Goal: Task Accomplishment & Management: Manage account settings

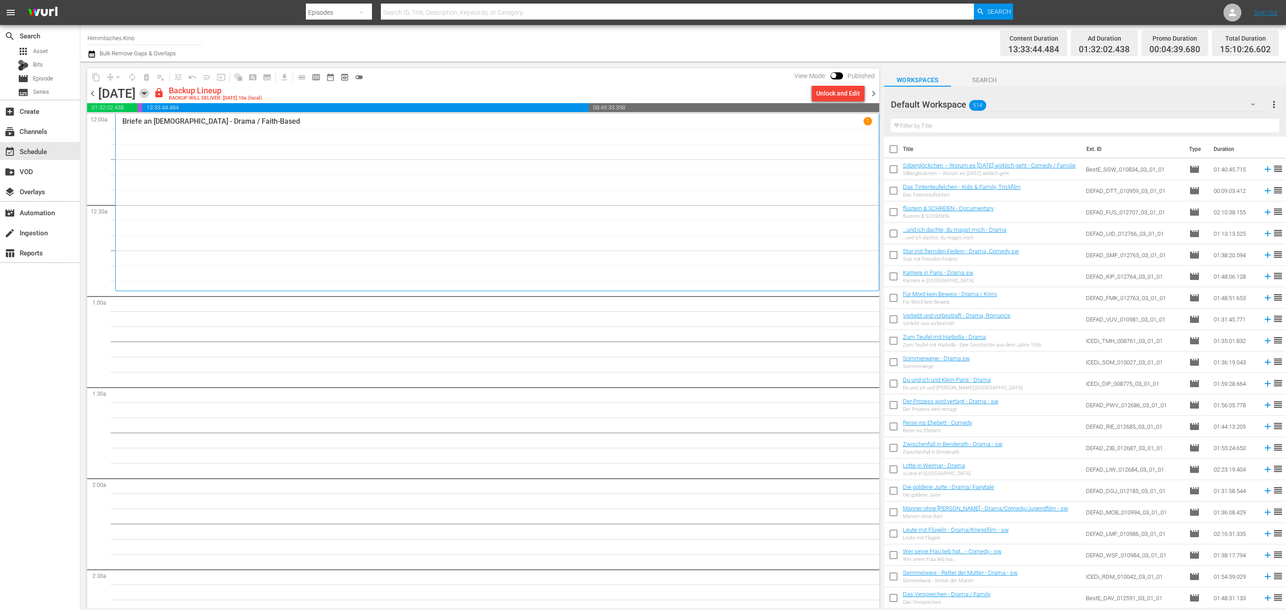
click at [149, 96] on icon "button" at bounding box center [144, 93] width 10 height 10
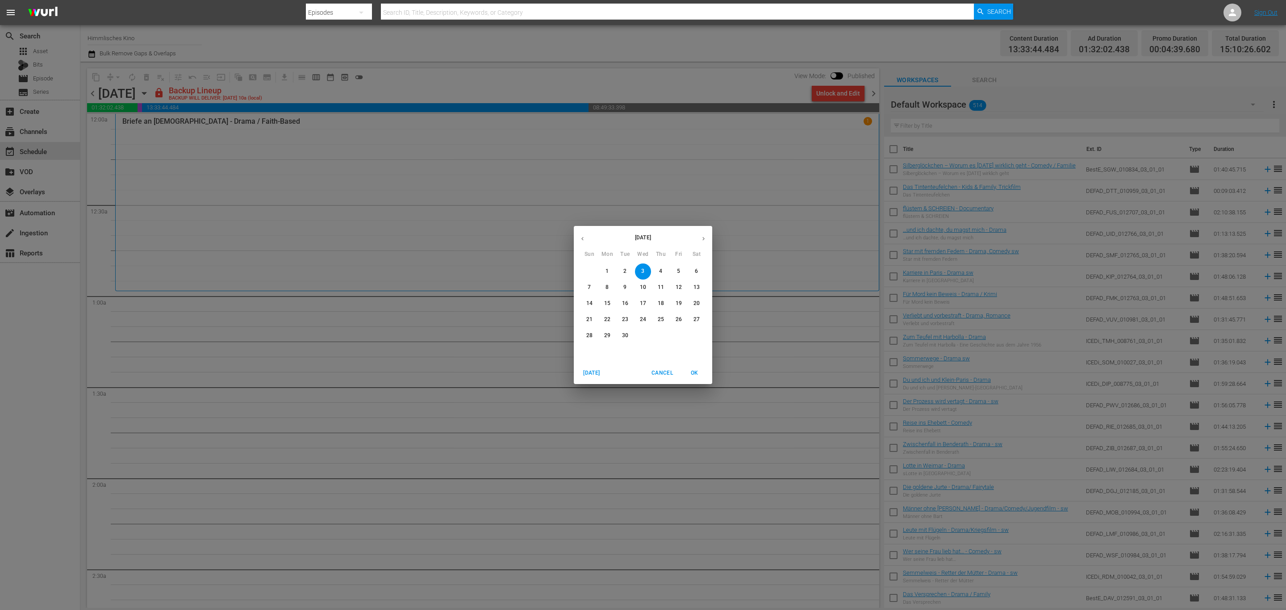
click at [588, 240] on button "button" at bounding box center [582, 238] width 17 height 17
click at [646, 320] on span "20" at bounding box center [643, 320] width 16 height 8
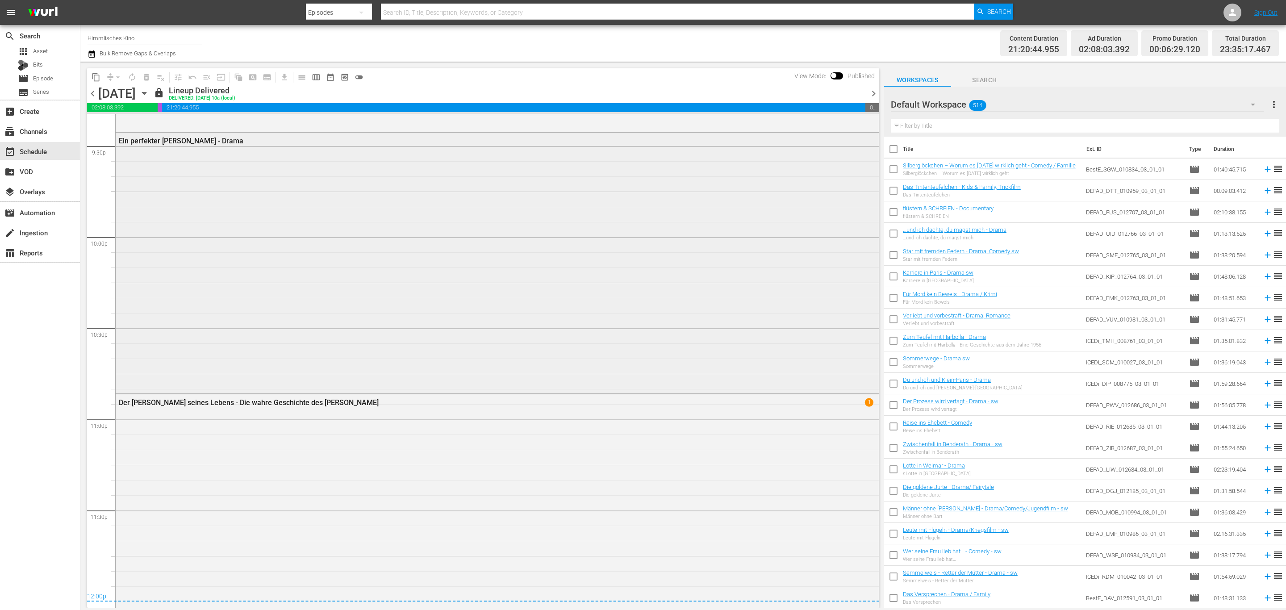
scroll to position [3969, 0]
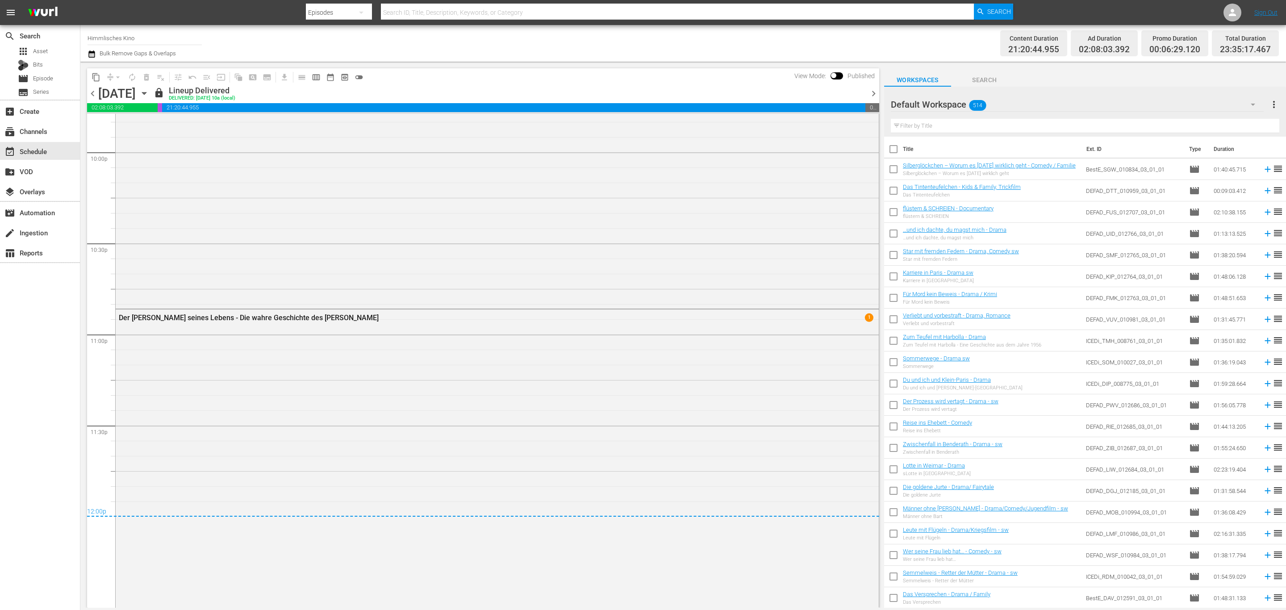
click at [96, 73] on span "content_copy" at bounding box center [96, 77] width 9 height 9
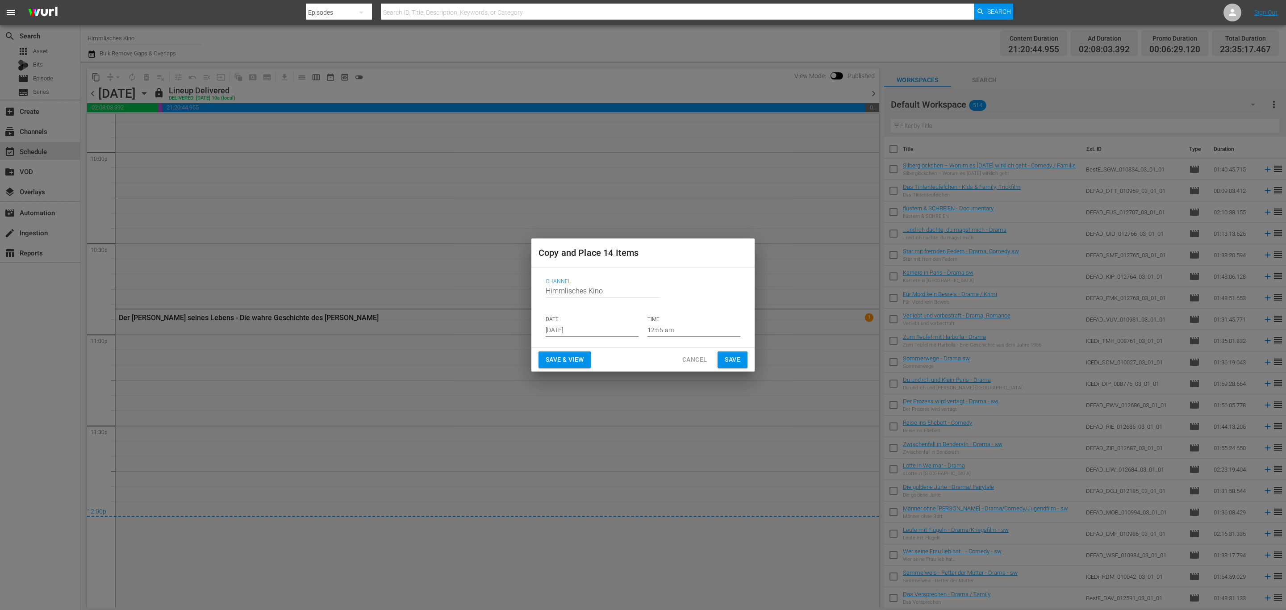
click at [599, 330] on input "Aug 31st 2025" at bounding box center [592, 329] width 93 height 13
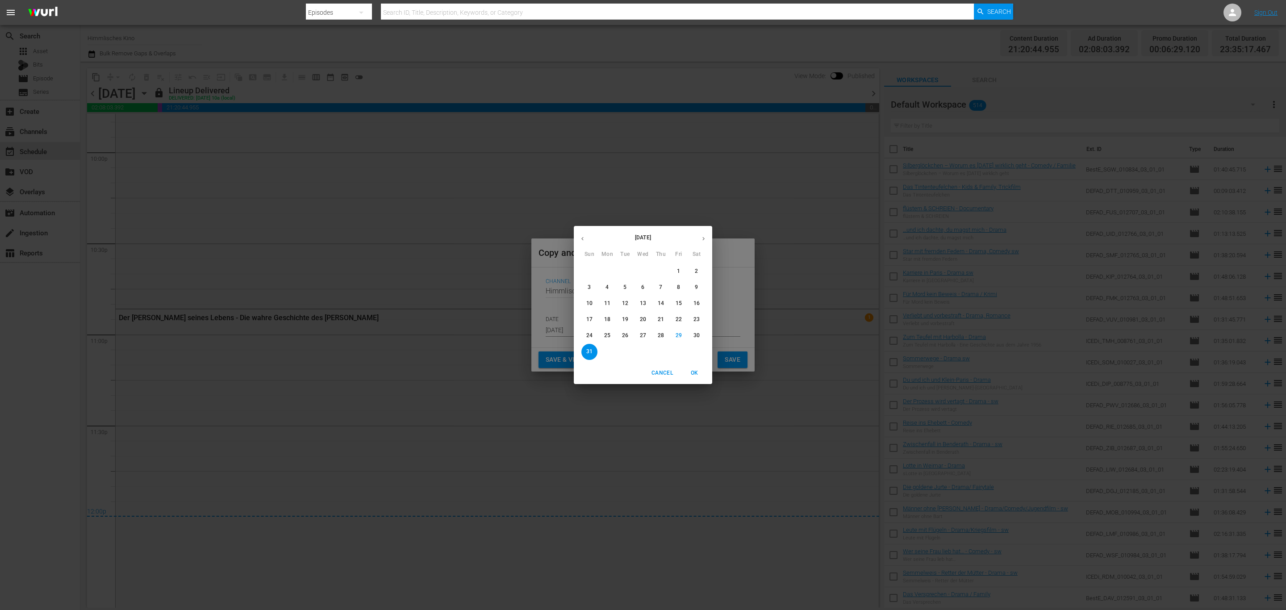
click at [706, 232] on button "button" at bounding box center [703, 238] width 17 height 17
click at [652, 375] on span "Cancel" at bounding box center [661, 372] width 21 height 9
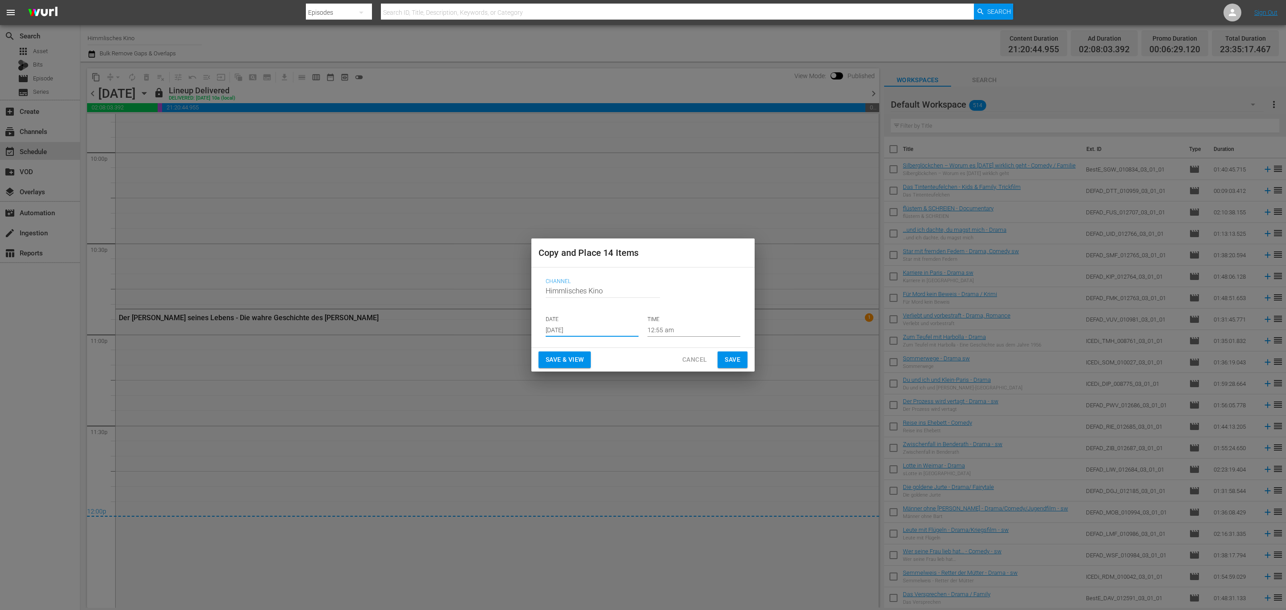
click at [687, 359] on span "Cancel" at bounding box center [694, 359] width 25 height 11
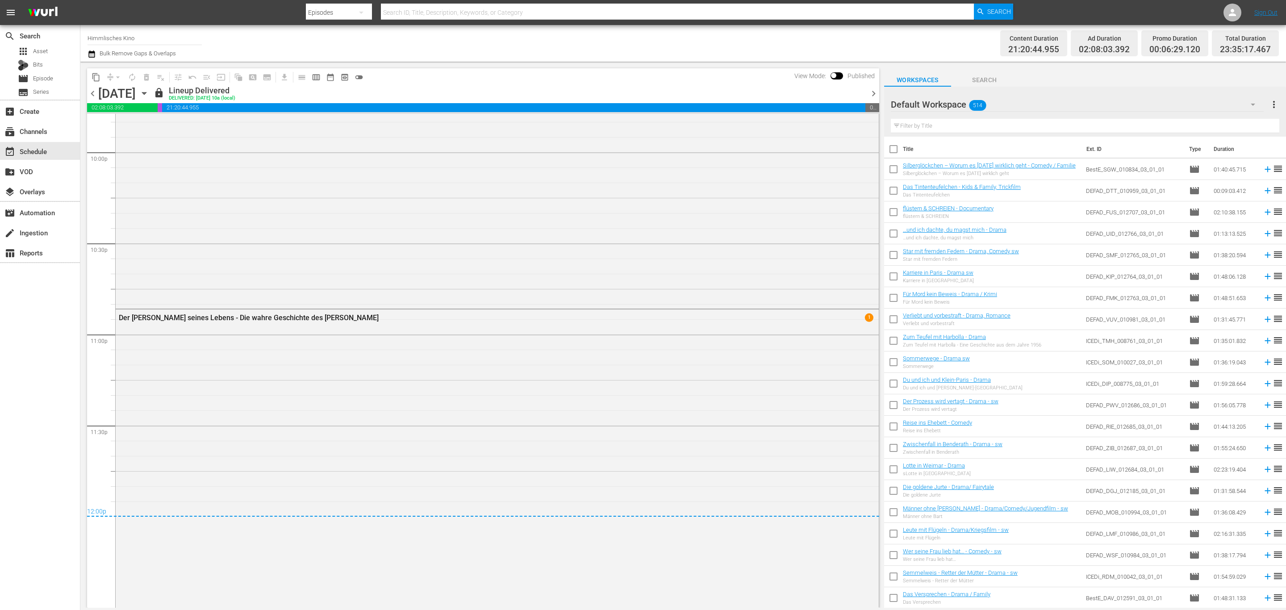
click at [149, 90] on icon "button" at bounding box center [144, 93] width 10 height 10
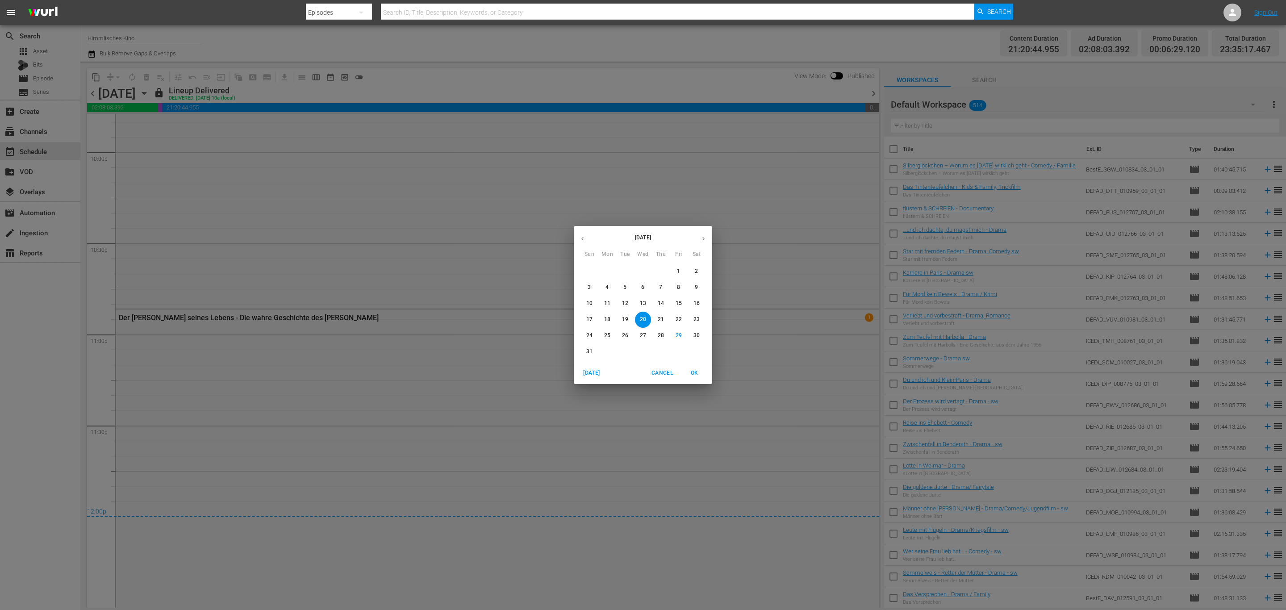
click at [701, 240] on icon "button" at bounding box center [703, 238] width 7 height 7
click at [639, 272] on span "3" at bounding box center [643, 271] width 16 height 8
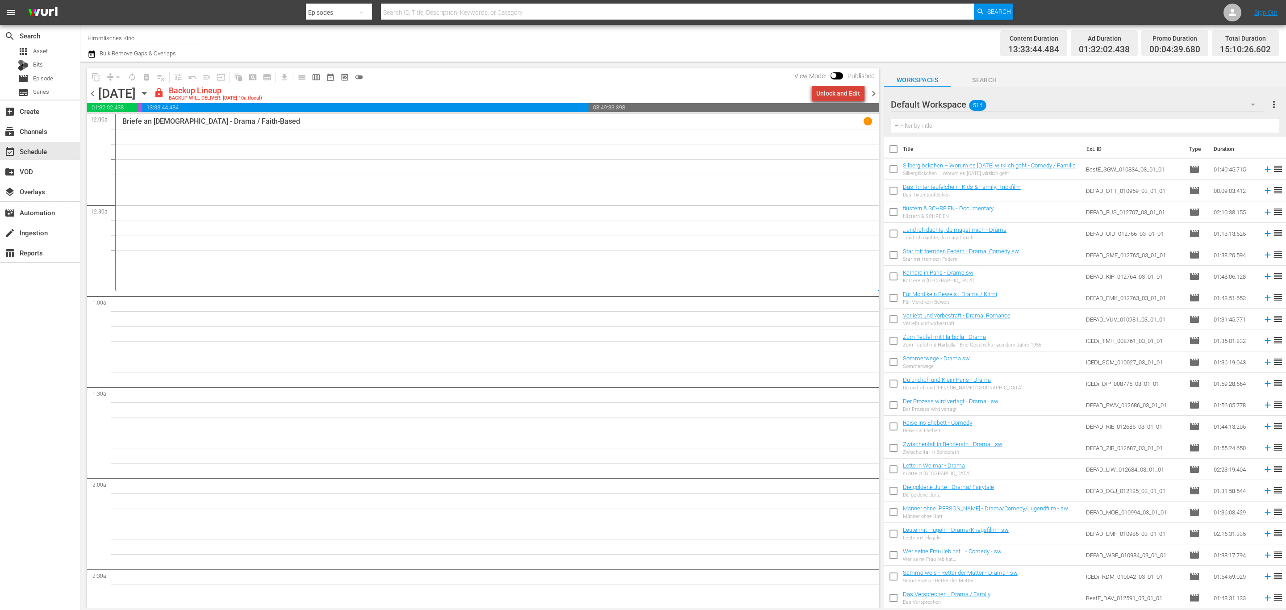
click at [847, 93] on div "Unlock and Edit" at bounding box center [838, 93] width 44 height 16
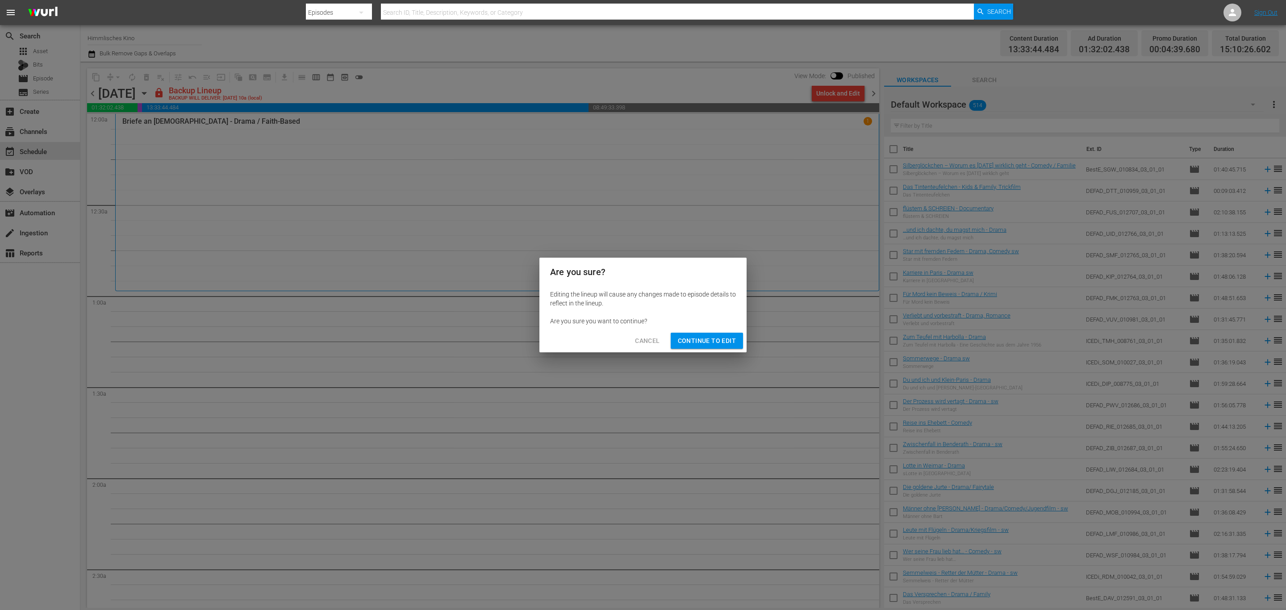
click at [714, 336] on span "Continue to Edit" at bounding box center [707, 340] width 58 height 11
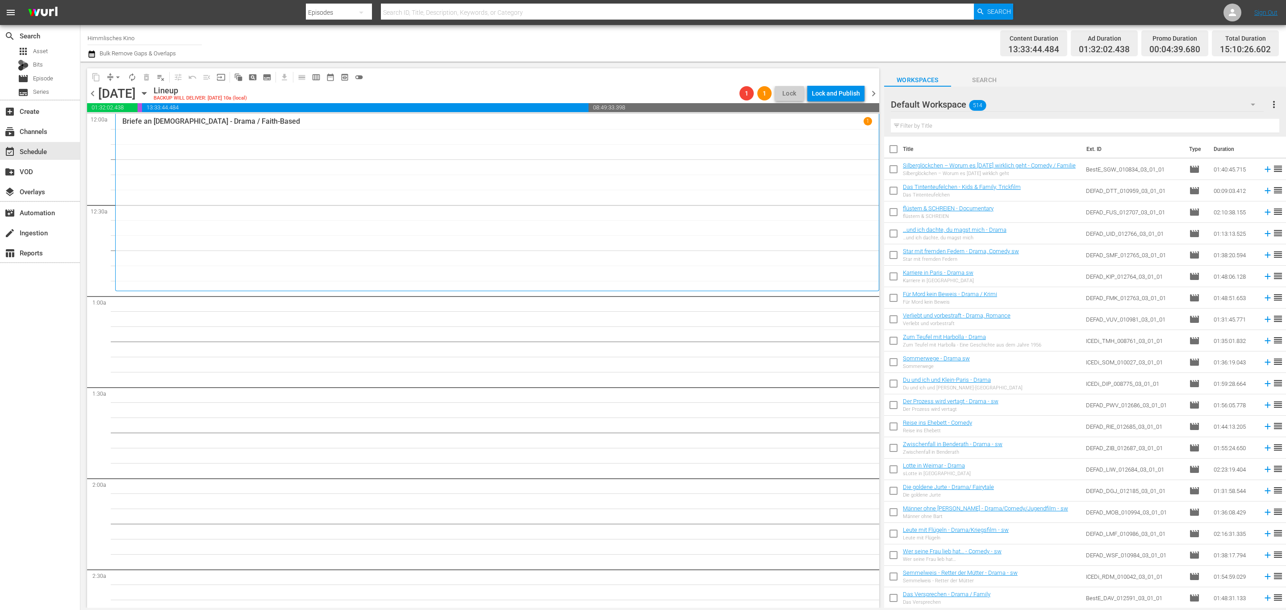
click at [94, 92] on span "chevron_left" at bounding box center [92, 93] width 11 height 11
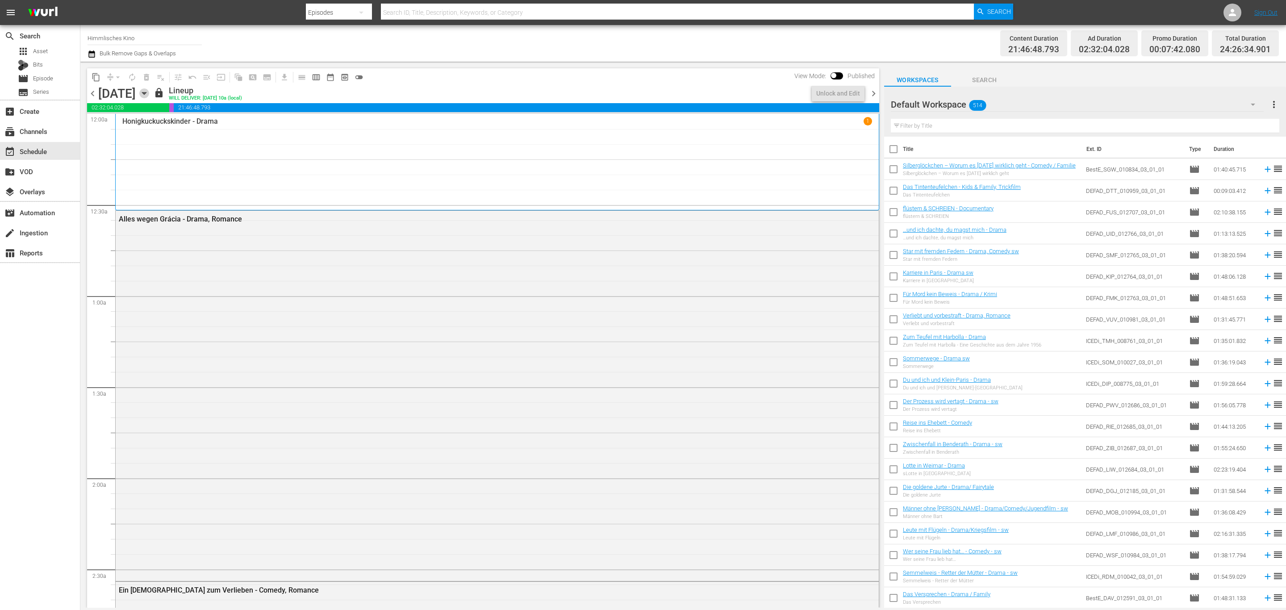
click at [149, 91] on icon "button" at bounding box center [144, 93] width 10 height 10
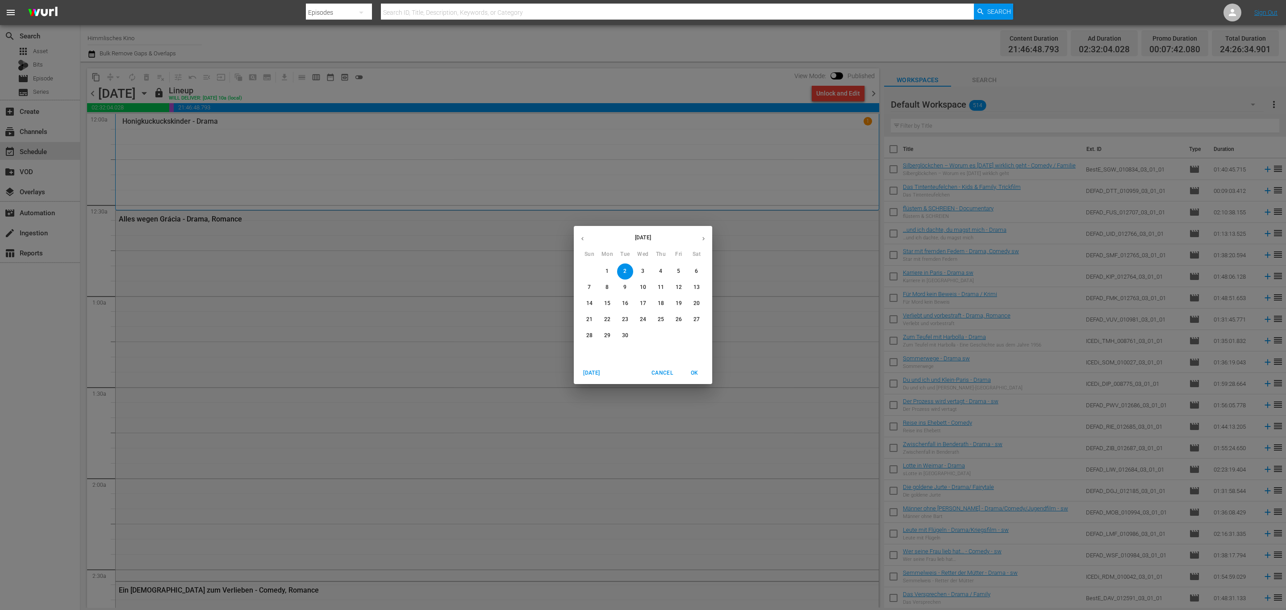
click at [583, 234] on button "button" at bounding box center [582, 238] width 17 height 17
click at [642, 325] on button "20" at bounding box center [643, 320] width 16 height 16
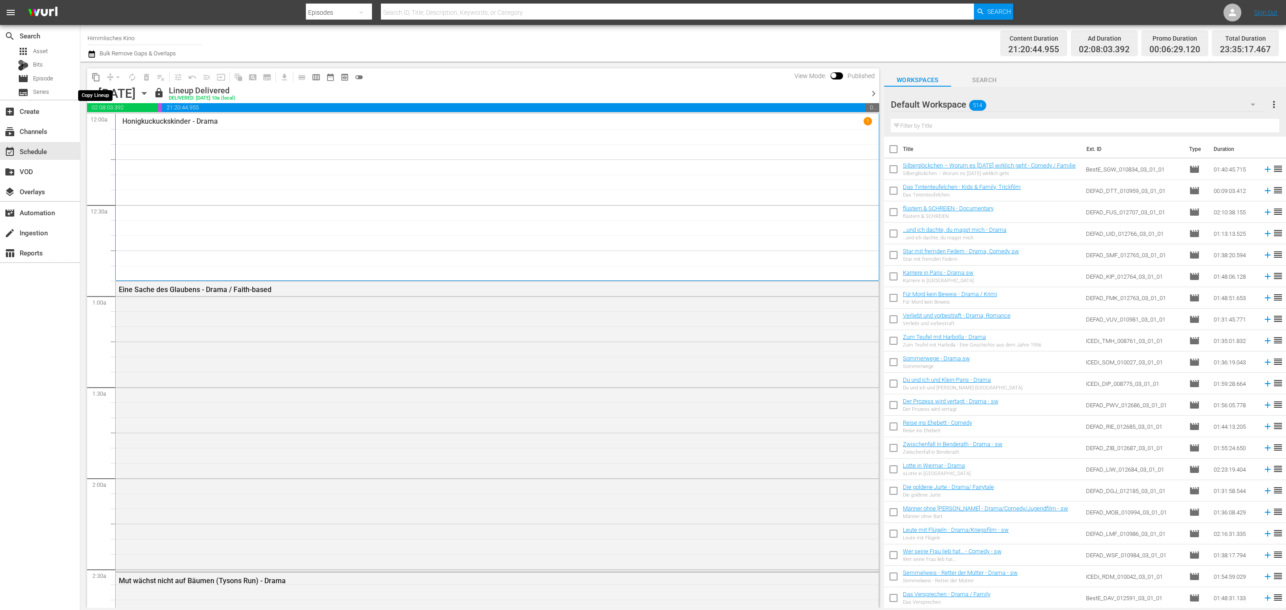
click at [97, 74] on span "content_copy" at bounding box center [96, 77] width 9 height 9
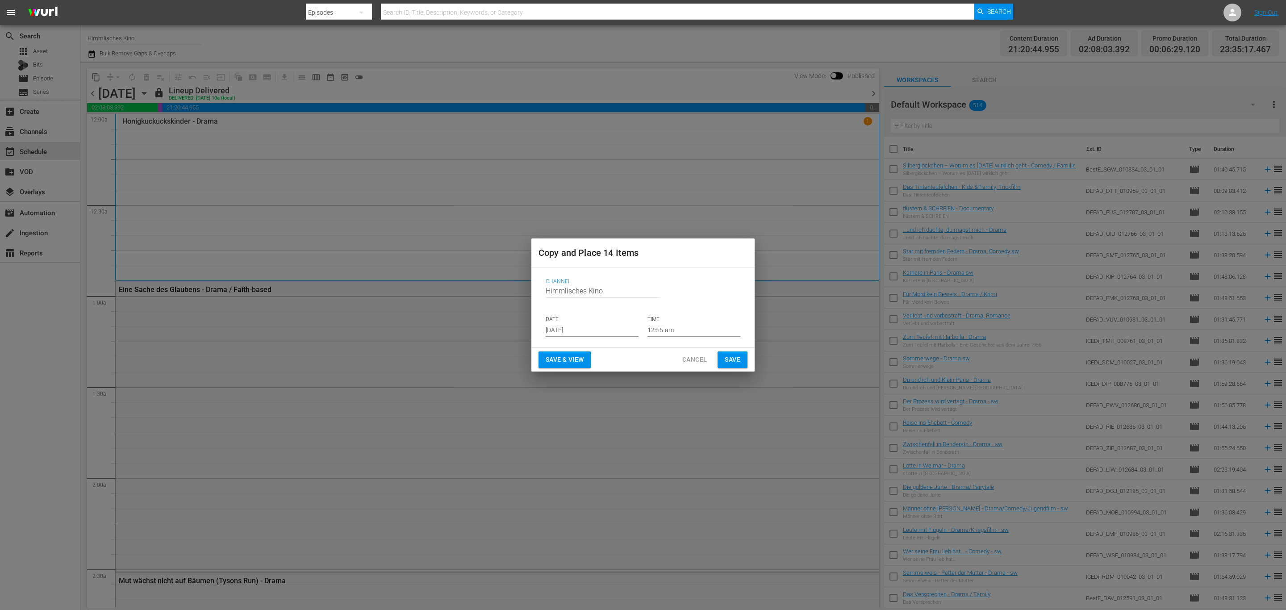
click at [580, 337] on div "Channel Channel Title Himmlisches Kino DATE Aug 31st 2025 TIME 12:55 am" at bounding box center [642, 307] width 209 height 73
click at [586, 334] on input "[DATE]" at bounding box center [592, 329] width 93 height 13
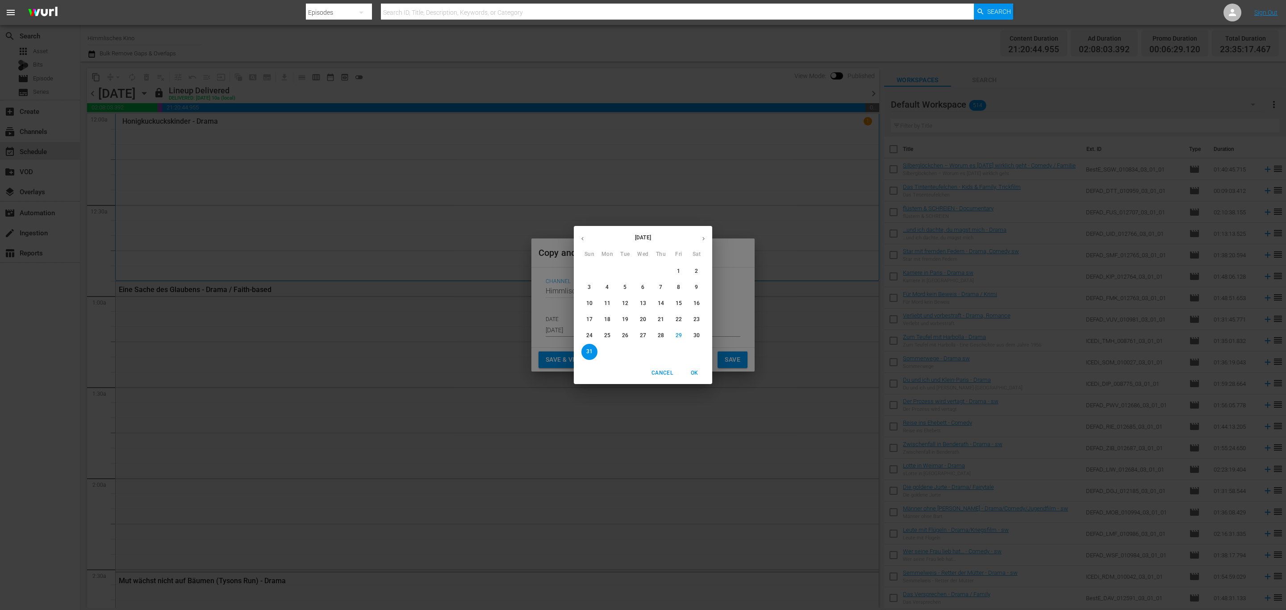
click at [706, 240] on icon "button" at bounding box center [703, 238] width 7 height 7
click at [638, 267] on span "3" at bounding box center [643, 271] width 16 height 8
type input "Sep 3rd 2025"
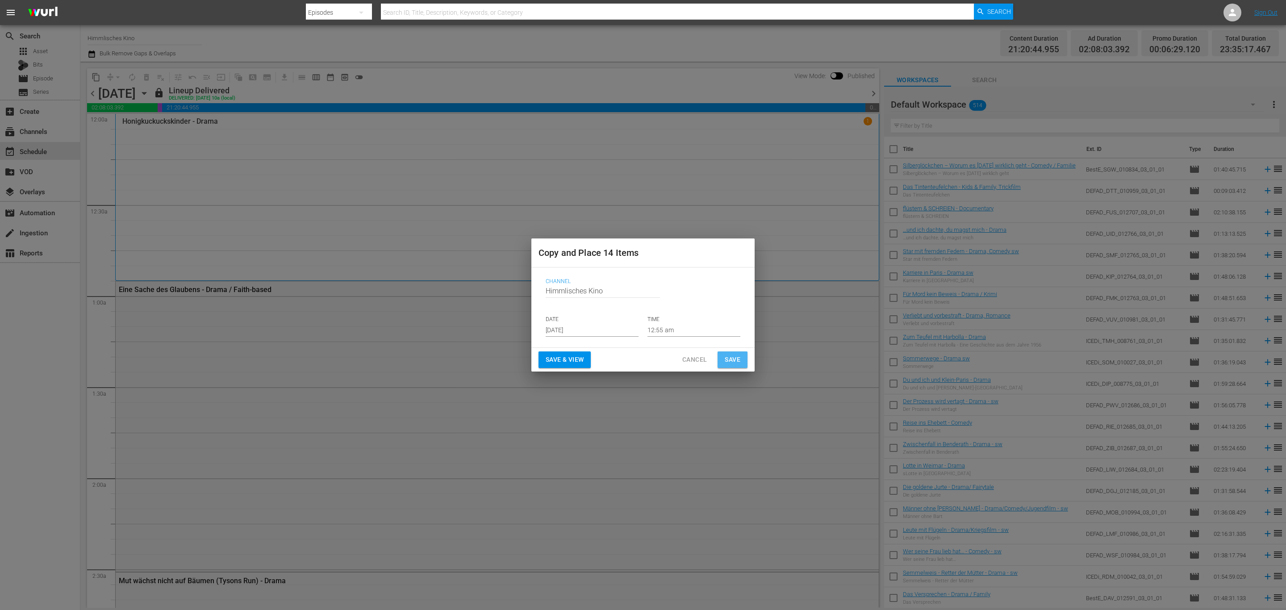
click at [738, 362] on span "Save" at bounding box center [733, 359] width 16 height 11
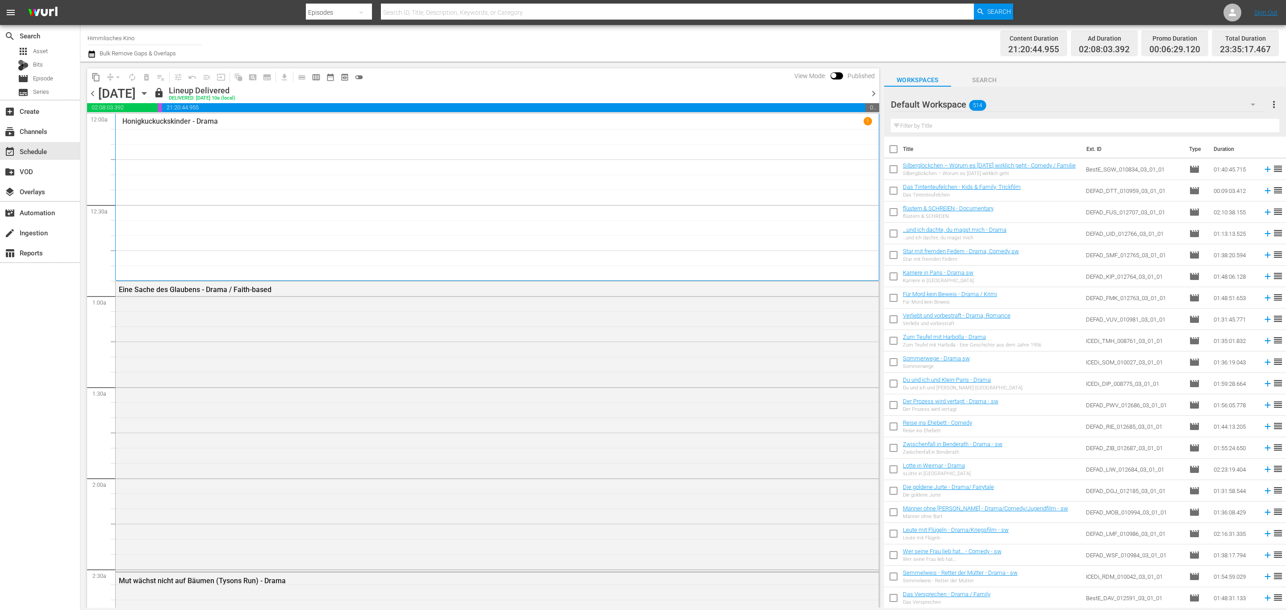
click at [149, 90] on icon "button" at bounding box center [144, 93] width 10 height 10
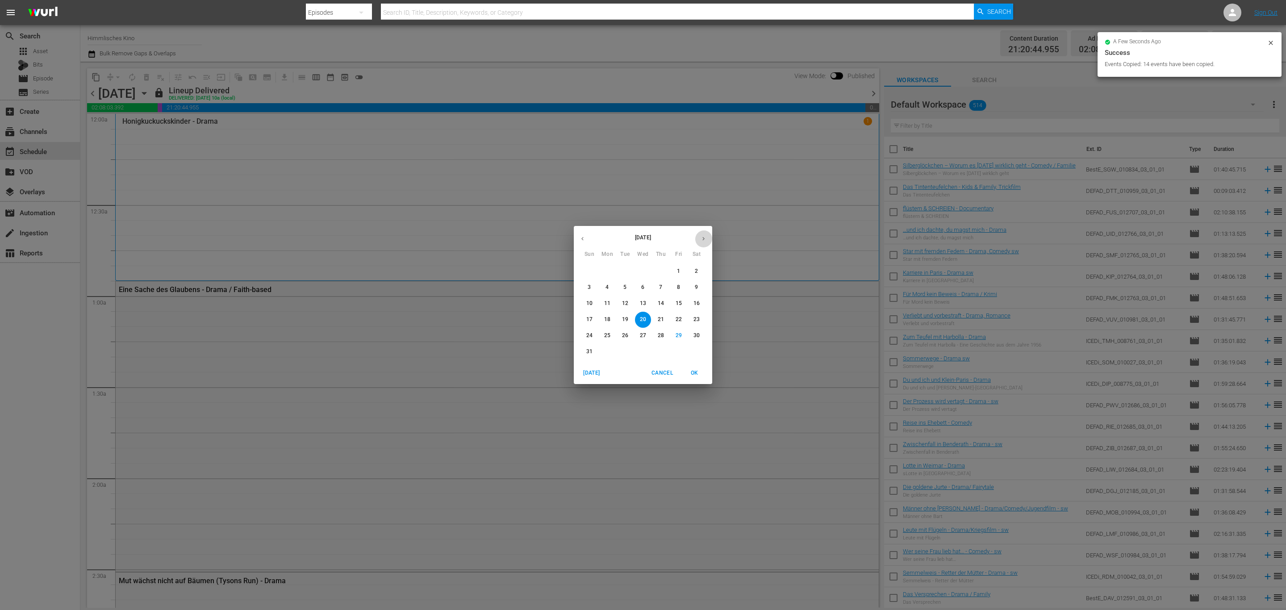
click at [701, 235] on icon "button" at bounding box center [703, 238] width 7 height 7
click at [642, 271] on p "3" at bounding box center [642, 271] width 3 height 8
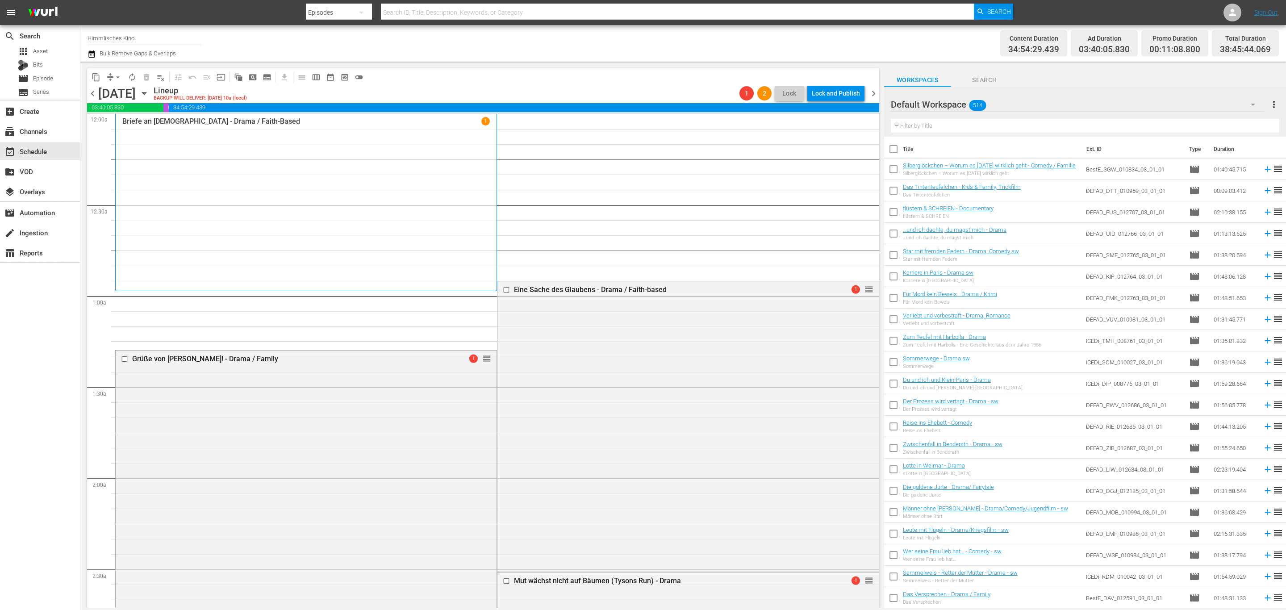
click at [872, 96] on span "chevron_right" at bounding box center [873, 93] width 11 height 11
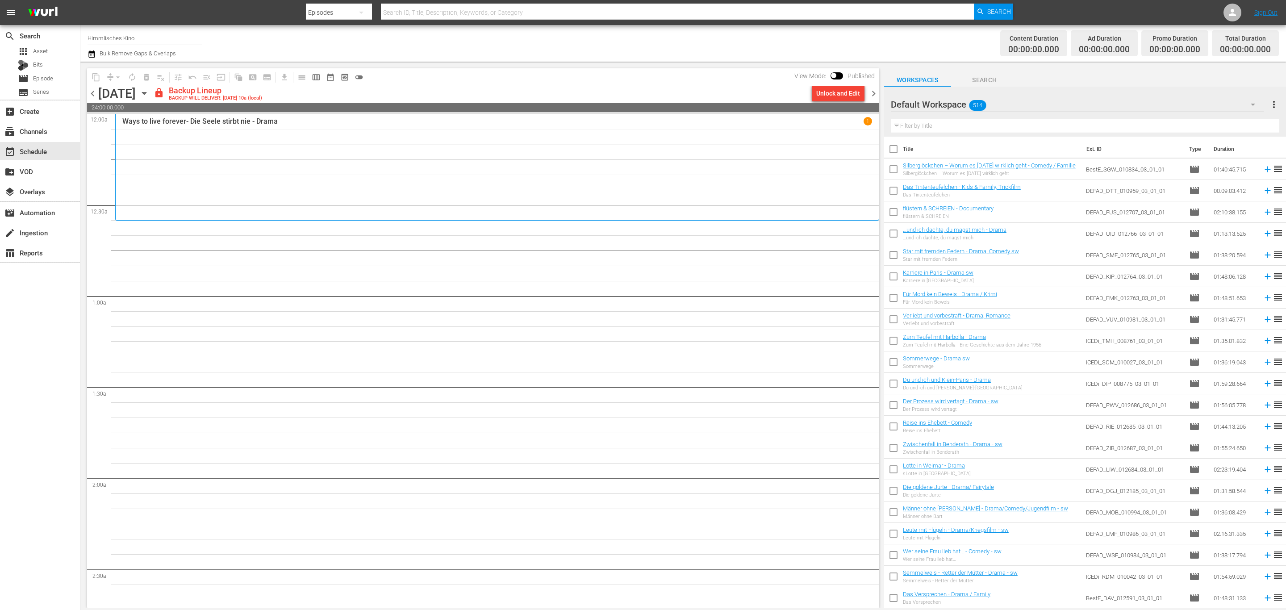
click at [96, 88] on span "chevron_left" at bounding box center [92, 93] width 11 height 11
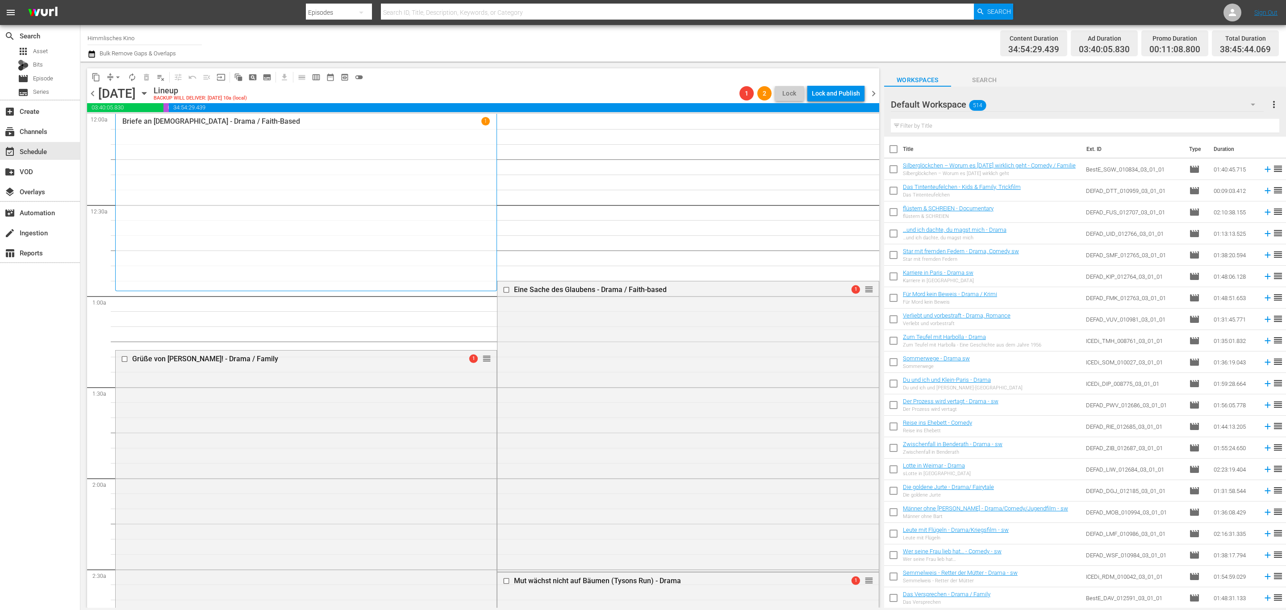
click at [149, 89] on icon "button" at bounding box center [144, 93] width 10 height 10
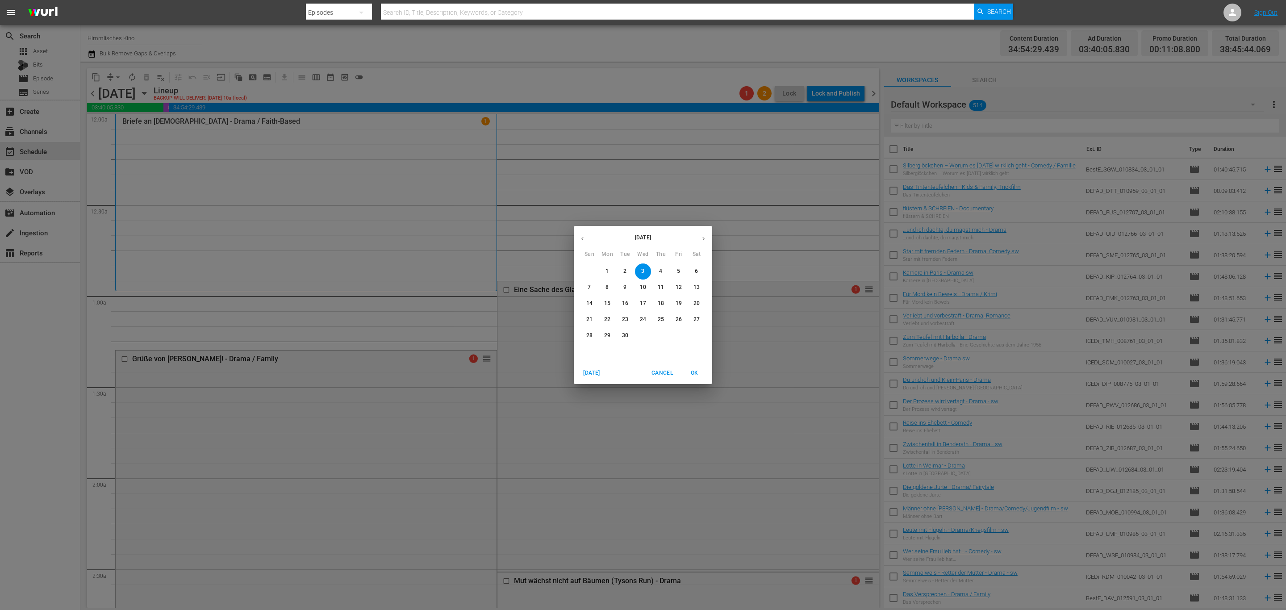
click at [586, 237] on button "button" at bounding box center [582, 238] width 17 height 17
click at [646, 317] on span "20" at bounding box center [643, 320] width 16 height 8
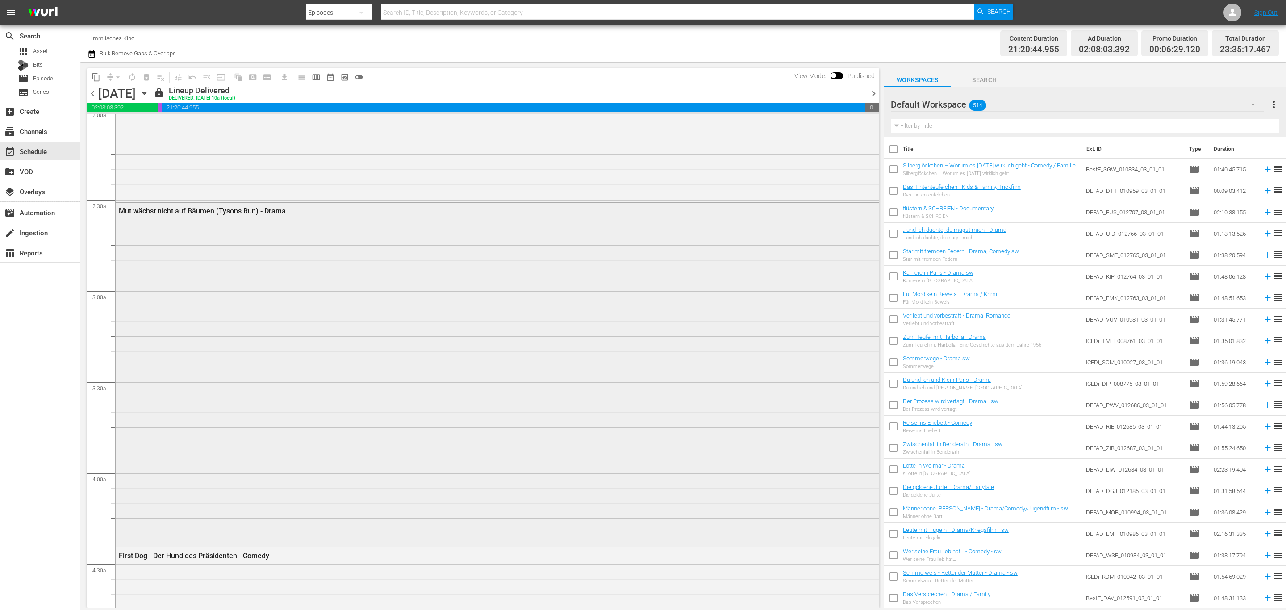
scroll to position [402, 0]
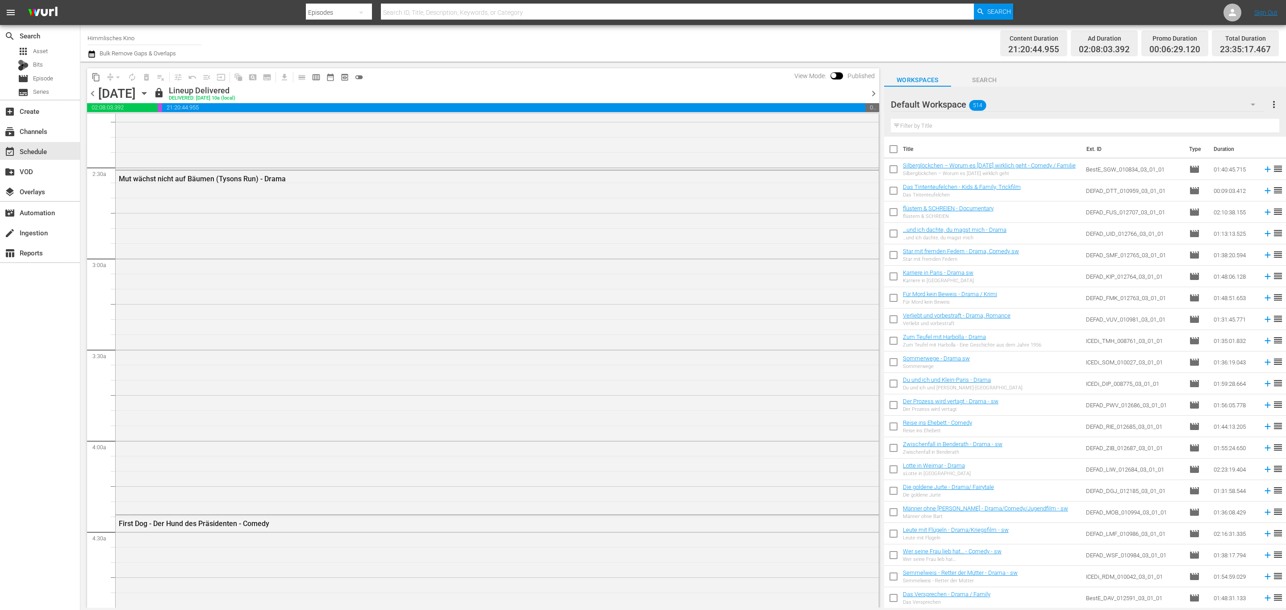
click at [149, 96] on icon "button" at bounding box center [144, 93] width 10 height 10
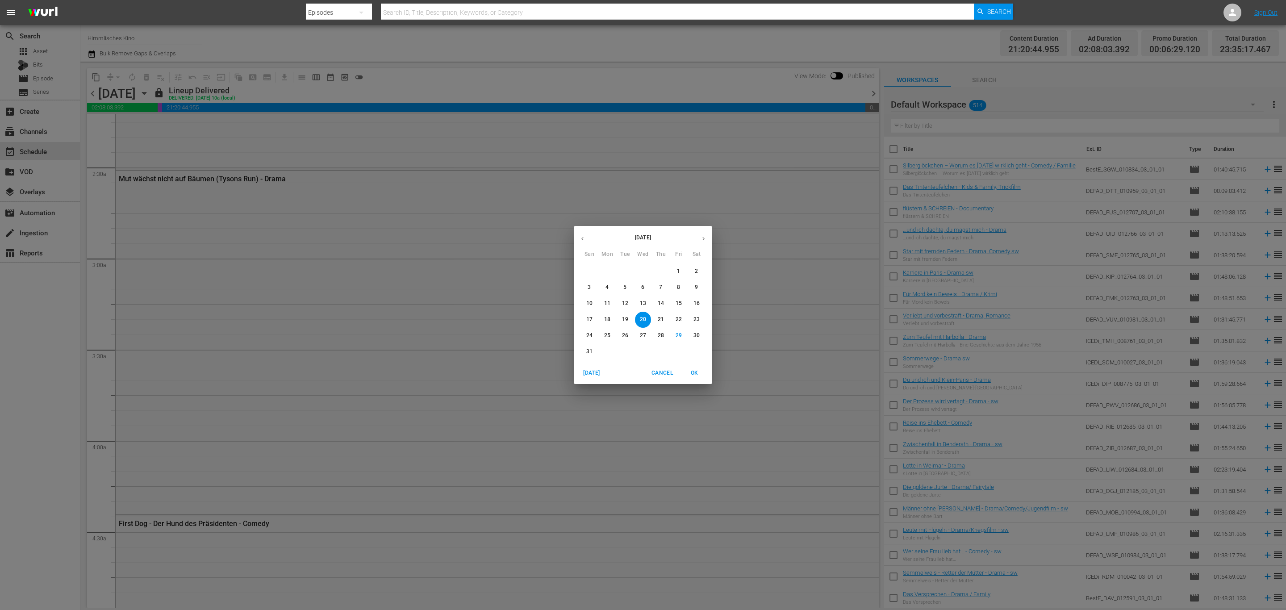
drag, startPoint x: 701, startPoint y: 238, endPoint x: 671, endPoint y: 260, distance: 36.4
click at [701, 238] on icon "button" at bounding box center [703, 238] width 7 height 7
click at [642, 268] on p "3" at bounding box center [642, 271] width 3 height 8
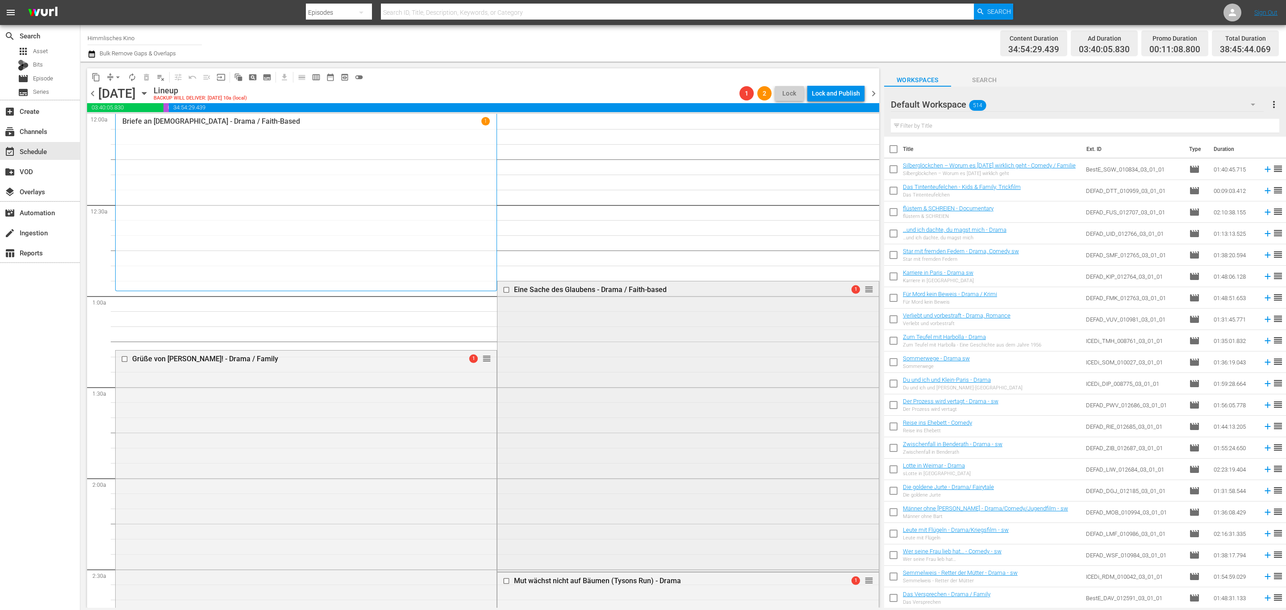
click at [503, 289] on input "checkbox" at bounding box center [507, 290] width 9 height 8
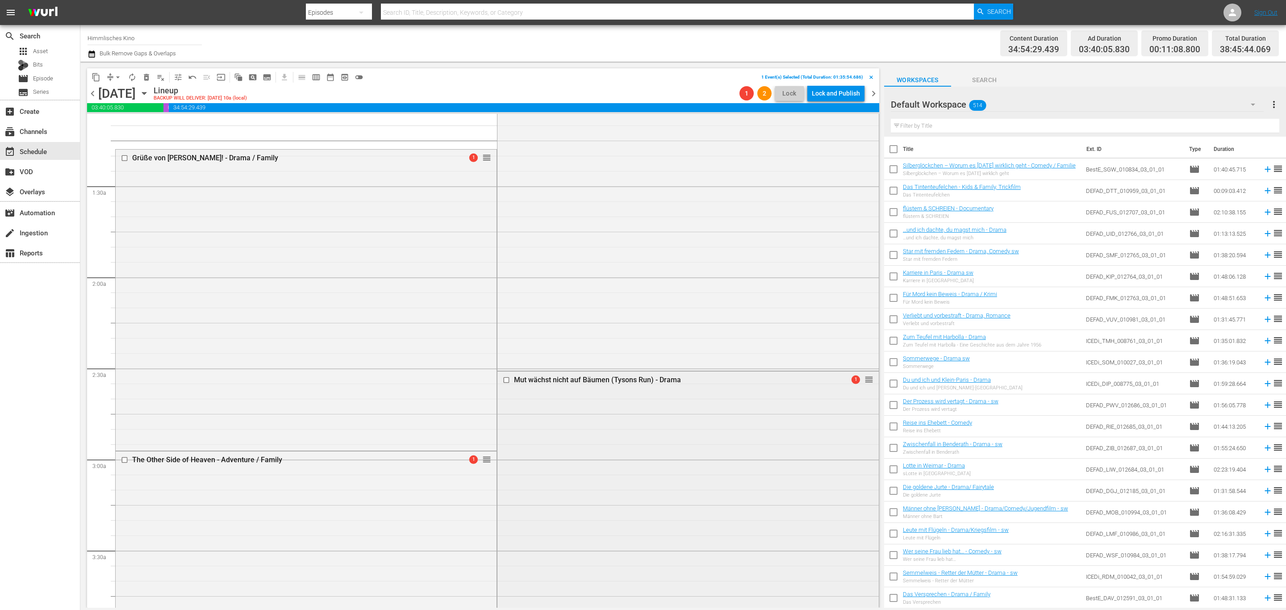
click at [503, 378] on input "checkbox" at bounding box center [507, 380] width 9 height 8
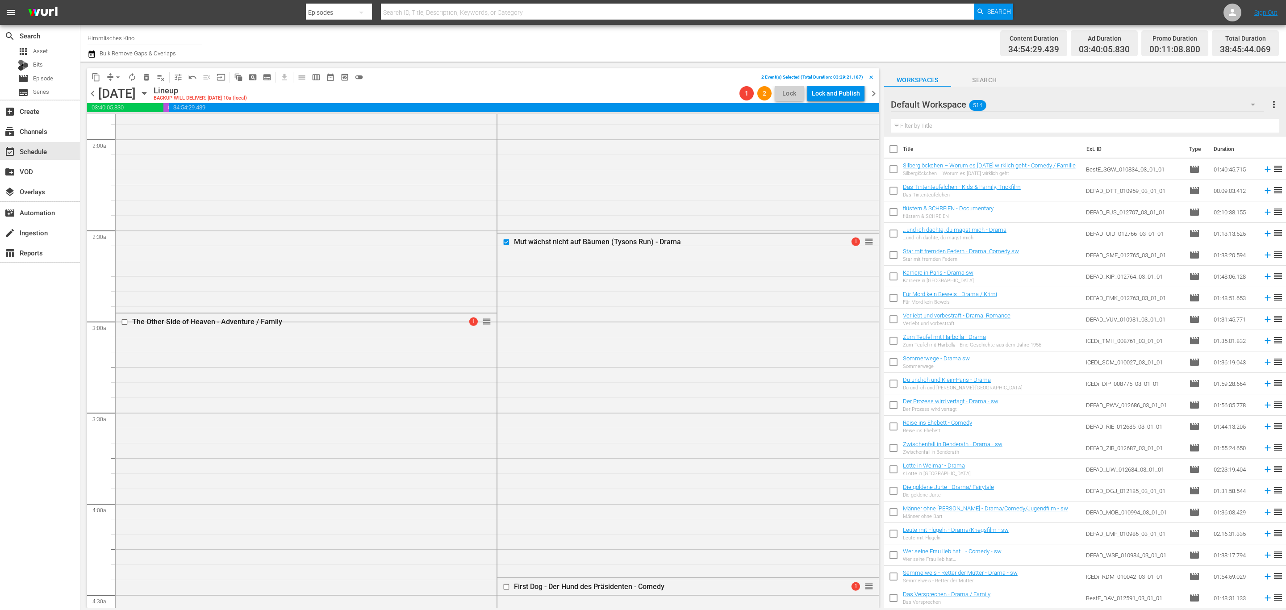
scroll to position [469, 0]
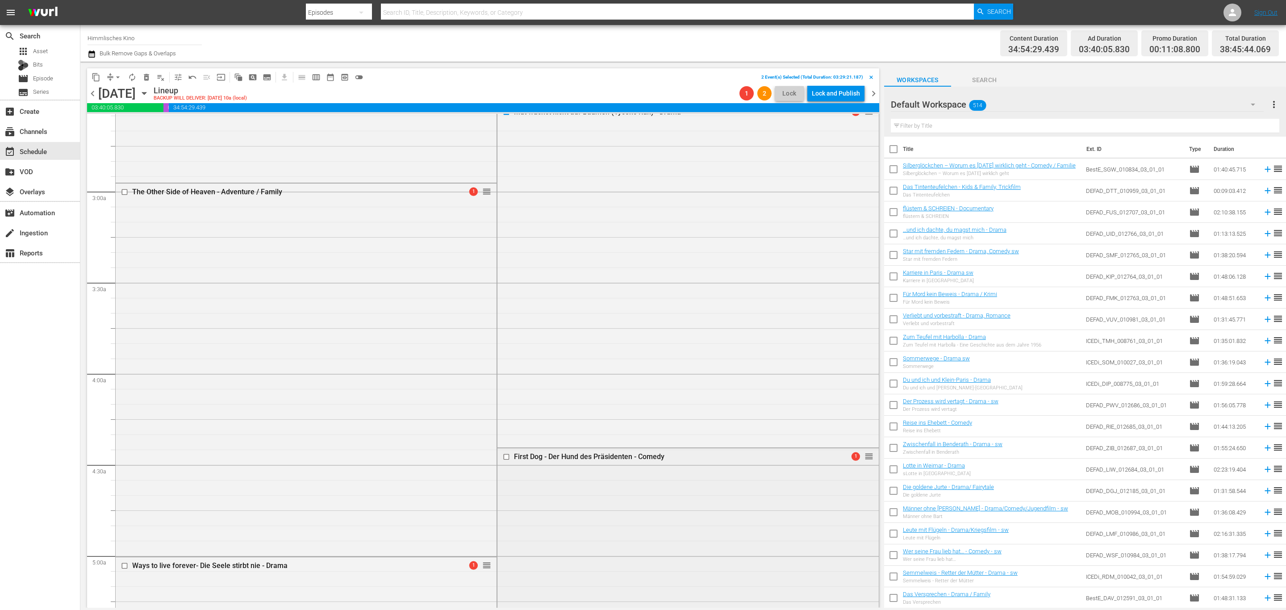
click at [503, 457] on input "checkbox" at bounding box center [507, 457] width 9 height 8
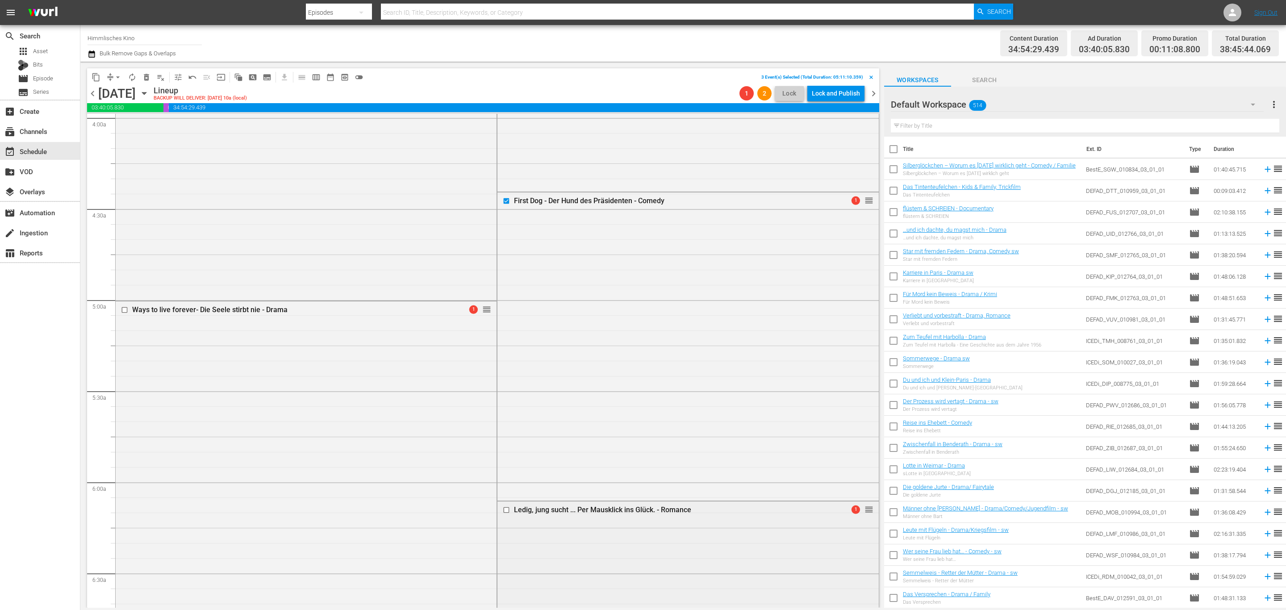
scroll to position [871, 0]
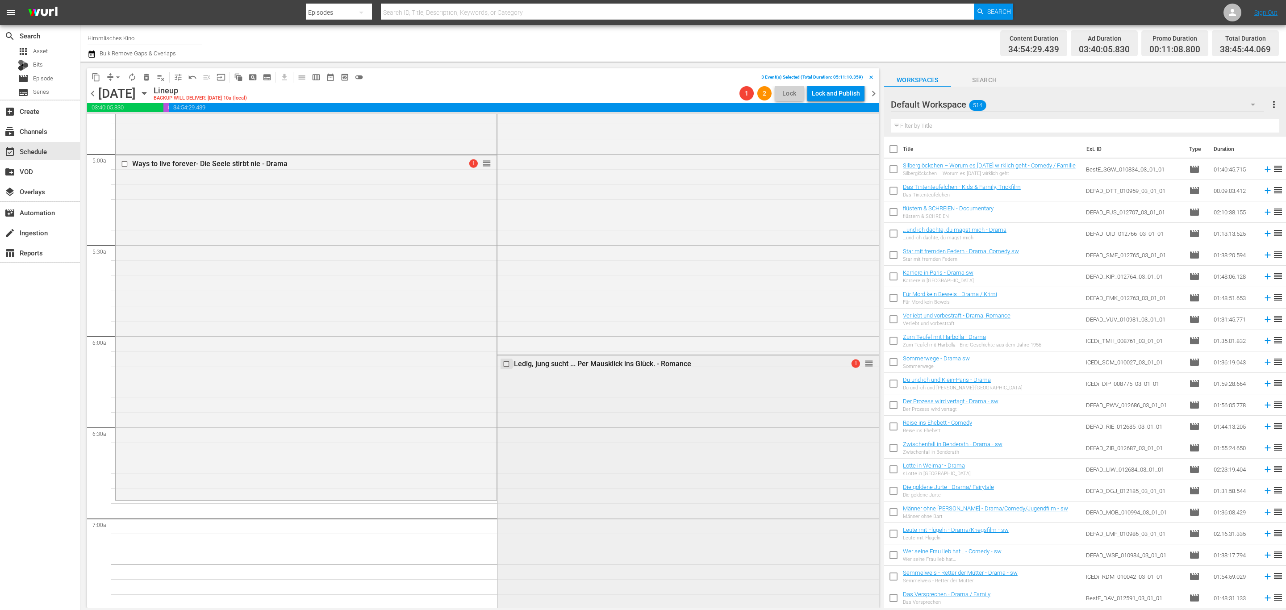
click at [503, 364] on input "checkbox" at bounding box center [507, 364] width 9 height 8
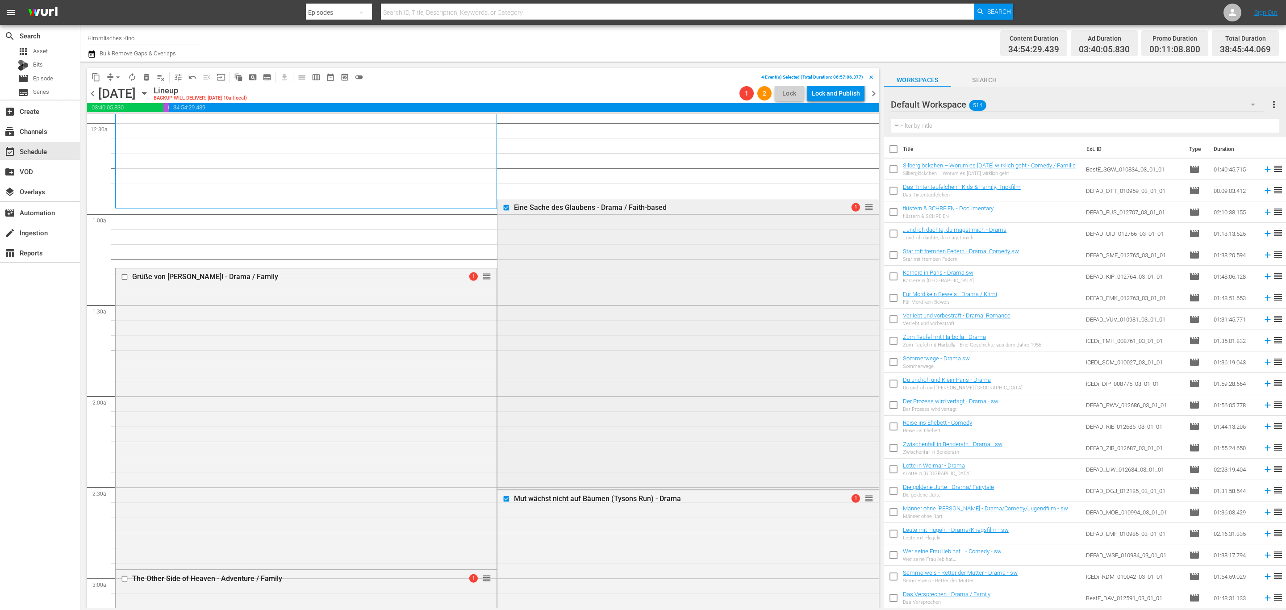
scroll to position [0, 0]
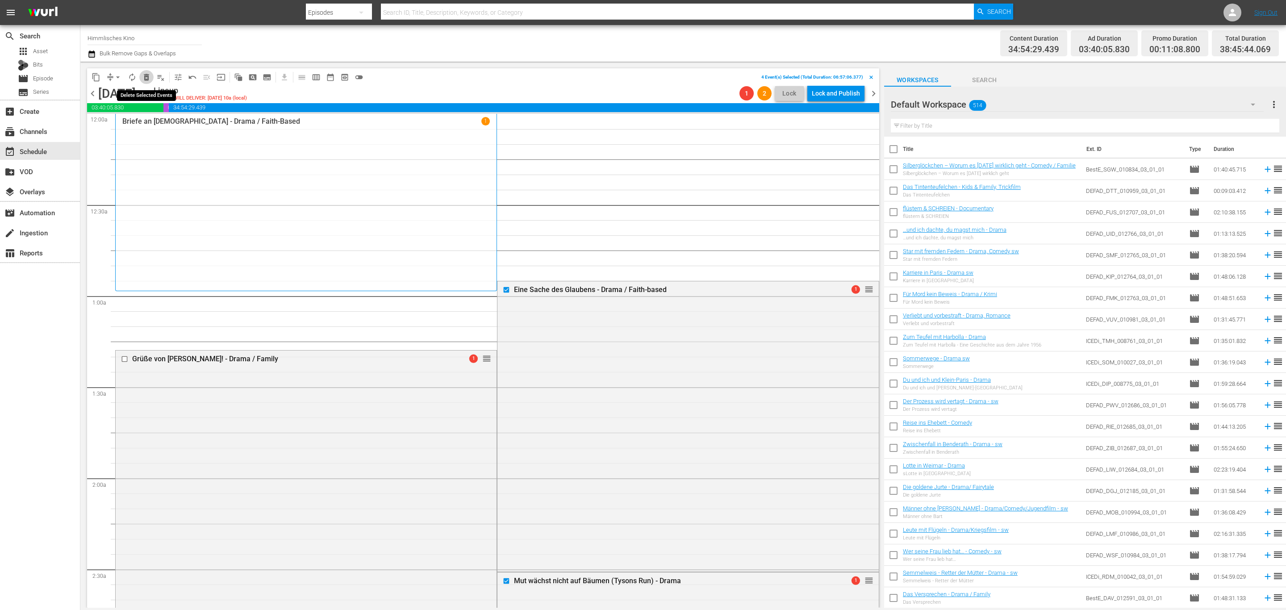
click at [147, 77] on span "delete_forever_outlined" at bounding box center [146, 77] width 9 height 9
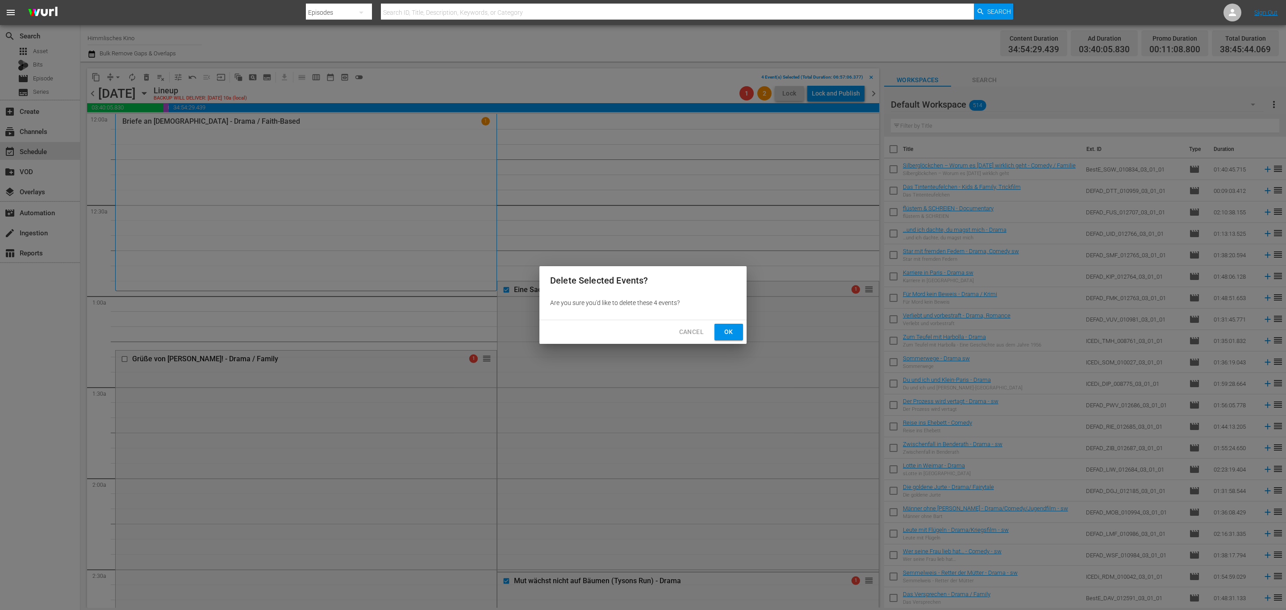
click at [722, 328] on span "Ok" at bounding box center [729, 331] width 14 height 11
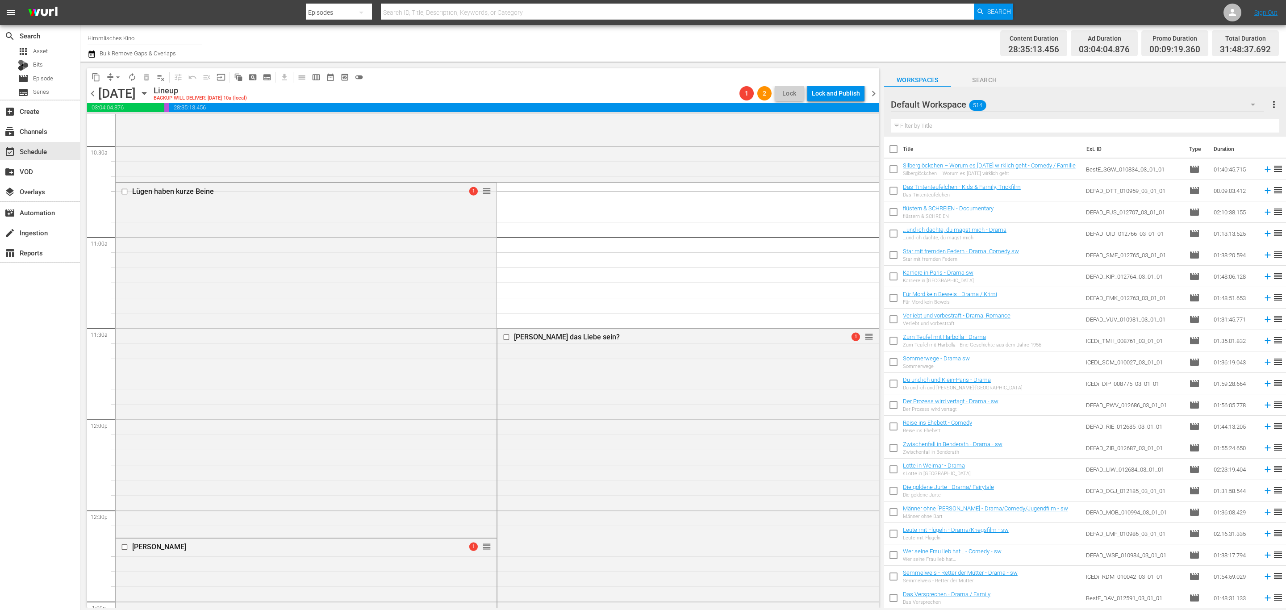
scroll to position [1942, 0]
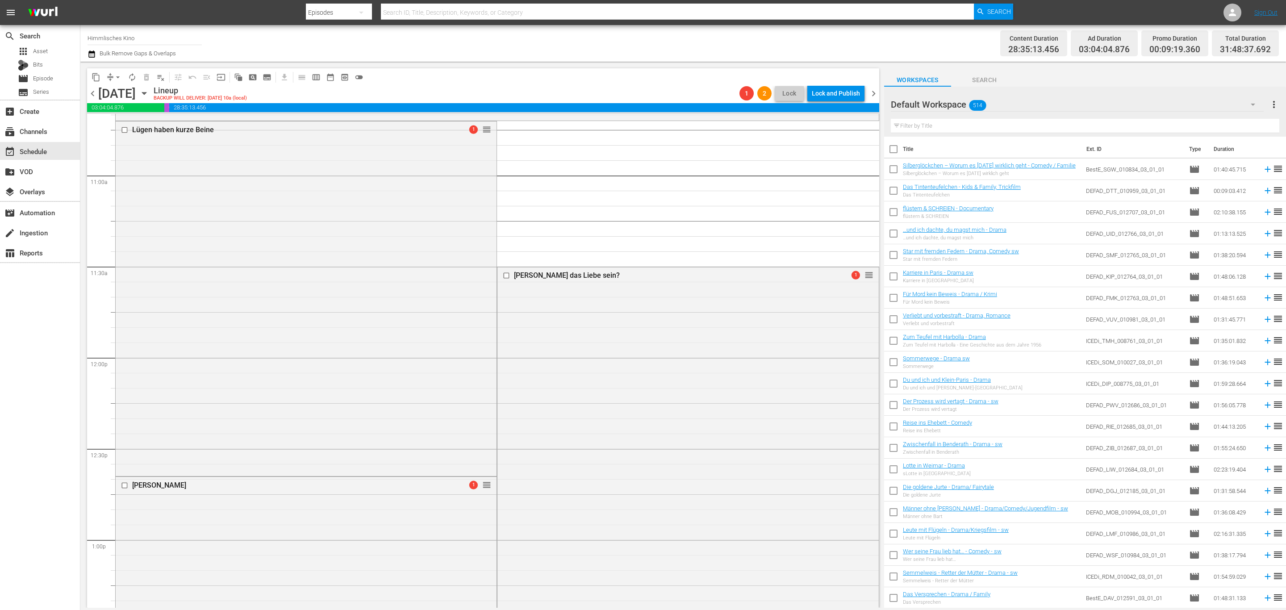
click at [149, 94] on icon "button" at bounding box center [144, 93] width 10 height 10
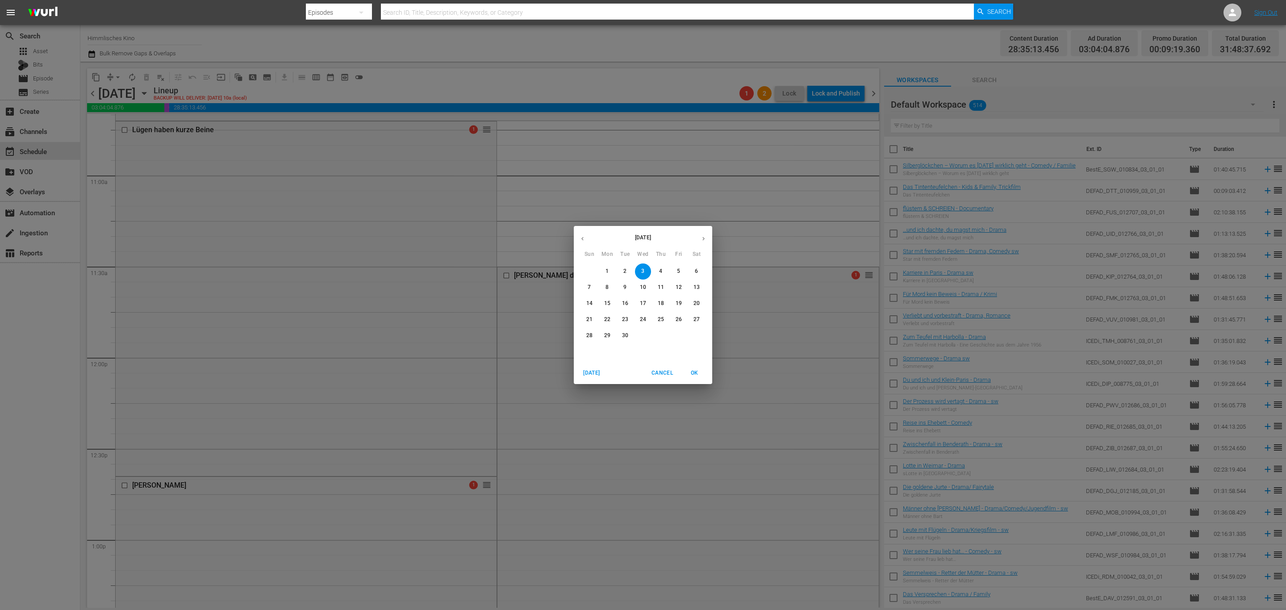
click at [583, 237] on icon "button" at bounding box center [582, 238] width 7 height 7
click at [640, 316] on p "20" at bounding box center [643, 320] width 6 height 8
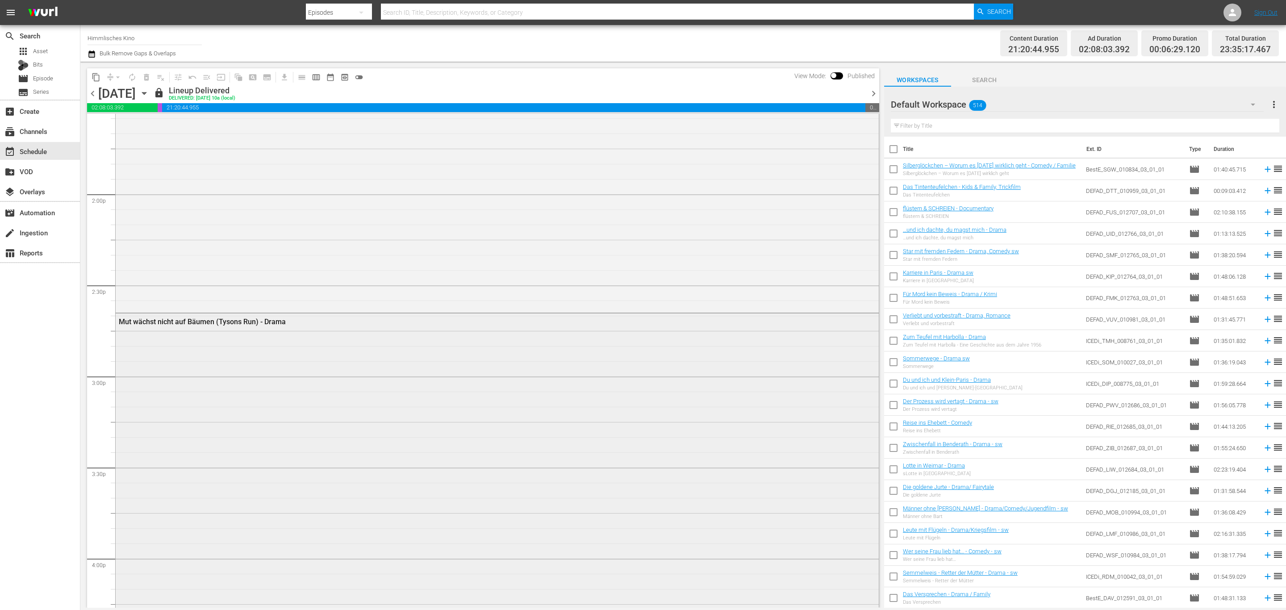
scroll to position [2612, 0]
click at [149, 90] on icon "button" at bounding box center [144, 93] width 10 height 10
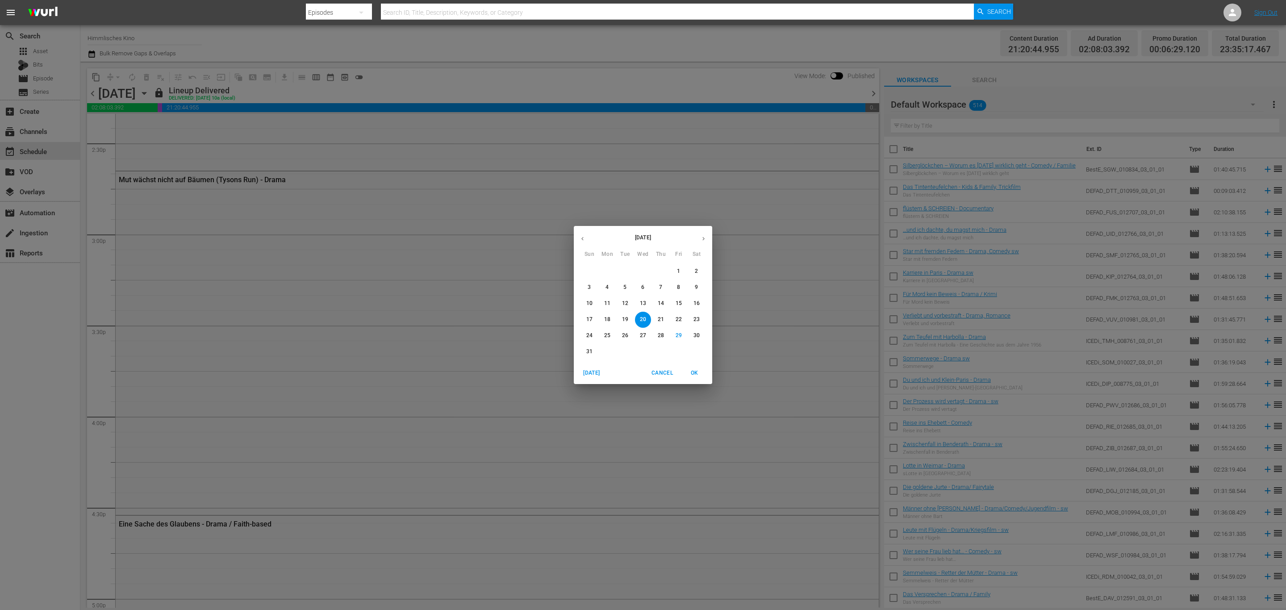
click at [700, 232] on button "button" at bounding box center [703, 238] width 17 height 17
click at [642, 273] on p "3" at bounding box center [642, 271] width 3 height 8
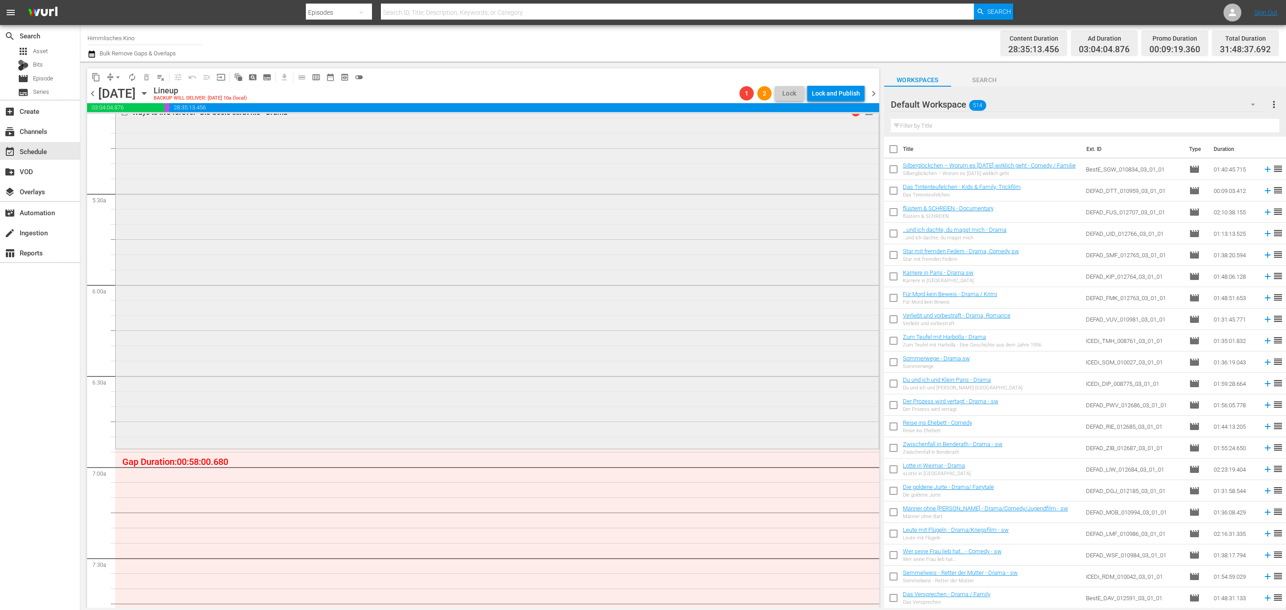
scroll to position [1391, 0]
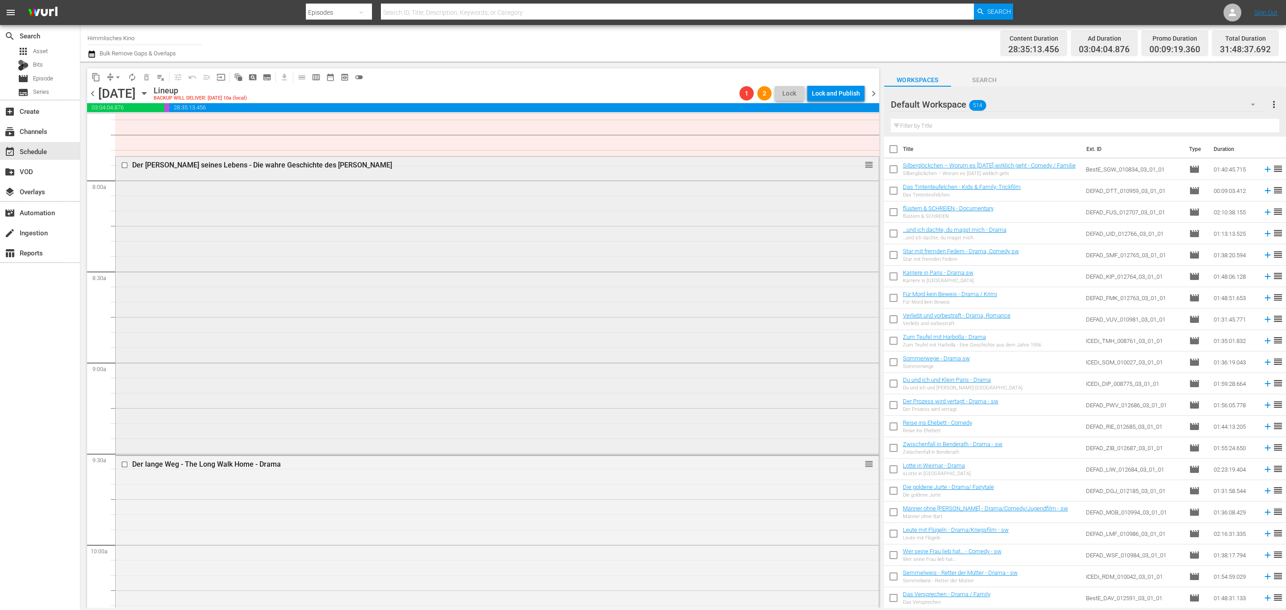
click at [124, 164] on input "checkbox" at bounding box center [125, 165] width 9 height 8
click at [129, 465] on input "checkbox" at bounding box center [125, 465] width 9 height 8
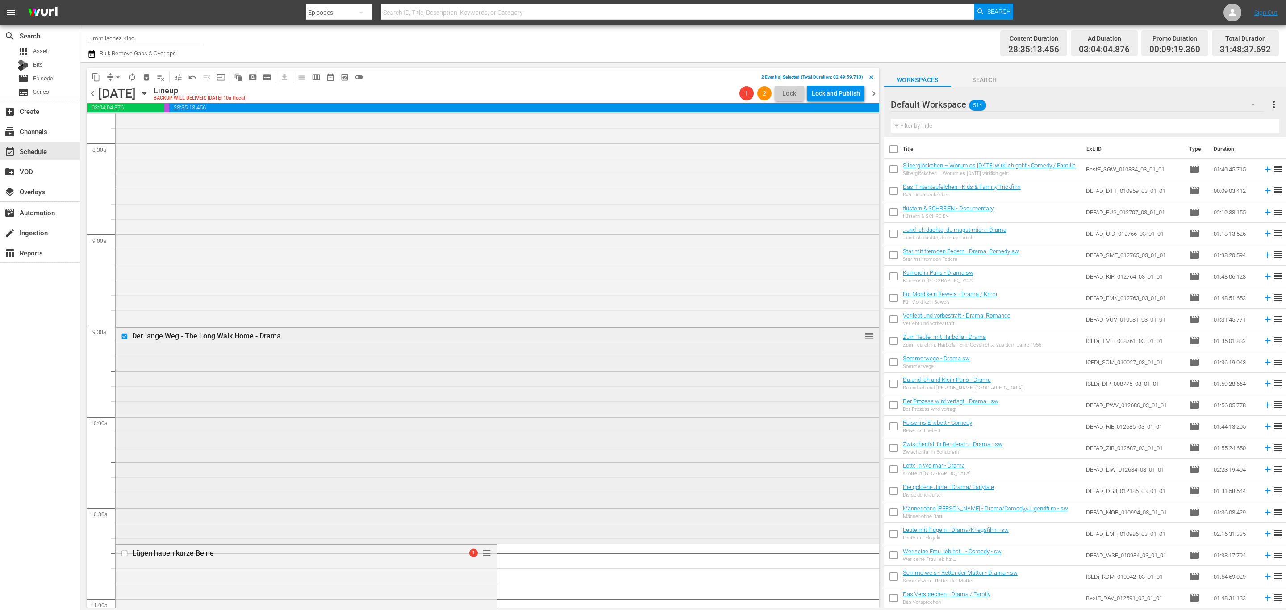
scroll to position [1659, 0]
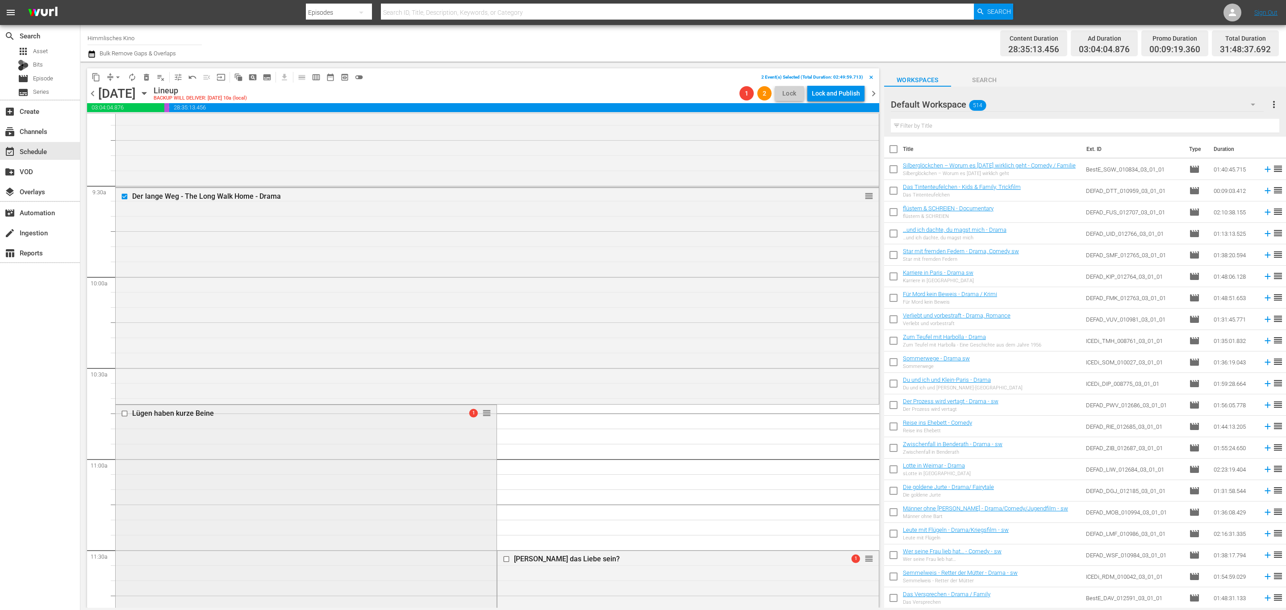
click at [125, 413] on input "checkbox" at bounding box center [125, 414] width 9 height 8
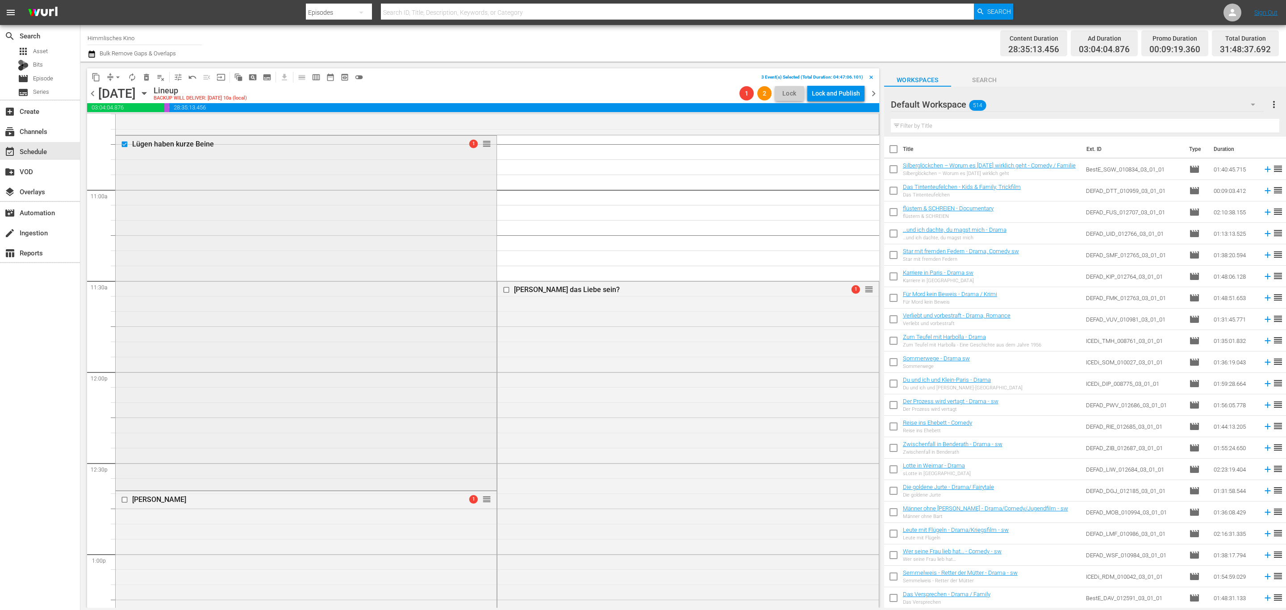
scroll to position [1994, 0]
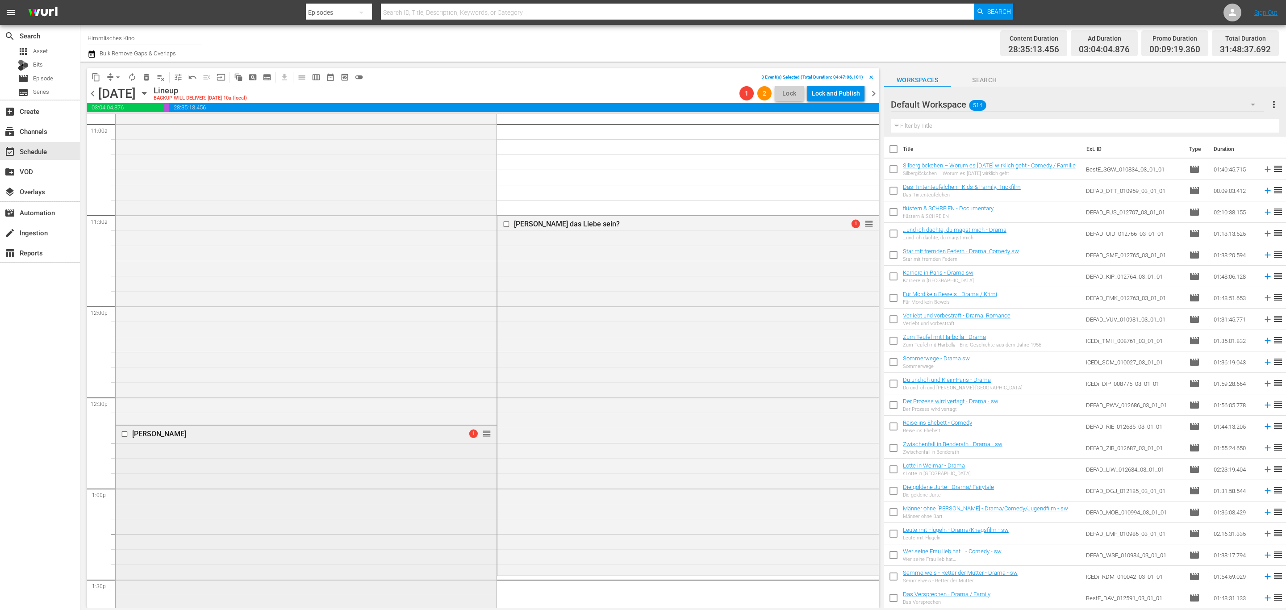
click at [121, 432] on input "checkbox" at bounding box center [125, 434] width 9 height 8
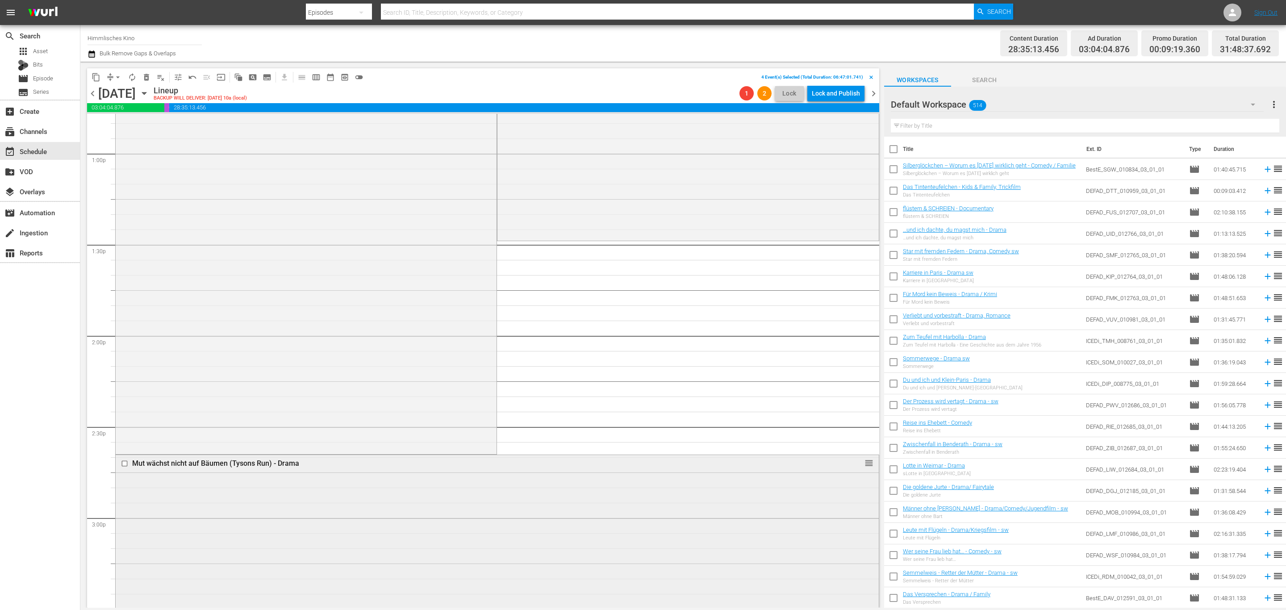
click at [126, 459] on input "checkbox" at bounding box center [125, 463] width 9 height 8
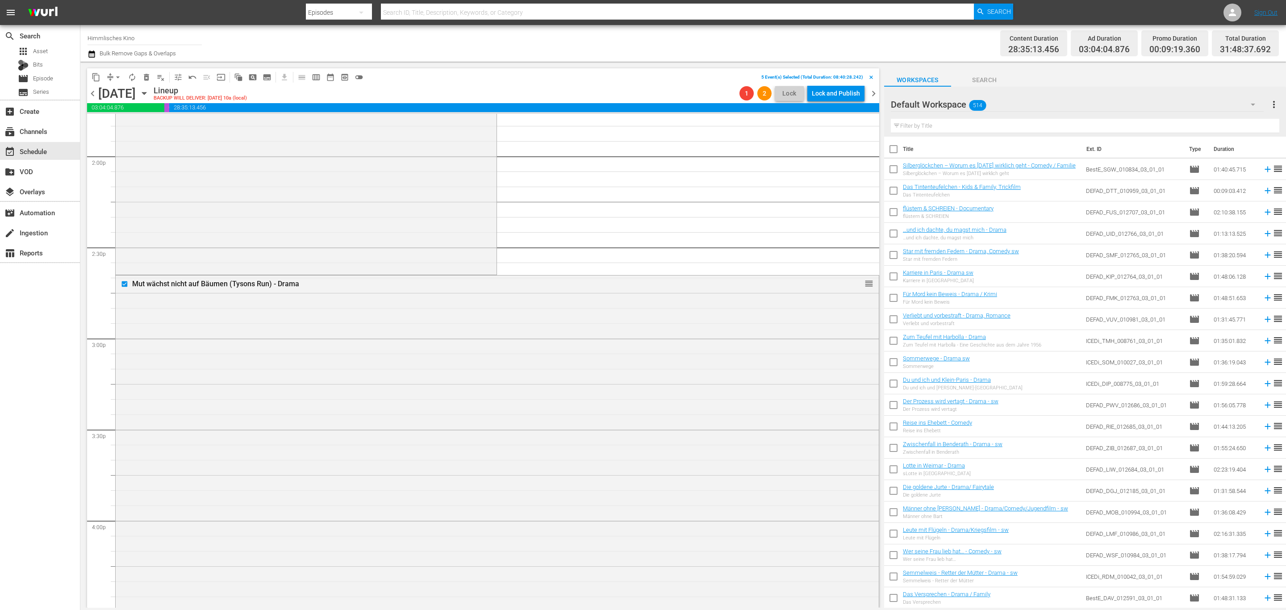
scroll to position [2730, 0]
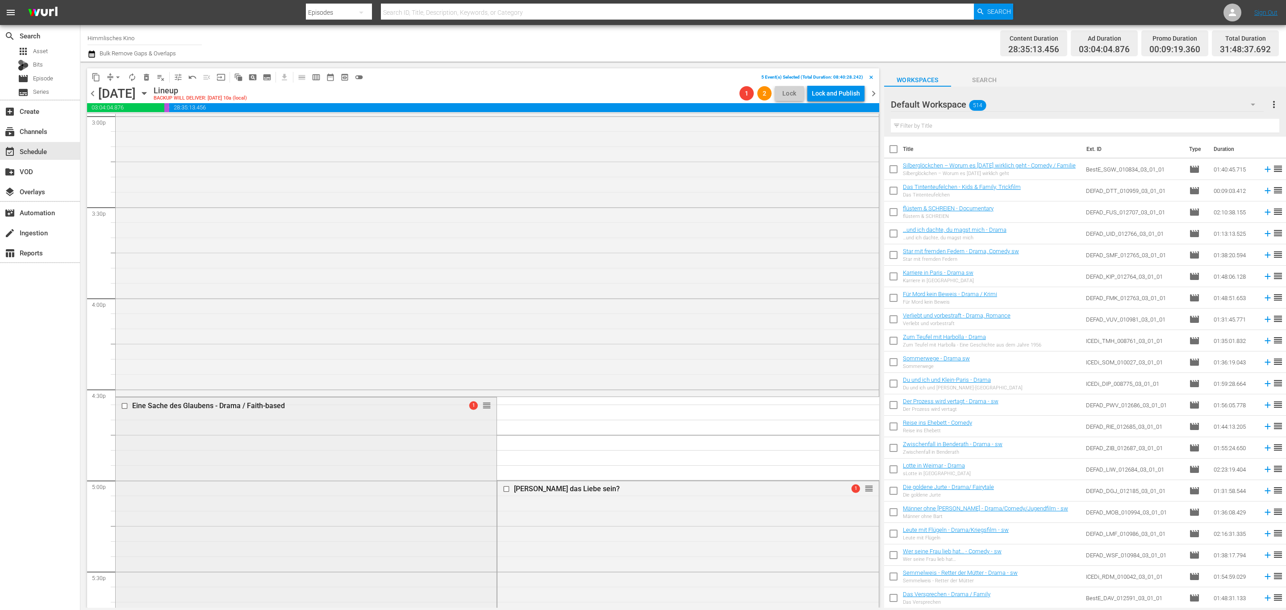
click at [125, 405] on input "checkbox" at bounding box center [125, 406] width 9 height 8
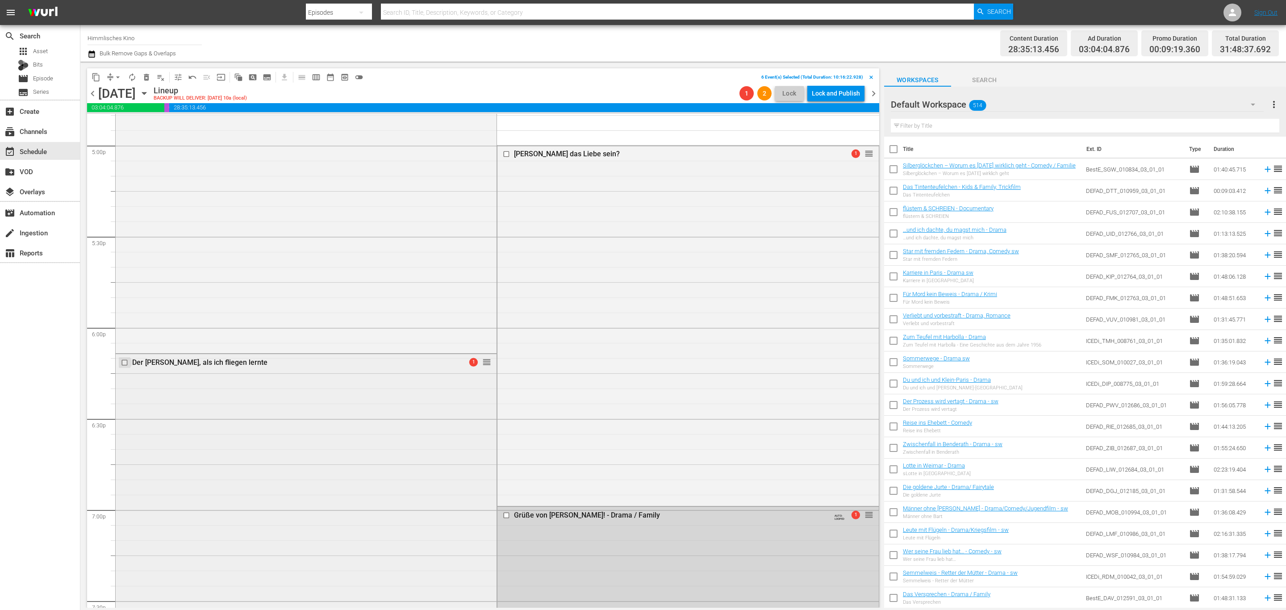
click at [127, 362] on input "checkbox" at bounding box center [125, 363] width 9 height 8
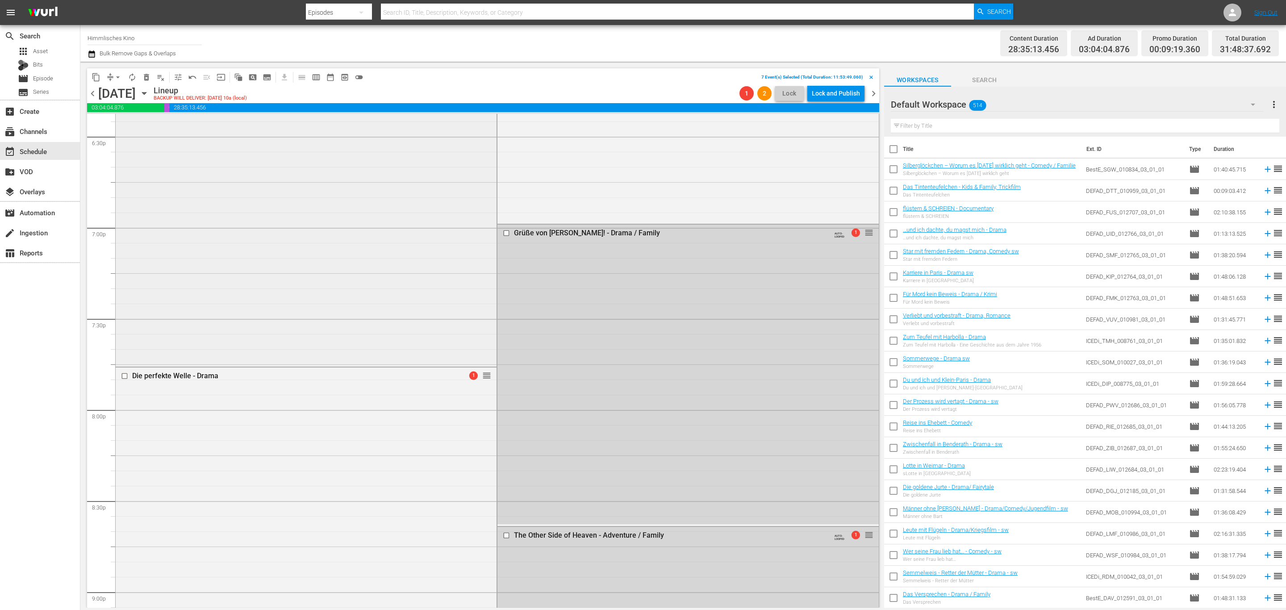
scroll to position [3199, 0]
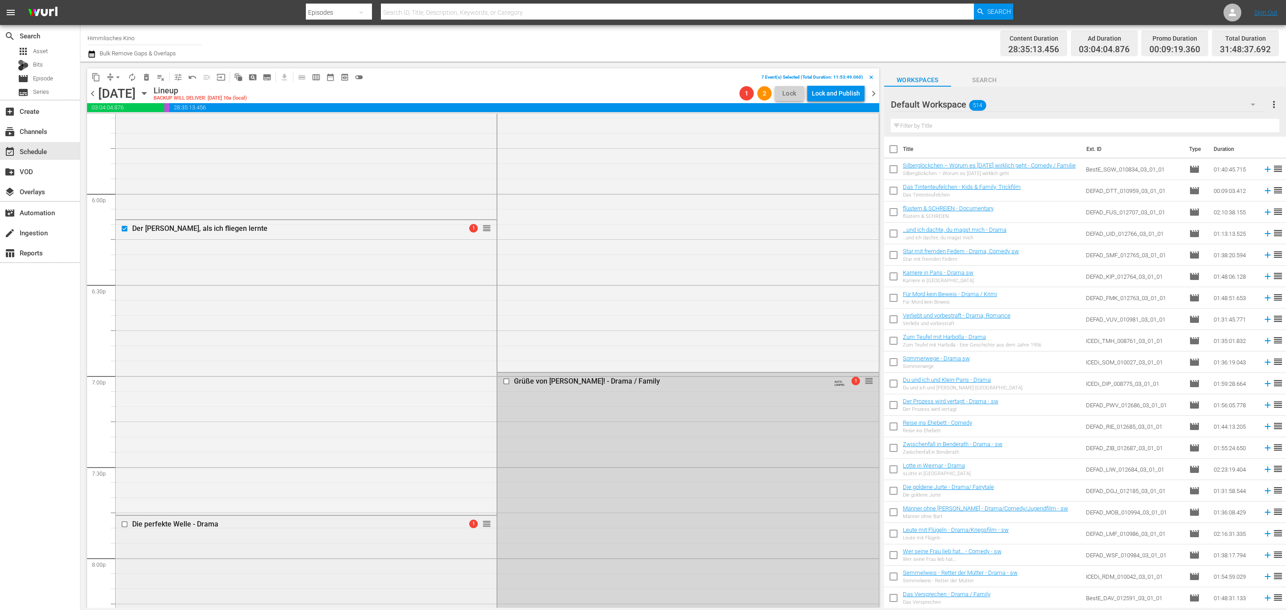
click at [124, 522] on input "checkbox" at bounding box center [125, 525] width 9 height 8
click at [503, 382] on input "checkbox" at bounding box center [507, 382] width 9 height 8
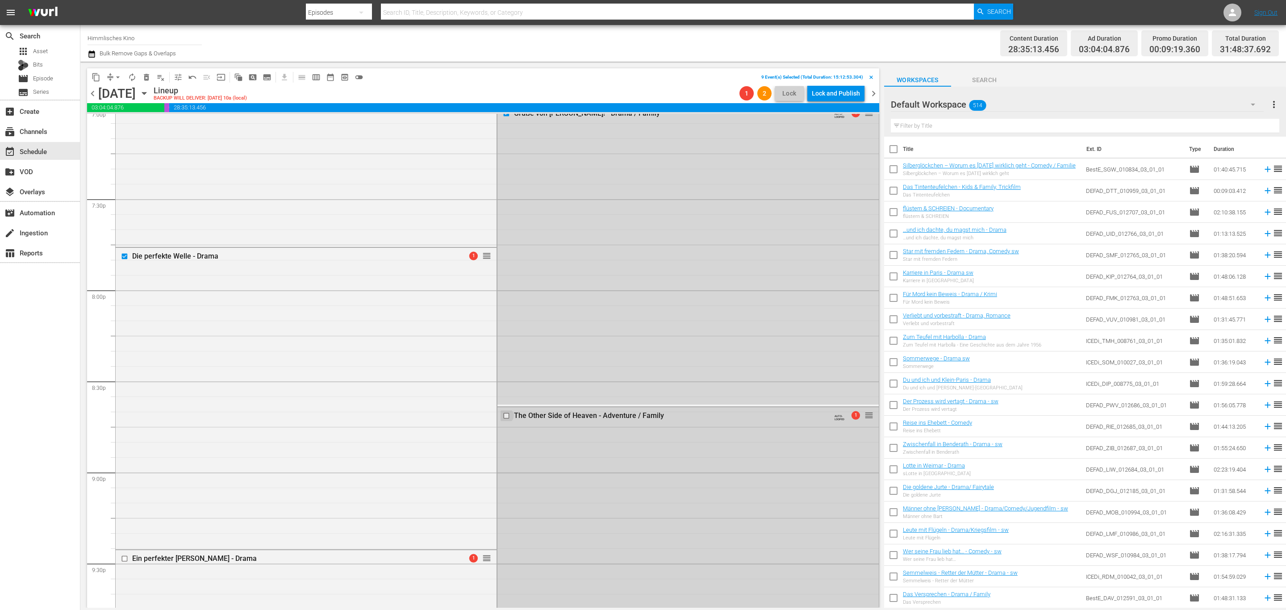
click at [503, 414] on input "checkbox" at bounding box center [507, 416] width 9 height 8
click at [124, 556] on input "checkbox" at bounding box center [125, 559] width 9 height 8
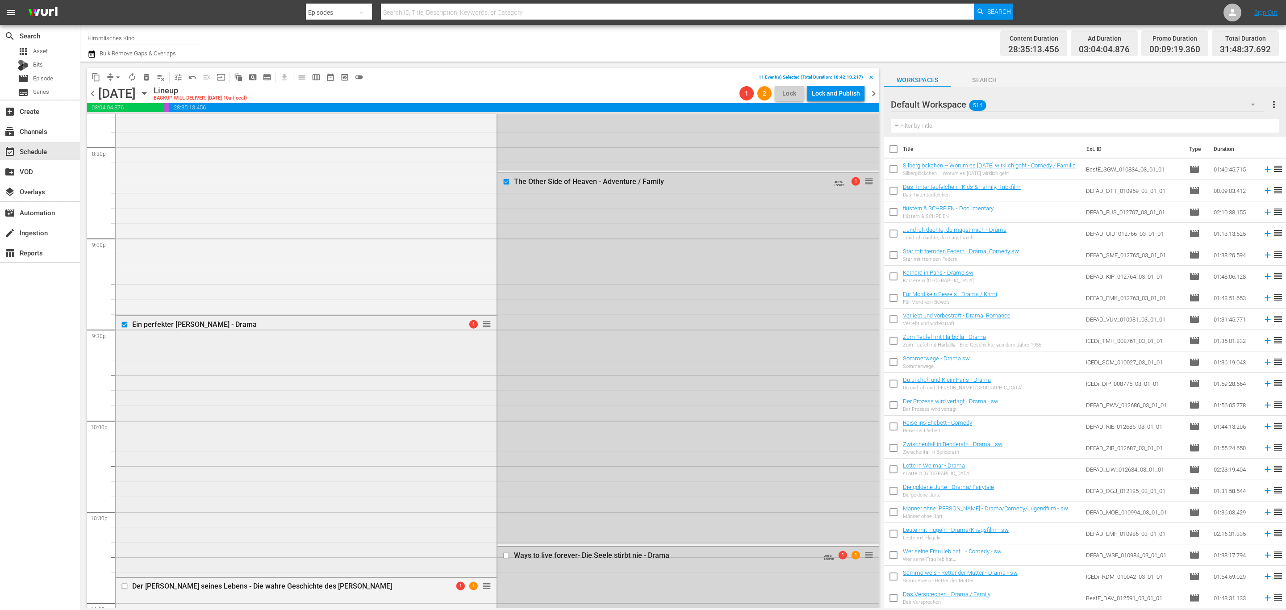
scroll to position [3869, 0]
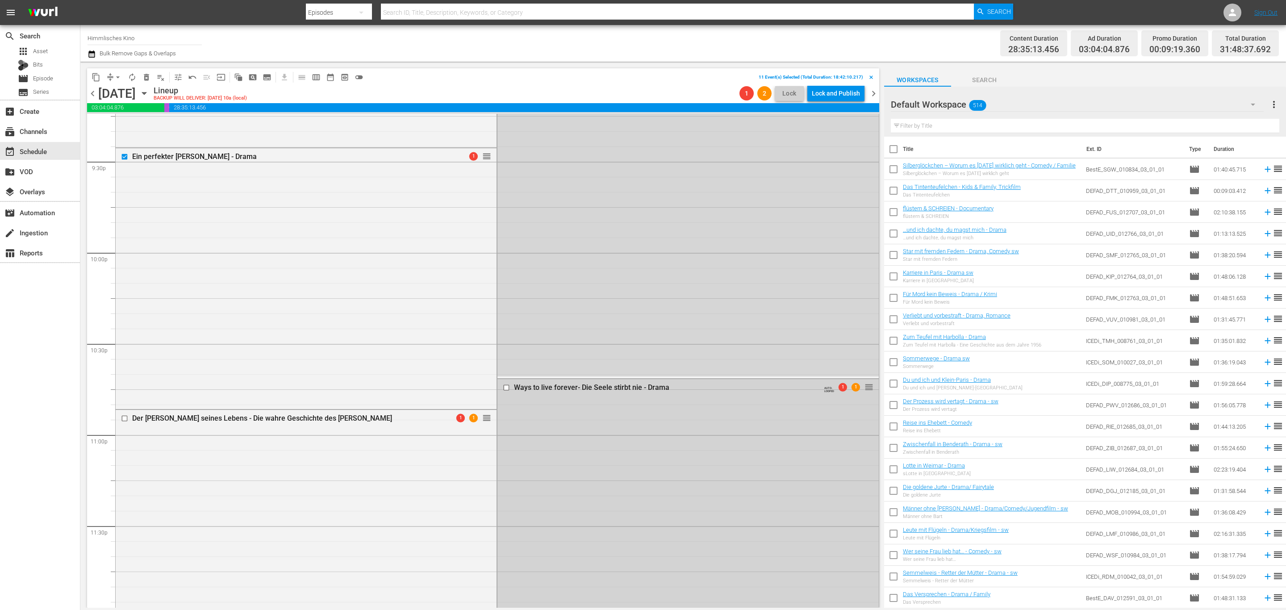
click at [503, 391] on input "checkbox" at bounding box center [507, 388] width 9 height 8
click at [126, 418] on input "checkbox" at bounding box center [125, 418] width 9 height 8
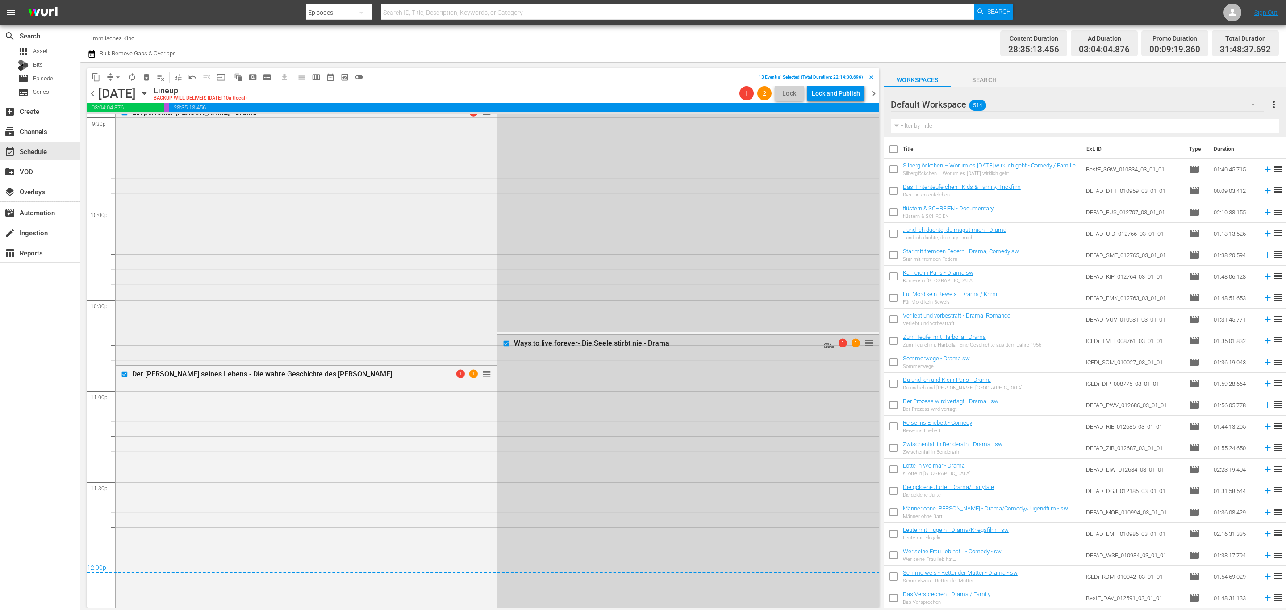
scroll to position [3985, 0]
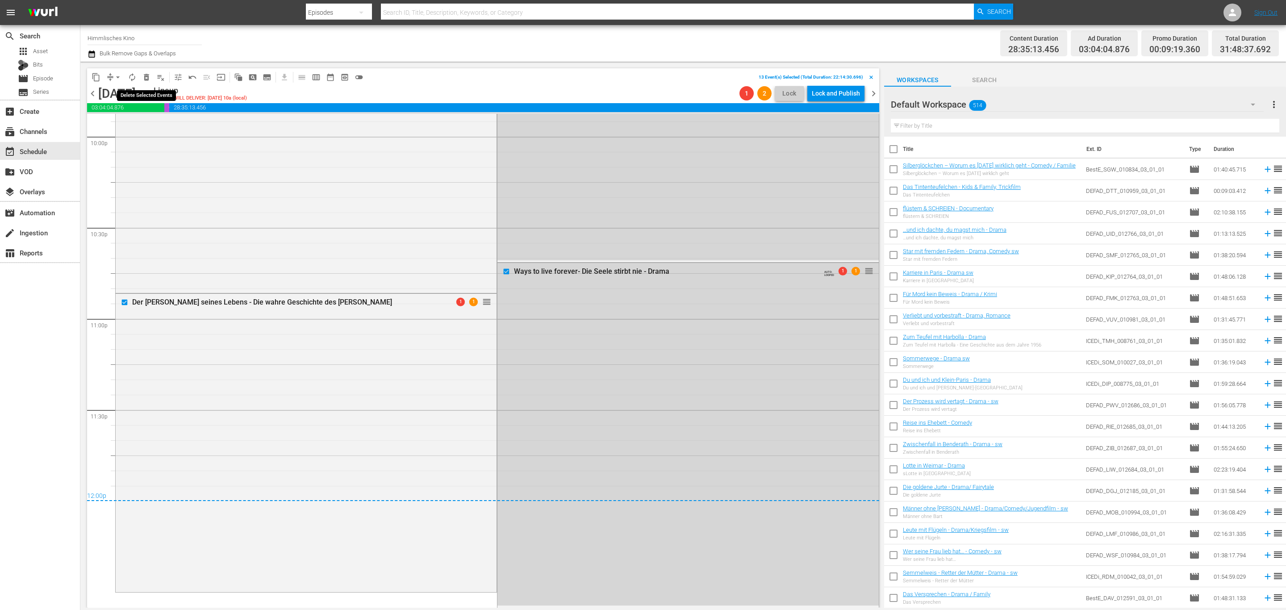
click at [147, 75] on span "delete_forever_outlined" at bounding box center [146, 77] width 9 height 9
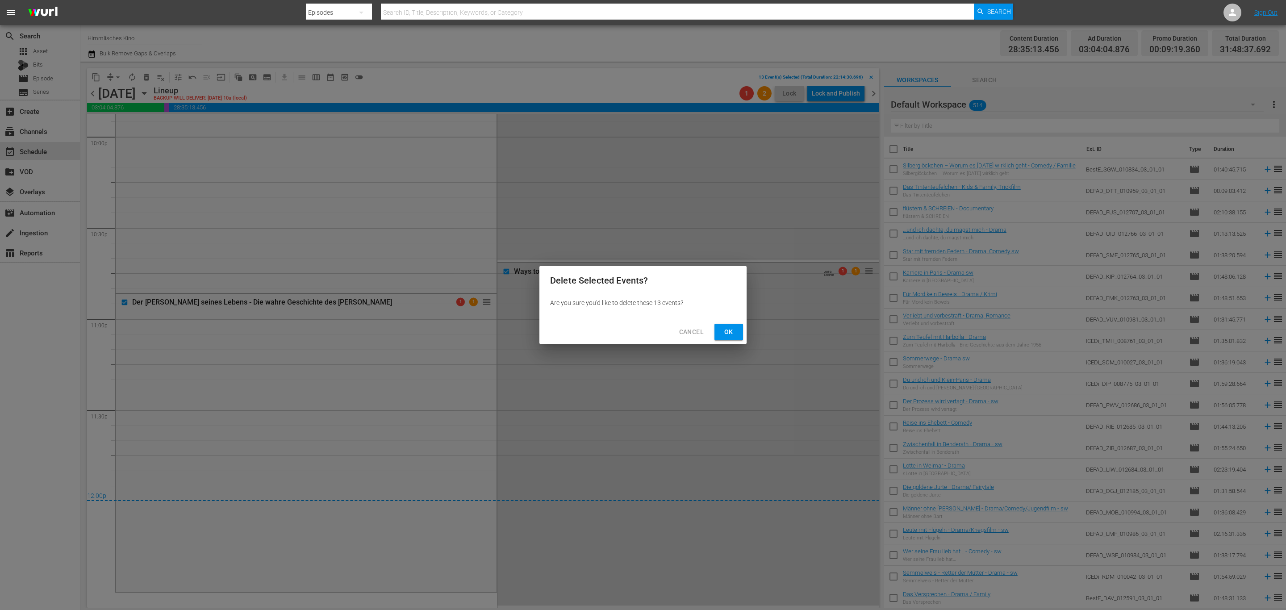
click at [714, 335] on div "Cancel Ok" at bounding box center [642, 332] width 207 height 24
click at [719, 334] on button "Ok" at bounding box center [728, 332] width 29 height 17
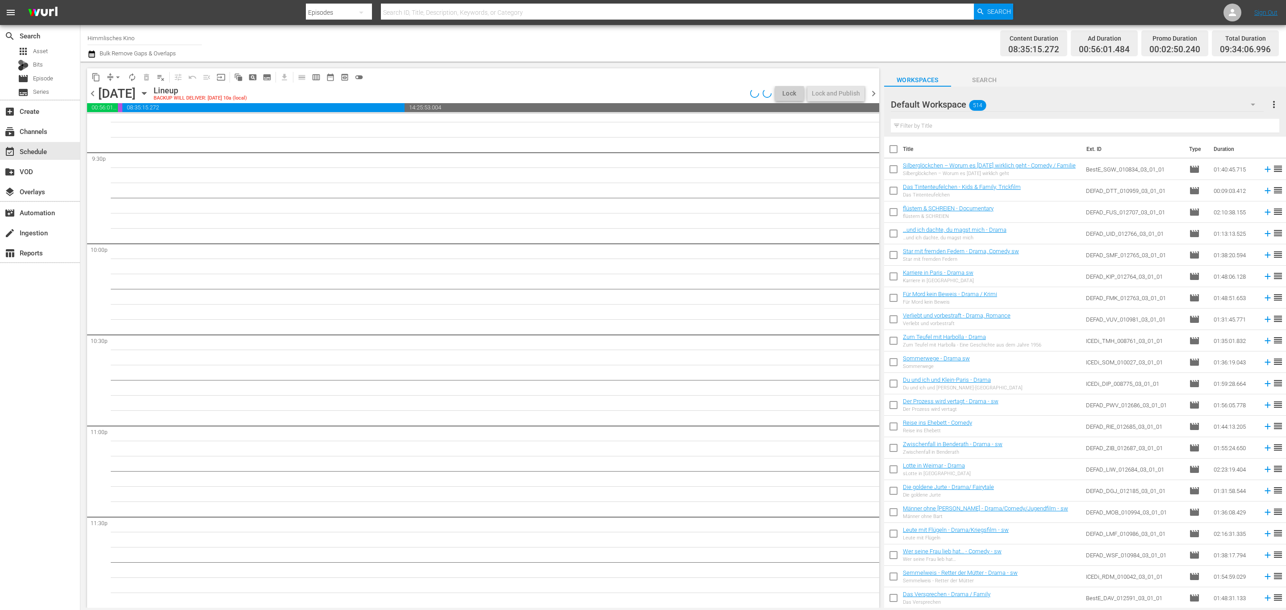
scroll to position [3878, 0]
click at [146, 94] on icon "button" at bounding box center [144, 93] width 4 height 2
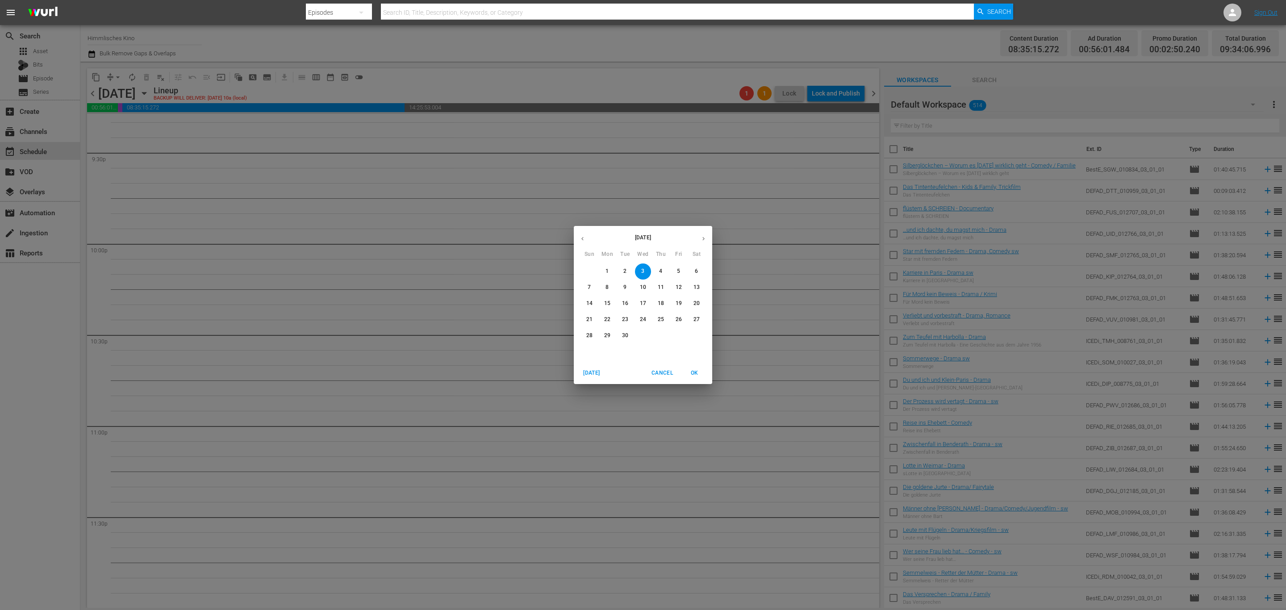
click at [646, 288] on span "10" at bounding box center [643, 288] width 16 height 8
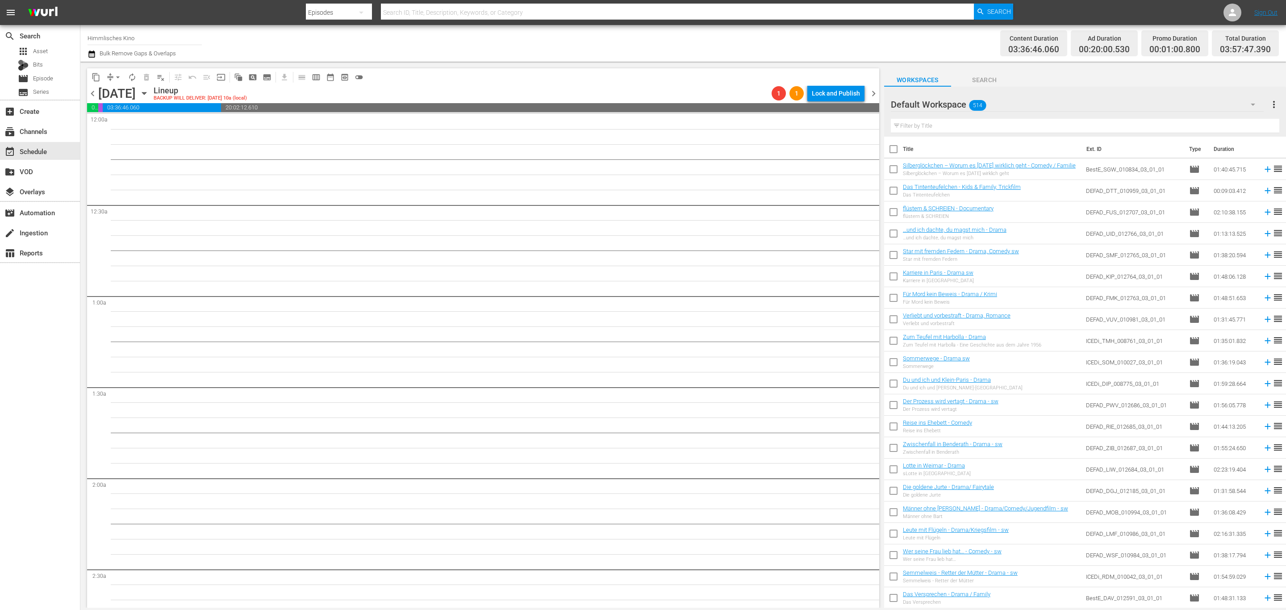
click at [149, 97] on icon "button" at bounding box center [144, 93] width 10 height 10
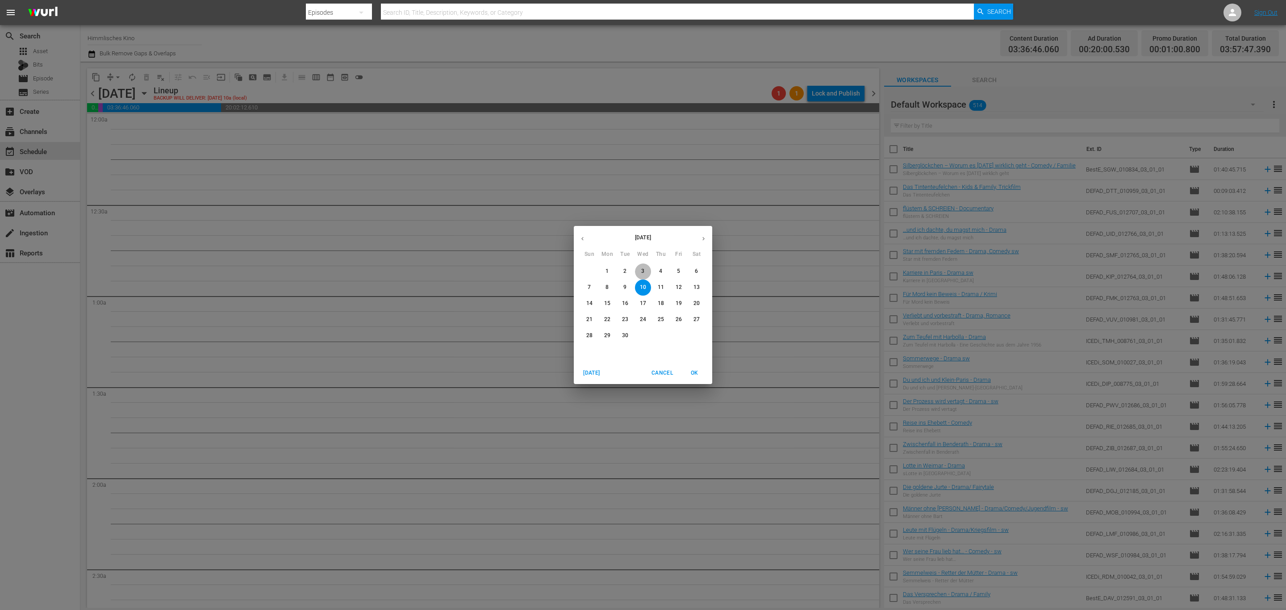
click at [638, 272] on span "3" at bounding box center [643, 271] width 16 height 8
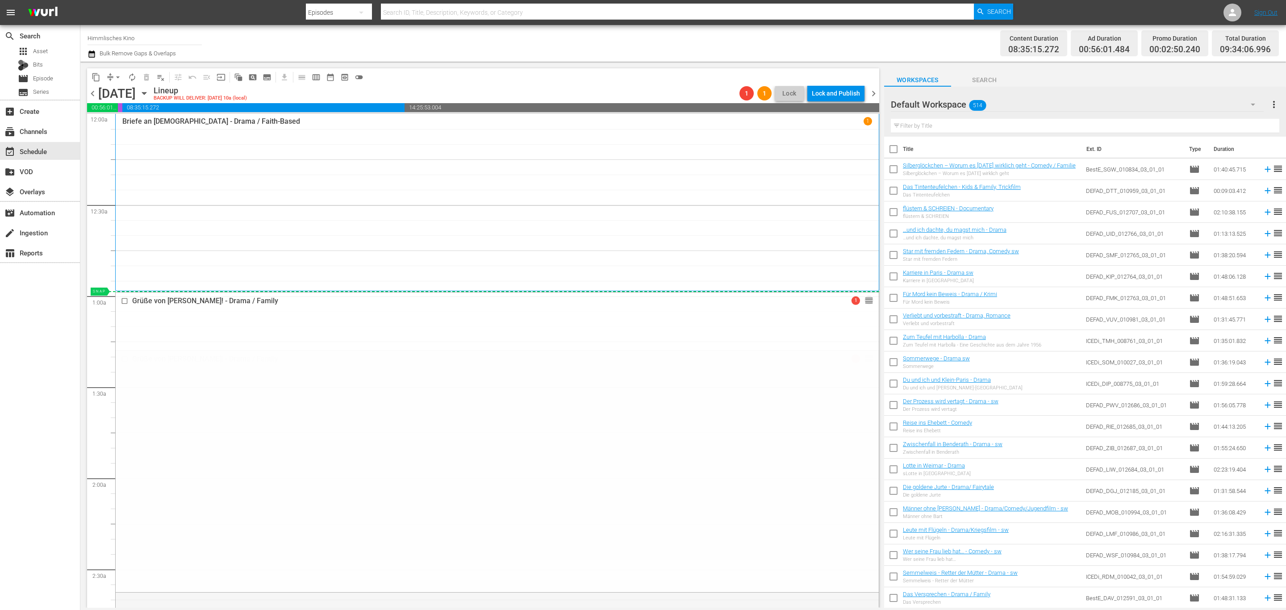
drag, startPoint x: 856, startPoint y: 356, endPoint x: 856, endPoint y: 292, distance: 63.8
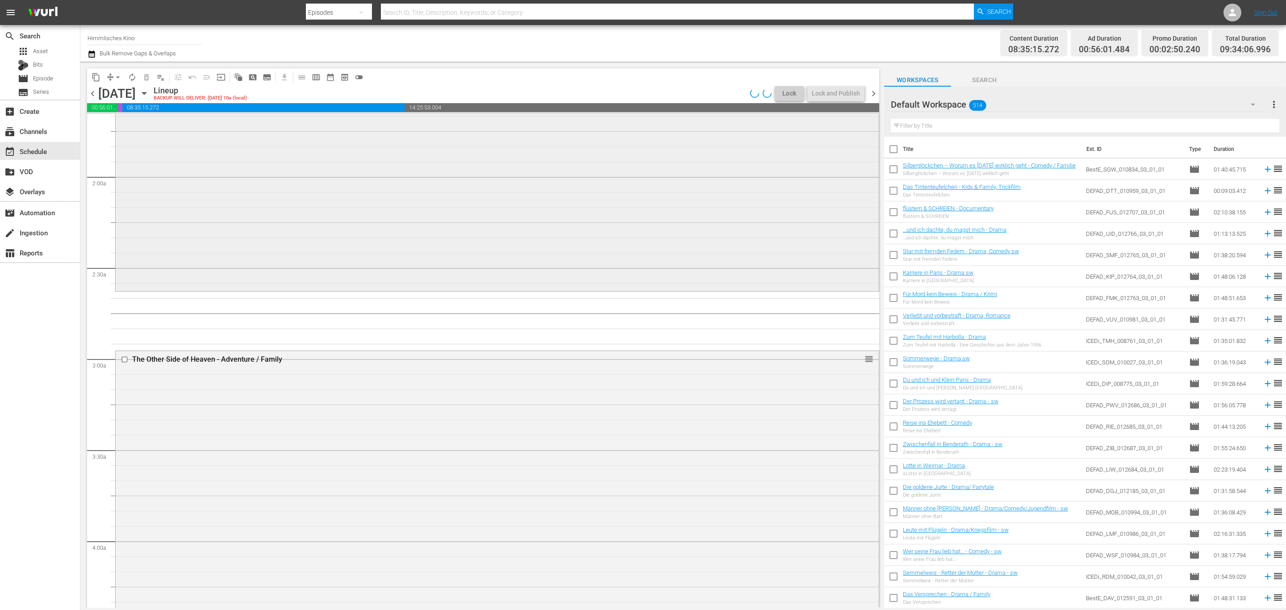
scroll to position [134, 0]
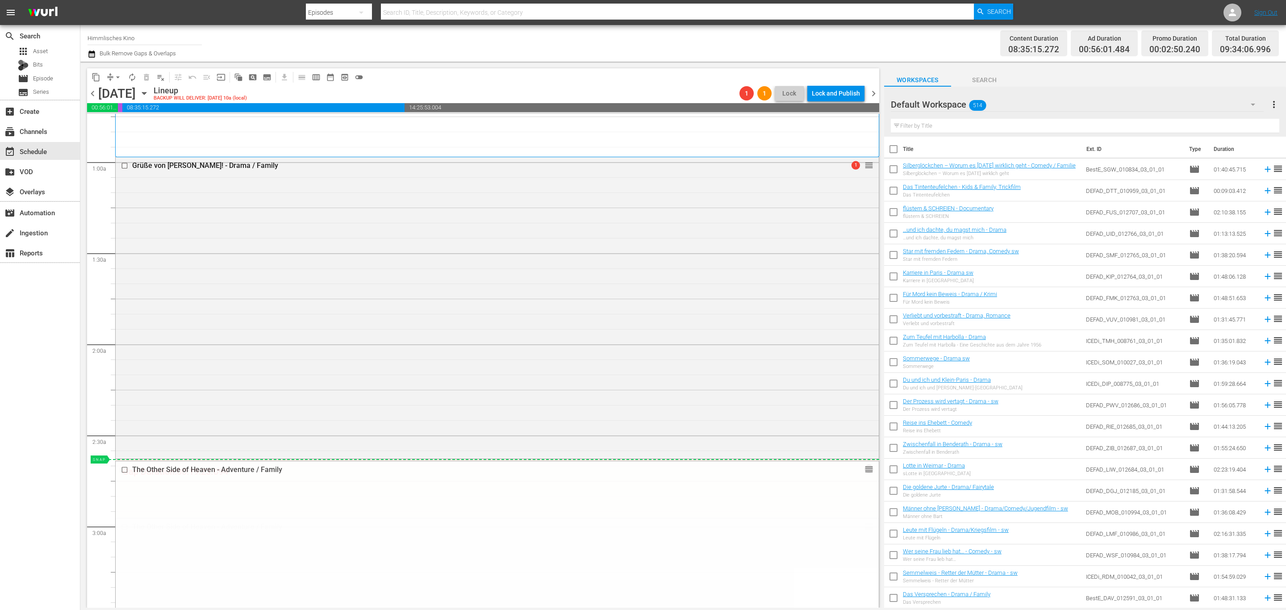
drag, startPoint x: 858, startPoint y: 526, endPoint x: 838, endPoint y: 459, distance: 69.1
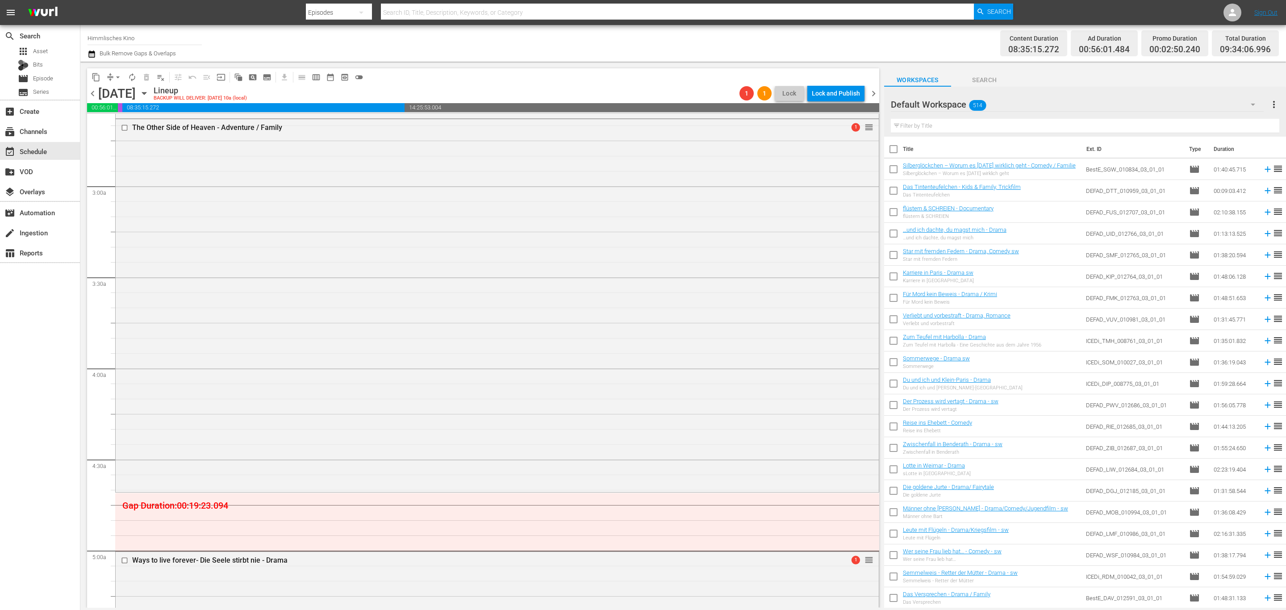
scroll to position [603, 0]
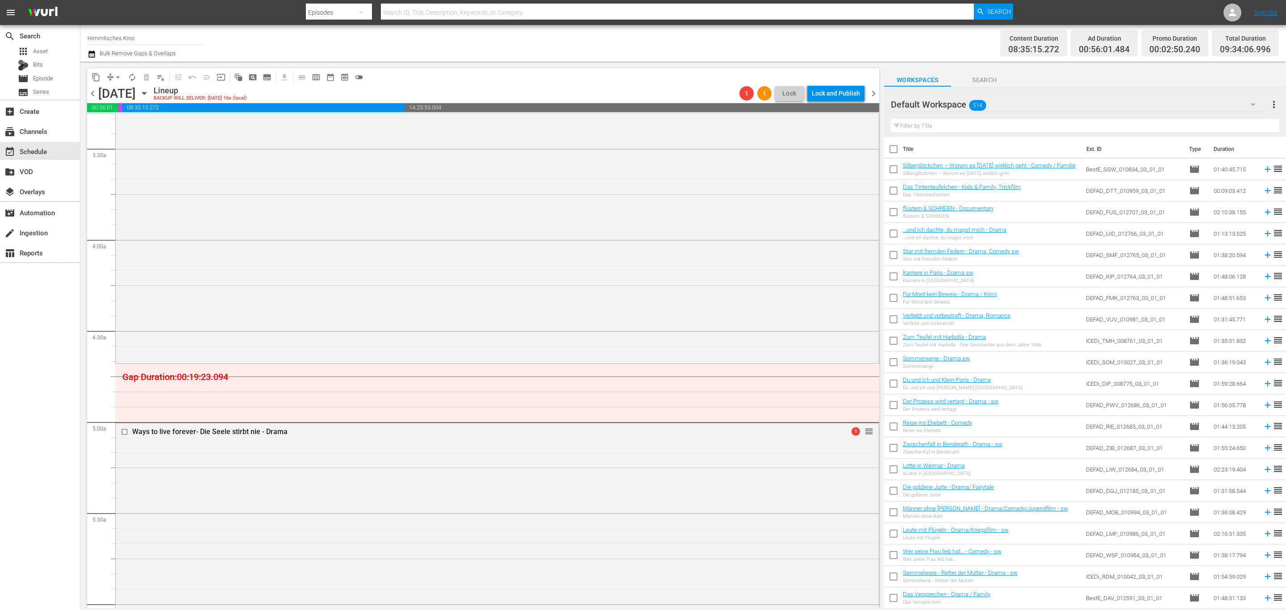
click at [1013, 101] on div "Default Workspace 514" at bounding box center [1077, 104] width 373 height 25
click at [944, 126] on div "Workspace HiKi (174)" at bounding box center [947, 129] width 93 height 14
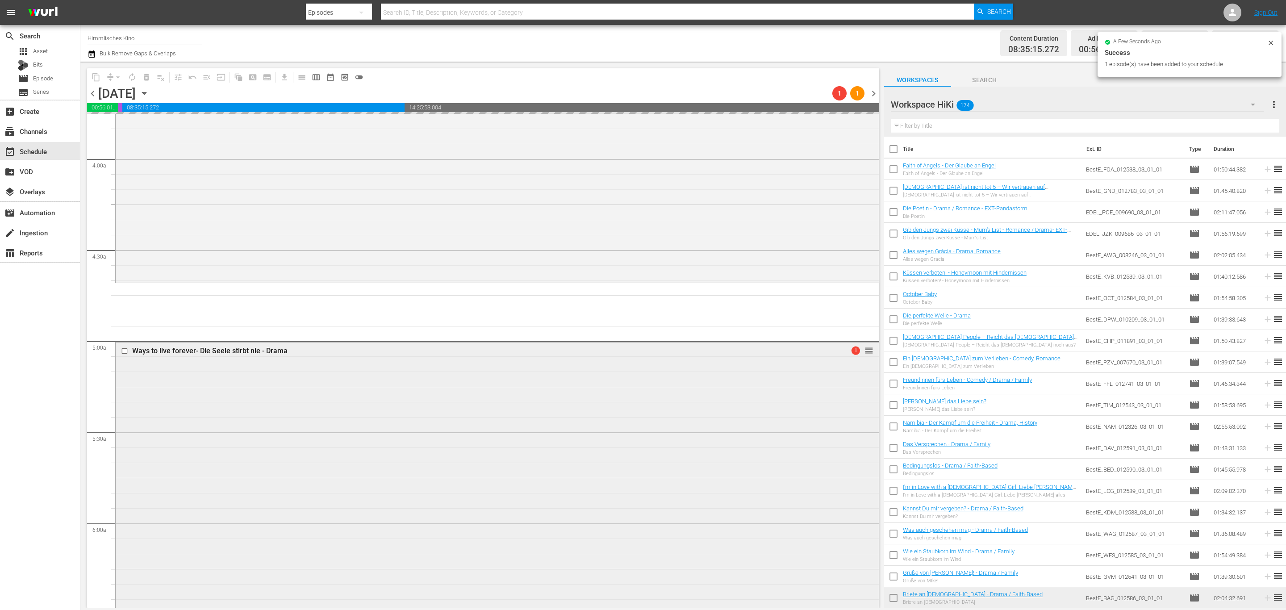
scroll to position [871, 0]
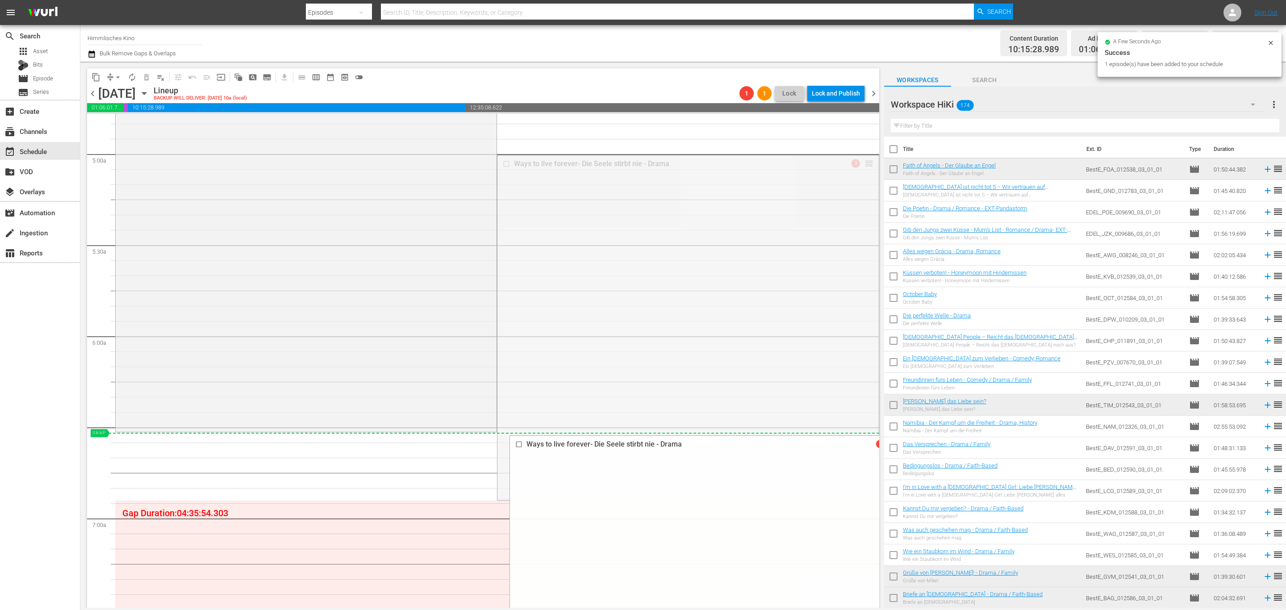
drag, startPoint x: 859, startPoint y: 165, endPoint x: 398, endPoint y: 437, distance: 535.0
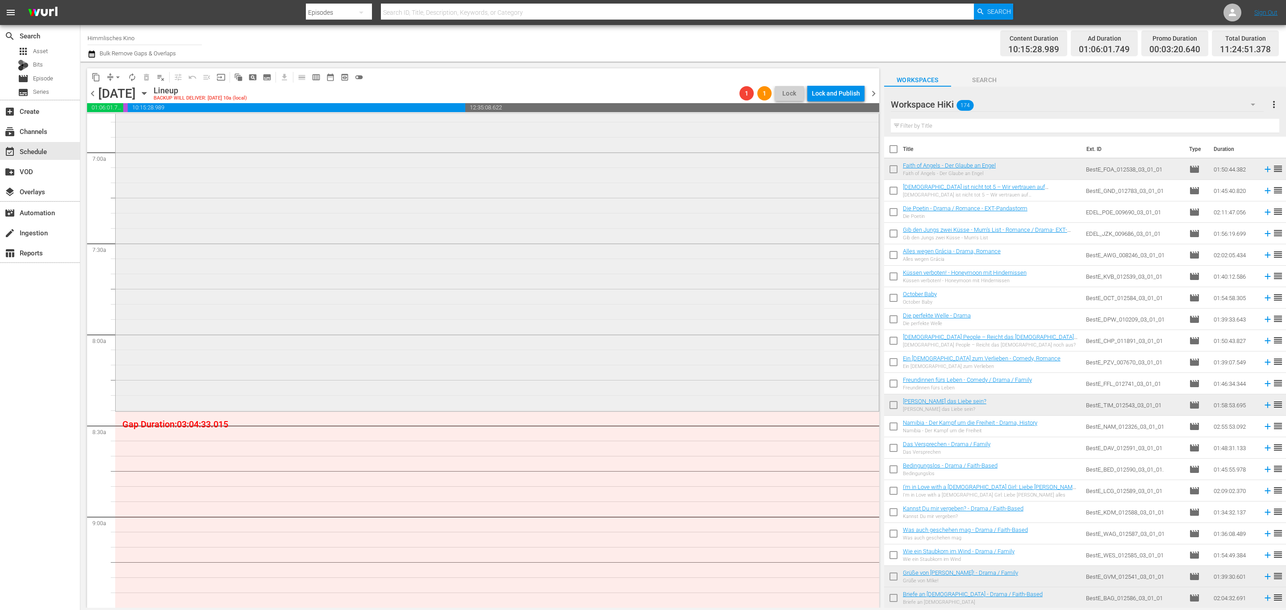
scroll to position [1339, 0]
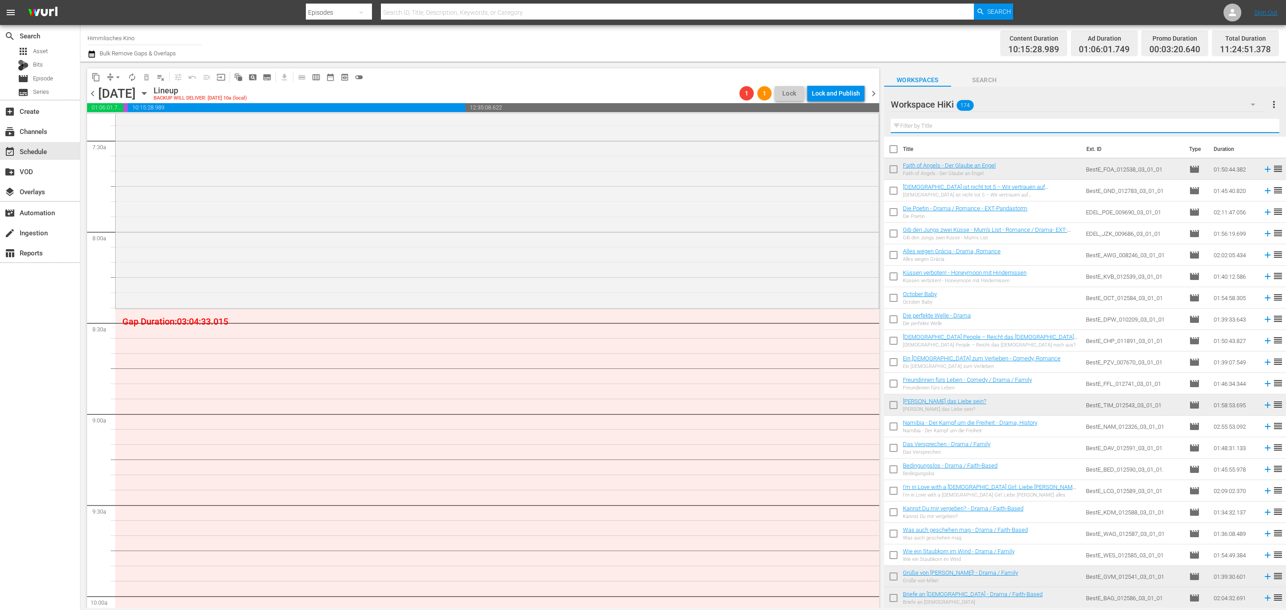
click at [1037, 125] on input "text" at bounding box center [1085, 126] width 388 height 14
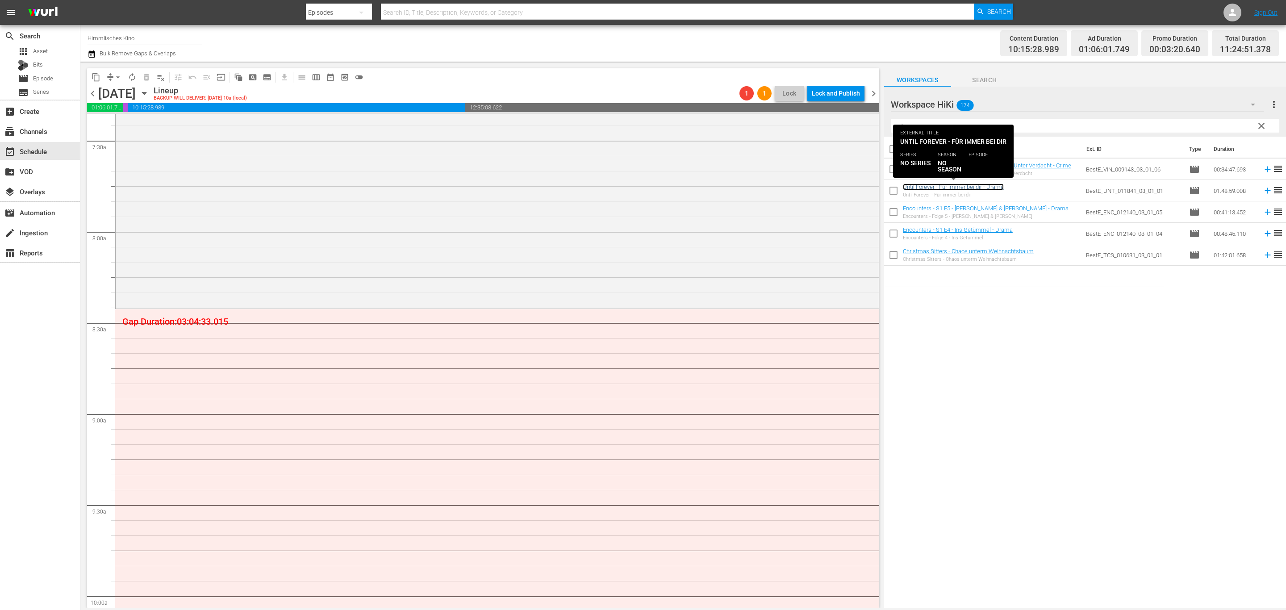
click at [943, 185] on link "Until Forever - Für immer bei dir - Drama" at bounding box center [953, 187] width 101 height 7
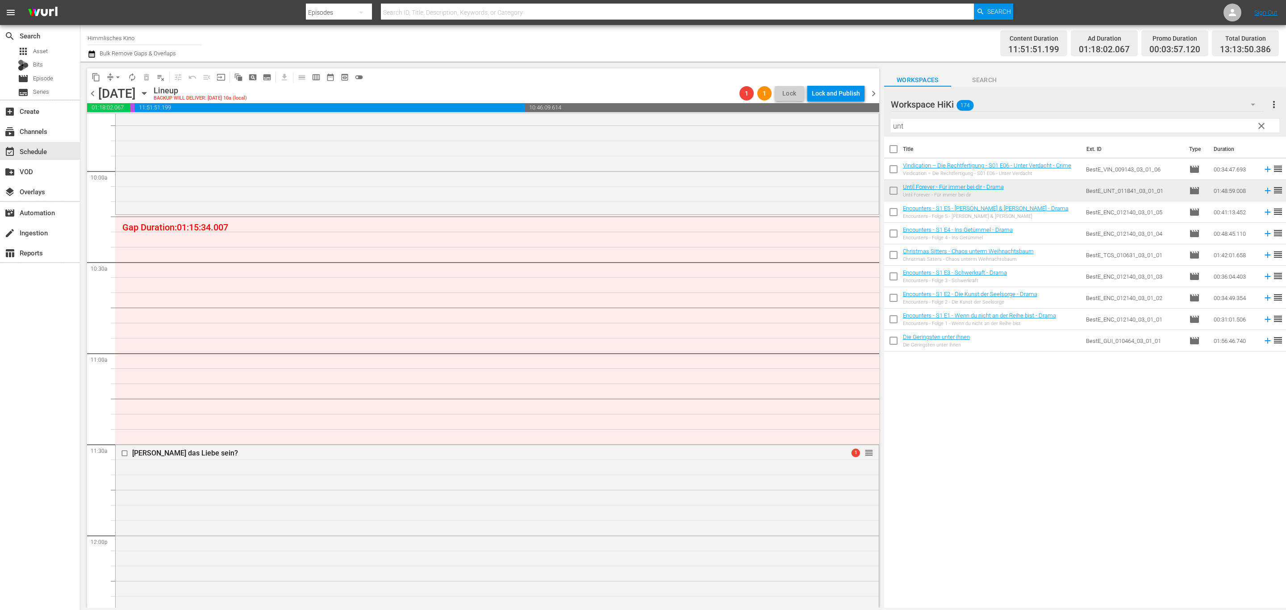
scroll to position [1741, 0]
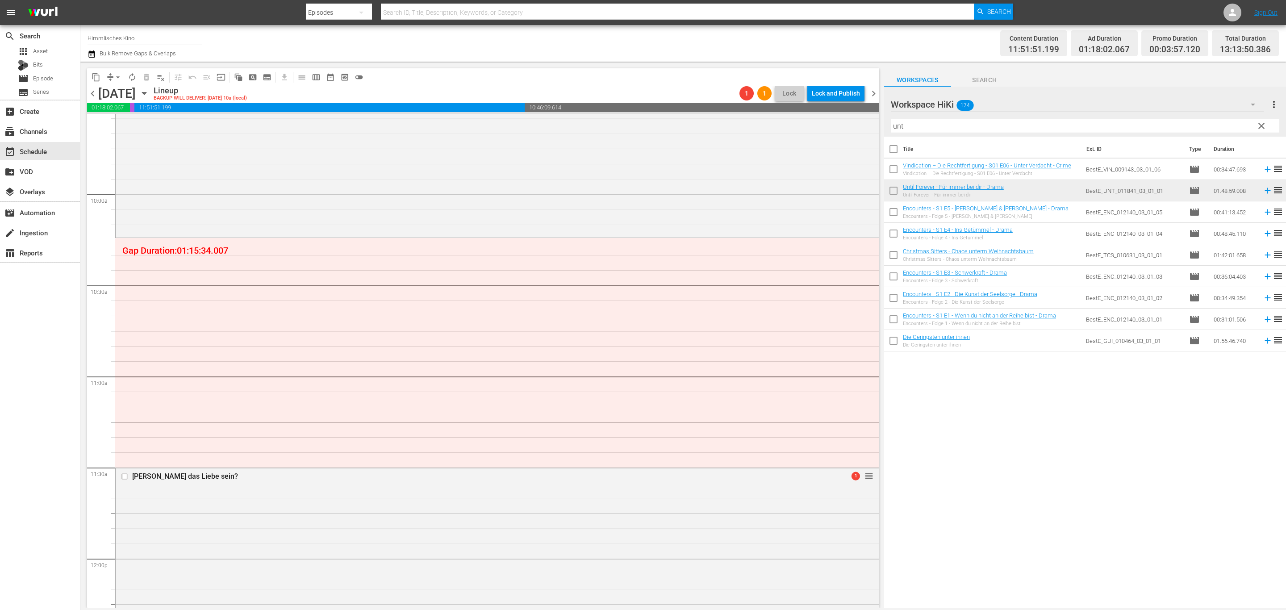
drag, startPoint x: 885, startPoint y: 108, endPoint x: 848, endPoint y: 105, distance: 37.2
click at [849, 105] on div "content_copy compress arrow_drop_down autorenew_outlined delete_forever_outline…" at bounding box center [683, 335] width 1206 height 546
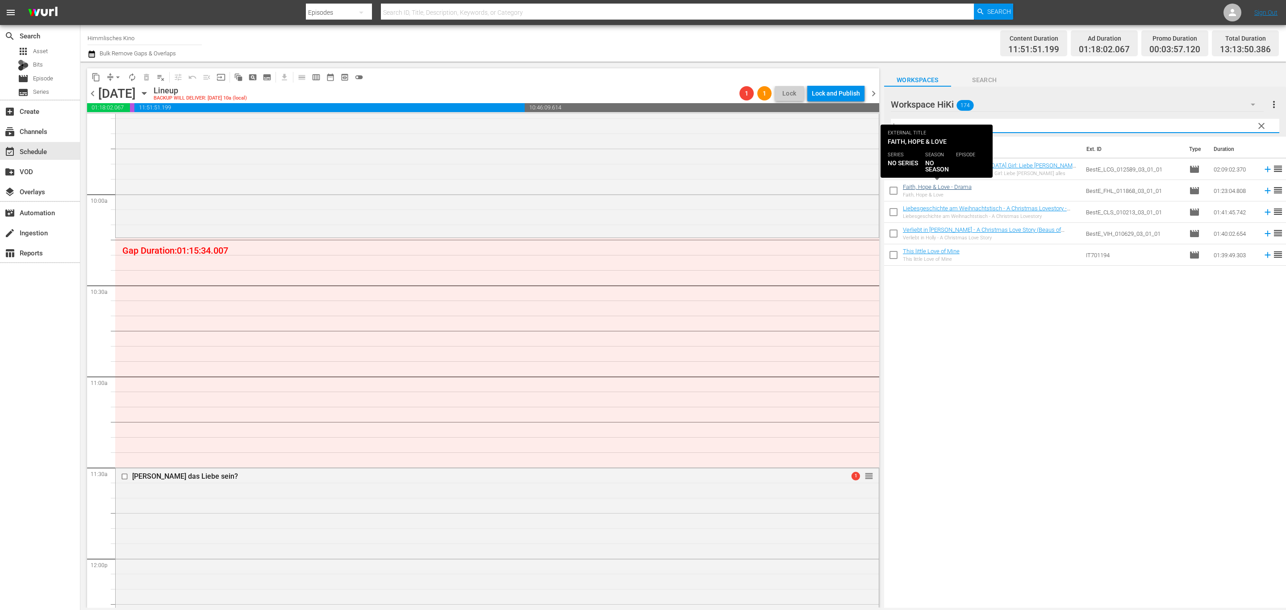
type input "lov"
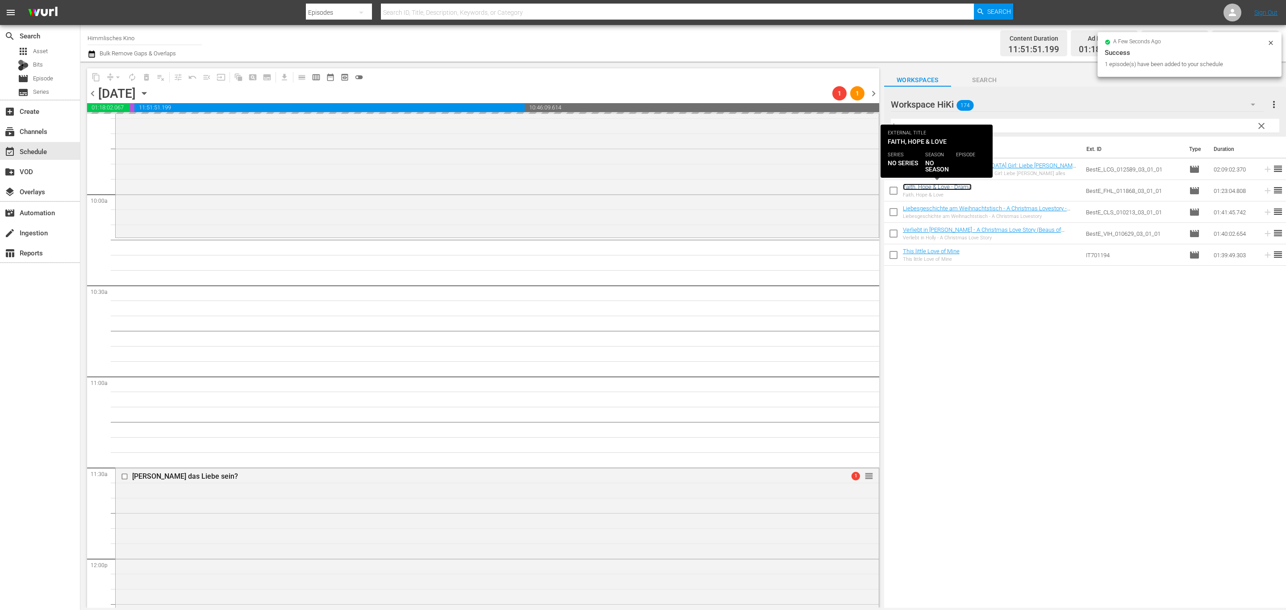
click at [952, 186] on link "Faith, Hope & Love - Drama" at bounding box center [937, 187] width 69 height 7
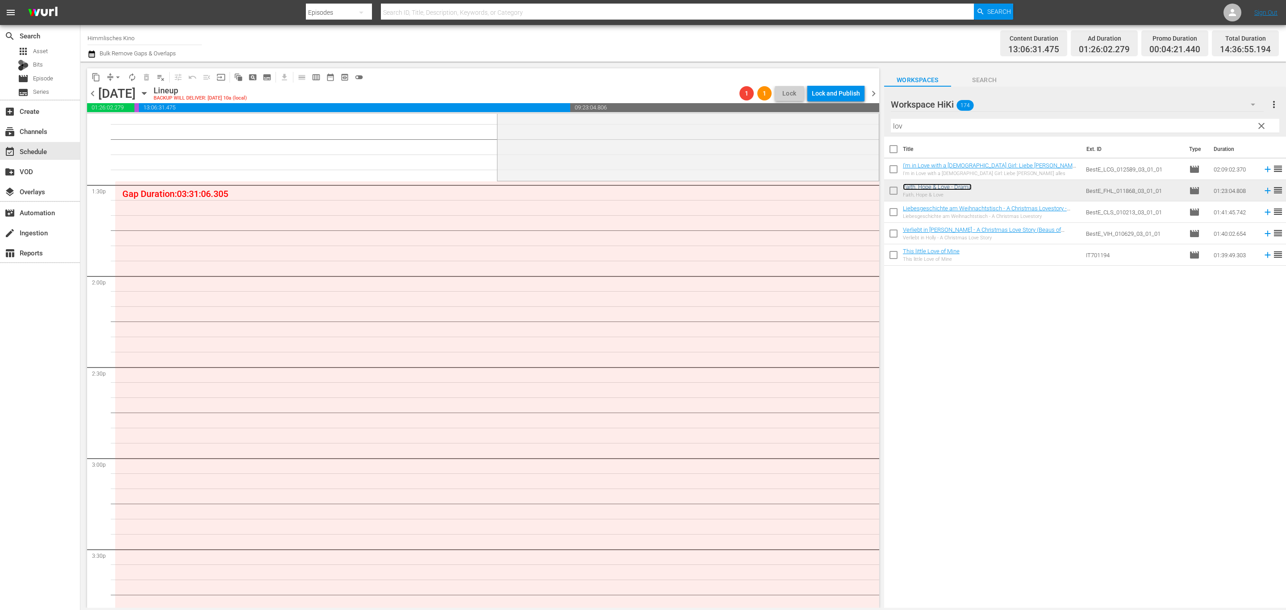
scroll to position [2411, 0]
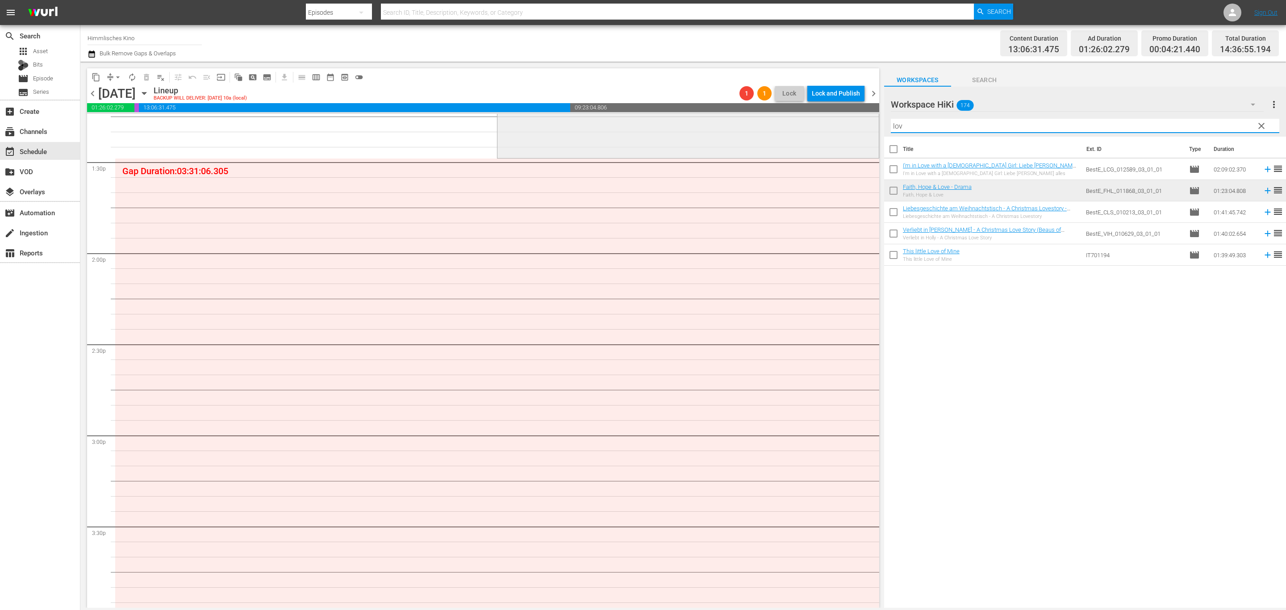
drag, startPoint x: 933, startPoint y: 131, endPoint x: 576, endPoint y: 124, distance: 356.4
click at [584, 123] on div "content_copy compress arrow_drop_down autorenew_outlined delete_forever_outline…" at bounding box center [683, 335] width 1206 height 546
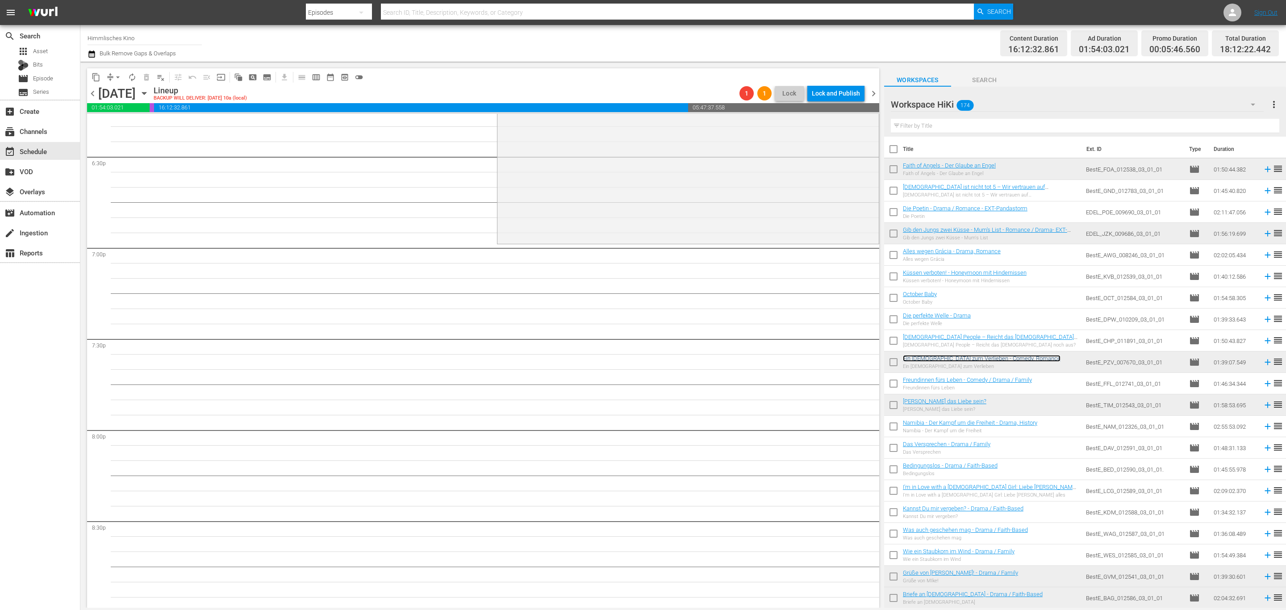
scroll to position [3349, 0]
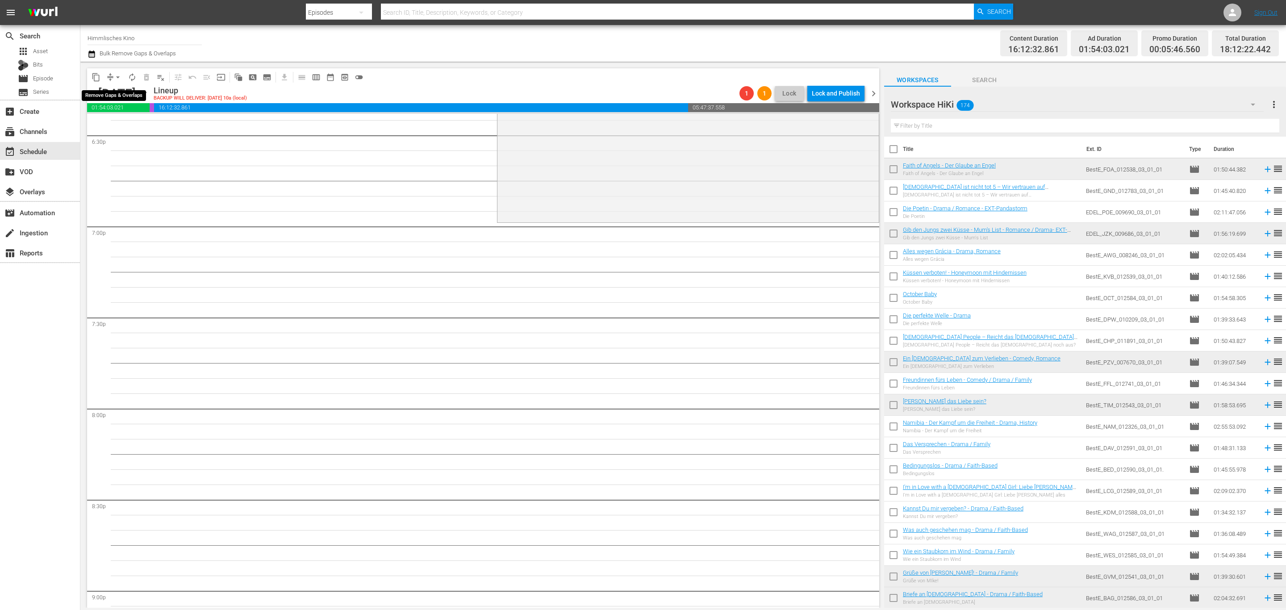
click at [117, 71] on button "arrow_drop_down" at bounding box center [118, 77] width 14 height 14
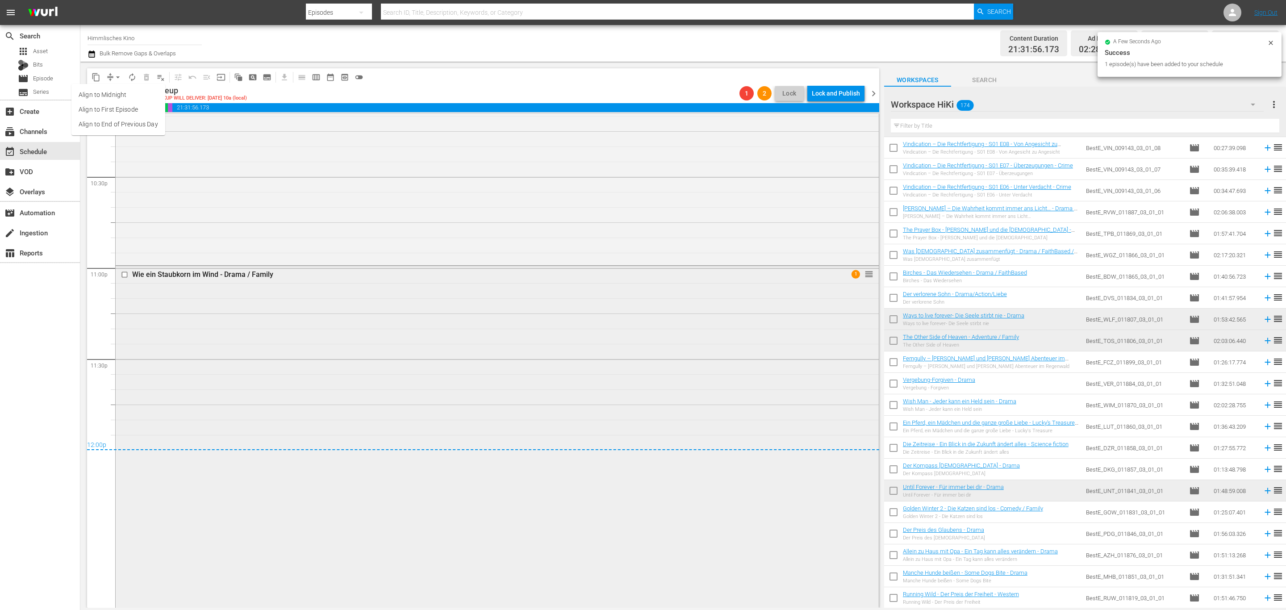
scroll to position [4042, 0]
click at [870, 88] on span "chevron_right" at bounding box center [873, 93] width 11 height 11
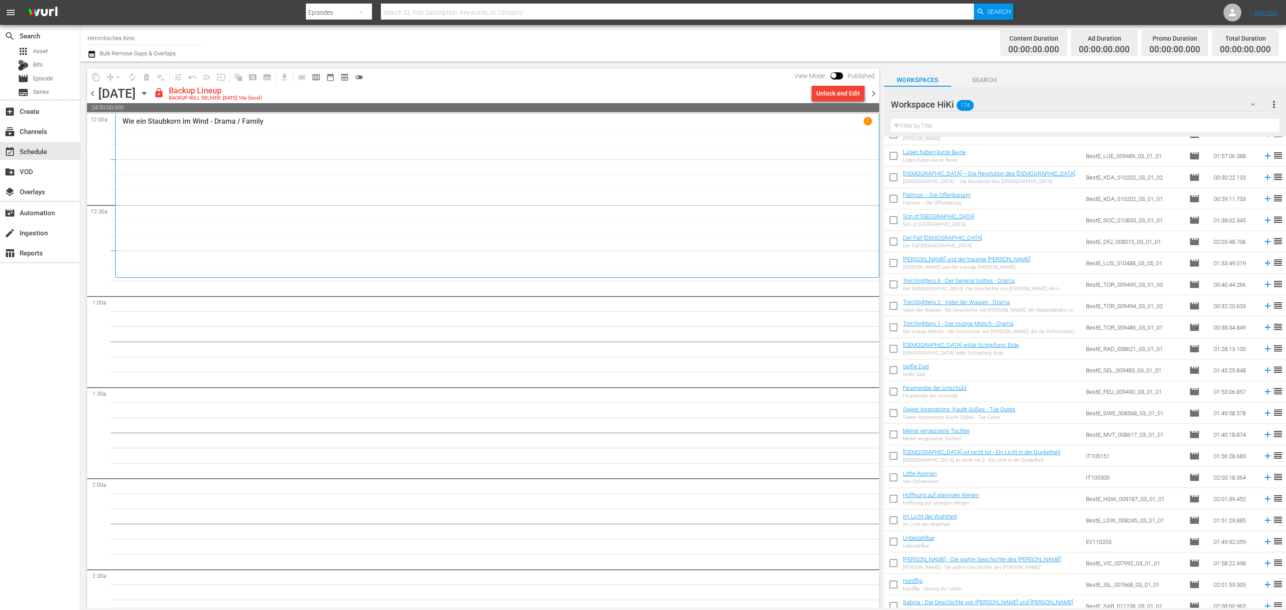
scroll to position [3148, 0]
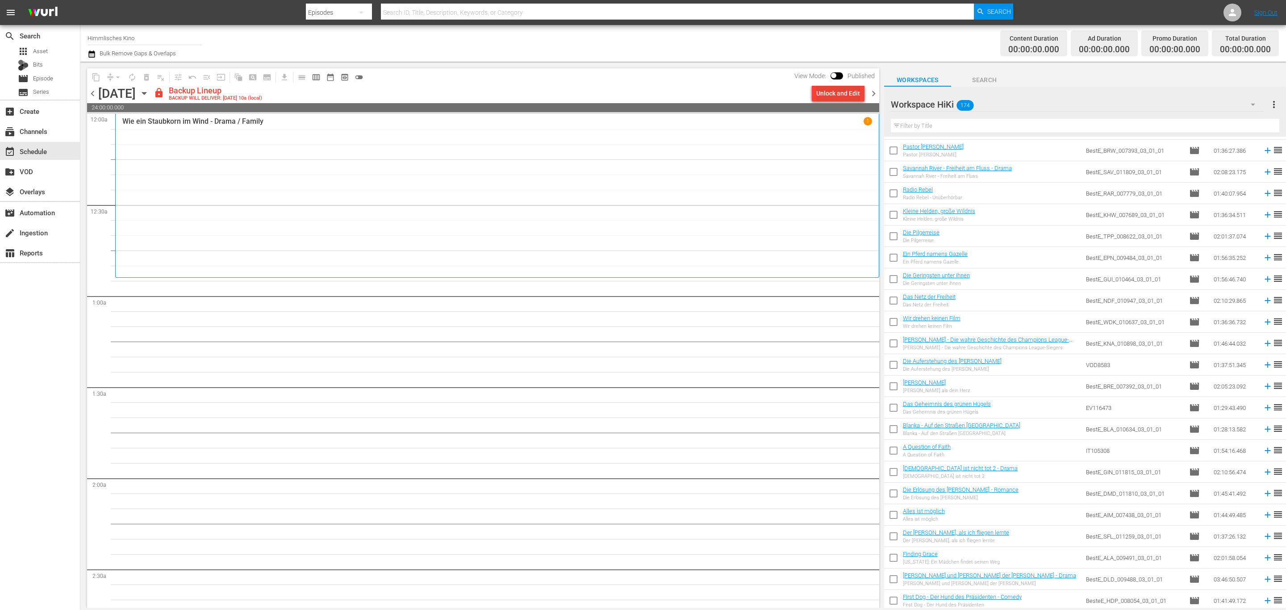
click at [846, 92] on div "Unlock and Edit" at bounding box center [838, 93] width 44 height 16
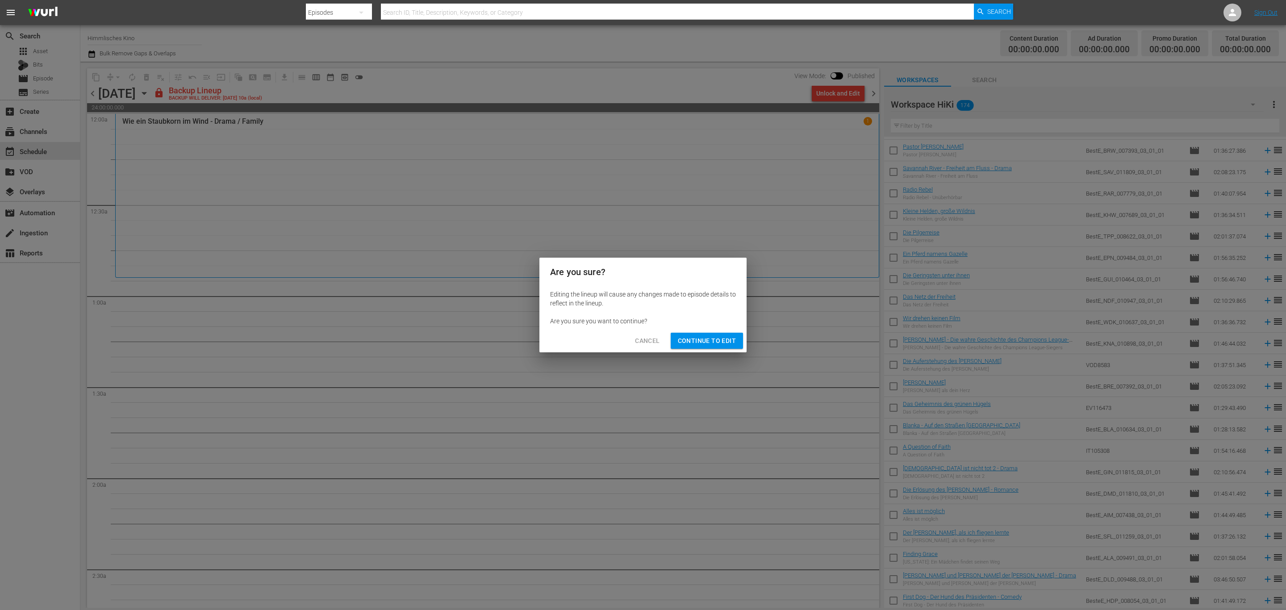
click at [729, 342] on span "Continue to Edit" at bounding box center [707, 340] width 58 height 11
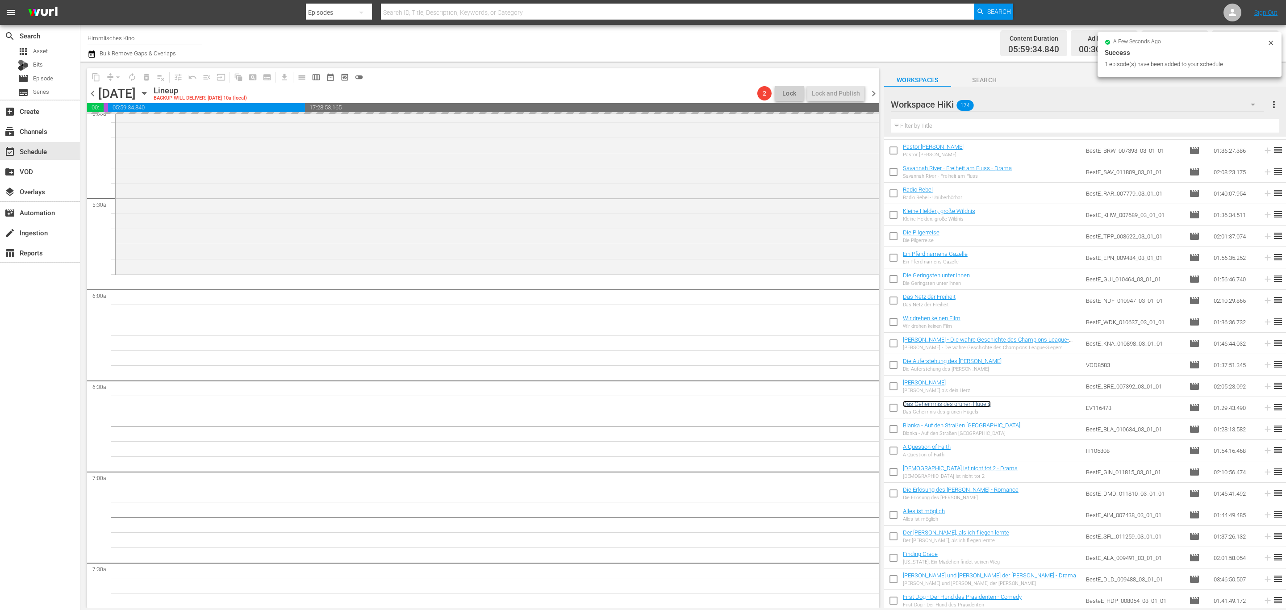
scroll to position [1005, 0]
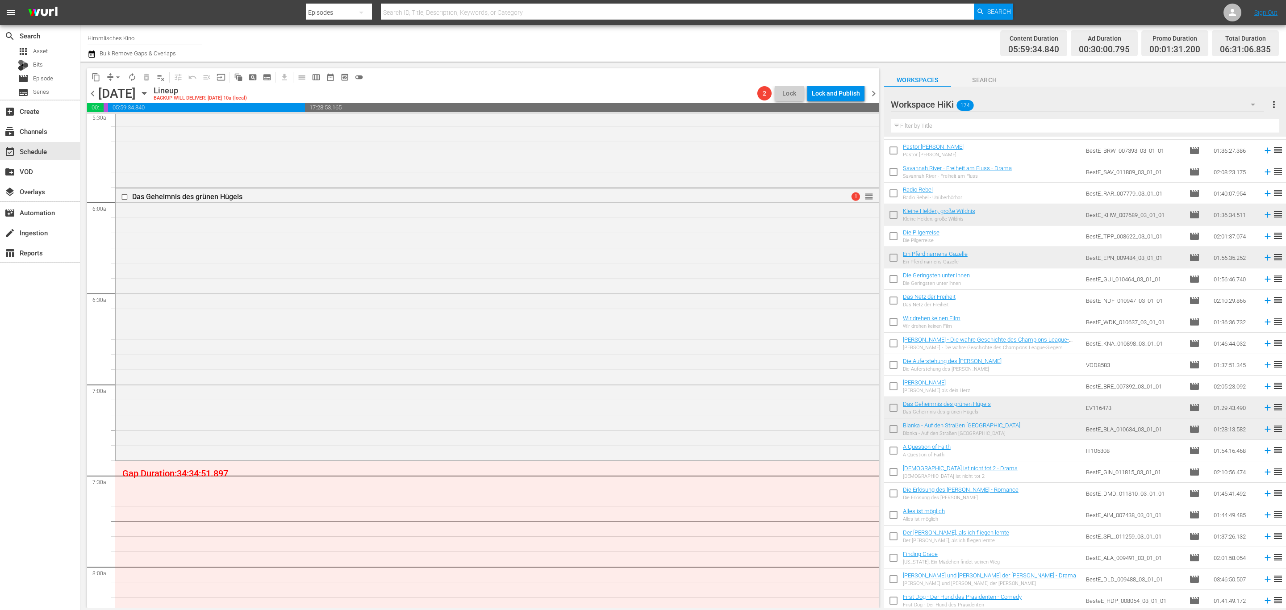
click at [954, 125] on input "text" at bounding box center [1085, 126] width 388 height 14
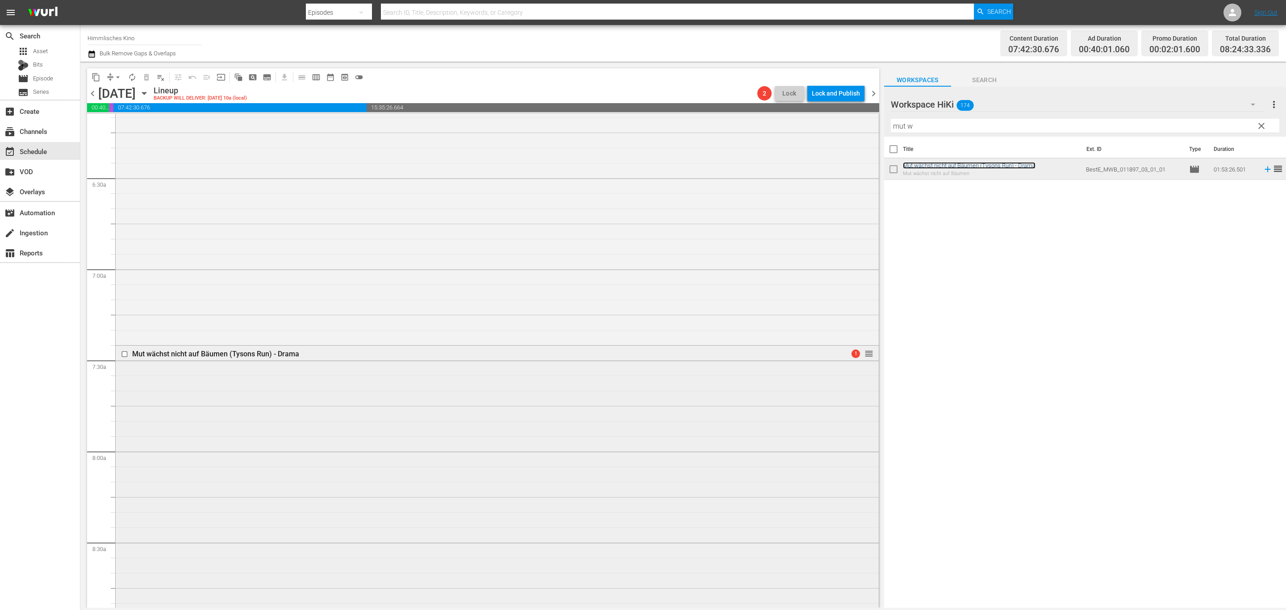
scroll to position [1391, 0]
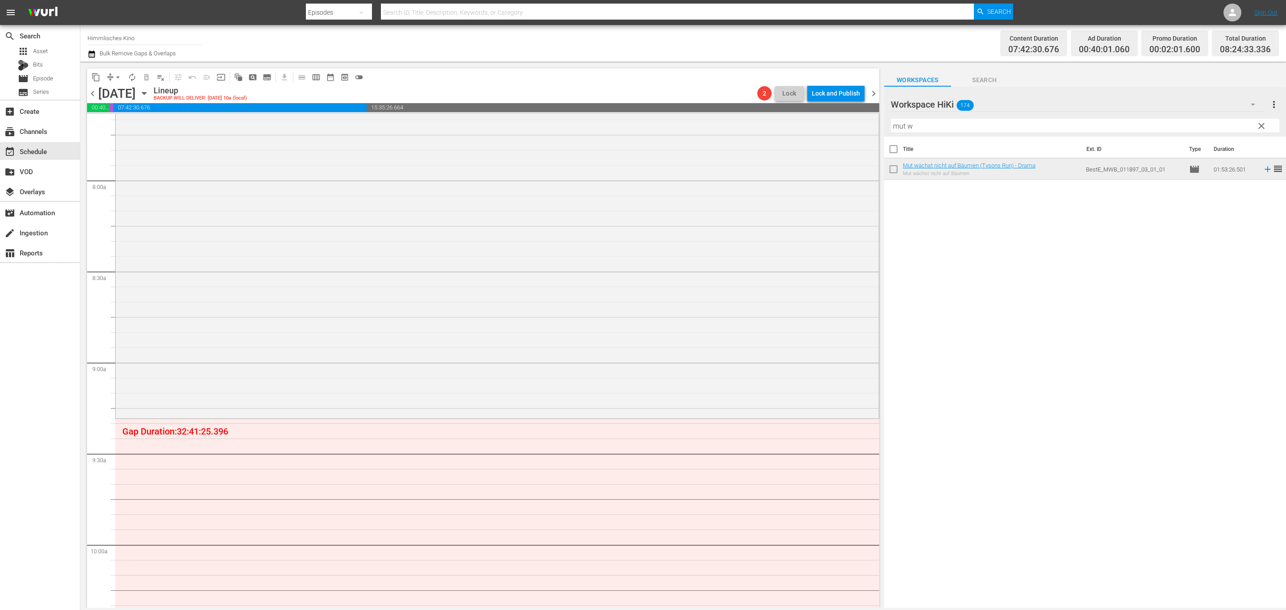
click at [997, 133] on div "Filter by Title mut w" at bounding box center [1085, 125] width 388 height 21
drag, startPoint x: 998, startPoint y: 130, endPoint x: 834, endPoint y: 125, distance: 163.5
click at [834, 125] on div "content_copy compress arrow_drop_down autorenew_outlined delete_forever_outline…" at bounding box center [683, 335] width 1206 height 546
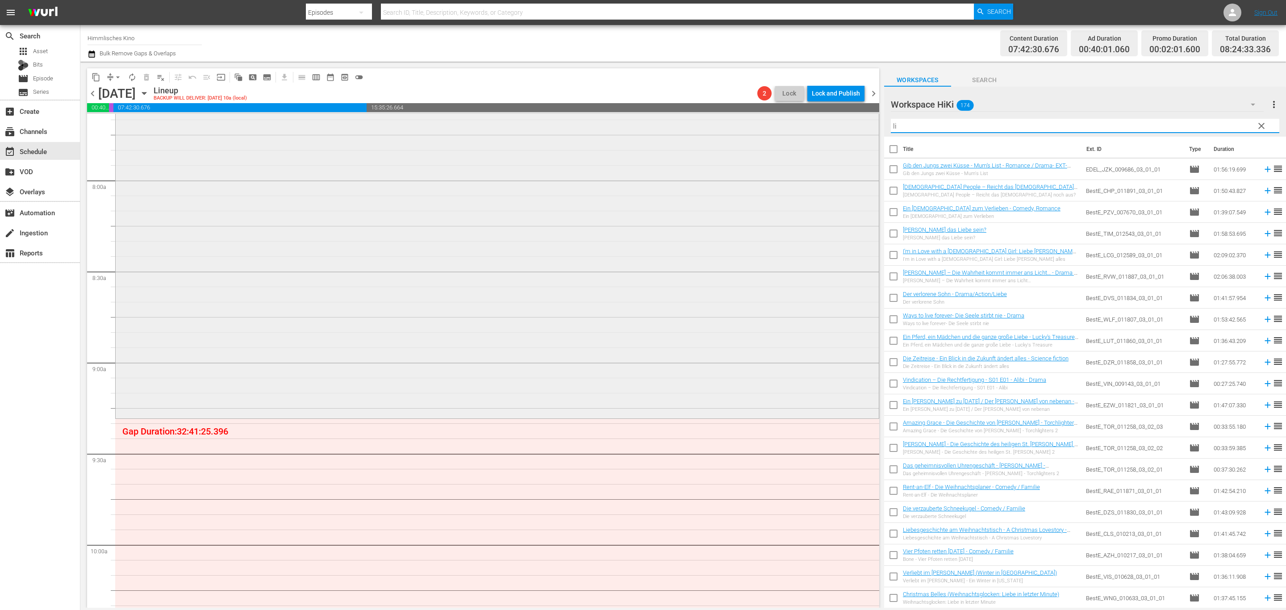
click at [867, 126] on div "content_copy compress arrow_drop_down autorenew_outlined delete_forever_outline…" at bounding box center [683, 335] width 1206 height 546
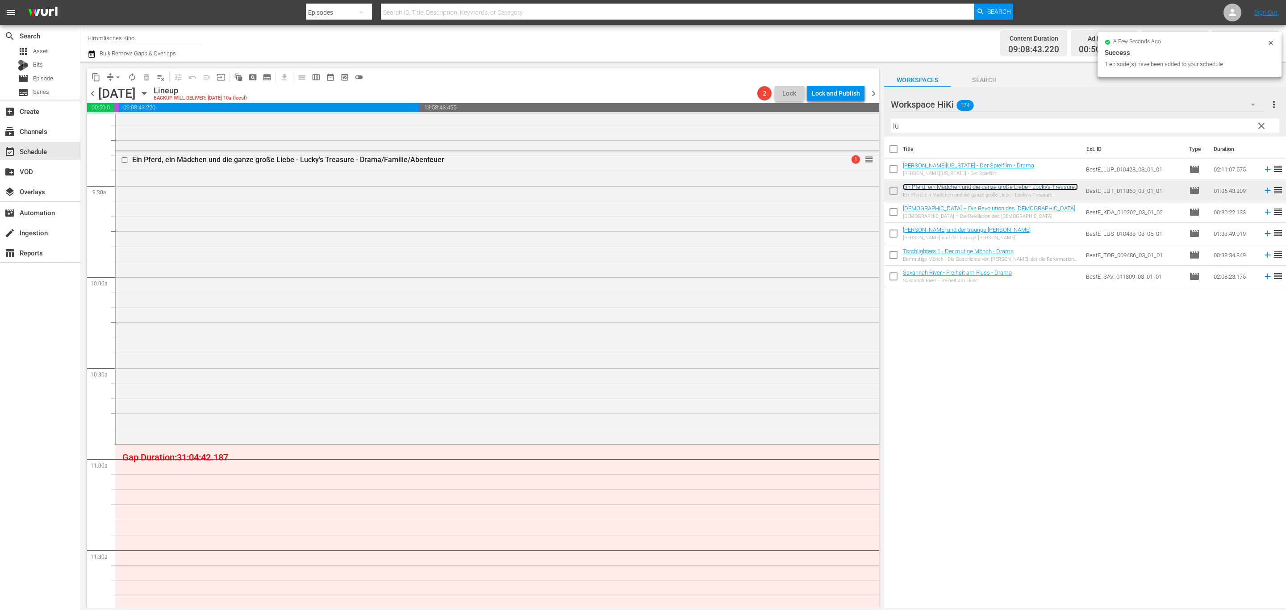
scroll to position [1726, 0]
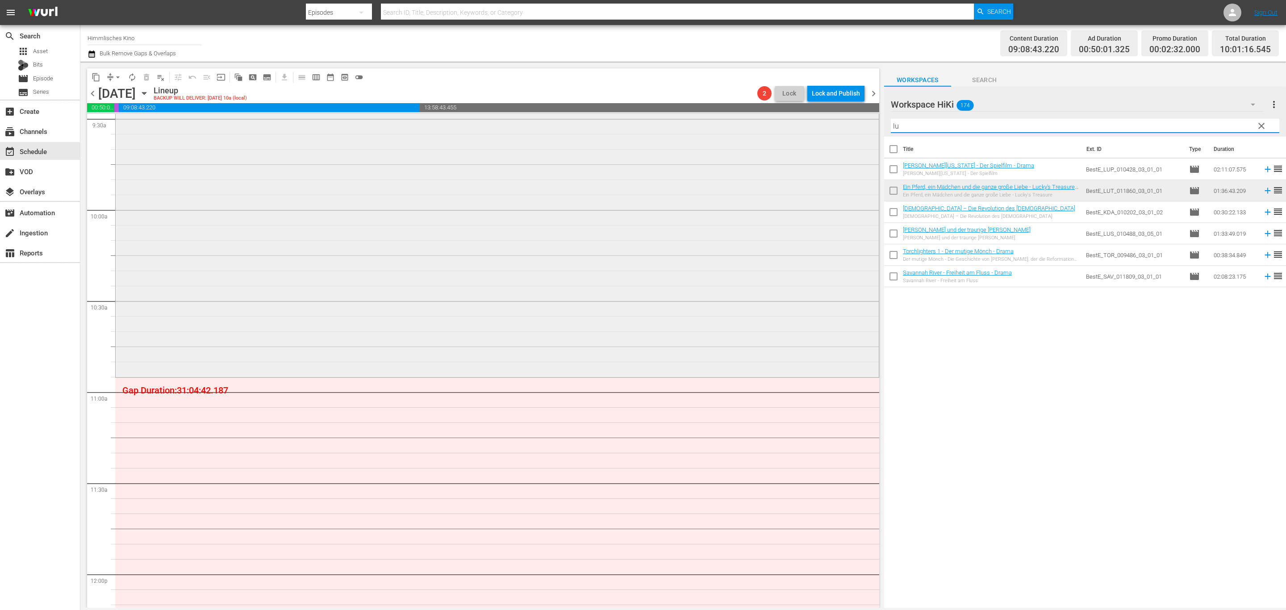
drag, startPoint x: 1040, startPoint y: 128, endPoint x: 747, endPoint y: 122, distance: 292.5
click at [747, 122] on div "content_copy compress arrow_drop_down autorenew_outlined delete_forever_outline…" at bounding box center [683, 335] width 1206 height 546
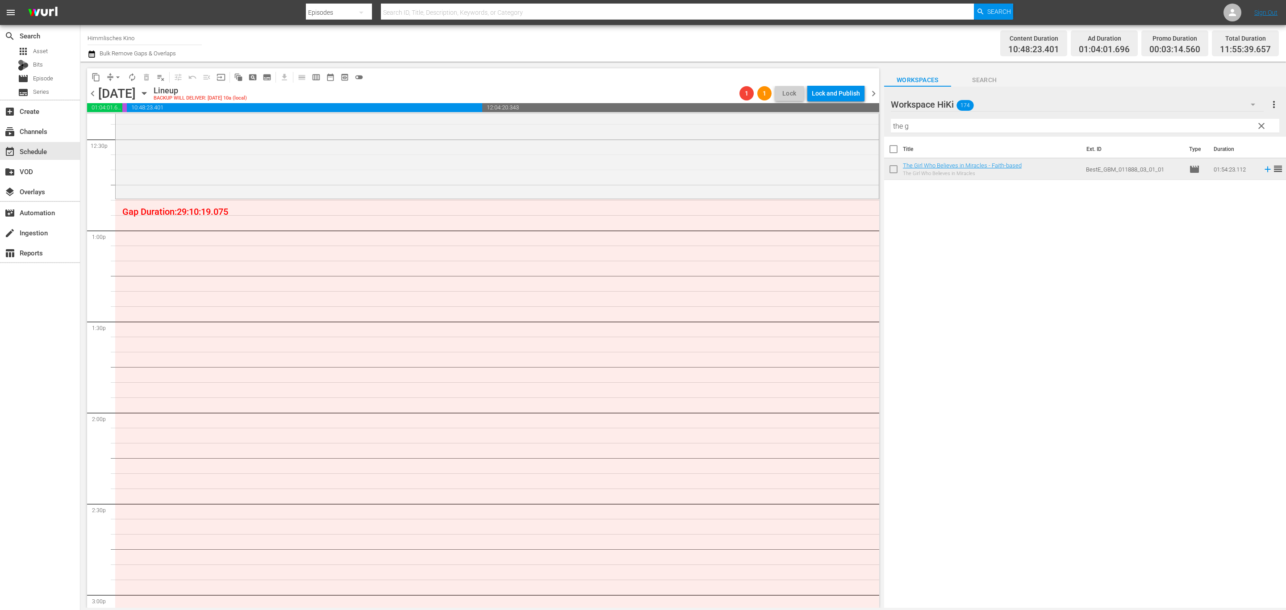
scroll to position [2045, 0]
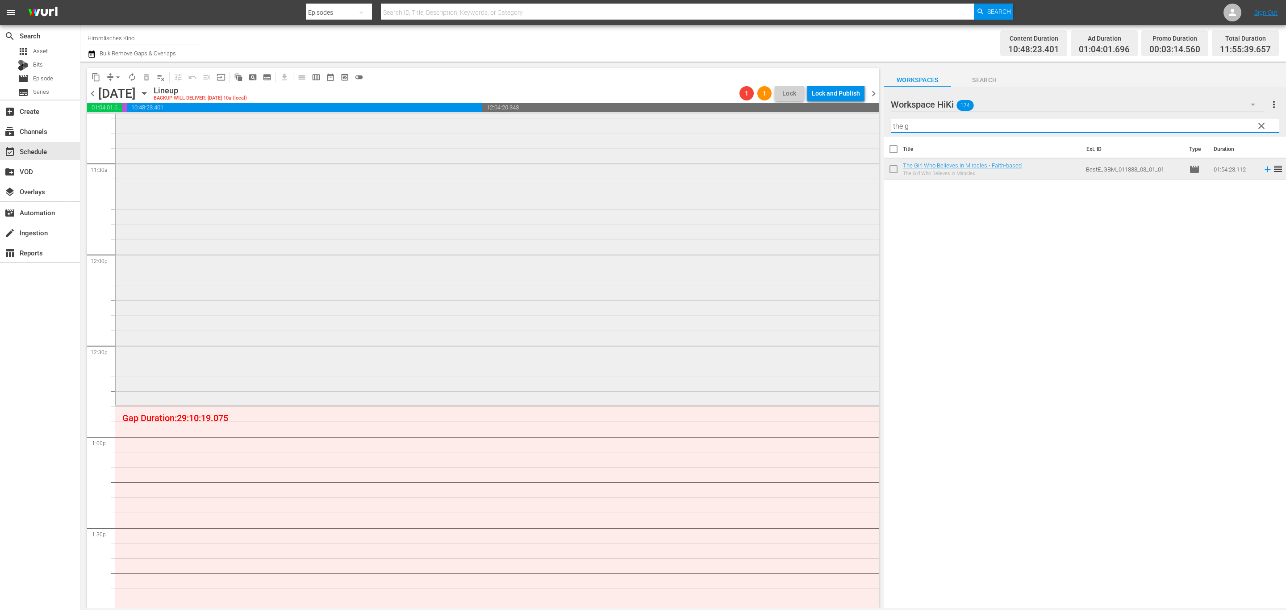
drag, startPoint x: 984, startPoint y: 125, endPoint x: 830, endPoint y: 124, distance: 154.0
click at [830, 124] on div "content_copy compress arrow_drop_down autorenew_outlined delete_forever_outline…" at bounding box center [683, 335] width 1206 height 546
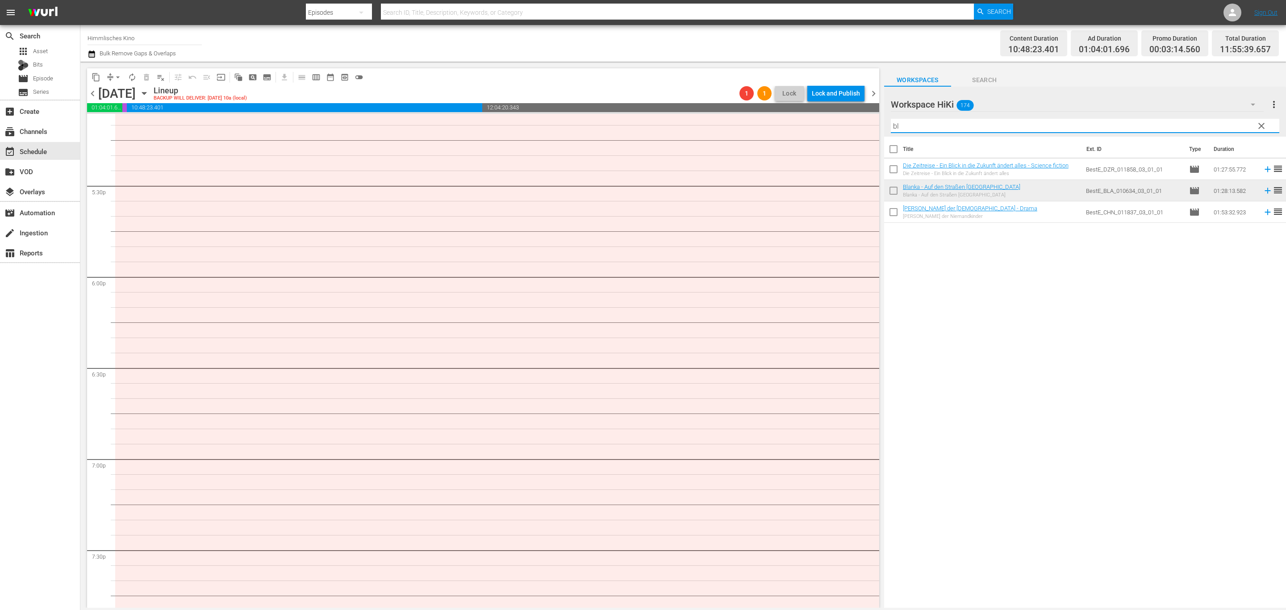
scroll to position [3117, 0]
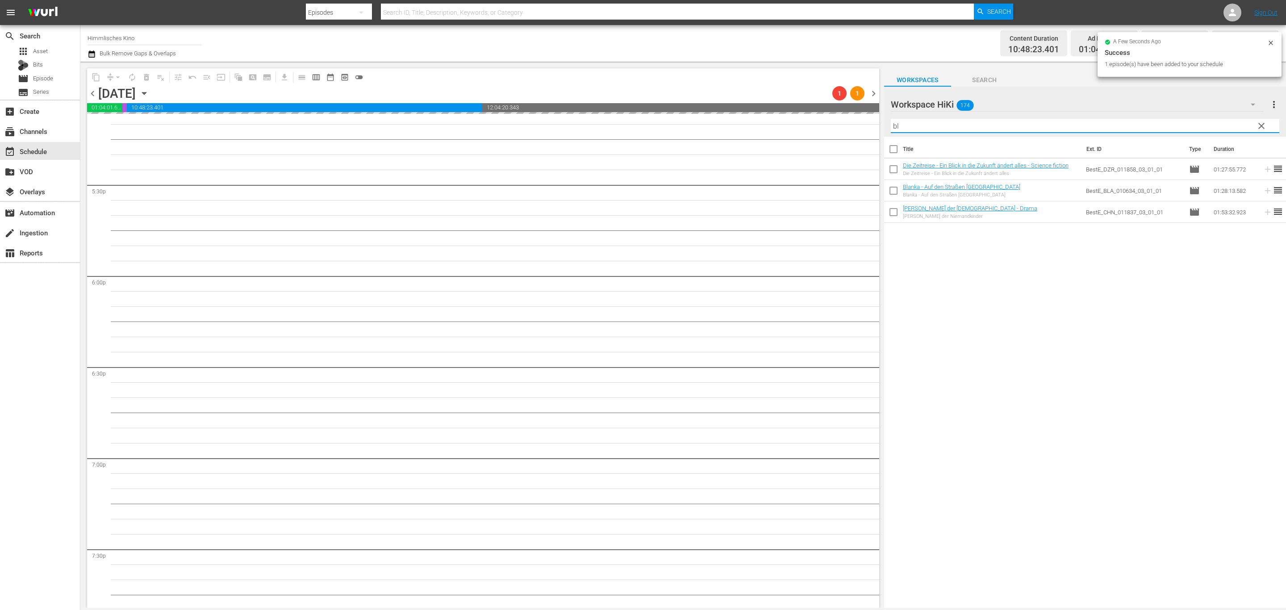
drag, startPoint x: 937, startPoint y: 125, endPoint x: 840, endPoint y: 130, distance: 96.6
click at [840, 130] on div "content_copy compress arrow_drop_down autorenew_outlined delete_forever_outline…" at bounding box center [683, 335] width 1206 height 546
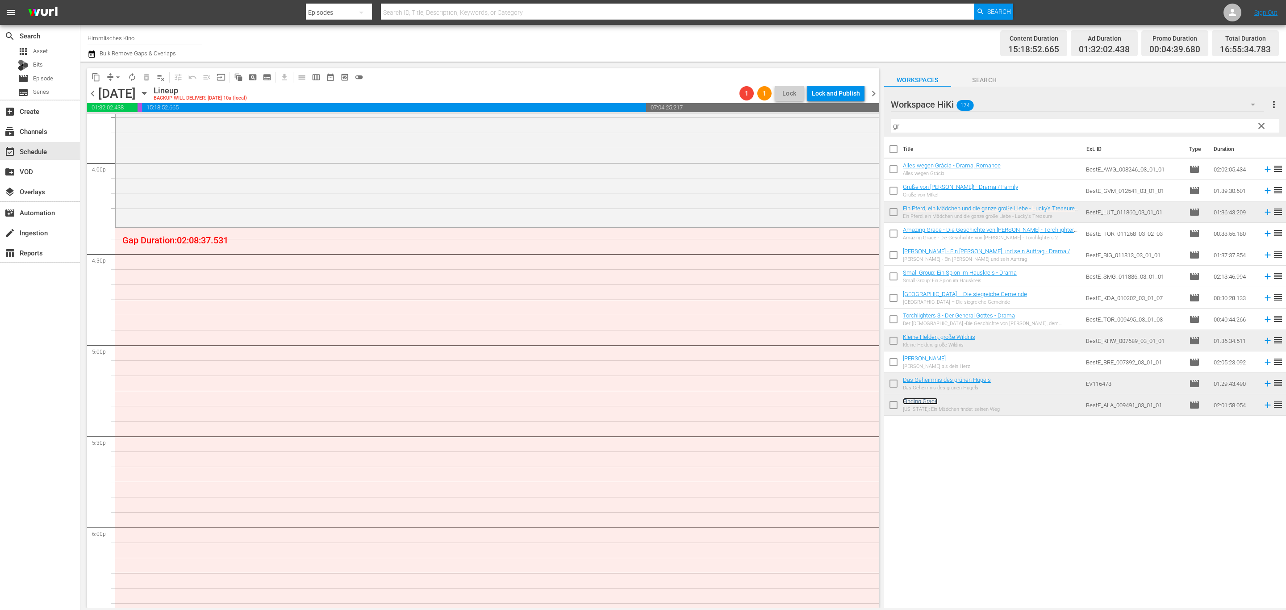
scroll to position [2920, 0]
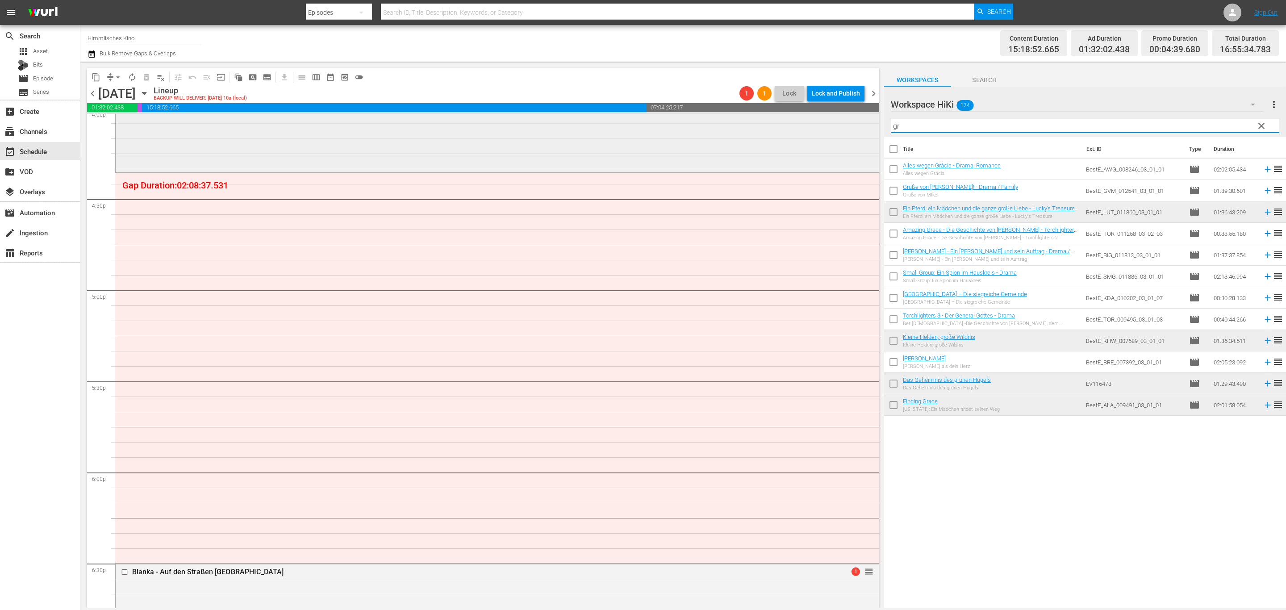
drag, startPoint x: 954, startPoint y: 127, endPoint x: 714, endPoint y: 128, distance: 239.8
click at [714, 128] on div "content_copy compress arrow_drop_down autorenew_outlined delete_forever_outline…" at bounding box center [683, 335] width 1206 height 546
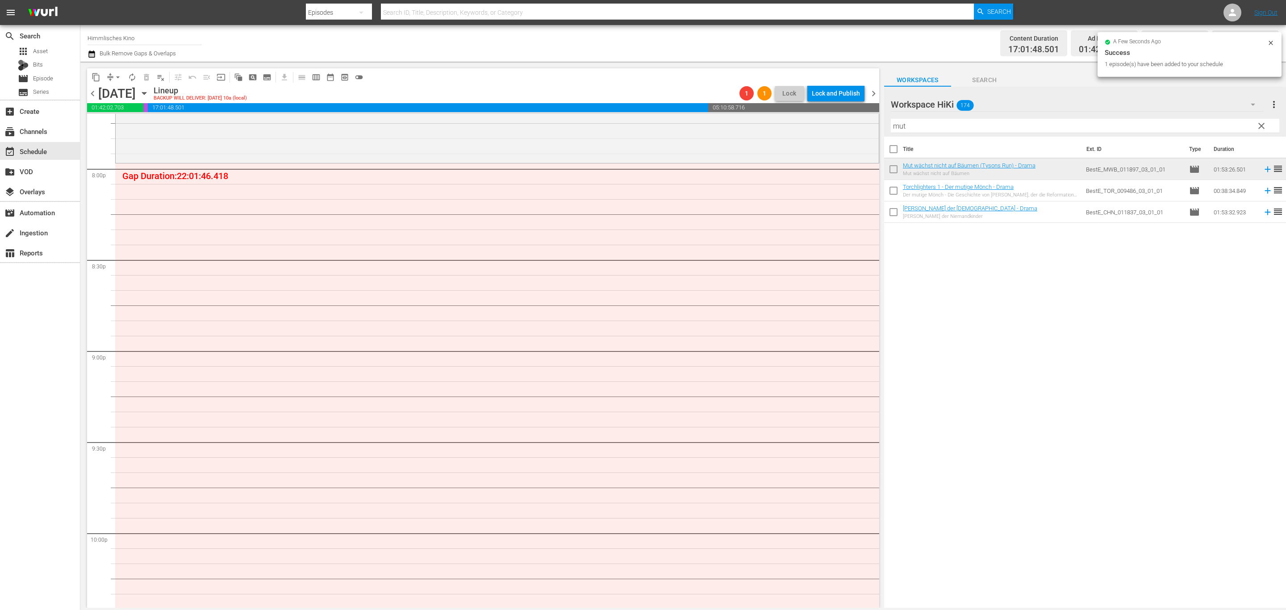
scroll to position [3456, 0]
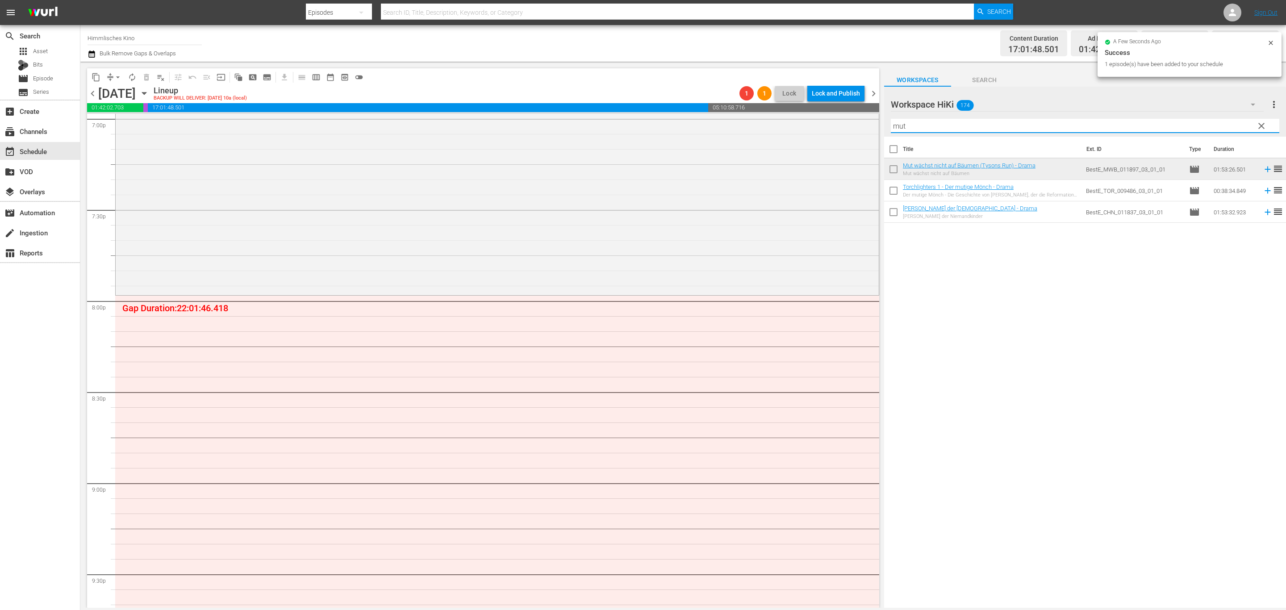
drag, startPoint x: 907, startPoint y: 126, endPoint x: 888, endPoint y: 126, distance: 18.8
click at [888, 126] on div "Workspace HiKi 174 Workspace HiKi more_vert clear Filter by Title mut" at bounding box center [1085, 112] width 402 height 50
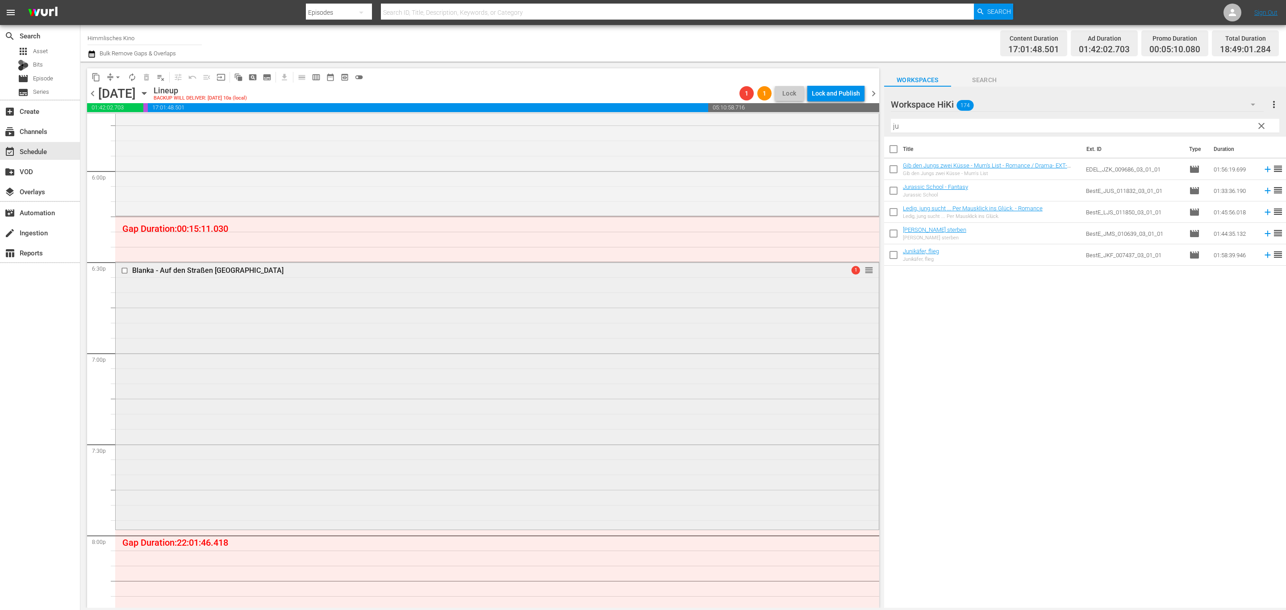
scroll to position [3389, 0]
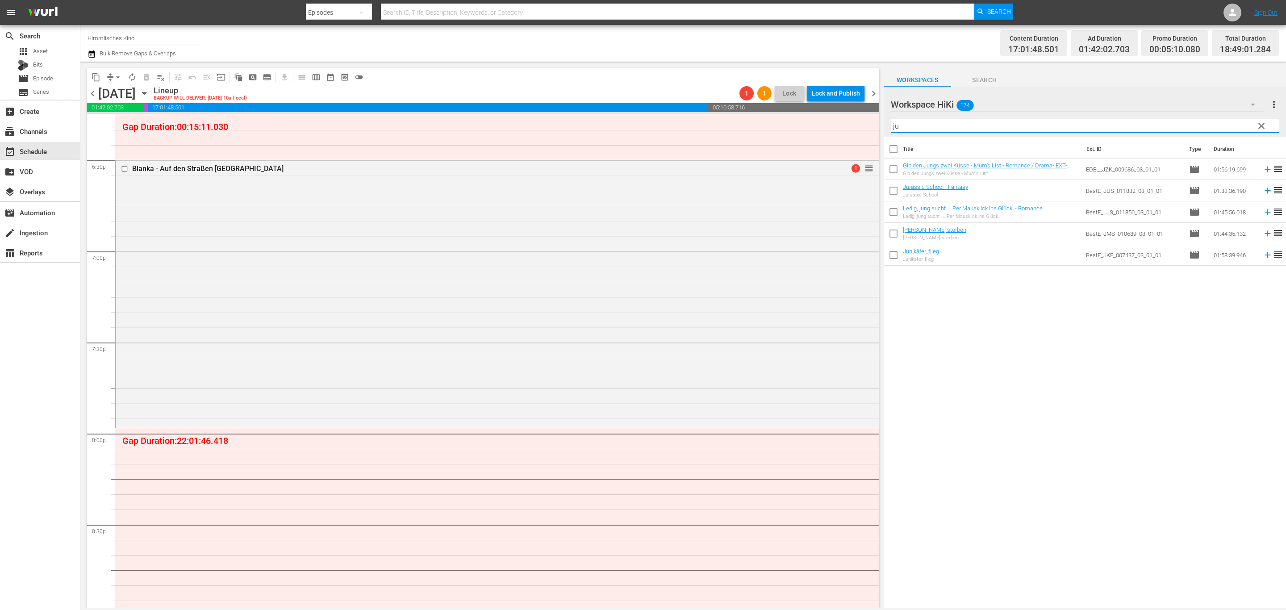
drag, startPoint x: 1013, startPoint y: 121, endPoint x: 672, endPoint y: 118, distance: 340.7
click at [672, 118] on div "content_copy compress arrow_drop_down autorenew_outlined delete_forever_outline…" at bounding box center [683, 335] width 1206 height 546
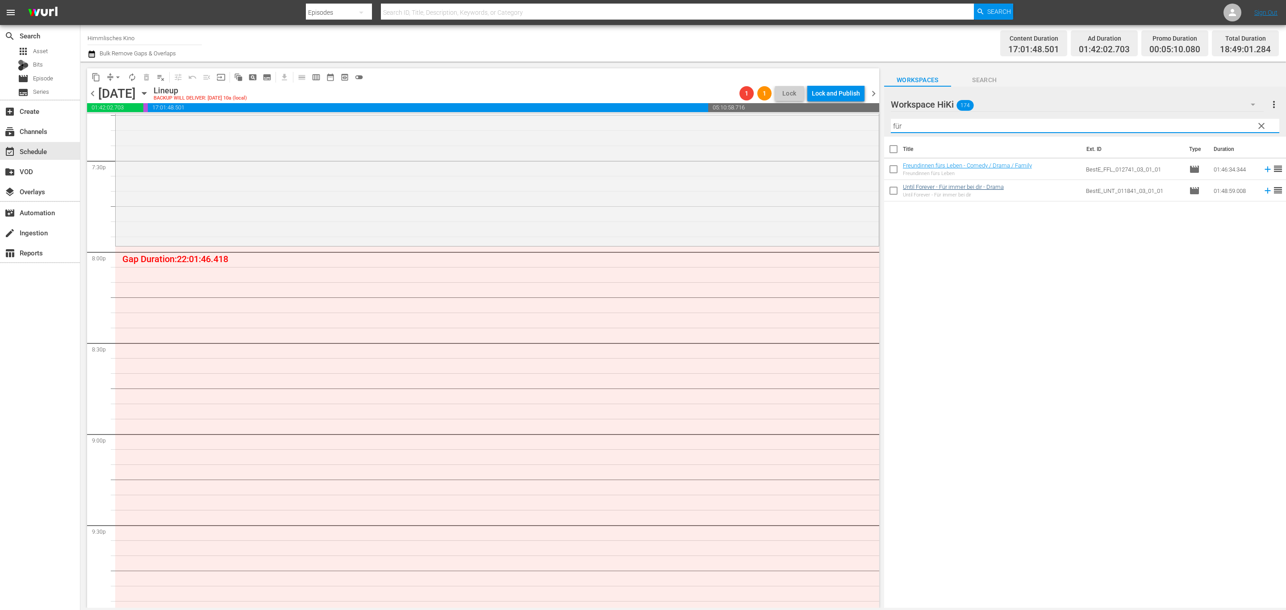
scroll to position [3506, 0]
drag, startPoint x: 952, startPoint y: 122, endPoint x: 887, endPoint y: 126, distance: 65.3
click at [888, 127] on div "Workspace HiKi 174 Workspace HiKi more_vert clear Filter by Title für" at bounding box center [1085, 112] width 402 height 50
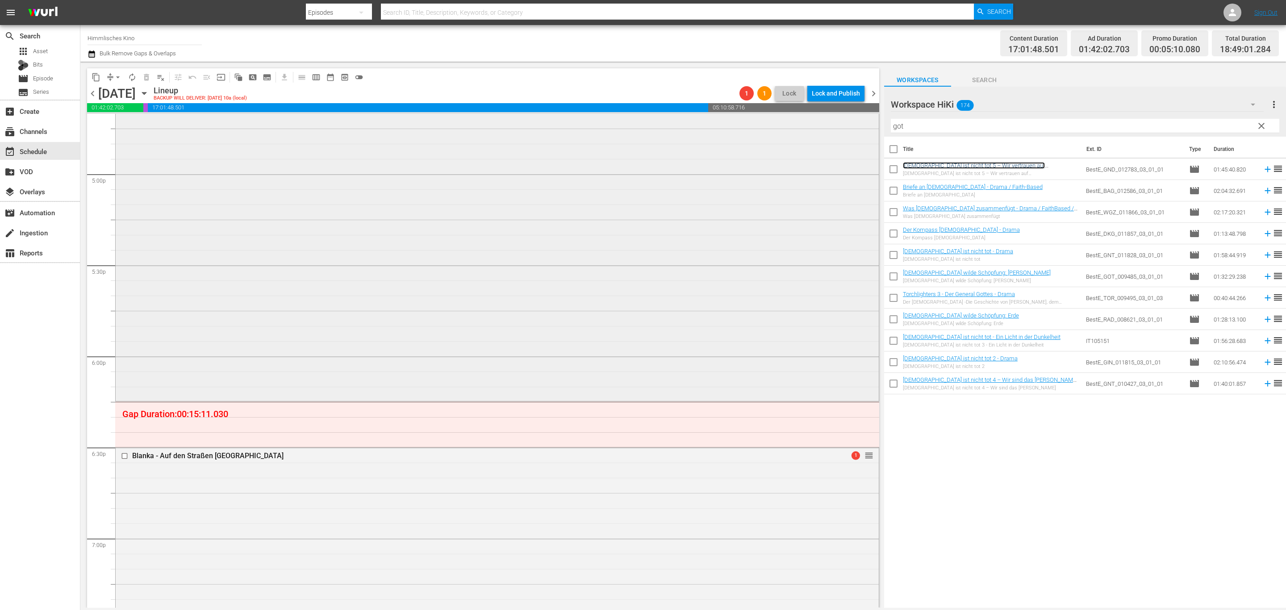
scroll to position [3037, 0]
drag, startPoint x: 918, startPoint y: 126, endPoint x: 796, endPoint y: 112, distance: 122.7
click at [796, 112] on div "content_copy compress arrow_drop_down autorenew_outlined delete_forever_outline…" at bounding box center [683, 335] width 1206 height 546
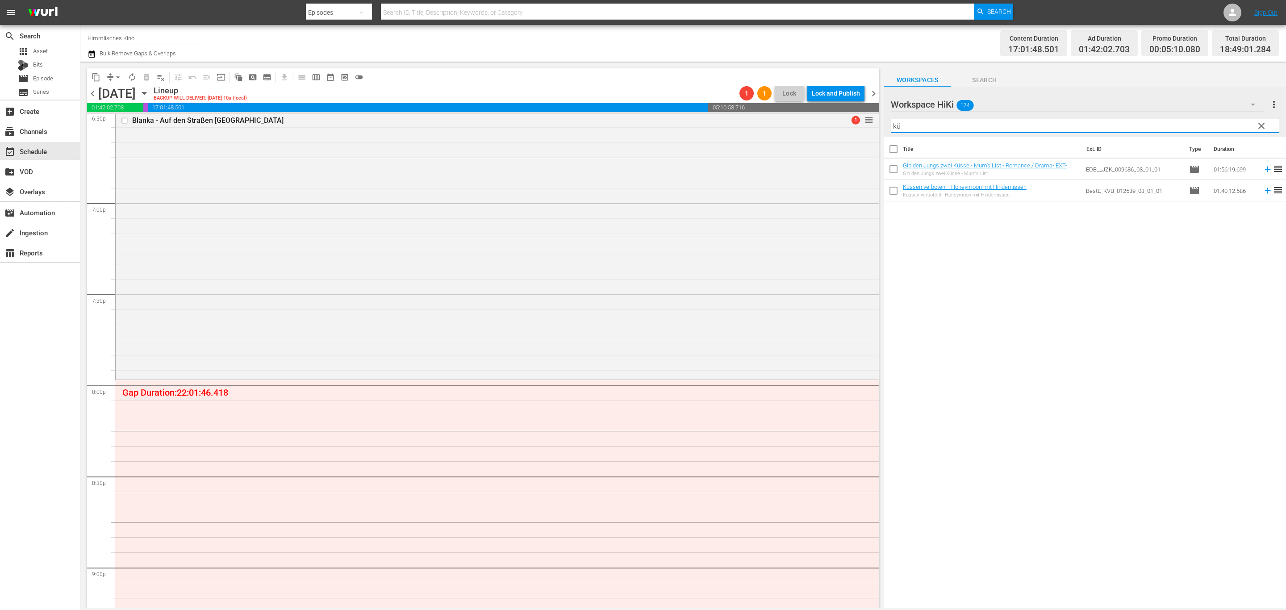
scroll to position [3439, 0]
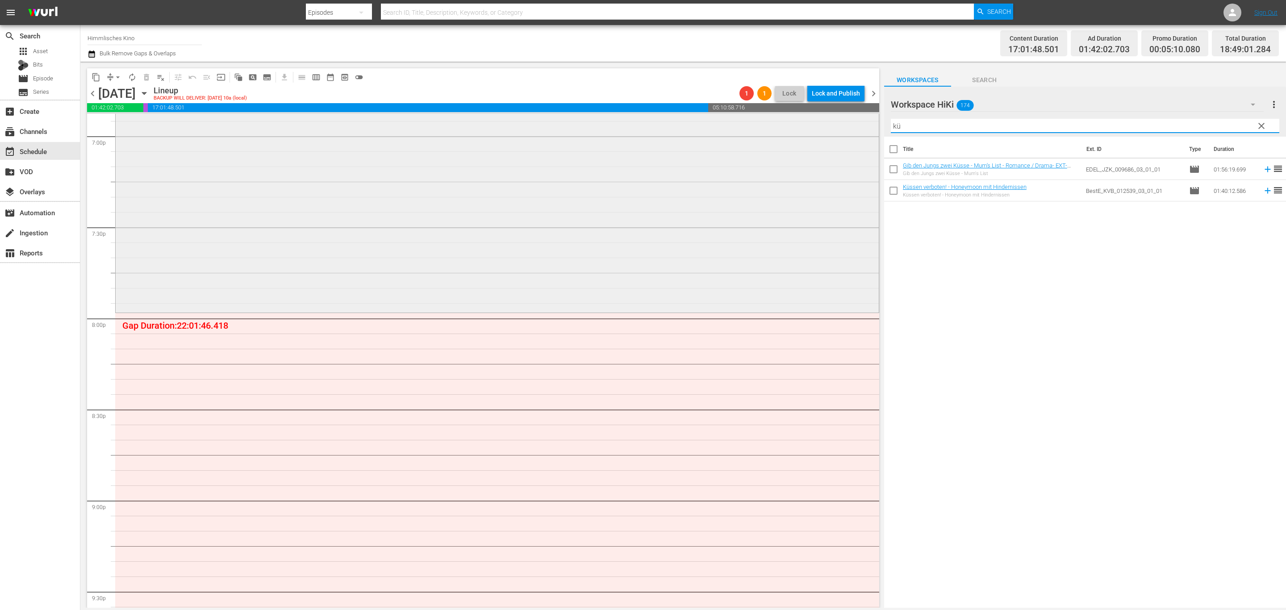
drag, startPoint x: 967, startPoint y: 121, endPoint x: 852, endPoint y: 129, distance: 115.5
click at [852, 129] on div "content_copy compress arrow_drop_down autorenew_outlined delete_forever_outline…" at bounding box center [683, 335] width 1206 height 546
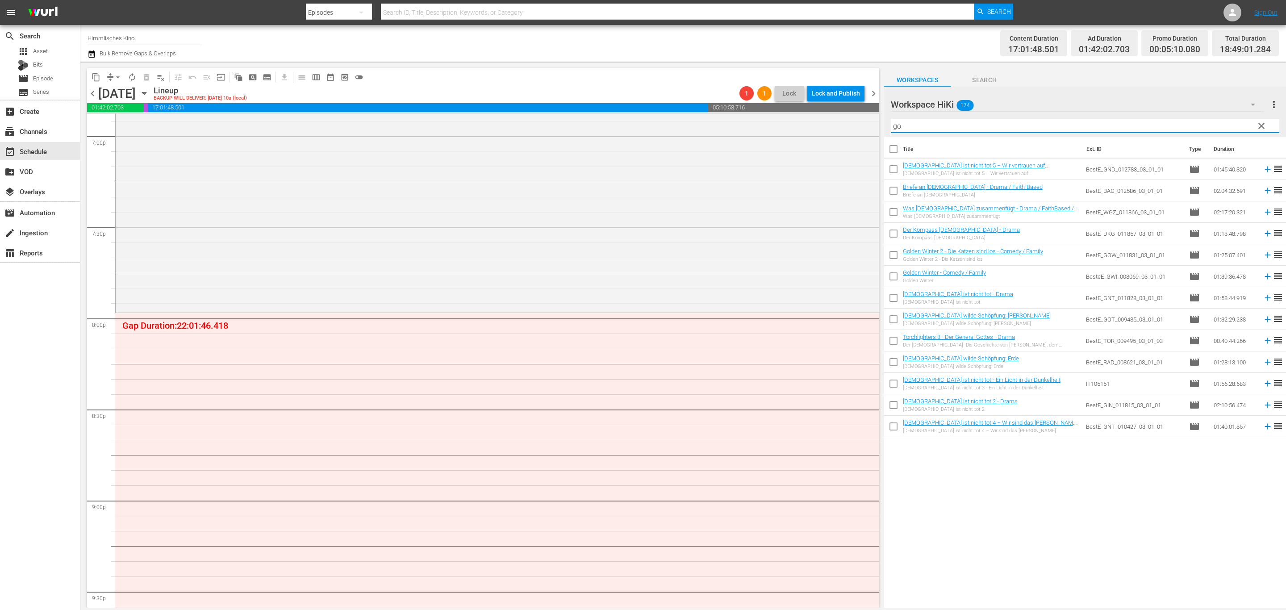
type input "got"
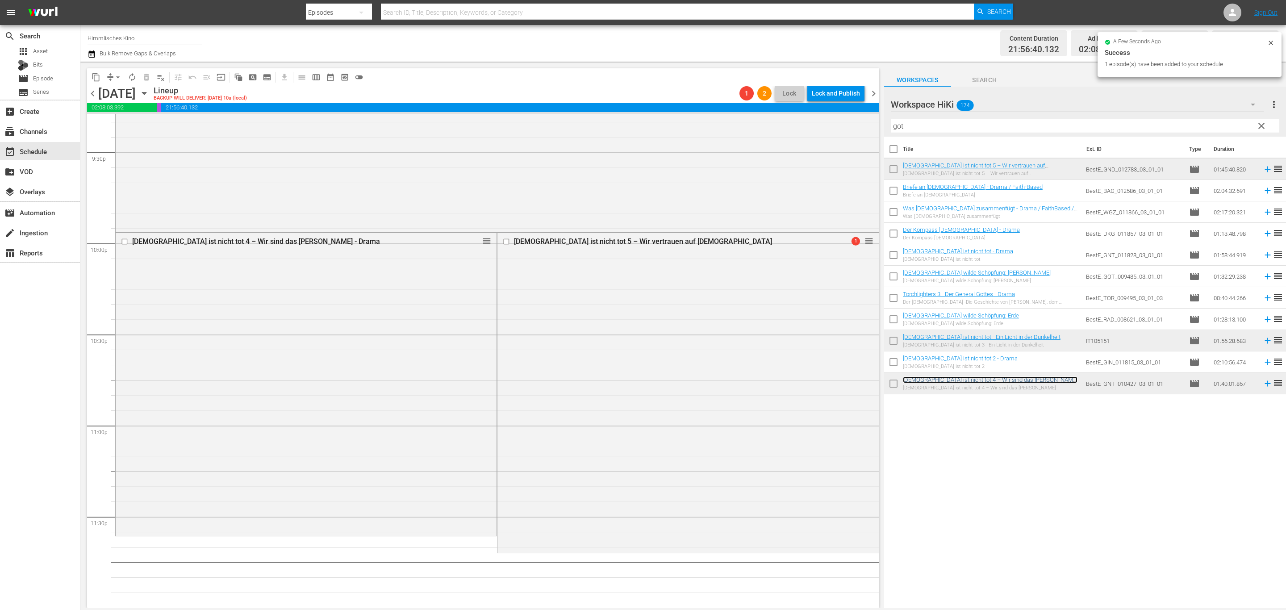
scroll to position [3908, 0]
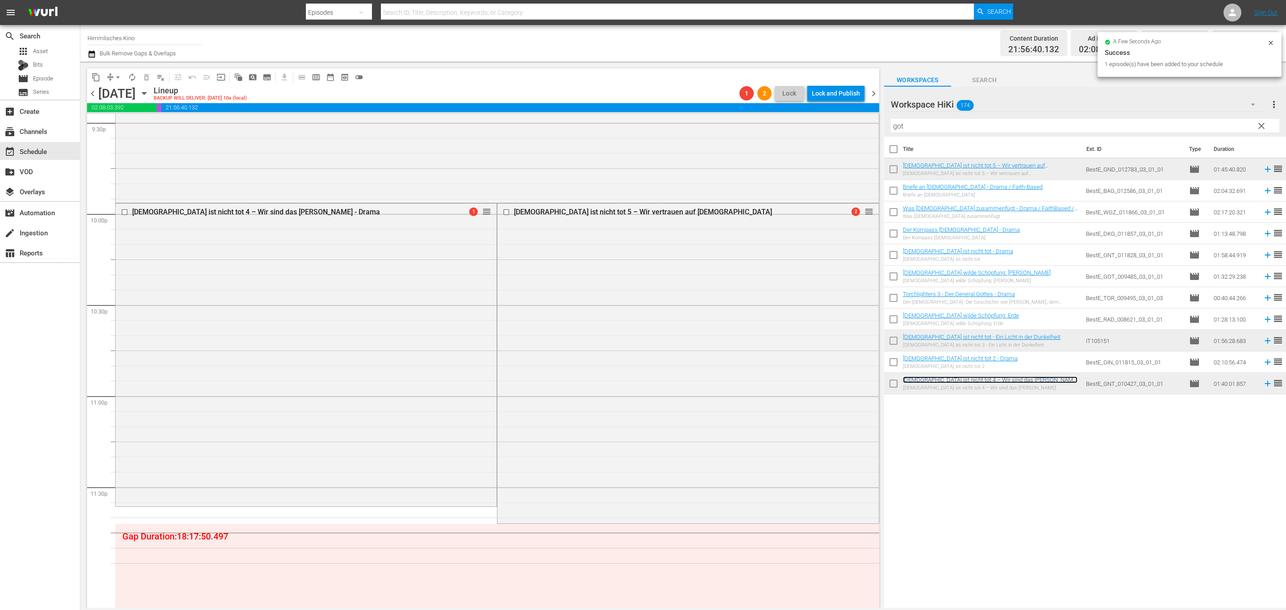
drag, startPoint x: 859, startPoint y: 213, endPoint x: 843, endPoint y: 315, distance: 102.6
click at [119, 77] on span "arrow_drop_down" at bounding box center [117, 77] width 9 height 9
click at [122, 120] on li "Align to End of Previous Day" at bounding box center [118, 124] width 94 height 15
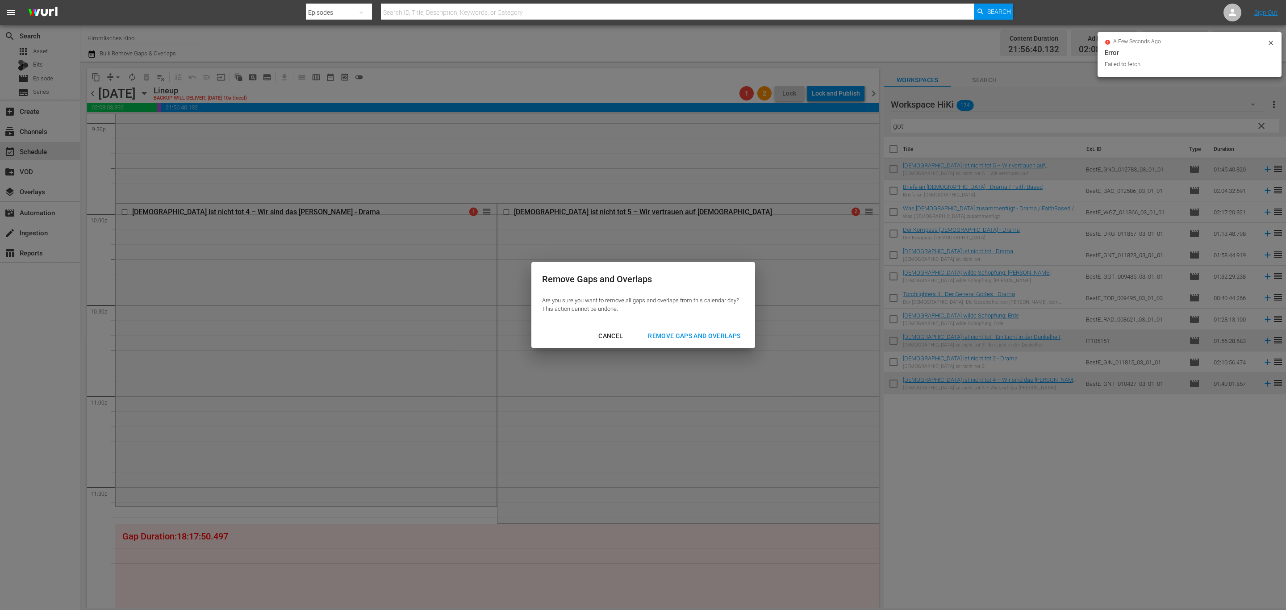
click at [726, 333] on div "Remove Gaps and Overlaps" at bounding box center [694, 335] width 107 height 11
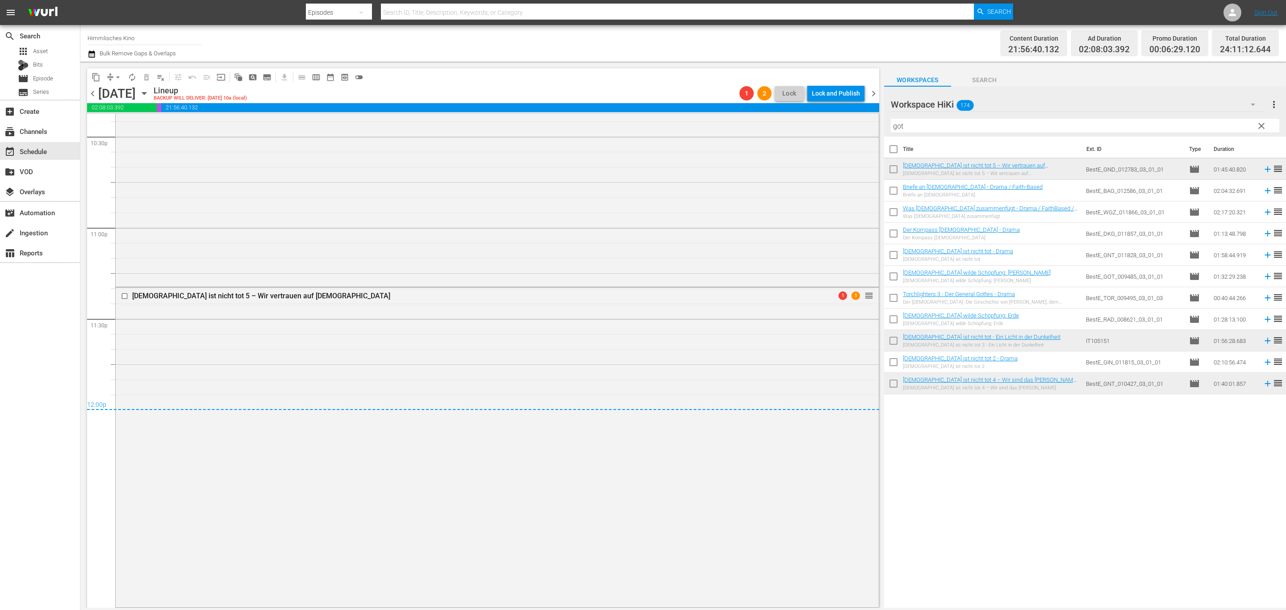
scroll to position [0, 0]
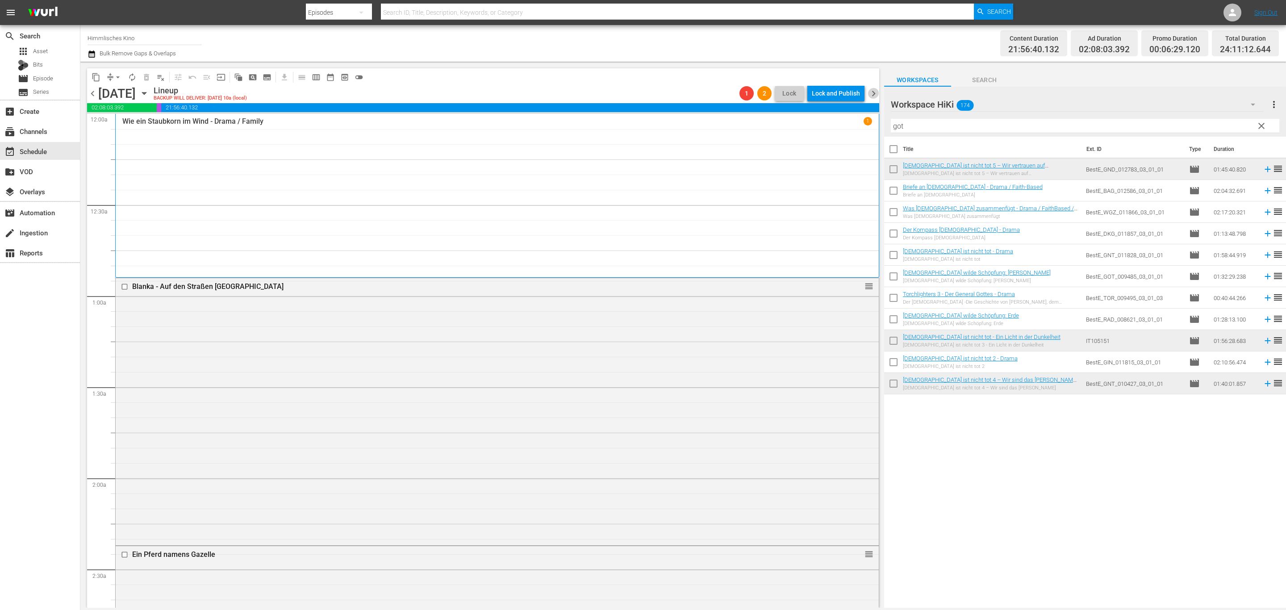
click at [871, 96] on span "chevron_right" at bounding box center [873, 93] width 11 height 11
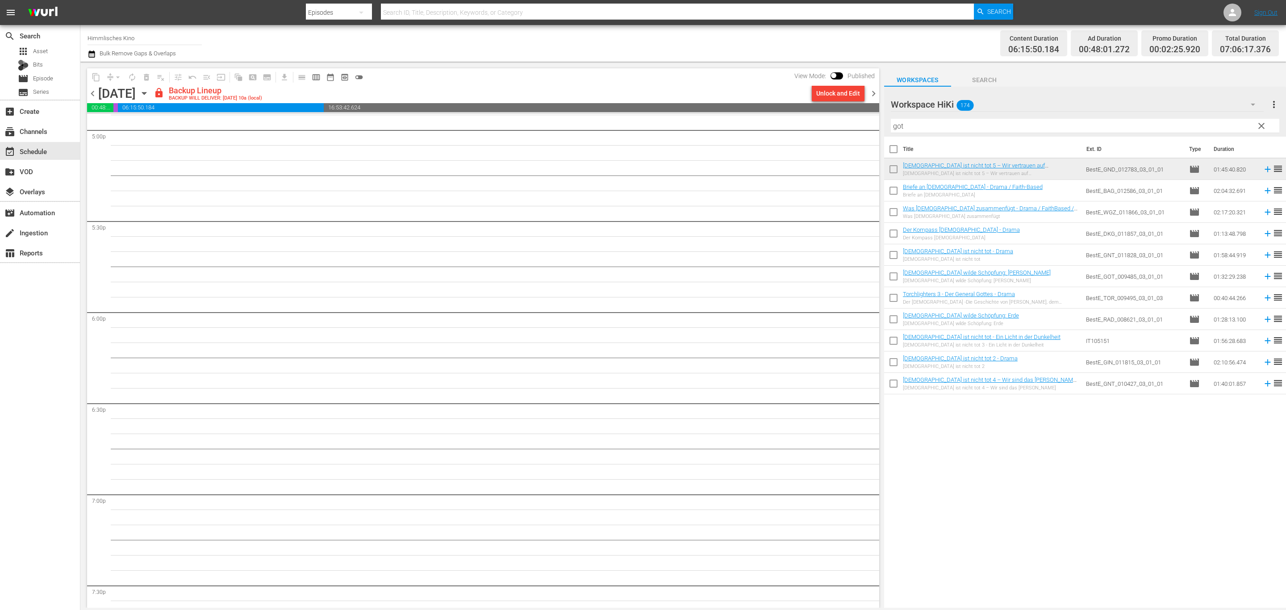
scroll to position [3617, 0]
click at [832, 93] on div "Unlock and Edit" at bounding box center [838, 93] width 44 height 16
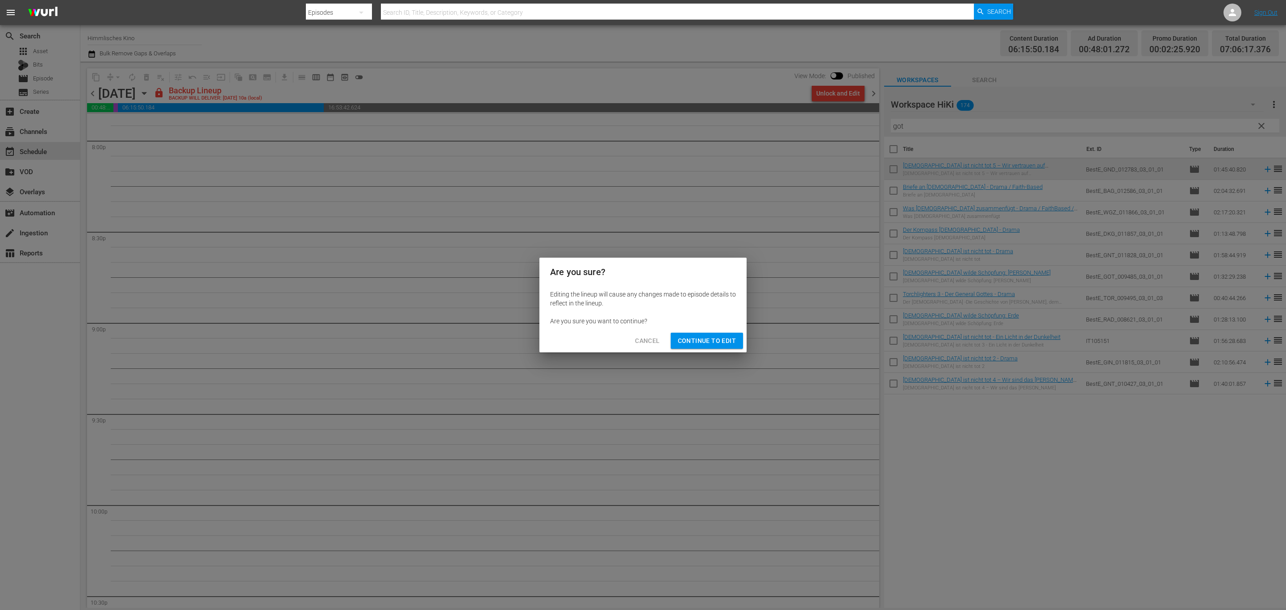
click at [719, 338] on span "Continue to Edit" at bounding box center [707, 340] width 58 height 11
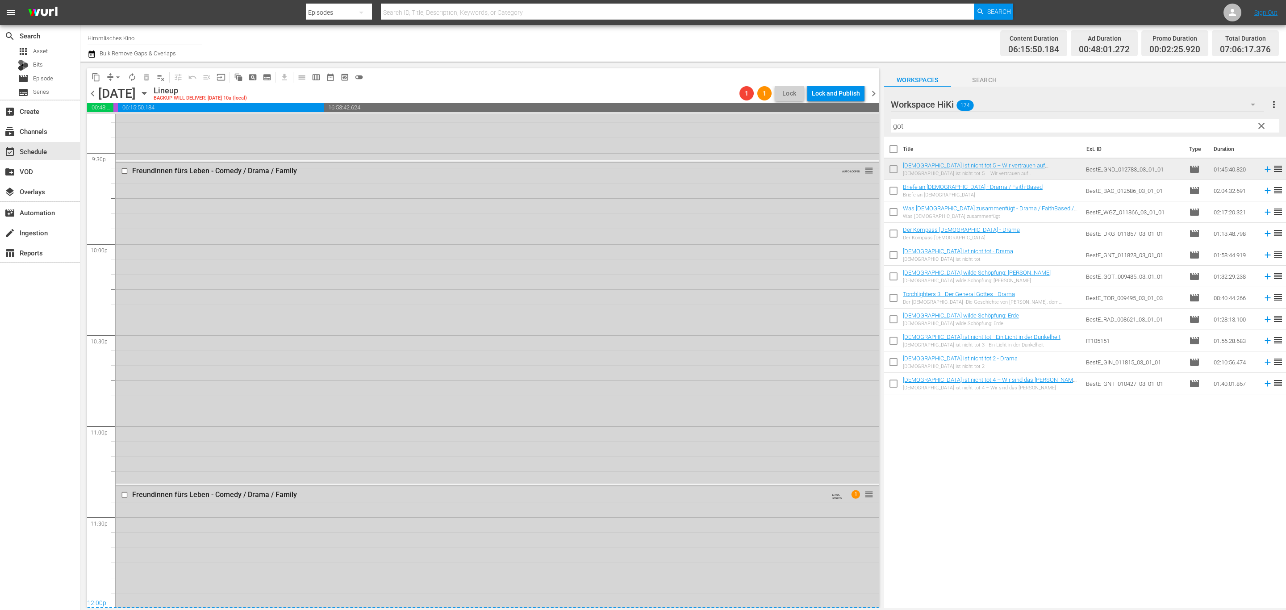
scroll to position [3863, 0]
click at [94, 53] on icon "button" at bounding box center [91, 53] width 6 height 7
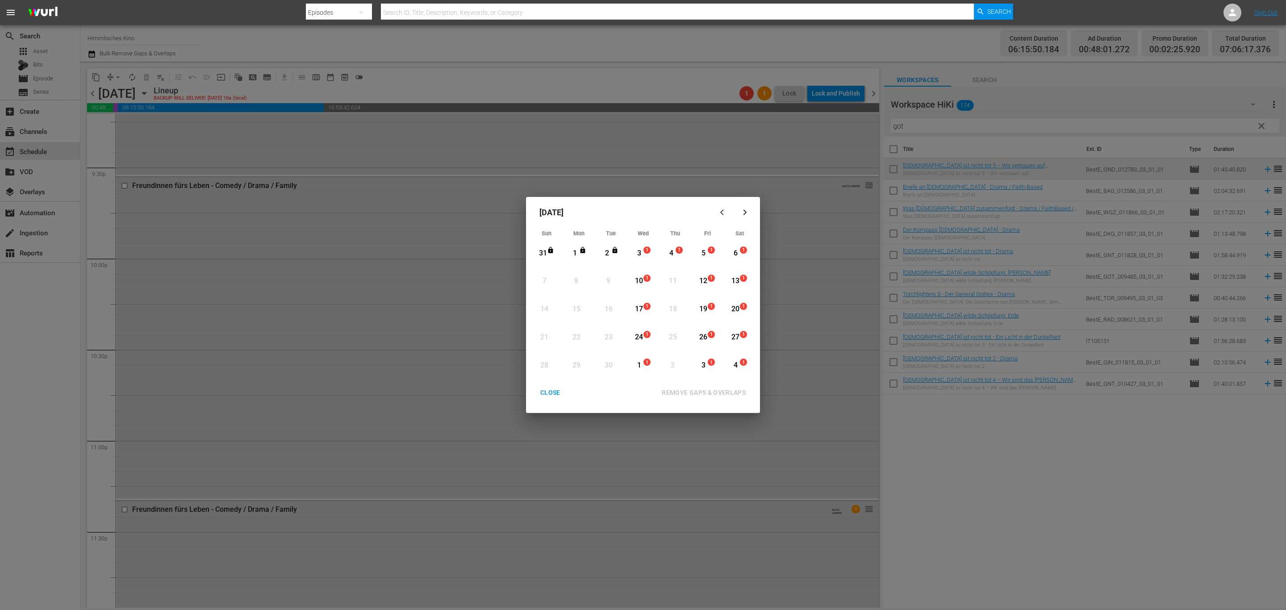
click at [550, 390] on div "CLOSE" at bounding box center [550, 392] width 34 height 11
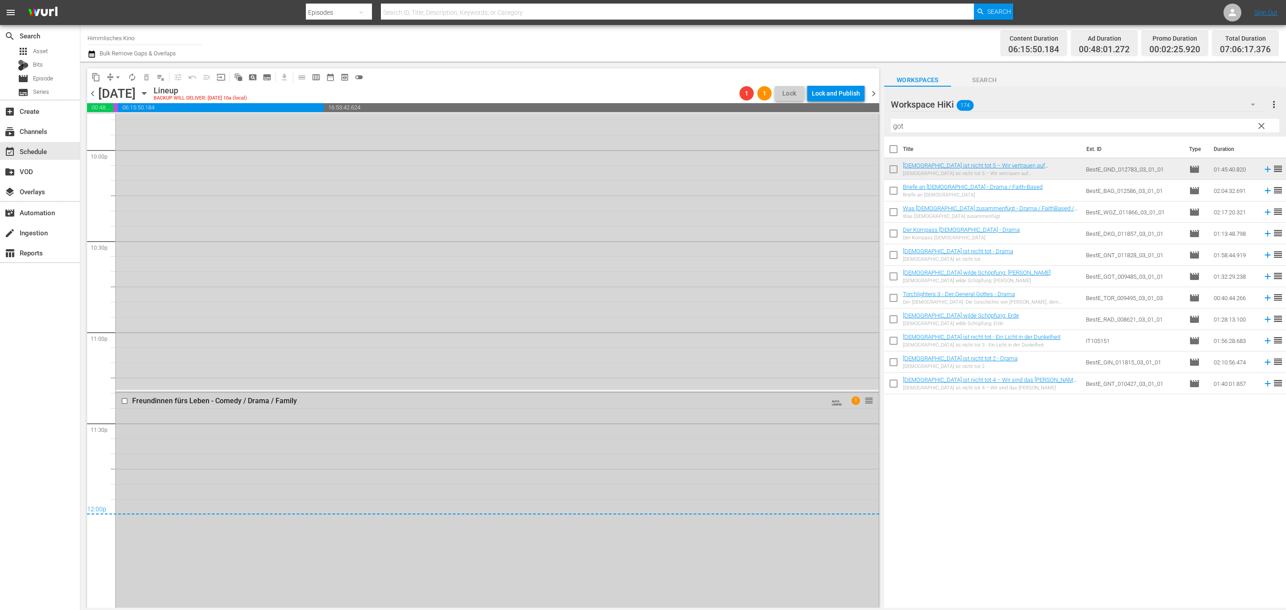
scroll to position [4079, 0]
click at [125, 295] on input "checkbox" at bounding box center [125, 294] width 9 height 8
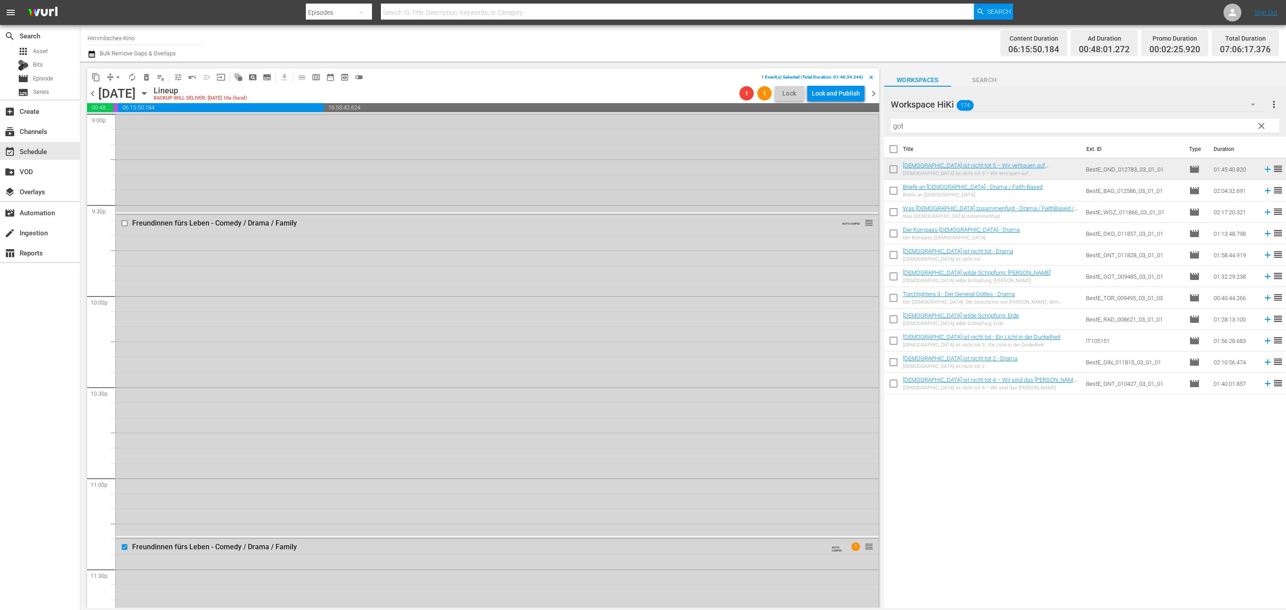
scroll to position [3610, 0]
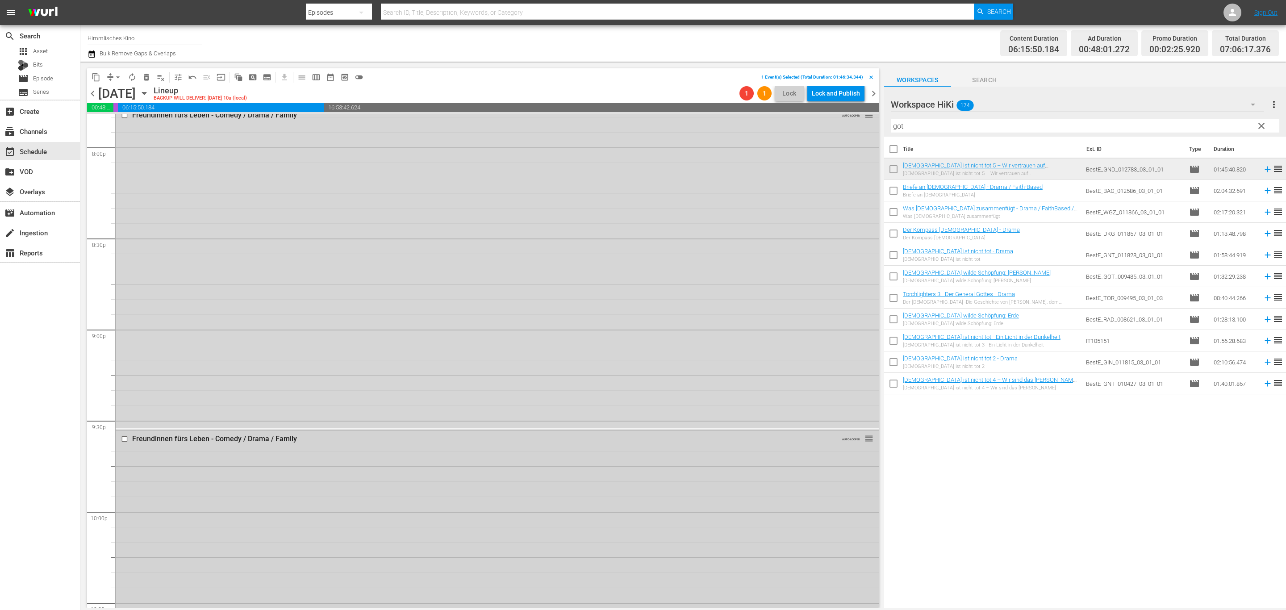
click at [125, 437] on input "checkbox" at bounding box center [125, 439] width 9 height 8
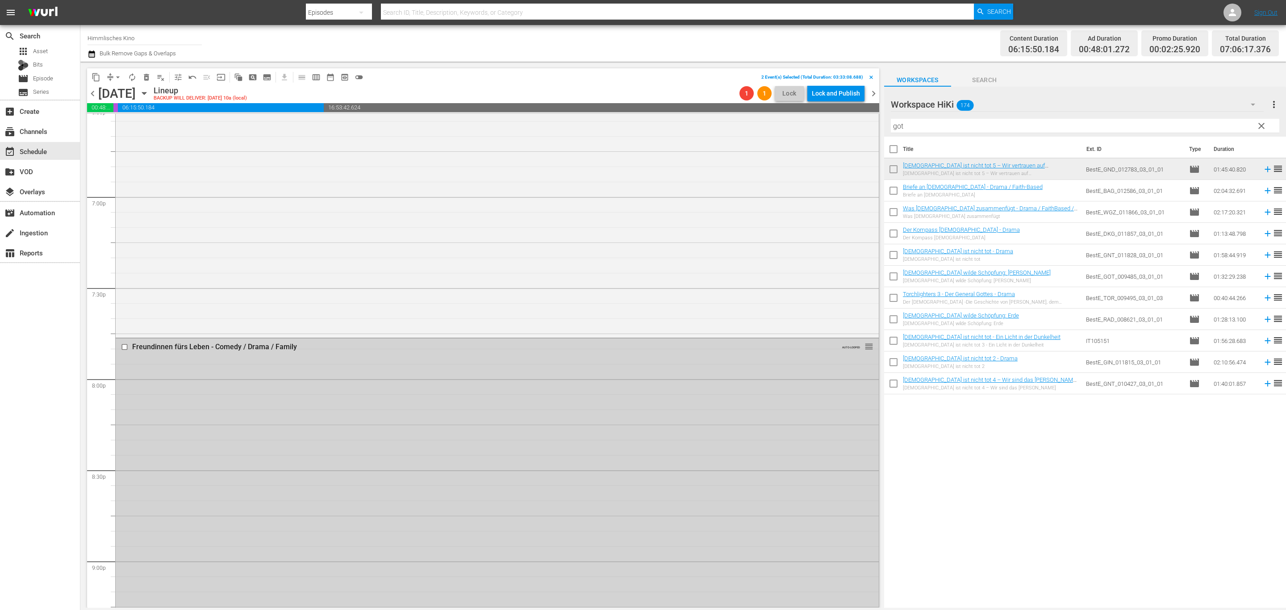
scroll to position [3208, 0]
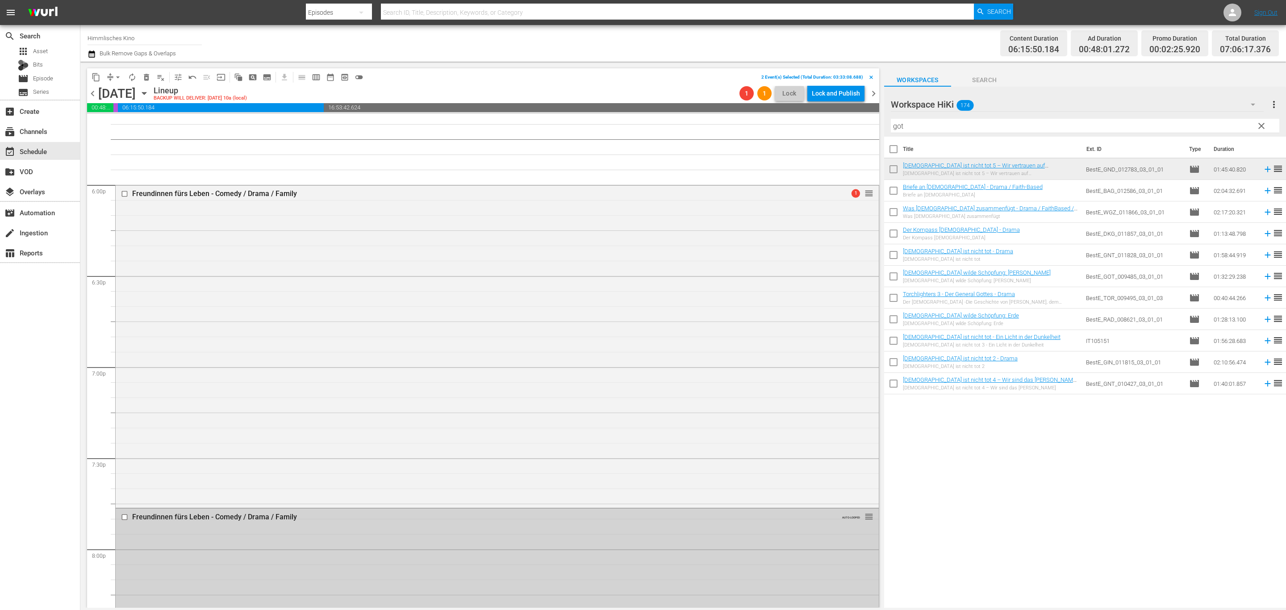
click at [125, 517] on input "checkbox" at bounding box center [125, 517] width 9 height 8
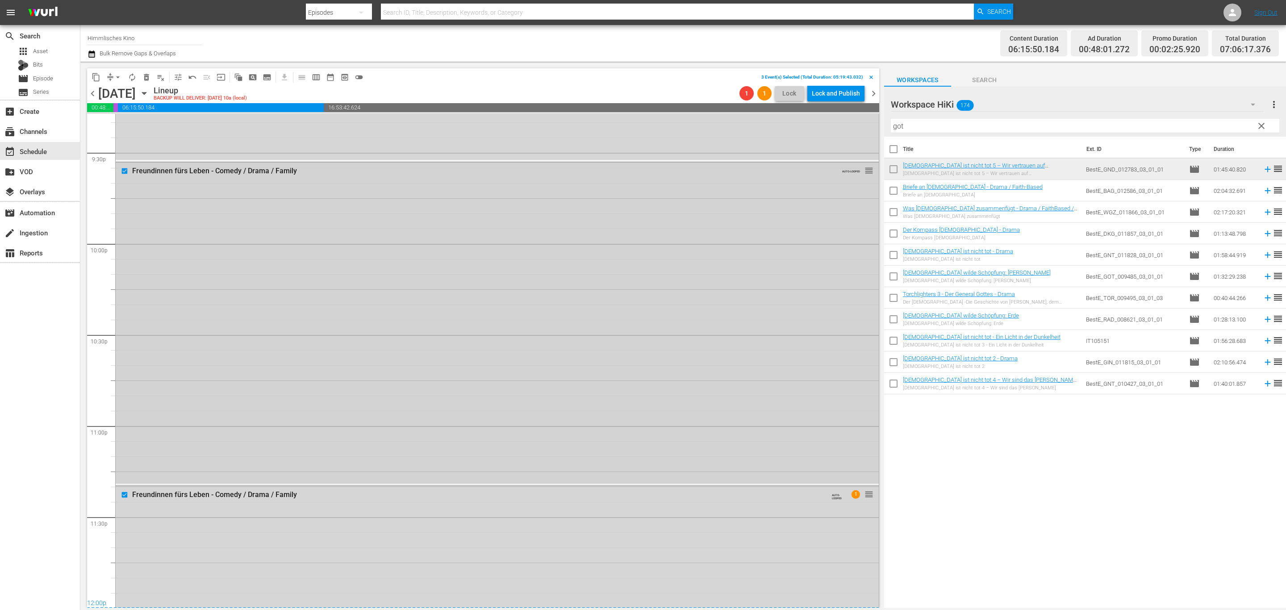
scroll to position [4079, 0]
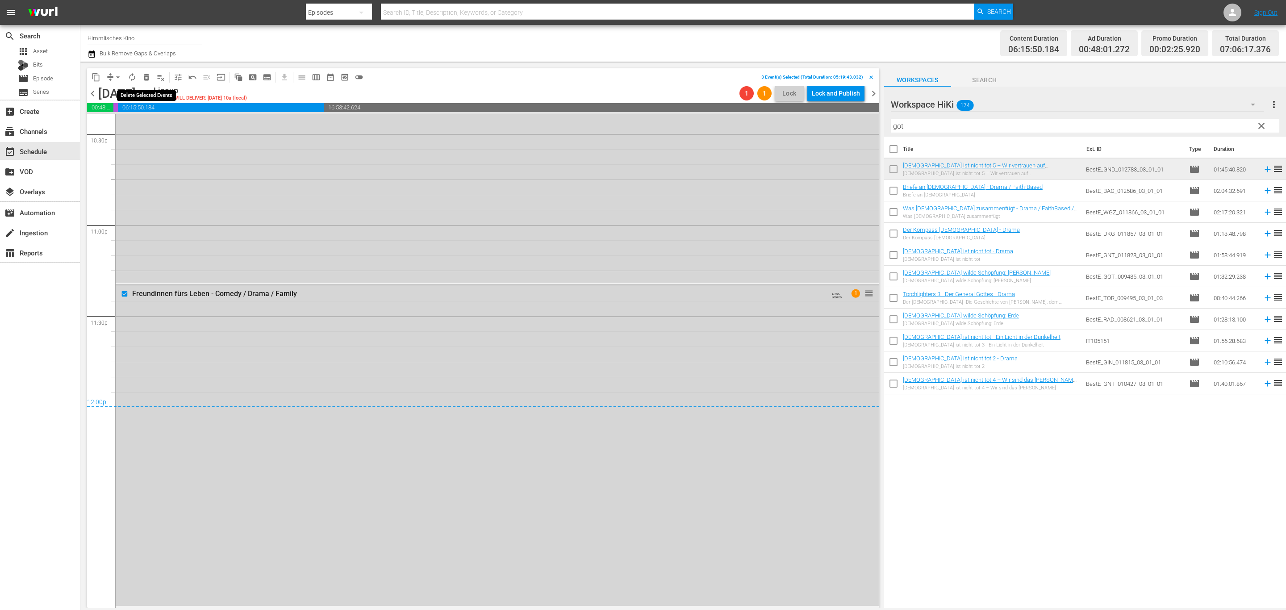
click at [145, 76] on span "delete_forever_outlined" at bounding box center [146, 77] width 9 height 9
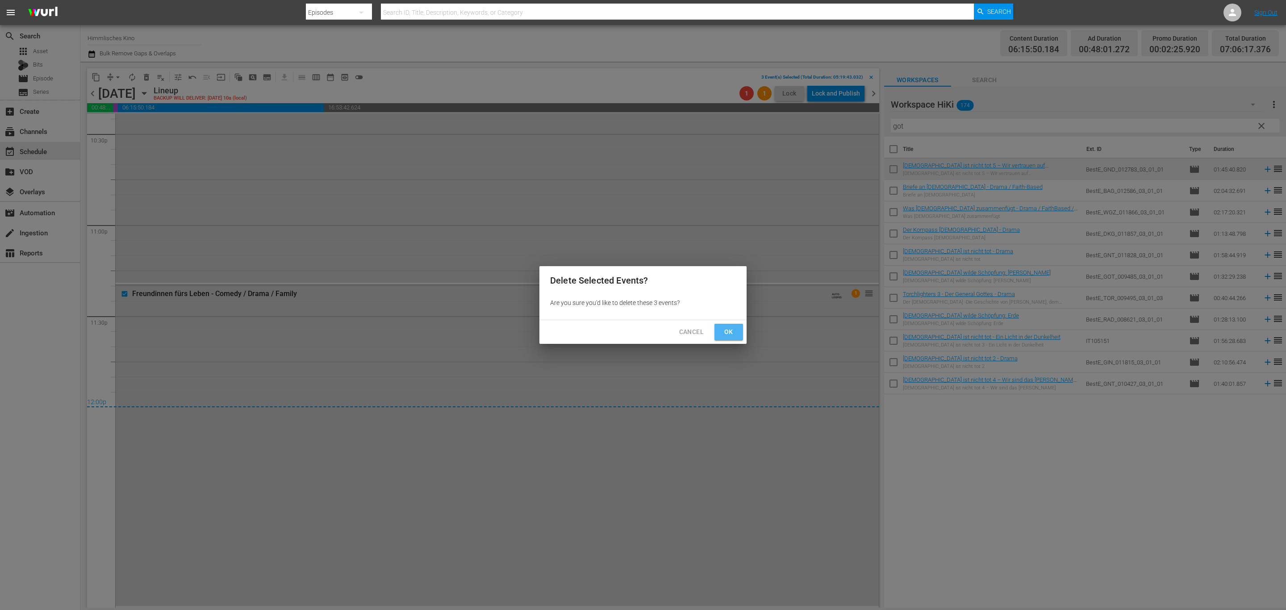
click at [717, 331] on button "Ok" at bounding box center [728, 332] width 29 height 17
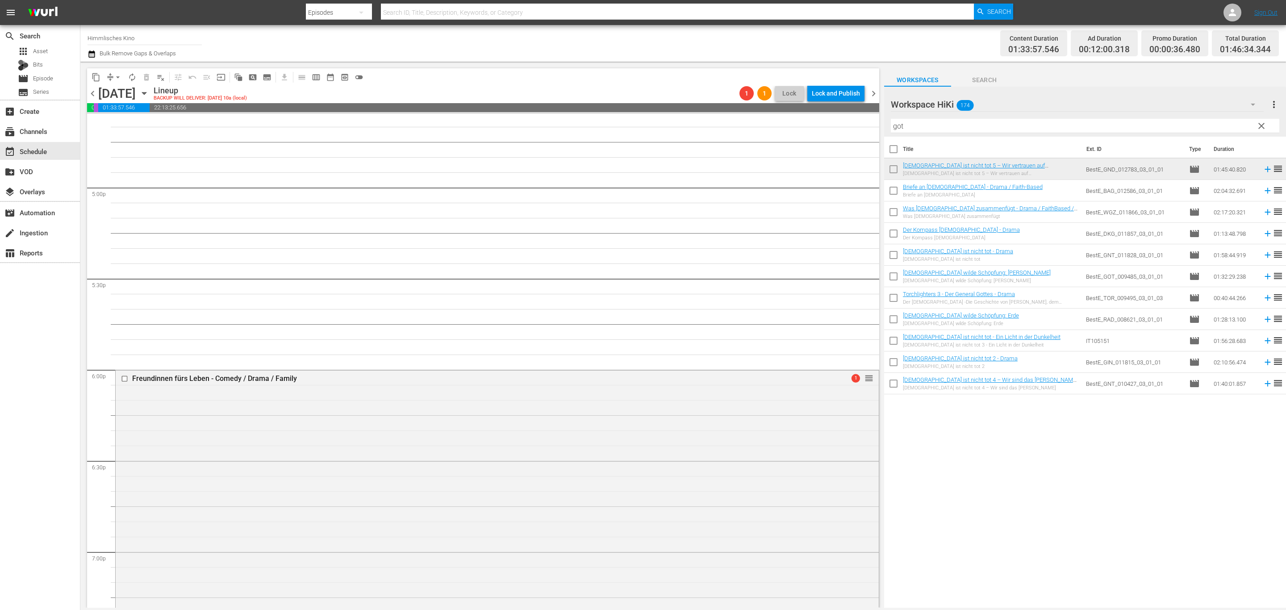
scroll to position [2940, 0]
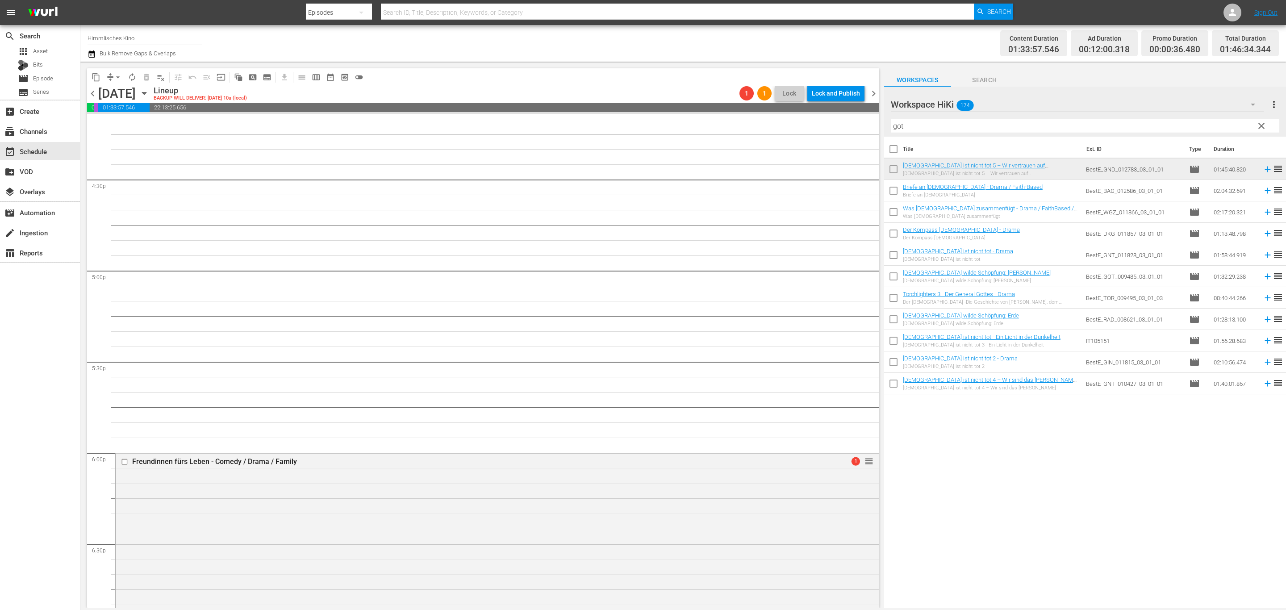
click at [92, 54] on icon "button" at bounding box center [92, 54] width 8 height 11
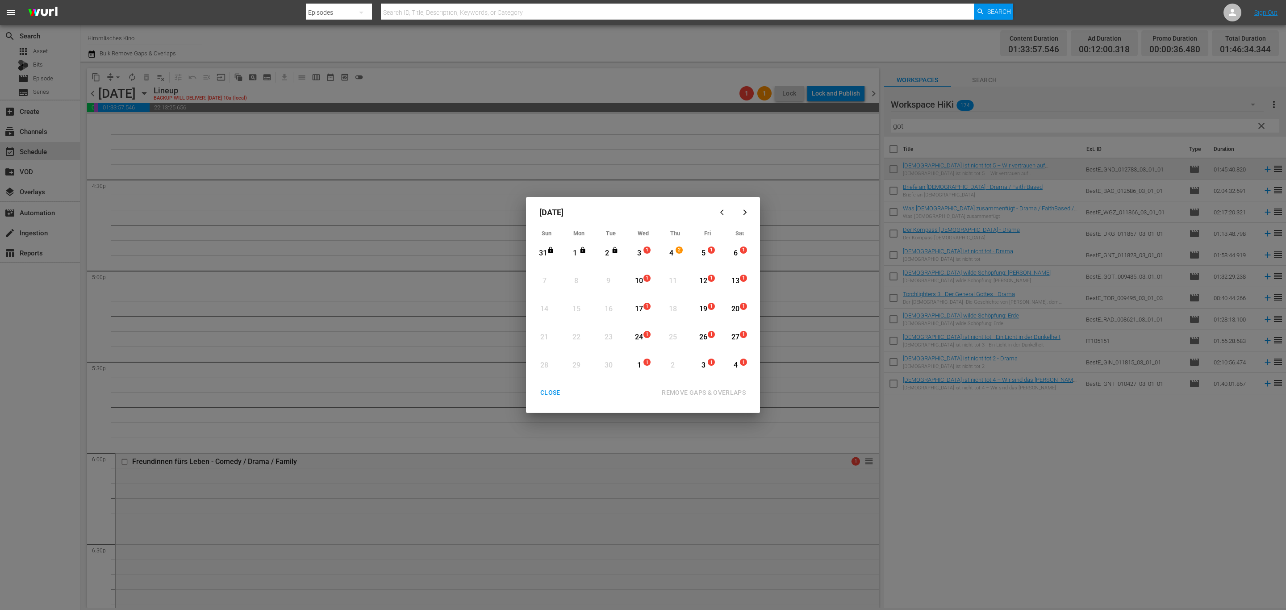
click at [541, 398] on div "CLOSE" at bounding box center [550, 392] width 34 height 11
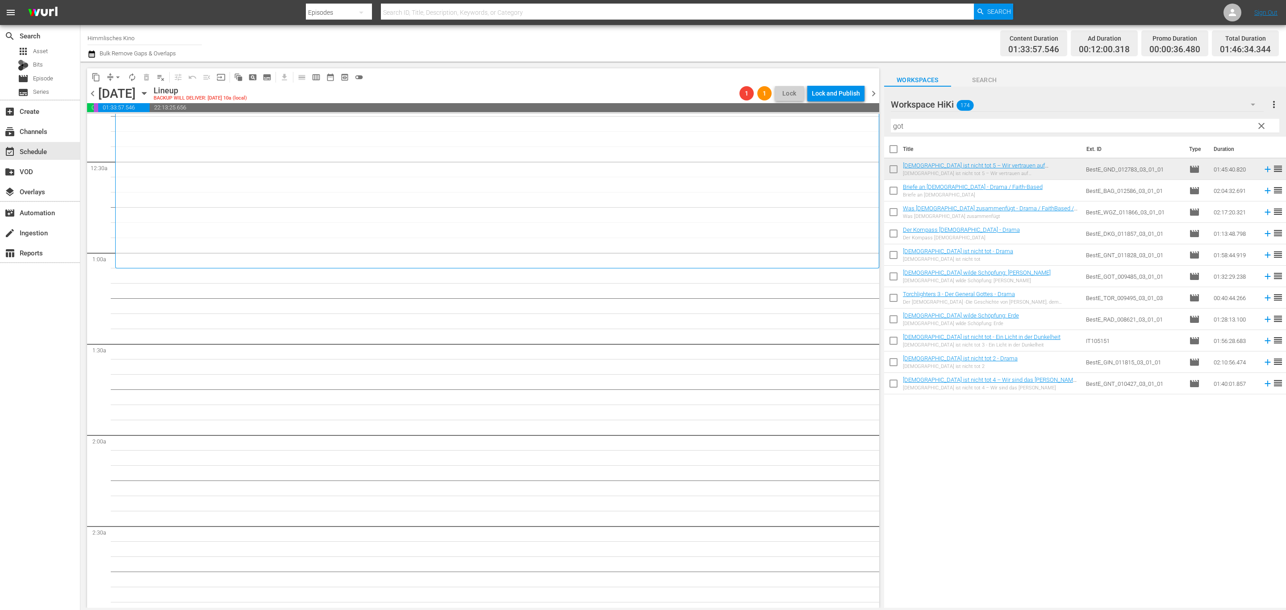
scroll to position [67, 0]
drag, startPoint x: 1264, startPoint y: 124, endPoint x: 1183, endPoint y: 130, distance: 81.5
click at [1264, 124] on span "clear" at bounding box center [1261, 126] width 11 height 11
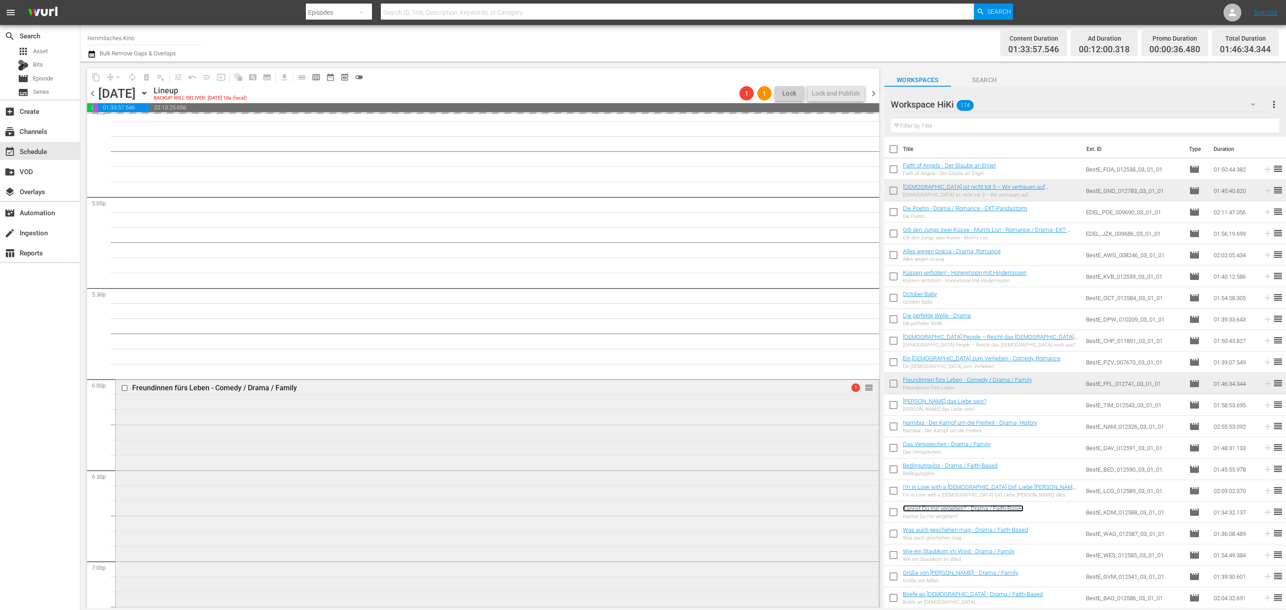
scroll to position [3349, 0]
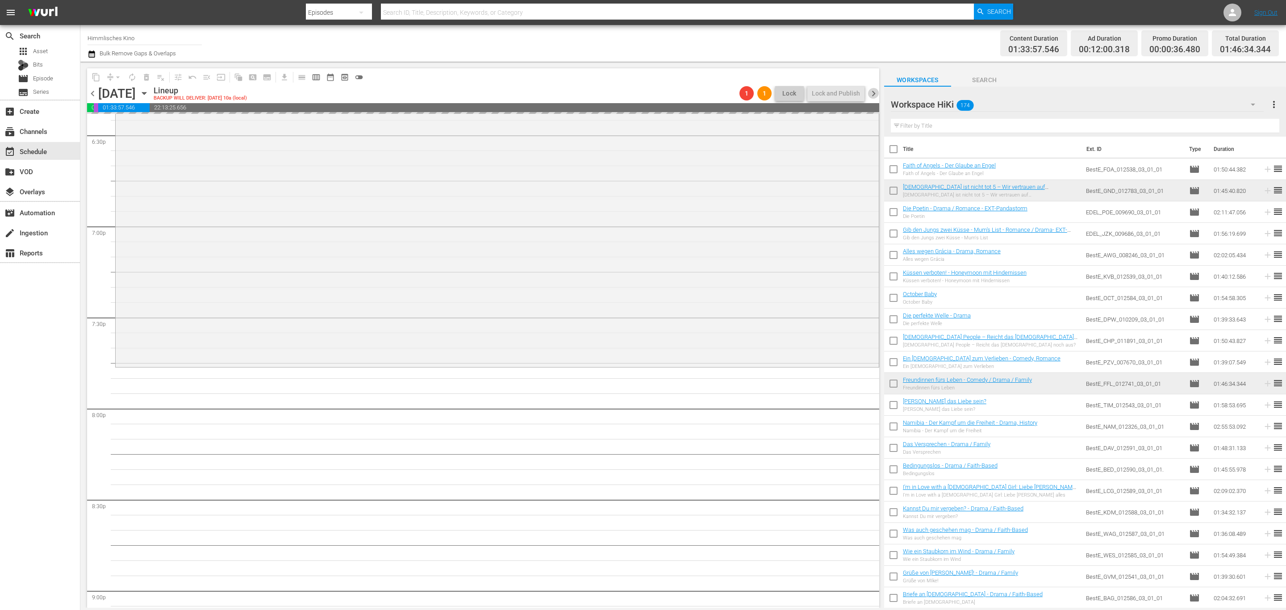
click at [875, 90] on span "chevron_right" at bounding box center [873, 93] width 11 height 11
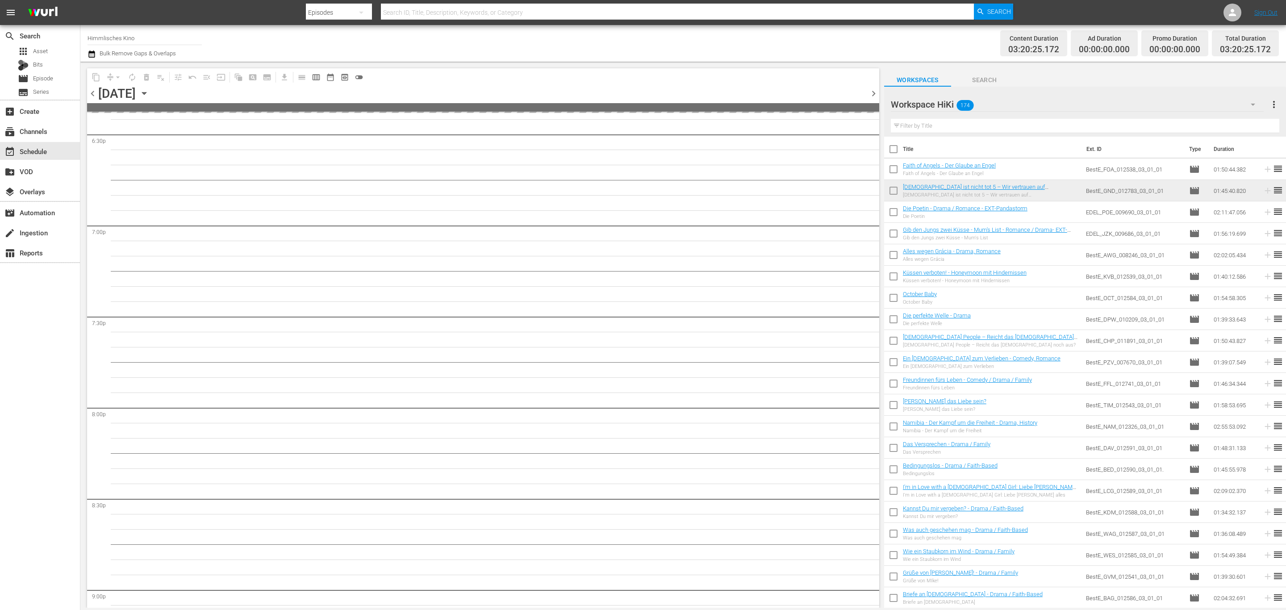
click at [92, 93] on span "chevron_left" at bounding box center [92, 93] width 11 height 11
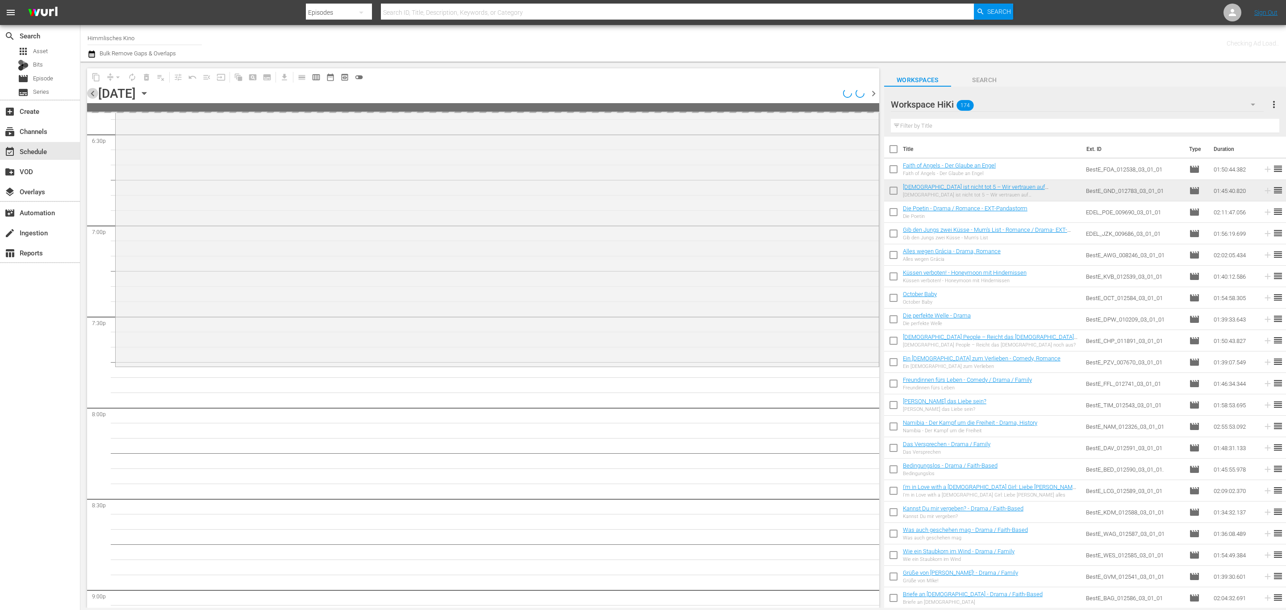
click at [92, 93] on span "chevron_left" at bounding box center [92, 93] width 11 height 11
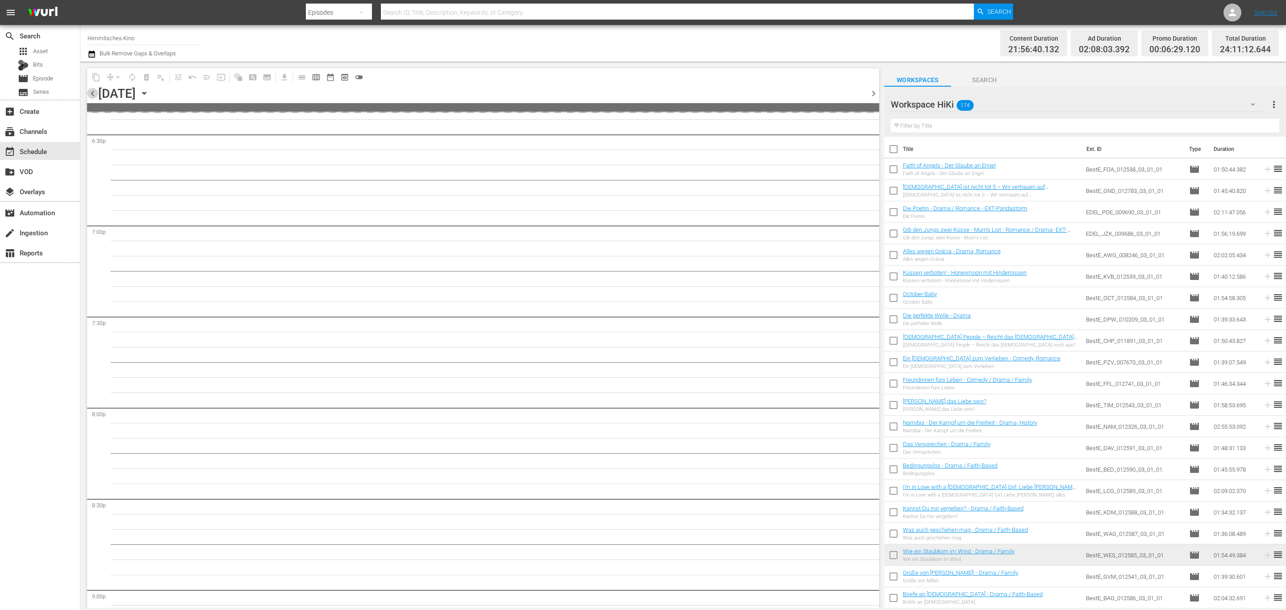
click at [92, 93] on span "chevron_left" at bounding box center [92, 93] width 11 height 11
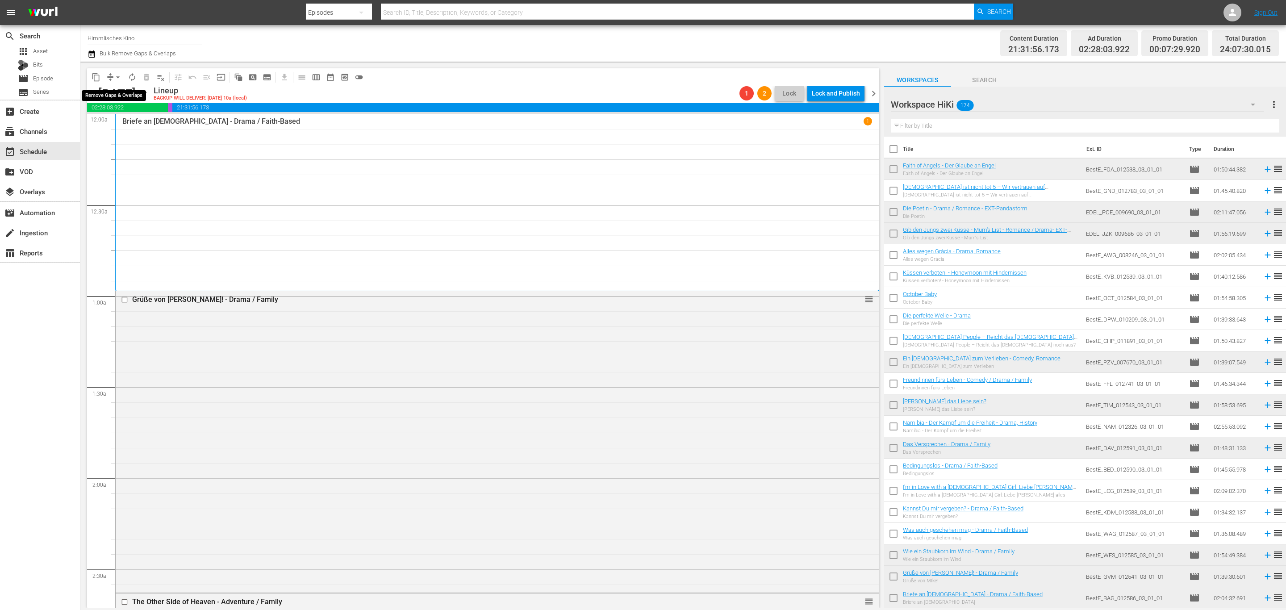
click at [116, 71] on button "arrow_drop_down" at bounding box center [118, 77] width 14 height 14
click at [125, 126] on li "Align to End of Previous Day" at bounding box center [118, 124] width 94 height 15
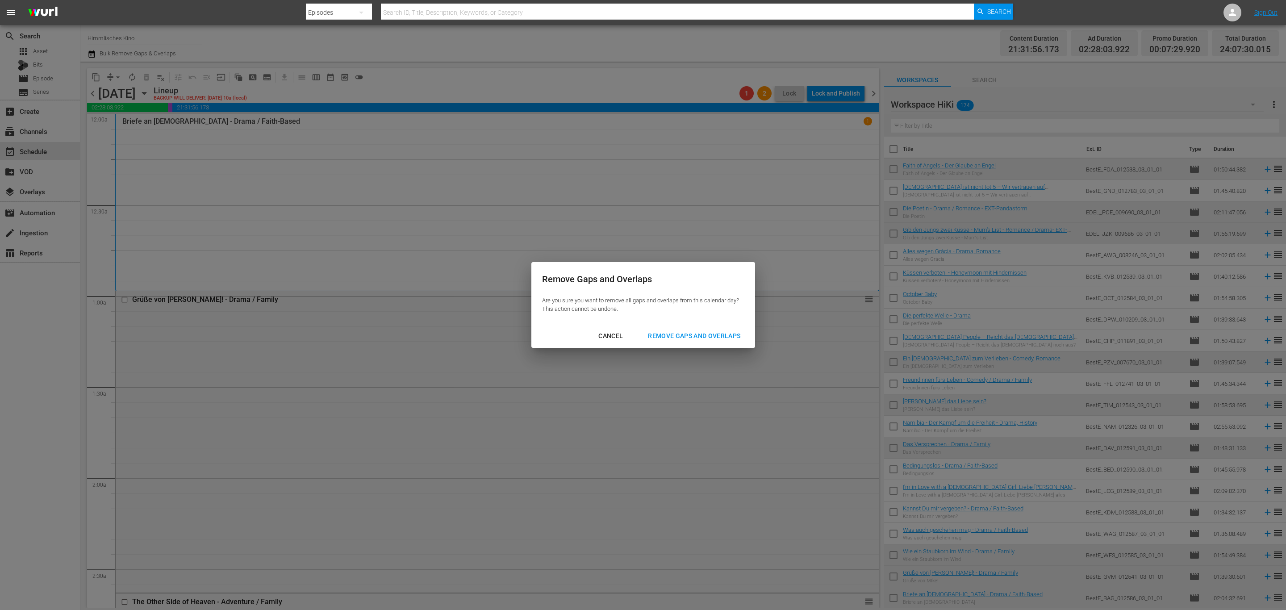
click at [678, 335] on div "Remove Gaps and Overlaps" at bounding box center [694, 335] width 107 height 11
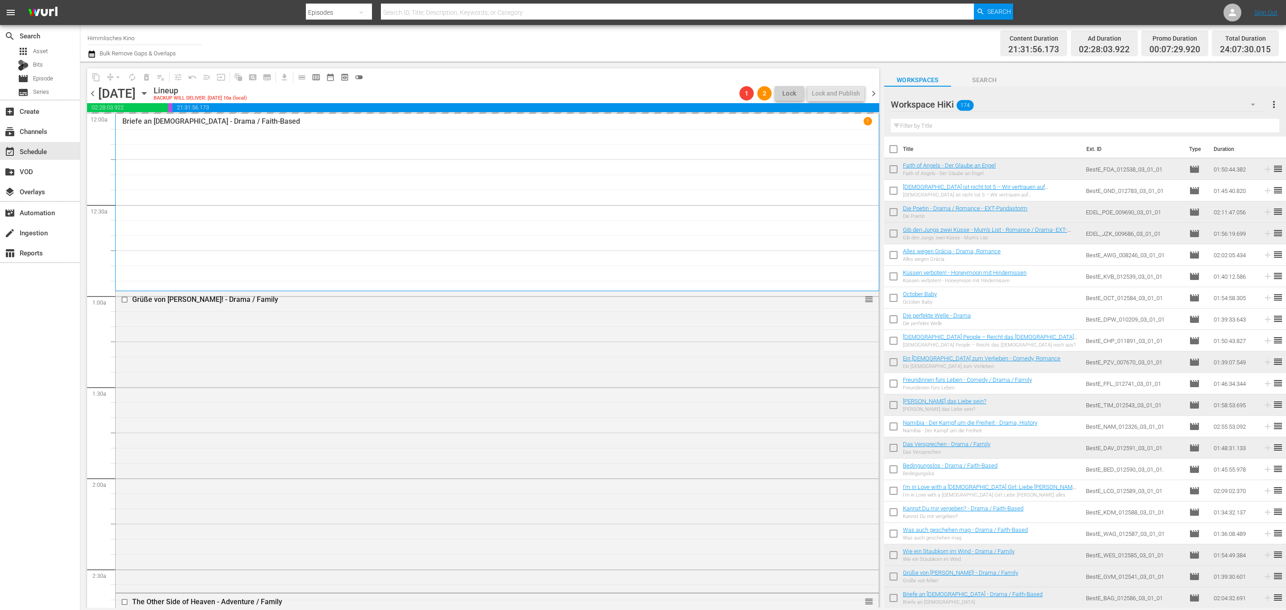
click at [97, 90] on span "chevron_left" at bounding box center [92, 93] width 11 height 11
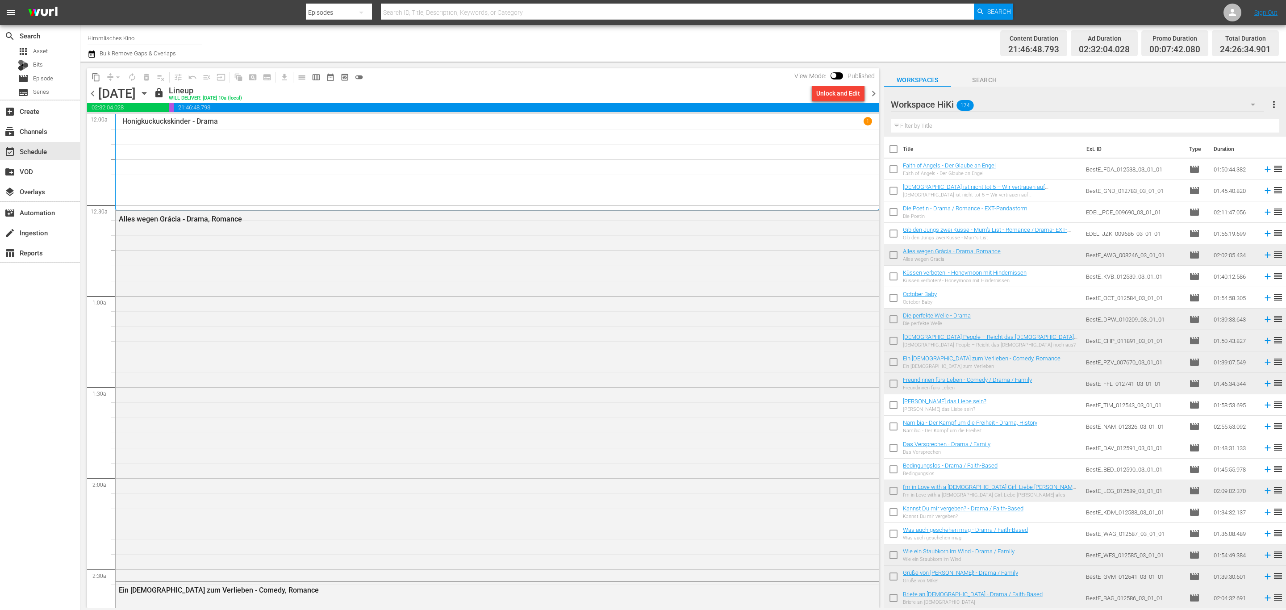
click at [874, 92] on span "chevron_right" at bounding box center [873, 93] width 11 height 11
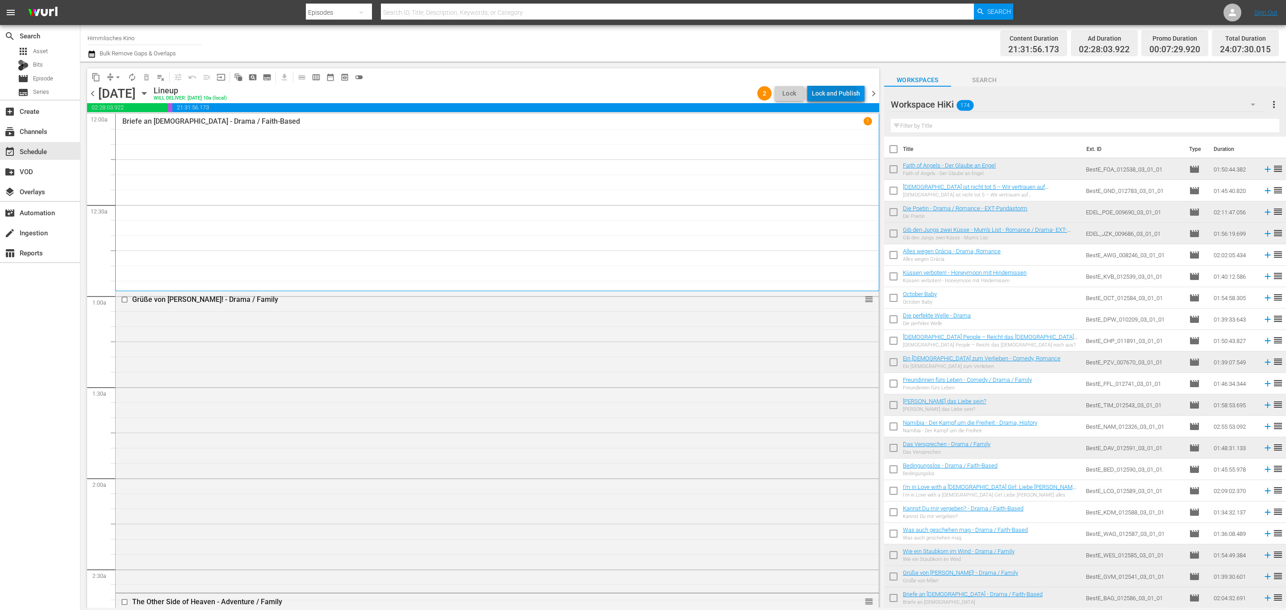
click at [835, 92] on div "Lock and Publish" at bounding box center [836, 93] width 48 height 16
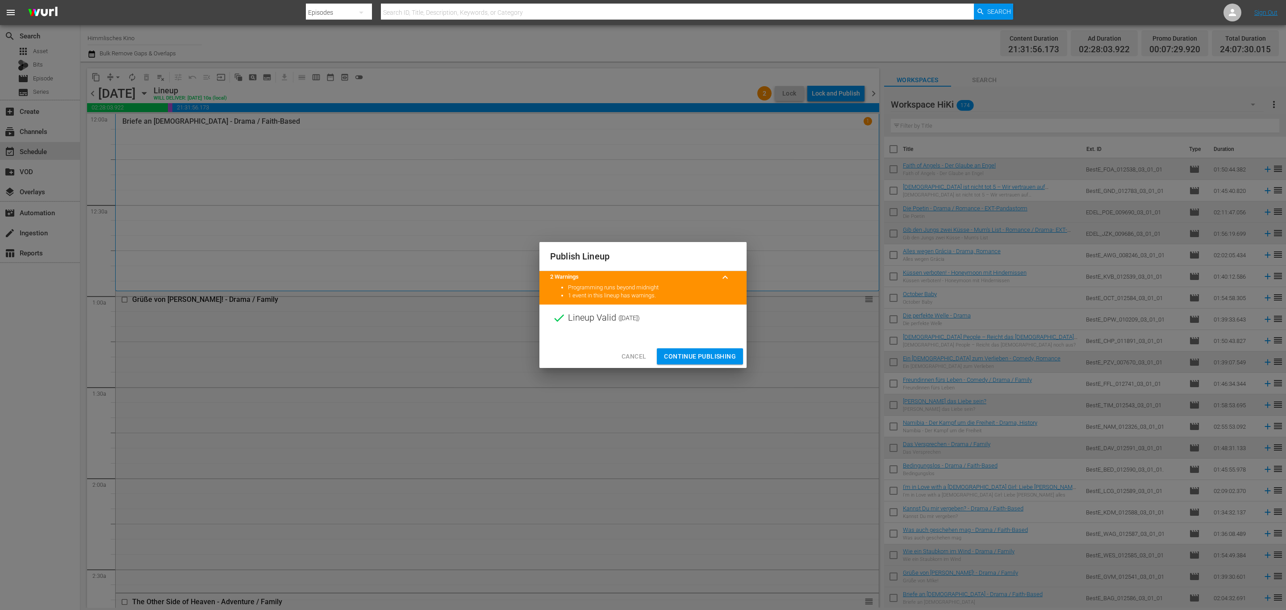
click at [734, 355] on span "Continue Publishing" at bounding box center [700, 356] width 72 height 11
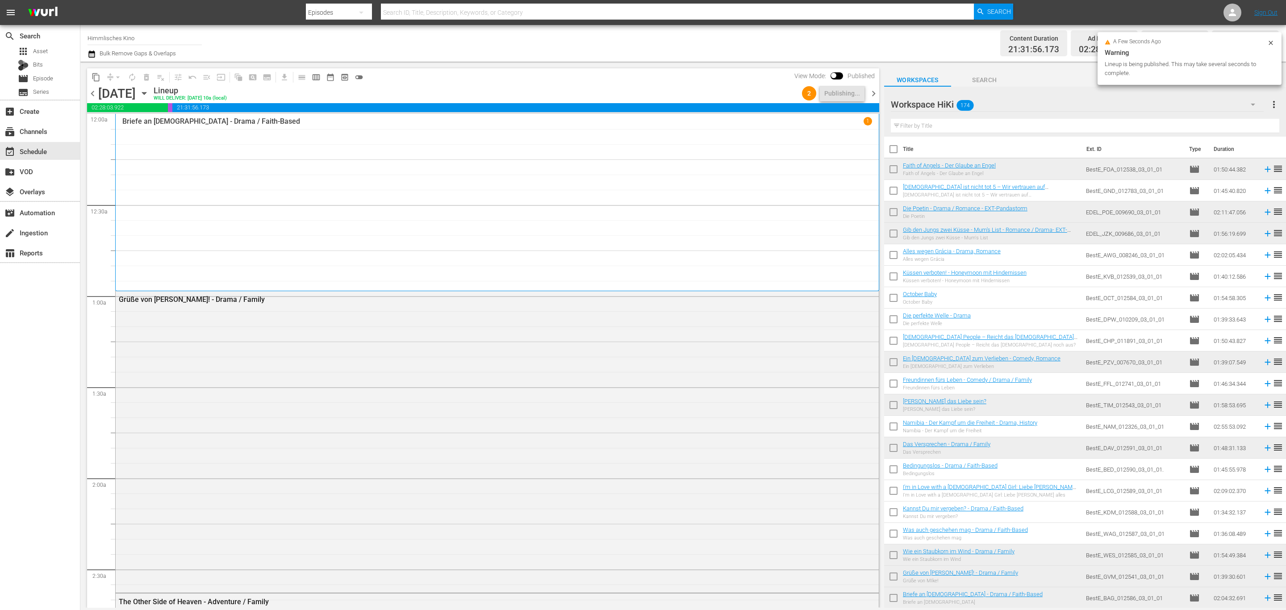
click at [876, 95] on span "chevron_right" at bounding box center [873, 93] width 11 height 11
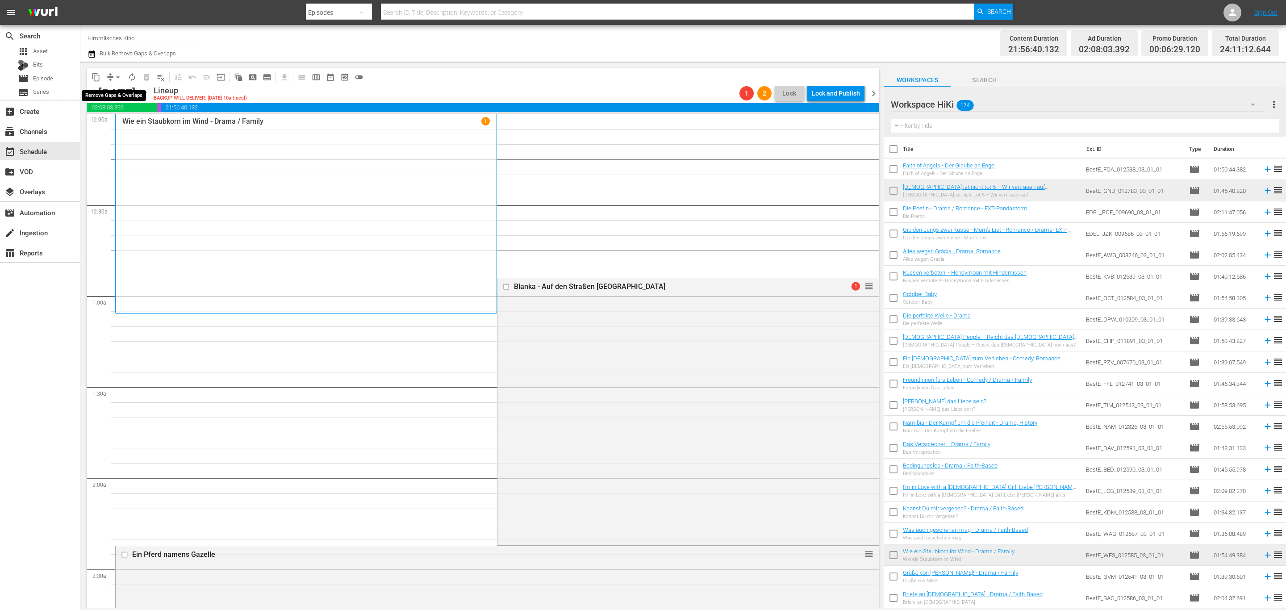
click at [123, 74] on button "arrow_drop_down" at bounding box center [118, 77] width 14 height 14
click at [112, 130] on li "Align to End of Previous Day" at bounding box center [118, 124] width 94 height 15
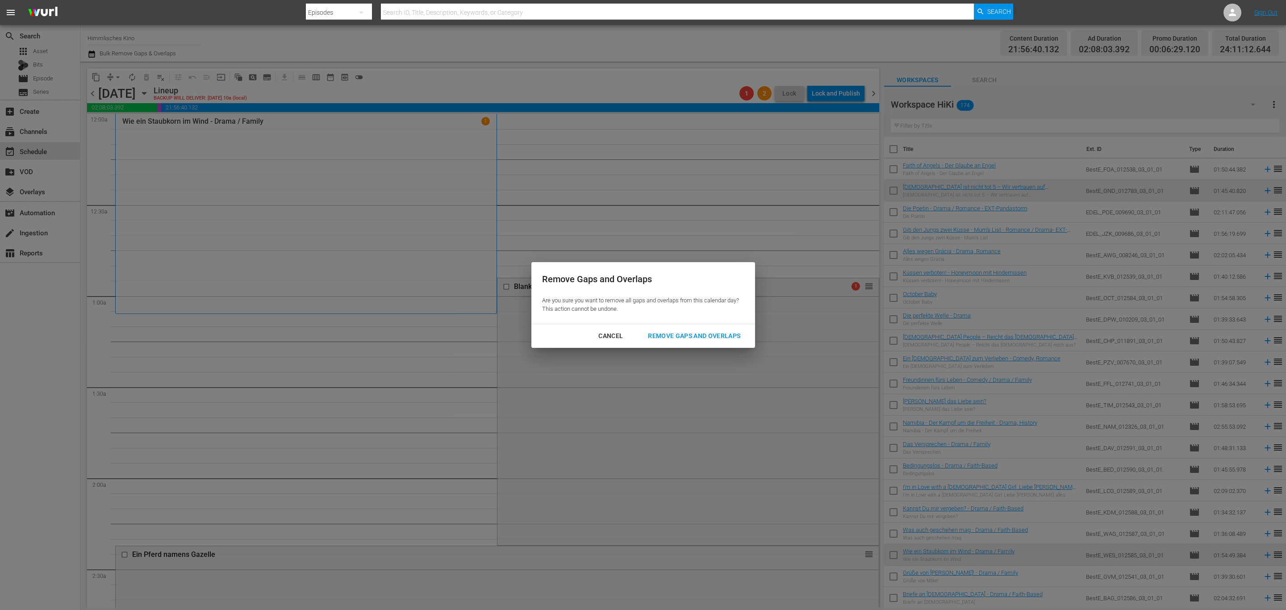
click at [686, 338] on div "Remove Gaps and Overlaps" at bounding box center [694, 335] width 107 height 11
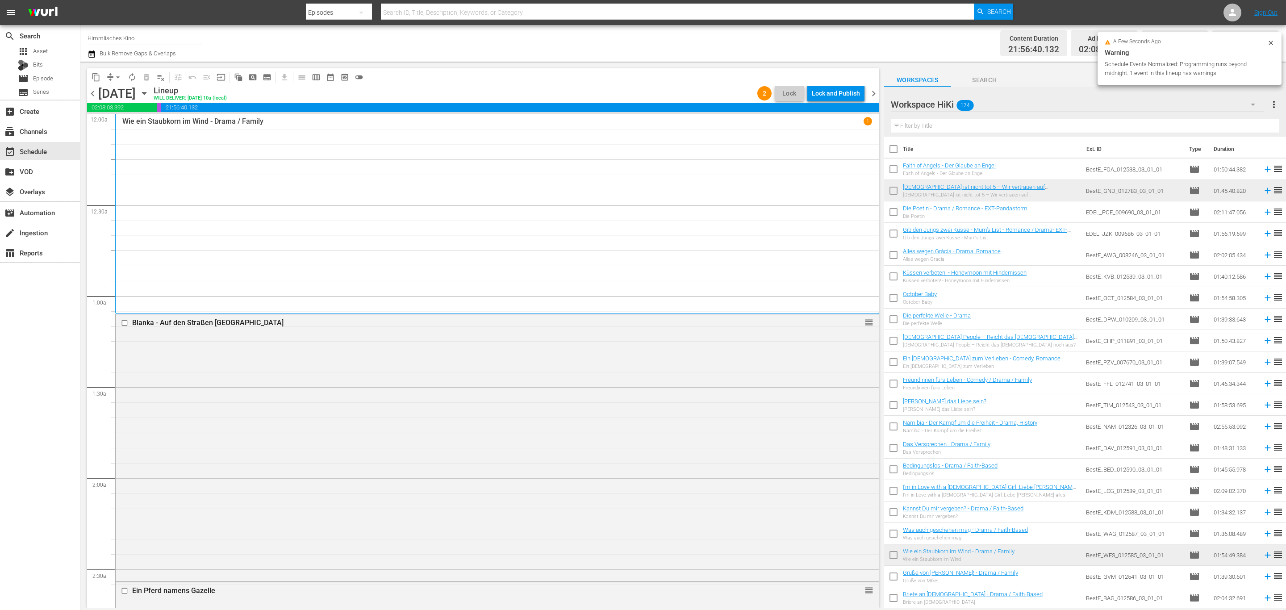
click at [874, 92] on span "chevron_right" at bounding box center [873, 93] width 11 height 11
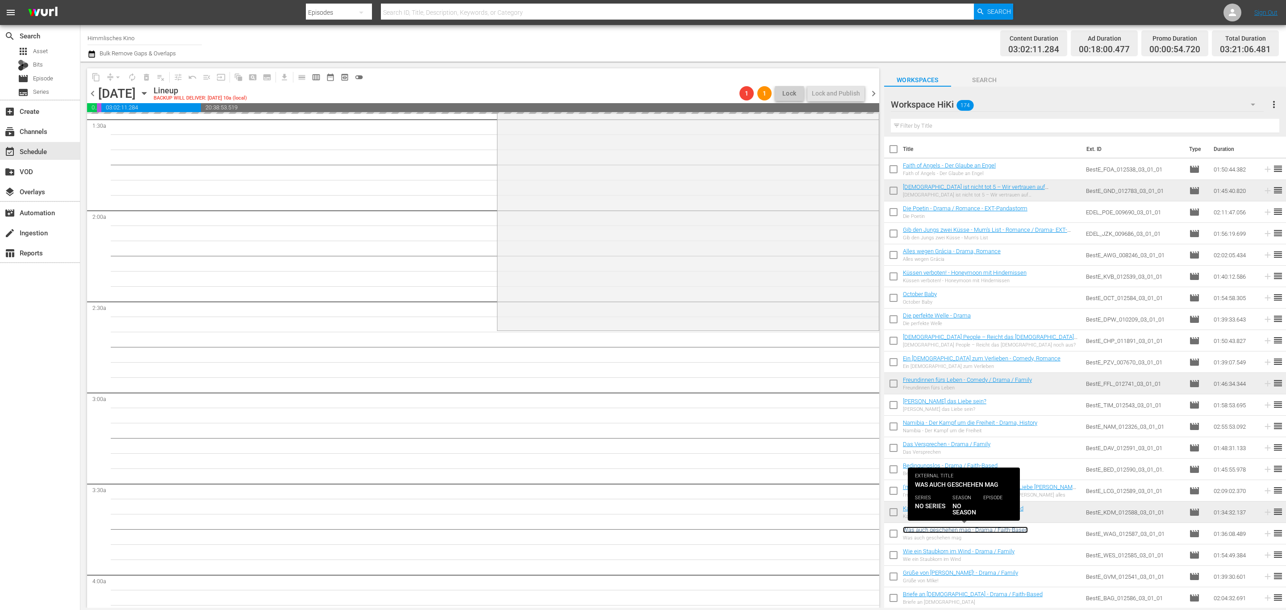
scroll to position [355, 0]
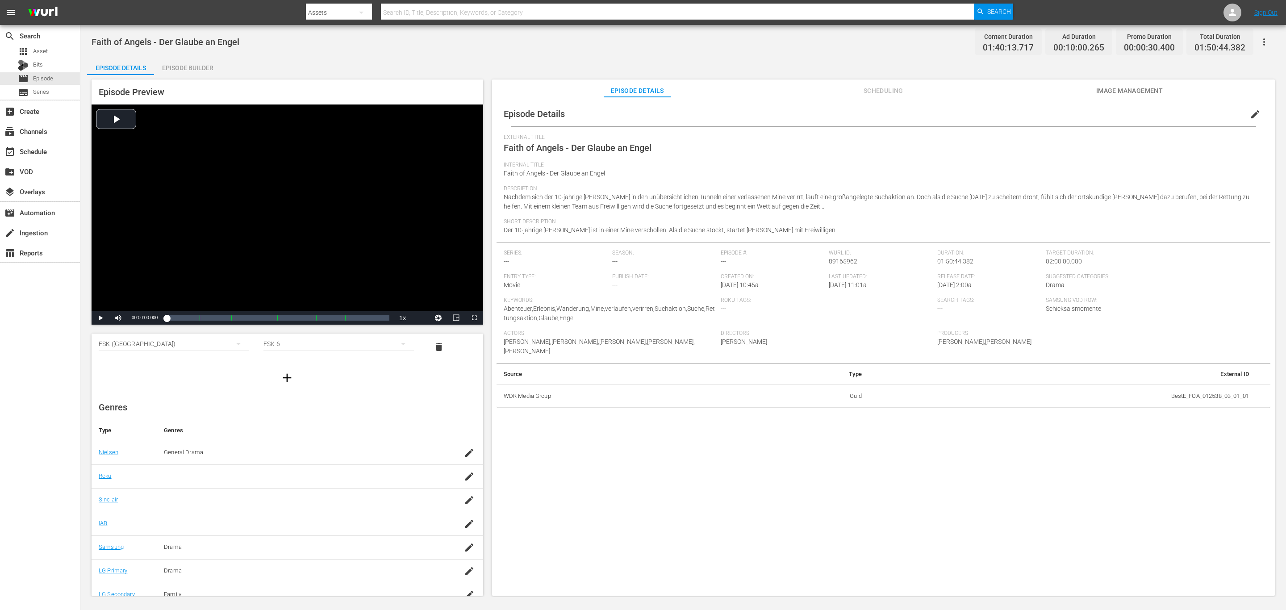
scroll to position [59, 0]
drag, startPoint x: 1249, startPoint y: 114, endPoint x: 868, endPoint y: 177, distance: 386.0
click at [1227, 118] on div "Episode Details edit" at bounding box center [883, 113] width 774 height 25
click at [1251, 111] on span "edit" at bounding box center [1255, 114] width 11 height 11
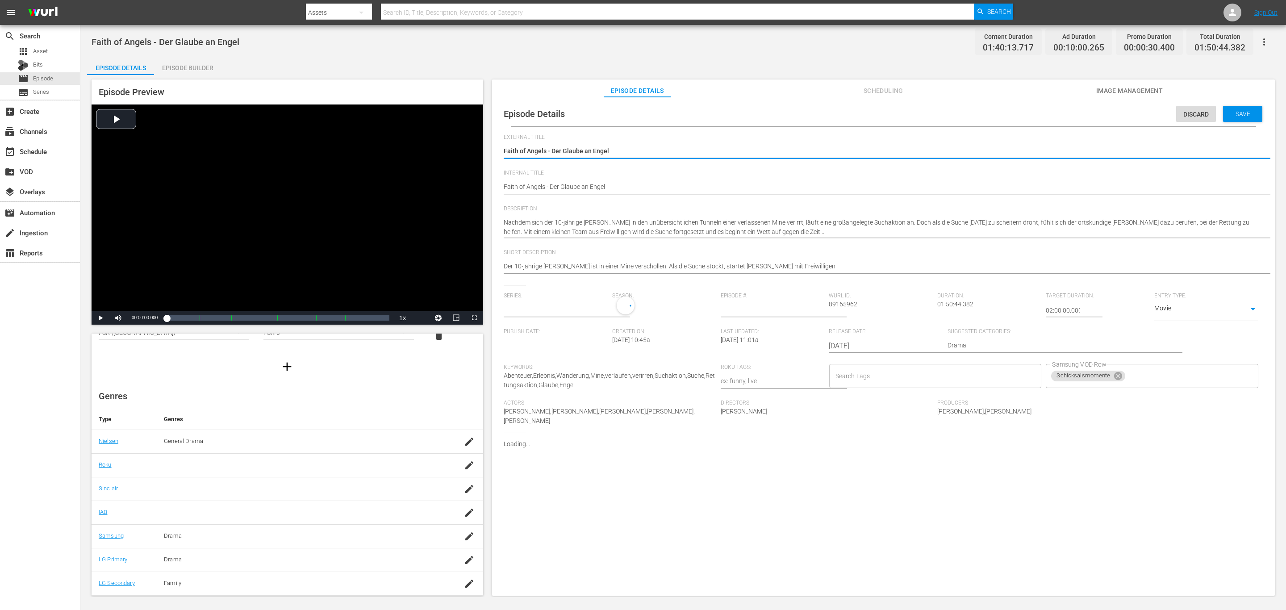
type input "No Series"
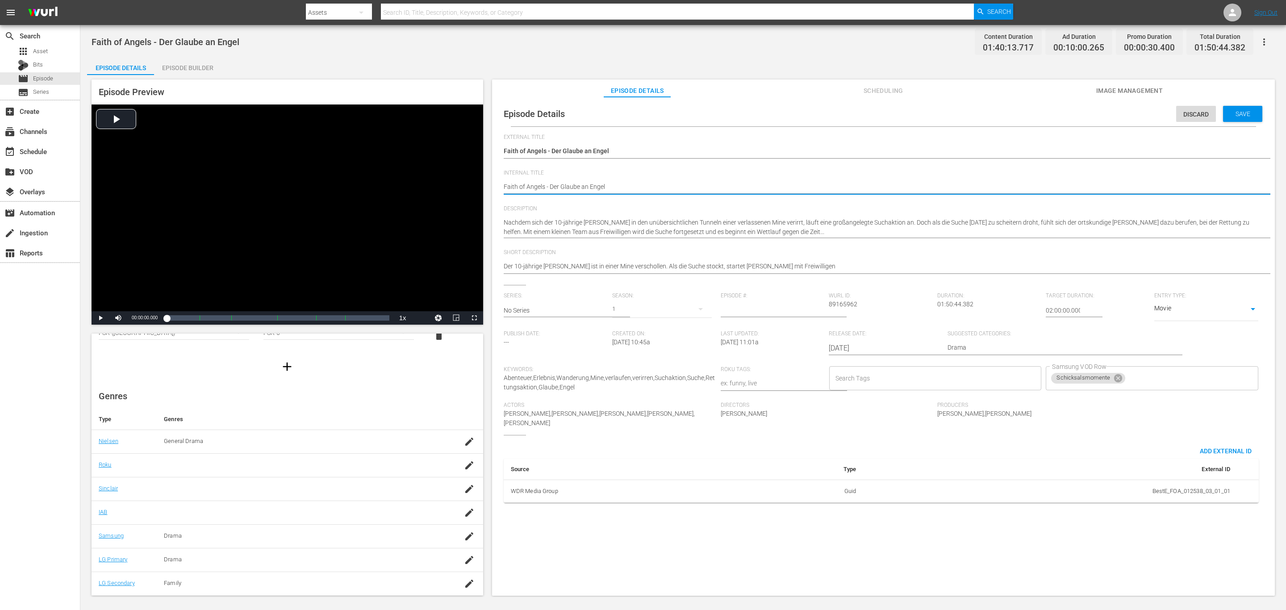
type textarea "Faith of Angels - Der Glaube an Engel"
type textarea "Faith of Angels - Der Glaube an Engel -"
type textarea "Faith of Angels - Der Glaube an Engel - d"
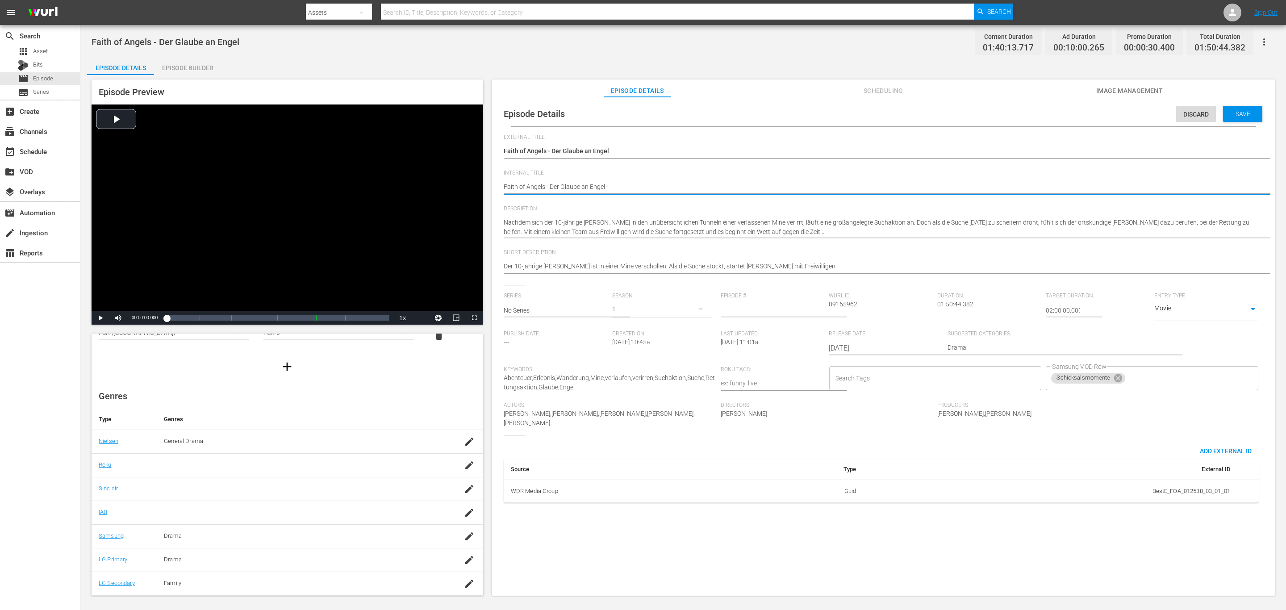
type textarea "Faith of Angels - Der Glaube an Engel - d"
type textarea "Faith of Angels - Der Glaube an Engel -"
type textarea "Faith of Angels - Der Glaube an Engel - D"
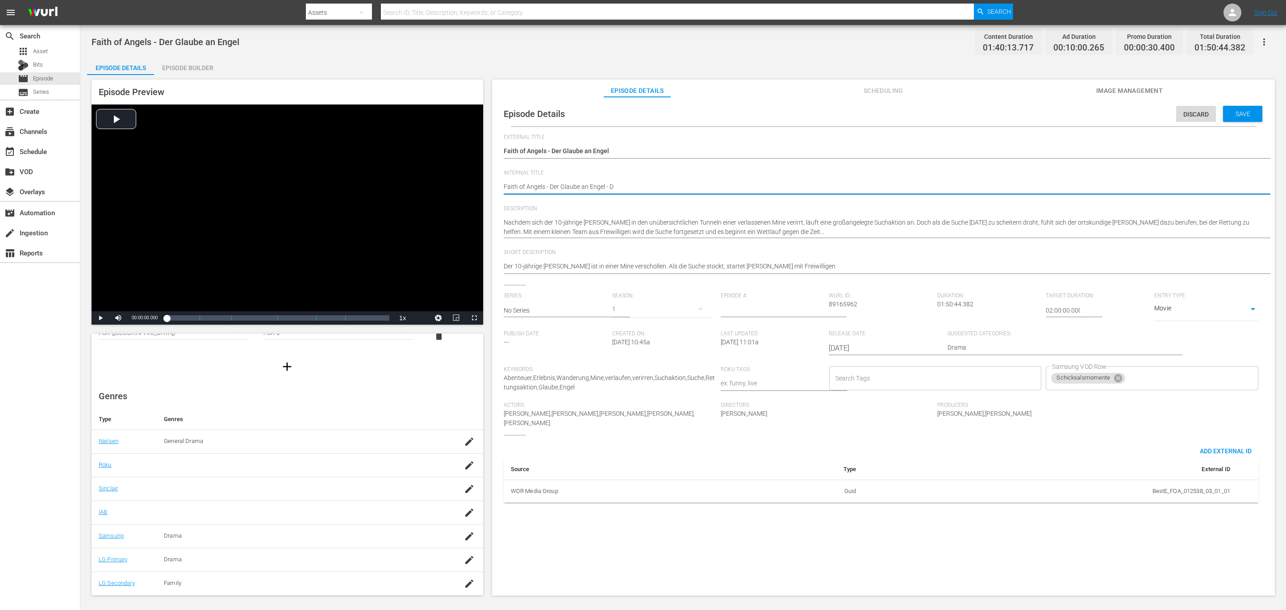
type textarea "Faith of Angels - Der Glaube an Engel - Dr"
type textarea "Faith of Angels - Der Glaube an Engel - Dra"
type textarea "Faith of Angels - Der Glaube an Engel - Dram"
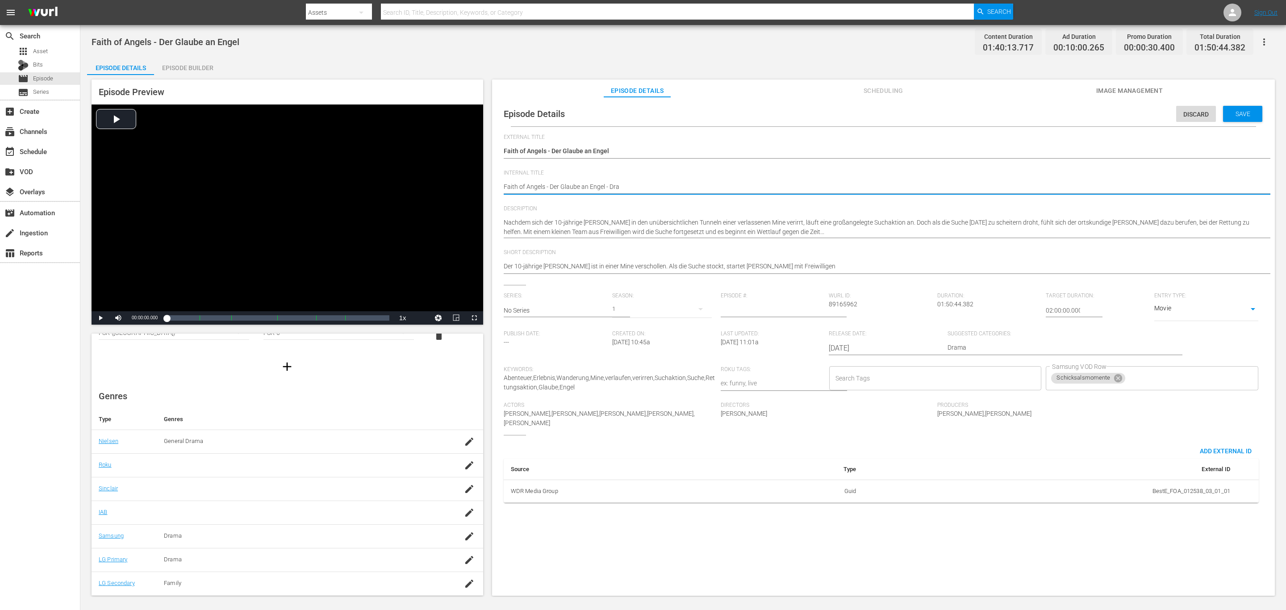
type textarea "Faith of Angels - Der Glaube an Engel - Dram"
type textarea "Faith of Angels - Der Glaube an Engel - Drama"
type textarea "Faith of Angels - Der Glaube an Engel - Drama/"
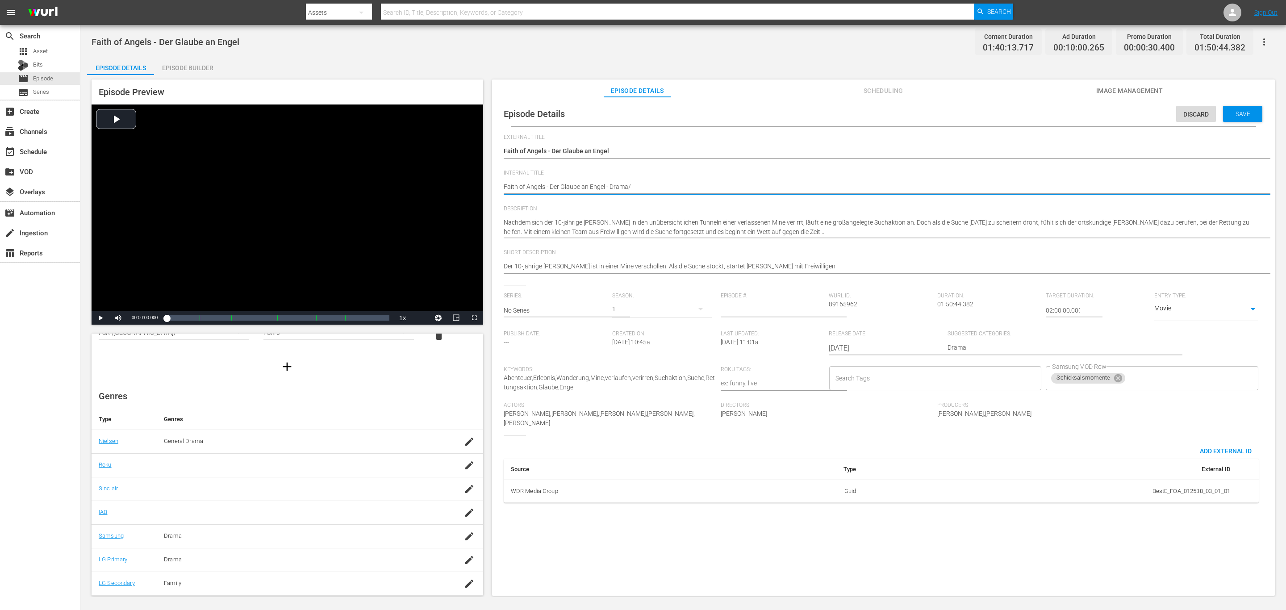
type textarea "Faith of Angels - Der Glaube an Engel - Drama/F"
type textarea "Faith of Angels - Der Glaube an Engel - Drama/Fa"
type textarea "Faith of Angels - Der Glaube an Engel - Drama/Fam"
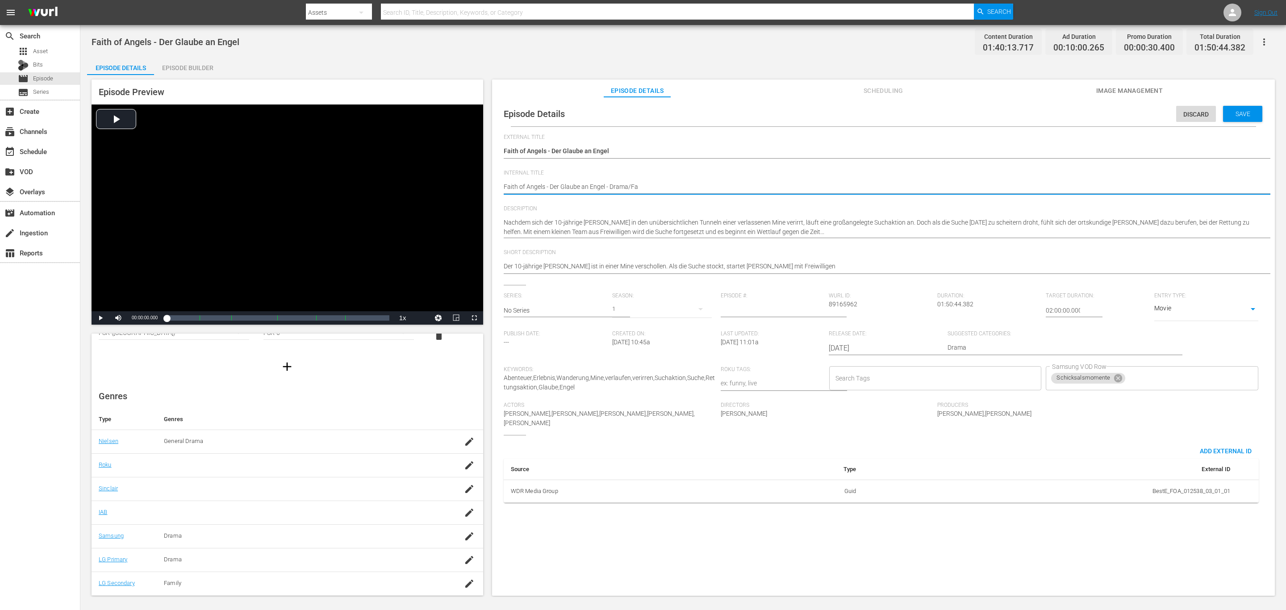
type textarea "Faith of Angels - Der Glaube an Engel - Drama/Fam"
type textarea "Faith of Angels - Der Glaube an Engel - Drama/Fami"
type textarea "Faith of Angels - Der Glaube an Engel - Drama/Famil"
type textarea "Faith of Angels - Der Glaube an Engel - Drama/Family"
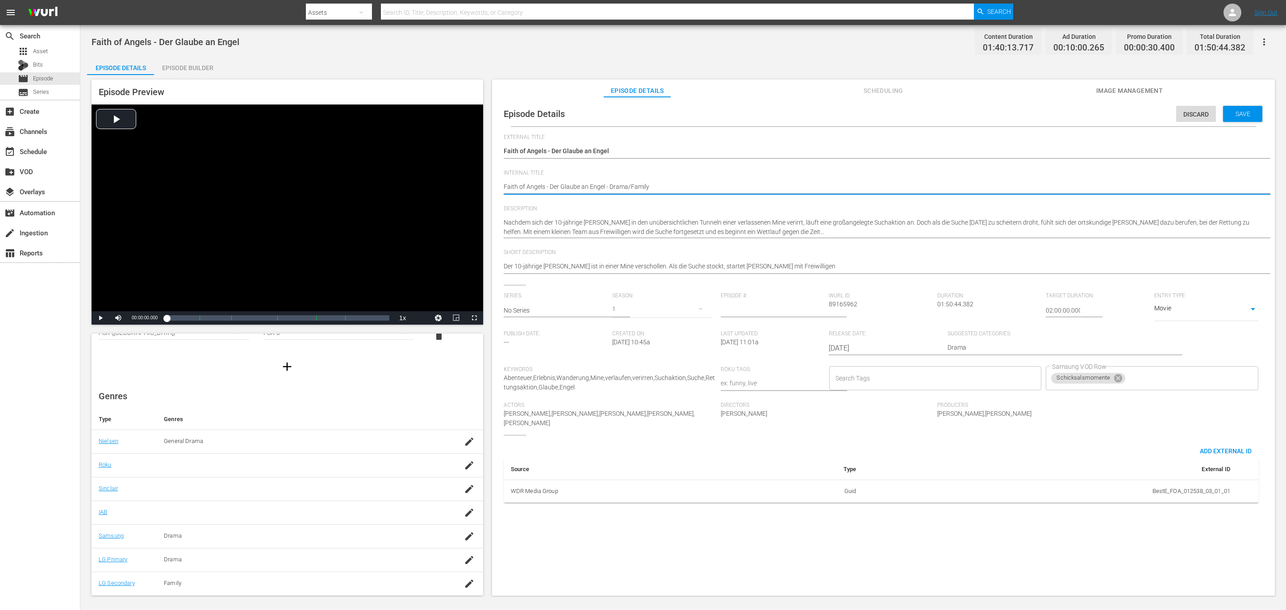
type textarea "Faith of Angels - Der Glaube an Engel - Drama/Family"
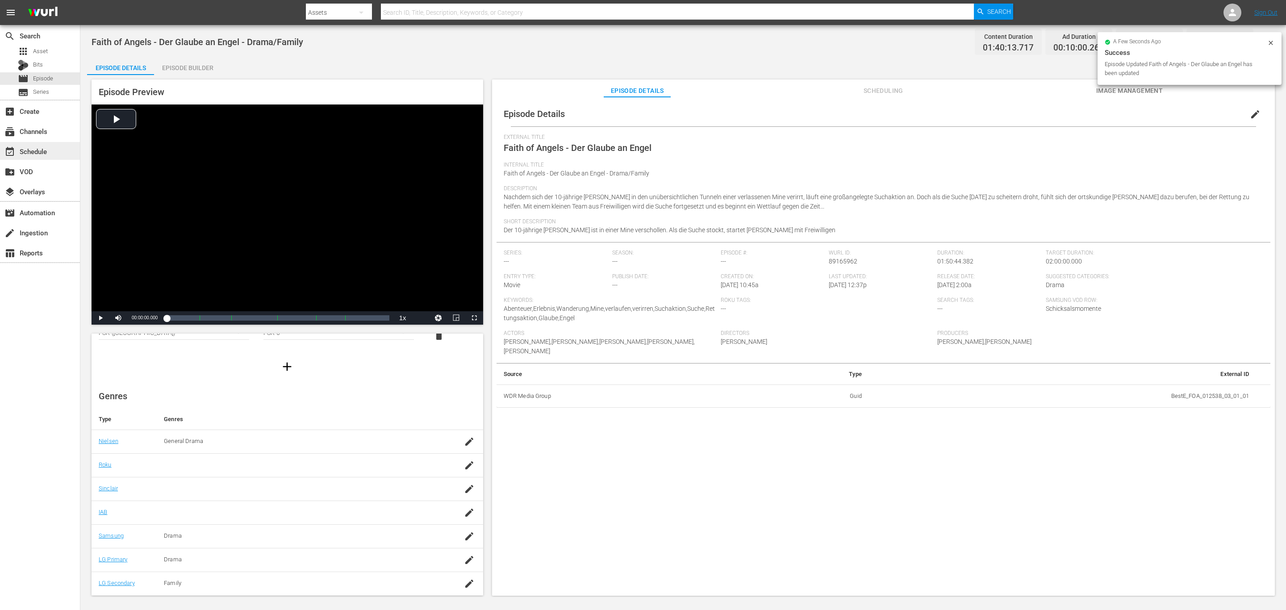
click at [33, 145] on div "event_available Schedule" at bounding box center [40, 151] width 80 height 18
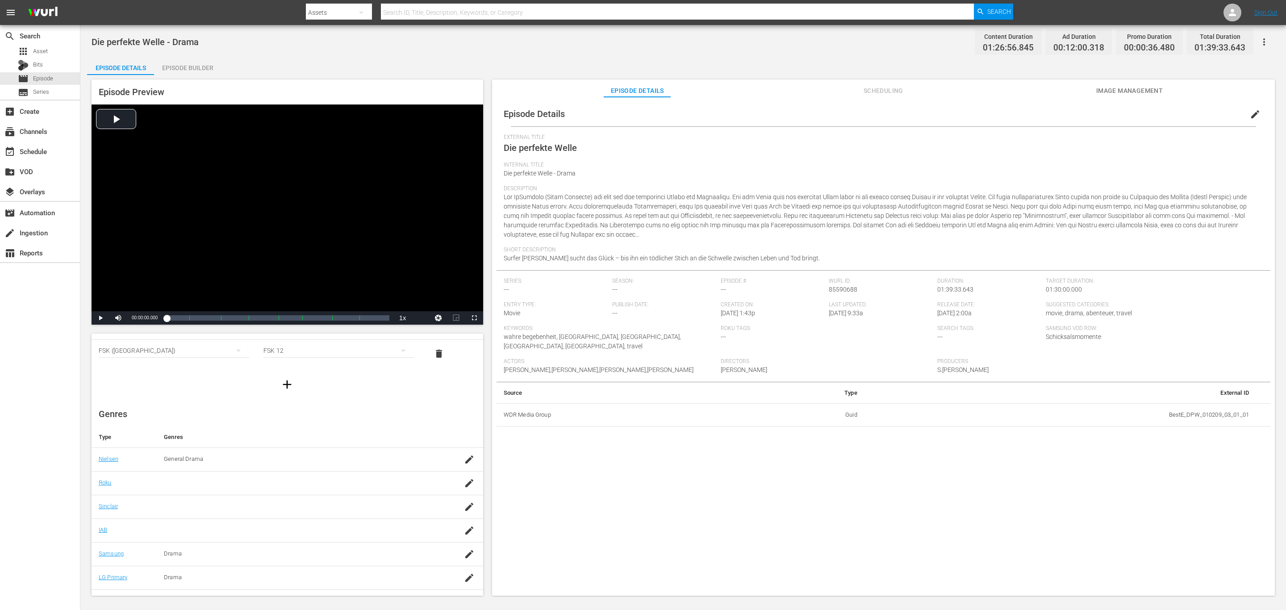
scroll to position [59, 0]
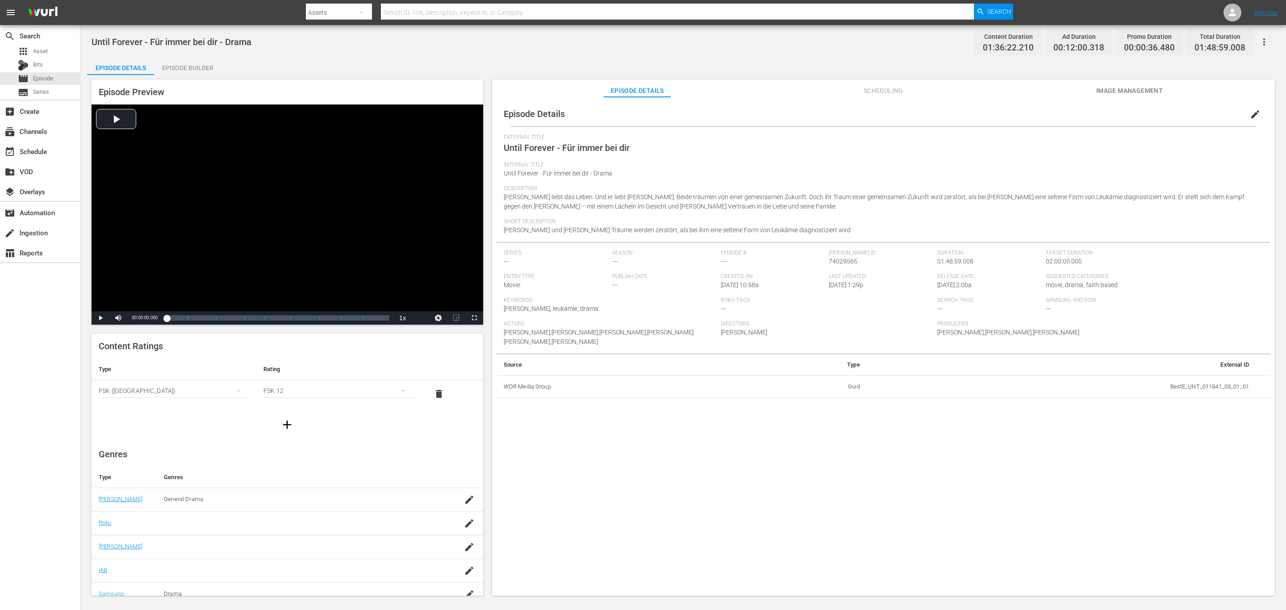
click at [872, 92] on span "Scheduling" at bounding box center [883, 90] width 67 height 11
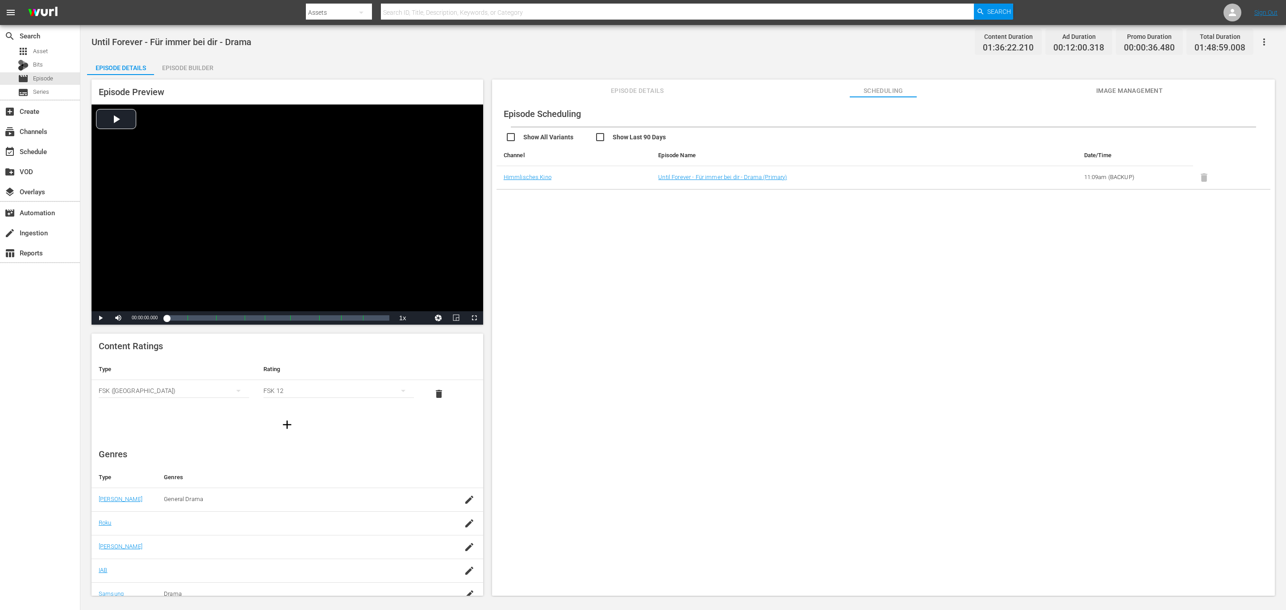
click at [551, 94] on div "Episode Details Scheduling Image Management" at bounding box center [883, 88] width 738 height 18
click at [633, 90] on span "Episode Details" at bounding box center [637, 90] width 67 height 11
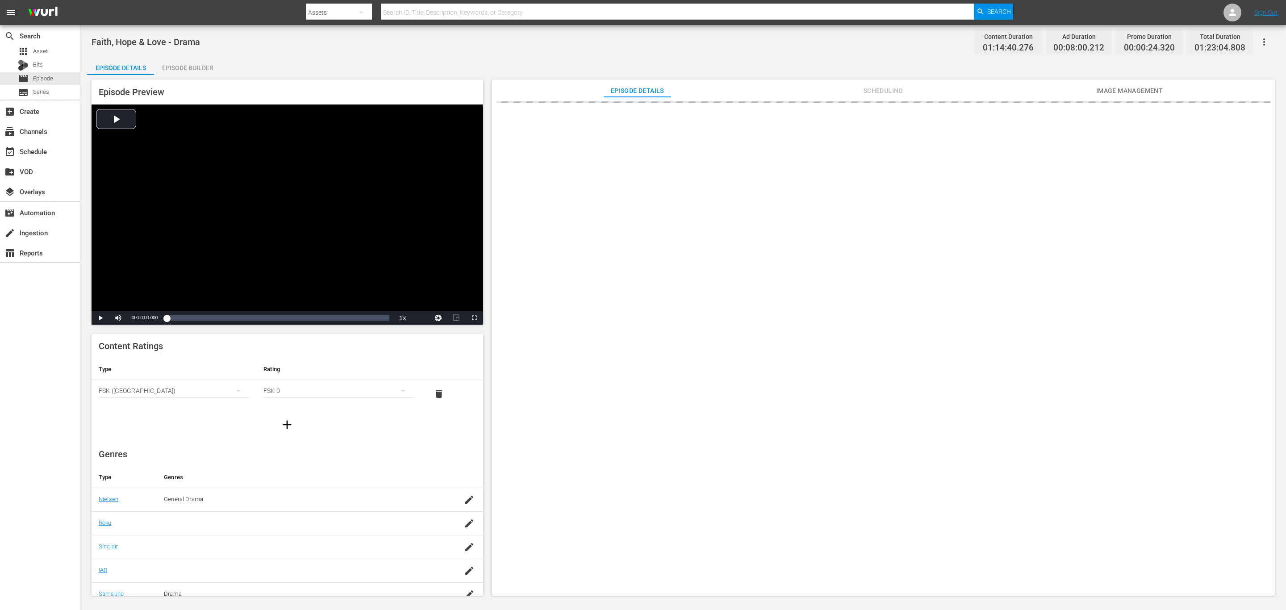
click at [882, 91] on span "Scheduling" at bounding box center [883, 90] width 67 height 11
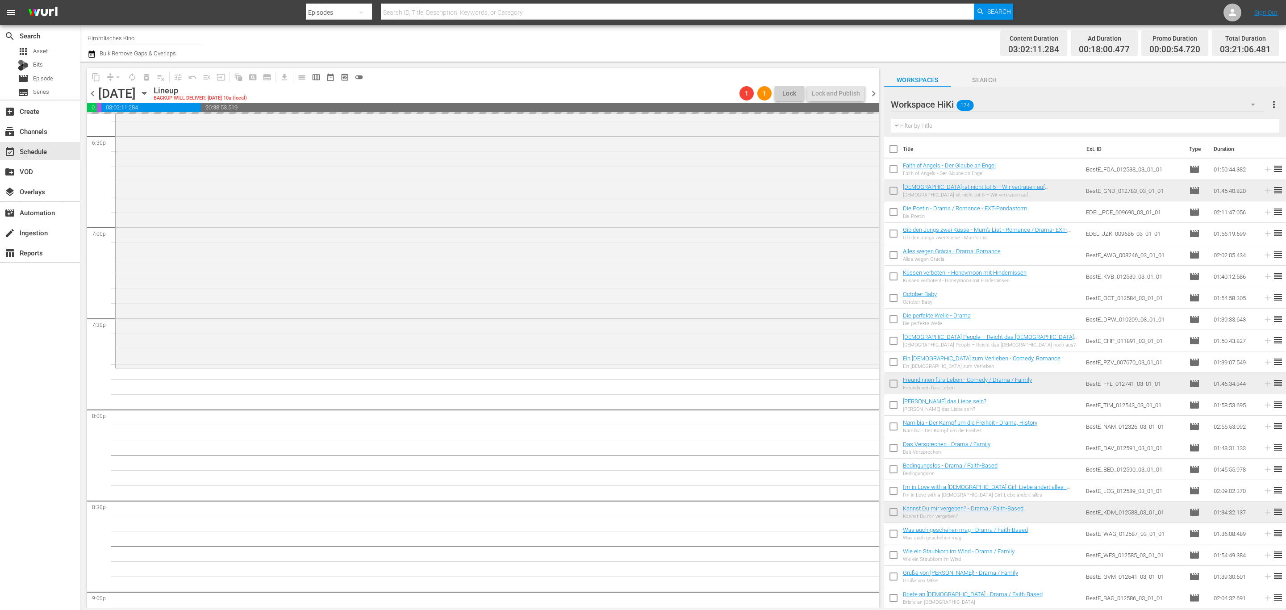
scroll to position [3349, 0]
click at [873, 92] on span "chevron_right" at bounding box center [873, 93] width 11 height 11
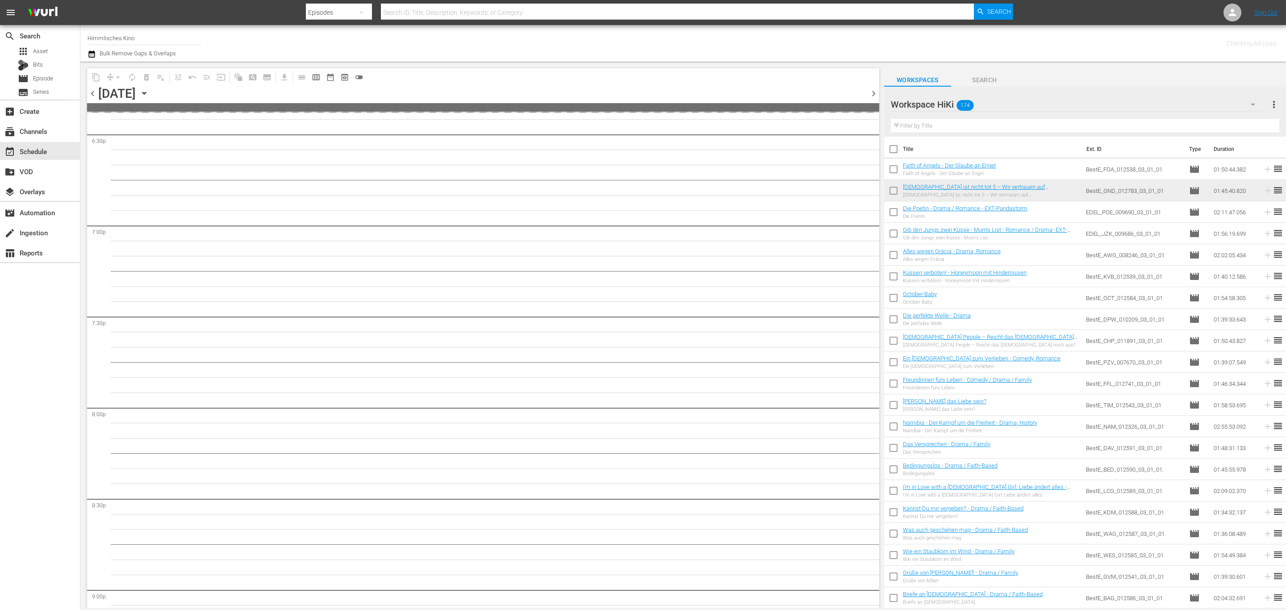
scroll to position [3364, 0]
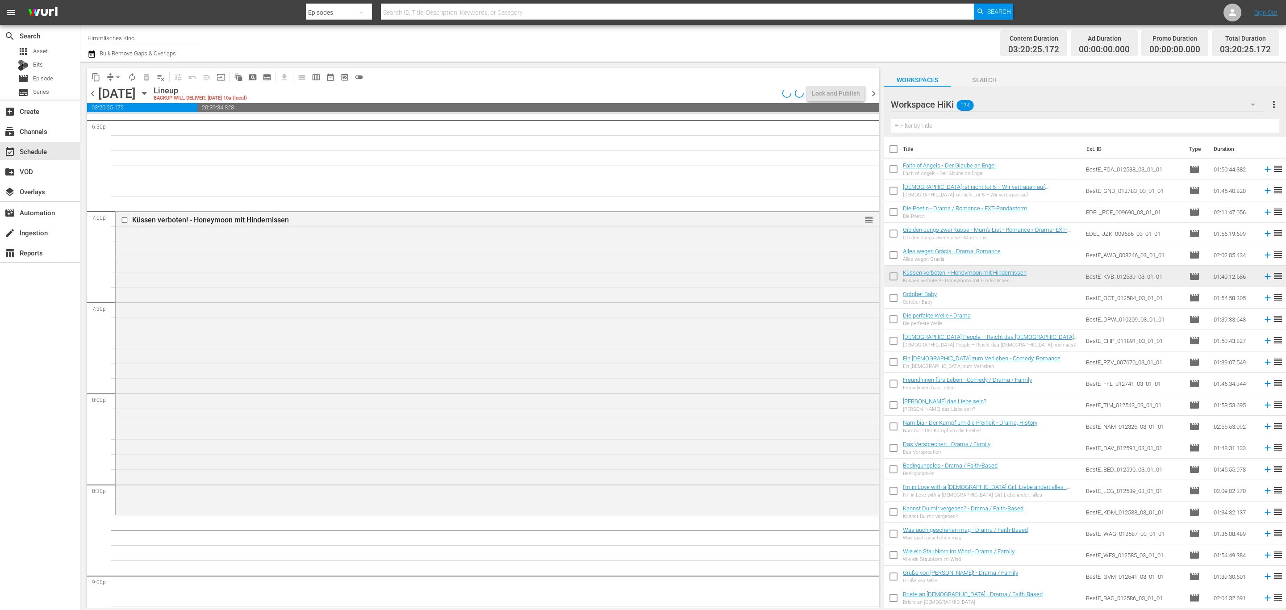
click at [92, 88] on span "chevron_left" at bounding box center [92, 93] width 11 height 11
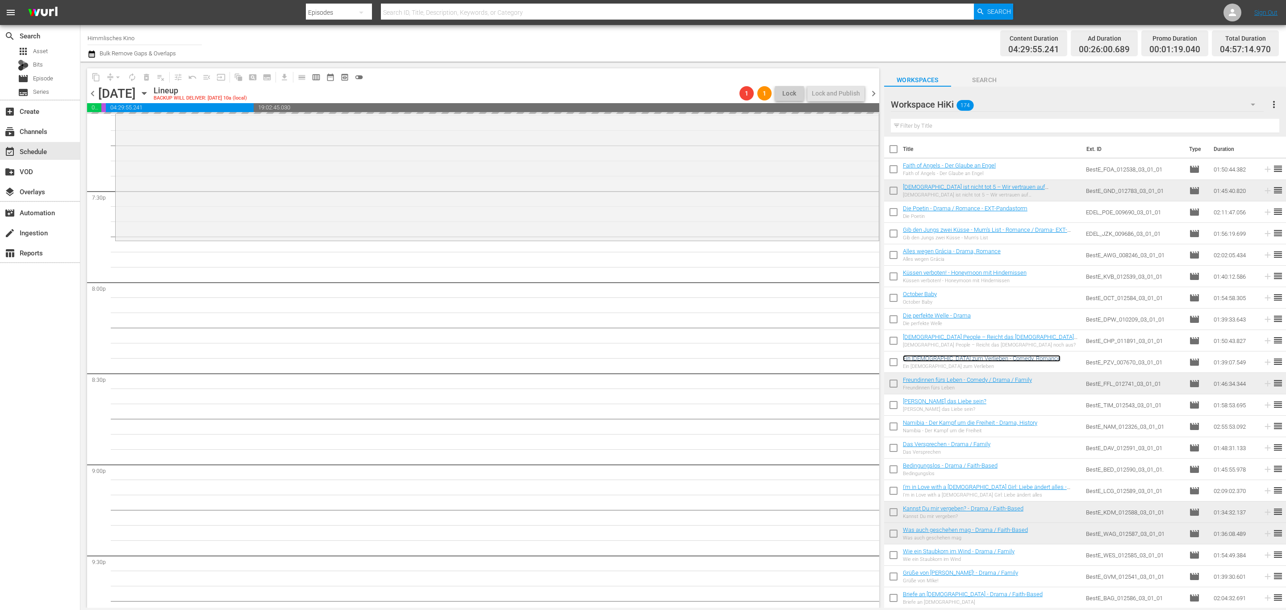
scroll to position [3483, 0]
click at [871, 96] on span "chevron_right" at bounding box center [873, 93] width 11 height 11
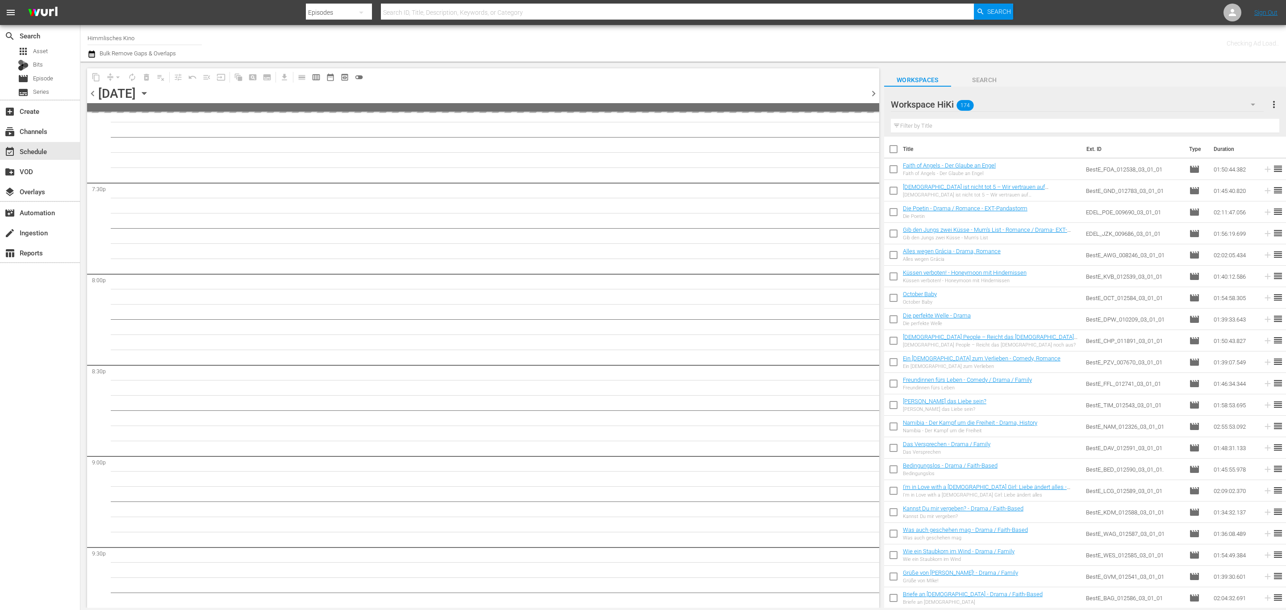
scroll to position [3498, 0]
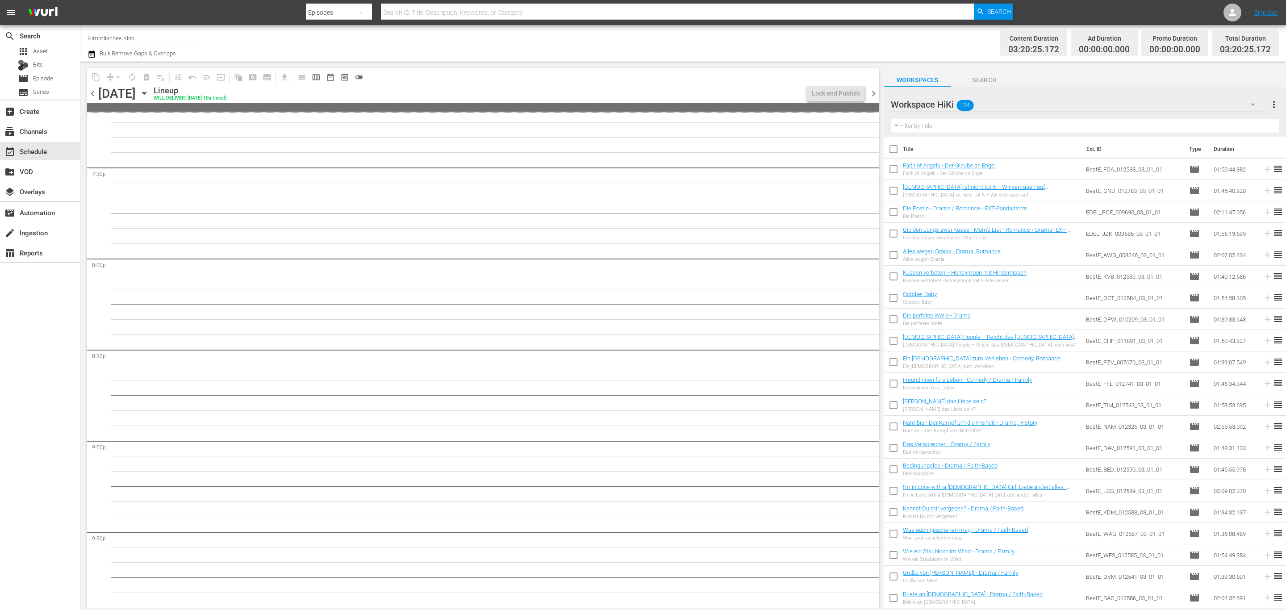
click at [91, 92] on span "chevron_left" at bounding box center [92, 93] width 11 height 11
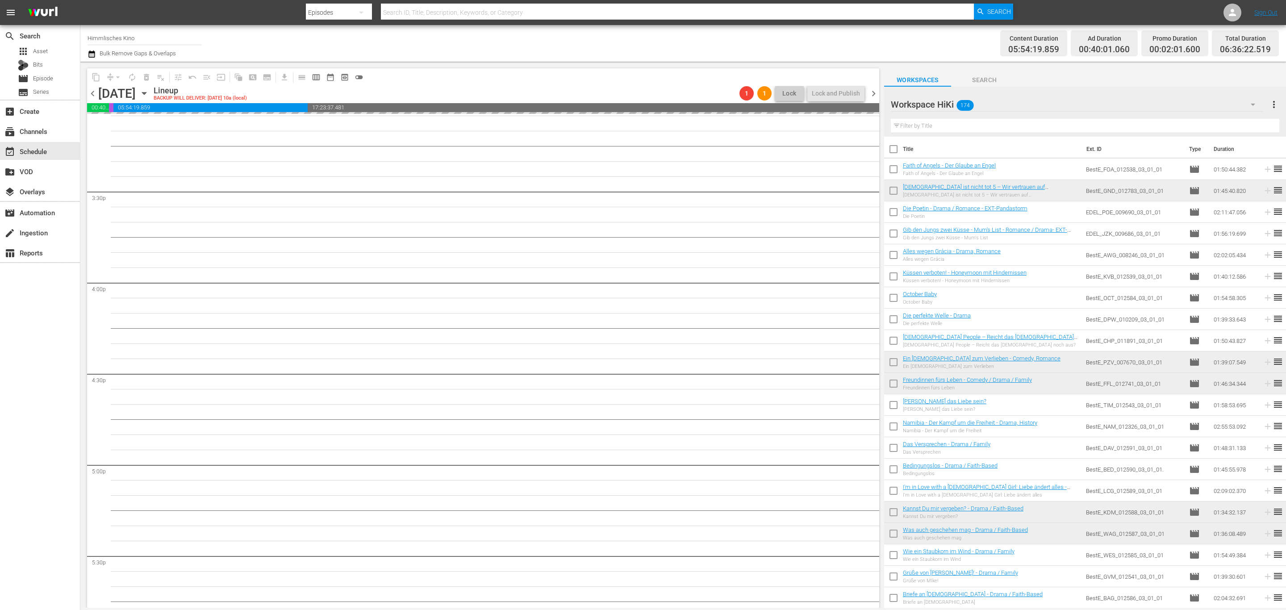
scroll to position [3215, 0]
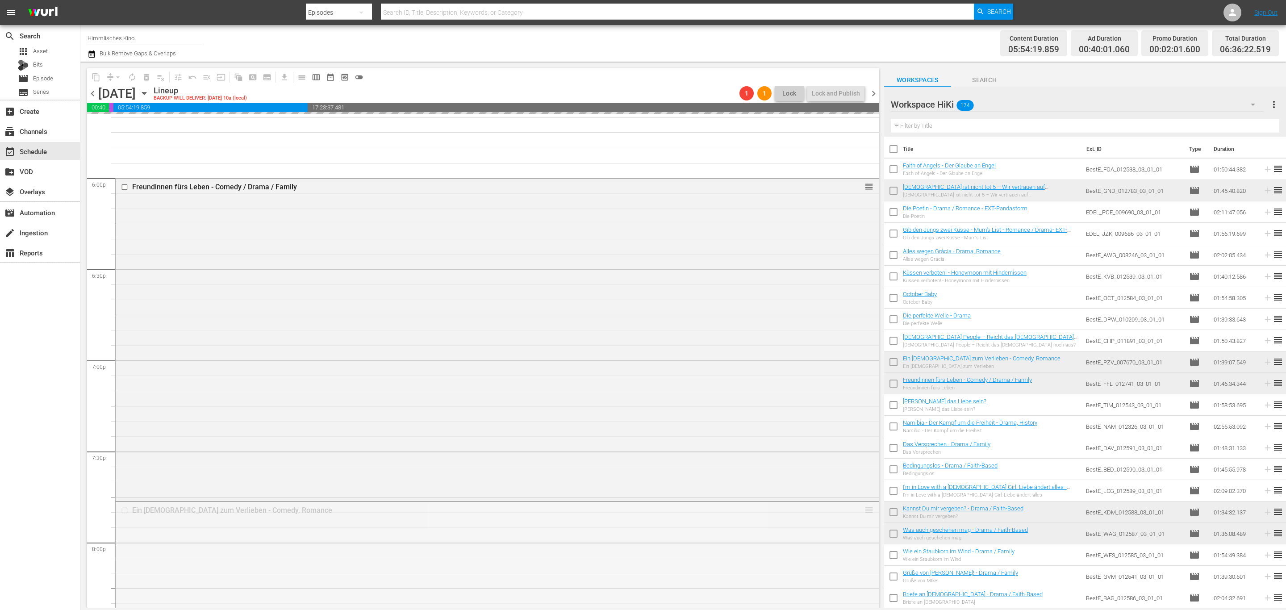
drag, startPoint x: 857, startPoint y: 507, endPoint x: 814, endPoint y: 148, distance: 361.5
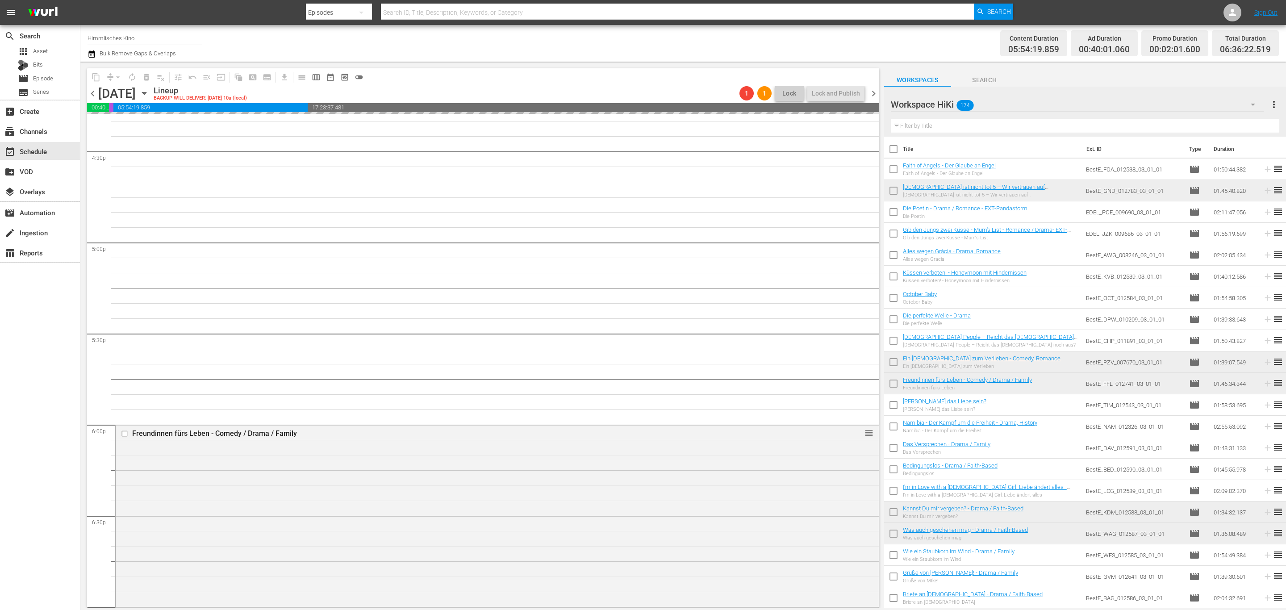
scroll to position [2947, 0]
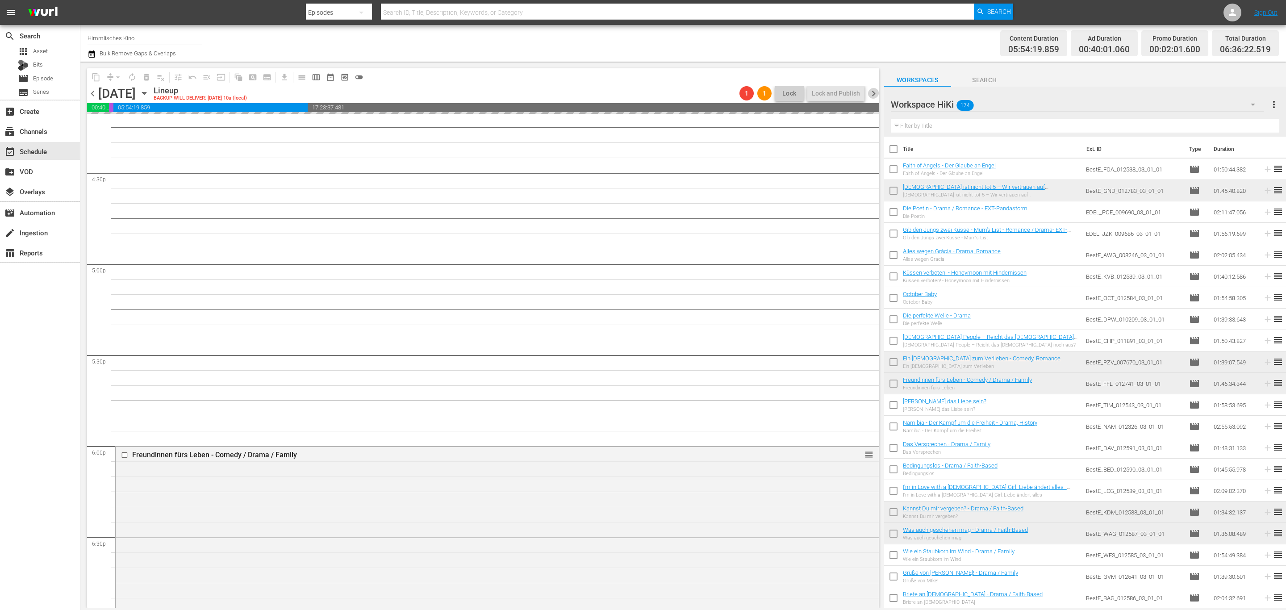
click at [872, 94] on span "chevron_right" at bounding box center [873, 93] width 11 height 11
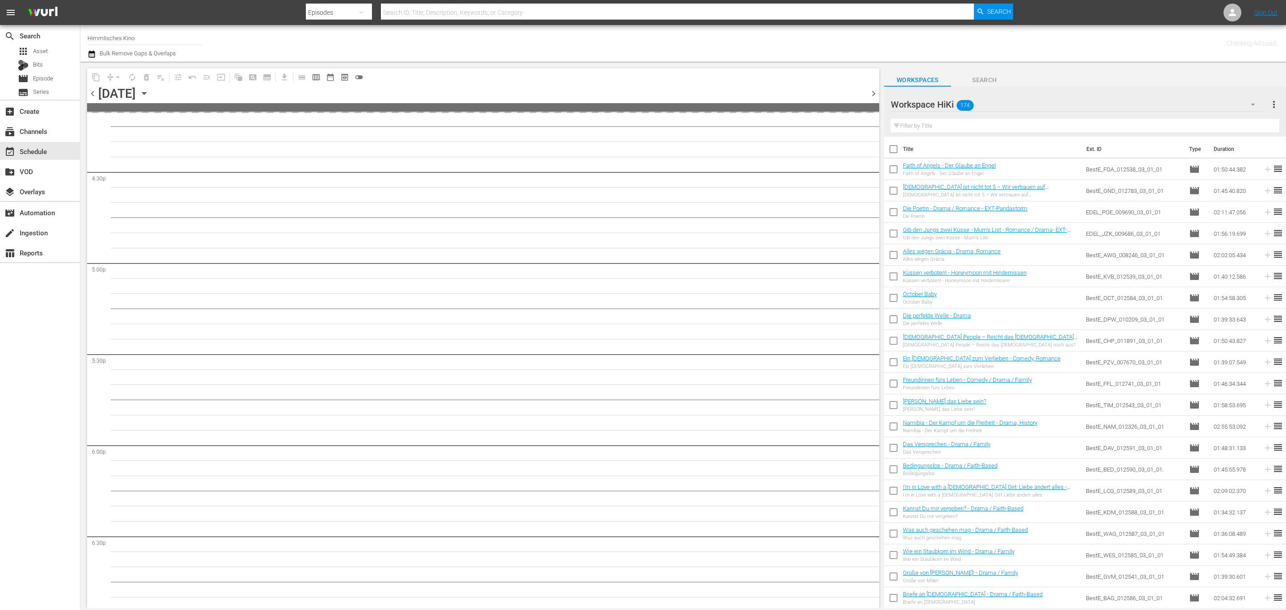
scroll to position [2962, 0]
click at [91, 91] on span "chevron_left" at bounding box center [92, 93] width 11 height 11
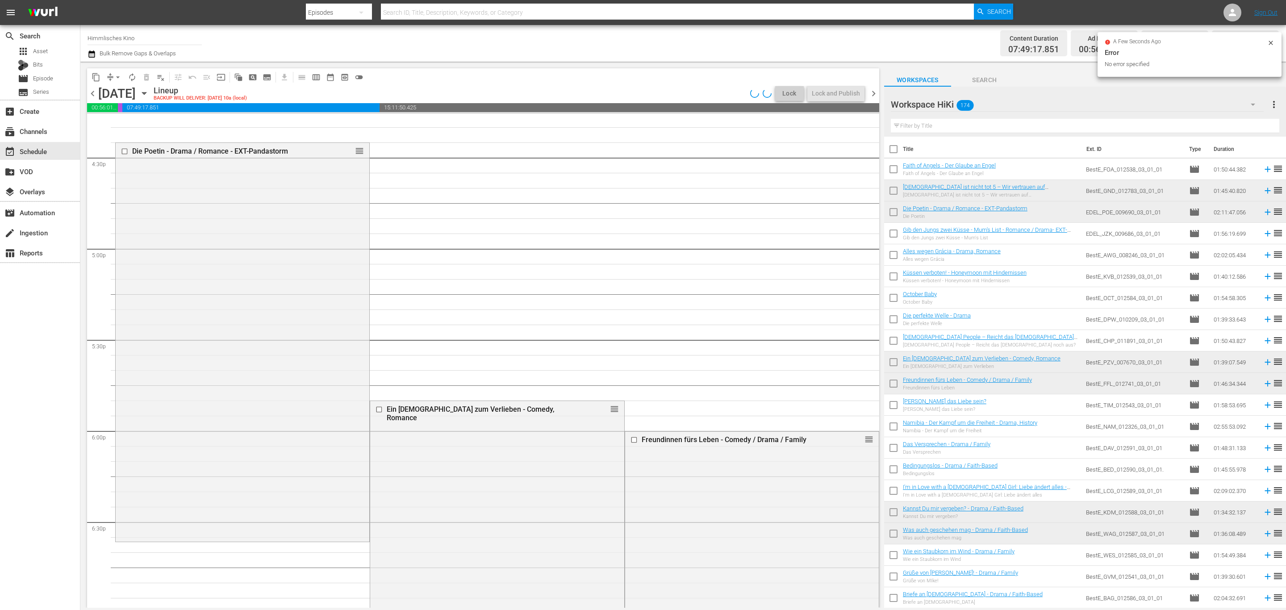
scroll to position [2947, 0]
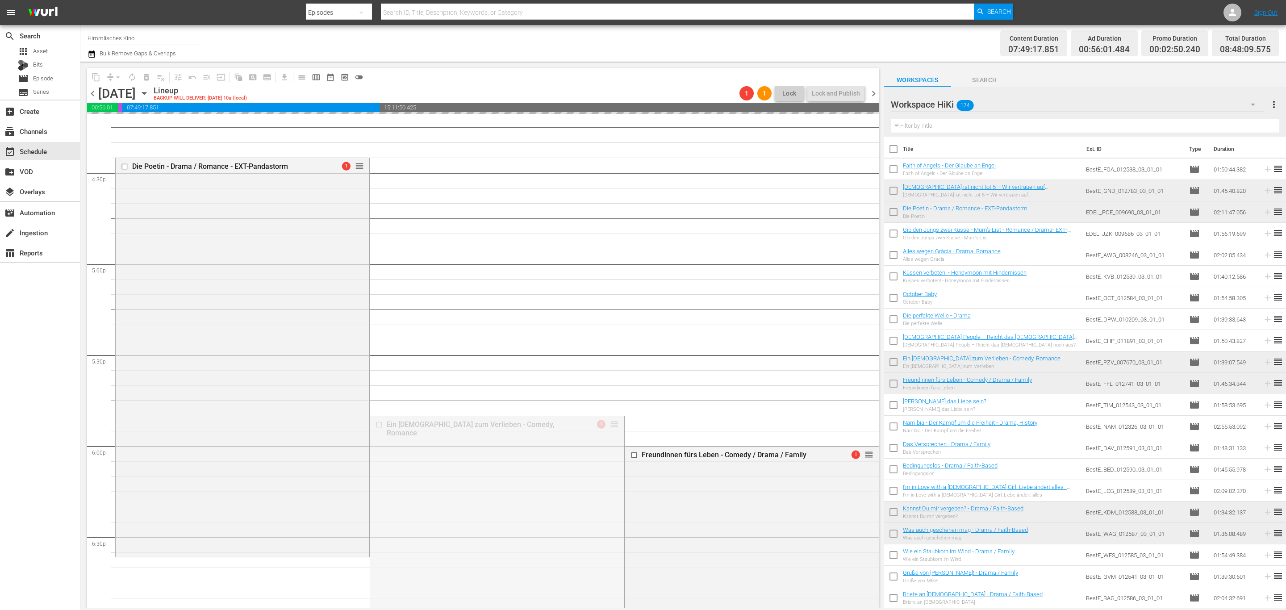
drag, startPoint x: 610, startPoint y: 421, endPoint x: 583, endPoint y: 148, distance: 274.6
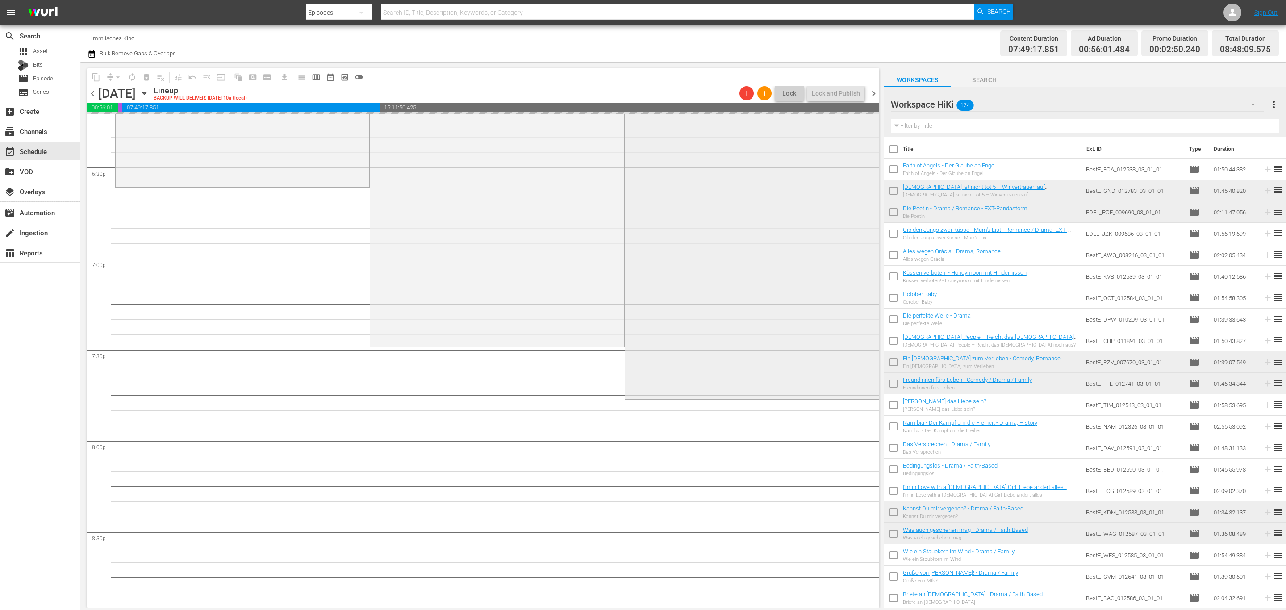
scroll to position [3349, 0]
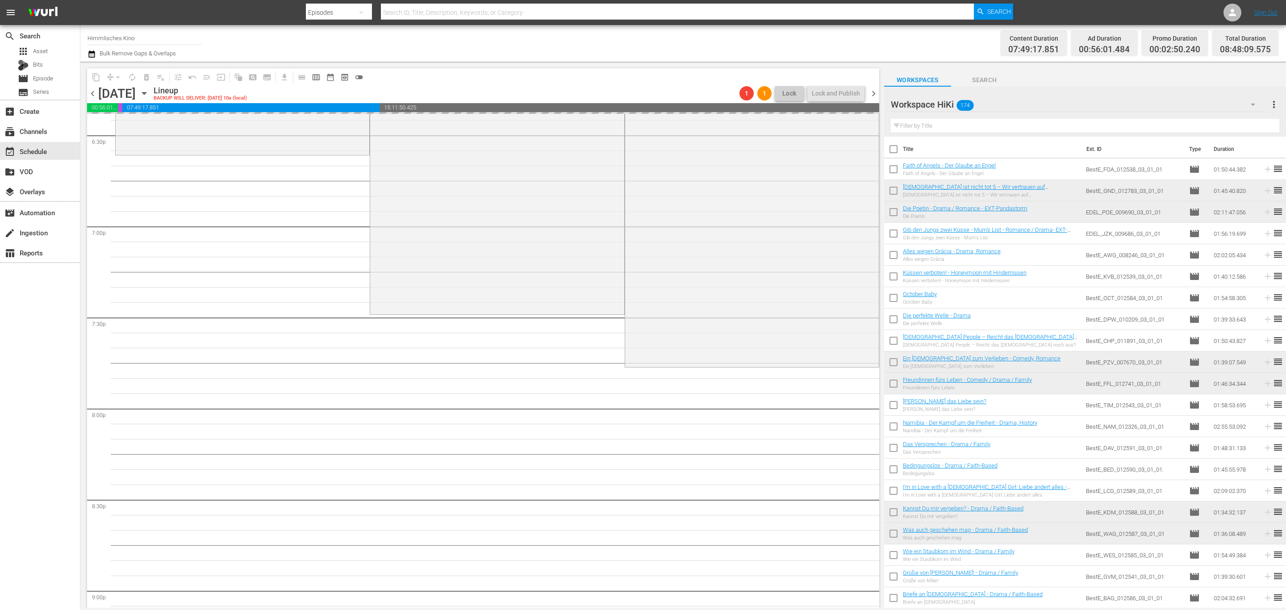
click at [88, 91] on span "chevron_left" at bounding box center [92, 93] width 11 height 11
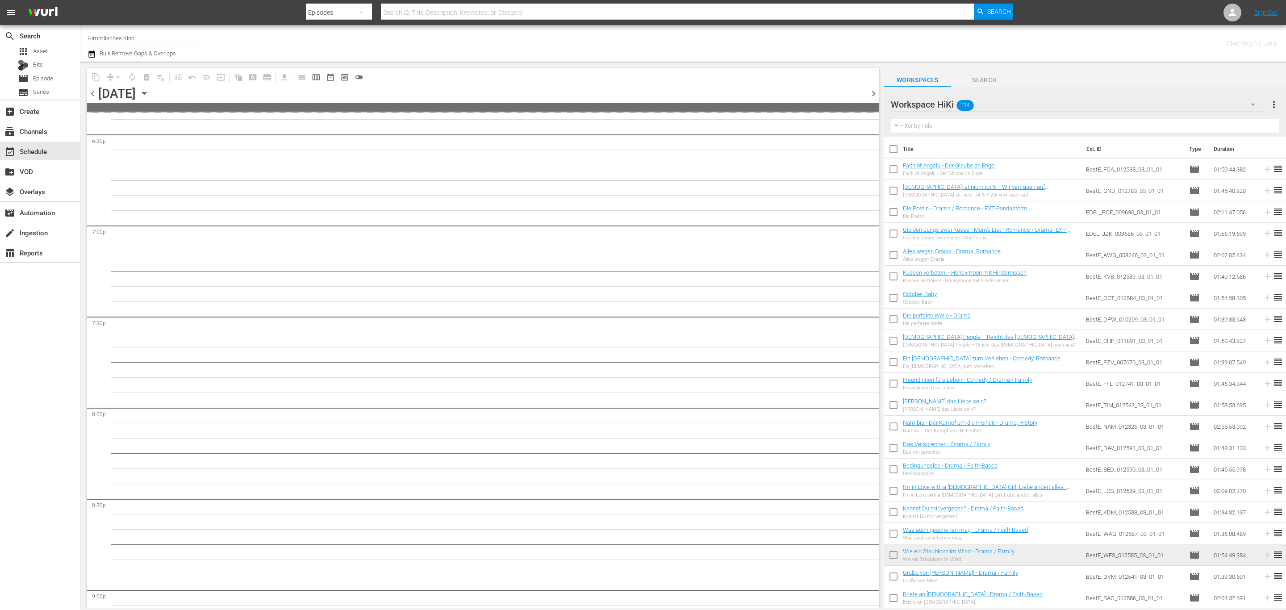
scroll to position [3364, 0]
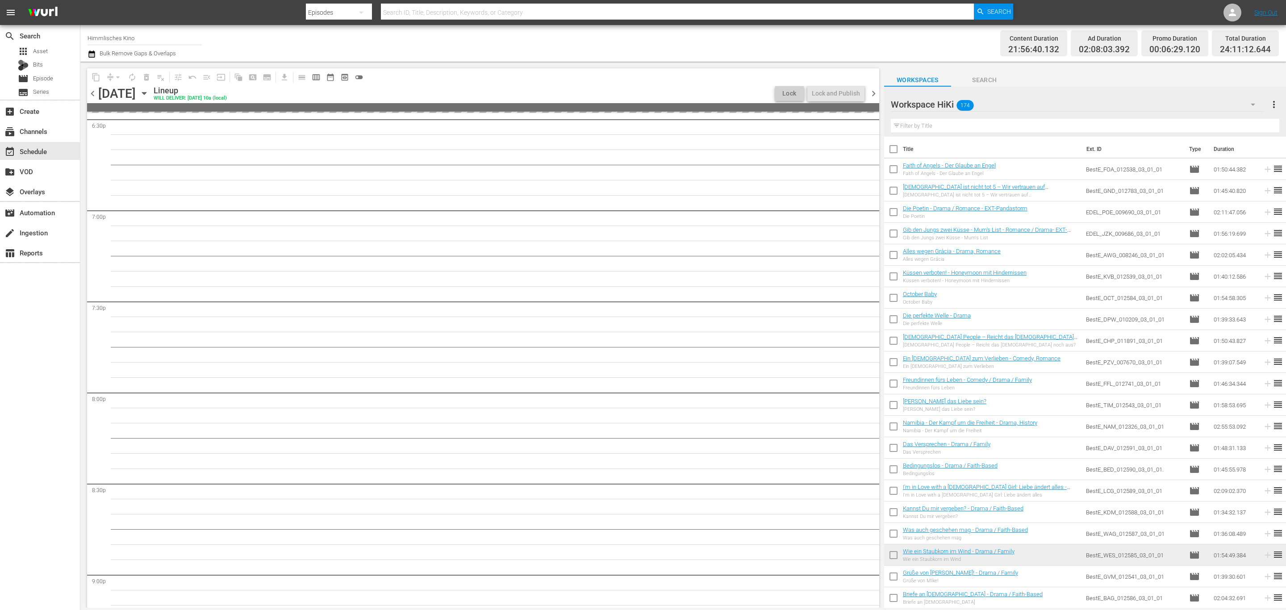
click at [874, 91] on span "chevron_right" at bounding box center [873, 93] width 11 height 11
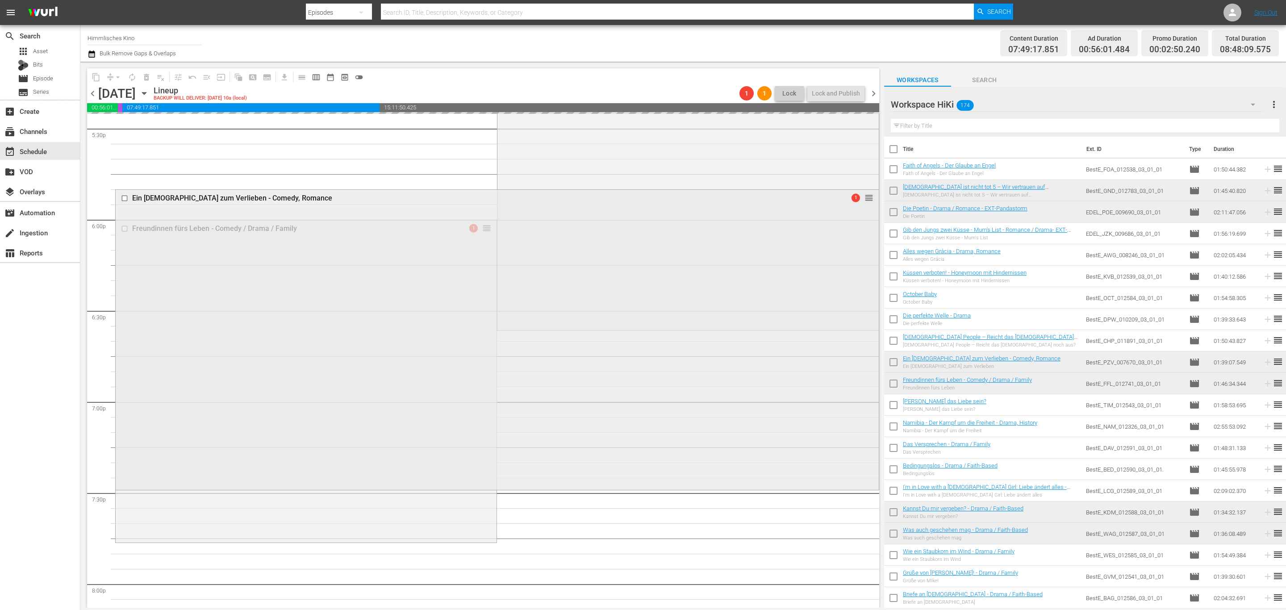
scroll to position [3215, 0]
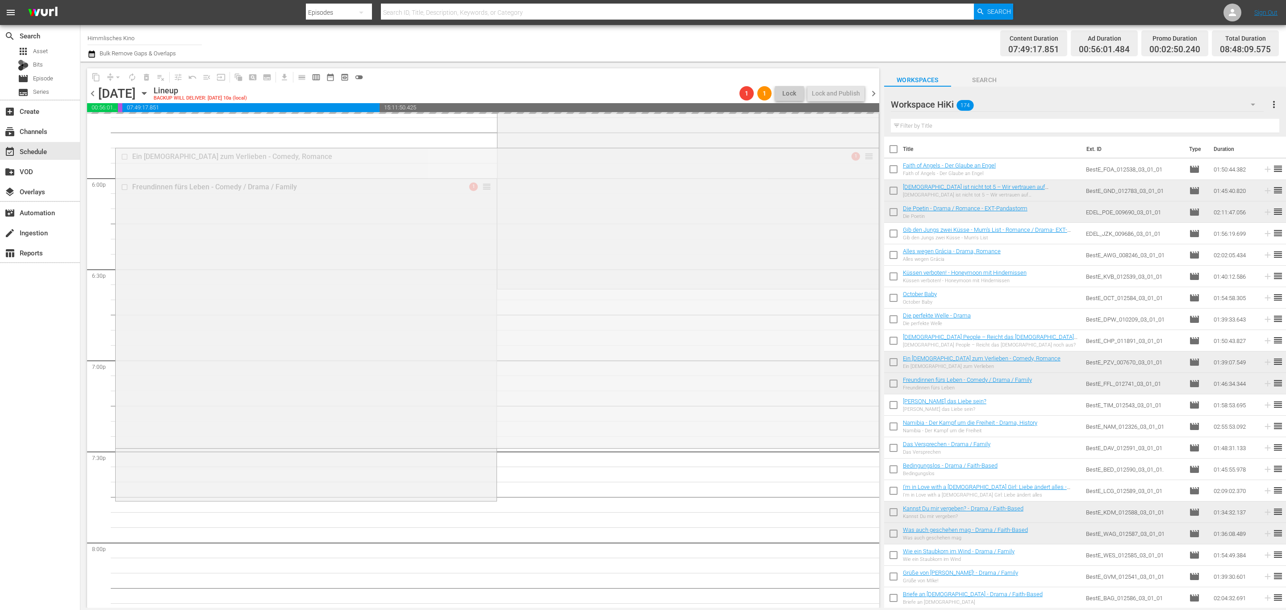
drag, startPoint x: 860, startPoint y: 155, endPoint x: 478, endPoint y: 504, distance: 517.4
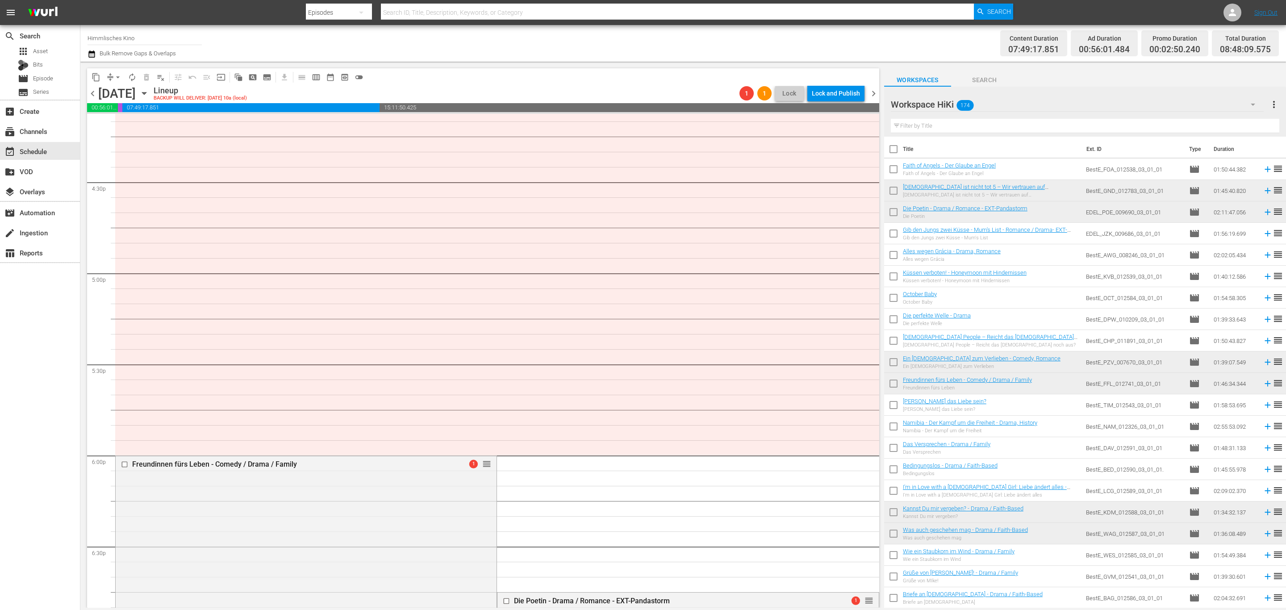
scroll to position [2880, 0]
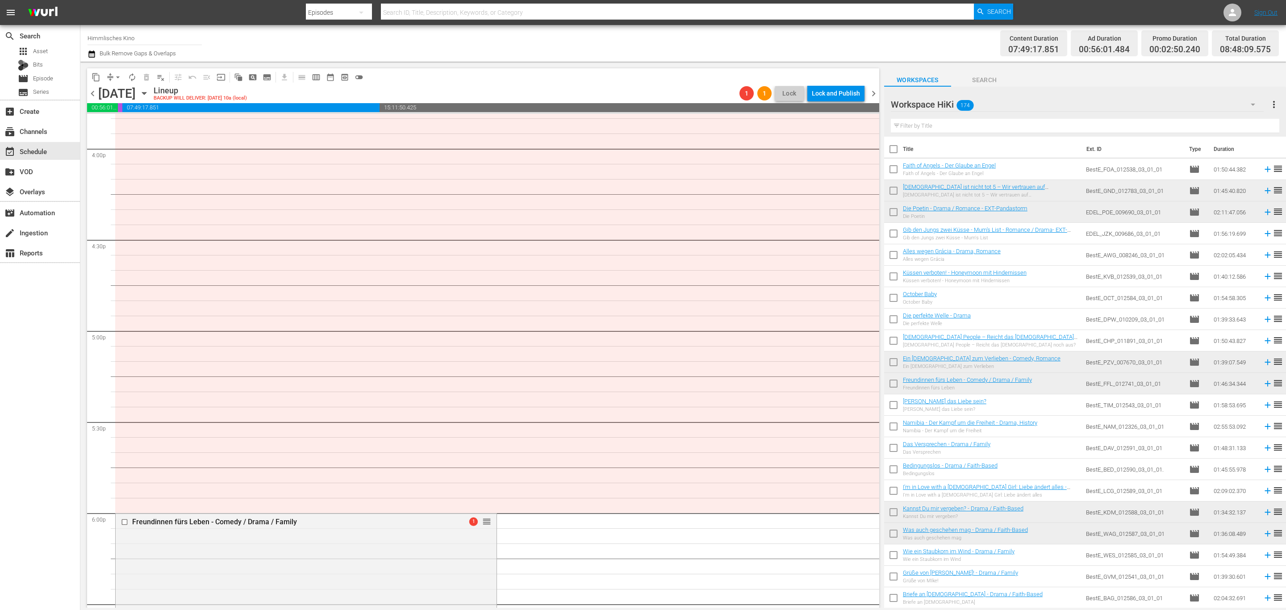
drag, startPoint x: 484, startPoint y: 575, endPoint x: 411, endPoint y: 210, distance: 371.9
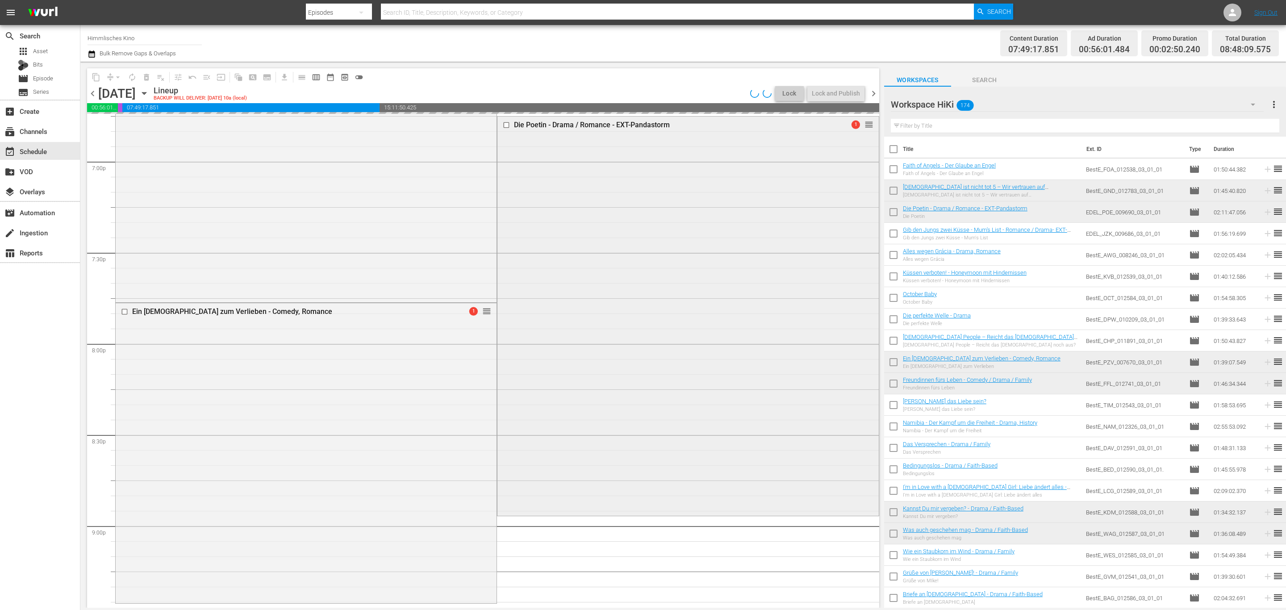
scroll to position [3416, 0]
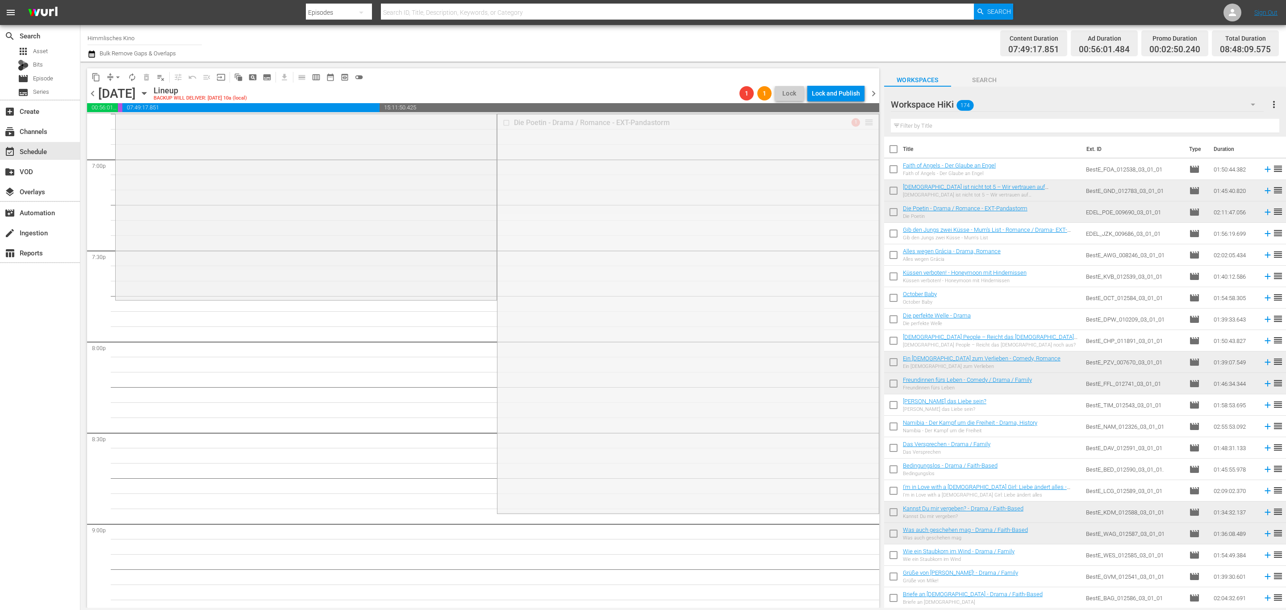
drag, startPoint x: 859, startPoint y: 123, endPoint x: 322, endPoint y: 304, distance: 566.7
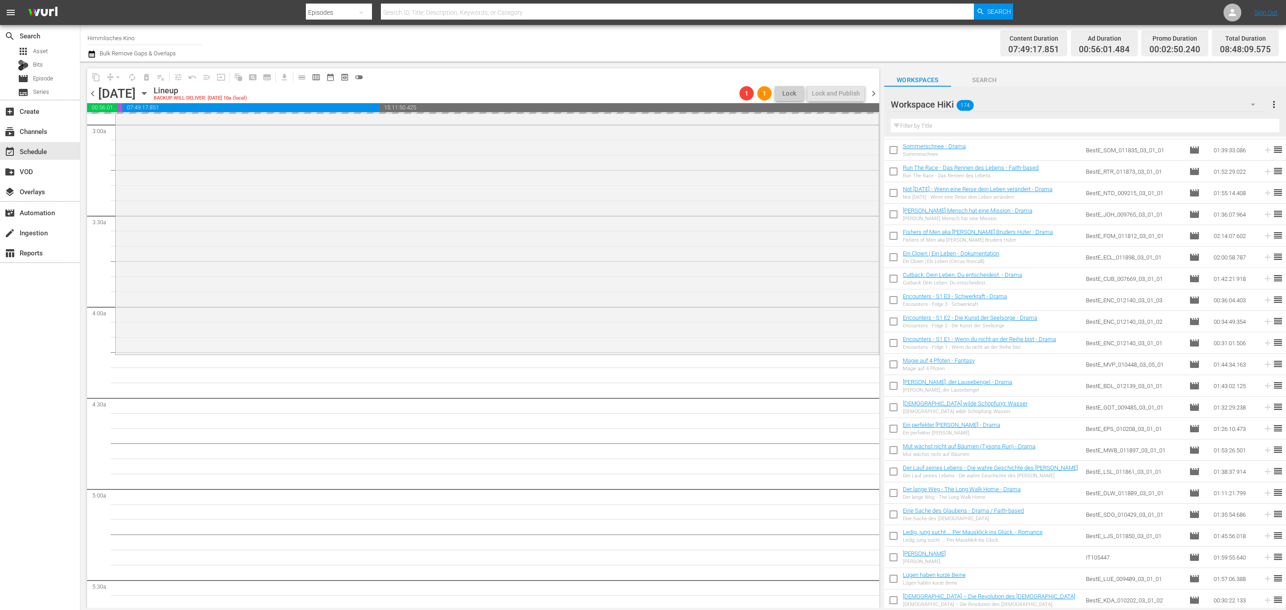
scroll to position [2076, 0]
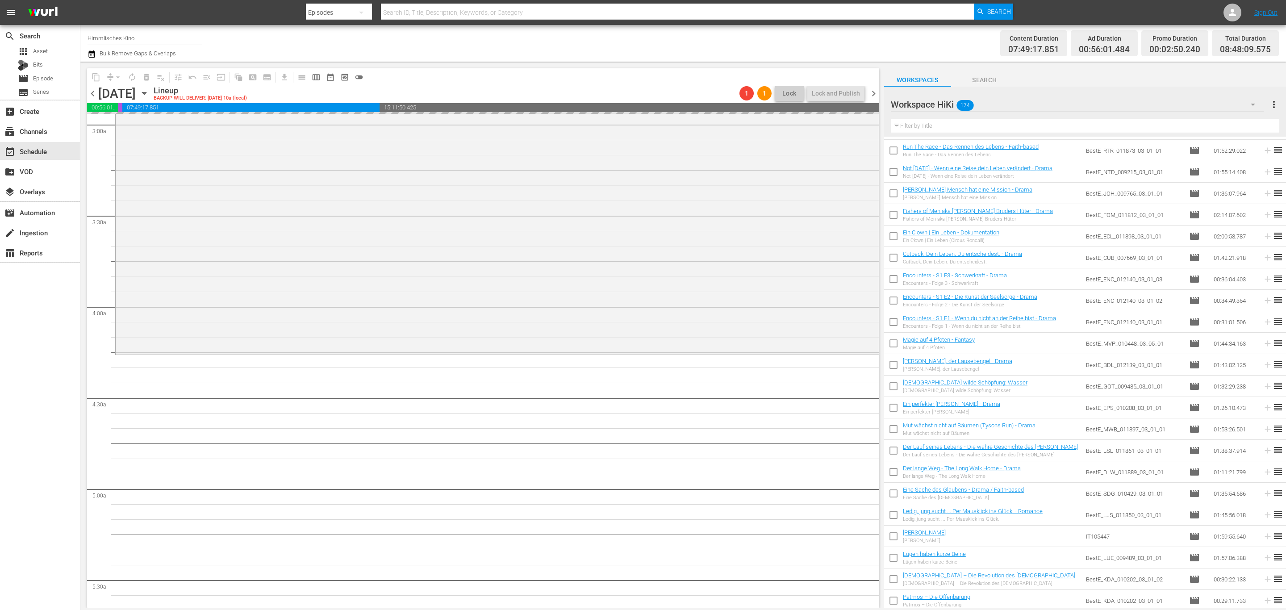
drag, startPoint x: 88, startPoint y: 94, endPoint x: 873, endPoint y: 92, distance: 784.9
click at [88, 94] on span "chevron_left" at bounding box center [92, 93] width 11 height 11
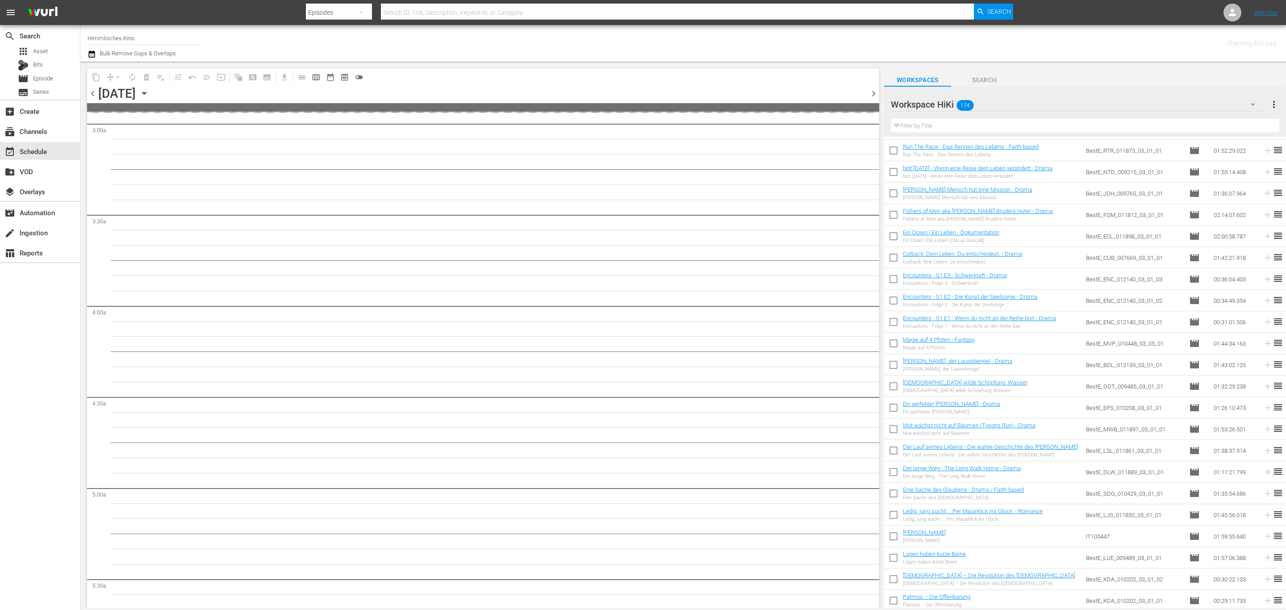
scroll to position [551, 0]
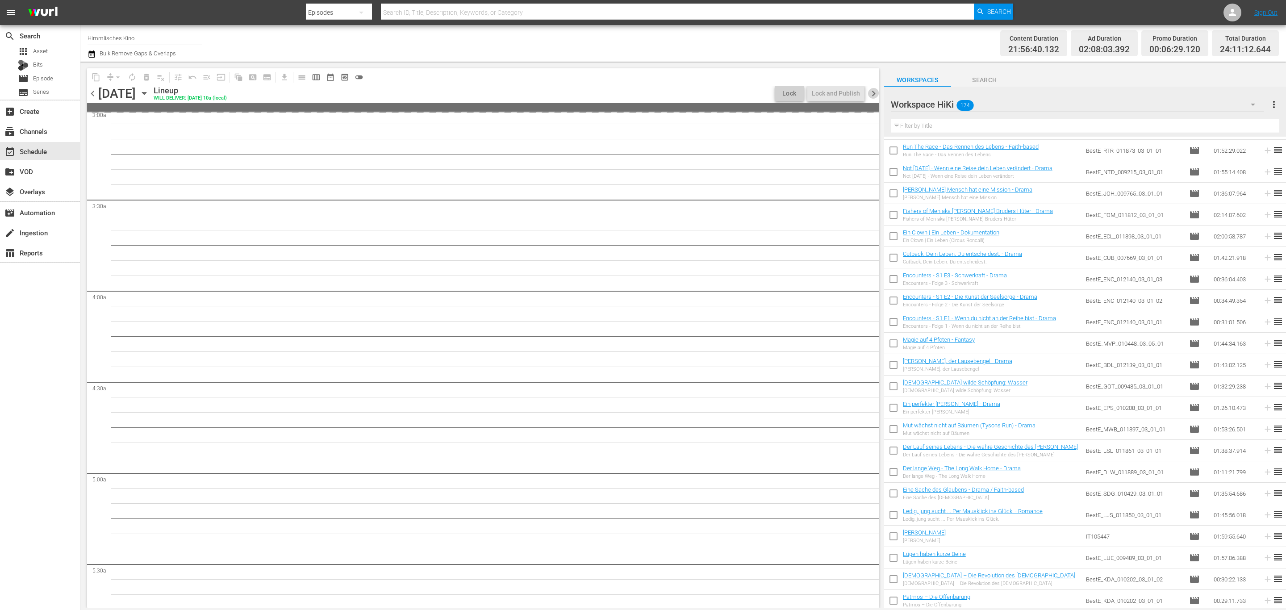
click at [873, 92] on span "chevron_right" at bounding box center [873, 93] width 11 height 11
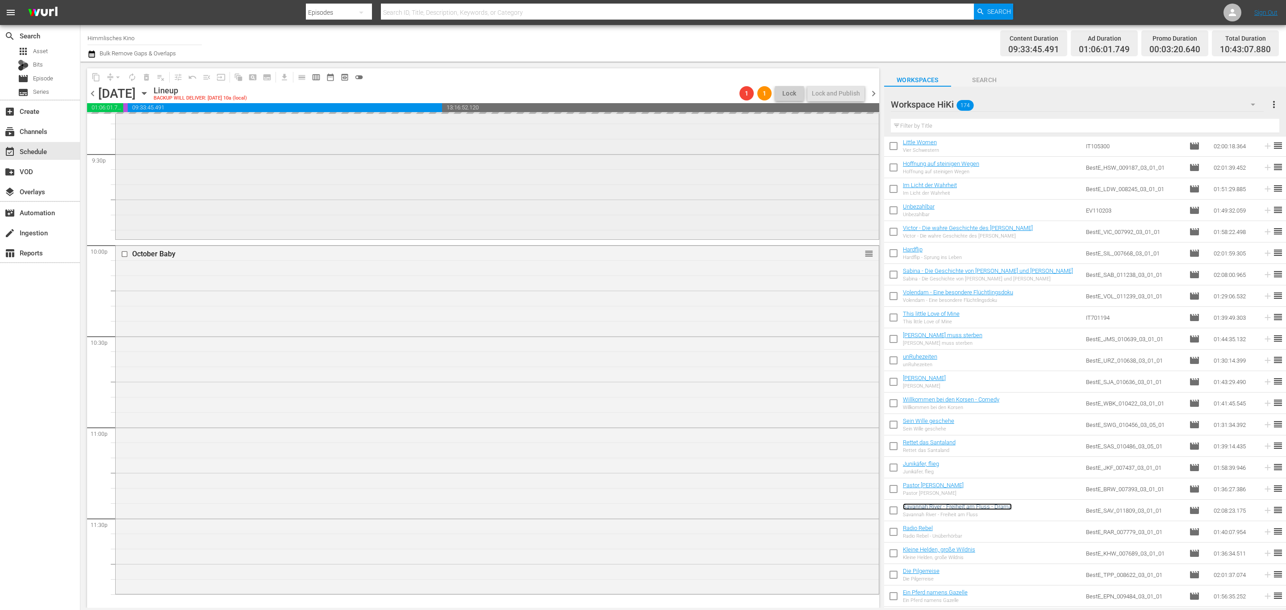
scroll to position [3878, 0]
click at [94, 90] on span "chevron_left" at bounding box center [92, 93] width 11 height 11
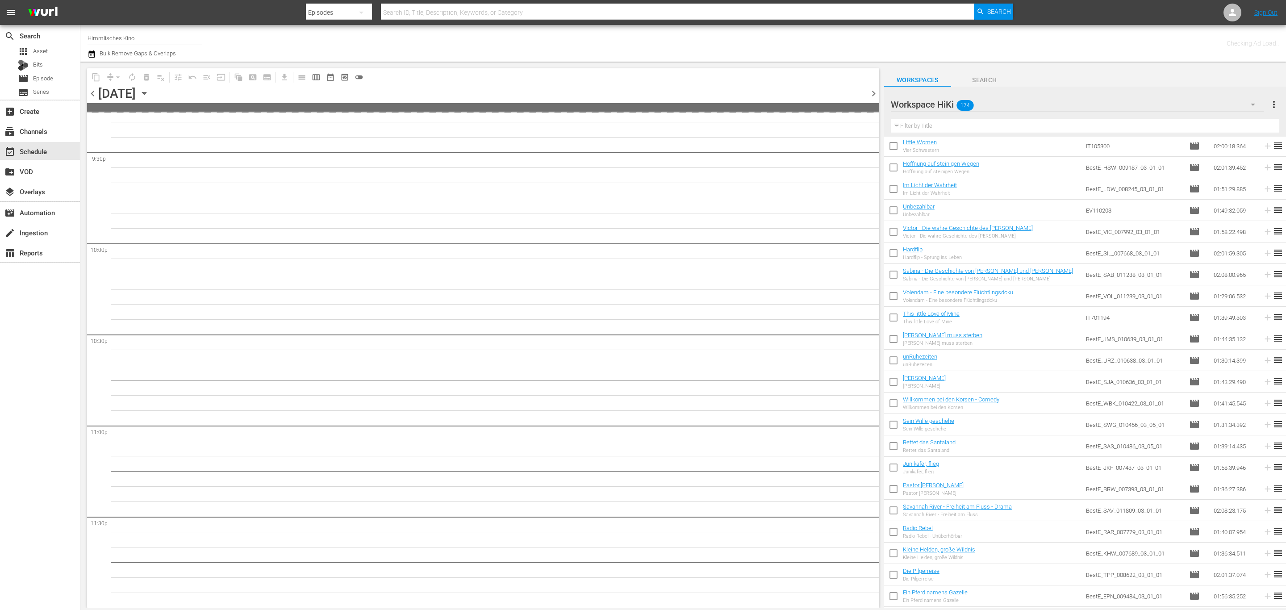
scroll to position [3877, 0]
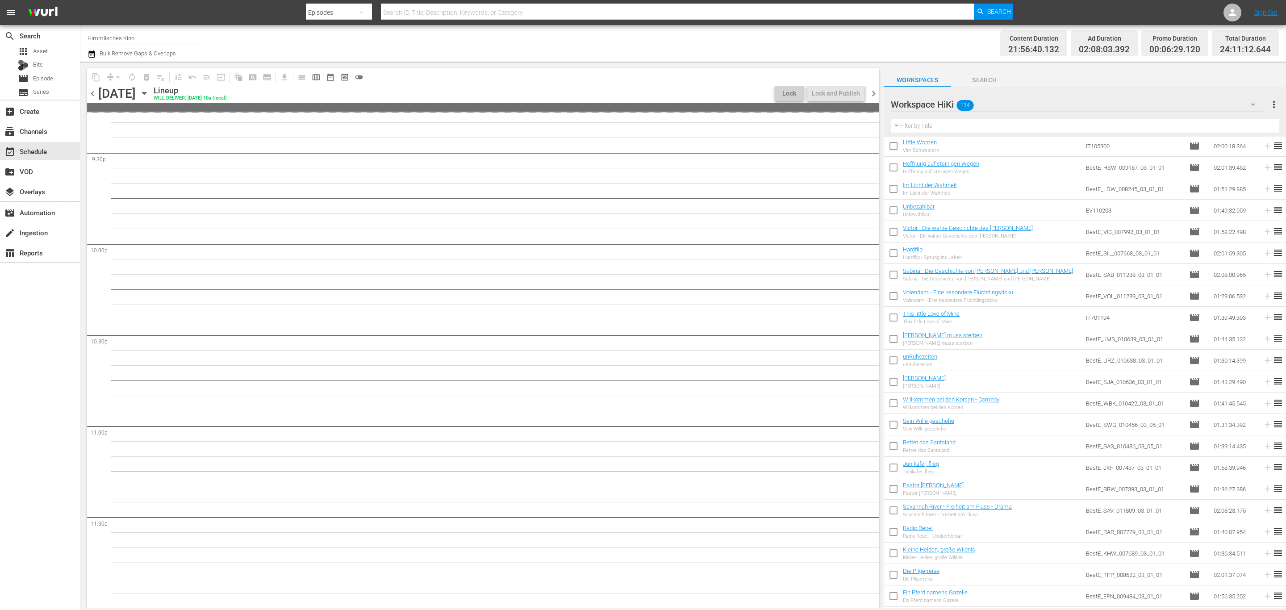
click at [94, 90] on span "chevron_left" at bounding box center [92, 93] width 11 height 11
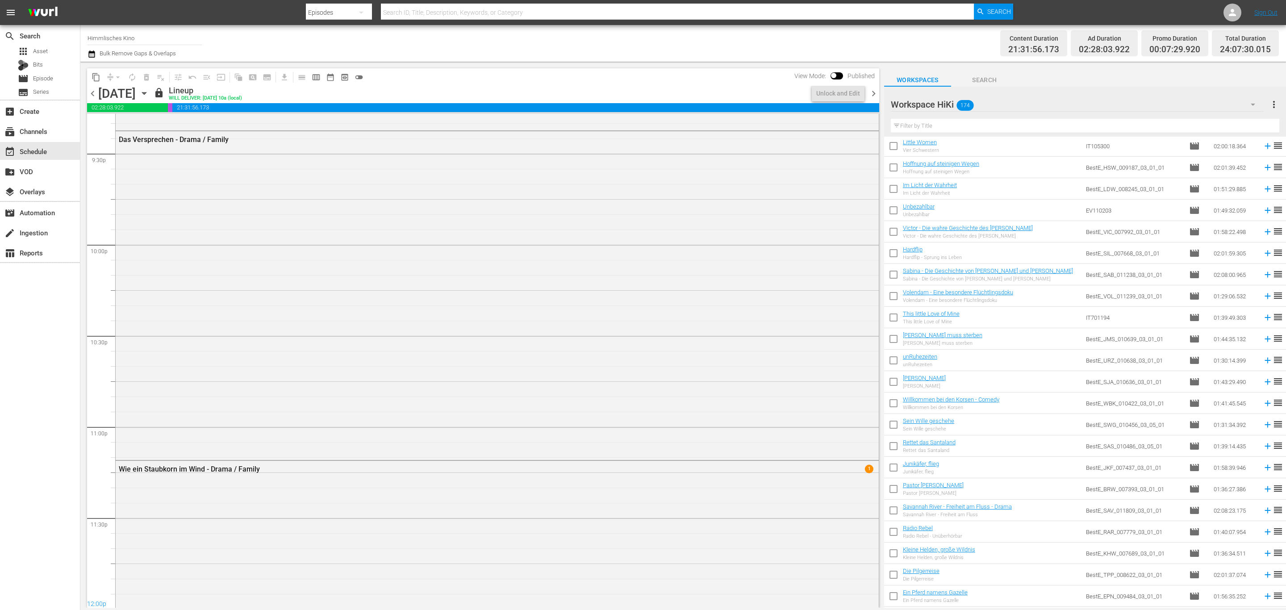
scroll to position [3787, 0]
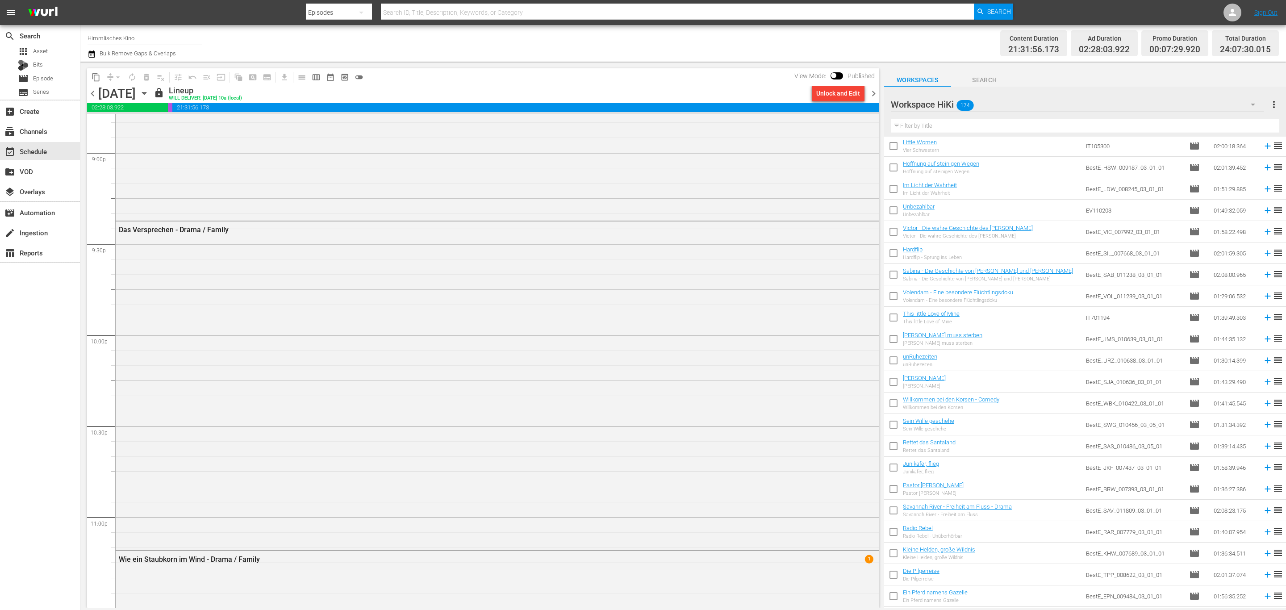
click at [867, 91] on div "Unlock and Edit" at bounding box center [838, 93] width 60 height 15
click at [872, 90] on span "chevron_right" at bounding box center [873, 93] width 11 height 11
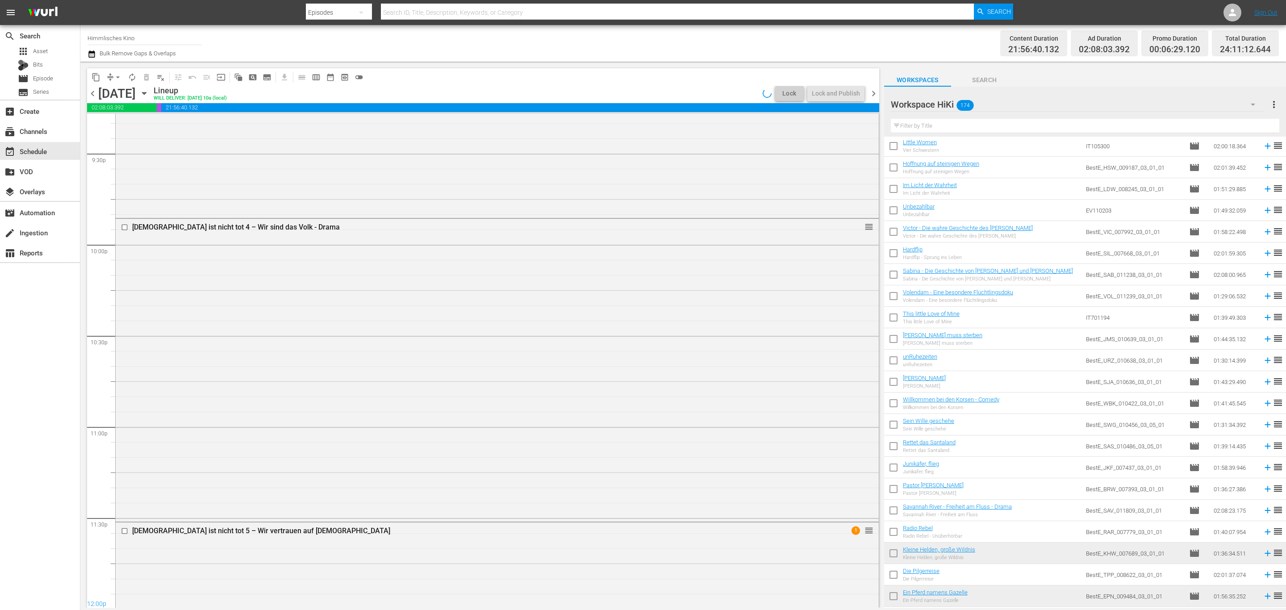
scroll to position [3802, 0]
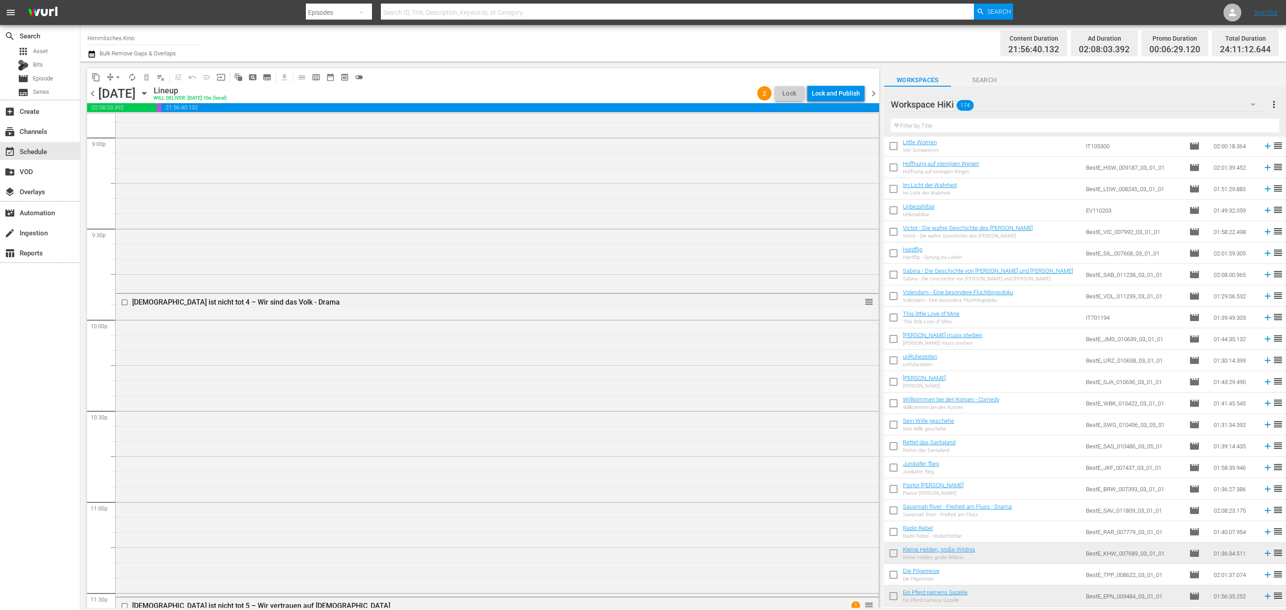
click at [844, 88] on div "Lock and Publish" at bounding box center [836, 93] width 48 height 16
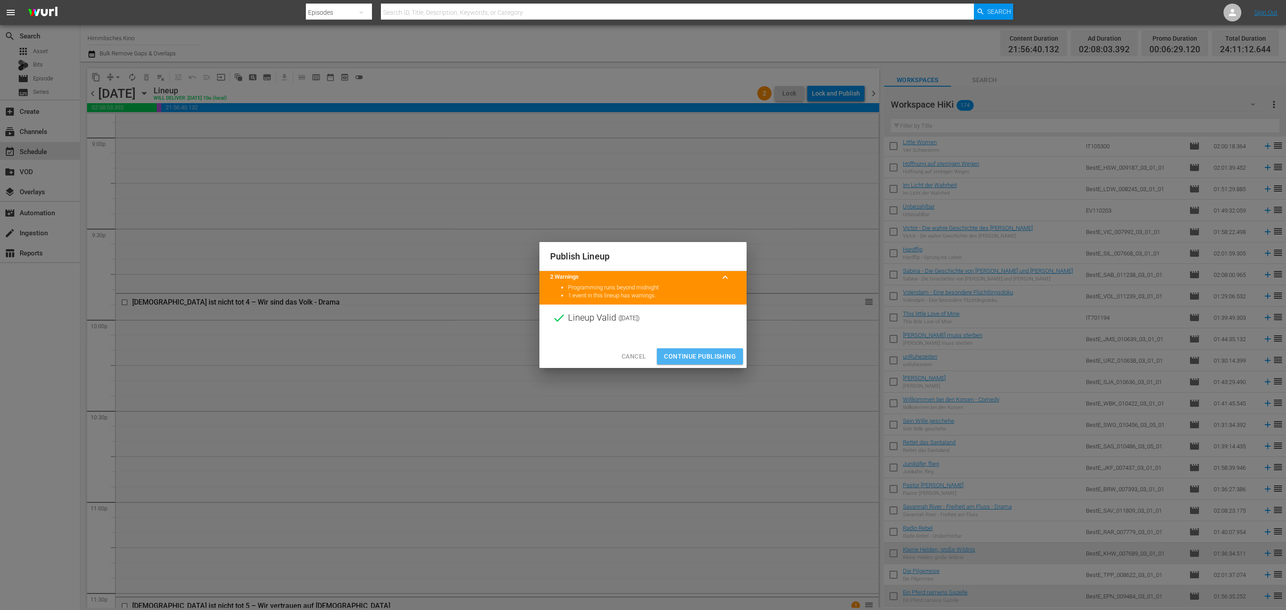
click at [713, 355] on span "Continue Publishing" at bounding box center [700, 356] width 72 height 11
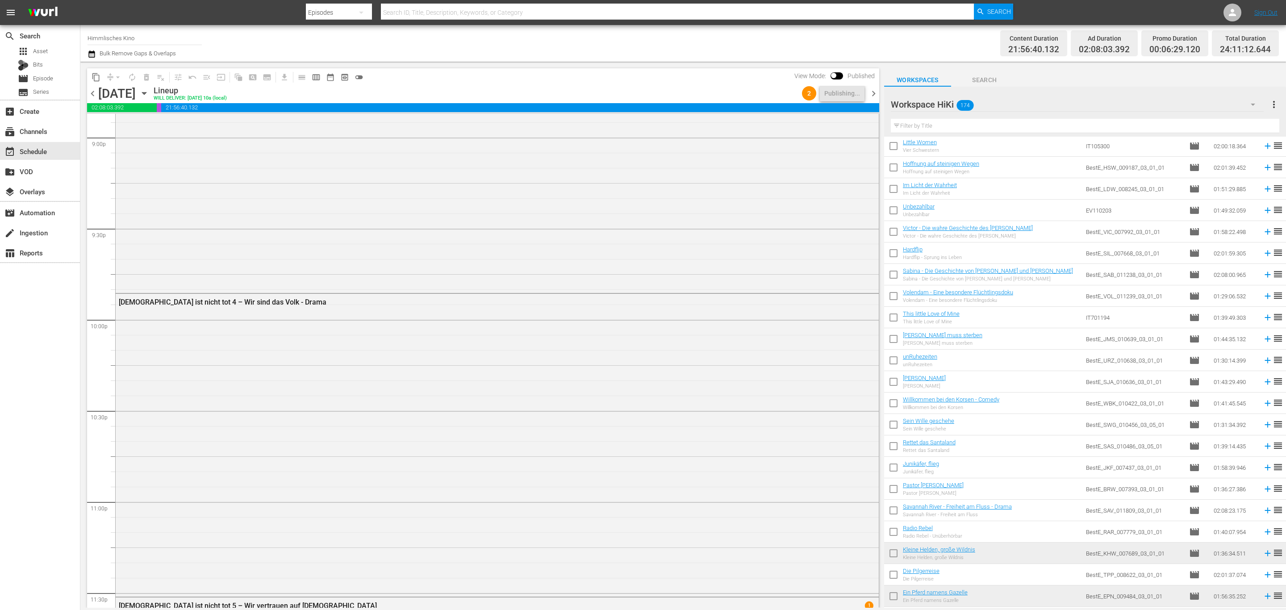
click at [854, 39] on div "Content Duration 21:56:40.132 Ad Duration 02:08:03.392 Promo Duration 00:06:29.…" at bounding box center [1008, 43] width 542 height 32
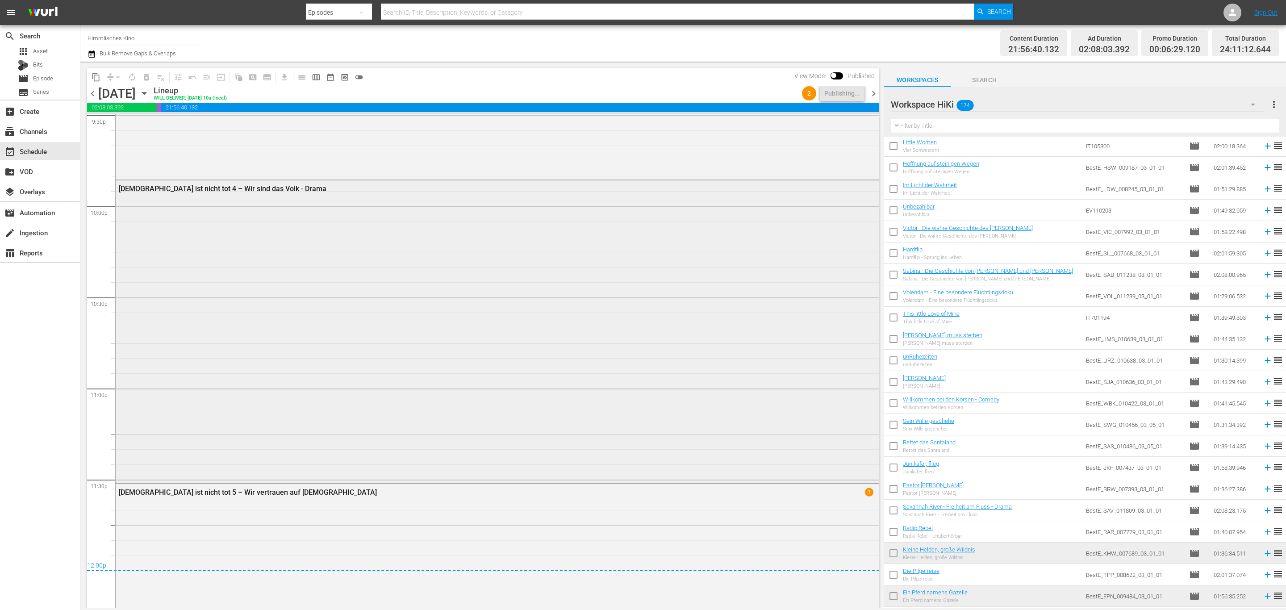
scroll to position [4111, 0]
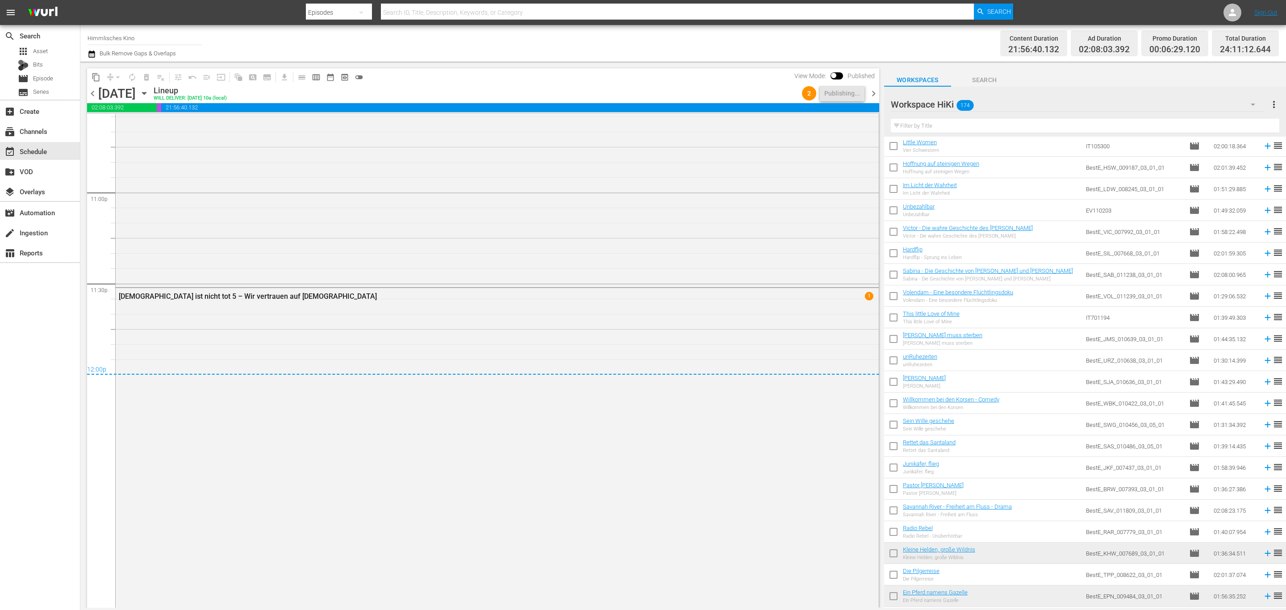
click at [875, 93] on span "chevron_right" at bounding box center [873, 93] width 11 height 11
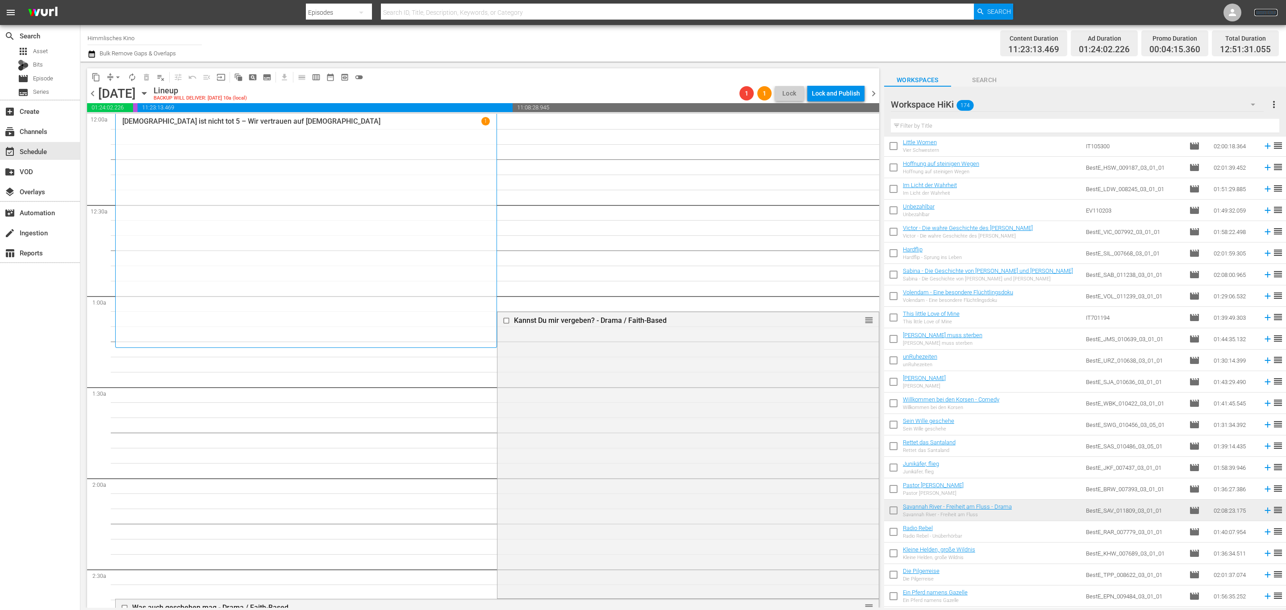
drag, startPoint x: 1264, startPoint y: 11, endPoint x: 1112, endPoint y: 11, distance: 151.8
click at [1264, 11] on link "Sign Out" at bounding box center [1265, 12] width 23 height 7
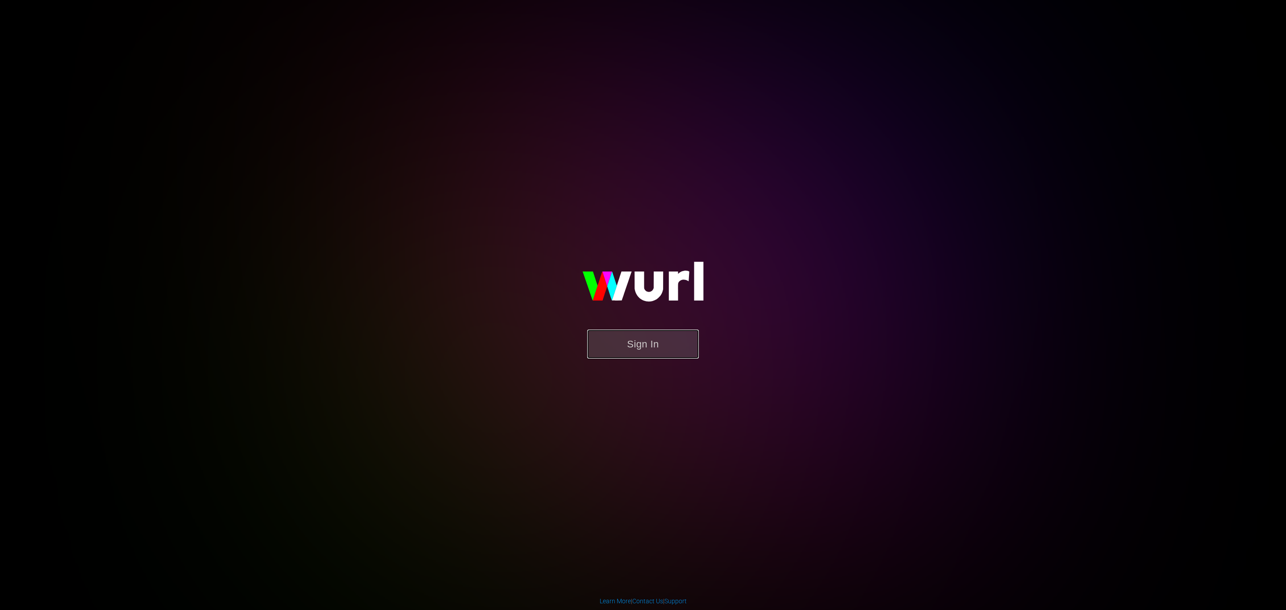
click at [618, 350] on button "Sign In" at bounding box center [643, 344] width 112 height 29
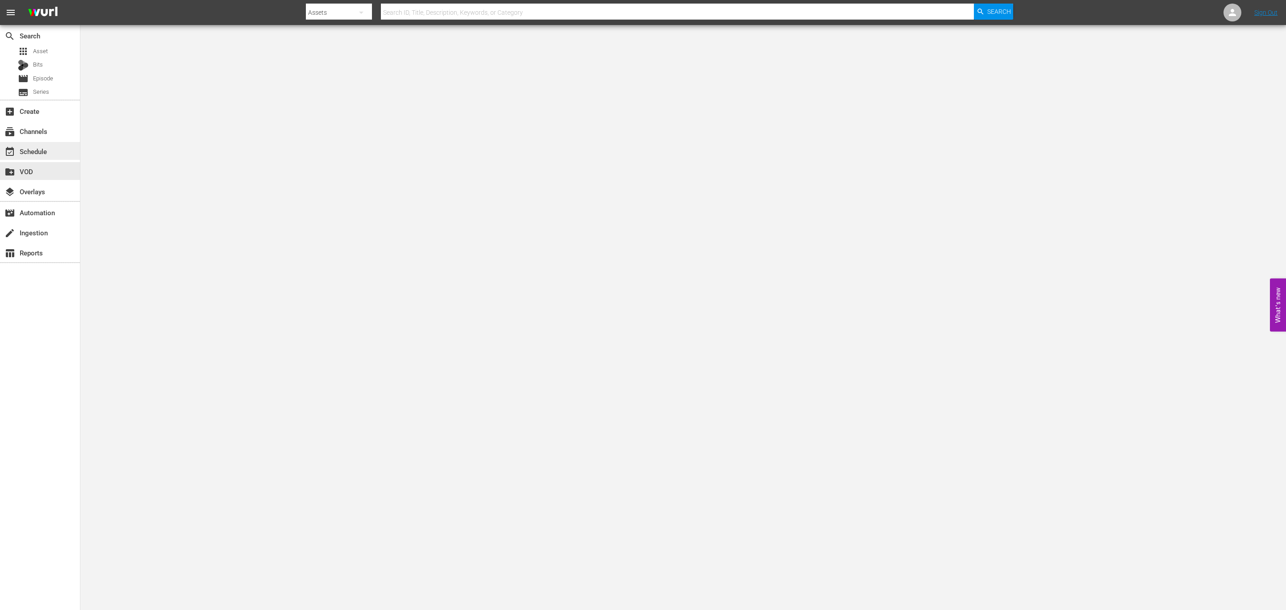
click at [54, 153] on div "event_available Schedule" at bounding box center [40, 151] width 80 height 18
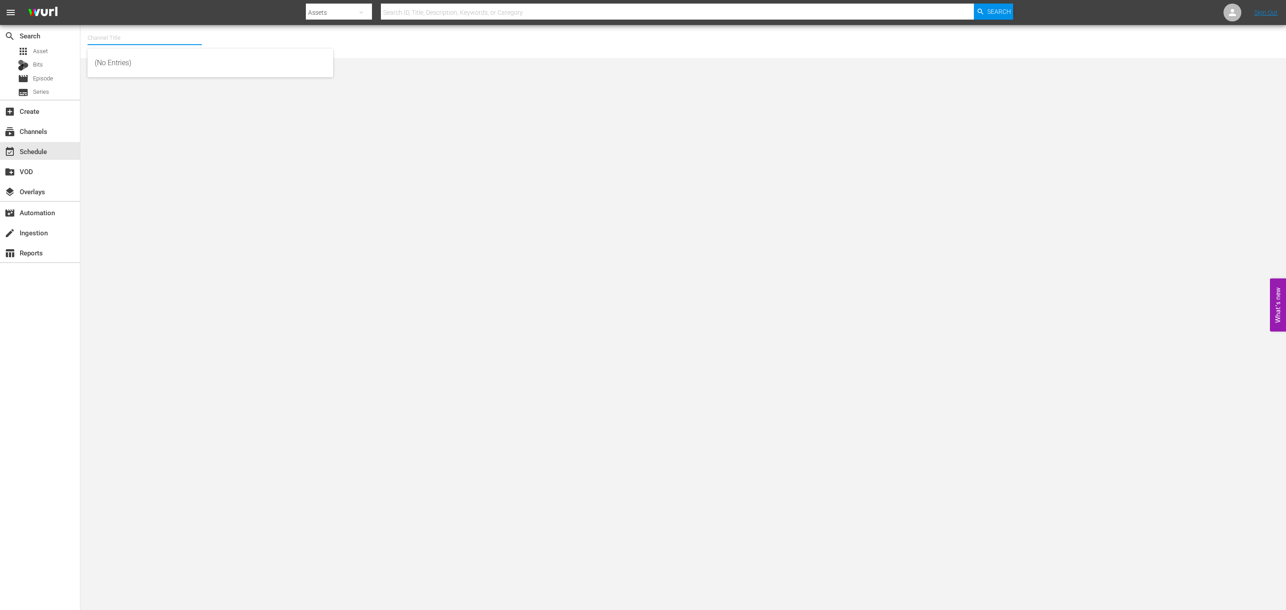
click at [165, 29] on input "text" at bounding box center [145, 37] width 114 height 21
click at [130, 67] on div "Himmlisches Kino (1758 - wdr_media_group_himmlischeskino_1)" at bounding box center [210, 62] width 231 height 21
type input "Himmlisches Kino (1758 - wdr_media_group_himmlischeskino_1)"
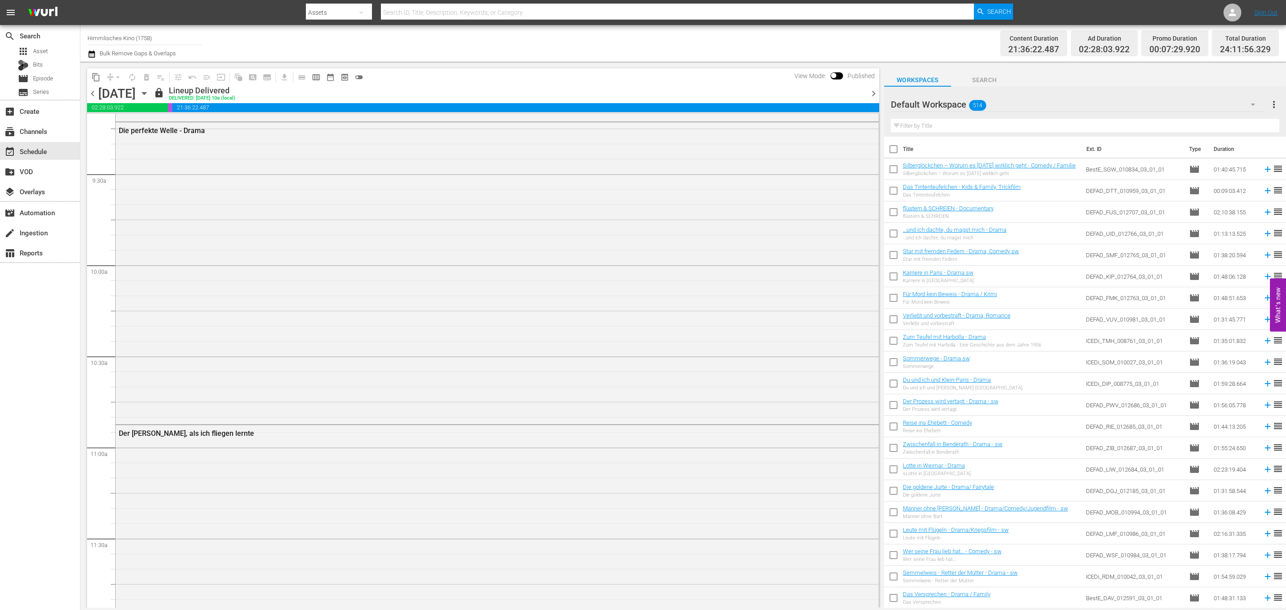
scroll to position [1741, 0]
click at [873, 94] on span "chevron_right" at bounding box center [873, 93] width 11 height 11
click at [871, 94] on span "chevron_right" at bounding box center [873, 93] width 11 height 11
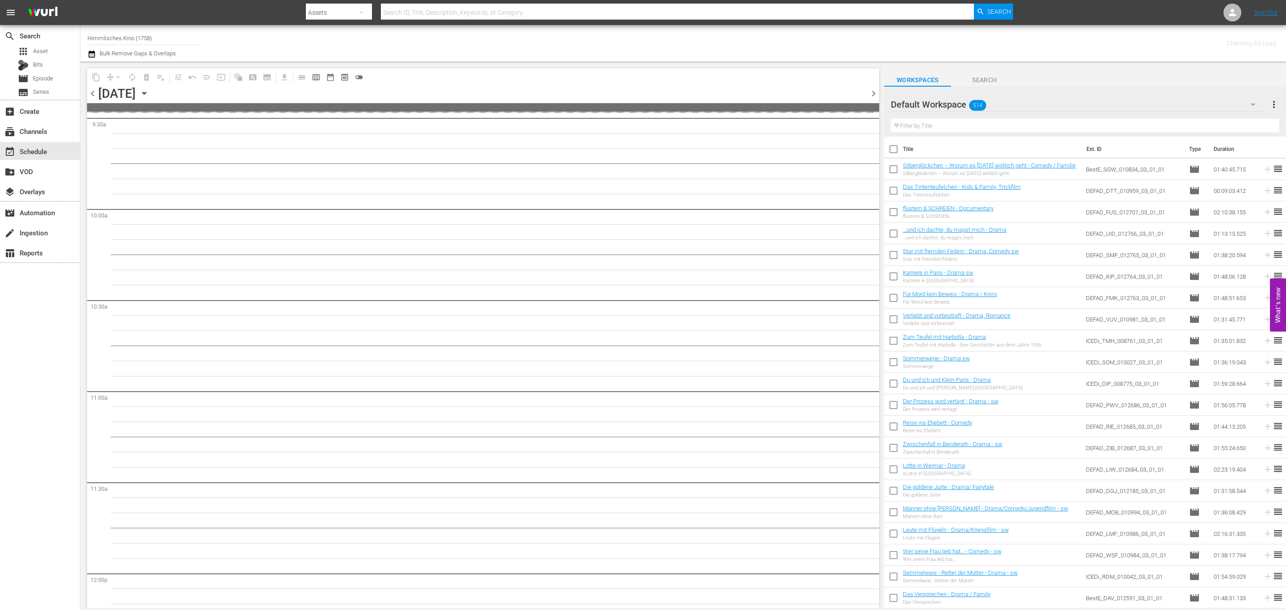
scroll to position [1787, 0]
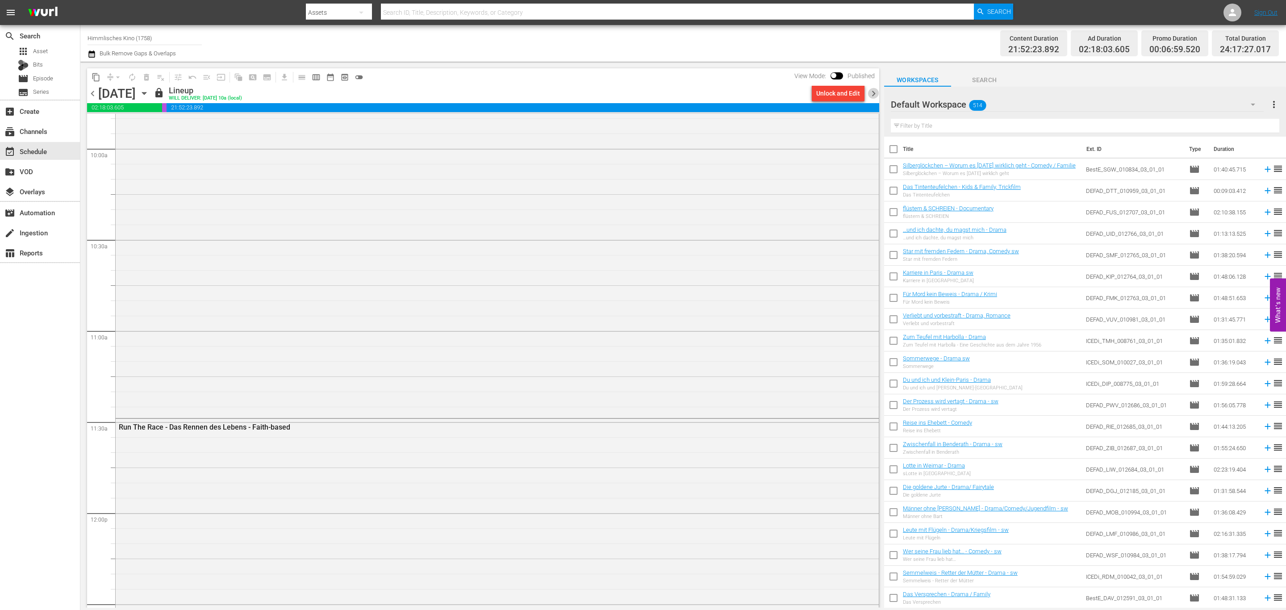
click at [871, 95] on span "chevron_right" at bounding box center [873, 93] width 11 height 11
click at [875, 88] on span "chevron_right" at bounding box center [873, 93] width 11 height 11
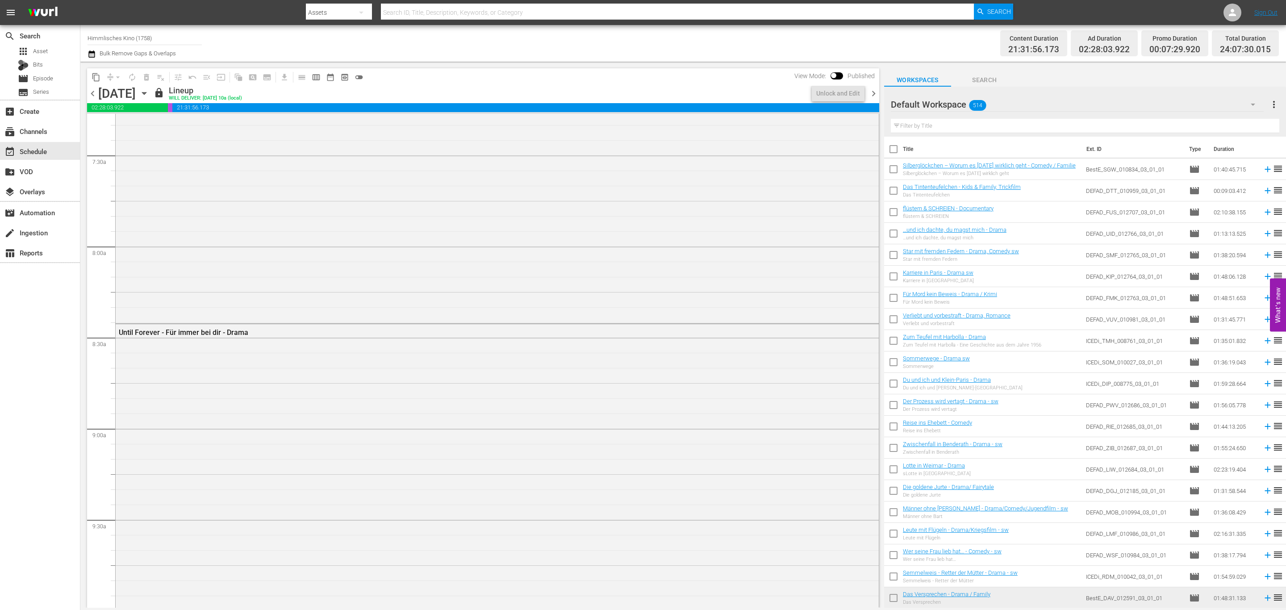
click at [875, 88] on span "chevron_right" at bounding box center [873, 93] width 11 height 11
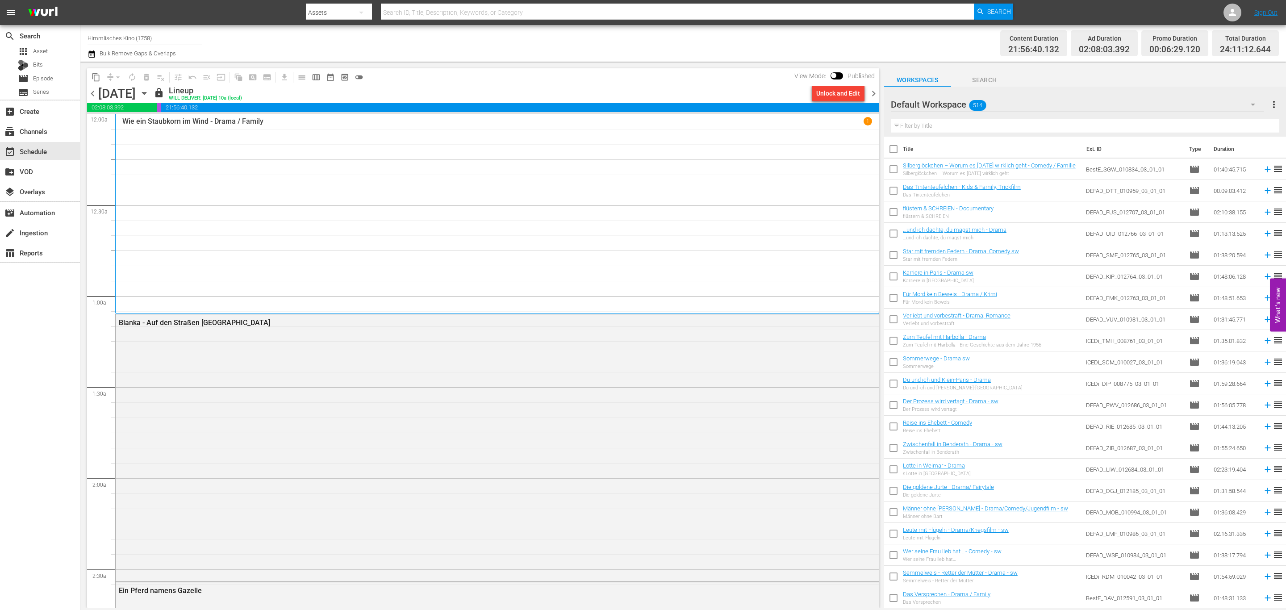
scroll to position [4111, 0]
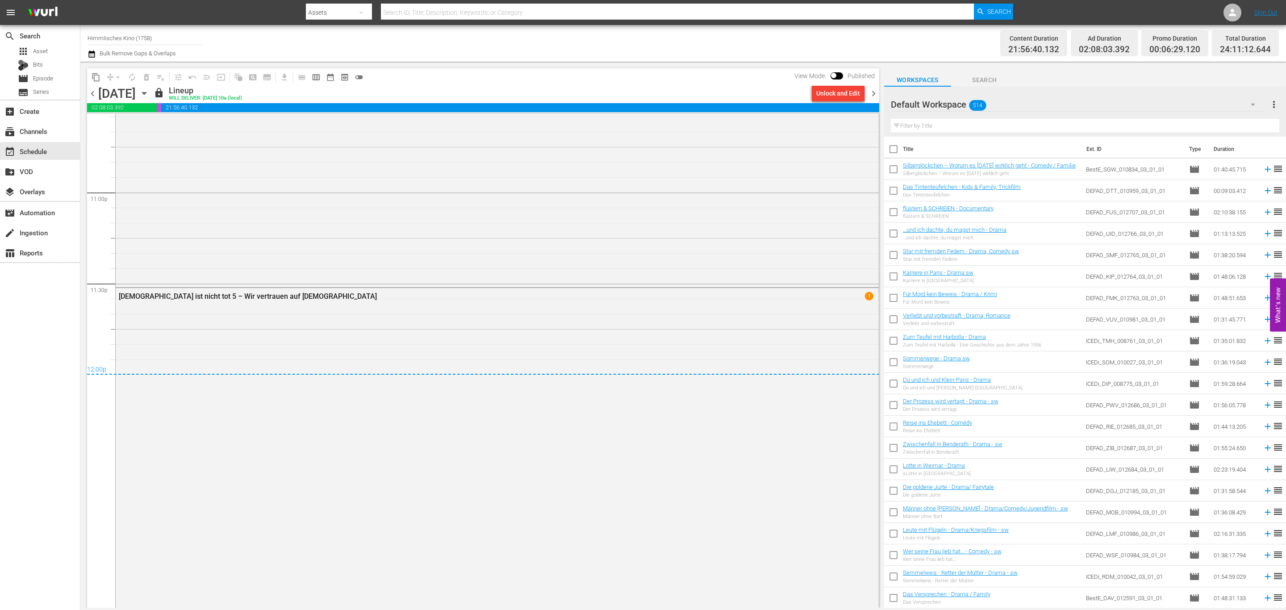
click at [871, 93] on span "chevron_right" at bounding box center [873, 93] width 11 height 11
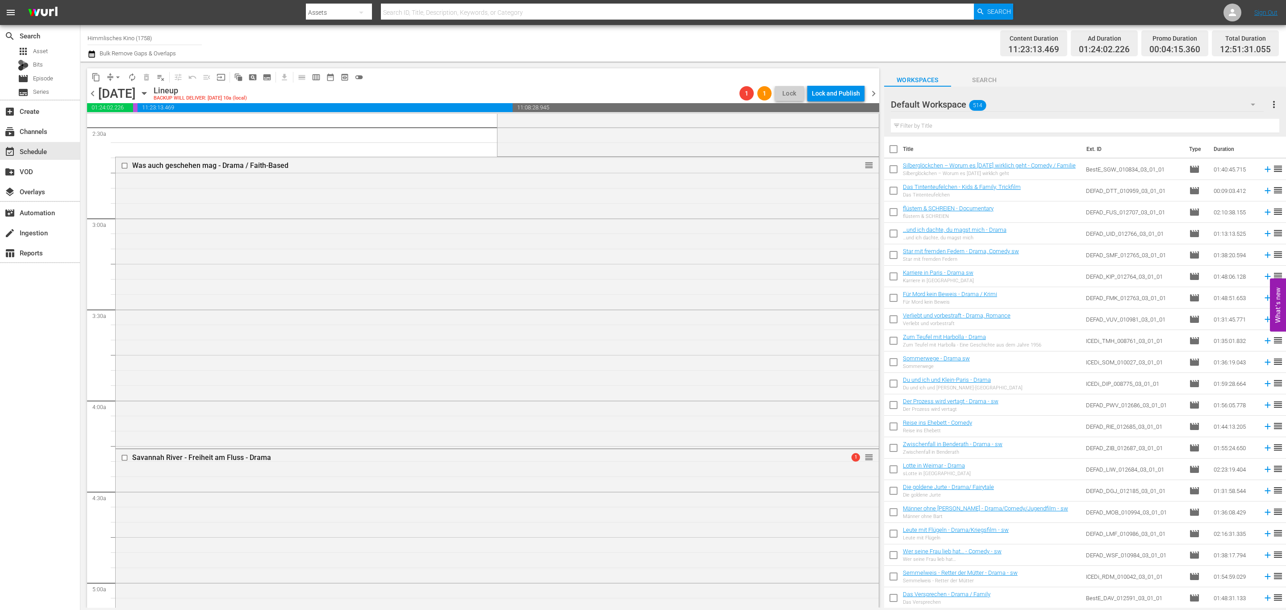
scroll to position [927, 0]
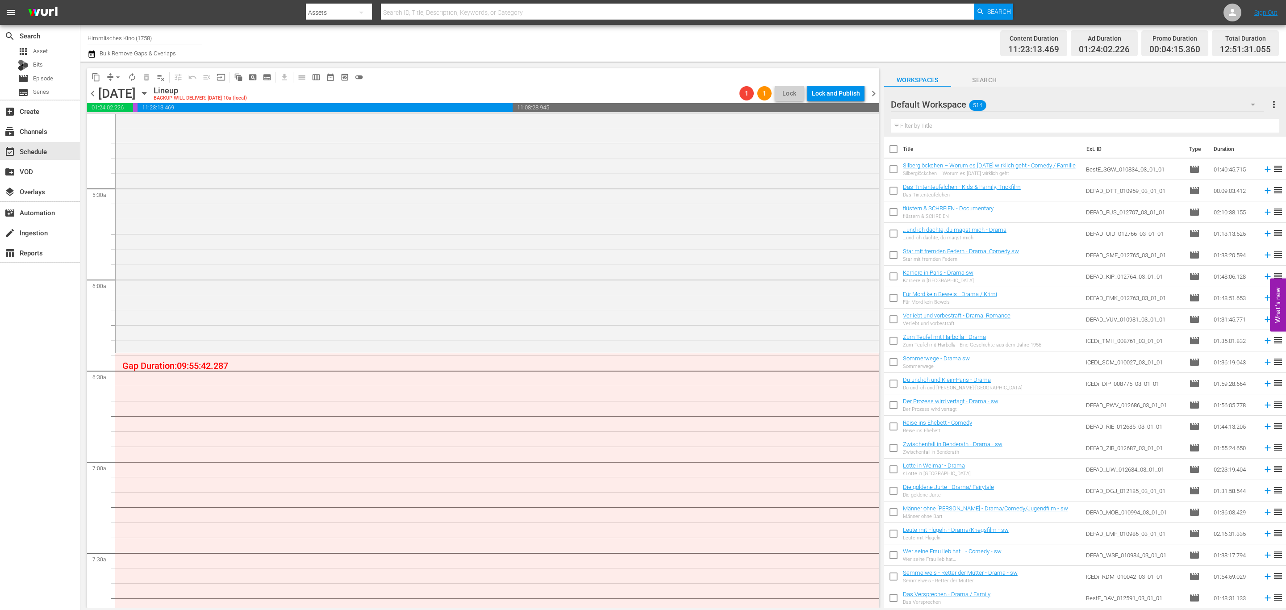
click at [1013, 103] on div "Default Workspace 514" at bounding box center [1077, 104] width 373 height 25
click at [936, 130] on div "Workspace HiKi (174)" at bounding box center [947, 129] width 93 height 14
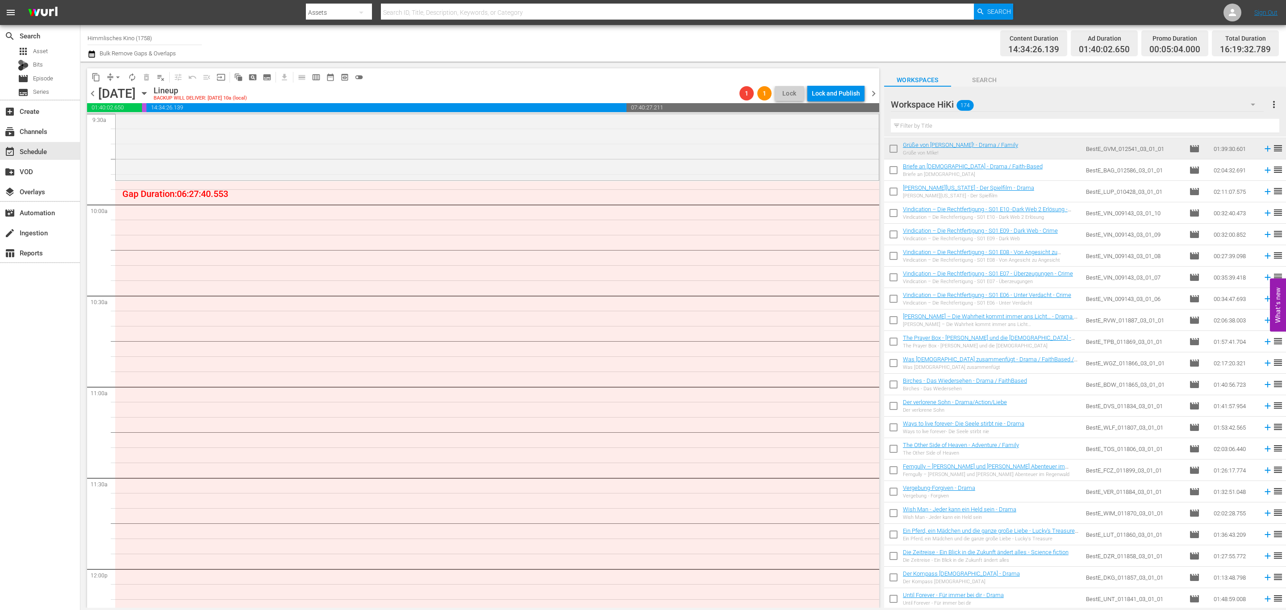
scroll to position [469, 0]
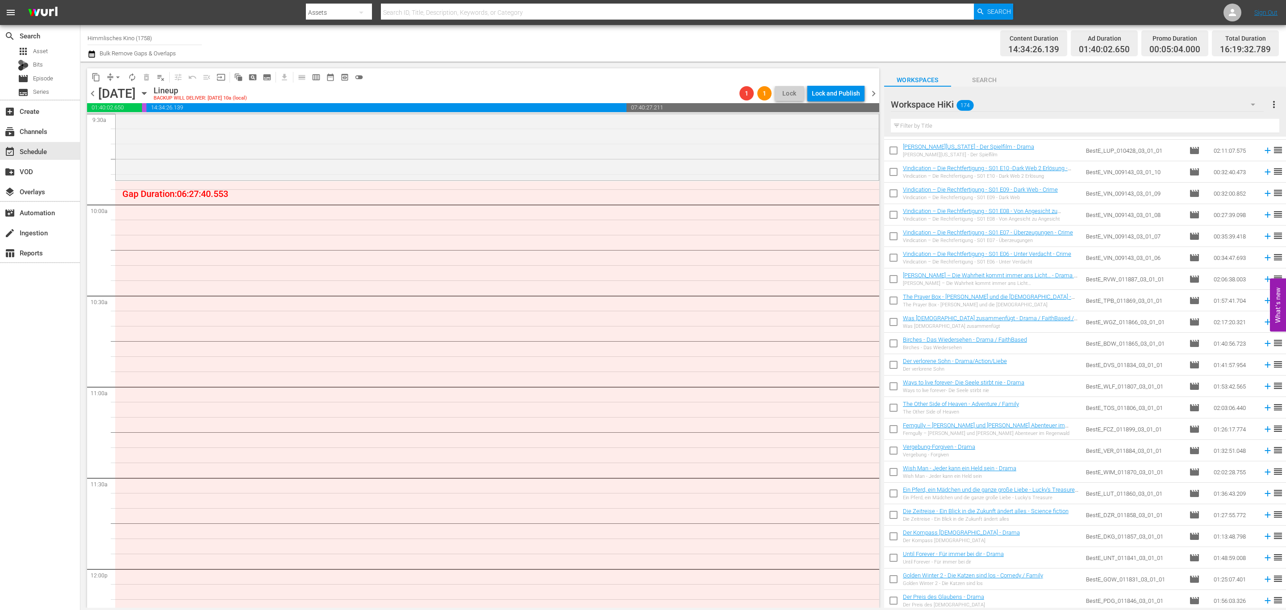
click at [994, 128] on input "text" at bounding box center [1085, 126] width 388 height 14
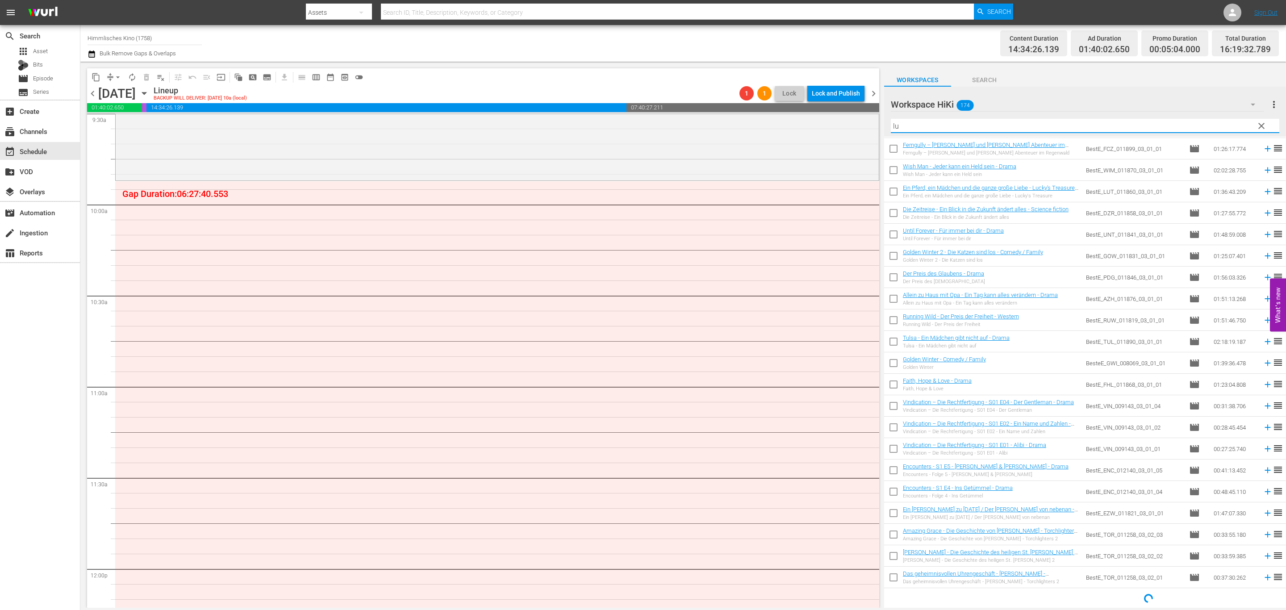
scroll to position [0, 0]
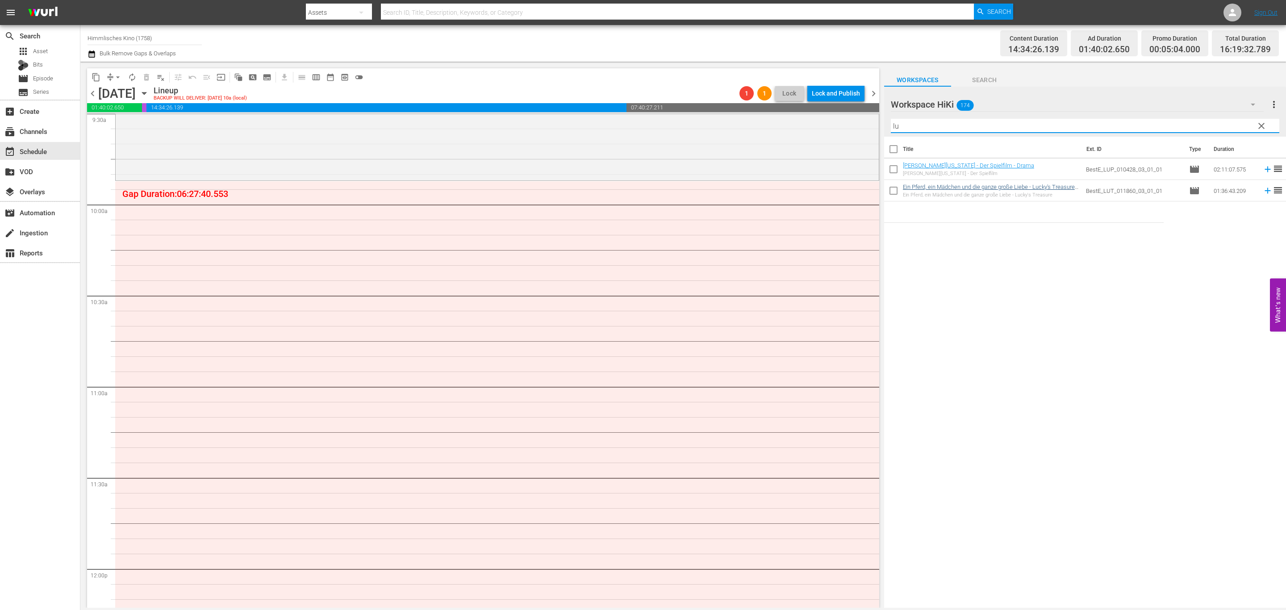
type input "lu"
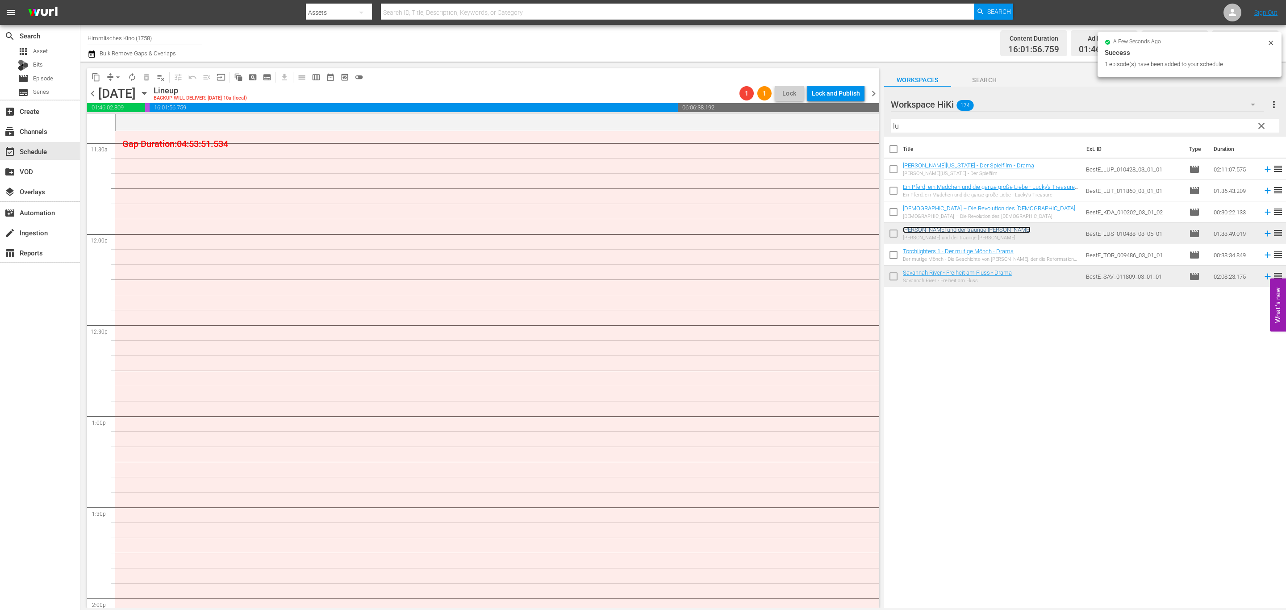
scroll to position [1999, 0]
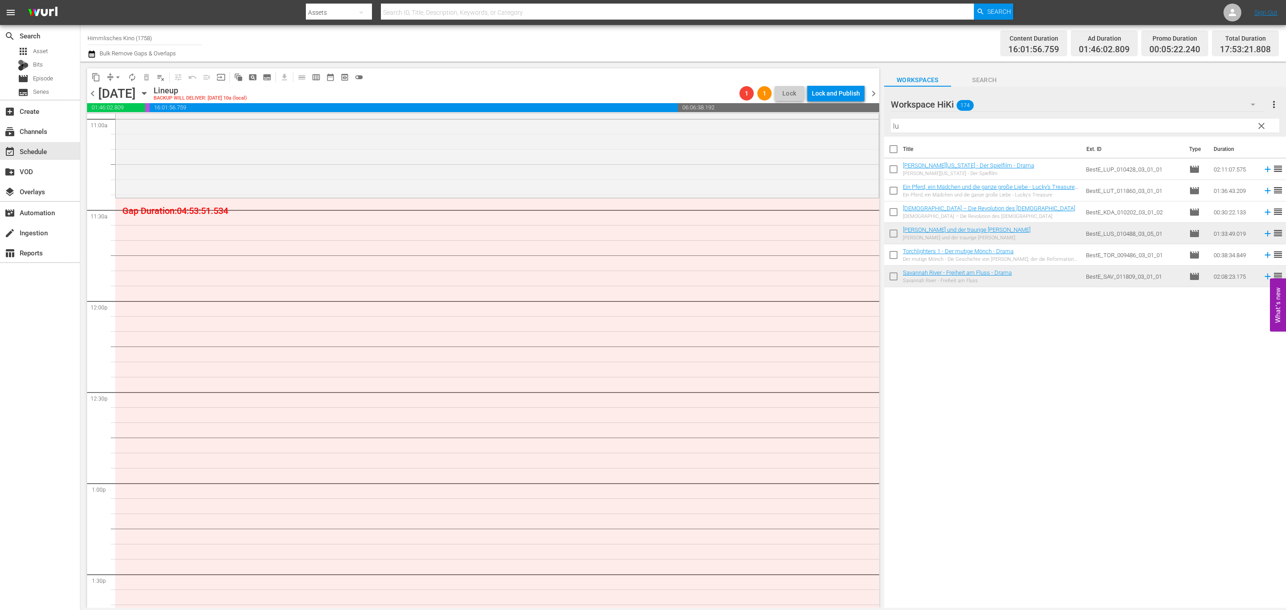
drag, startPoint x: 1262, startPoint y: 127, endPoint x: 964, endPoint y: 224, distance: 313.0
click at [972, 223] on div "Workspace HiKi 174 Workspace HiKi more_vert clear Filter by Title lu Title Ext.…" at bounding box center [1085, 350] width 402 height 526
drag, startPoint x: 951, startPoint y: 235, endPoint x: 938, endPoint y: 229, distance: 14.0
click at [1258, 125] on span "clear" at bounding box center [1261, 126] width 11 height 11
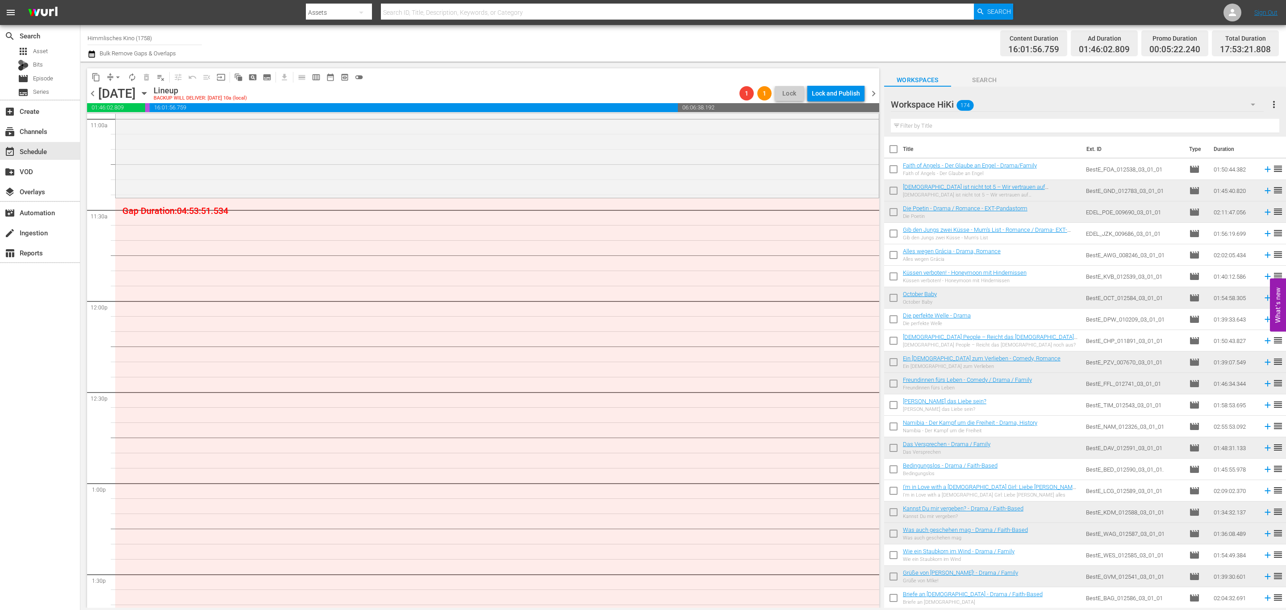
click at [972, 125] on input "text" at bounding box center [1085, 126] width 388 height 14
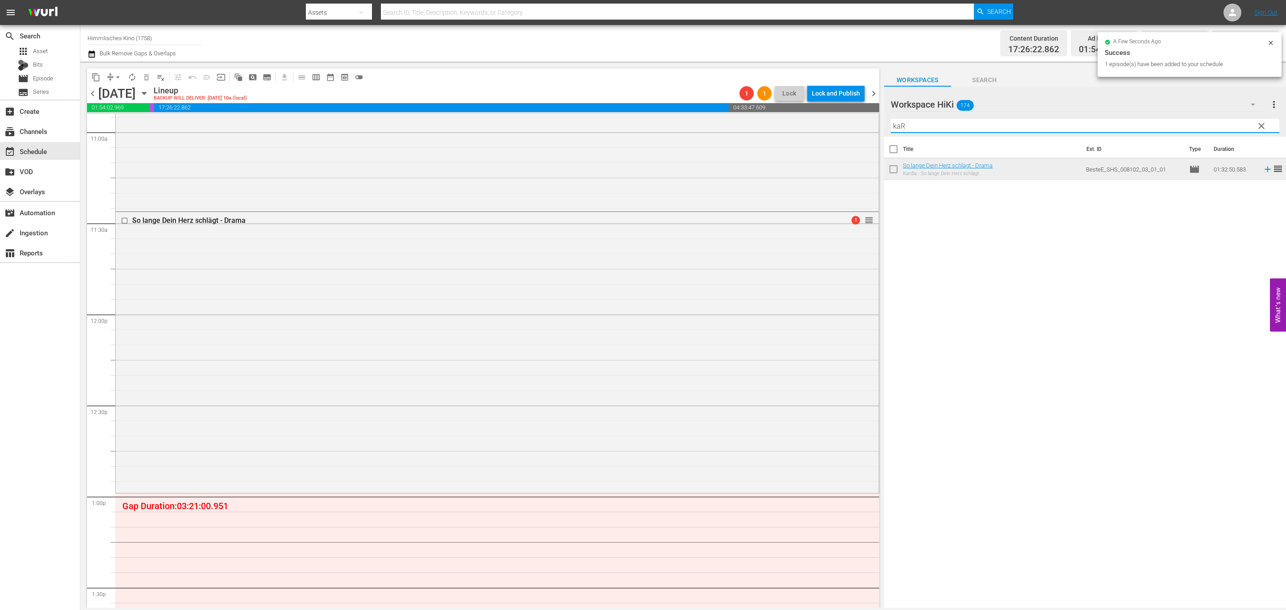
click at [670, 125] on div "content_copy compress arrow_drop_down autorenew_outlined delete_forever_outline…" at bounding box center [683, 335] width 1206 height 546
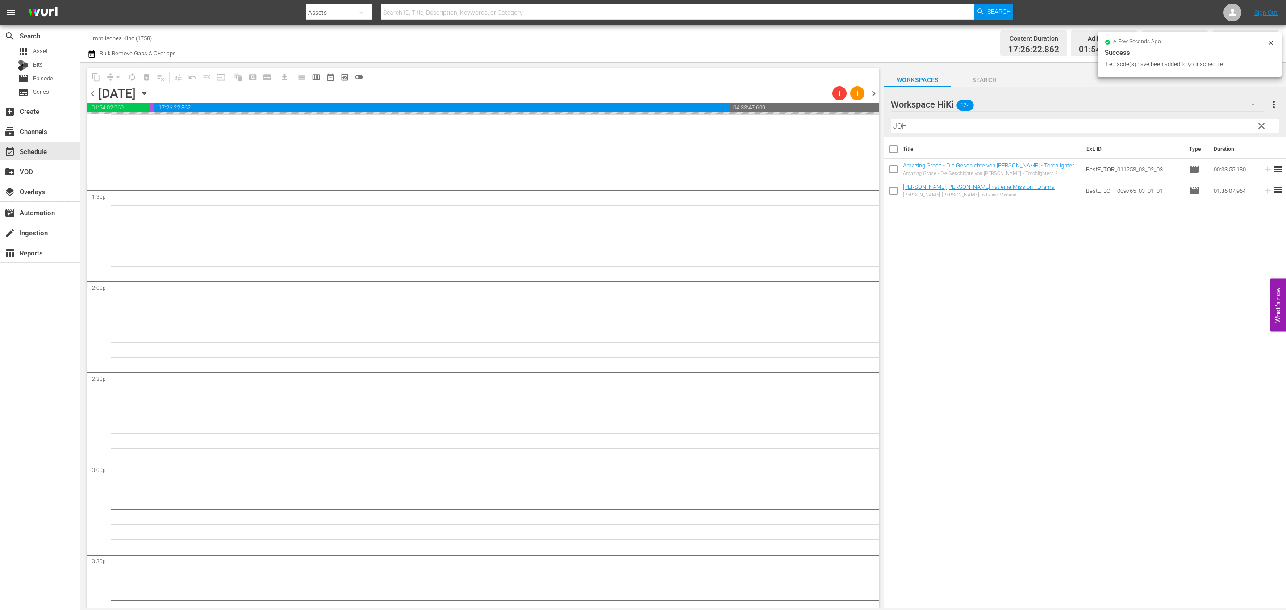
scroll to position [2586, 0]
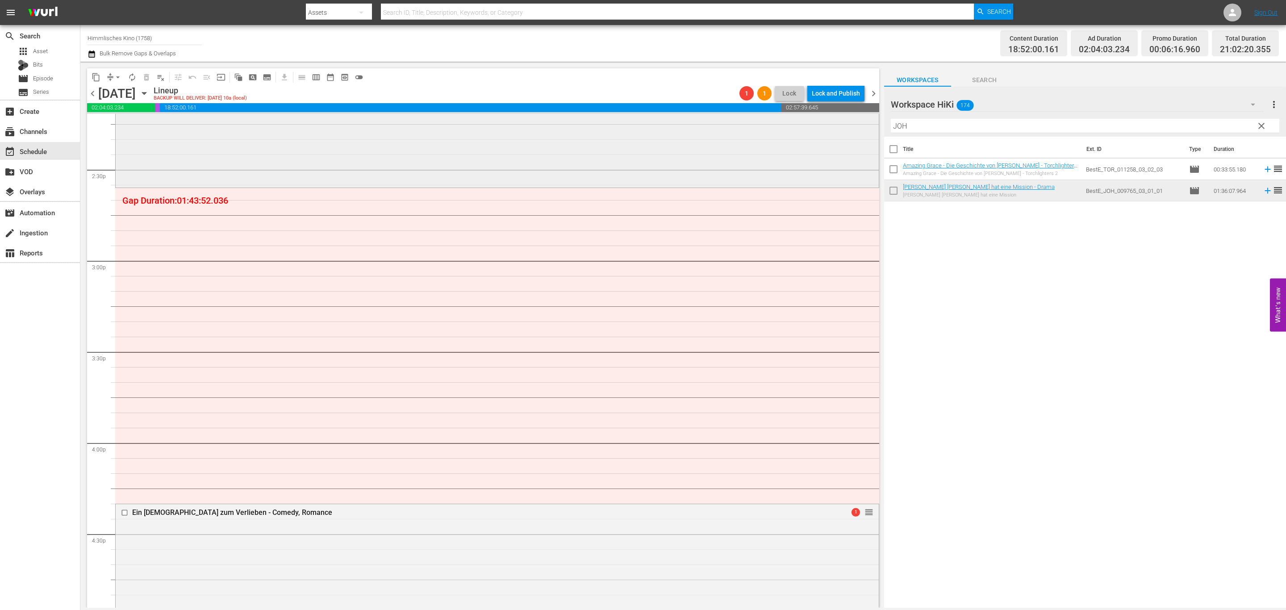
drag, startPoint x: 954, startPoint y: 125, endPoint x: 727, endPoint y: 126, distance: 226.8
click at [727, 126] on div "content_copy compress arrow_drop_down autorenew_outlined delete_forever_outline…" at bounding box center [683, 335] width 1206 height 546
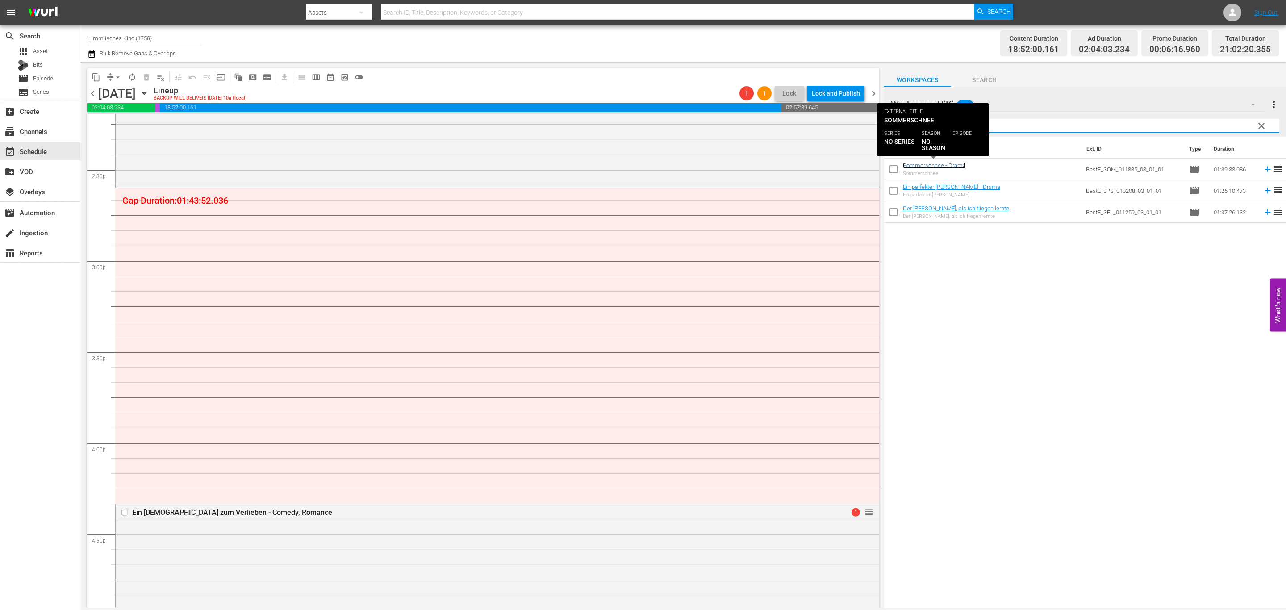
click at [918, 164] on link "Sommerschnee - Drama" at bounding box center [934, 165] width 63 height 7
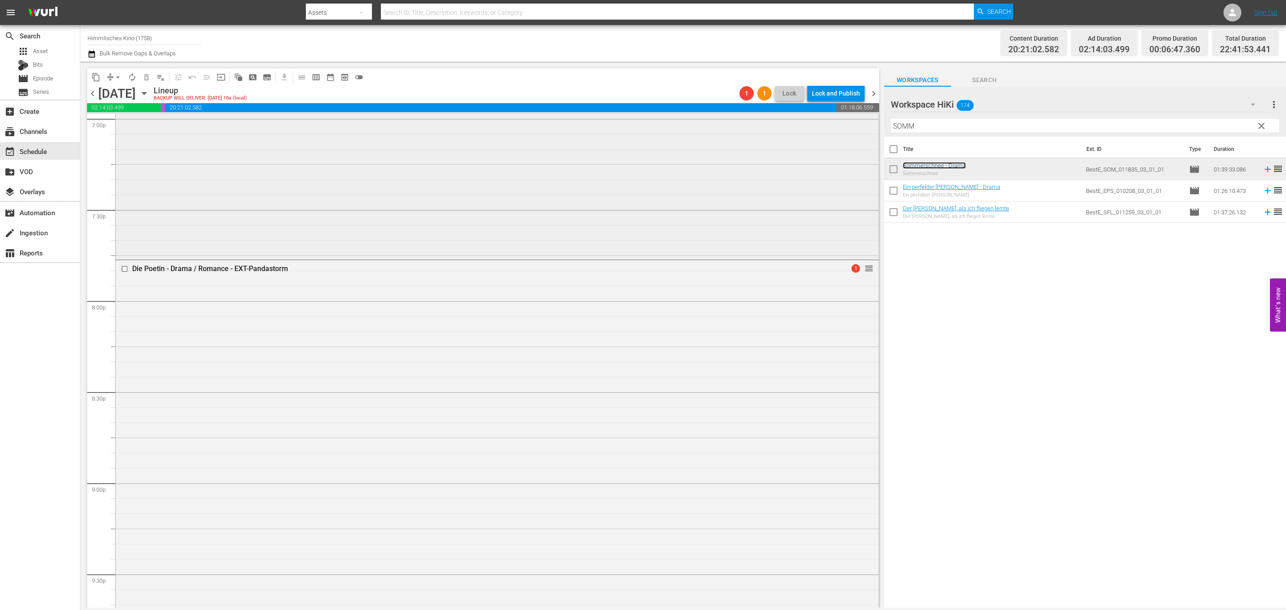
scroll to position [3878, 0]
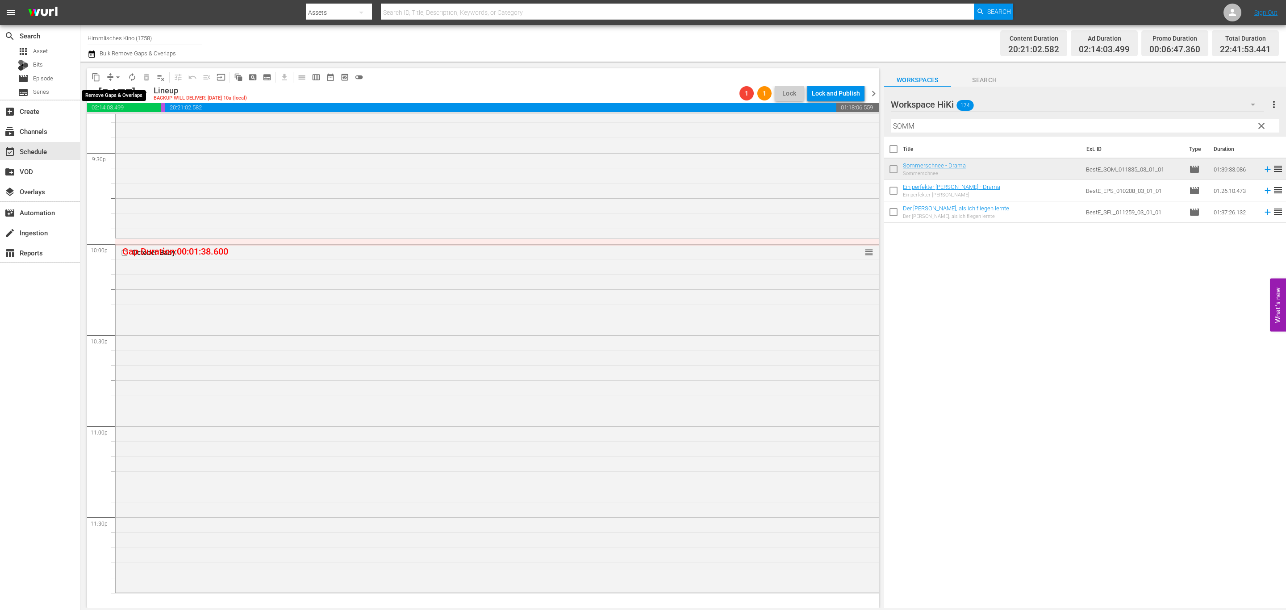
click at [117, 78] on span "arrow_drop_down" at bounding box center [117, 77] width 9 height 9
click at [125, 125] on li "Align to End of Previous Day" at bounding box center [118, 124] width 94 height 15
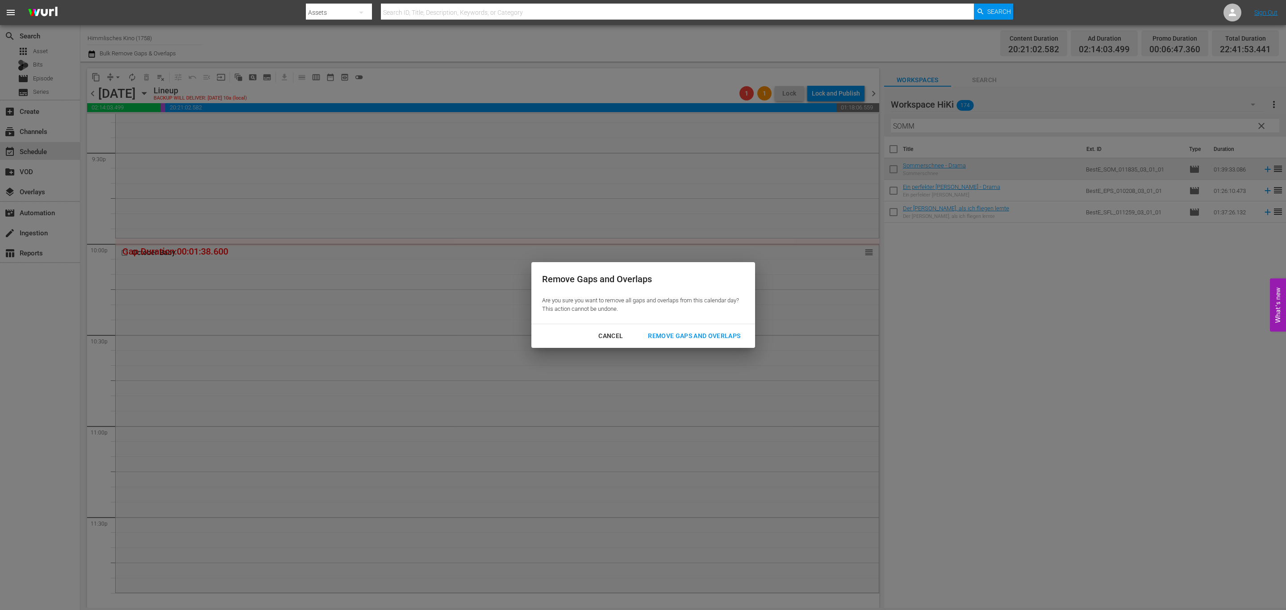
click at [659, 336] on div "Remove Gaps and Overlaps" at bounding box center [694, 335] width 107 height 11
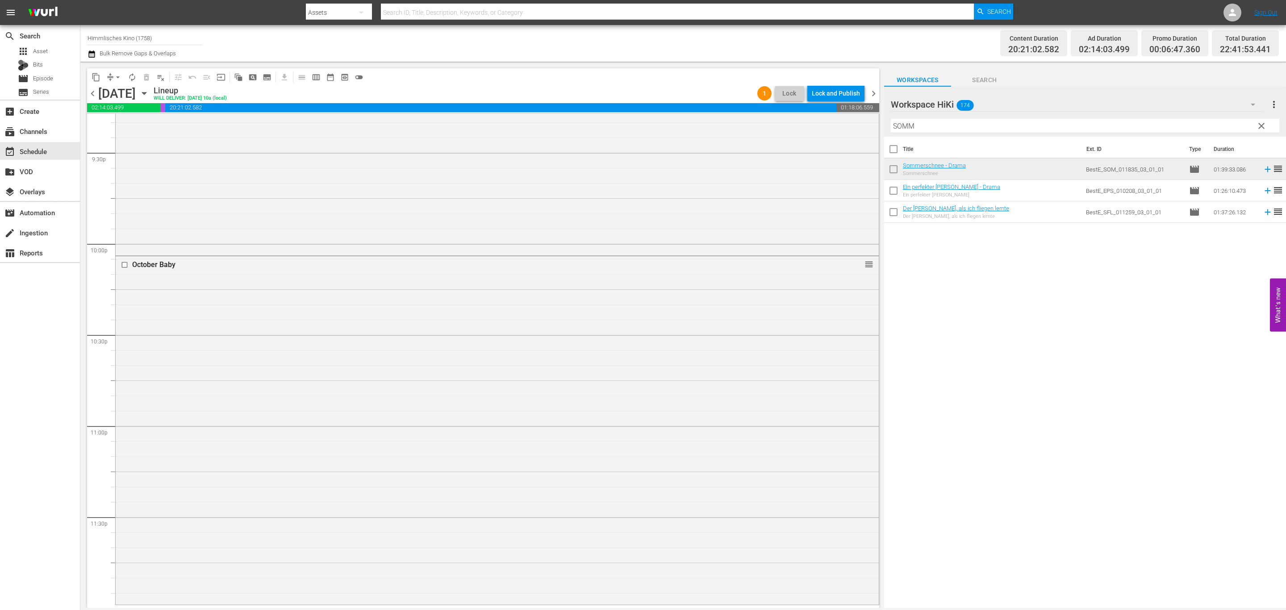
click at [503, 338] on div "October Baby reorder" at bounding box center [497, 429] width 763 height 346
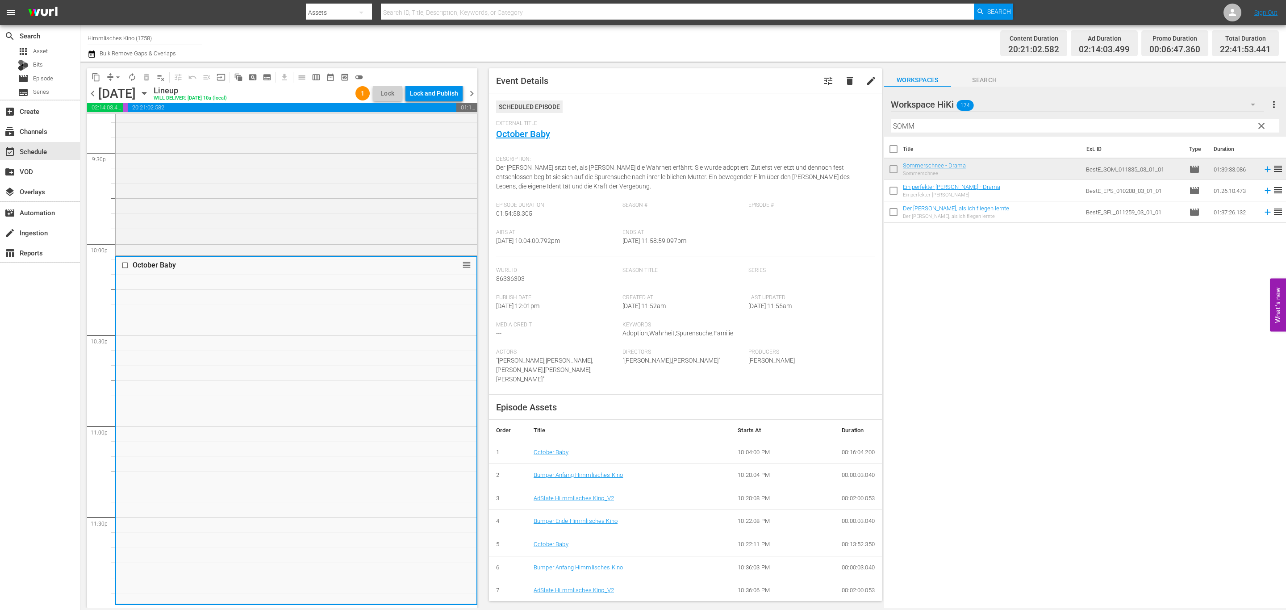
click at [956, 343] on div "Title Ext. ID Type Duration Sommerschnee - Drama Sommerschnee BestE_SOM_011835_…" at bounding box center [1085, 373] width 402 height 472
click at [37, 150] on div "event_available Schedule" at bounding box center [25, 150] width 50 height 8
drag, startPoint x: 998, startPoint y: 122, endPoint x: 707, endPoint y: 111, distance: 290.9
click at [707, 111] on div "content_copy compress arrow_drop_down autorenew_outlined delete_forever_outline…" at bounding box center [683, 335] width 1206 height 546
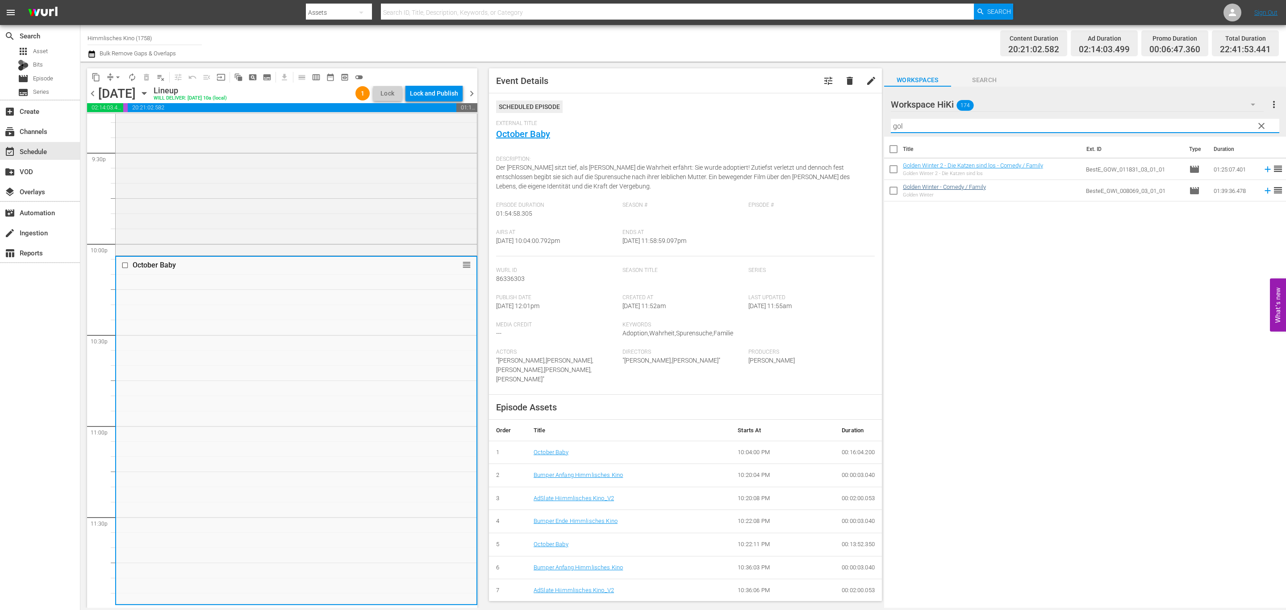
type input "gol"
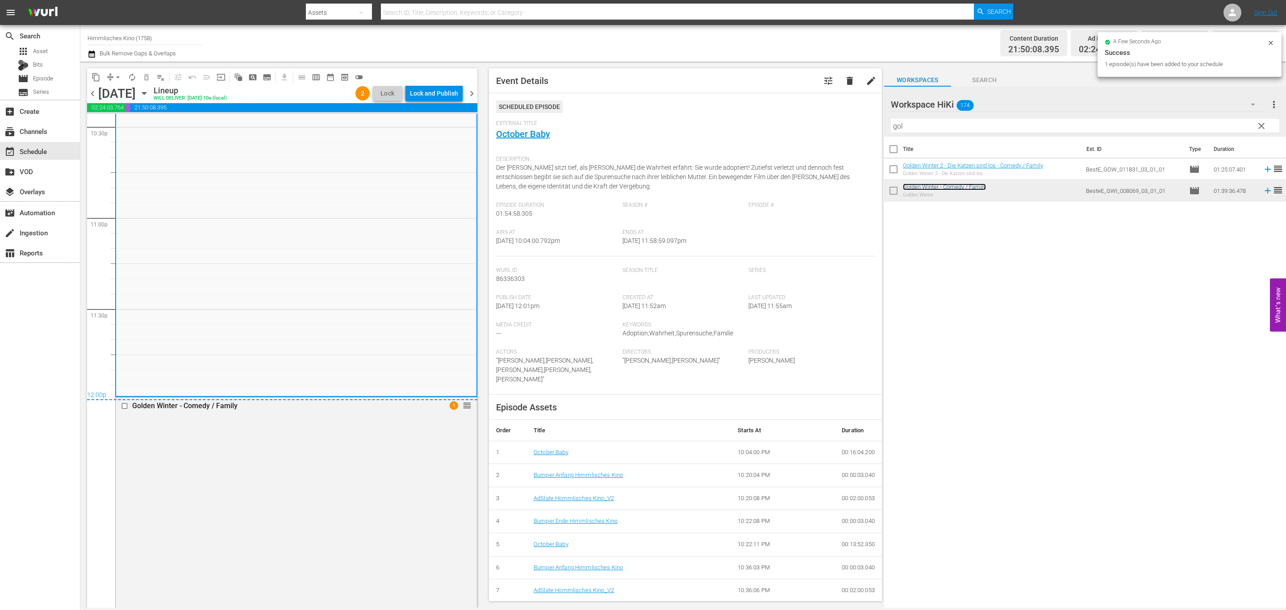
scroll to position [4177, 0]
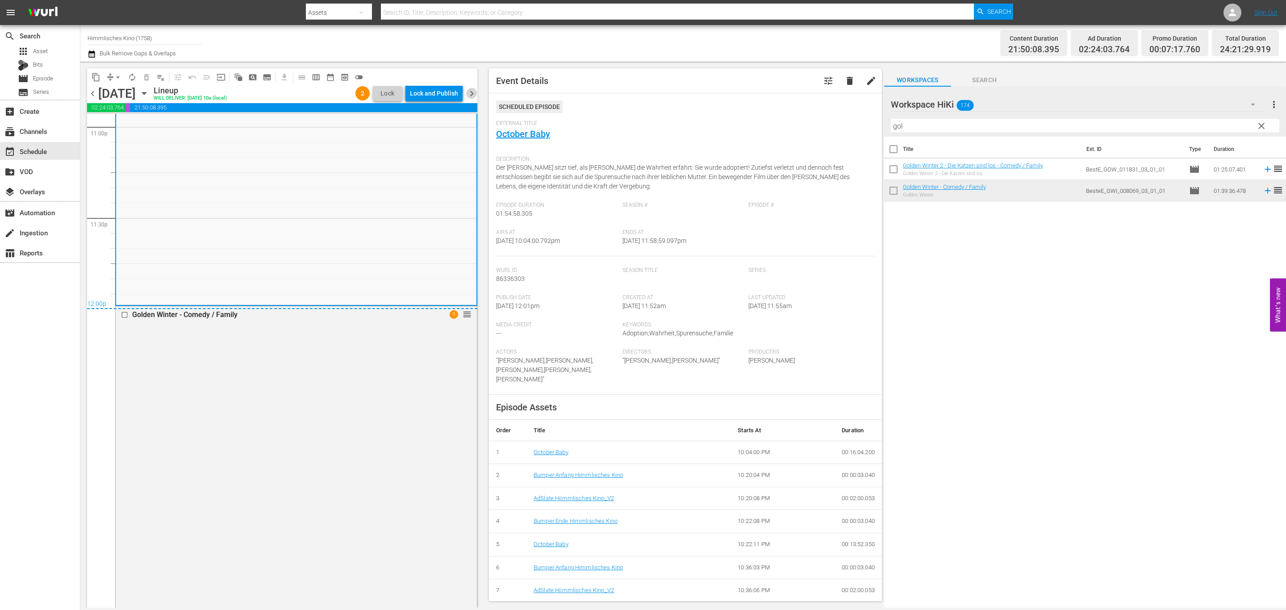
click at [472, 91] on span "chevron_right" at bounding box center [471, 93] width 11 height 11
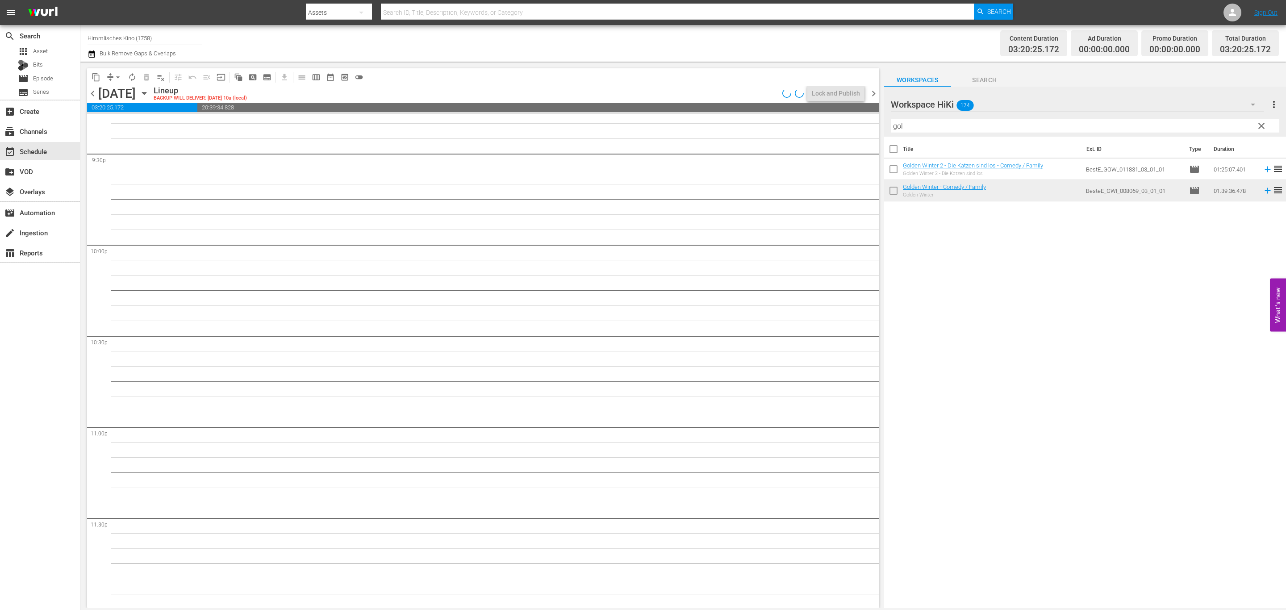
scroll to position [3878, 0]
drag, startPoint x: 868, startPoint y: 563, endPoint x: 869, endPoint y: 179, distance: 384.4
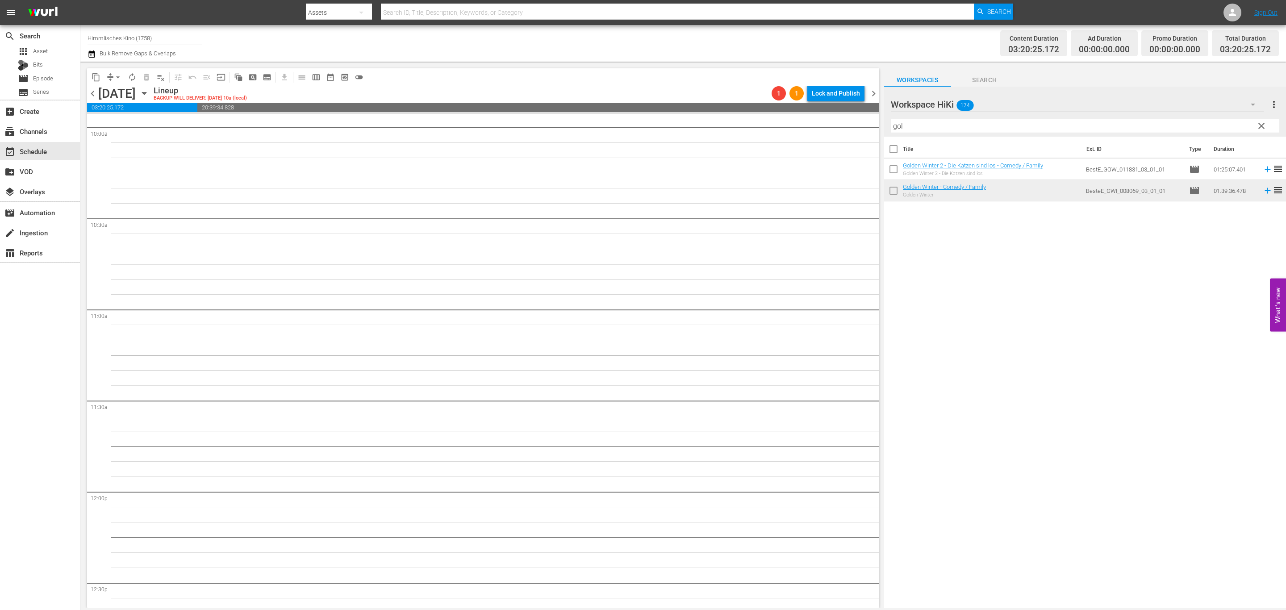
scroll to position [2478, 0]
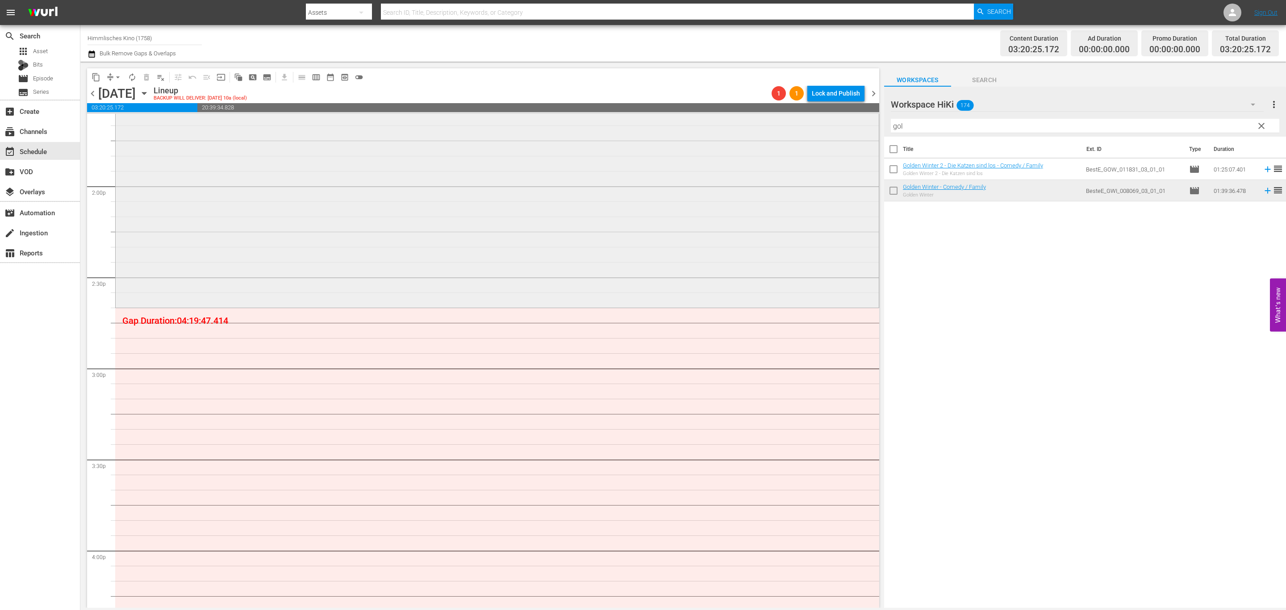
drag, startPoint x: 1261, startPoint y: 121, endPoint x: 430, endPoint y: 301, distance: 850.3
click at [1262, 122] on span "clear" at bounding box center [1261, 126] width 11 height 11
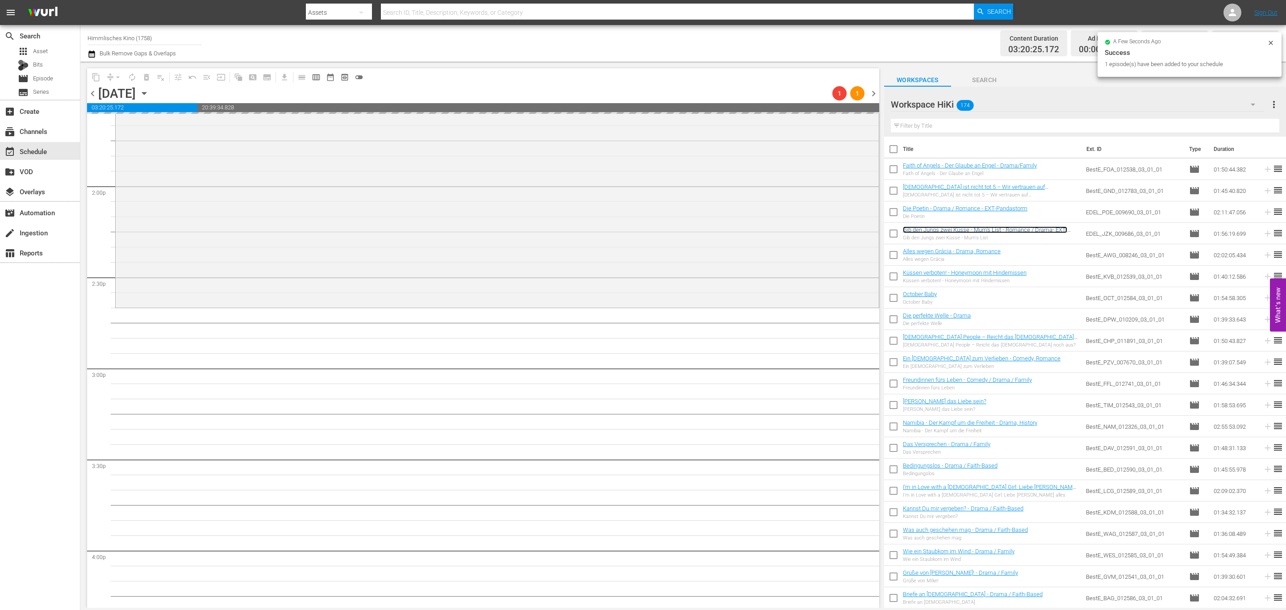
scroll to position [2746, 0]
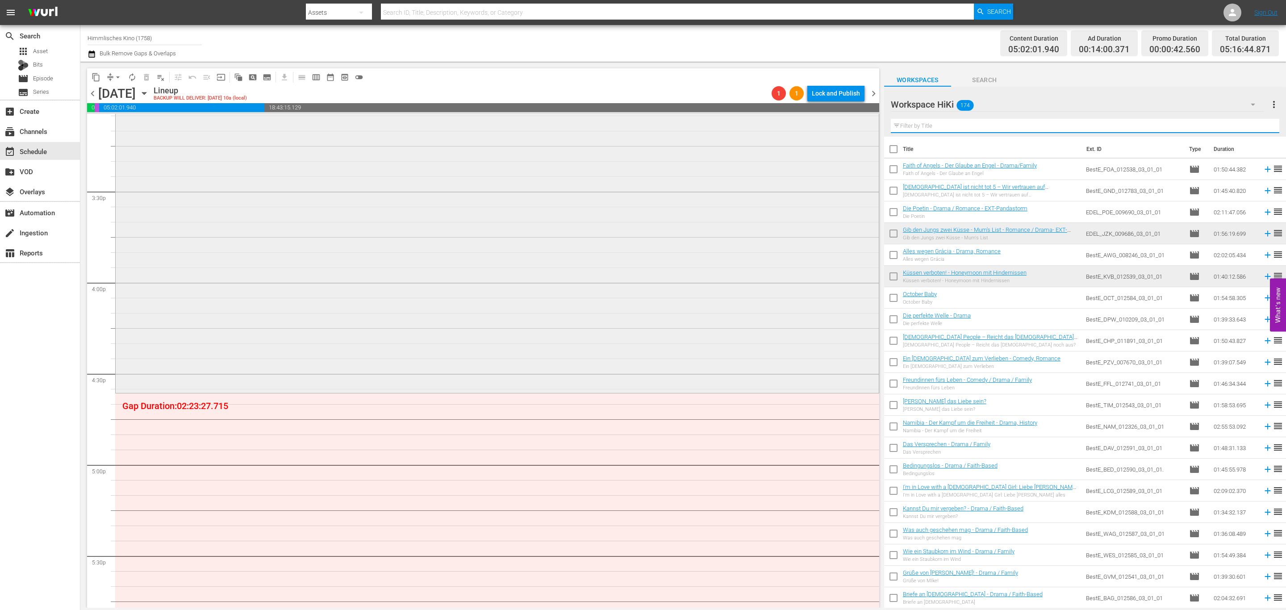
drag, startPoint x: 957, startPoint y: 120, endPoint x: 761, endPoint y: 121, distance: 195.6
click at [761, 121] on div "content_copy compress arrow_drop_down autorenew_outlined delete_forever_outline…" at bounding box center [683, 335] width 1206 height 546
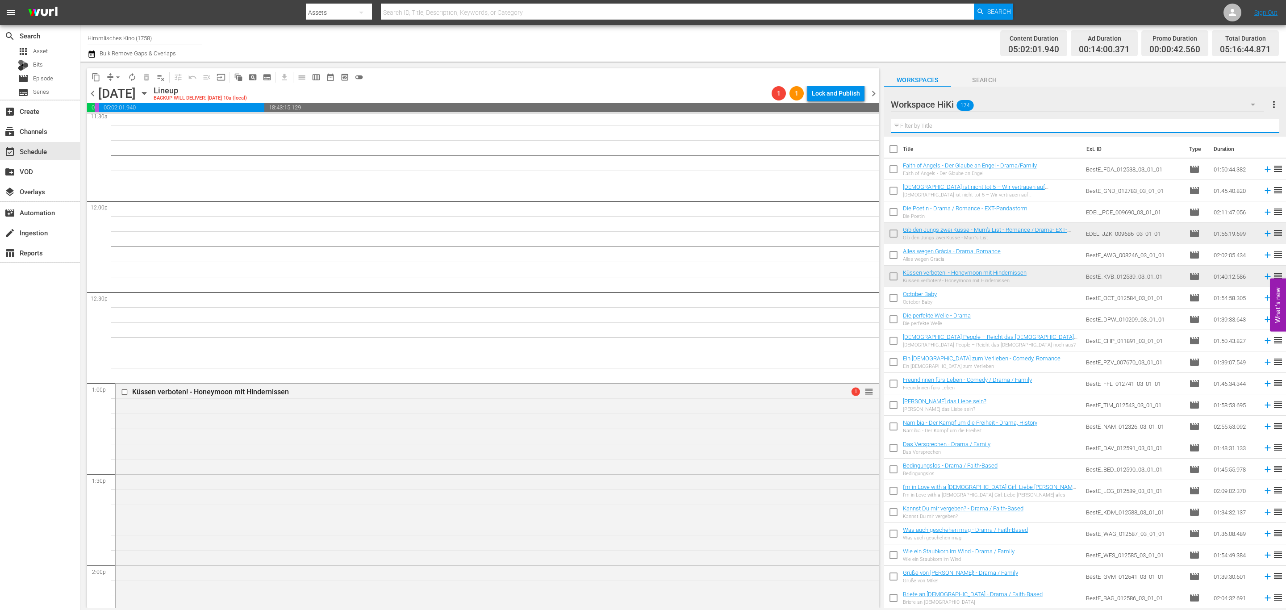
scroll to position [1942, 0]
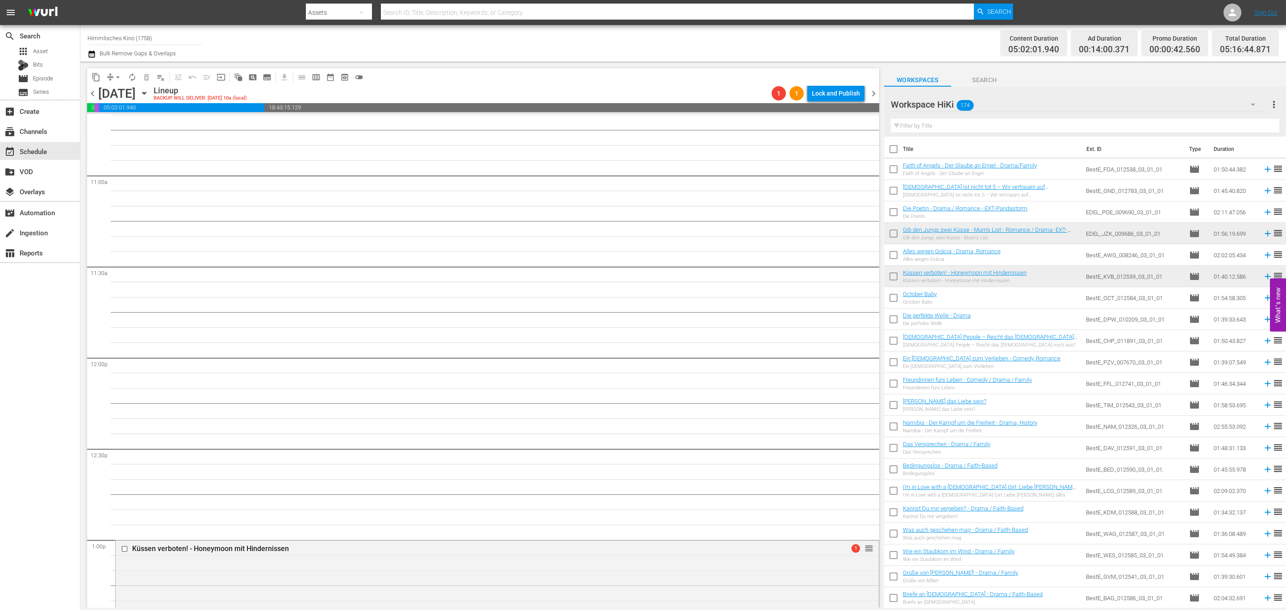
click at [776, 205] on div "Gib den Jungs zwei Küsse - Mum's List - Romance / Drama- EXT-Pandastorm 1 reord…" at bounding box center [497, 358] width 764 height 4372
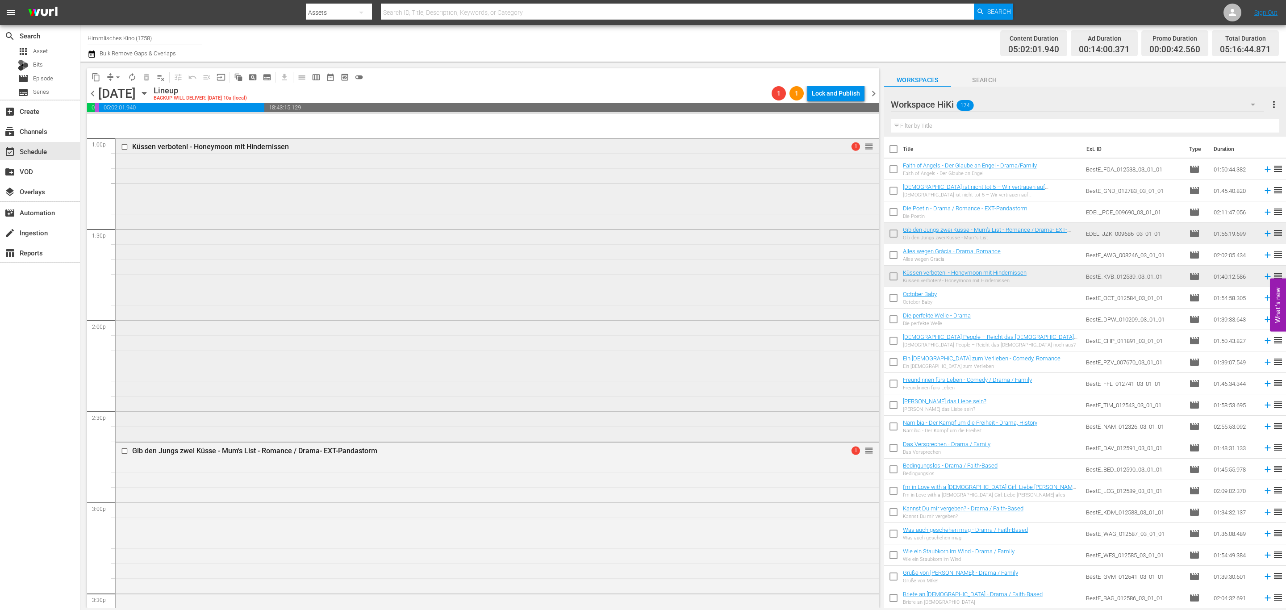
scroll to position [2679, 0]
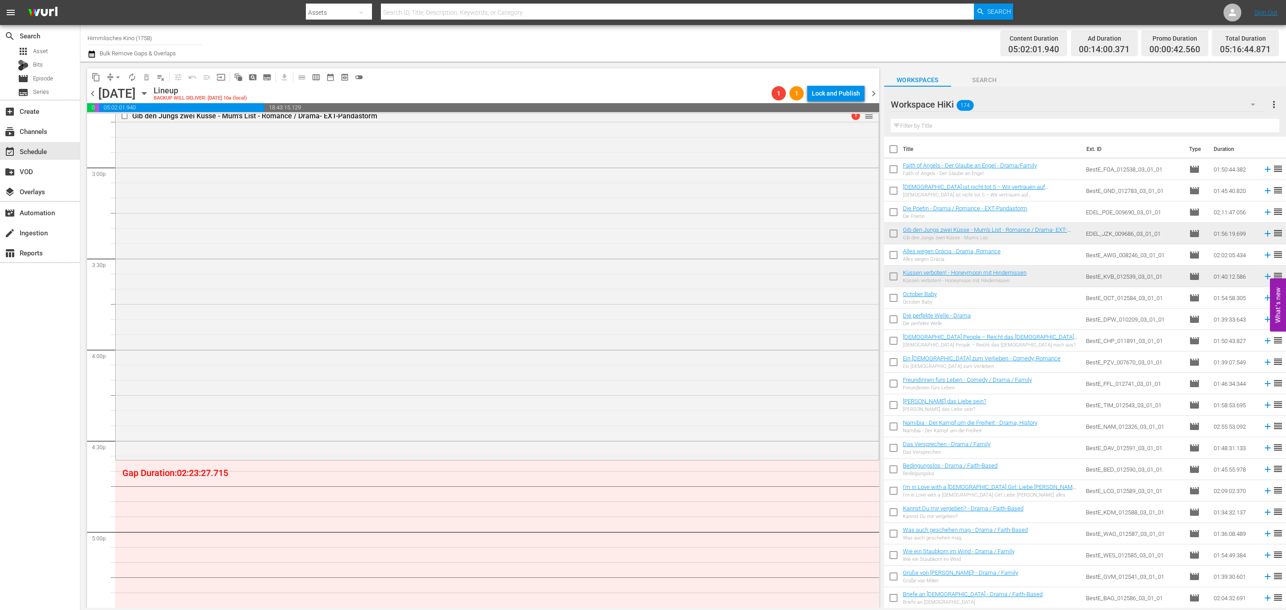
click at [935, 128] on input "text" at bounding box center [1085, 126] width 388 height 14
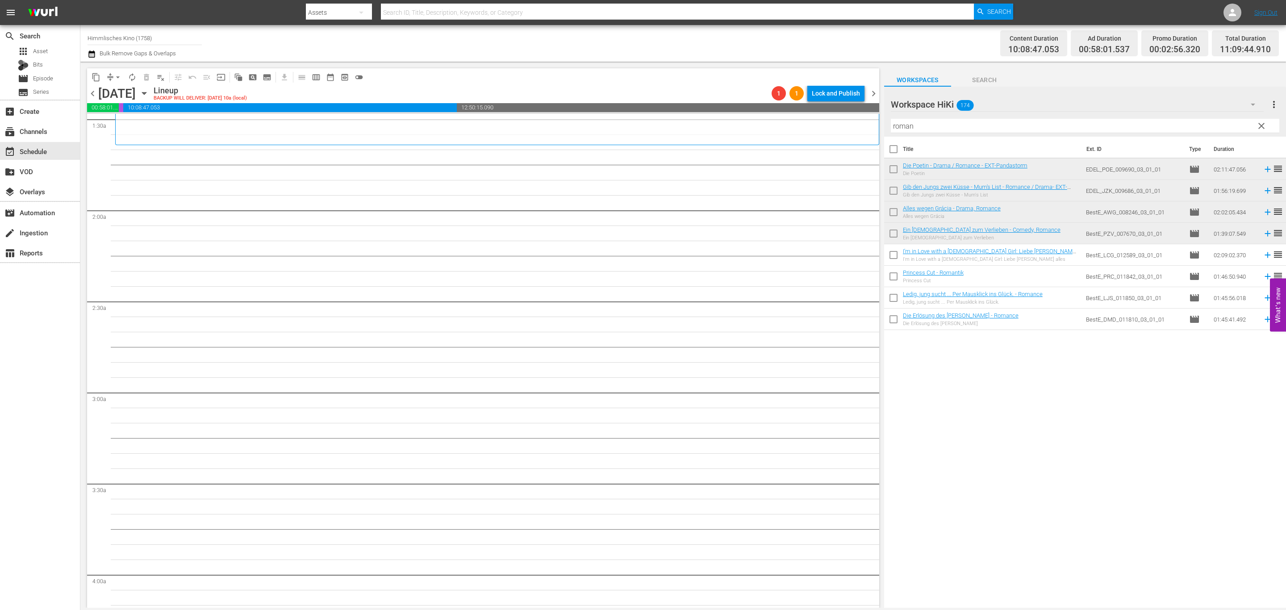
scroll to position [0, 0]
drag, startPoint x: 938, startPoint y: 126, endPoint x: 911, endPoint y: 185, distance: 64.7
click at [737, 126] on div "content_copy compress arrow_drop_down autorenew_outlined delete_forever_outline…" at bounding box center [683, 335] width 1206 height 546
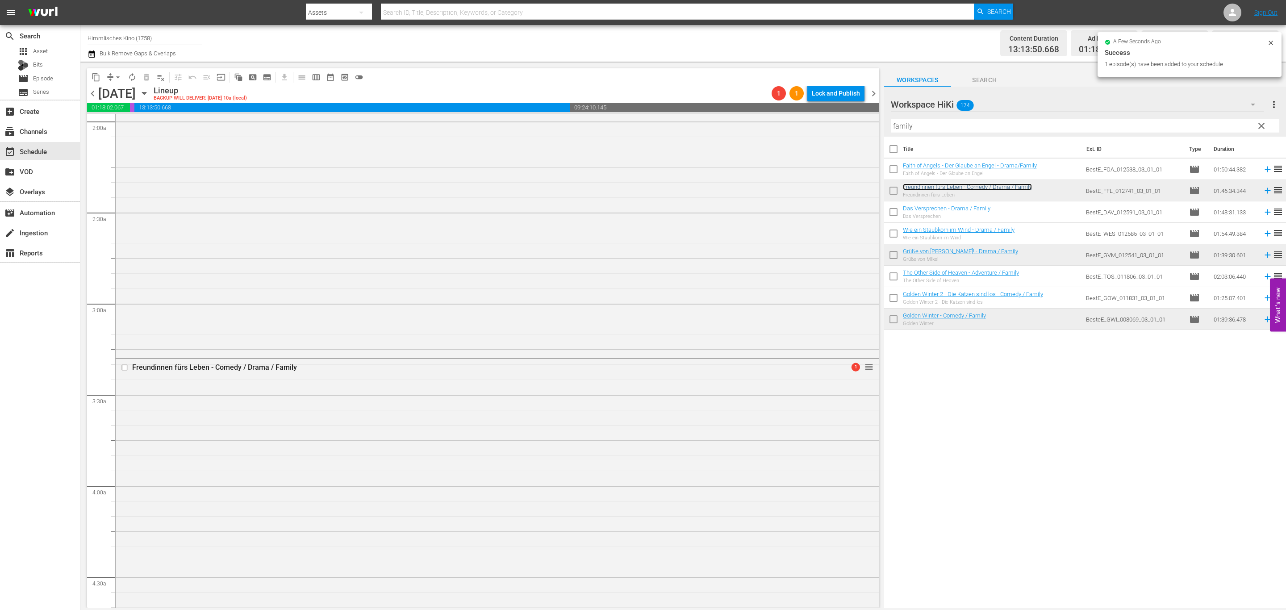
scroll to position [335, 0]
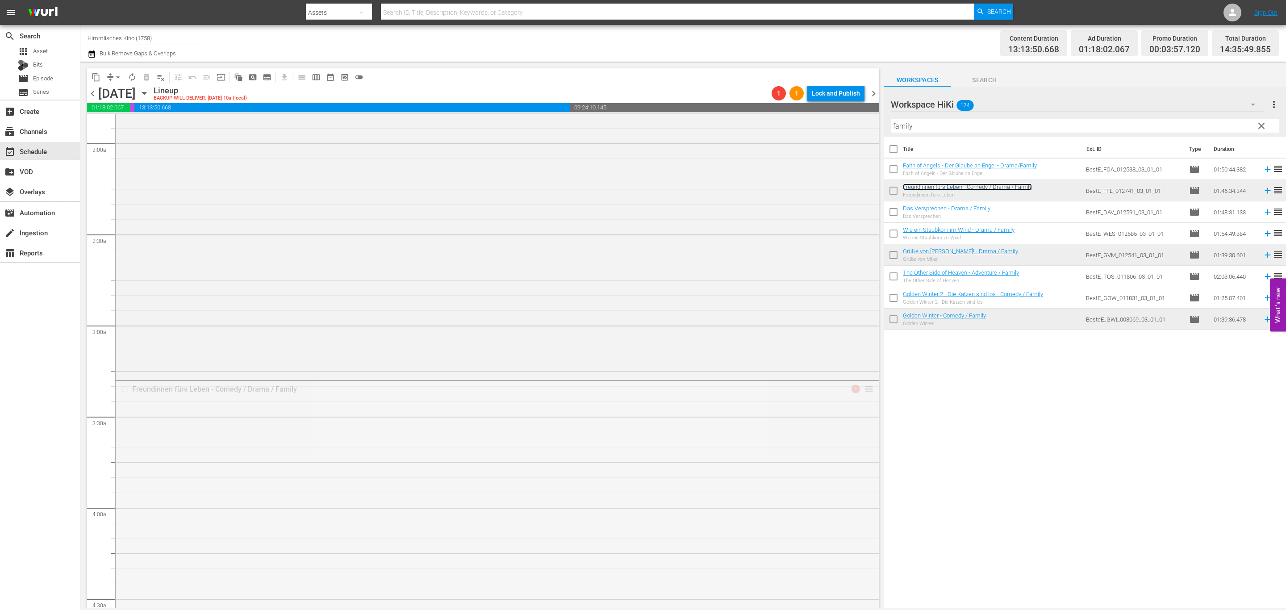
drag, startPoint x: 860, startPoint y: 388, endPoint x: 853, endPoint y: 537, distance: 149.7
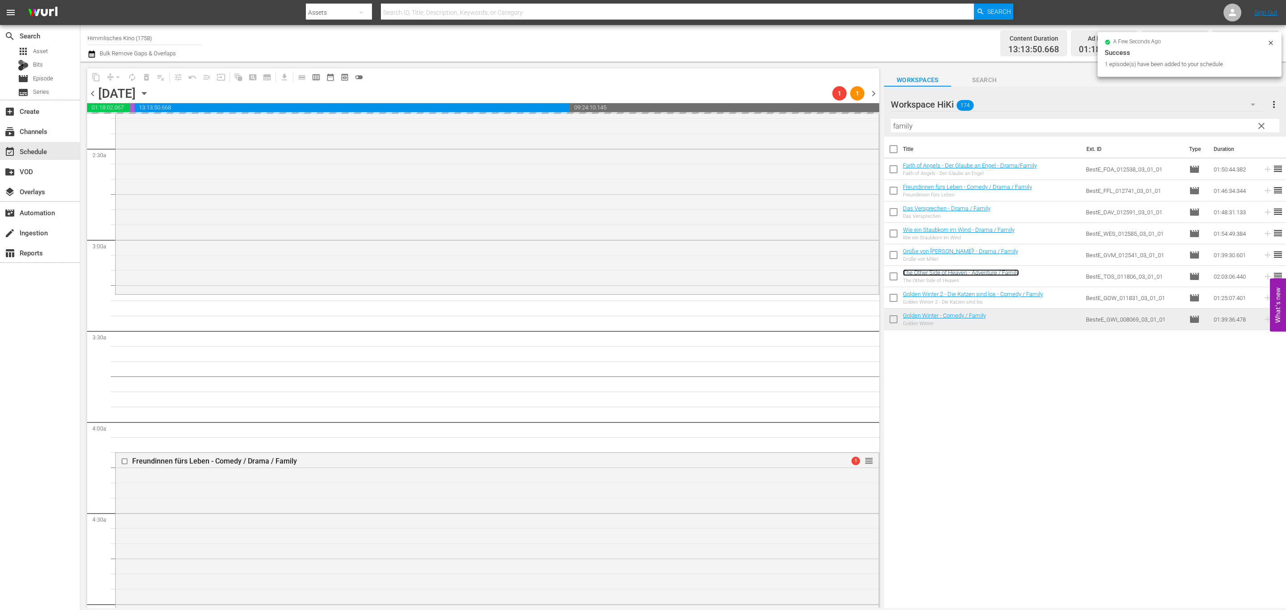
scroll to position [603, 0]
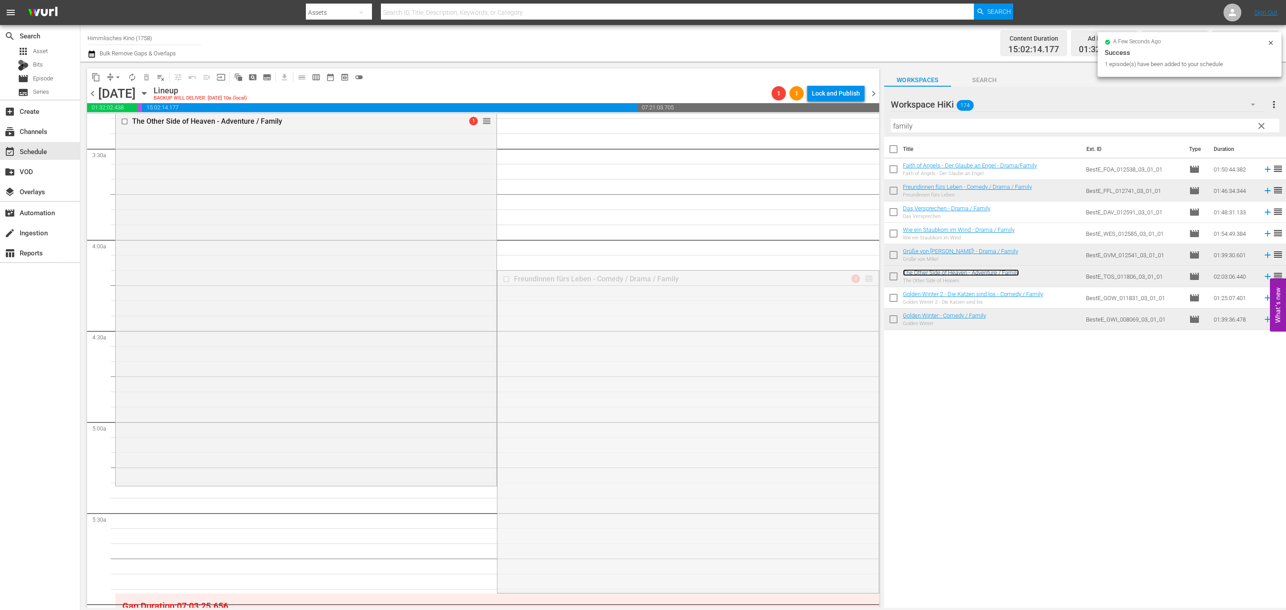
drag, startPoint x: 863, startPoint y: 277, endPoint x: 453, endPoint y: 493, distance: 463.5
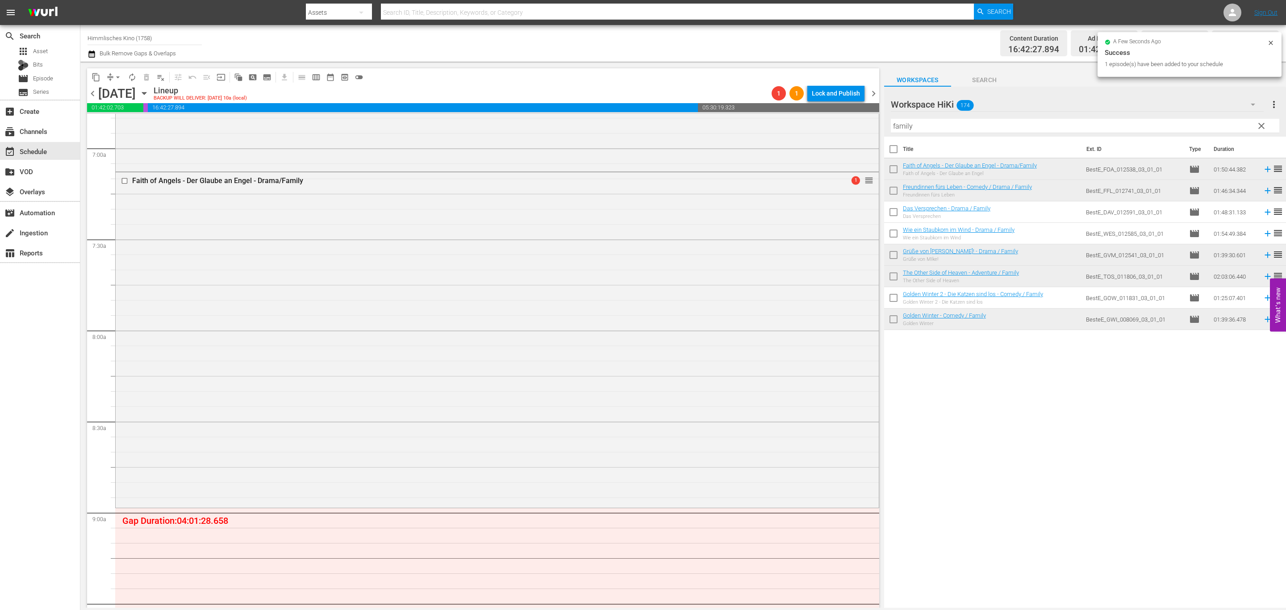
scroll to position [1339, 0]
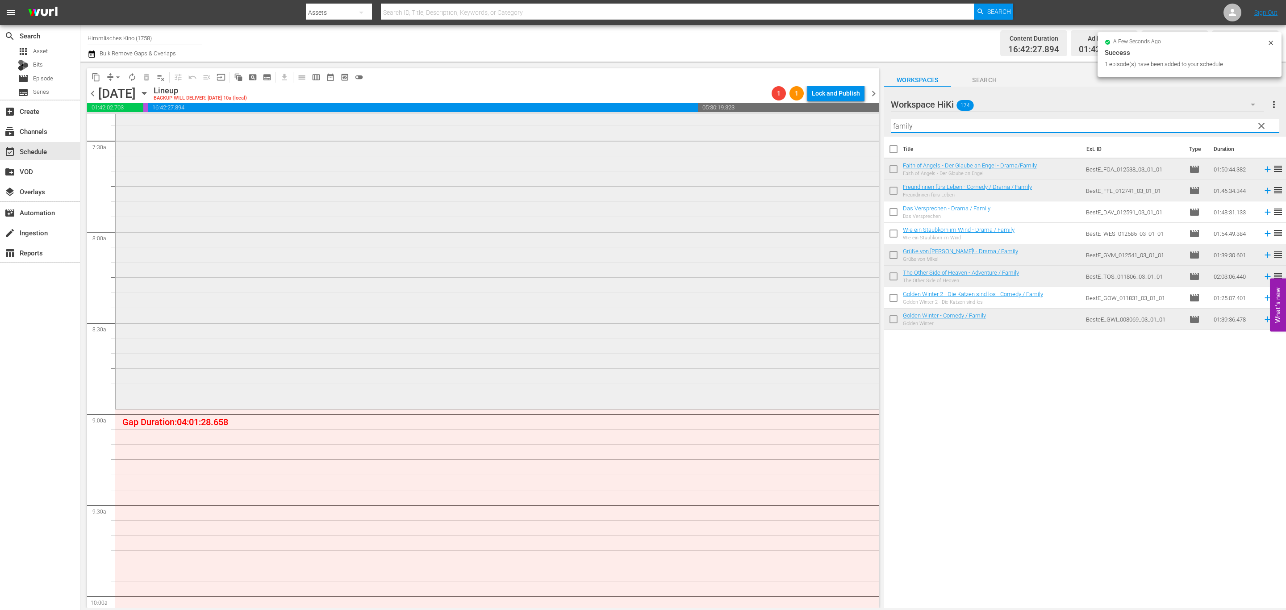
drag, startPoint x: 922, startPoint y: 125, endPoint x: 840, endPoint y: 121, distance: 81.8
click at [840, 121] on div "content_copy compress arrow_drop_down autorenew_outlined delete_forever_outline…" at bounding box center [683, 335] width 1206 height 546
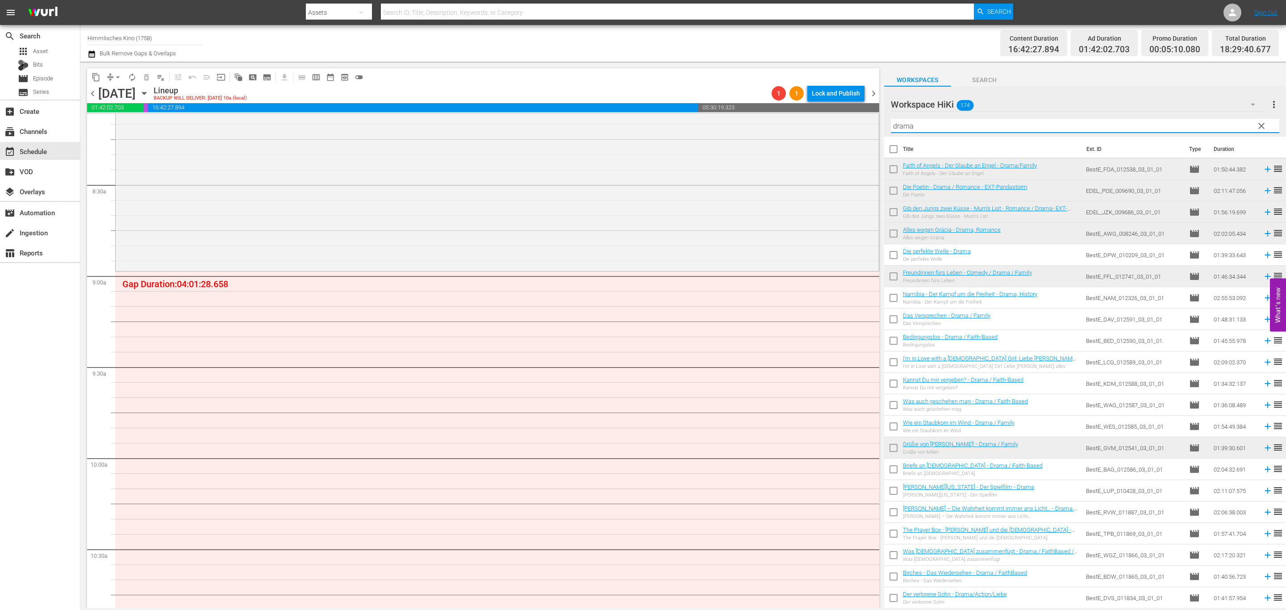
scroll to position [1540, 0]
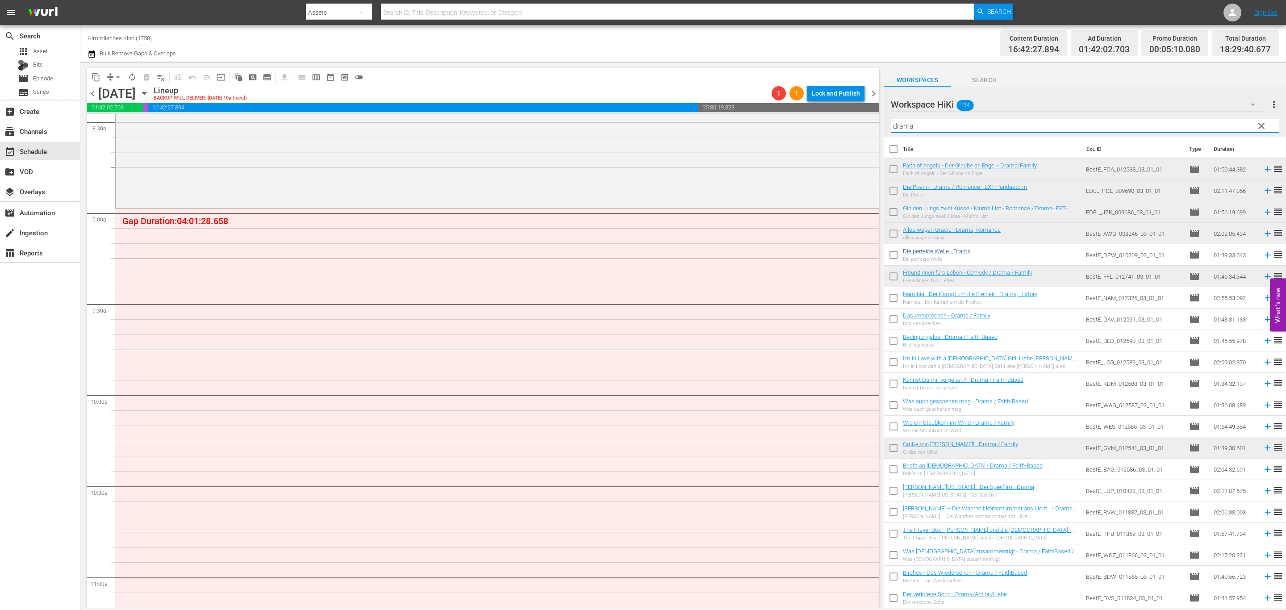
type input "drama"
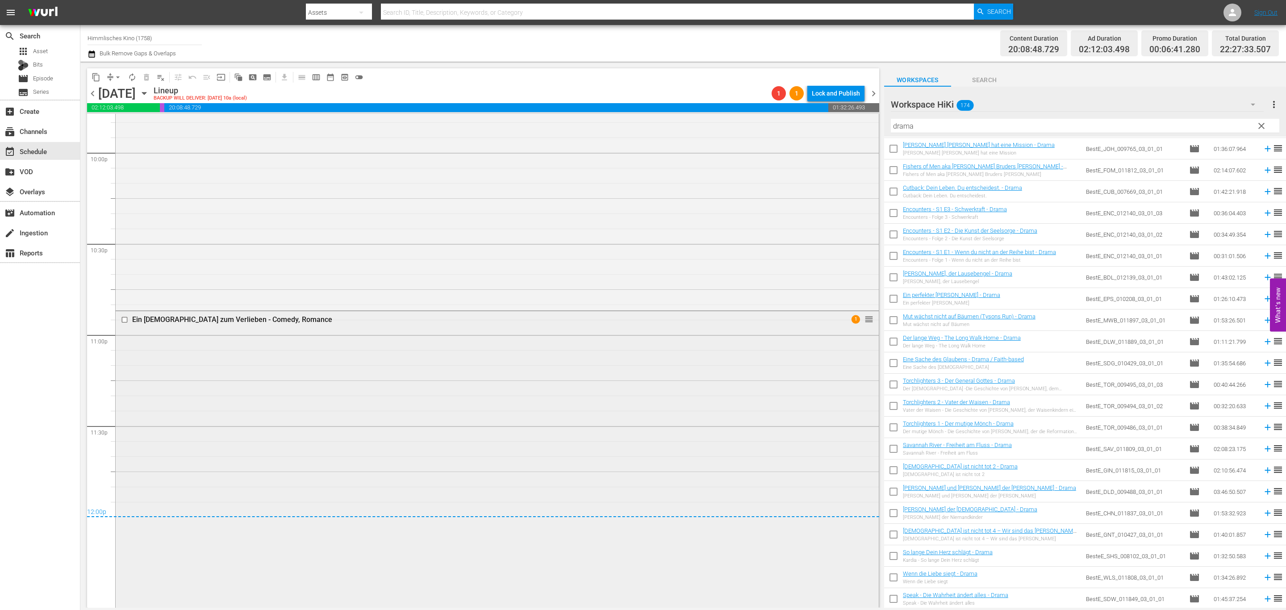
scroll to position [3972, 0]
click at [117, 77] on span "arrow_drop_down" at bounding box center [117, 77] width 9 height 9
click at [111, 125] on li "Align to End of Previous Day" at bounding box center [118, 124] width 94 height 15
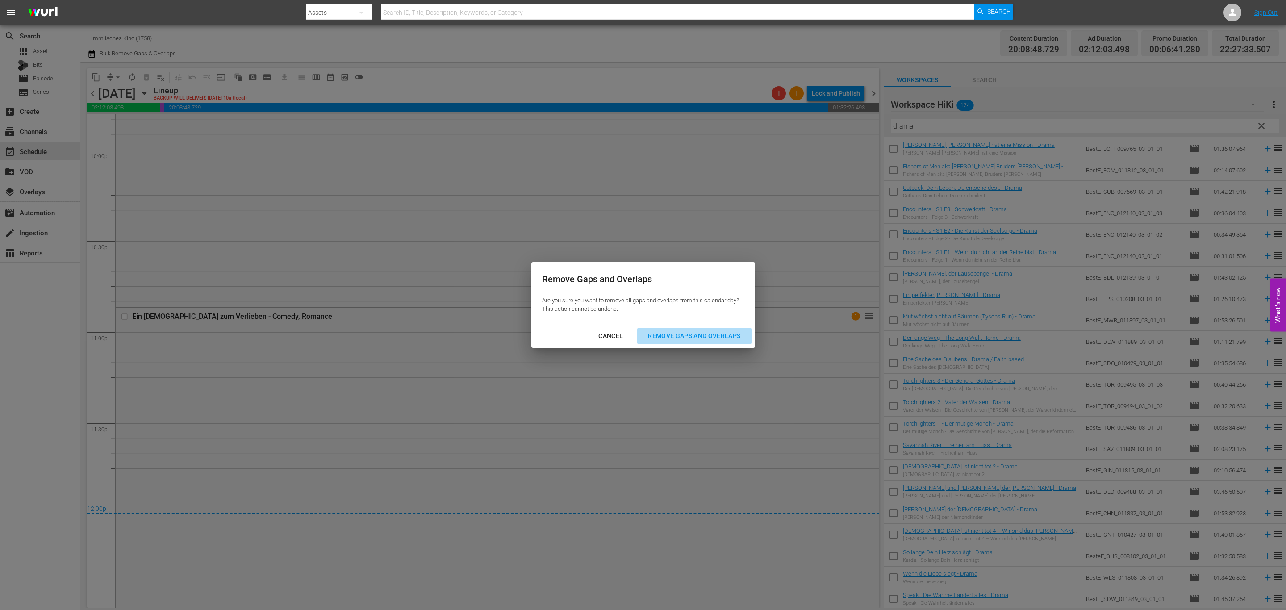
click at [672, 340] on div "Remove Gaps and Overlaps" at bounding box center [694, 335] width 107 height 11
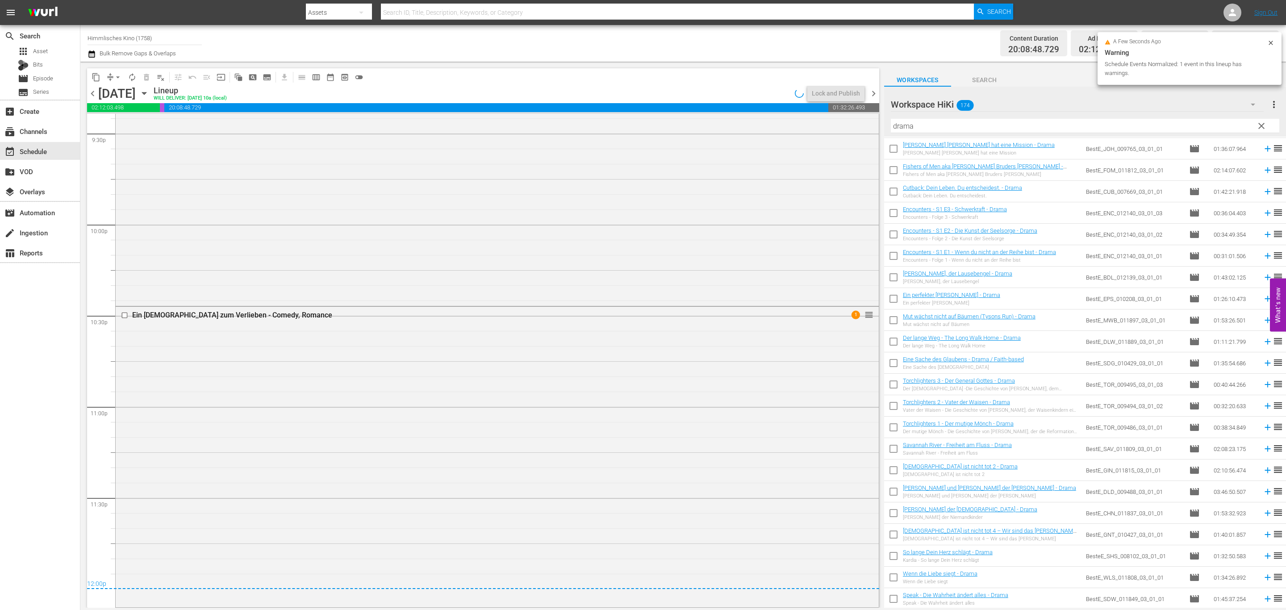
scroll to position [3896, 0]
click at [872, 94] on span "chevron_right" at bounding box center [873, 93] width 11 height 11
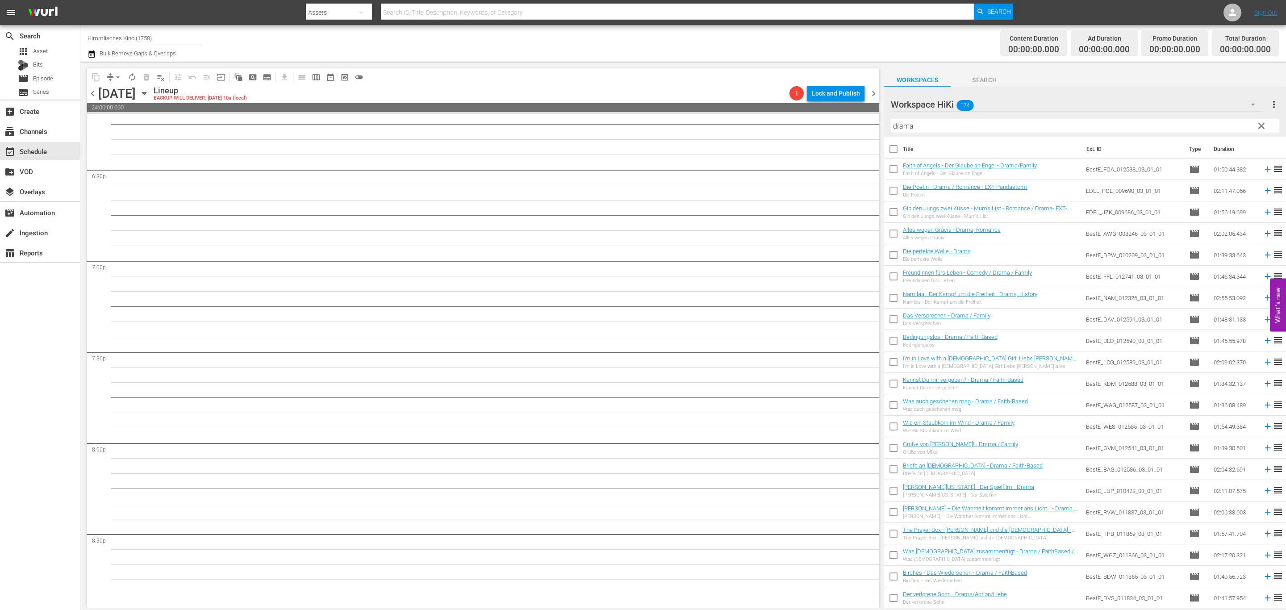
drag, startPoint x: 1258, startPoint y: 122, endPoint x: 411, endPoint y: 413, distance: 894.9
click at [1258, 122] on span "clear" at bounding box center [1261, 126] width 11 height 11
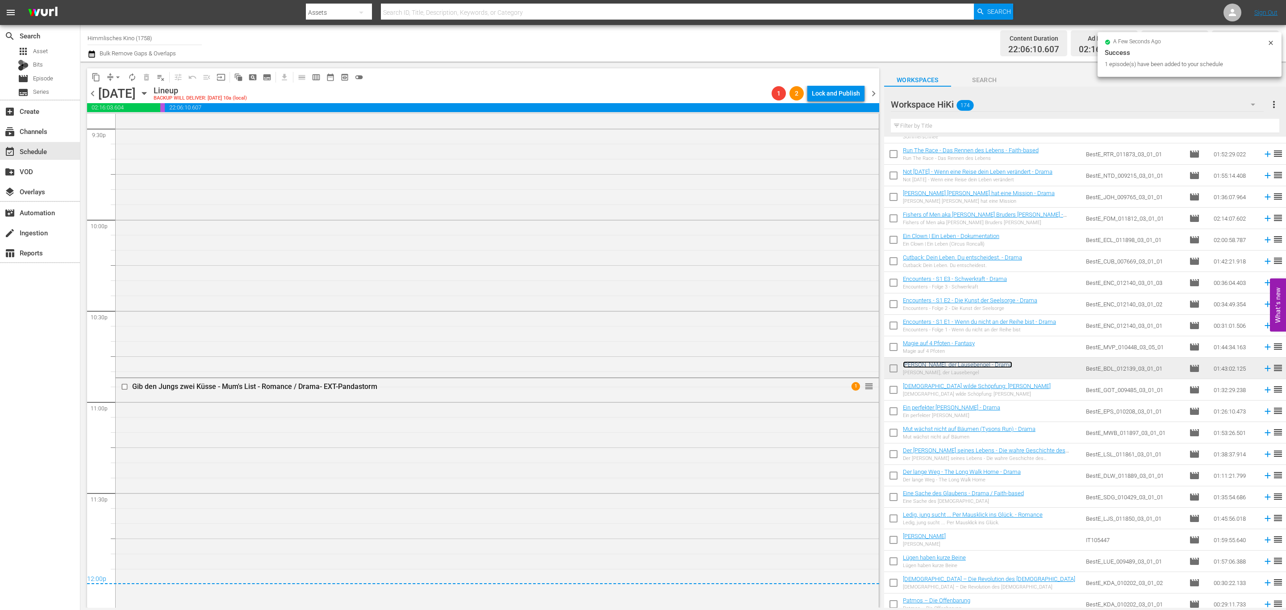
scroll to position [4024, 0]
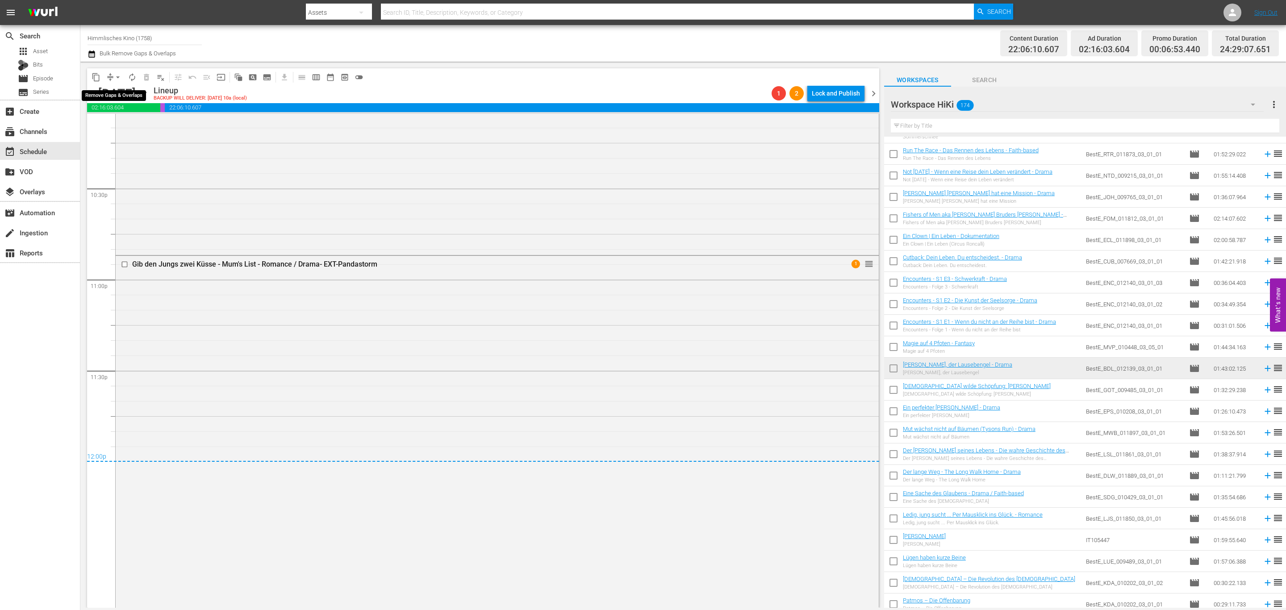
click at [119, 76] on span "arrow_drop_down" at bounding box center [117, 77] width 9 height 9
click at [116, 127] on li "Align to End of Previous Day" at bounding box center [118, 124] width 94 height 15
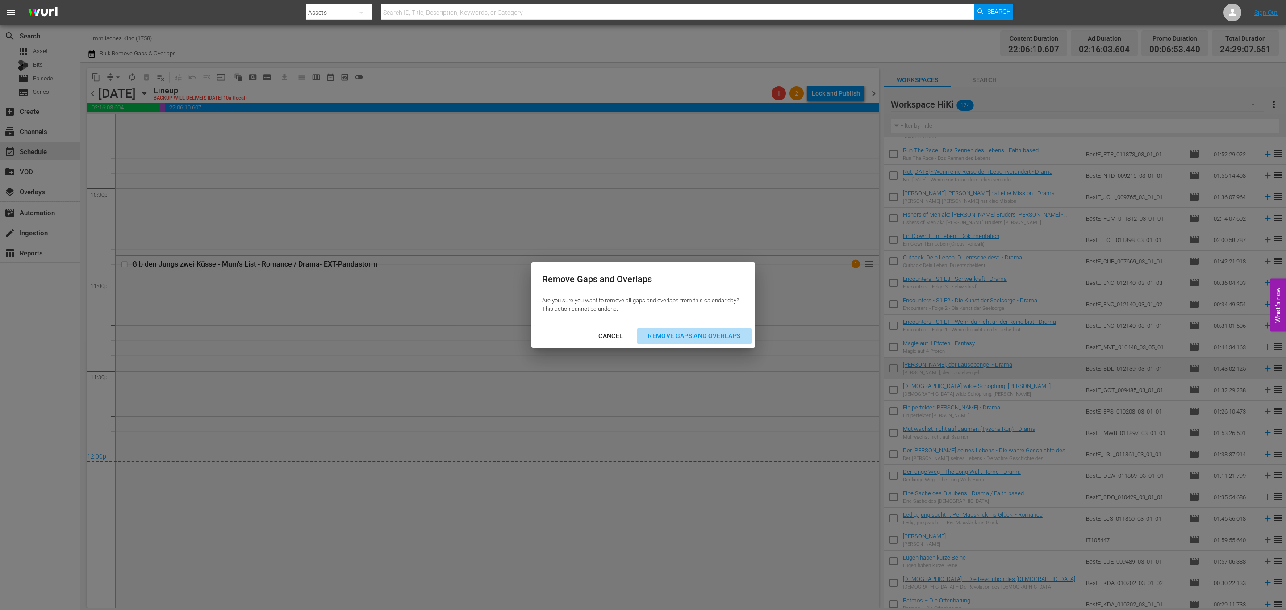
click at [687, 331] on div "Remove Gaps and Overlaps" at bounding box center [694, 335] width 107 height 11
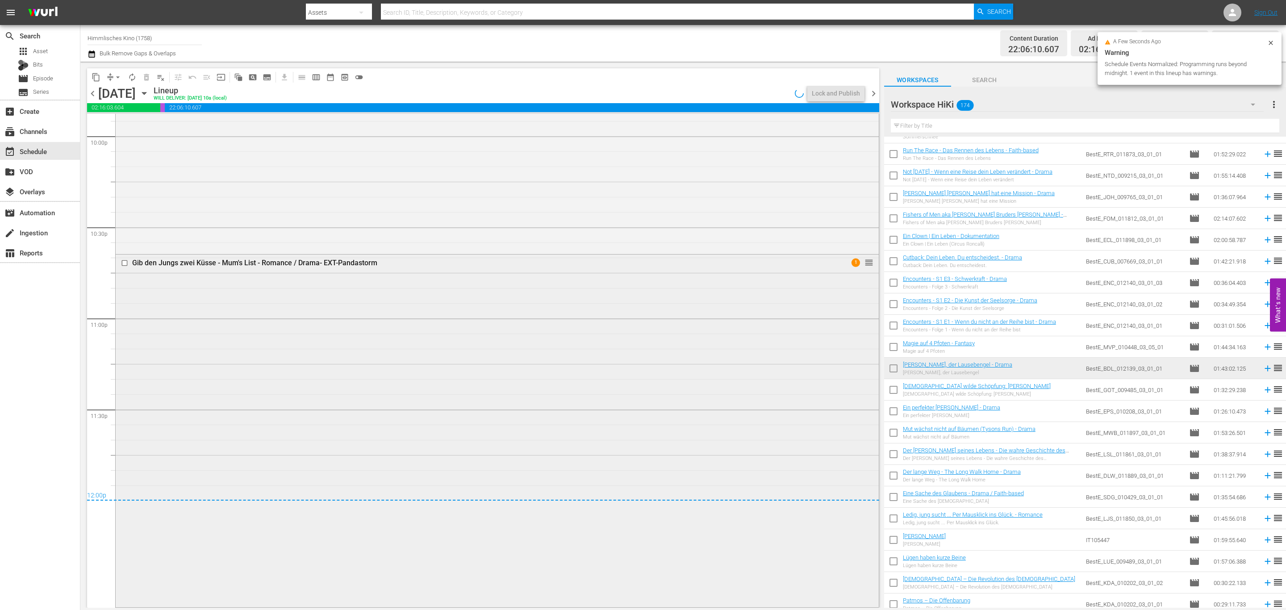
scroll to position [3985, 0]
click at [94, 90] on span "chevron_left" at bounding box center [92, 93] width 11 height 11
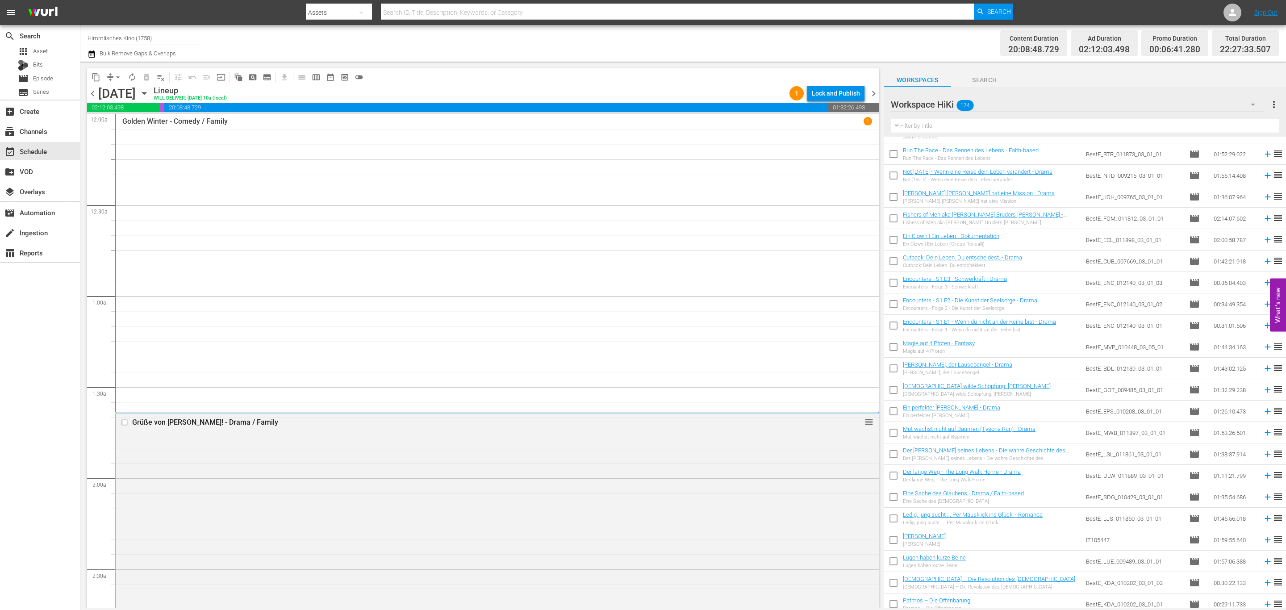
click at [149, 92] on icon "button" at bounding box center [144, 93] width 10 height 10
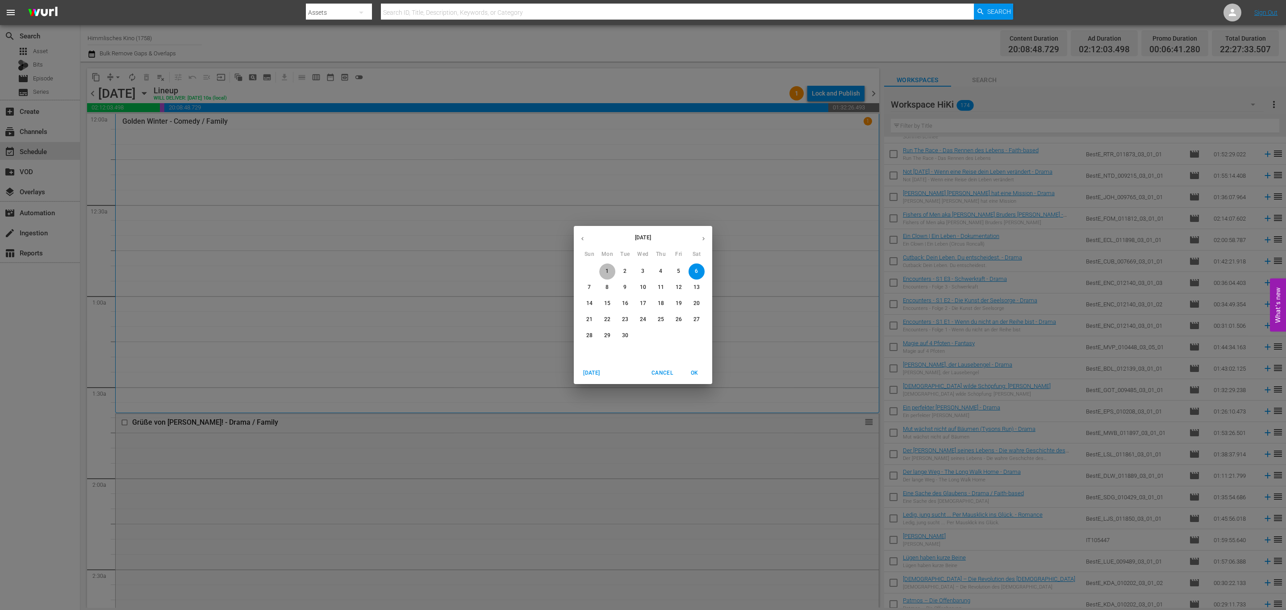
click at [606, 271] on p "1" at bounding box center [606, 271] width 3 height 8
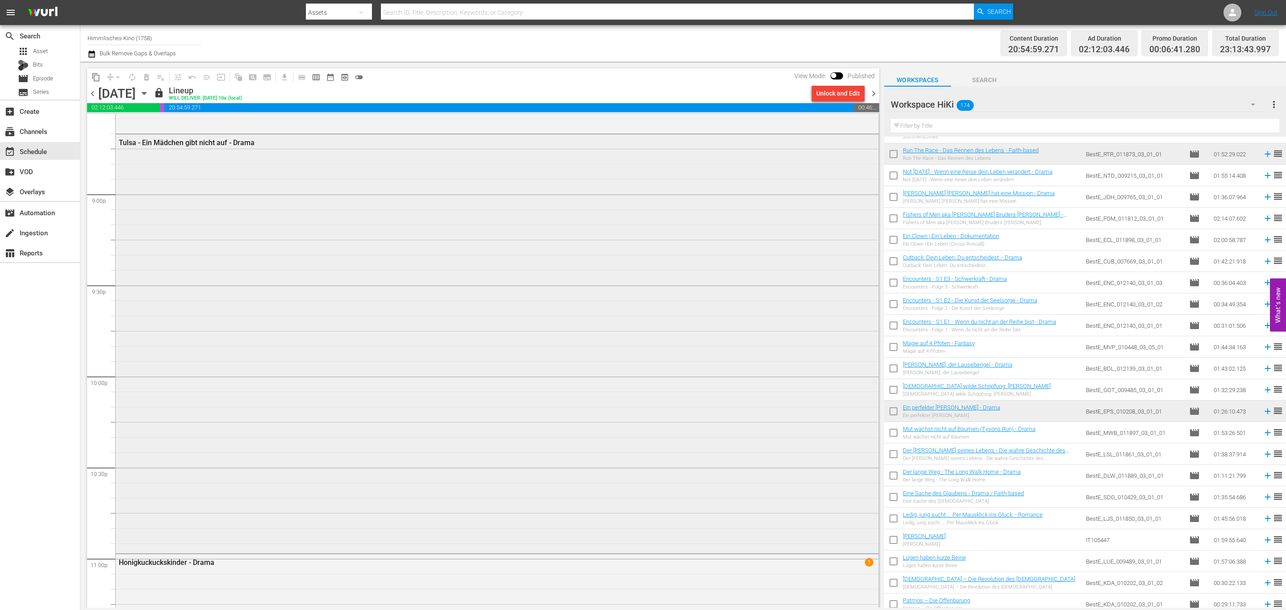
scroll to position [3974, 0]
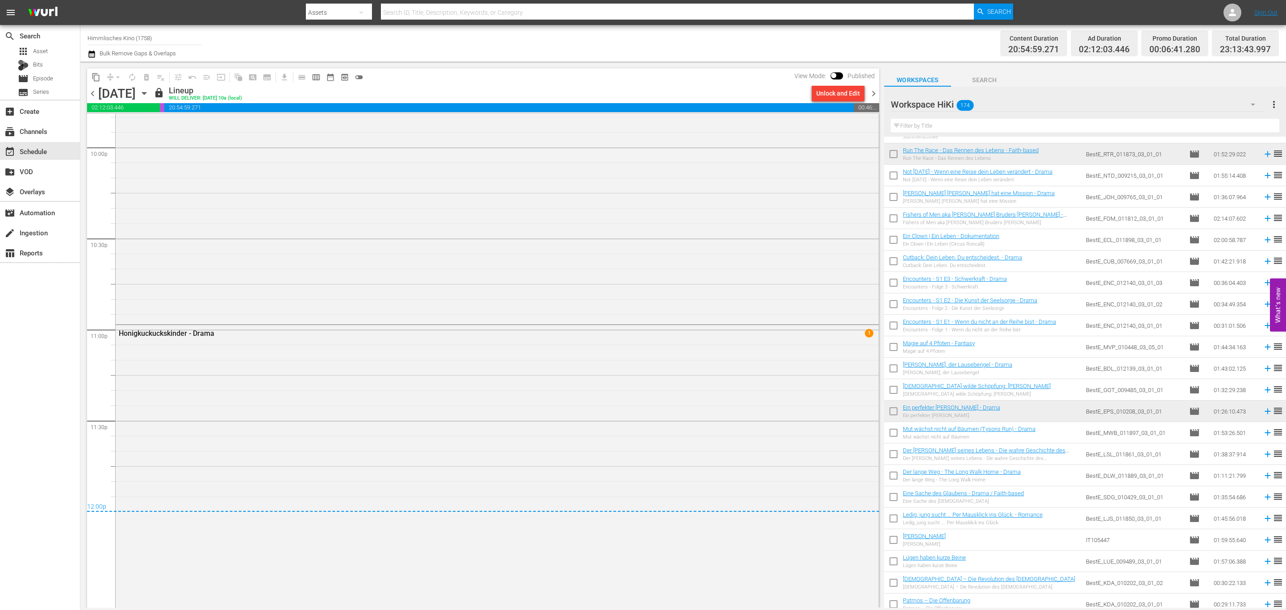
click at [871, 94] on span "chevron_right" at bounding box center [873, 93] width 11 height 11
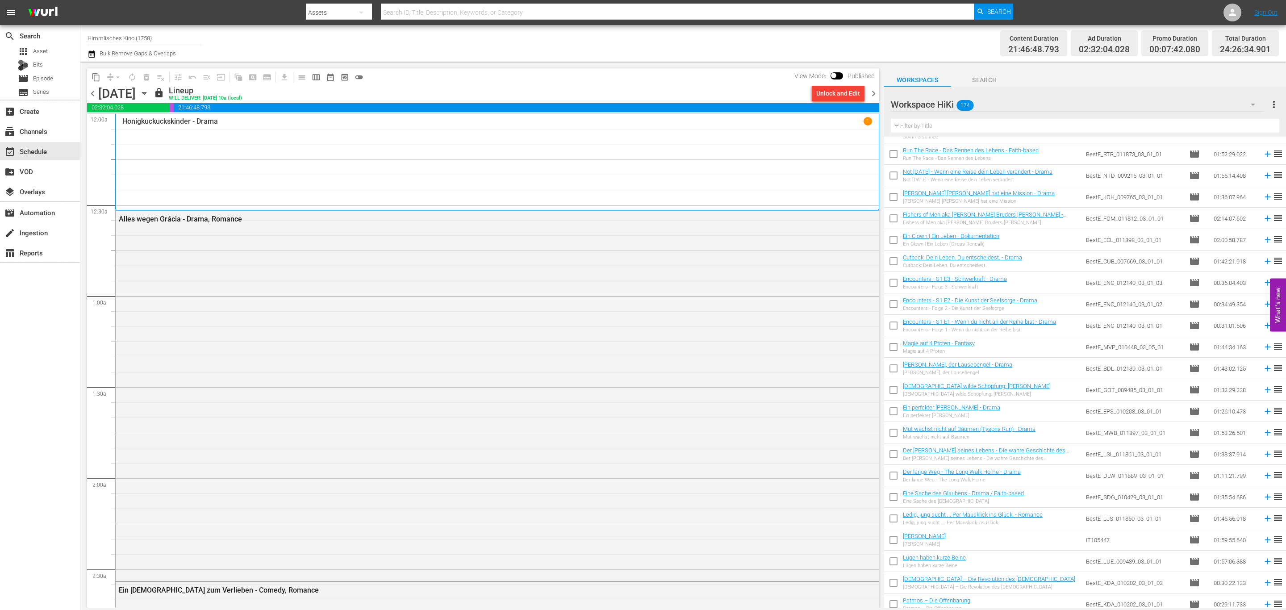
click at [875, 88] on span "chevron_right" at bounding box center [873, 93] width 11 height 11
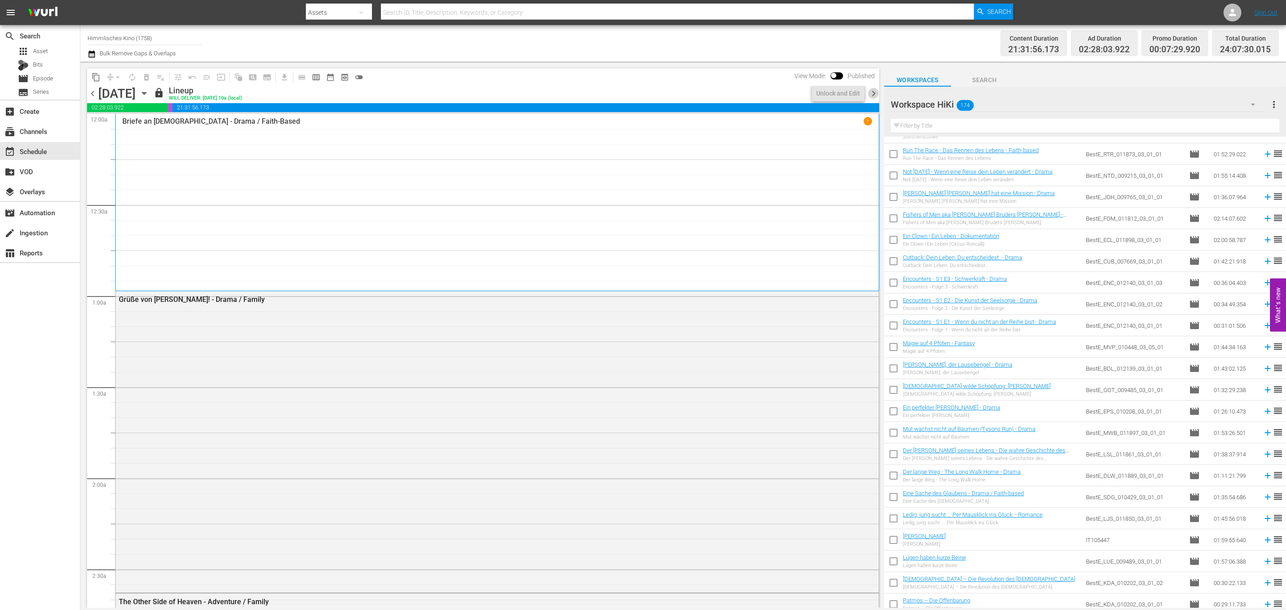
click at [871, 94] on span "chevron_right" at bounding box center [873, 93] width 11 height 11
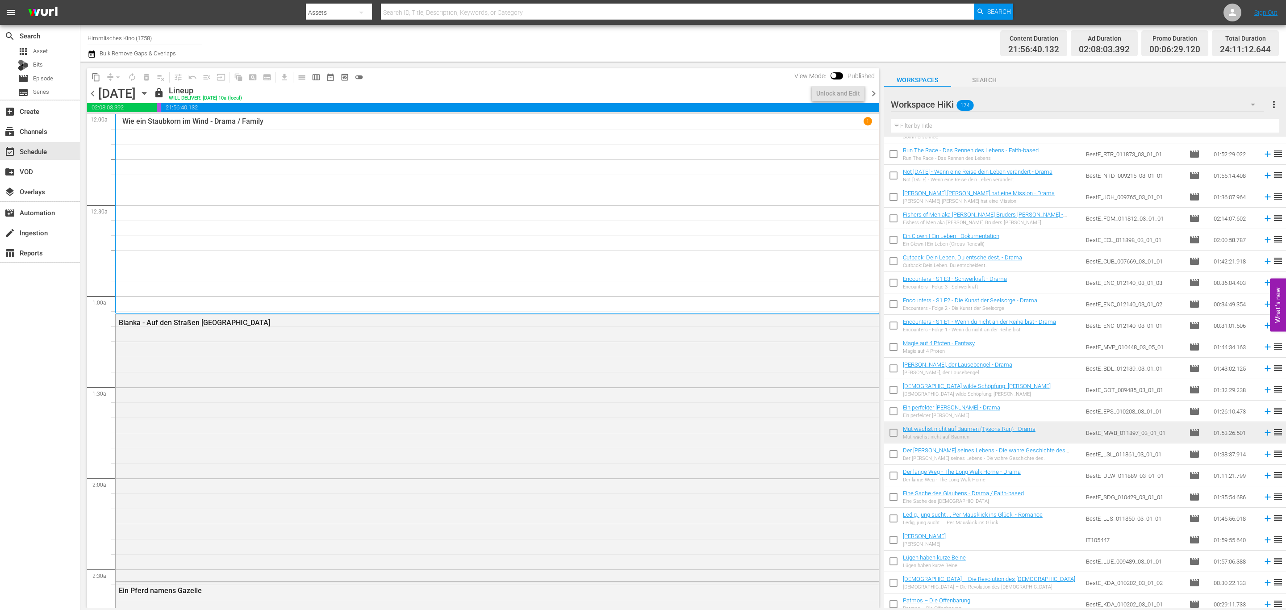
click at [875, 95] on span "chevron_right" at bounding box center [873, 93] width 11 height 11
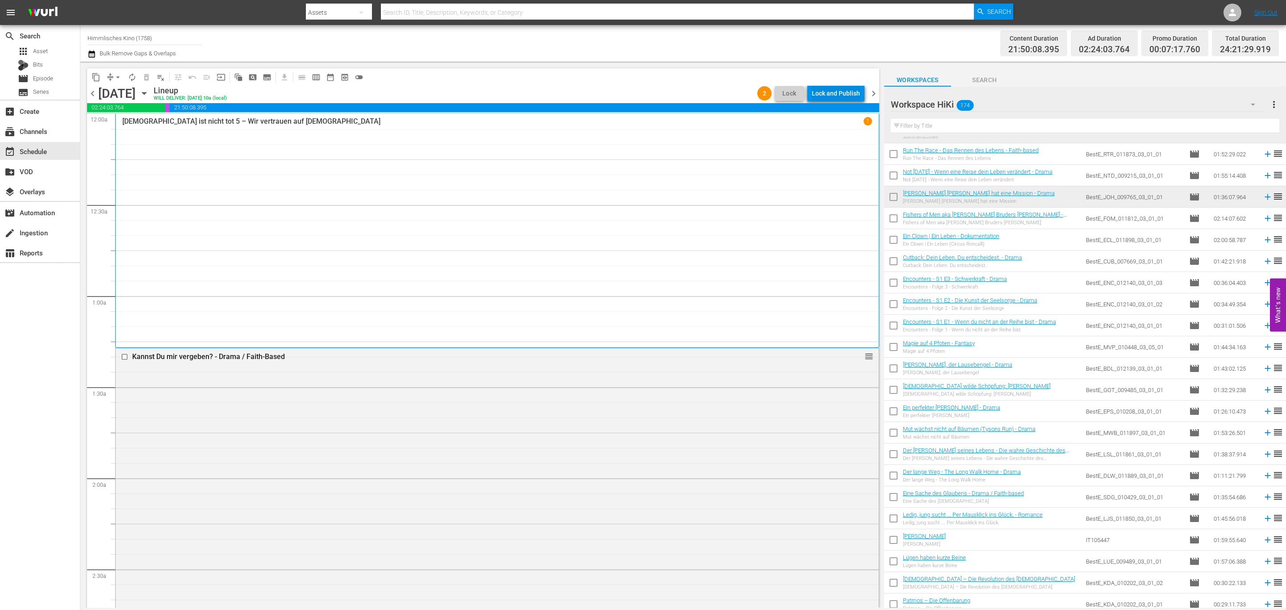
click at [828, 96] on div "Lock and Publish" at bounding box center [836, 93] width 48 height 16
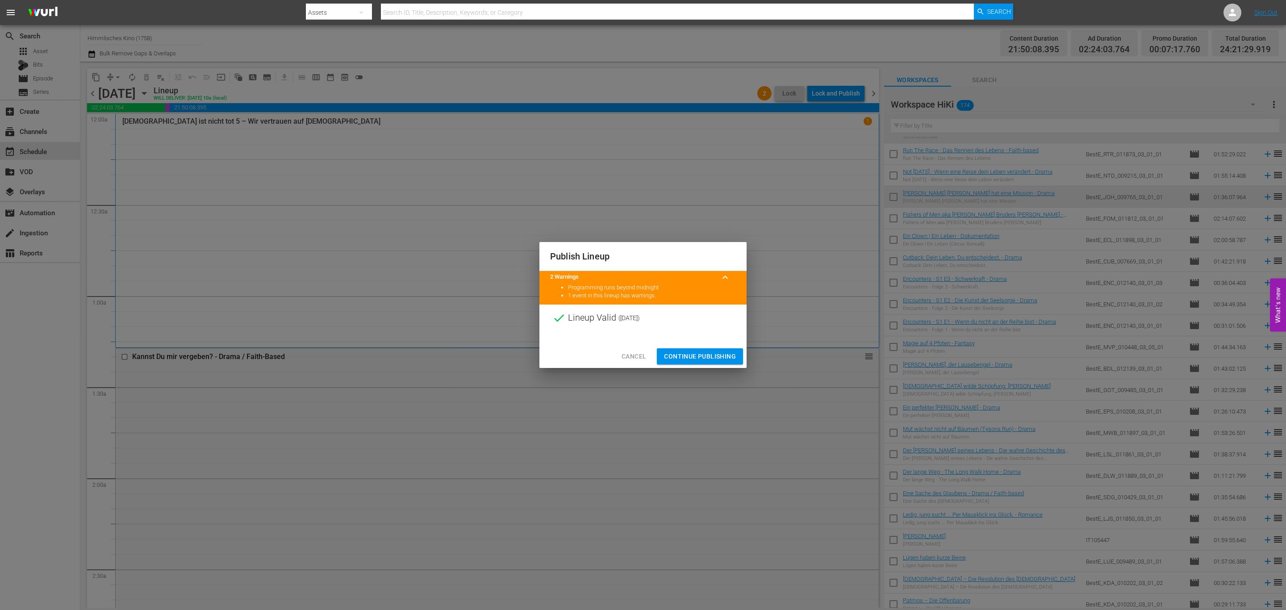
click at [712, 347] on div "Cancel Continue Publishing" at bounding box center [642, 357] width 207 height 24
click at [713, 351] on span "Continue Publishing" at bounding box center [700, 356] width 72 height 11
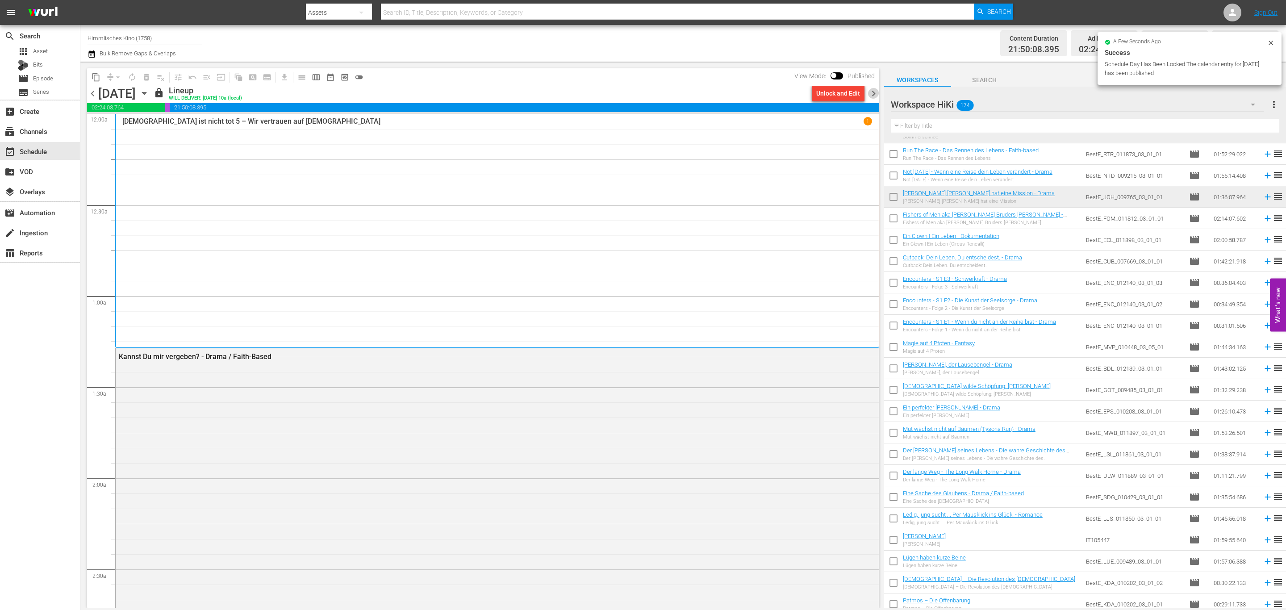
click at [875, 94] on span "chevron_right" at bounding box center [873, 93] width 11 height 11
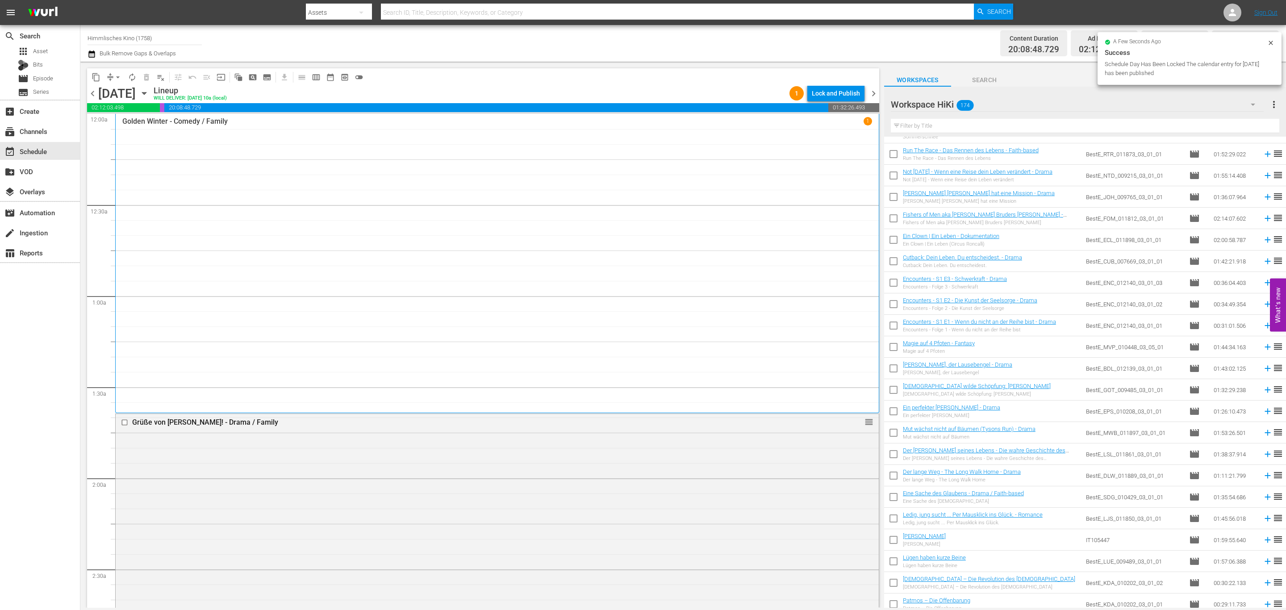
click at [846, 93] on div "Lock and Publish" at bounding box center [836, 93] width 48 height 16
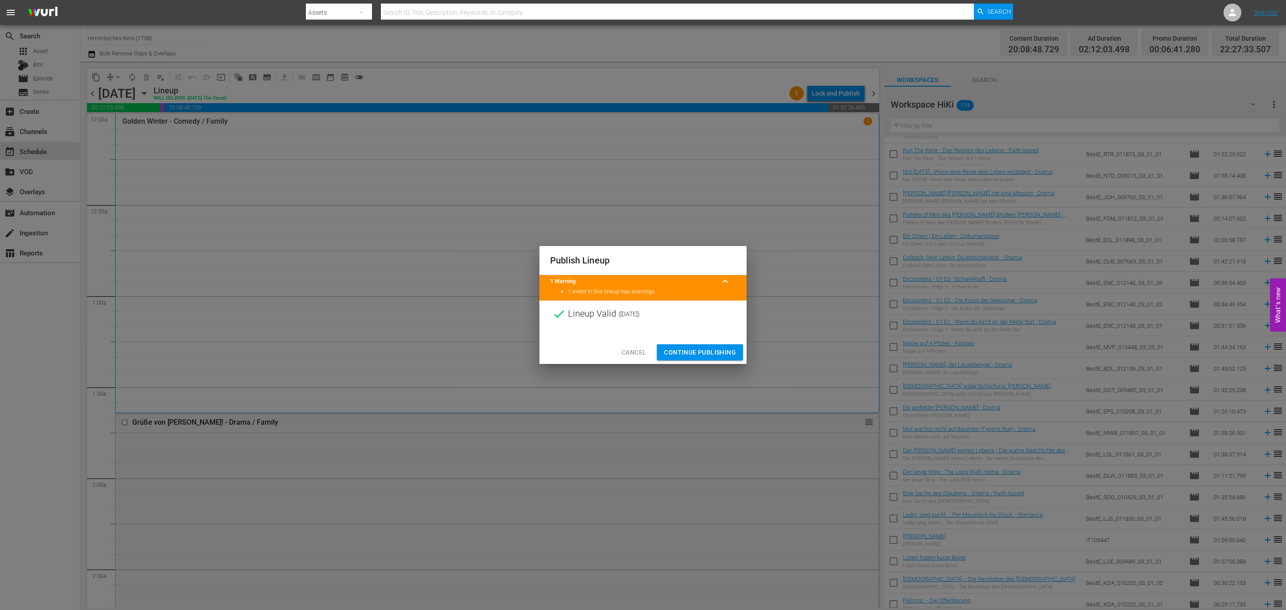
click at [715, 351] on span "Continue Publishing" at bounding box center [700, 352] width 72 height 11
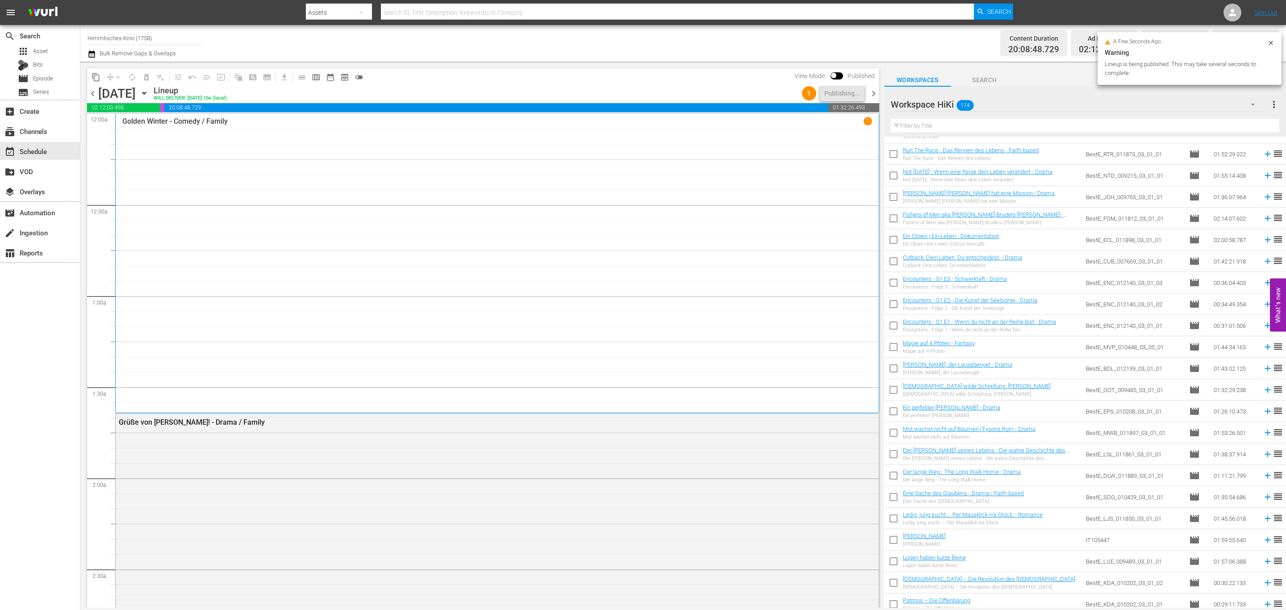
click at [875, 90] on span "chevron_right" at bounding box center [873, 93] width 11 height 11
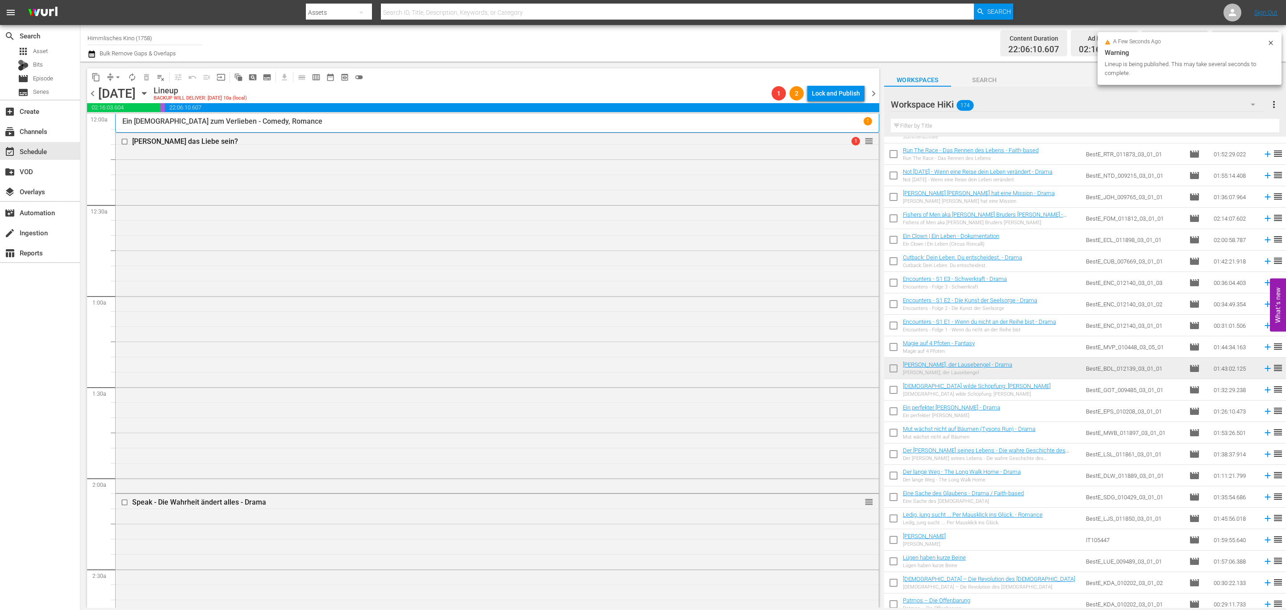
click at [836, 92] on div "Lock and Publish" at bounding box center [836, 93] width 48 height 16
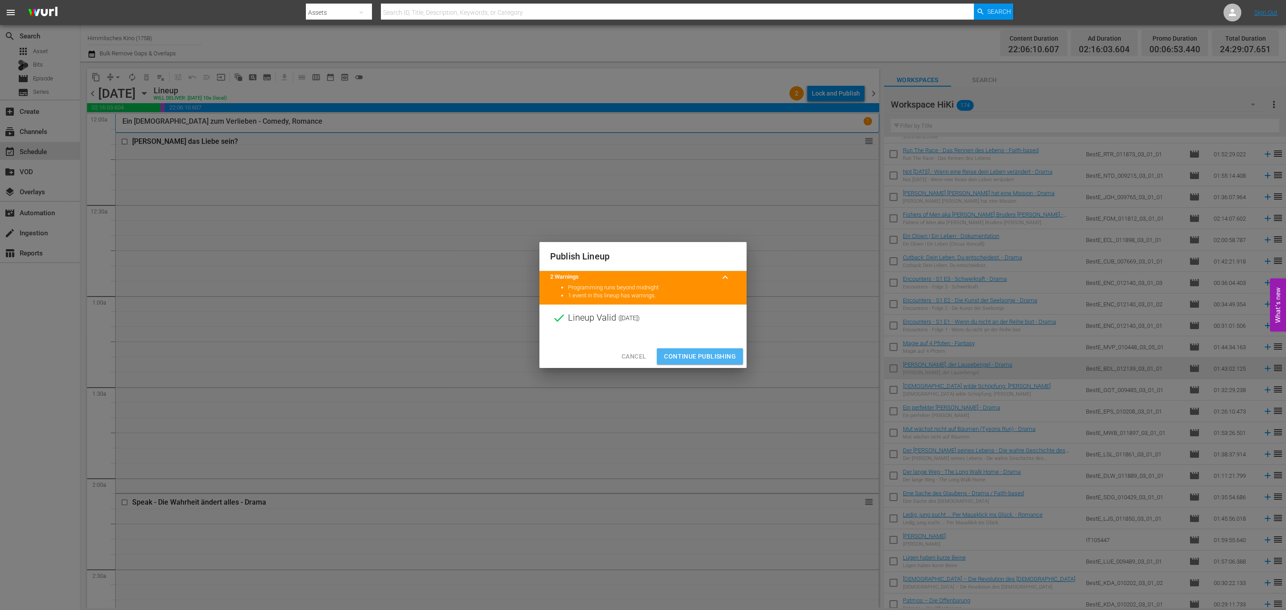
click at [698, 351] on span "Continue Publishing" at bounding box center [700, 356] width 72 height 11
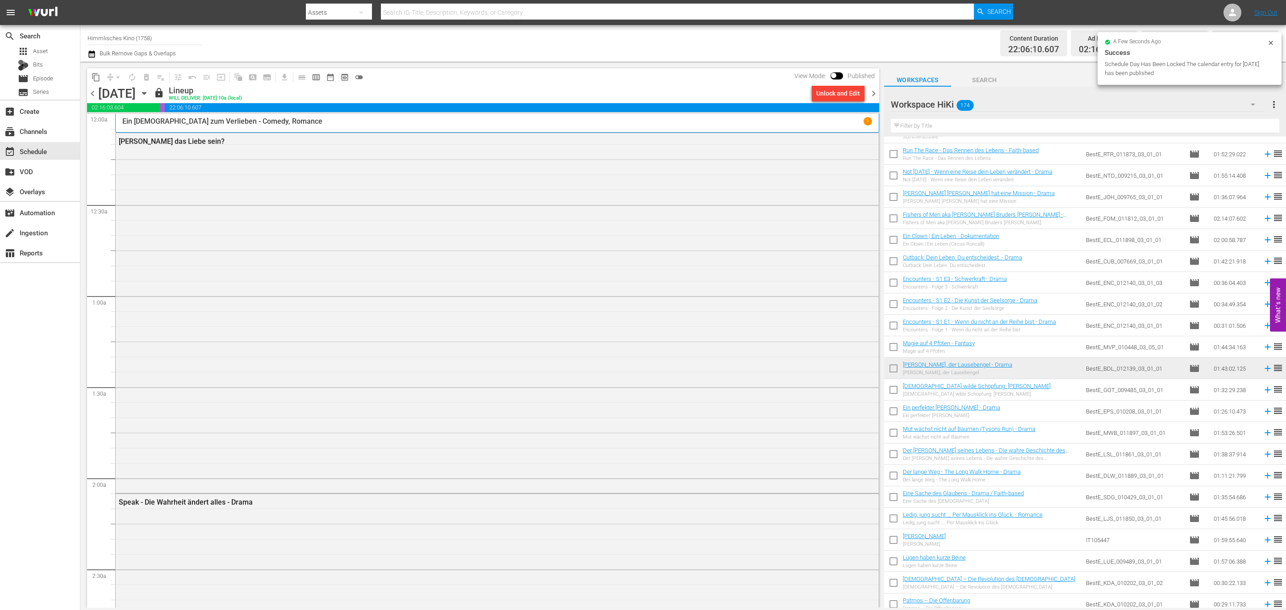
click at [873, 94] on span "chevron_right" at bounding box center [873, 93] width 11 height 11
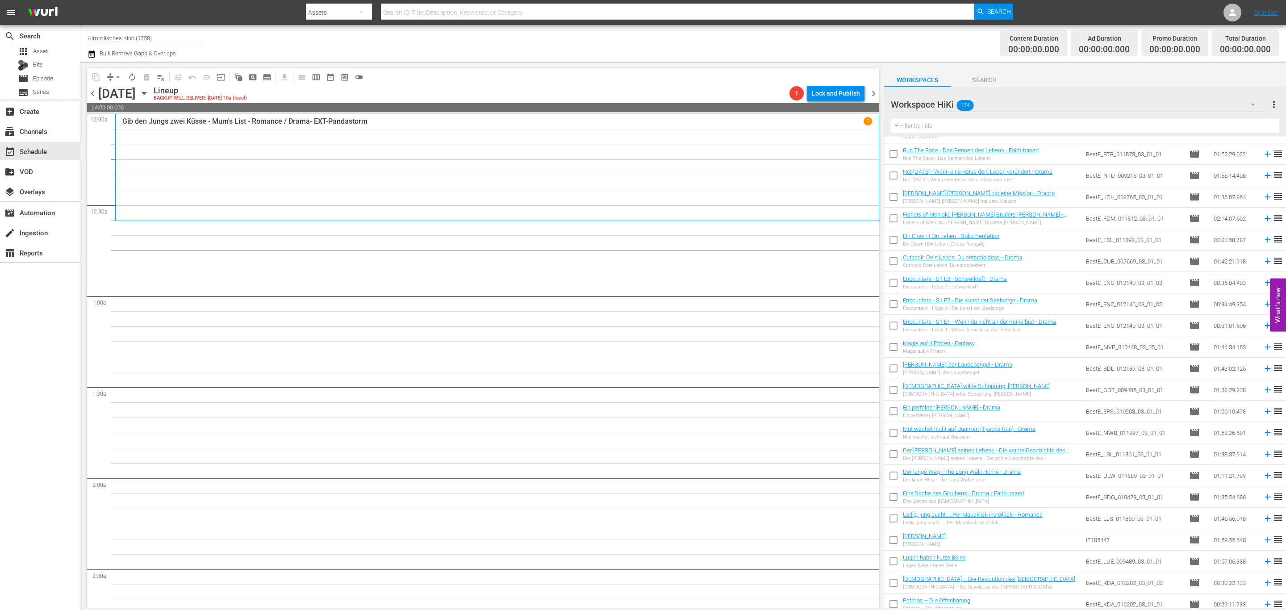
click at [146, 94] on icon "button" at bounding box center [144, 93] width 4 height 2
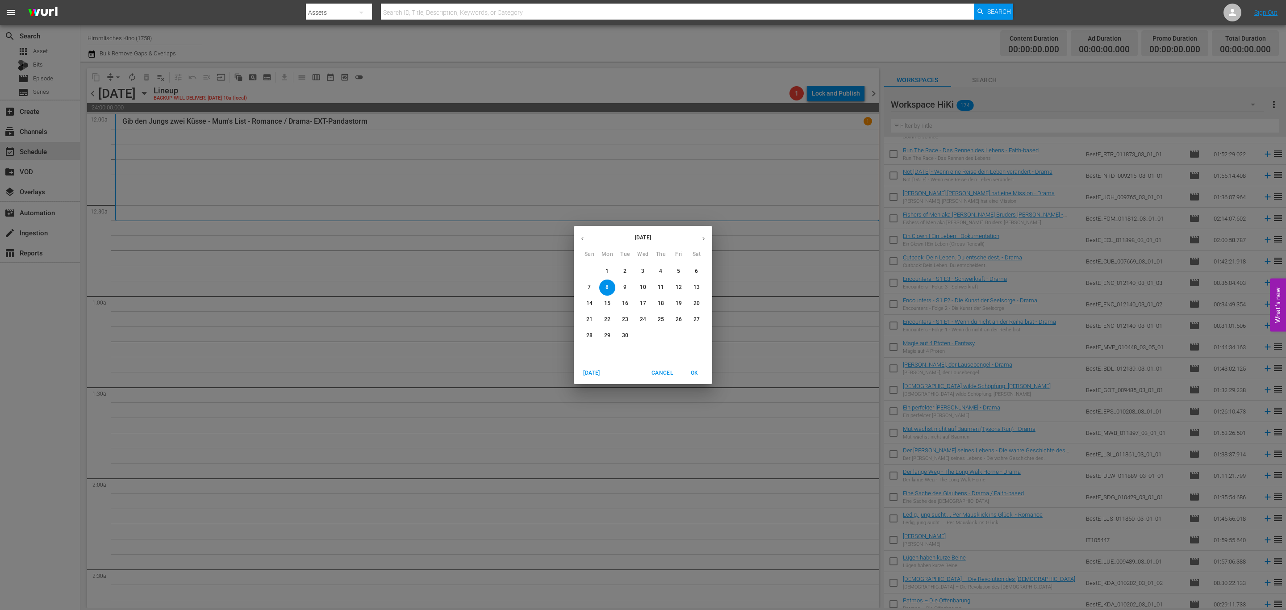
click at [604, 267] on span "1" at bounding box center [607, 271] width 16 height 8
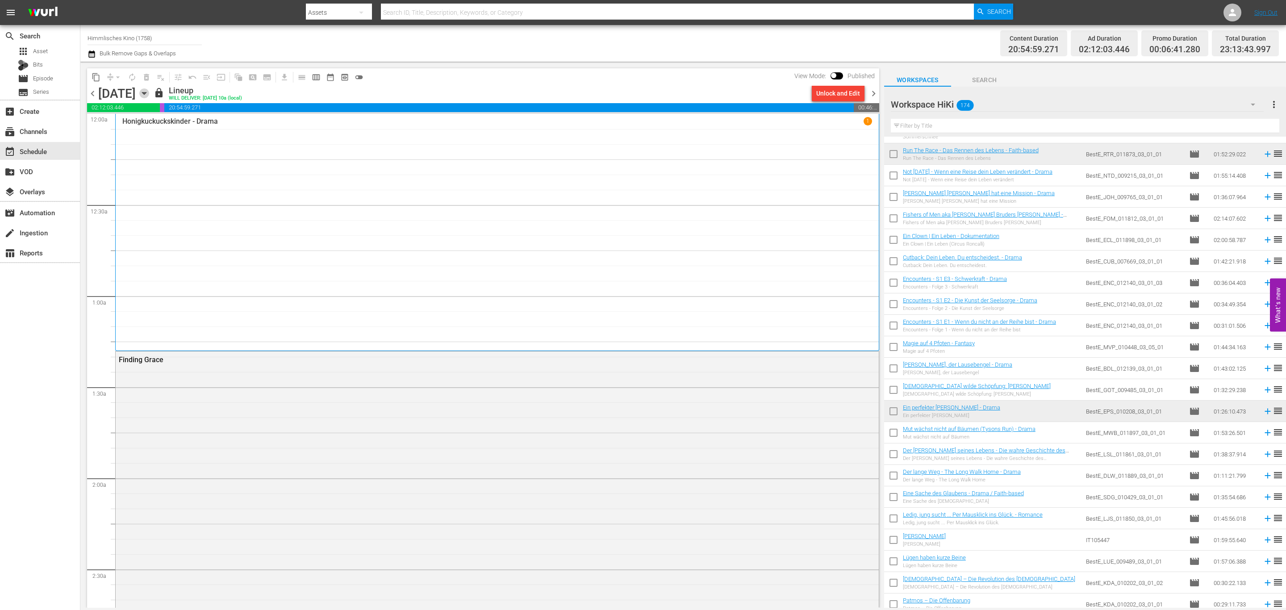
click at [149, 90] on icon "button" at bounding box center [144, 93] width 10 height 10
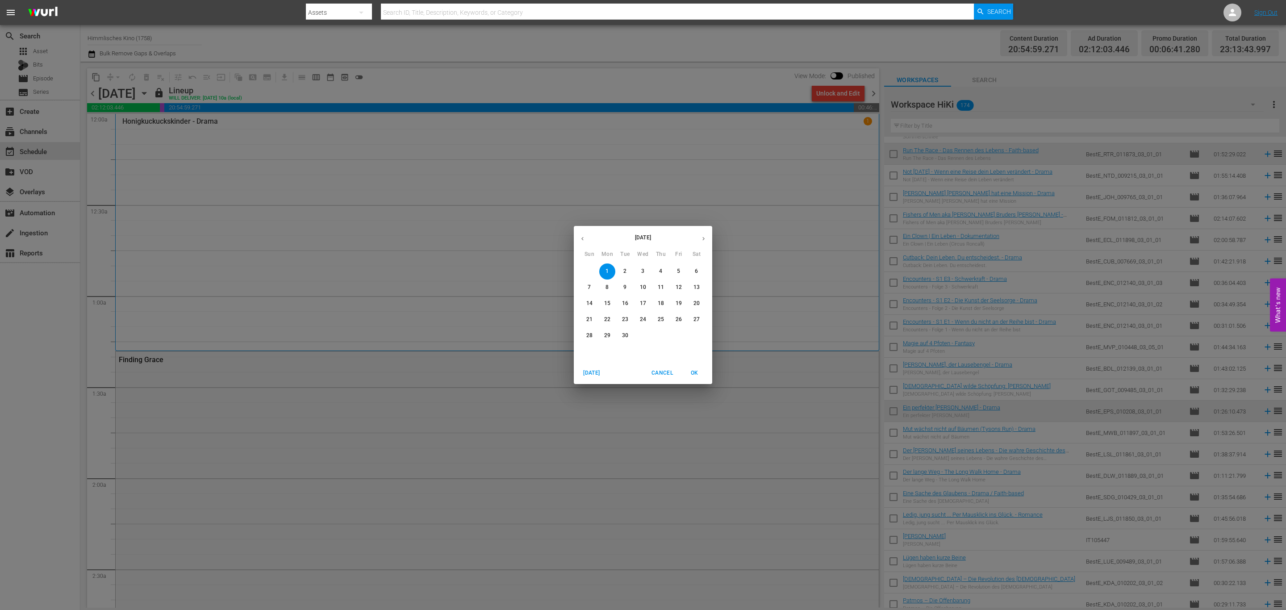
click at [580, 242] on icon "button" at bounding box center [582, 238] width 7 height 7
click at [700, 236] on icon "button" at bounding box center [703, 238] width 7 height 7
click at [696, 271] on p "6" at bounding box center [696, 271] width 3 height 8
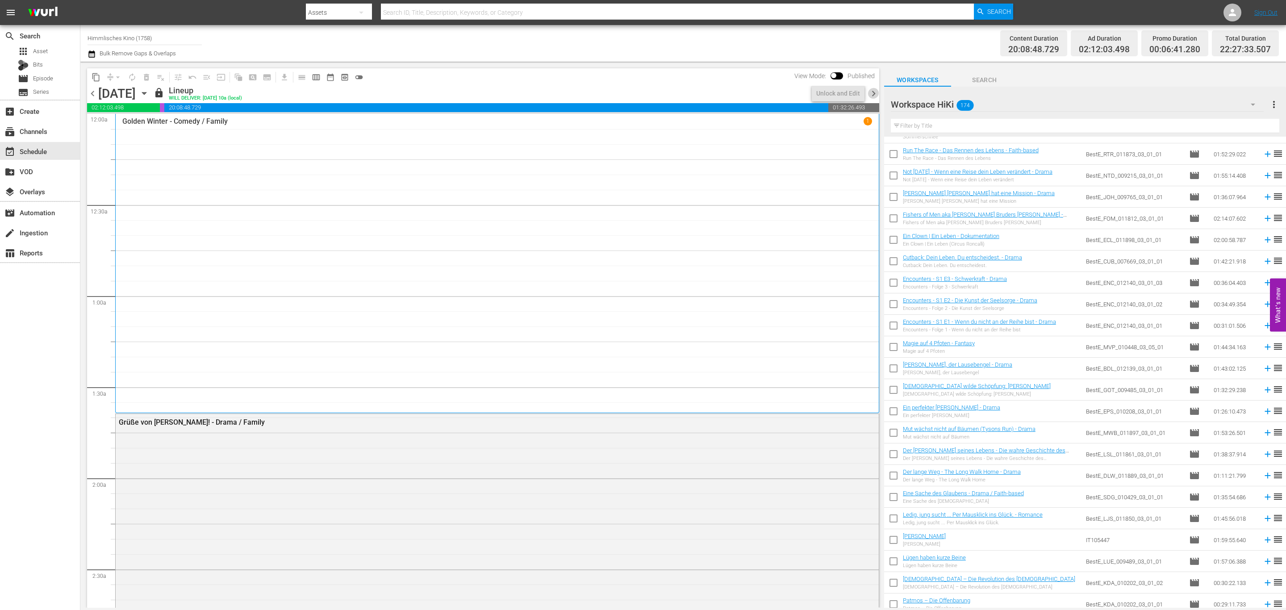
click at [871, 98] on span "chevron_right" at bounding box center [873, 93] width 11 height 11
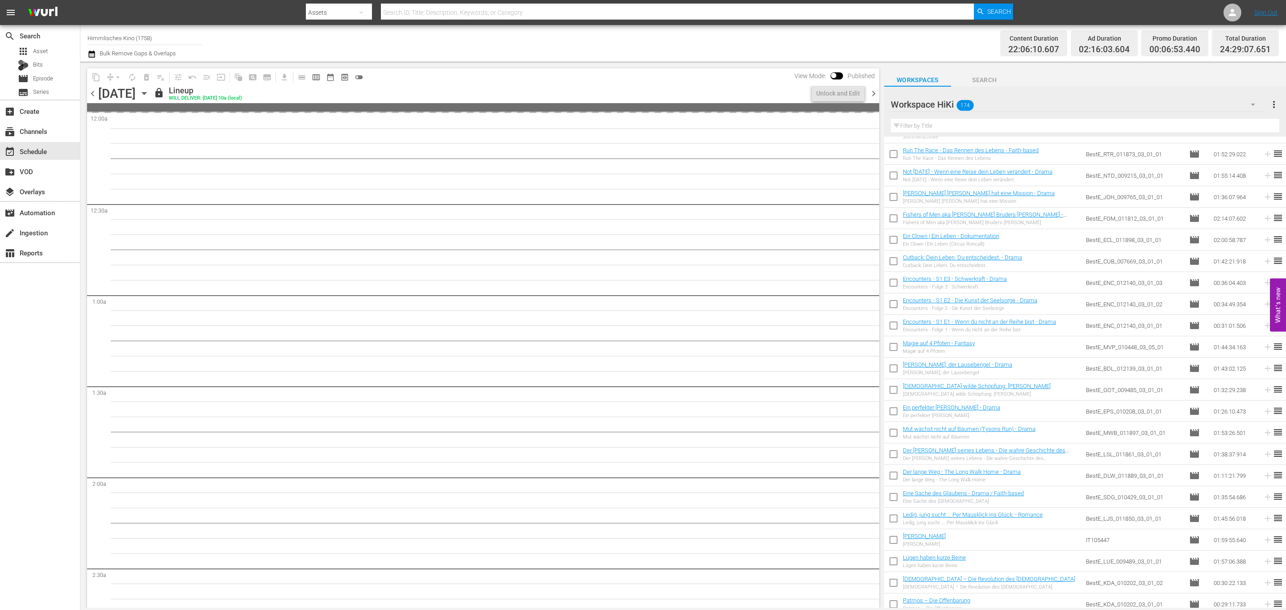
click at [869, 99] on div "chevron_left Sunday, September 7th September 7th lock Lineup WILL DELIVER: 9/6 …" at bounding box center [483, 94] width 792 height 17
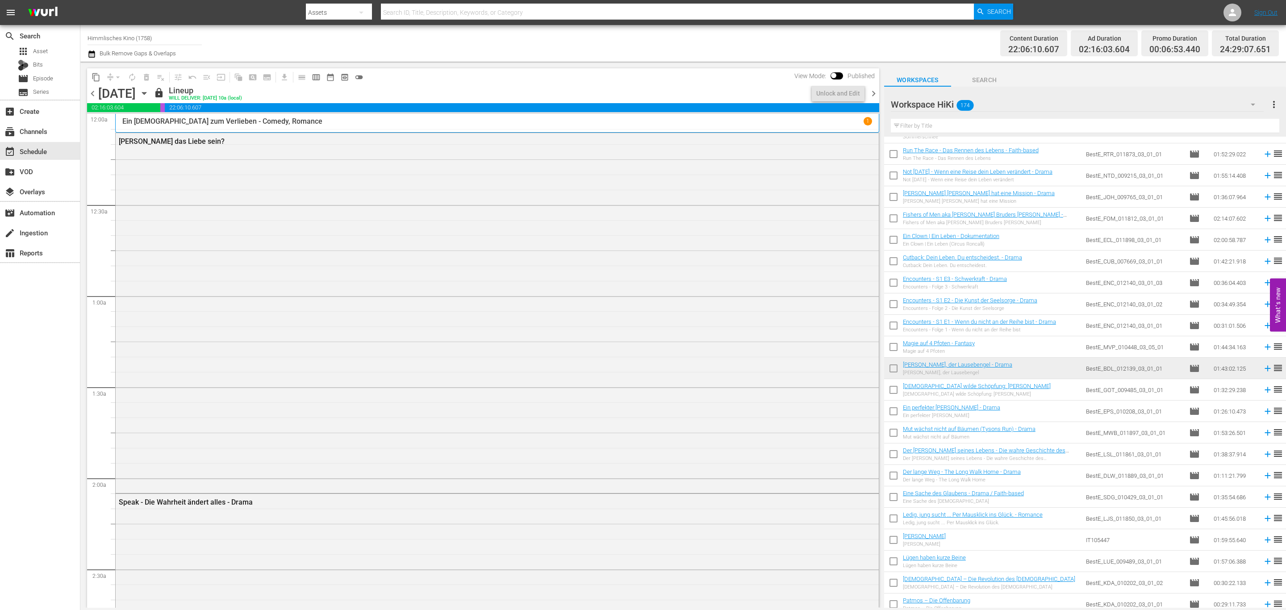
click at [871, 94] on span "chevron_right" at bounding box center [873, 93] width 11 height 11
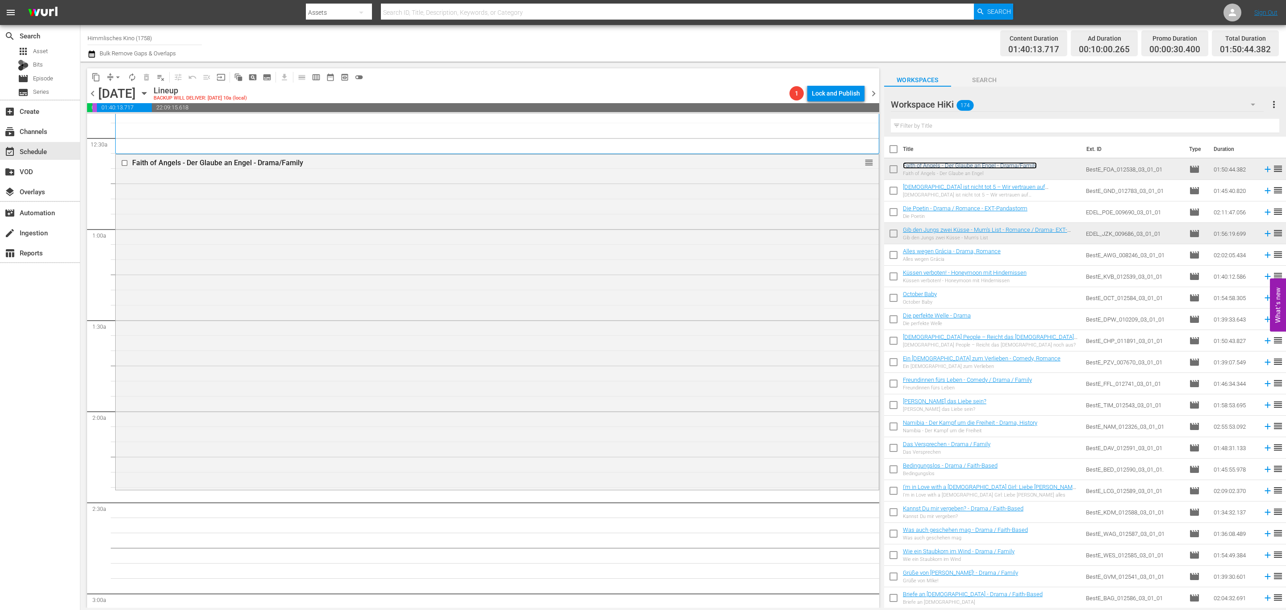
scroll to position [268, 0]
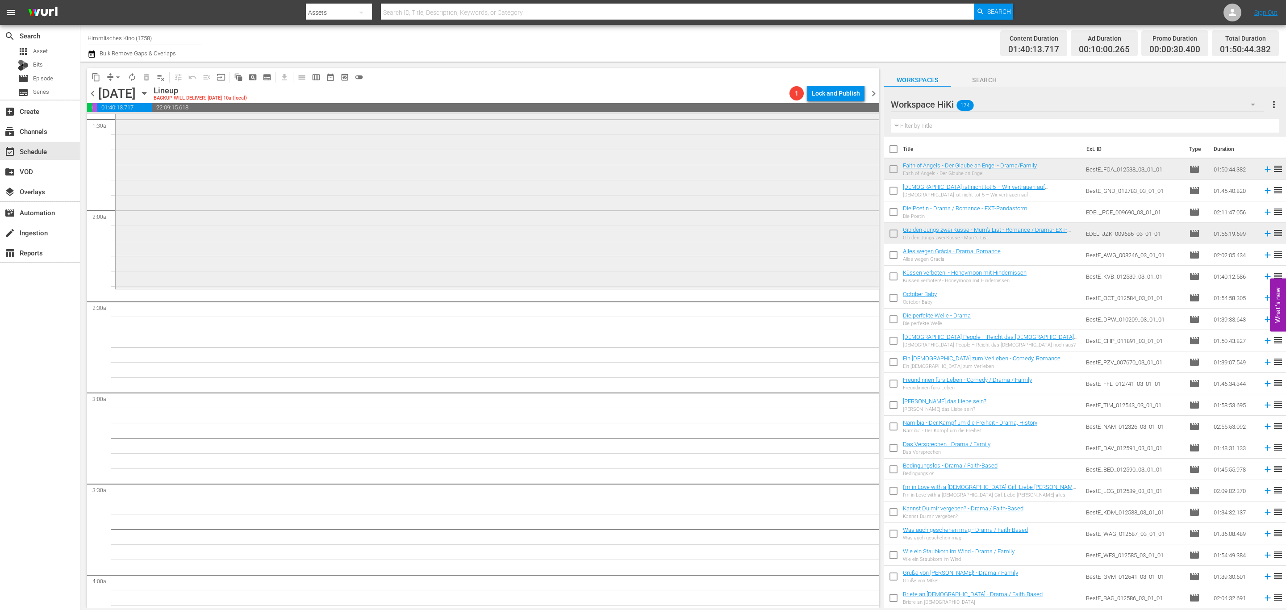
click at [651, 198] on div "Faith of Angels - Der Glaube an Engel - Drama/Family reorder" at bounding box center [497, 121] width 763 height 334
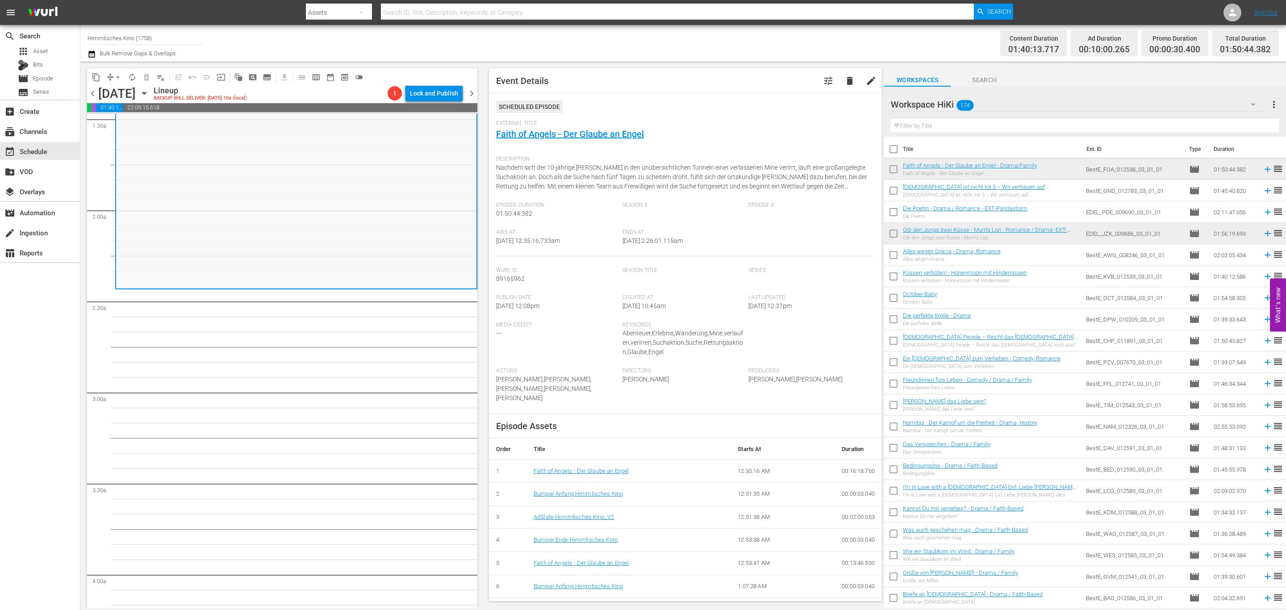
click at [991, 125] on input "text" at bounding box center [1085, 126] width 388 height 14
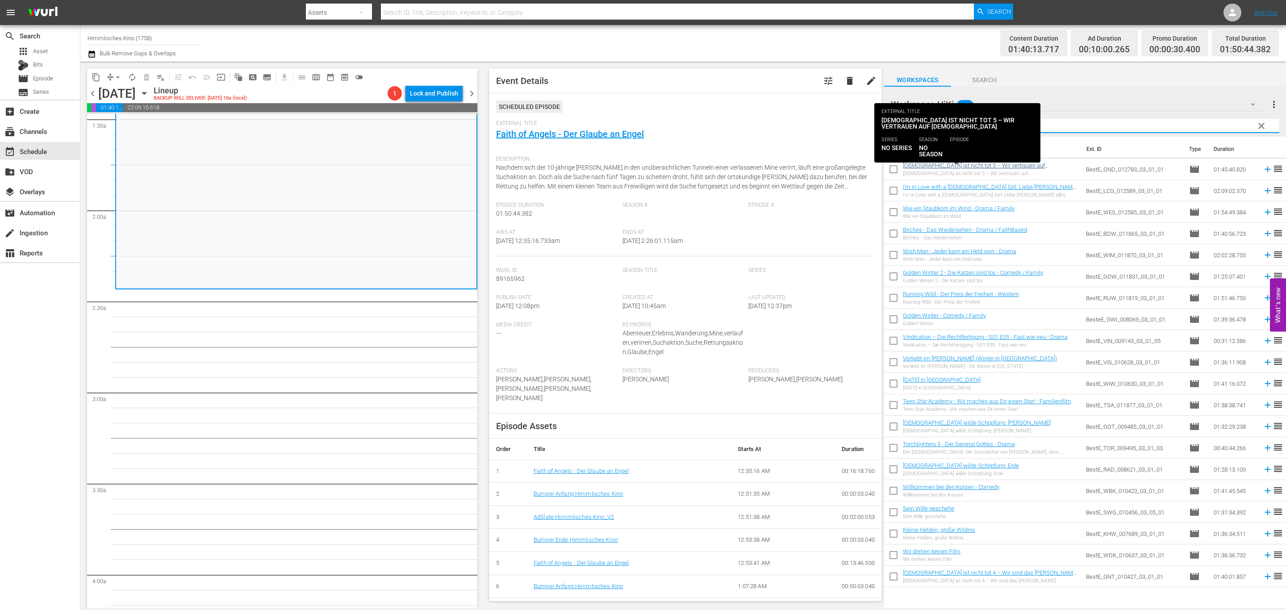
type input "wis"
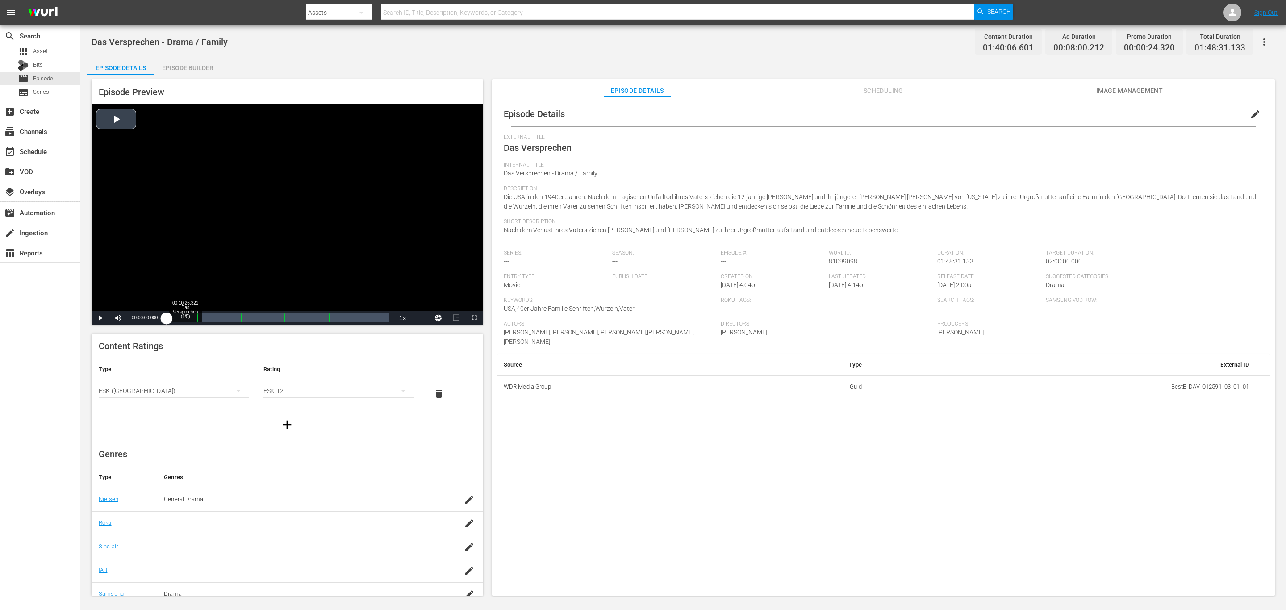
click at [191, 320] on div "Loaded : 0.00% 00:10:26.321 Das Versprechen (1/5) 00:00:00.000" at bounding box center [278, 317] width 222 height 9
click at [245, 262] on div "Video Player" at bounding box center [288, 207] width 392 height 207
click at [339, 239] on div "Video Player" at bounding box center [288, 207] width 392 height 207
click at [253, 321] on div "Loaded : 12.30% 00:45:27.107 Das Versprechen (3/5) 00:11:45.702" at bounding box center [278, 317] width 222 height 9
click at [100, 318] on span "Video Player" at bounding box center [100, 318] width 0 height 0
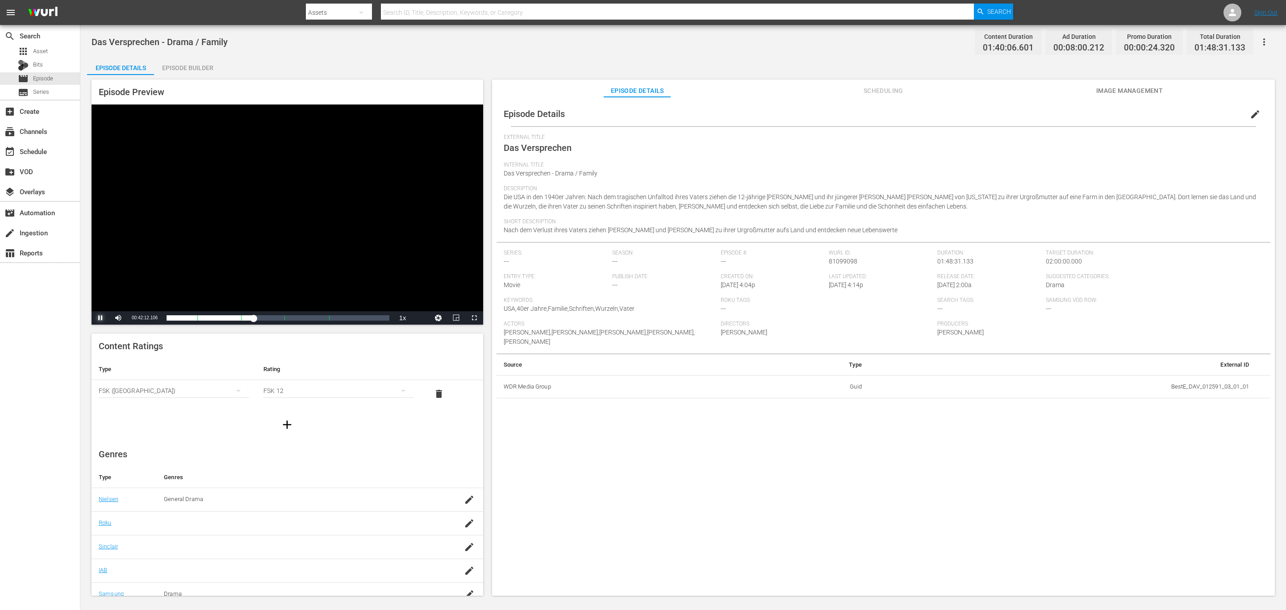
click at [100, 318] on span "Video Player" at bounding box center [100, 318] width 0 height 0
click at [207, 315] on div "Loaded : 0.09% 00:19:47.348 Wie ein Staubkorn im Wind (2/6) 00:00:00.000" at bounding box center [278, 317] width 222 height 9
click at [216, 243] on div "Video Player" at bounding box center [288, 207] width 392 height 207
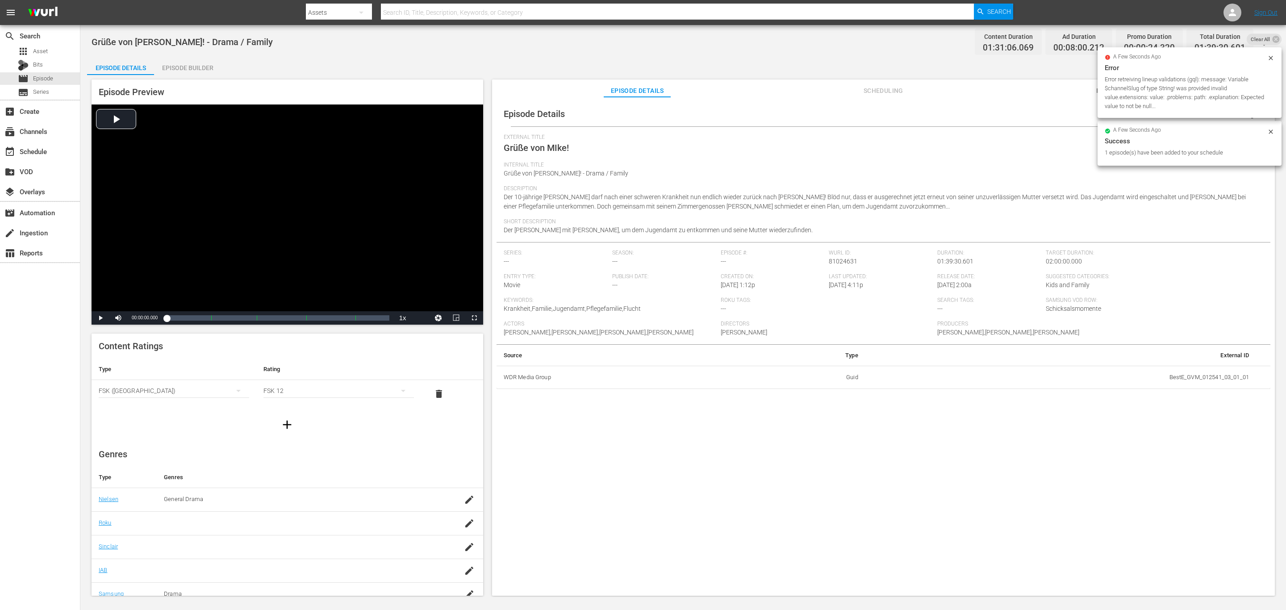
drag, startPoint x: 914, startPoint y: 163, endPoint x: 896, endPoint y: 22, distance: 141.7
click at [914, 162] on span "Internal Title" at bounding box center [881, 165] width 755 height 7
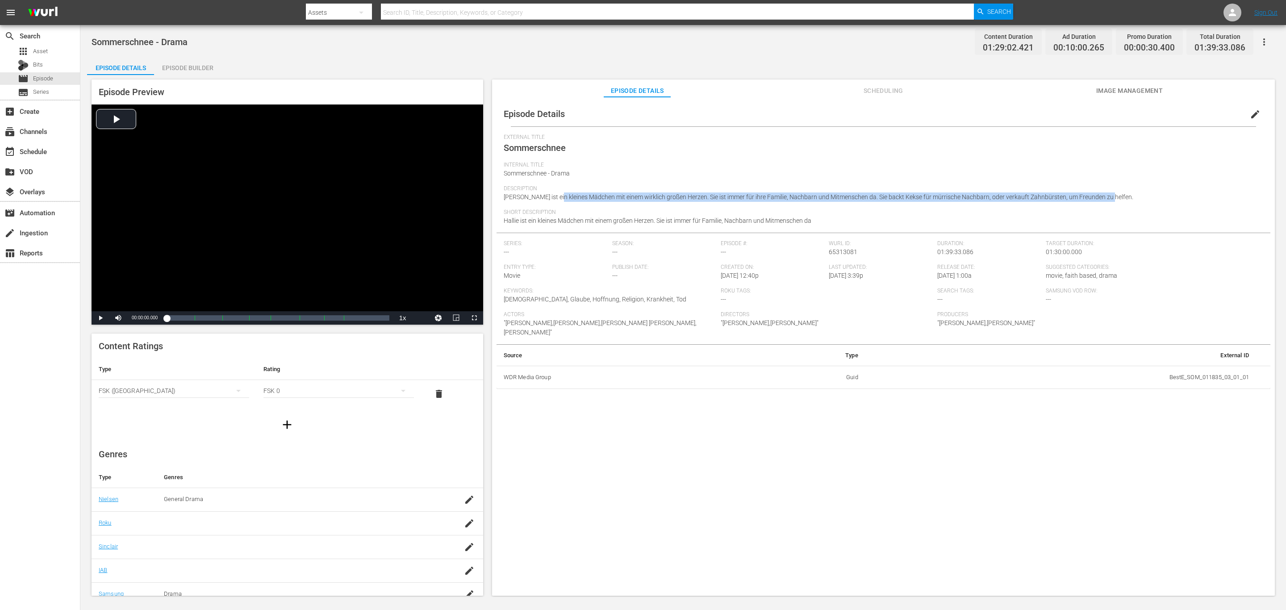
drag, startPoint x: 552, startPoint y: 197, endPoint x: 1177, endPoint y: 200, distance: 625.5
click at [857, 200] on div "Description Hallie ist ein kleines Mädchen mit einem wirklich großen Herzen. Si…" at bounding box center [883, 197] width 759 height 24
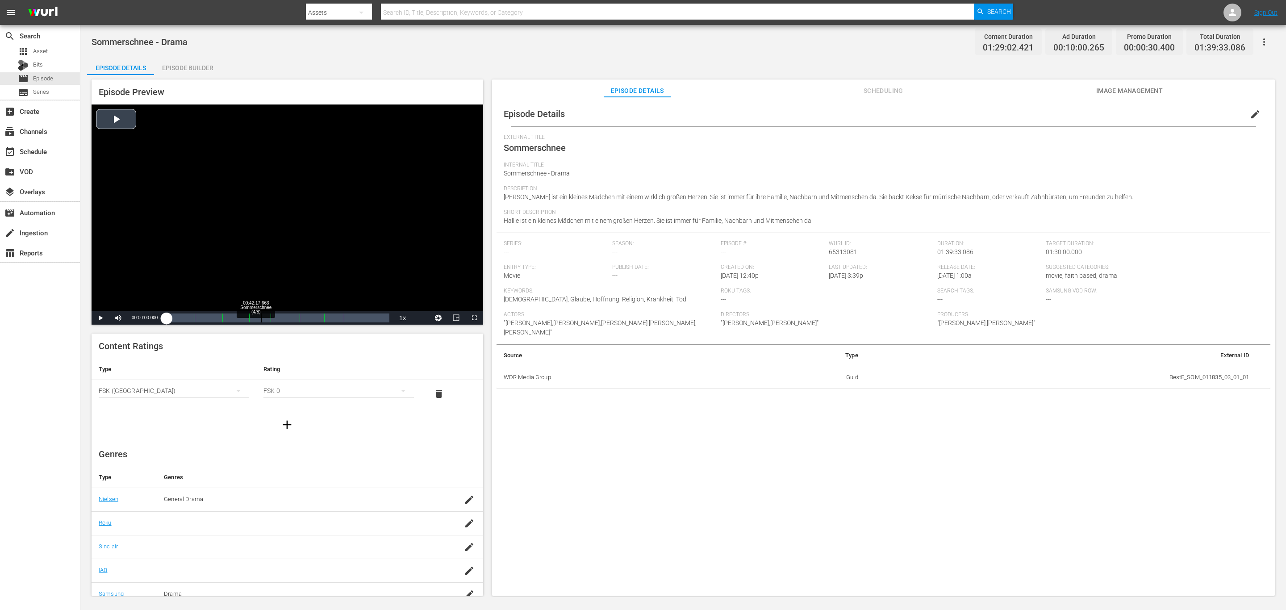
click at [260, 314] on div "Loaded : 0.11% 00:42:17.663 Sommerschnee (4/8) 00:00:00.000" at bounding box center [278, 317] width 222 height 9
click at [265, 258] on div "Video Player" at bounding box center [288, 207] width 392 height 207
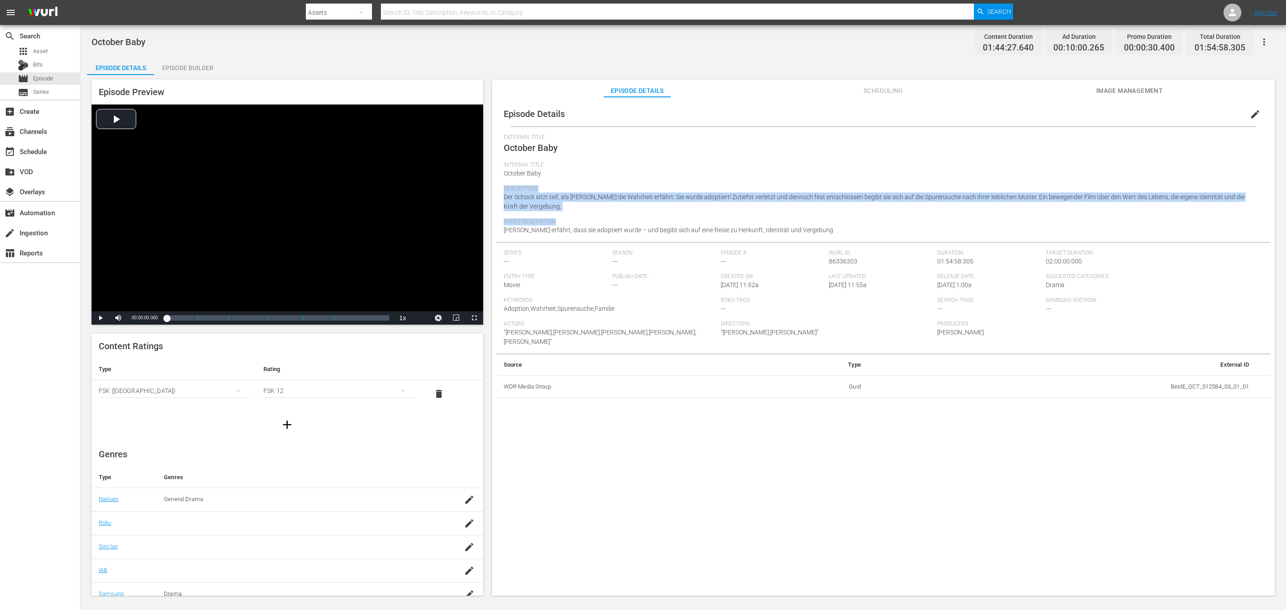
drag, startPoint x: 610, startPoint y: 184, endPoint x: 877, endPoint y: 219, distance: 269.8
click at [877, 219] on div "External Title October Baby Internal Title October Baby Description Der Schock …" at bounding box center [883, 188] width 759 height 108
click at [877, 219] on span "Short Description" at bounding box center [881, 221] width 755 height 7
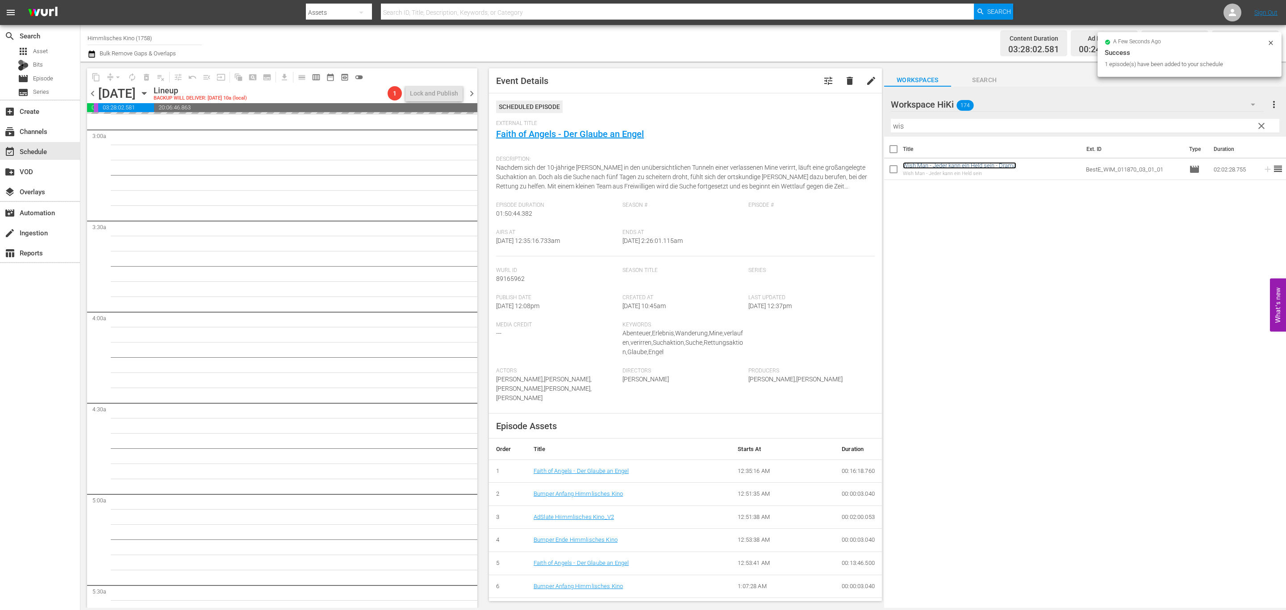
scroll to position [536, 0]
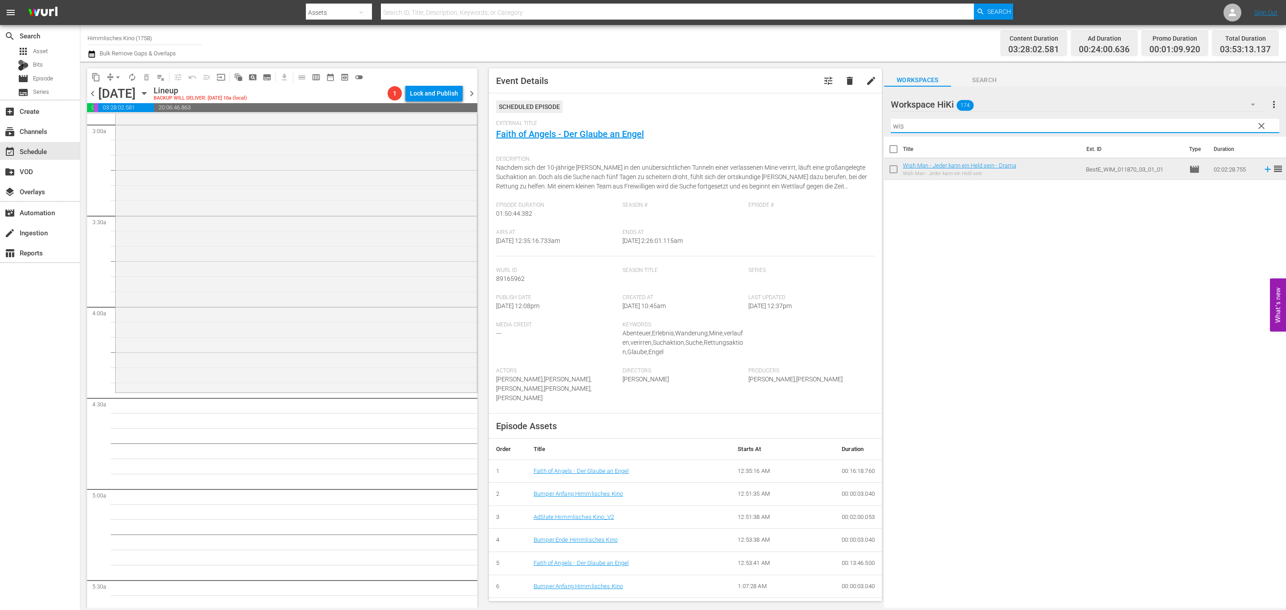
drag, startPoint x: 959, startPoint y: 121, endPoint x: 828, endPoint y: 106, distance: 131.7
click at [840, 112] on div "content_copy compress arrow_drop_down autorenew_outlined delete_forever_outline…" at bounding box center [683, 335] width 1206 height 546
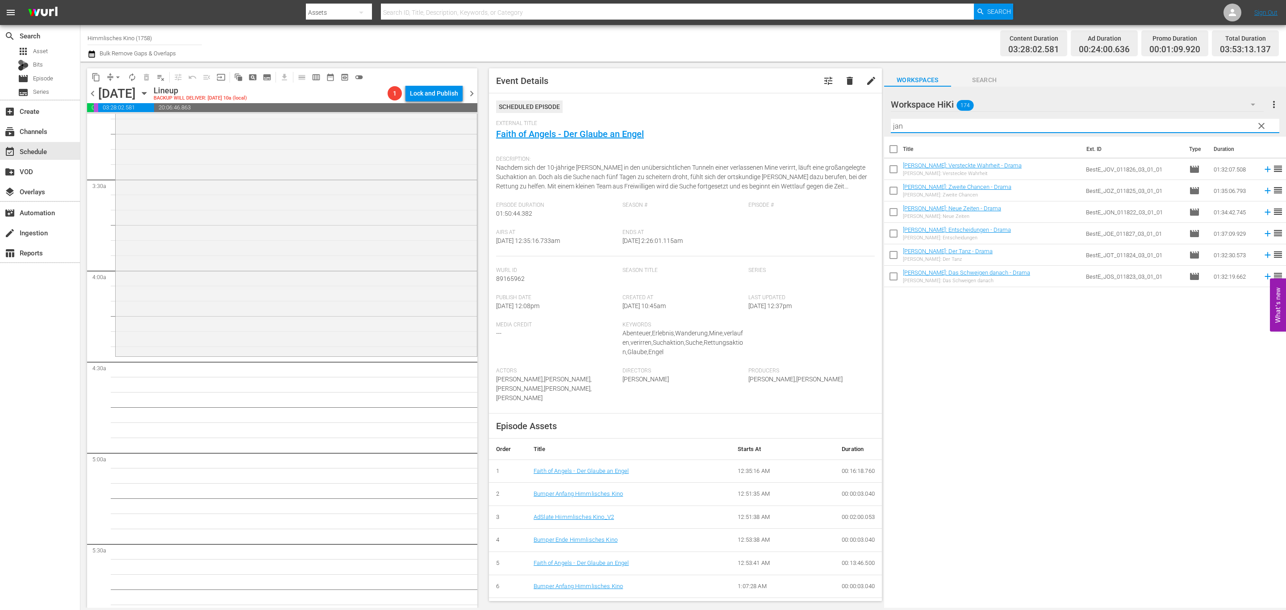
scroll to position [603, 0]
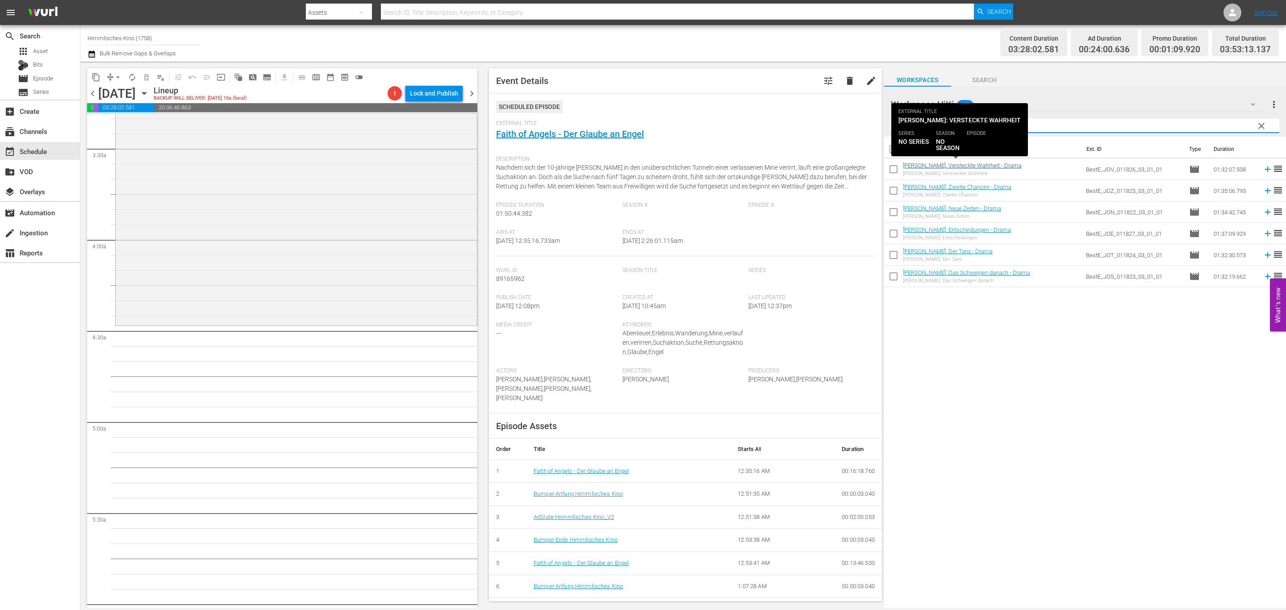
type input "jan"
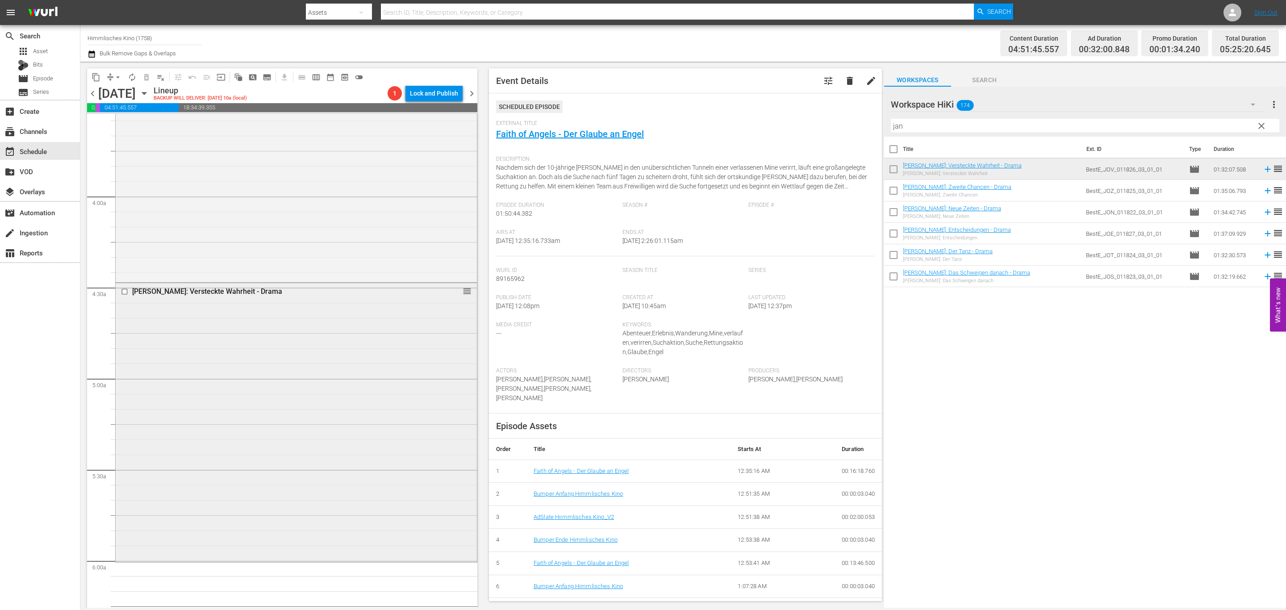
scroll to position [670, 0]
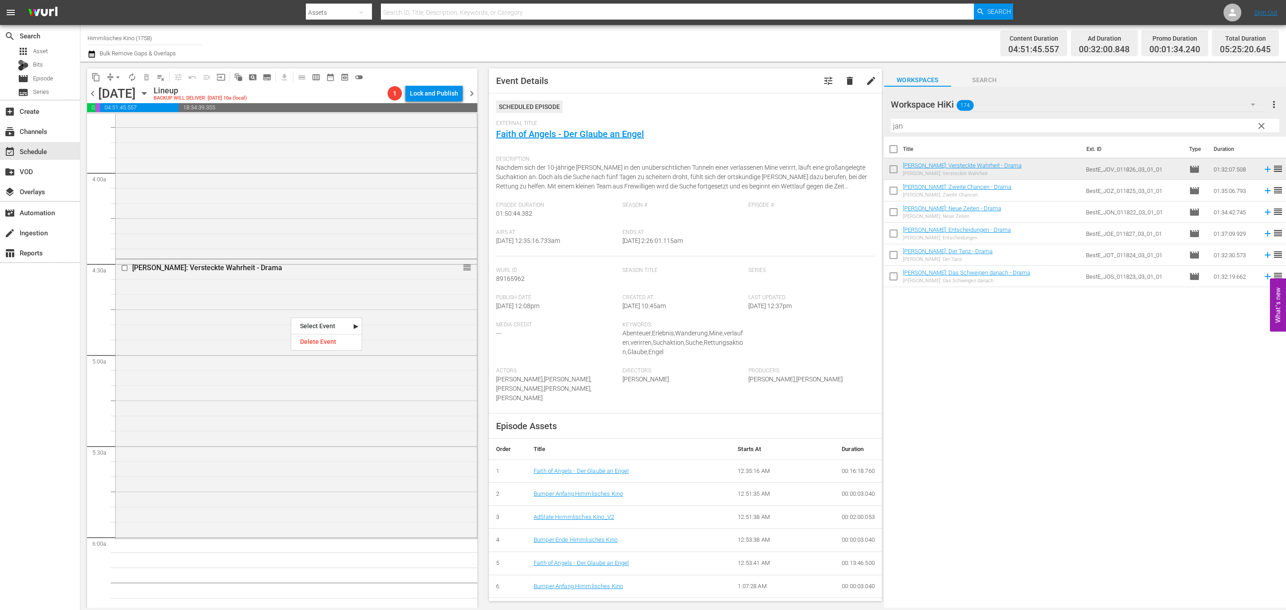
click at [310, 342] on div "Delete Event" at bounding box center [326, 342] width 71 height 12
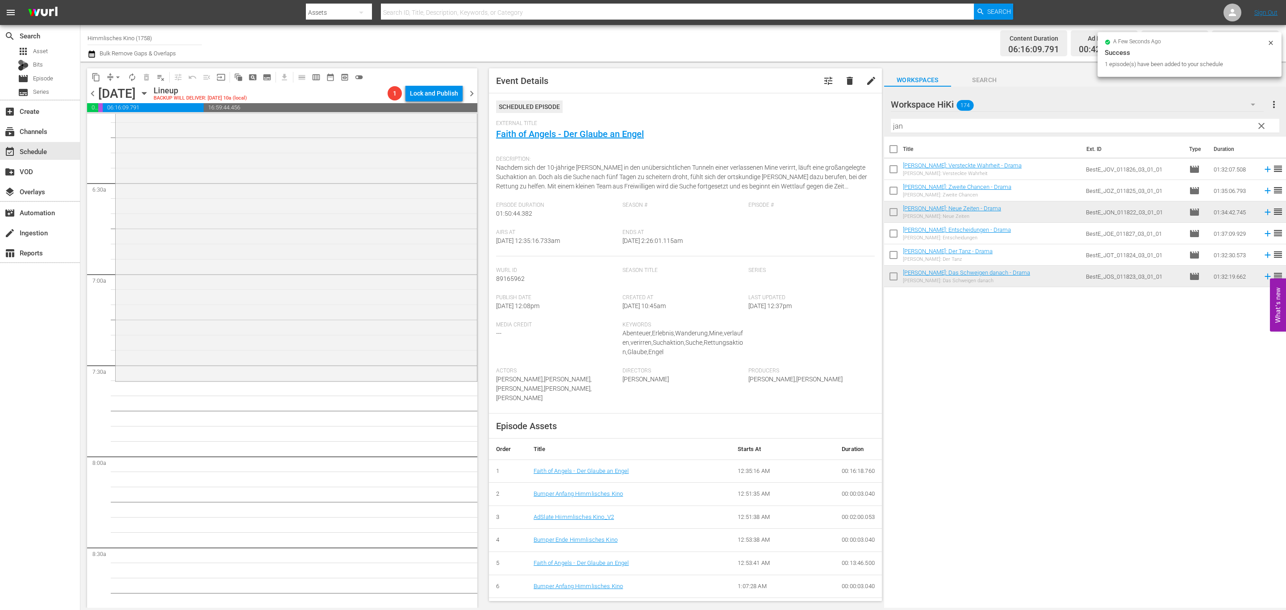
scroll to position [1139, 0]
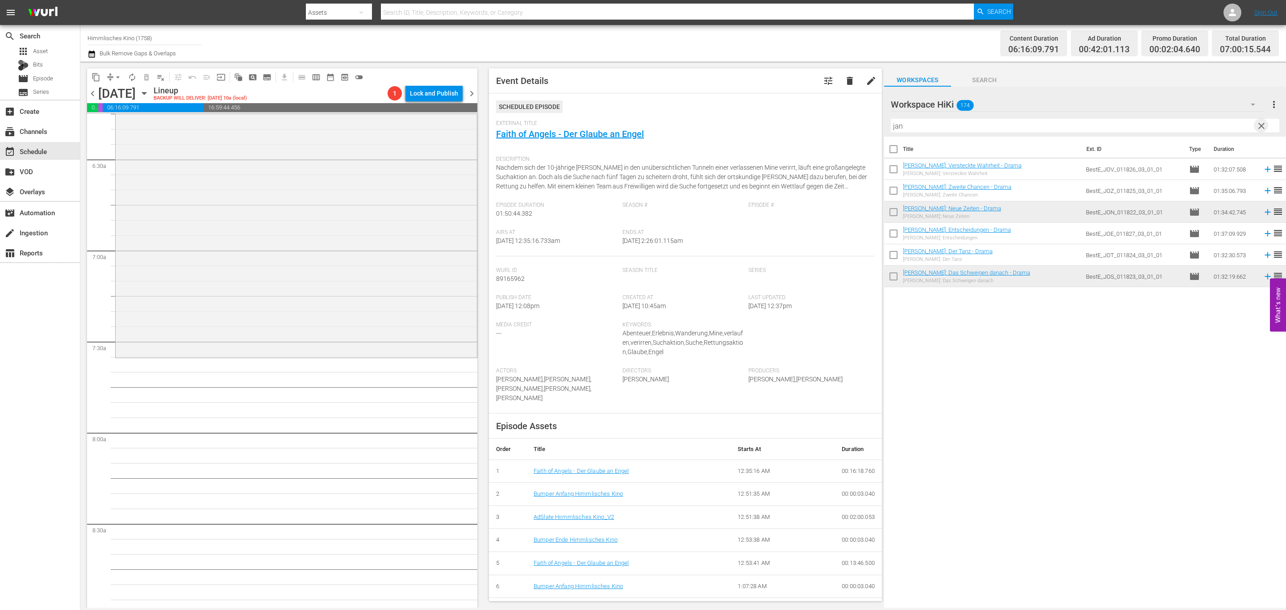
click at [1264, 128] on span "clear" at bounding box center [1261, 126] width 11 height 11
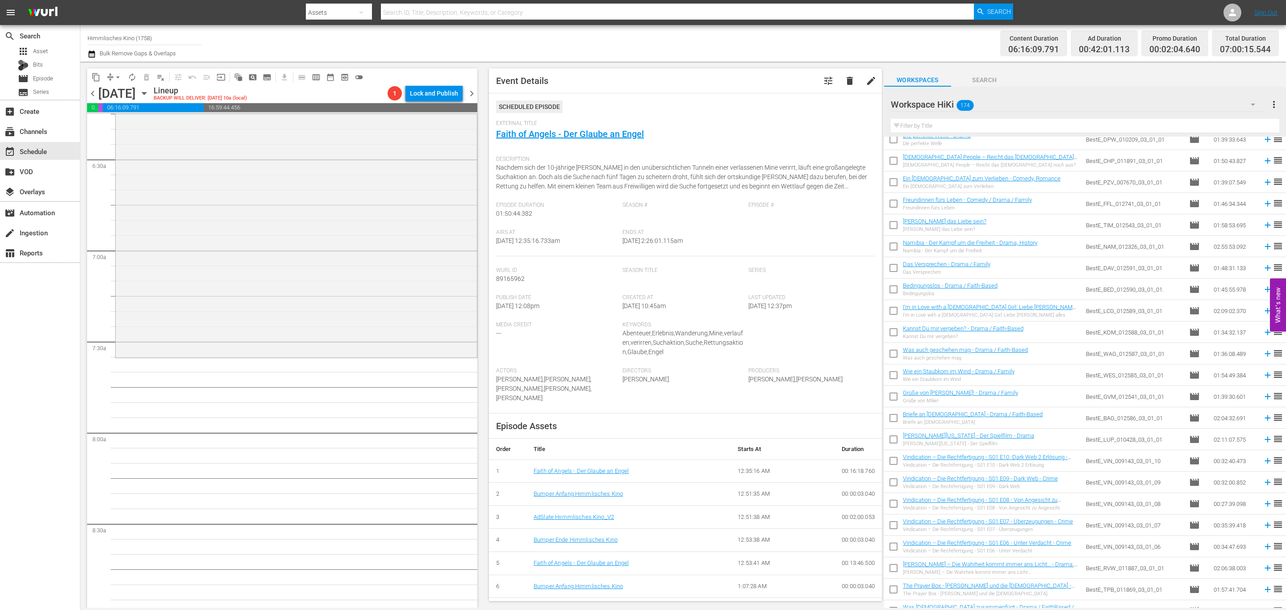
scroll to position [469, 0]
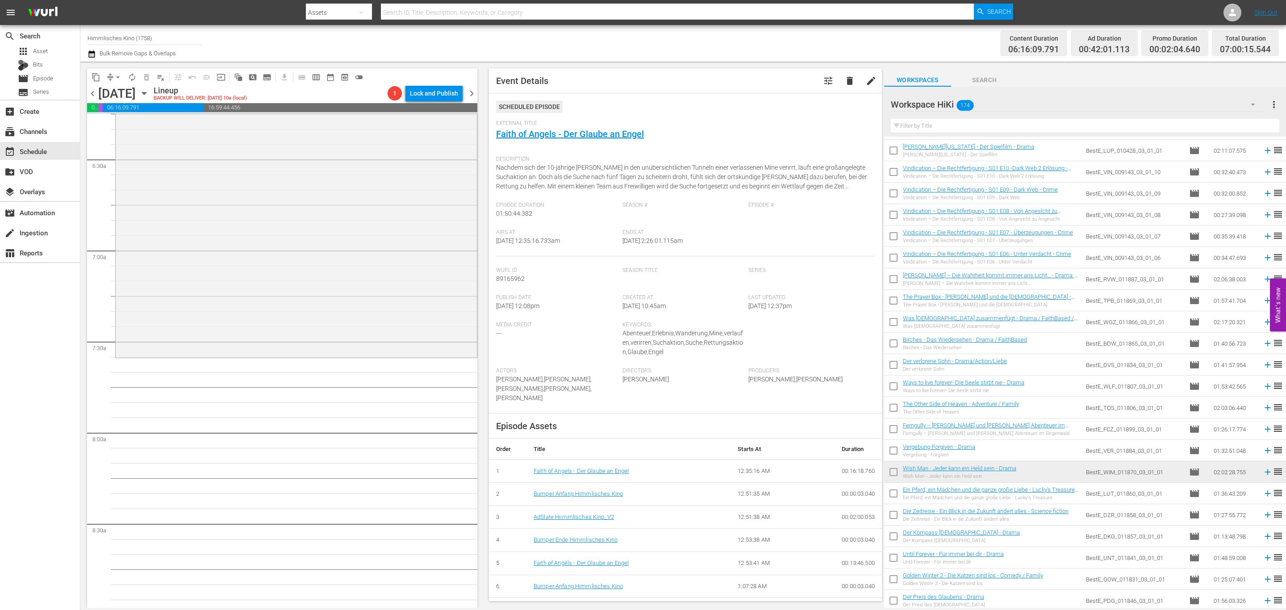
click at [1051, 123] on input "text" at bounding box center [1085, 126] width 388 height 14
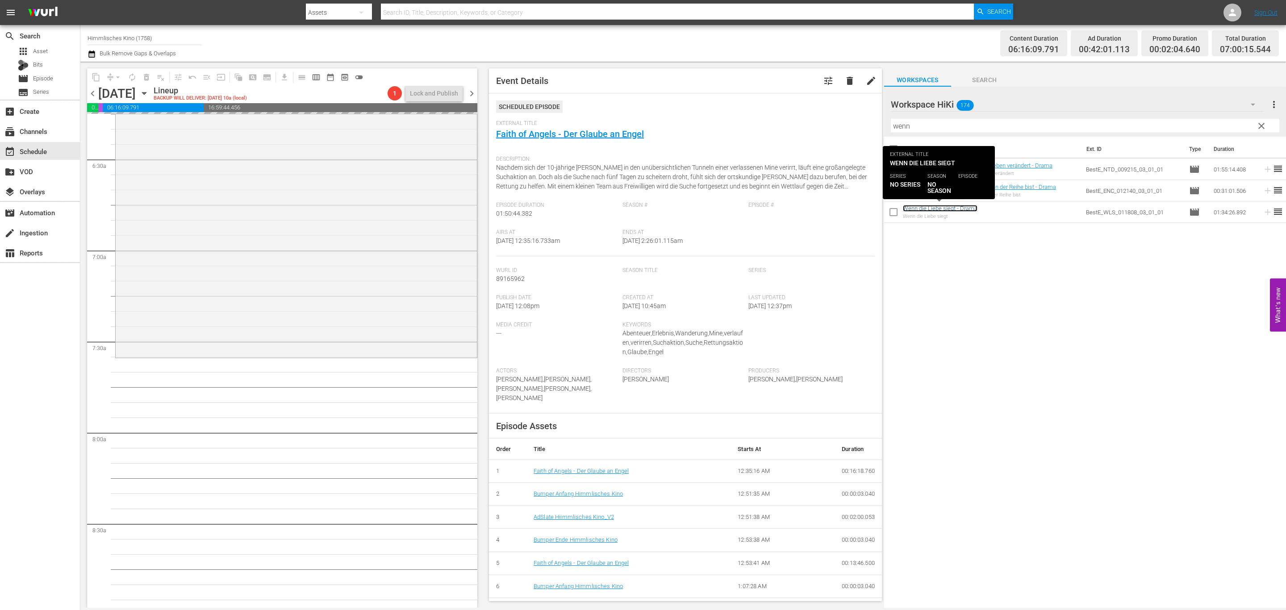
scroll to position [1406, 0]
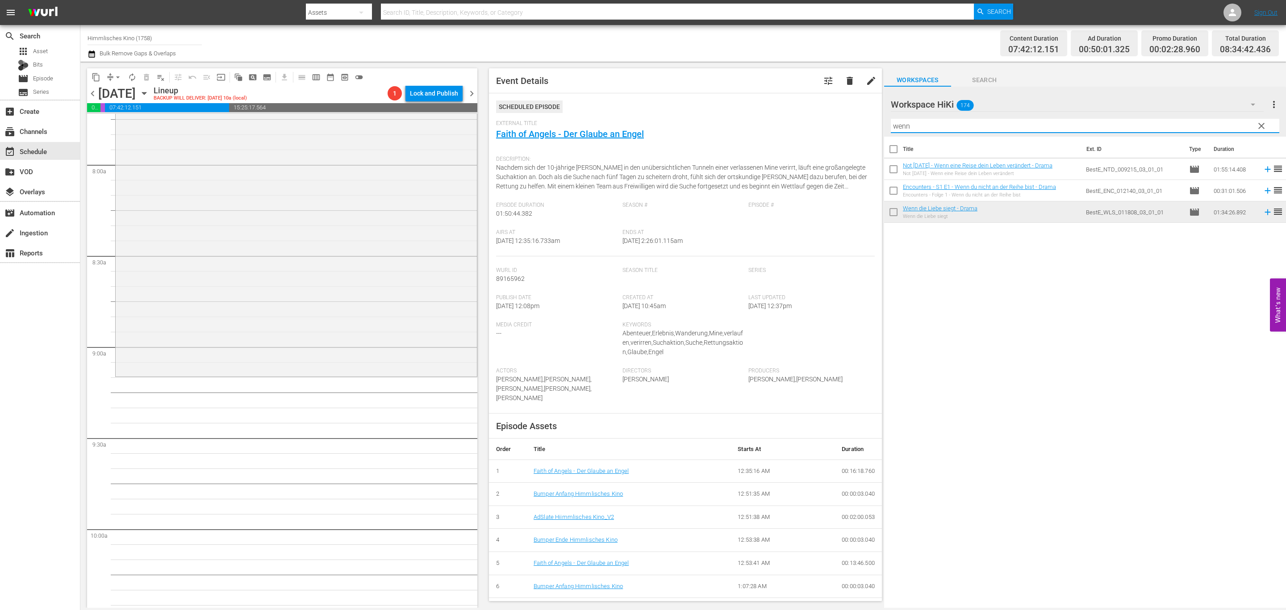
drag, startPoint x: 935, startPoint y: 125, endPoint x: 759, endPoint y: 122, distance: 175.9
click at [759, 122] on div "content_copy compress arrow_drop_down autorenew_outlined delete_forever_outline…" at bounding box center [683, 335] width 1206 height 546
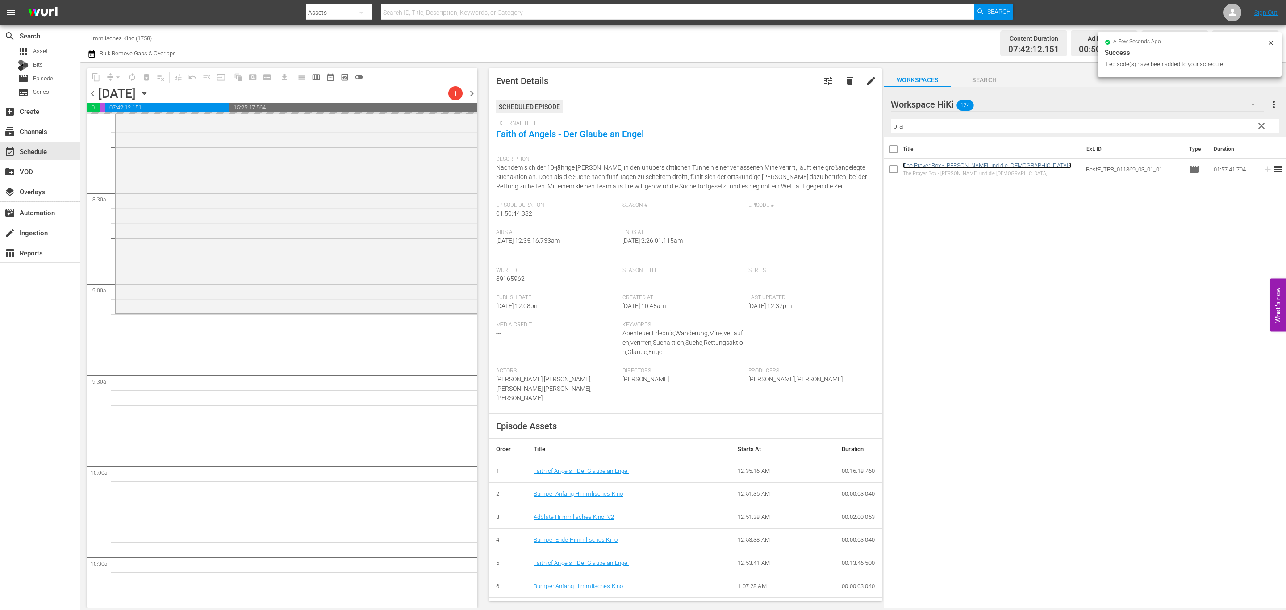
scroll to position [1607, 0]
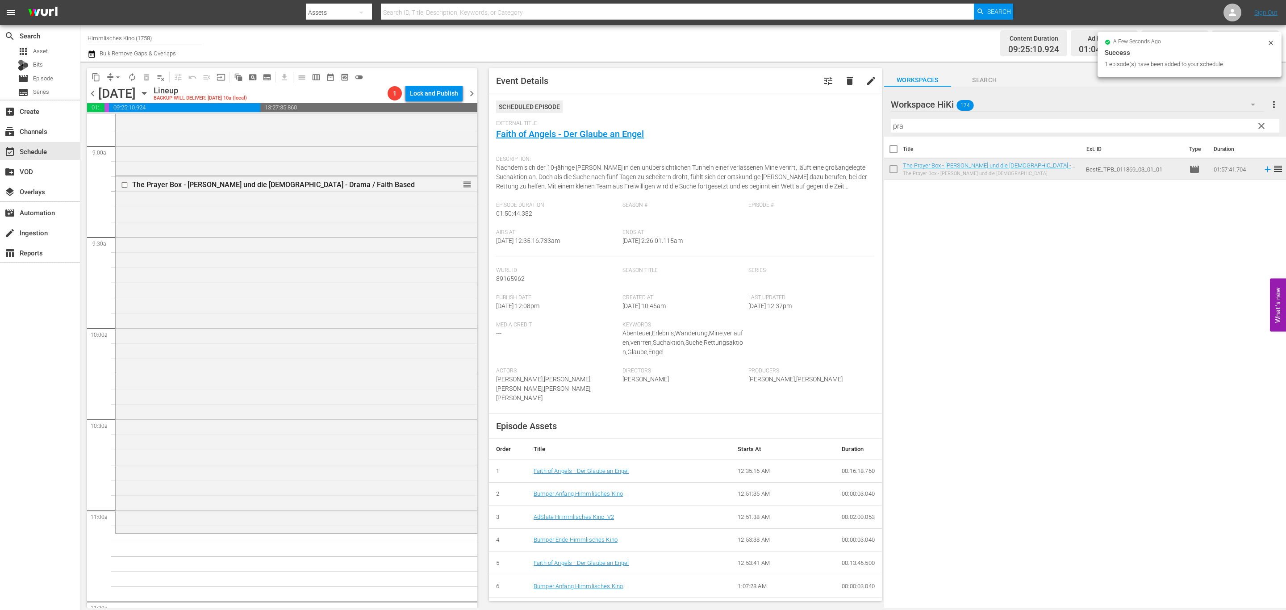
drag, startPoint x: 984, startPoint y: 126, endPoint x: 704, endPoint y: 115, distance: 280.1
click at [704, 115] on div "content_copy compress arrow_drop_down autorenew_outlined delete_forever_outline…" at bounding box center [683, 335] width 1206 height 546
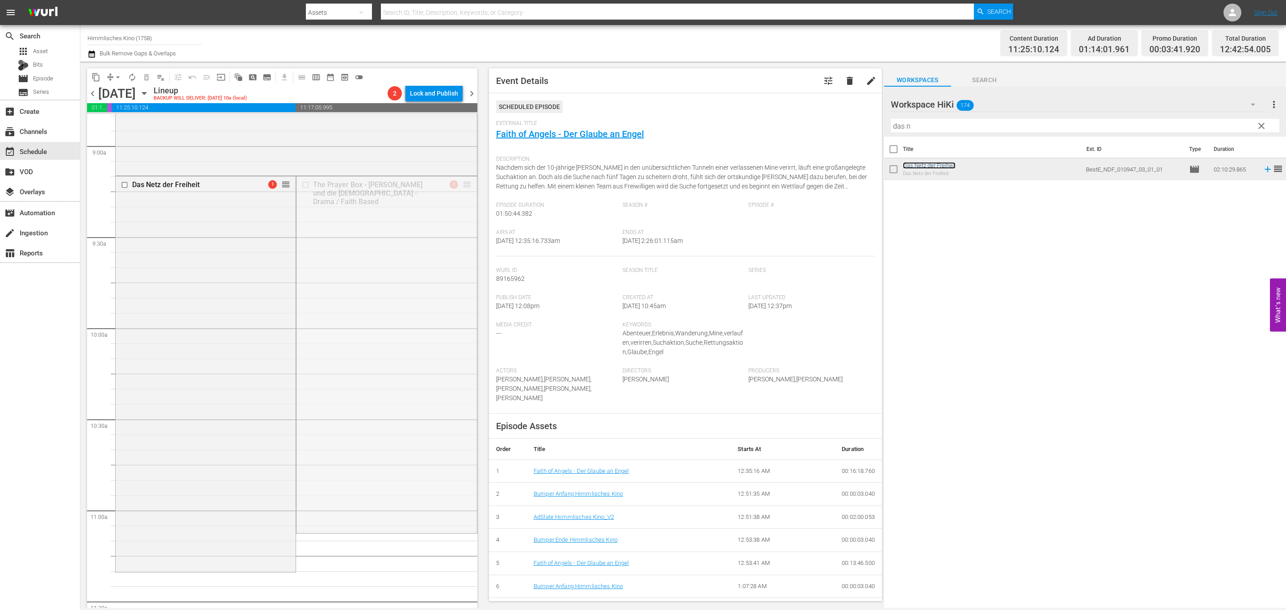
drag, startPoint x: 458, startPoint y: 183, endPoint x: 275, endPoint y: 574, distance: 431.8
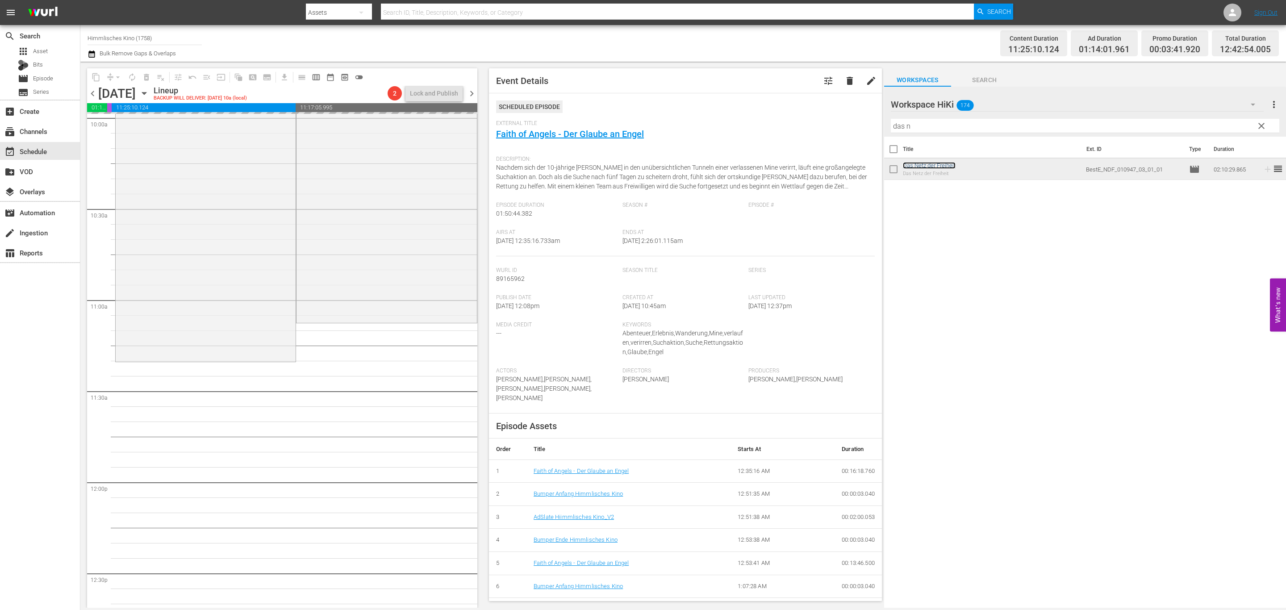
scroll to position [2076, 0]
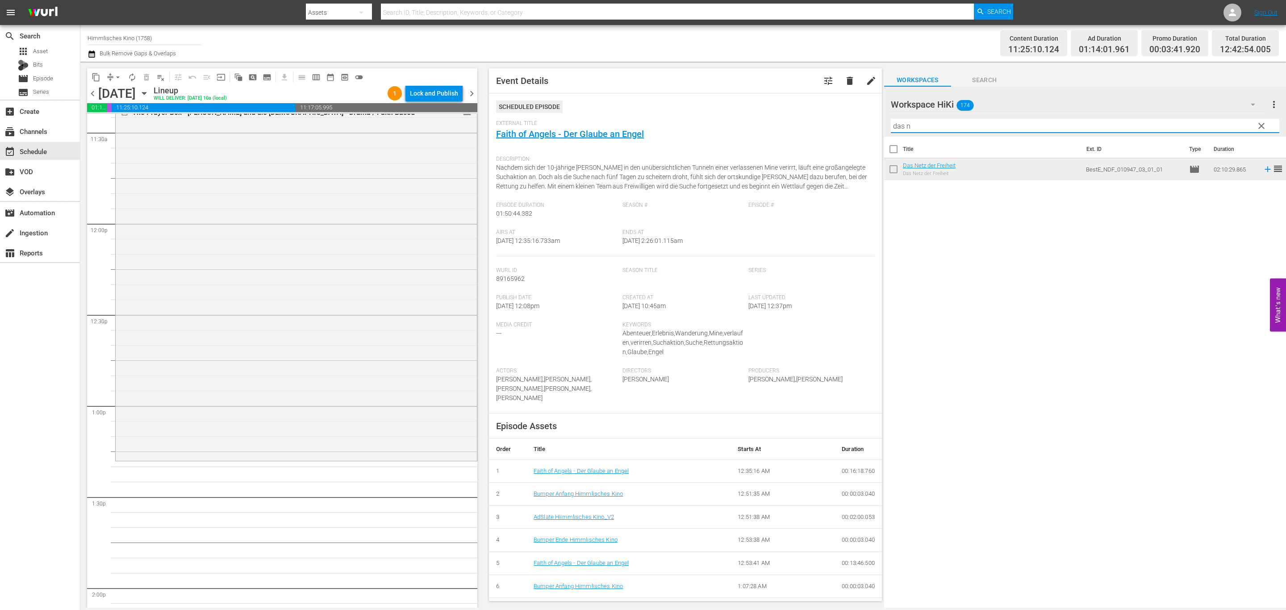
drag, startPoint x: 1002, startPoint y: 130, endPoint x: 429, endPoint y: 113, distance: 573.1
click at [429, 113] on div "content_copy compress arrow_drop_down autorenew_outlined delete_forever_outline…" at bounding box center [683, 335] width 1206 height 546
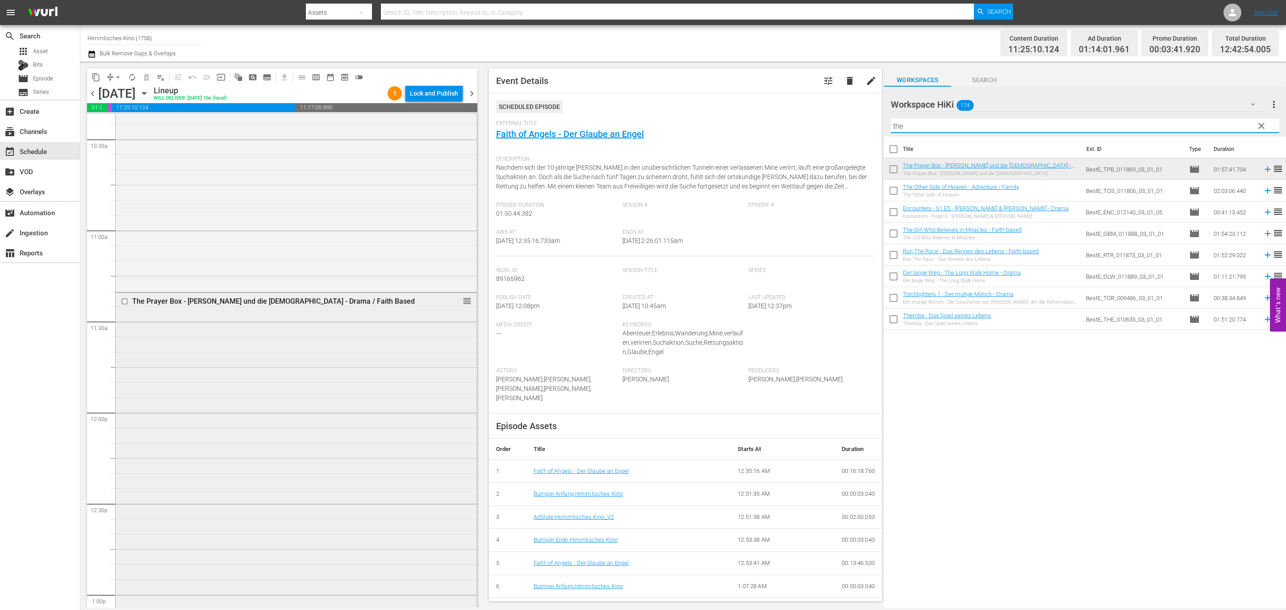
scroll to position [2143, 0]
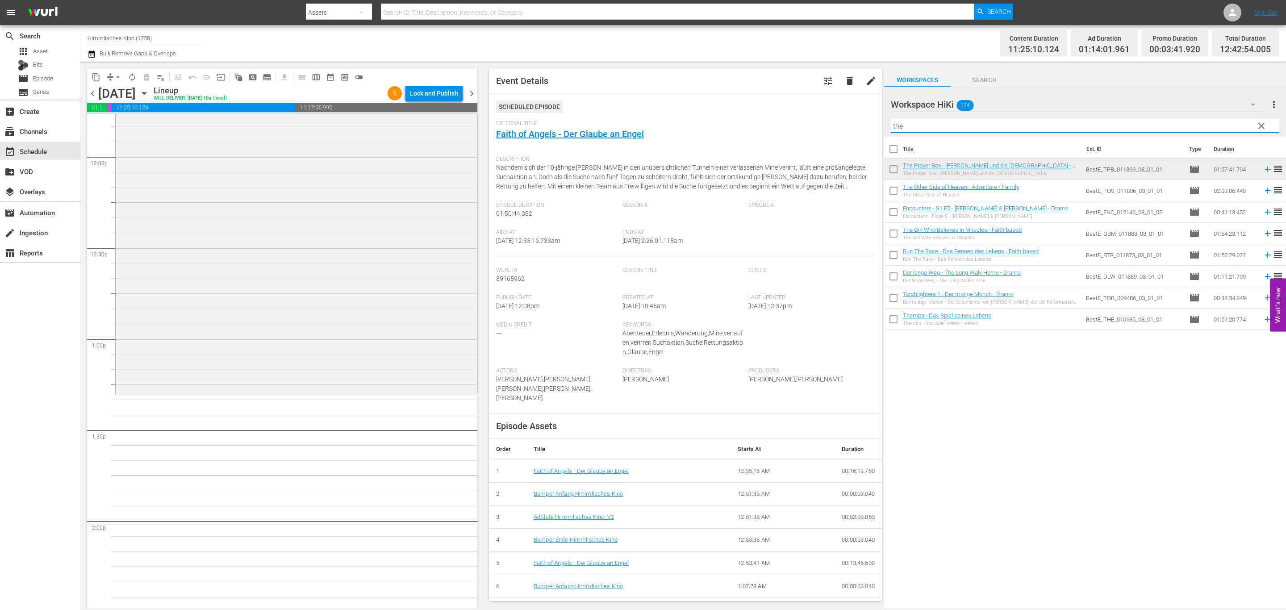
drag, startPoint x: 953, startPoint y: 130, endPoint x: 784, endPoint y: 116, distance: 169.4
click at [784, 116] on div "content_copy compress arrow_drop_down autorenew_outlined delete_forever_outline…" at bounding box center [683, 335] width 1206 height 546
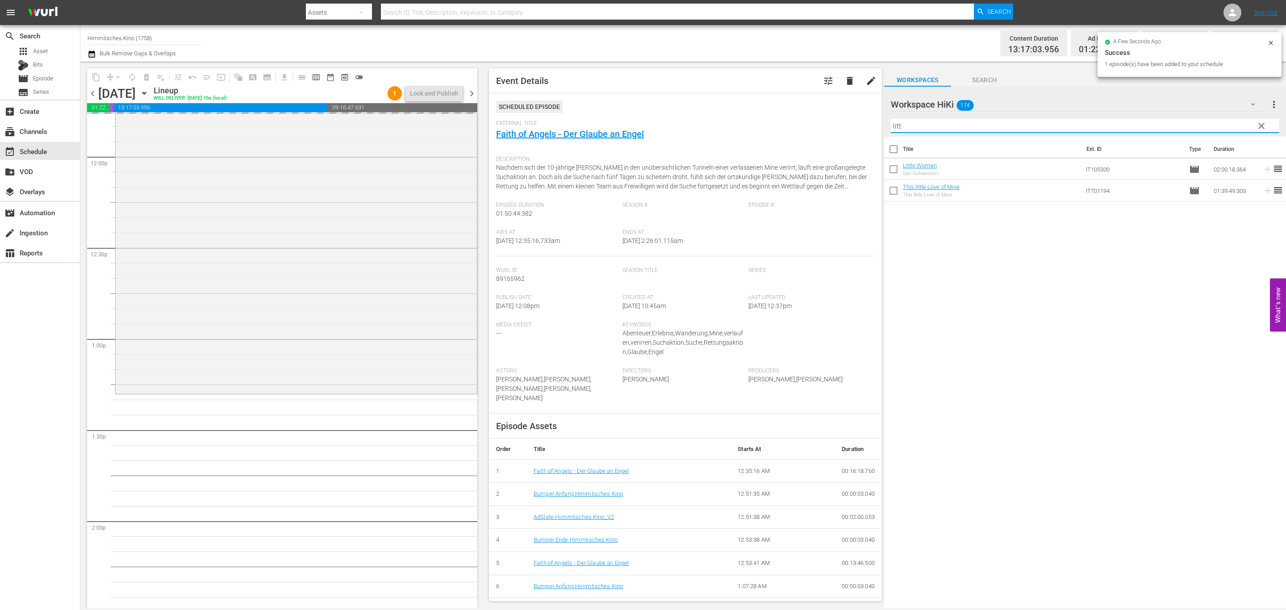
drag, startPoint x: 880, startPoint y: 128, endPoint x: 767, endPoint y: 133, distance: 114.0
click at [767, 133] on div "content_copy compress arrow_drop_down autorenew_outlined delete_forever_outline…" at bounding box center [683, 335] width 1206 height 546
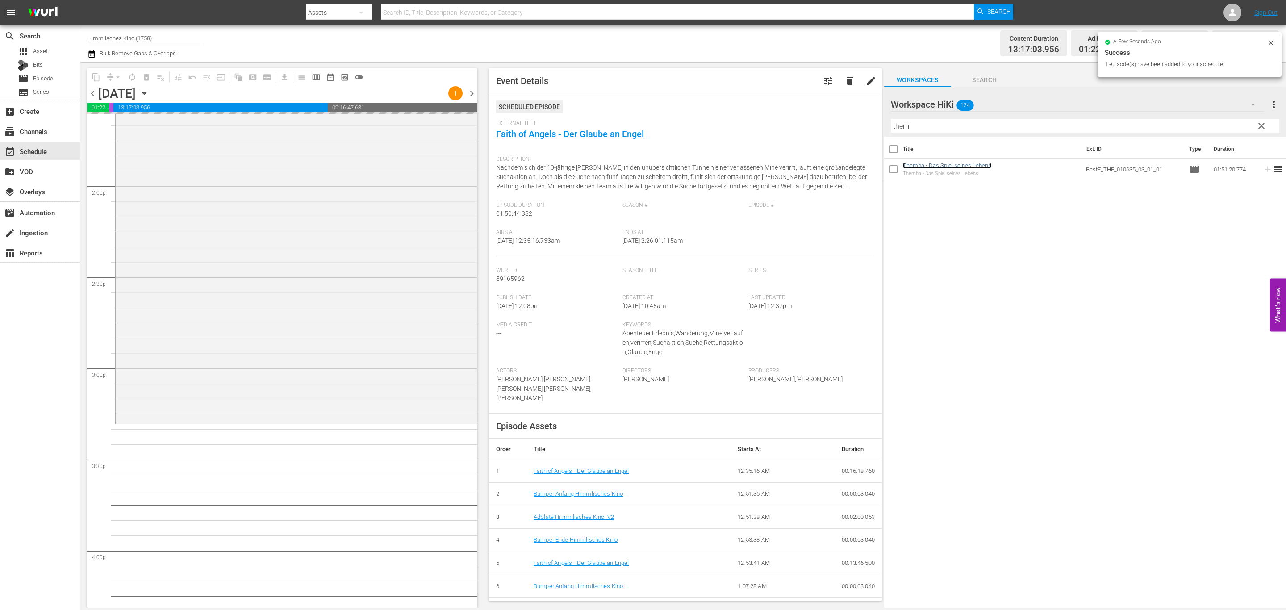
scroll to position [2947, 0]
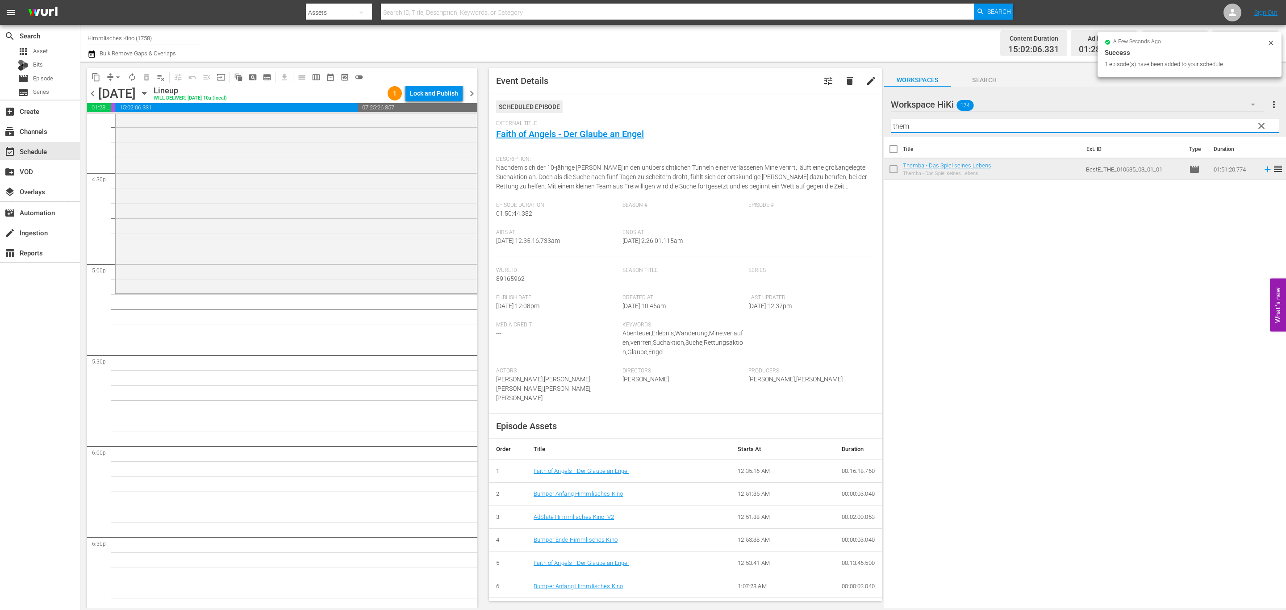
drag, startPoint x: 800, startPoint y: 118, endPoint x: 761, endPoint y: 118, distance: 38.4
click at [761, 118] on div "content_copy compress arrow_drop_down autorenew_outlined delete_forever_outline…" at bounding box center [683, 335] width 1206 height 546
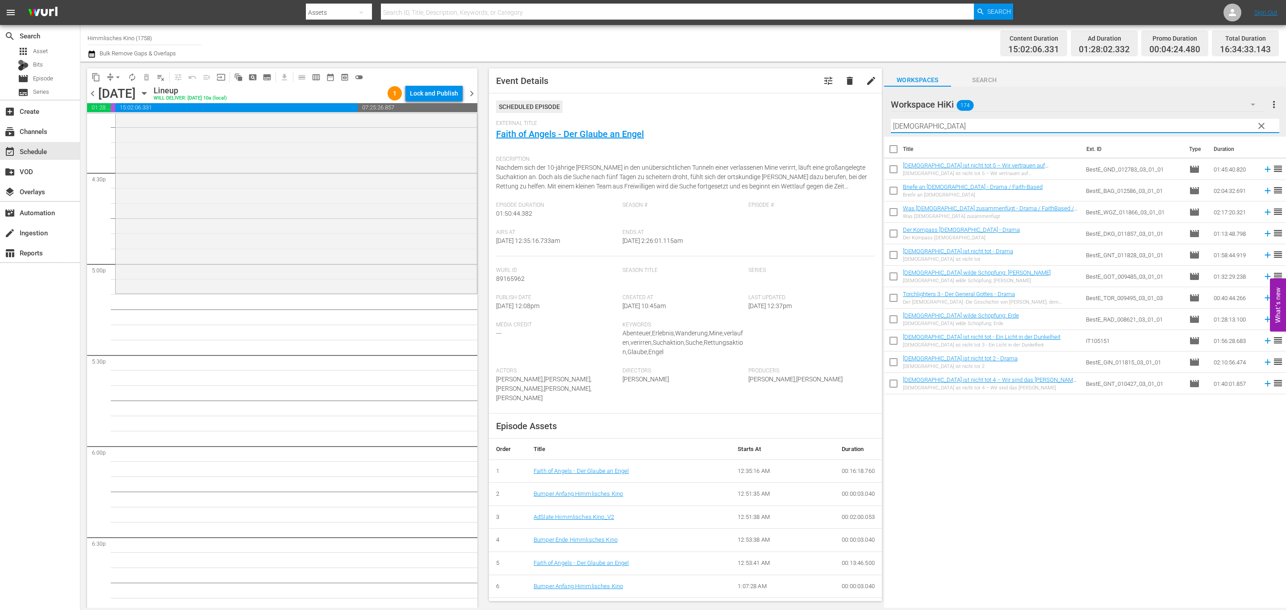
type input "[DEMOGRAPHIC_DATA]"
drag, startPoint x: 1034, startPoint y: 430, endPoint x: 982, endPoint y: 273, distance: 165.3
click at [1037, 425] on div "Title Ext. ID Type Duration [DEMOGRAPHIC_DATA] ist nicht tot 5 – Wir vertrauen …" at bounding box center [1085, 373] width 402 height 472
drag, startPoint x: 1000, startPoint y: 463, endPoint x: 999, endPoint y: 435, distance: 27.2
click at [1000, 461] on div "Title Ext. ID Type Duration [DEMOGRAPHIC_DATA] ist nicht tot 5 – Wir vertrauen …" at bounding box center [1085, 373] width 402 height 472
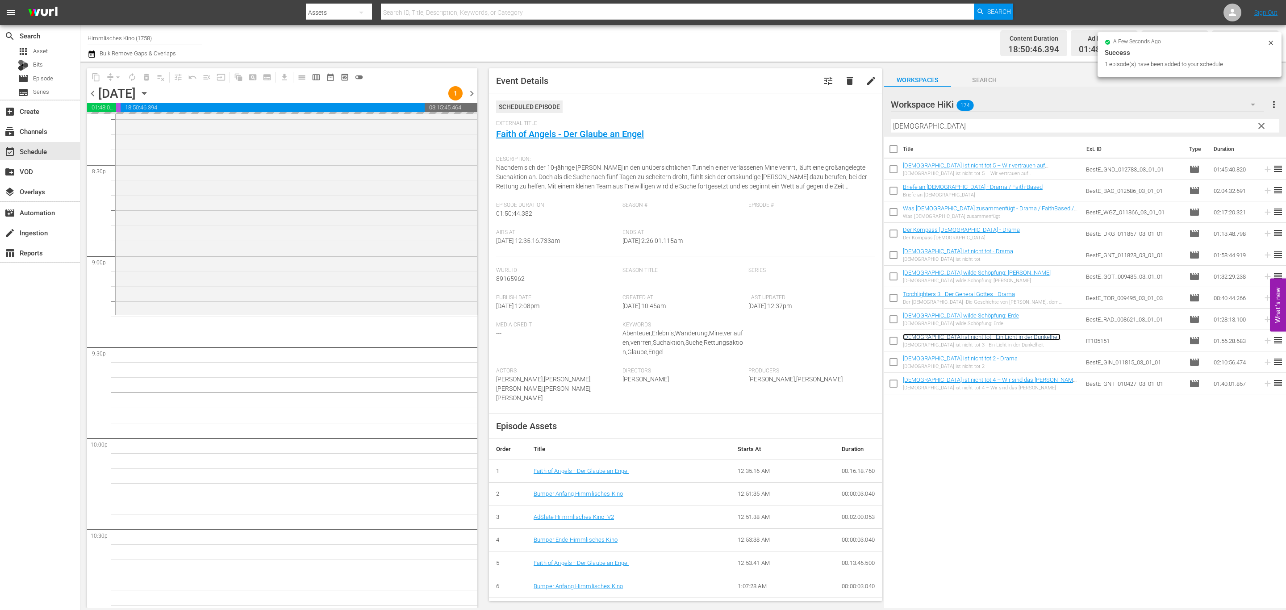
scroll to position [3878, 0]
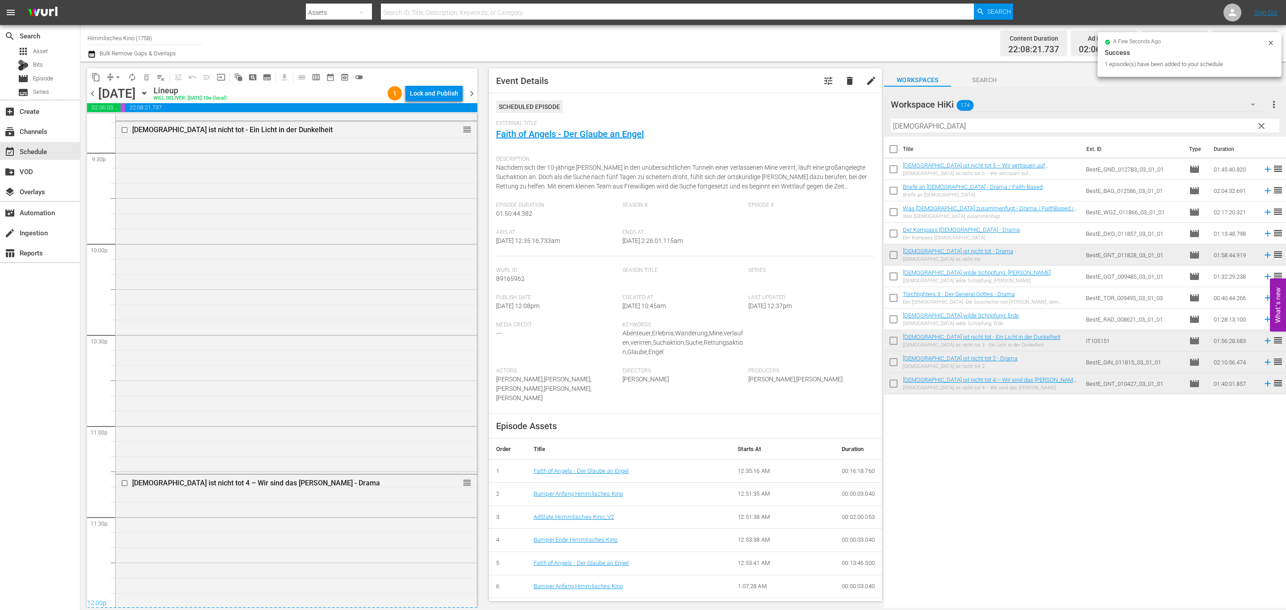
click at [469, 93] on span "chevron_right" at bounding box center [471, 93] width 11 height 11
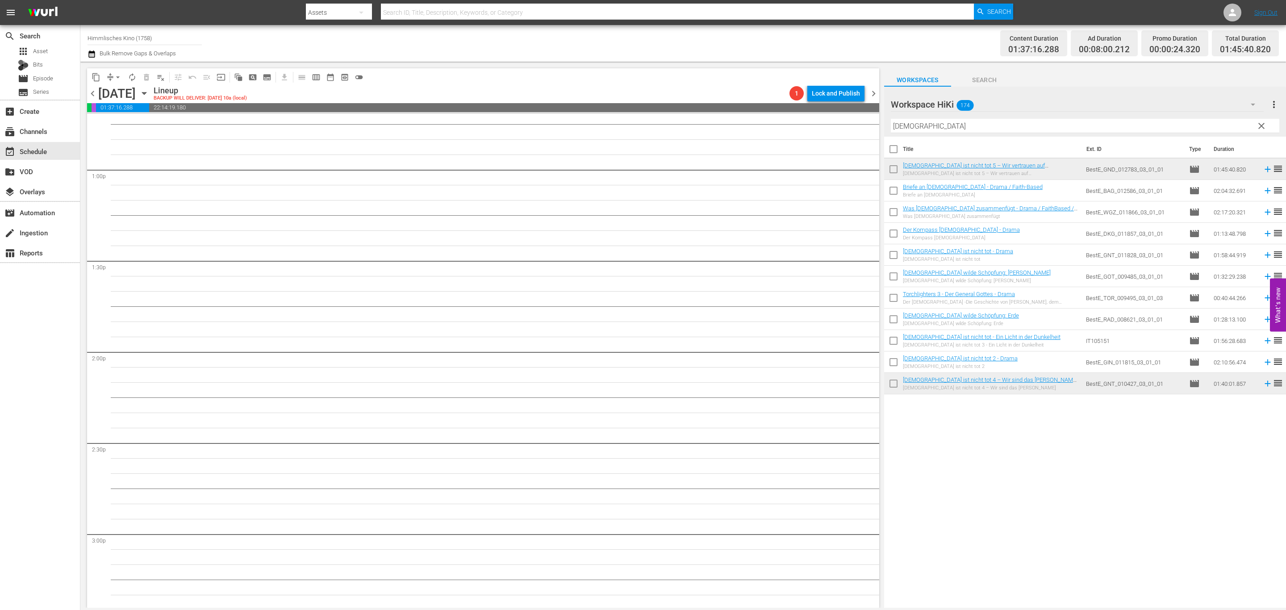
scroll to position [2478, 0]
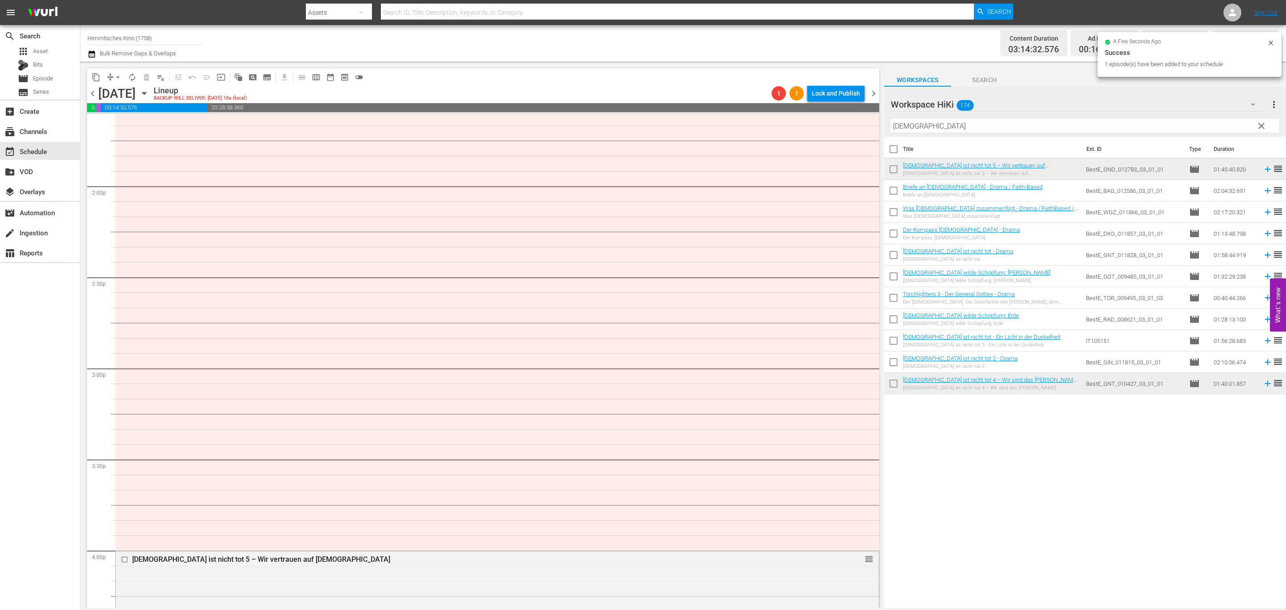
click at [149, 96] on icon "button" at bounding box center [144, 93] width 10 height 10
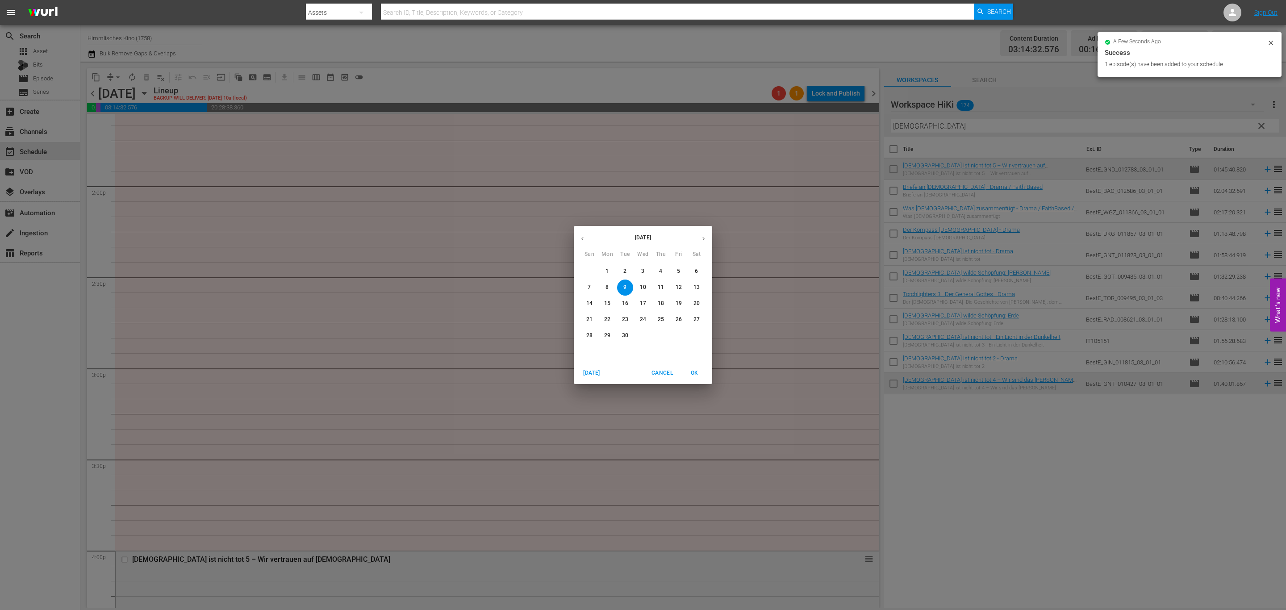
click at [622, 267] on span "2" at bounding box center [625, 271] width 16 height 8
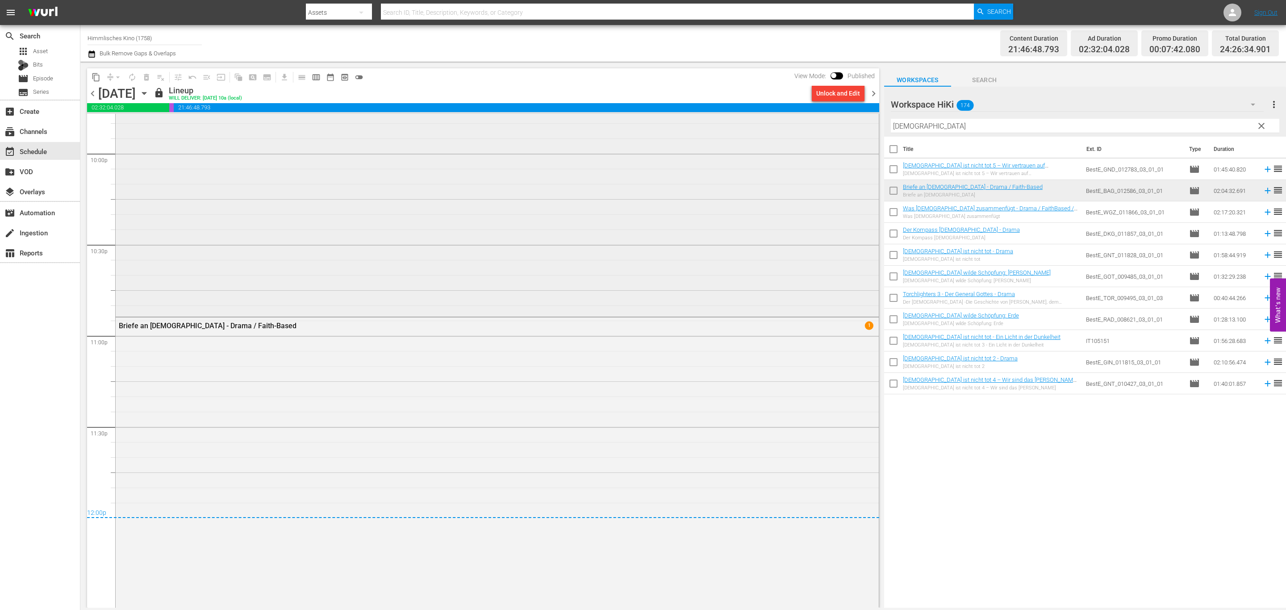
scroll to position [4055, 0]
click at [149, 92] on icon "button" at bounding box center [144, 93] width 10 height 10
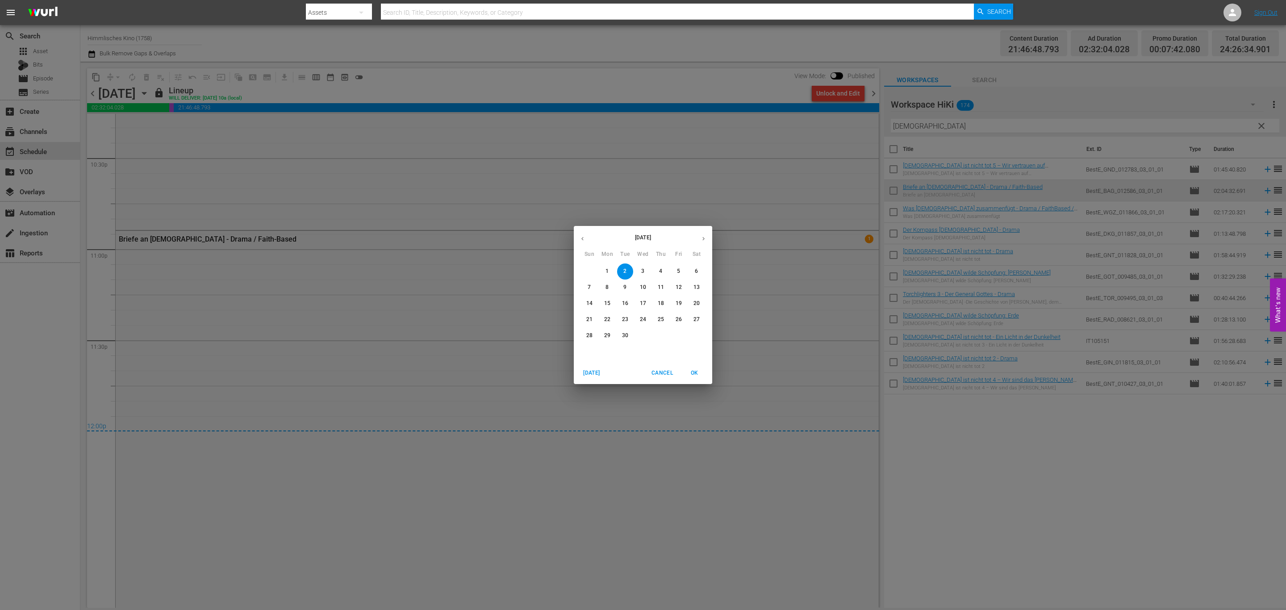
click at [622, 286] on span "9" at bounding box center [625, 288] width 16 height 8
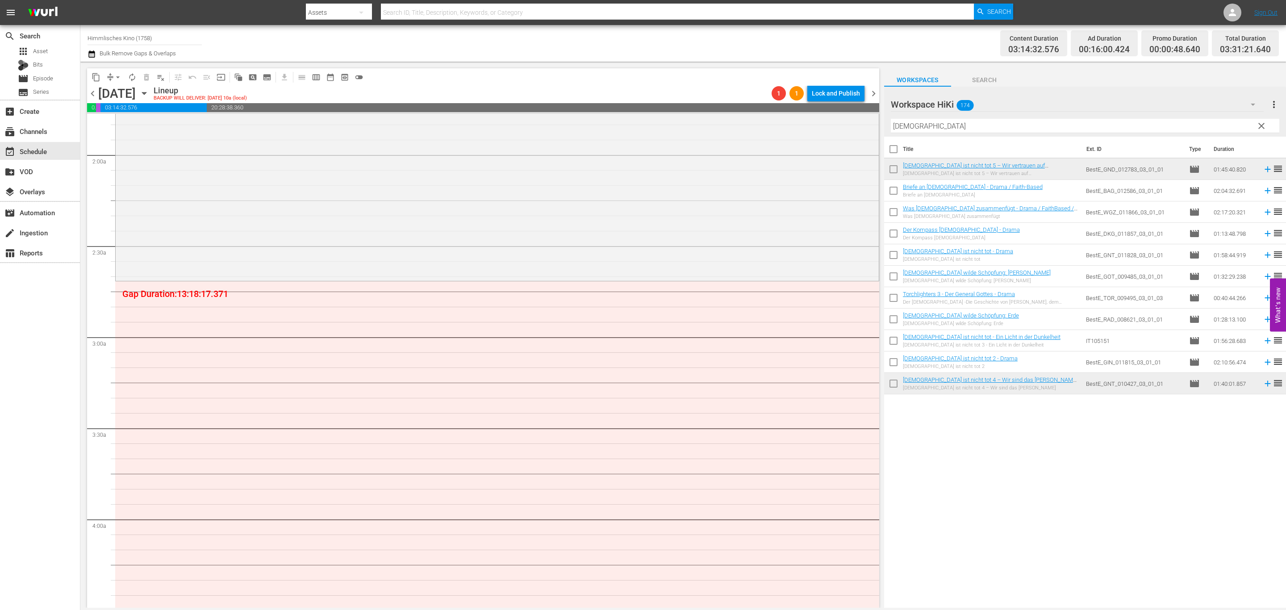
scroll to position [317, 0]
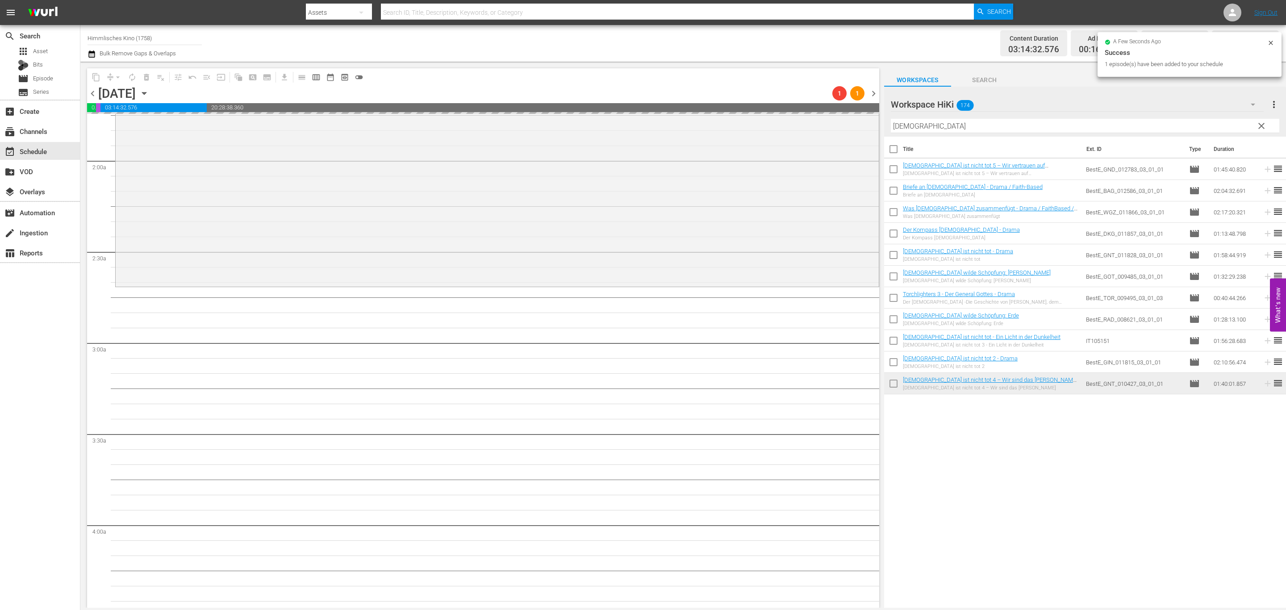
click at [1270, 129] on input "[DEMOGRAPHIC_DATA]" at bounding box center [1085, 126] width 388 height 14
click at [1264, 127] on span "clear" at bounding box center [1261, 126] width 11 height 11
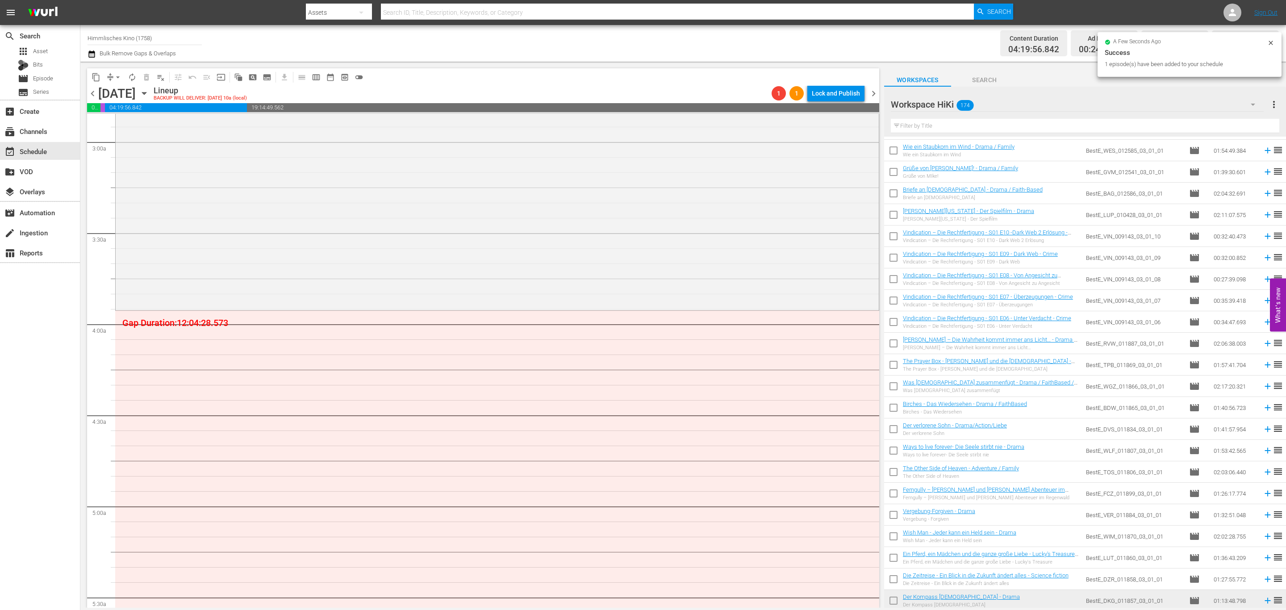
scroll to position [603, 0]
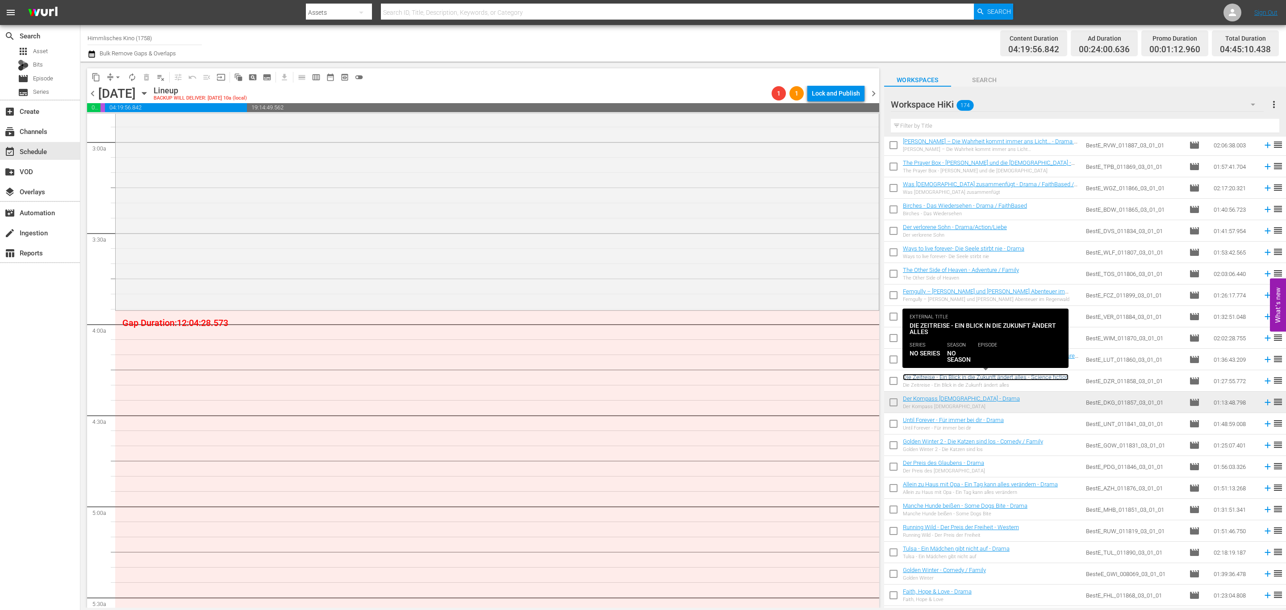
click at [980, 380] on link "Die Zeitreise - Ein Blick in die Zukunft ändert alles - Science fiction" at bounding box center [986, 377] width 166 height 7
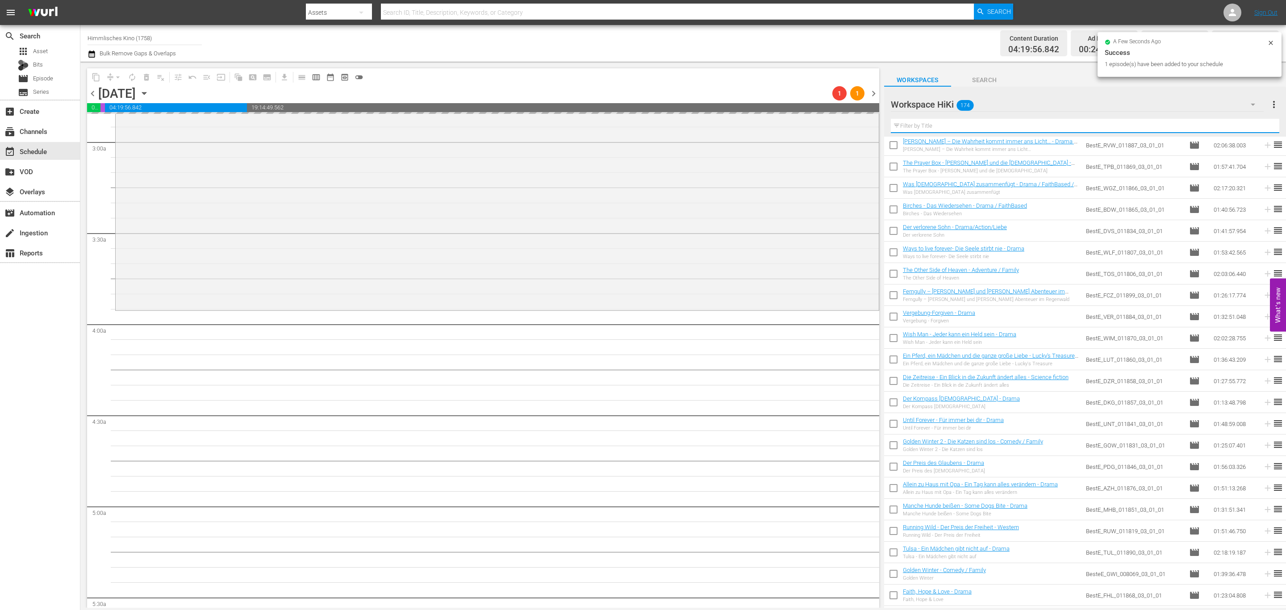
click at [1061, 123] on input "text" at bounding box center [1085, 126] width 388 height 14
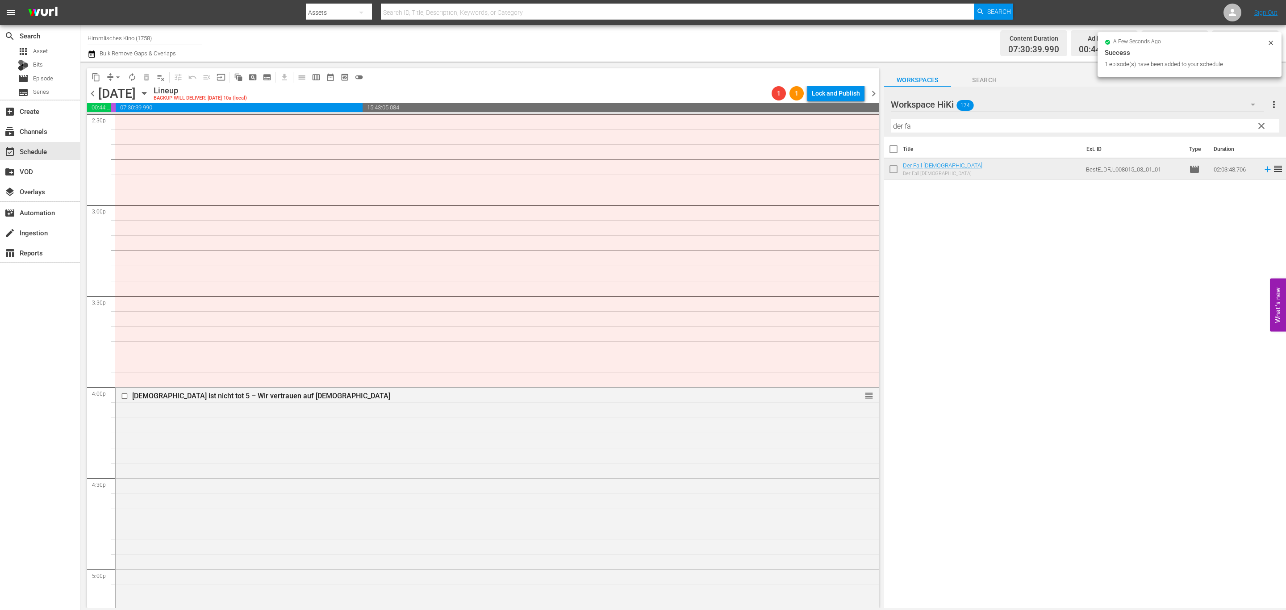
scroll to position [2461, 0]
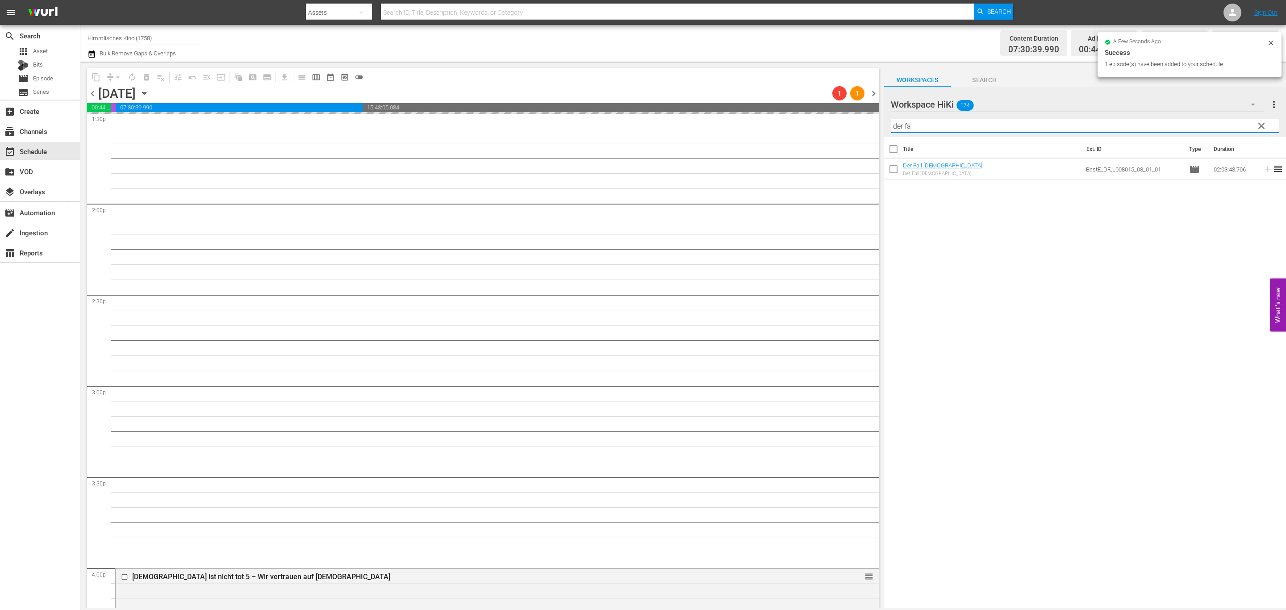
drag, startPoint x: 789, startPoint y: 121, endPoint x: 728, endPoint y: 120, distance: 61.6
click at [728, 120] on div "content_copy compress arrow_drop_down autorenew_outlined delete_forever_outline…" at bounding box center [683, 335] width 1206 height 546
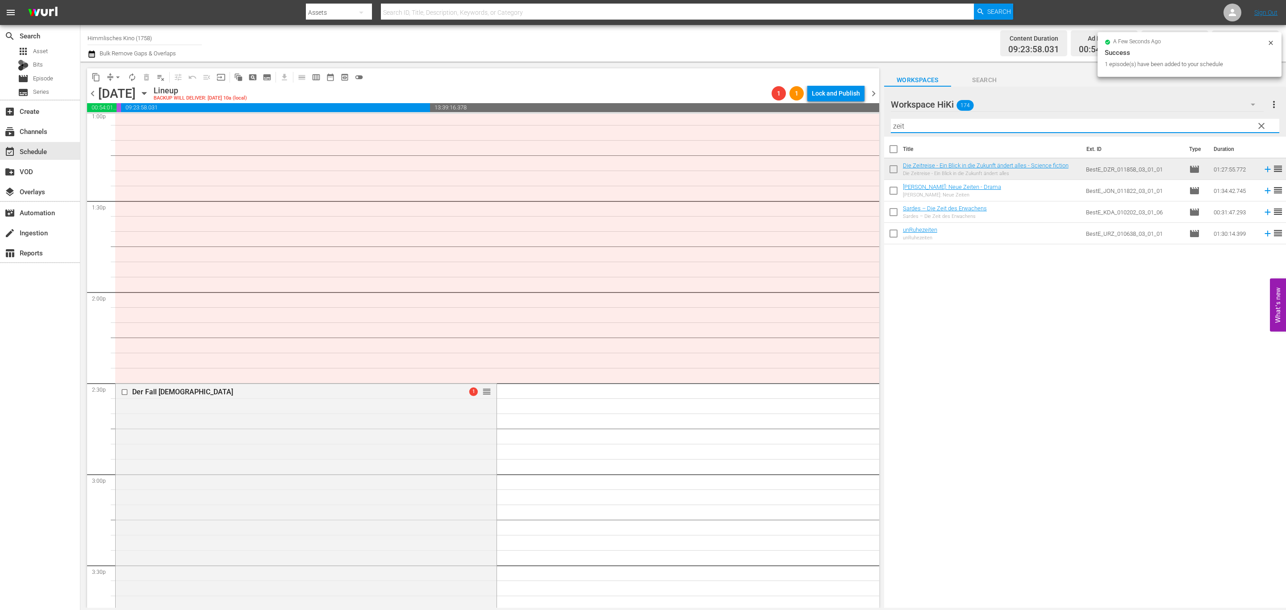
scroll to position [2260, 0]
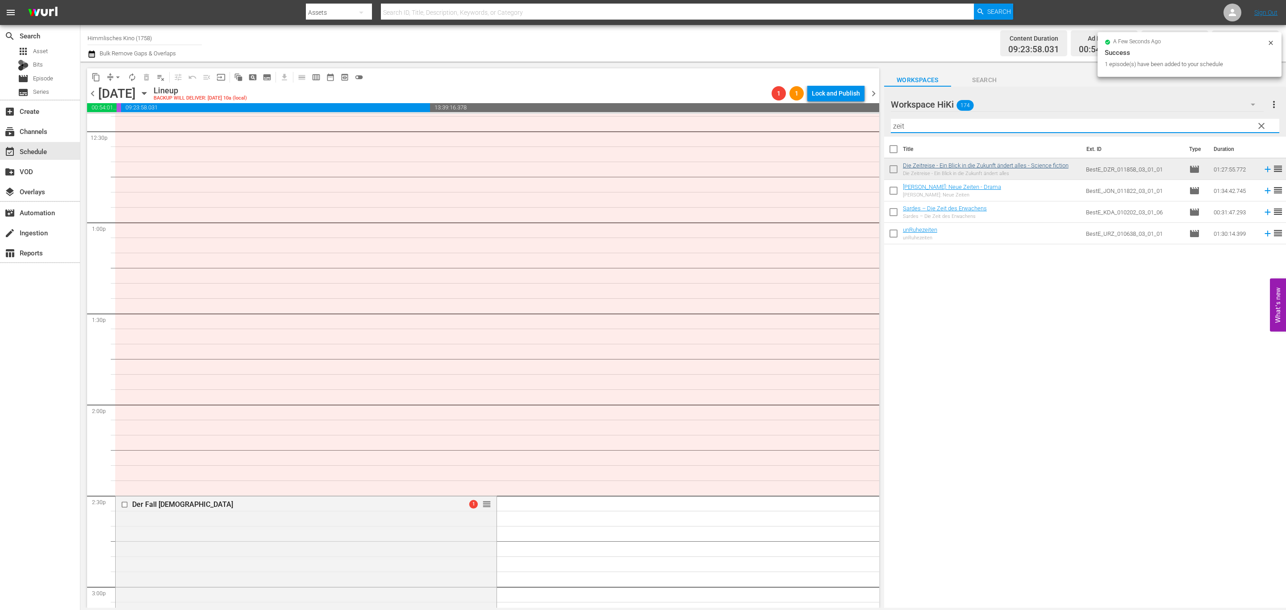
type input "zeit"
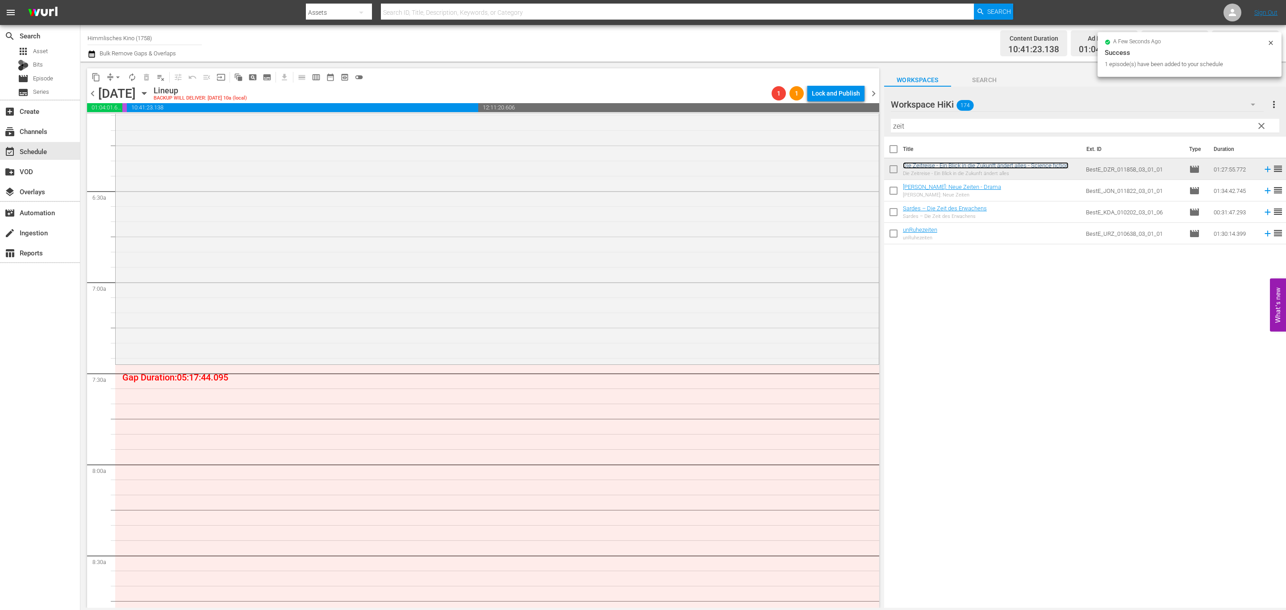
scroll to position [1322, 0]
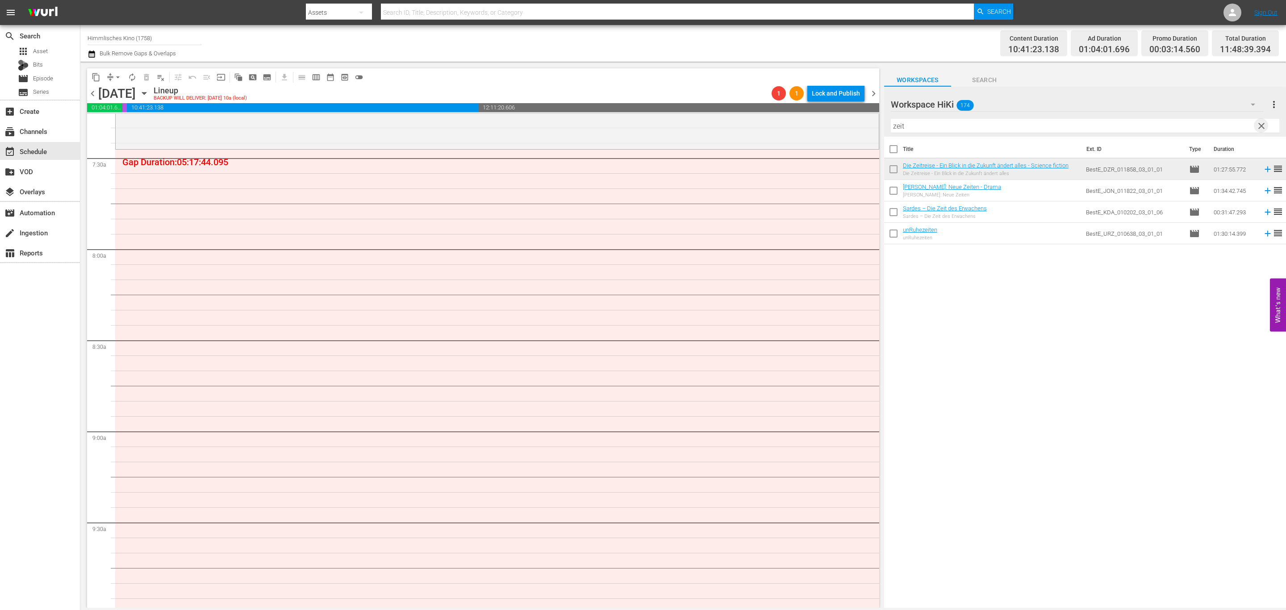
click at [1259, 123] on span "clear" at bounding box center [1261, 126] width 11 height 11
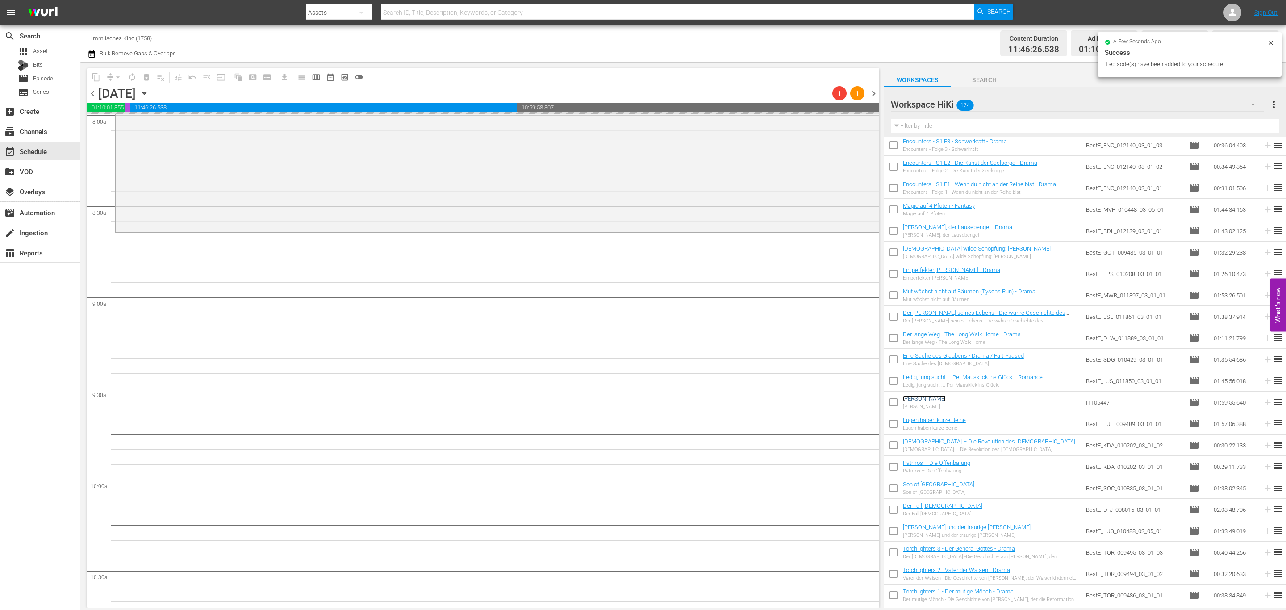
scroll to position [1791, 0]
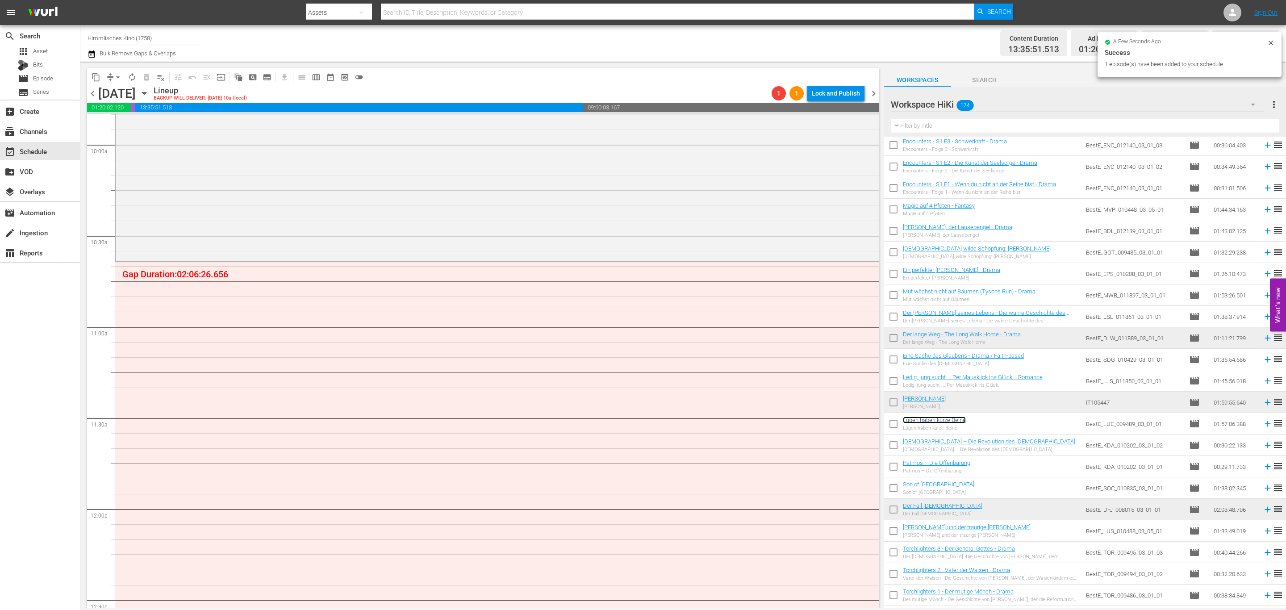
click at [937, 420] on link "Lügen haben kurze Beine" at bounding box center [934, 420] width 63 height 7
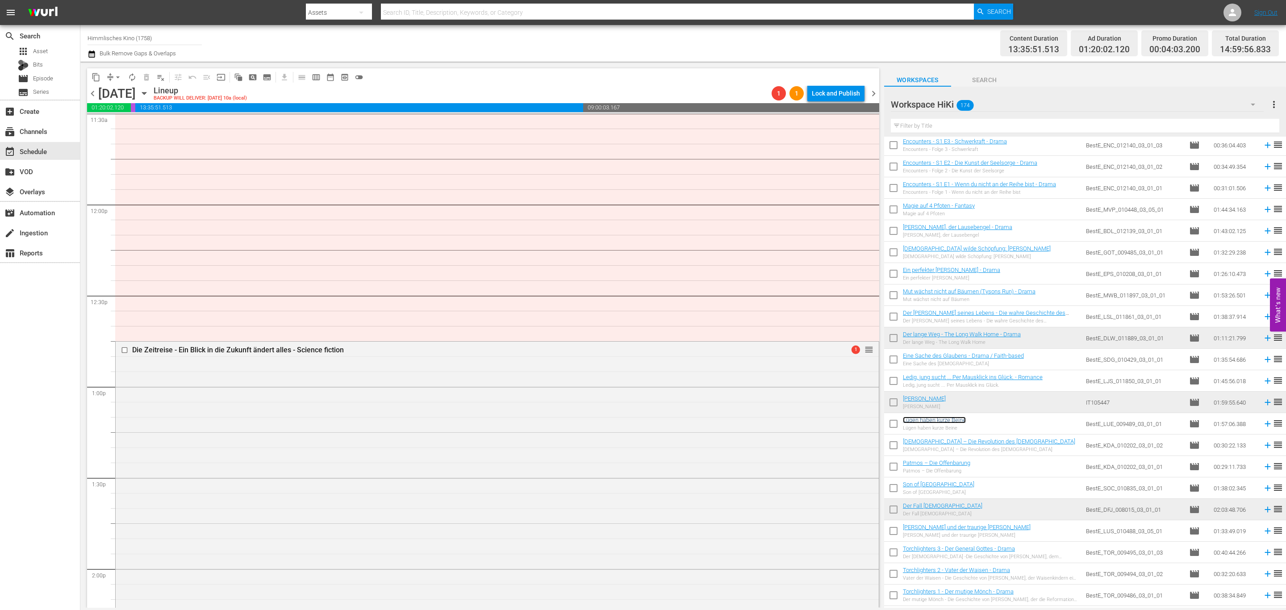
scroll to position [2059, 0]
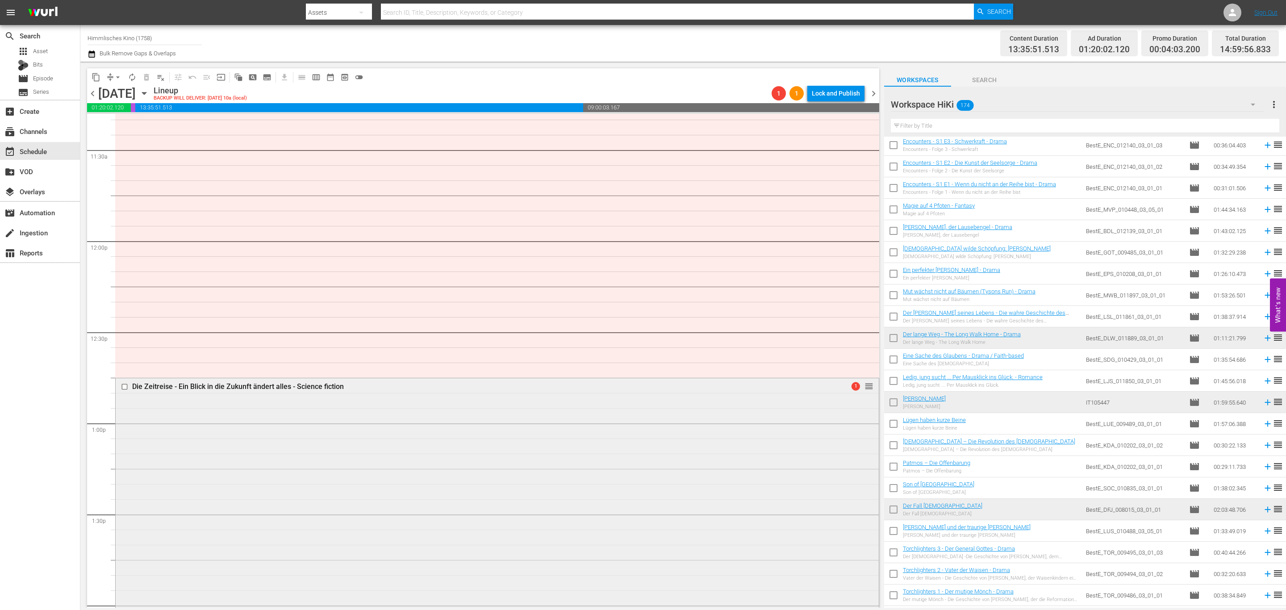
click at [498, 461] on div "Die Zeitreise - Ein Blick in die Zukunft [PERSON_NAME] alles - Science fiction …" at bounding box center [497, 510] width 763 height 264
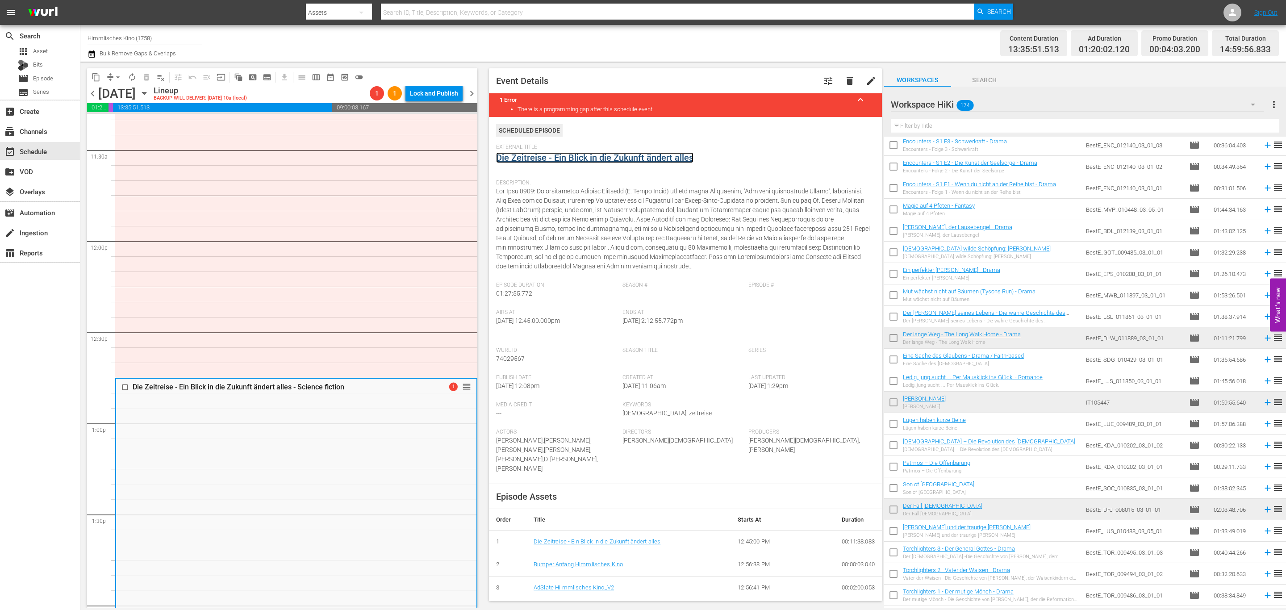
drag, startPoint x: 587, startPoint y: 160, endPoint x: 613, endPoint y: 124, distance: 44.7
click at [587, 160] on link "Die Zeitreise - Ein Blick in die Zukunft ändert alles" at bounding box center [594, 157] width 197 height 11
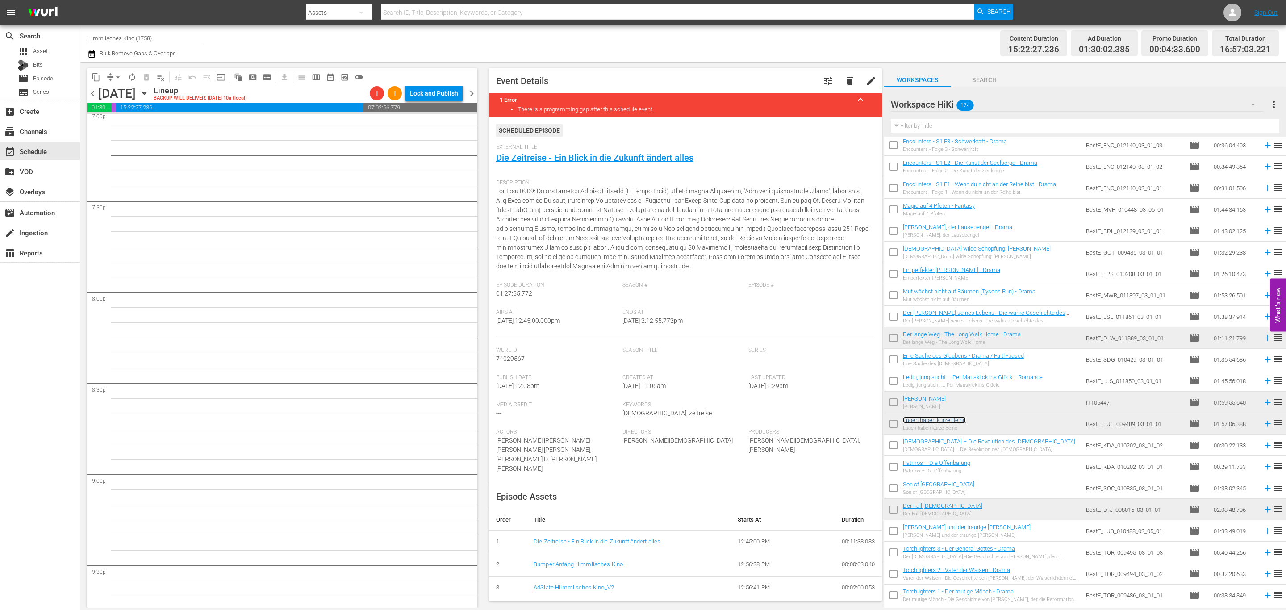
scroll to position [3878, 0]
click at [118, 75] on span "arrow_drop_down" at bounding box center [117, 77] width 9 height 9
click at [135, 131] on li "Align to End of Previous Day" at bounding box center [118, 124] width 94 height 15
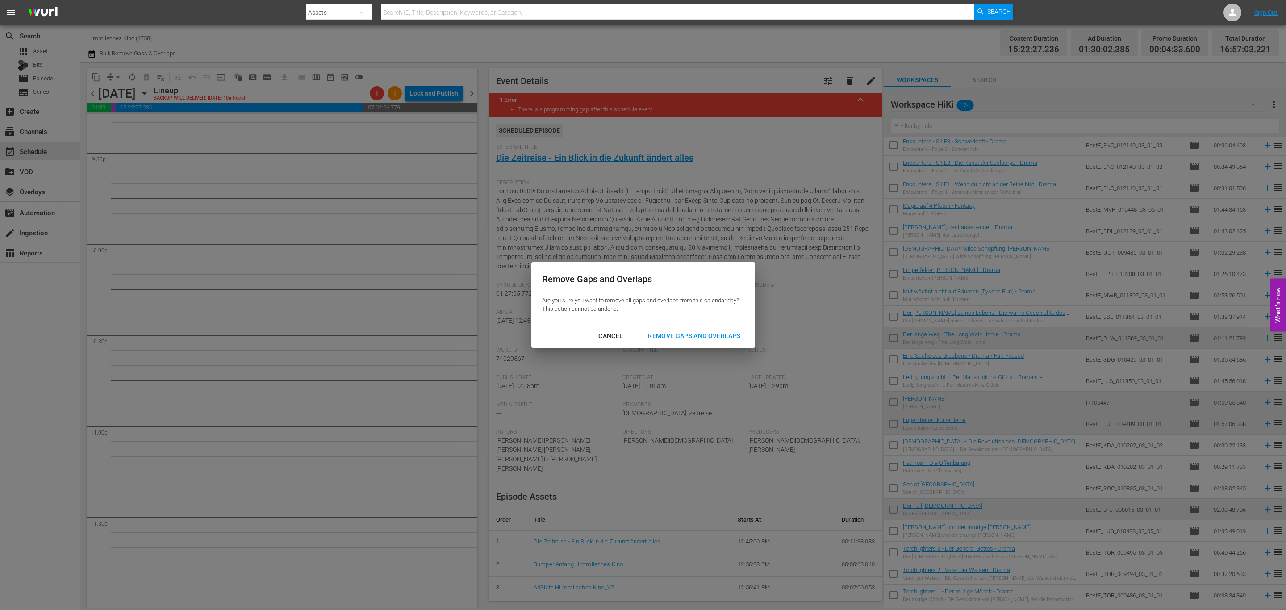
click at [704, 324] on div "Cancel Remove Gaps and Overlaps" at bounding box center [643, 336] width 224 height 24
click at [707, 339] on div "Remove Gaps and Overlaps" at bounding box center [694, 335] width 107 height 11
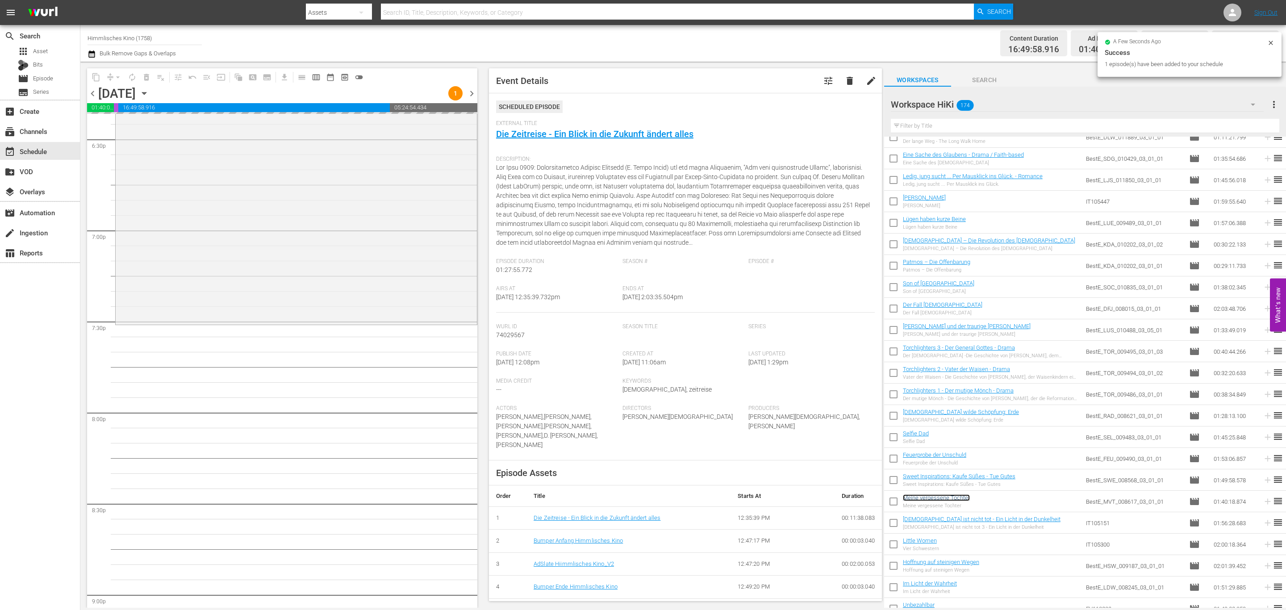
scroll to position [3594, 0]
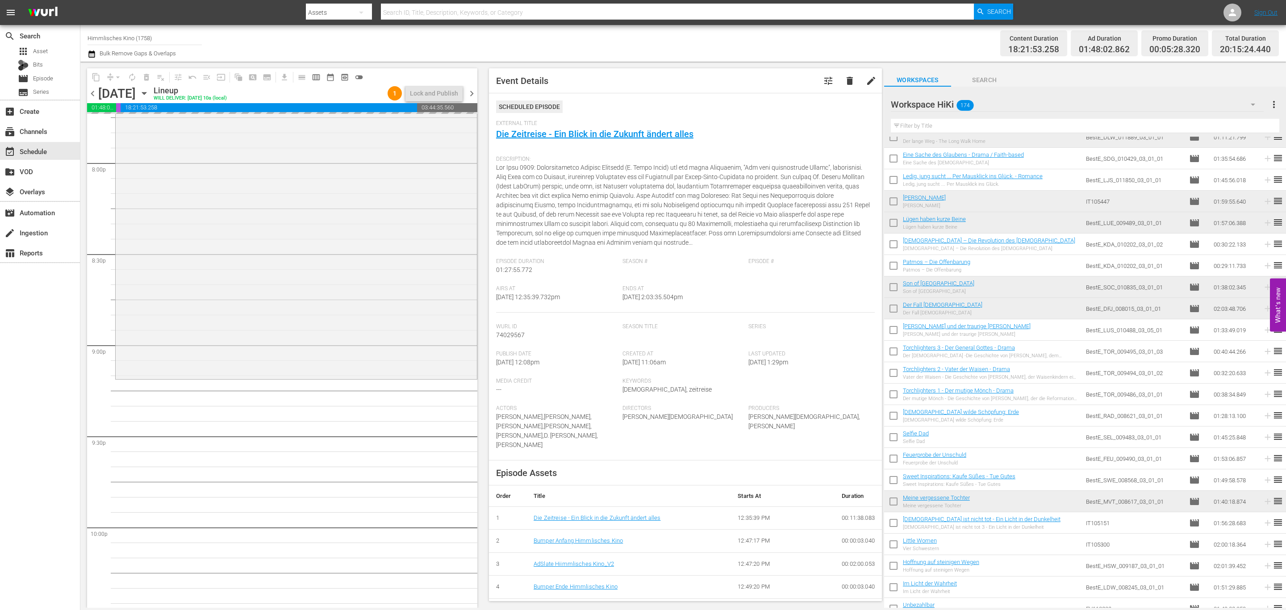
click at [797, 112] on div "content_copy compress arrow_drop_down autorenew_outlined delete_forever_outline…" at bounding box center [683, 335] width 1206 height 546
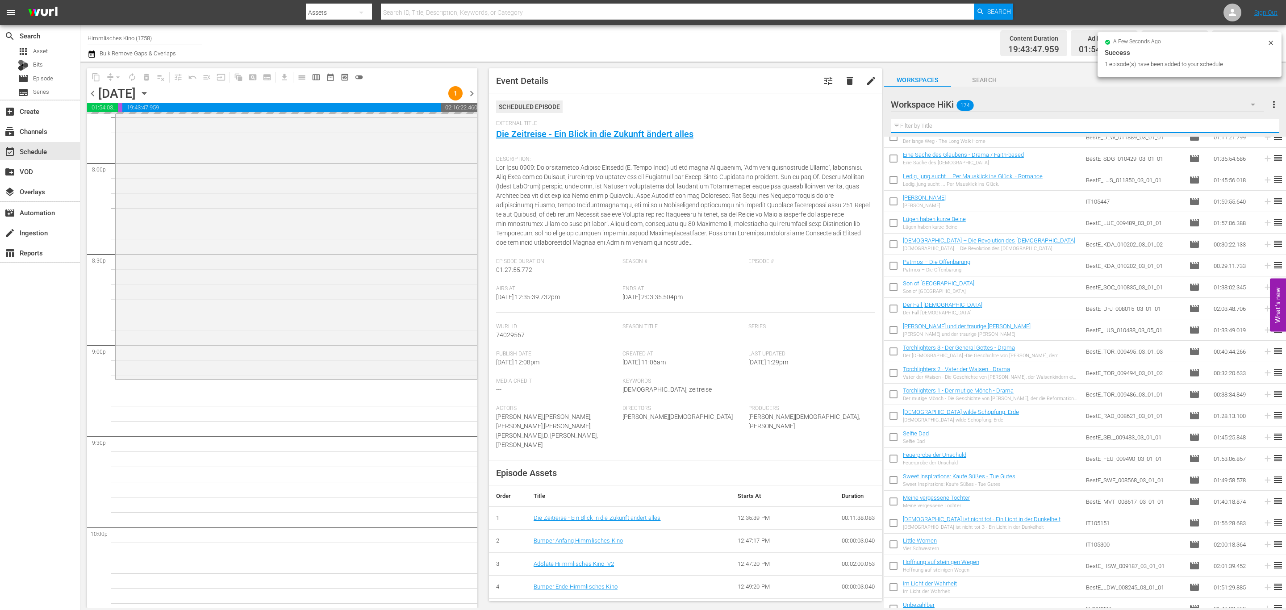
click at [926, 125] on input "text" at bounding box center [1085, 126] width 388 height 14
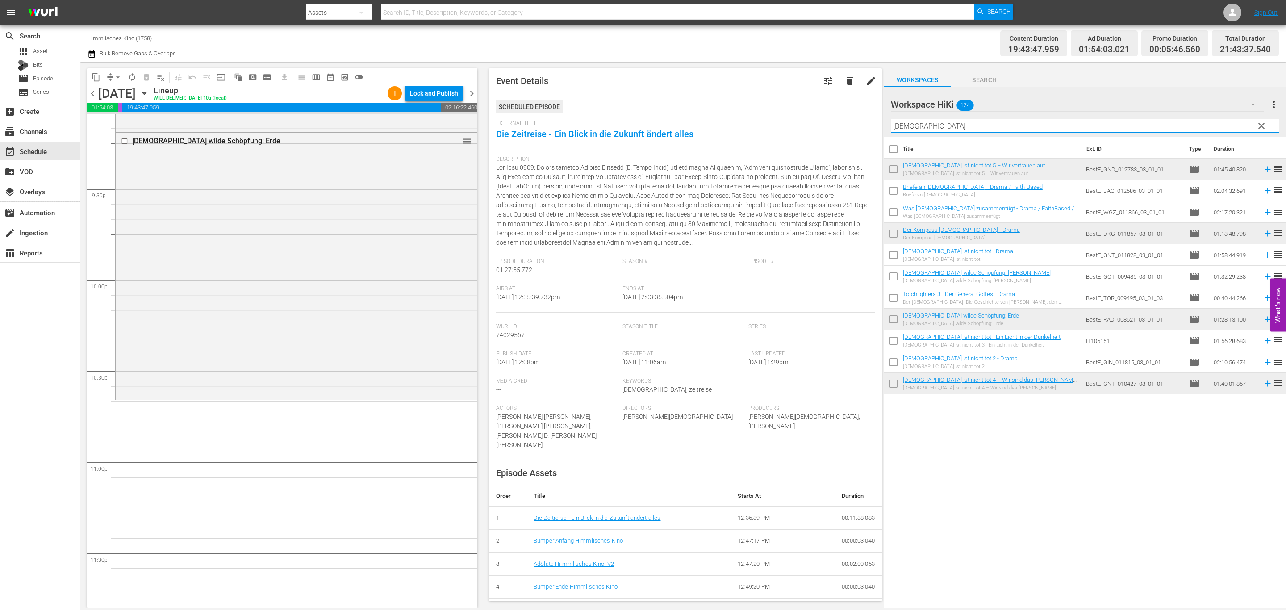
scroll to position [3811, 0]
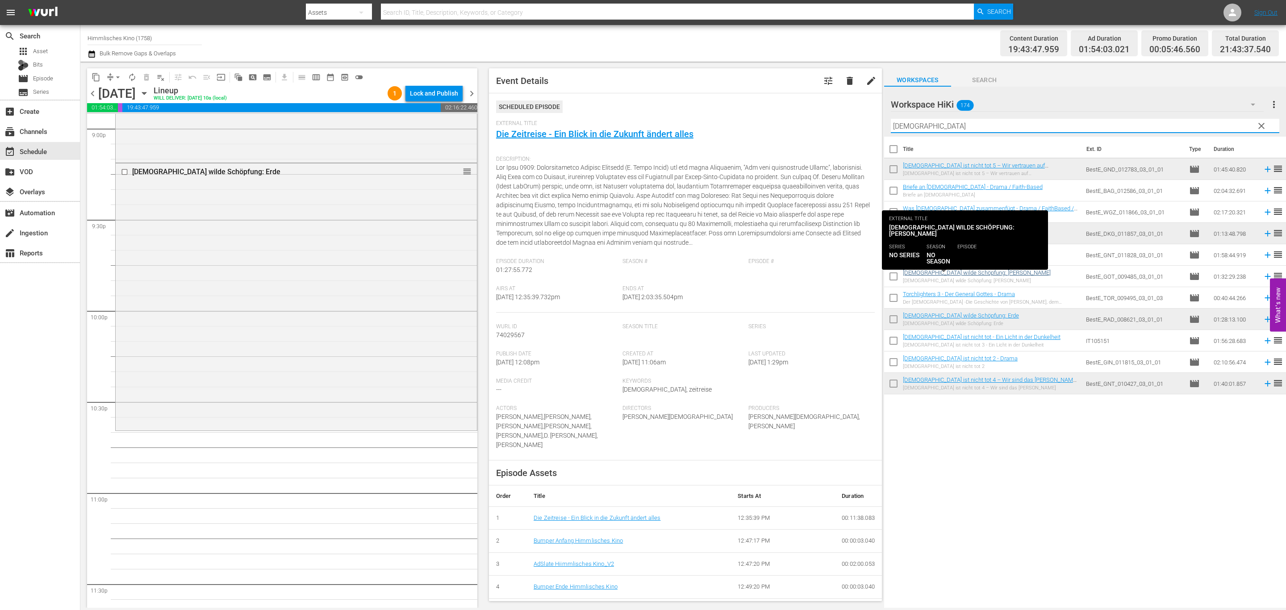
type input "gott"
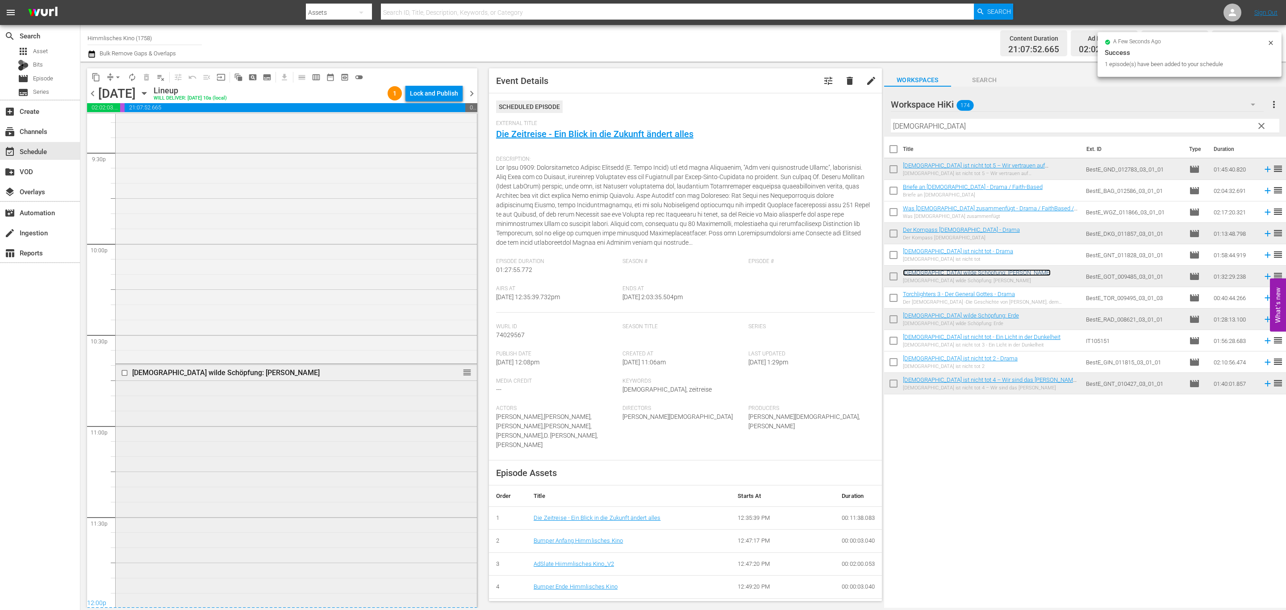
scroll to position [3914, 0]
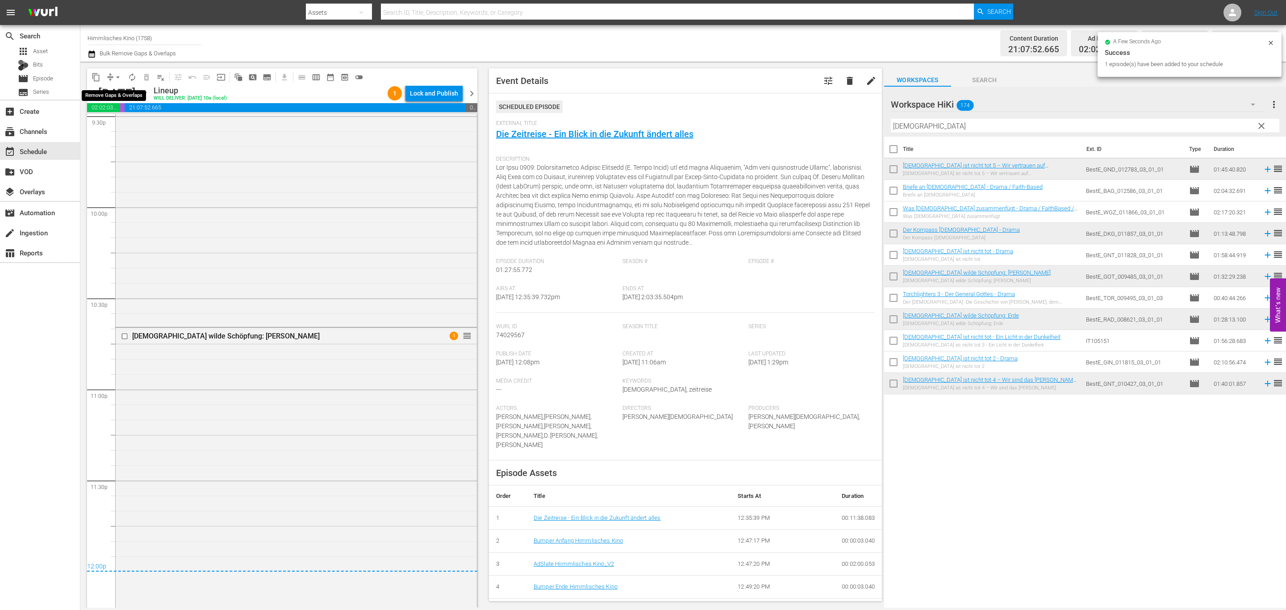
click at [120, 77] on span "arrow_drop_down" at bounding box center [117, 77] width 9 height 9
click at [133, 126] on li "Align to End of Previous Day" at bounding box center [118, 124] width 94 height 15
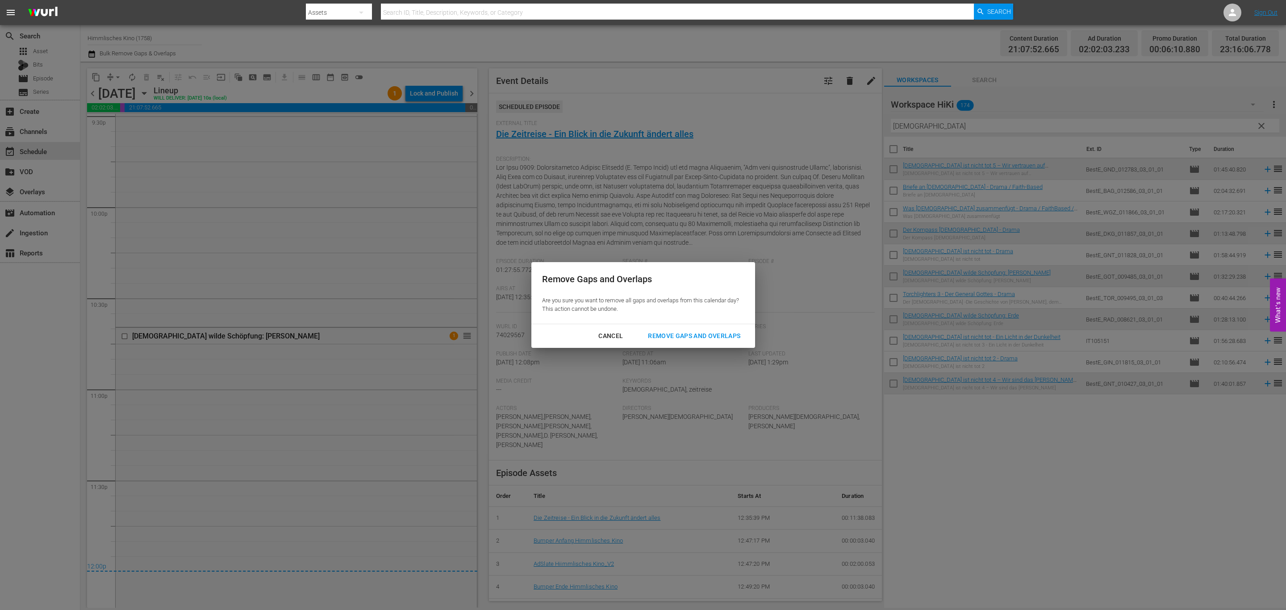
click at [725, 336] on div "Remove Gaps and Overlaps" at bounding box center [694, 335] width 107 height 11
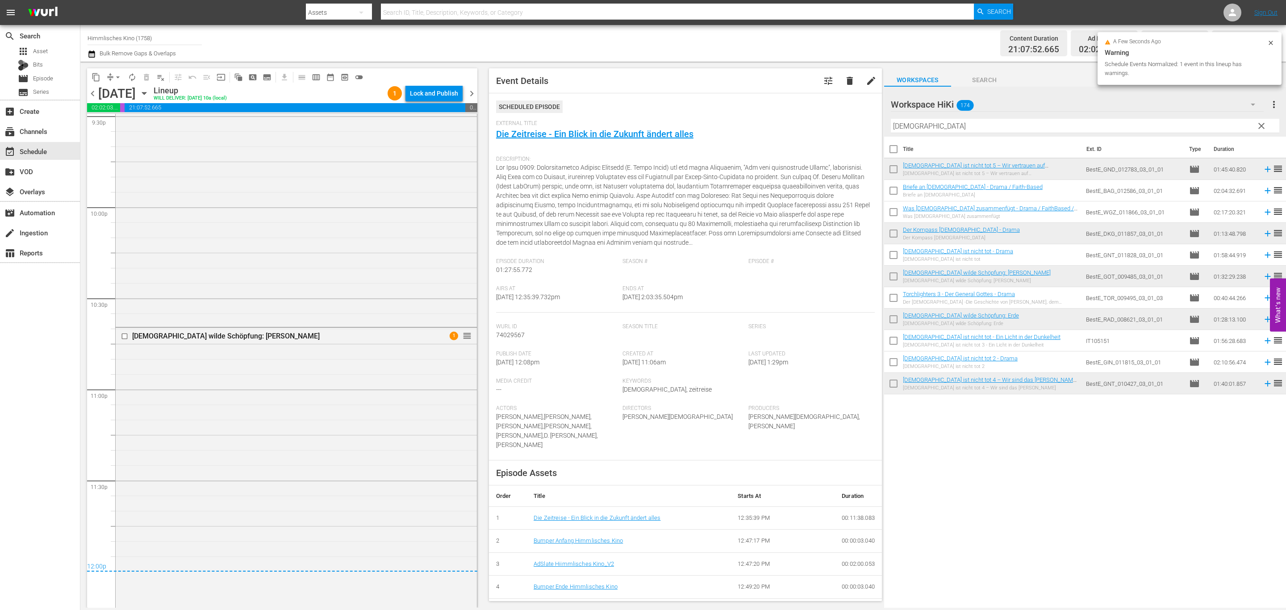
click at [474, 91] on span "chevron_right" at bounding box center [471, 93] width 11 height 11
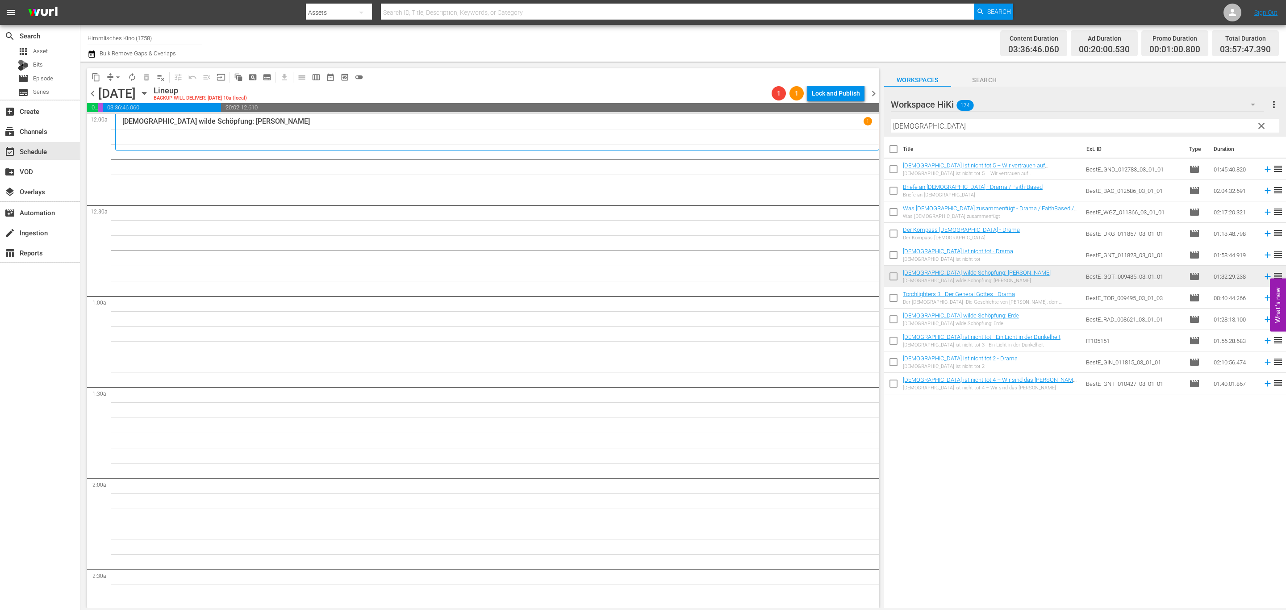
click at [149, 92] on icon "button" at bounding box center [144, 93] width 10 height 10
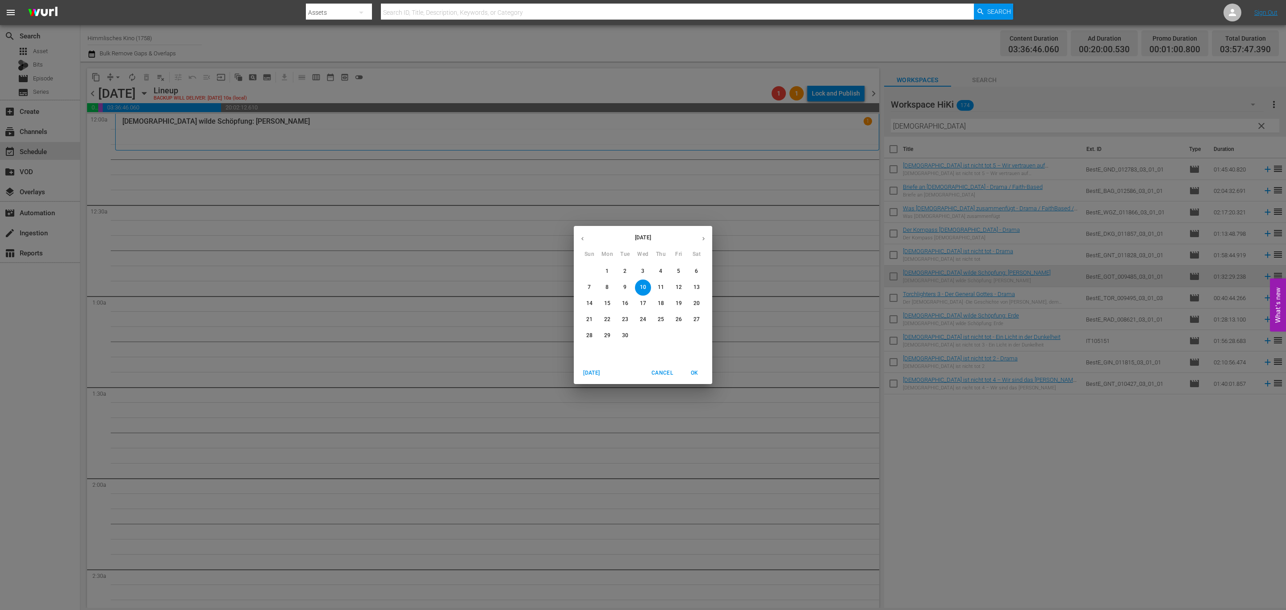
click at [643, 268] on p "3" at bounding box center [642, 271] width 3 height 8
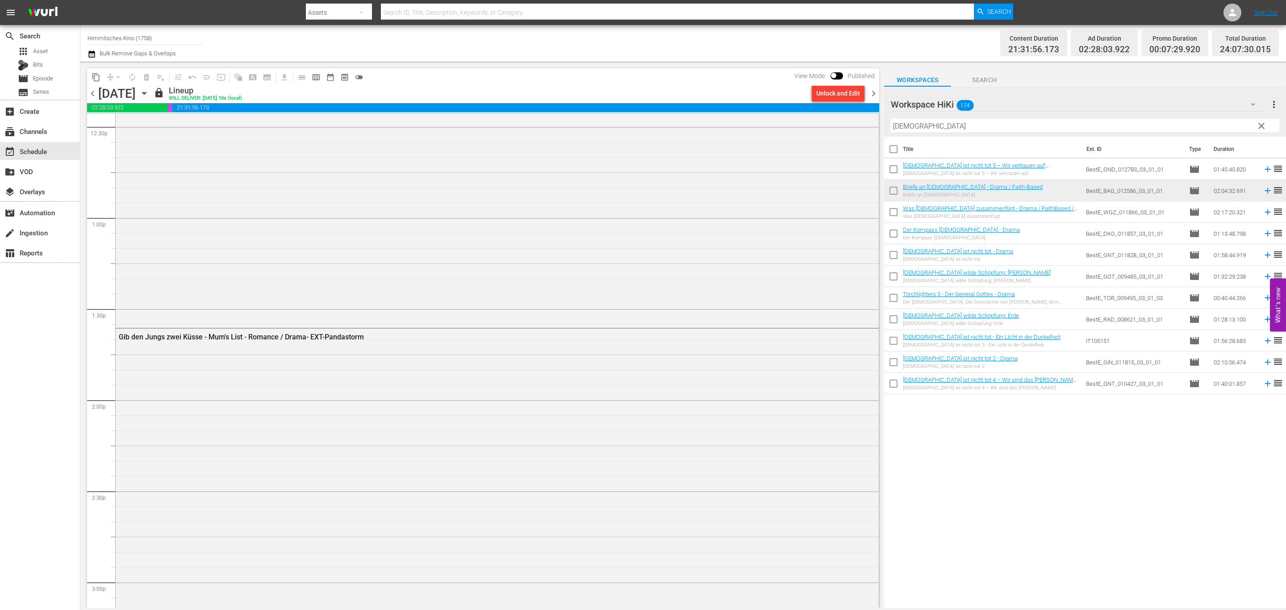
scroll to position [2545, 0]
click at [149, 94] on icon "button" at bounding box center [144, 93] width 10 height 10
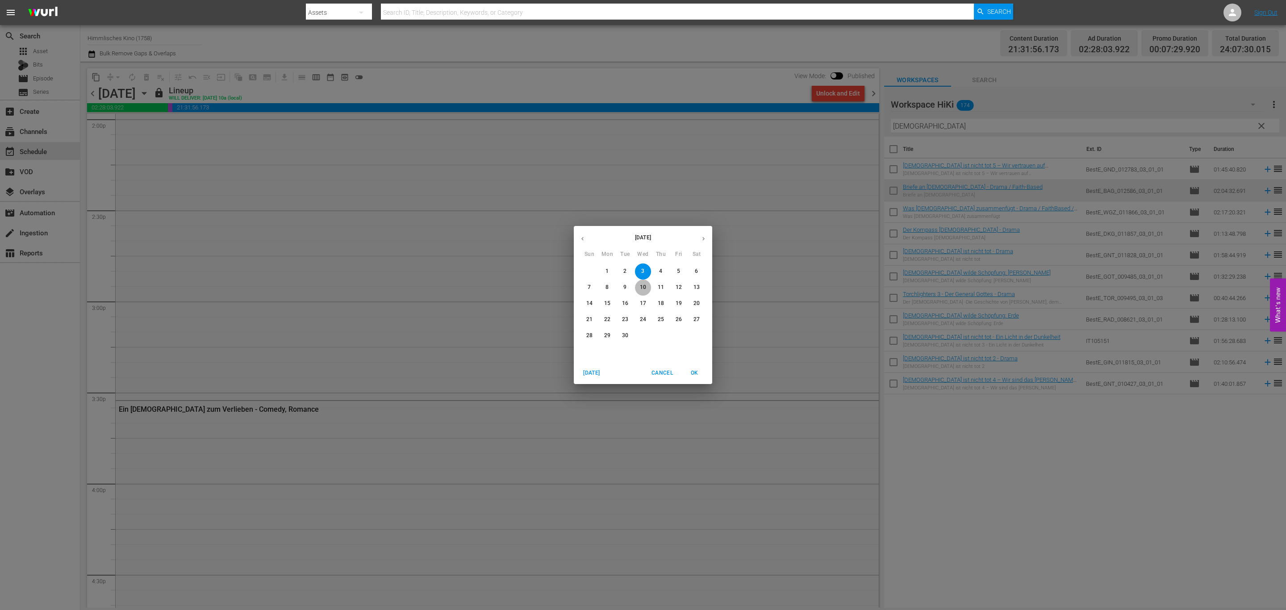
click at [641, 289] on p "10" at bounding box center [643, 288] width 6 height 8
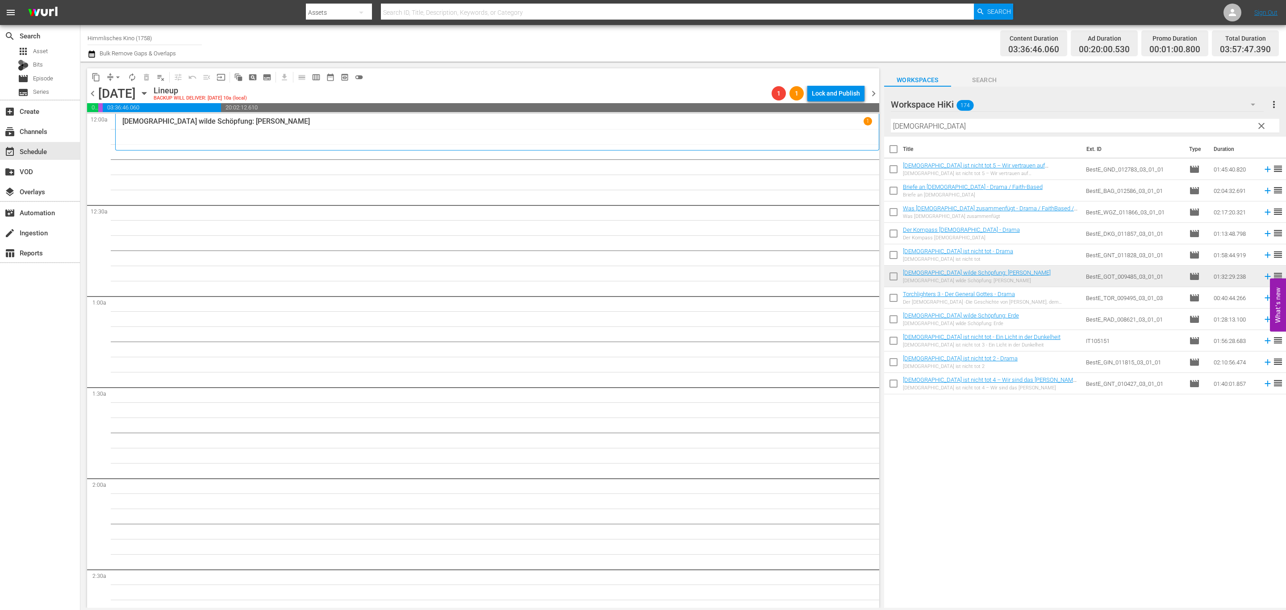
click at [149, 90] on icon "button" at bounding box center [144, 93] width 10 height 10
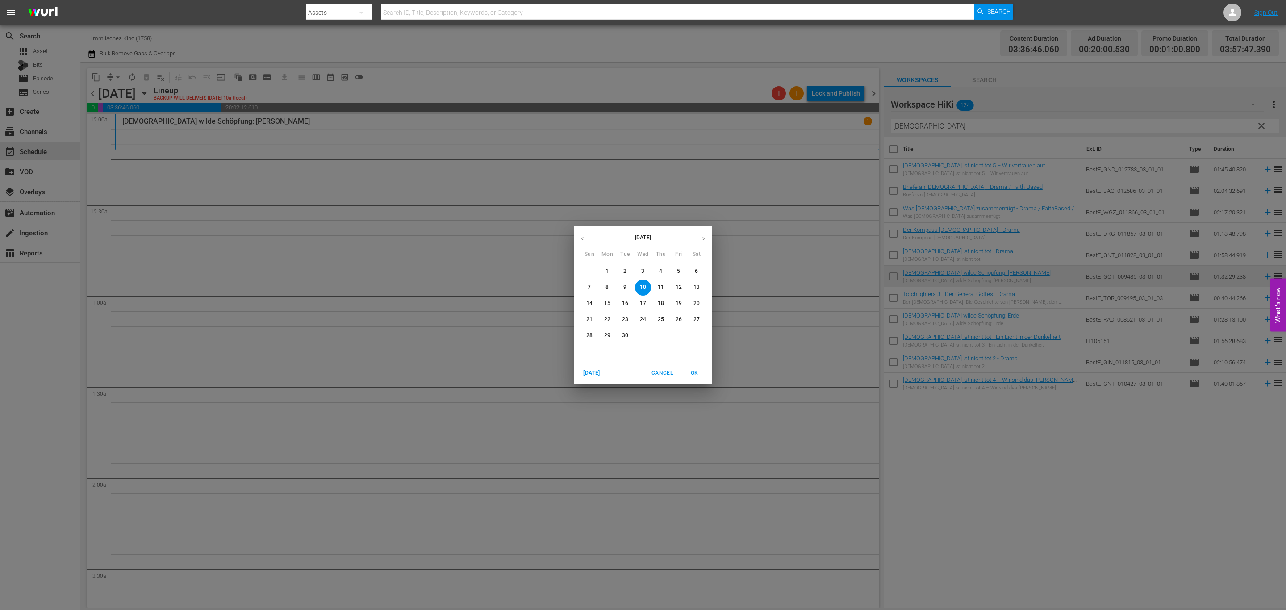
drag, startPoint x: 644, startPoint y: 274, endPoint x: 645, endPoint y: 266, distance: 8.0
click at [645, 274] on span "3" at bounding box center [643, 271] width 16 height 8
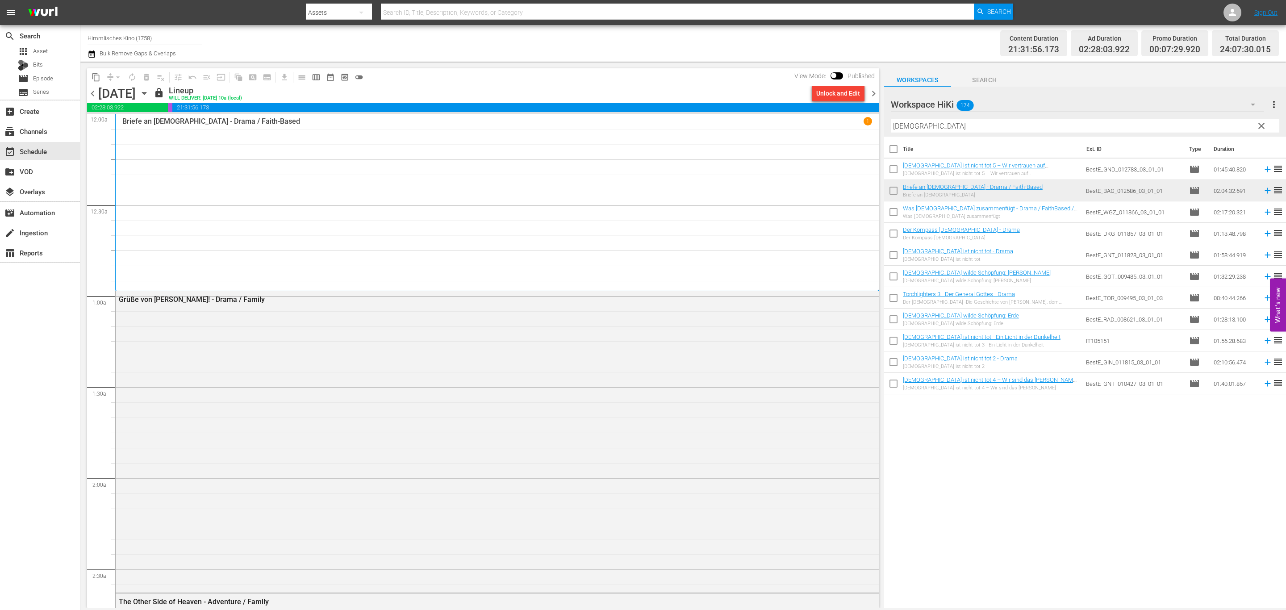
click at [826, 96] on div "Unlock and Edit" at bounding box center [838, 93] width 44 height 16
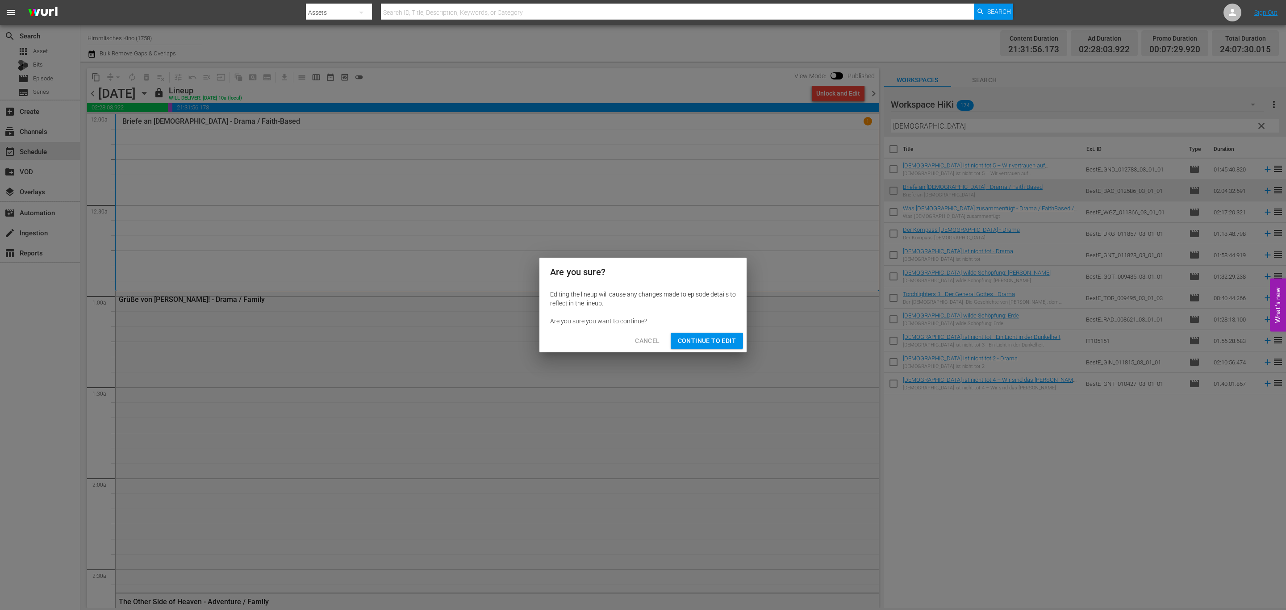
click at [725, 347] on button "Continue to Edit" at bounding box center [707, 341] width 72 height 17
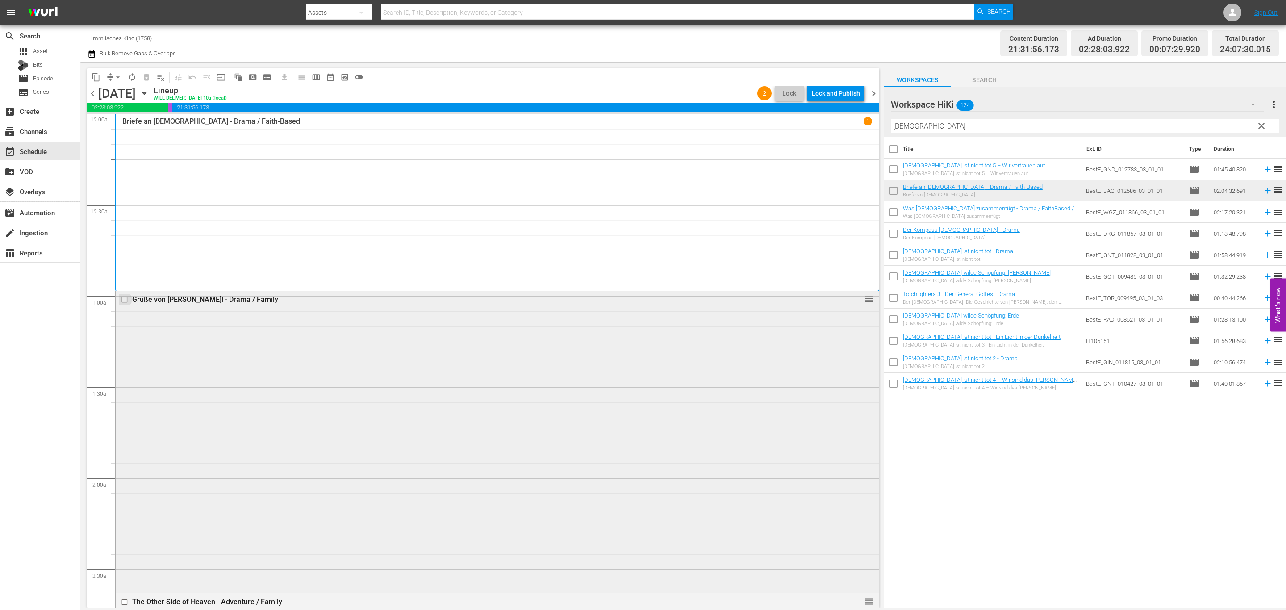
click at [127, 300] on input "checkbox" at bounding box center [125, 300] width 9 height 8
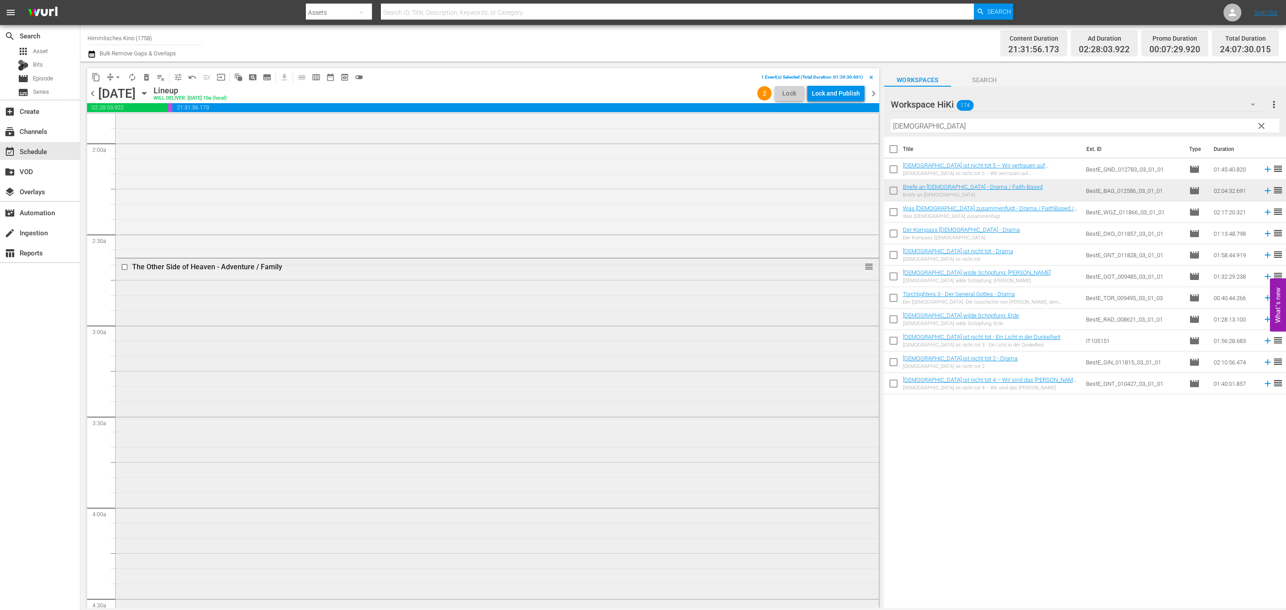
click at [123, 270] on input "checkbox" at bounding box center [125, 267] width 9 height 8
click at [126, 309] on input "checkbox" at bounding box center [125, 306] width 9 height 8
click at [126, 309] on input "checkbox" at bounding box center [125, 308] width 9 height 8
click at [124, 250] on input "checkbox" at bounding box center [125, 251] width 9 height 8
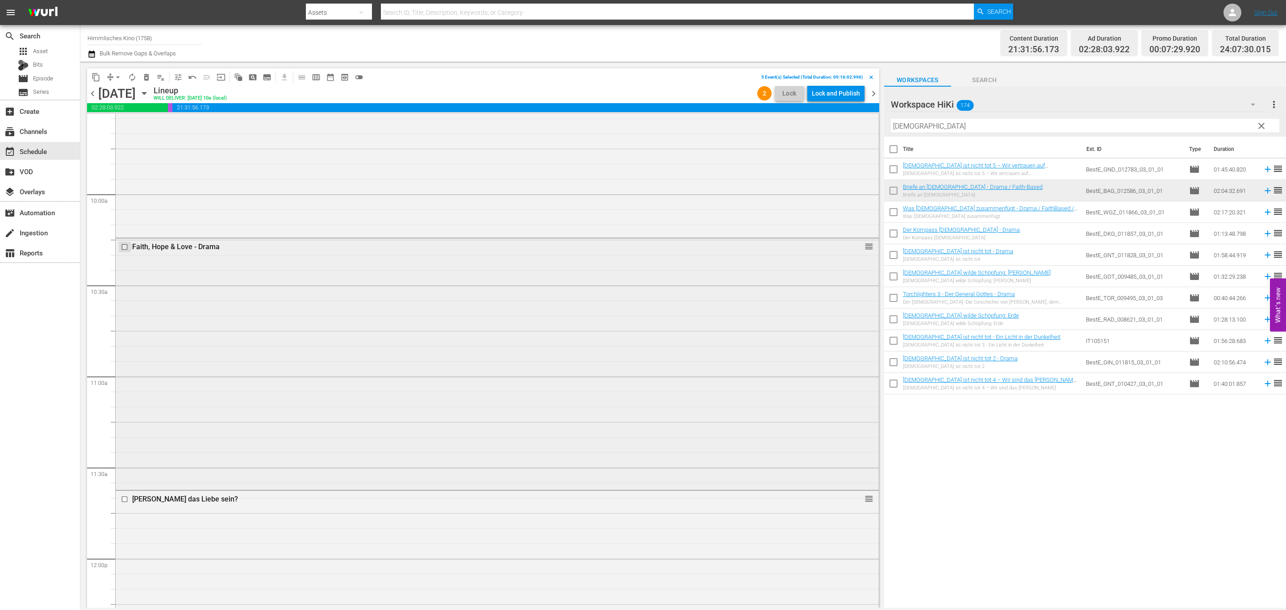
click at [124, 250] on input "checkbox" at bounding box center [125, 247] width 9 height 8
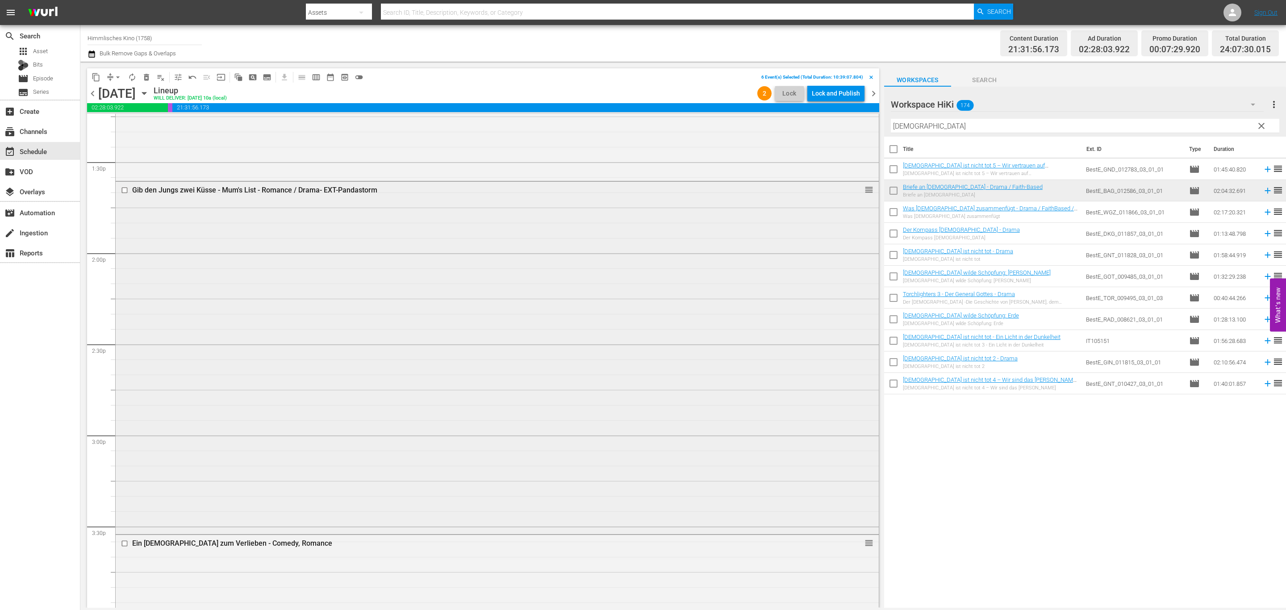
click at [122, 193] on input "checkbox" at bounding box center [125, 190] width 9 height 8
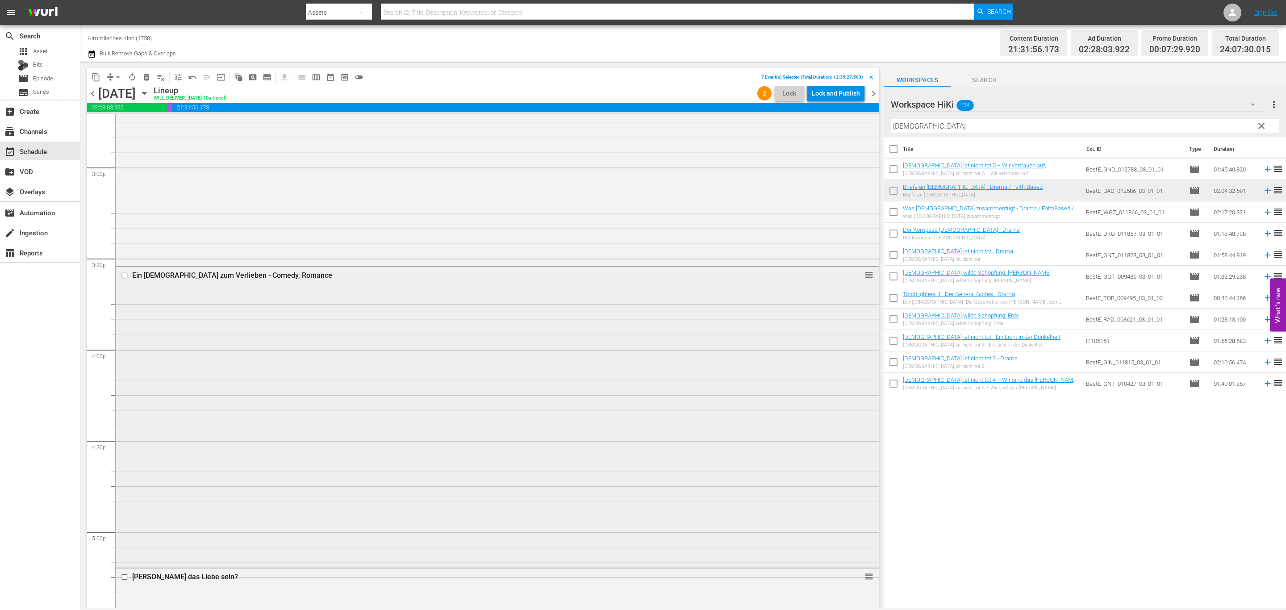
click at [127, 275] on input "checkbox" at bounding box center [125, 276] width 9 height 8
click at [126, 266] on input "checkbox" at bounding box center [125, 268] width 9 height 8
click at [126, 264] on input "checkbox" at bounding box center [125, 266] width 9 height 8
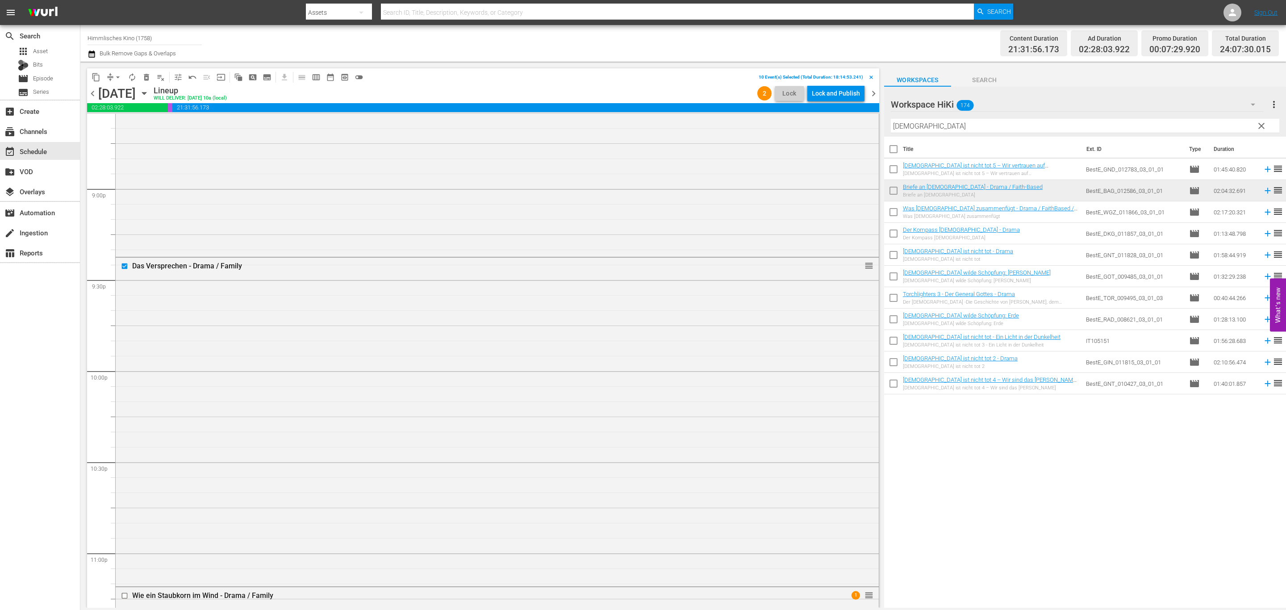
scroll to position [4078, 0]
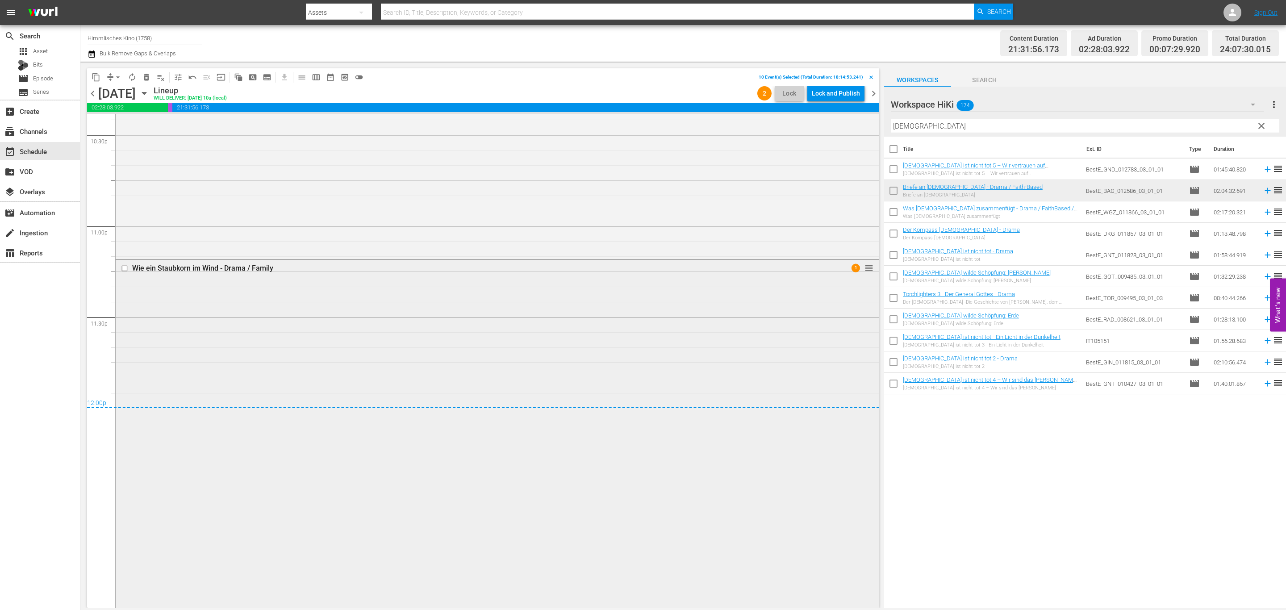
click at [124, 266] on input "checkbox" at bounding box center [125, 268] width 9 height 8
click at [90, 78] on button "content_copy" at bounding box center [96, 77] width 14 height 14
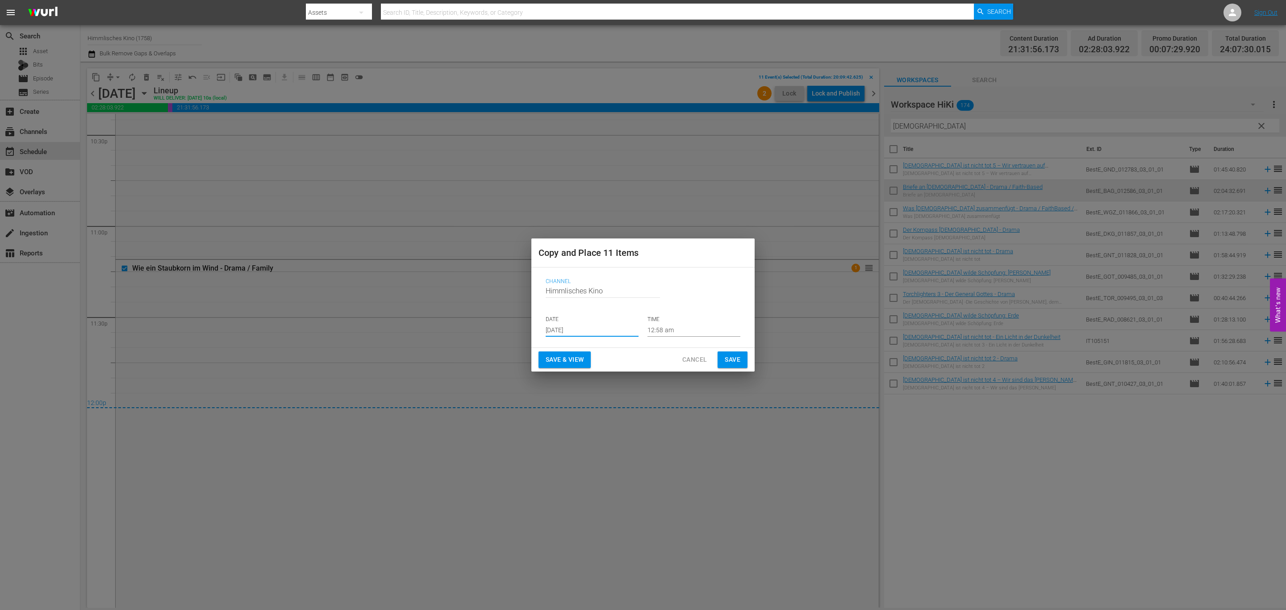
click at [589, 331] on input "[DATE]" at bounding box center [592, 329] width 93 height 13
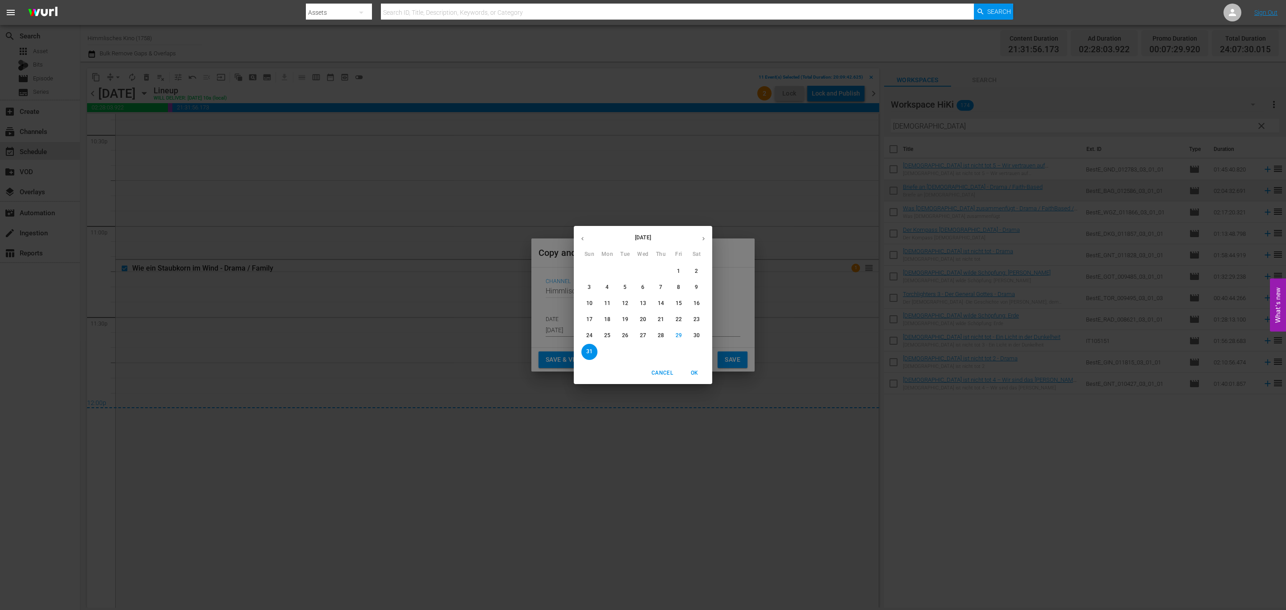
click at [701, 242] on button "button" at bounding box center [703, 238] width 17 height 17
click at [647, 281] on button "10" at bounding box center [643, 287] width 16 height 16
type input "Sep 10th 2025"
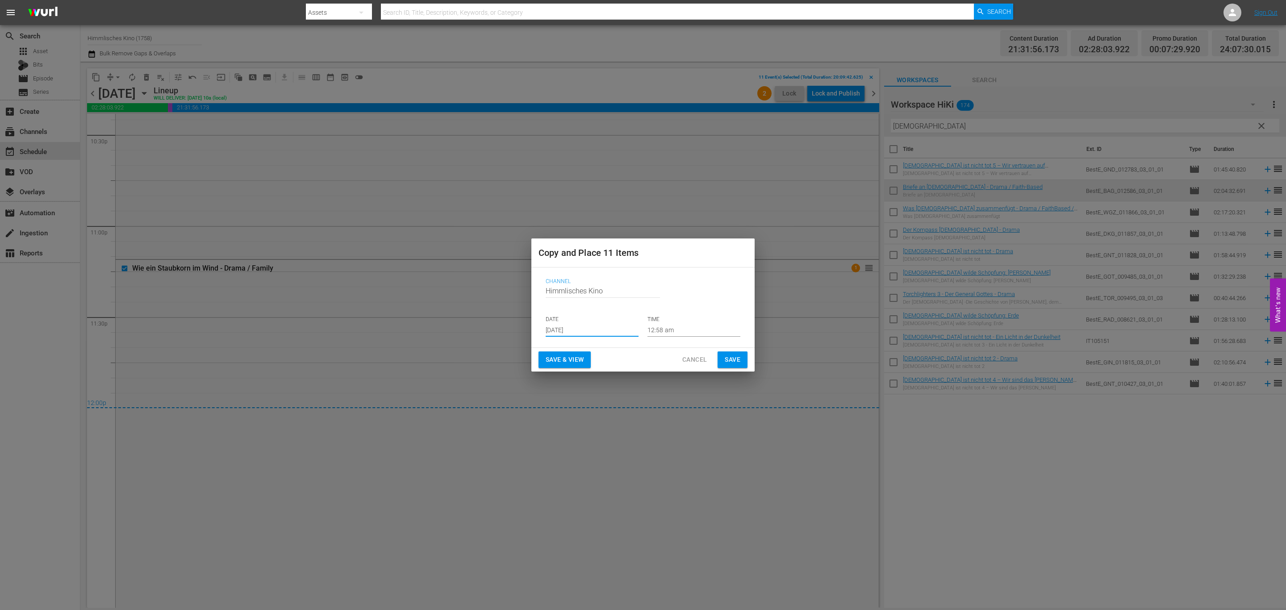
click at [671, 331] on input "12:58 am" at bounding box center [693, 329] width 93 height 13
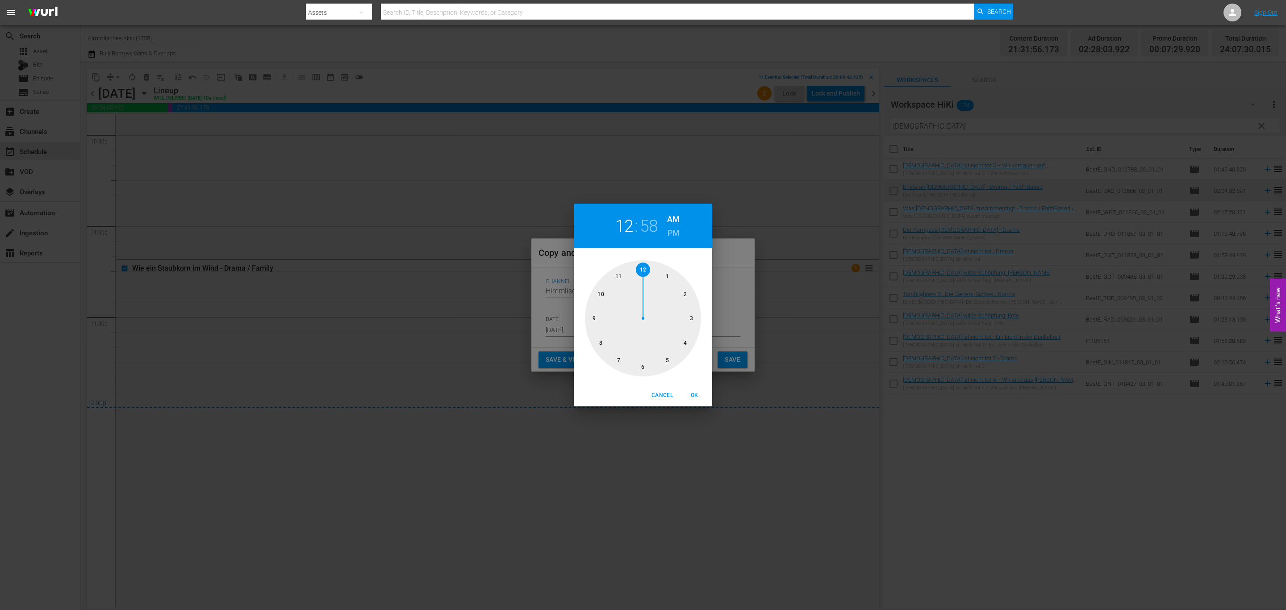
click at [654, 225] on h2 "58" at bounding box center [649, 226] width 18 height 20
drag, startPoint x: 633, startPoint y: 288, endPoint x: 620, endPoint y: 343, distance: 56.8
click at [620, 343] on div at bounding box center [643, 318] width 116 height 116
click at [696, 393] on span "OK" at bounding box center [694, 395] width 21 height 9
type input "12:35 am"
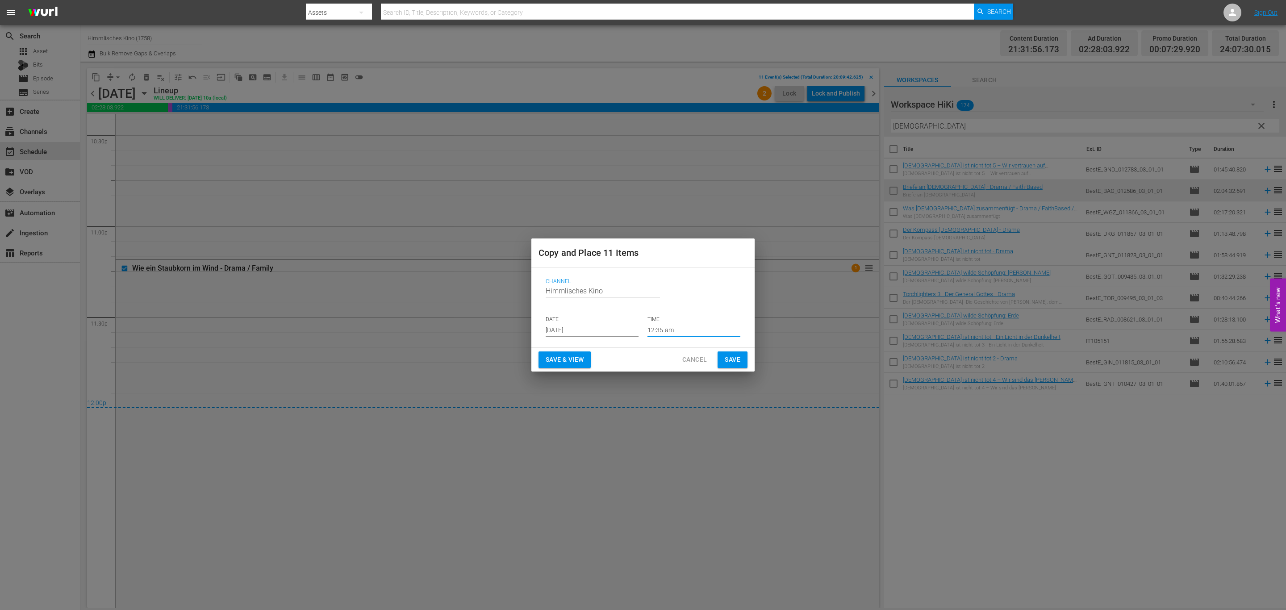
click at [726, 366] on button "Save" at bounding box center [732, 359] width 30 height 17
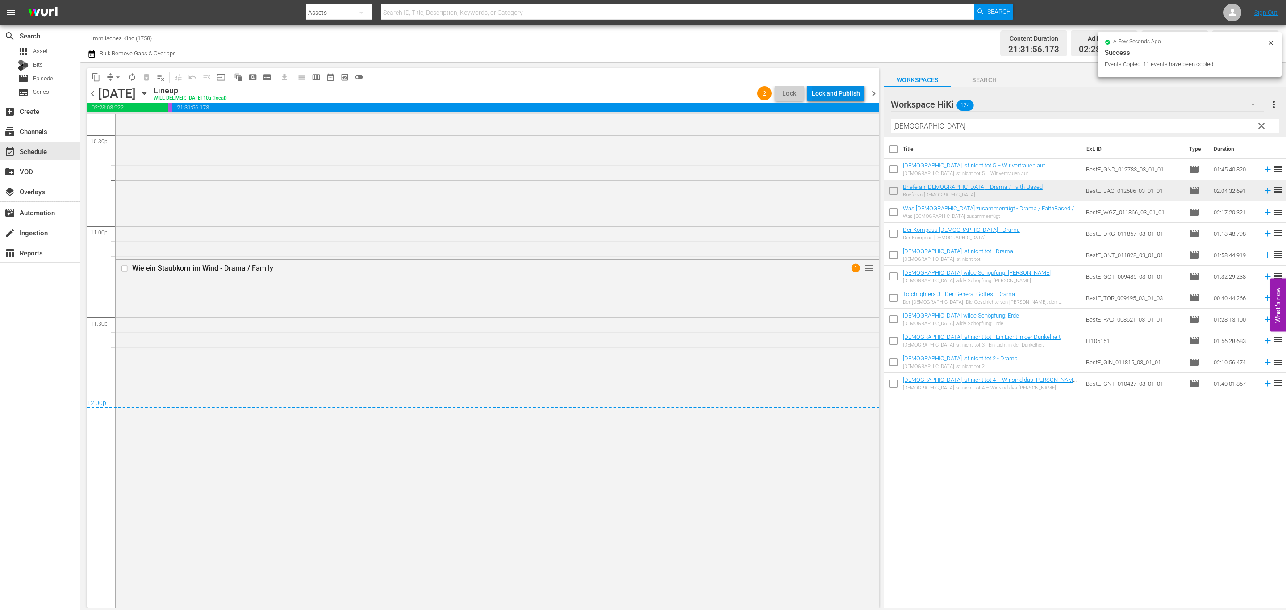
click at [820, 91] on div "Lock and Publish" at bounding box center [836, 93] width 48 height 16
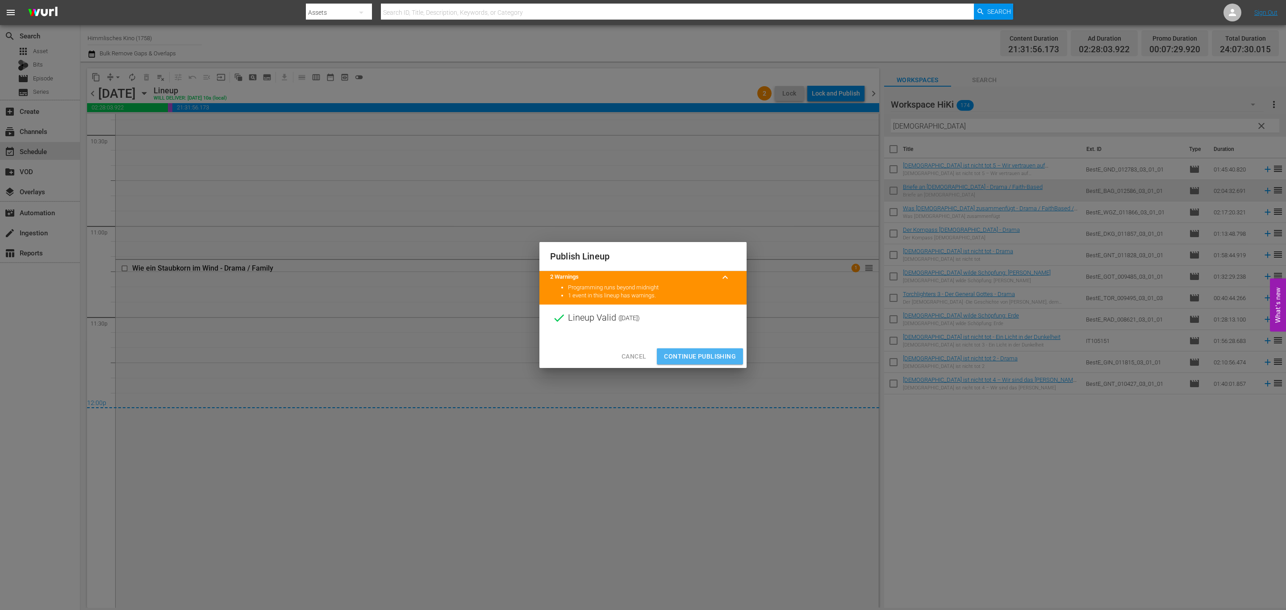
click at [702, 355] on span "Continue Publishing" at bounding box center [700, 356] width 72 height 11
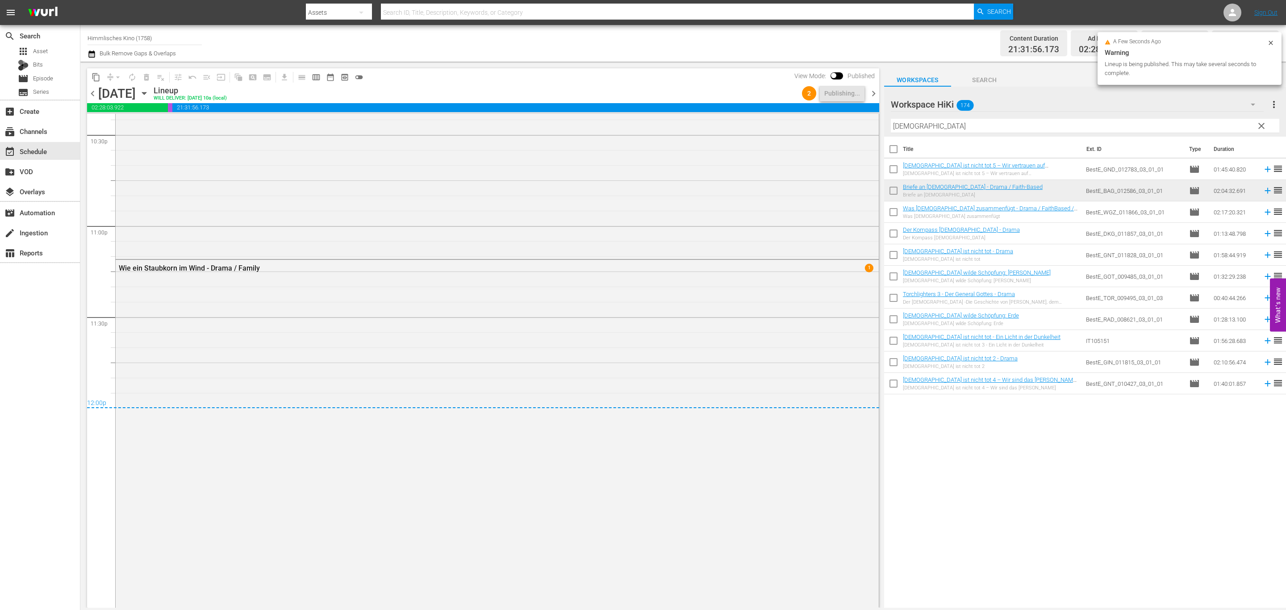
click at [146, 94] on icon "button" at bounding box center [144, 93] width 4 height 2
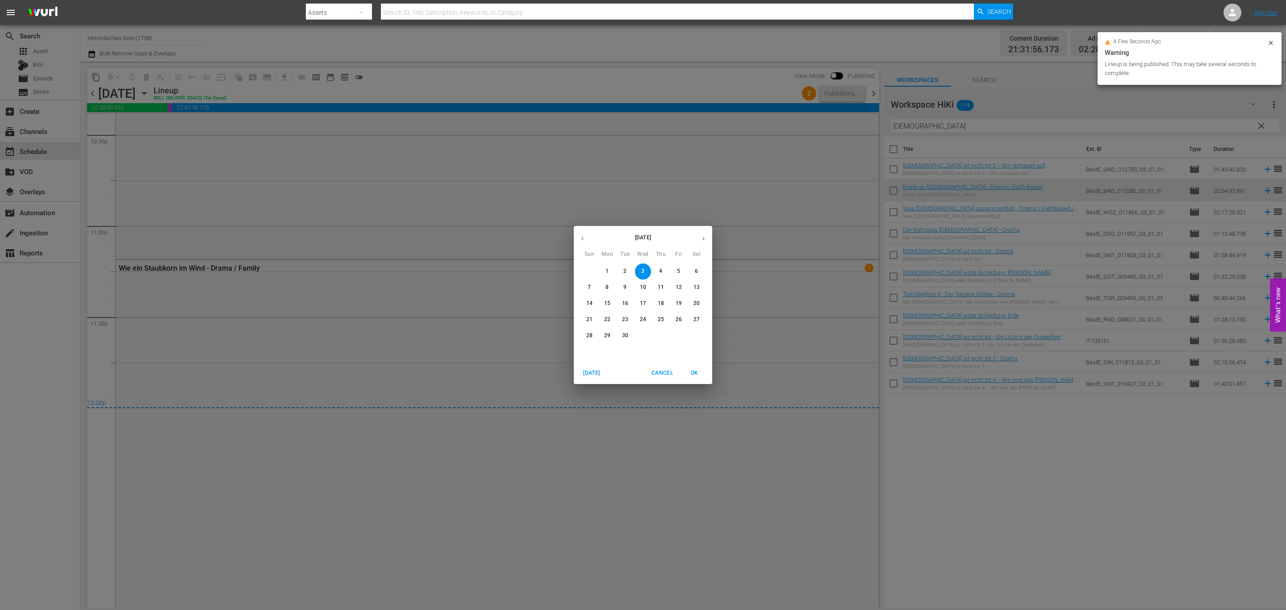
click at [637, 280] on div "10" at bounding box center [643, 287] width 18 height 16
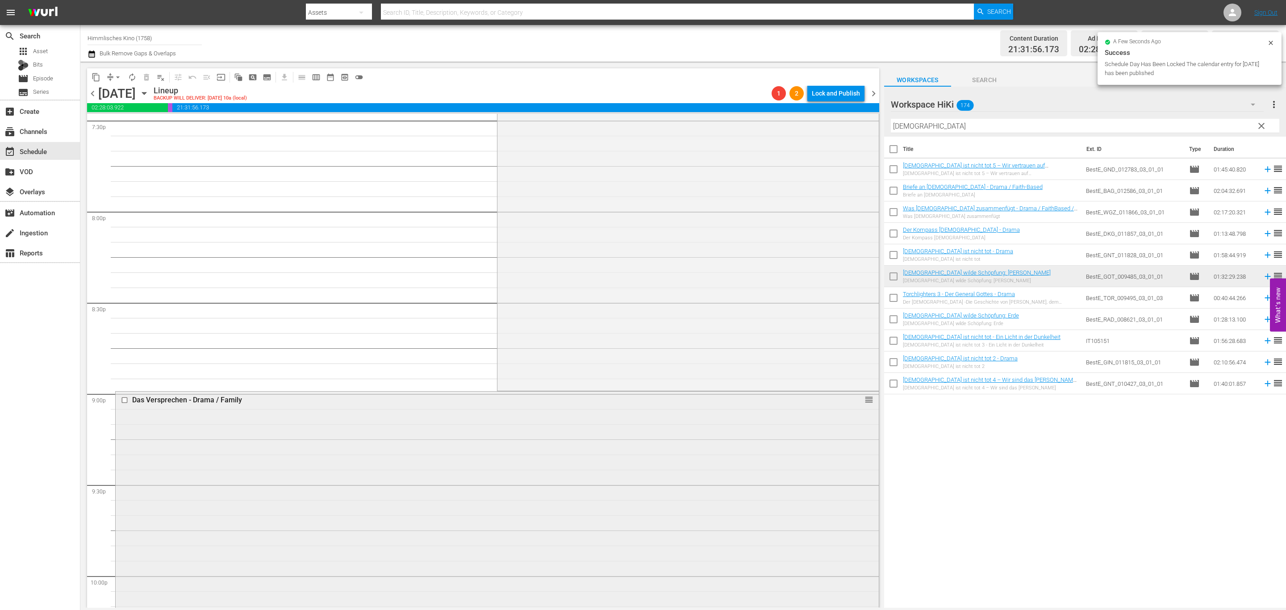
scroll to position [3884, 0]
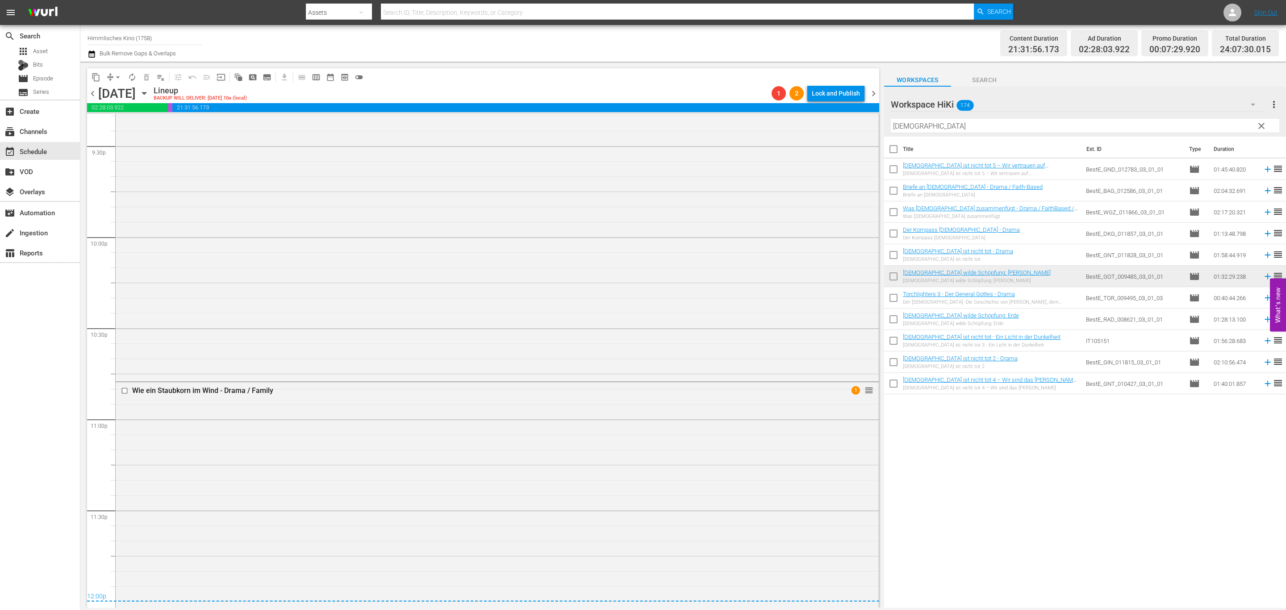
click at [120, 75] on span "arrow_drop_down" at bounding box center [117, 77] width 9 height 9
click at [125, 118] on li "Align to End of Previous Day" at bounding box center [118, 124] width 94 height 15
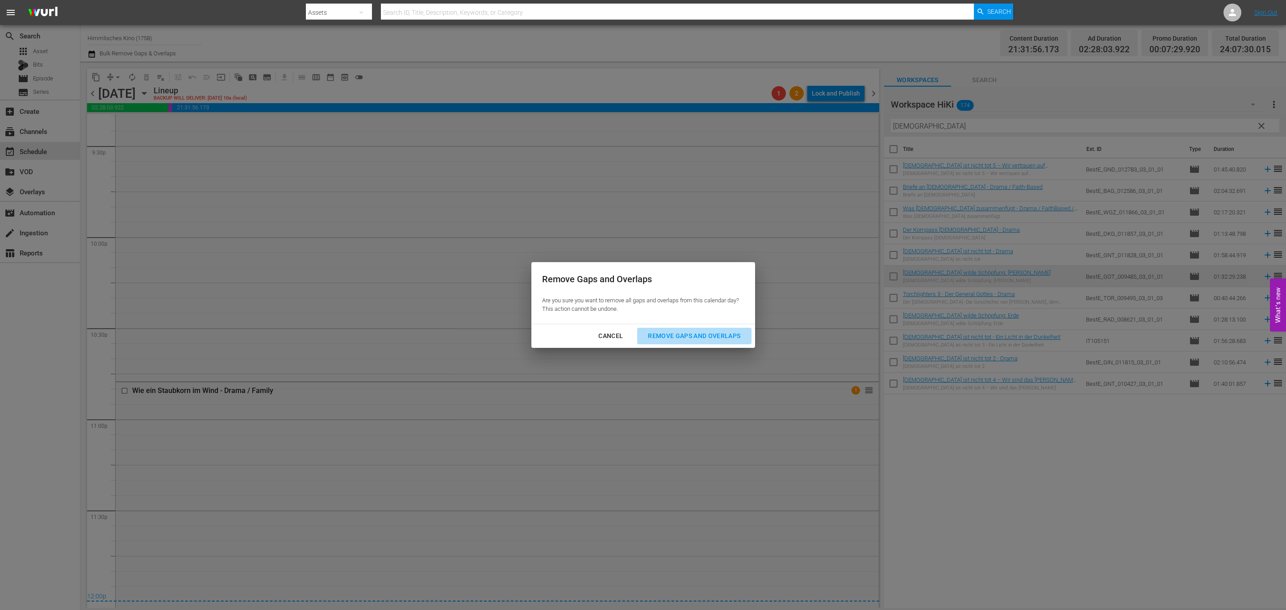
click at [698, 332] on div "Remove Gaps and Overlaps" at bounding box center [694, 335] width 107 height 11
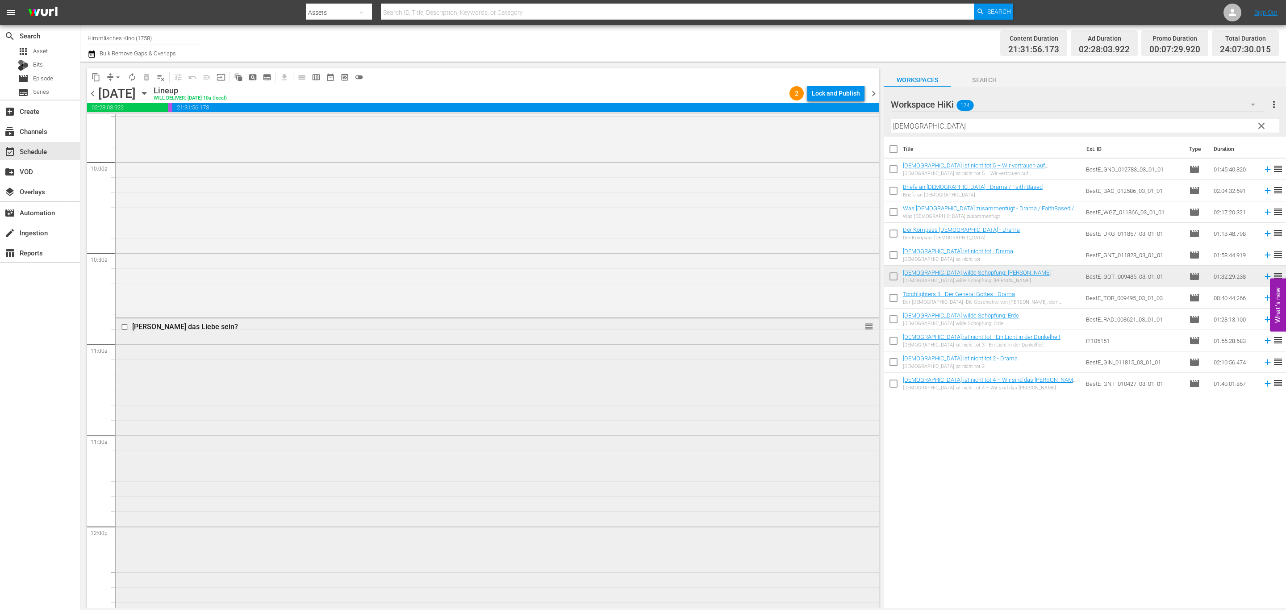
scroll to position [1838, 0]
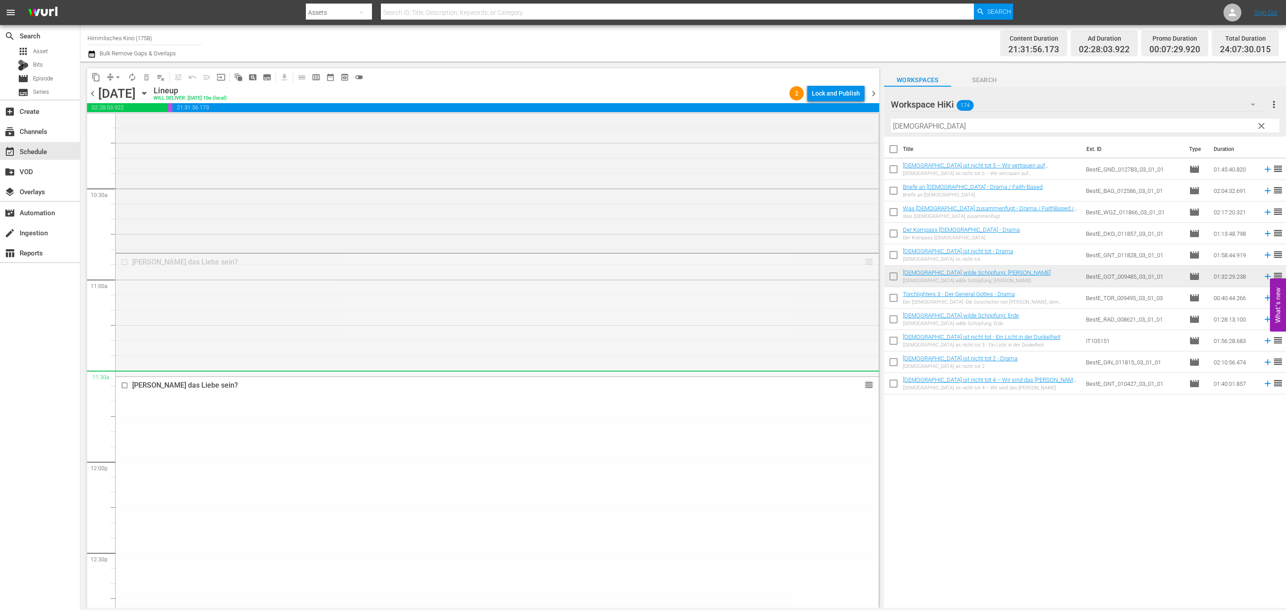
drag, startPoint x: 859, startPoint y: 263, endPoint x: 707, endPoint y: 375, distance: 188.9
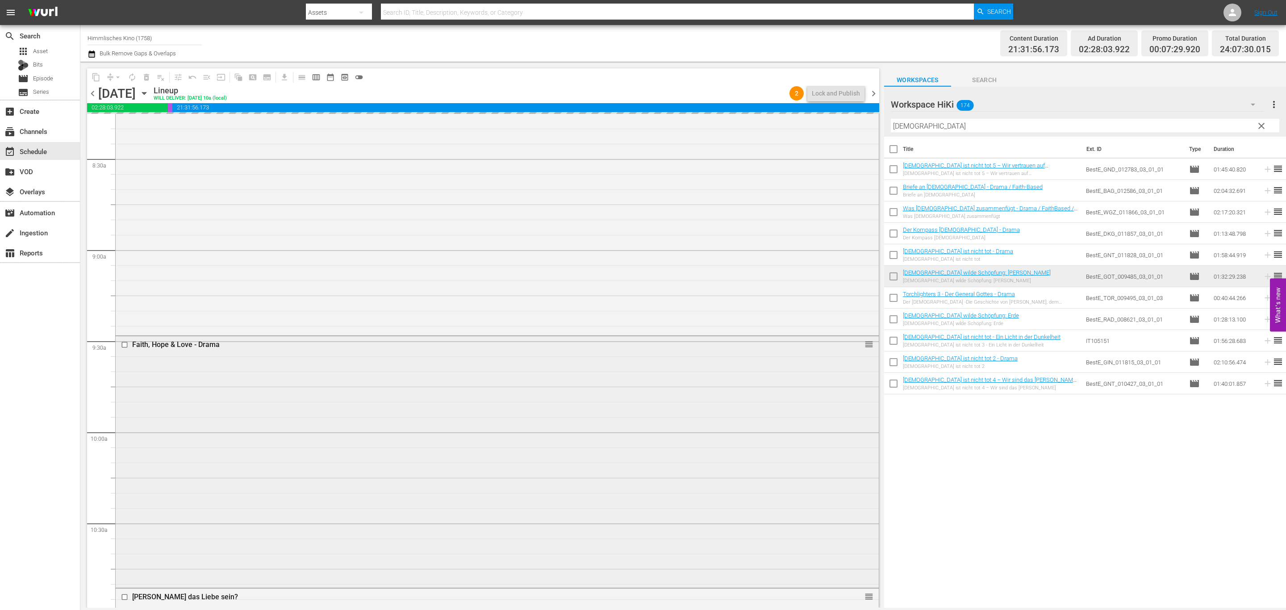
click at [395, 365] on div "Faith, Hope & Love - Drama reorder" at bounding box center [497, 461] width 763 height 250
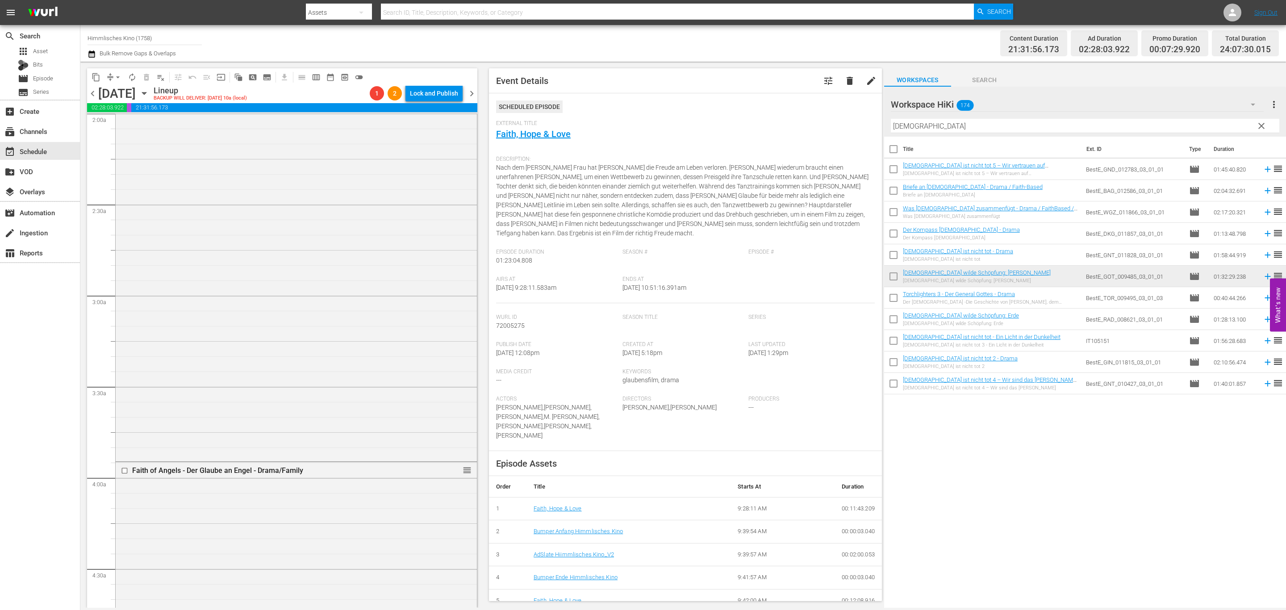
scroll to position [0, 0]
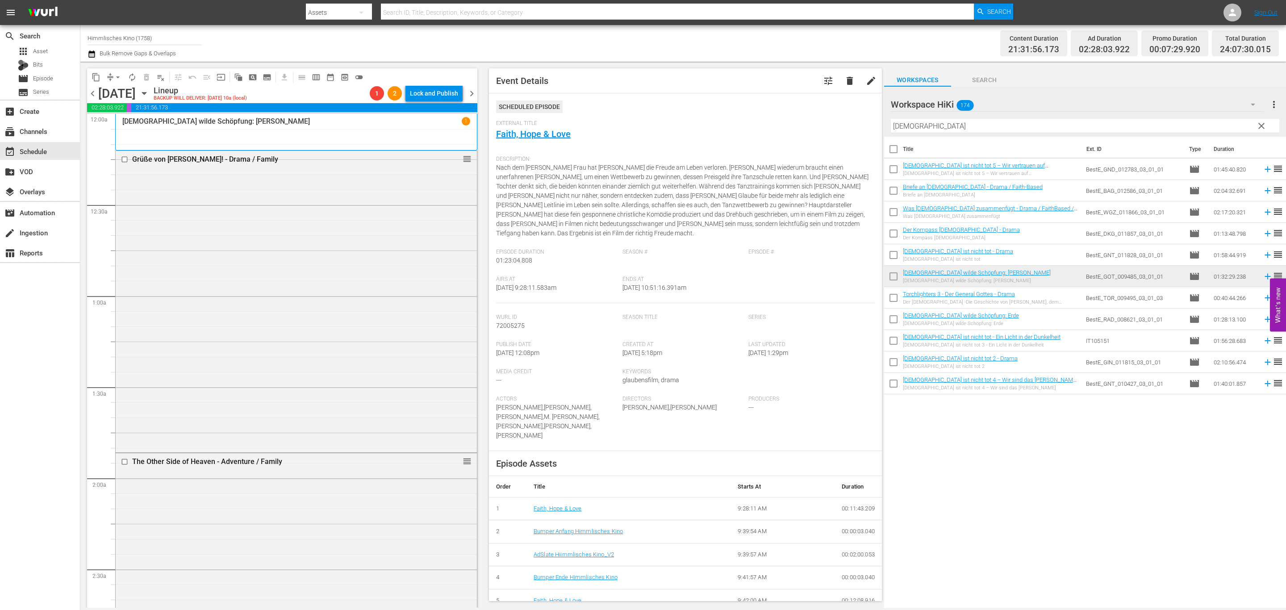
click at [415, 397] on div "Grüße von Mike! - Drama / Family reorder" at bounding box center [296, 301] width 361 height 300
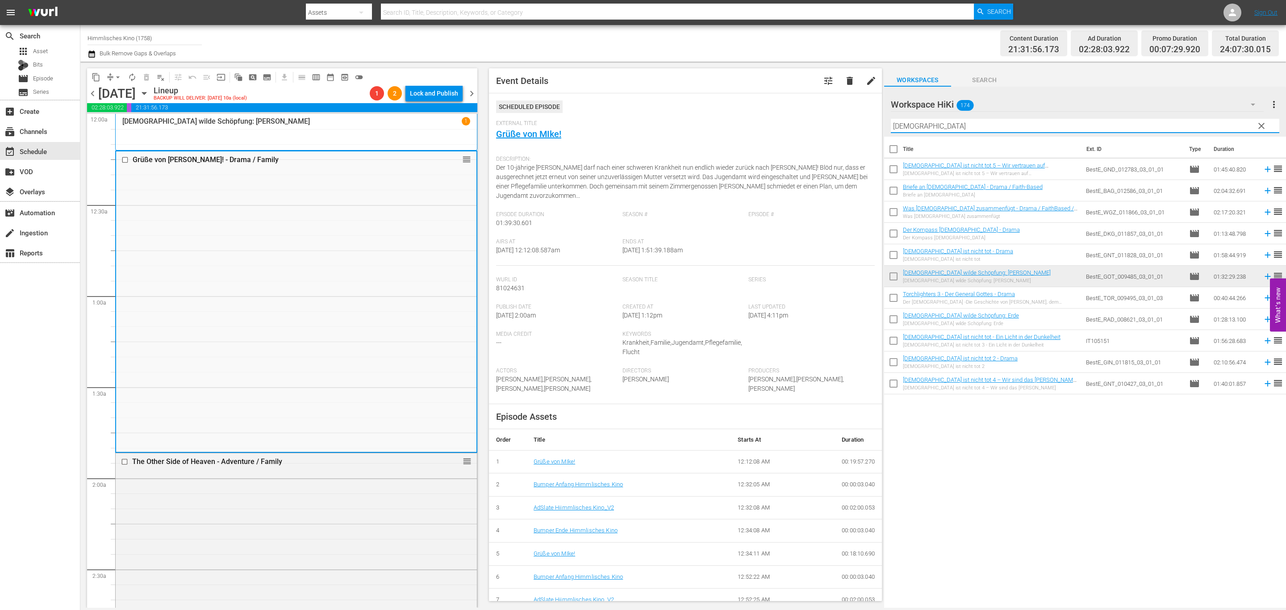
click at [1025, 118] on div "Filter by Title gott" at bounding box center [1085, 125] width 388 height 21
type input "i"
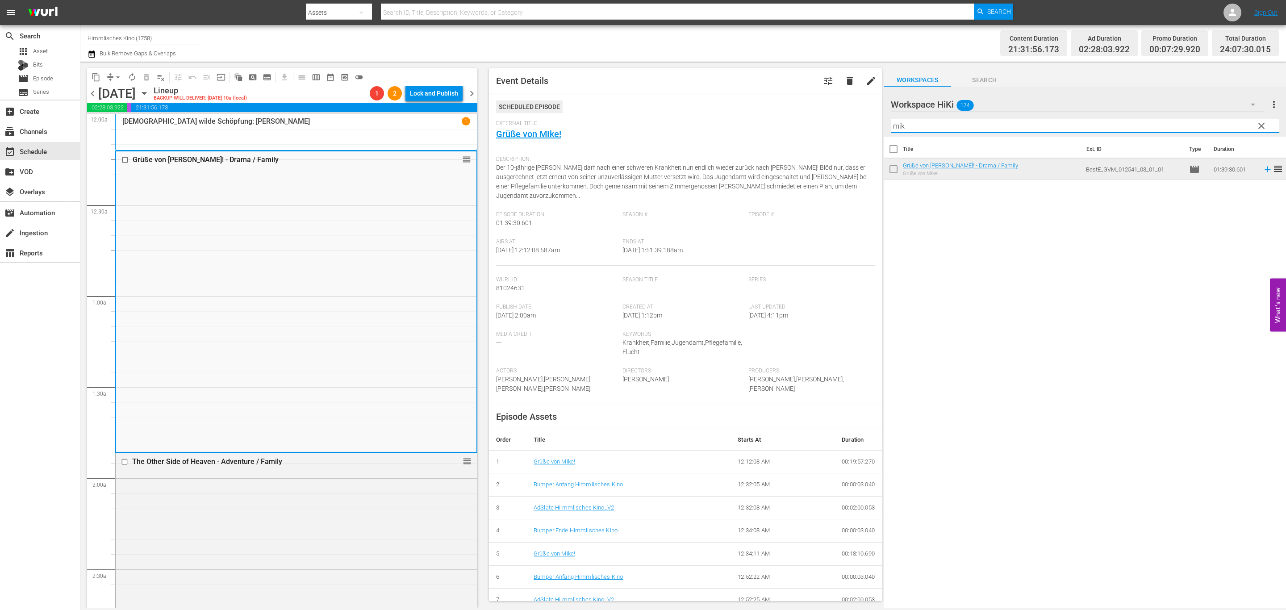
drag, startPoint x: 1031, startPoint y: 129, endPoint x: 855, endPoint y: 159, distance: 179.0
click at [813, 136] on div "content_copy compress arrow_drop_down autorenew_outlined delete_forever_outline…" at bounding box center [683, 335] width 1206 height 546
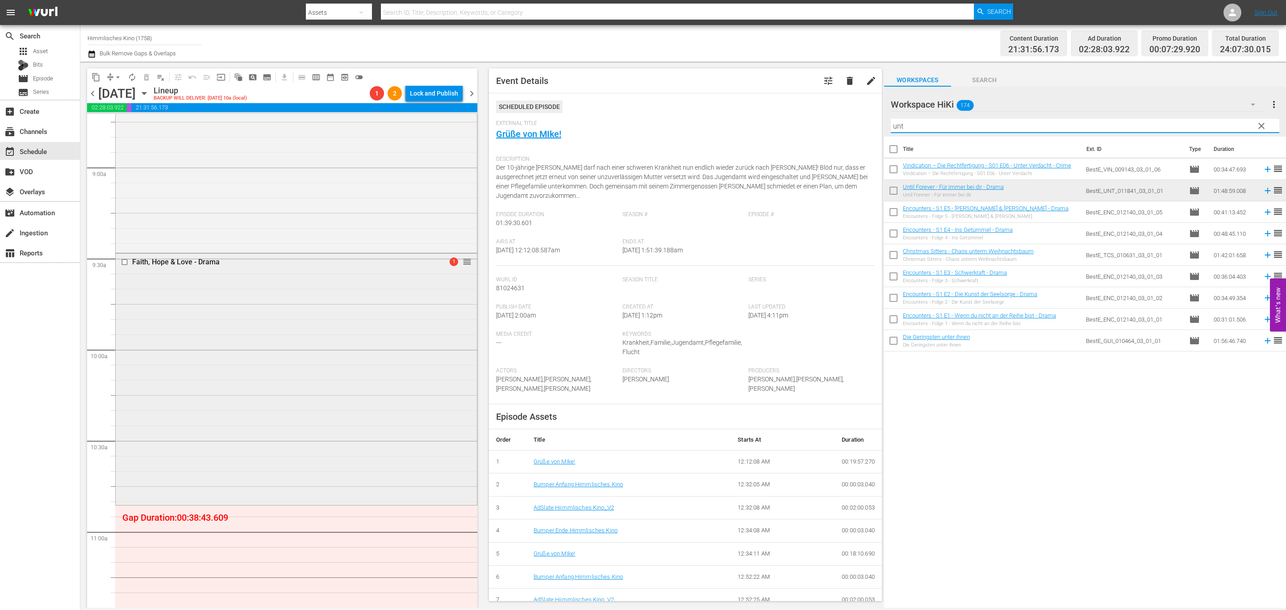
scroll to position [1607, 0]
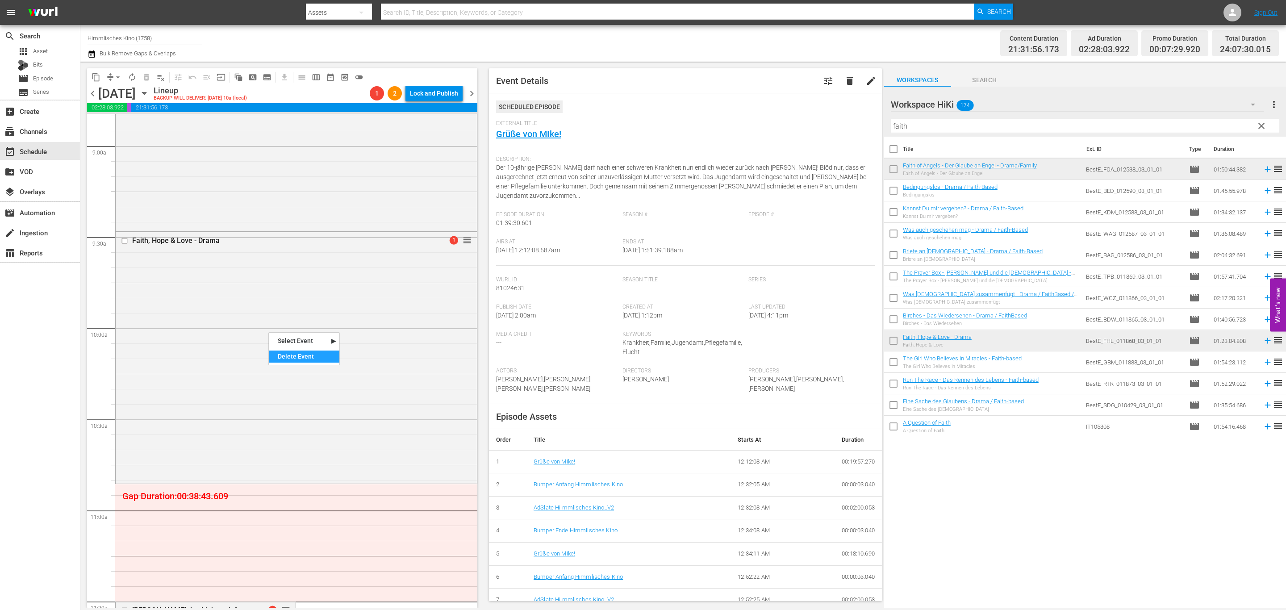
click at [287, 359] on div "Delete Event" at bounding box center [304, 356] width 71 height 12
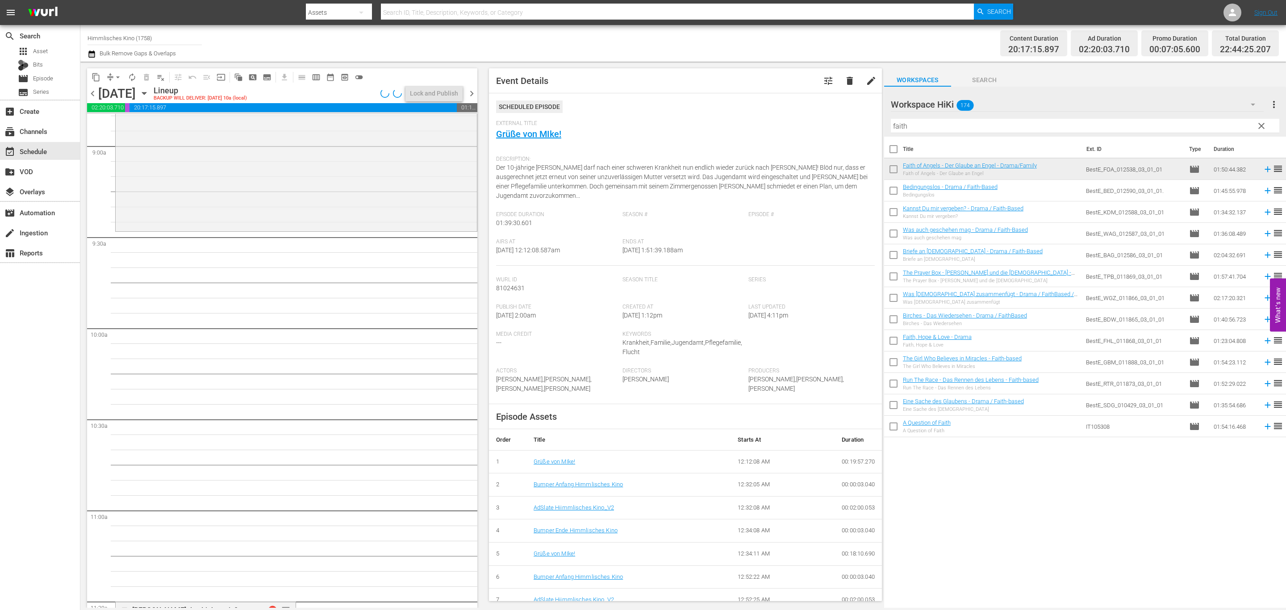
click at [1226, 124] on input "faith" at bounding box center [1085, 126] width 388 height 14
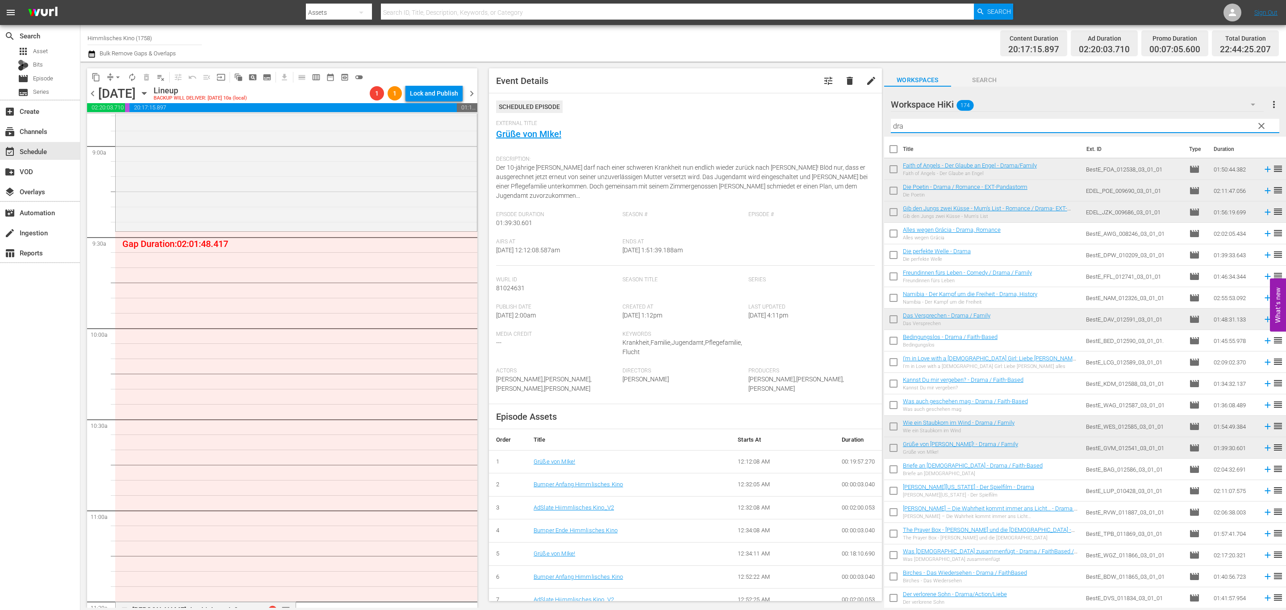
type input "dra"
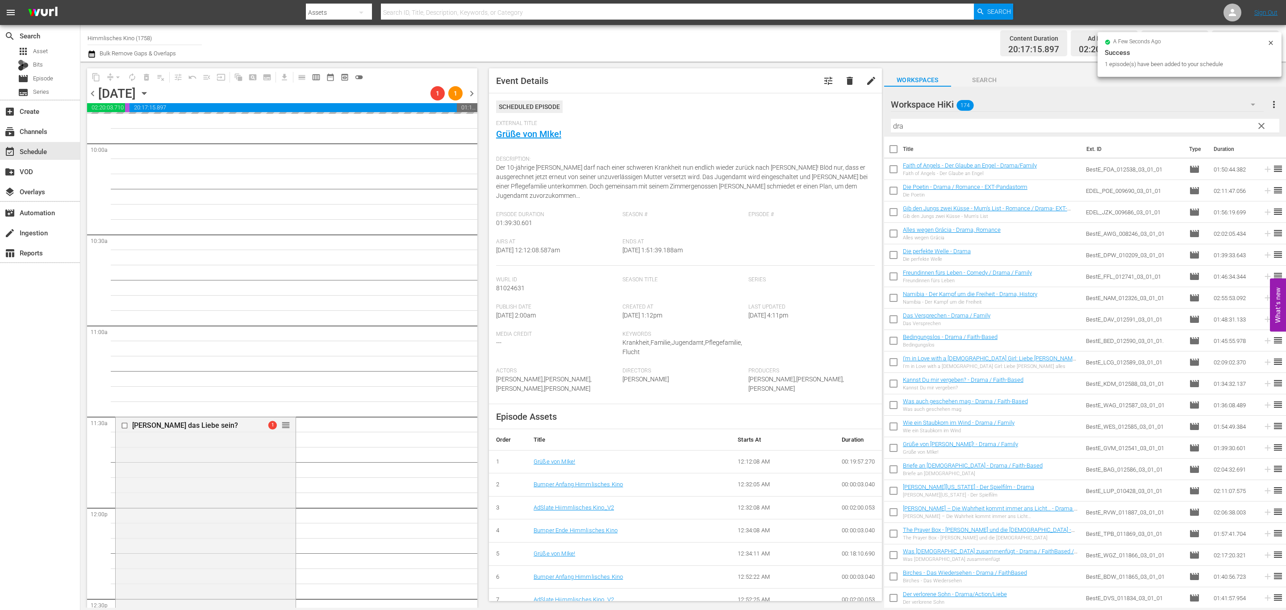
scroll to position [2076, 0]
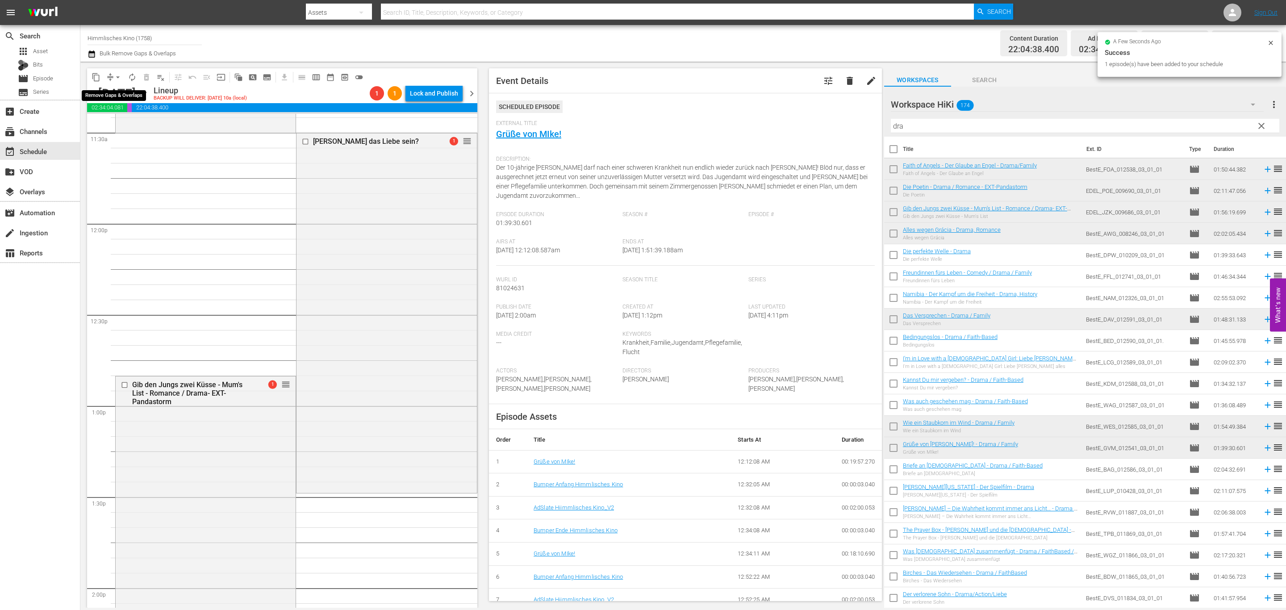
drag, startPoint x: 118, startPoint y: 75, endPoint x: 118, endPoint y: 80, distance: 5.4
click at [118, 76] on span "arrow_drop_down" at bounding box center [117, 77] width 9 height 9
click at [112, 128] on li "Align to End of Previous Day" at bounding box center [118, 124] width 94 height 15
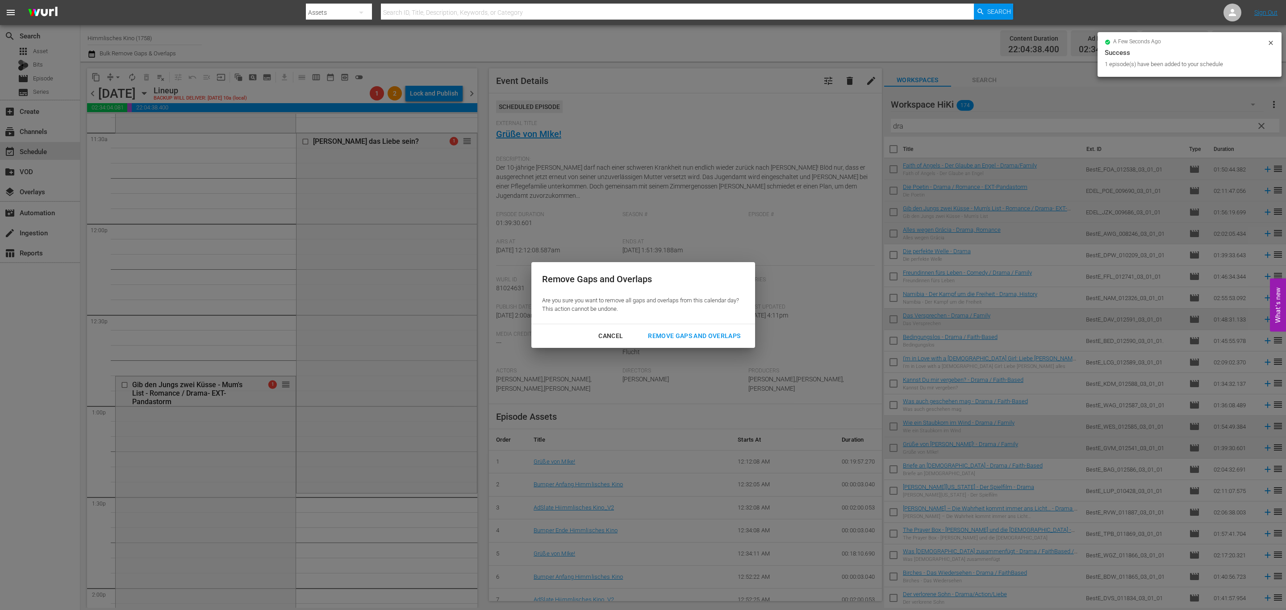
click at [714, 327] on div "Cancel Remove Gaps and Overlaps" at bounding box center [643, 336] width 224 height 24
click at [717, 345] on div "Cancel Remove Gaps and Overlaps" at bounding box center [643, 336] width 224 height 24
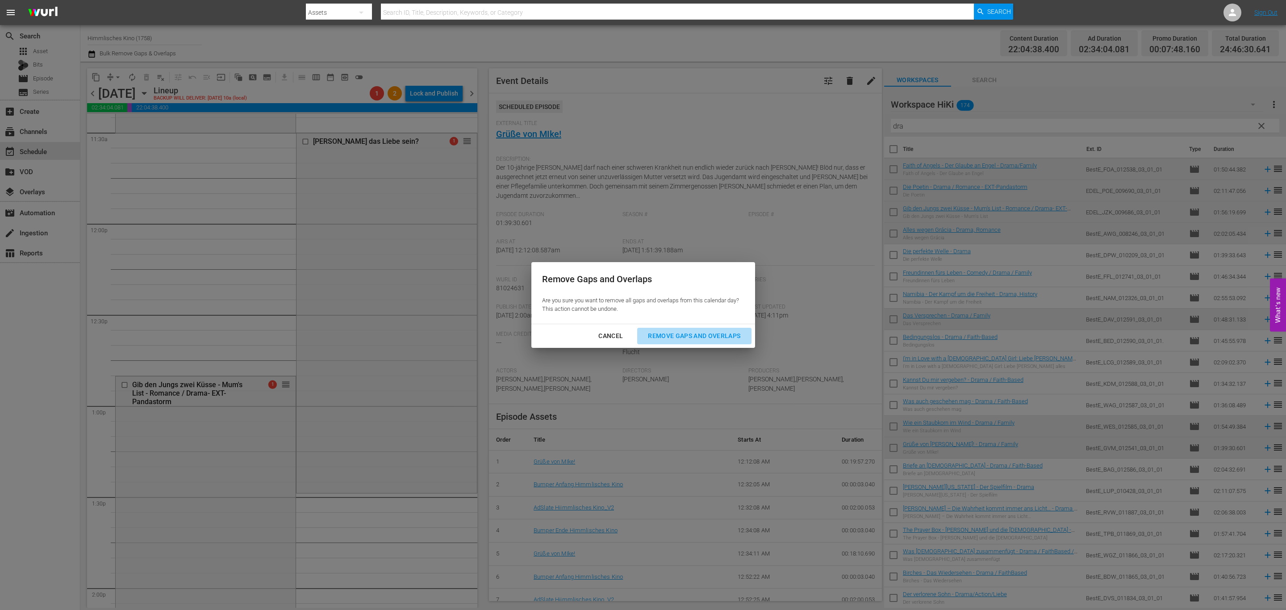
click at [714, 341] on div "Remove Gaps and Overlaps" at bounding box center [694, 335] width 107 height 11
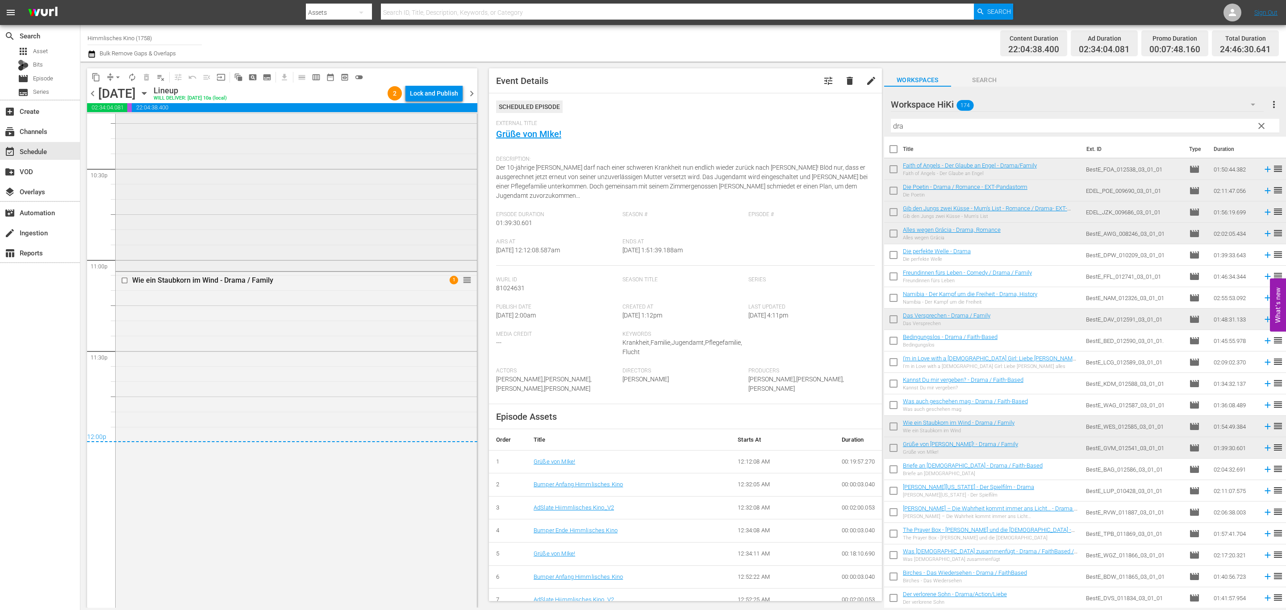
scroll to position [4056, 0]
click at [469, 94] on span "chevron_right" at bounding box center [471, 93] width 11 height 11
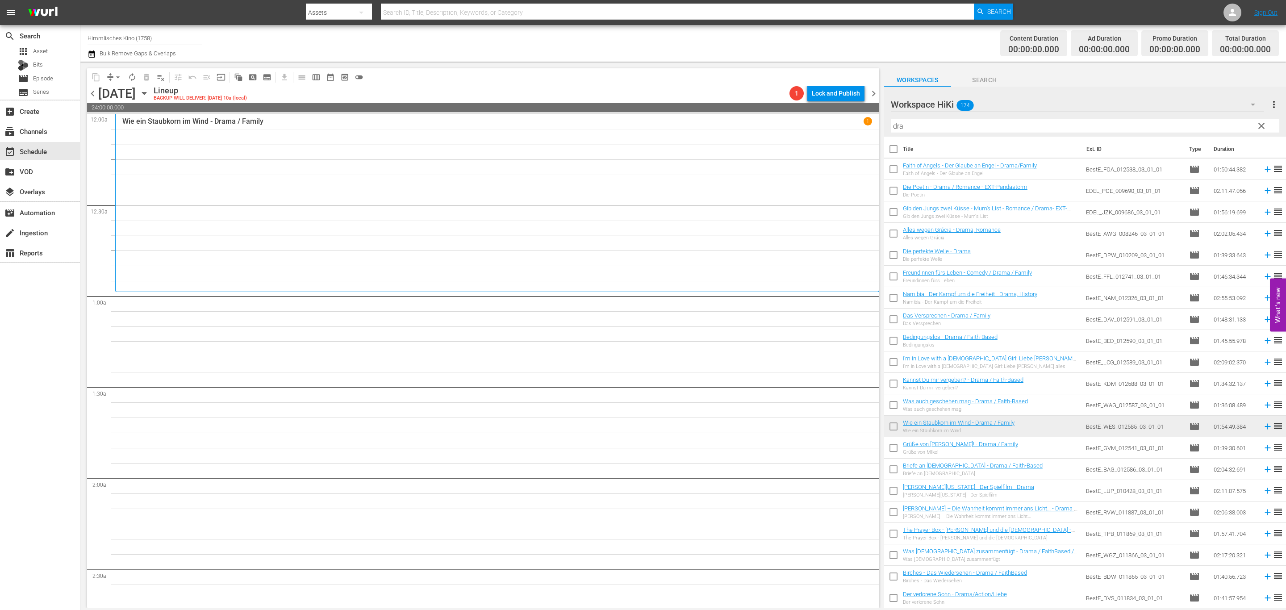
click at [146, 93] on icon "button" at bounding box center [144, 93] width 4 height 2
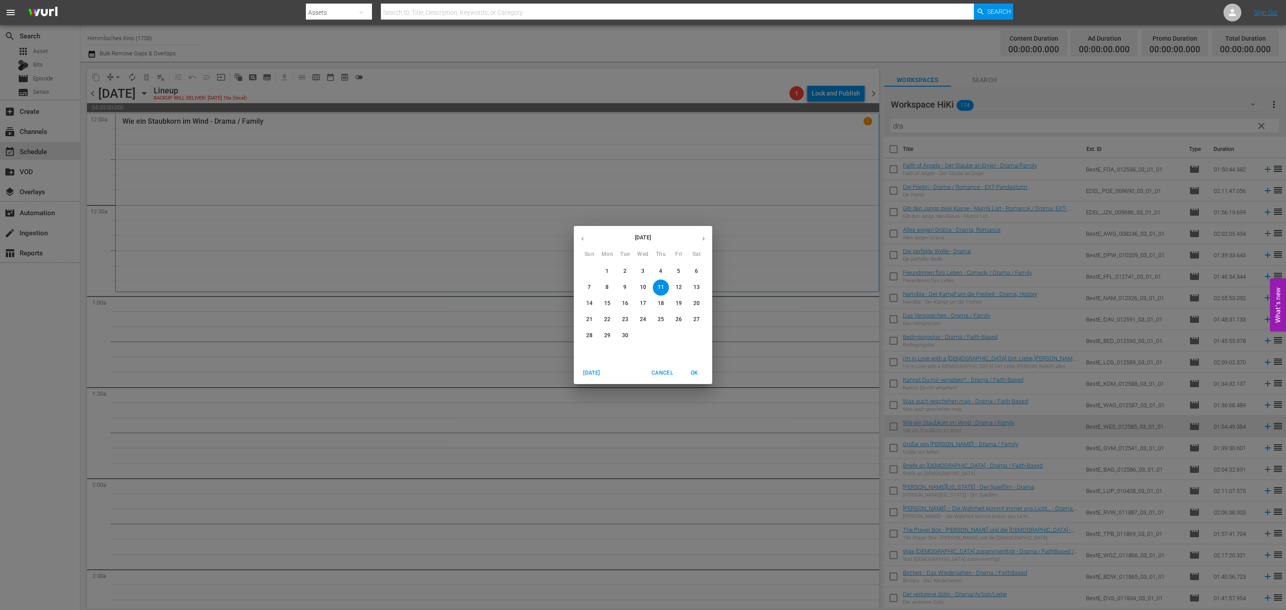
click at [659, 271] on p "4" at bounding box center [660, 271] width 3 height 8
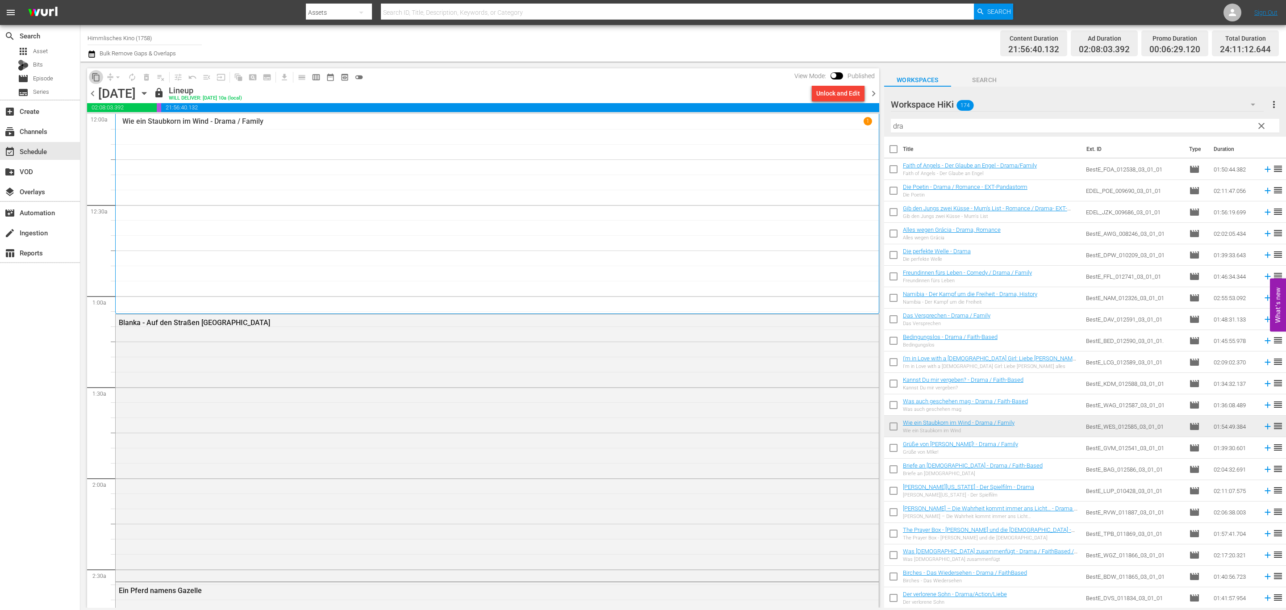
click at [92, 78] on span "content_copy" at bounding box center [96, 77] width 9 height 9
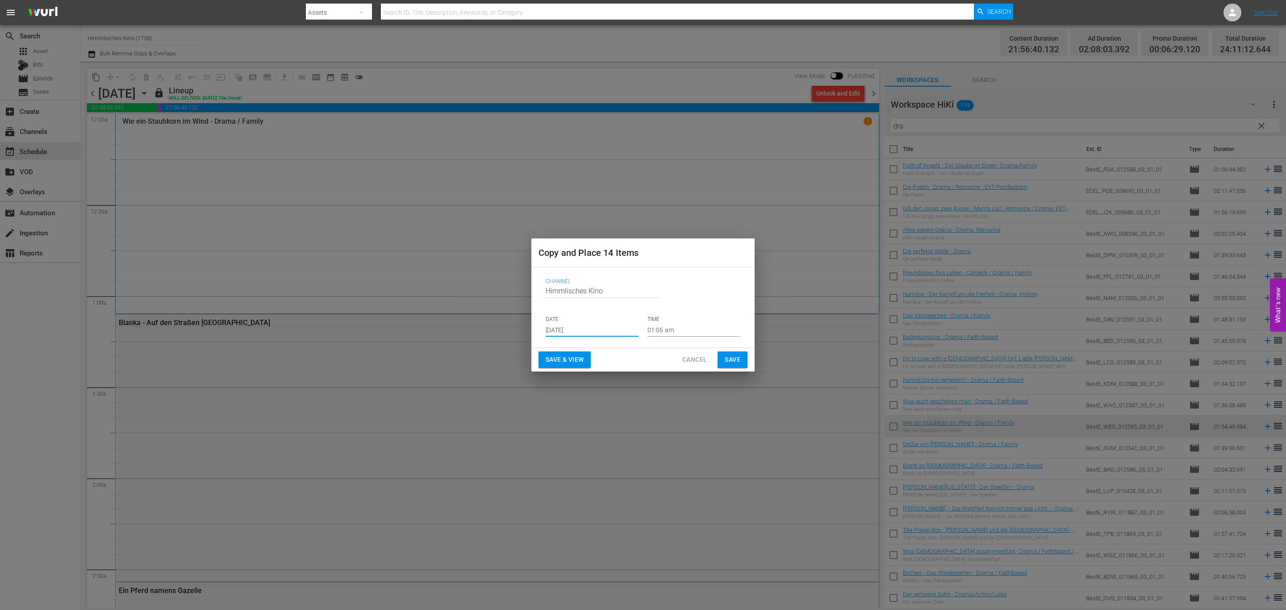
click at [603, 333] on input "[DATE]" at bounding box center [592, 329] width 93 height 13
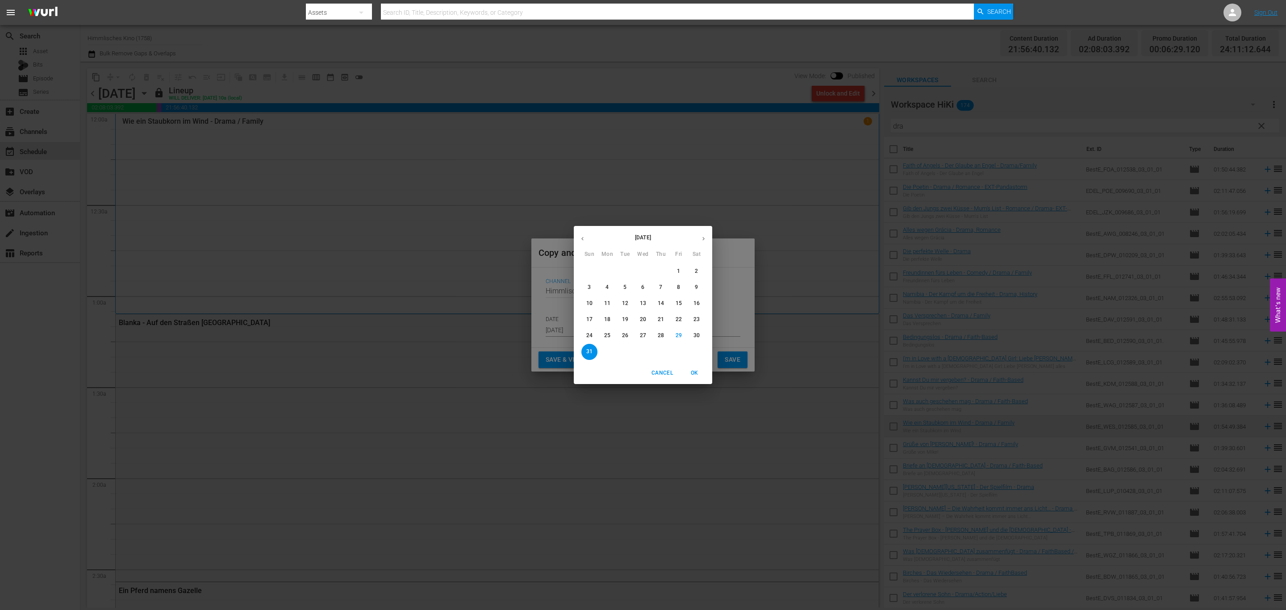
click at [702, 240] on icon "button" at bounding box center [703, 238] width 7 height 7
click at [662, 374] on span "Cancel" at bounding box center [661, 372] width 21 height 9
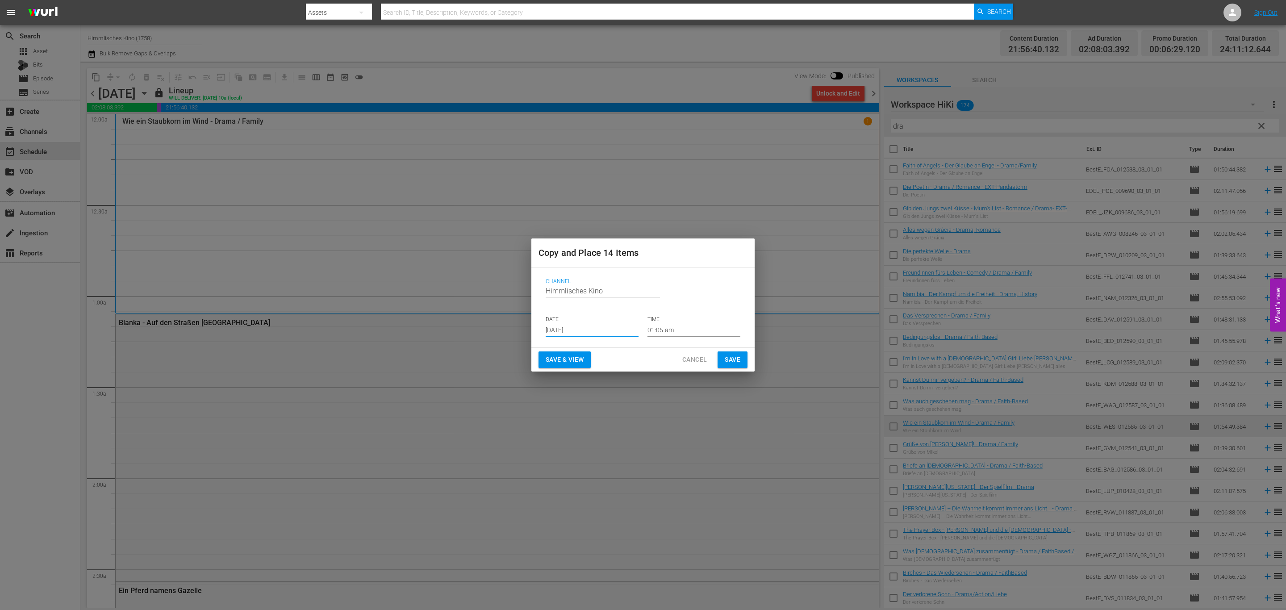
click at [690, 361] on span "Cancel" at bounding box center [694, 359] width 25 height 11
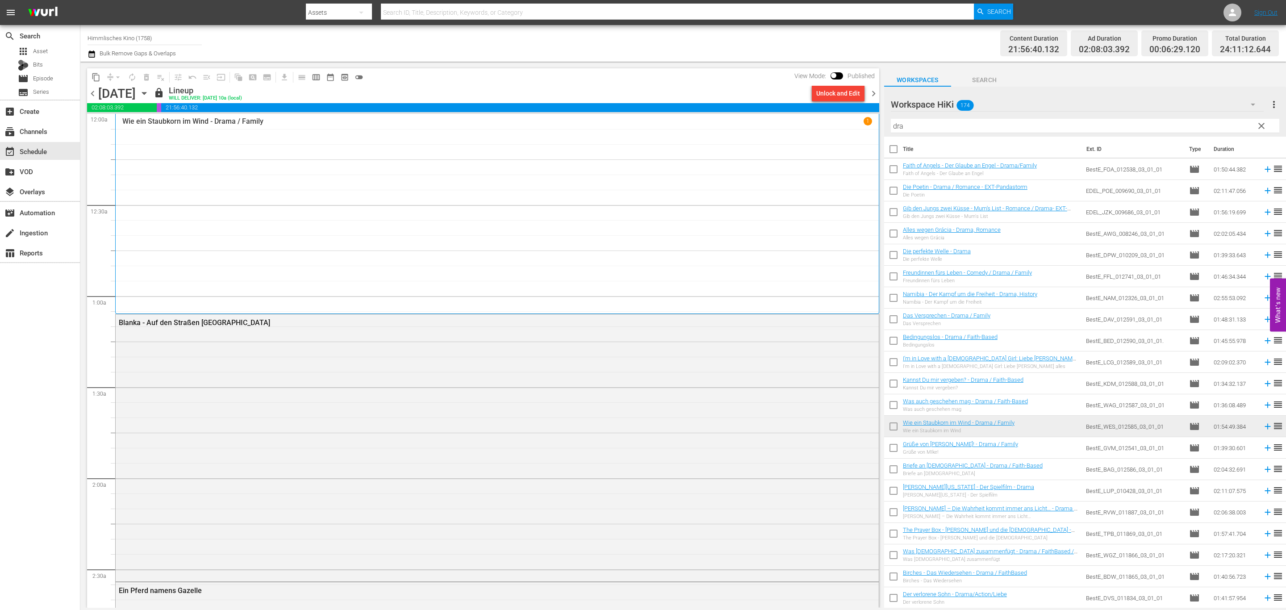
click at [149, 92] on icon "button" at bounding box center [144, 93] width 10 height 10
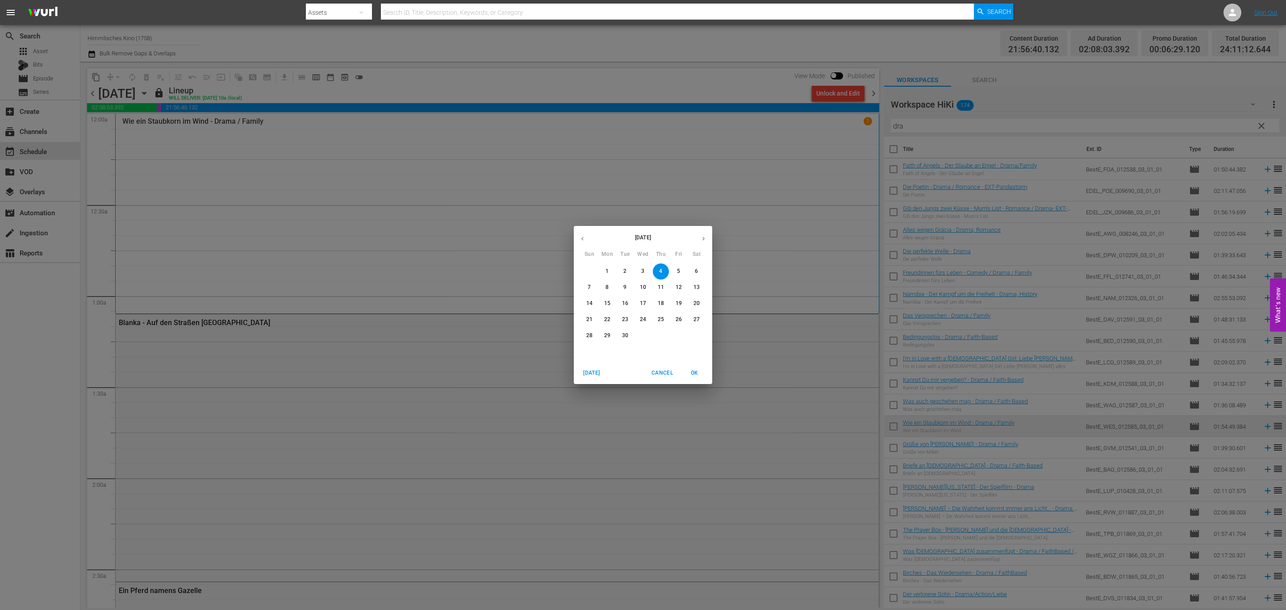
click at [658, 285] on p "11" at bounding box center [661, 288] width 6 height 8
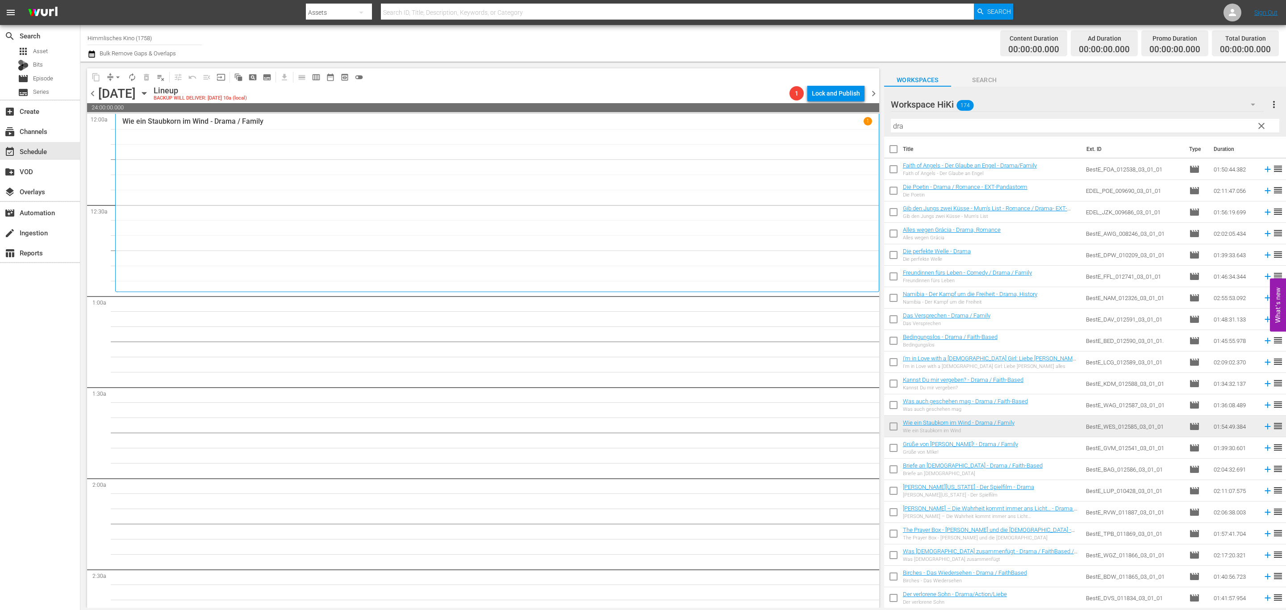
click at [146, 92] on icon "button" at bounding box center [144, 93] width 4 height 2
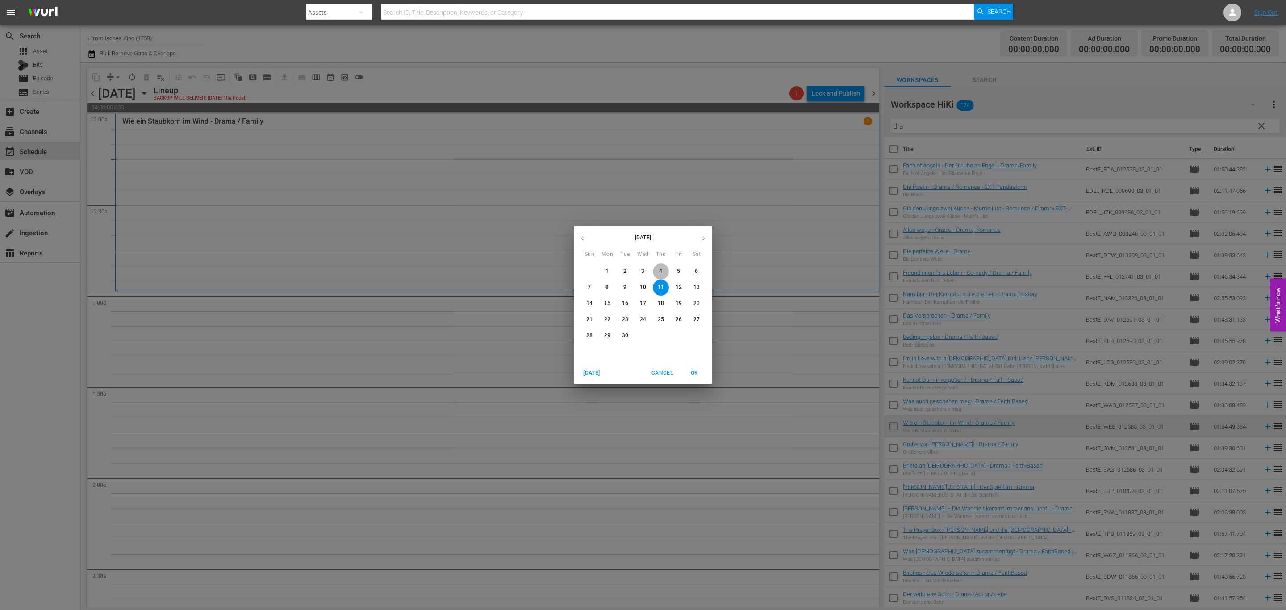
click at [661, 267] on button "4" at bounding box center [661, 271] width 16 height 16
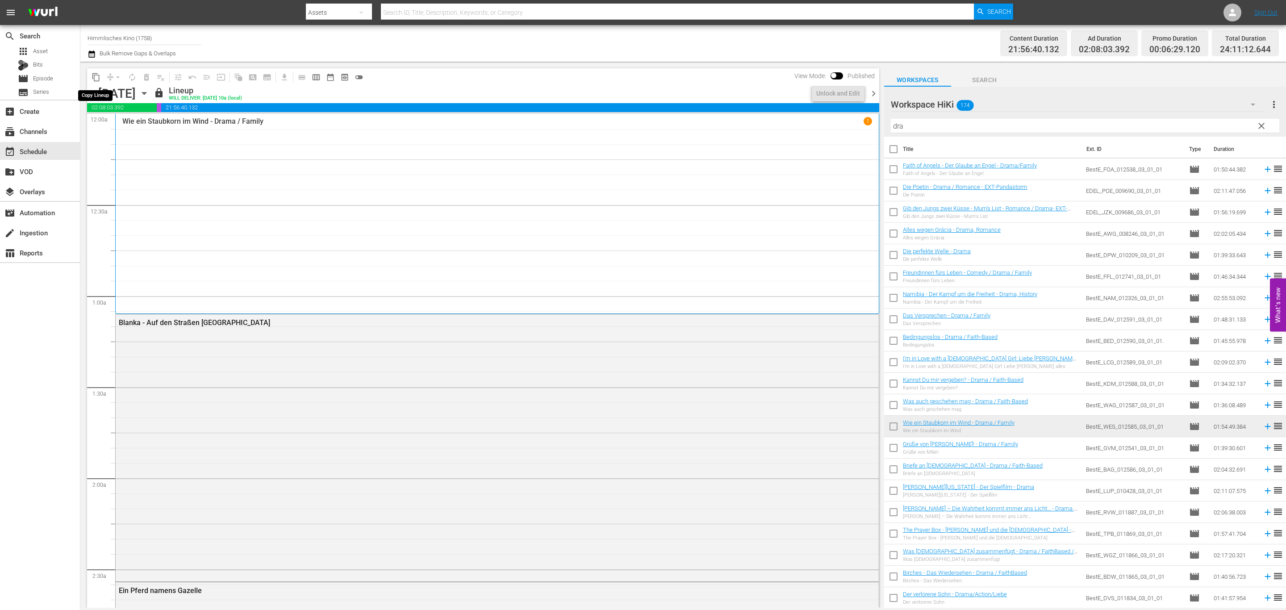
click at [95, 75] on span "content_copy" at bounding box center [96, 77] width 9 height 9
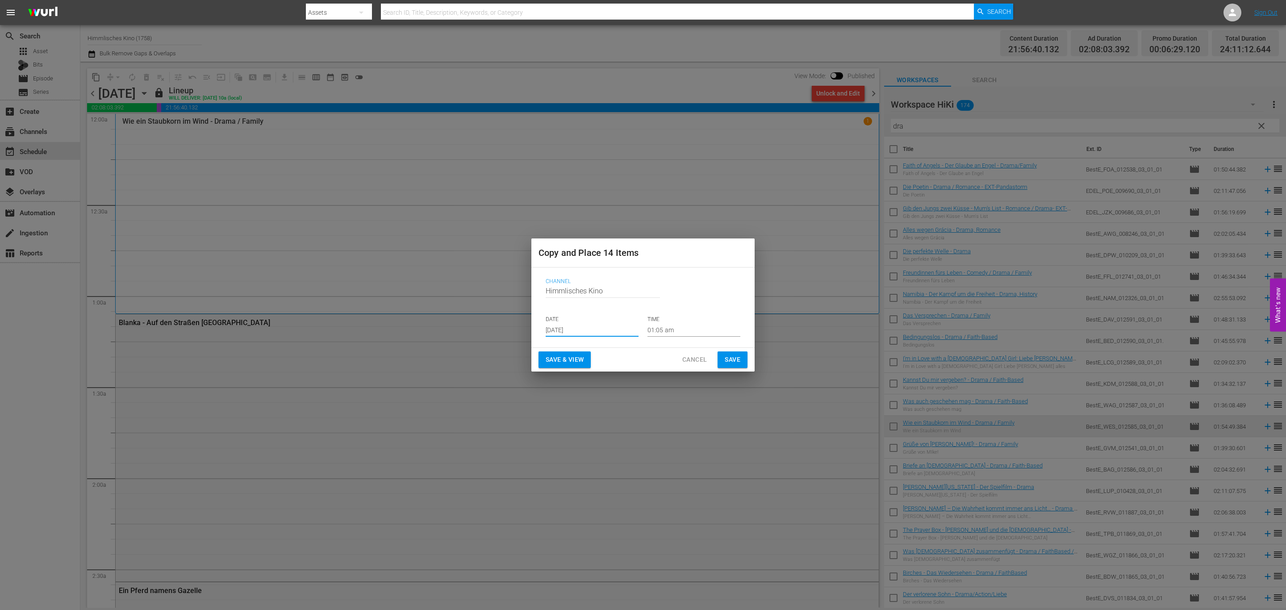
click at [572, 327] on input "[DATE]" at bounding box center [592, 329] width 93 height 13
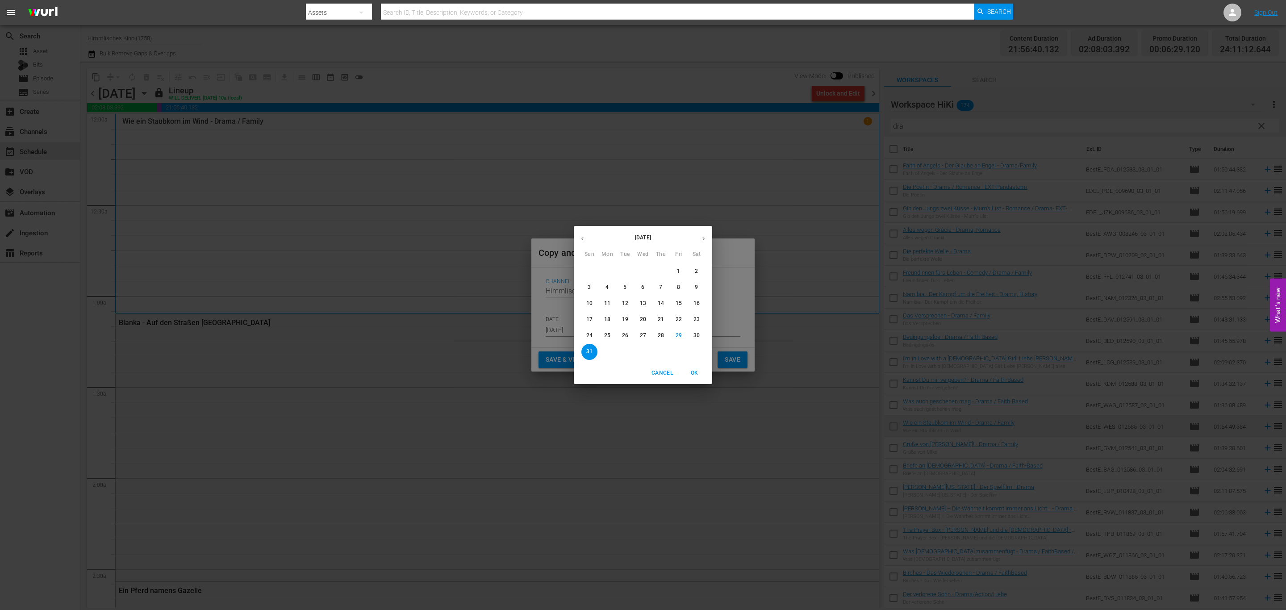
click at [702, 234] on button "button" at bounding box center [703, 238] width 17 height 17
click at [658, 288] on p "11" at bounding box center [661, 288] width 6 height 8
type input "Sep 11th 2025"
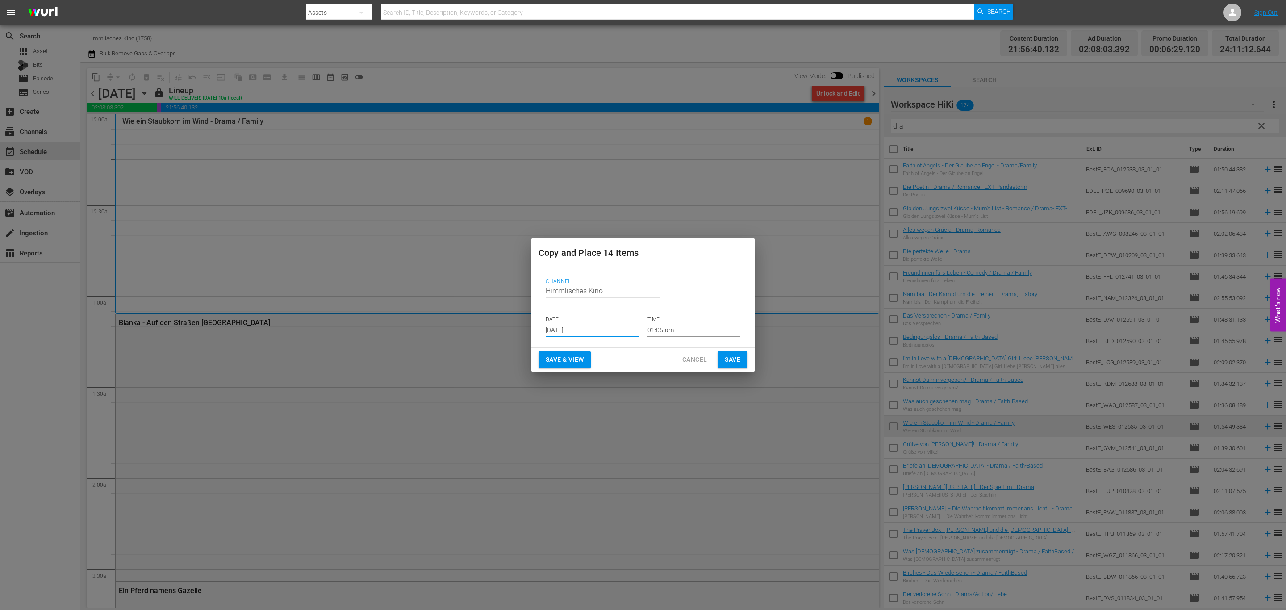
click at [729, 355] on span "Save" at bounding box center [733, 359] width 16 height 11
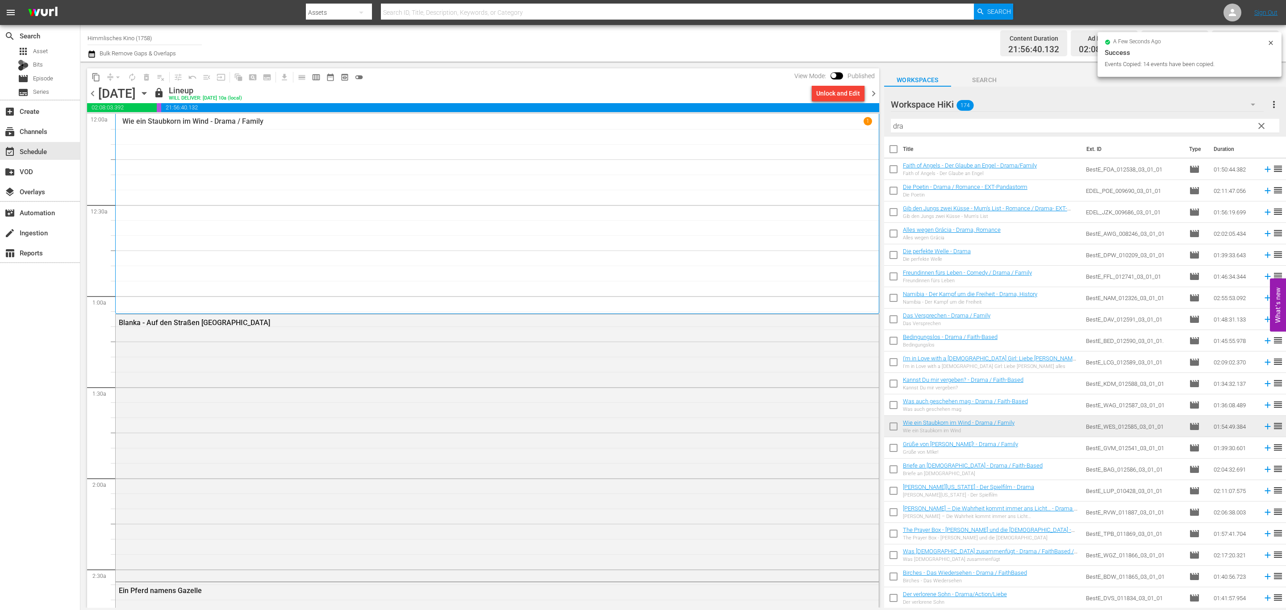
click at [871, 94] on span "chevron_right" at bounding box center [873, 93] width 11 height 11
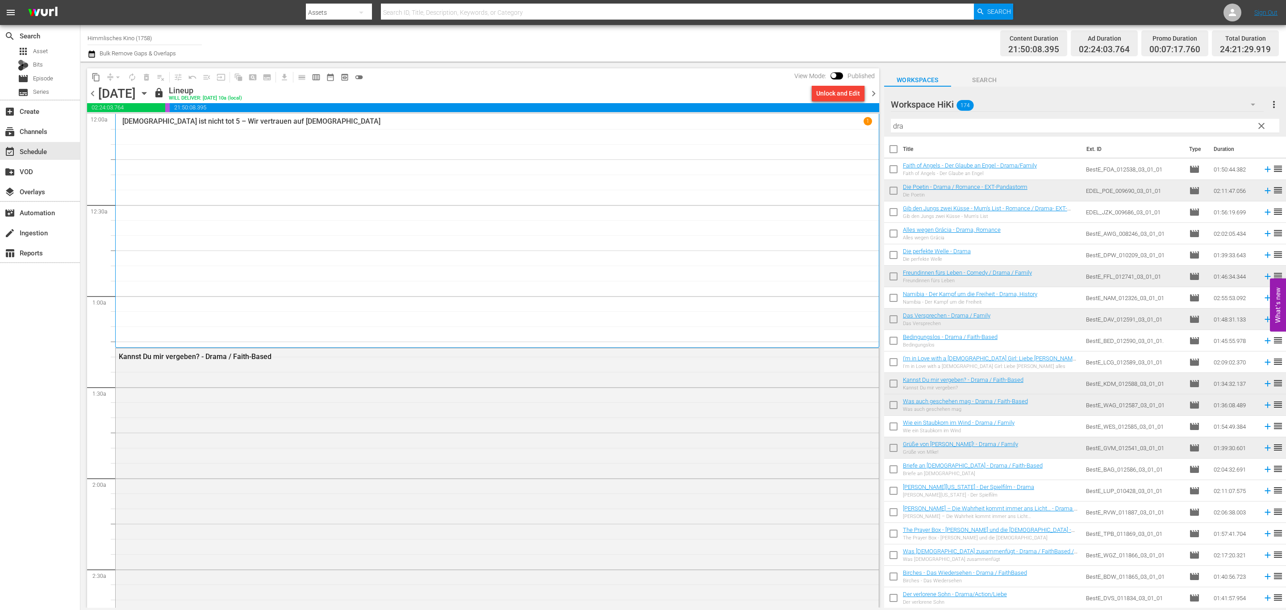
click at [149, 96] on icon "button" at bounding box center [144, 93] width 10 height 10
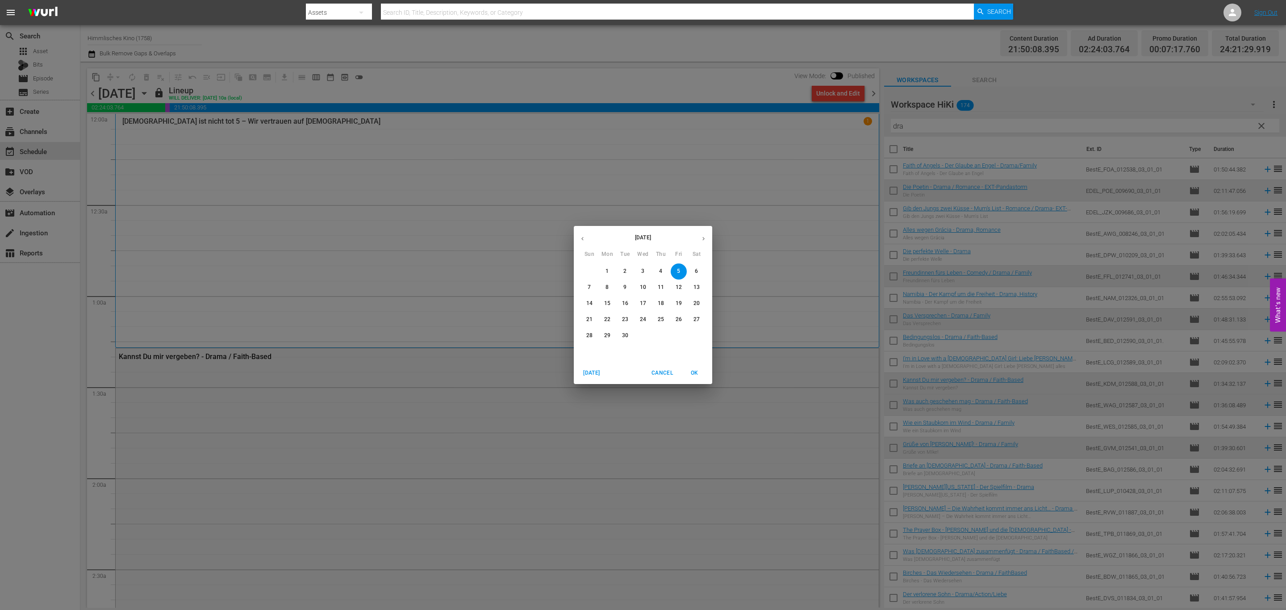
click at [679, 291] on p "12" at bounding box center [679, 288] width 6 height 8
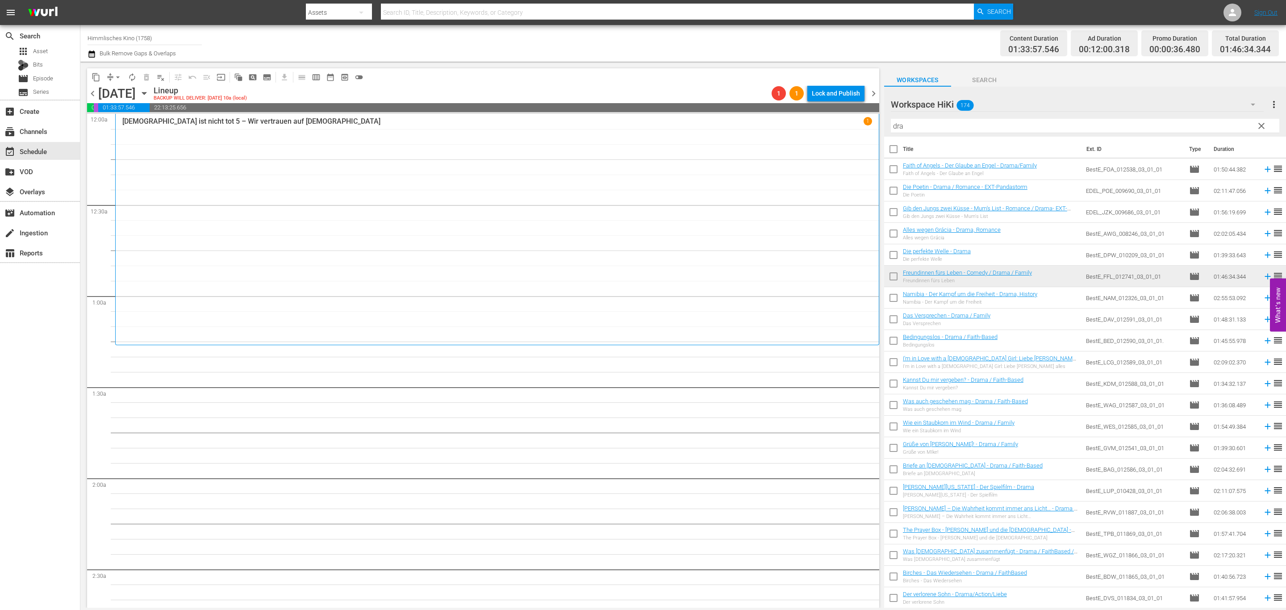
click at [136, 94] on div "[DATE]" at bounding box center [117, 93] width 38 height 15
click at [149, 91] on icon "button" at bounding box center [144, 93] width 10 height 10
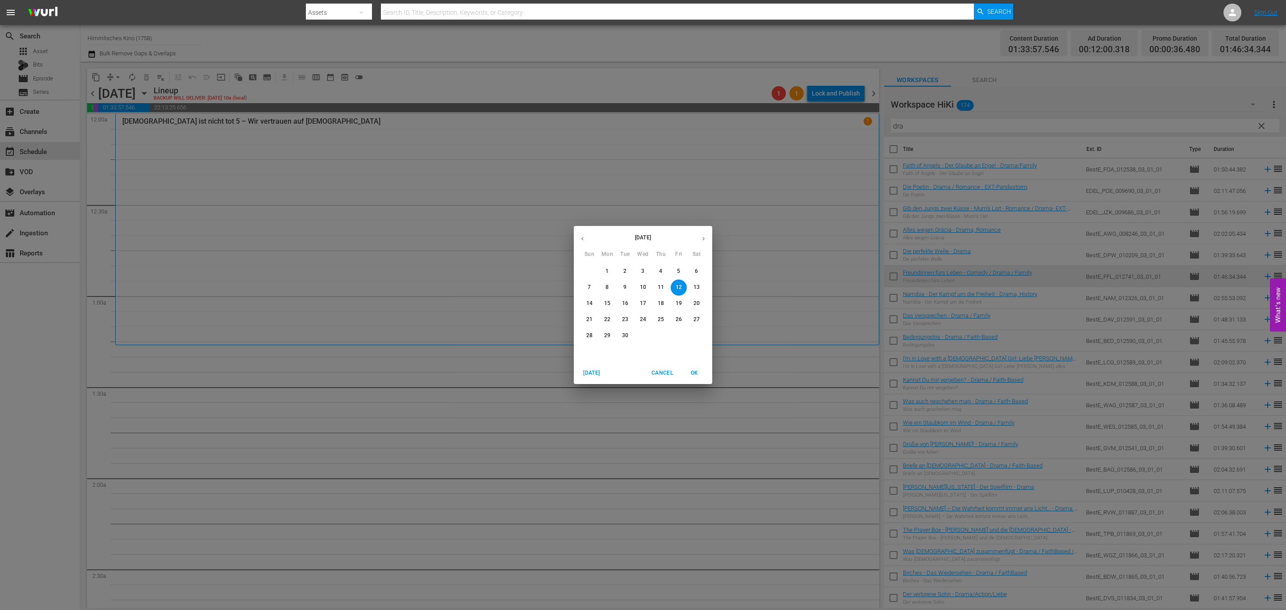
click at [674, 269] on span "5" at bounding box center [679, 271] width 16 height 8
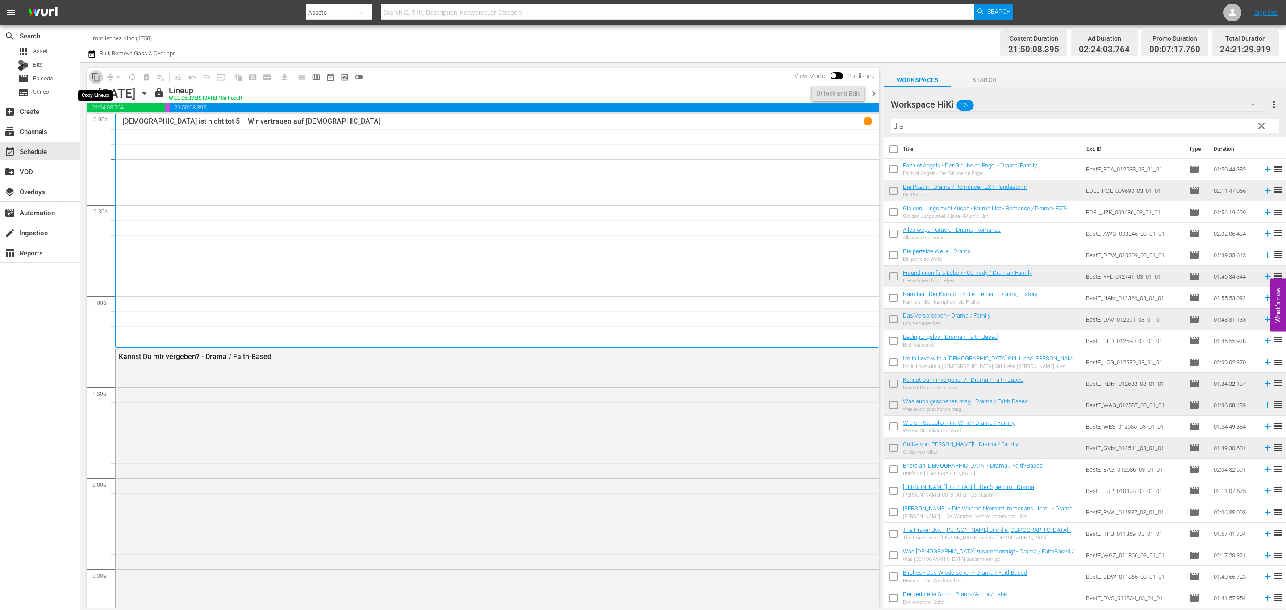
click at [94, 75] on span "content_copy" at bounding box center [96, 77] width 9 height 9
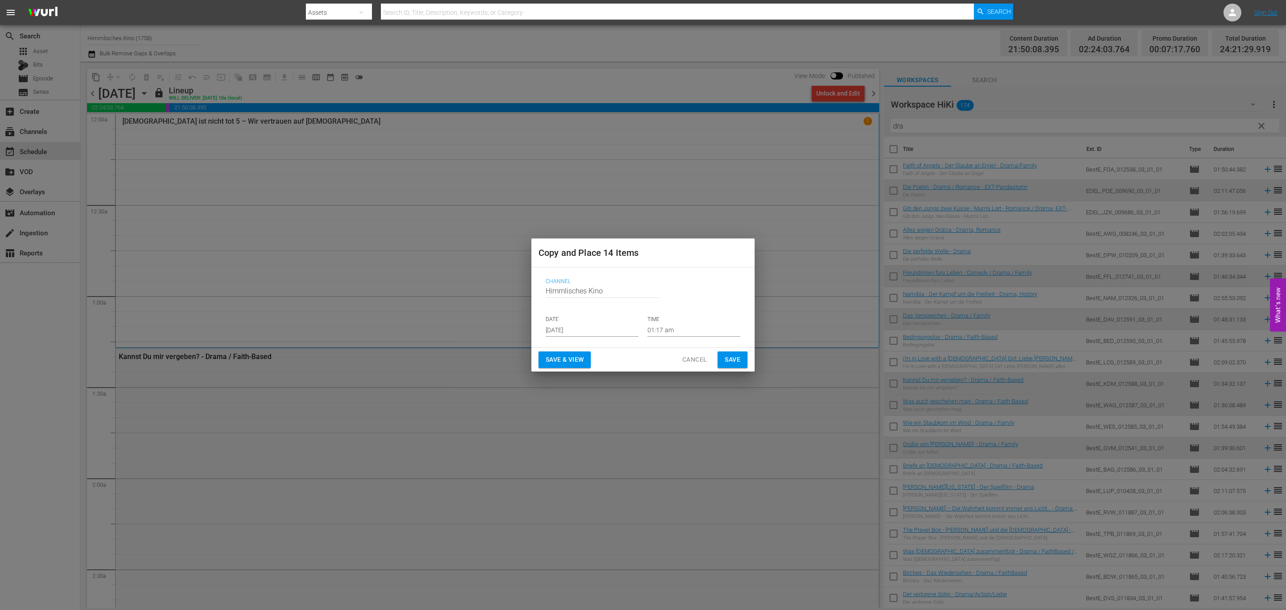
click at [607, 326] on input "[DATE]" at bounding box center [592, 329] width 93 height 13
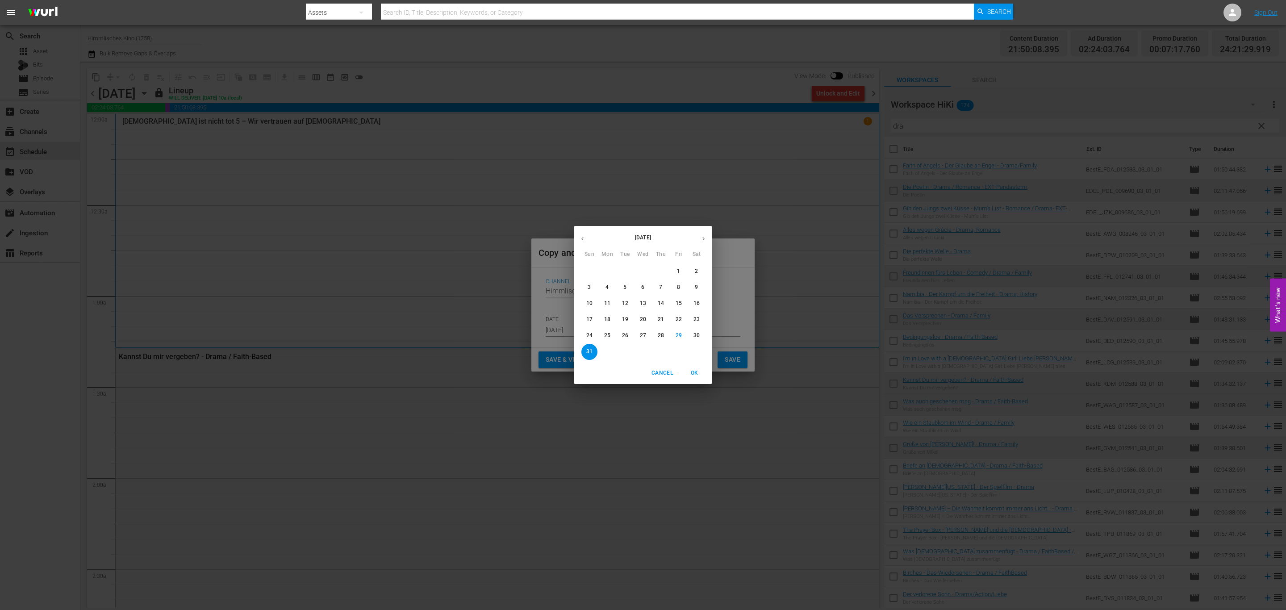
click at [692, 228] on div "August 2025 Sun Mon Tue Wed Thu Fri Sat" at bounding box center [643, 243] width 138 height 30
click at [700, 234] on button "button" at bounding box center [703, 238] width 17 height 17
click at [676, 287] on p "12" at bounding box center [679, 288] width 6 height 8
type input "Sep 12th 2025"
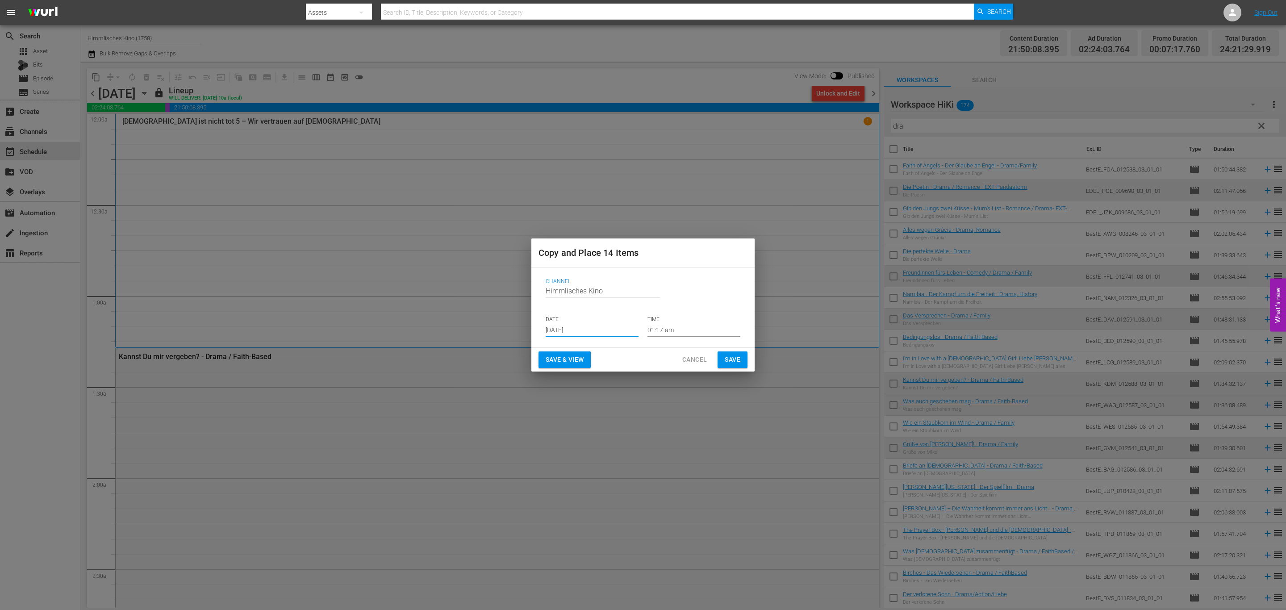
click at [734, 357] on span "Save" at bounding box center [733, 359] width 16 height 11
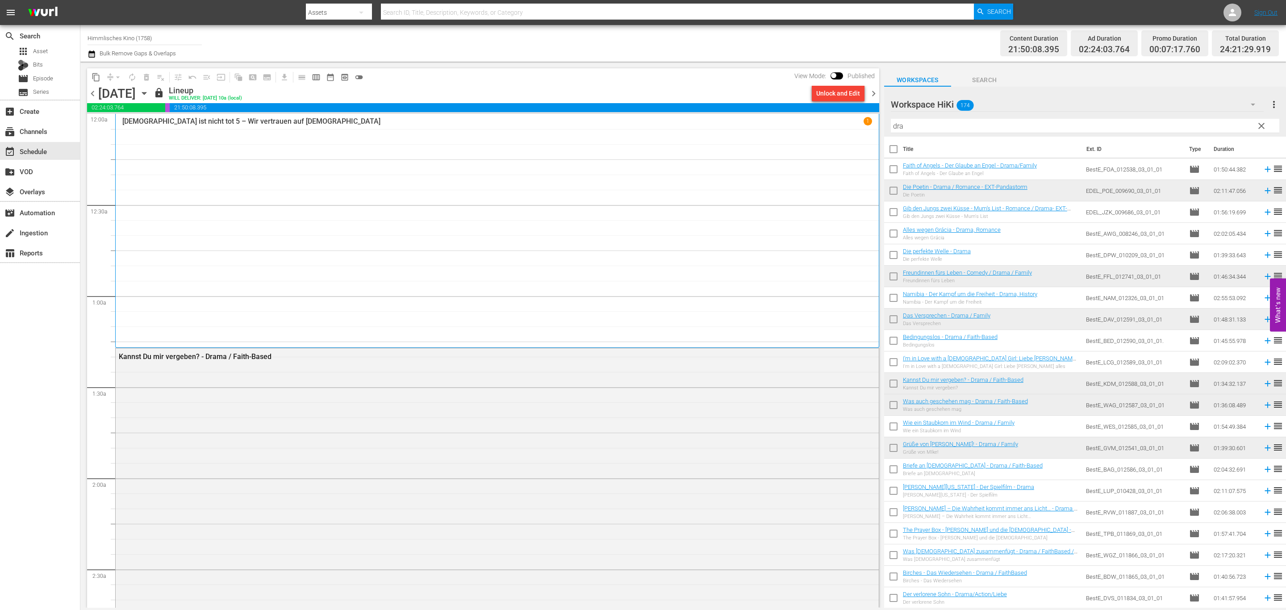
click at [149, 95] on icon "button" at bounding box center [144, 93] width 10 height 10
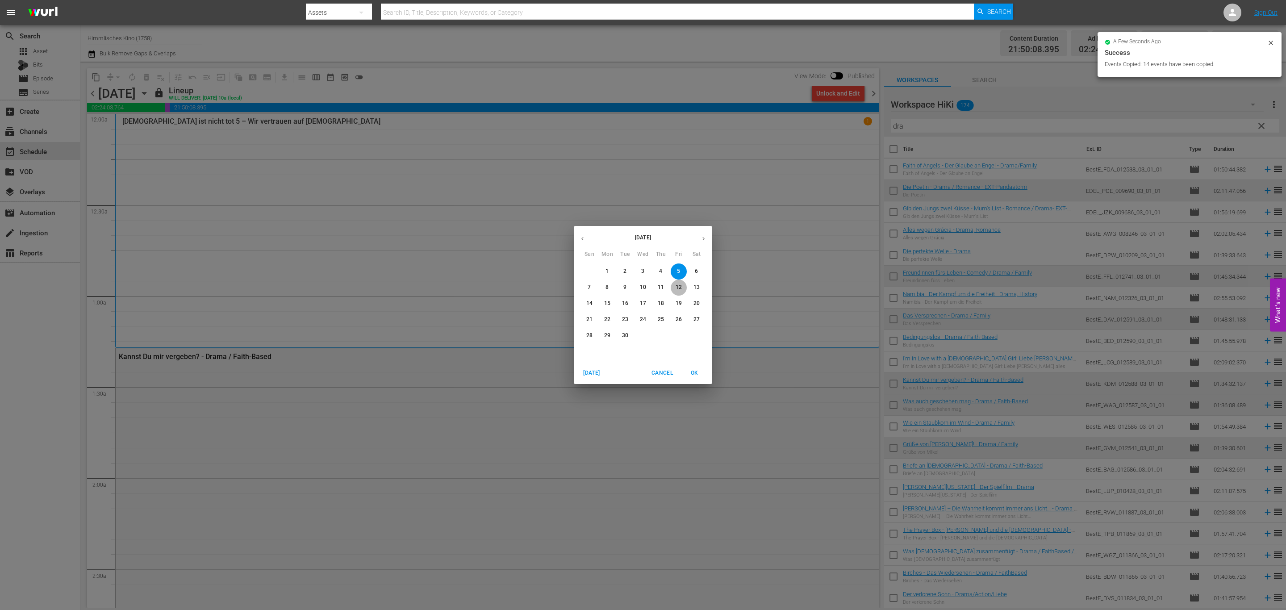
click at [676, 284] on p "12" at bounding box center [679, 288] width 6 height 8
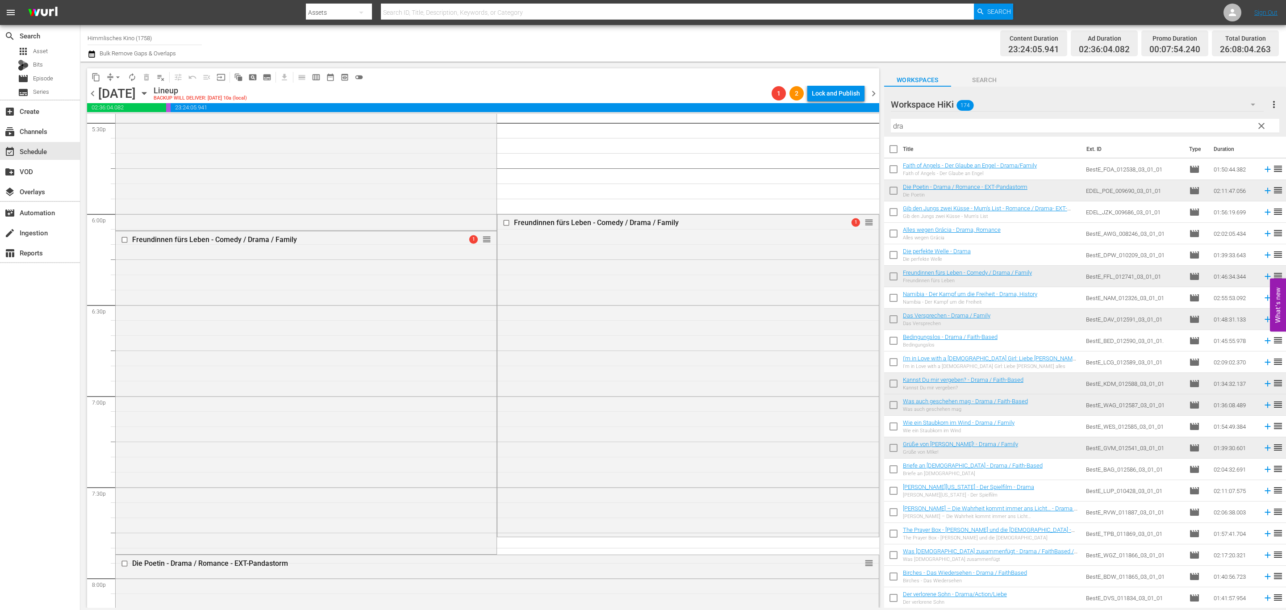
scroll to position [3186, 0]
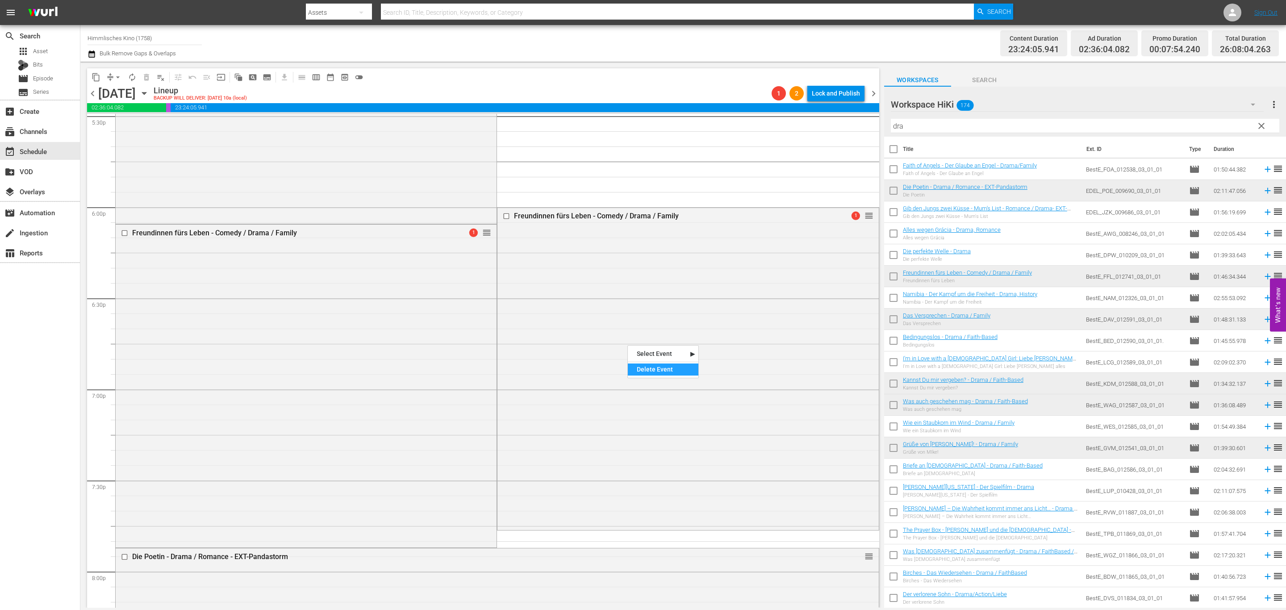
click at [662, 367] on div "Delete Event" at bounding box center [663, 369] width 71 height 12
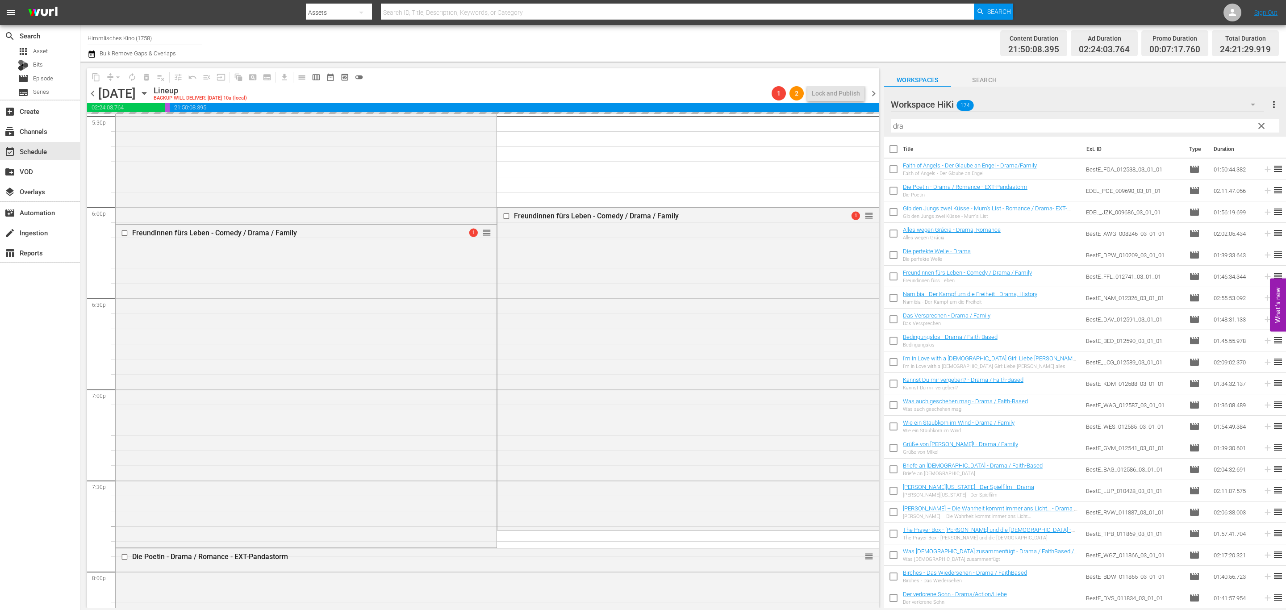
click at [87, 94] on span "chevron_left" at bounding box center [92, 93] width 11 height 11
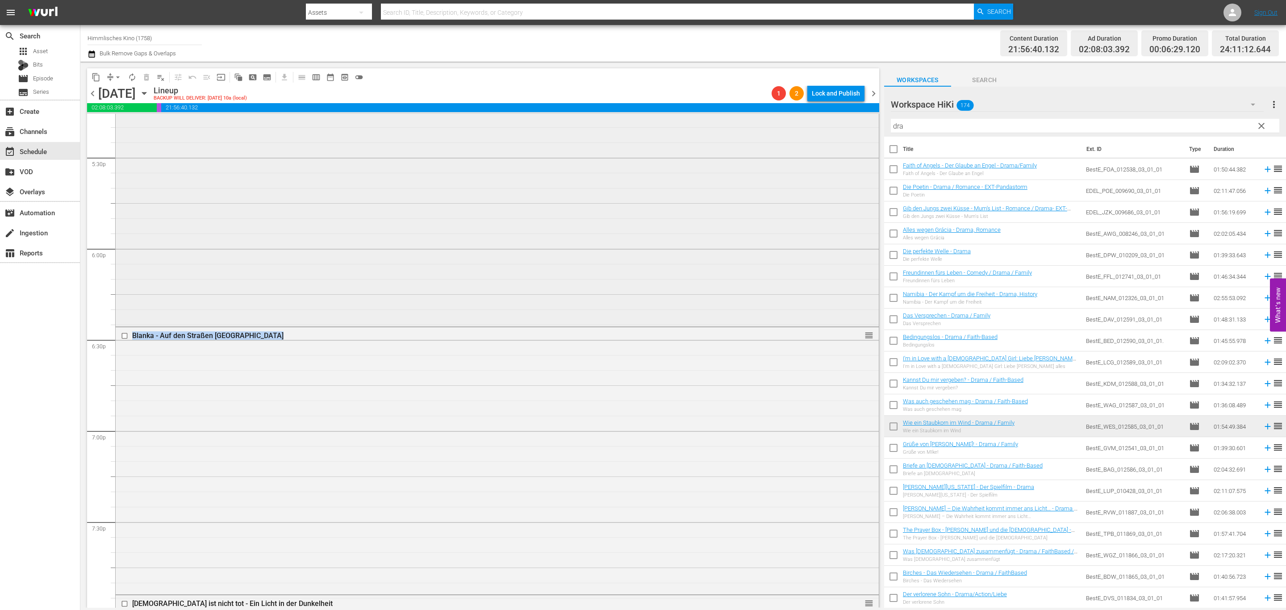
drag, startPoint x: 867, startPoint y: 472, endPoint x: 846, endPoint y: 118, distance: 354.3
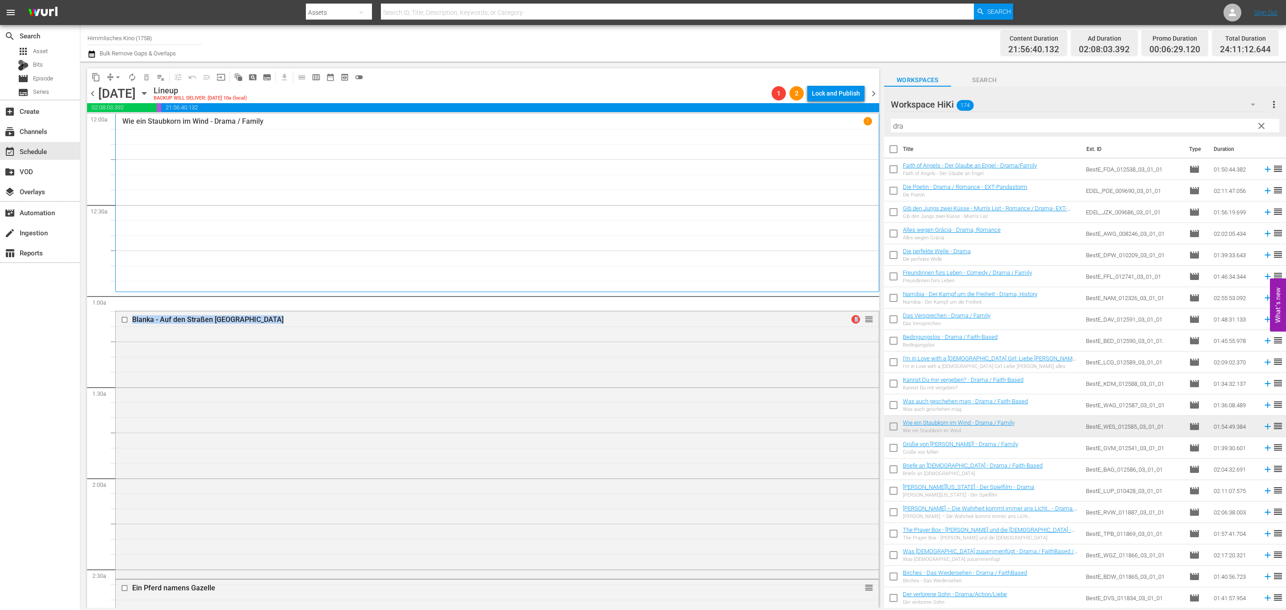
click at [118, 71] on button "arrow_drop_down" at bounding box center [118, 77] width 14 height 14
click at [134, 116] on li "Align to First Episode" at bounding box center [118, 109] width 94 height 15
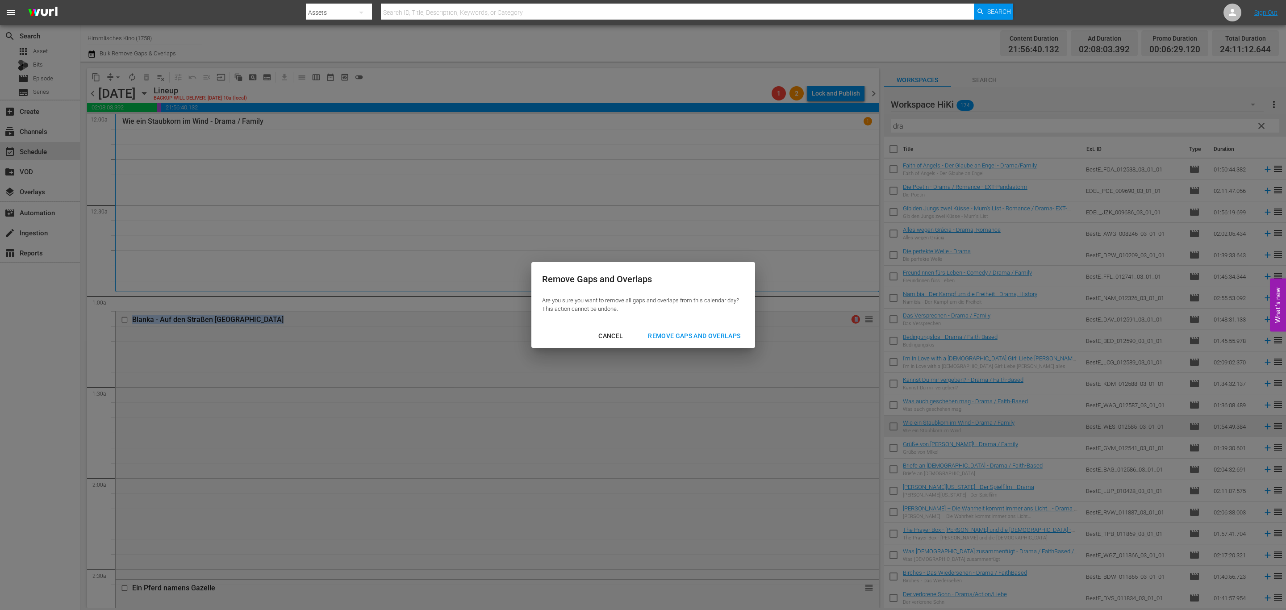
click at [609, 330] on div "Cancel" at bounding box center [610, 335] width 39 height 11
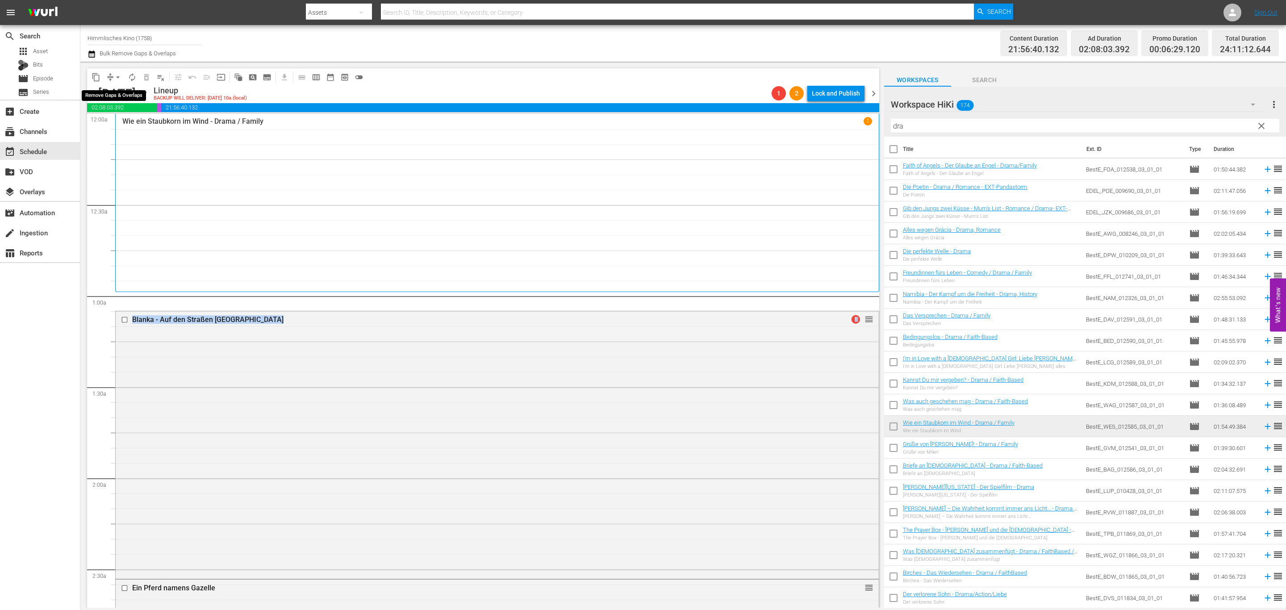
click at [118, 78] on span "arrow_drop_down" at bounding box center [117, 77] width 9 height 9
click at [138, 124] on li "Align to End of Previous Day" at bounding box center [118, 124] width 94 height 15
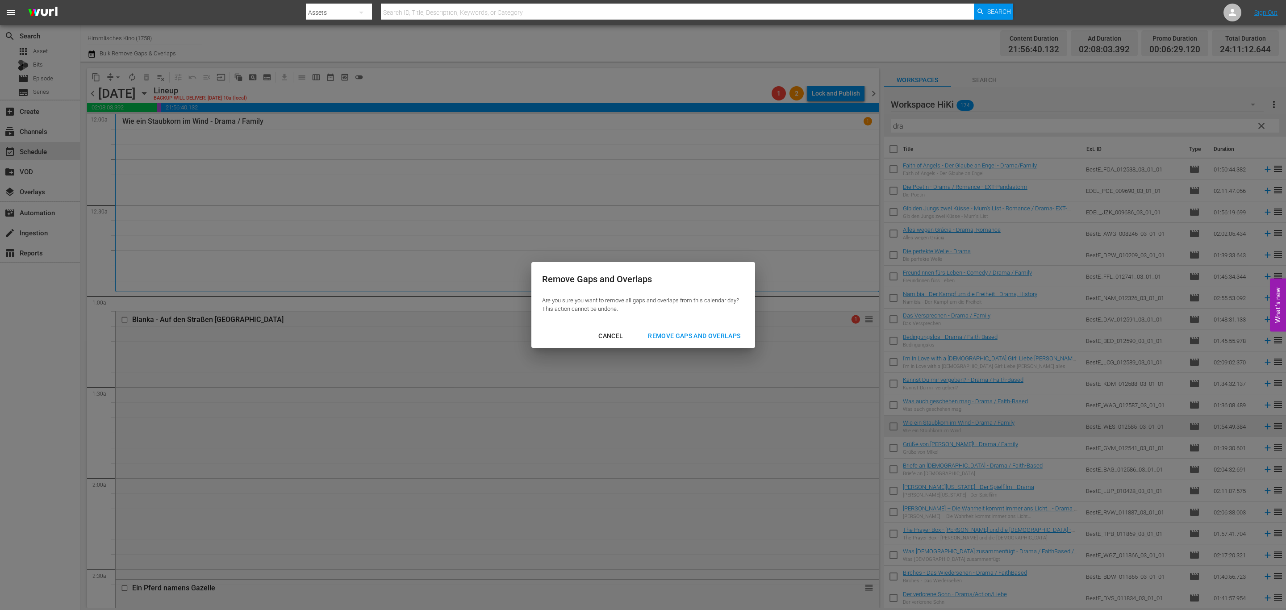
click at [719, 347] on div "Cancel Remove Gaps and Overlaps" at bounding box center [643, 336] width 224 height 24
click at [721, 336] on div "Remove Gaps and Overlaps" at bounding box center [694, 335] width 107 height 11
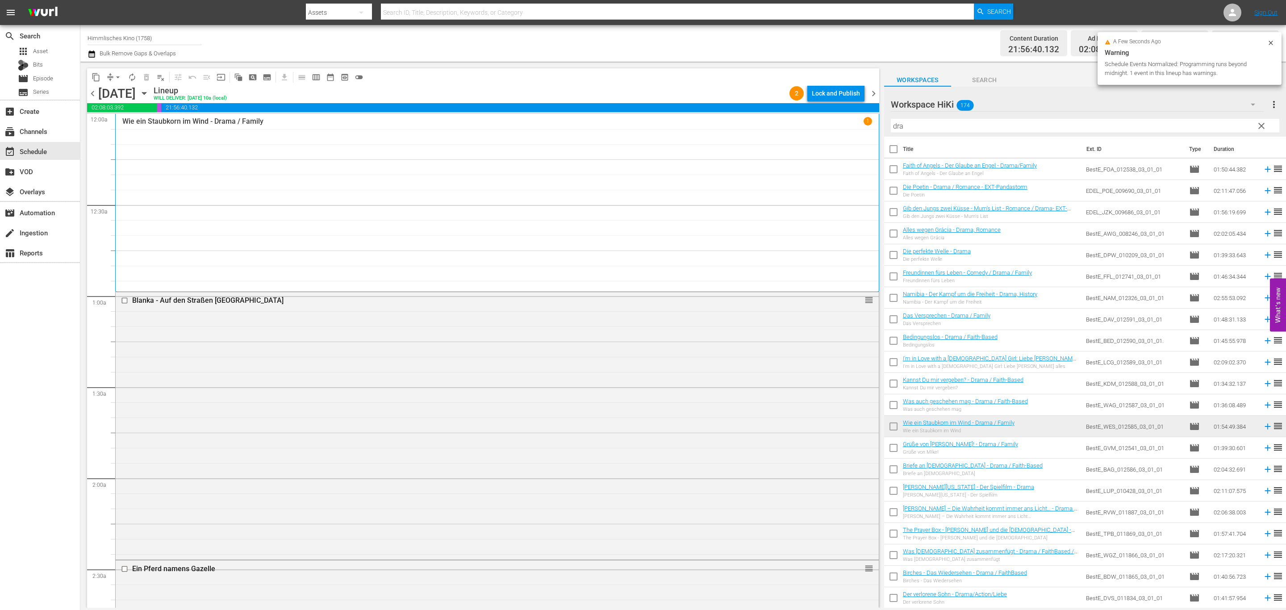
click at [871, 92] on span "chevron_right" at bounding box center [873, 93] width 11 height 11
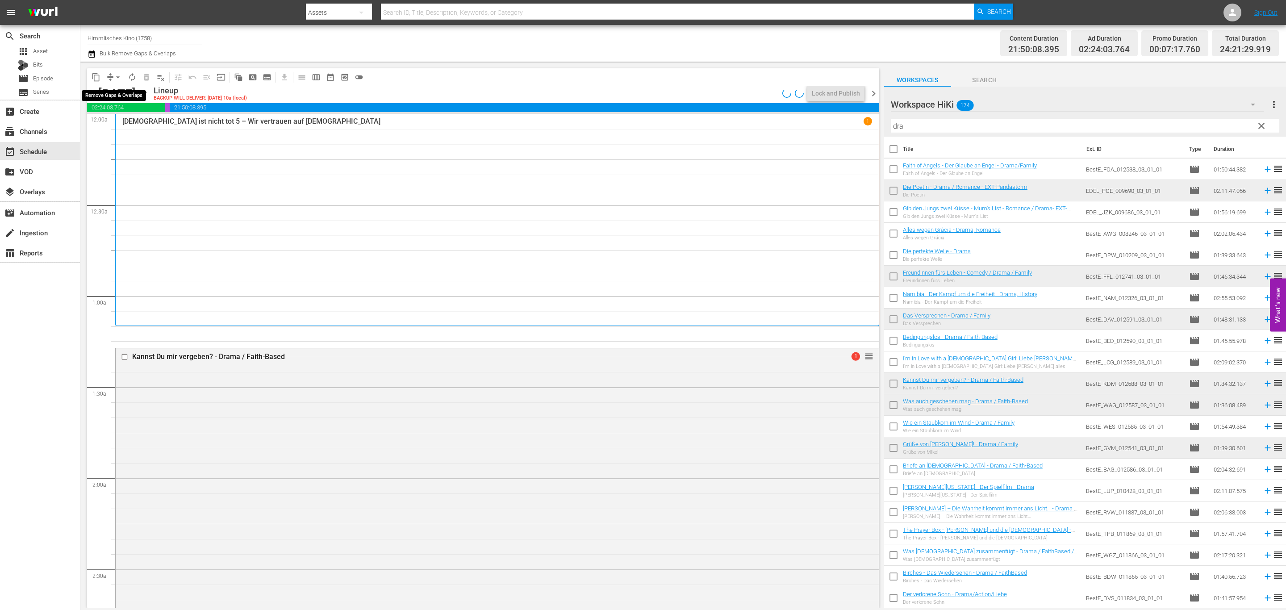
click at [116, 76] on span "arrow_drop_down" at bounding box center [117, 77] width 9 height 9
click at [121, 125] on li "Align to End of Previous Day" at bounding box center [118, 124] width 94 height 15
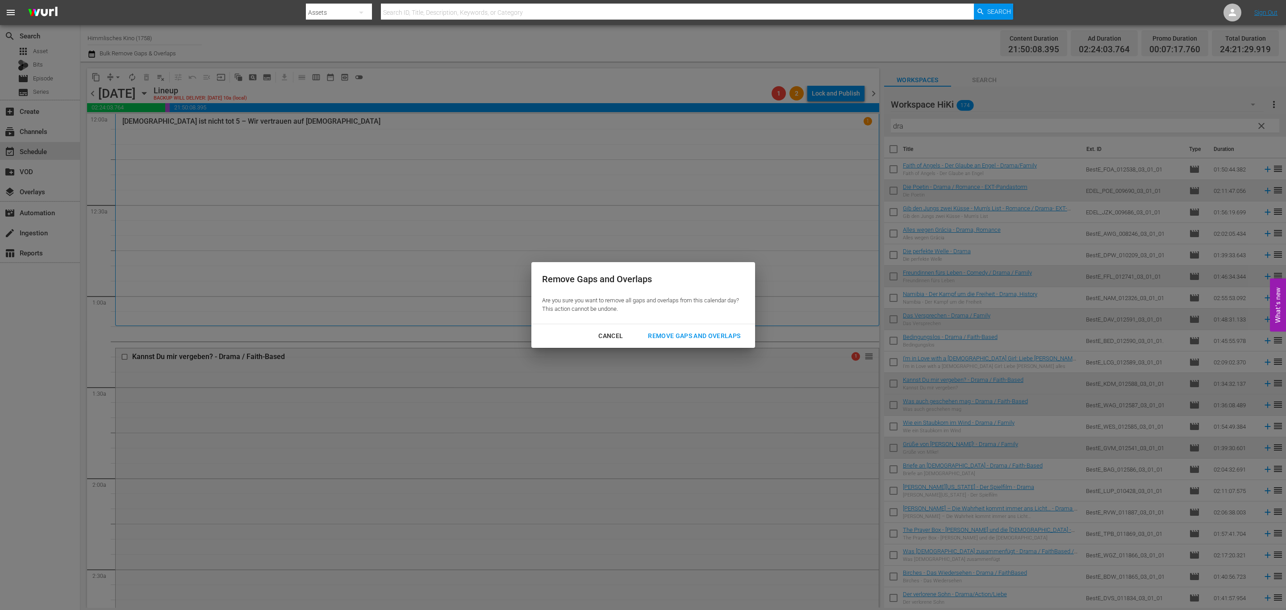
click at [736, 332] on div "Remove Gaps and Overlaps" at bounding box center [694, 335] width 107 height 11
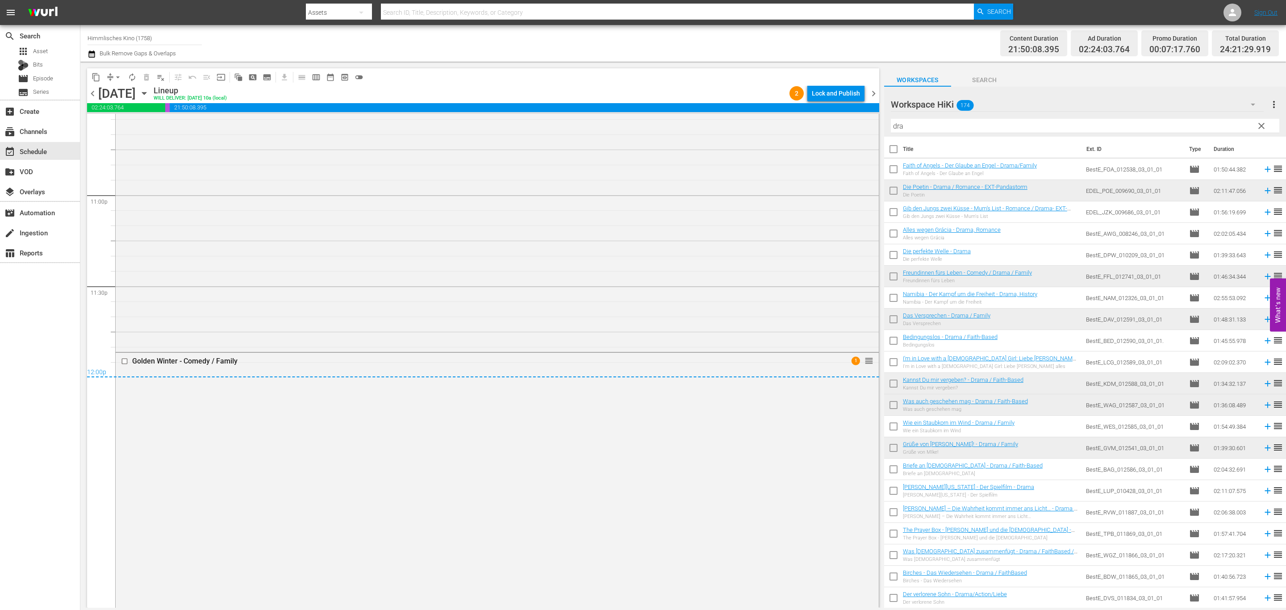
scroll to position [4155, 0]
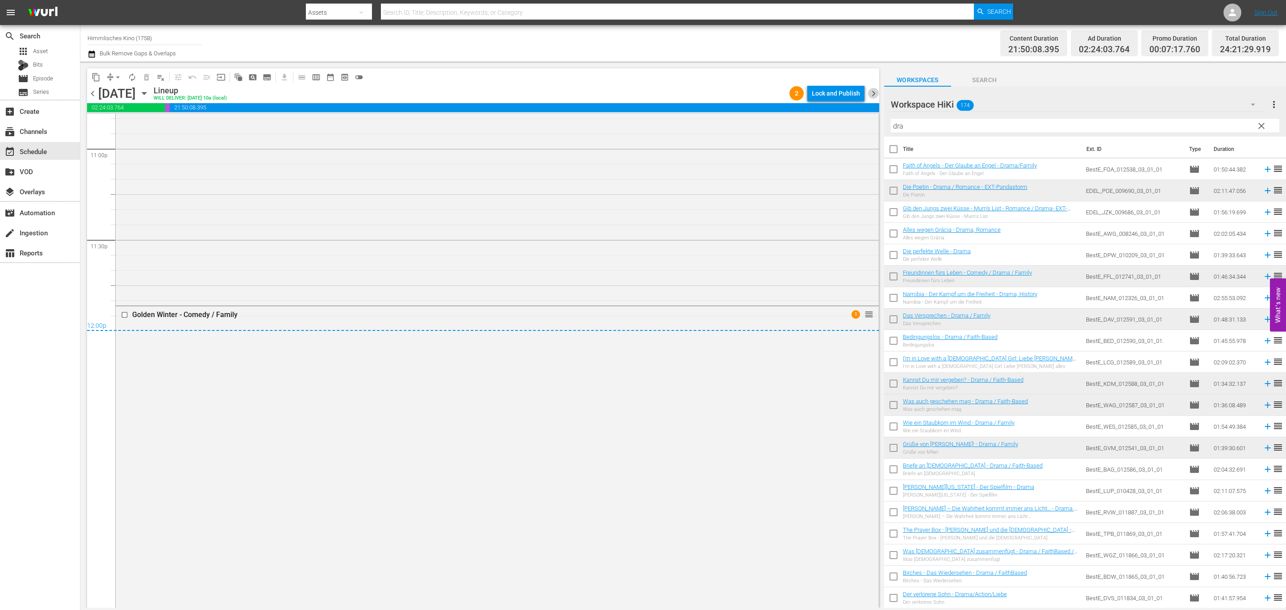
click at [872, 89] on span "chevron_right" at bounding box center [873, 93] width 11 height 11
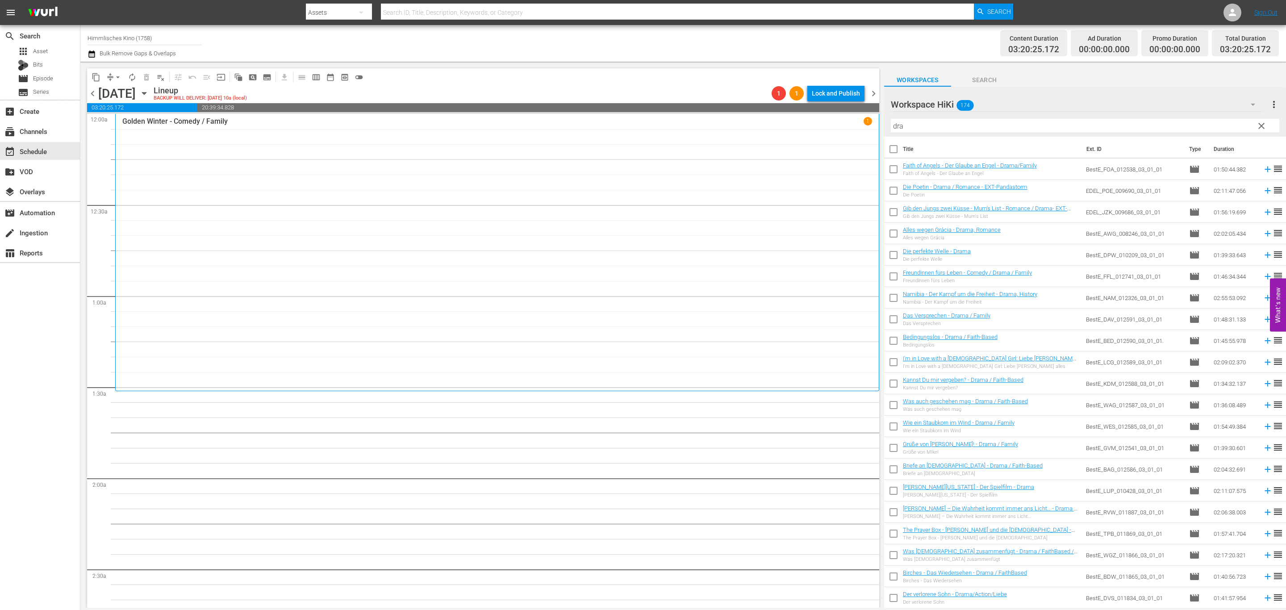
click at [93, 88] on span "chevron_left" at bounding box center [92, 93] width 11 height 11
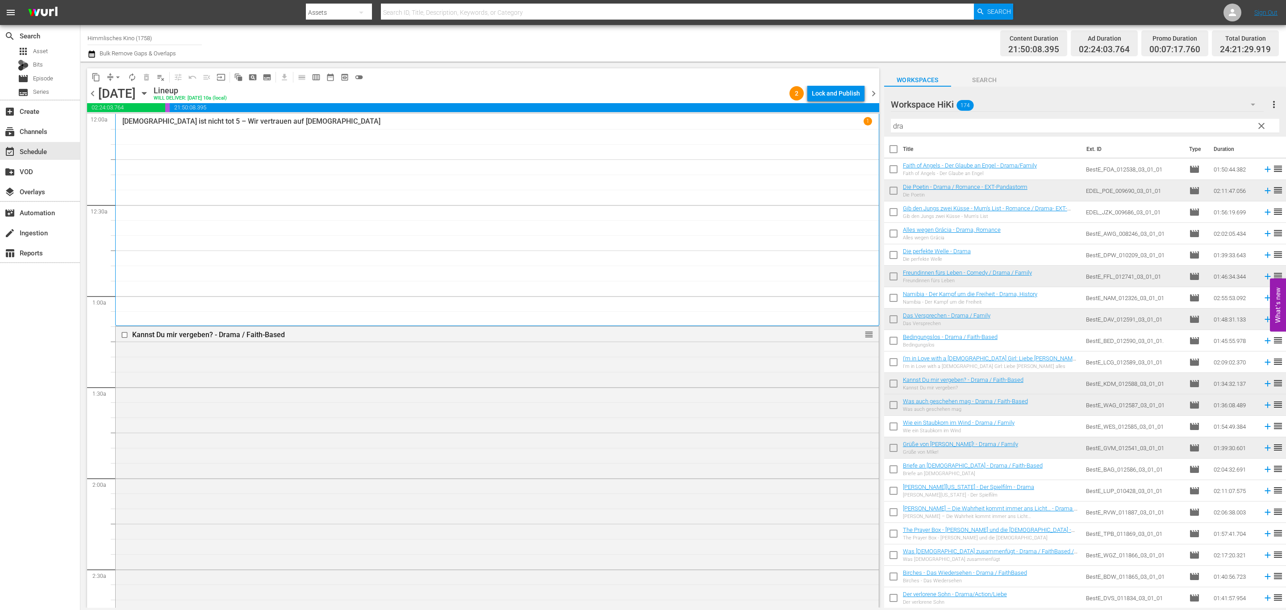
click at [146, 93] on icon "button" at bounding box center [144, 93] width 4 height 2
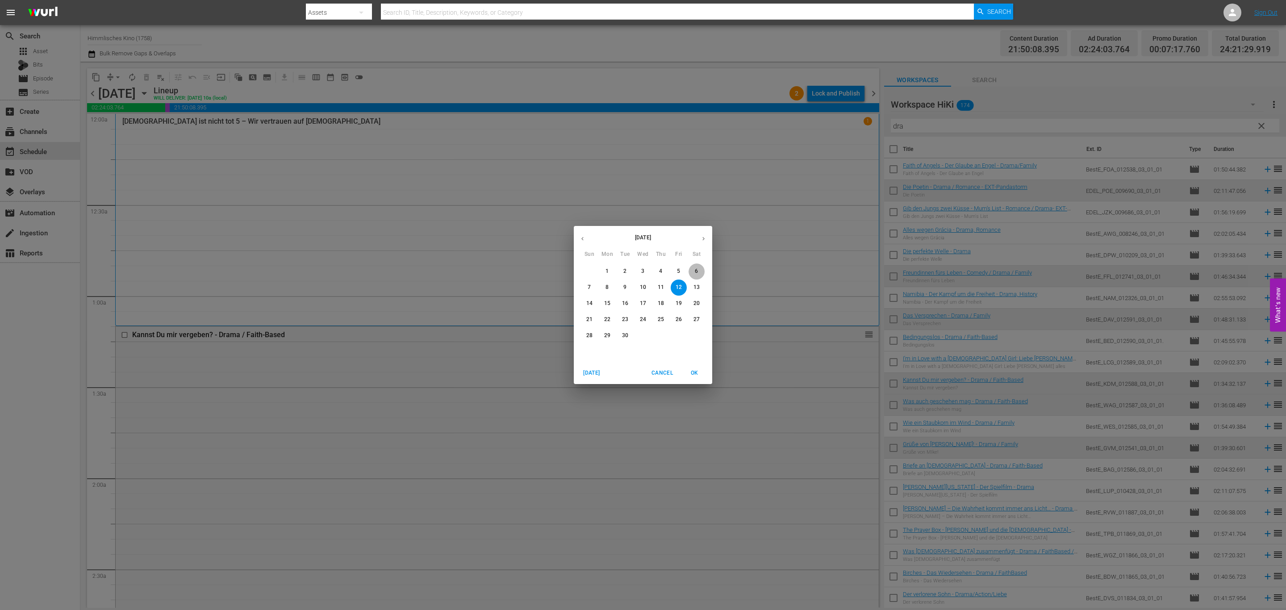
drag, startPoint x: 702, startPoint y: 270, endPoint x: 697, endPoint y: 271, distance: 5.4
click at [700, 271] on span "6" at bounding box center [696, 271] width 16 height 8
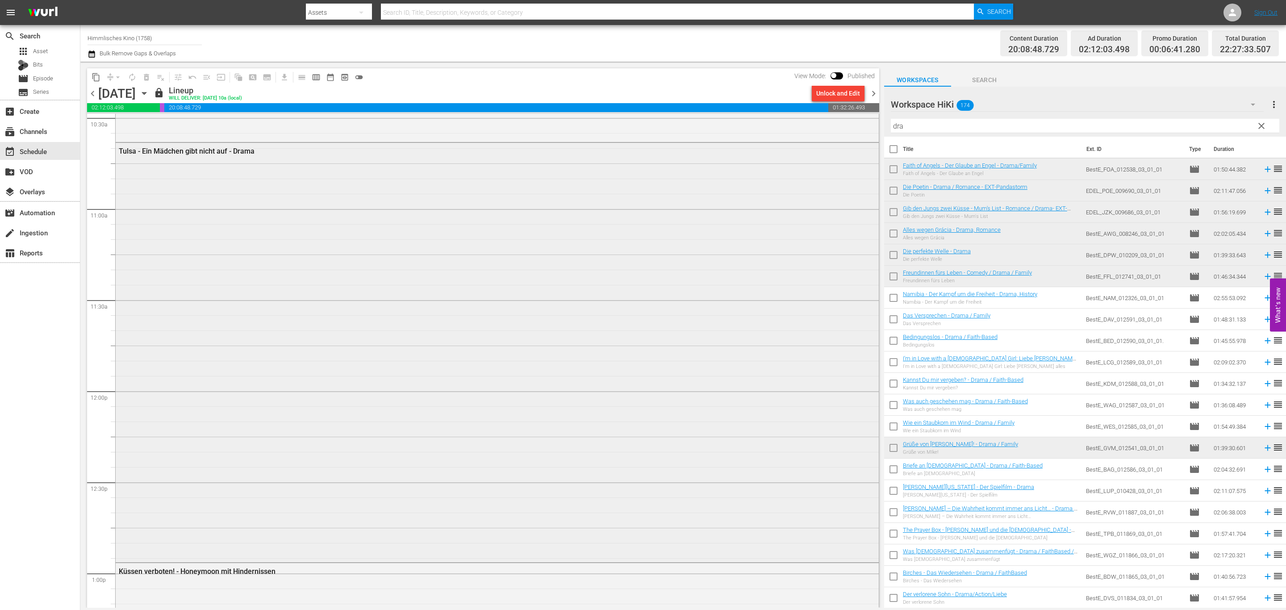
scroll to position [2210, 0]
click at [93, 79] on span "content_copy" at bounding box center [96, 77] width 9 height 9
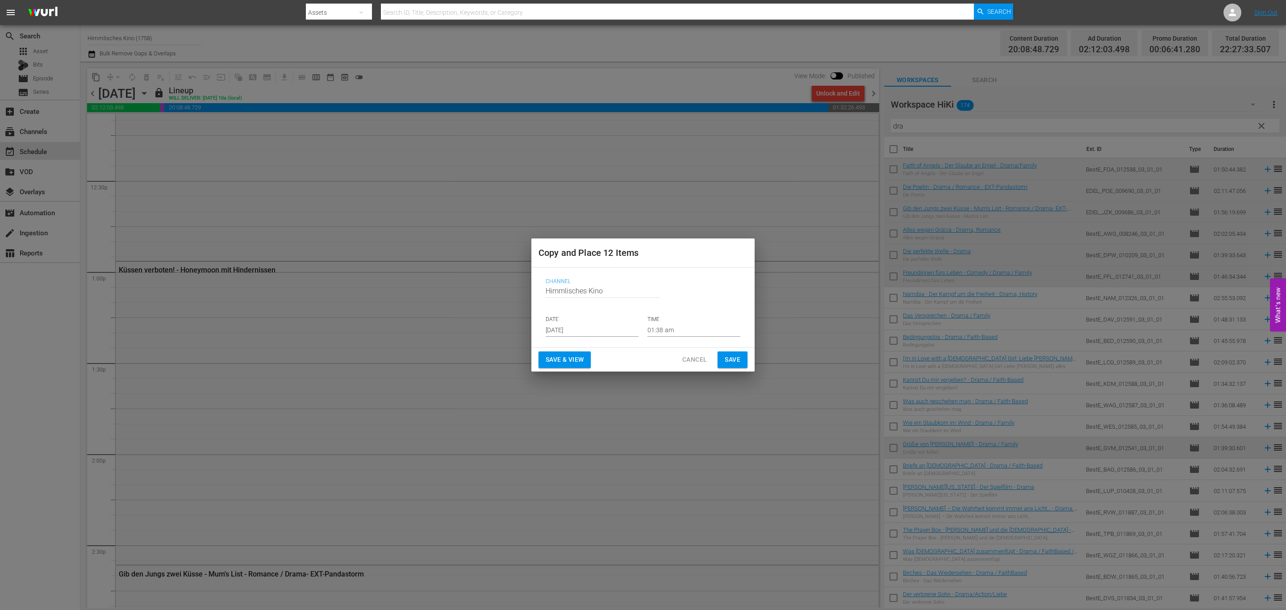
click at [600, 330] on input "[DATE]" at bounding box center [592, 329] width 93 height 13
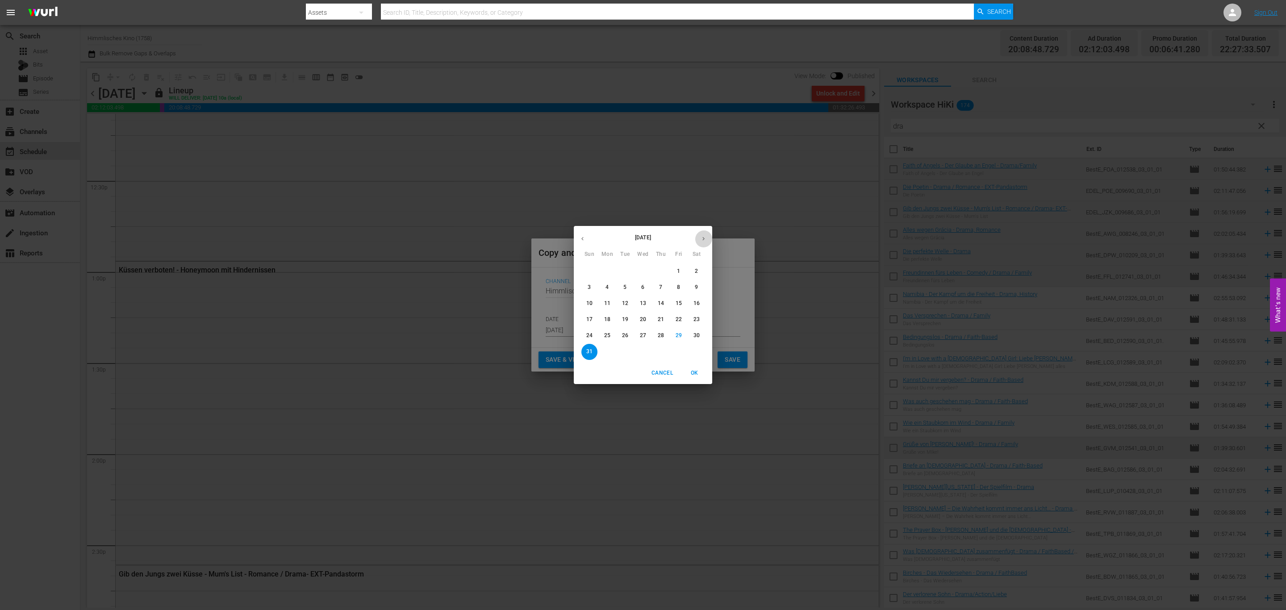
click at [705, 238] on icon "button" at bounding box center [703, 238] width 7 height 7
click at [693, 285] on p "13" at bounding box center [696, 288] width 6 height 8
type input "Sep 13th 2025"
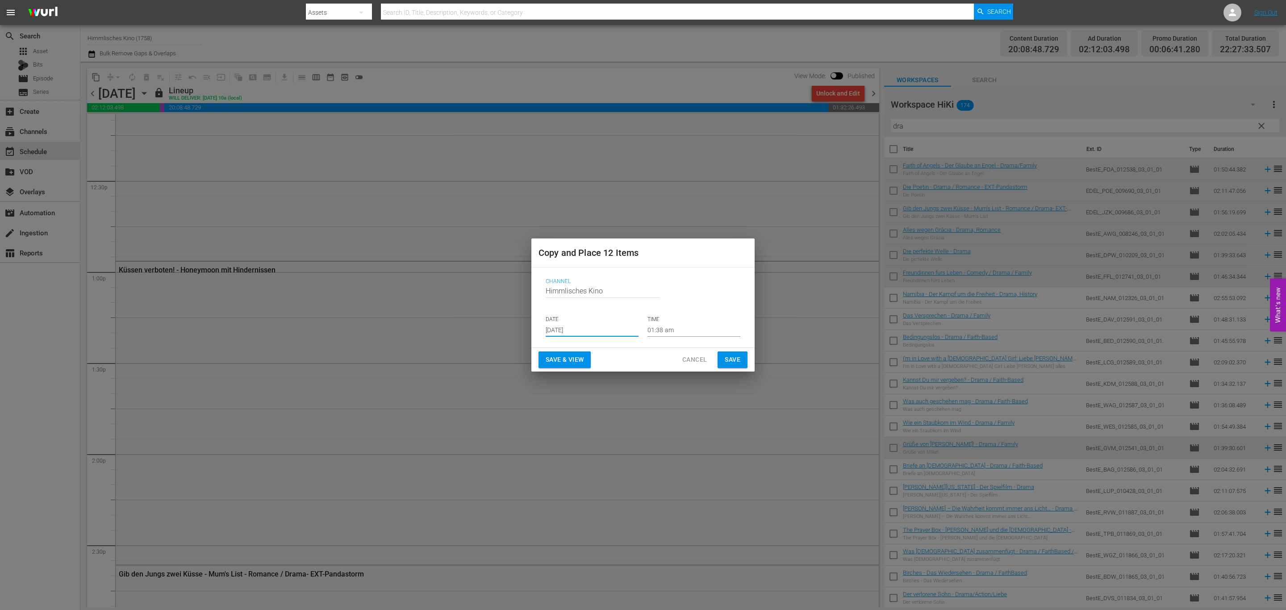
click at [732, 363] on span "Save" at bounding box center [733, 359] width 16 height 11
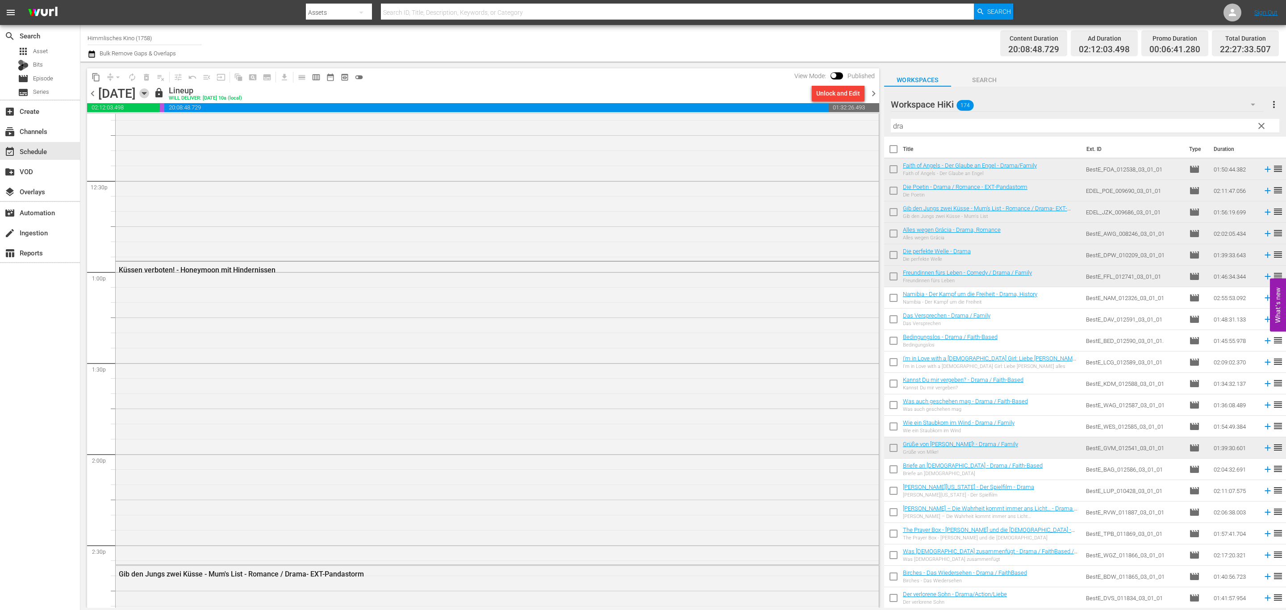
click at [149, 94] on icon "button" at bounding box center [144, 93] width 10 height 10
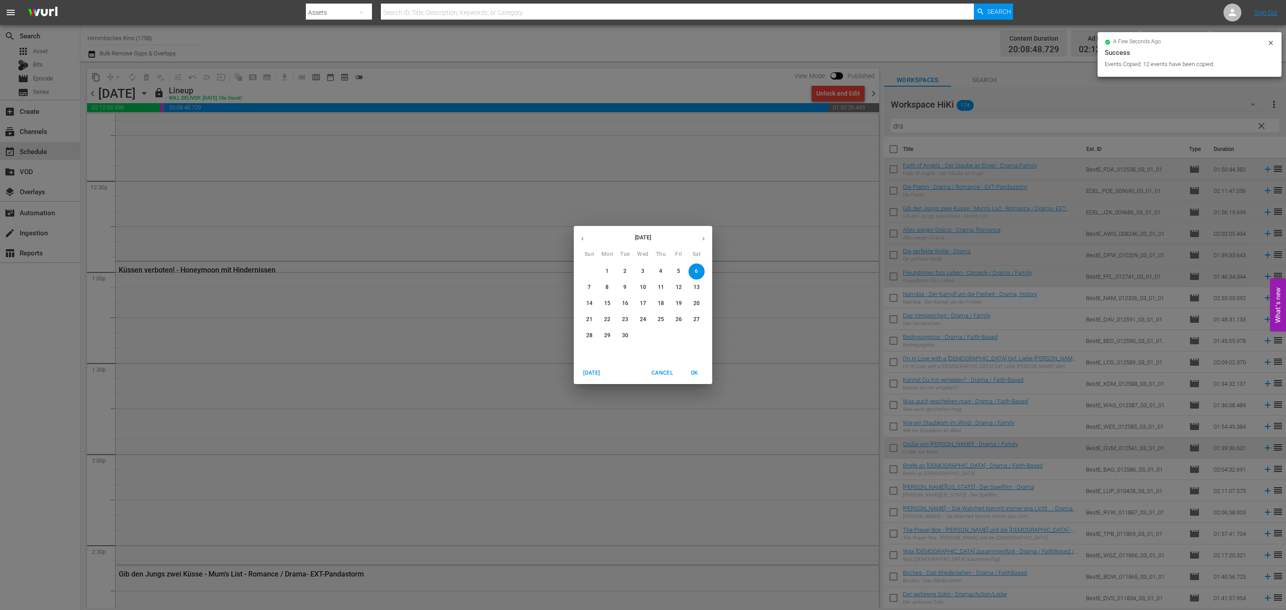
click at [695, 280] on button "13" at bounding box center [696, 287] width 16 height 16
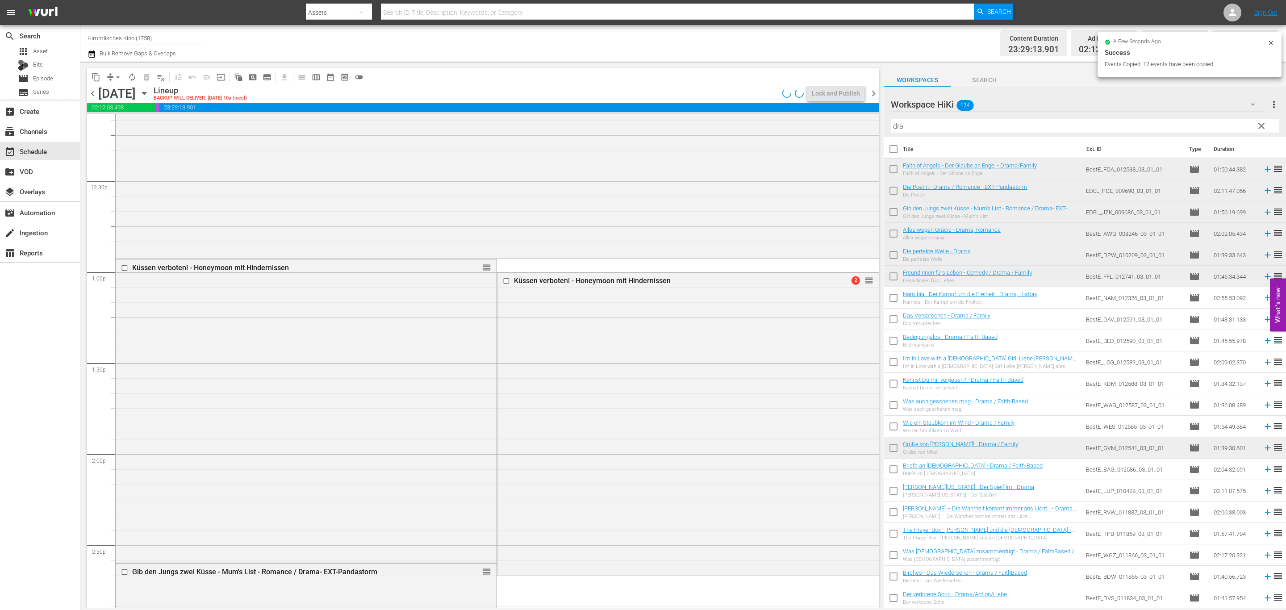
scroll to position [2225, 0]
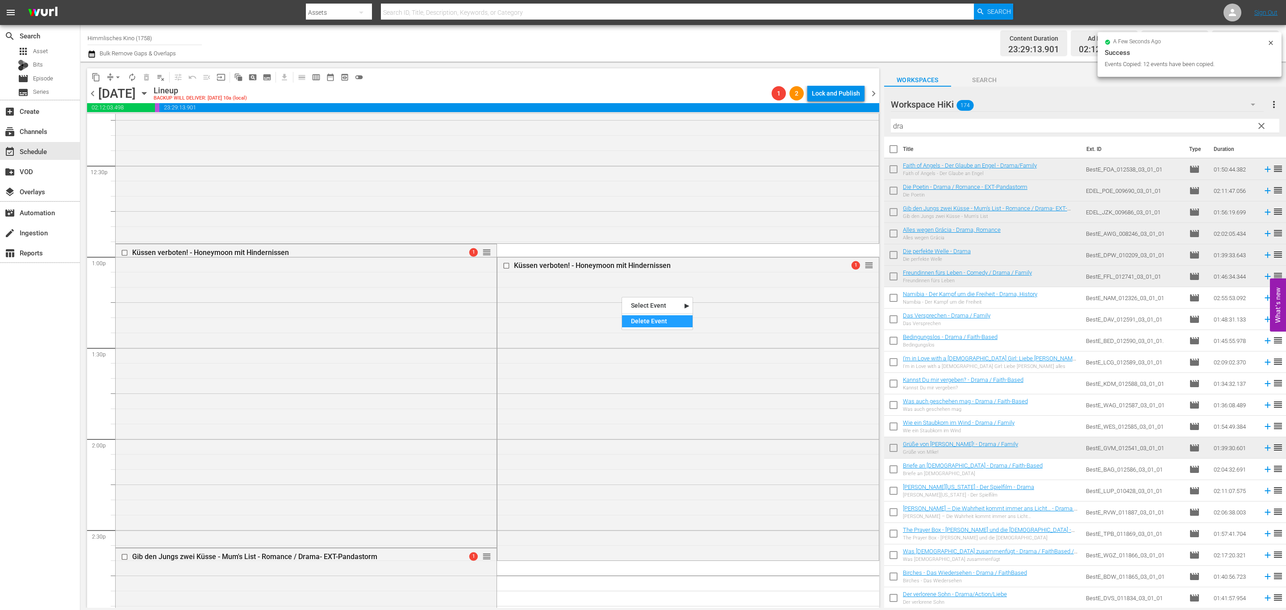
click at [632, 322] on div "Delete Event" at bounding box center [657, 321] width 71 height 12
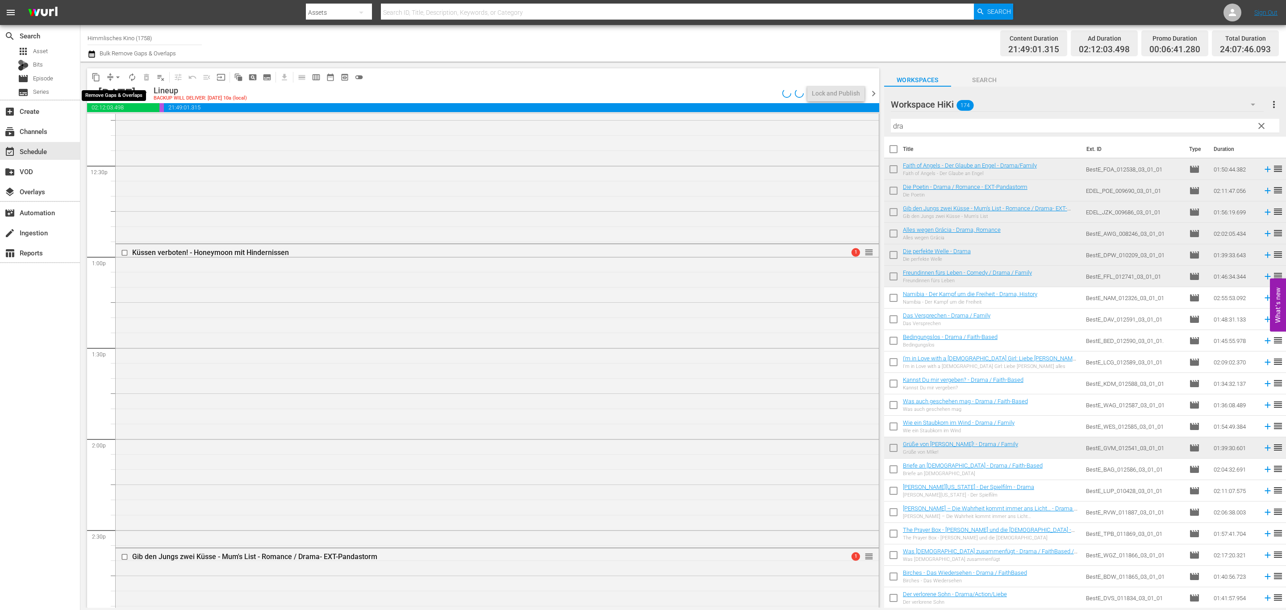
click at [117, 75] on span "arrow_drop_down" at bounding box center [117, 77] width 9 height 9
click at [118, 120] on li "Align to End of Previous Day" at bounding box center [118, 124] width 94 height 15
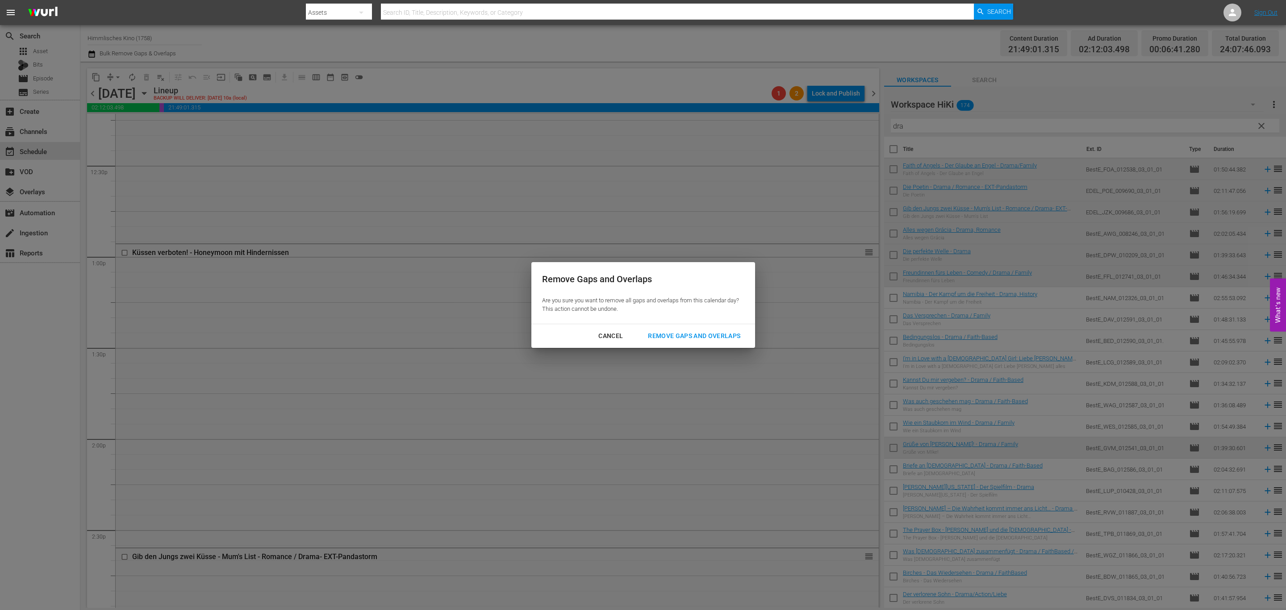
click at [663, 333] on div "Remove Gaps and Overlaps" at bounding box center [694, 335] width 107 height 11
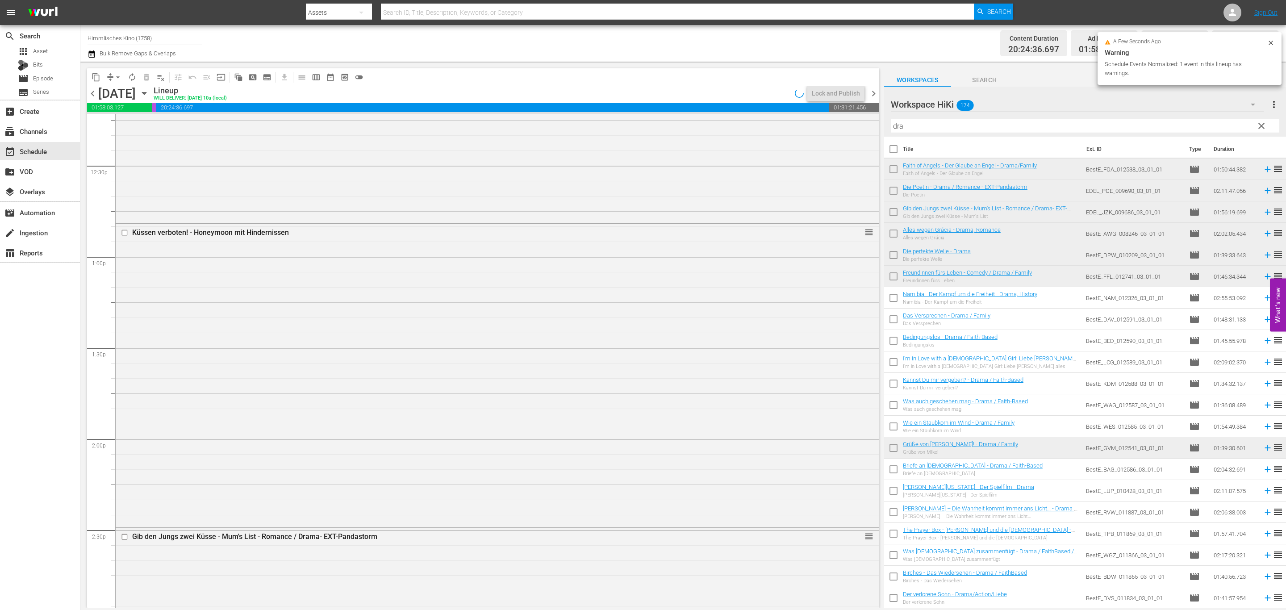
scroll to position [2256, 0]
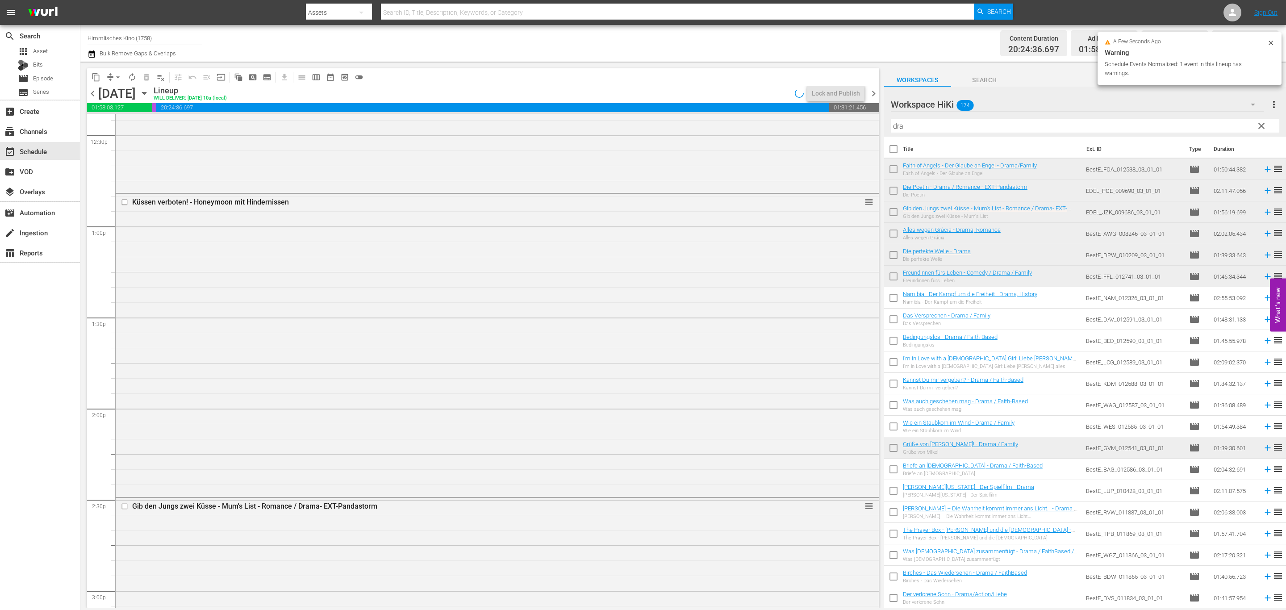
click at [872, 95] on span "chevron_right" at bounding box center [873, 93] width 11 height 11
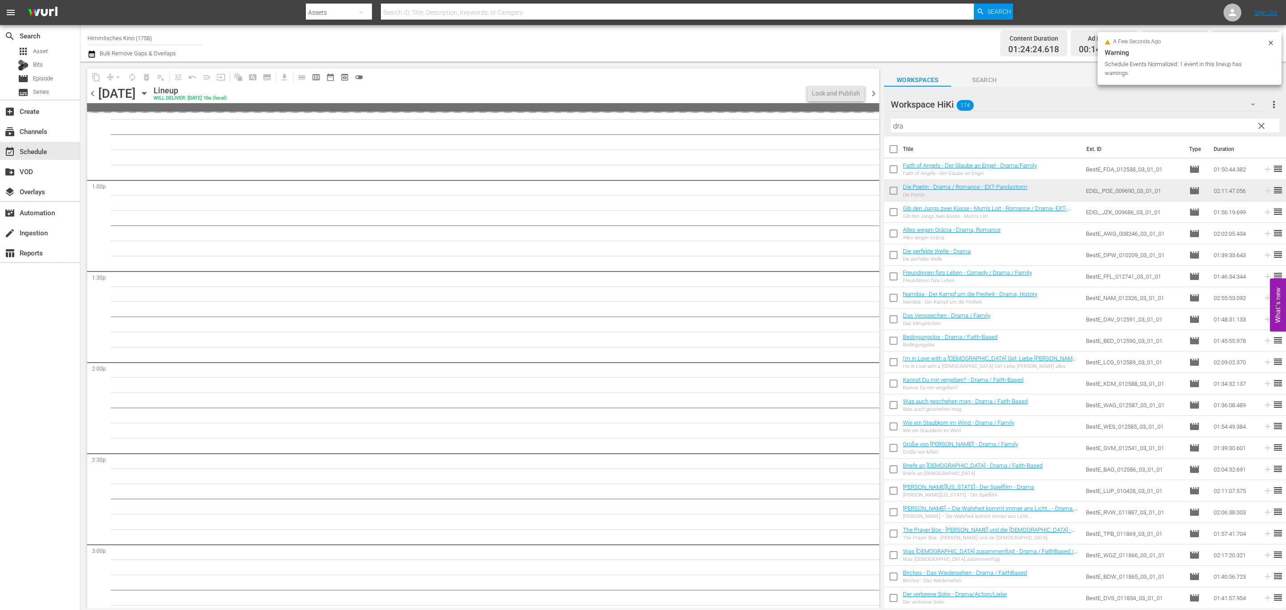
scroll to position [2286, 0]
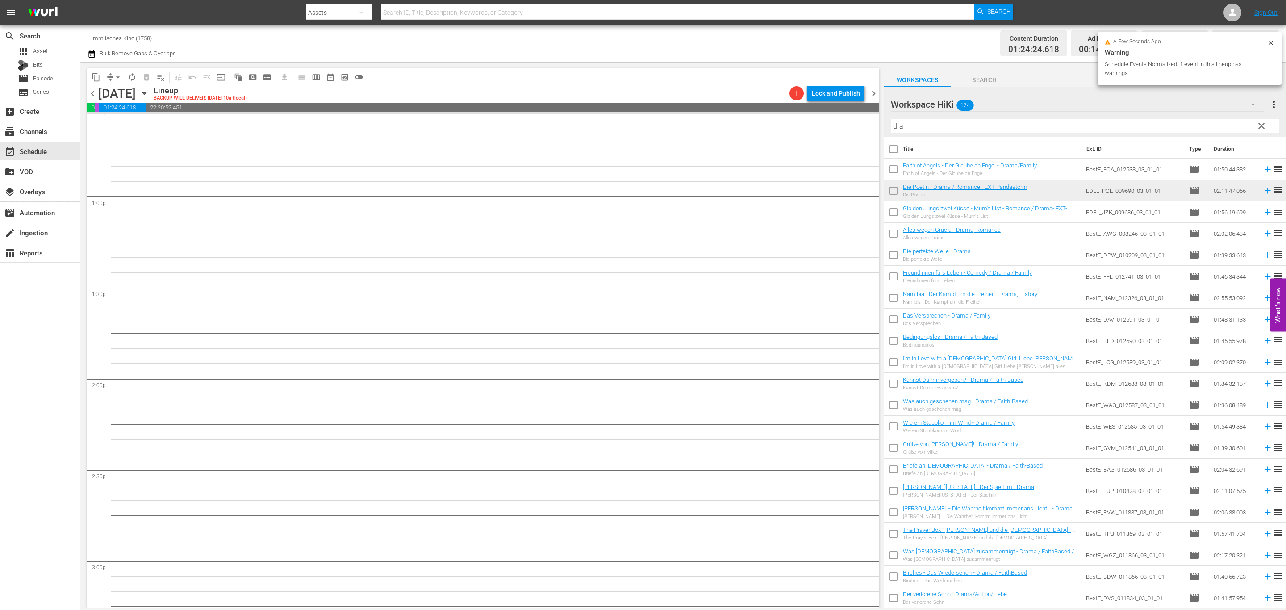
click at [149, 92] on icon "button" at bounding box center [144, 93] width 10 height 10
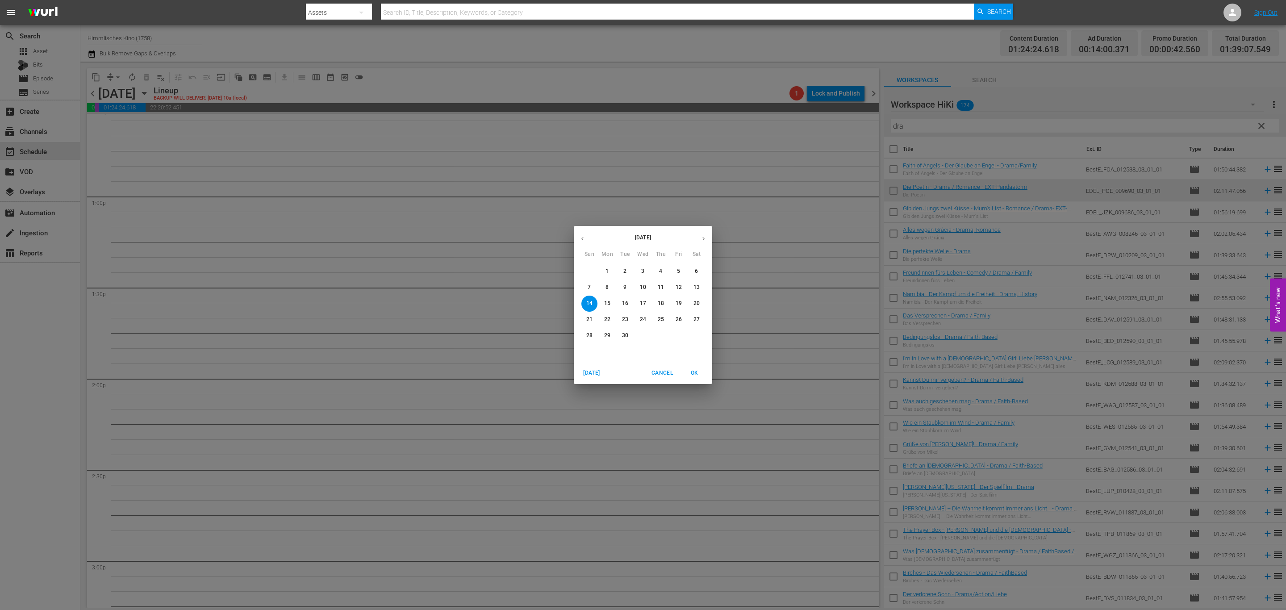
click at [589, 283] on button "7" at bounding box center [589, 287] width 16 height 16
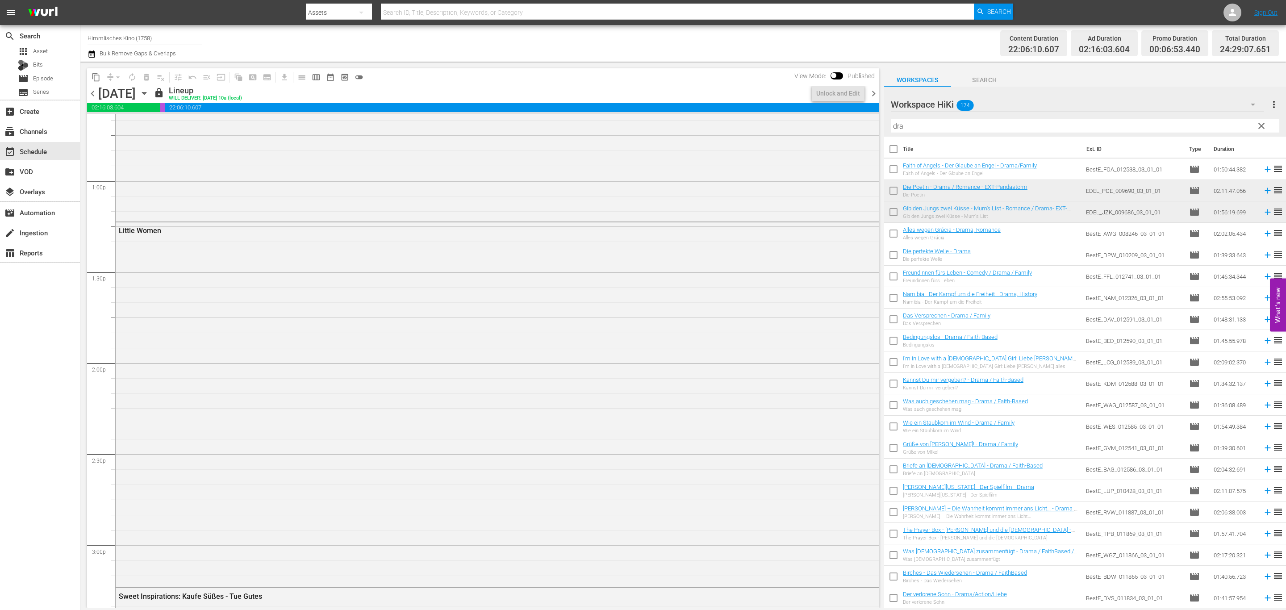
scroll to position [2271, 0]
drag, startPoint x: 229, startPoint y: 88, endPoint x: 425, endPoint y: 196, distance: 223.2
click at [151, 88] on div "Sunday, September 7th September 7th" at bounding box center [124, 93] width 53 height 15
click at [149, 88] on icon "button" at bounding box center [144, 93] width 10 height 10
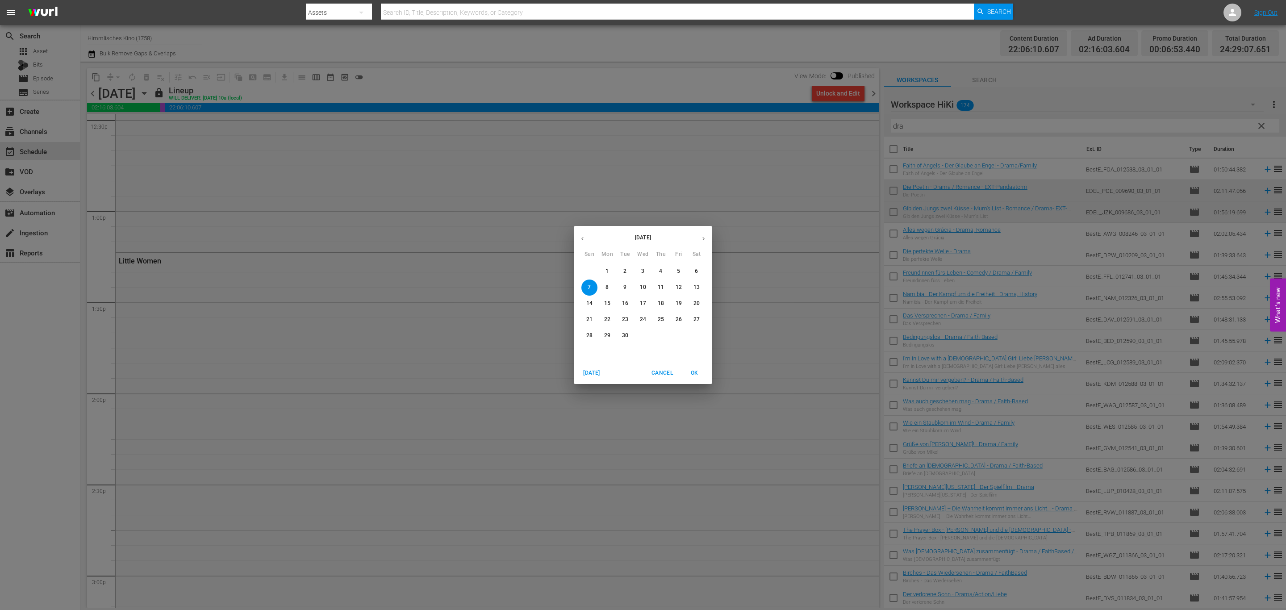
click at [587, 302] on p "14" at bounding box center [589, 304] width 6 height 8
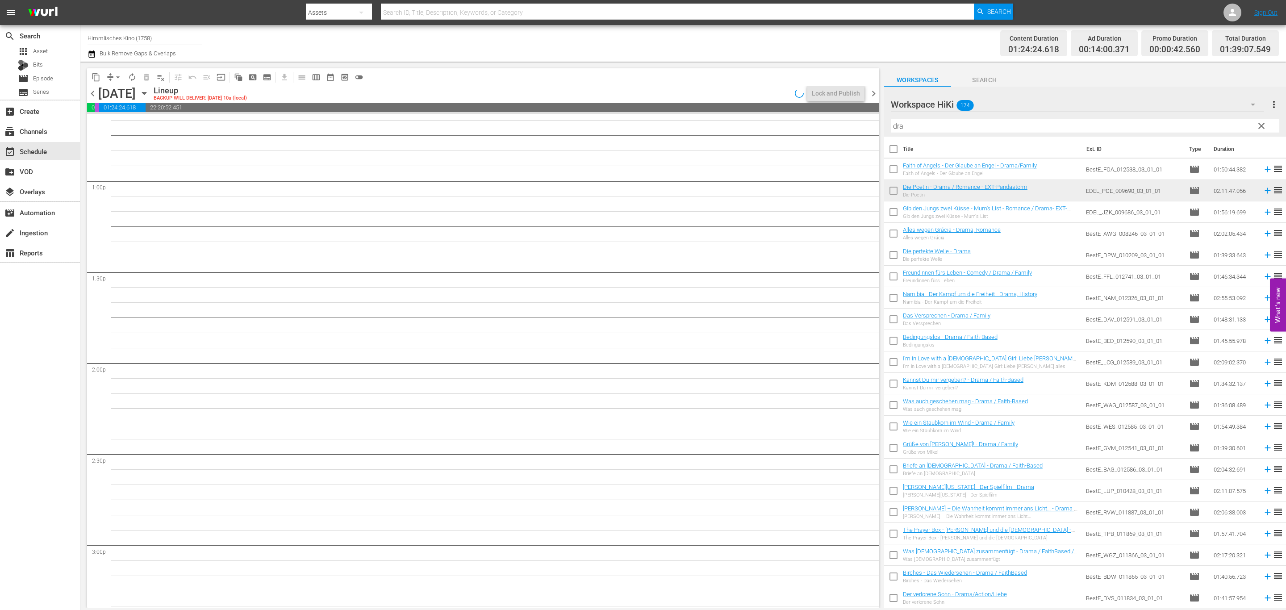
scroll to position [2286, 0]
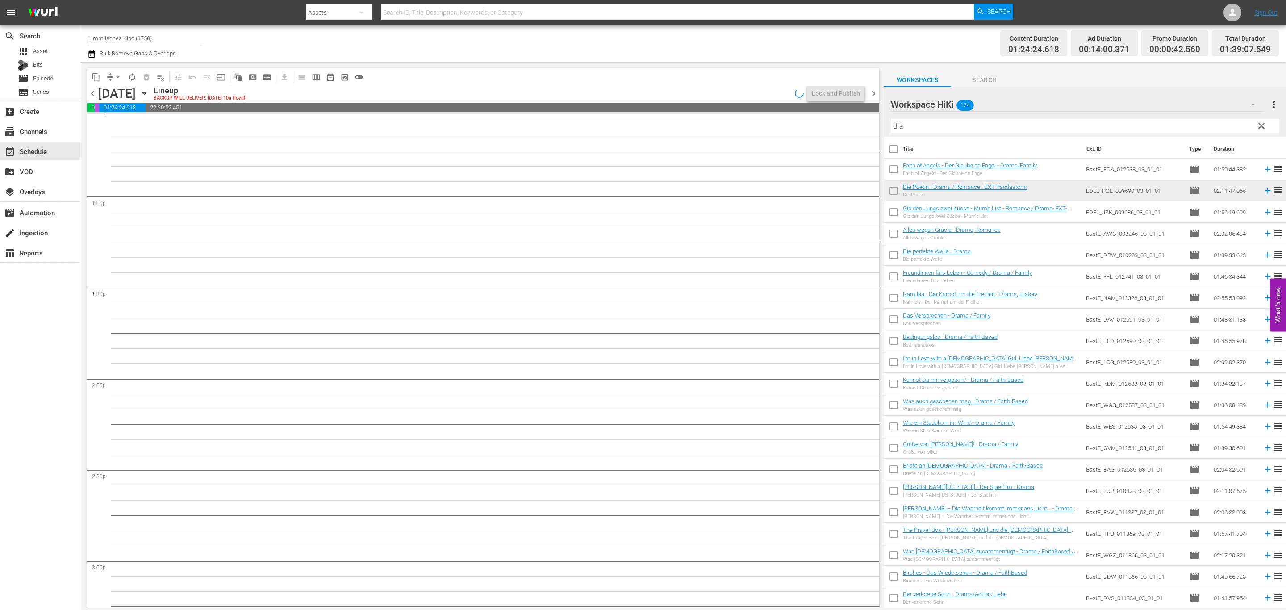
click at [88, 53] on icon "button" at bounding box center [92, 54] width 8 height 11
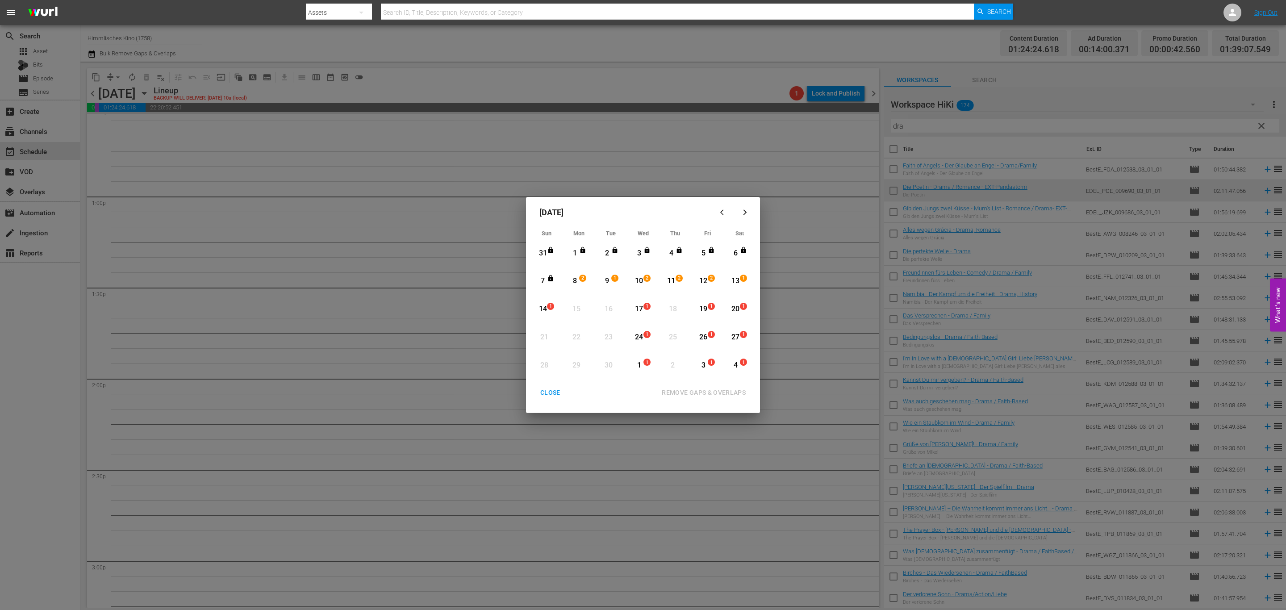
click at [553, 391] on div "CLOSE" at bounding box center [550, 392] width 34 height 11
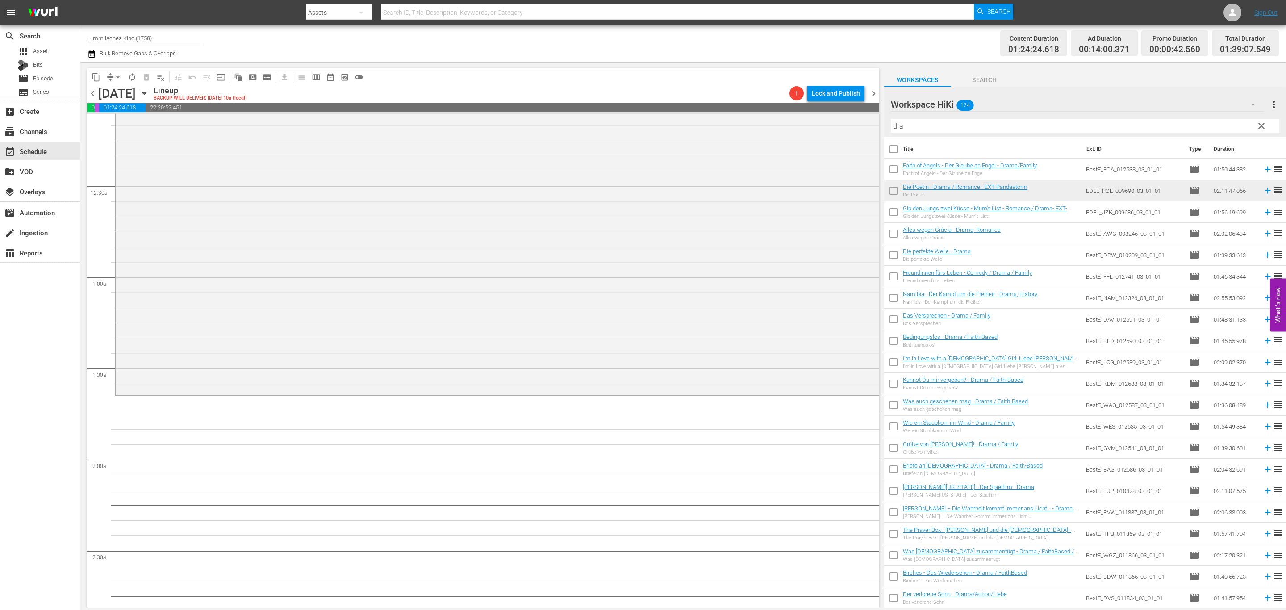
scroll to position [0, 0]
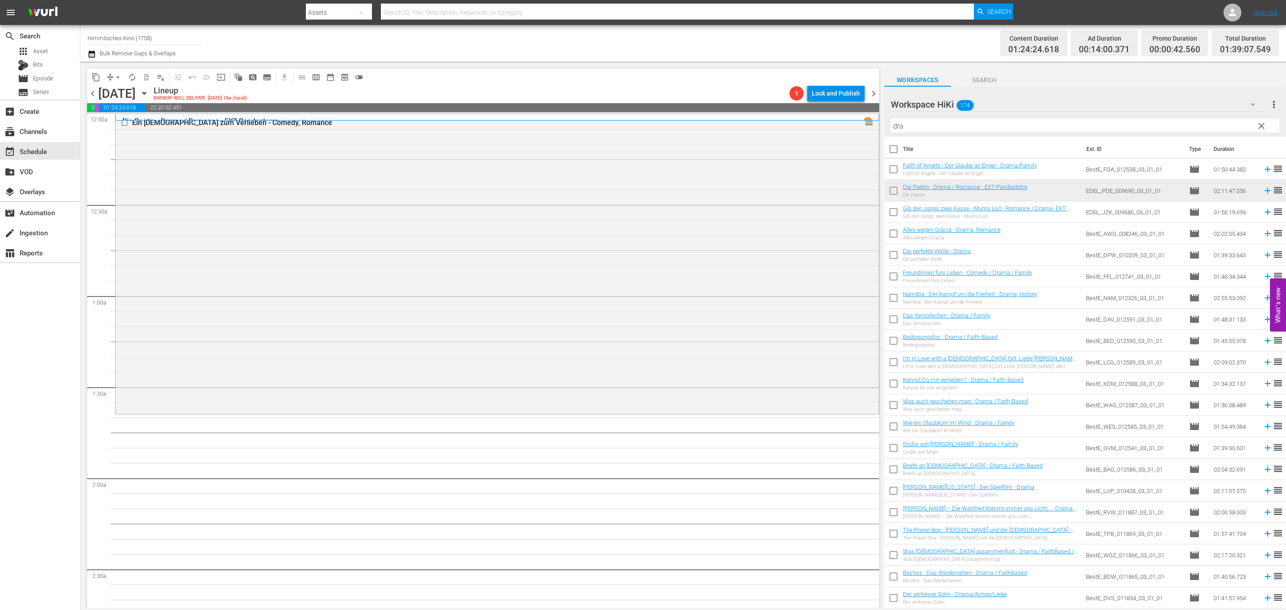
click at [151, 88] on div "Sunday, September 14th September 14th" at bounding box center [124, 93] width 53 height 15
click at [146, 94] on icon "button" at bounding box center [144, 93] width 4 height 2
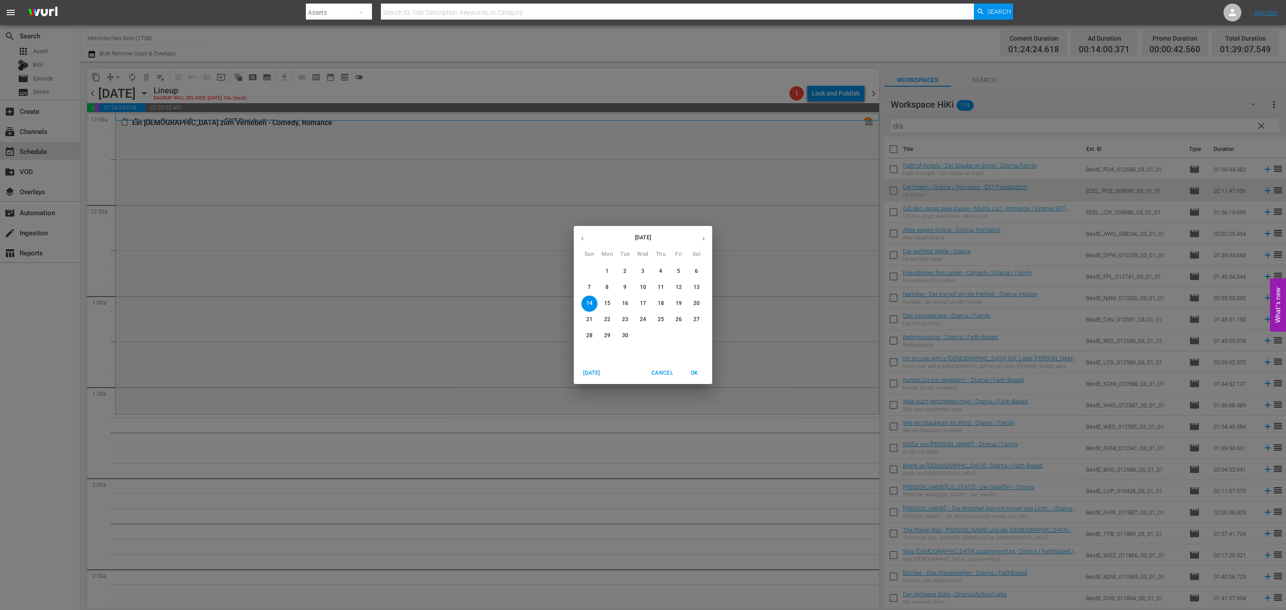
click at [575, 284] on div "7 8 9 10 11 12 13" at bounding box center [643, 287] width 138 height 16
click at [588, 286] on p "7" at bounding box center [589, 288] width 3 height 8
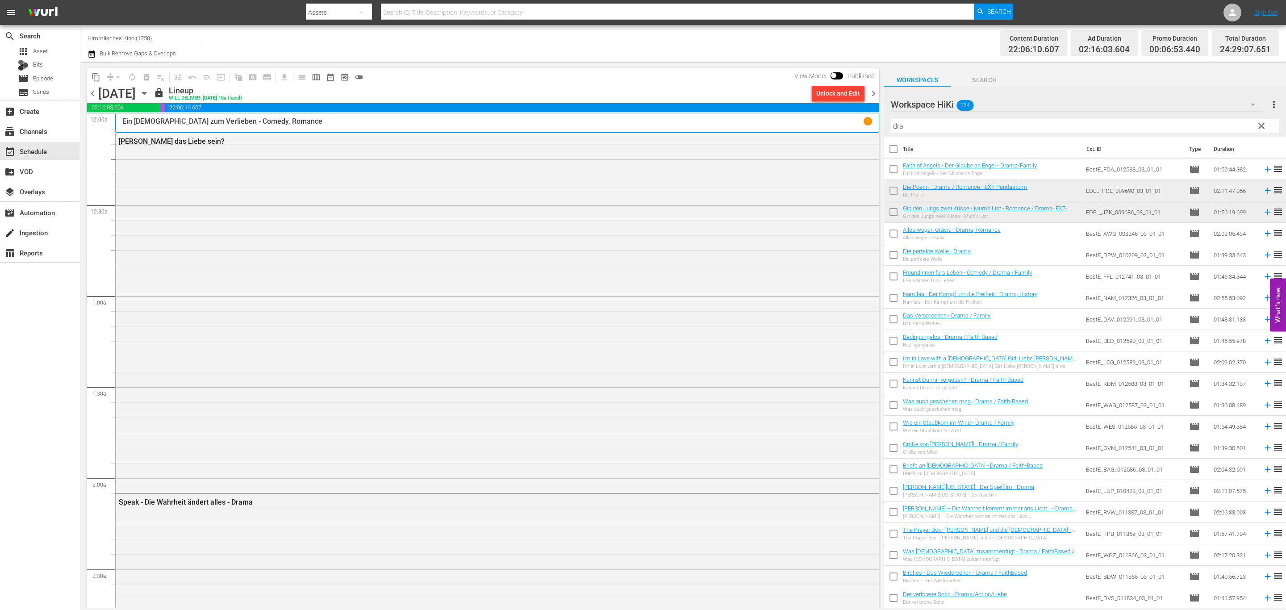
click at [149, 90] on icon "button" at bounding box center [144, 93] width 10 height 10
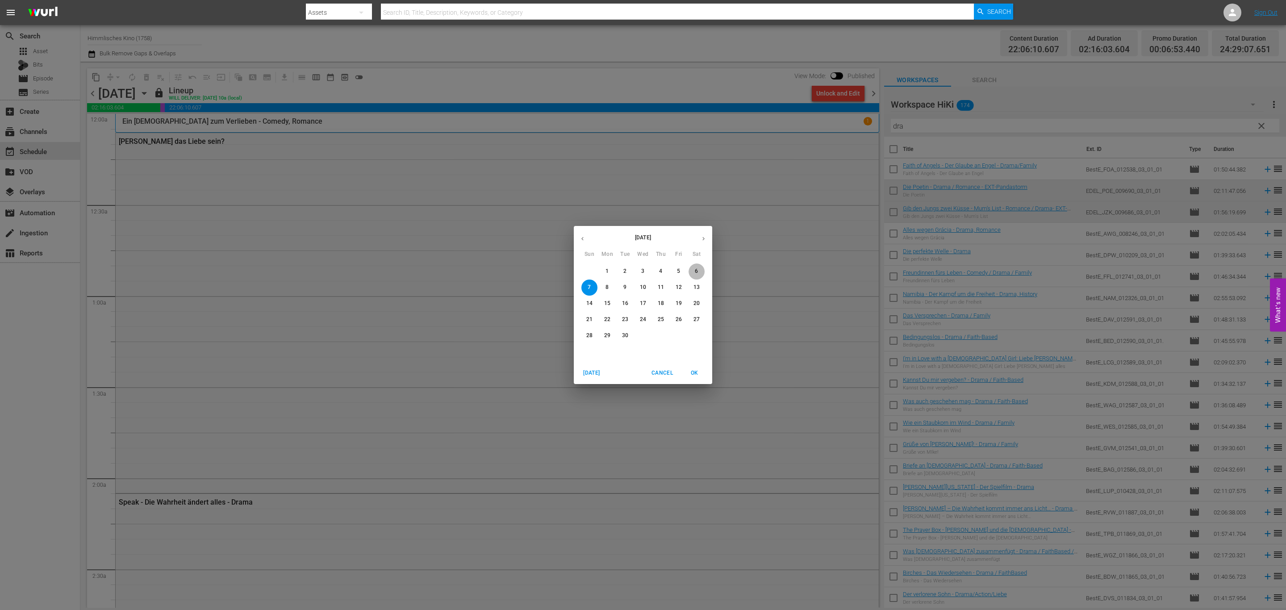
click at [697, 268] on p "6" at bounding box center [696, 271] width 3 height 8
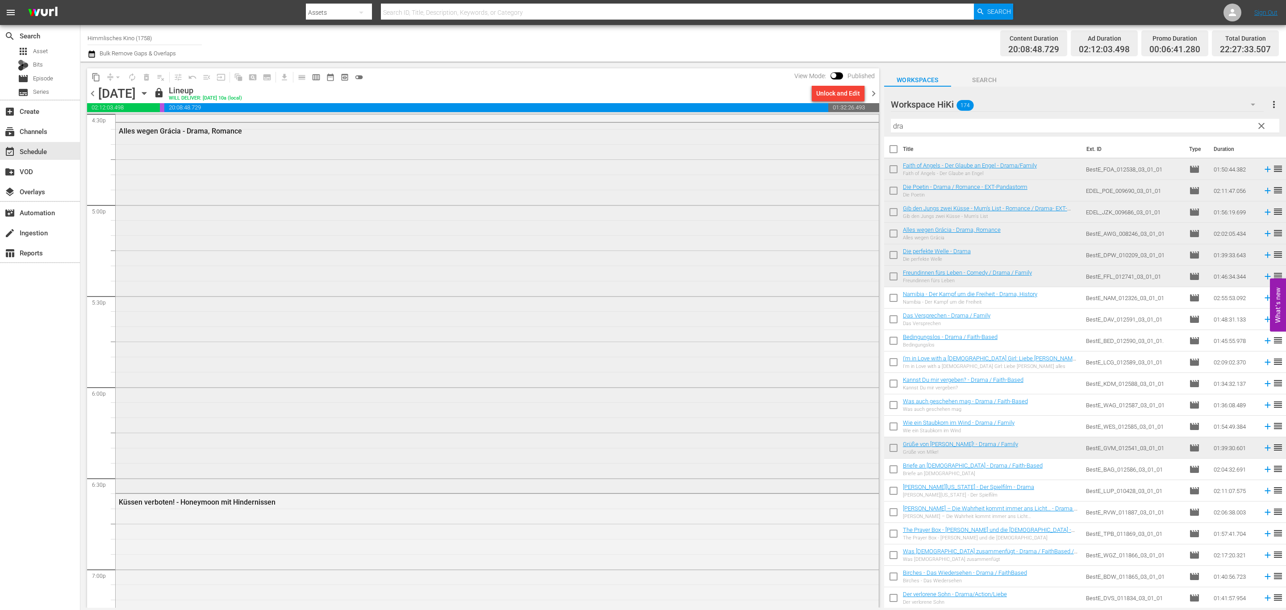
scroll to position [3198, 0]
click at [149, 92] on icon "button" at bounding box center [144, 93] width 10 height 10
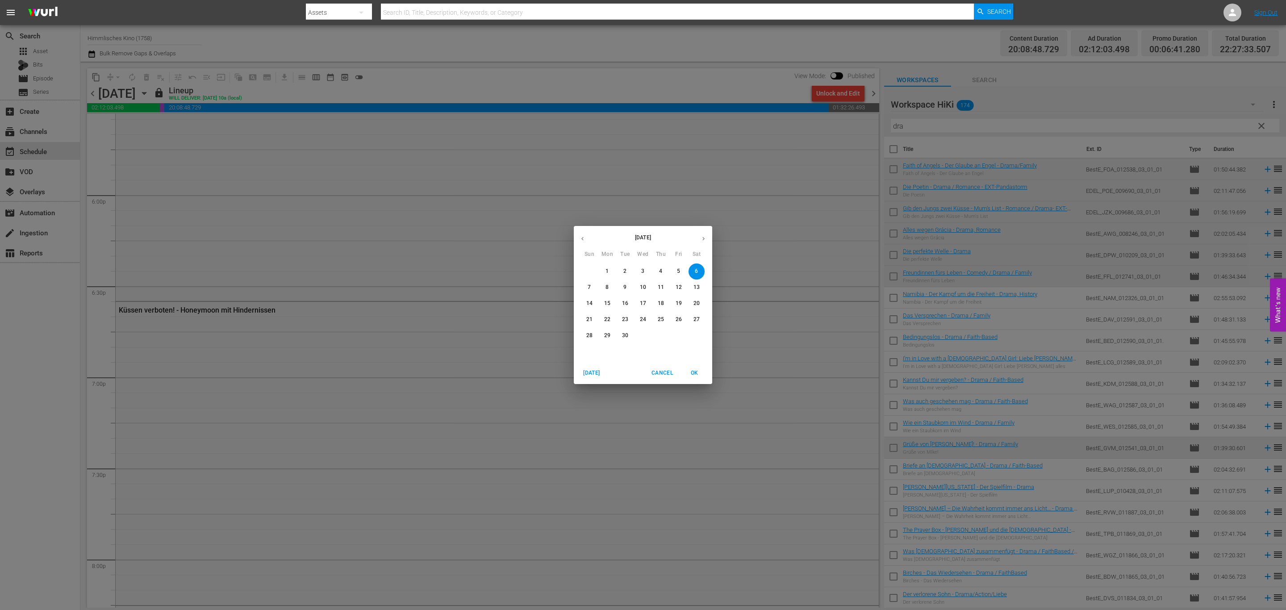
click at [693, 285] on p "13" at bounding box center [696, 288] width 6 height 8
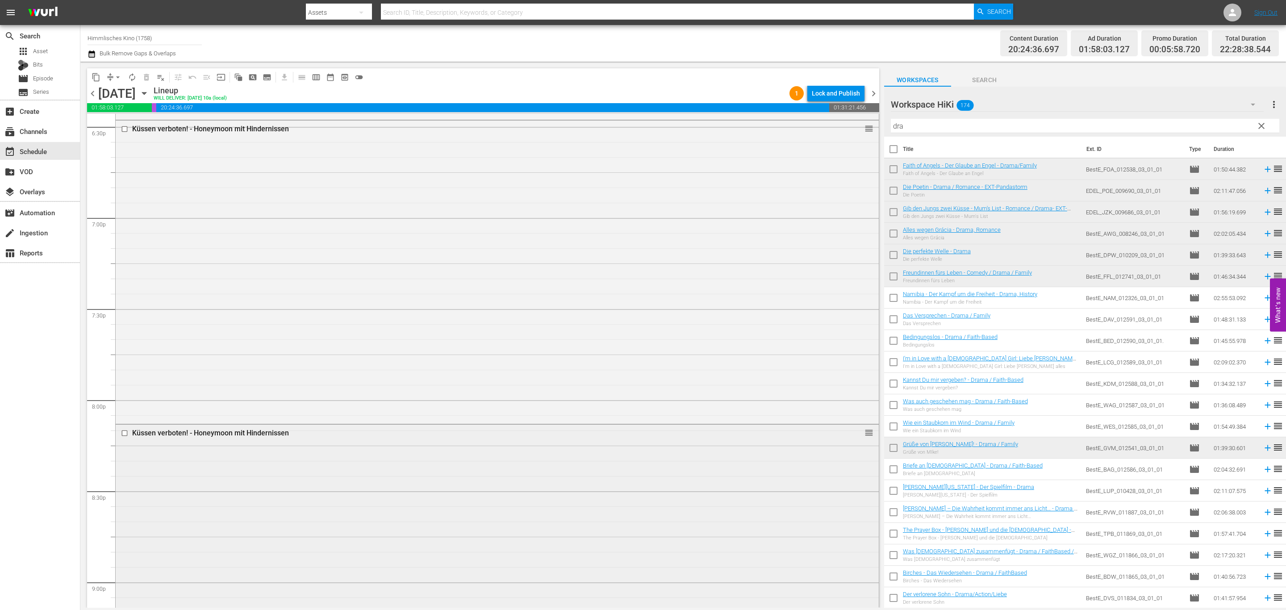
scroll to position [3624, 0]
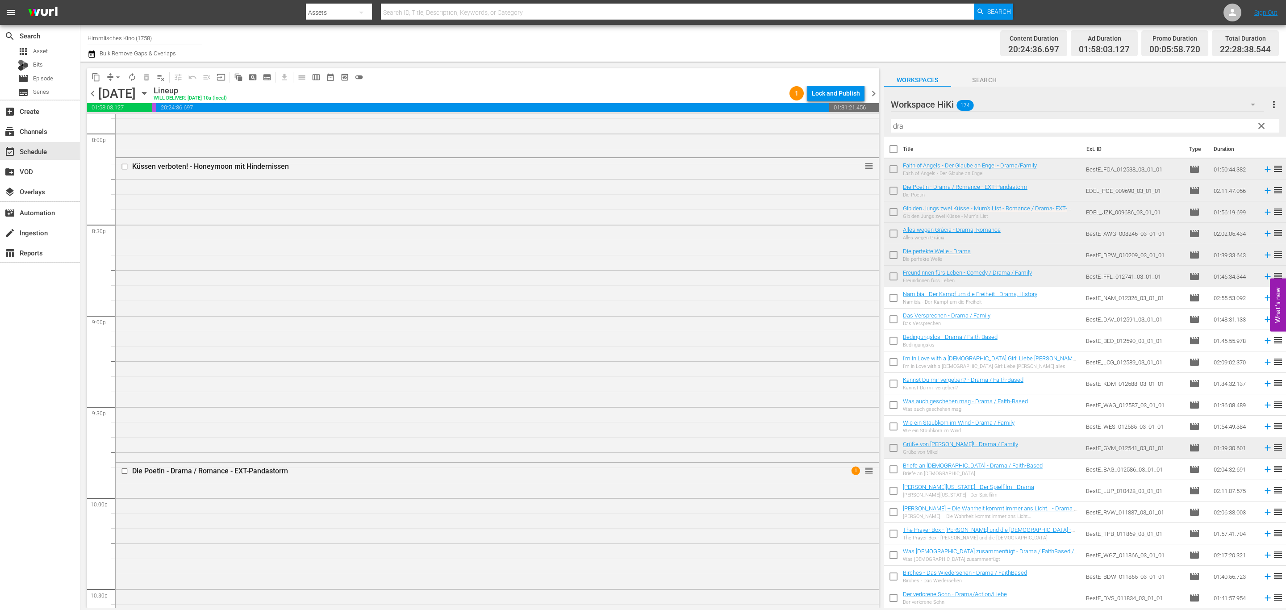
drag, startPoint x: 226, startPoint y: 357, endPoint x: 263, endPoint y: 380, distance: 42.7
click at [275, 384] on div "Delete Event" at bounding box center [262, 381] width 71 height 12
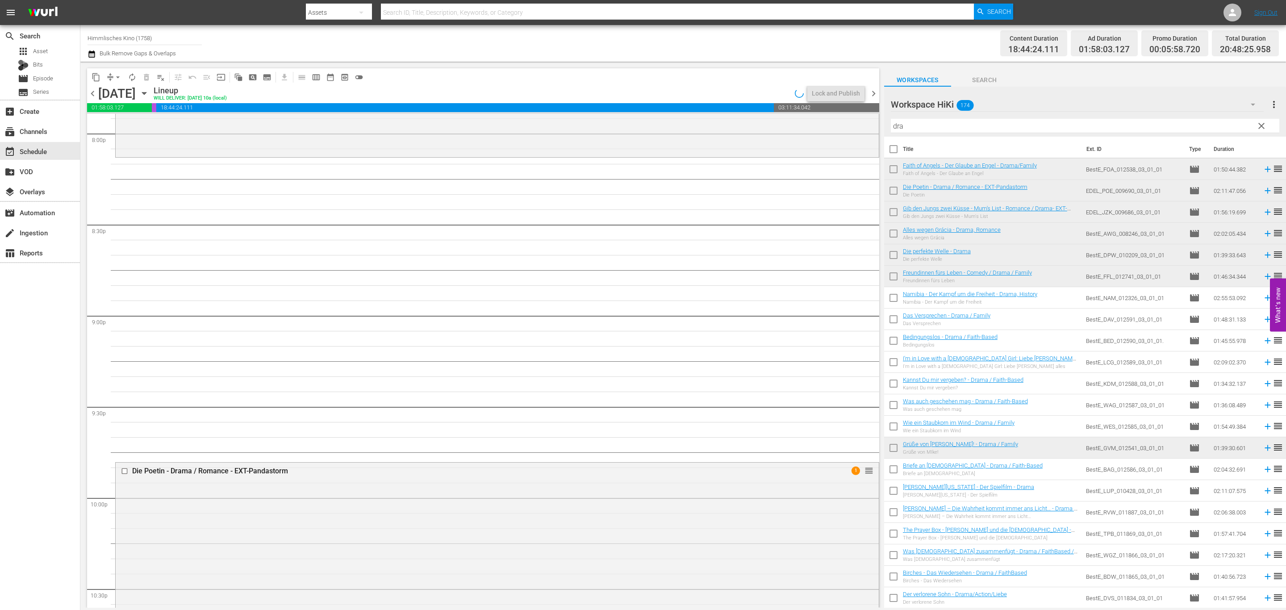
click at [116, 76] on span "arrow_drop_down" at bounding box center [117, 77] width 9 height 9
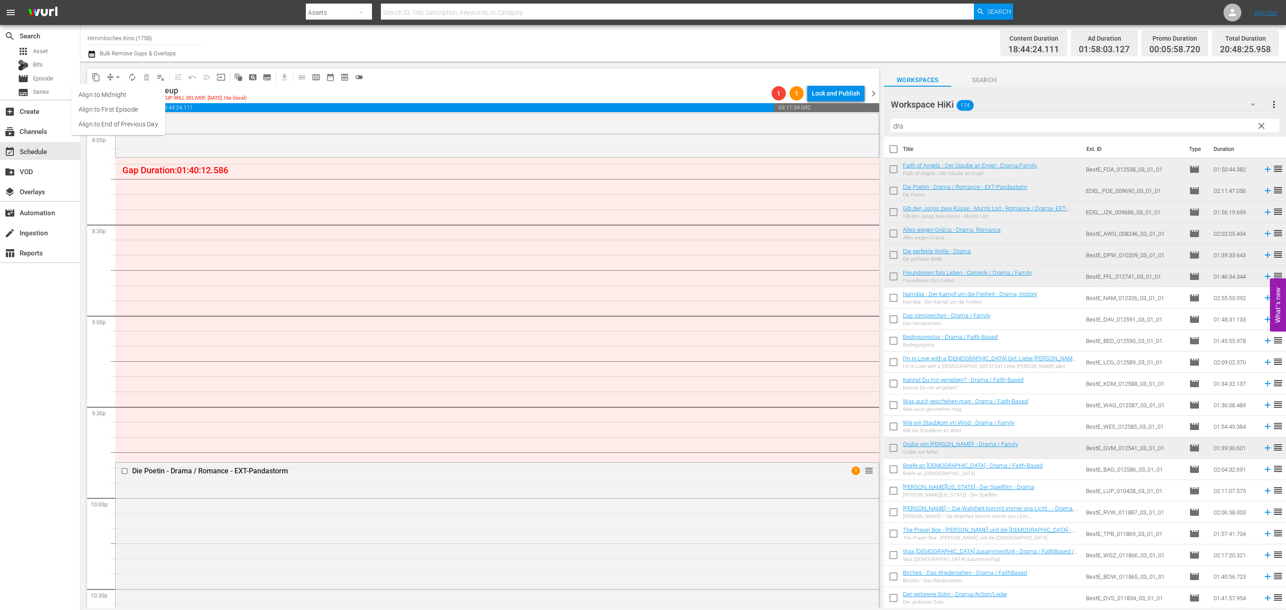
click at [124, 122] on li "Align to End of Previous Day" at bounding box center [118, 124] width 94 height 15
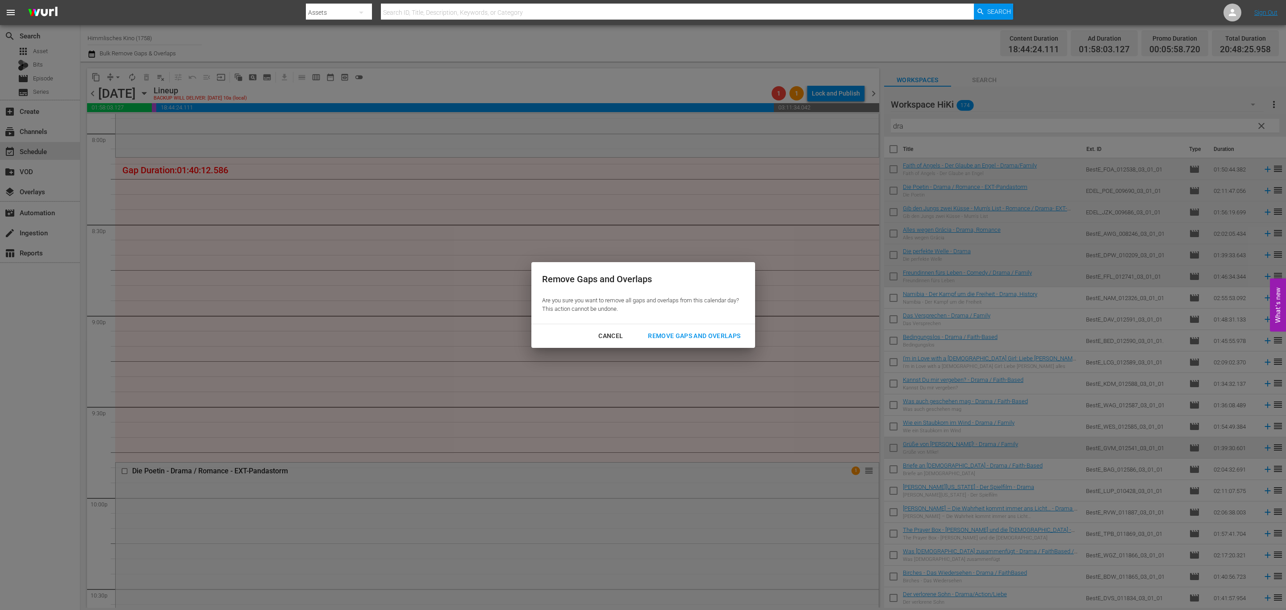
click at [690, 330] on button "Remove Gaps and Overlaps" at bounding box center [694, 336] width 114 height 17
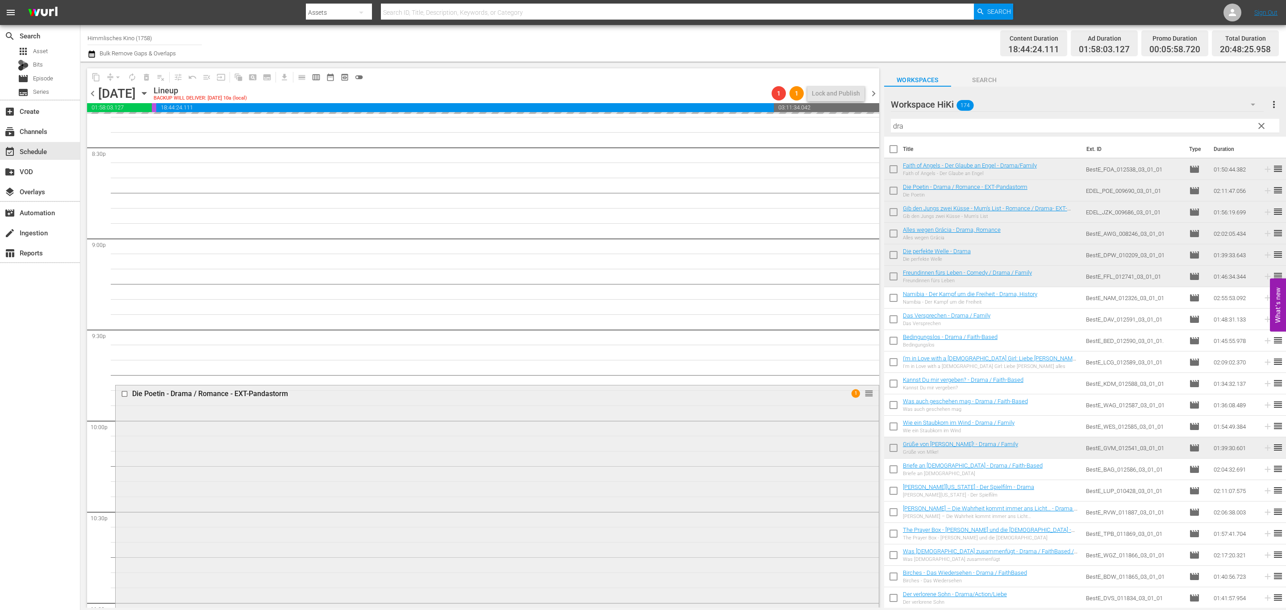
scroll to position [3878, 0]
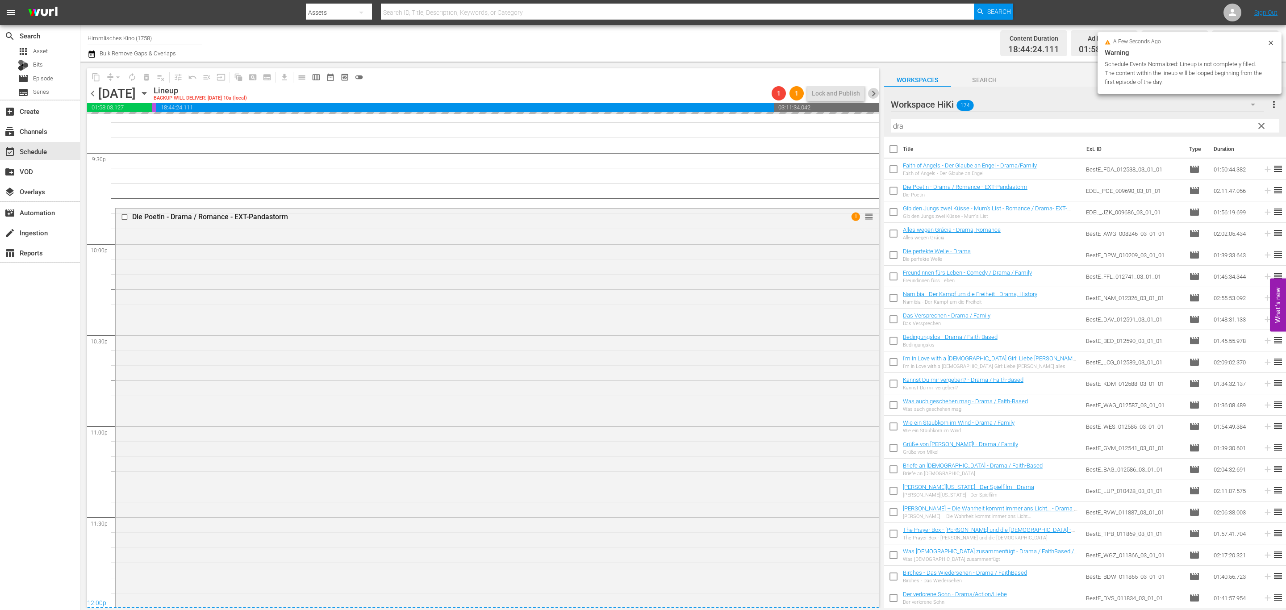
click at [872, 94] on span "chevron_right" at bounding box center [873, 93] width 11 height 11
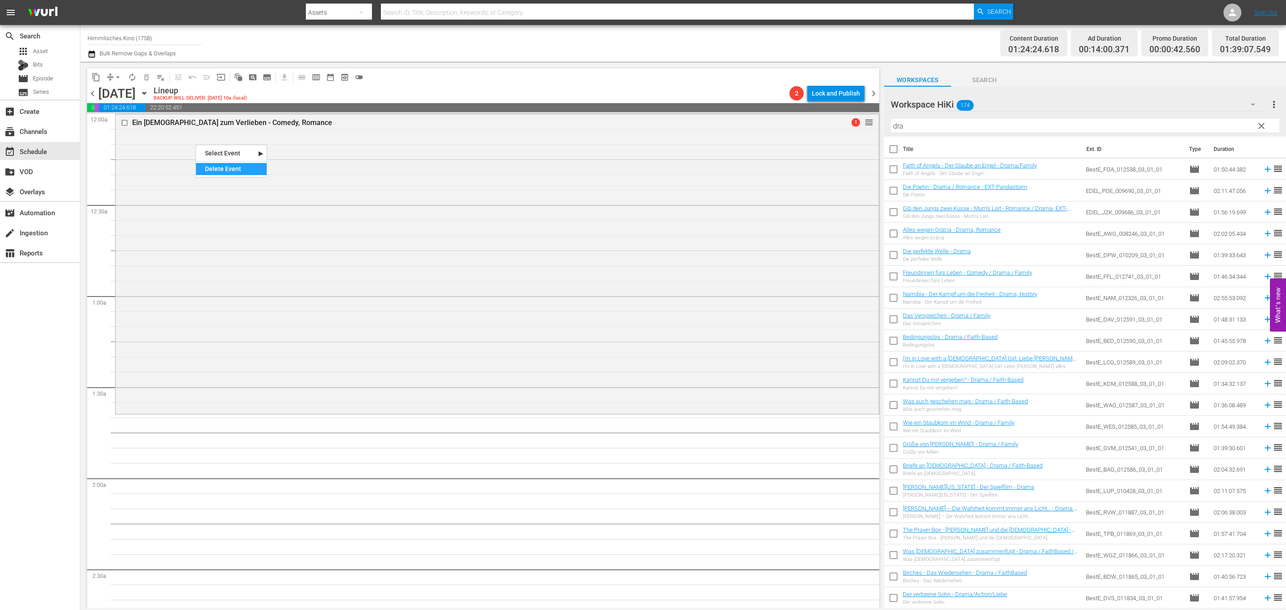
click at [230, 166] on div "Delete Event" at bounding box center [231, 169] width 71 height 12
click at [93, 91] on span "chevron_left" at bounding box center [92, 93] width 11 height 11
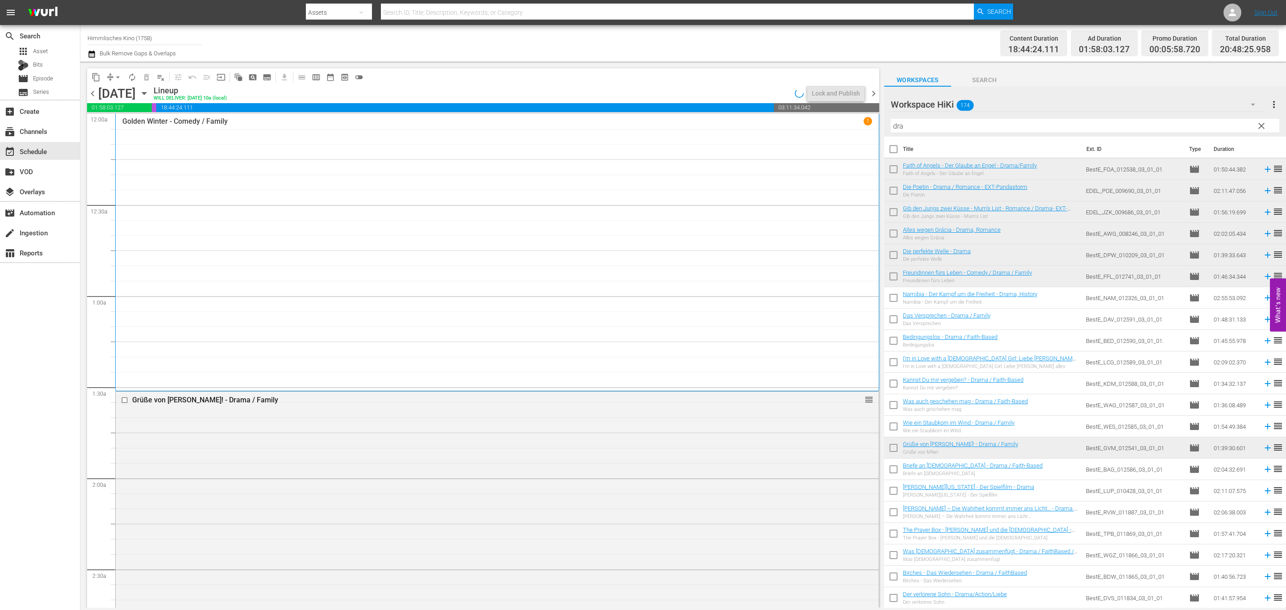
scroll to position [3878, 0]
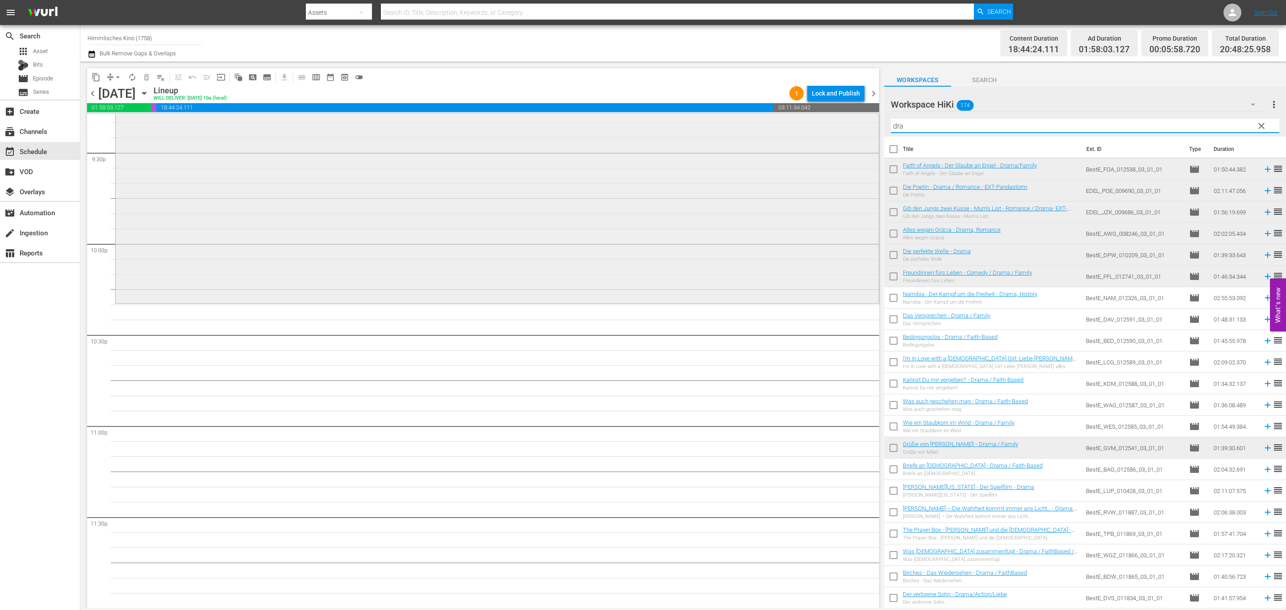
drag, startPoint x: 897, startPoint y: 127, endPoint x: 820, endPoint y: 119, distance: 78.1
click at [806, 124] on div "content_copy compress arrow_drop_down autorenew_outlined delete_forever_outline…" at bounding box center [683, 335] width 1206 height 546
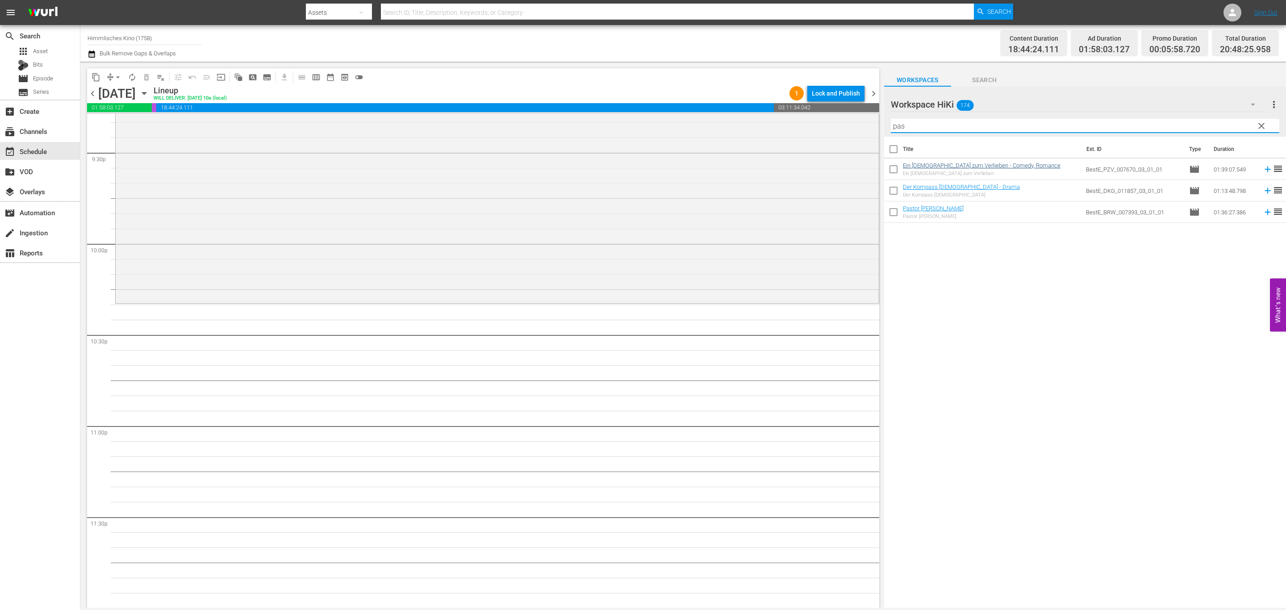
type input "pas"
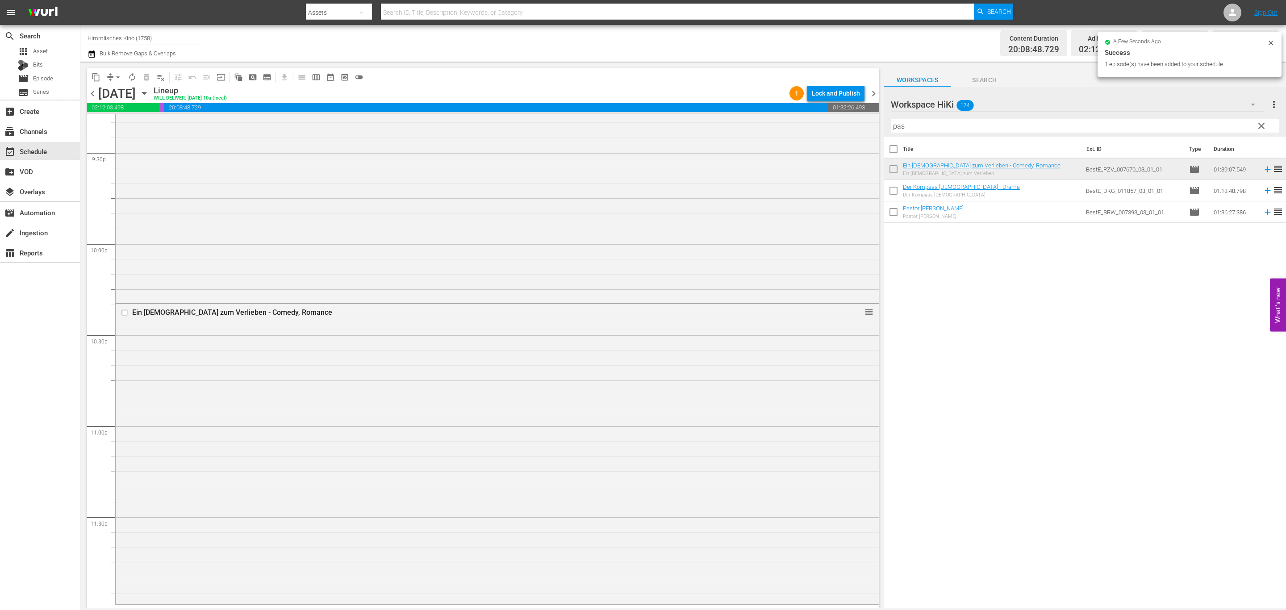
click at [146, 93] on icon "button" at bounding box center [144, 93] width 4 height 2
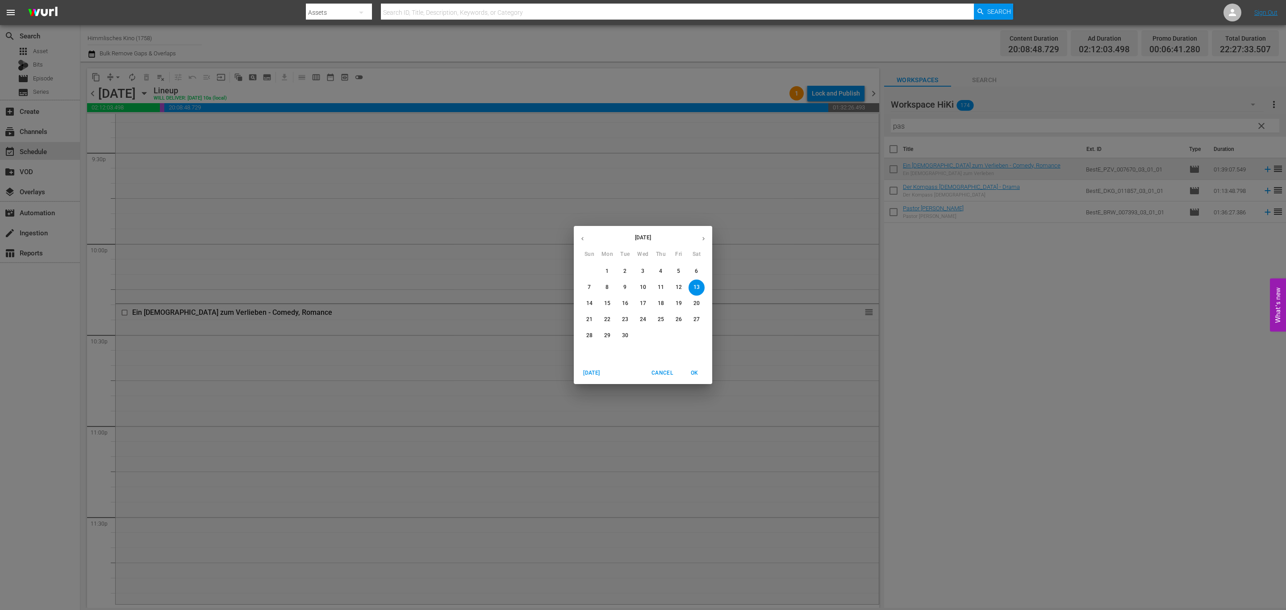
click at [695, 268] on p "6" at bounding box center [696, 271] width 3 height 8
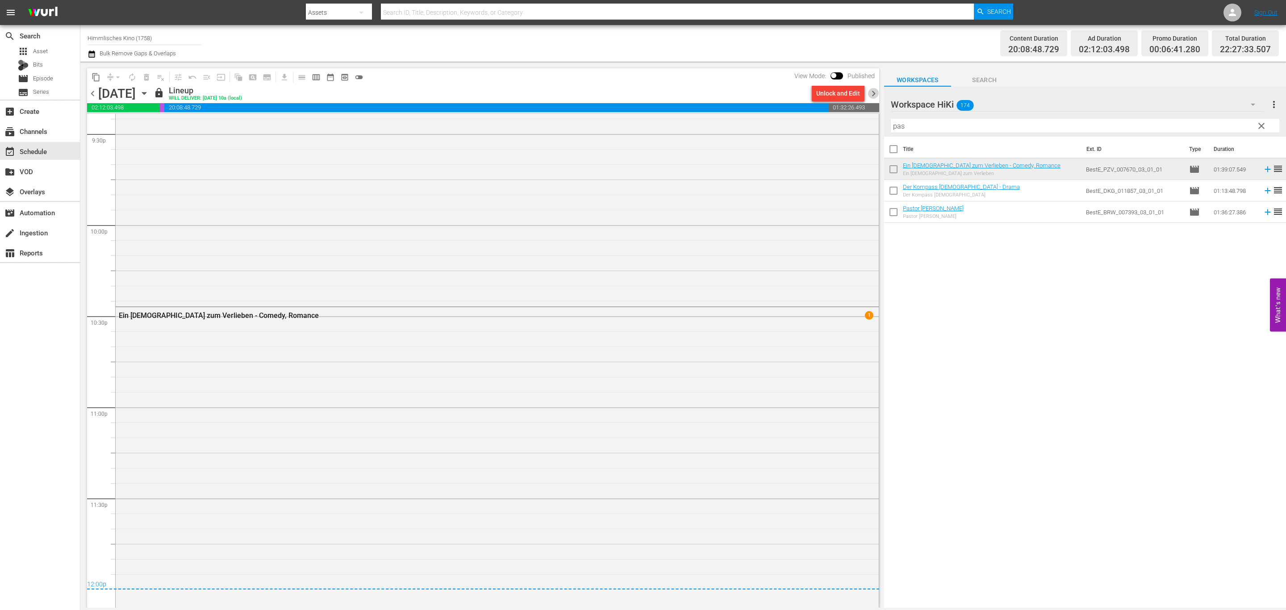
click at [872, 95] on span "chevron_right" at bounding box center [873, 93] width 11 height 11
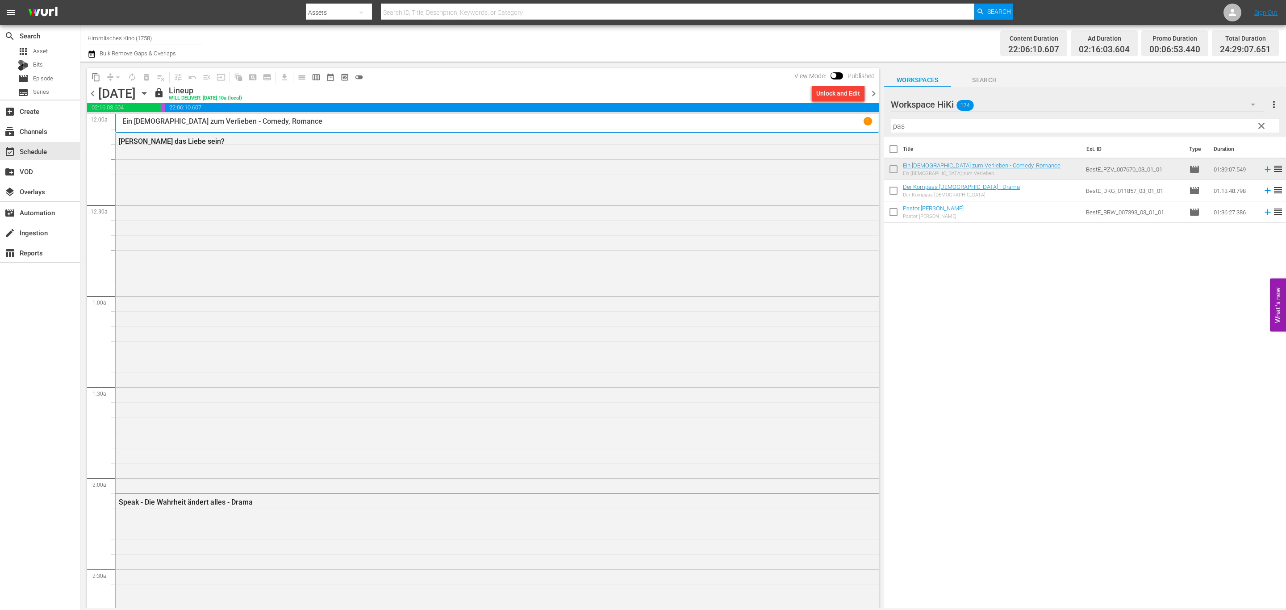
drag, startPoint x: 228, startPoint y: 92, endPoint x: 237, endPoint y: 92, distance: 9.0
click at [151, 92] on div "Sunday, September 7th September 7th" at bounding box center [124, 93] width 53 height 15
click at [97, 70] on button "content_copy" at bounding box center [96, 77] width 14 height 14
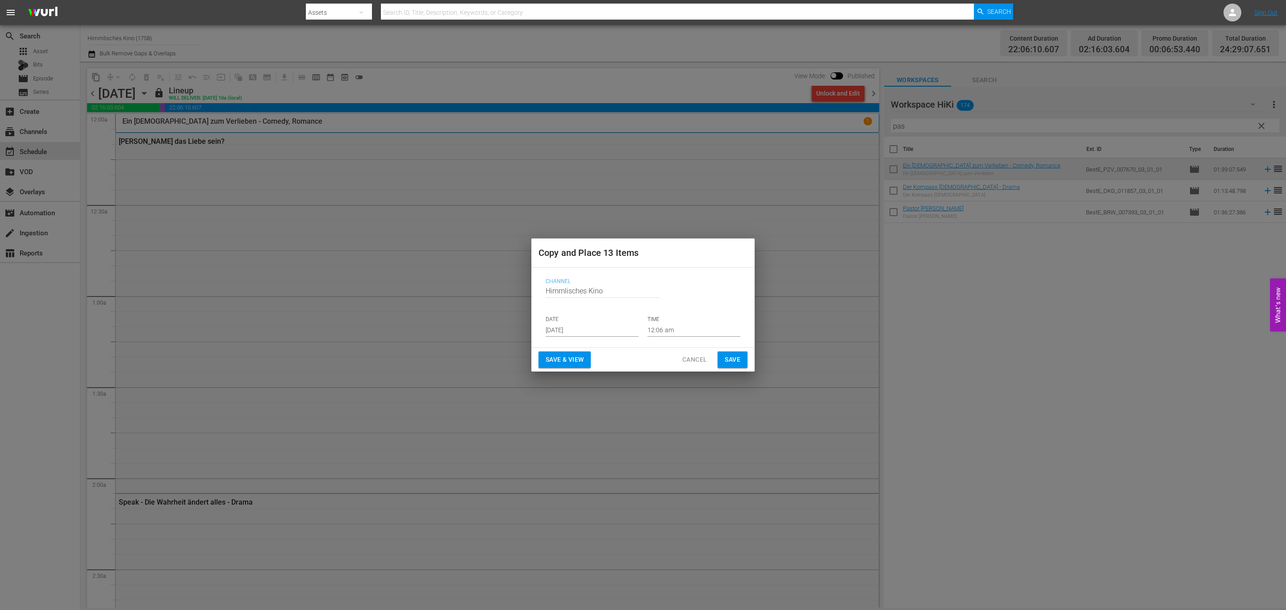
click at [590, 324] on input "Aug 31st 2025" at bounding box center [592, 329] width 93 height 13
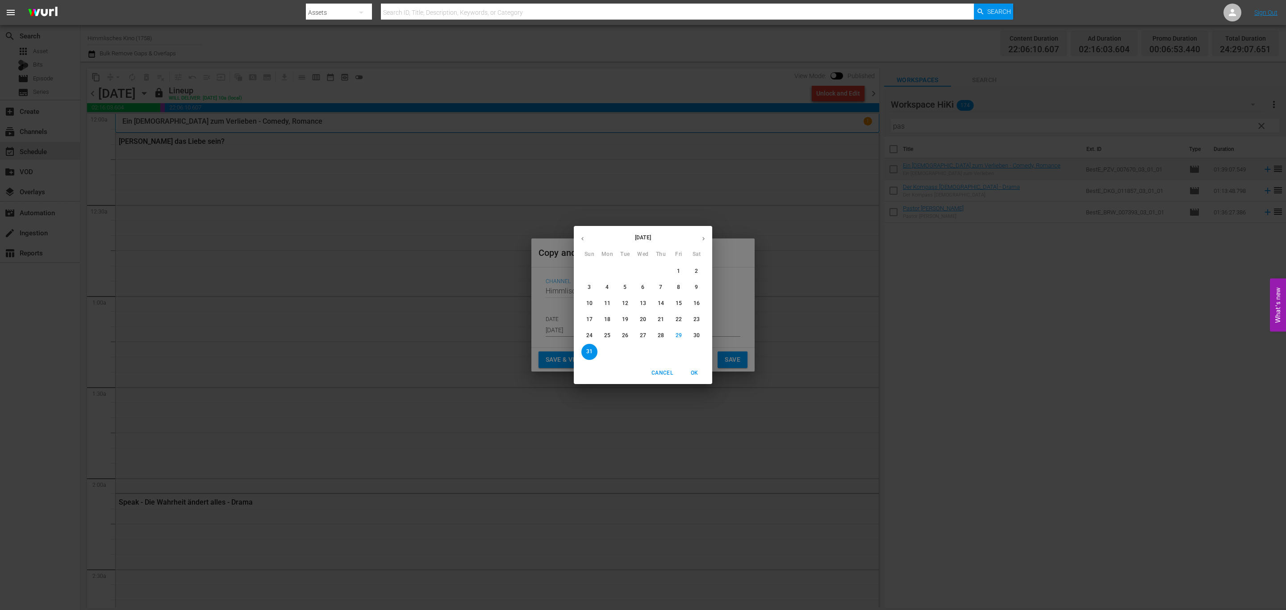
click at [698, 233] on button "button" at bounding box center [703, 238] width 17 height 17
click at [584, 304] on span "14" at bounding box center [589, 304] width 16 height 8
type input "Sep 14th 2025"
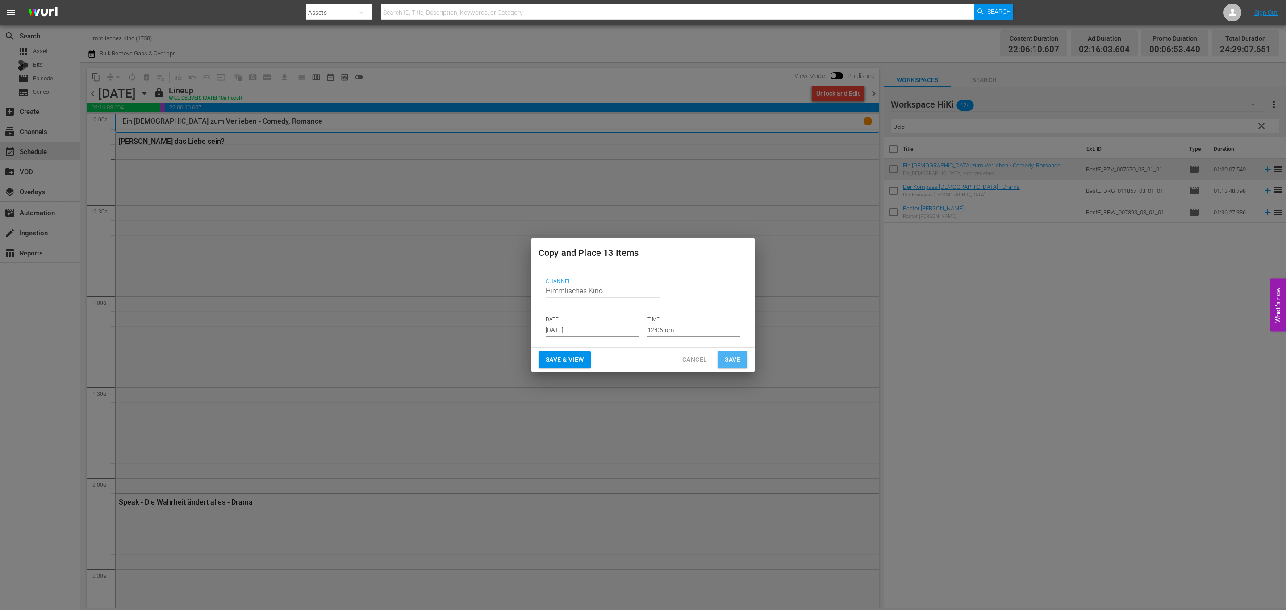
click at [737, 359] on span "Save" at bounding box center [733, 359] width 16 height 11
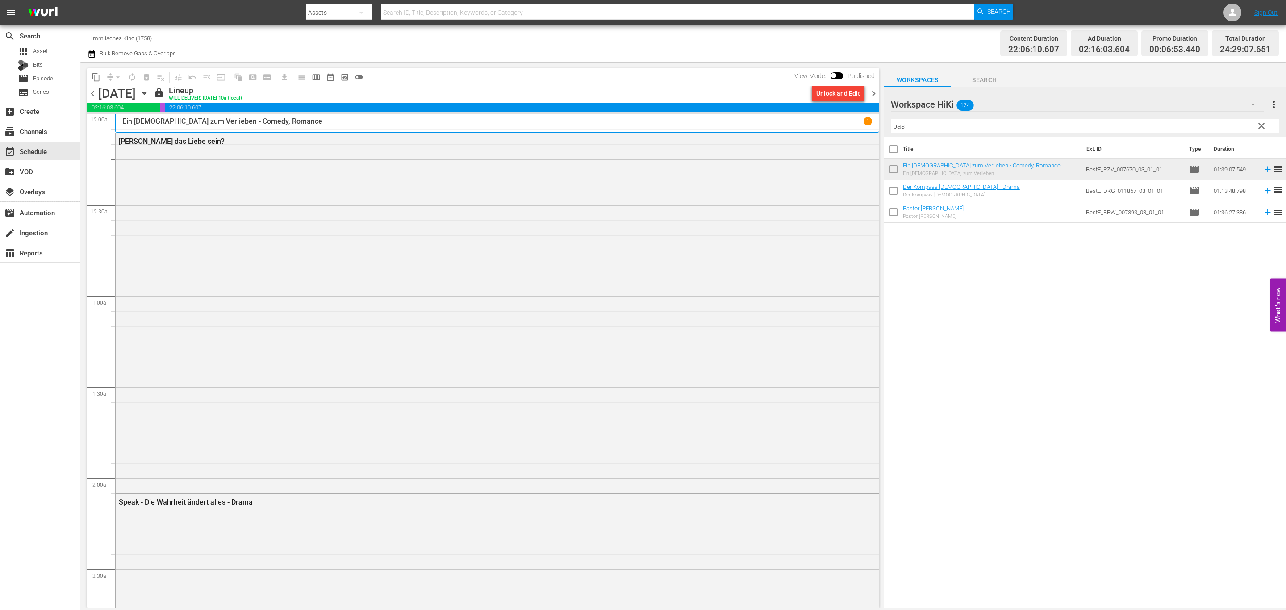
click at [149, 92] on icon "button" at bounding box center [144, 93] width 10 height 10
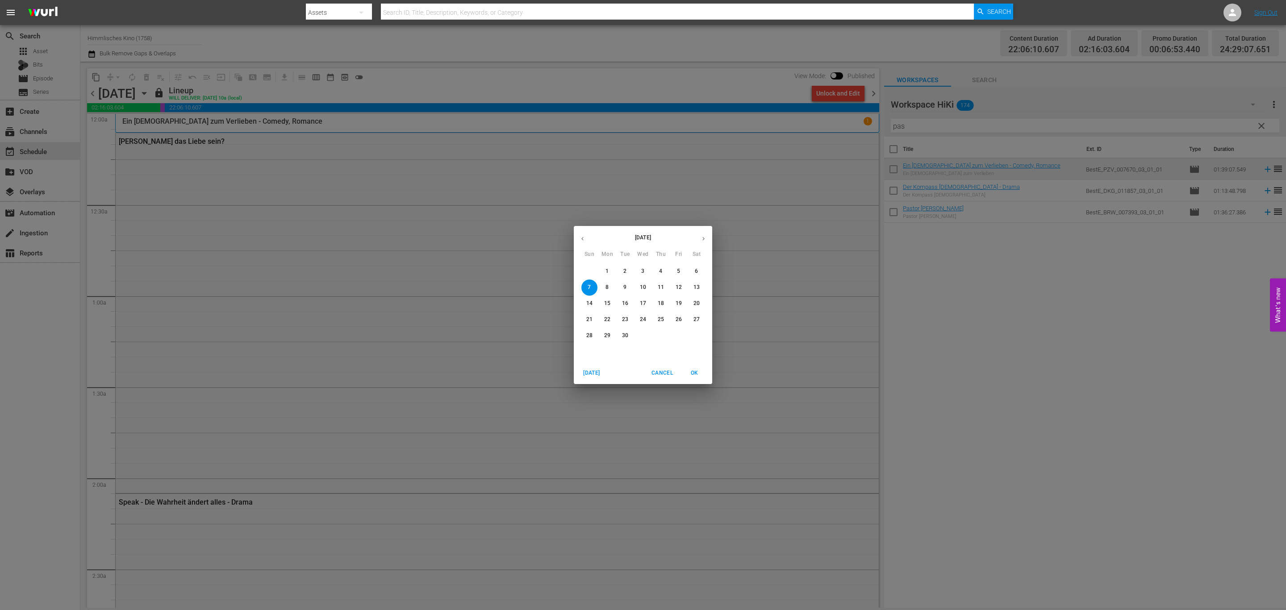
click at [587, 306] on p "14" at bounding box center [589, 304] width 6 height 8
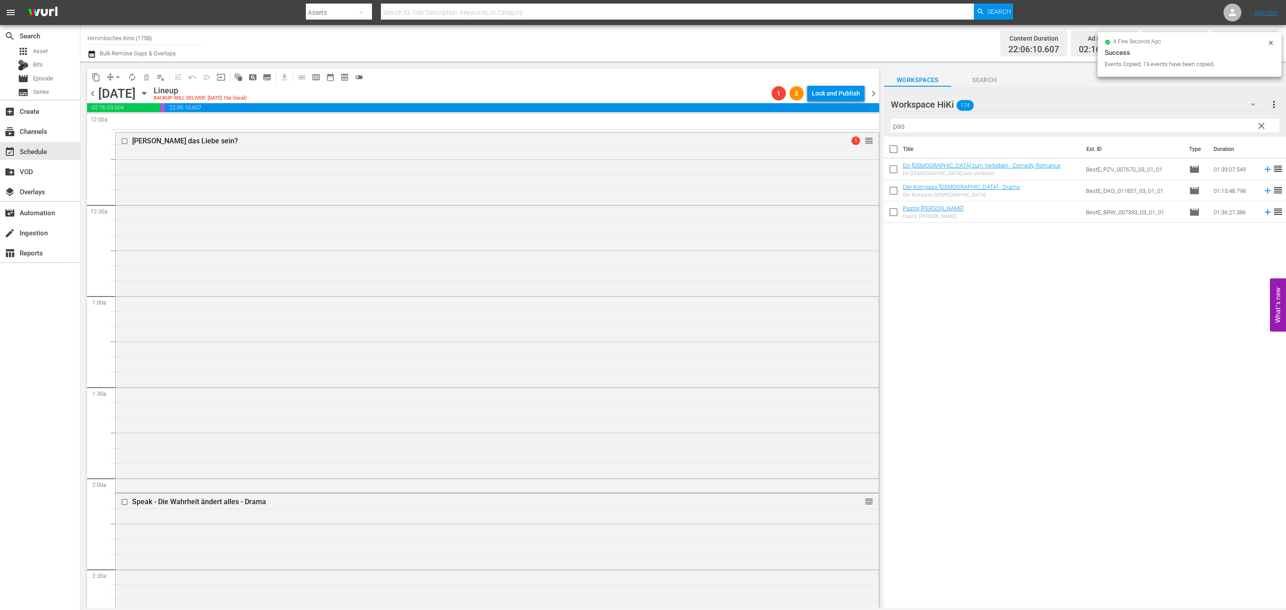
click at [86, 94] on div "content_copy compress arrow_drop_down autorenew_outlined delete_forever_outline…" at bounding box center [480, 335] width 801 height 546
click at [92, 89] on span "chevron_left" at bounding box center [92, 93] width 11 height 11
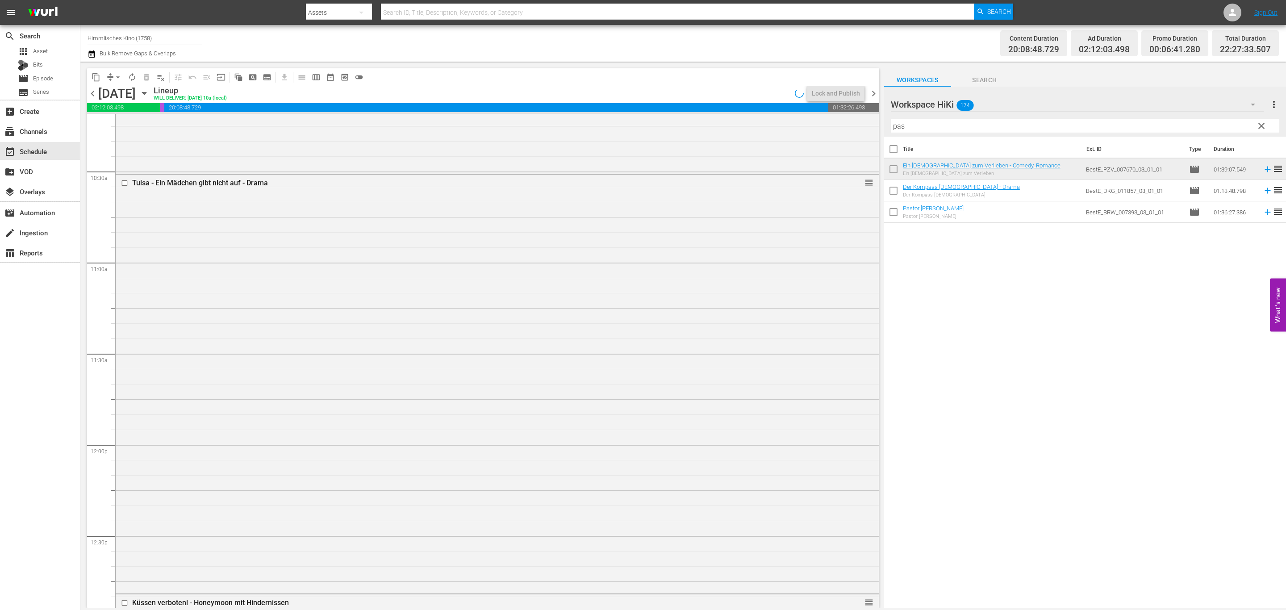
scroll to position [3878, 0]
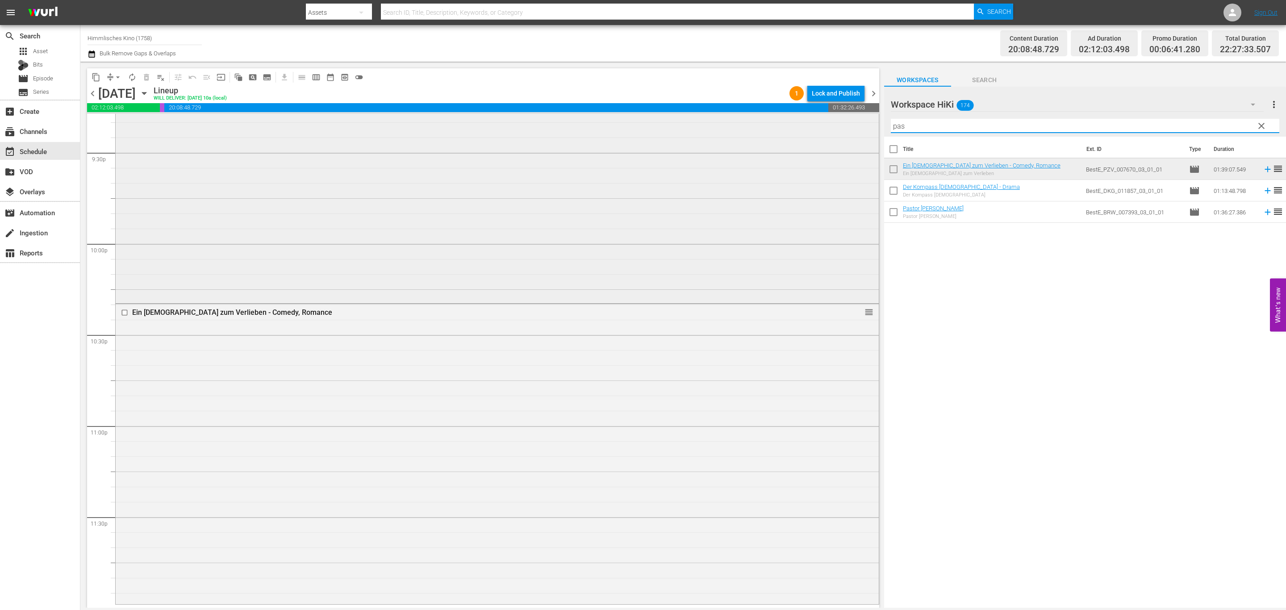
drag, startPoint x: 902, startPoint y: 125, endPoint x: 817, endPoint y: 122, distance: 84.9
click at [817, 122] on div "content_copy compress arrow_drop_down autorenew_outlined delete_forever_outline…" at bounding box center [683, 335] width 1206 height 546
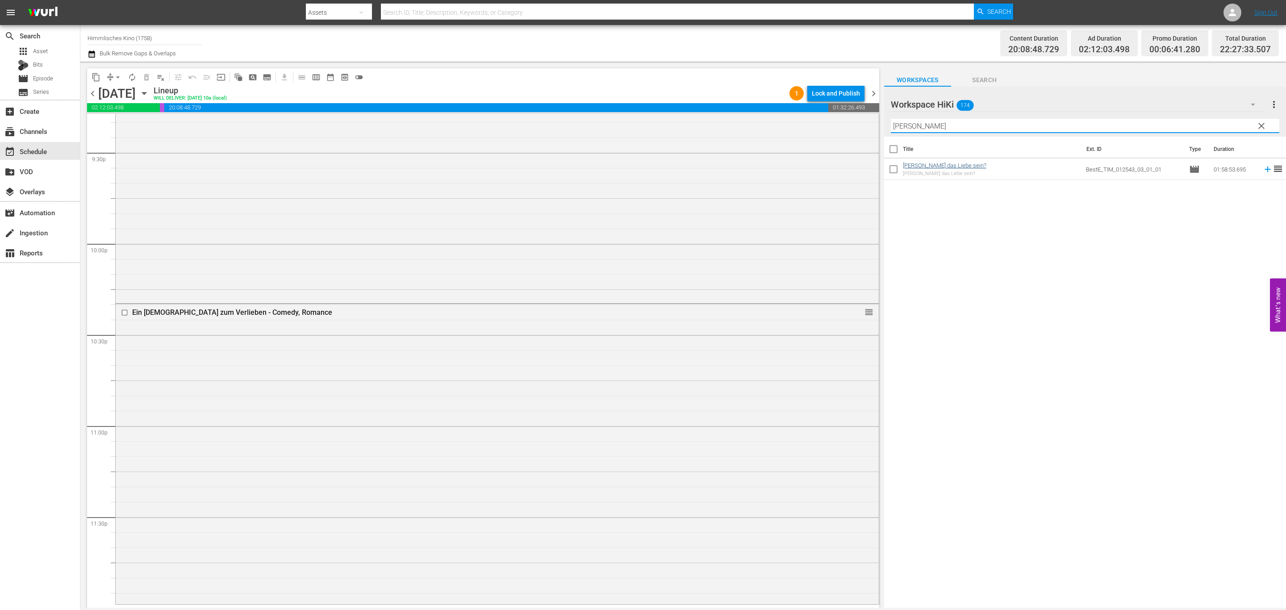
type input "tim"
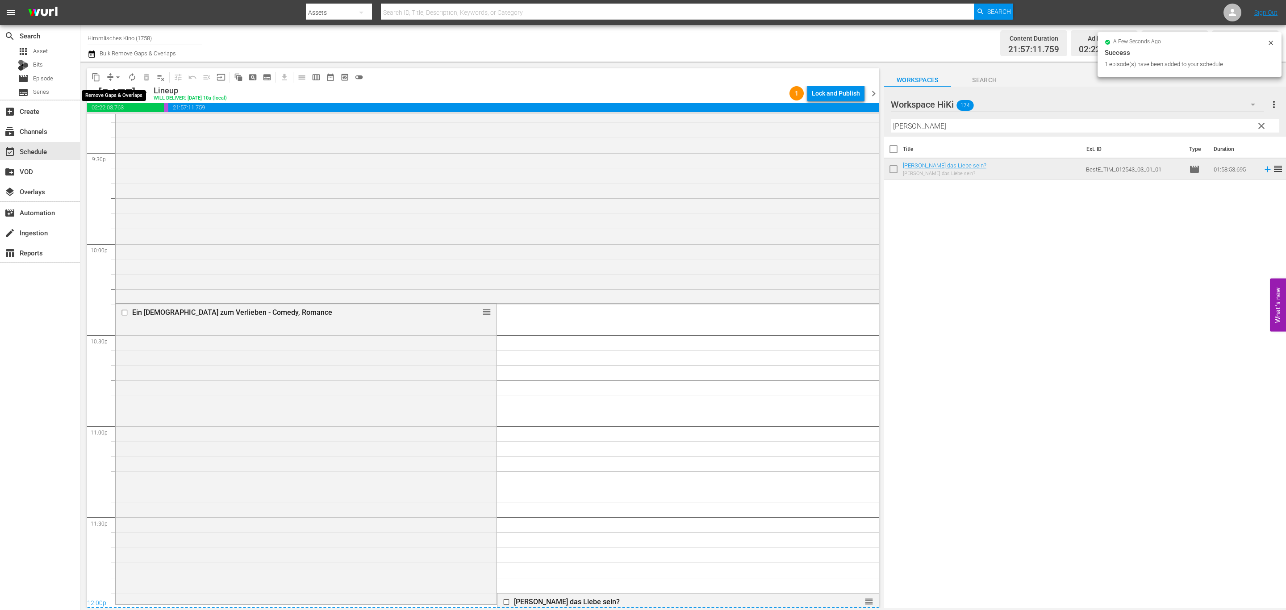
click at [118, 76] on span "arrow_drop_down" at bounding box center [117, 77] width 9 height 9
click at [136, 121] on li "Align to End of Previous Day" at bounding box center [118, 124] width 94 height 15
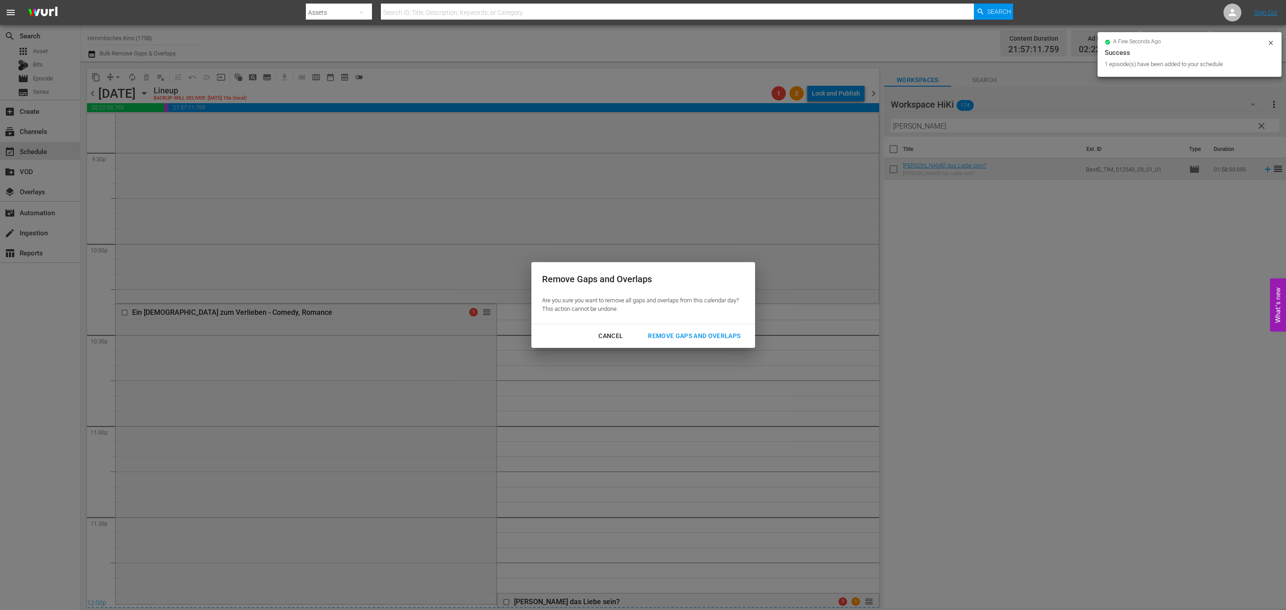
click at [672, 330] on button "Remove Gaps and Overlaps" at bounding box center [694, 336] width 114 height 17
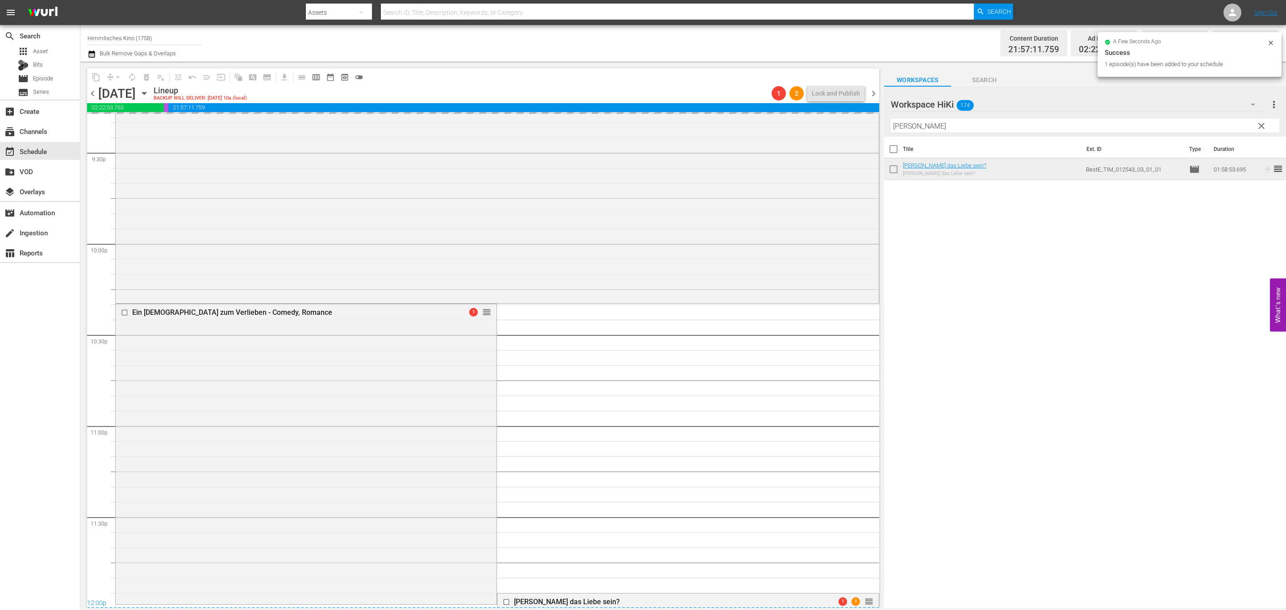
click at [880, 92] on div "content_copy compress arrow_drop_down autorenew_outlined delete_forever_outline…" at bounding box center [482, 335] width 804 height 546
click at [875, 94] on span "chevron_right" at bounding box center [873, 93] width 11 height 11
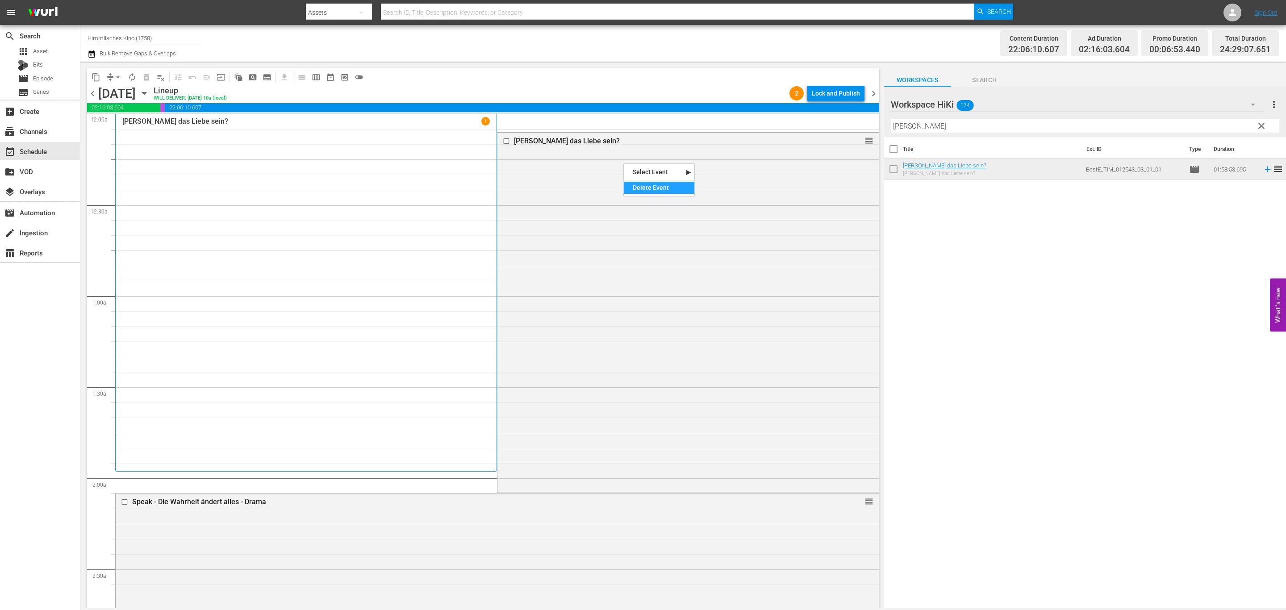
click at [639, 184] on div "Delete Event" at bounding box center [659, 188] width 71 height 12
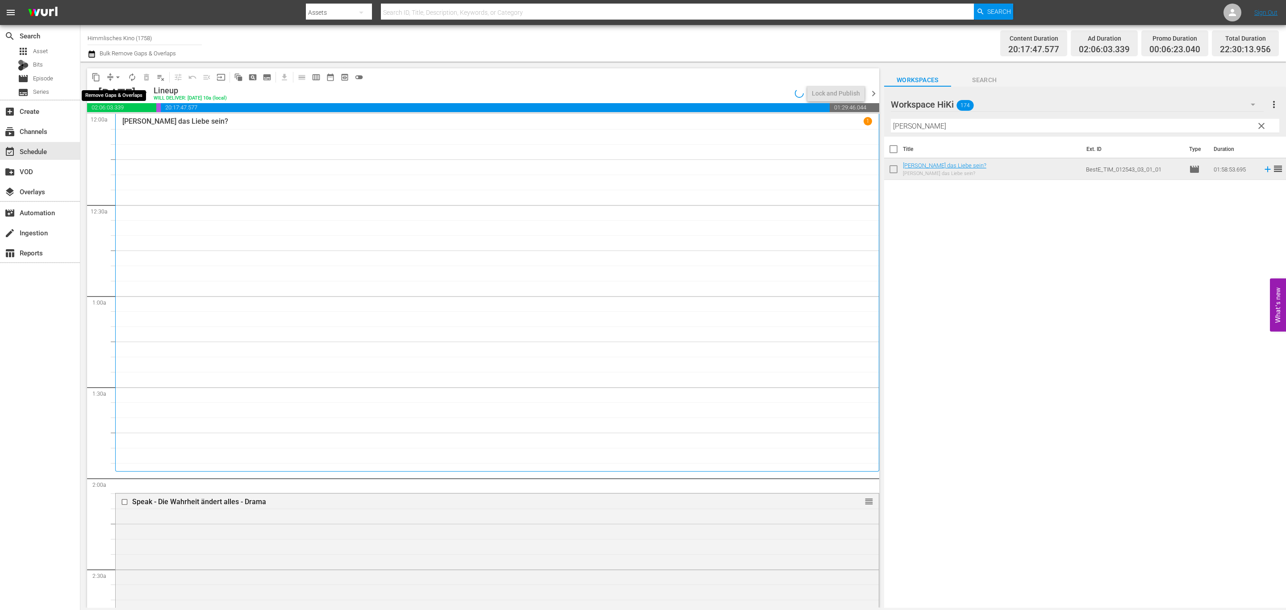
click at [115, 79] on span "arrow_drop_down" at bounding box center [117, 77] width 9 height 9
drag, startPoint x: 121, startPoint y: 111, endPoint x: 126, endPoint y: 123, distance: 13.0
click at [126, 123] on ul "Align to Midnight Align to First Episode Align to End of Previous Day" at bounding box center [118, 109] width 94 height 51
click at [126, 123] on li "Align to End of Previous Day" at bounding box center [118, 124] width 94 height 15
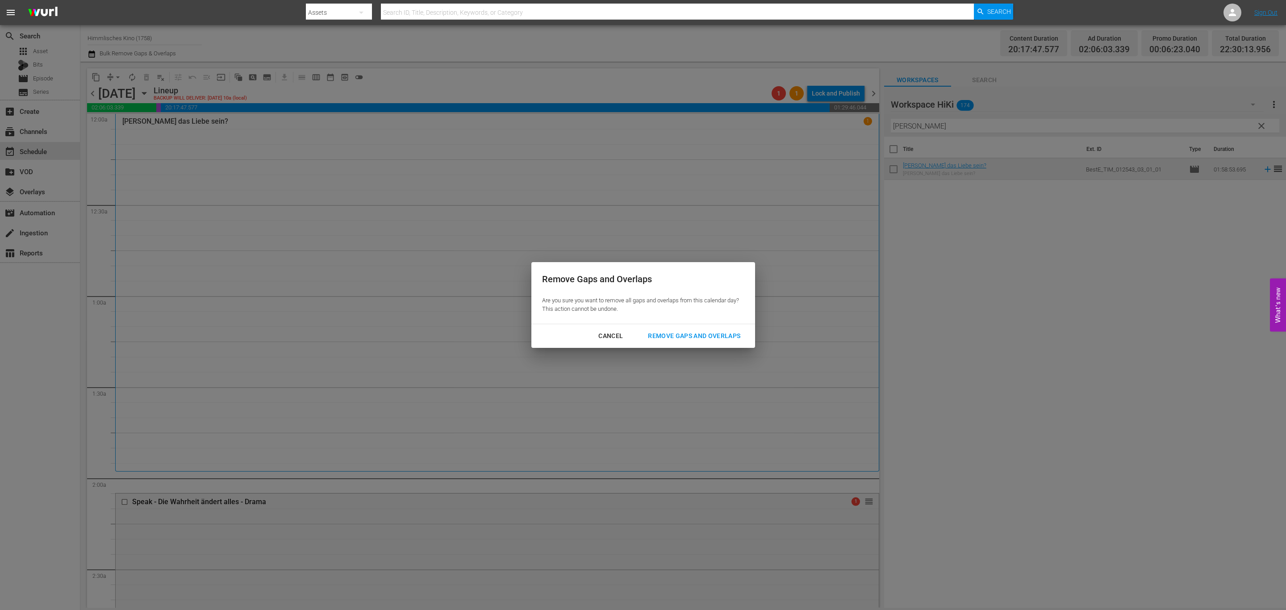
click at [702, 334] on div "Remove Gaps and Overlaps" at bounding box center [694, 335] width 107 height 11
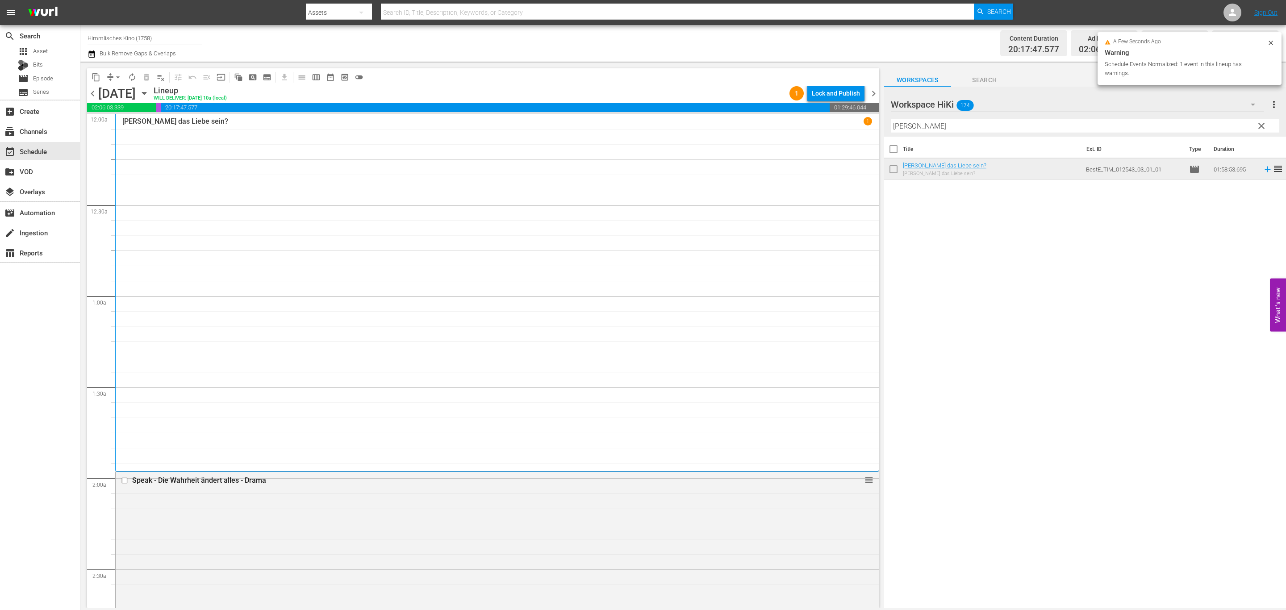
click at [875, 90] on span "chevron_right" at bounding box center [873, 93] width 11 height 11
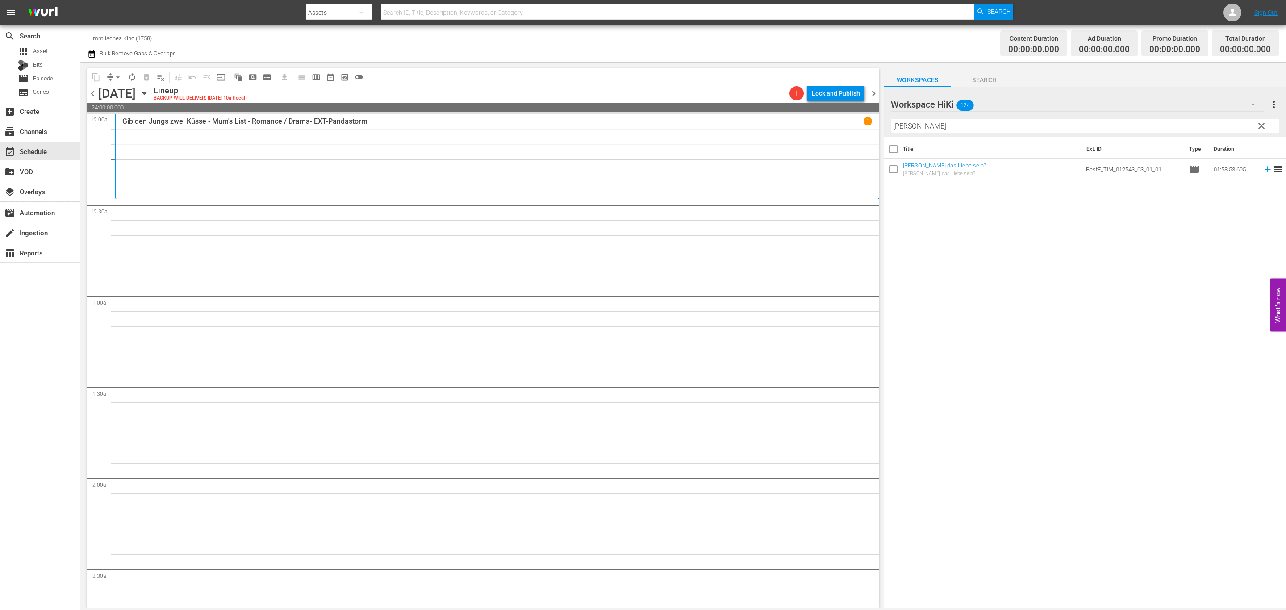
click at [146, 92] on icon "button" at bounding box center [144, 93] width 4 height 2
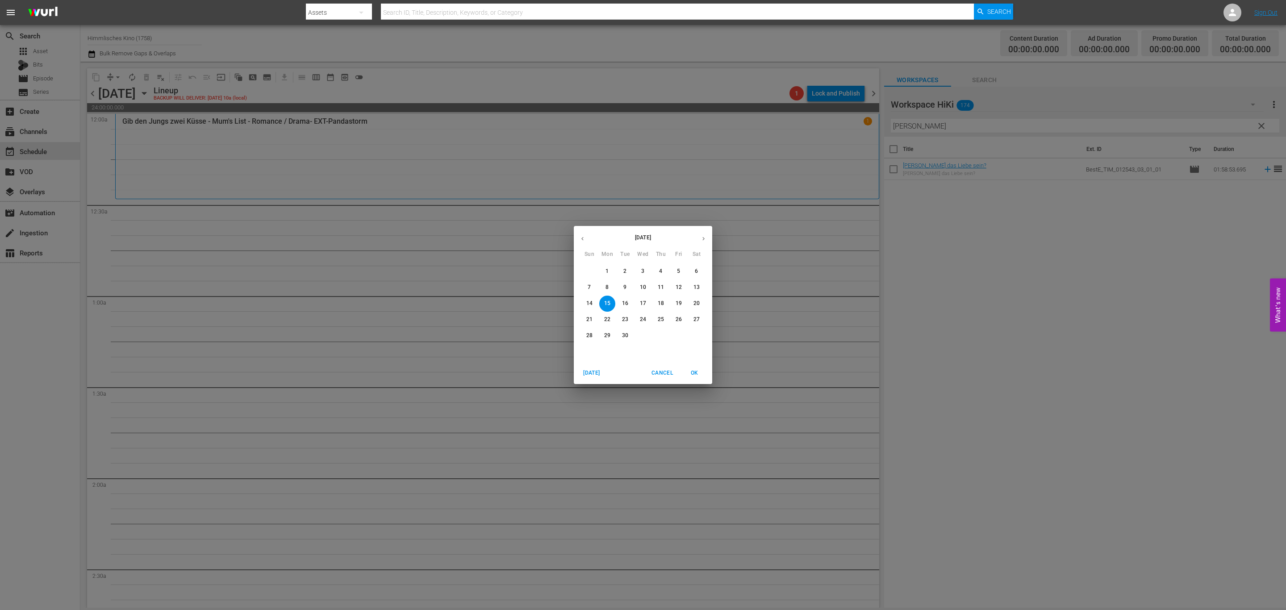
click at [615, 288] on span "8" at bounding box center [607, 288] width 16 height 8
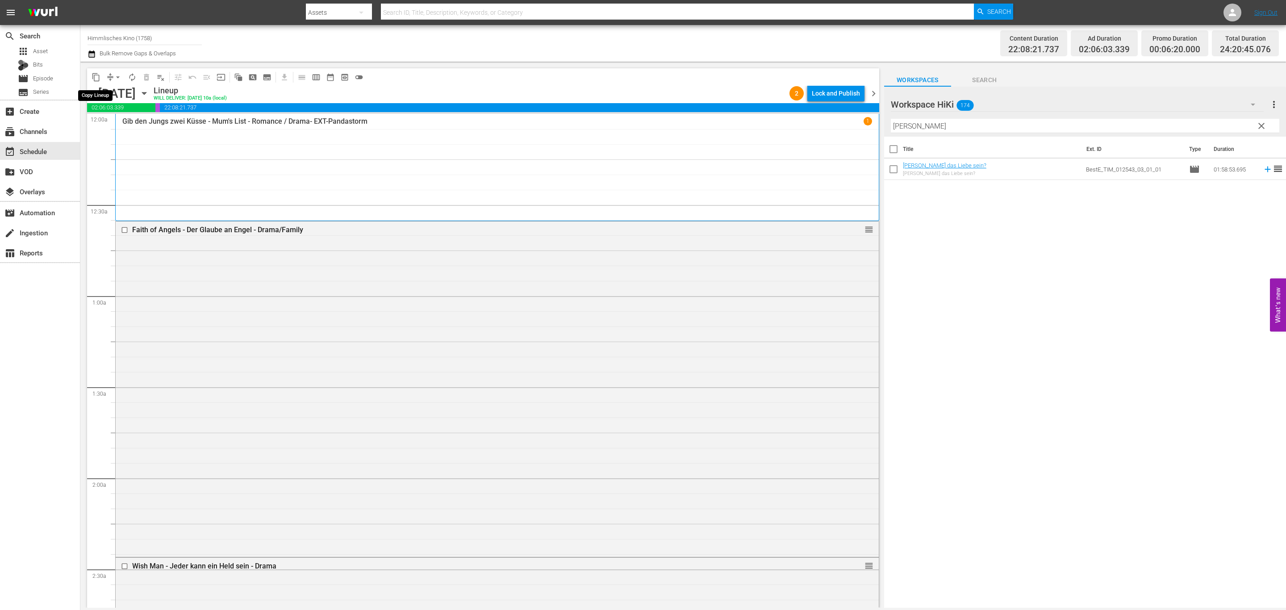
click at [88, 52] on icon "button" at bounding box center [92, 54] width 8 height 11
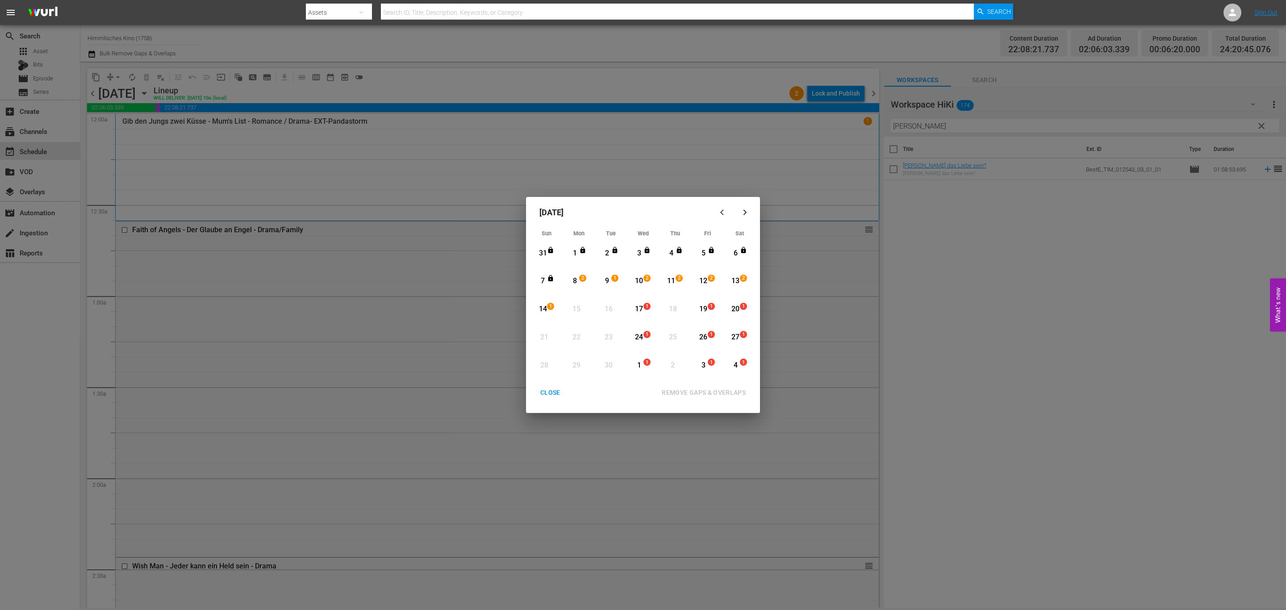
click at [544, 400] on button "CLOSE" at bounding box center [551, 392] width 42 height 17
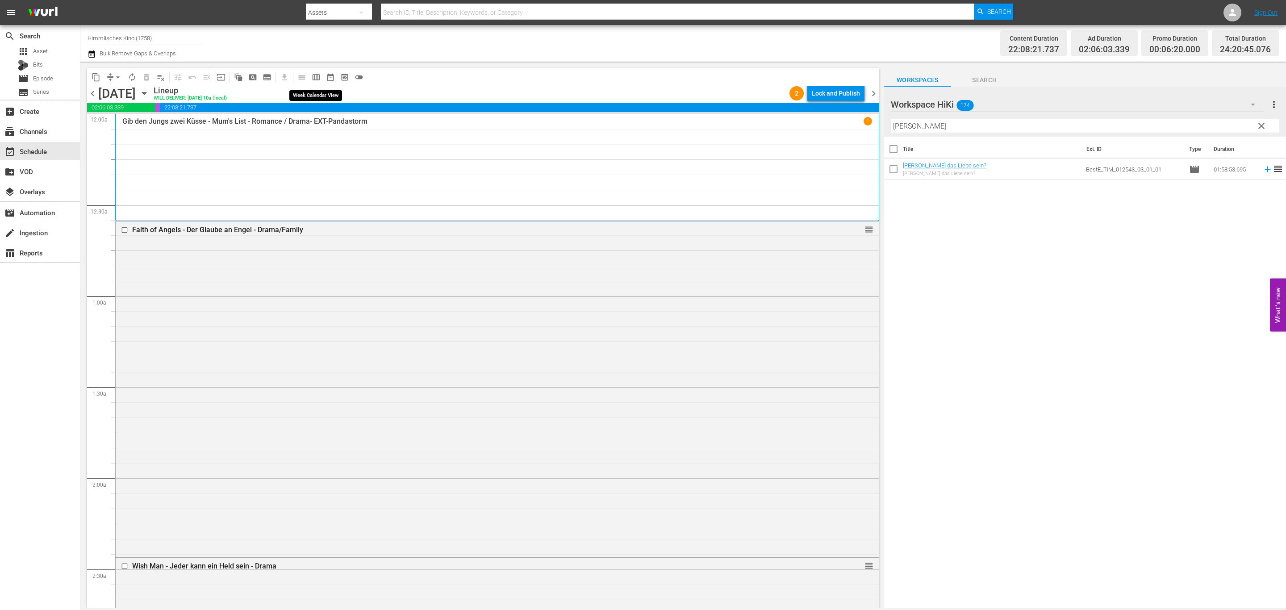
click at [319, 75] on span "calendar_view_week_outlined" at bounding box center [316, 77] width 9 height 9
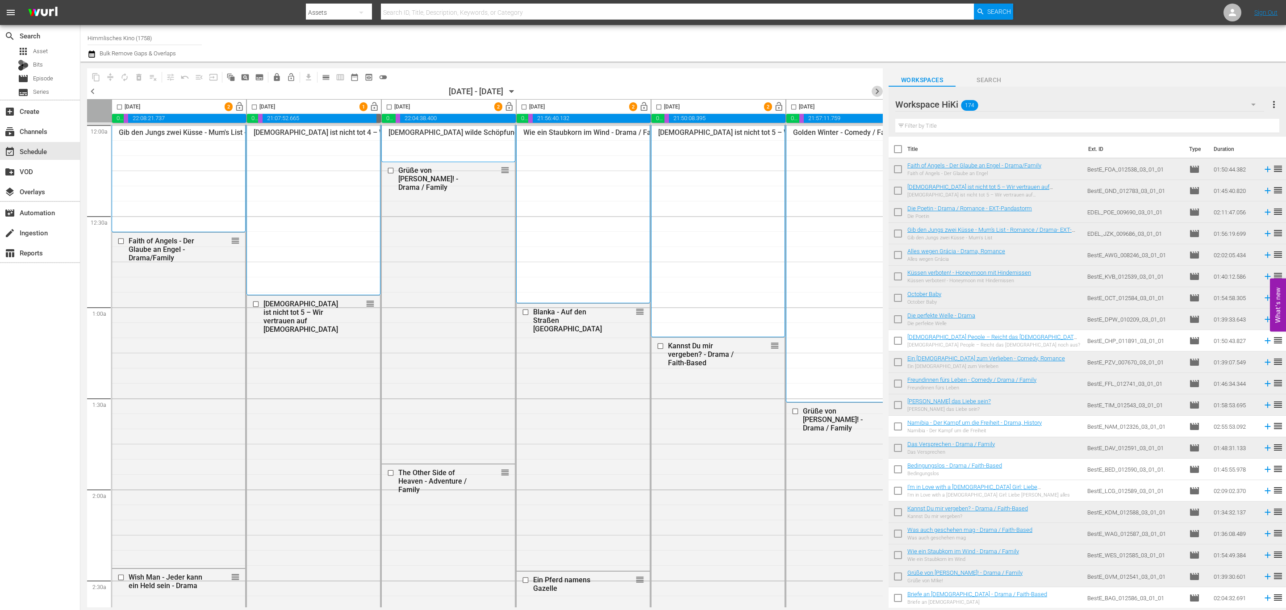
click at [876, 88] on span "chevron_right" at bounding box center [877, 91] width 11 height 11
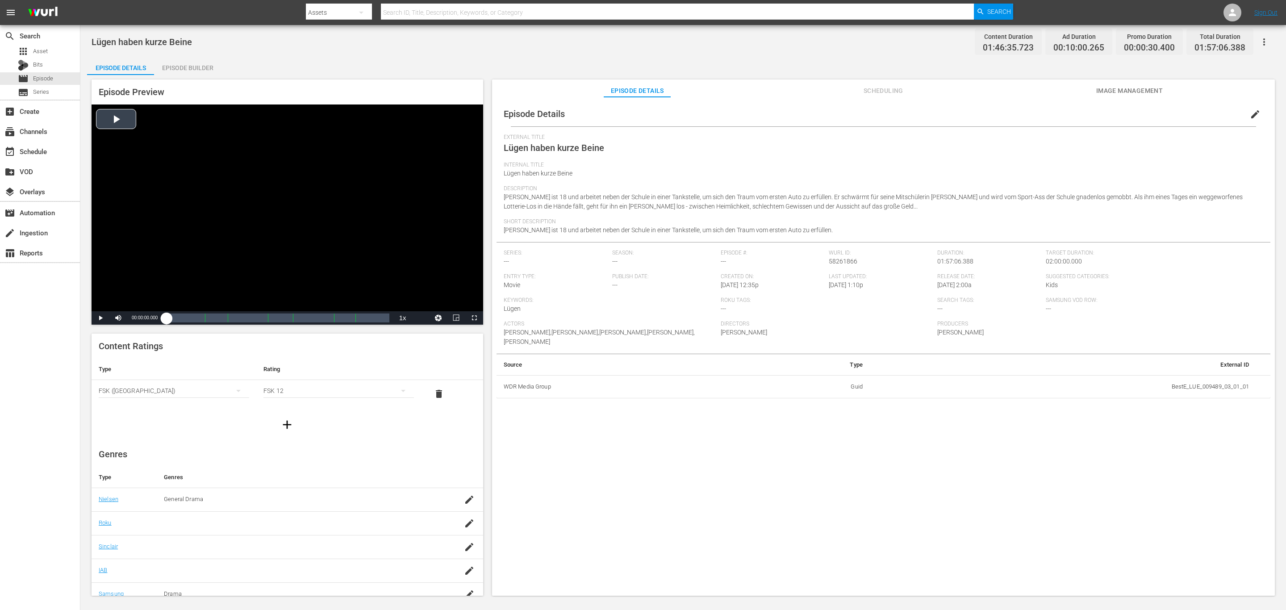
click at [234, 317] on div "Loaded : 0.09% 00:00:00.000" at bounding box center [278, 317] width 222 height 9
click at [271, 230] on div "Video Player" at bounding box center [288, 207] width 392 height 207
click at [291, 315] on div "01:05:14.500 Lügen haben kurze [PERSON_NAME] (4/7)" at bounding box center [291, 317] width 0 height 9
click at [385, 223] on div "Video Player" at bounding box center [288, 207] width 392 height 207
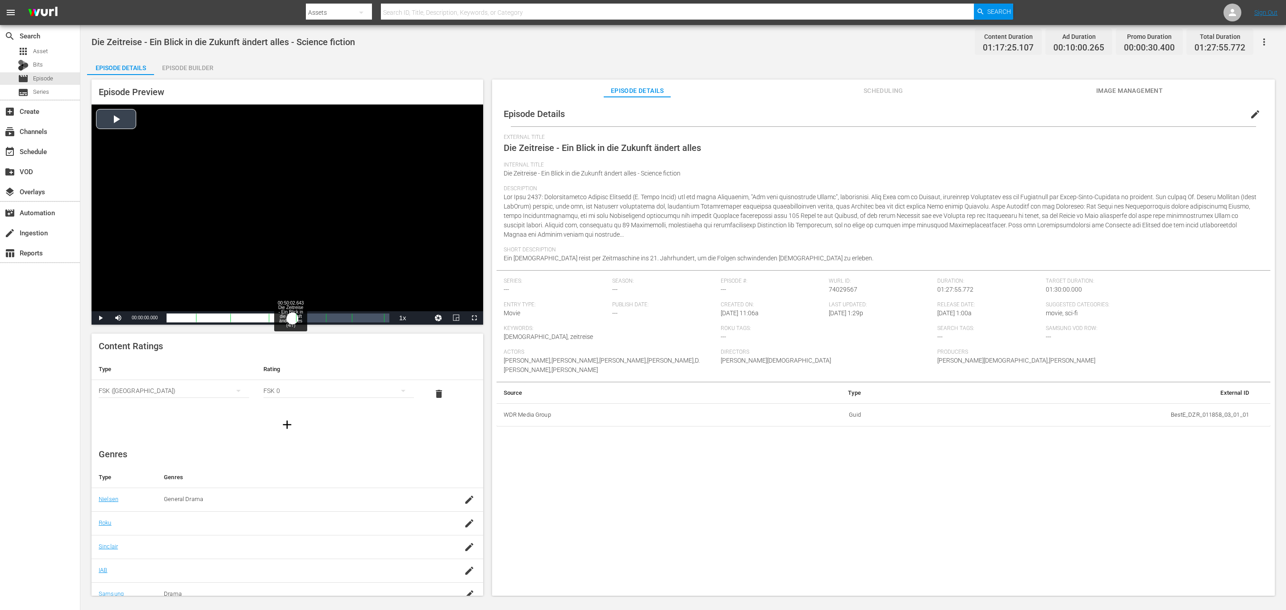
click at [292, 313] on div "Loaded : 0.13% 00:50:02.643 Die Zeitreise - Ein Blick in die Zukunft ändert all…" at bounding box center [277, 317] width 231 height 13
click at [309, 240] on div "Video Player" at bounding box center [288, 207] width 392 height 207
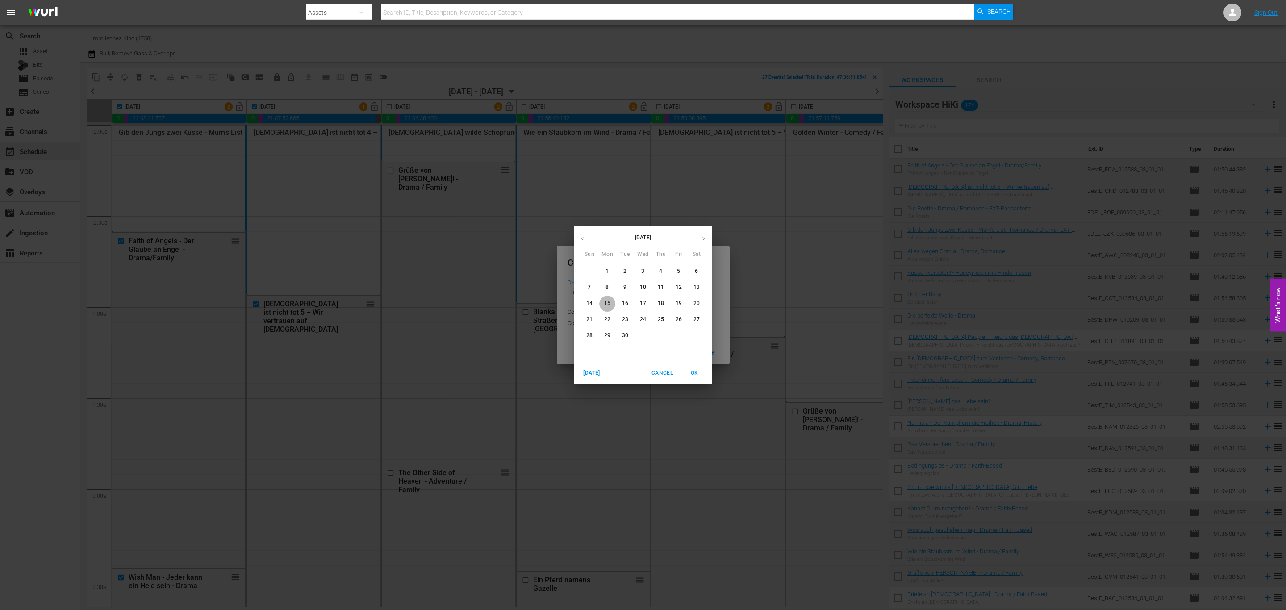
click at [603, 302] on span "15" at bounding box center [607, 304] width 16 height 8
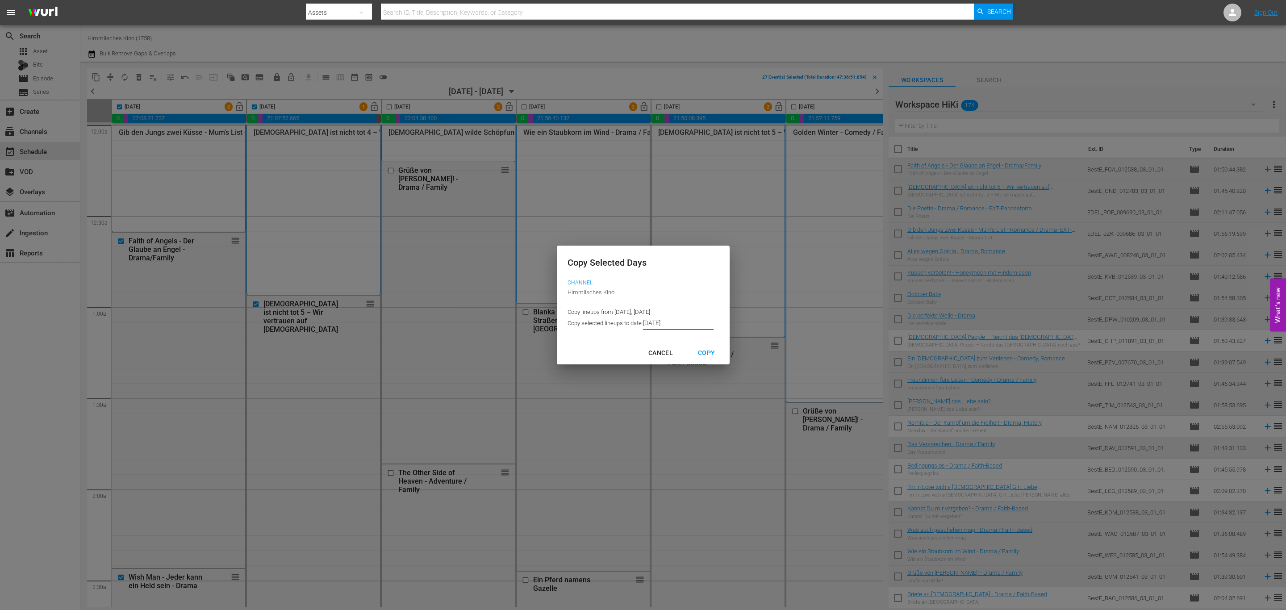
click at [713, 350] on div "Copy" at bounding box center [706, 352] width 31 height 11
type input "[DATE]"
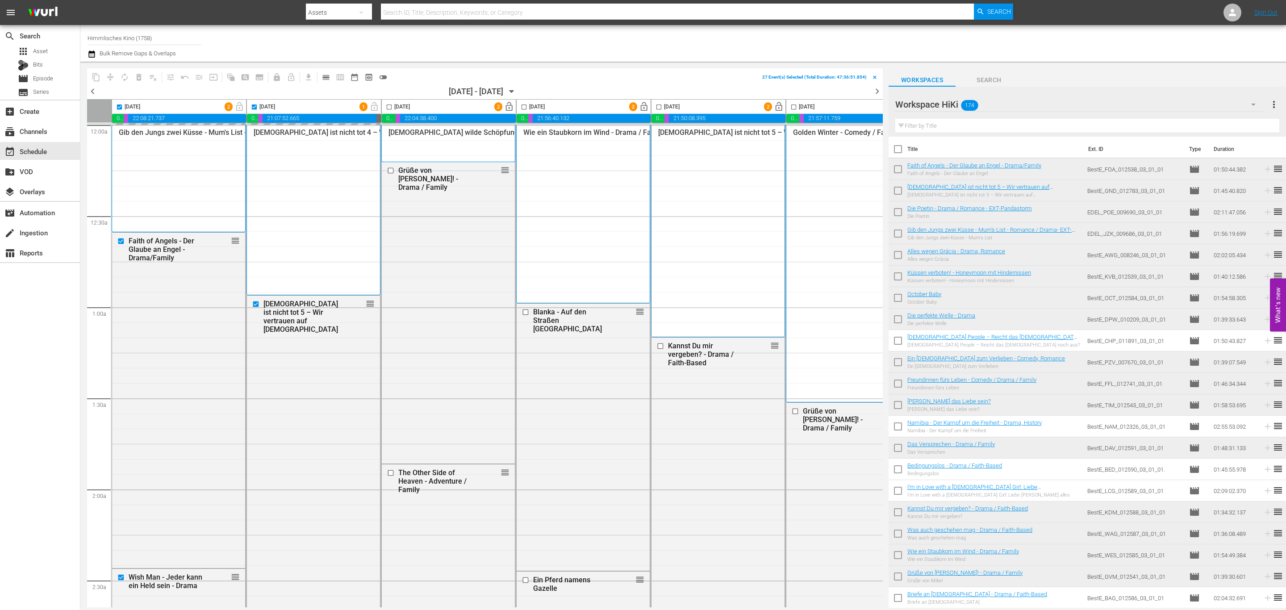
click at [90, 54] on icon "button" at bounding box center [92, 54] width 8 height 11
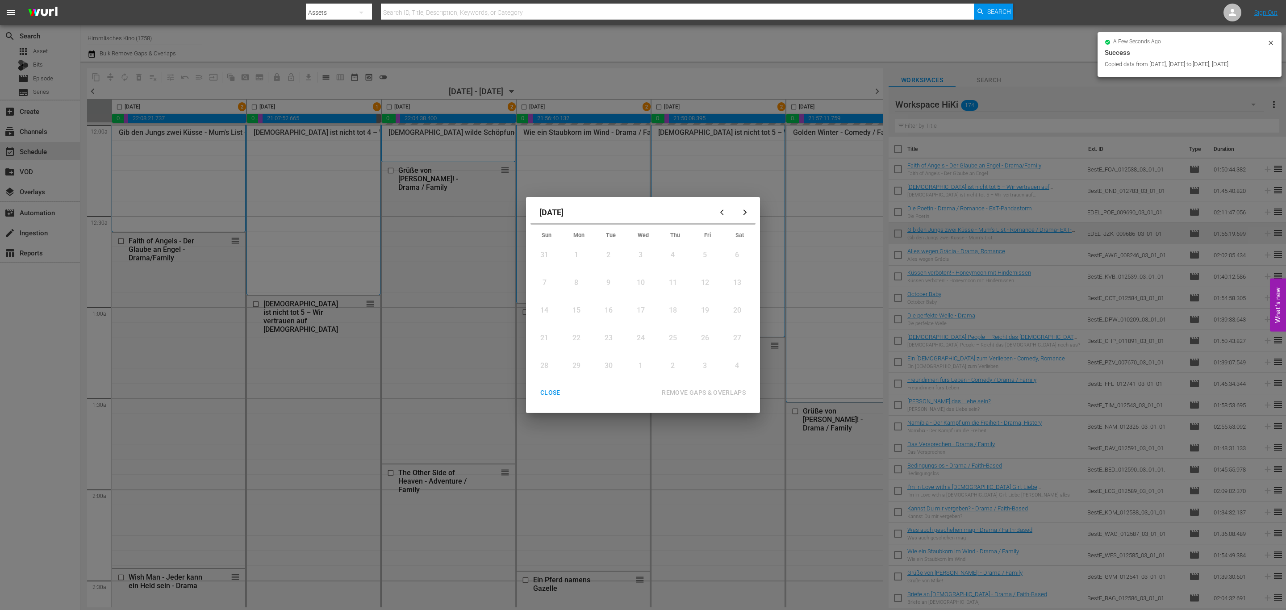
checkbox input "false"
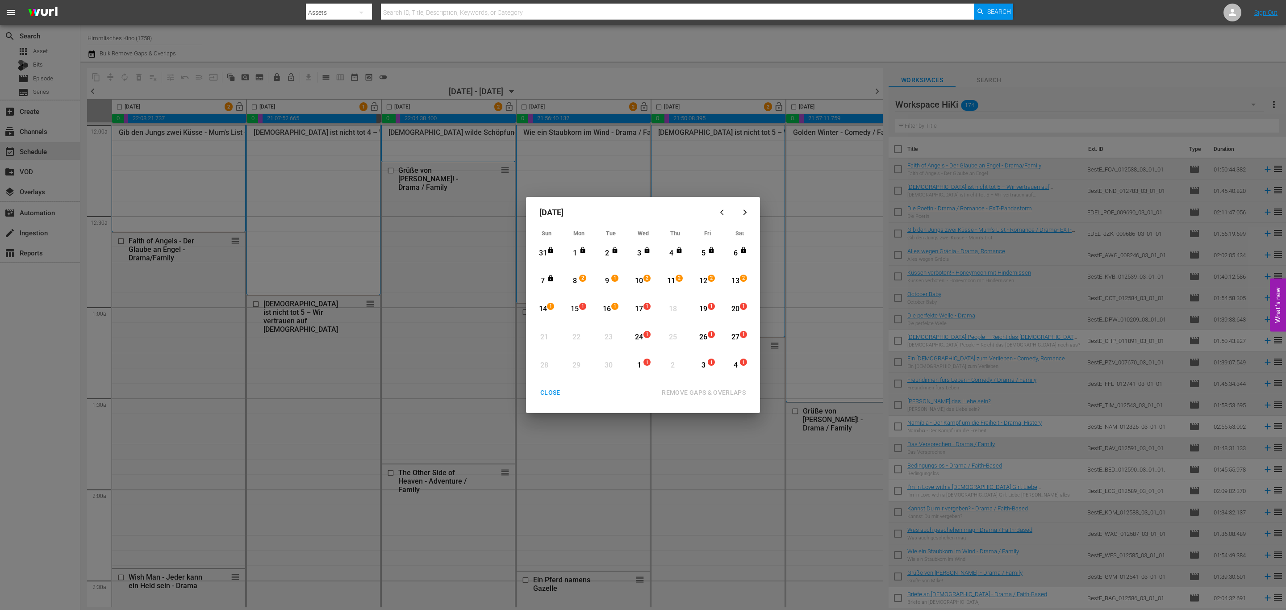
click at [551, 393] on div "CLOSE" at bounding box center [550, 392] width 34 height 11
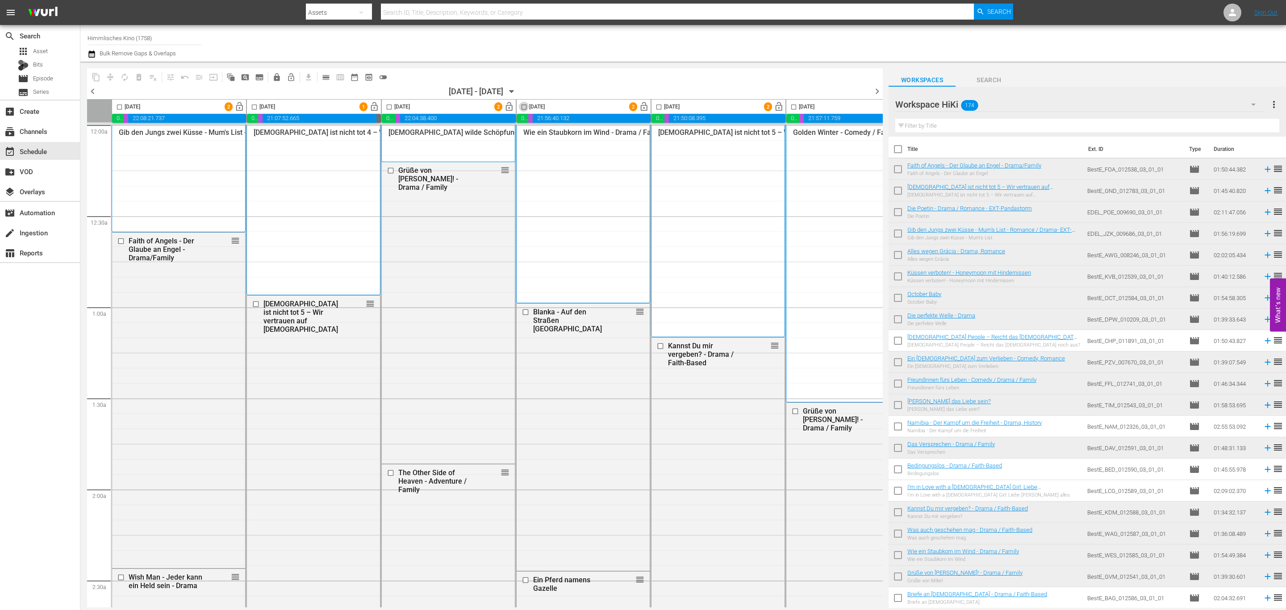
click at [525, 107] on input "checkbox" at bounding box center [524, 109] width 10 height 10
checkbox input "true"
click at [93, 74] on span "content_copy" at bounding box center [96, 77] width 9 height 9
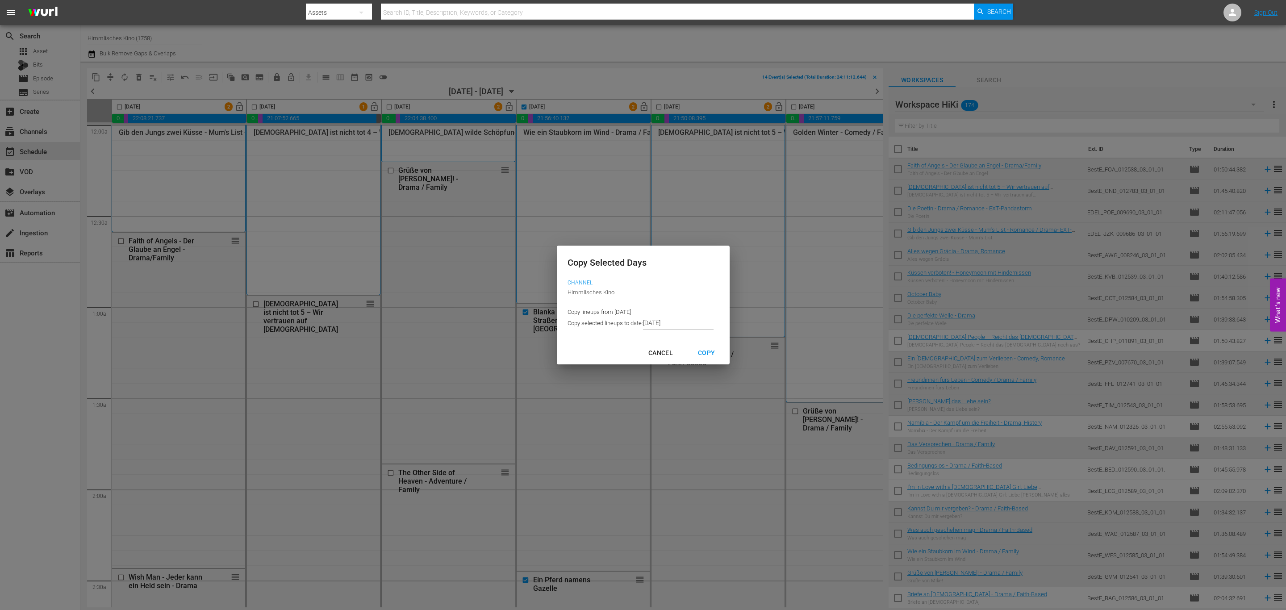
click at [638, 321] on p "Copy selected lineups to date:" at bounding box center [604, 323] width 75 height 8
click at [682, 323] on input "[DATE]" at bounding box center [678, 323] width 71 height 13
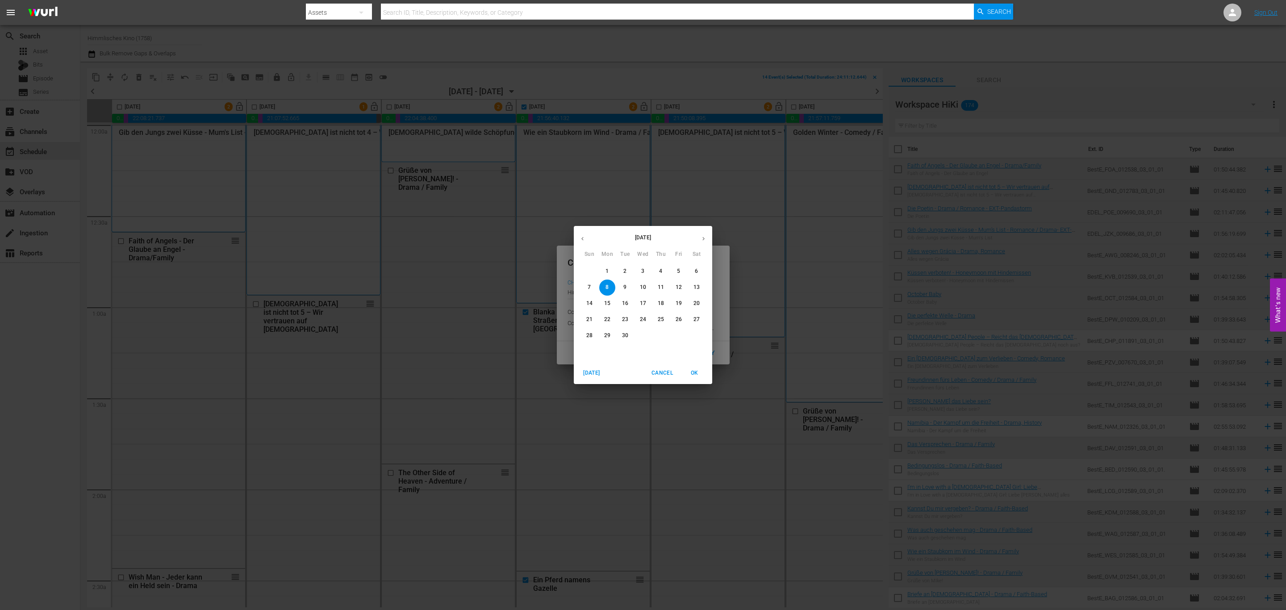
click at [702, 232] on button "button" at bounding box center [703, 238] width 17 height 17
click at [584, 238] on icon "button" at bounding box center [582, 238] width 7 height 7
click at [661, 300] on p "18" at bounding box center [661, 304] width 6 height 8
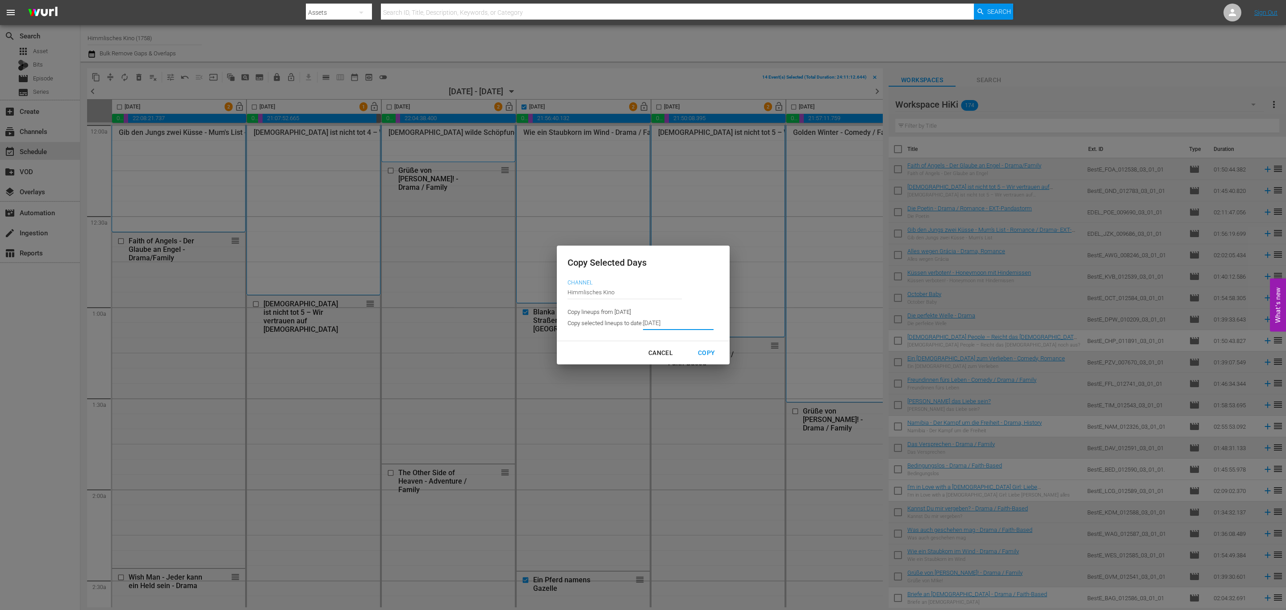
click at [711, 357] on div "Copy" at bounding box center [706, 352] width 31 height 11
type input "[DATE]"
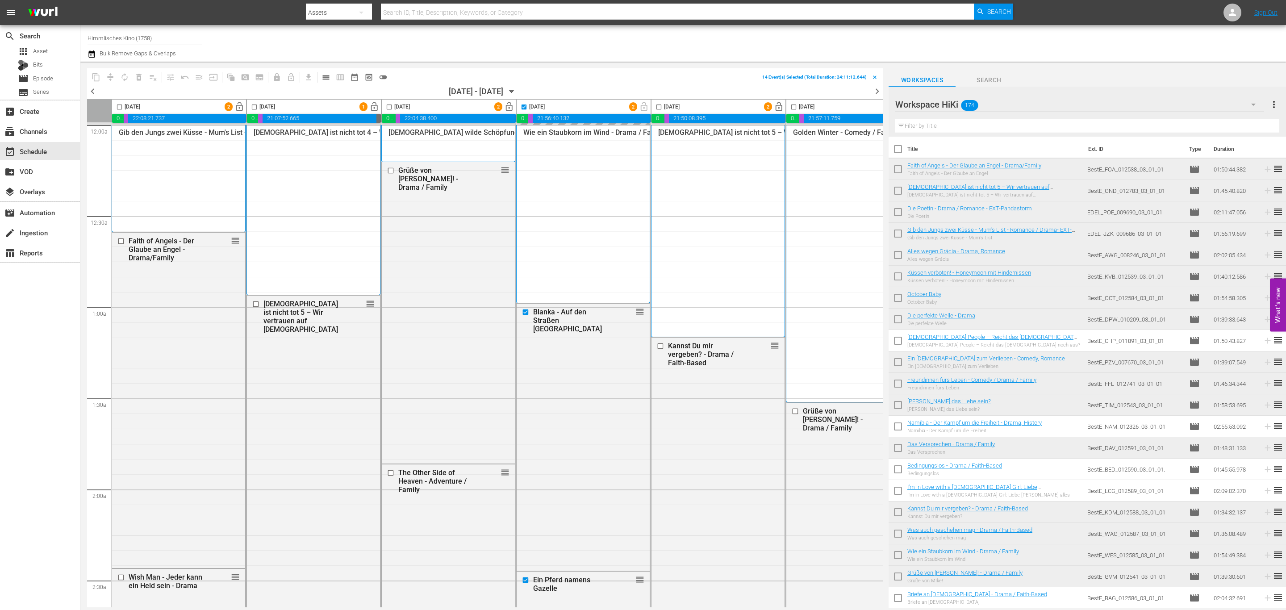
click at [326, 75] on span "calendar_view_day_outlined" at bounding box center [325, 77] width 9 height 9
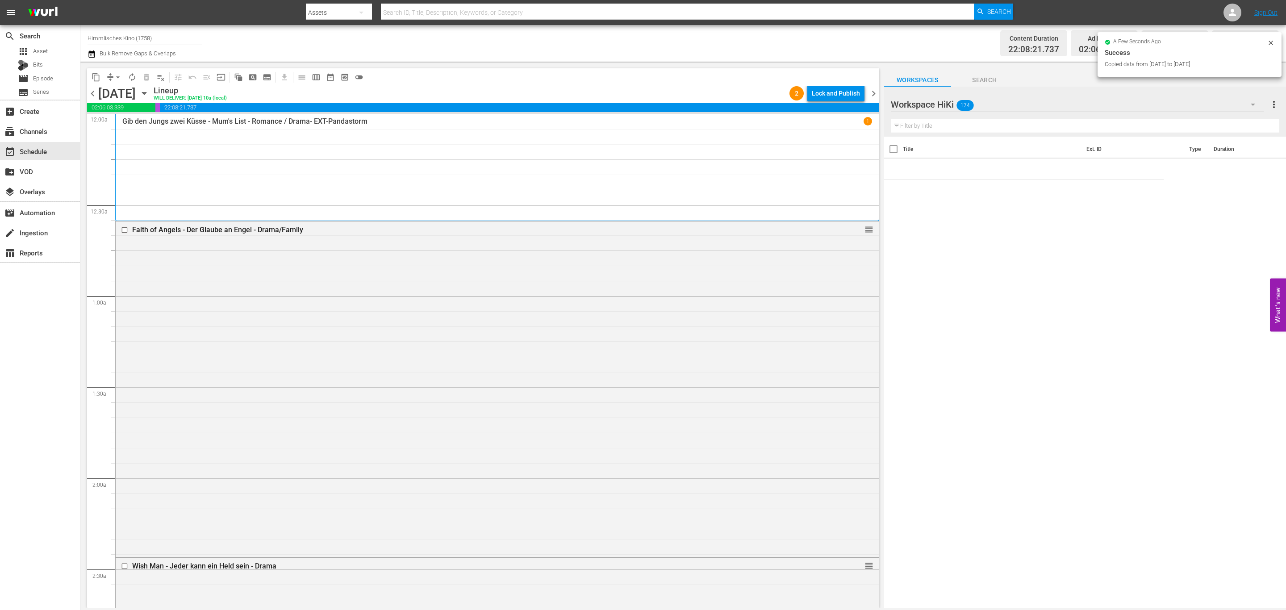
click at [875, 90] on span "chevron_right" at bounding box center [873, 93] width 11 height 11
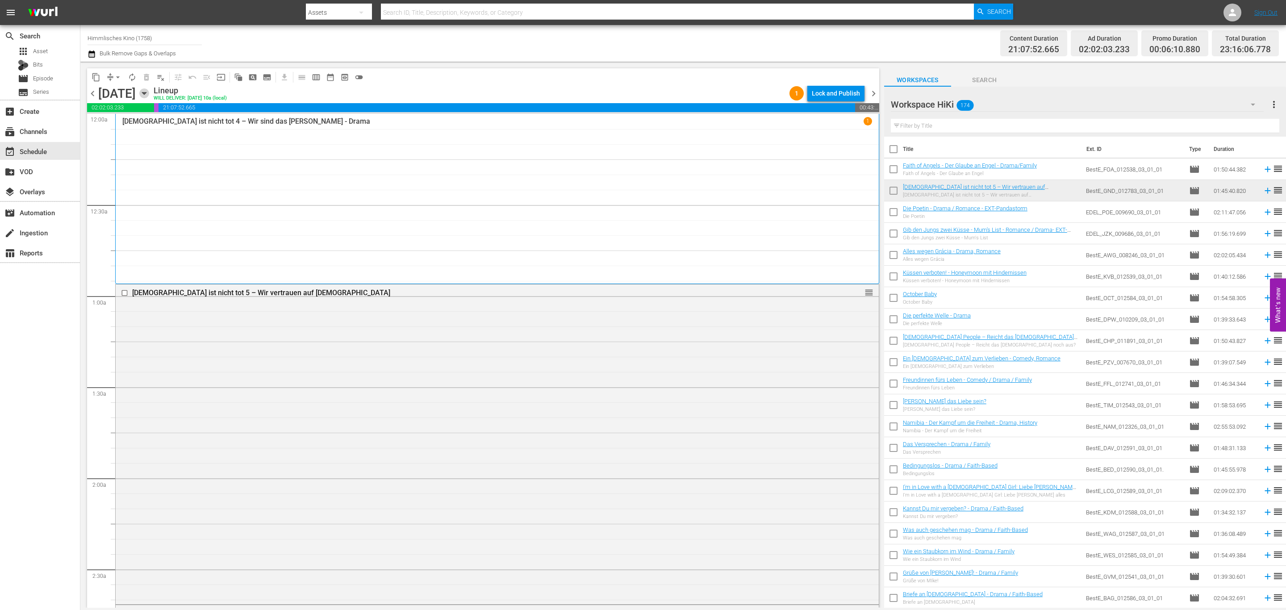
click at [149, 96] on icon "button" at bounding box center [144, 93] width 10 height 10
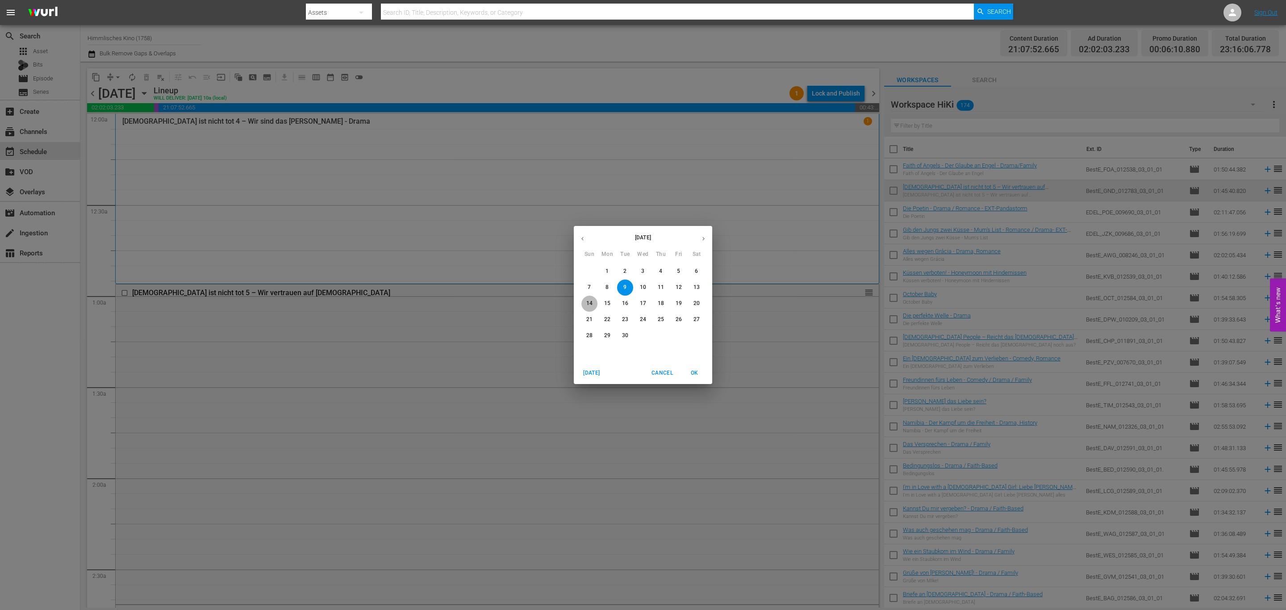
click at [585, 303] on span "14" at bounding box center [589, 304] width 16 height 8
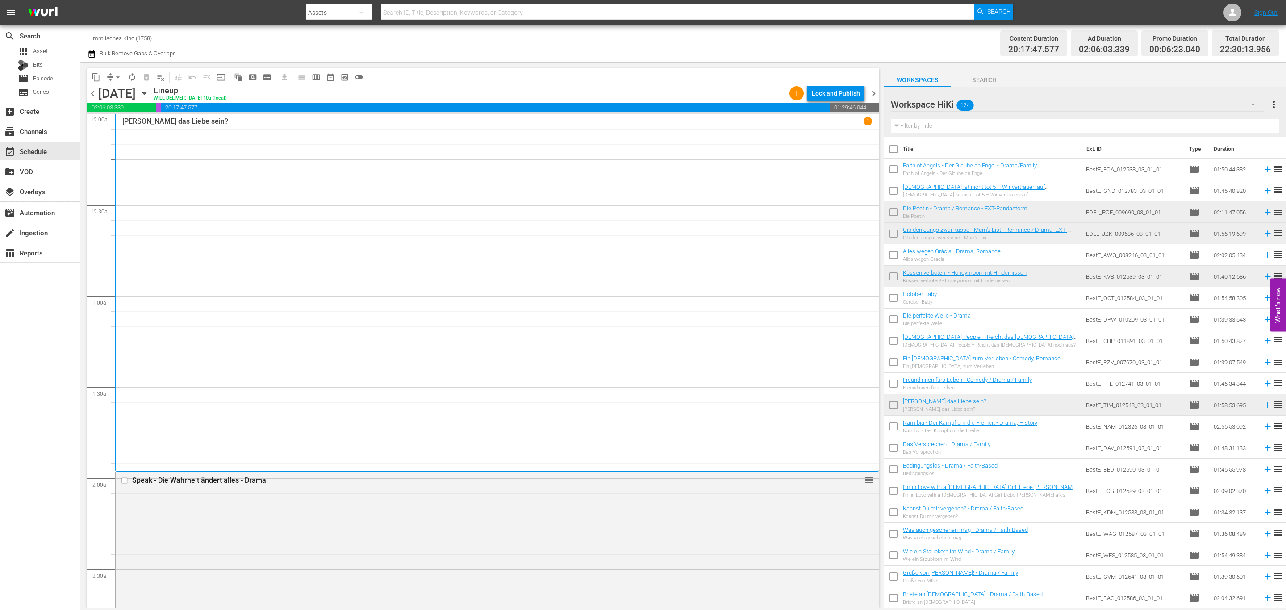
click at [872, 92] on span "chevron_right" at bounding box center [873, 93] width 11 height 11
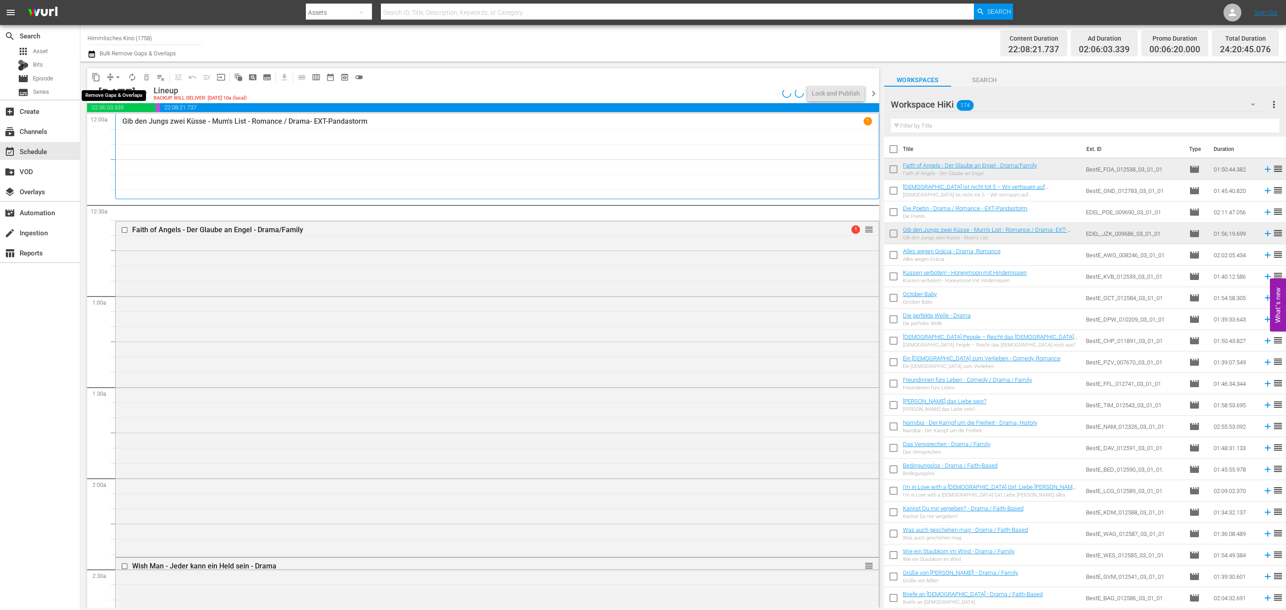
click at [117, 74] on span "arrow_drop_down" at bounding box center [117, 77] width 9 height 9
click at [138, 122] on li "Align to End of Previous Day" at bounding box center [118, 124] width 94 height 15
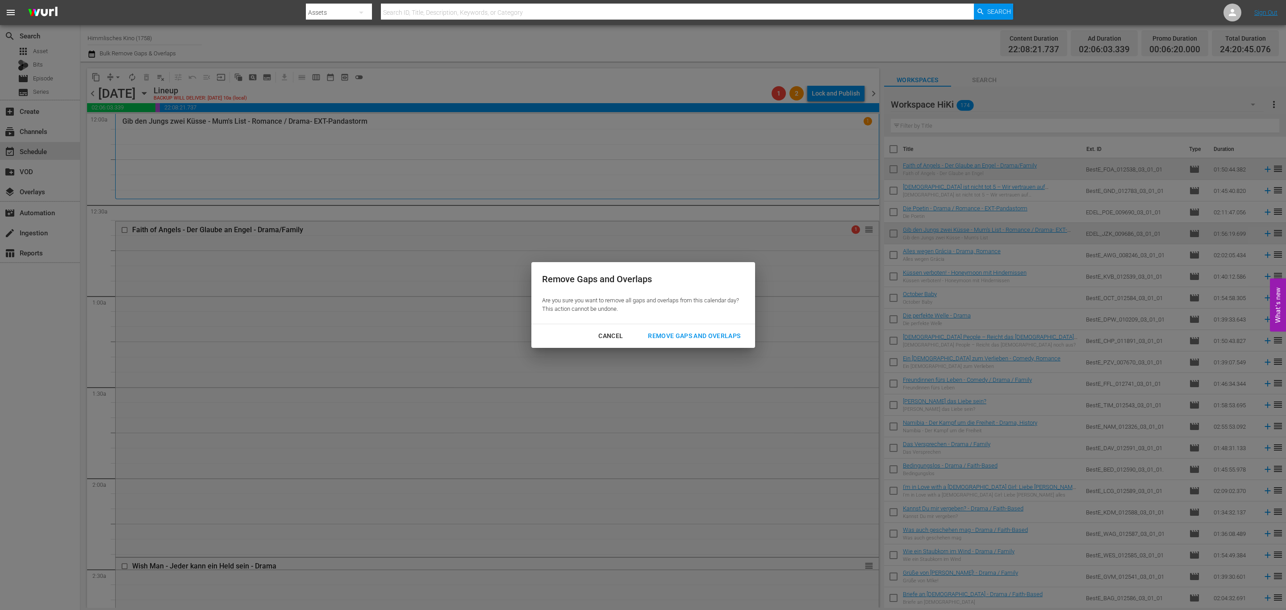
click at [722, 327] on div "Cancel Remove Gaps and Overlaps" at bounding box center [643, 336] width 224 height 24
click at [739, 336] on div "Remove Gaps and Overlaps" at bounding box center [694, 335] width 107 height 11
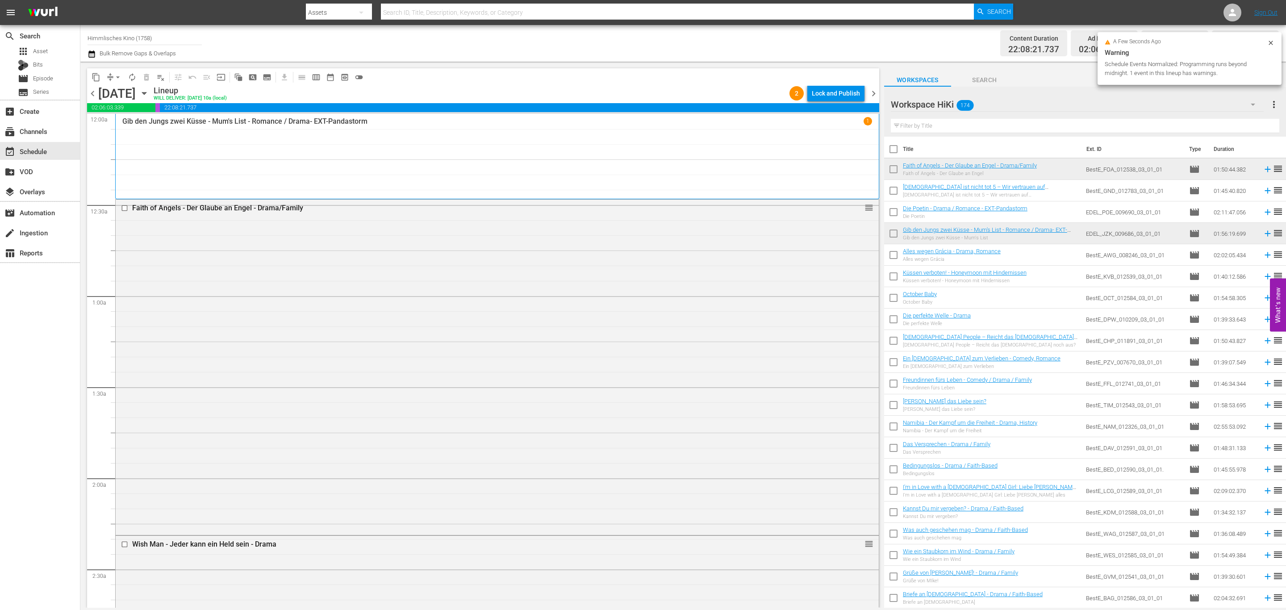
click at [873, 92] on span "chevron_right" at bounding box center [873, 93] width 11 height 11
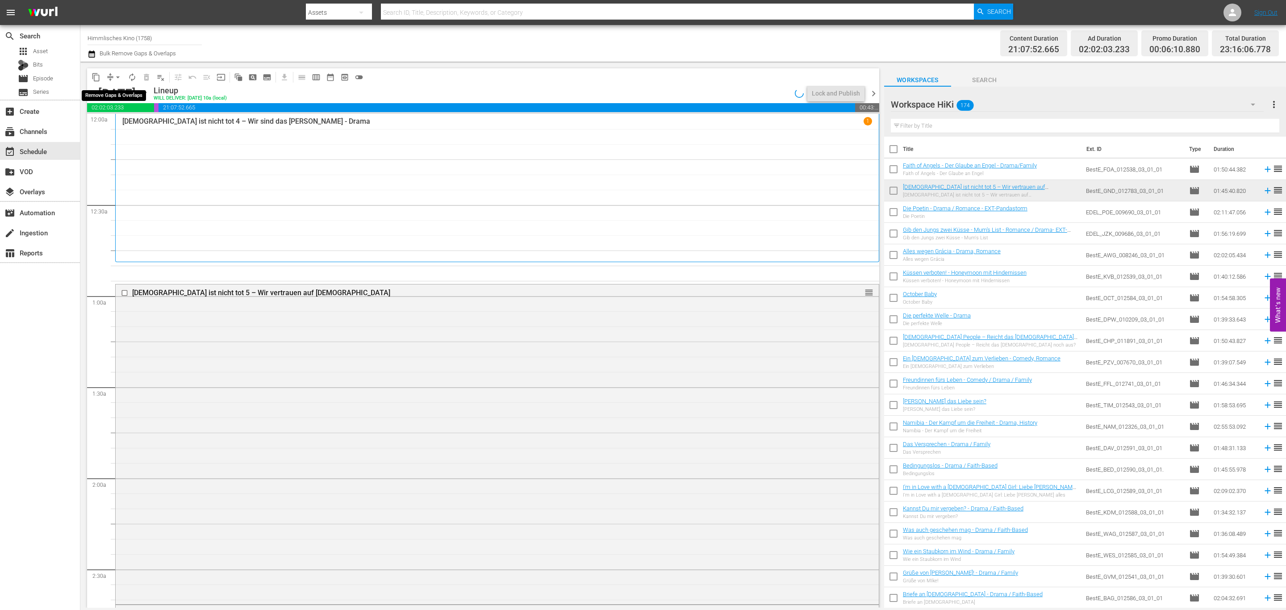
click at [120, 77] on span "arrow_drop_down" at bounding box center [117, 77] width 9 height 9
click at [116, 122] on li "Align to End of Previous Day" at bounding box center [118, 124] width 94 height 15
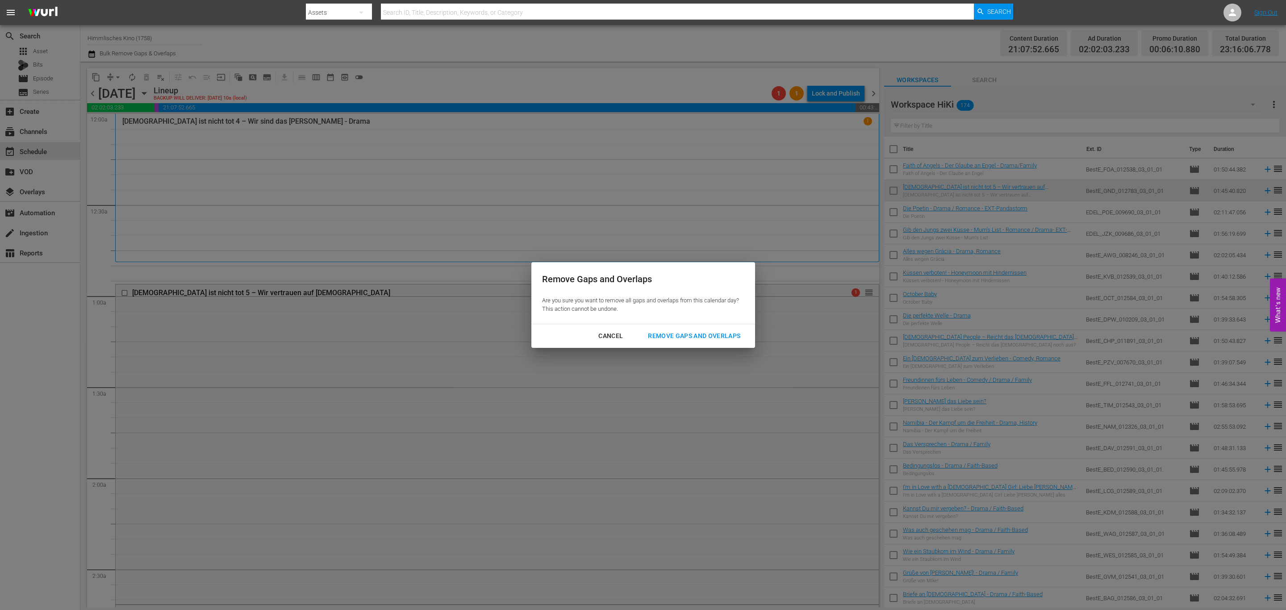
click at [718, 331] on div "Remove Gaps and Overlaps" at bounding box center [694, 335] width 107 height 11
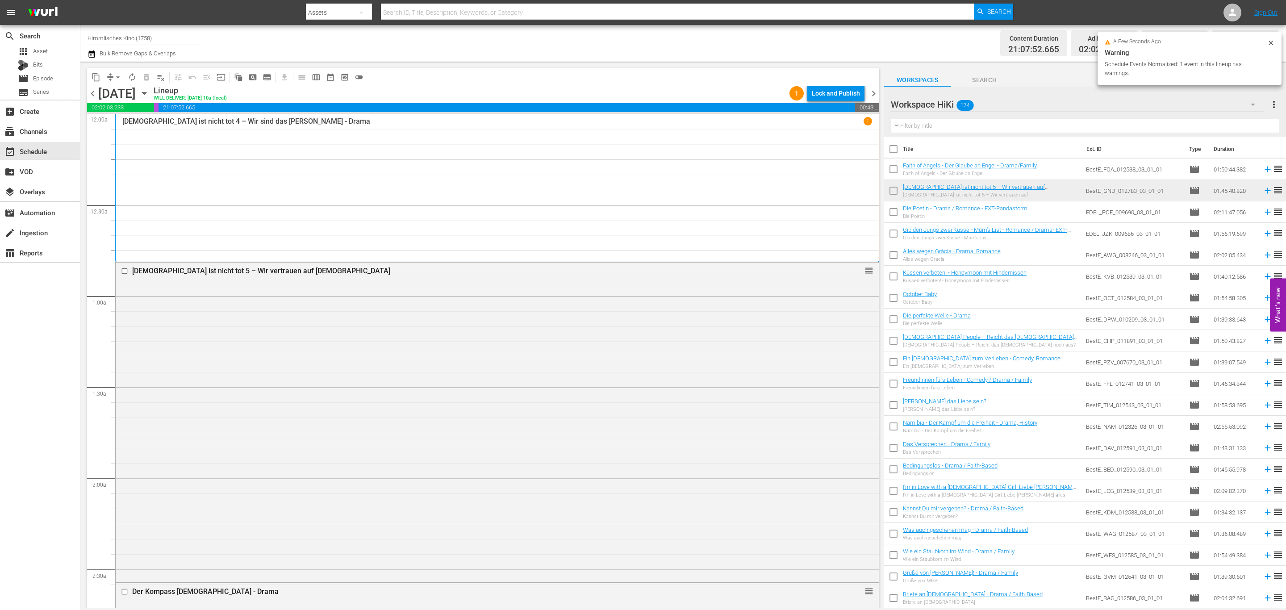
click at [876, 92] on span "chevron_right" at bounding box center [873, 93] width 11 height 11
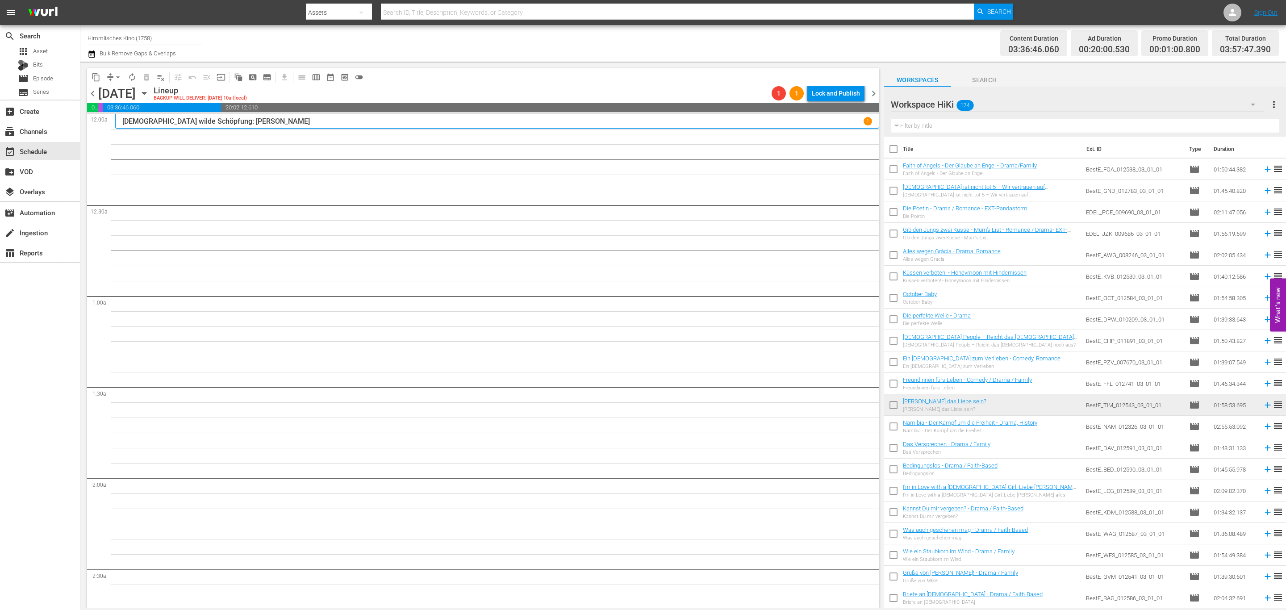
click at [149, 94] on icon "button" at bounding box center [144, 93] width 10 height 10
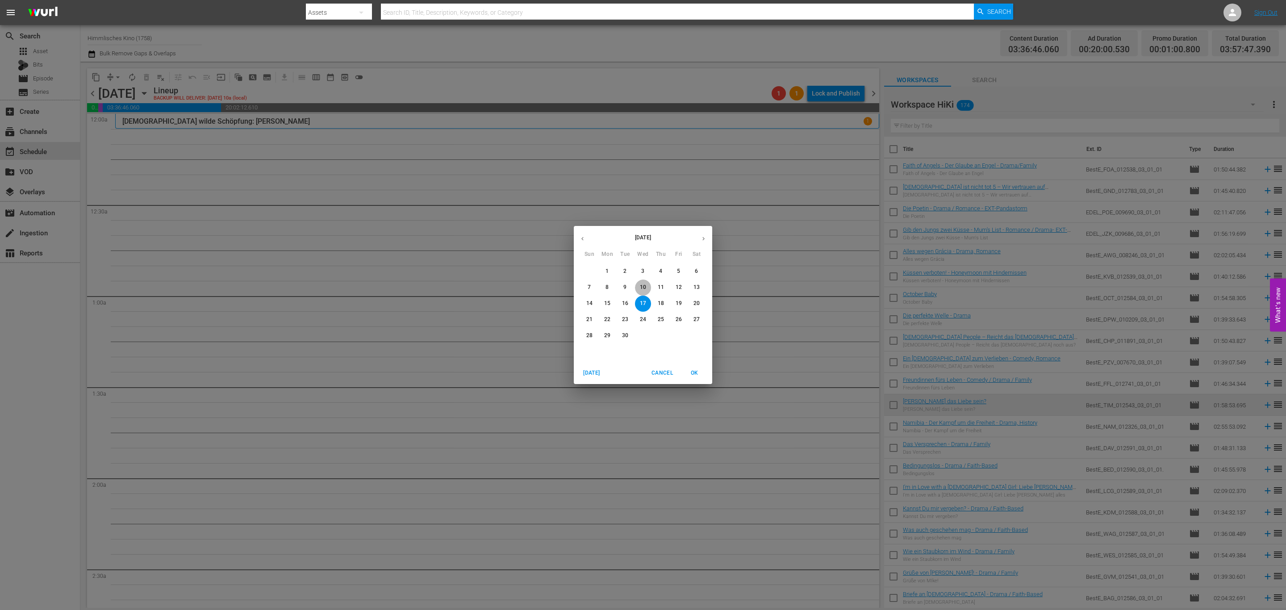
click at [639, 290] on span "10" at bounding box center [643, 288] width 16 height 8
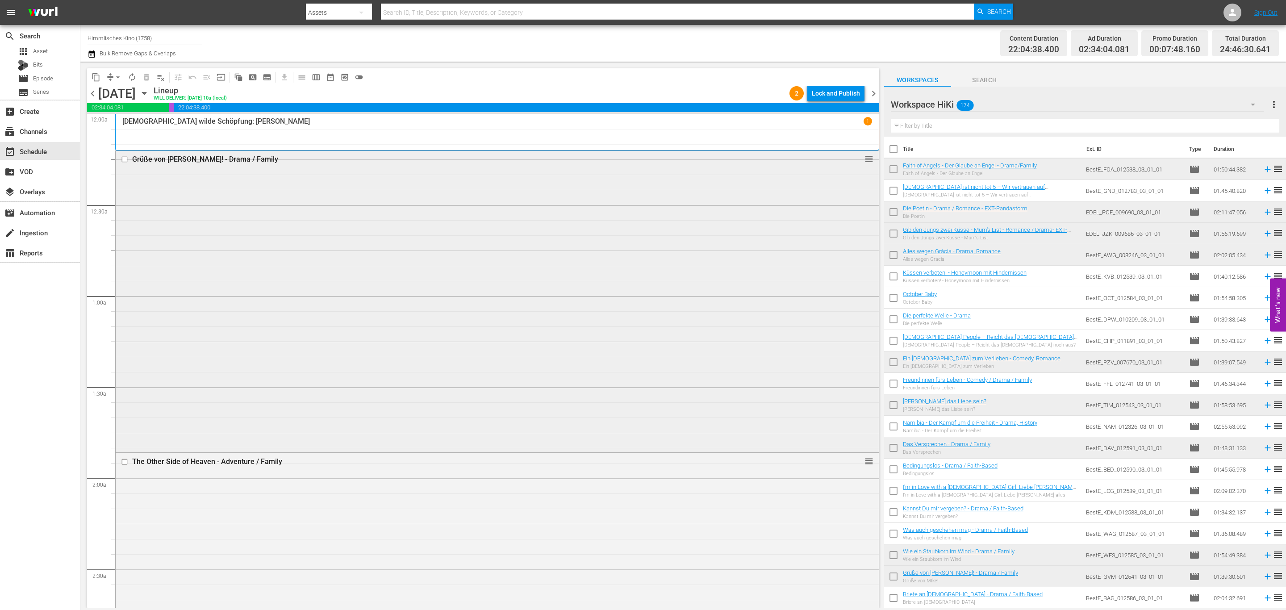
click at [125, 160] on input "checkbox" at bounding box center [125, 160] width 9 height 8
click at [124, 459] on input "checkbox" at bounding box center [125, 462] width 9 height 8
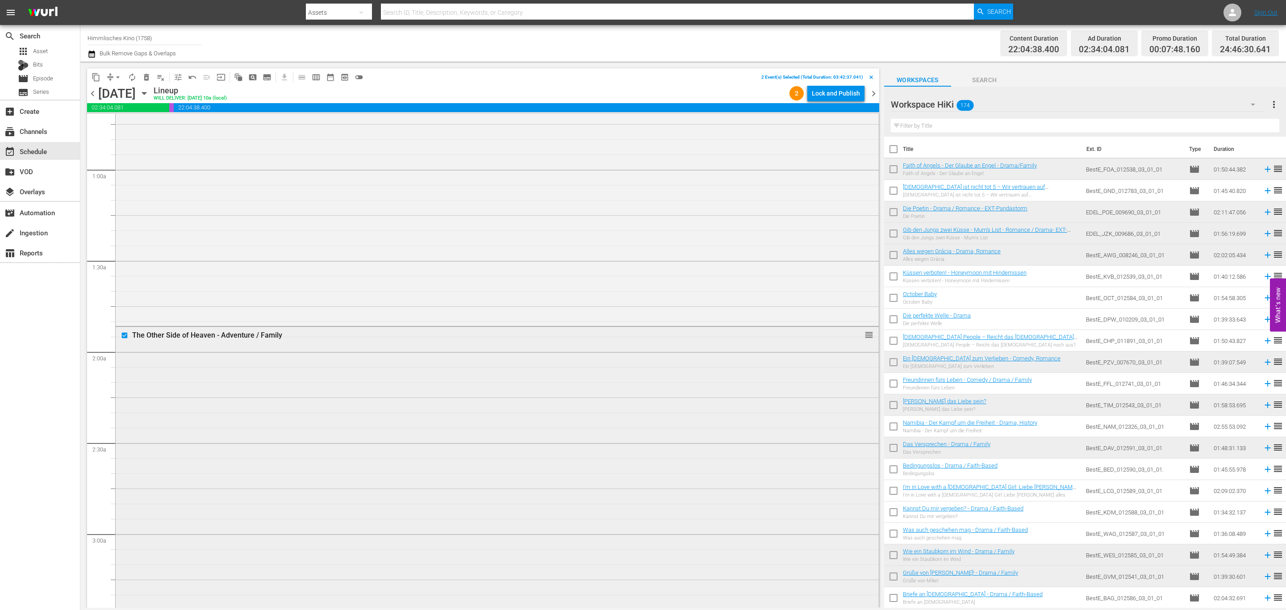
scroll to position [335, 0]
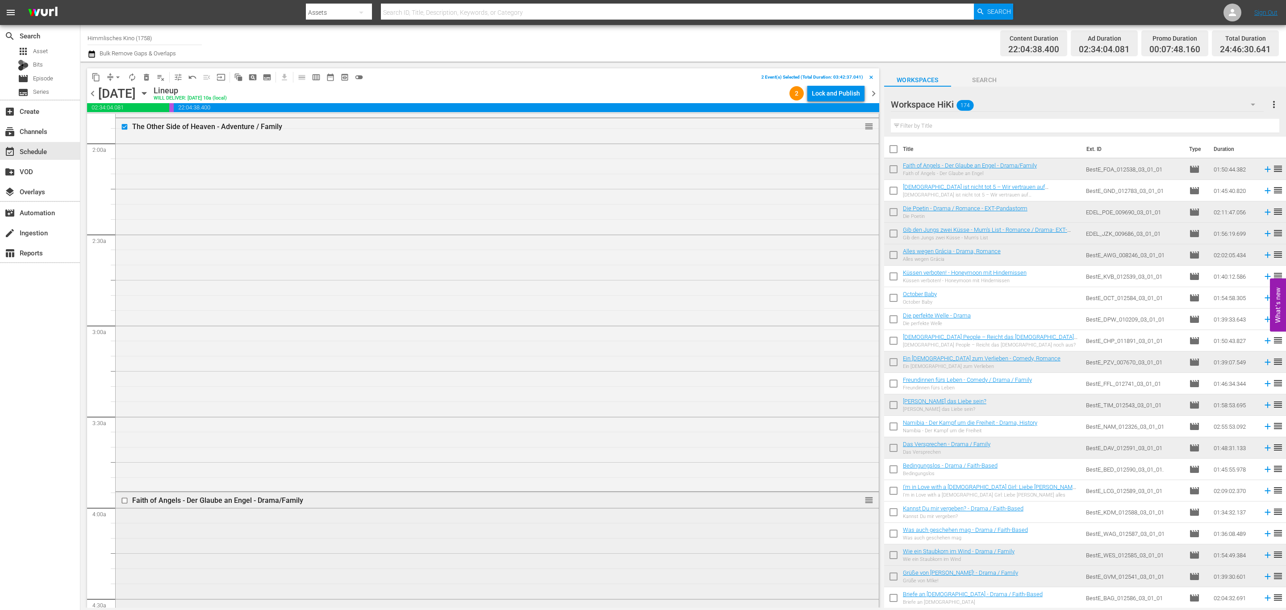
click at [126, 503] on input "checkbox" at bounding box center [125, 500] width 9 height 8
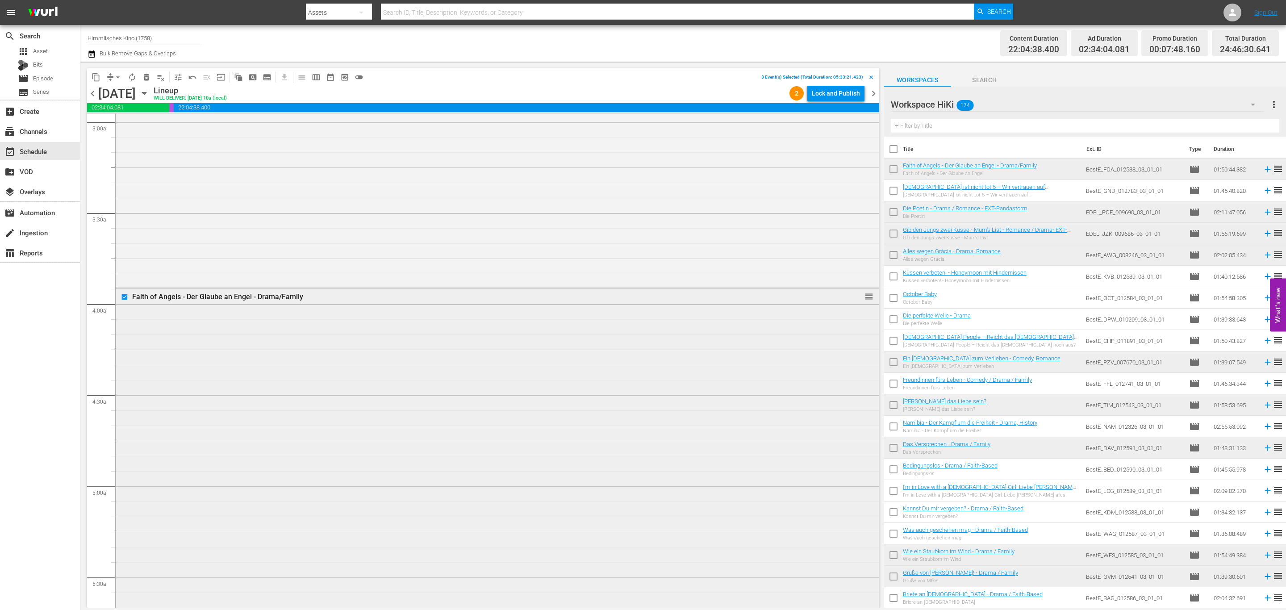
scroll to position [737, 0]
click at [125, 435] on input "checkbox" at bounding box center [125, 435] width 9 height 8
click at [126, 313] on input "checkbox" at bounding box center [125, 312] width 9 height 8
click at [126, 308] on input "checkbox" at bounding box center [125, 308] width 9 height 8
click at [124, 305] on input "checkbox" at bounding box center [125, 302] width 9 height 8
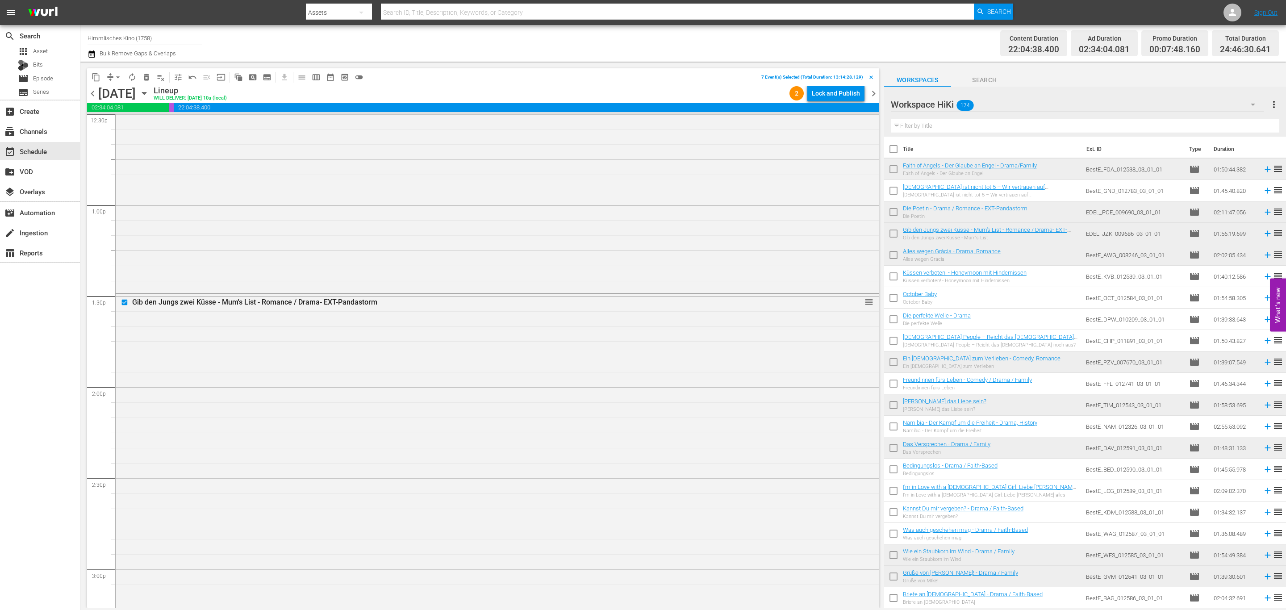
scroll to position [2545, 0]
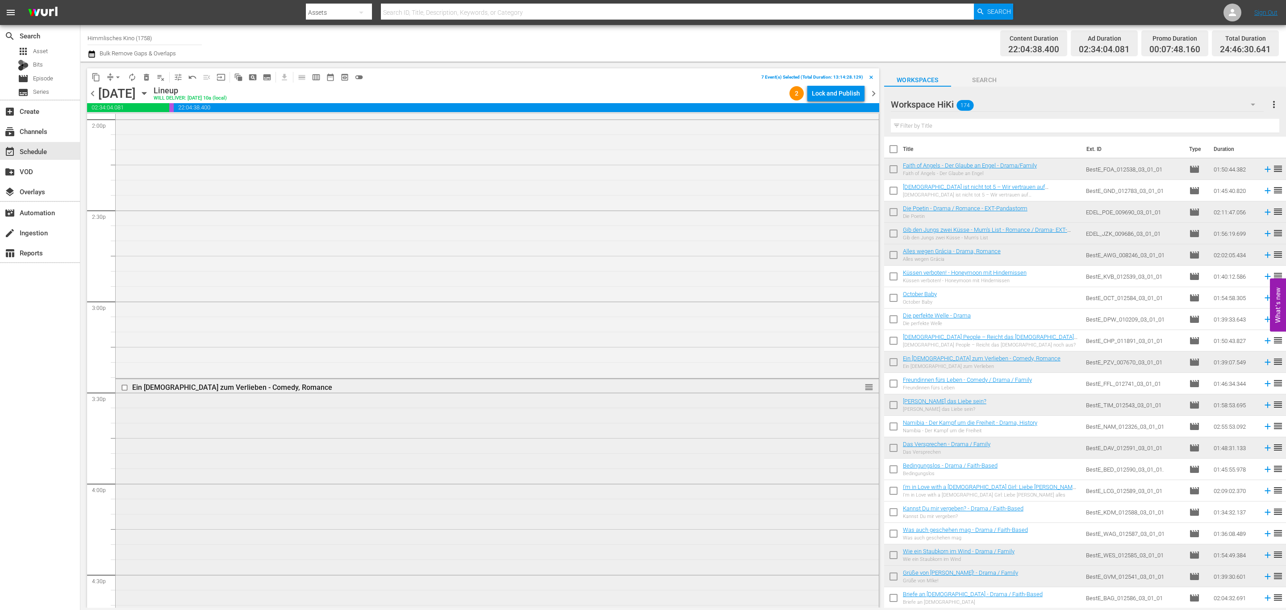
click at [126, 389] on input "checkbox" at bounding box center [125, 388] width 9 height 8
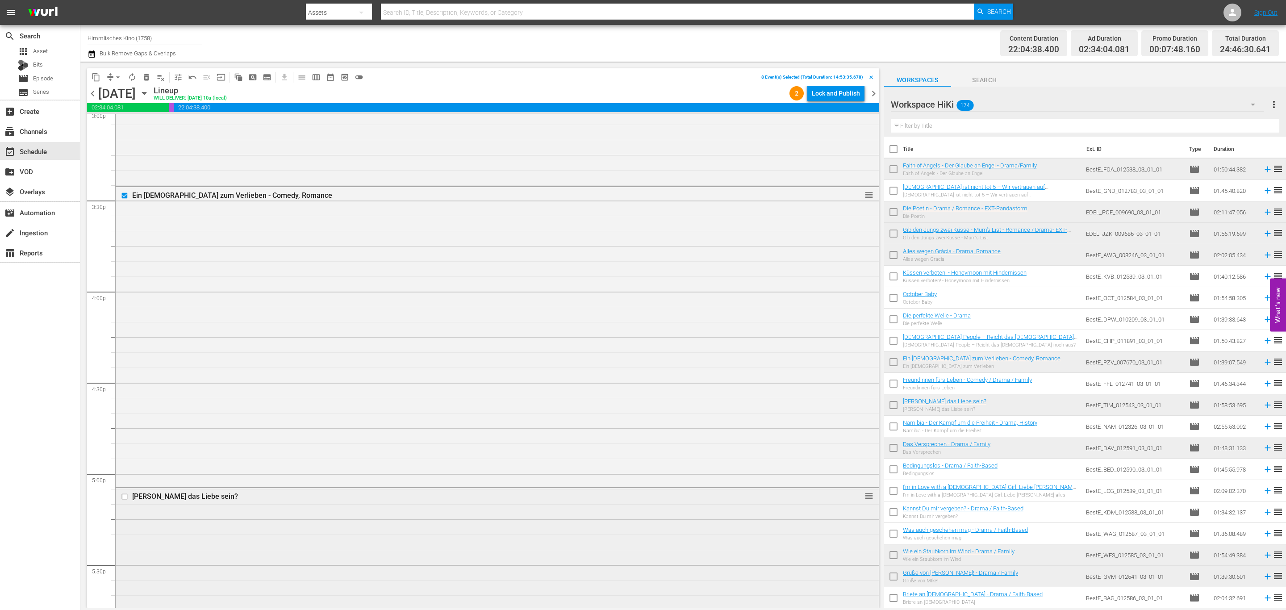
scroll to position [2880, 0]
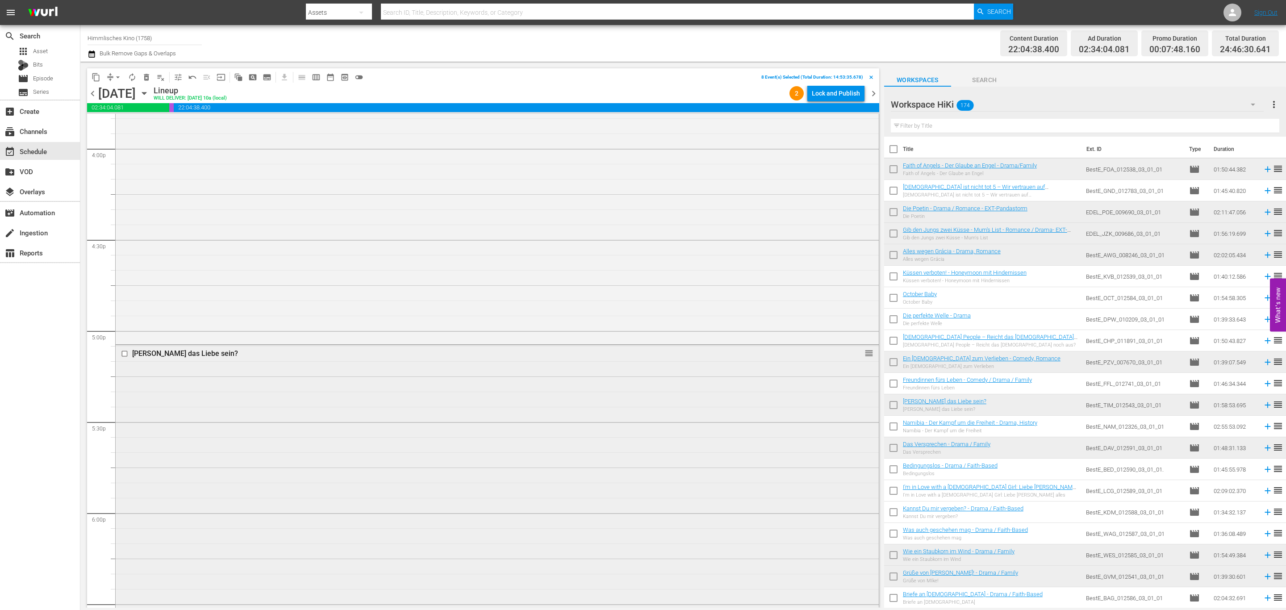
click at [125, 352] on input "checkbox" at bounding box center [125, 354] width 9 height 8
click at [127, 378] on input "checkbox" at bounding box center [125, 380] width 9 height 8
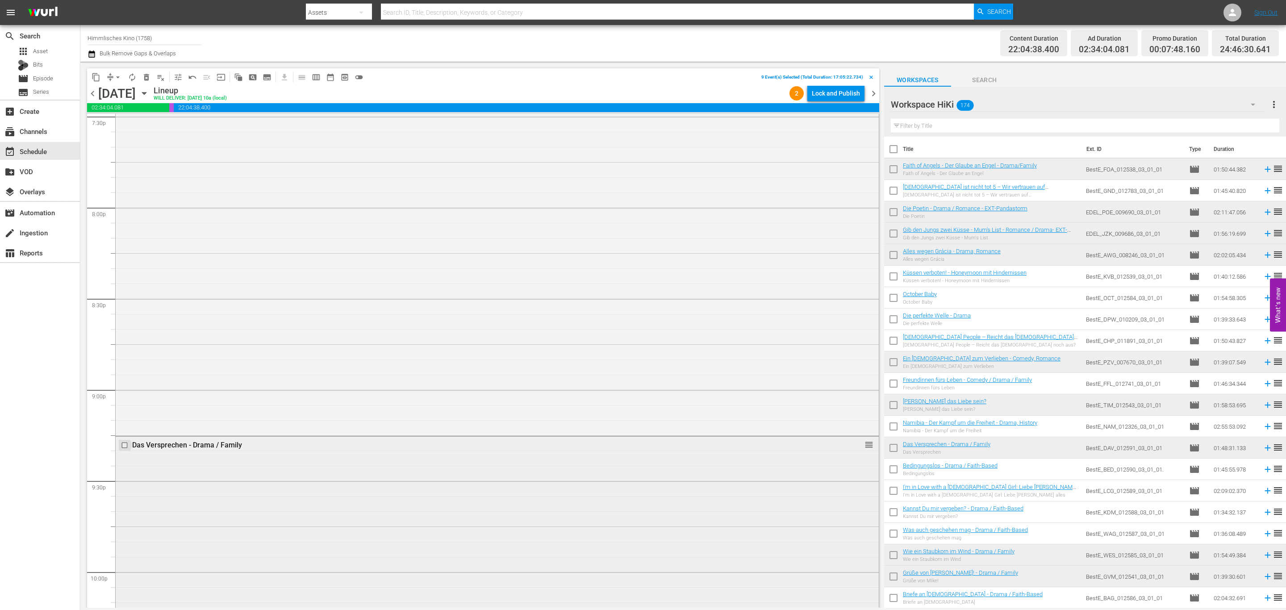
click at [126, 445] on input "checkbox" at bounding box center [125, 445] width 9 height 8
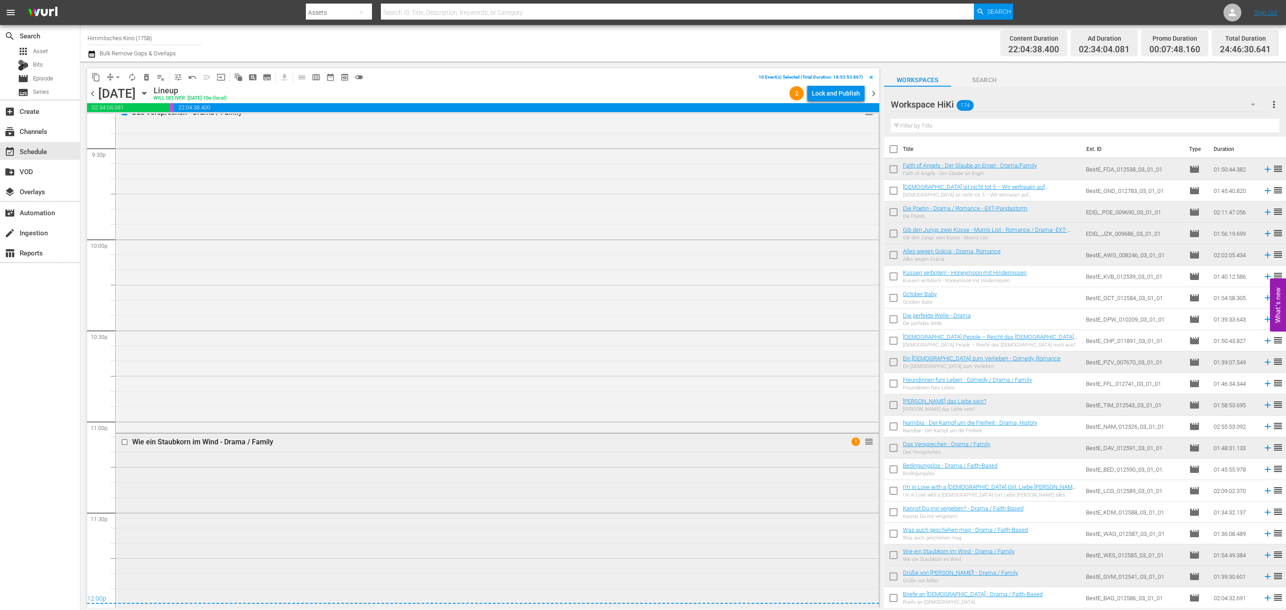
scroll to position [4018, 0]
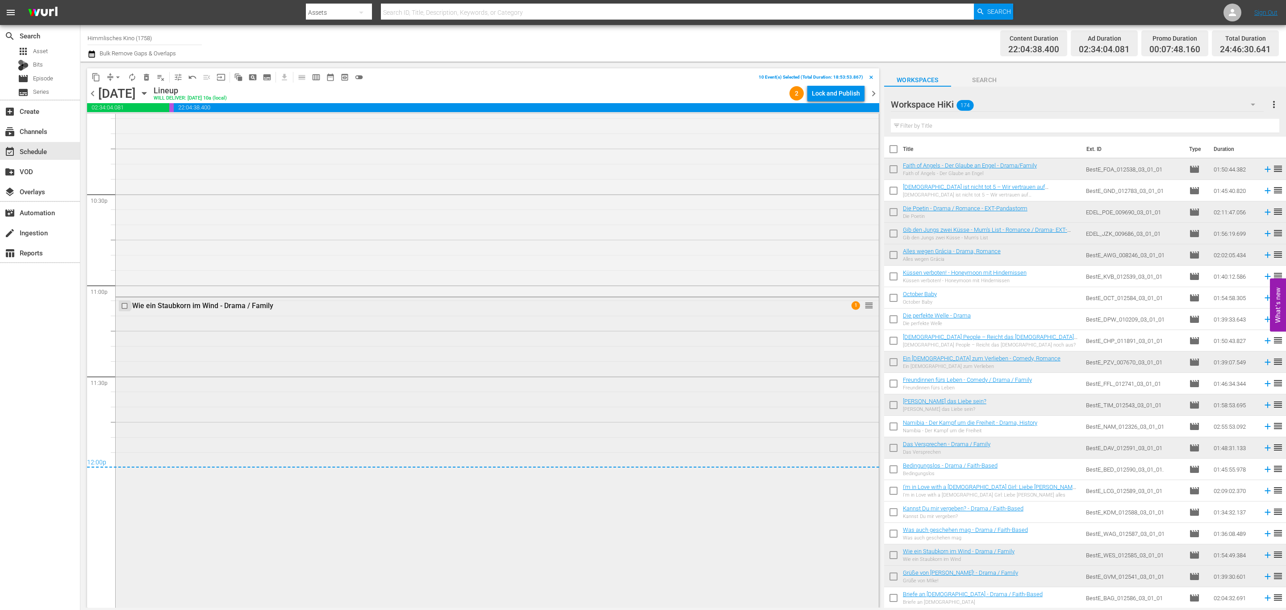
click at [125, 307] on input "checkbox" at bounding box center [125, 306] width 9 height 8
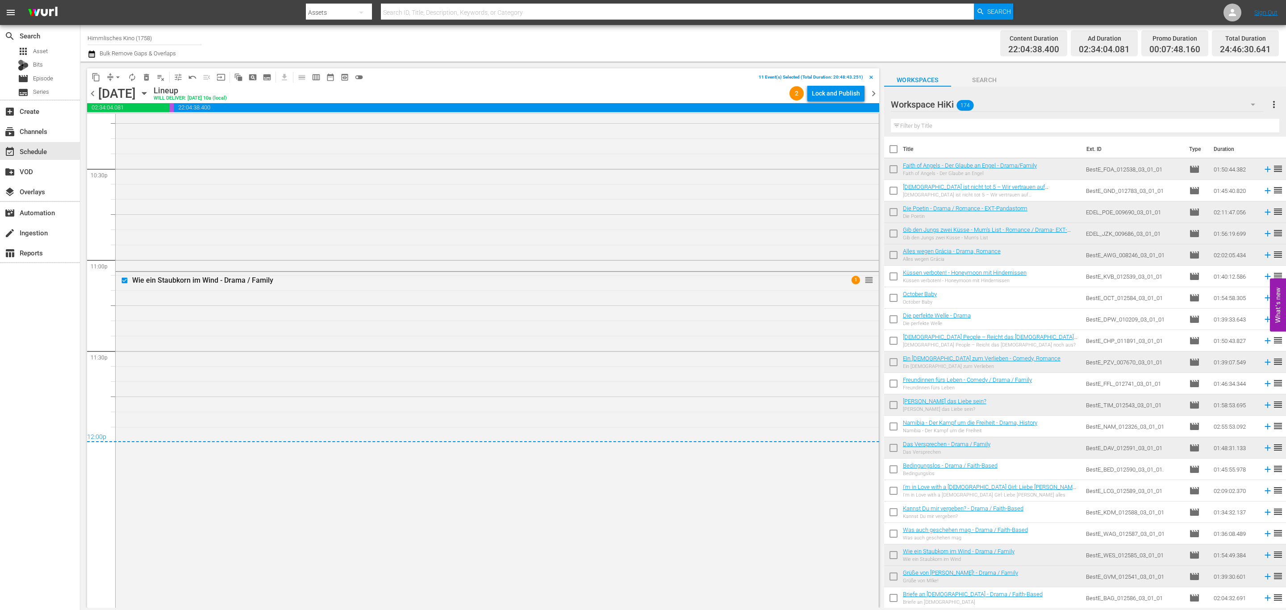
scroll to position [4056, 0]
click at [100, 80] on button "content_copy" at bounding box center [96, 77] width 14 height 14
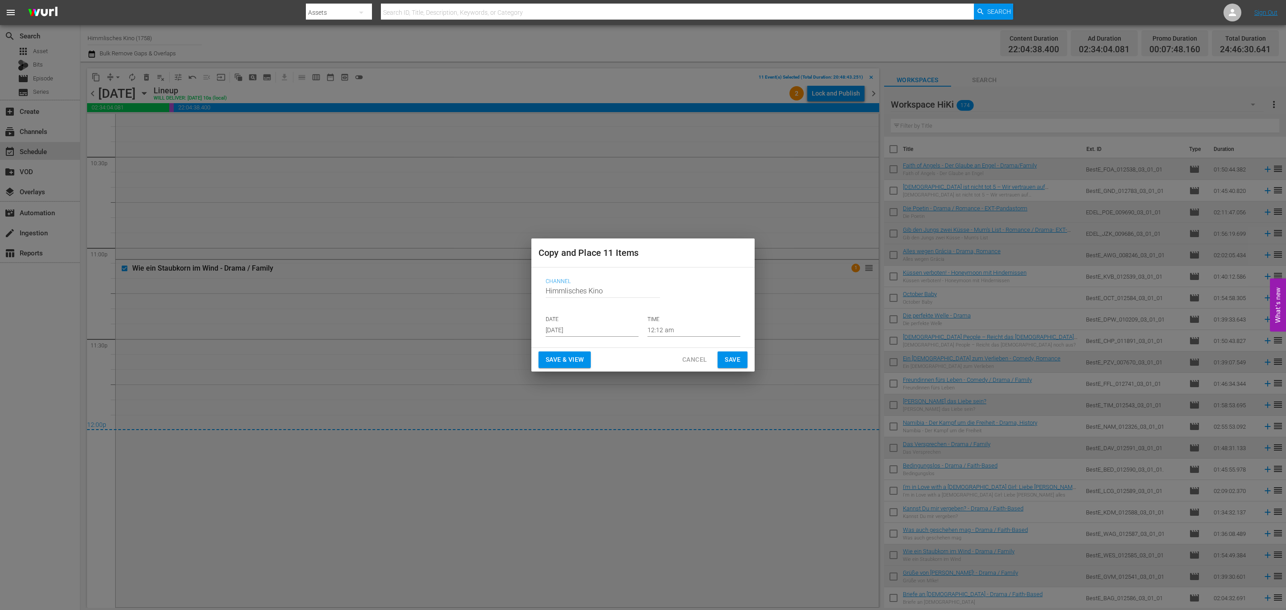
click at [566, 334] on input "[DATE]" at bounding box center [592, 329] width 93 height 13
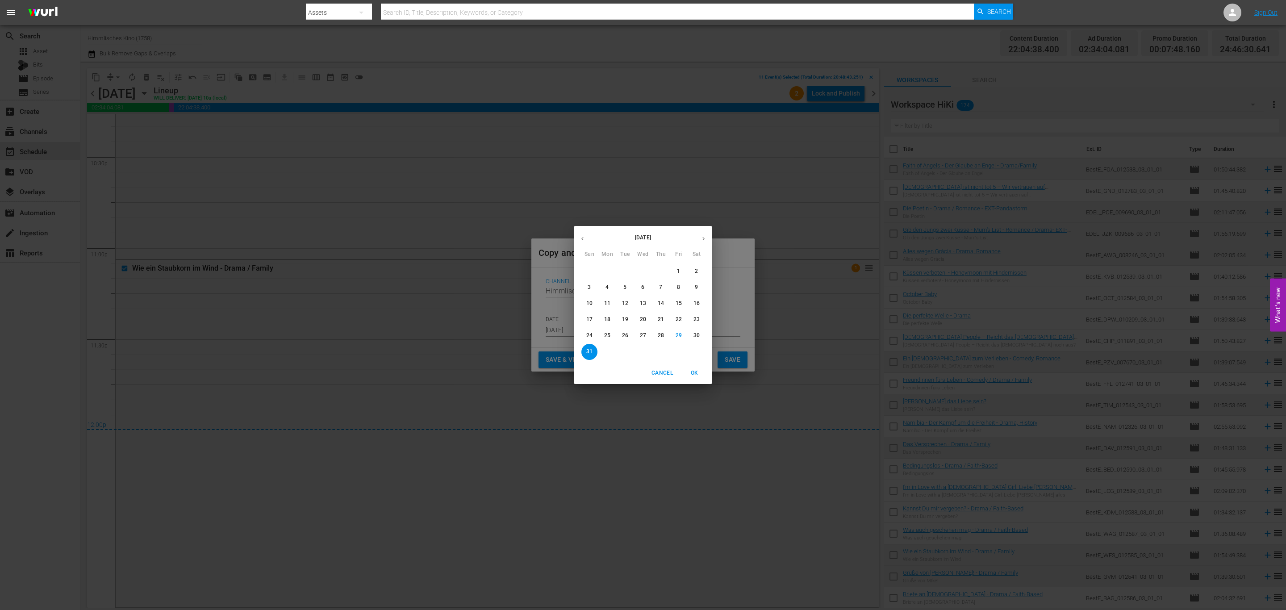
click at [702, 235] on icon "button" at bounding box center [703, 238] width 7 height 7
click at [643, 305] on p "17" at bounding box center [643, 304] width 6 height 8
type input "Sep 17th 2025"
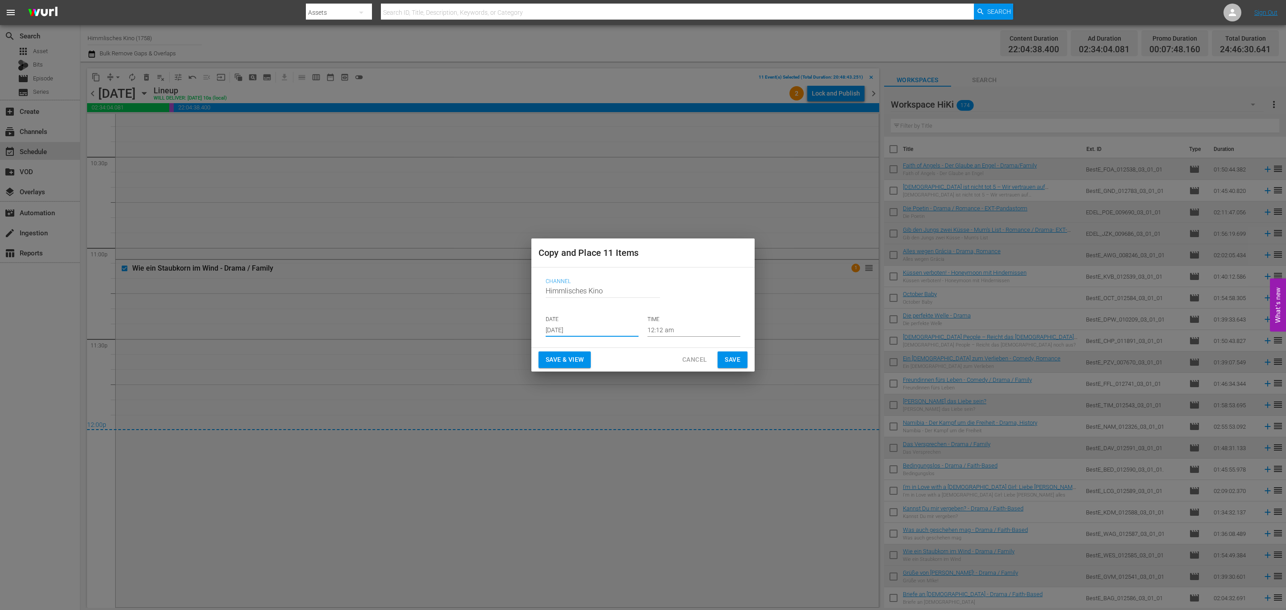
click at [740, 361] on span "Save" at bounding box center [733, 359] width 16 height 11
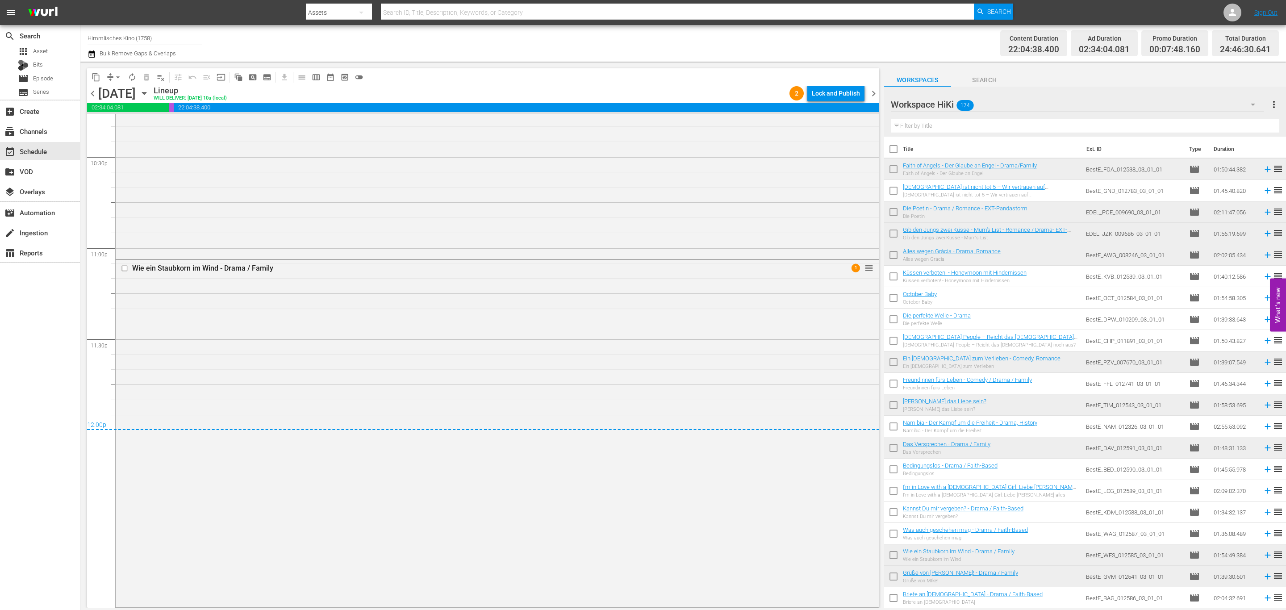
click at [146, 93] on icon "button" at bounding box center [144, 93] width 4 height 2
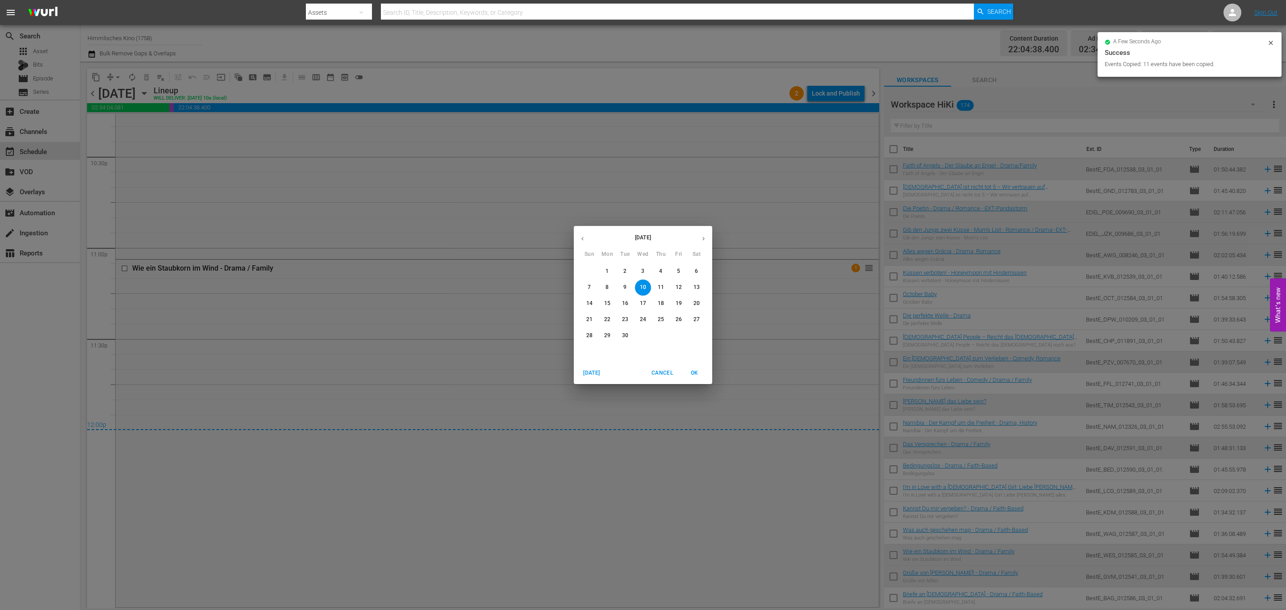
click at [646, 305] on span "17" at bounding box center [643, 304] width 16 height 8
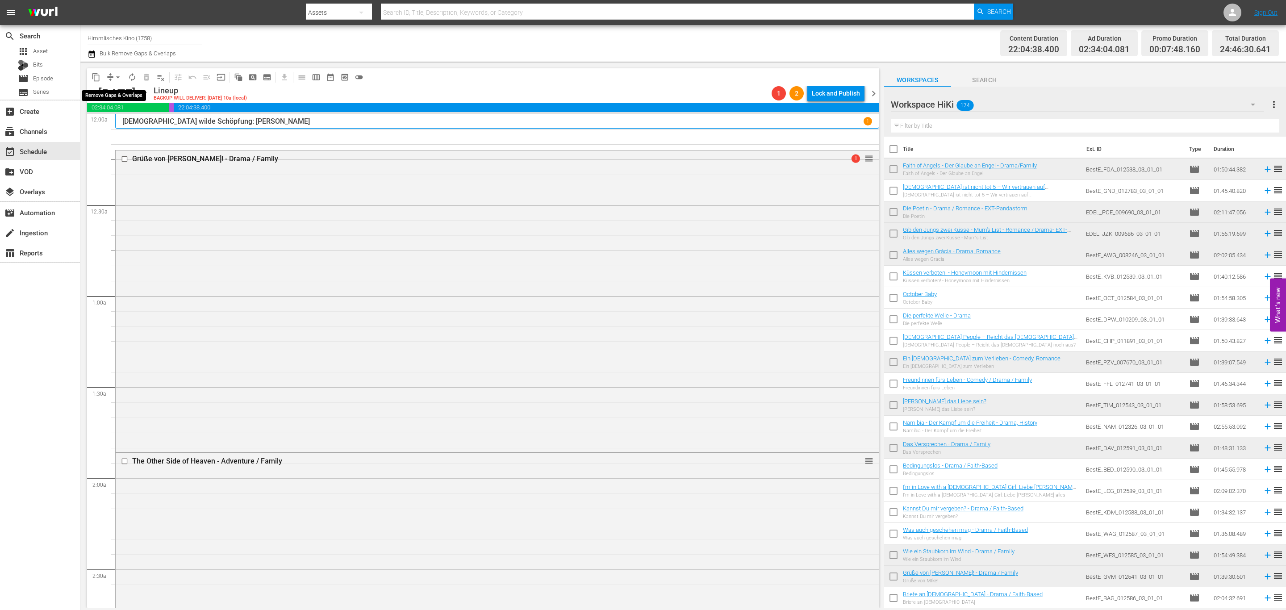
drag, startPoint x: 117, startPoint y: 71, endPoint x: 121, endPoint y: 75, distance: 5.4
click at [118, 71] on button "arrow_drop_down" at bounding box center [118, 77] width 14 height 14
drag, startPoint x: 129, startPoint y: 115, endPoint x: 153, endPoint y: 125, distance: 26.4
click at [146, 124] on ul "Align to Midnight Align to First Episode Align to End of Previous Day" at bounding box center [118, 109] width 94 height 51
click at [159, 128] on li "Align to End of Previous Day" at bounding box center [118, 124] width 94 height 15
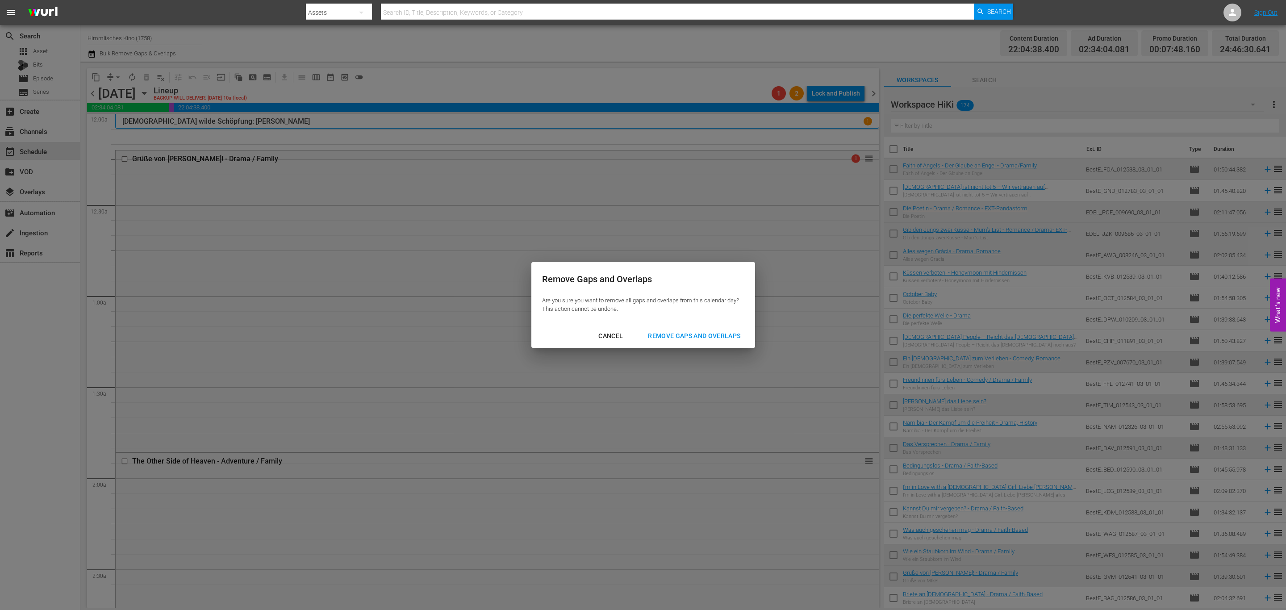
click at [617, 337] on div "Cancel" at bounding box center [610, 335] width 39 height 11
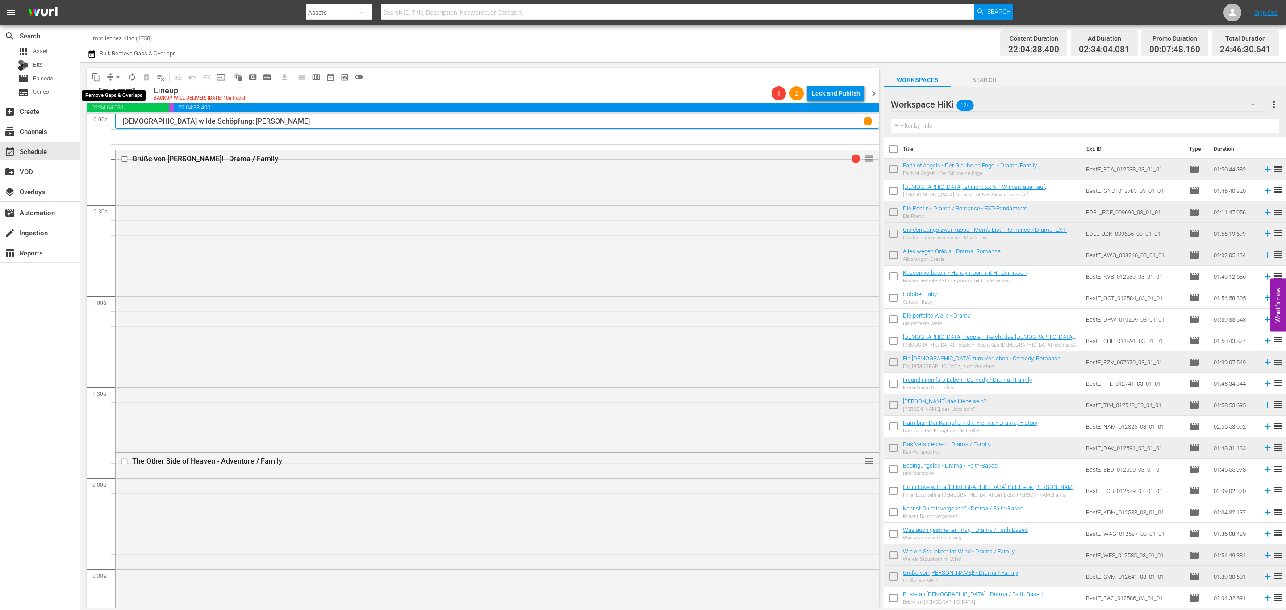
click at [114, 75] on span "arrow_drop_down" at bounding box center [117, 77] width 9 height 9
click at [133, 122] on li "Align to End of Previous Day" at bounding box center [118, 124] width 94 height 15
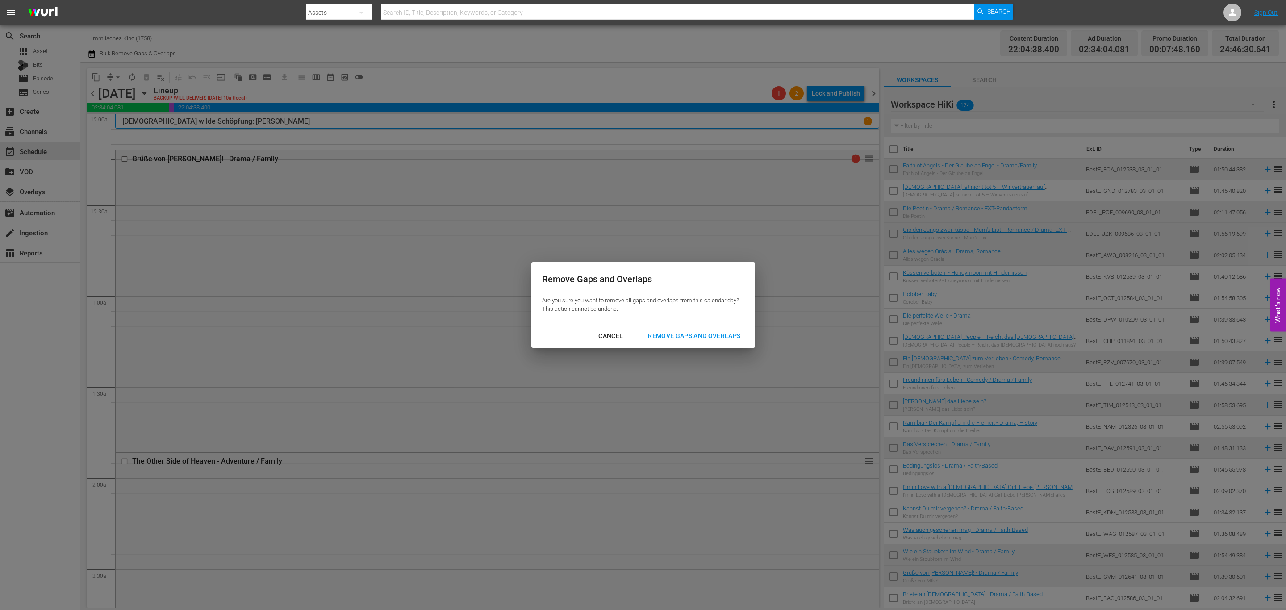
click at [686, 340] on div "Remove Gaps and Overlaps" at bounding box center [694, 335] width 107 height 11
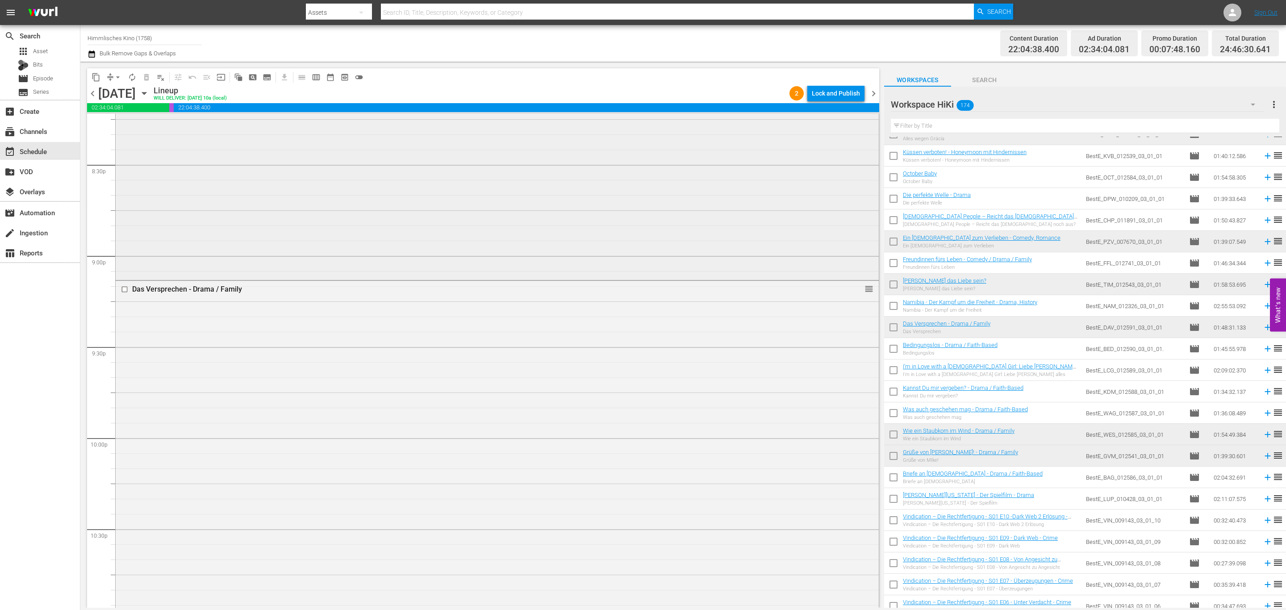
scroll to position [213, 0]
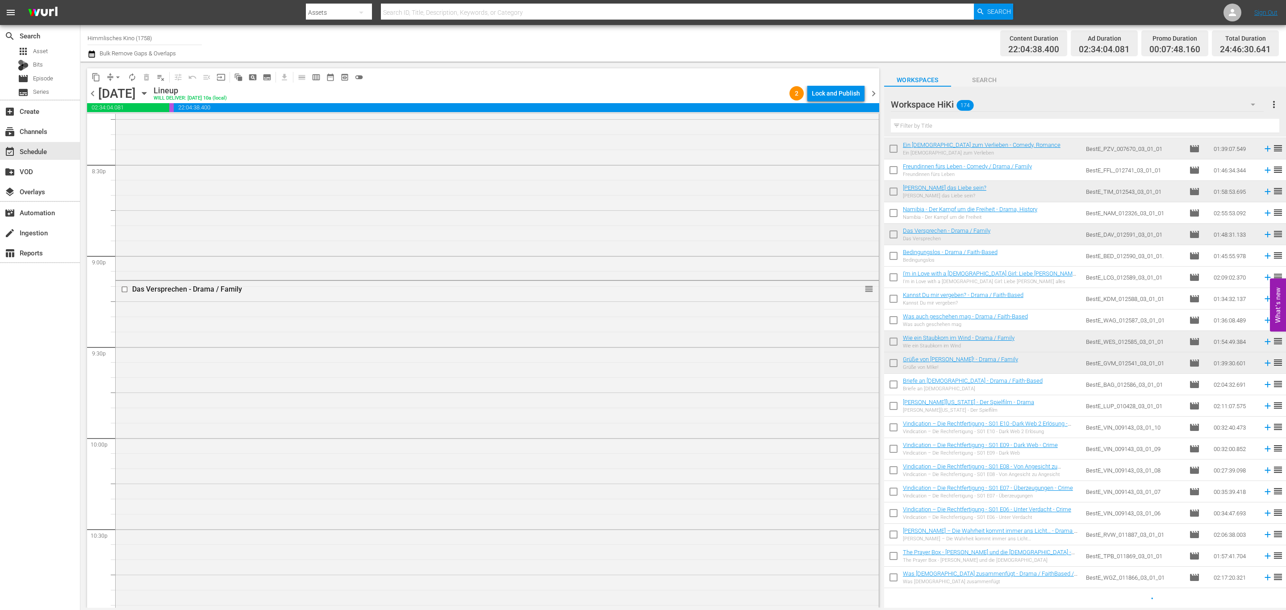
click at [870, 94] on span "chevron_right" at bounding box center [873, 93] width 11 height 11
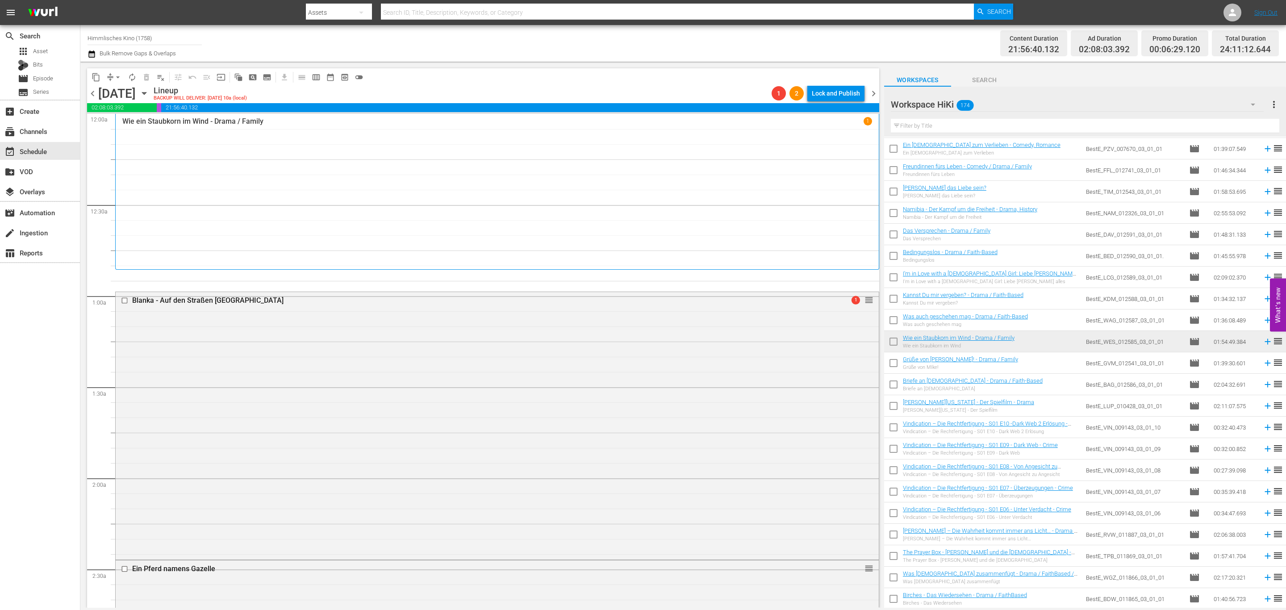
click at [114, 70] on button "arrow_drop_down" at bounding box center [118, 77] width 14 height 14
click at [130, 127] on li "Align to End of Previous Day" at bounding box center [118, 124] width 94 height 15
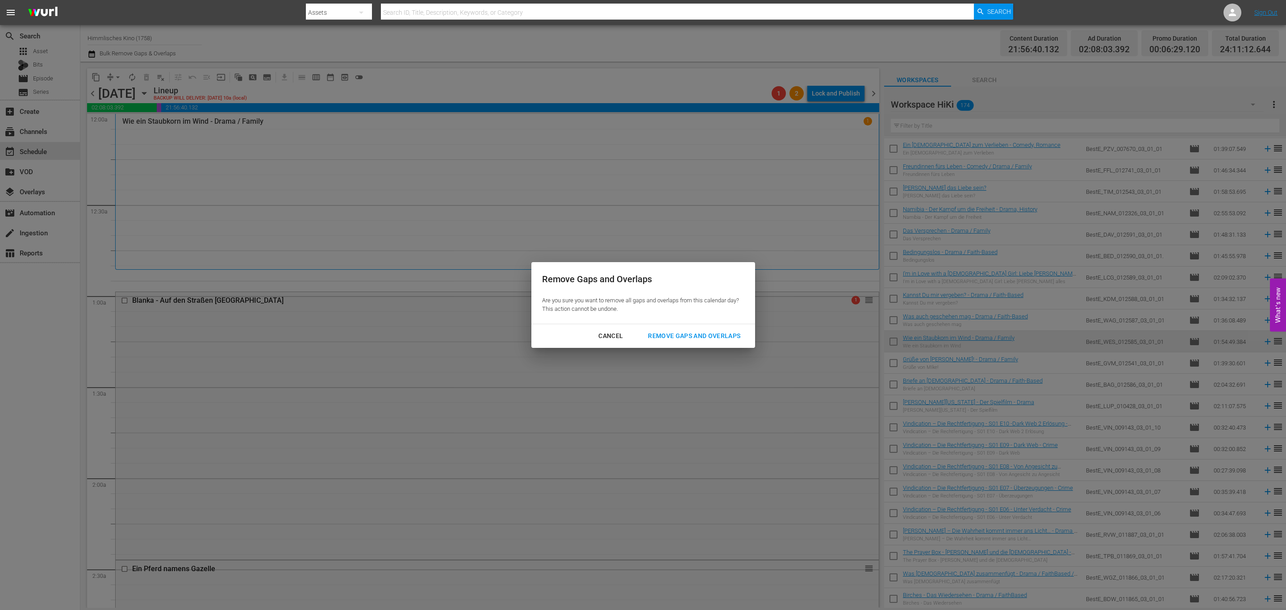
click at [674, 327] on div "Cancel Remove Gaps and Overlaps" at bounding box center [643, 336] width 224 height 24
click at [716, 327] on div "Cancel Remove Gaps and Overlaps" at bounding box center [643, 336] width 224 height 24
click at [718, 334] on div "Remove Gaps and Overlaps" at bounding box center [694, 335] width 107 height 11
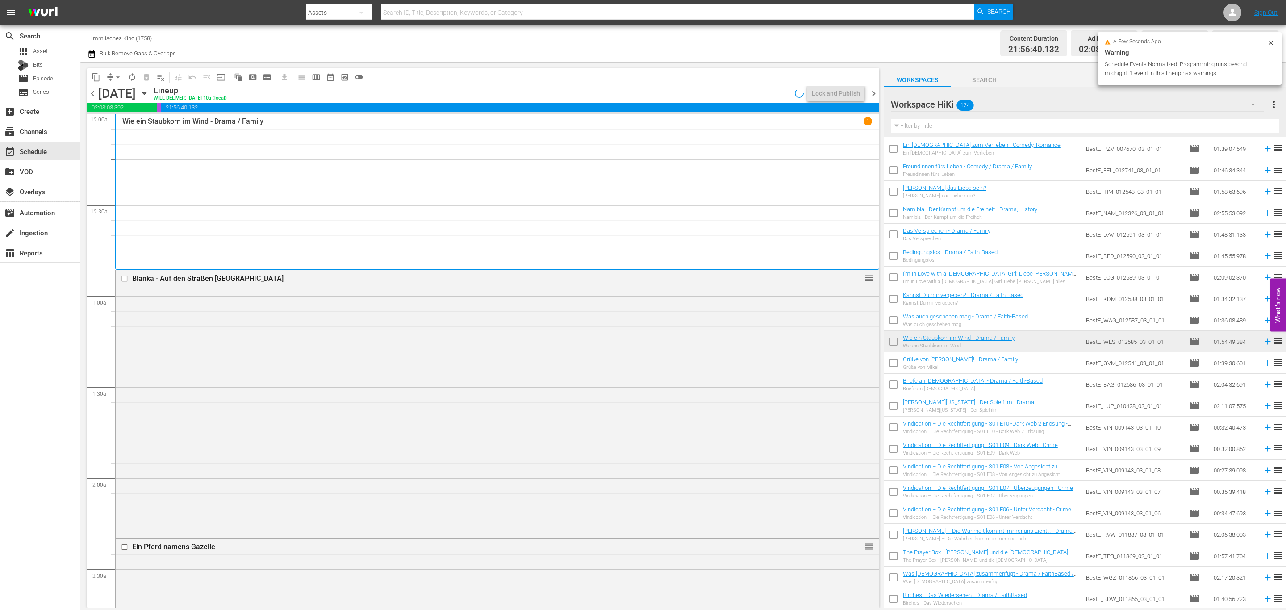
click at [873, 95] on span "chevron_right" at bounding box center [873, 93] width 11 height 11
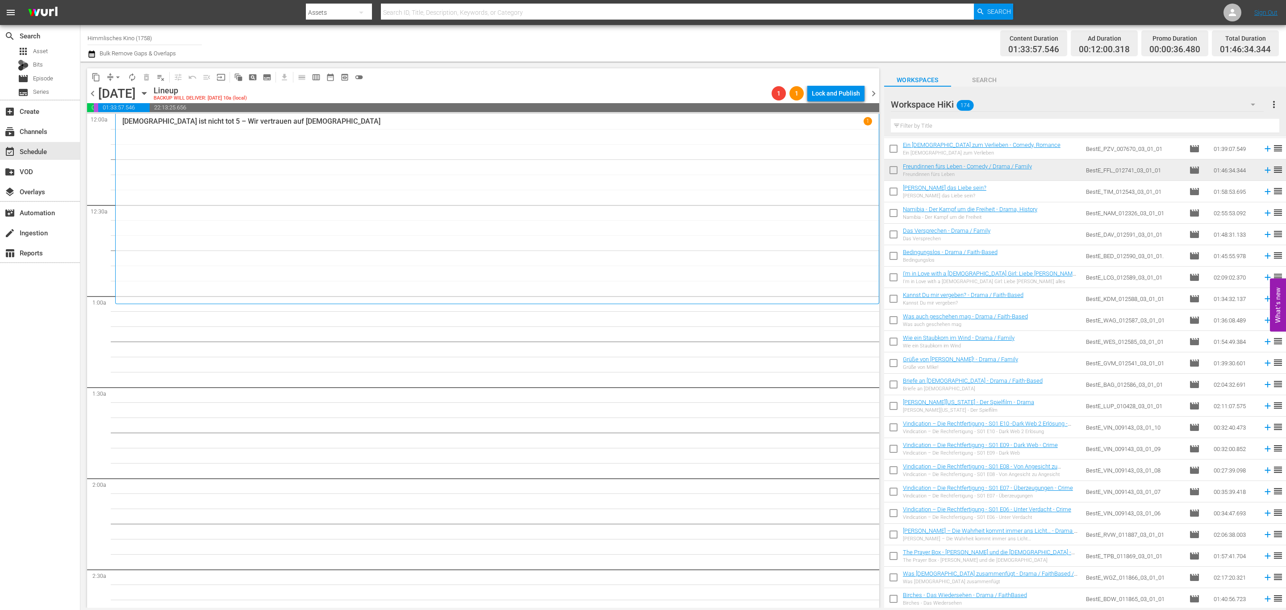
click at [149, 92] on icon "button" at bounding box center [144, 93] width 10 height 10
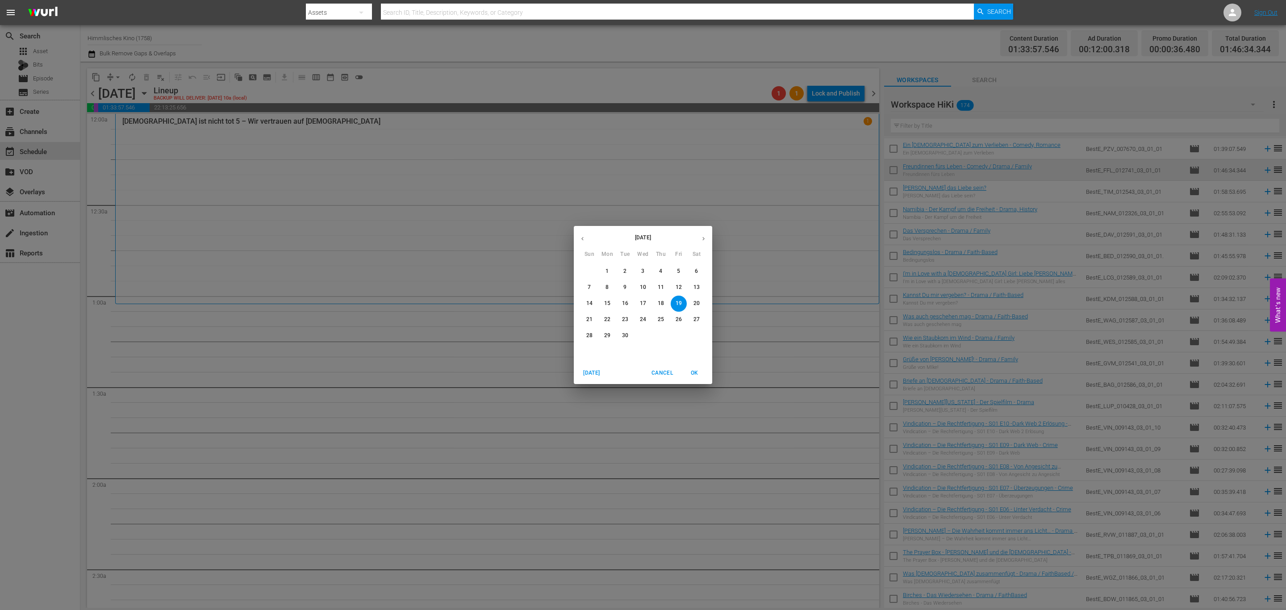
click at [682, 291] on span "12" at bounding box center [679, 288] width 16 height 8
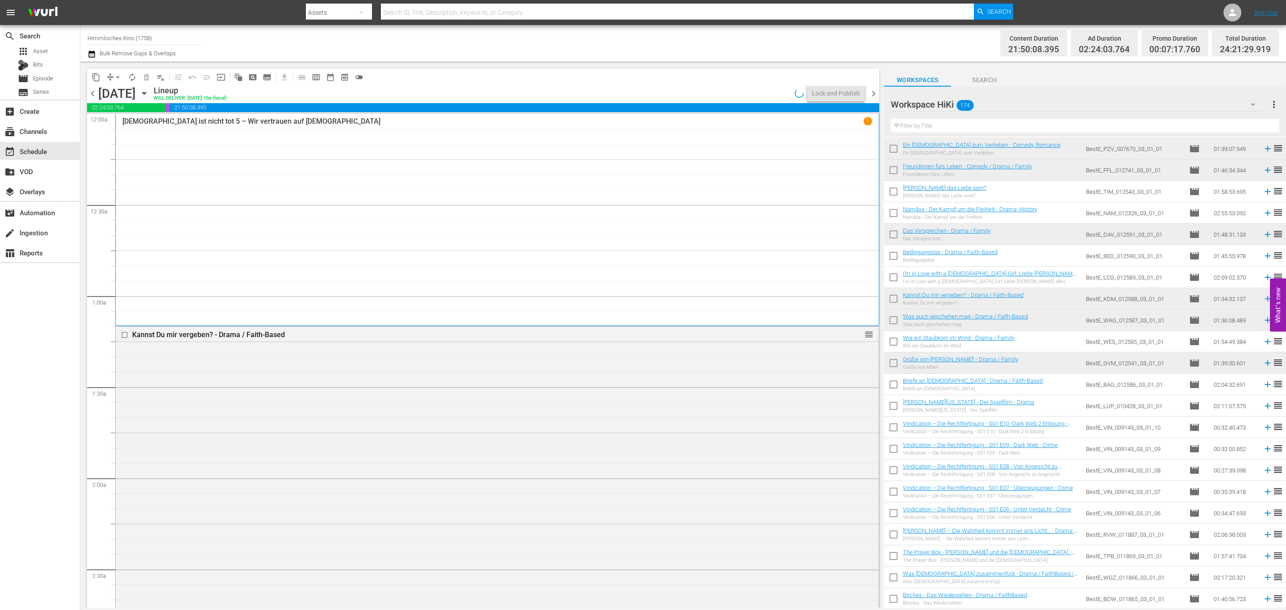
click at [99, 74] on span "content_copy" at bounding box center [96, 77] width 9 height 9
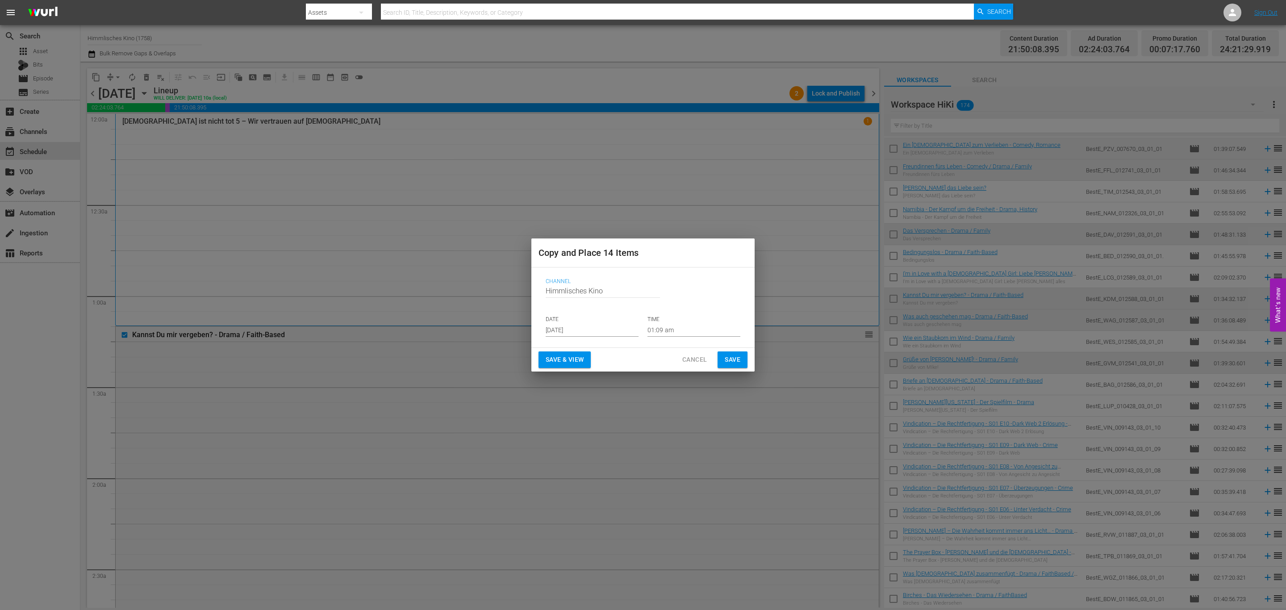
click at [585, 340] on div "Channel Channel Title Himmlisches Kino DATE Aug 31st 2025 TIME 01:09 am" at bounding box center [642, 307] width 209 height 73
click at [594, 334] on input "[DATE]" at bounding box center [592, 329] width 93 height 13
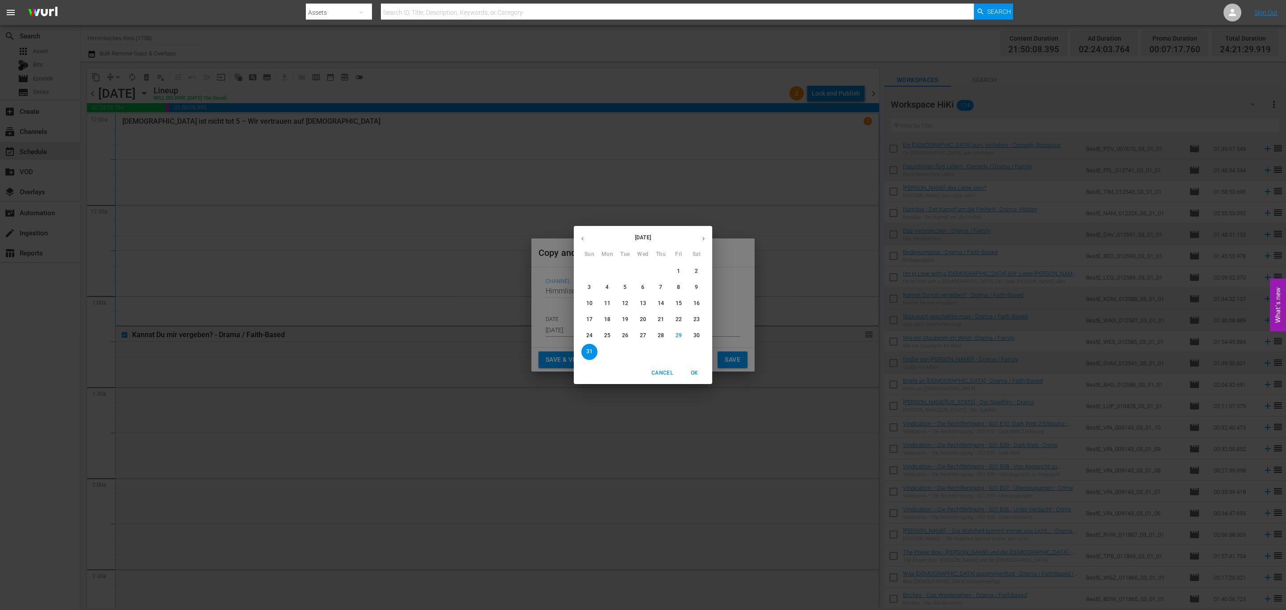
click at [706, 236] on icon "button" at bounding box center [703, 238] width 7 height 7
click at [676, 302] on p "19" at bounding box center [679, 304] width 6 height 8
type input "Sep 19th 2025"
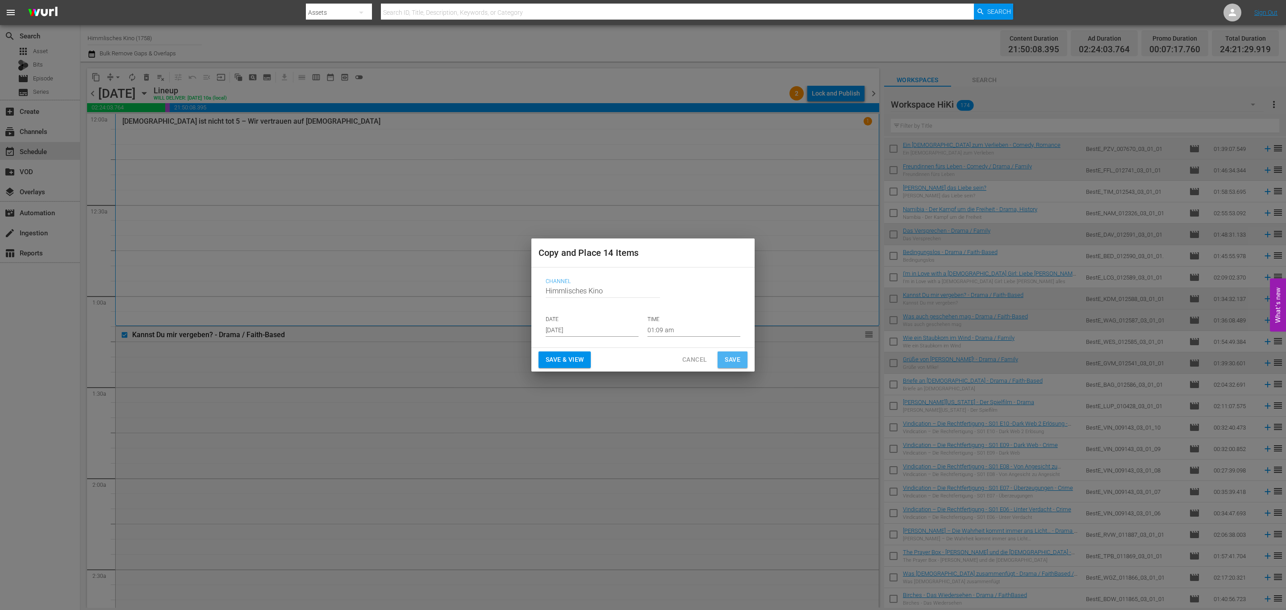
click at [729, 354] on span "Save" at bounding box center [733, 359] width 16 height 11
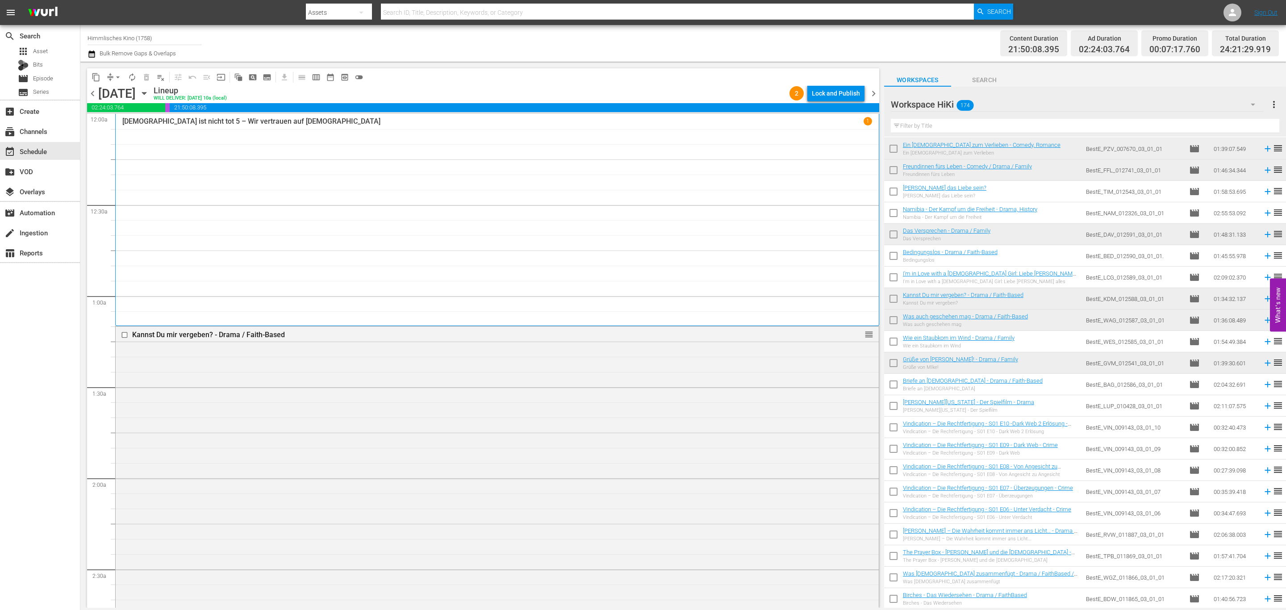
click at [146, 92] on icon "button" at bounding box center [144, 93] width 4 height 2
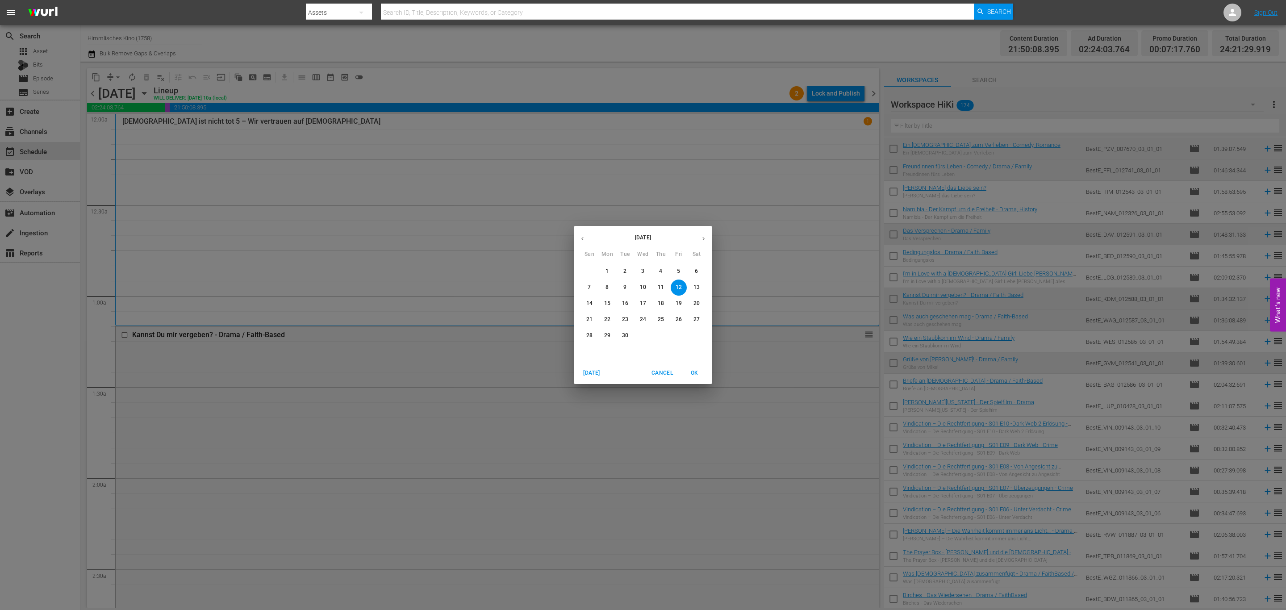
click at [676, 305] on p "19" at bounding box center [679, 304] width 6 height 8
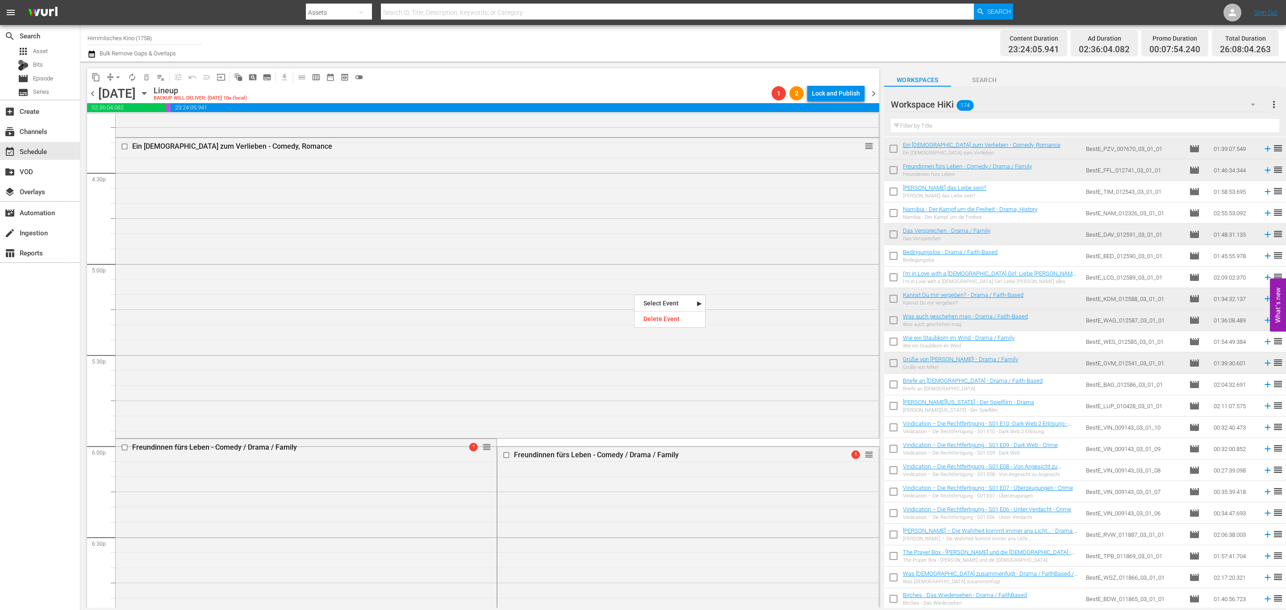
scroll to position [3416, 0]
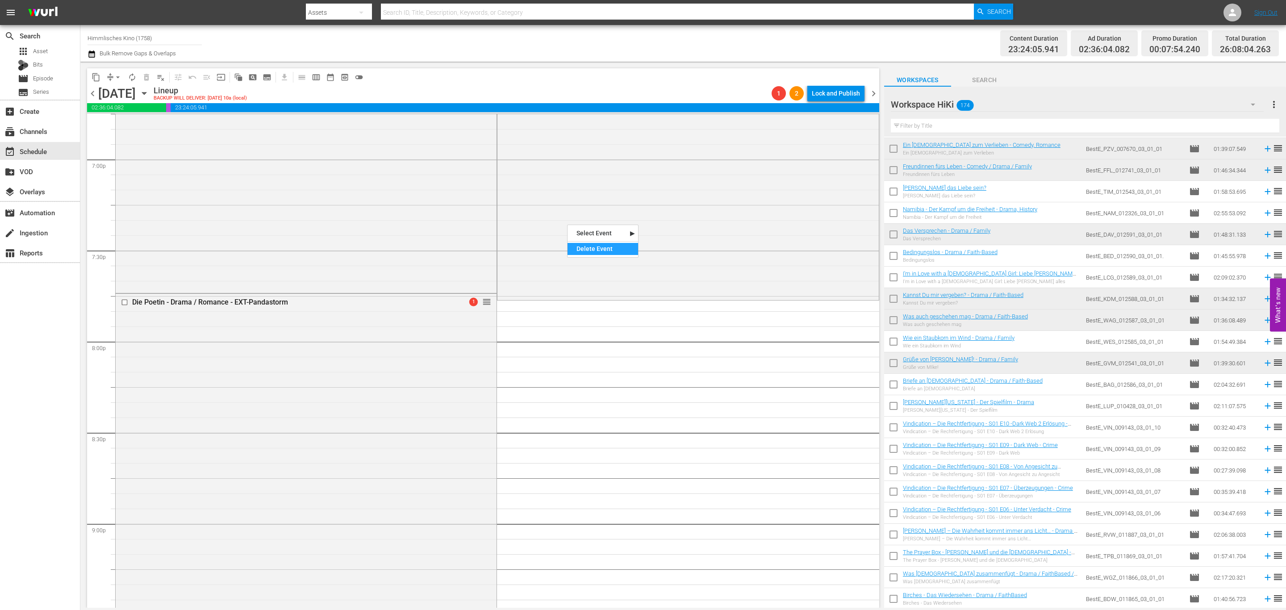
click at [588, 246] on div "Delete Event" at bounding box center [602, 249] width 71 height 12
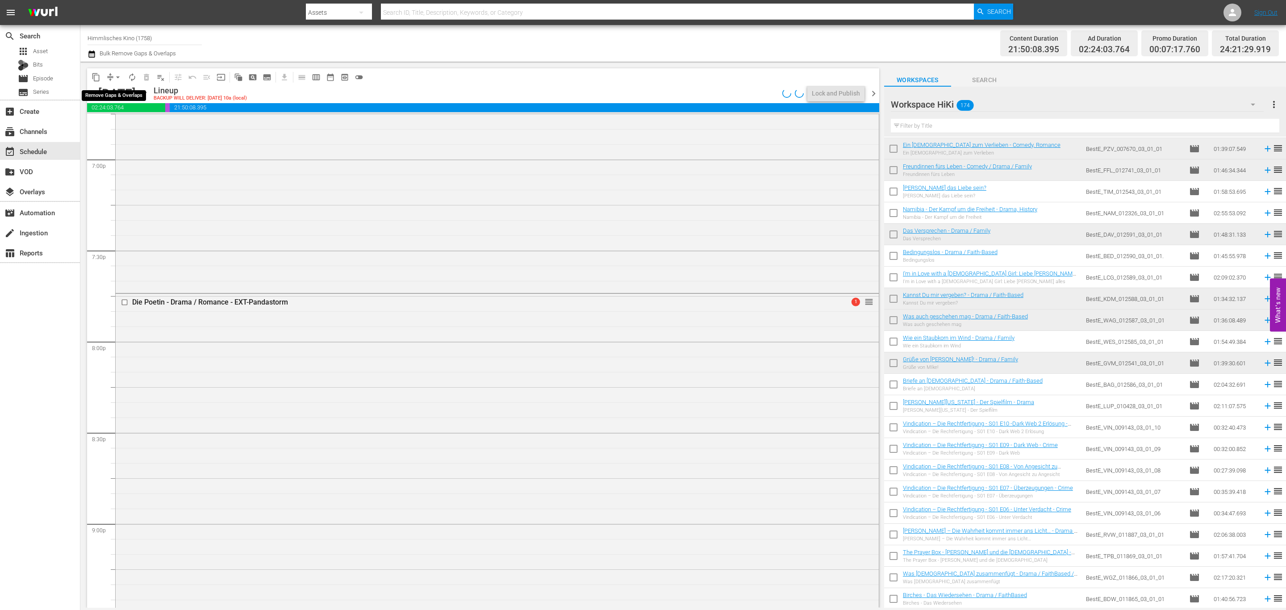
click at [120, 75] on span "arrow_drop_down" at bounding box center [117, 77] width 9 height 9
click at [125, 133] on ul "Align to Midnight Align to First Episode Align to End of Previous Day" at bounding box center [118, 109] width 94 height 51
click at [131, 123] on li "Align to End of Previous Day" at bounding box center [118, 124] width 94 height 15
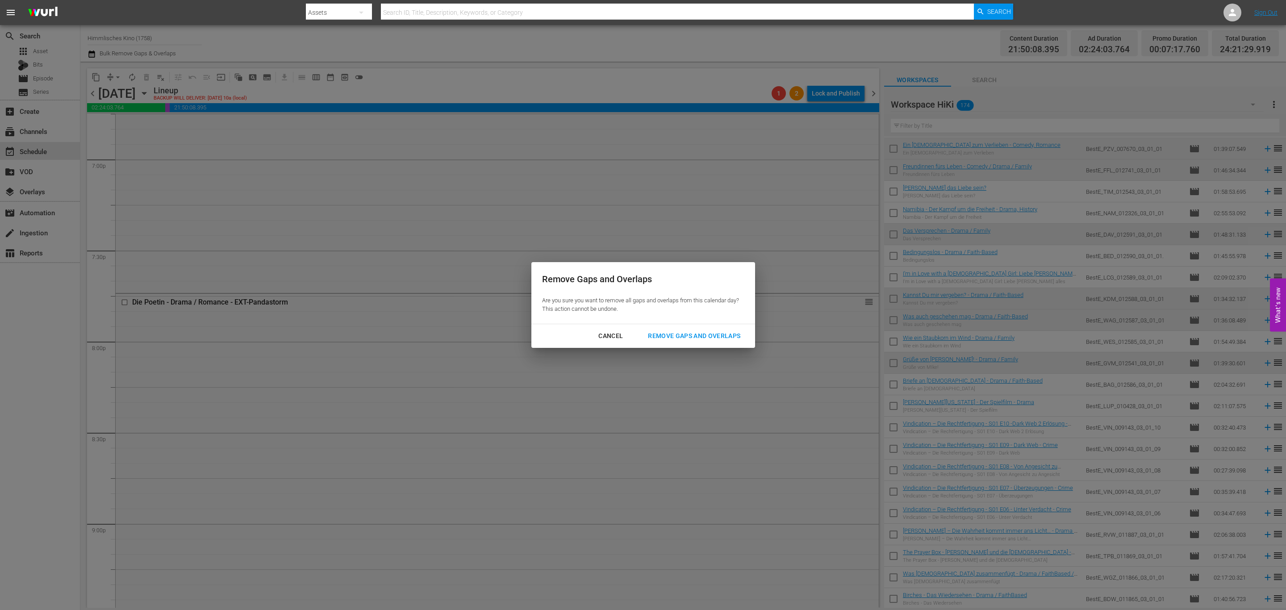
click at [685, 335] on div "Remove Gaps and Overlaps" at bounding box center [694, 335] width 107 height 11
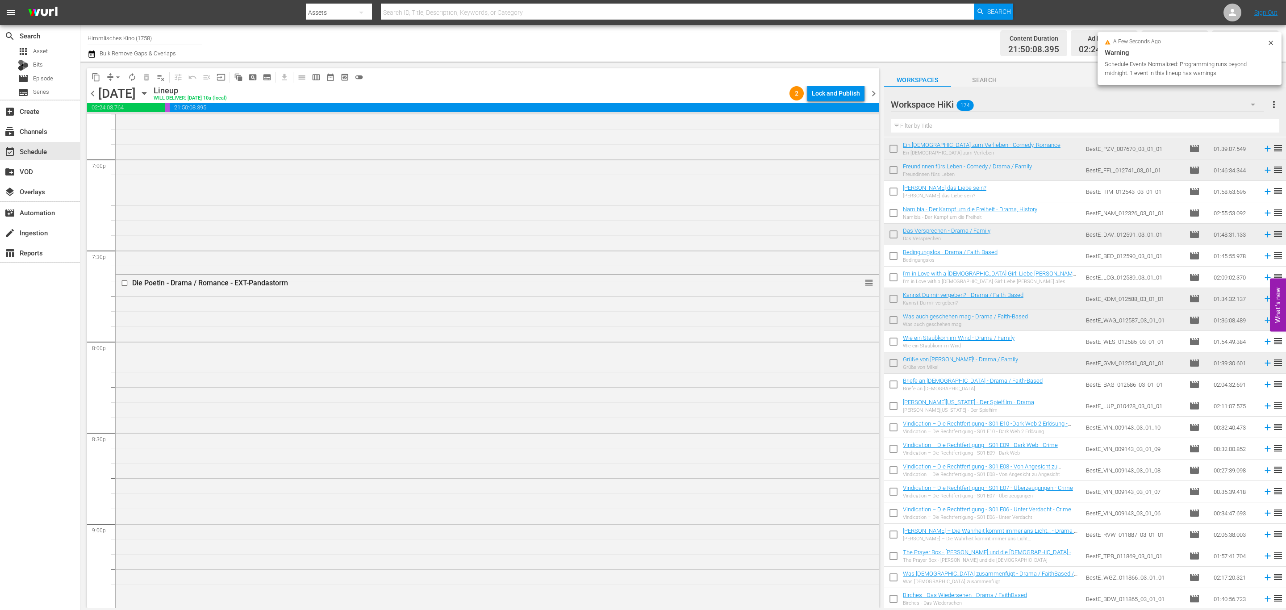
click at [876, 94] on span "chevron_right" at bounding box center [873, 93] width 11 height 11
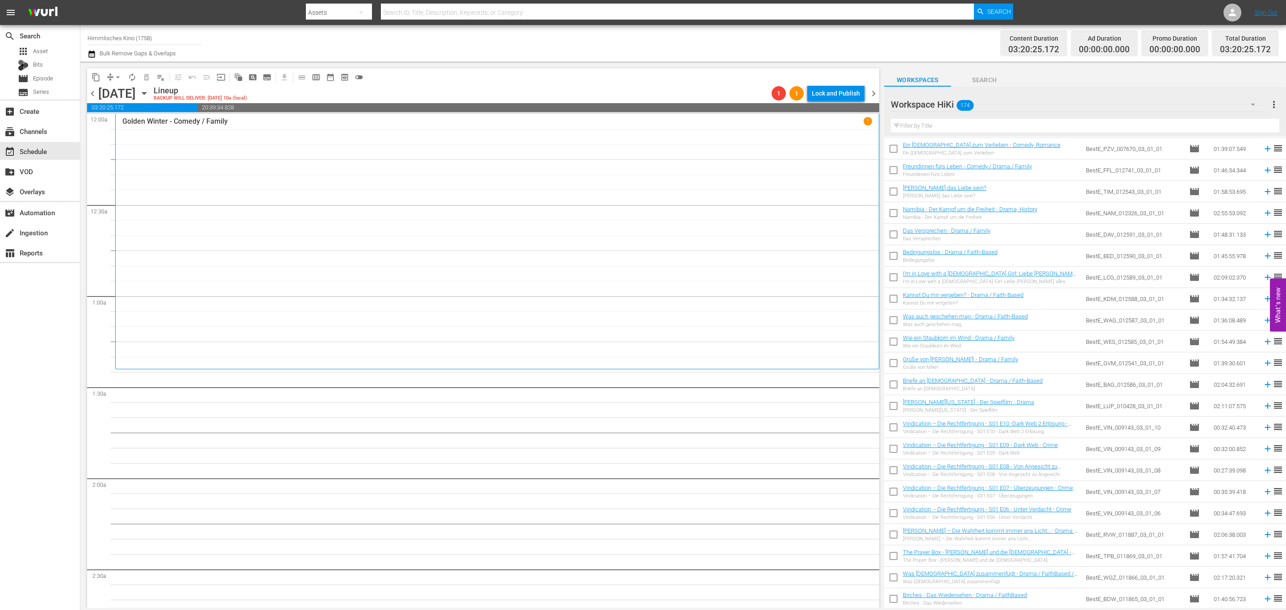
click at [146, 93] on icon "button" at bounding box center [144, 93] width 4 height 2
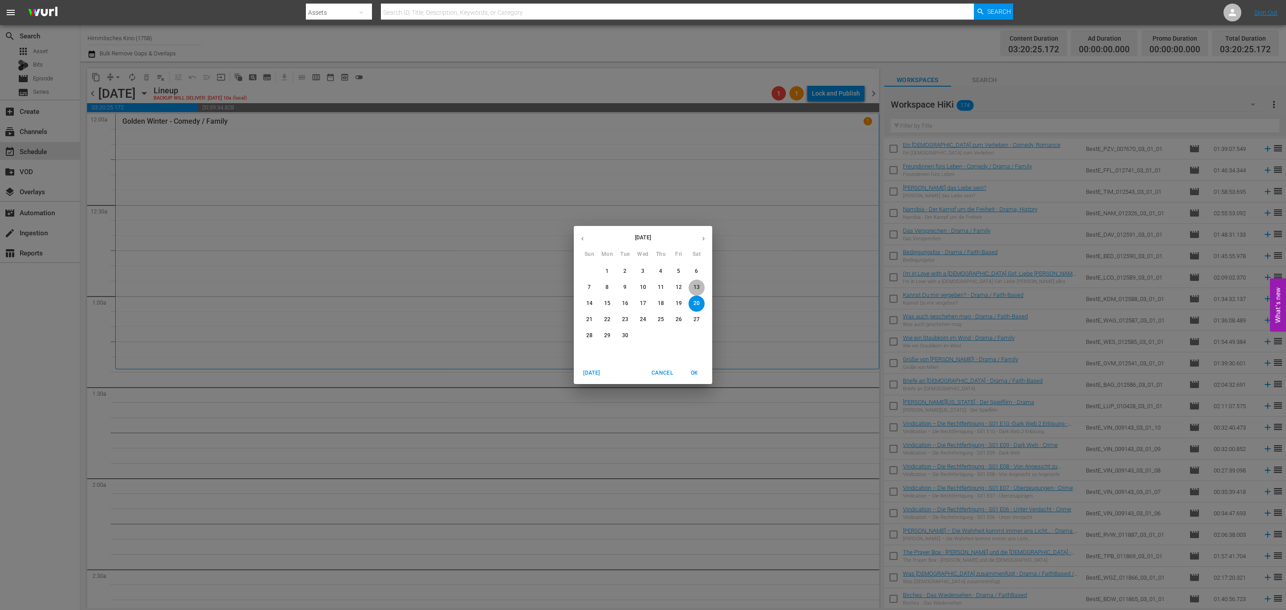
click at [695, 286] on p "13" at bounding box center [696, 288] width 6 height 8
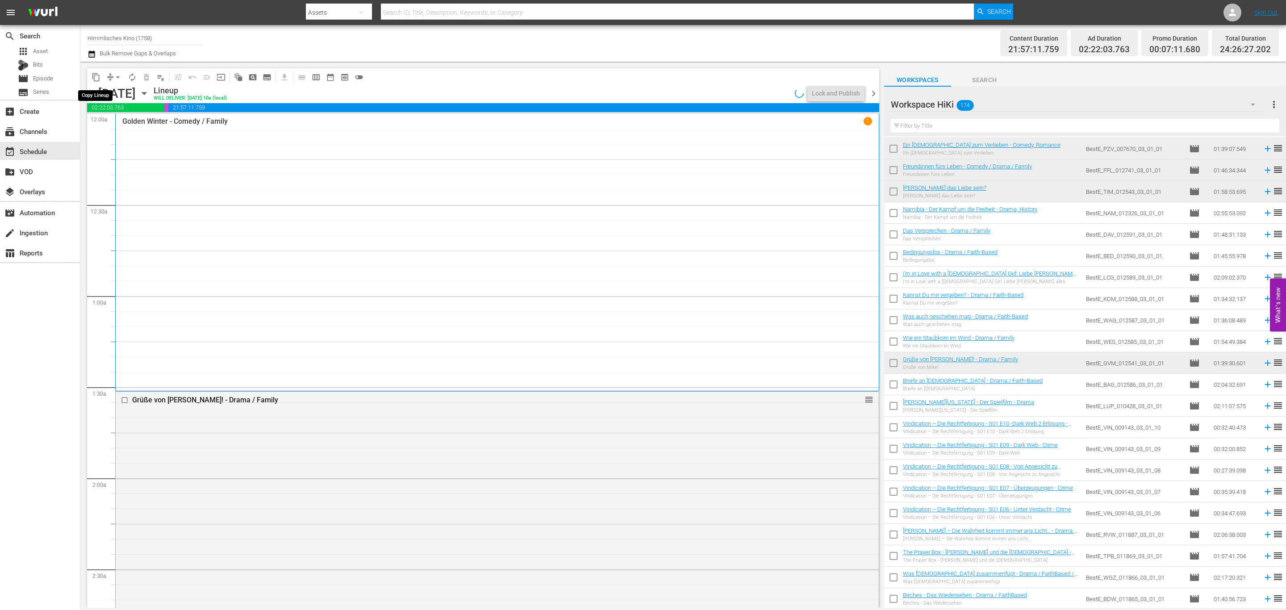
click at [93, 79] on span "content_copy" at bounding box center [96, 77] width 9 height 9
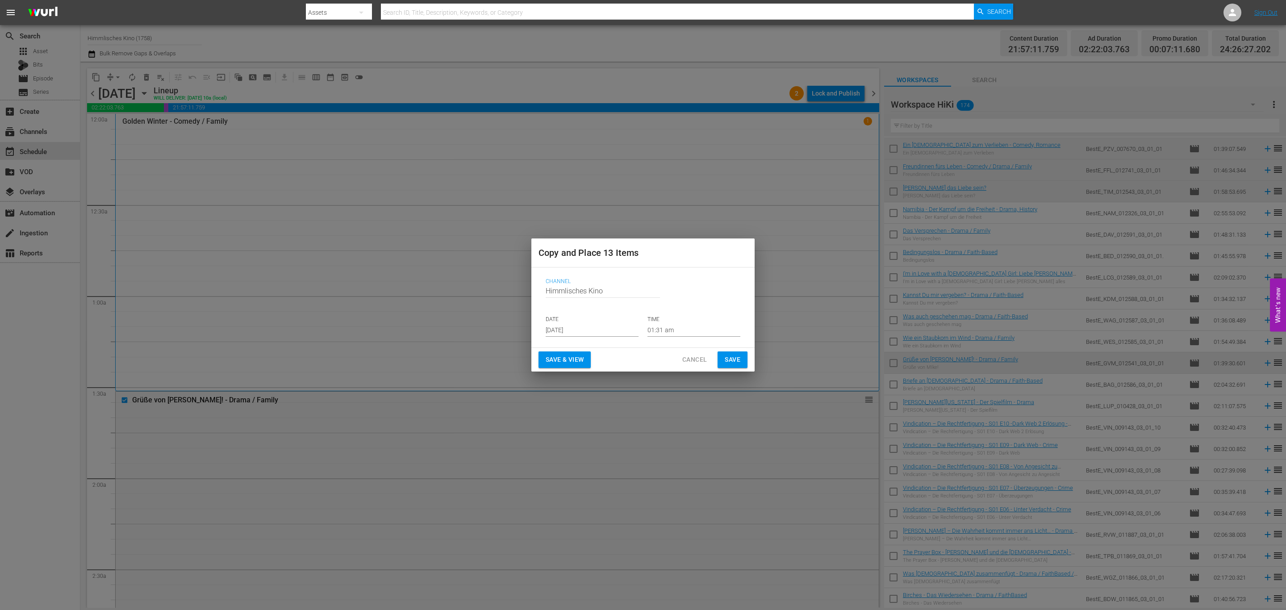
click at [583, 335] on input "[DATE]" at bounding box center [592, 329] width 93 height 13
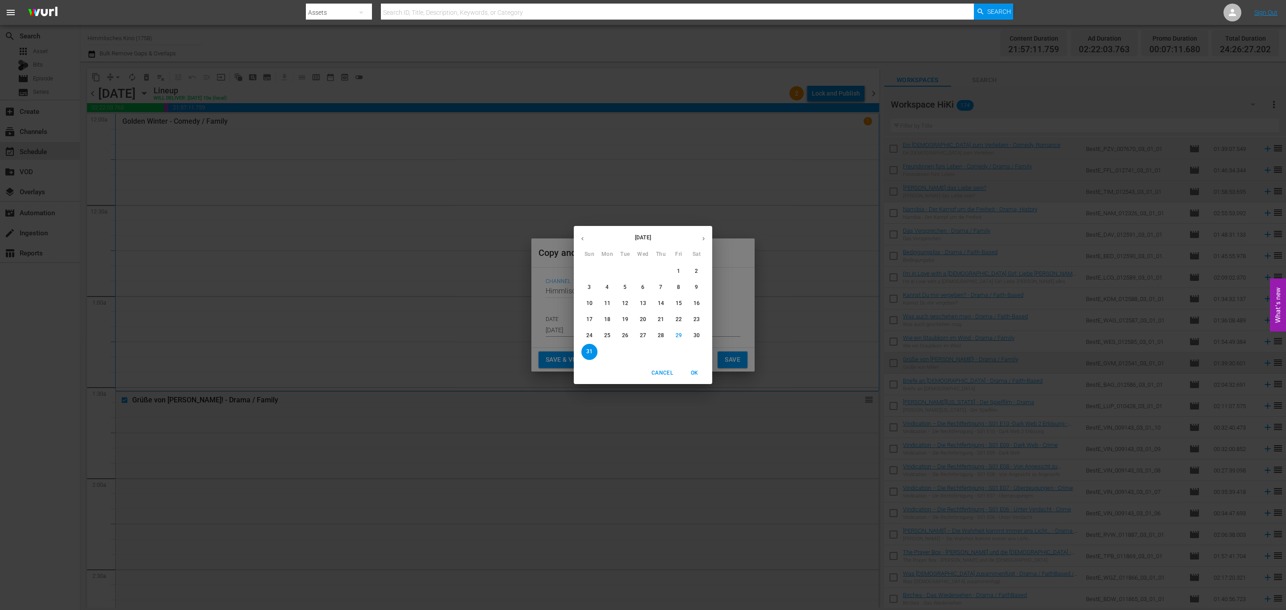
click at [698, 240] on button "button" at bounding box center [703, 238] width 17 height 17
click at [695, 303] on p "20" at bounding box center [696, 304] width 6 height 8
type input "Sep 20th 2025"
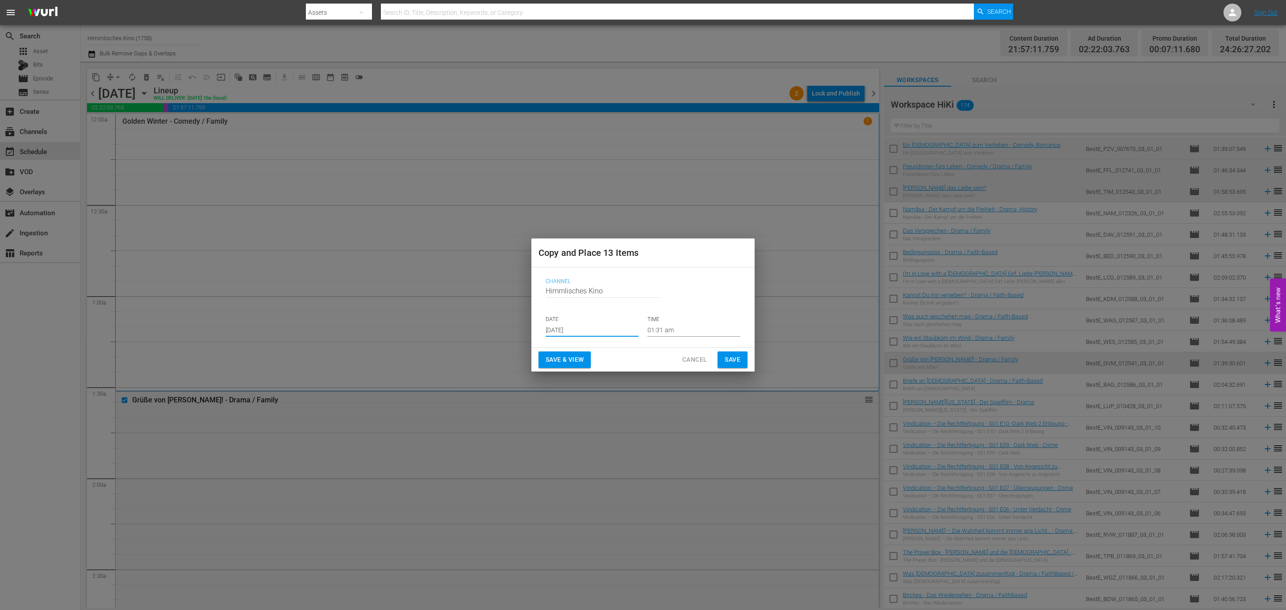
click at [725, 363] on span "Save" at bounding box center [733, 359] width 16 height 11
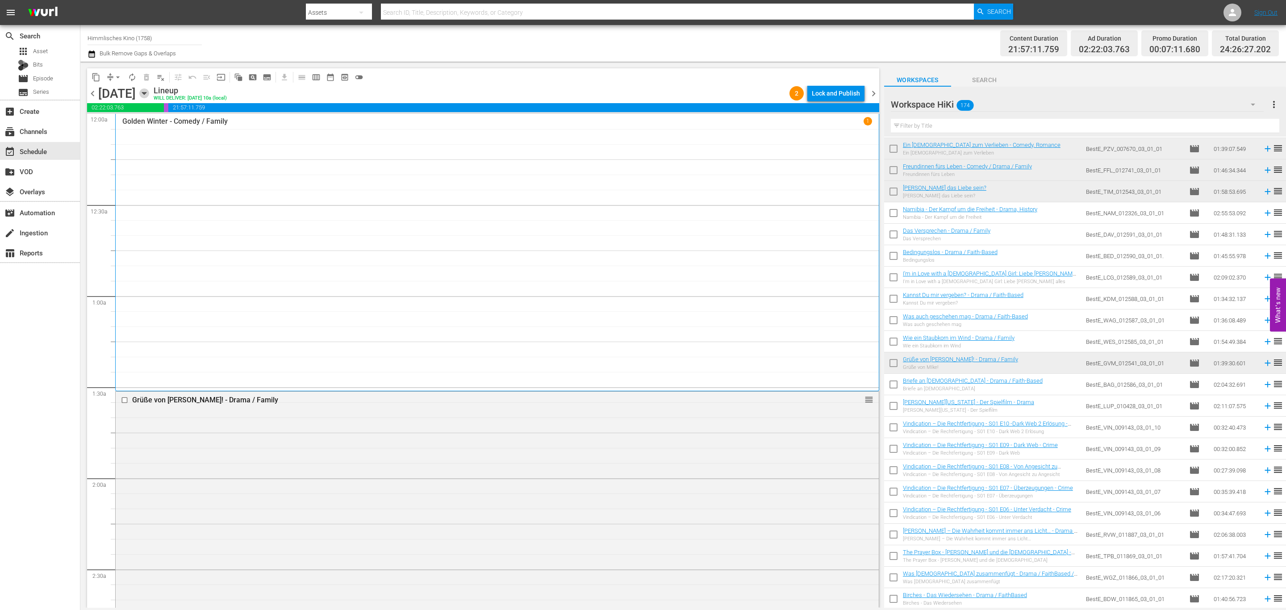
click at [149, 90] on icon "button" at bounding box center [144, 93] width 10 height 10
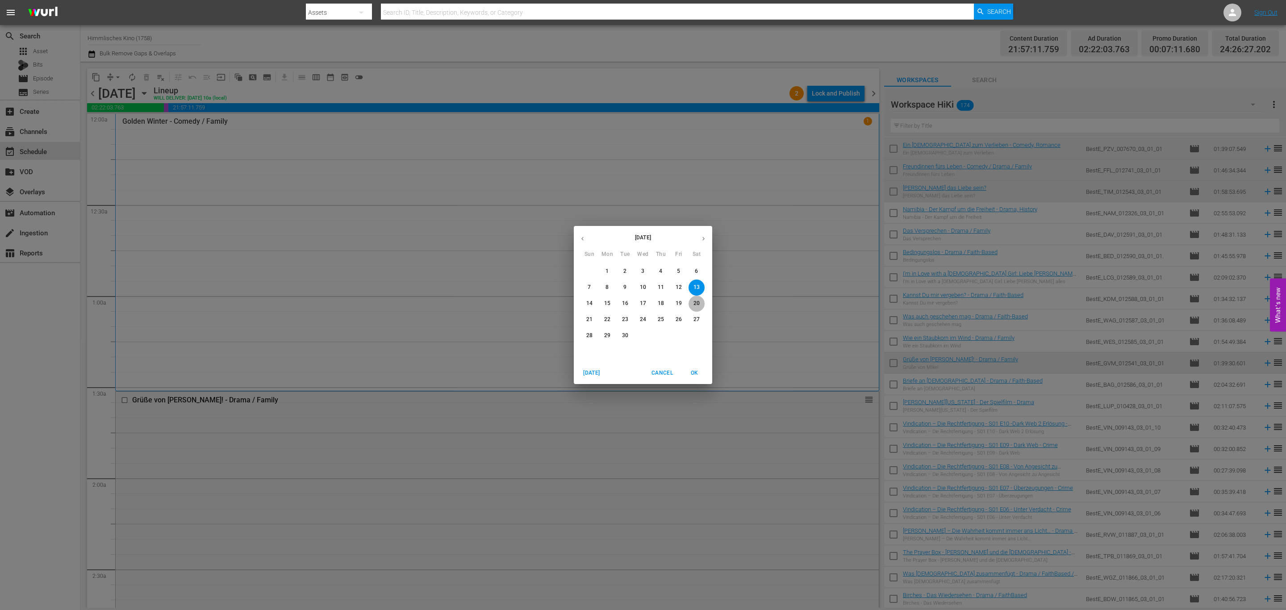
click at [702, 300] on span "20" at bounding box center [696, 304] width 16 height 8
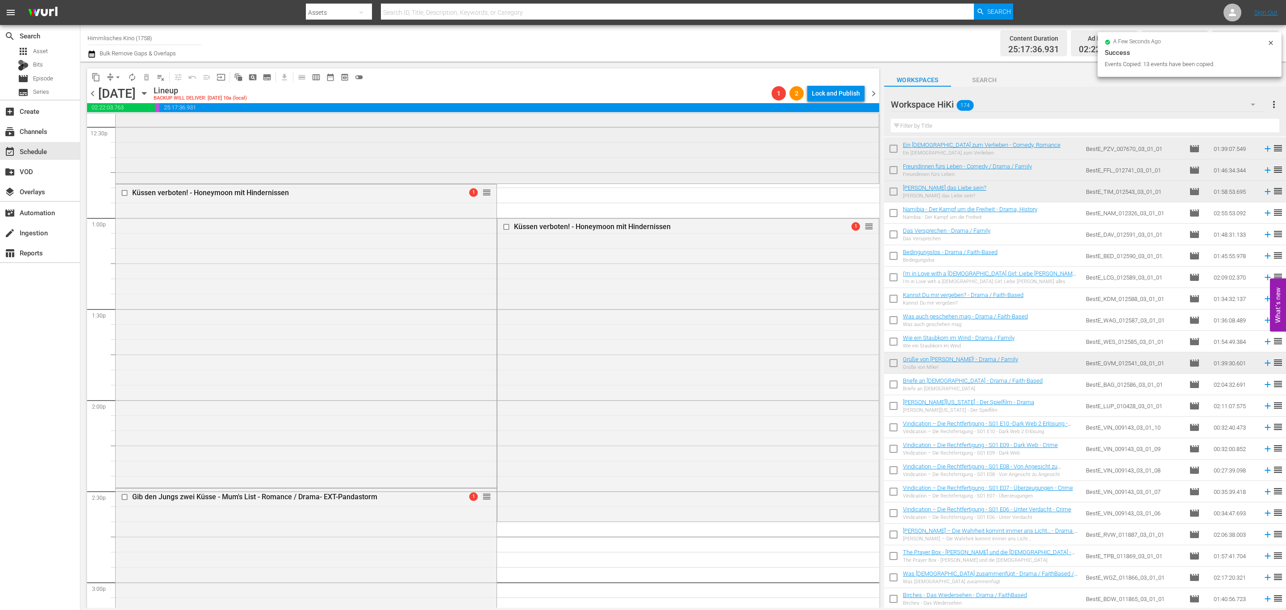
scroll to position [2277, 0]
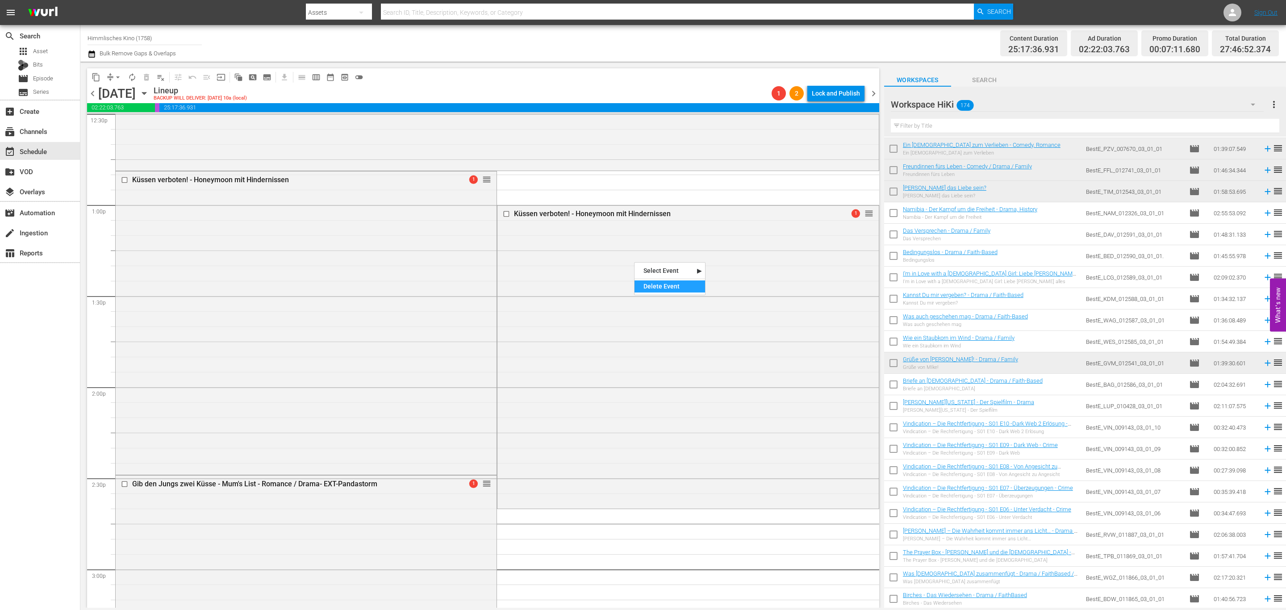
click at [654, 288] on div "Delete Event" at bounding box center [669, 286] width 71 height 12
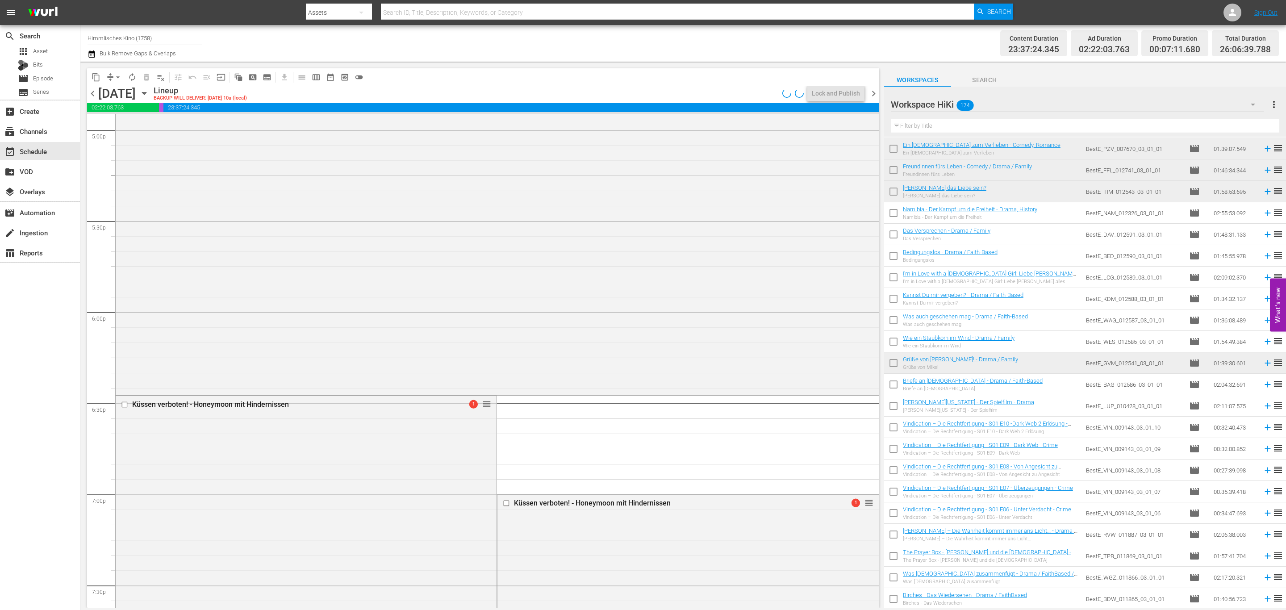
scroll to position [3349, 0]
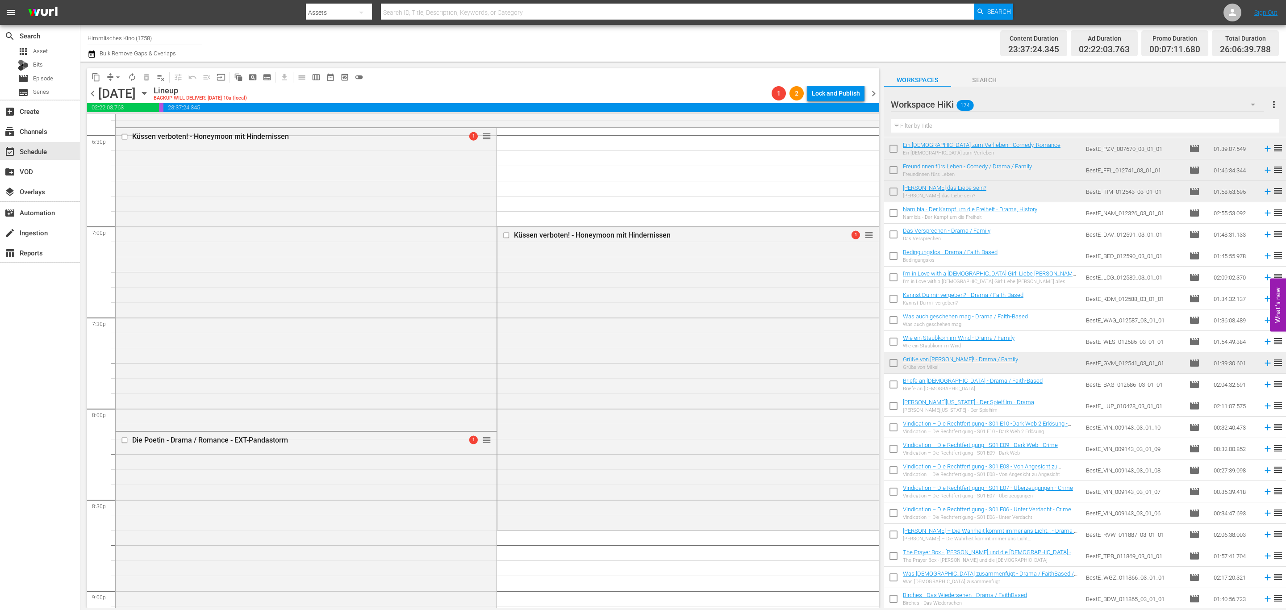
click at [636, 275] on div "Delete Event" at bounding box center [647, 274] width 71 height 12
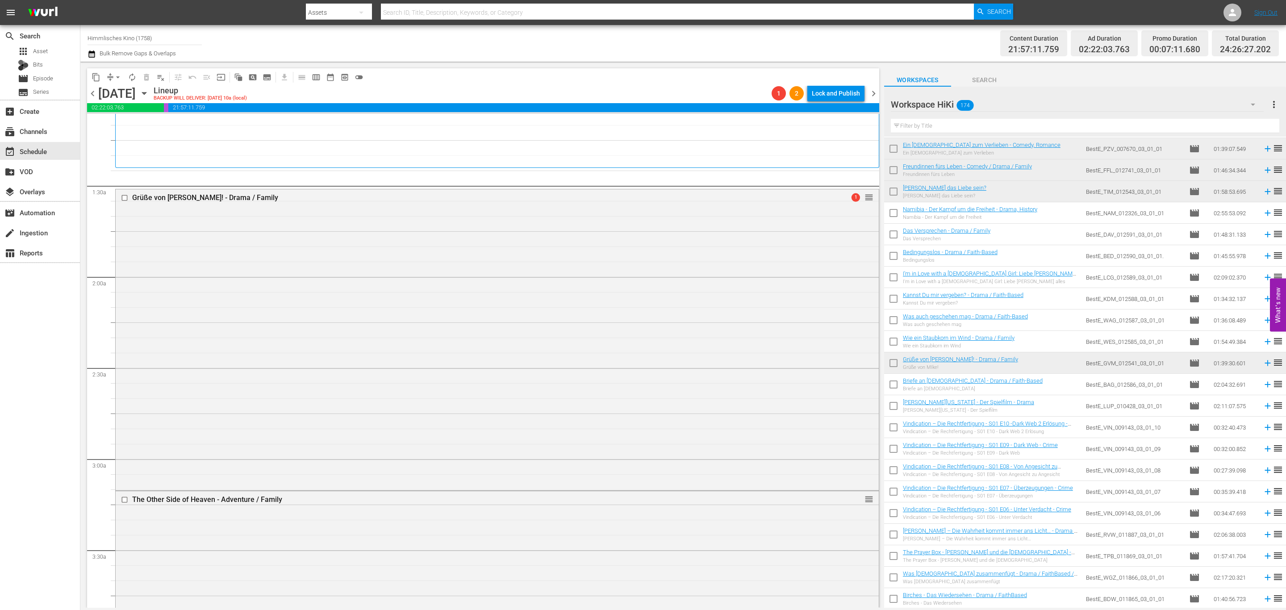
scroll to position [0, 0]
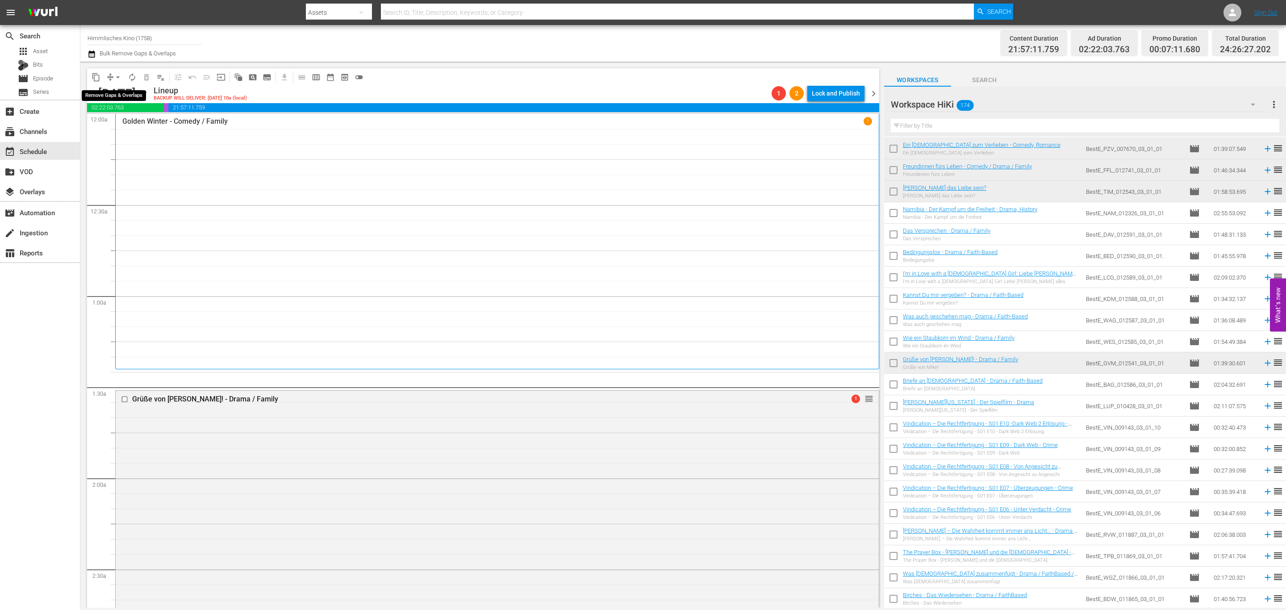
click at [119, 77] on span "arrow_drop_down" at bounding box center [117, 77] width 9 height 9
click at [124, 121] on li "Align to End of Previous Day" at bounding box center [118, 124] width 94 height 15
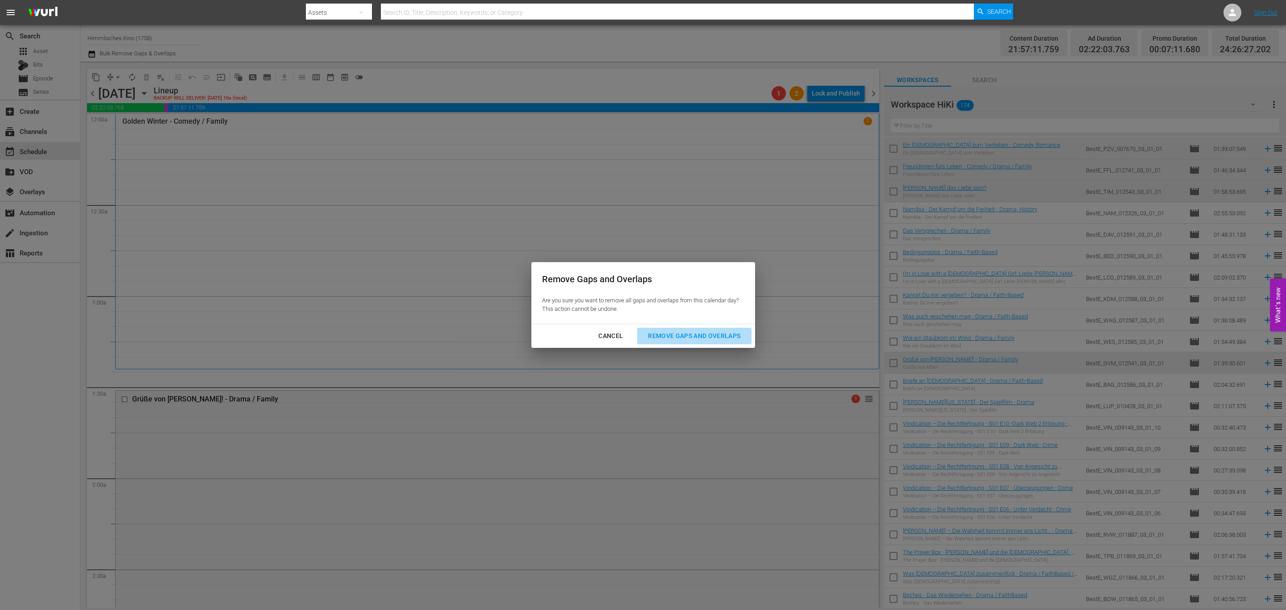
click at [730, 333] on div "Remove Gaps and Overlaps" at bounding box center [694, 335] width 107 height 11
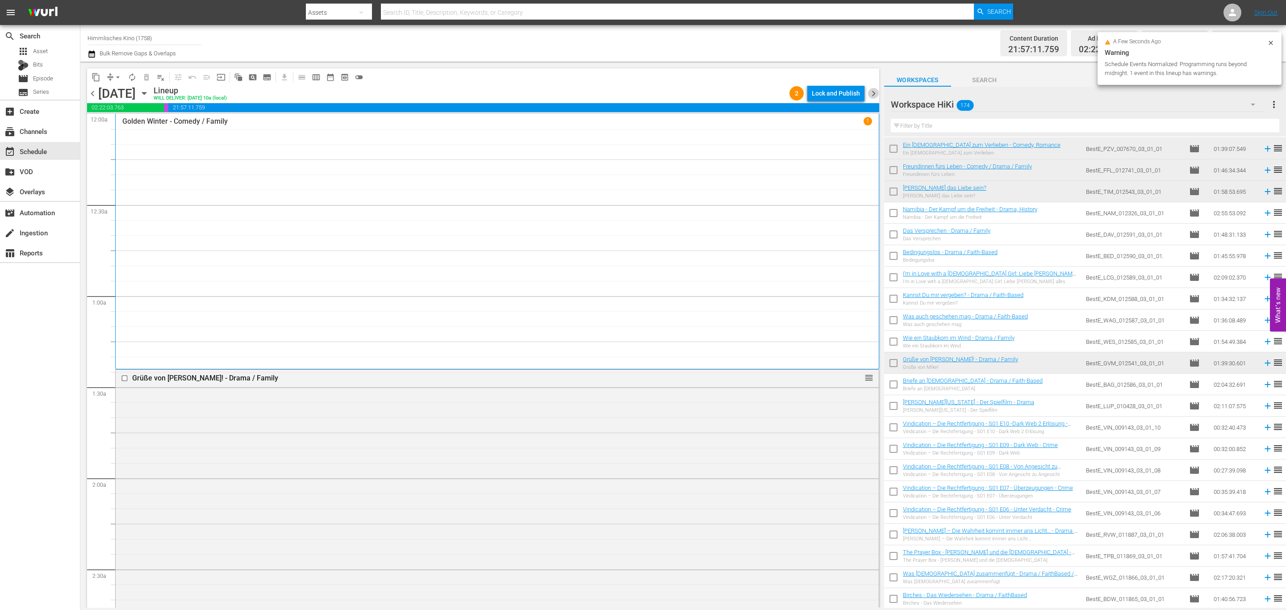
click at [875, 92] on span "chevron_right" at bounding box center [873, 93] width 11 height 11
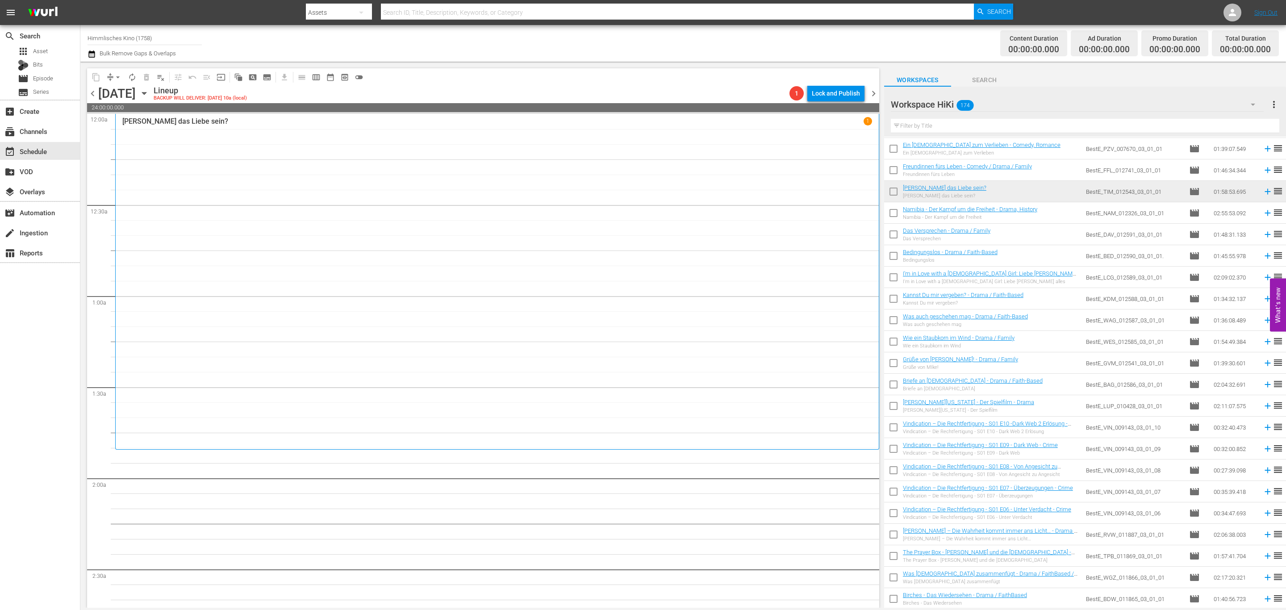
click at [151, 98] on div "Sunday, September 21st September 21st" at bounding box center [124, 93] width 53 height 15
click at [149, 94] on icon "button" at bounding box center [144, 93] width 10 height 10
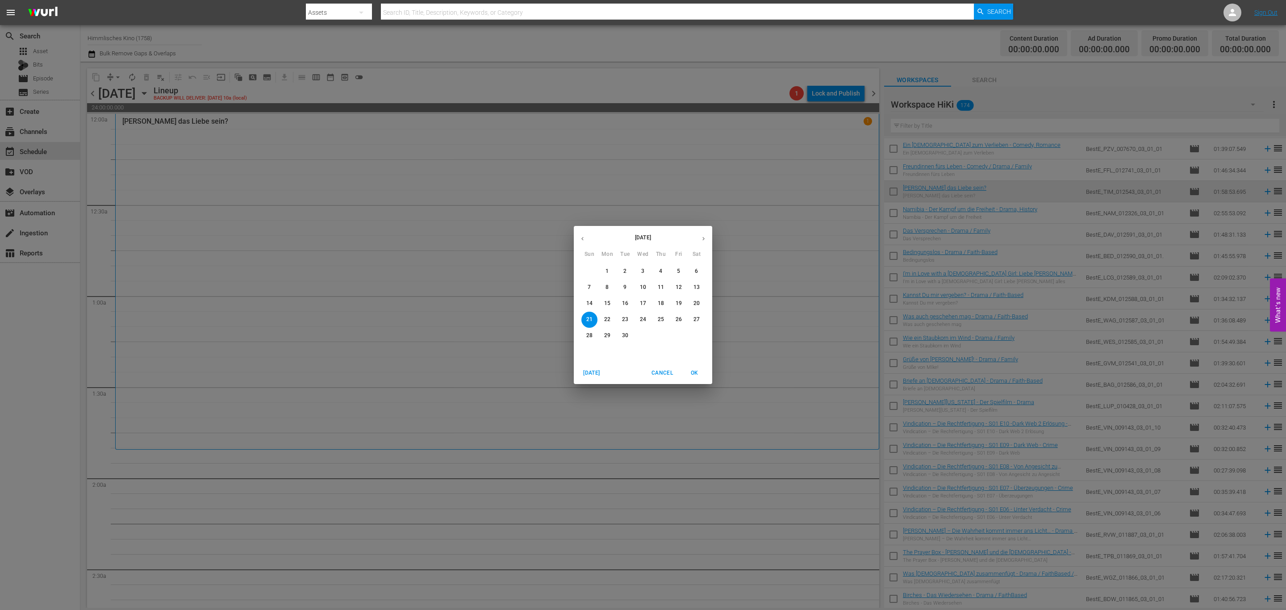
click at [588, 302] on p "14" at bounding box center [589, 304] width 6 height 8
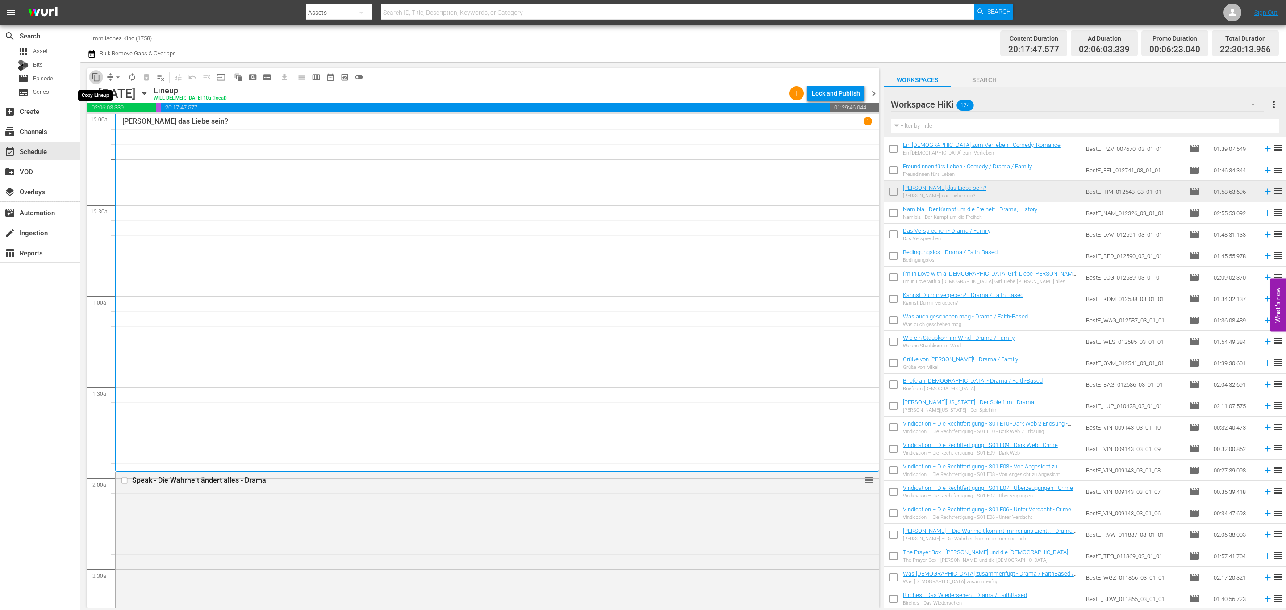
click at [92, 76] on span "content_copy" at bounding box center [96, 77] width 9 height 9
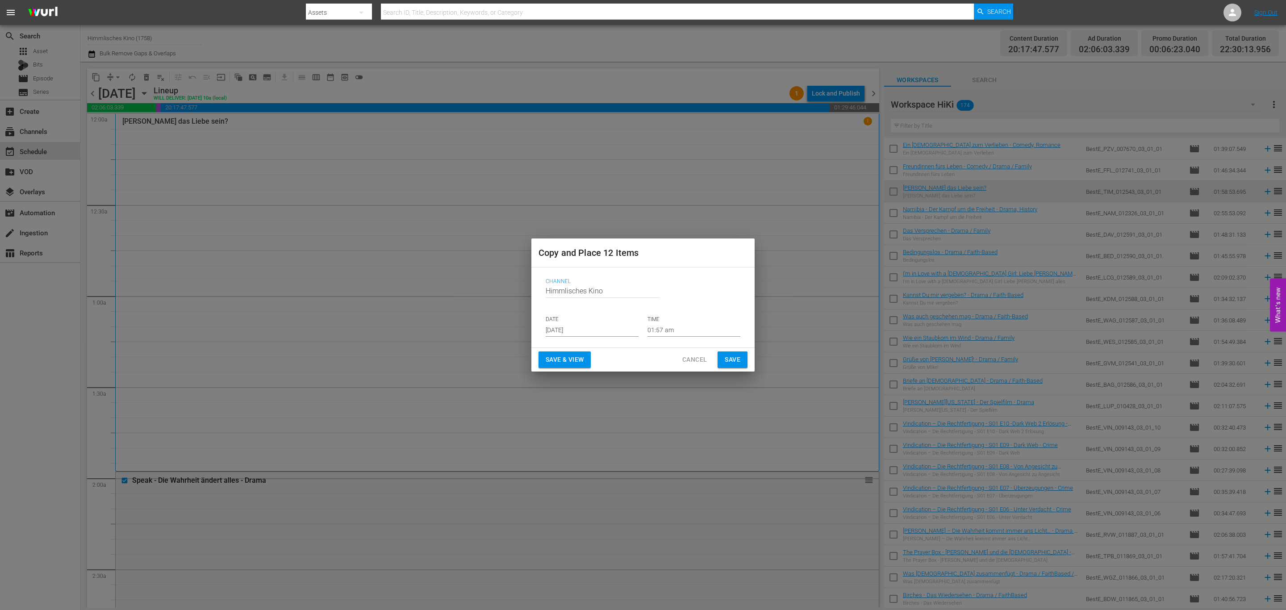
click at [578, 335] on input "[DATE]" at bounding box center [592, 329] width 93 height 13
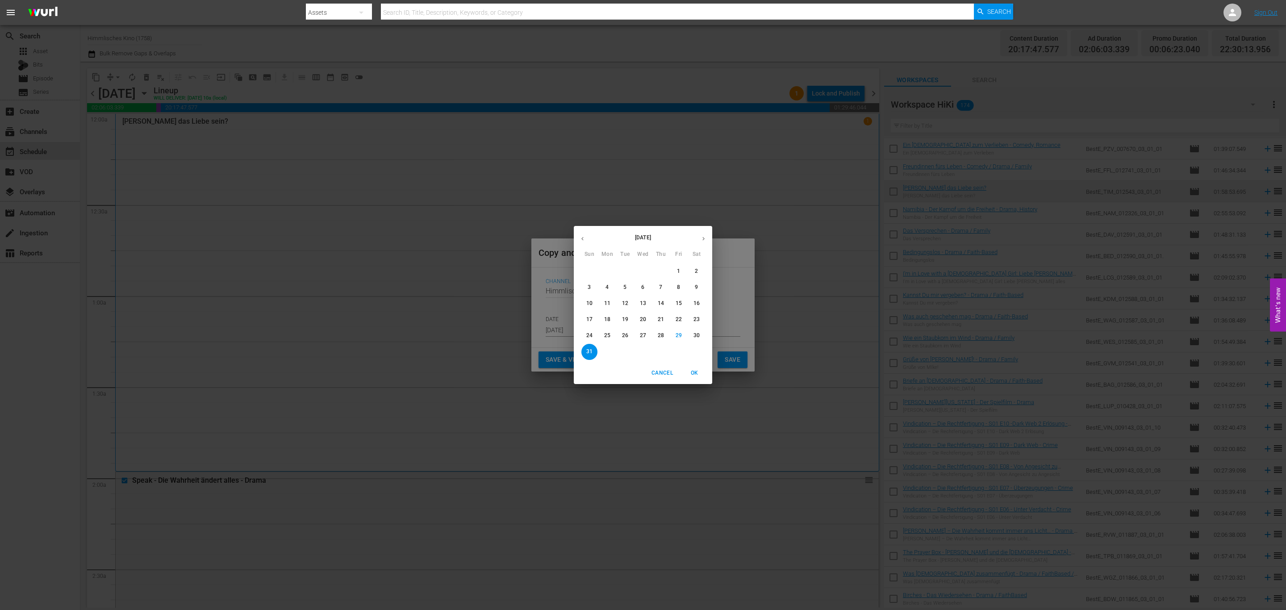
click at [739, 334] on div "August 2025 Sun Mon Tue Wed Thu Fri Sat 27 28 29 30 31 1 2 3 4 5 6 7 8 9 10 11 …" at bounding box center [643, 305] width 1286 height 610
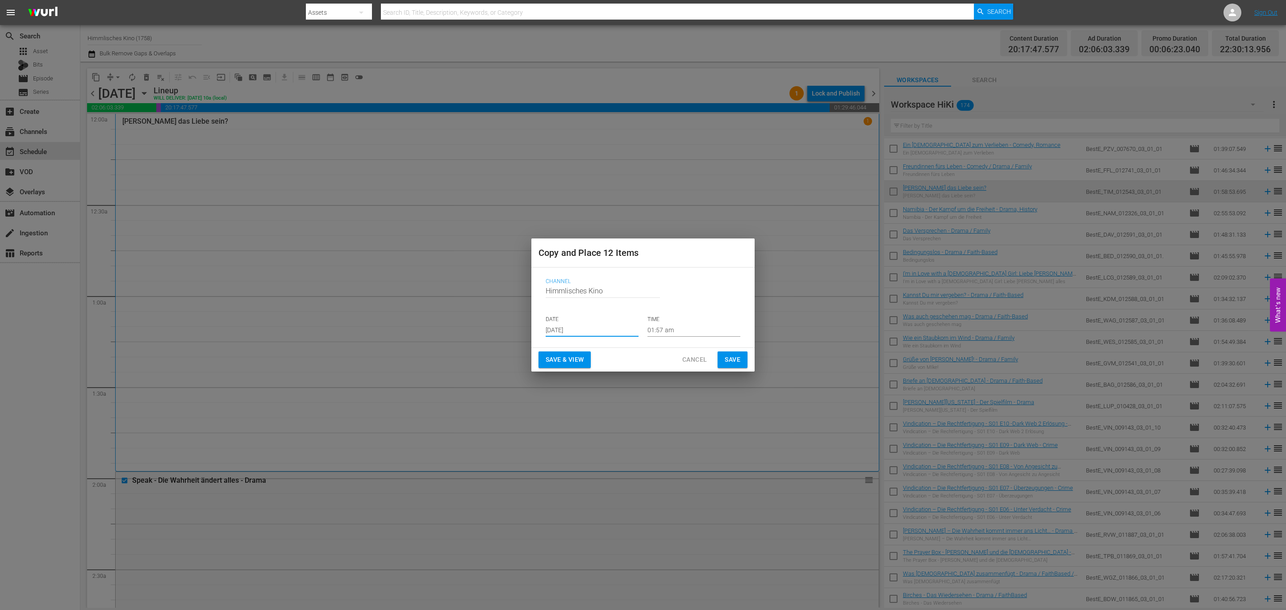
click at [694, 356] on span "Cancel" at bounding box center [694, 359] width 25 height 11
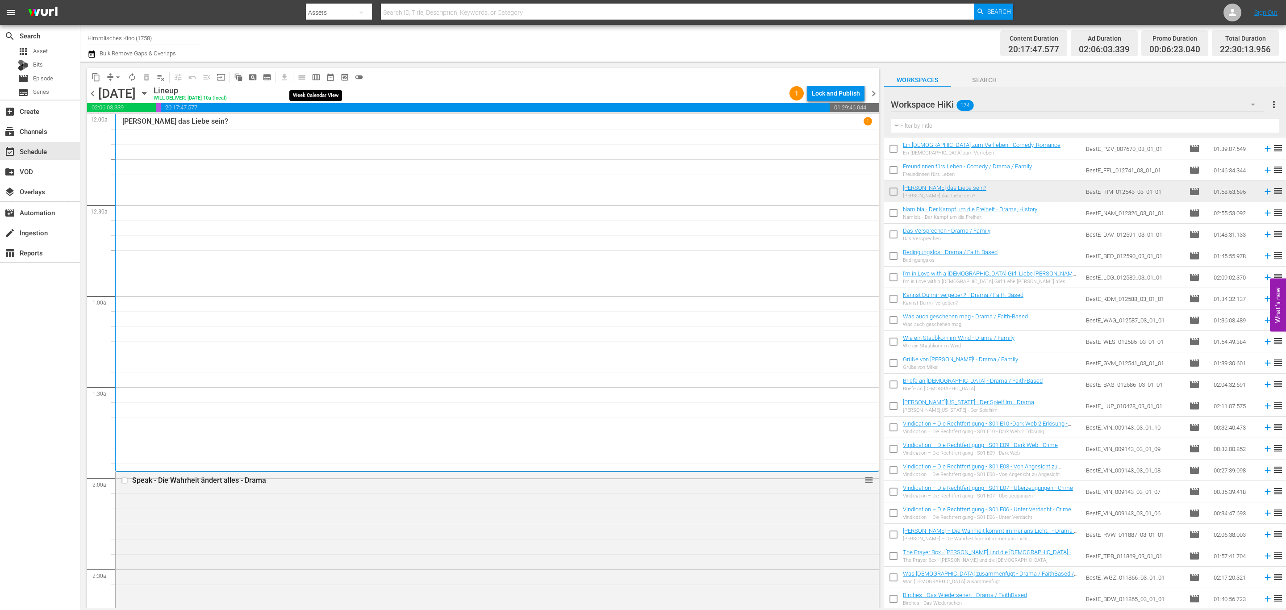
click at [319, 73] on span "calendar_view_week_outlined" at bounding box center [316, 77] width 9 height 9
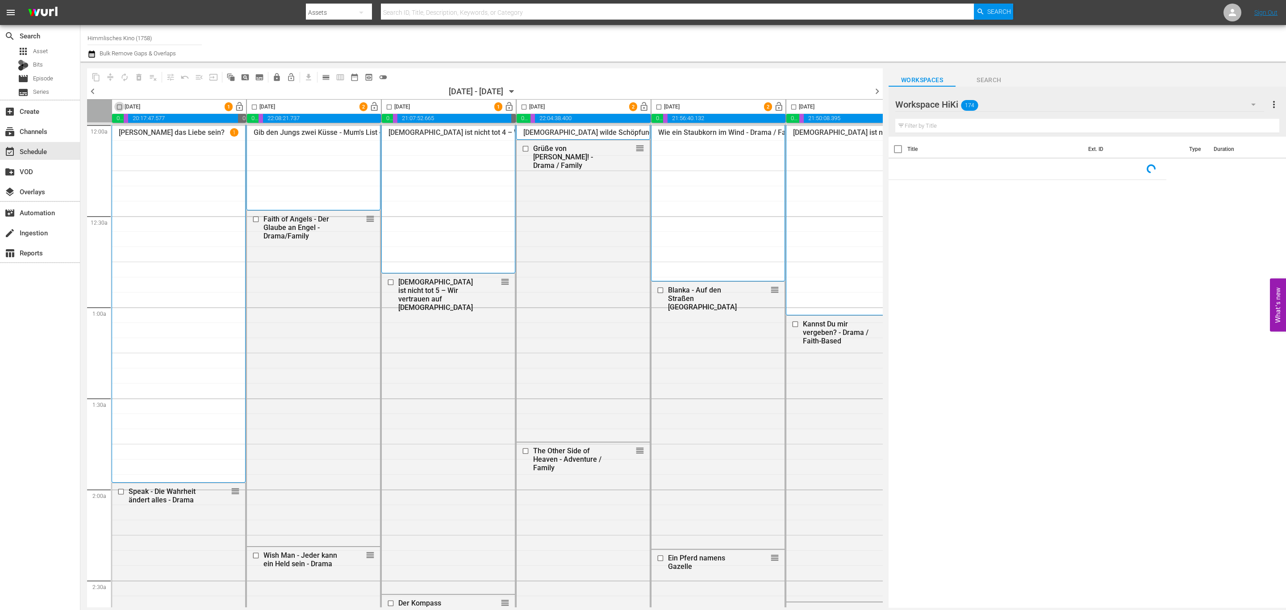
click at [120, 108] on input "checkbox" at bounding box center [119, 109] width 10 height 10
checkbox input "true"
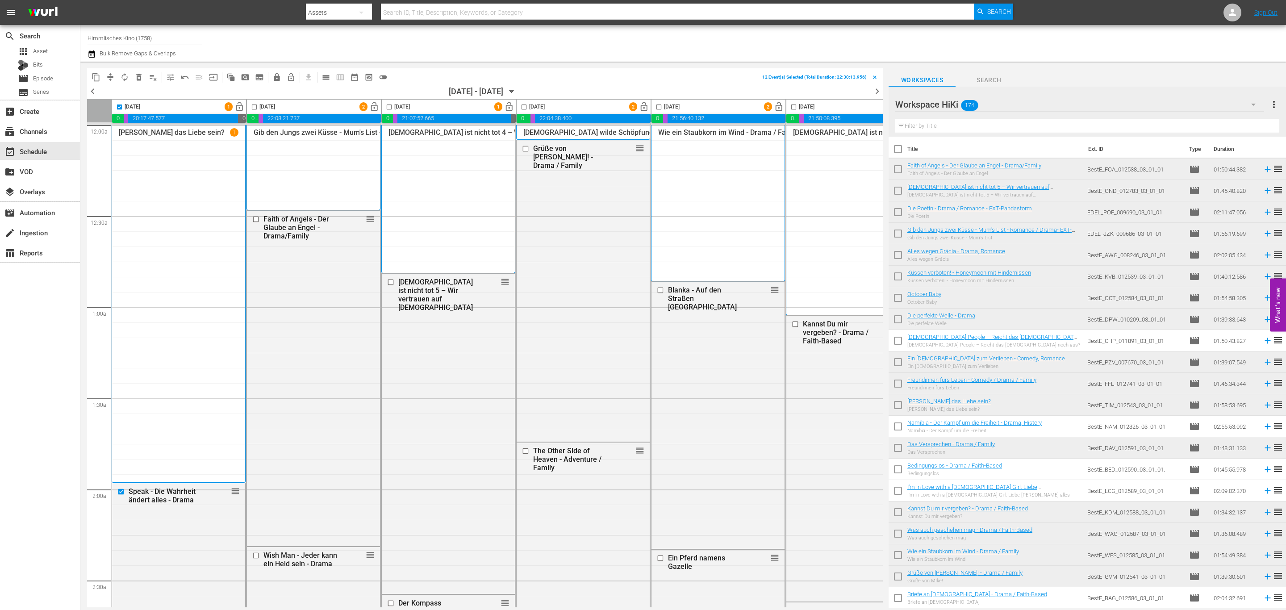
click at [254, 106] on input "checkbox" at bounding box center [254, 109] width 10 height 10
checkbox input "true"
click at [388, 108] on input "checkbox" at bounding box center [389, 109] width 10 height 10
checkbox input "true"
click at [659, 107] on input "checkbox" at bounding box center [659, 109] width 10 height 10
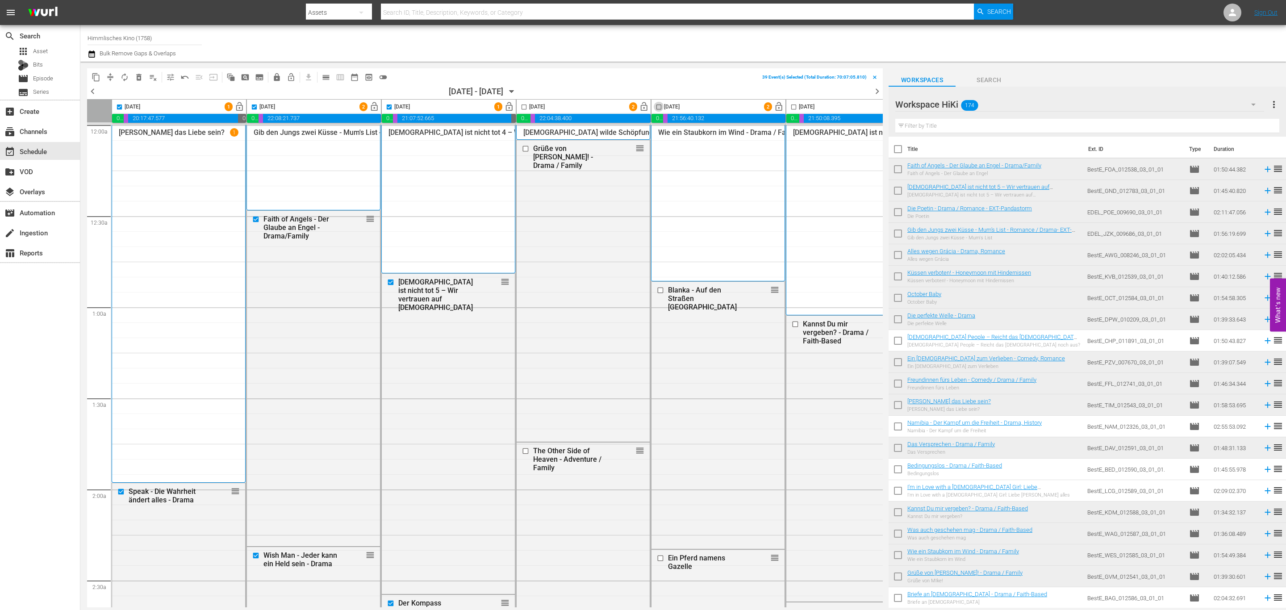
checkbox input "true"
click at [90, 51] on icon "button" at bounding box center [91, 53] width 6 height 7
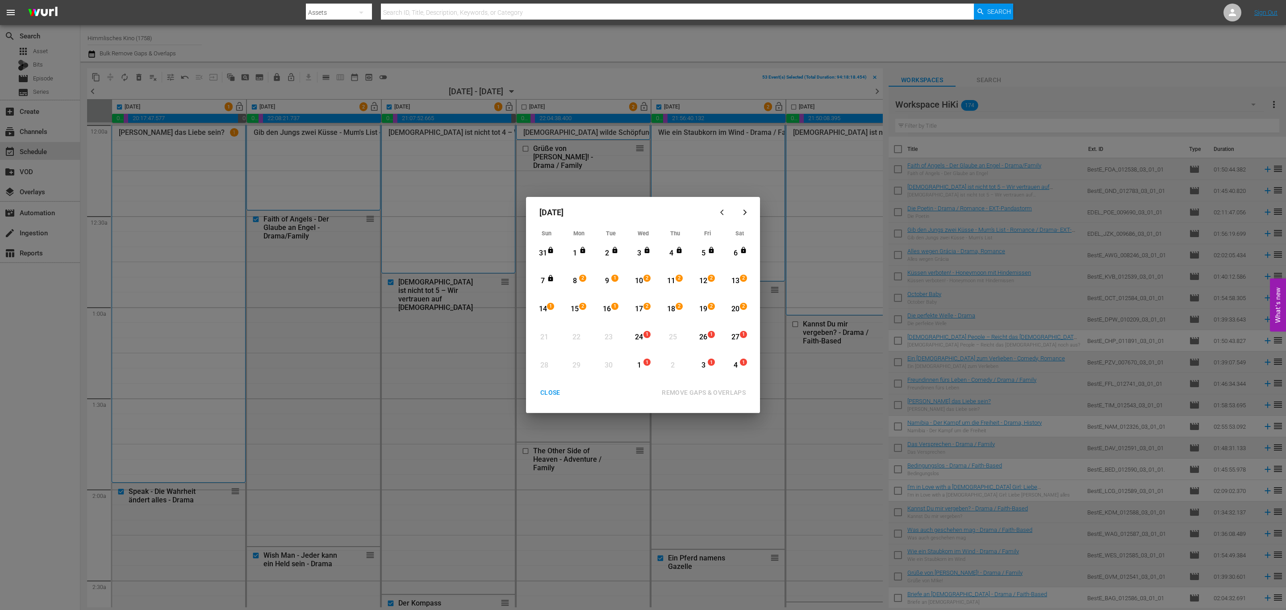
click at [560, 395] on div "CLOSE" at bounding box center [550, 392] width 34 height 11
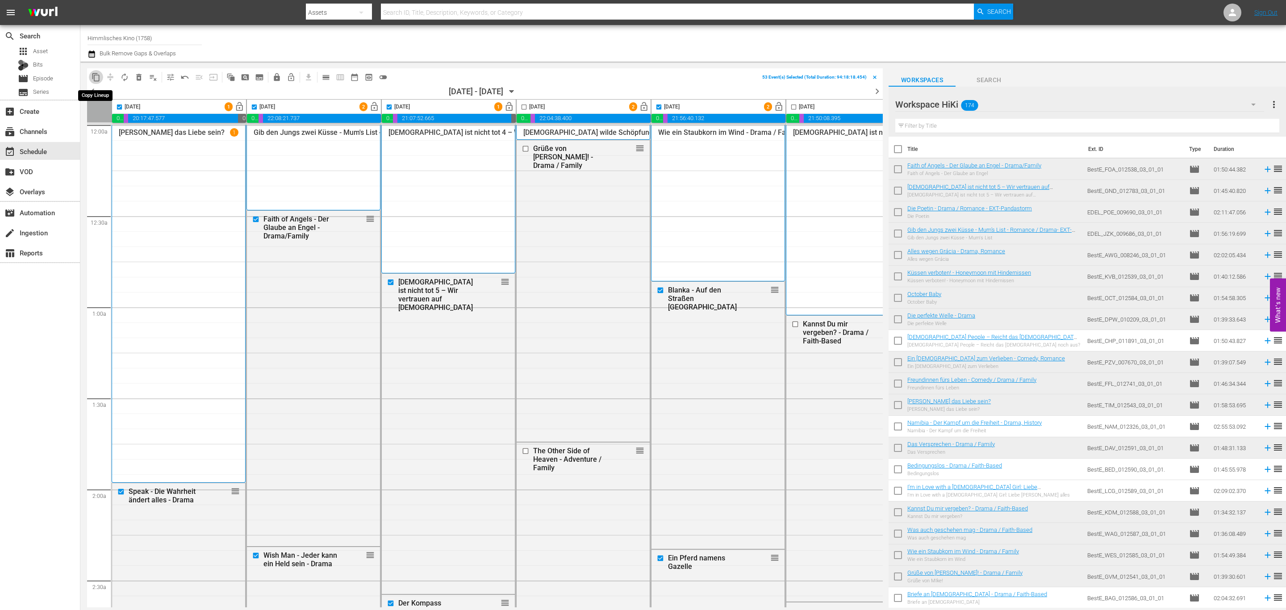
click at [94, 74] on span "content_copy" at bounding box center [96, 77] width 9 height 9
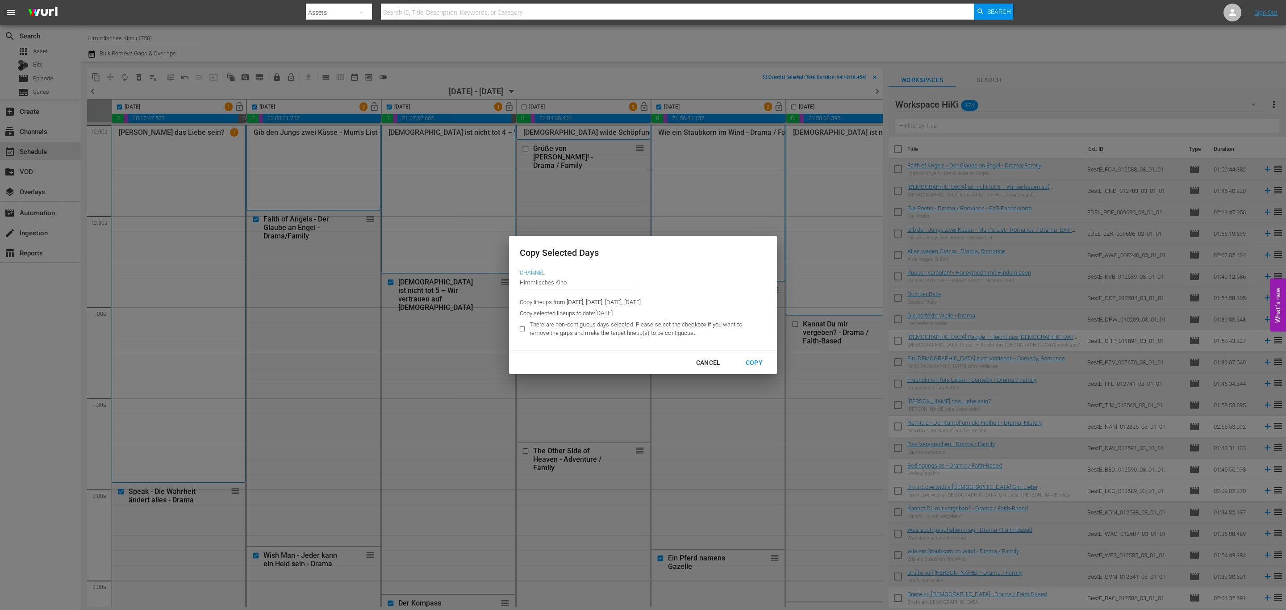
click at [662, 307] on input "8/29/2025" at bounding box center [630, 313] width 71 height 13
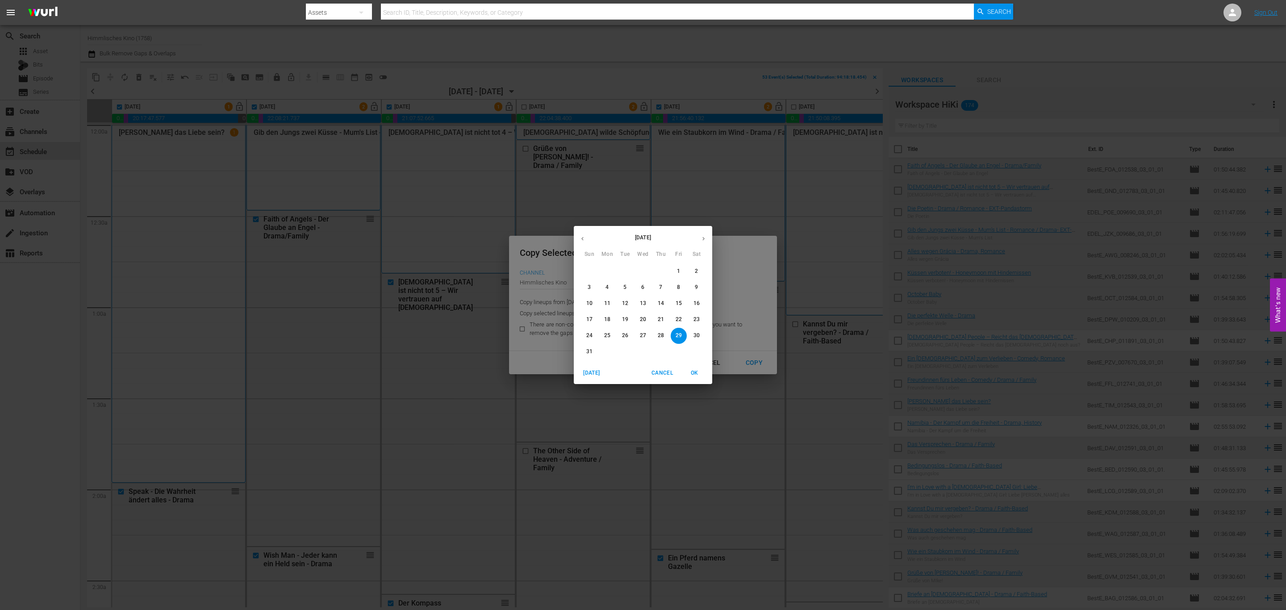
click at [707, 238] on button "button" at bounding box center [703, 238] width 17 height 17
click at [590, 321] on p "21" at bounding box center [589, 320] width 6 height 8
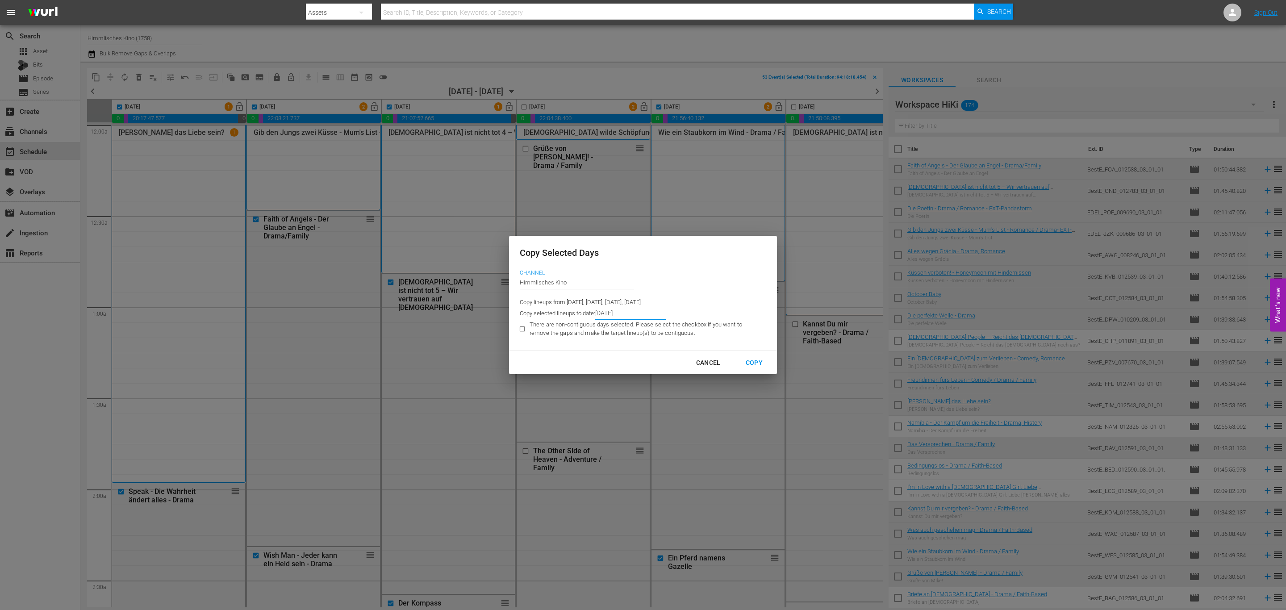
click at [747, 361] on div "Copy" at bounding box center [753, 362] width 31 height 11
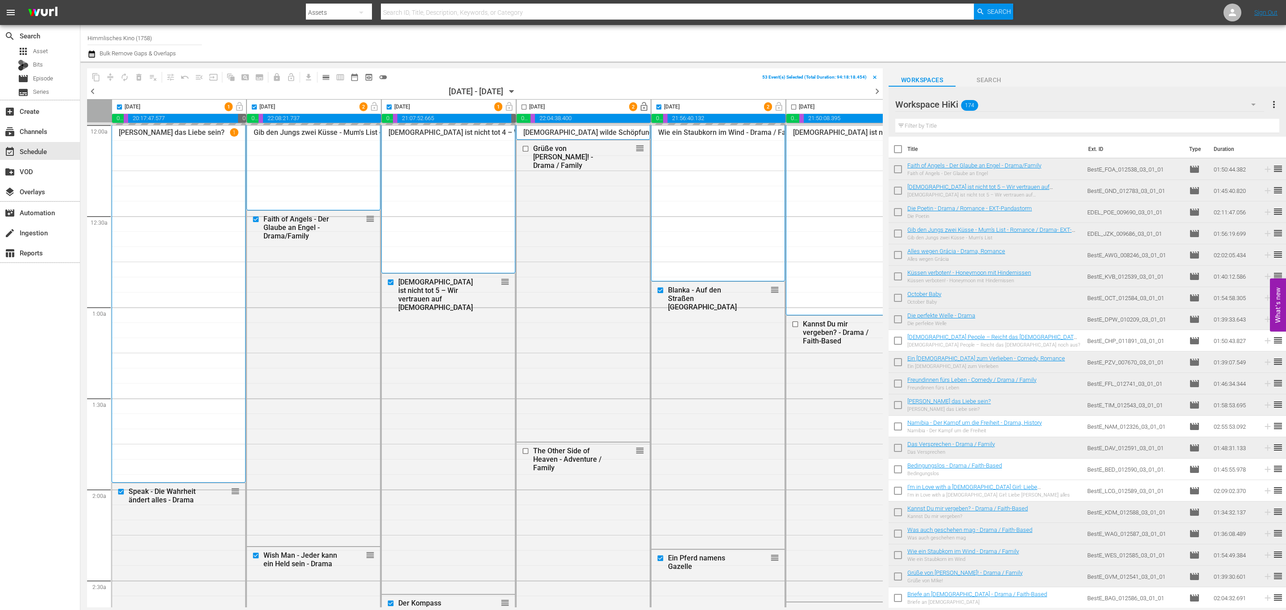
type input "9/14/2025"
checkbox input "false"
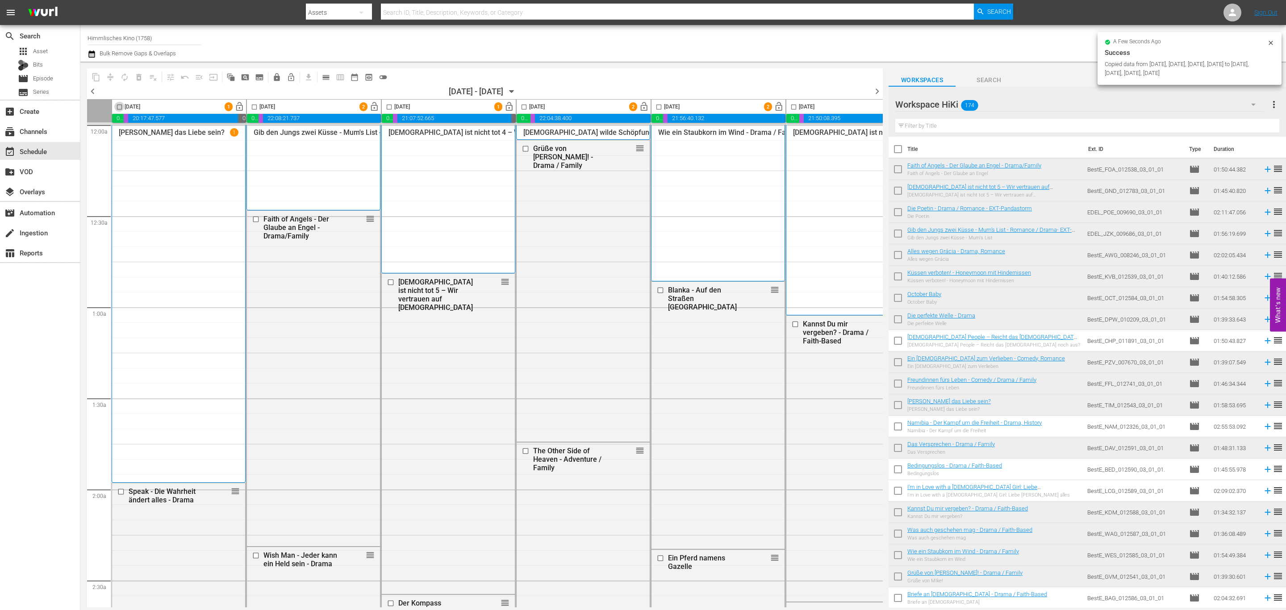
click at [120, 107] on input "checkbox" at bounding box center [119, 109] width 10 height 10
checkbox input "true"
click at [255, 108] on input "checkbox" at bounding box center [254, 109] width 10 height 10
checkbox input "true"
click at [390, 108] on input "checkbox" at bounding box center [389, 109] width 10 height 10
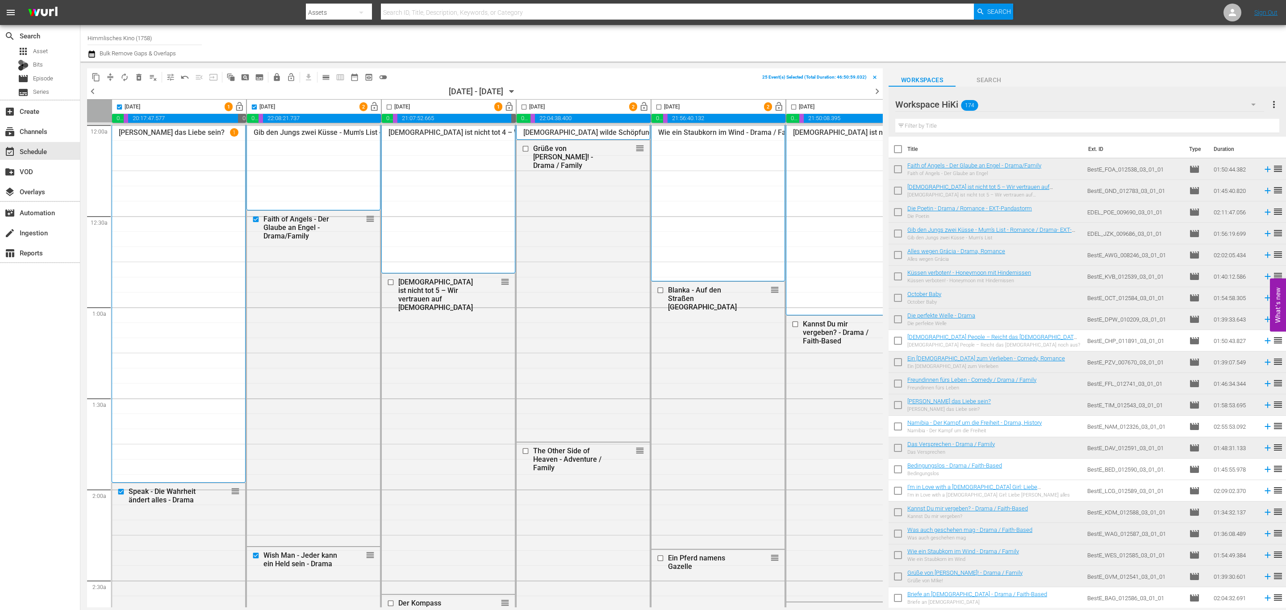
checkbox input "true"
click at [660, 108] on input "checkbox" at bounding box center [659, 109] width 10 height 10
click at [95, 73] on span "content_copy" at bounding box center [96, 77] width 9 height 9
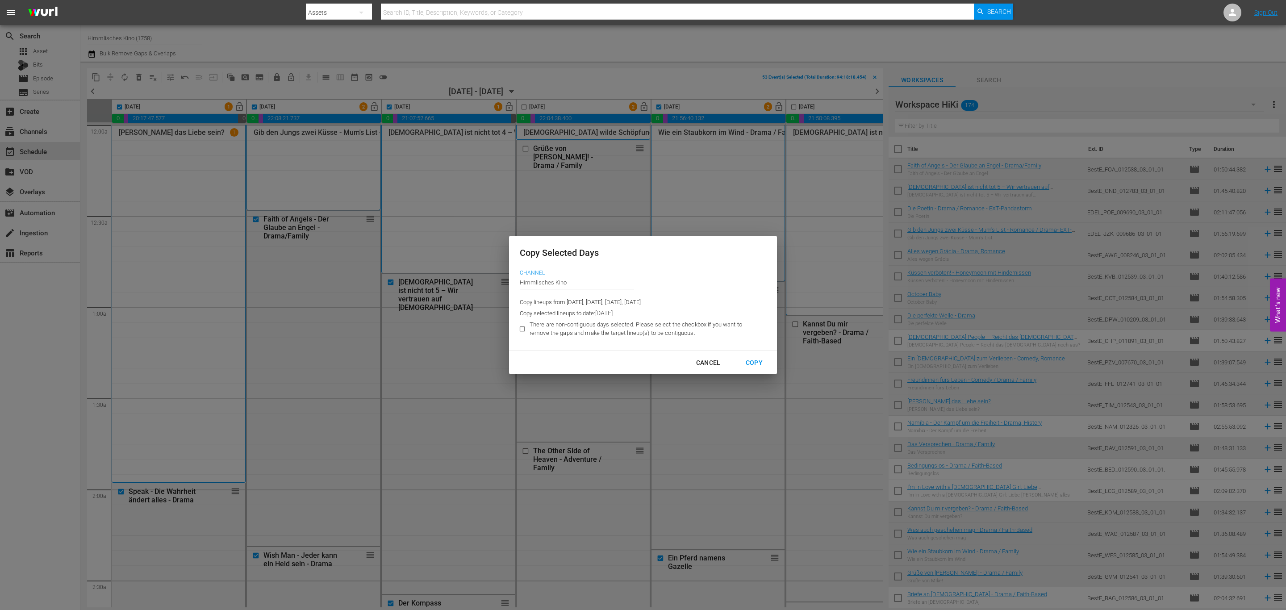
click at [655, 316] on input "9/14/2025" at bounding box center [630, 313] width 71 height 13
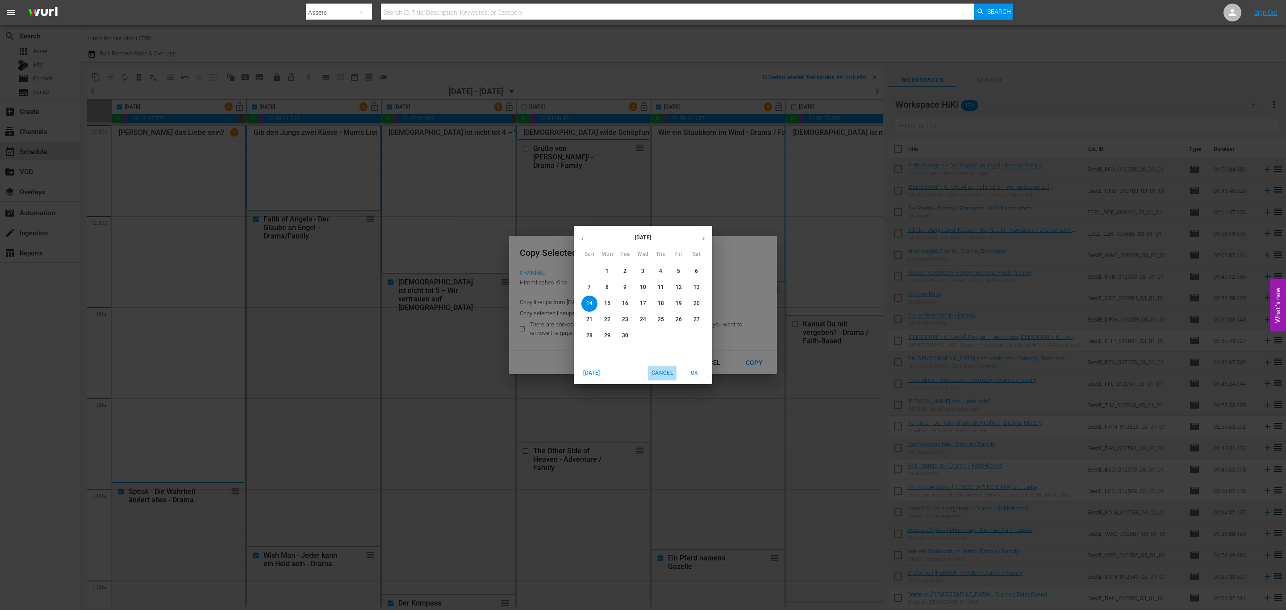
click at [664, 371] on span "Cancel" at bounding box center [661, 372] width 21 height 9
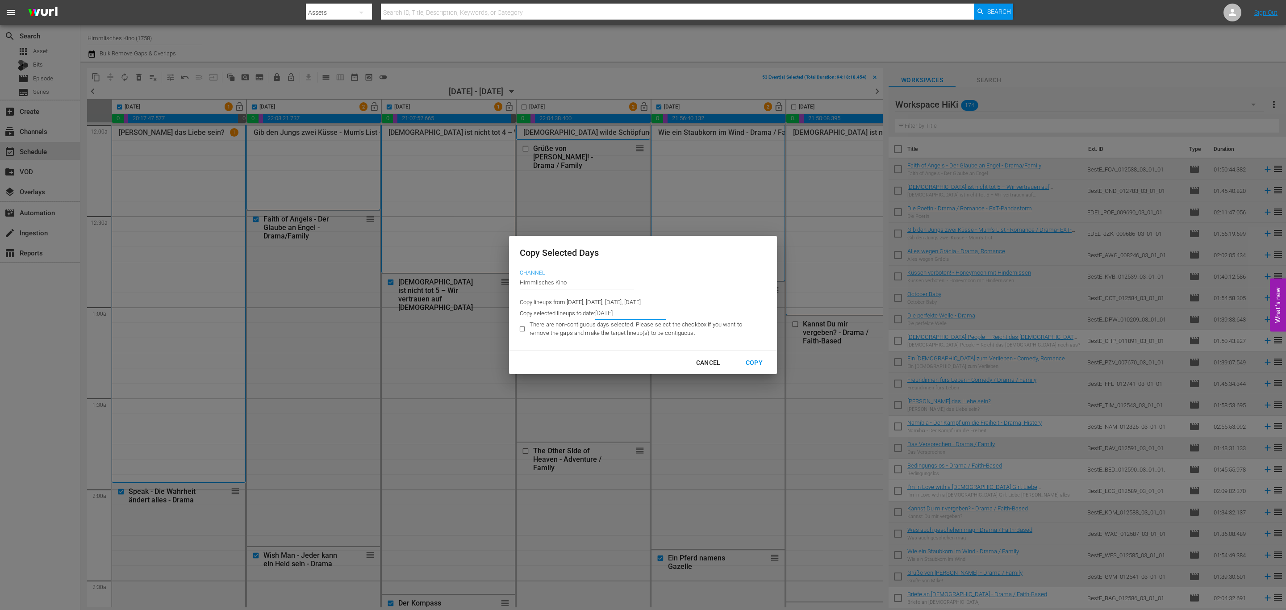
click at [714, 360] on div "Cancel" at bounding box center [708, 362] width 39 height 11
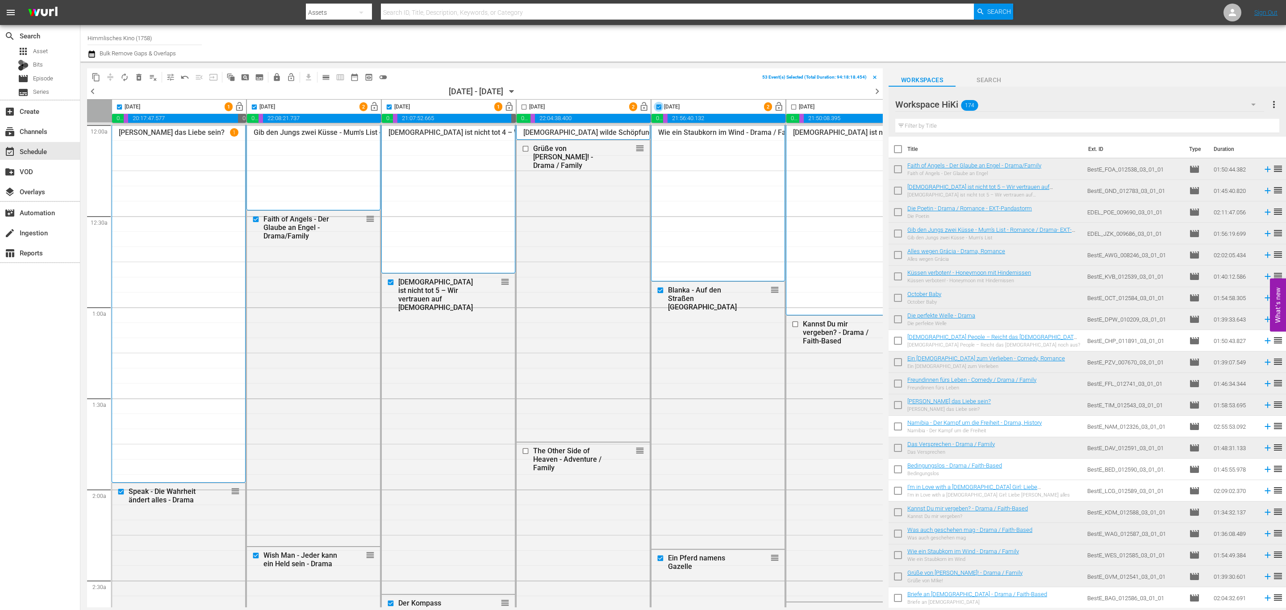
click at [660, 108] on input "checkbox" at bounding box center [659, 109] width 10 height 10
checkbox input "false"
click at [94, 75] on span "content_copy" at bounding box center [96, 77] width 9 height 9
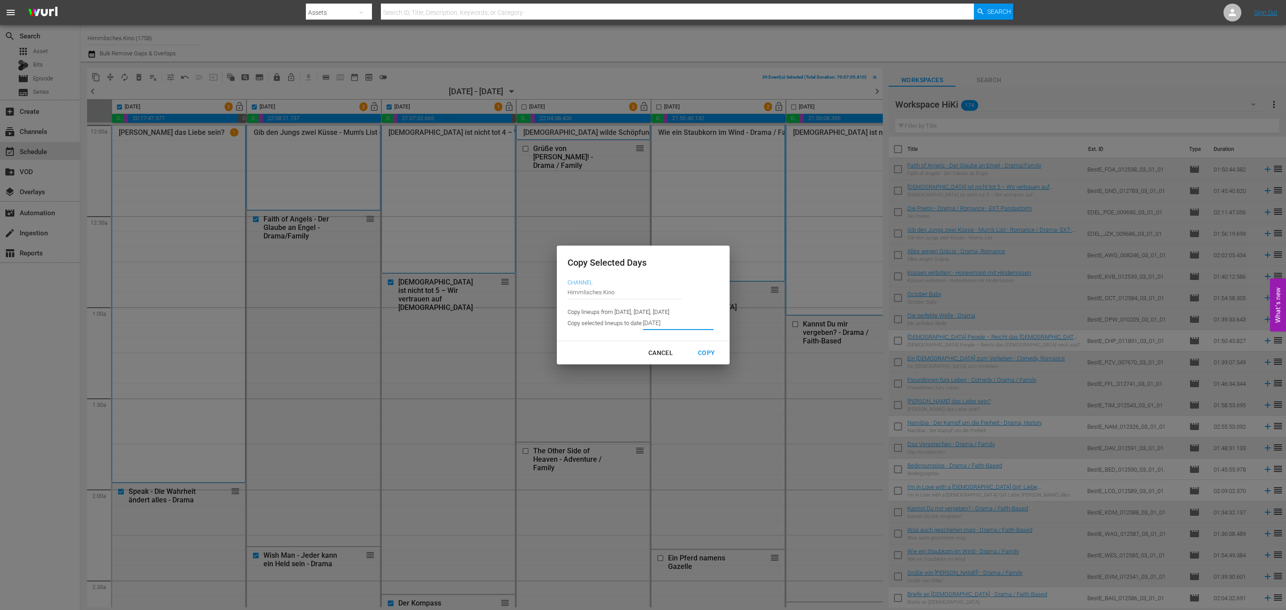
click at [664, 329] on input "9/14/2025" at bounding box center [678, 323] width 71 height 13
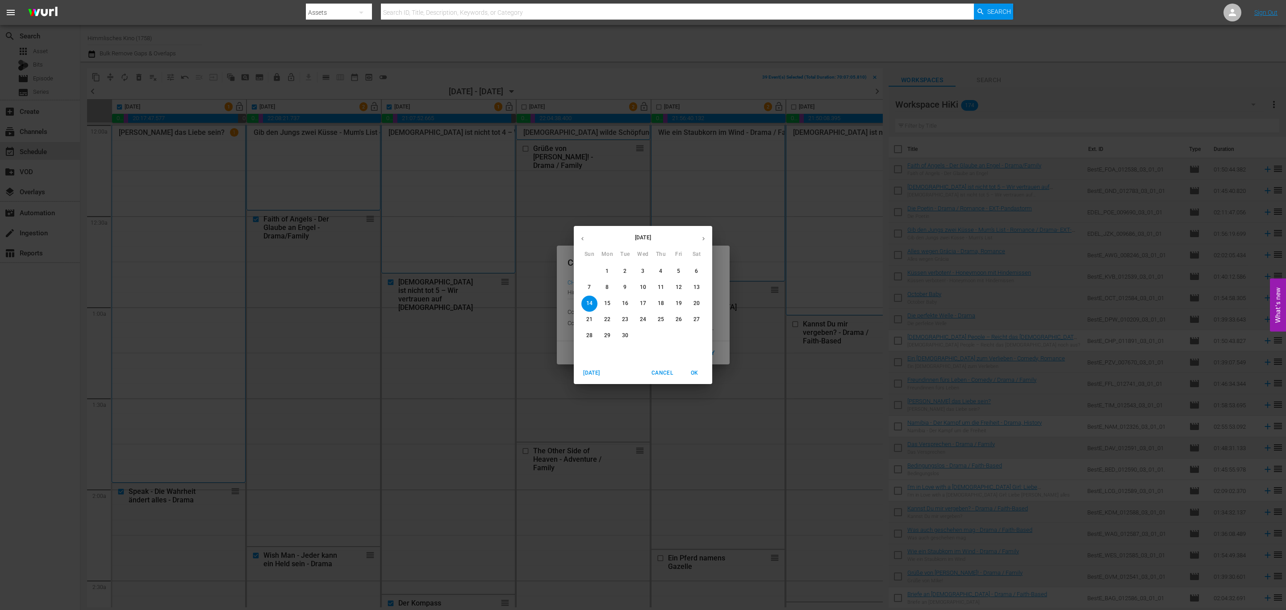
click at [587, 334] on p "28" at bounding box center [589, 336] width 6 height 8
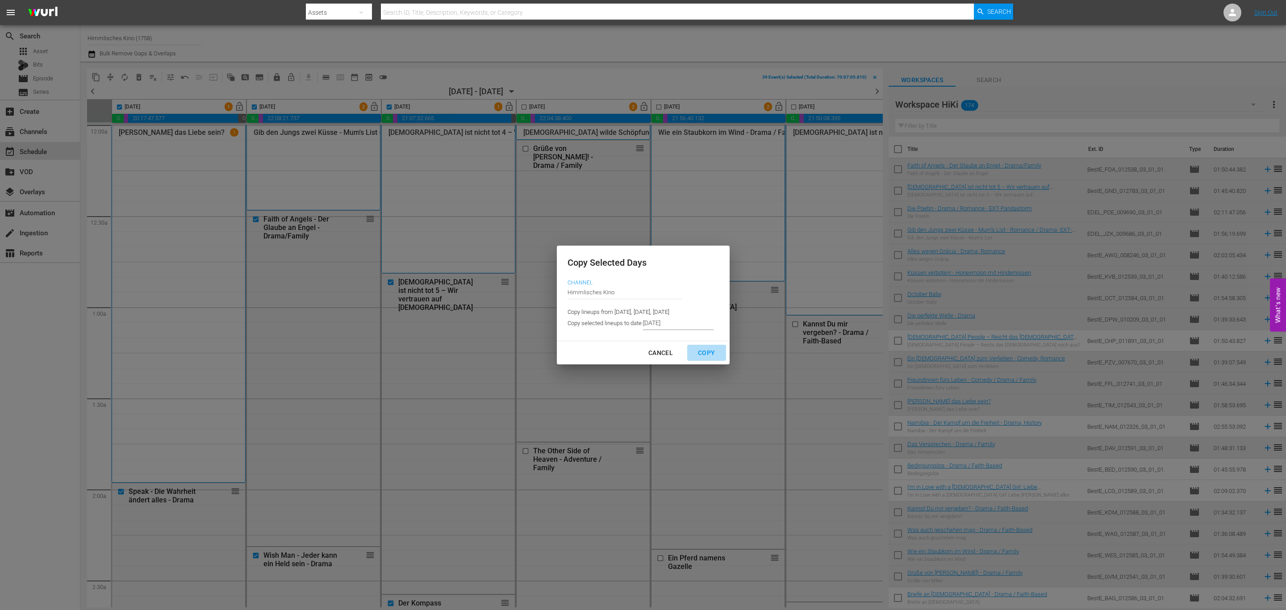
click at [705, 355] on div "Copy" at bounding box center [706, 352] width 31 height 11
type input "9/14/2025"
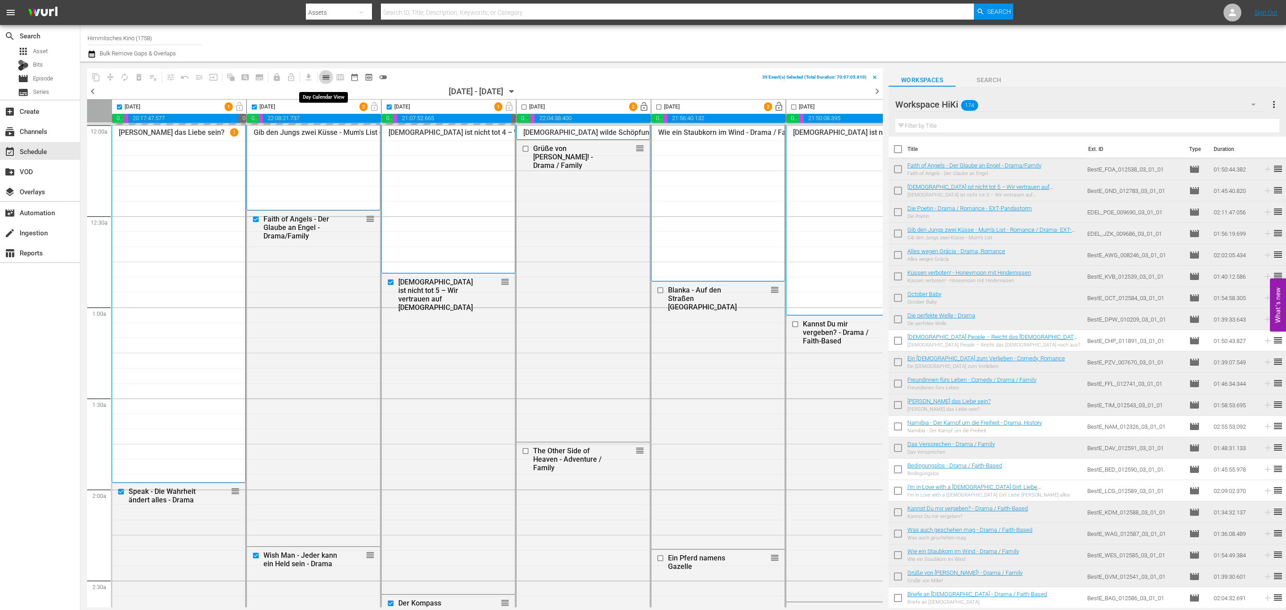
click at [321, 73] on span "calendar_view_day_outlined" at bounding box center [325, 77] width 9 height 9
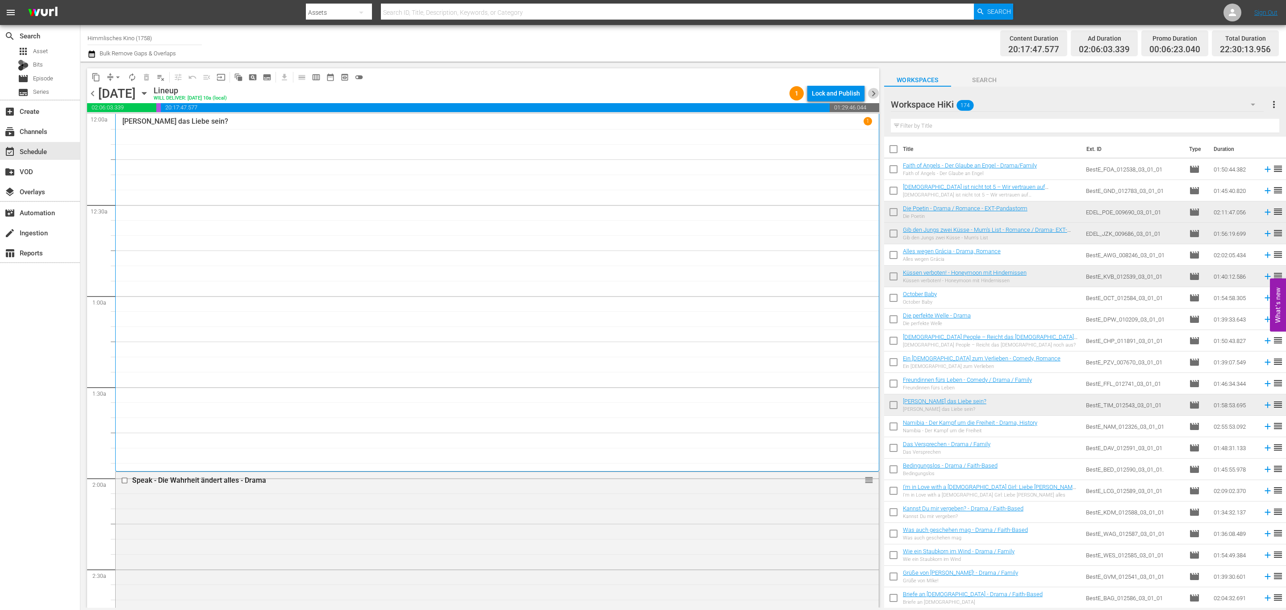
click at [868, 94] on span "chevron_right" at bounding box center [873, 93] width 11 height 11
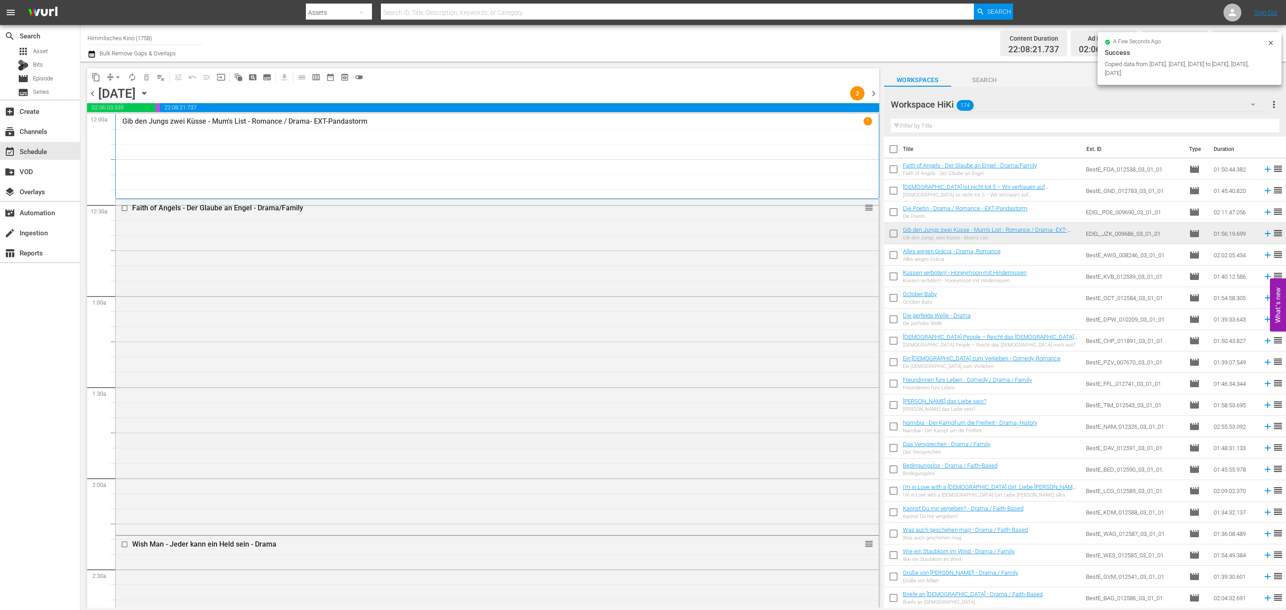
click at [876, 96] on span "chevron_right" at bounding box center [873, 93] width 11 height 11
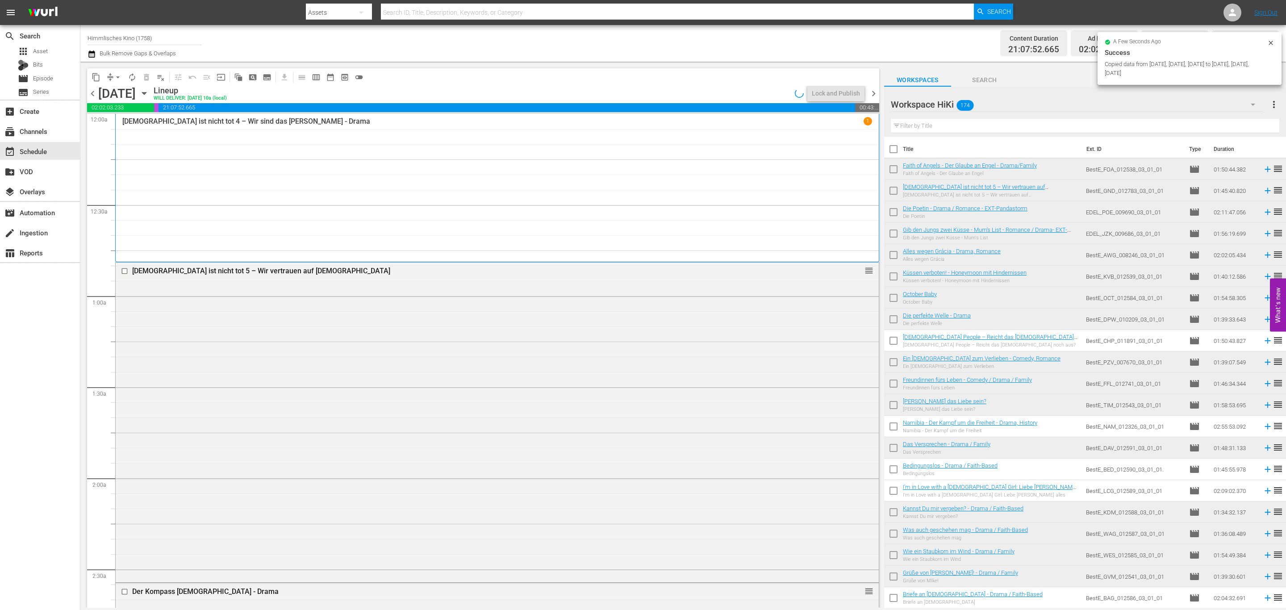
click at [875, 96] on span "chevron_right" at bounding box center [873, 93] width 11 height 11
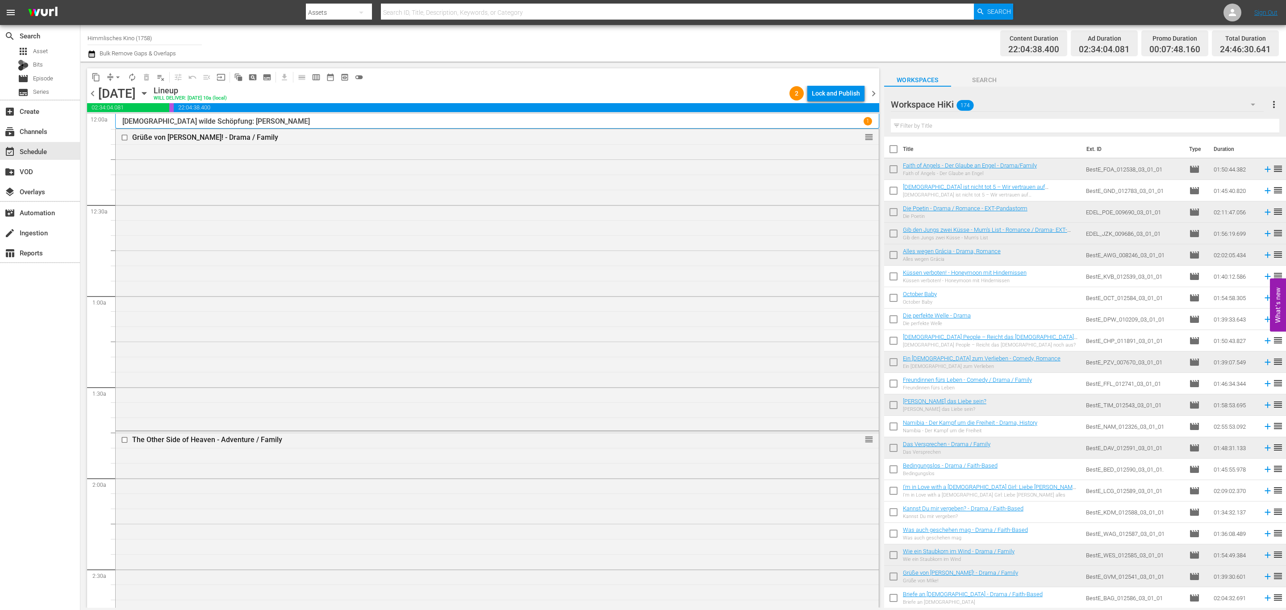
click at [151, 92] on div "Wednesday, September 17th September 17th" at bounding box center [124, 93] width 53 height 15
click at [149, 90] on icon "button" at bounding box center [144, 93] width 10 height 10
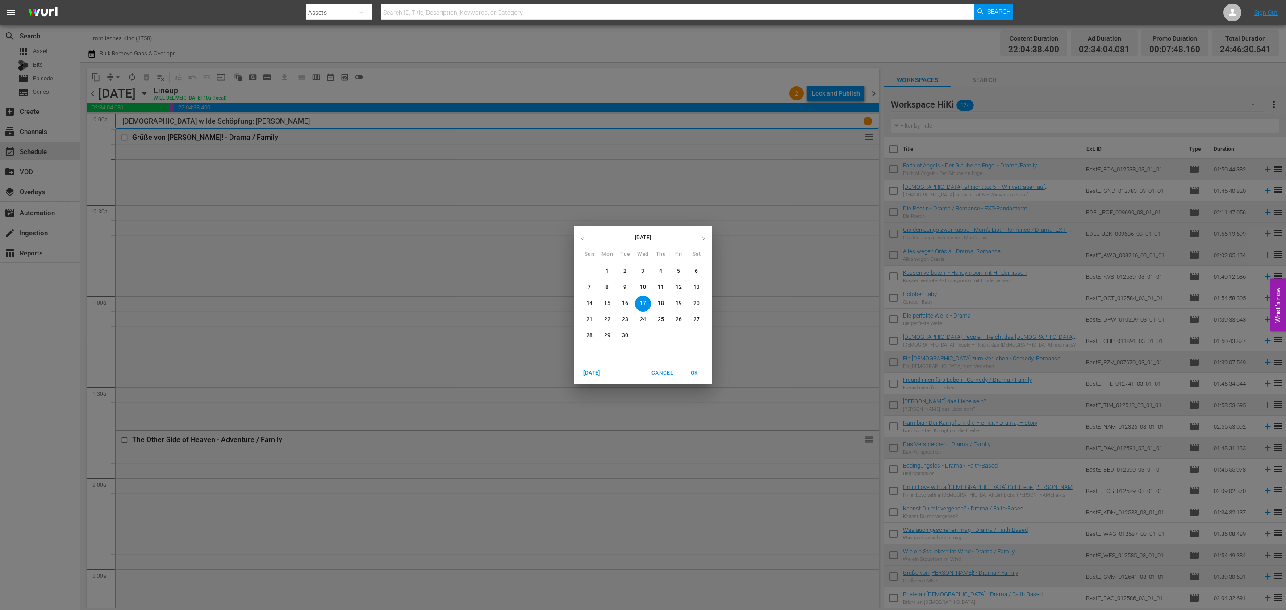
click at [848, 175] on div "September 2025 Sun Mon Tue Wed Thu Fri Sat 31 1 2 3 4 5 6 7 8 9 10 11 12 13 14 …" at bounding box center [643, 305] width 1286 height 610
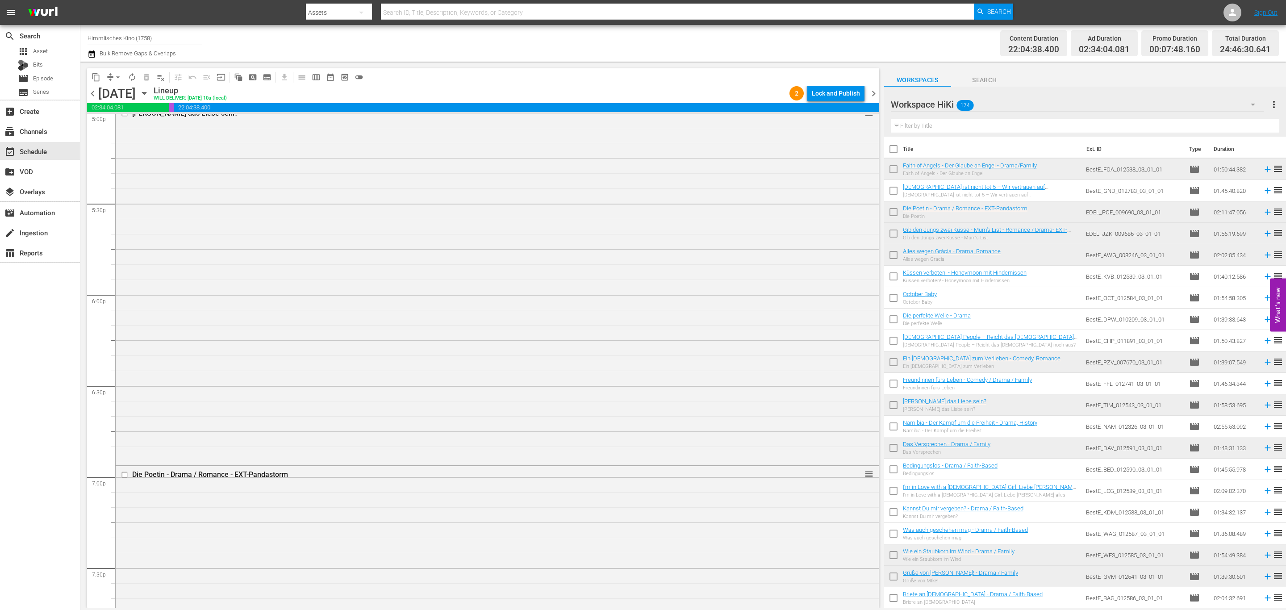
scroll to position [4034, 0]
click at [876, 97] on span "chevron_right" at bounding box center [873, 93] width 11 height 11
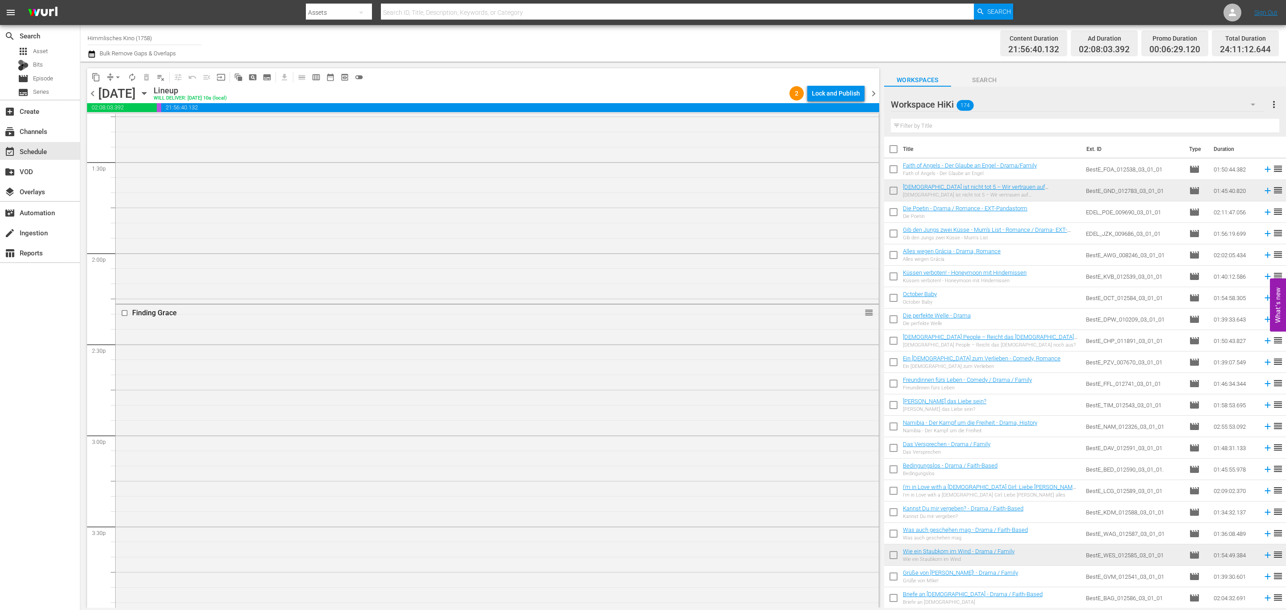
click at [875, 89] on span "chevron_right" at bounding box center [873, 93] width 11 height 11
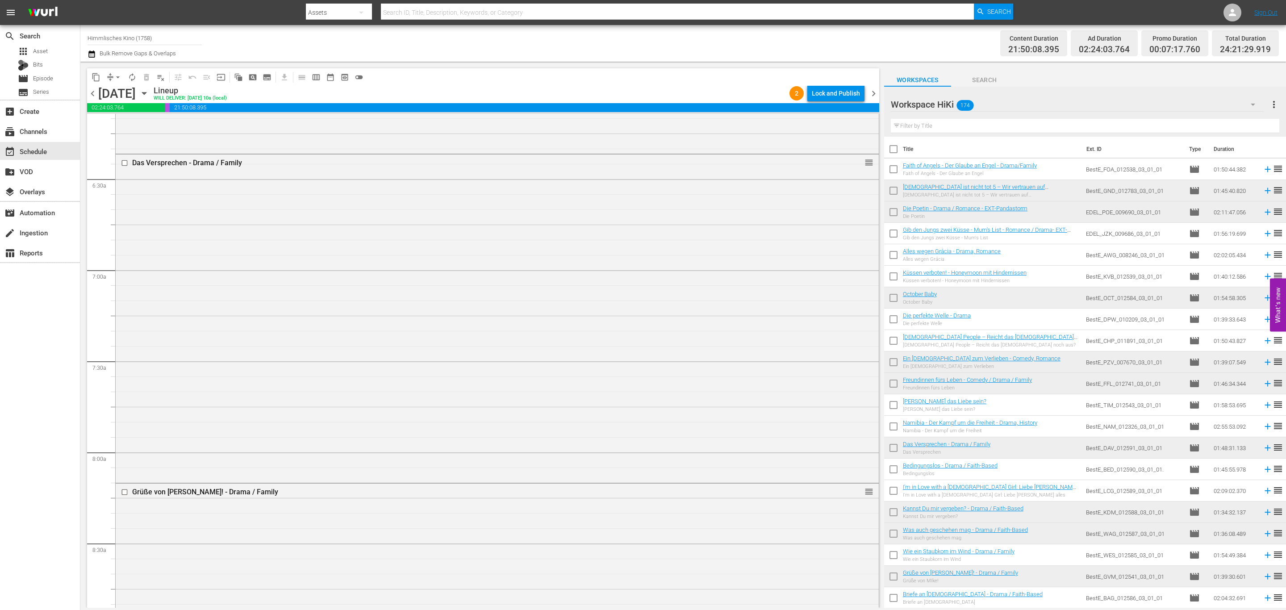
scroll to position [1005, 0]
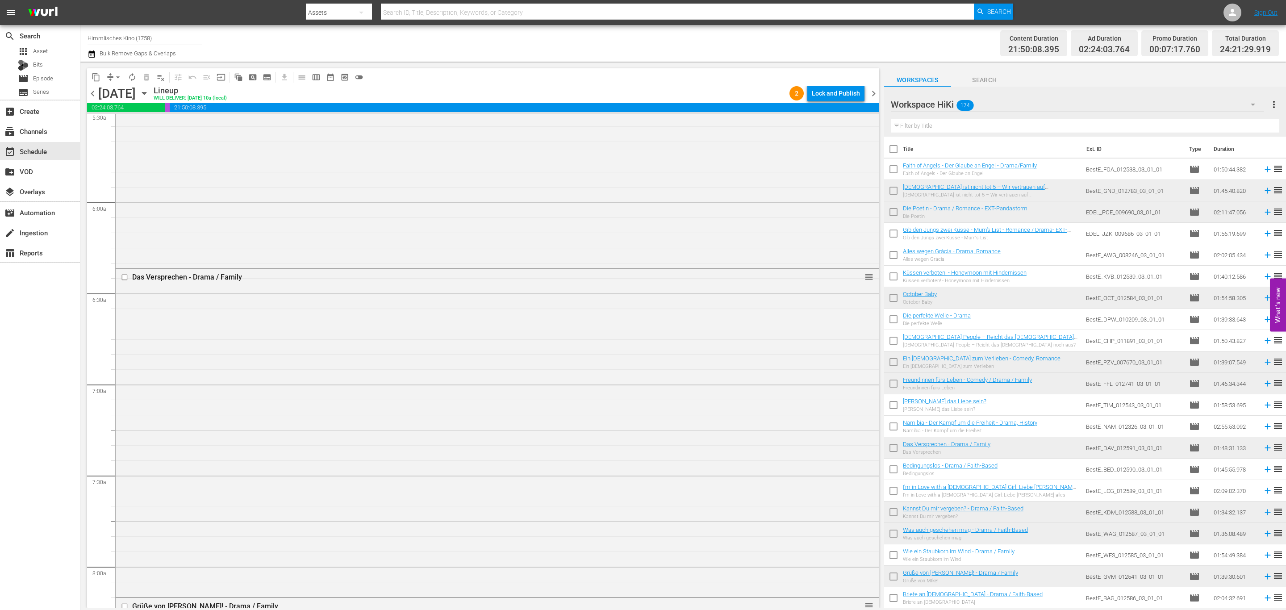
click at [869, 83] on div "content_copy compress arrow_drop_down autorenew_outlined delete_forever_outline…" at bounding box center [483, 76] width 792 height 17
click at [869, 86] on div "chevron_left Friday, September 19th September 19th Lineup WILL DELIVER: 9/18 @ …" at bounding box center [483, 94] width 792 height 17
click at [871, 90] on span "chevron_right" at bounding box center [873, 93] width 11 height 11
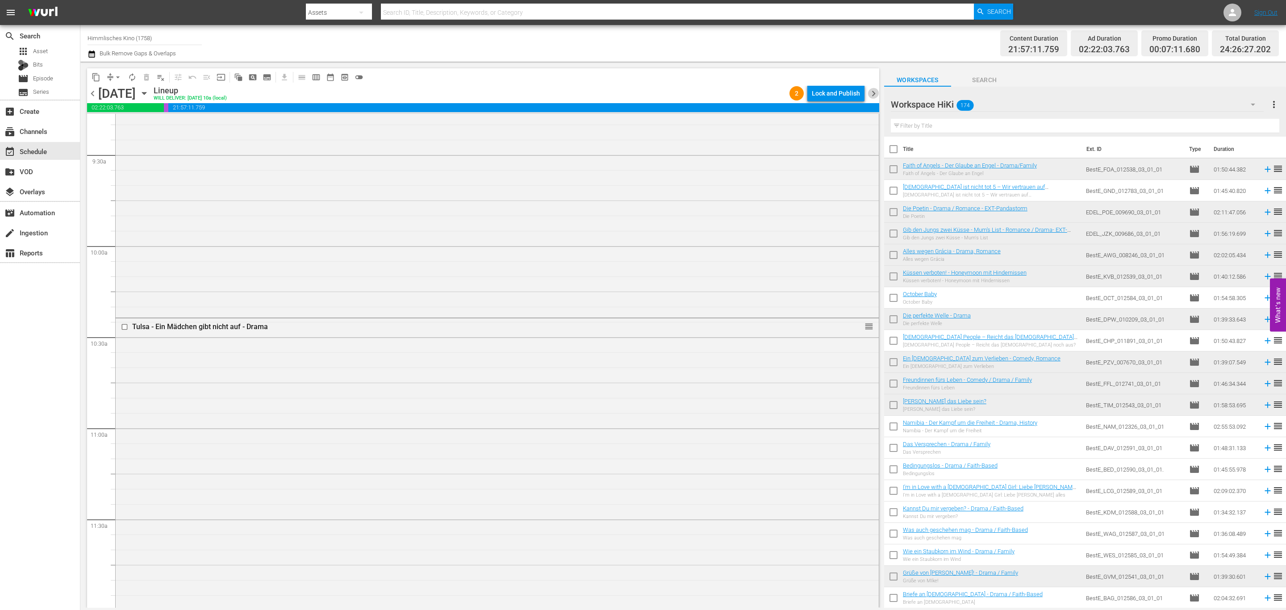
click at [875, 93] on span "chevron_right" at bounding box center [873, 93] width 11 height 11
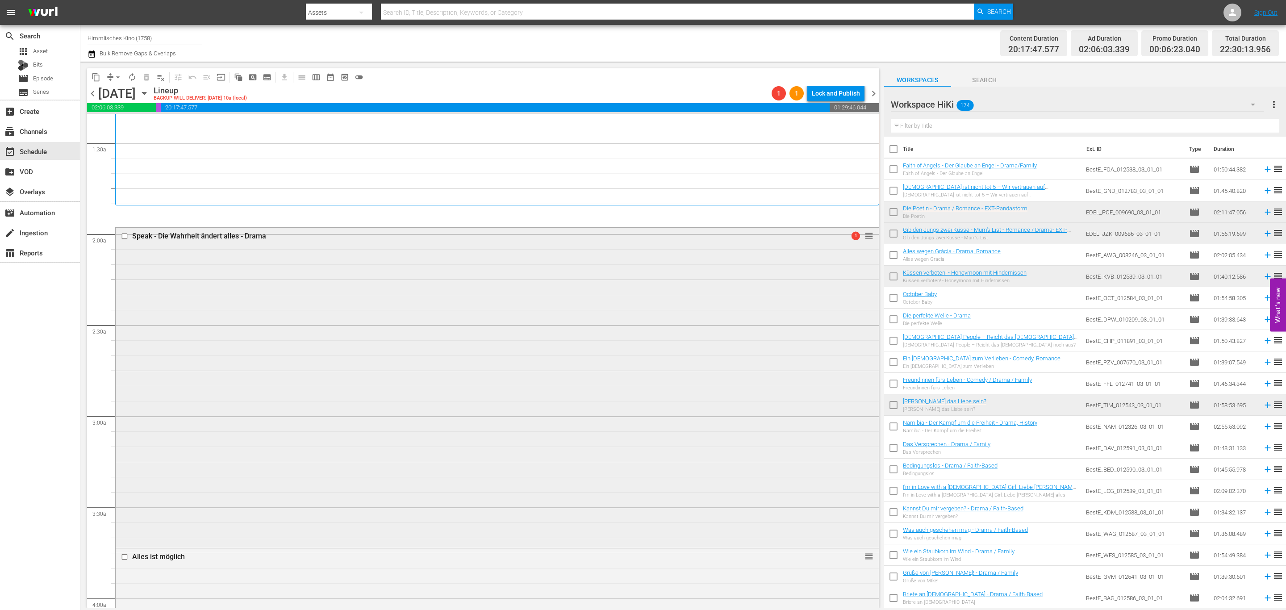
scroll to position [536, 0]
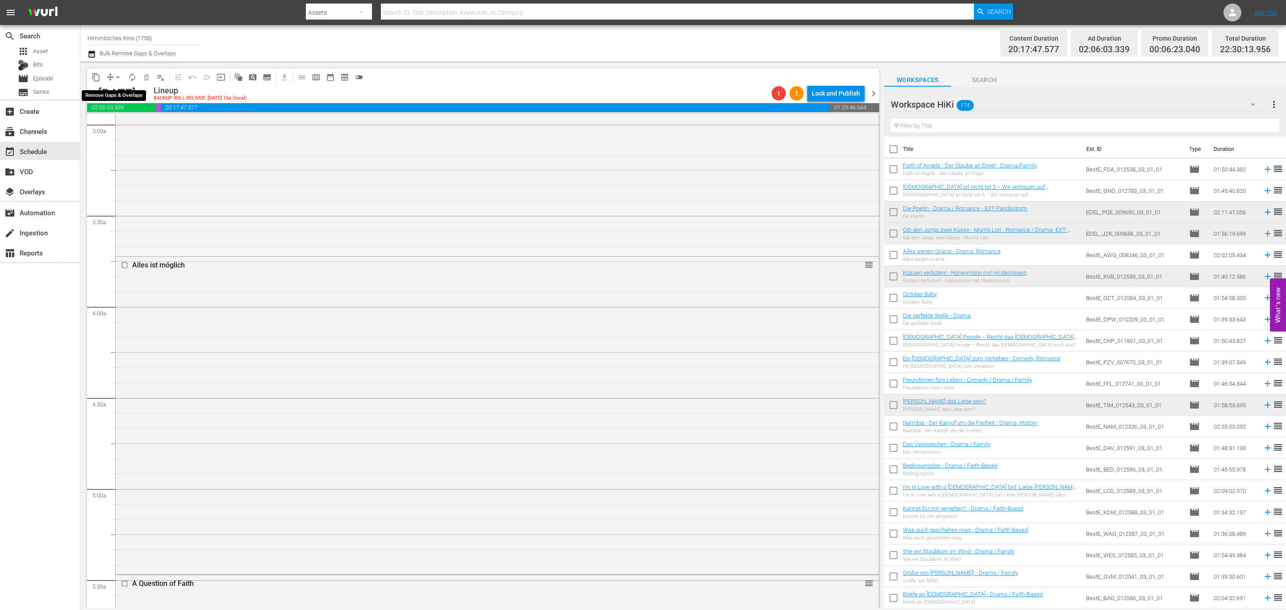
click at [119, 74] on span "arrow_drop_down" at bounding box center [117, 77] width 9 height 9
click at [115, 118] on li "Align to End of Previous Day" at bounding box center [118, 124] width 94 height 15
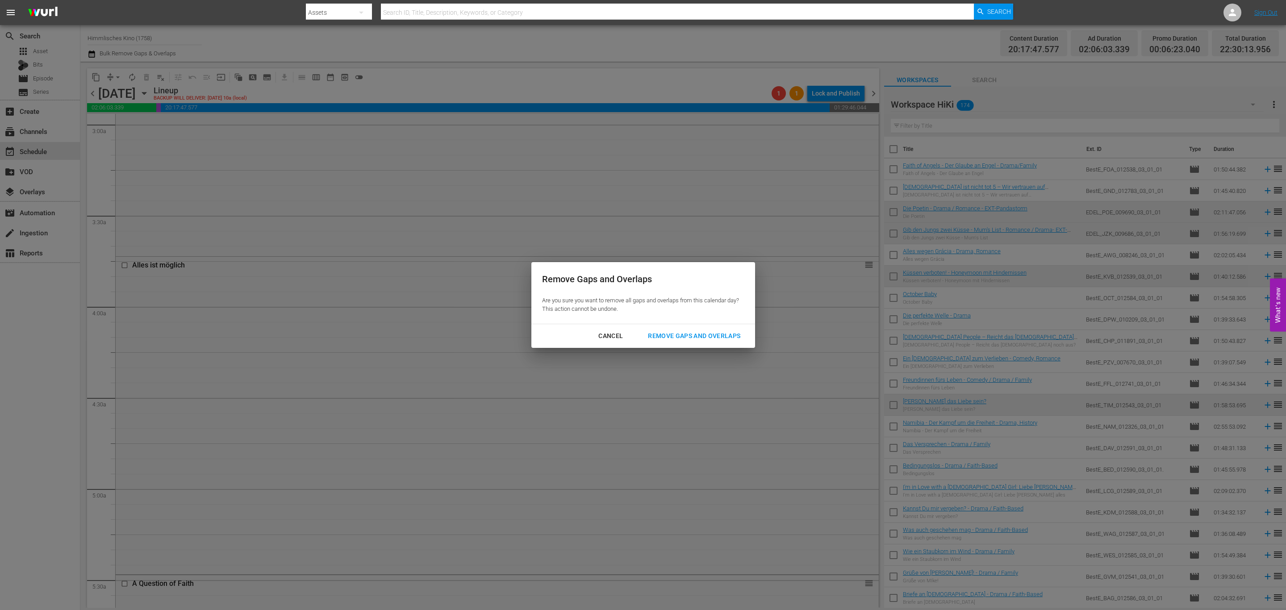
click at [675, 331] on div "Remove Gaps and Overlaps" at bounding box center [694, 335] width 107 height 11
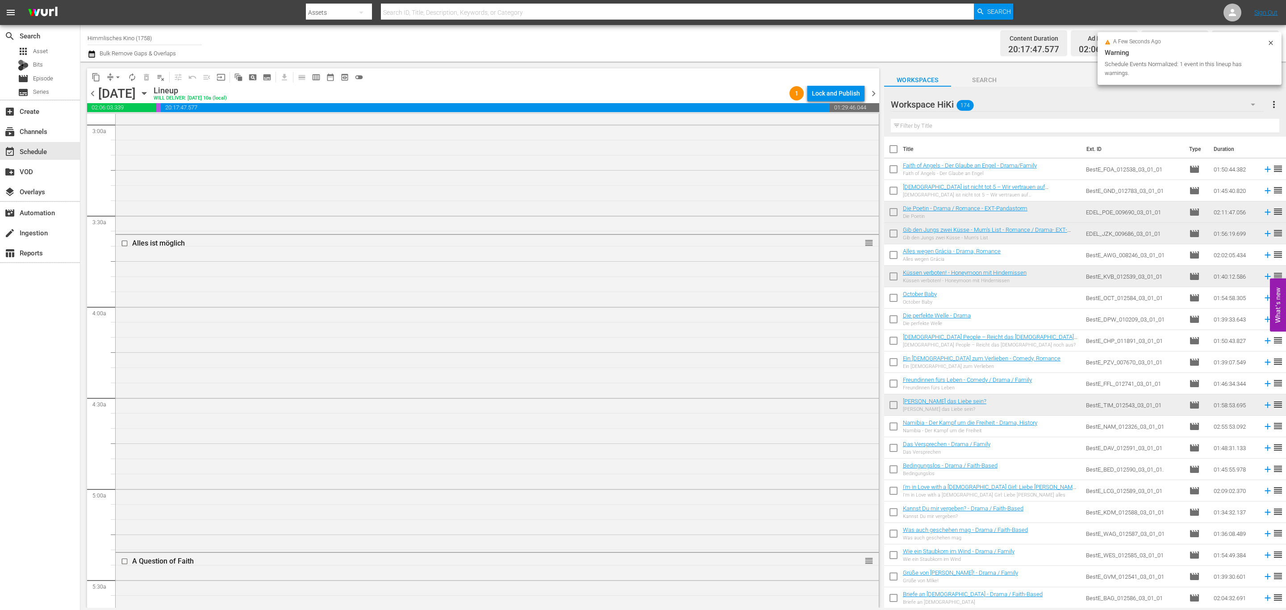
click at [872, 92] on span "chevron_right" at bounding box center [873, 93] width 11 height 11
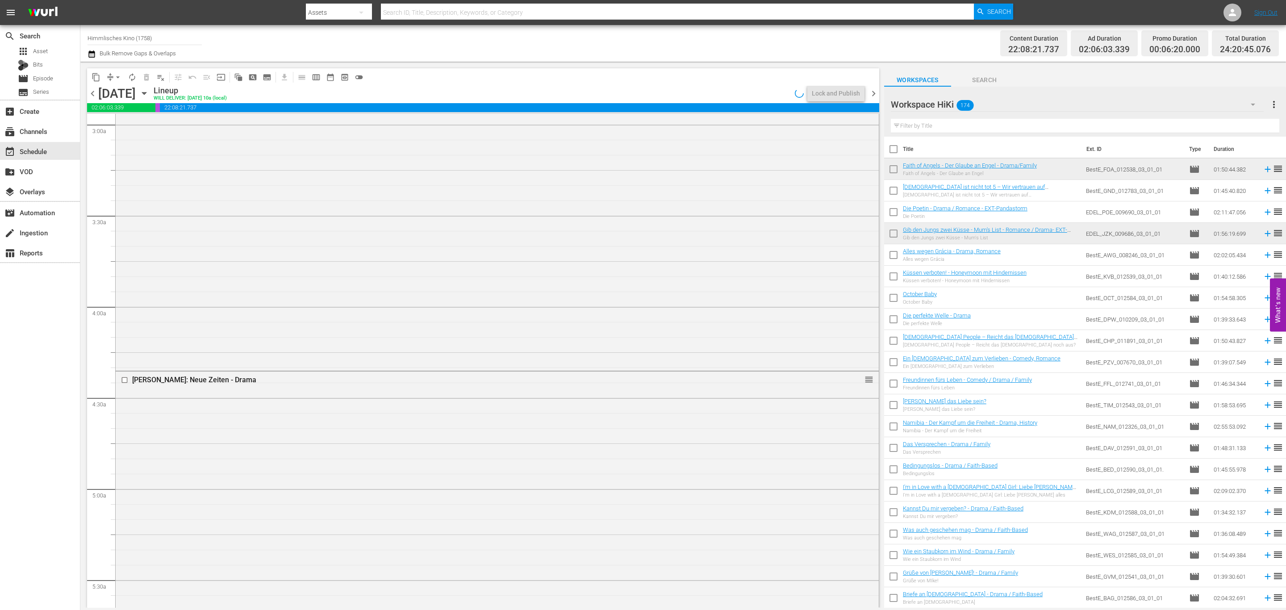
scroll to position [520, 0]
click at [117, 74] on span "arrow_drop_down" at bounding box center [117, 77] width 9 height 9
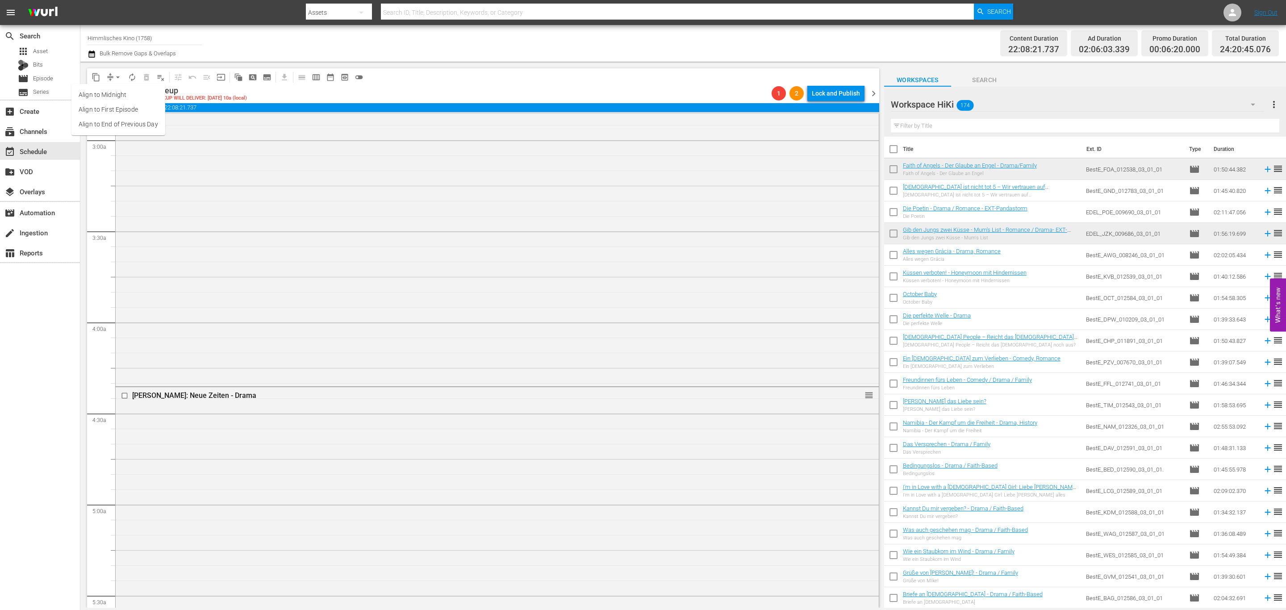
click at [119, 121] on li "Align to End of Previous Day" at bounding box center [118, 124] width 94 height 15
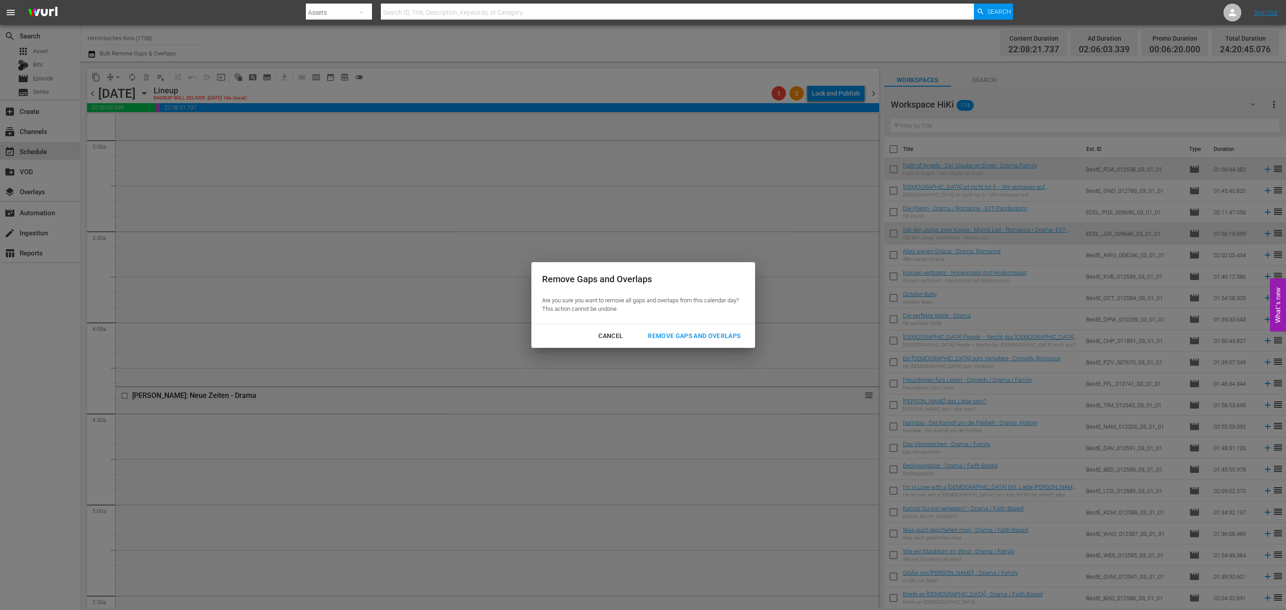
click at [691, 332] on div "Remove Gaps and Overlaps" at bounding box center [694, 335] width 107 height 11
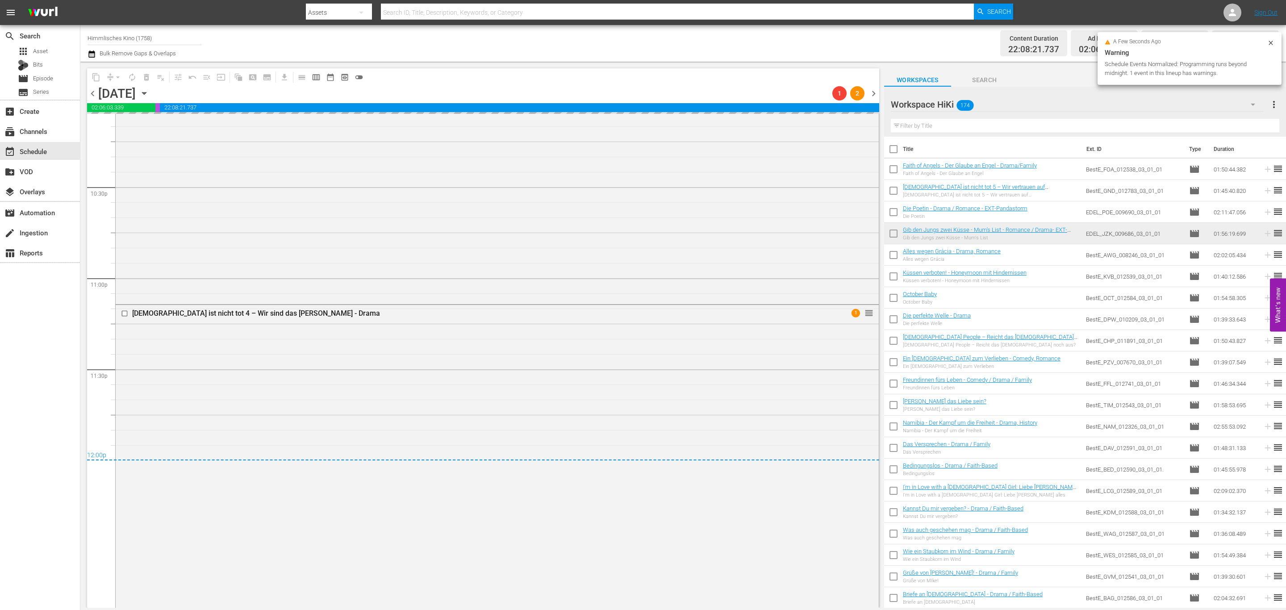
scroll to position [0, 0]
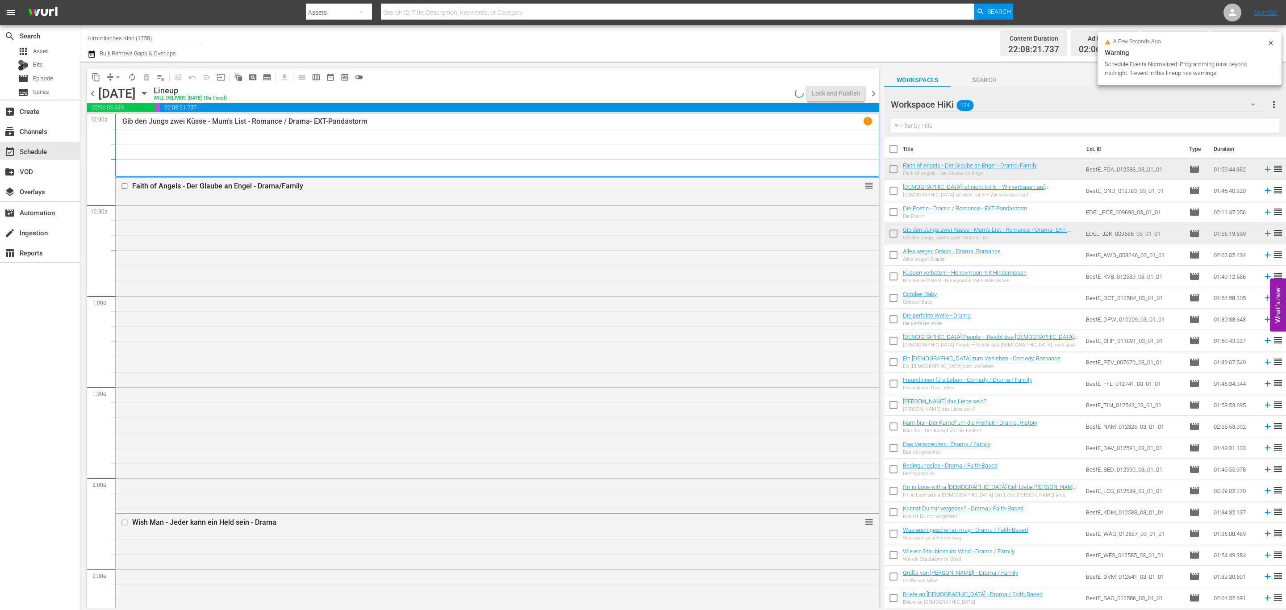
click at [870, 91] on span "chevron_right" at bounding box center [873, 93] width 11 height 11
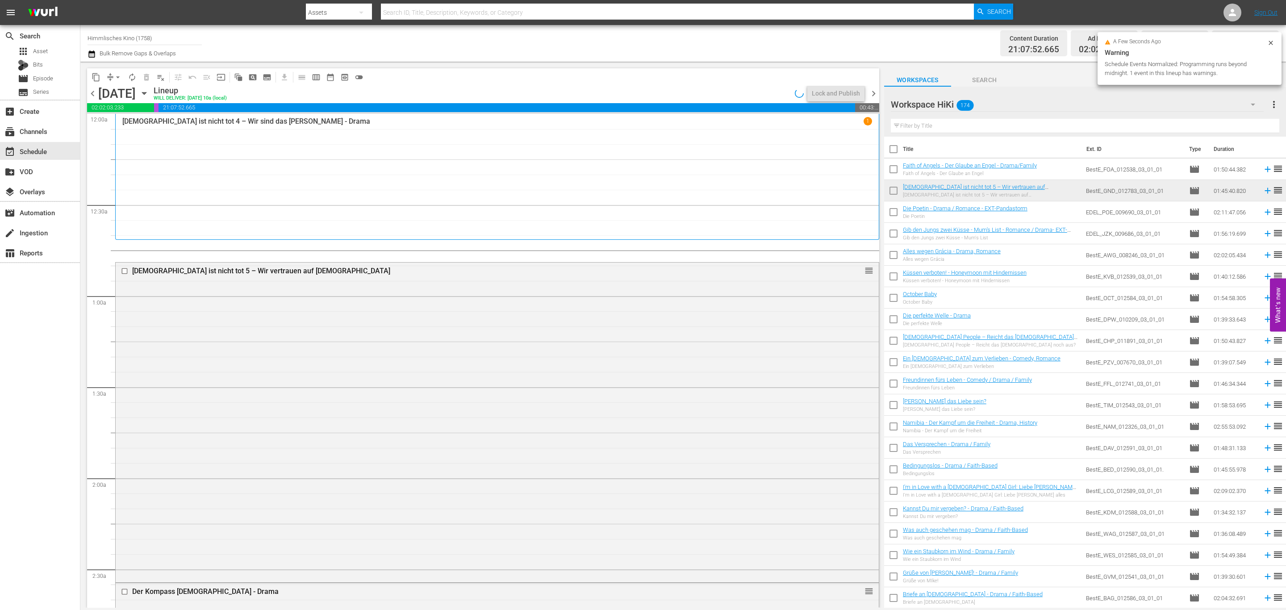
click at [118, 77] on span "arrow_drop_down" at bounding box center [117, 77] width 9 height 9
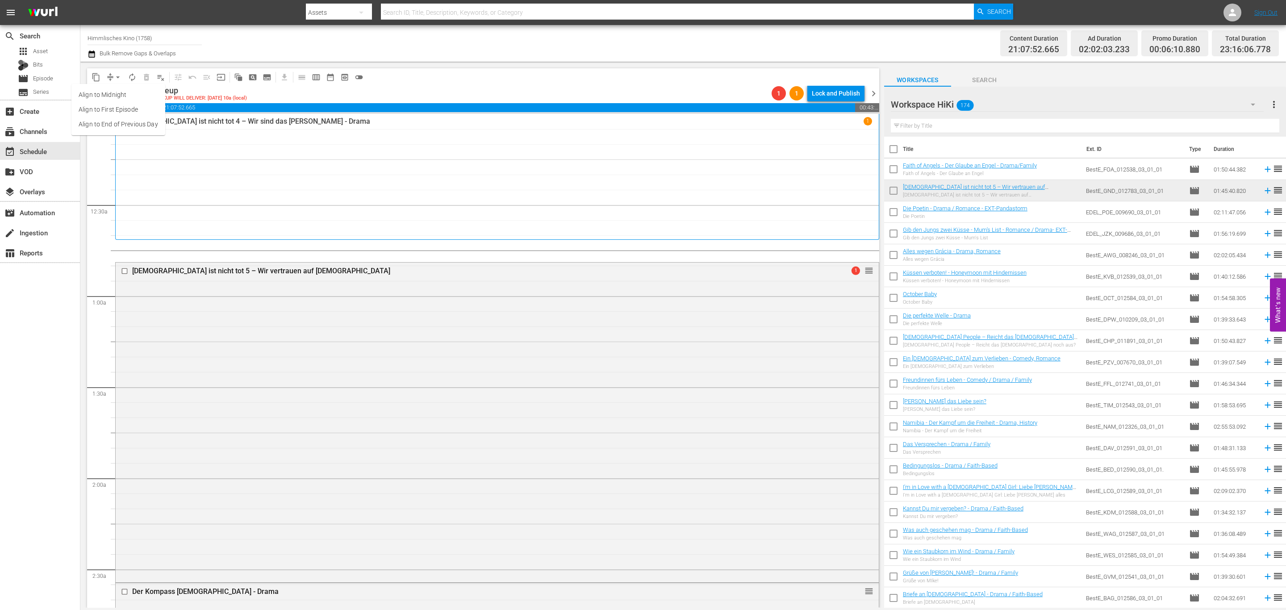
click at [123, 121] on li "Align to End of Previous Day" at bounding box center [118, 124] width 94 height 15
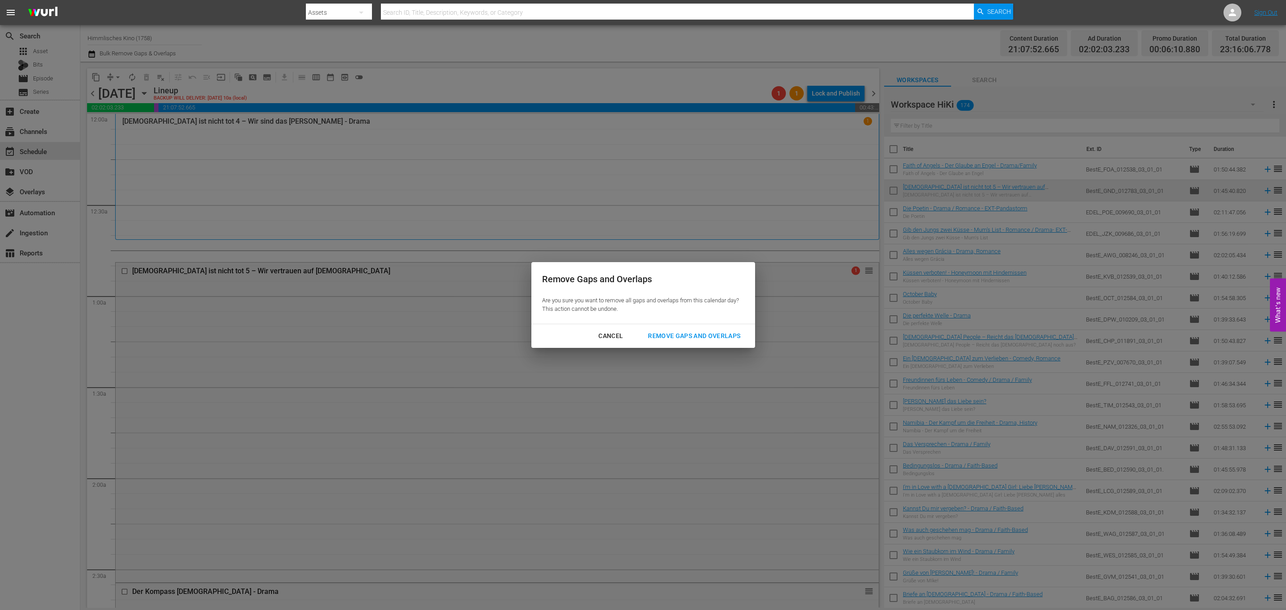
click at [676, 335] on div "Remove Gaps and Overlaps" at bounding box center [694, 335] width 107 height 11
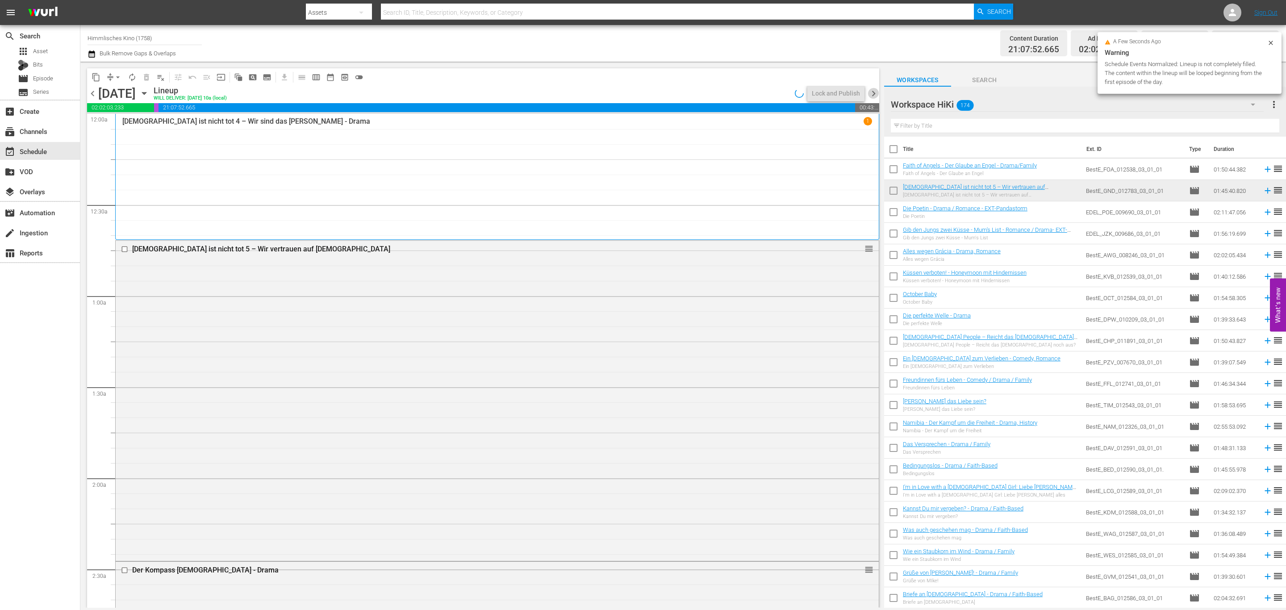
click at [873, 91] on span "chevron_right" at bounding box center [873, 93] width 11 height 11
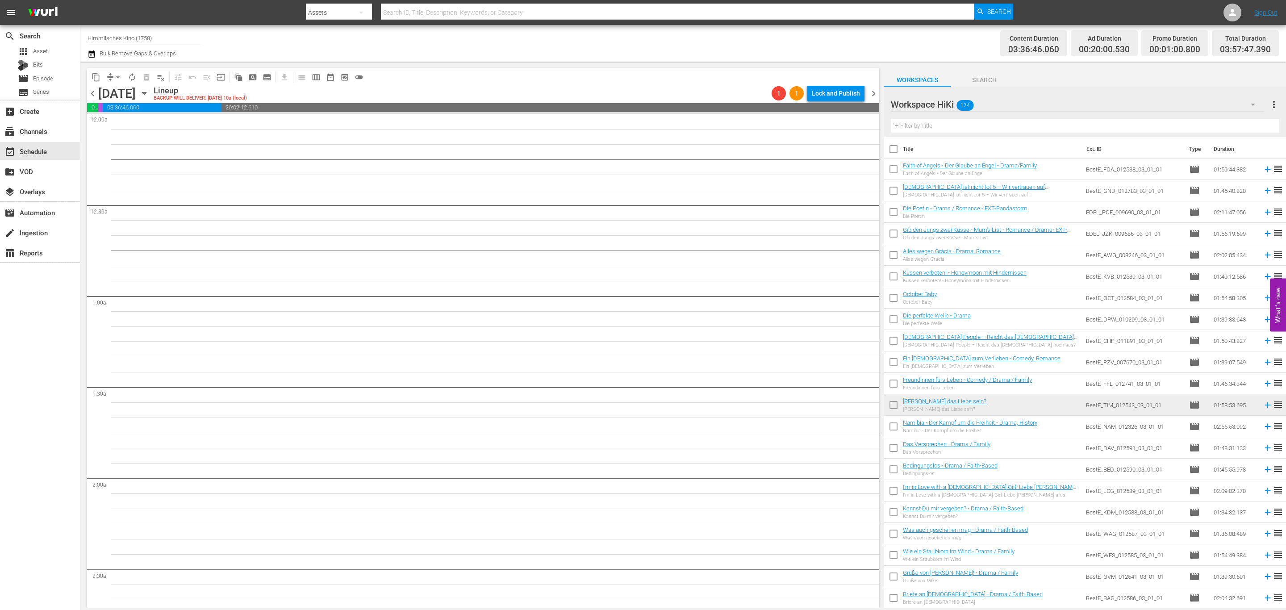
click at [94, 88] on span "chevron_left" at bounding box center [92, 93] width 11 height 11
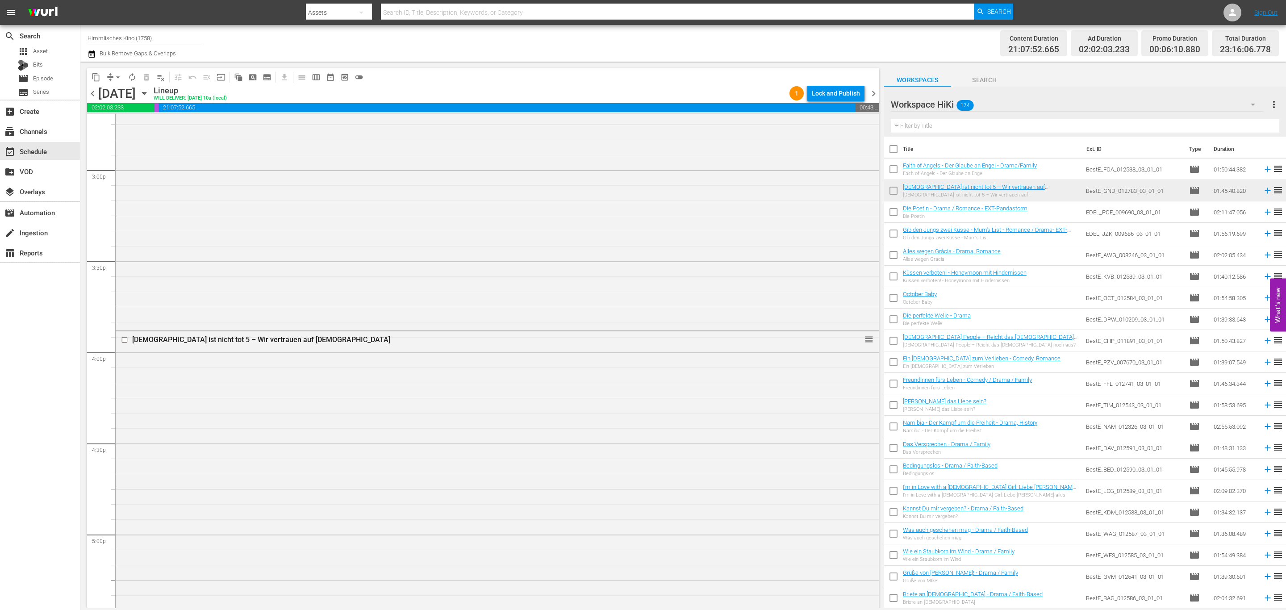
scroll to position [3878, 0]
click at [149, 91] on icon "button" at bounding box center [144, 93] width 10 height 10
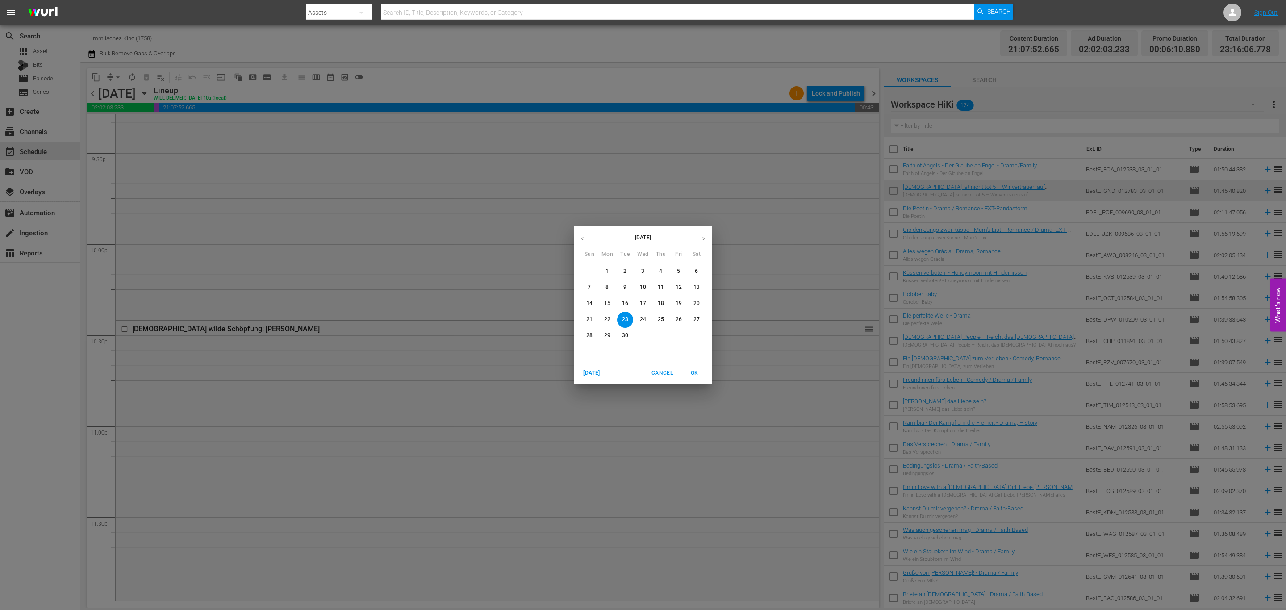
click at [623, 307] on p "16" at bounding box center [625, 304] width 6 height 8
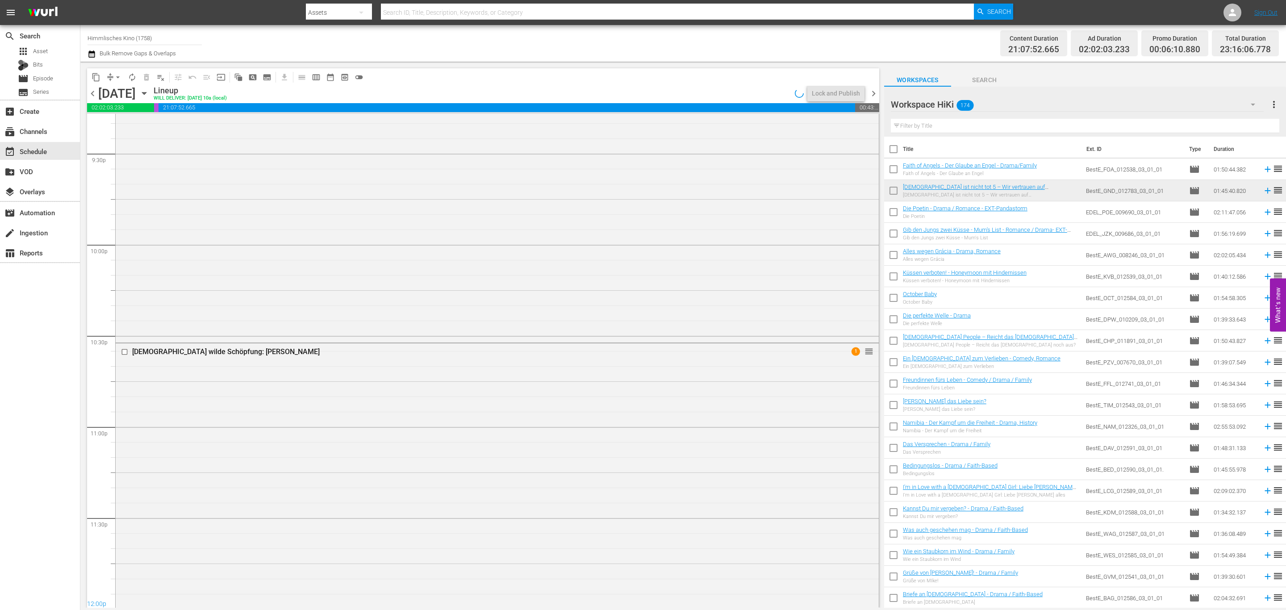
scroll to position [3892, 0]
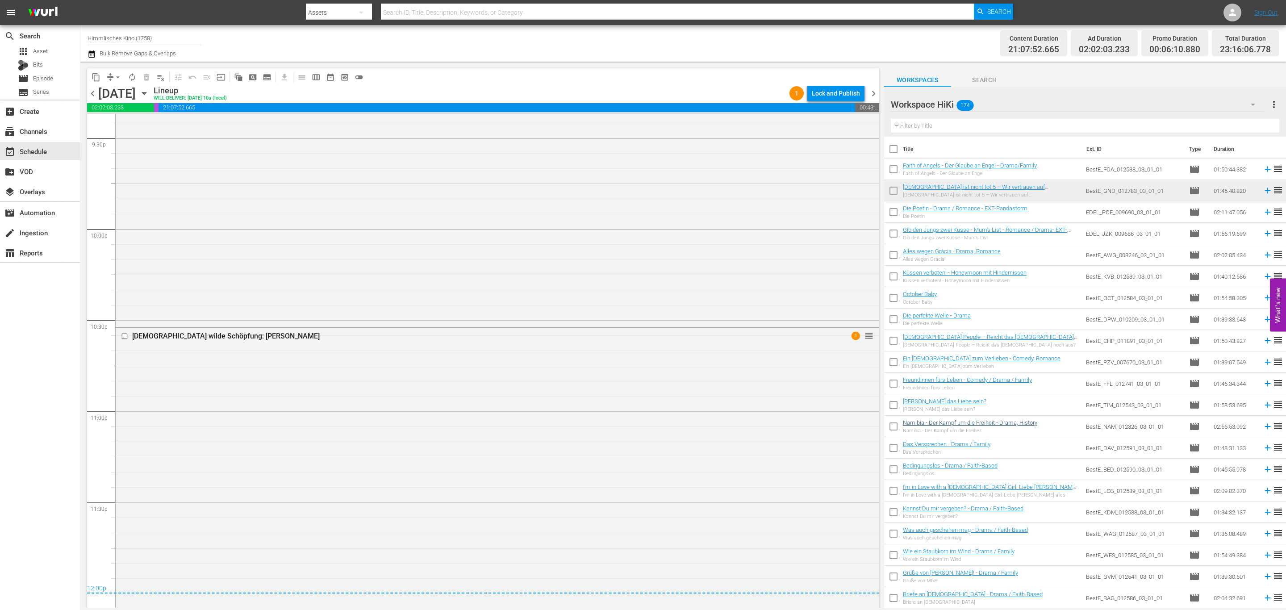
click at [876, 94] on span "chevron_right" at bounding box center [873, 93] width 11 height 11
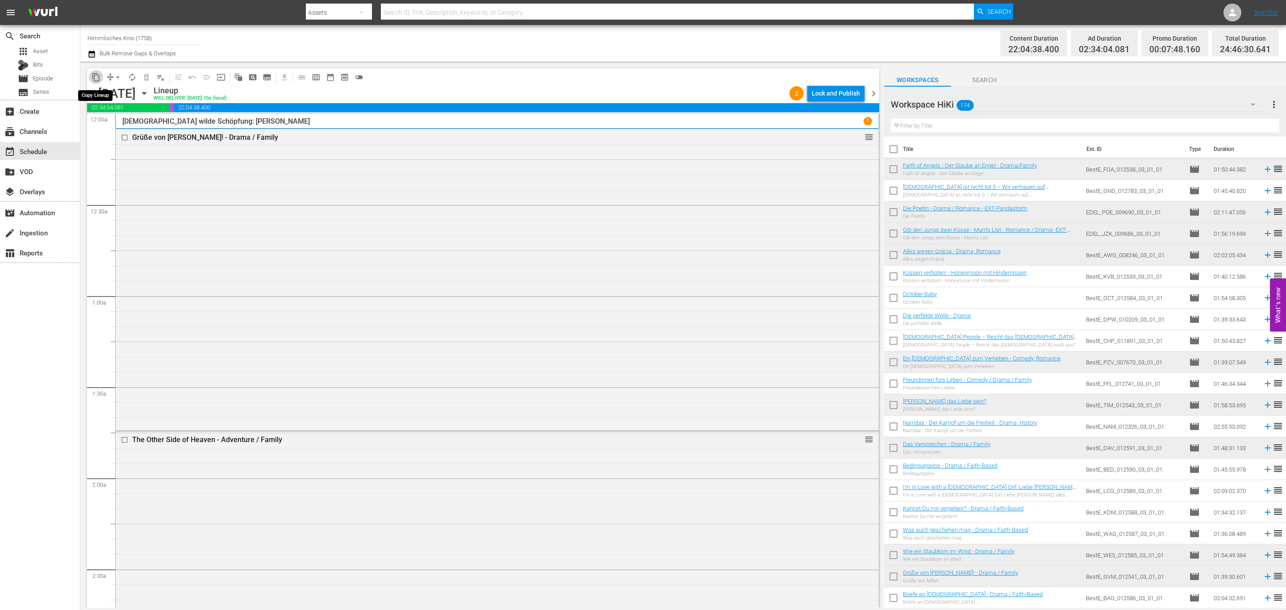
click at [90, 74] on button "content_copy" at bounding box center [96, 77] width 14 height 14
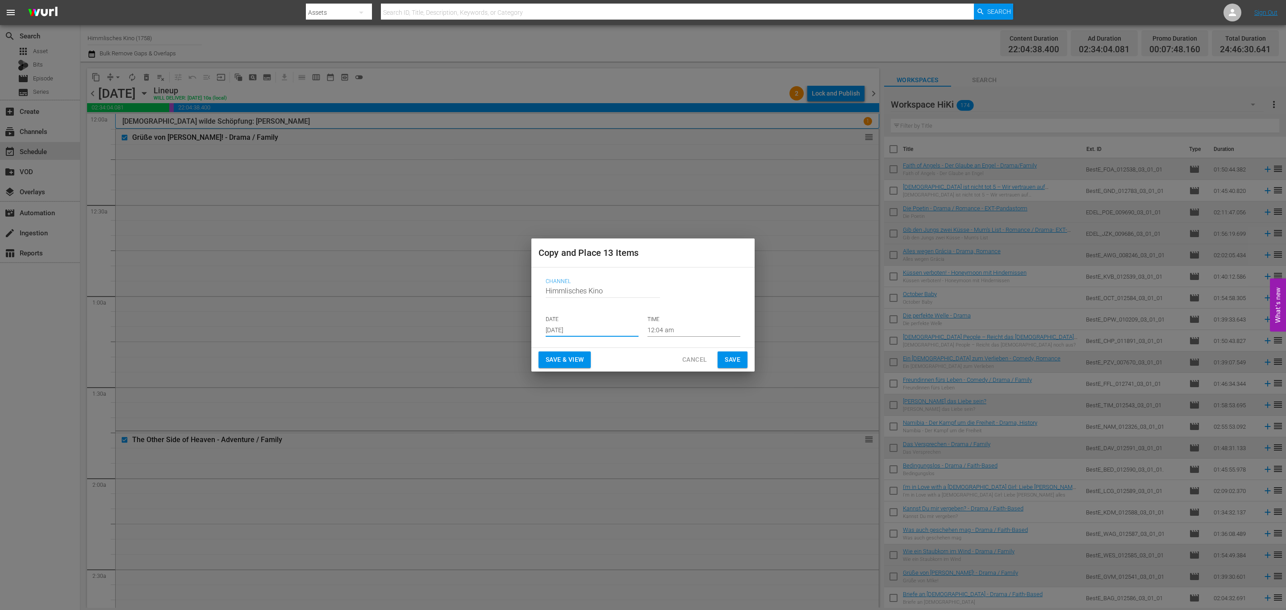
click at [583, 334] on input "Aug 31st 2025" at bounding box center [592, 329] width 93 height 13
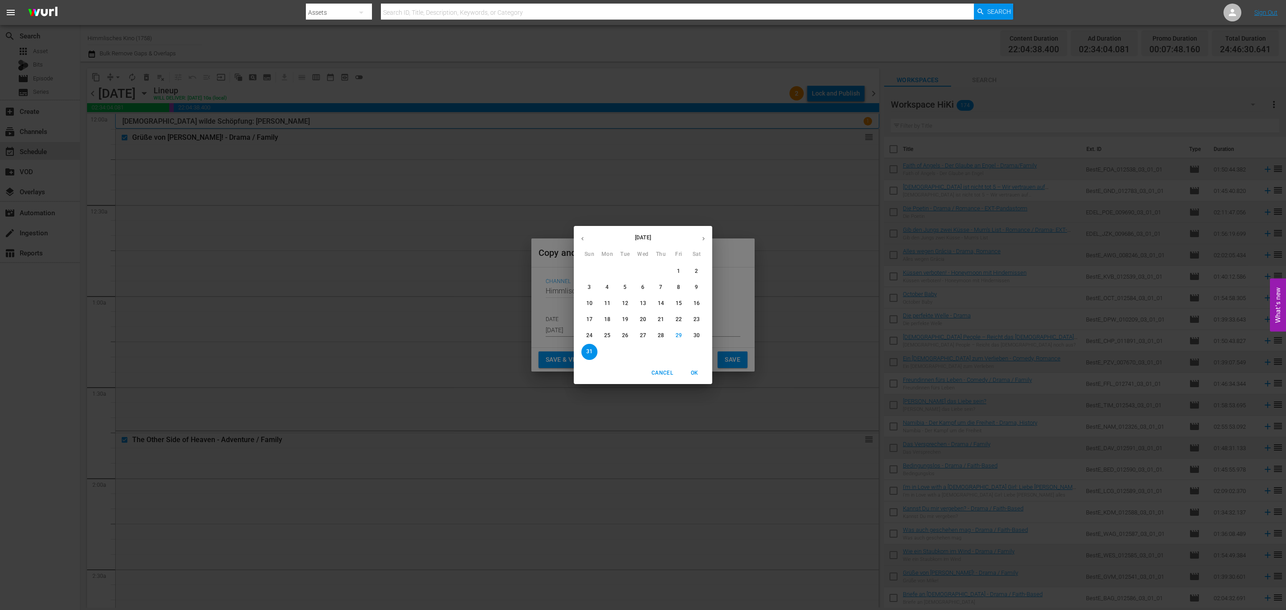
click at [703, 243] on button "button" at bounding box center [703, 238] width 17 height 17
click at [643, 323] on p "24" at bounding box center [643, 320] width 6 height 8
type input "Sep 24th 2025"
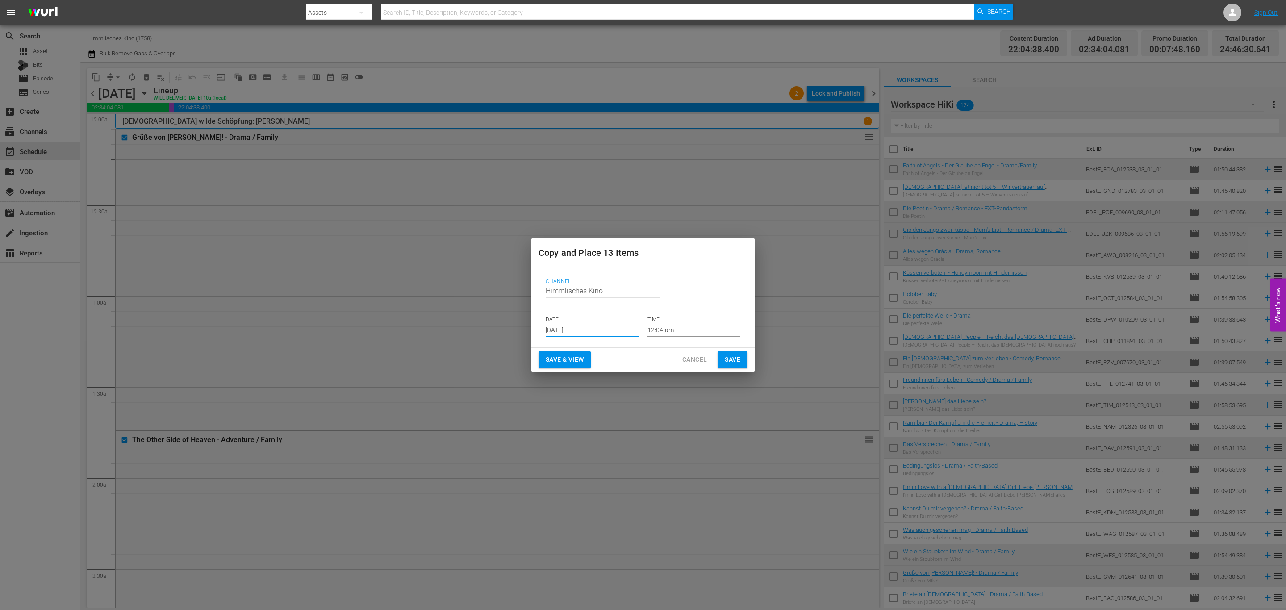
click at [725, 359] on span "Save" at bounding box center [733, 359] width 16 height 11
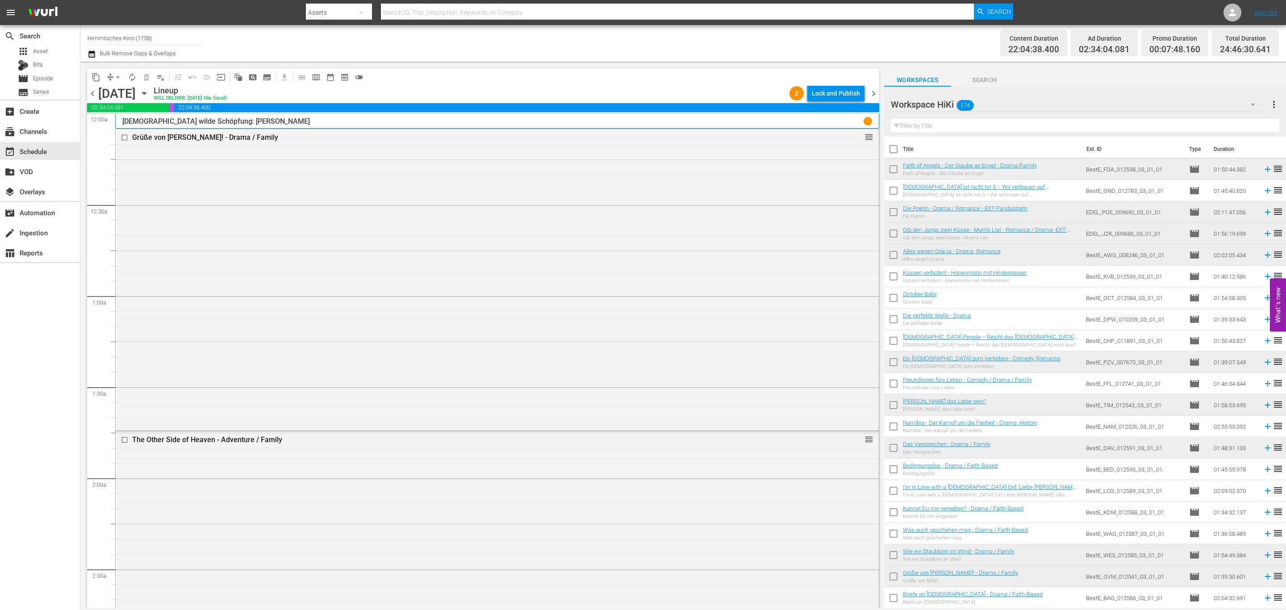
click at [146, 92] on icon "button" at bounding box center [144, 93] width 4 height 2
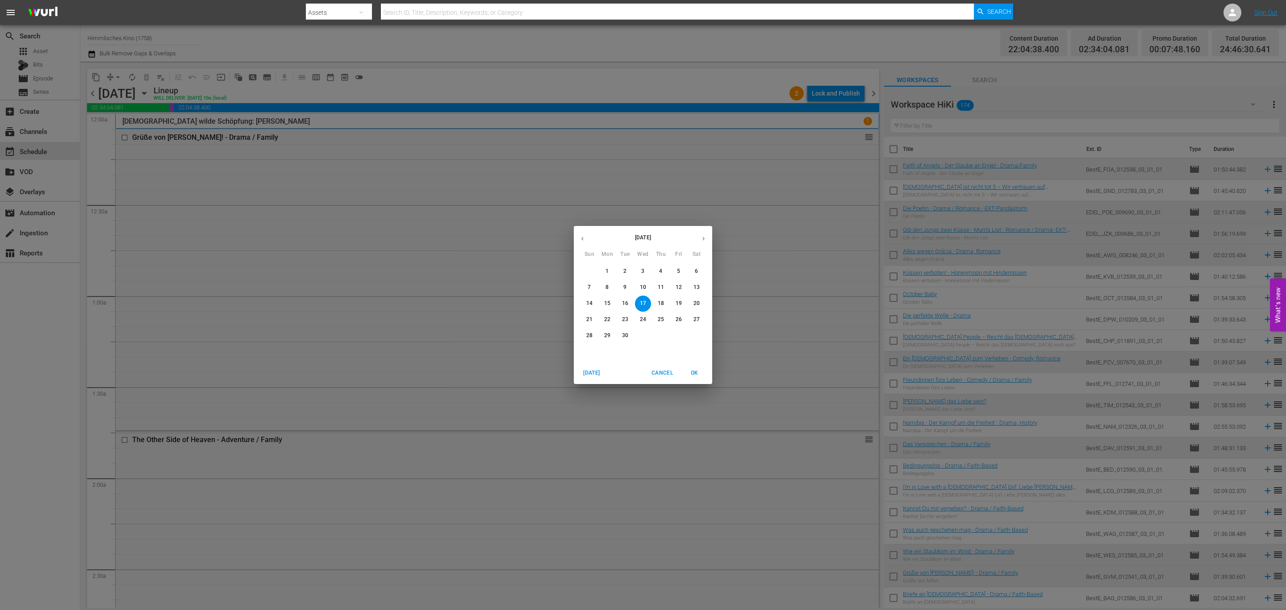
click at [627, 317] on p "23" at bounding box center [625, 320] width 6 height 8
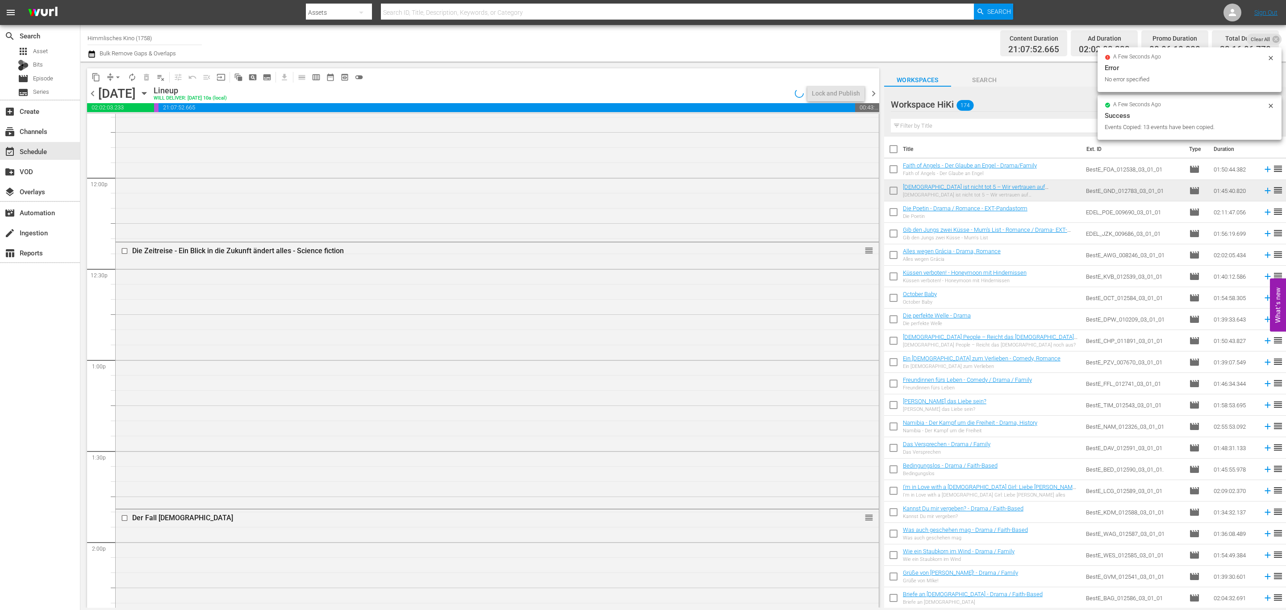
scroll to position [3878, 0]
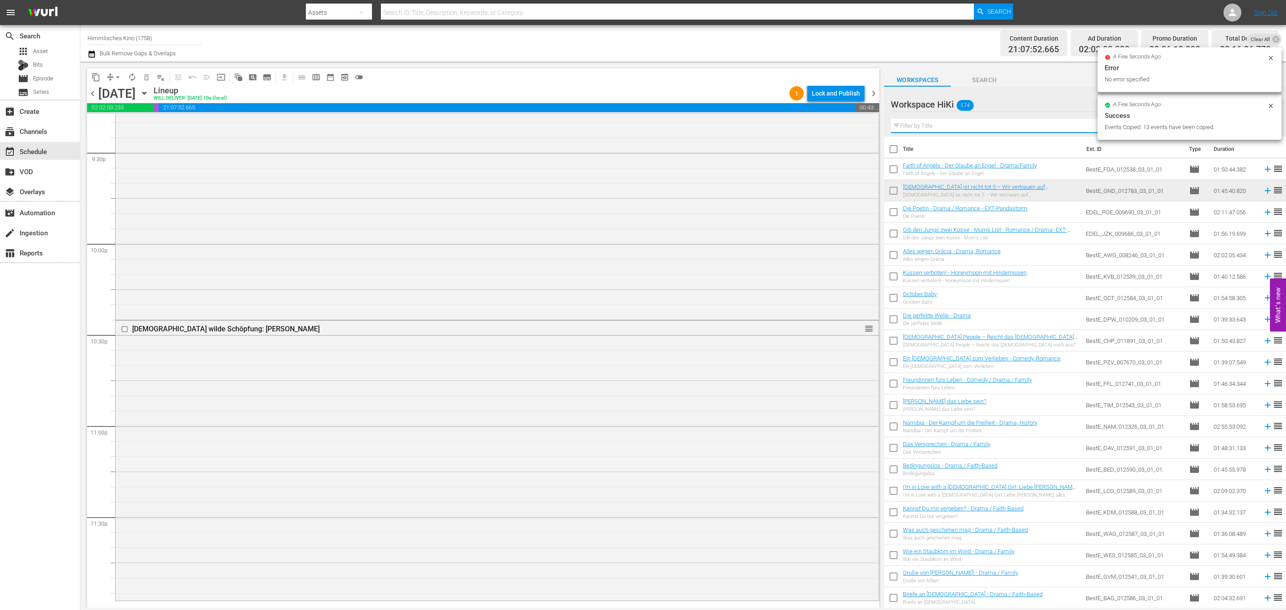
click at [1000, 124] on input "text" at bounding box center [1085, 126] width 388 height 14
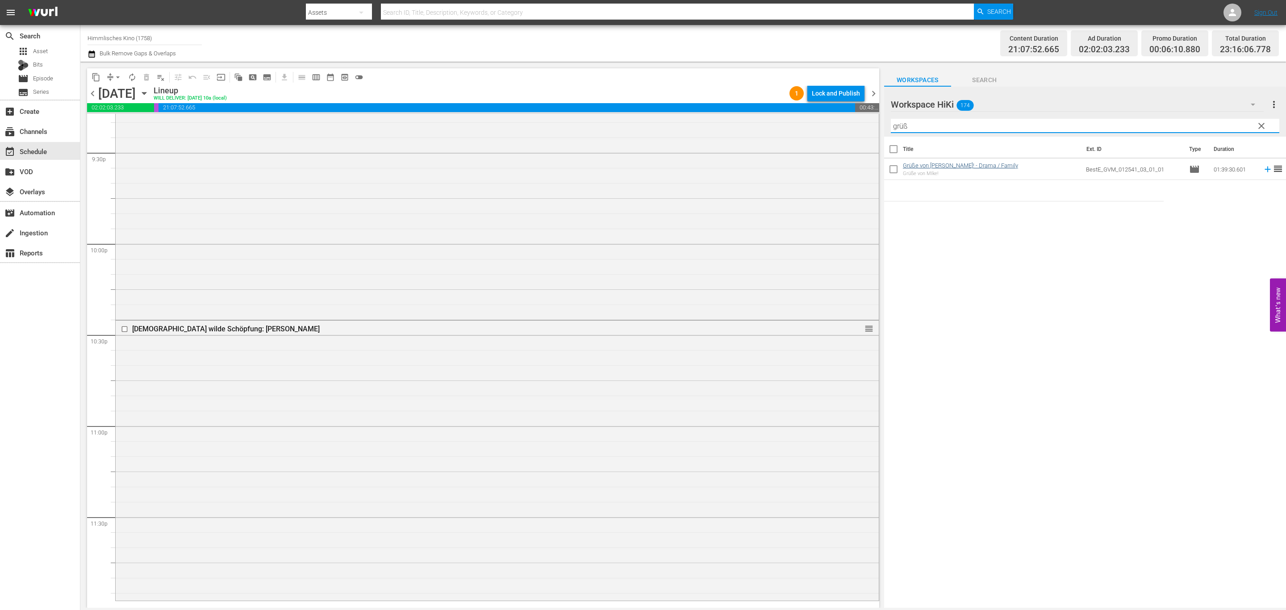
type input "grüß"
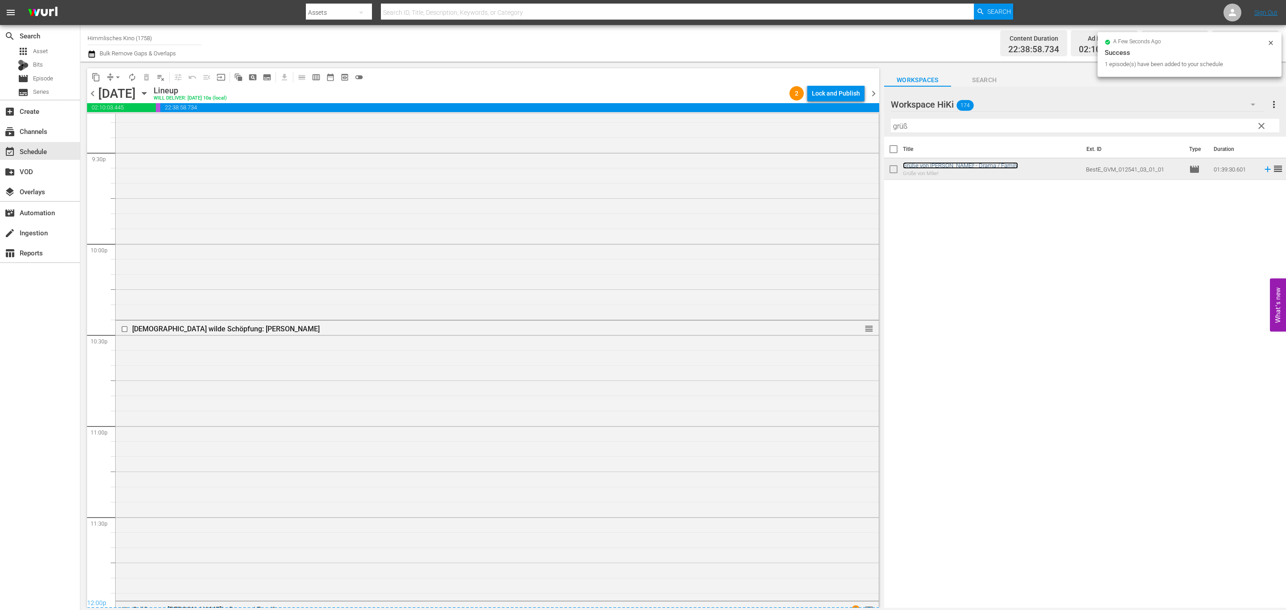
scroll to position [4173, 0]
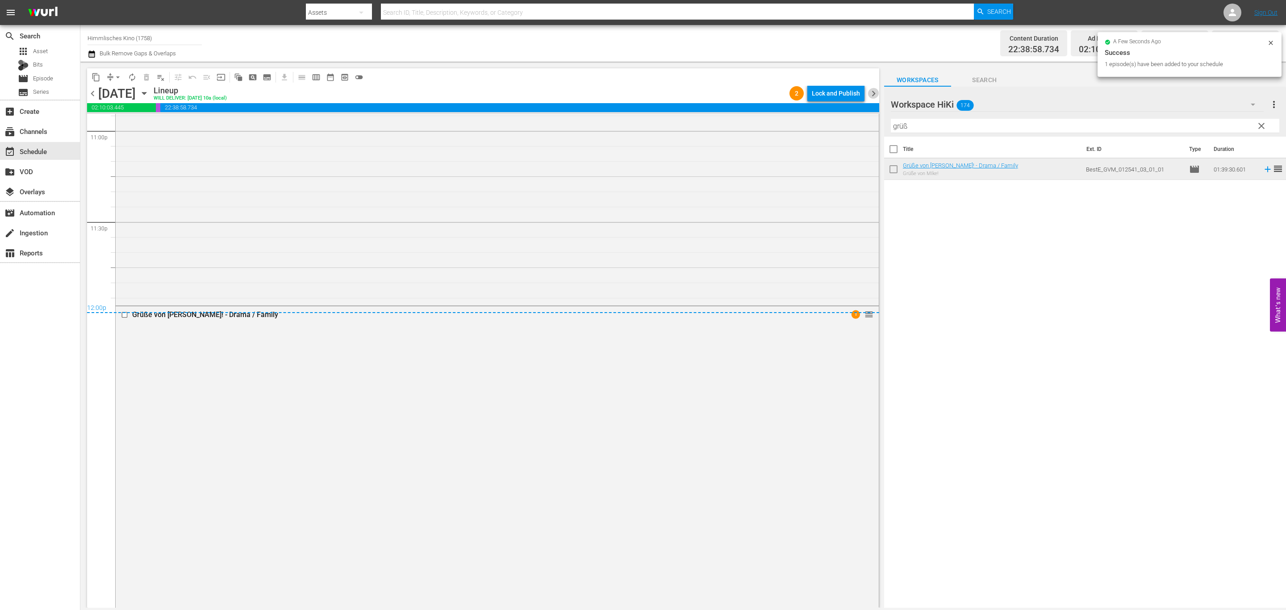
click at [871, 90] on span "chevron_right" at bounding box center [873, 93] width 11 height 11
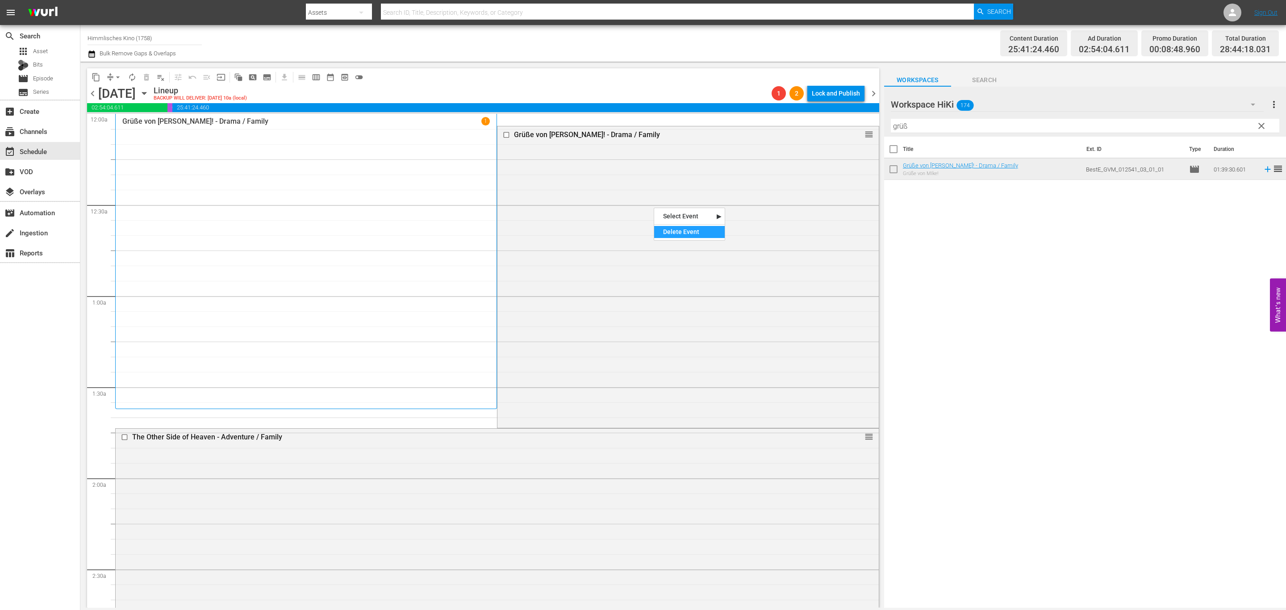
click at [673, 228] on div "Delete Event" at bounding box center [689, 232] width 71 height 12
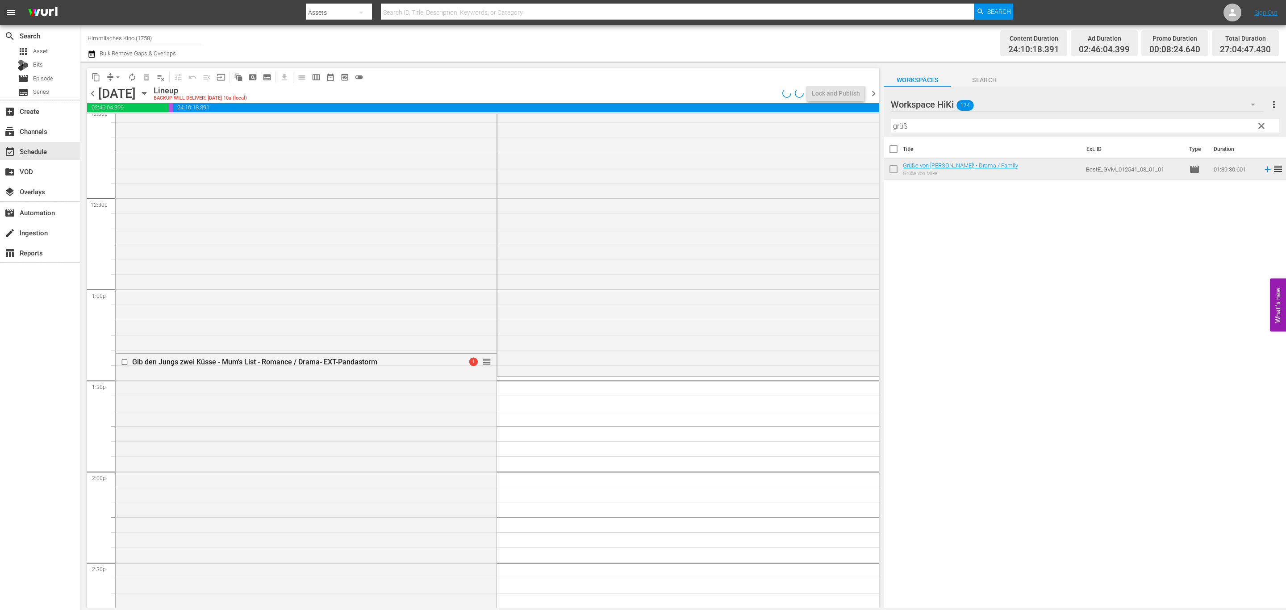
scroll to position [1825, 0]
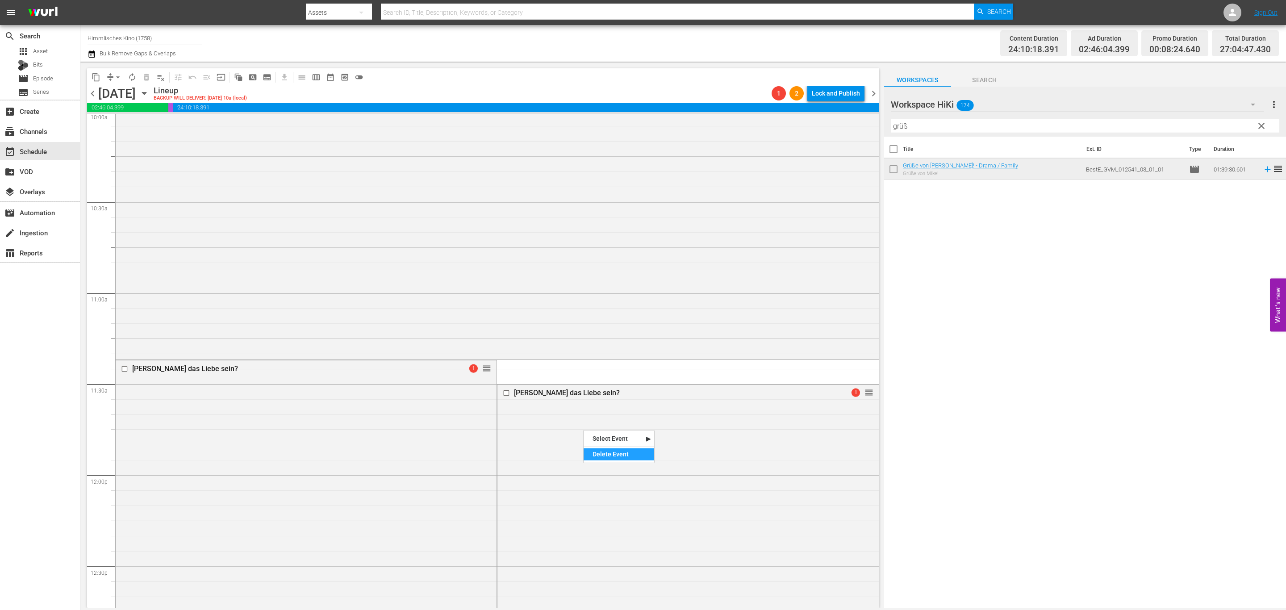
click at [607, 451] on div "Delete Event" at bounding box center [619, 454] width 71 height 12
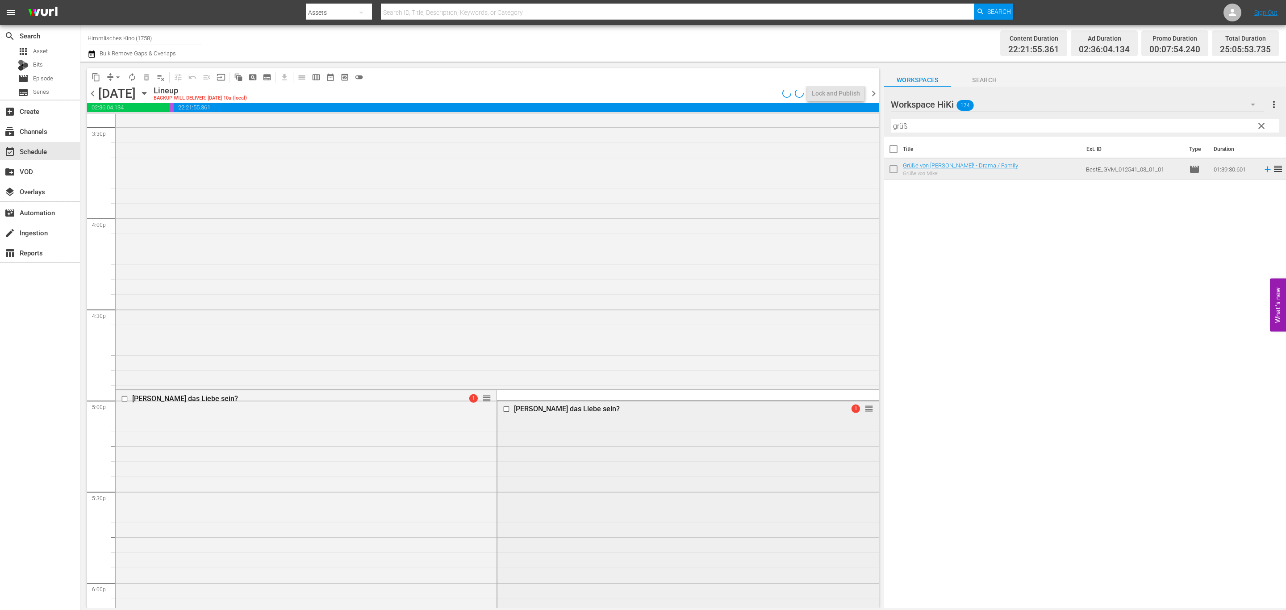
scroll to position [2978, 0]
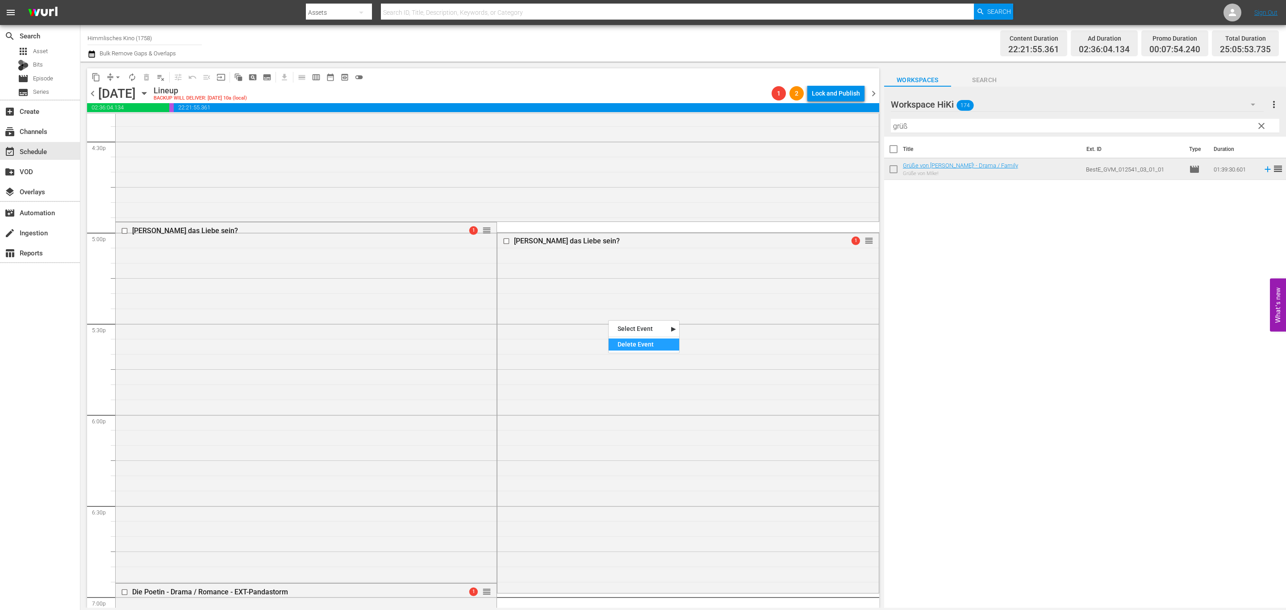
click at [632, 346] on div "Delete Event" at bounding box center [644, 344] width 71 height 12
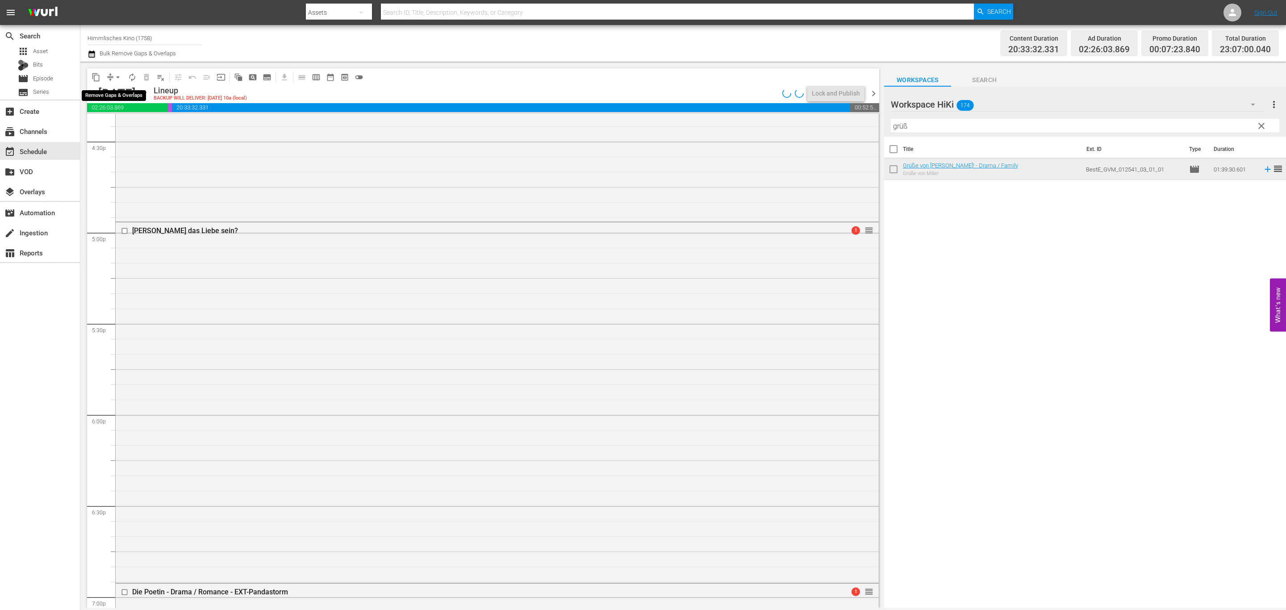
click at [115, 79] on span "arrow_drop_down" at bounding box center [117, 77] width 9 height 9
click at [125, 126] on li "Align to End of Previous Day" at bounding box center [118, 124] width 94 height 15
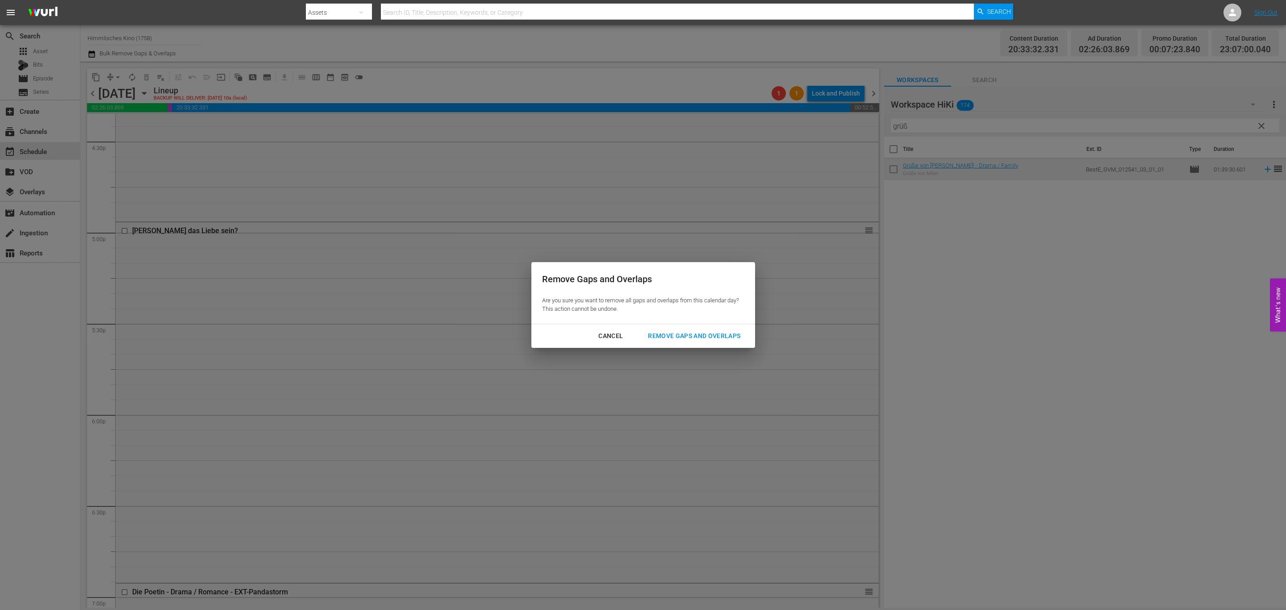
click at [673, 335] on div "Remove Gaps and Overlaps" at bounding box center [694, 335] width 107 height 11
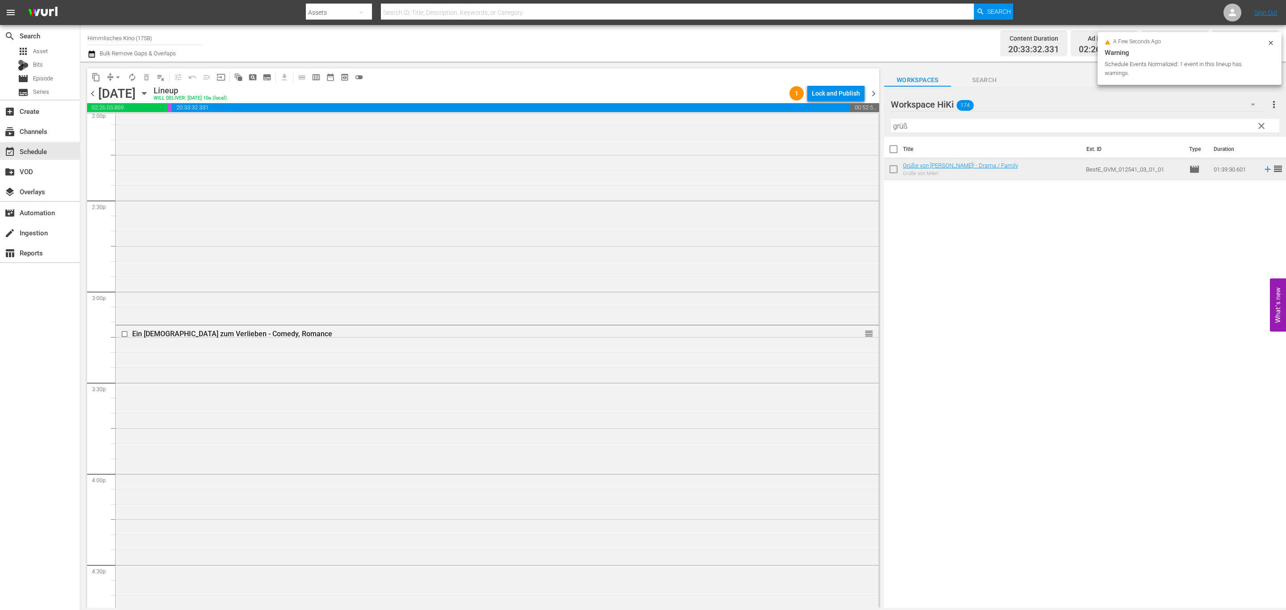
click at [874, 91] on span "chevron_right" at bounding box center [873, 93] width 11 height 11
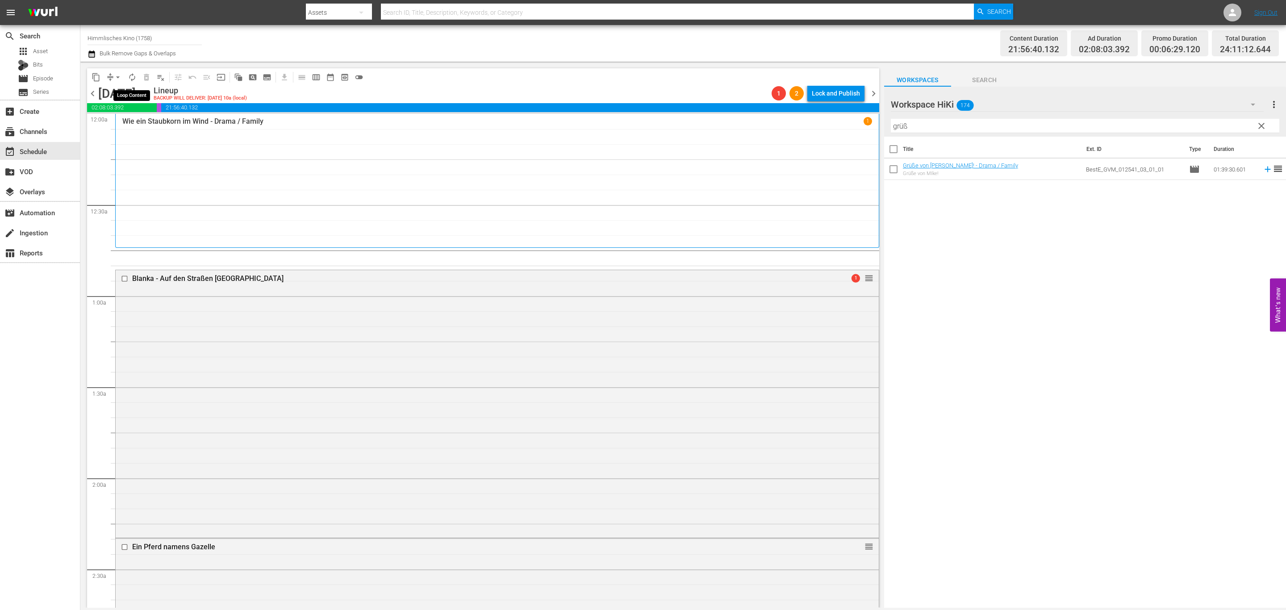
click at [117, 74] on span "arrow_drop_down" at bounding box center [117, 77] width 9 height 9
click at [111, 123] on li "Align to End of Previous Day" at bounding box center [118, 124] width 94 height 15
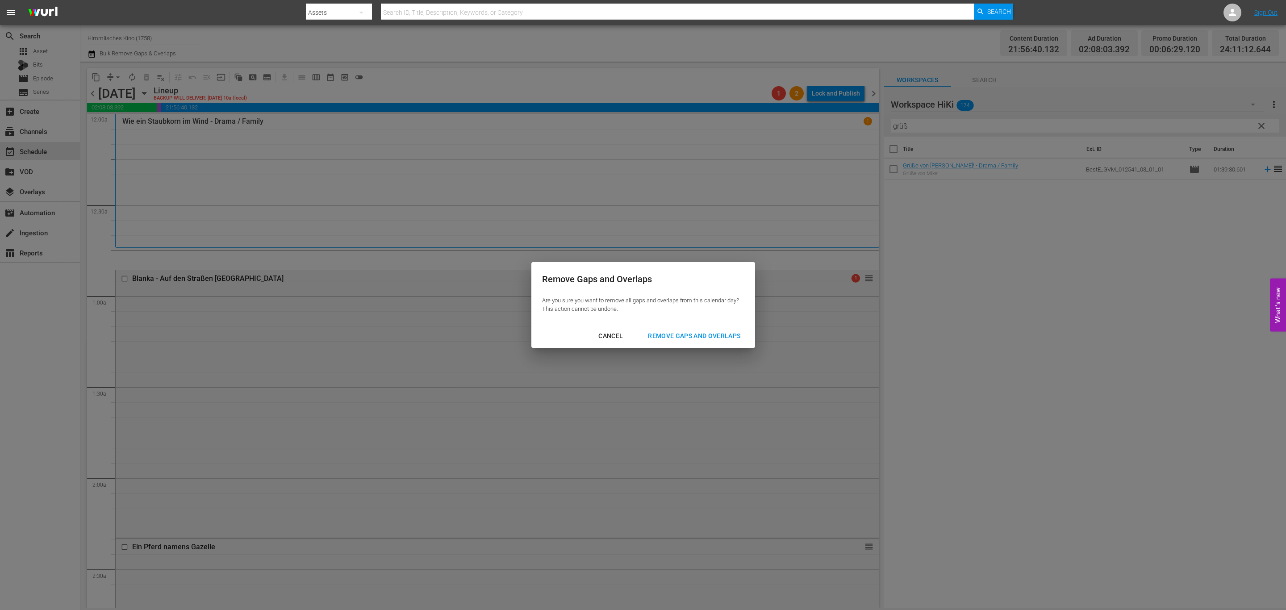
click at [705, 332] on div "Remove Gaps and Overlaps" at bounding box center [694, 335] width 107 height 11
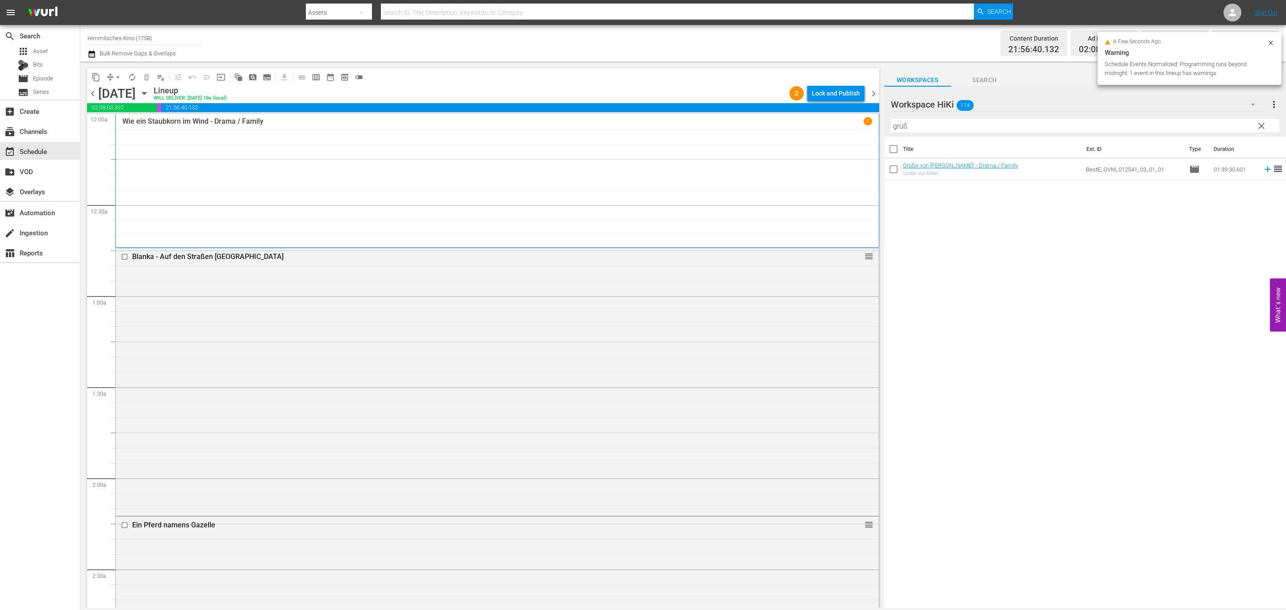
click at [873, 90] on span "chevron_right" at bounding box center [873, 93] width 11 height 11
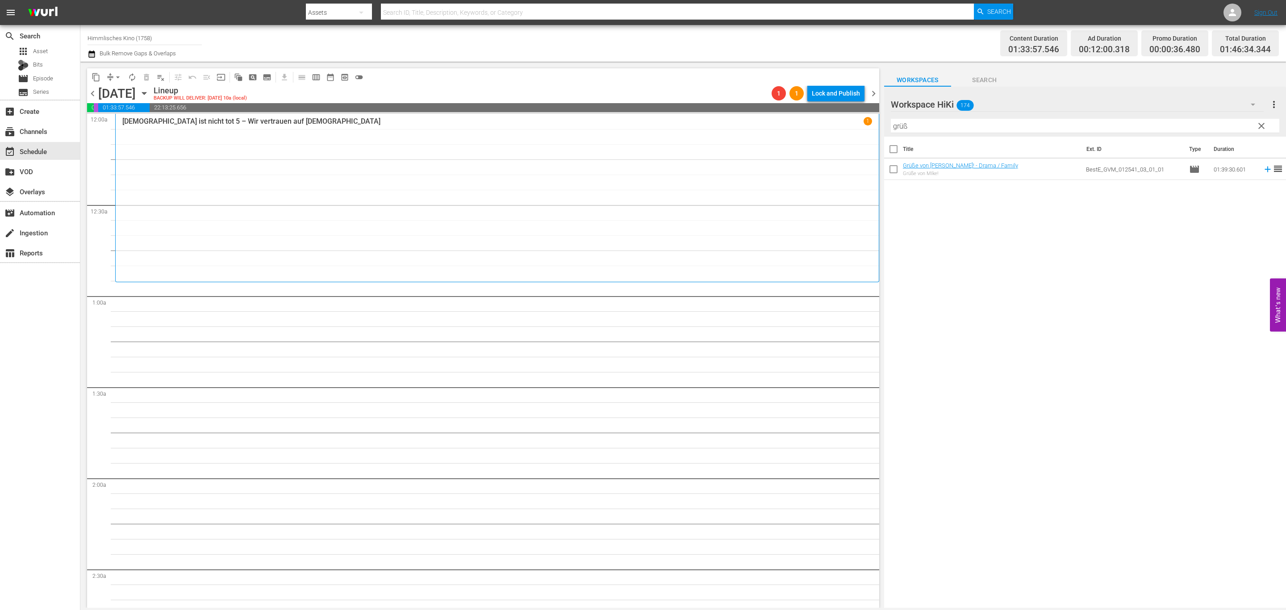
click at [149, 95] on icon "button" at bounding box center [144, 93] width 10 height 10
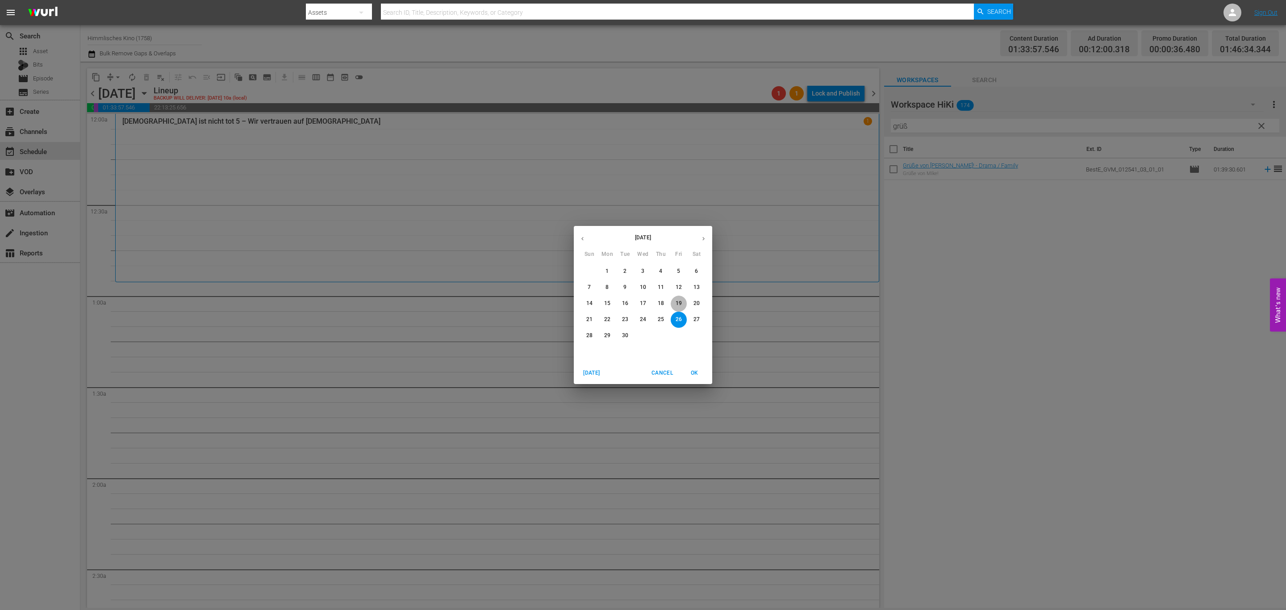
click at [678, 302] on p "19" at bounding box center [679, 304] width 6 height 8
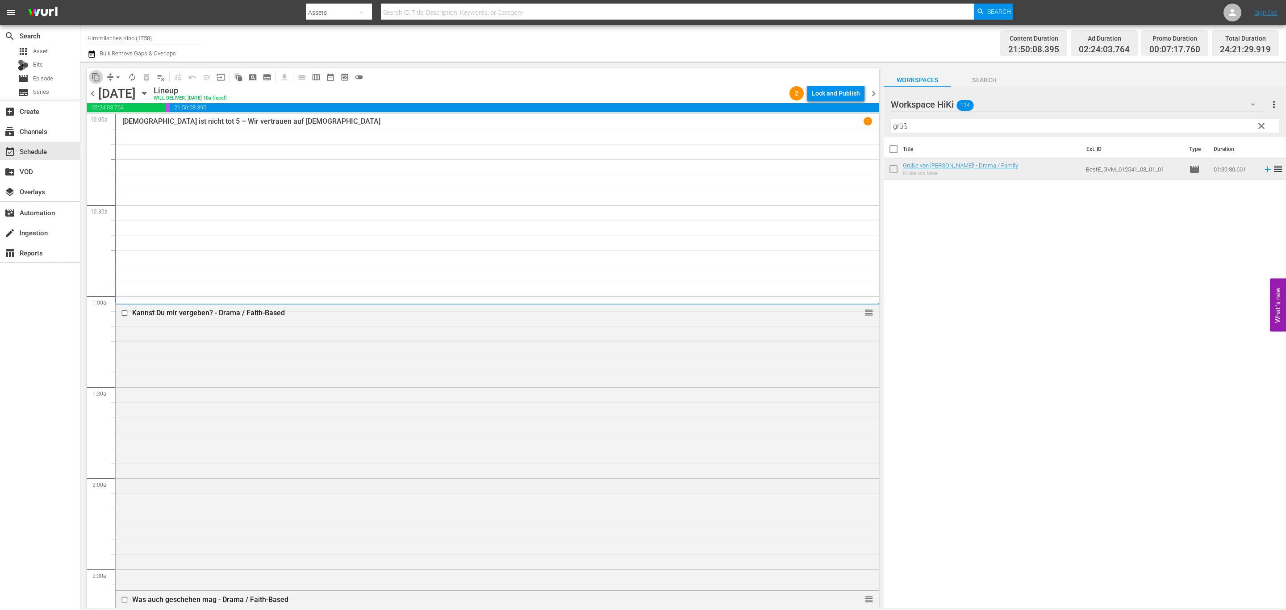
click at [90, 74] on button "content_copy" at bounding box center [96, 77] width 14 height 14
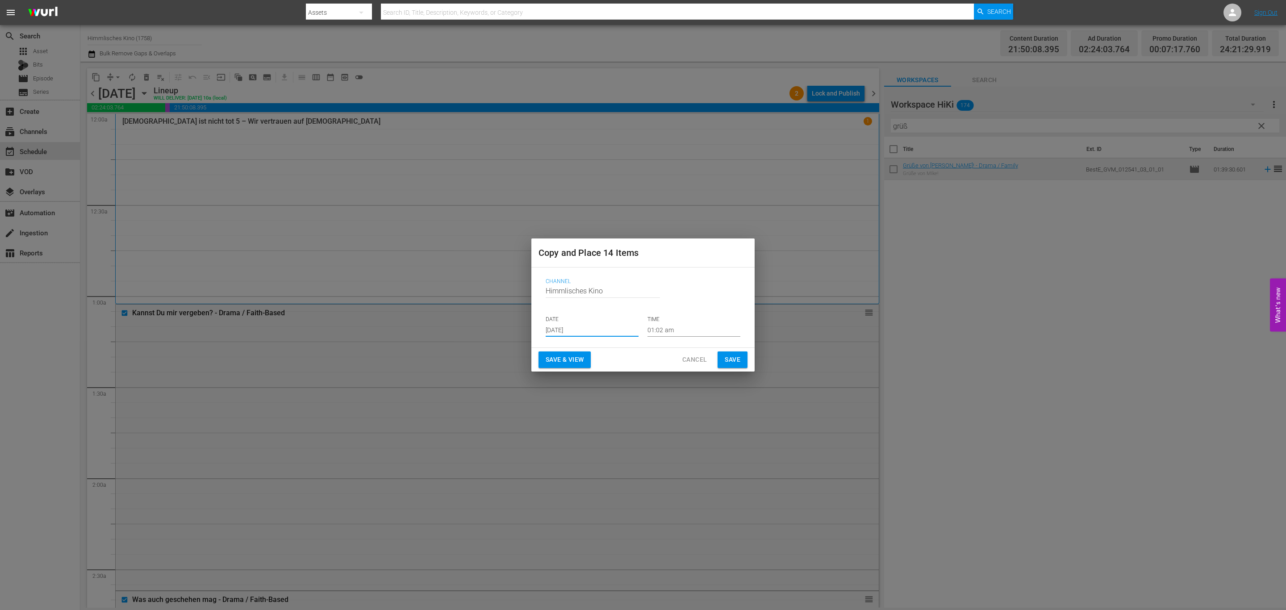
click at [613, 336] on input "Aug 31st 2025" at bounding box center [592, 329] width 93 height 13
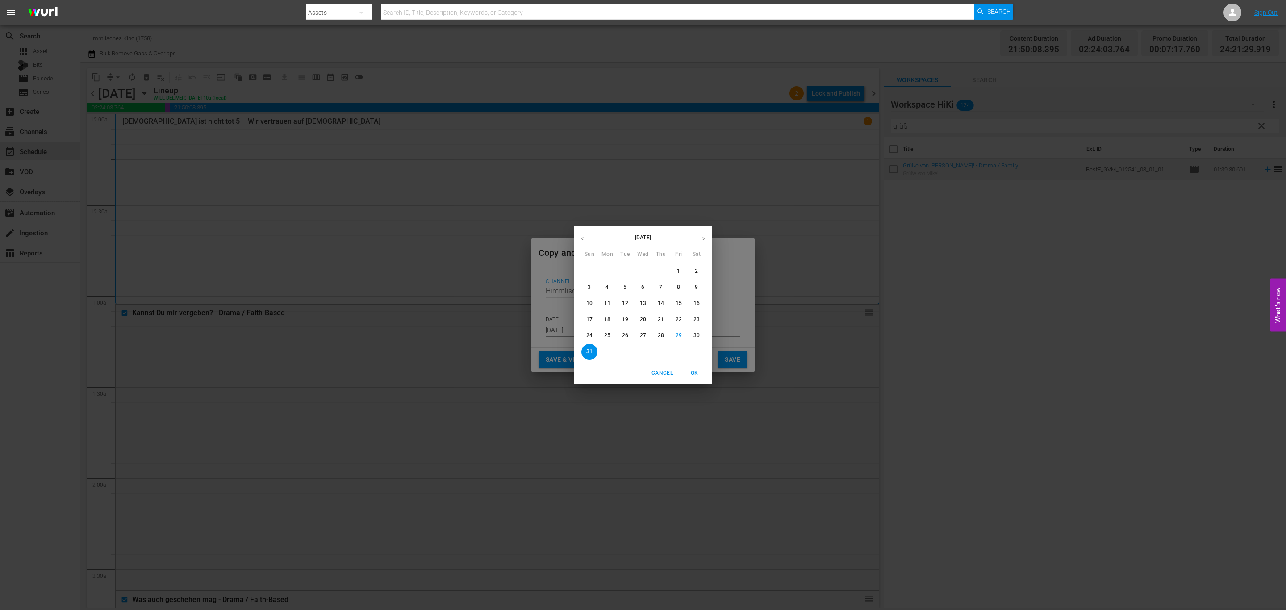
click at [696, 236] on div "August 2025" at bounding box center [643, 238] width 138 height 17
click at [703, 238] on icon "button" at bounding box center [703, 239] width 2 height 4
click at [680, 319] on p "26" at bounding box center [679, 320] width 6 height 8
type input "Sep 26th 2025"
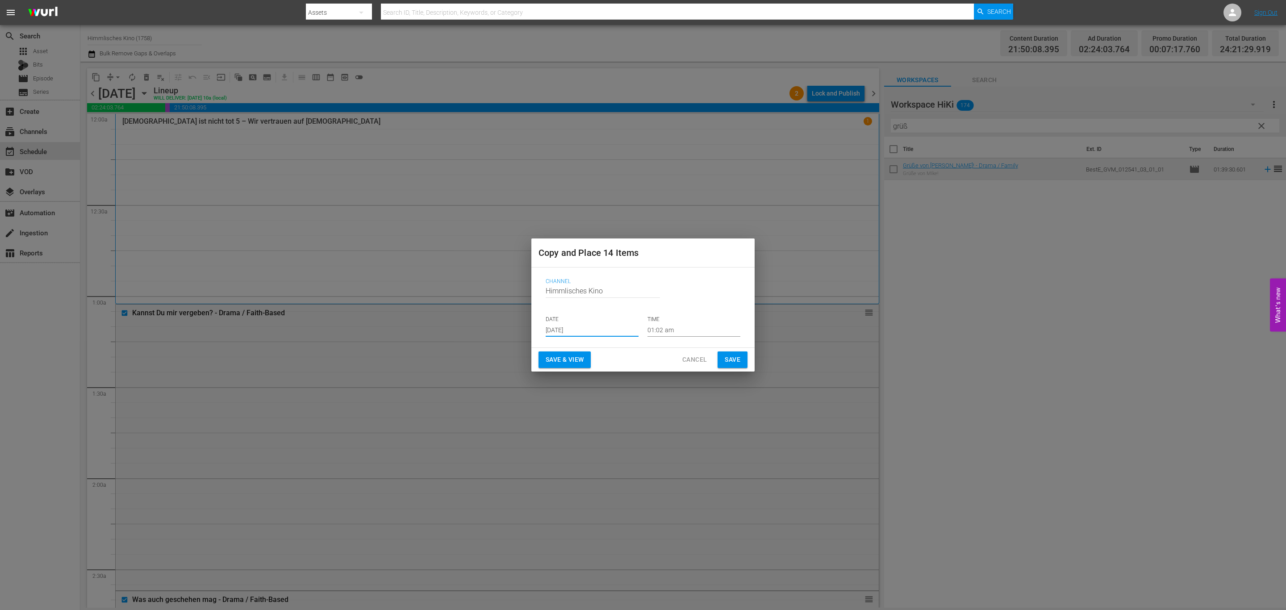
click at [738, 360] on span "Save" at bounding box center [733, 359] width 16 height 11
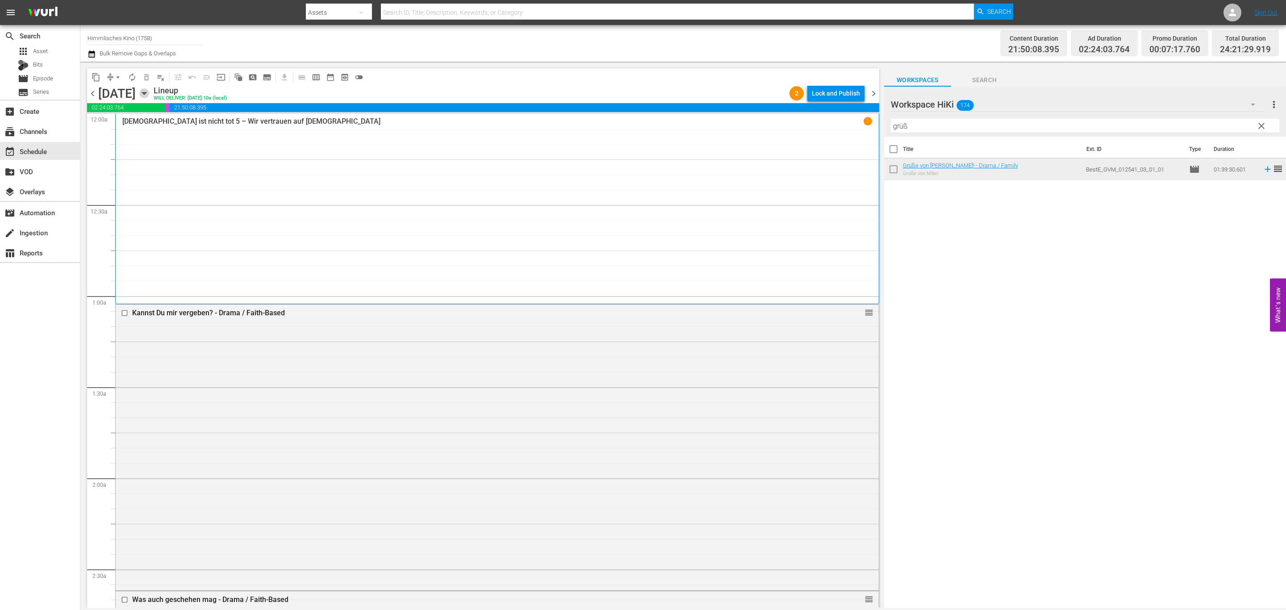
click at [149, 89] on icon "button" at bounding box center [144, 93] width 10 height 10
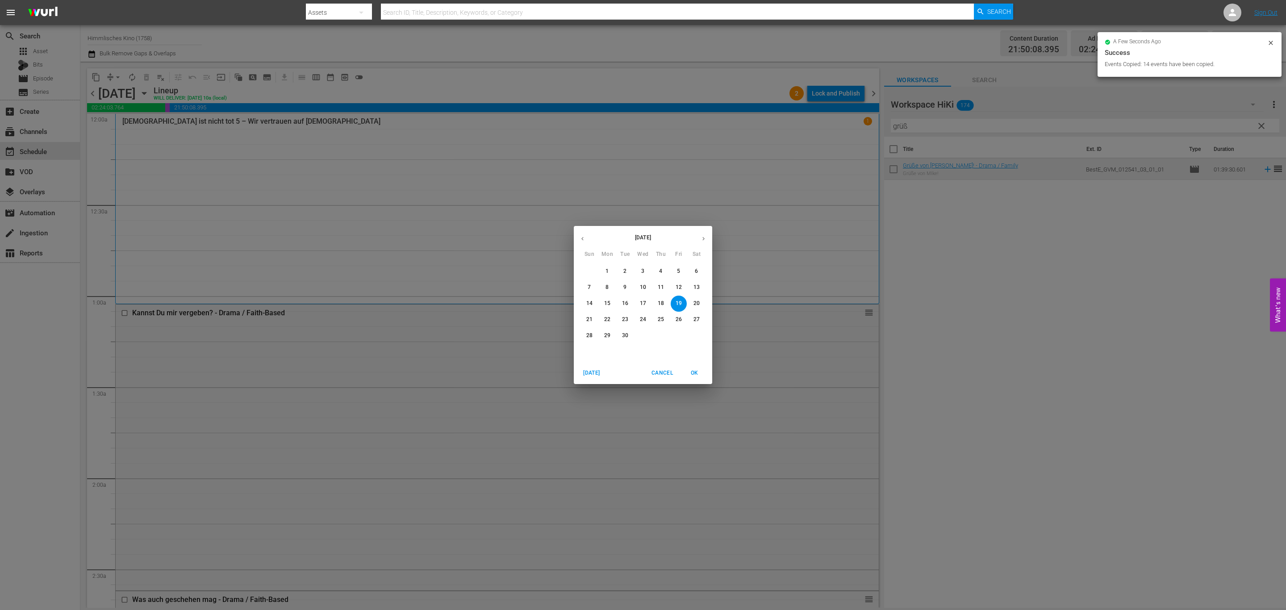
click at [680, 315] on button "26" at bounding box center [679, 320] width 16 height 16
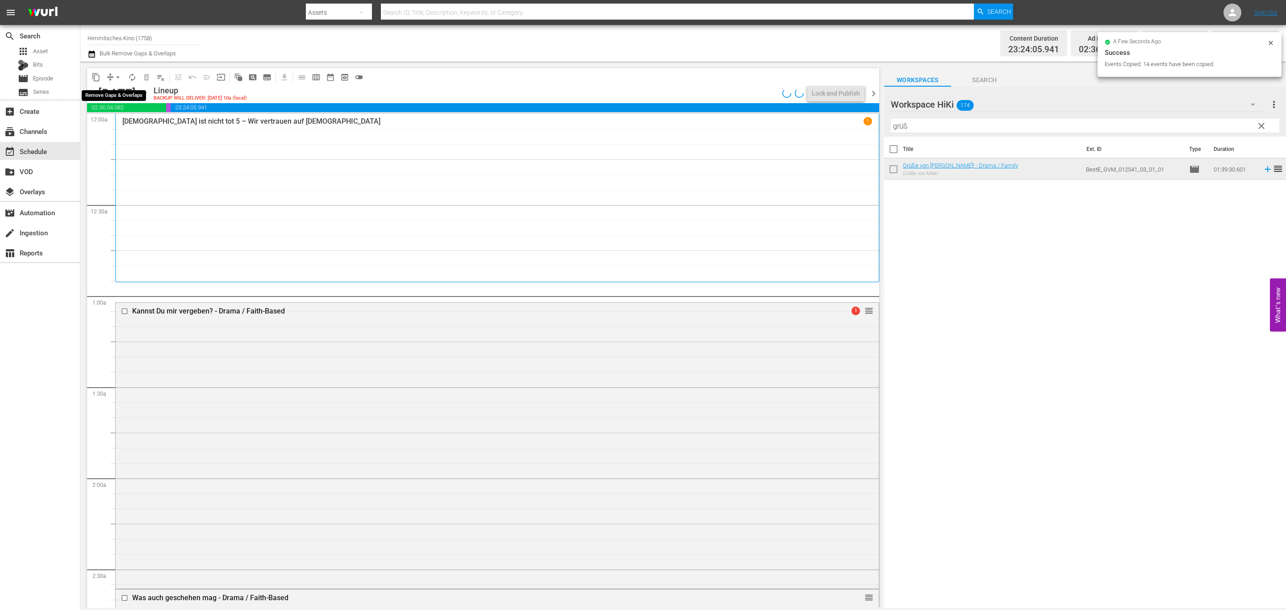
click at [118, 74] on span "arrow_drop_down" at bounding box center [117, 77] width 9 height 9
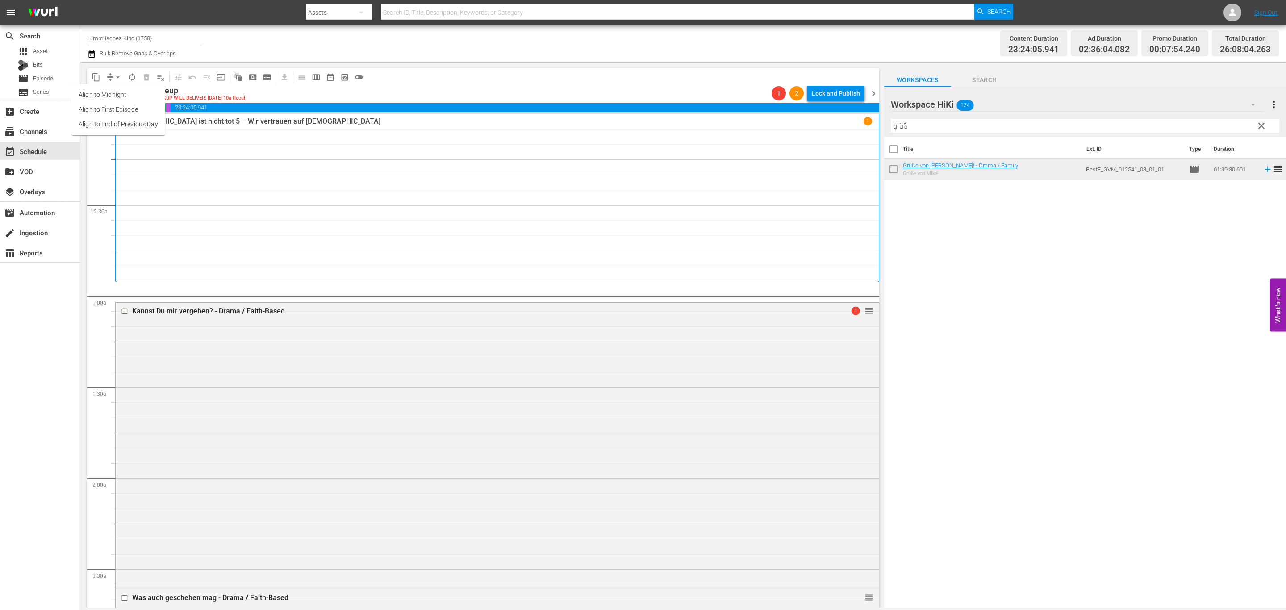
click at [118, 128] on li "Align to End of Previous Day" at bounding box center [118, 124] width 94 height 15
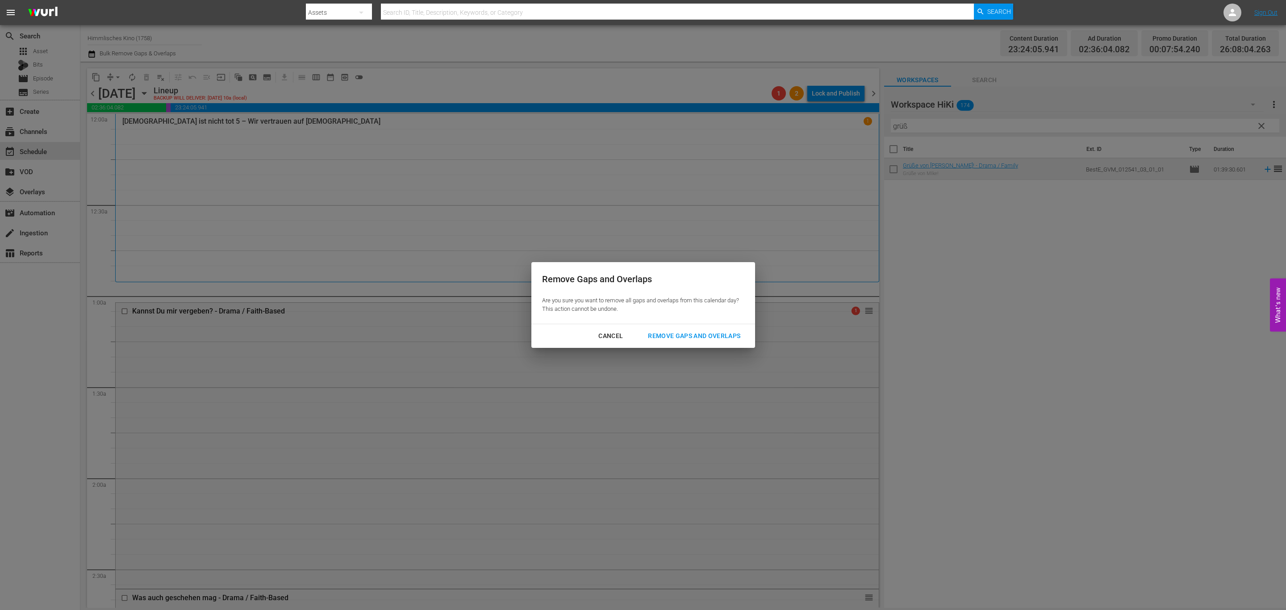
click at [605, 335] on div "Cancel" at bounding box center [610, 335] width 39 height 11
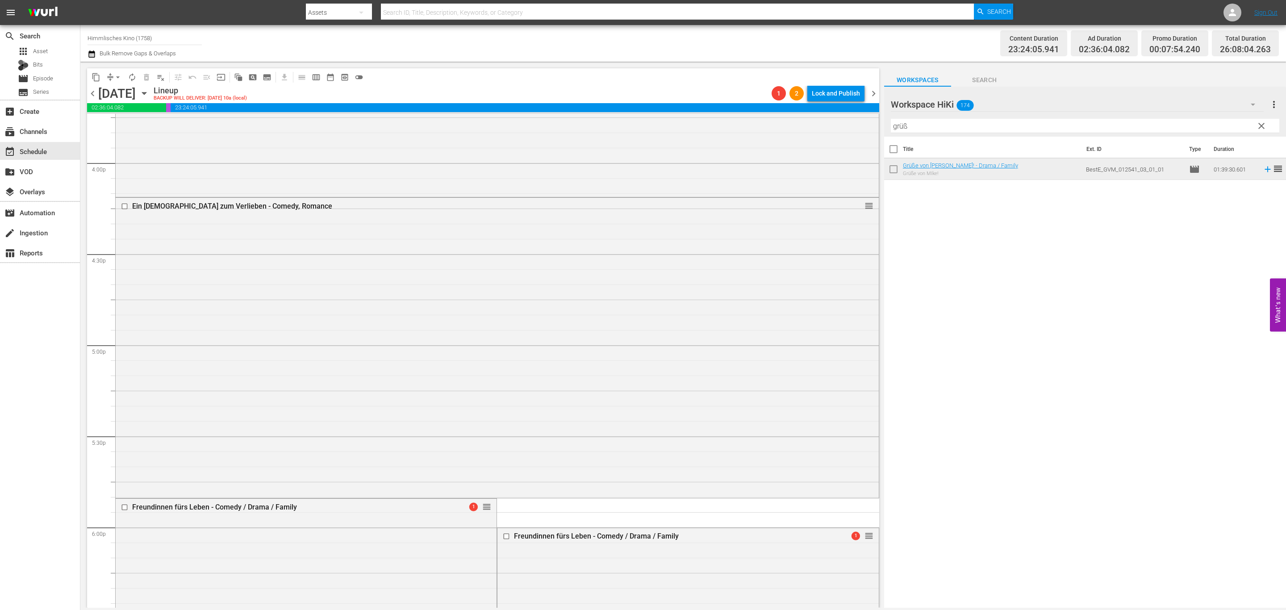
scroll to position [3081, 0]
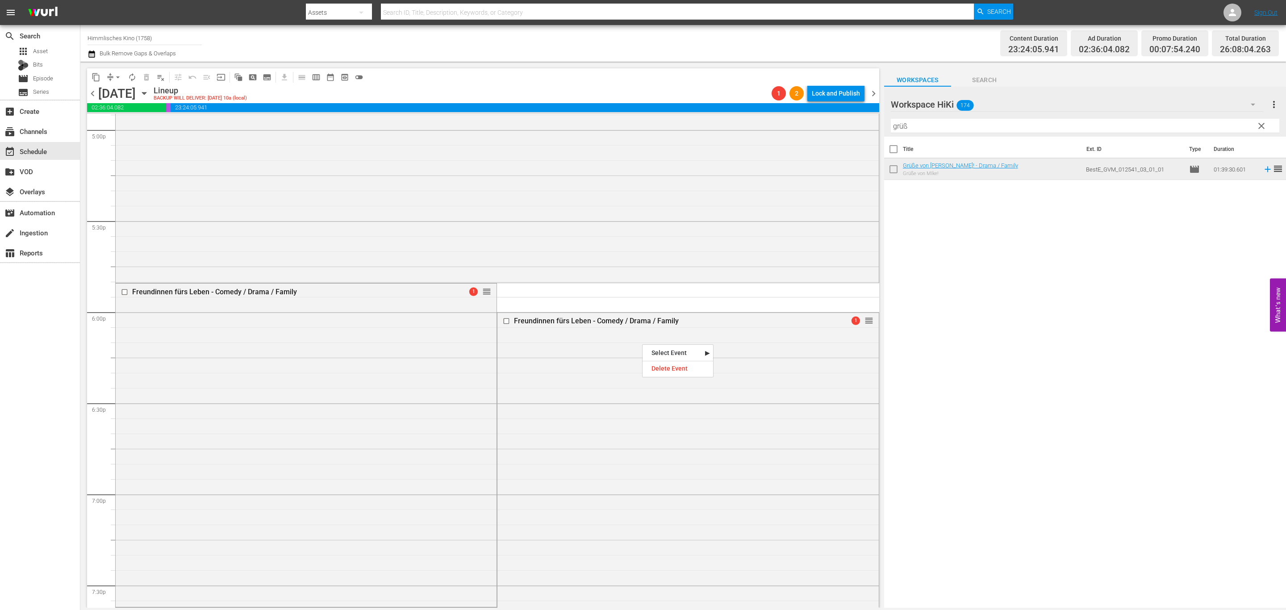
click at [667, 363] on div "Delete Event" at bounding box center [677, 369] width 71 height 12
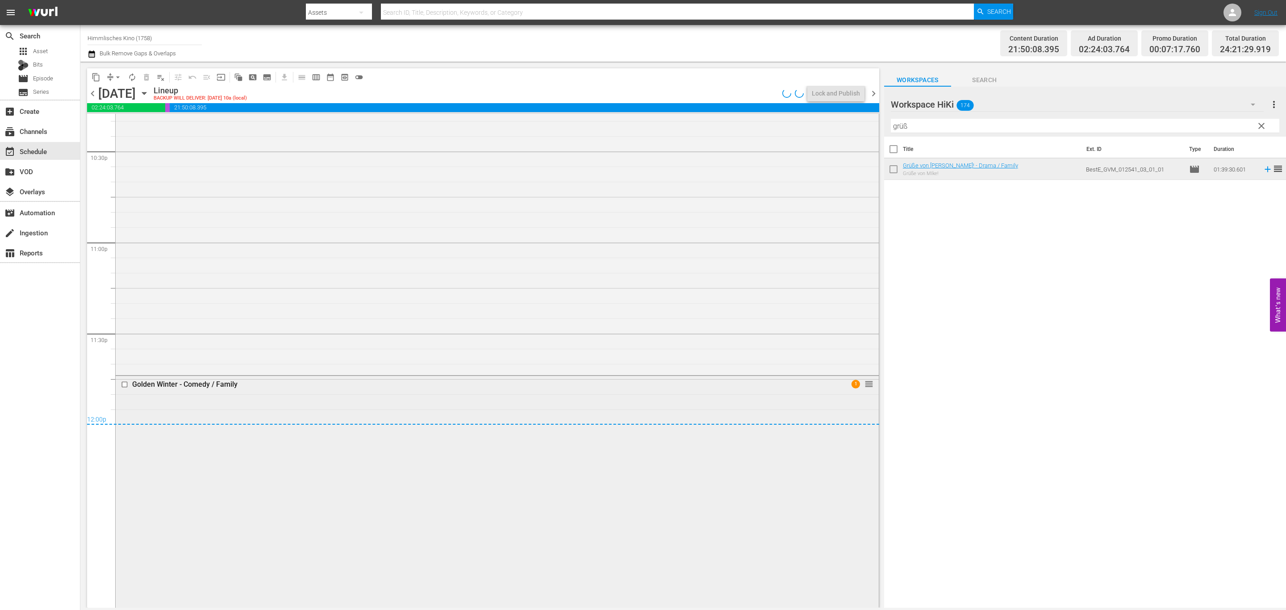
scroll to position [4131, 0]
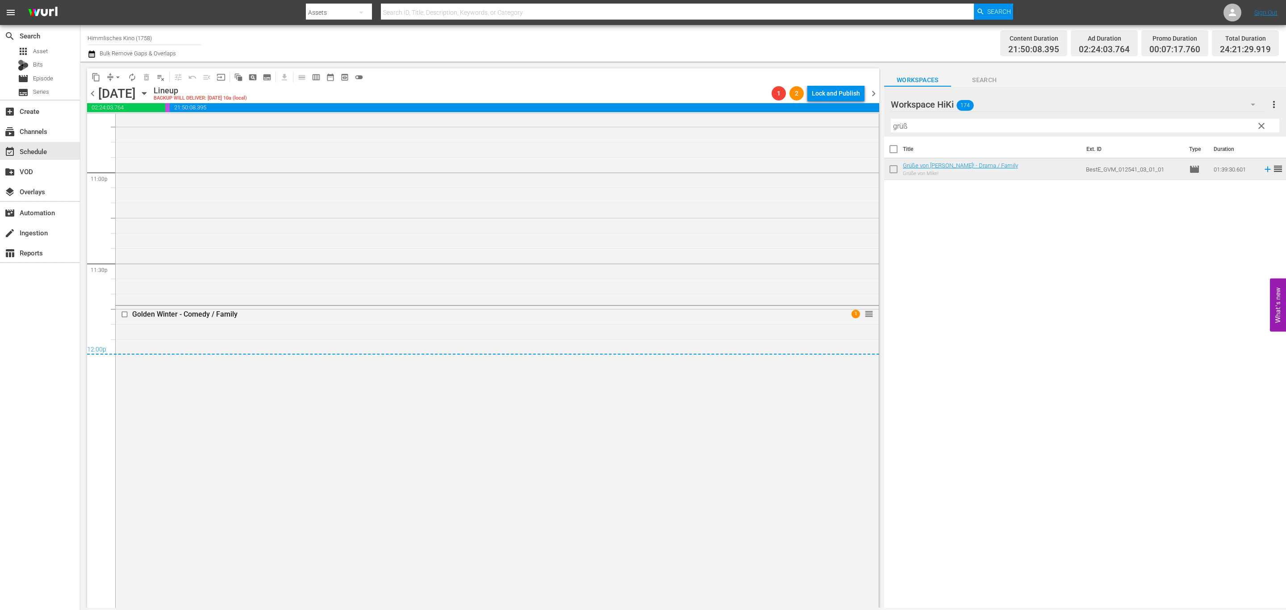
click at [114, 76] on span "arrow_drop_down" at bounding box center [117, 77] width 9 height 9
drag, startPoint x: 127, startPoint y: 126, endPoint x: 132, endPoint y: 129, distance: 5.0
click at [132, 129] on li "Align to End of Previous Day" at bounding box center [118, 124] width 94 height 15
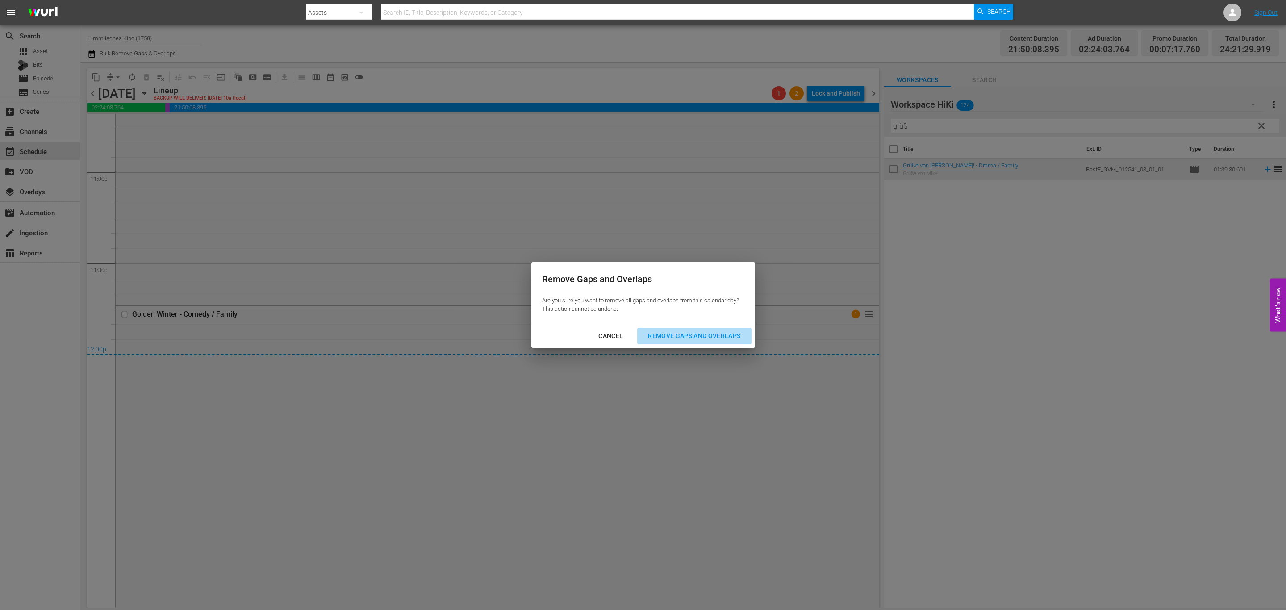
click at [660, 330] on button "Remove Gaps and Overlaps" at bounding box center [694, 336] width 114 height 17
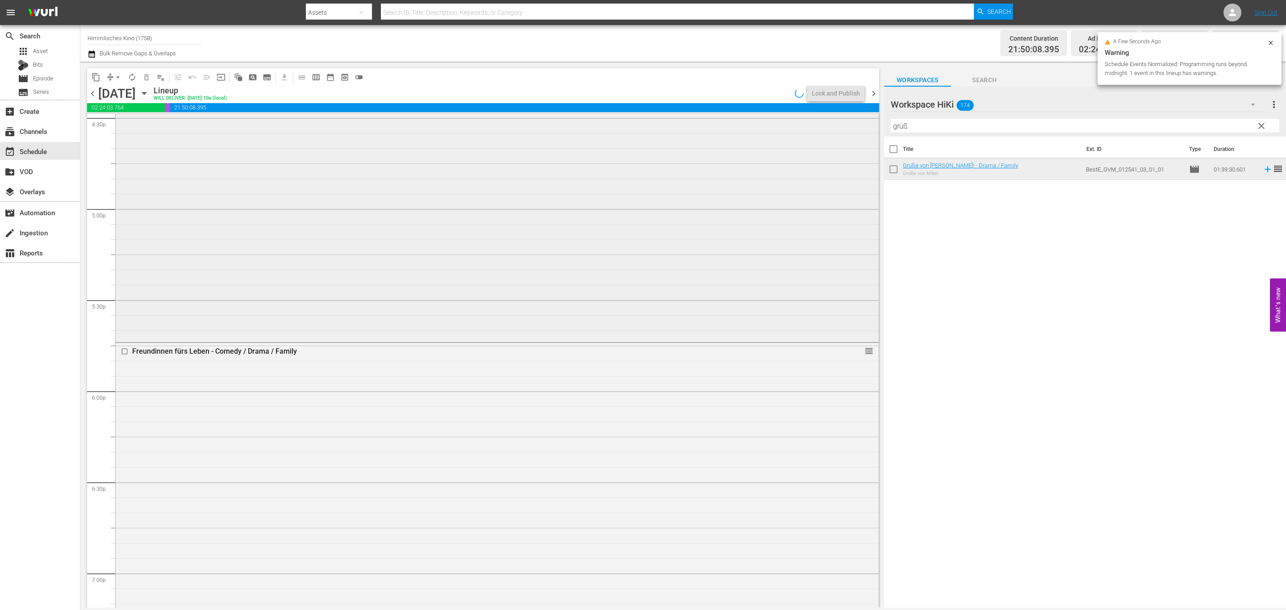
scroll to position [2889, 0]
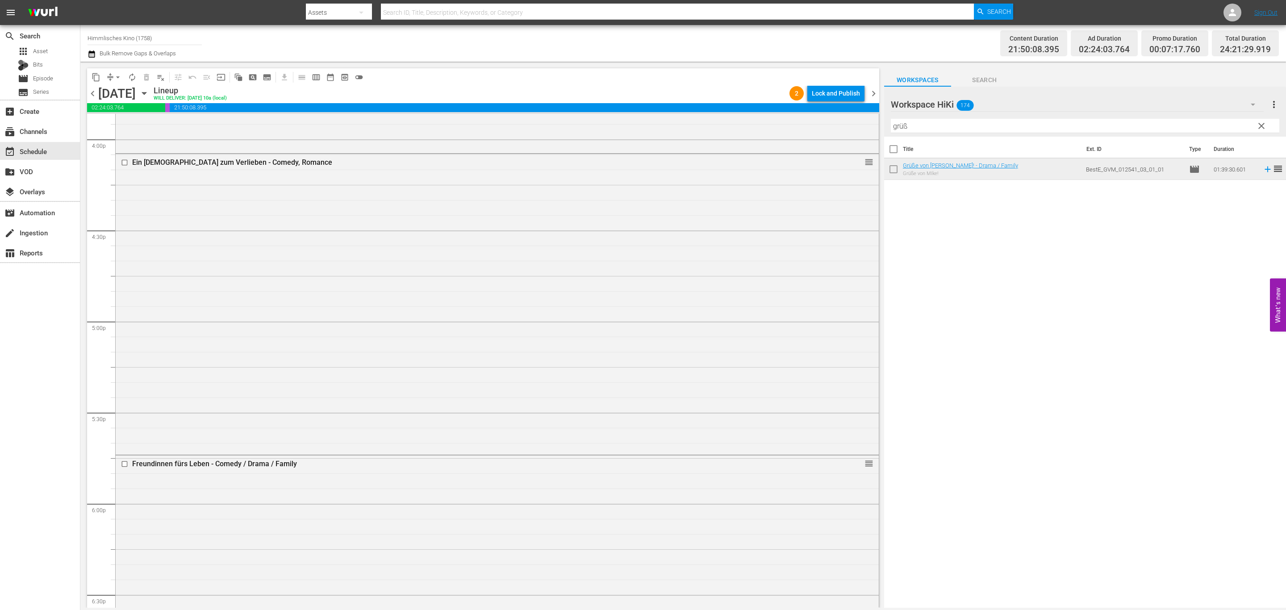
click at [877, 92] on span "chevron_right" at bounding box center [873, 93] width 11 height 11
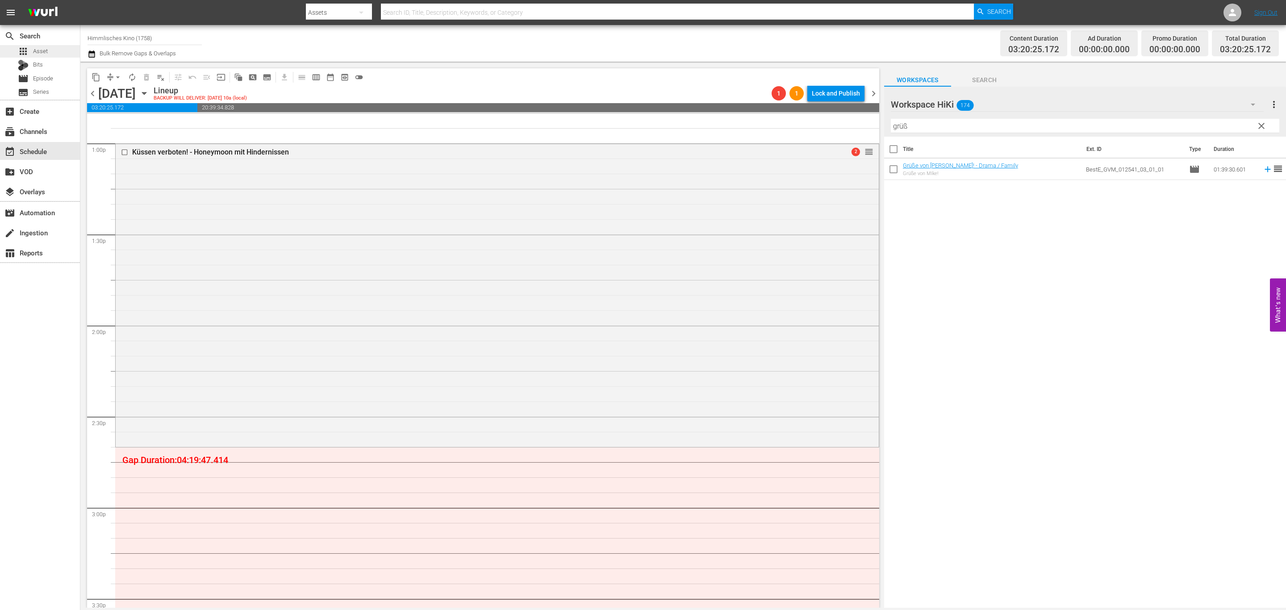
scroll to position [2545, 0]
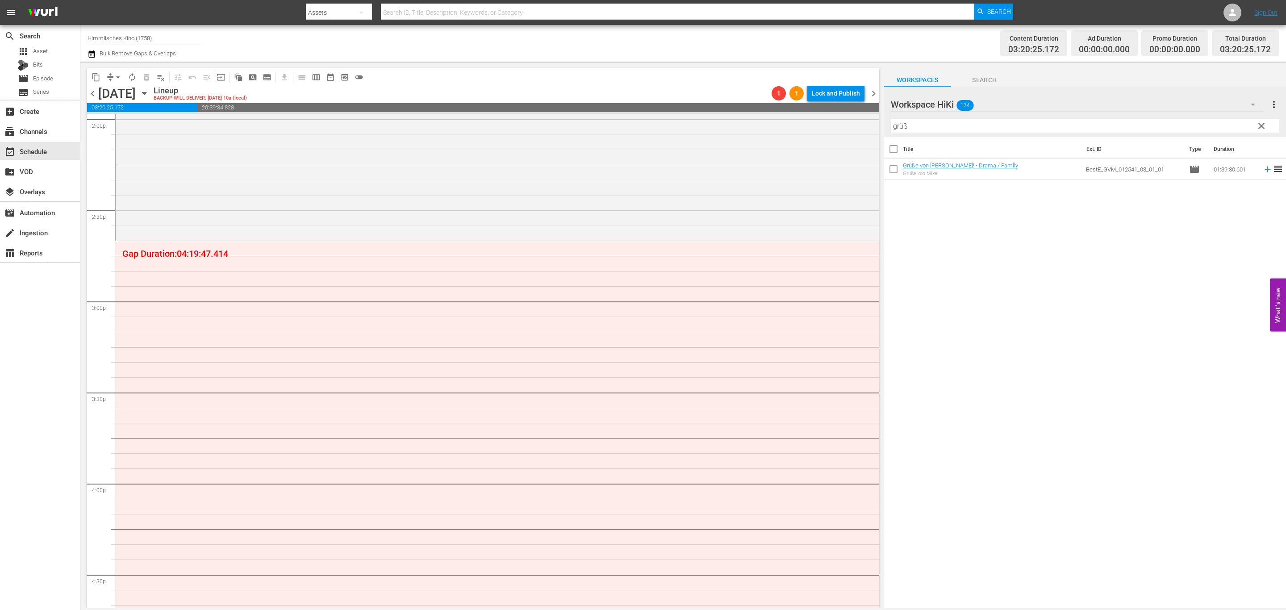
click at [149, 96] on icon "button" at bounding box center [144, 93] width 10 height 10
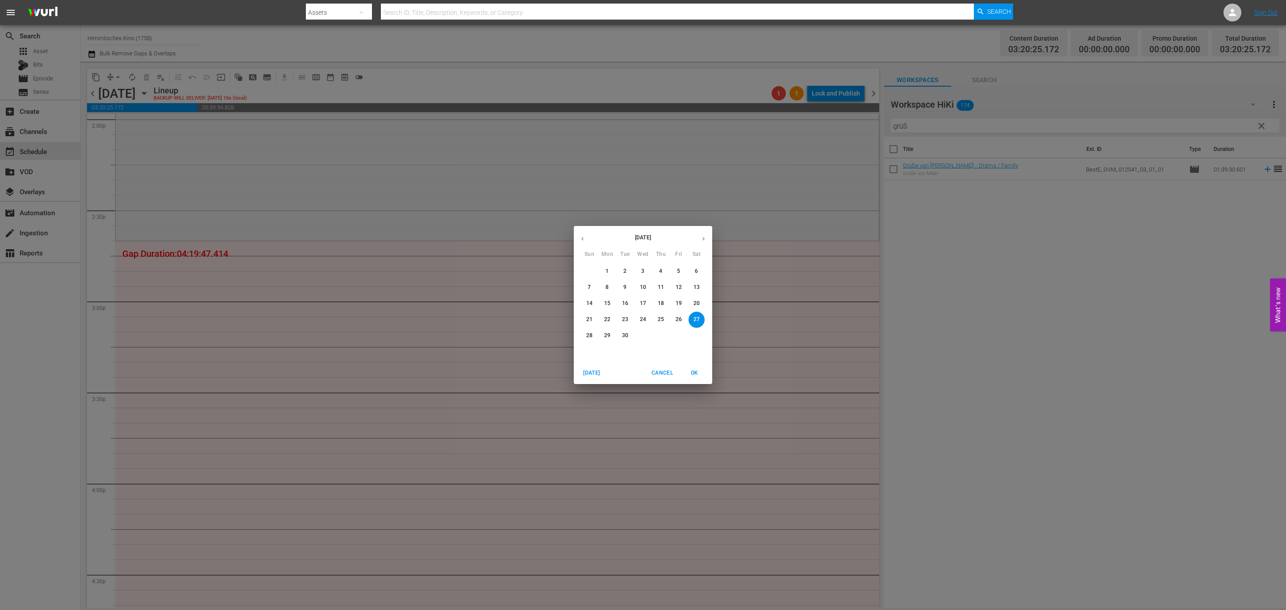
click at [694, 307] on p "20" at bounding box center [696, 304] width 6 height 8
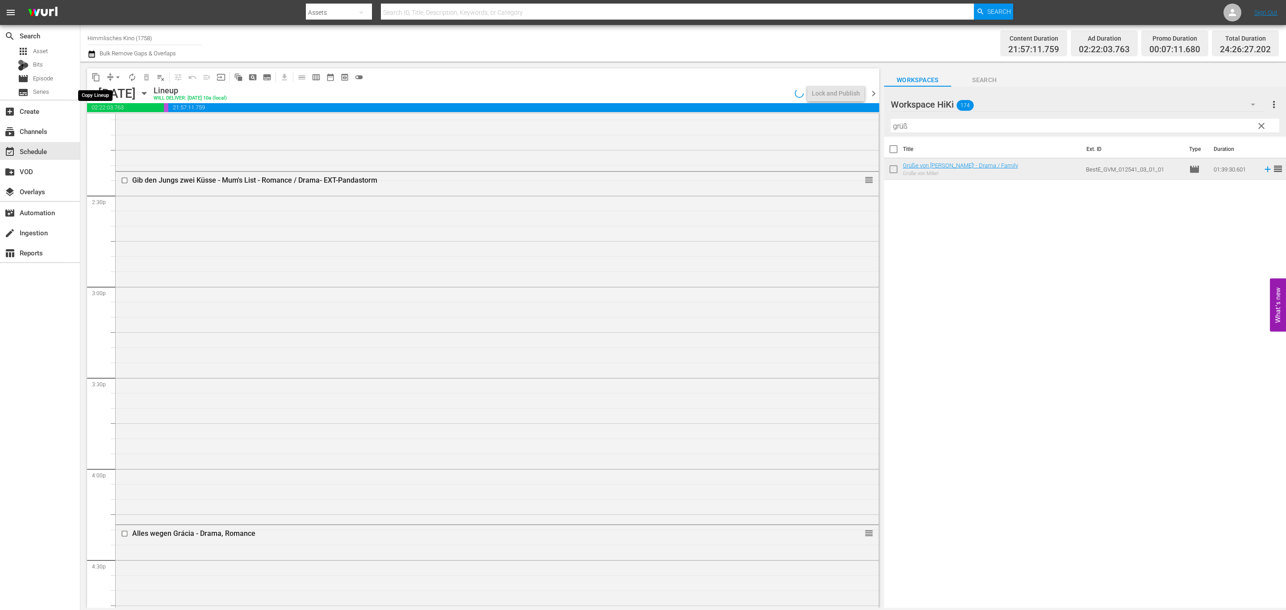
scroll to position [2484, 0]
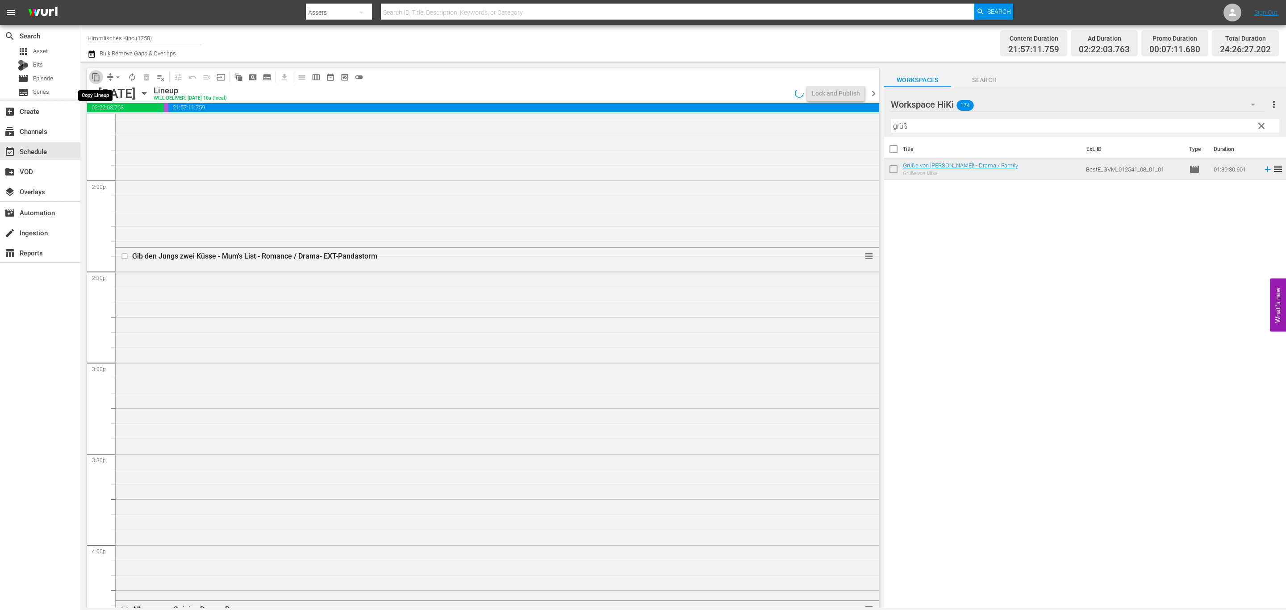
click at [92, 77] on span "content_copy" at bounding box center [96, 77] width 9 height 9
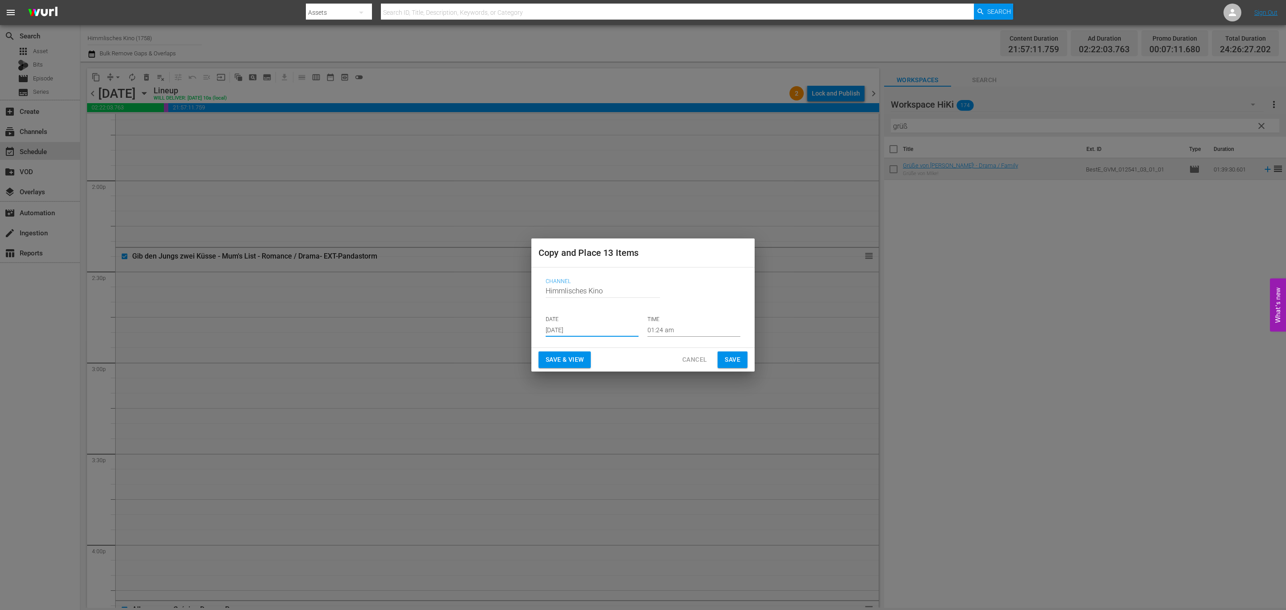
click at [605, 335] on input "Aug 31st 2025" at bounding box center [592, 329] width 93 height 13
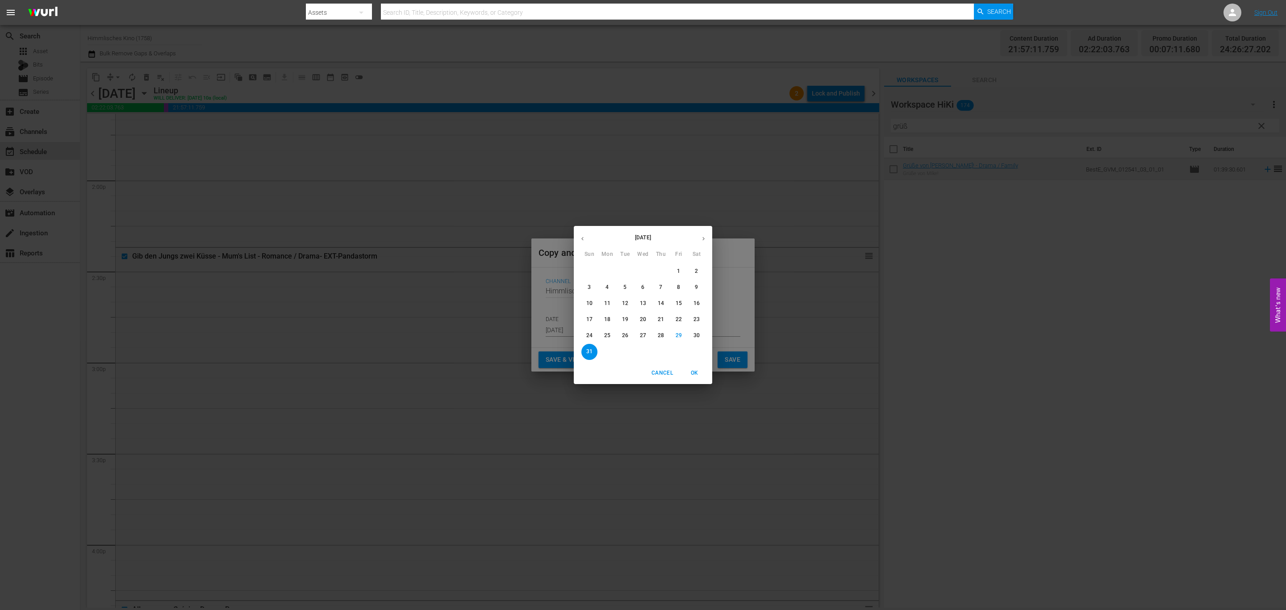
click at [702, 237] on icon "button" at bounding box center [703, 238] width 7 height 7
click at [694, 316] on p "27" at bounding box center [696, 320] width 6 height 8
type input "Sep 27th 2025"
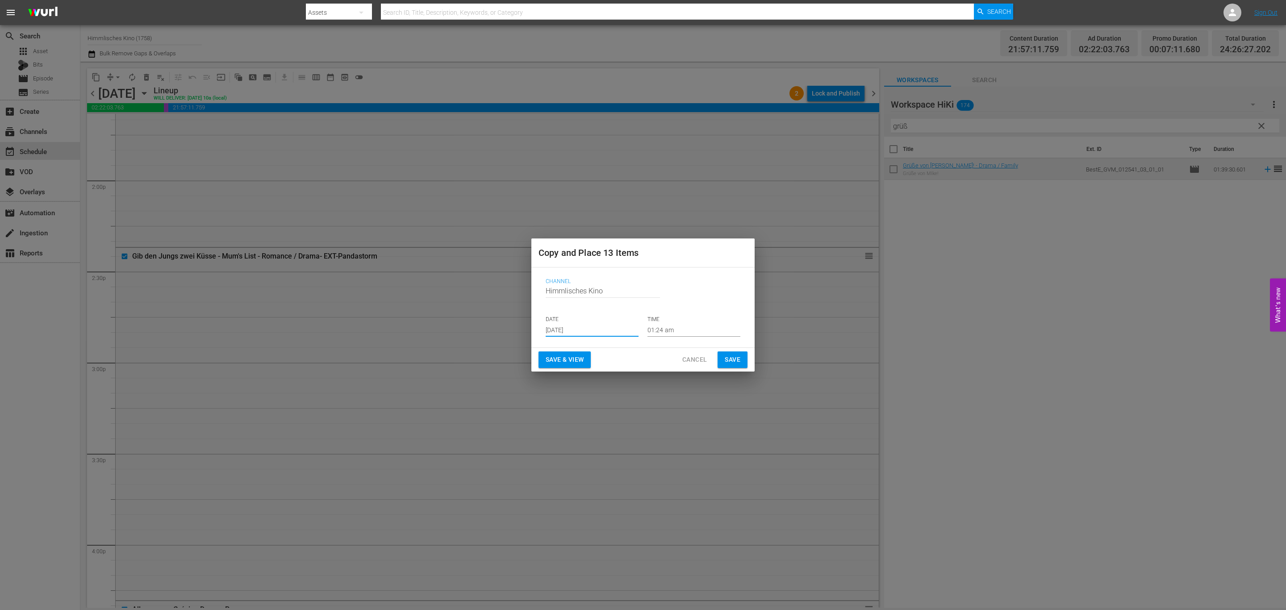
click at [729, 355] on span "Save" at bounding box center [733, 359] width 16 height 11
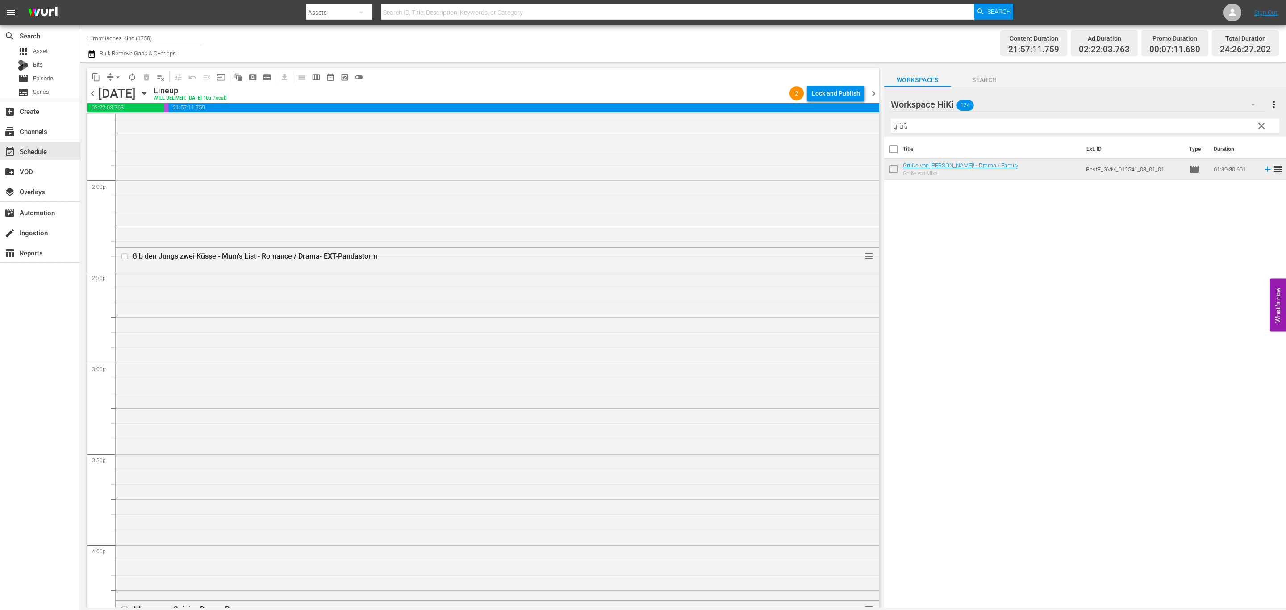
click at [149, 94] on icon "button" at bounding box center [144, 93] width 10 height 10
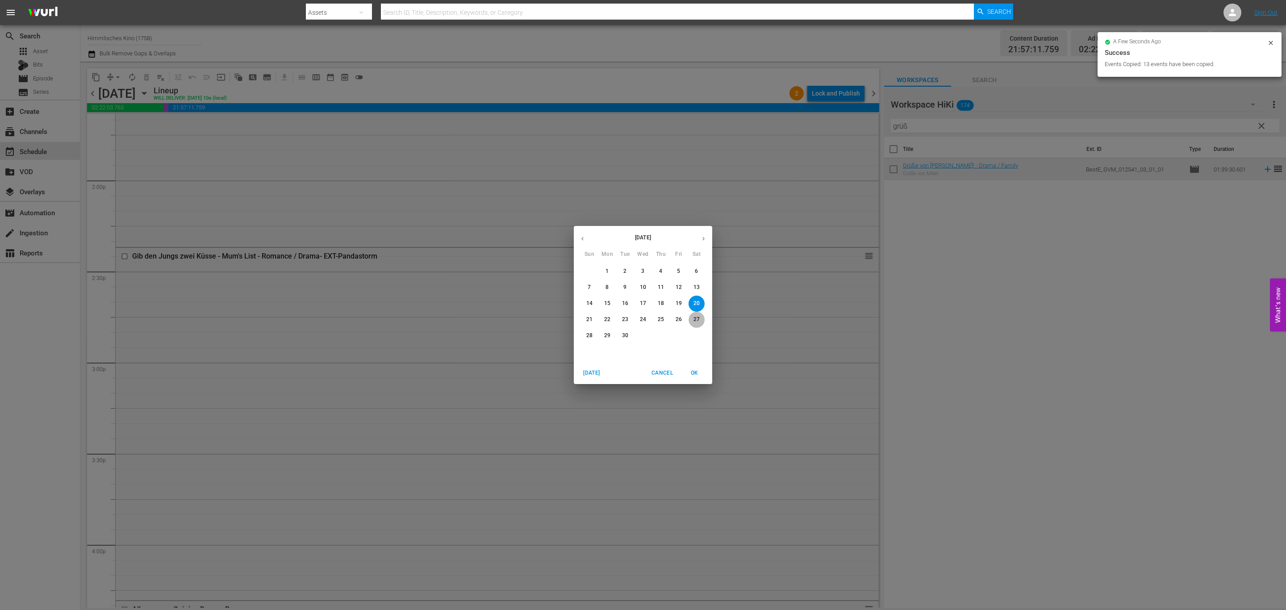
click at [700, 316] on span "27" at bounding box center [696, 320] width 16 height 8
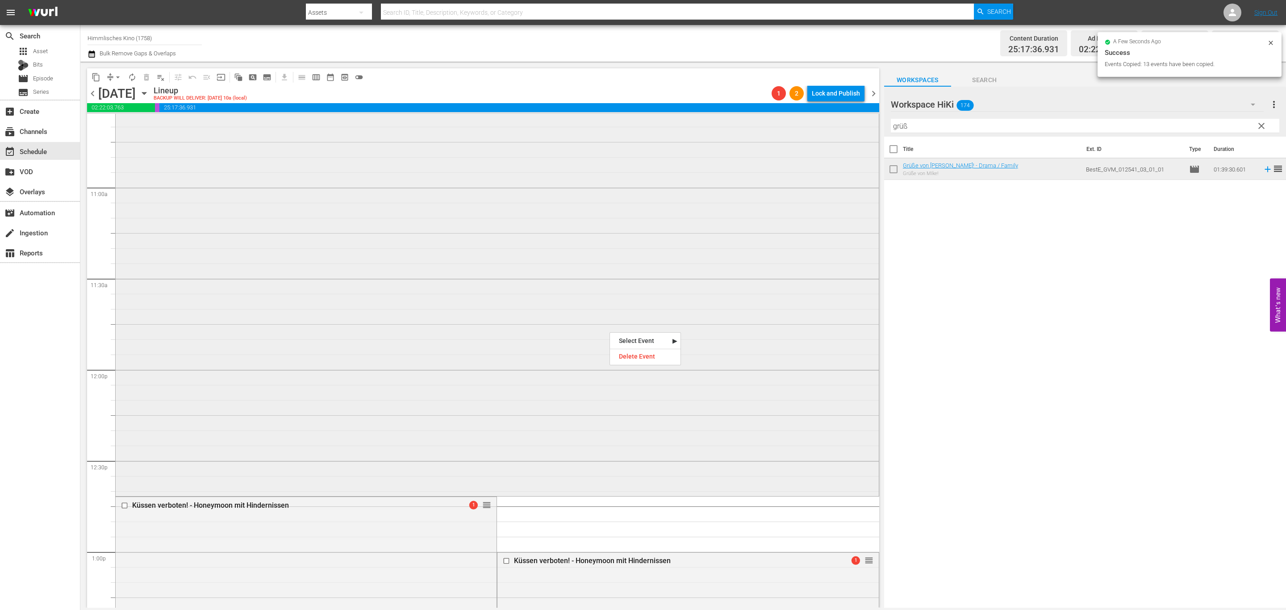
scroll to position [1918, 0]
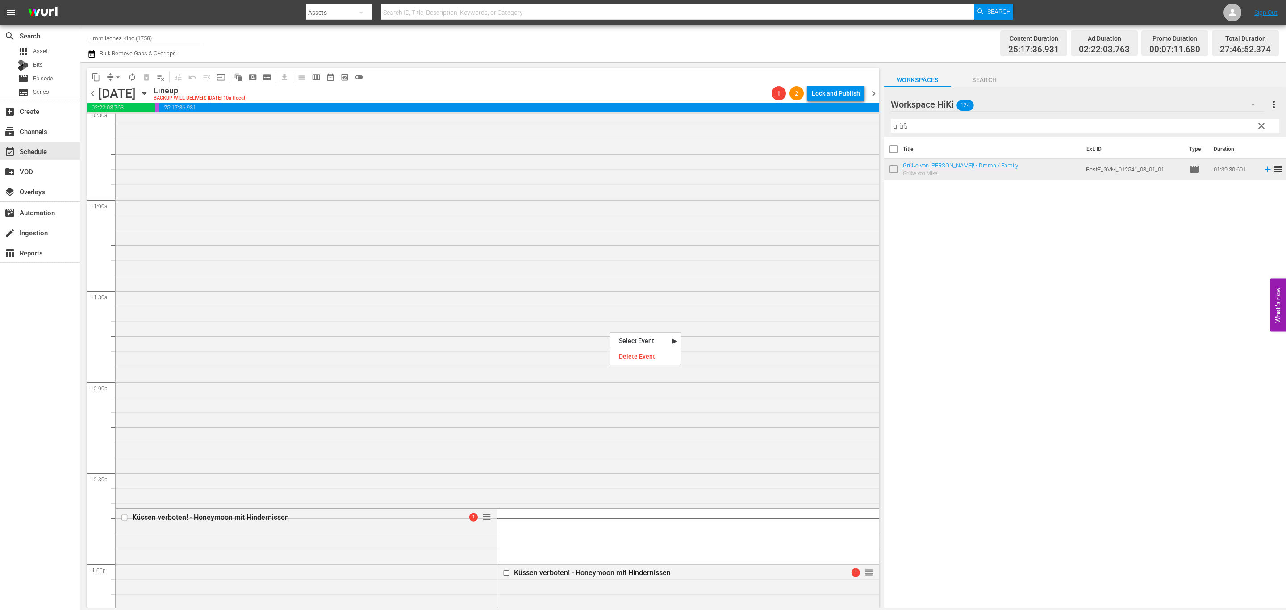
click at [662, 528] on div "Tulsa - Ein Mädchen gibt nicht auf - Drama reorder Die Poetin - Drama / Romance…" at bounding box center [497, 382] width 764 height 4372
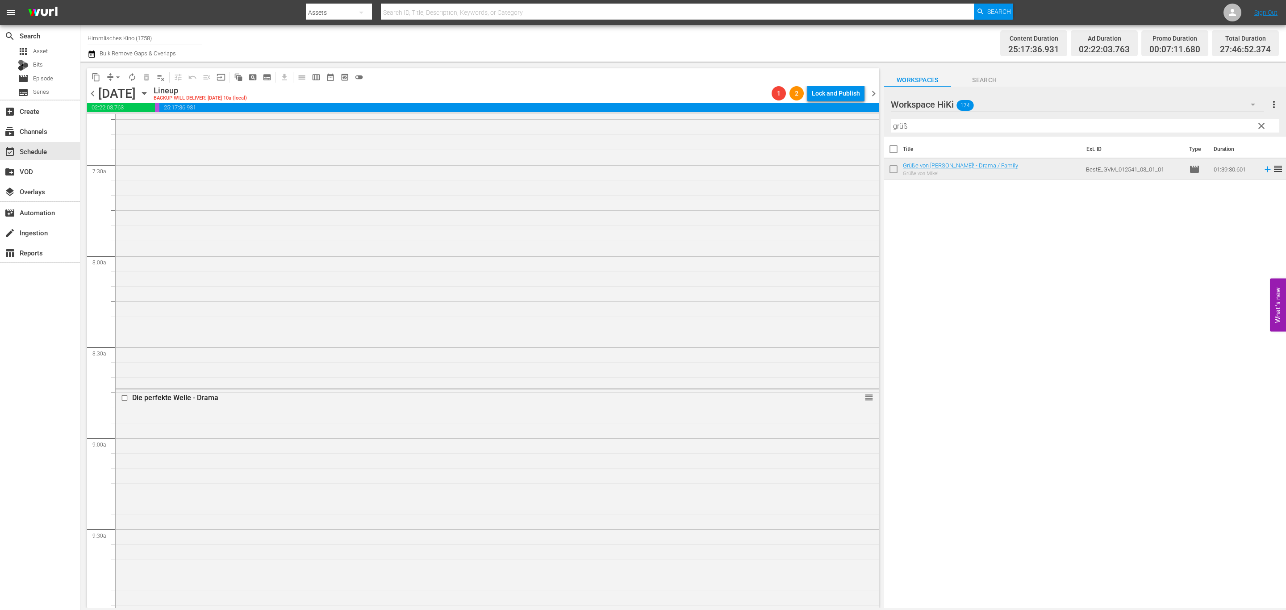
scroll to position [0, 0]
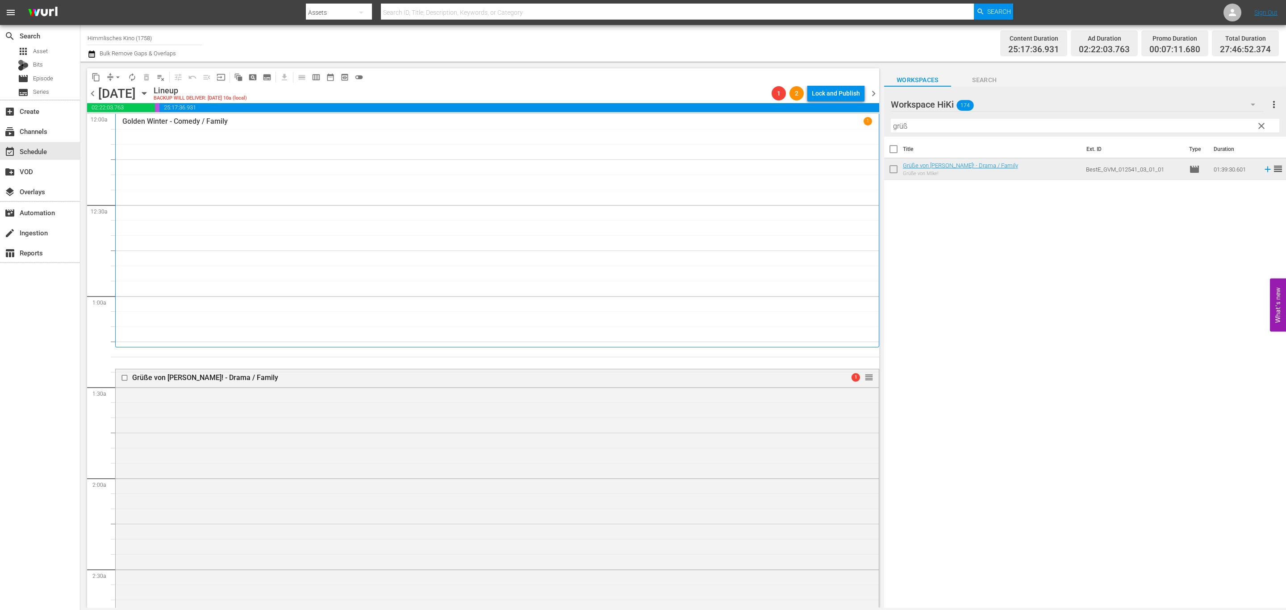
click at [281, 229] on div "Golden Winter - Comedy / Family 1" at bounding box center [497, 230] width 750 height 227
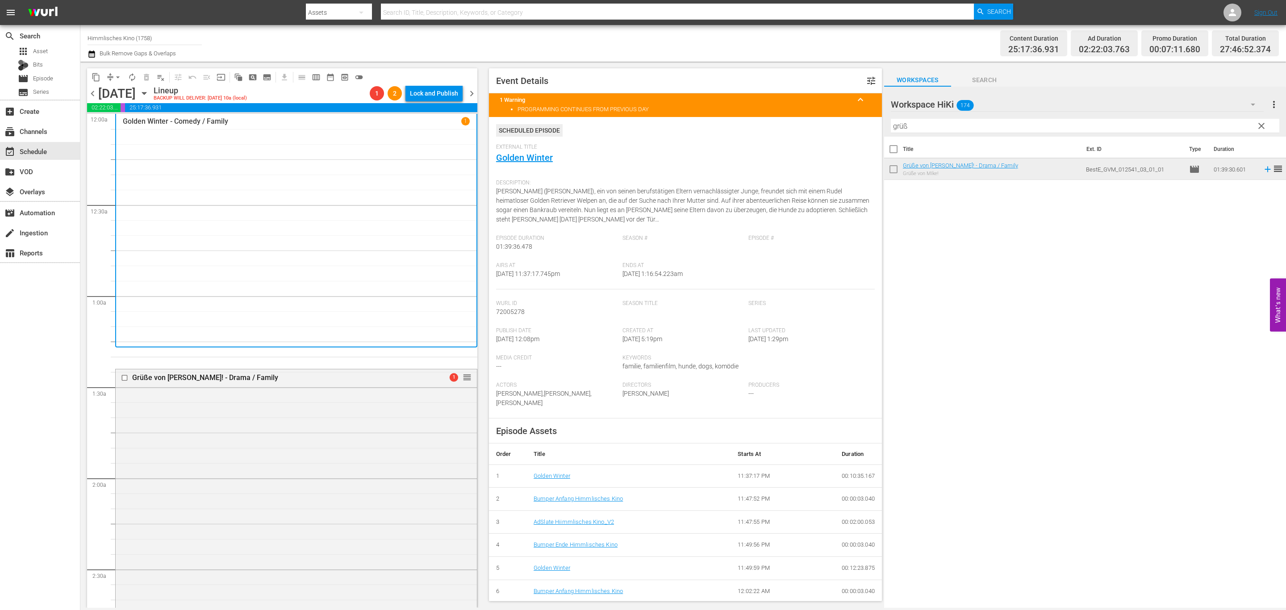
scroll to position [268, 0]
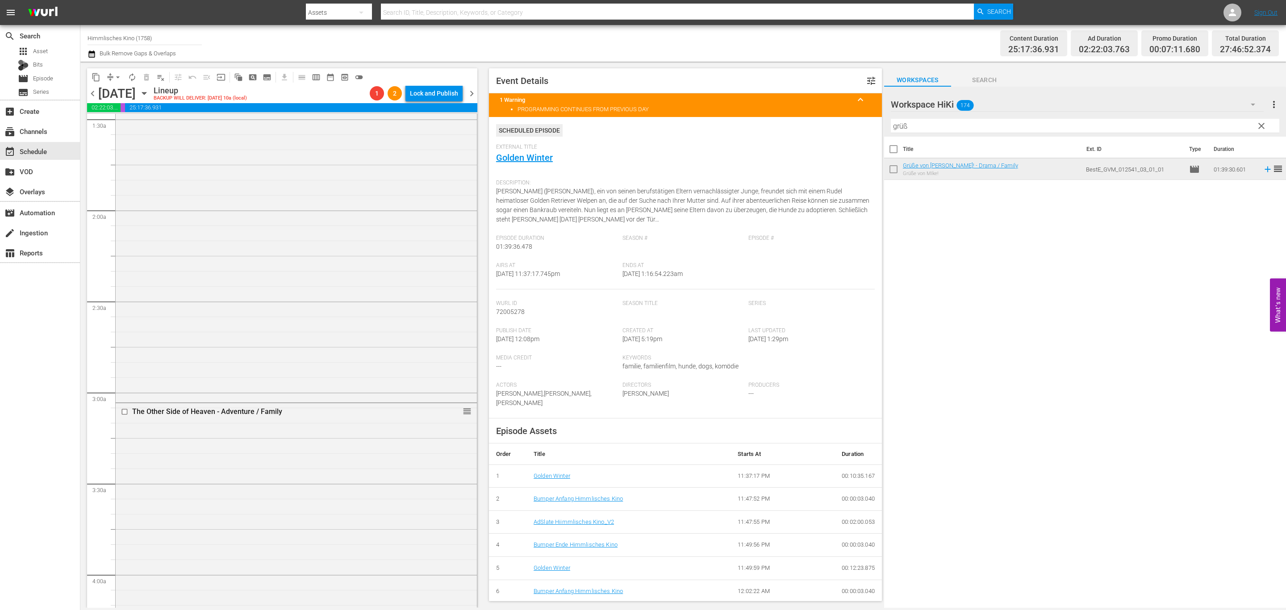
click at [281, 229] on div "Grüße von Mike! - Drama / Family 1 reorder" at bounding box center [296, 251] width 361 height 300
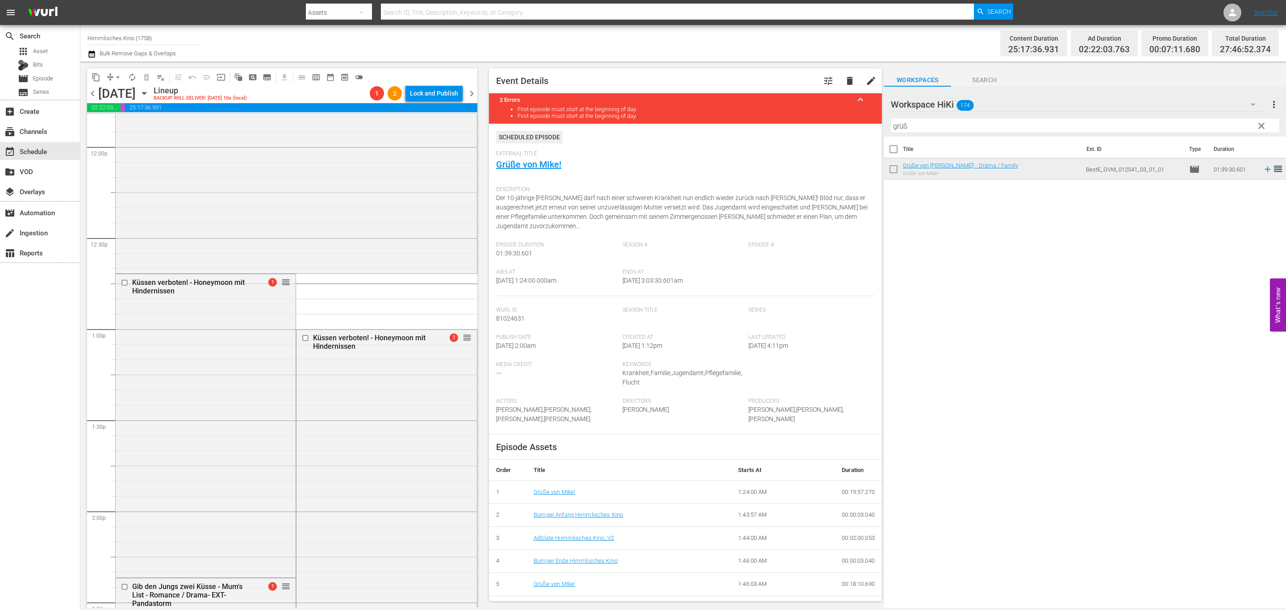
scroll to position [2200, 0]
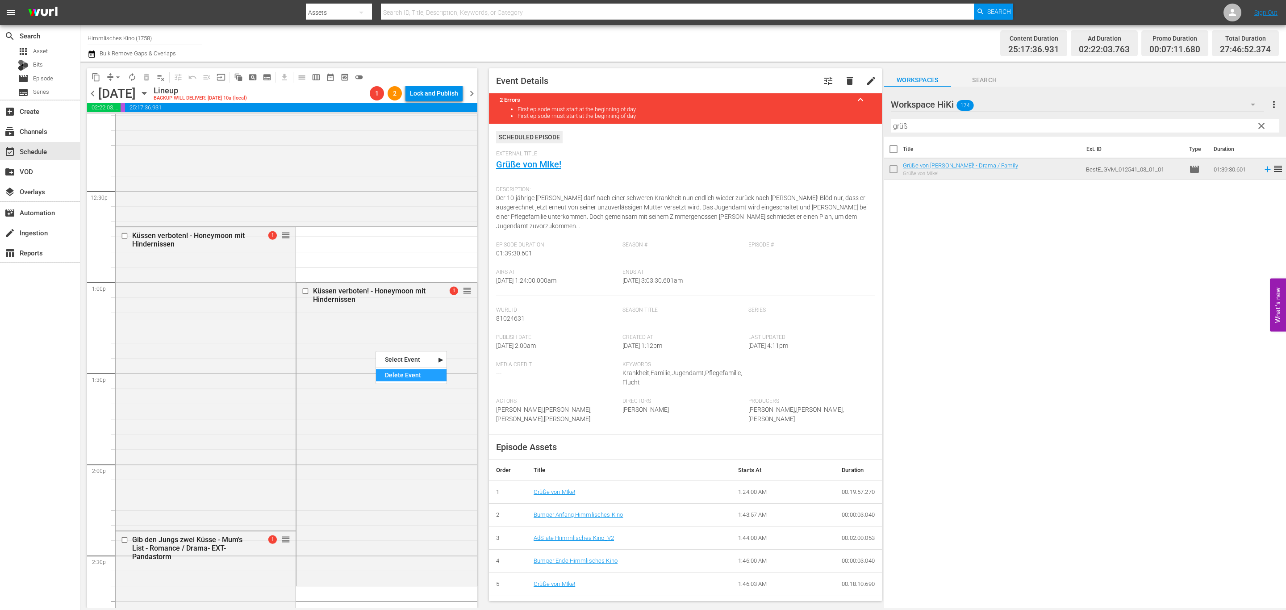
click at [397, 375] on div "Delete Event" at bounding box center [411, 375] width 71 height 12
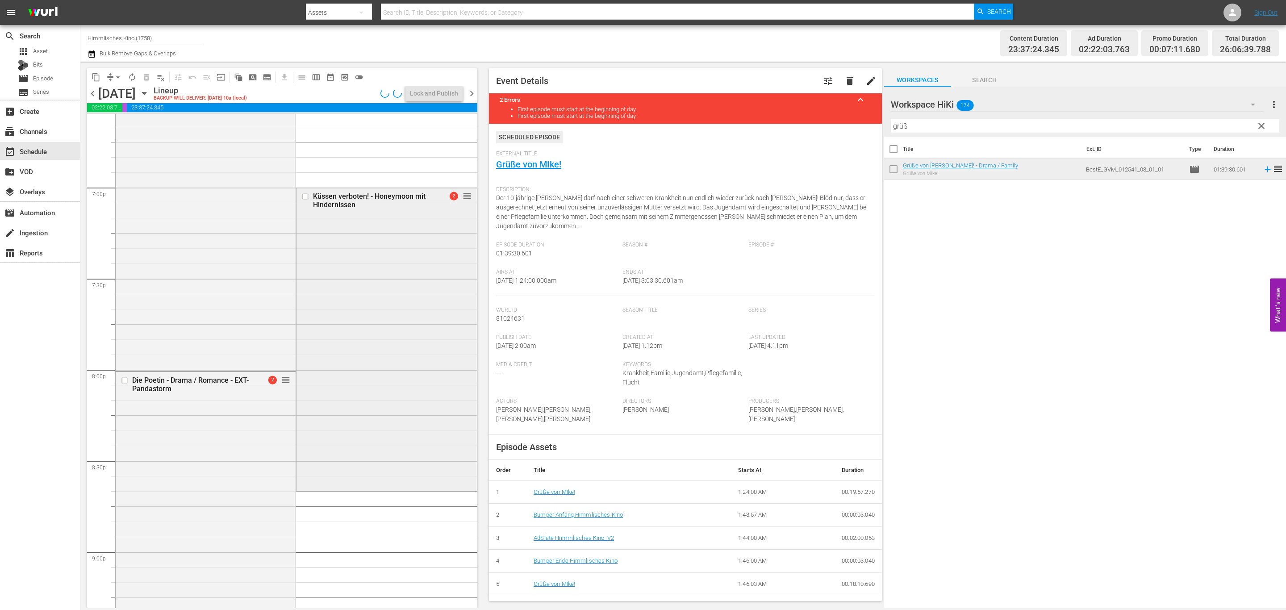
scroll to position [3347, 0]
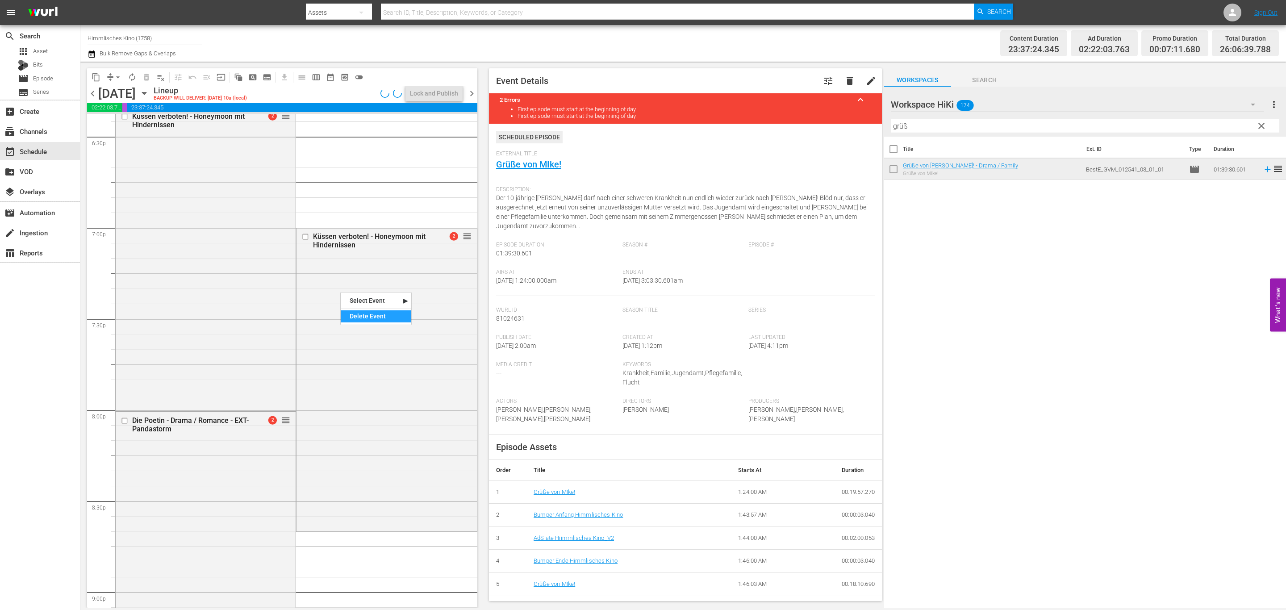
click at [388, 315] on div "Delete Event" at bounding box center [376, 316] width 71 height 12
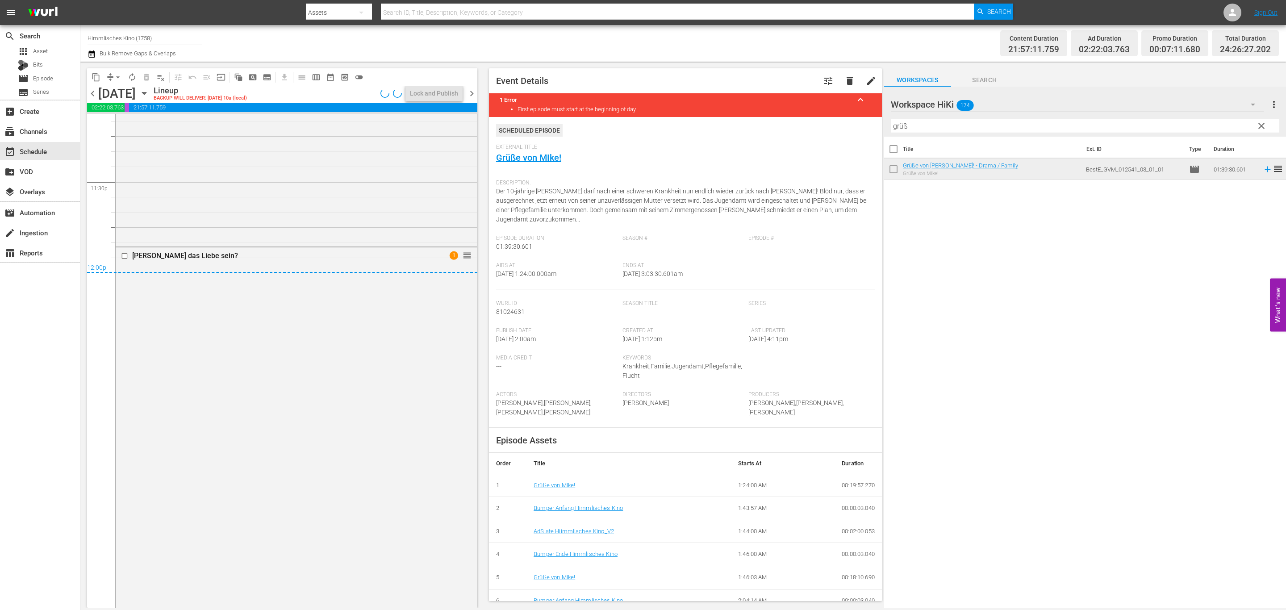
scroll to position [0, 0]
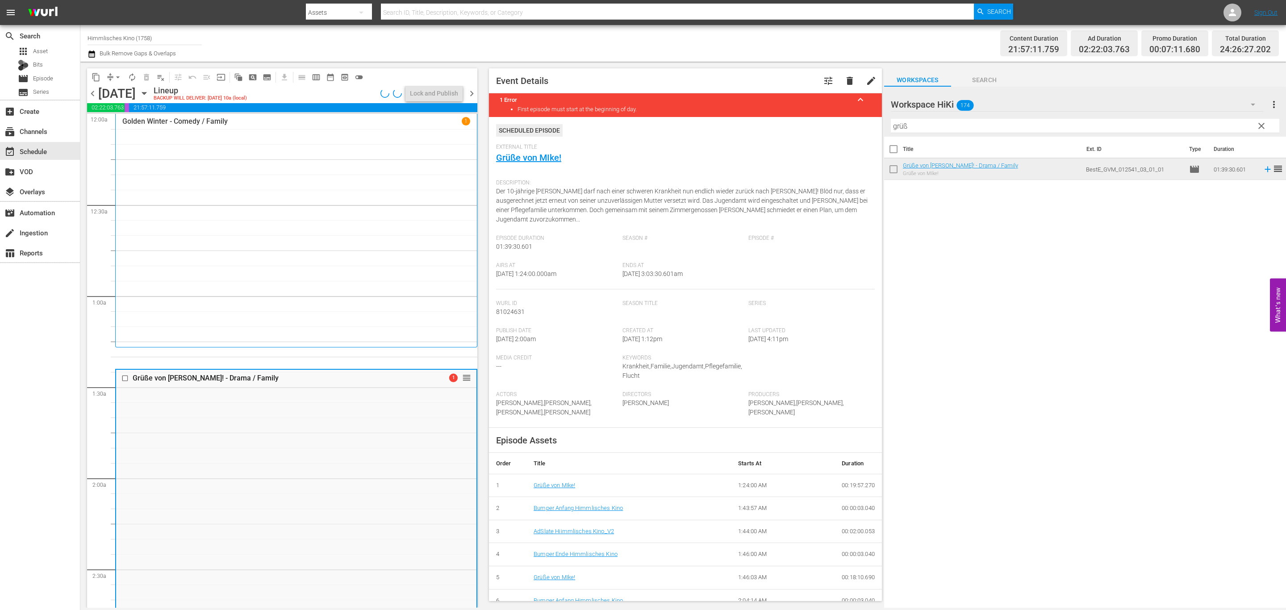
click at [293, 200] on div "Golden Winter - Comedy / Family 1" at bounding box center [296, 230] width 348 height 227
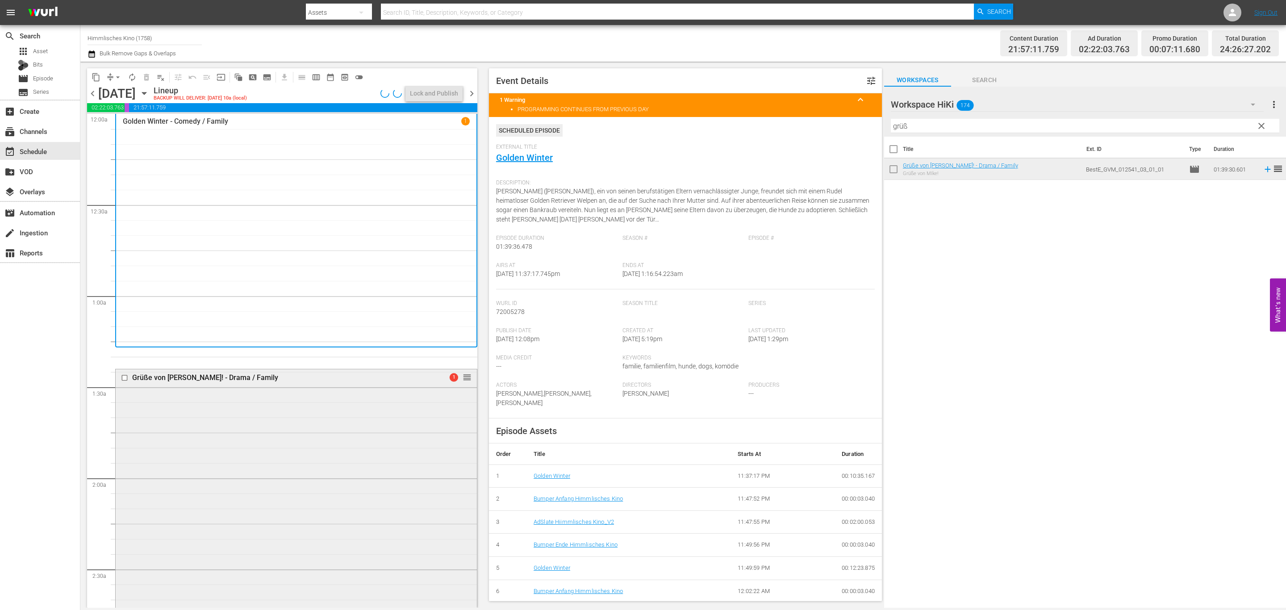
click at [402, 433] on div "Grüße von Mike! - Drama / Family 1 reorder" at bounding box center [296, 519] width 361 height 300
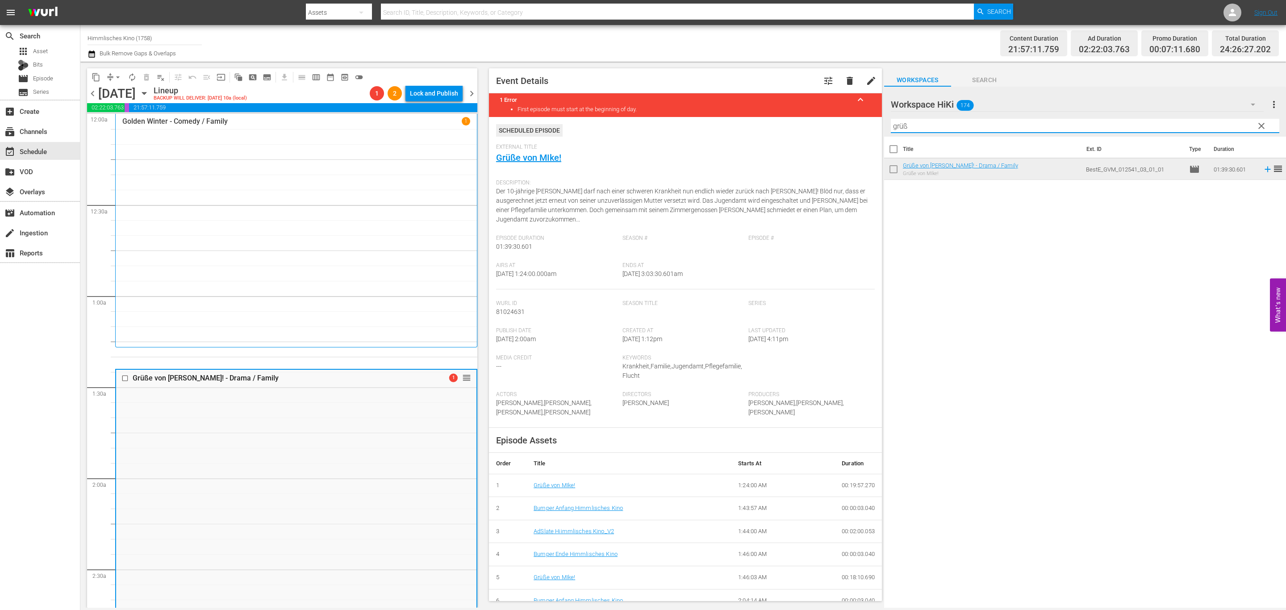
drag, startPoint x: 1021, startPoint y: 122, endPoint x: 713, endPoint y: 118, distance: 308.1
click at [713, 118] on div "content_copy compress arrow_drop_down autorenew_outlined delete_forever_outline…" at bounding box center [683, 335] width 1206 height 546
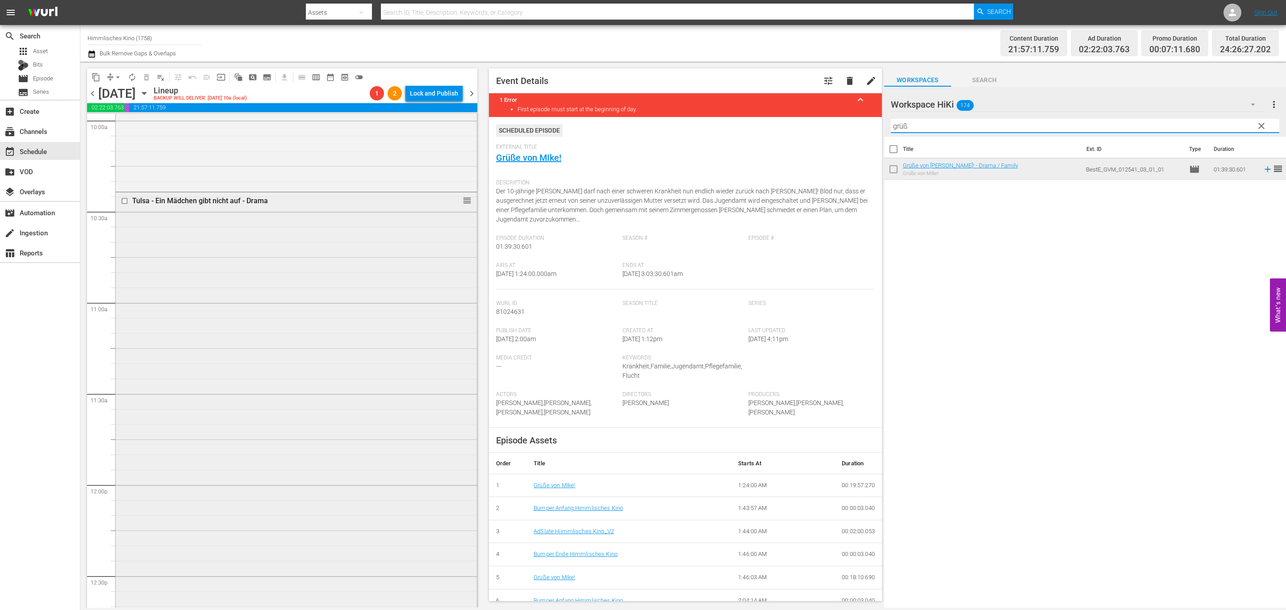
scroll to position [1875, 0]
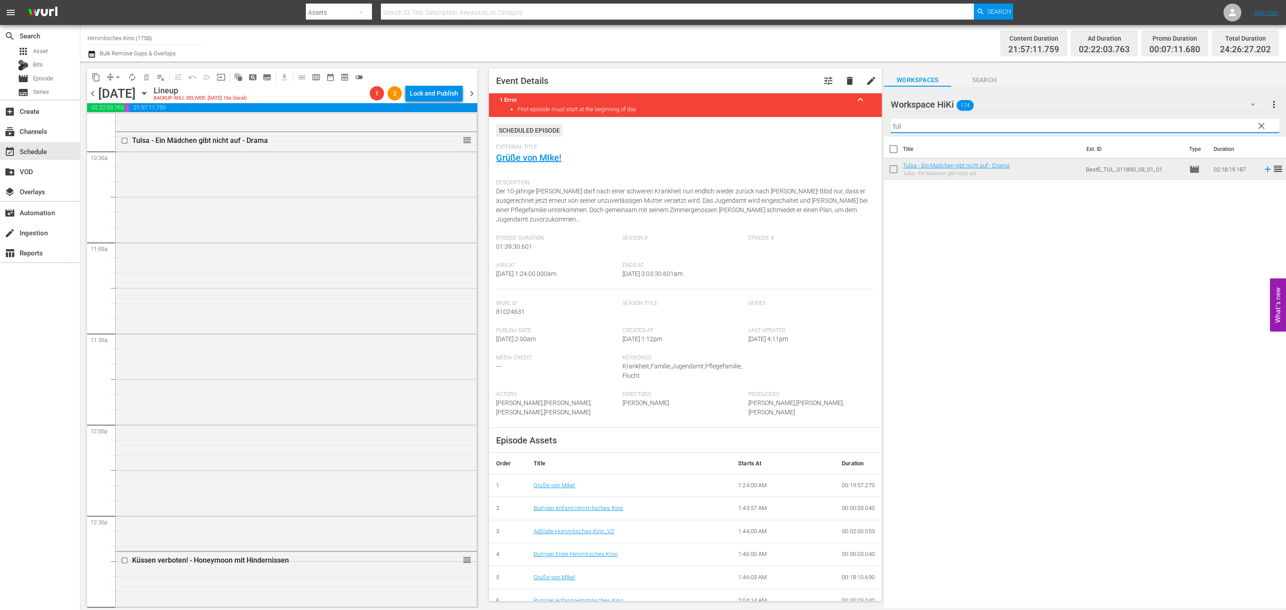
type input "tul"
click at [1262, 127] on span "clear" at bounding box center [1261, 126] width 11 height 11
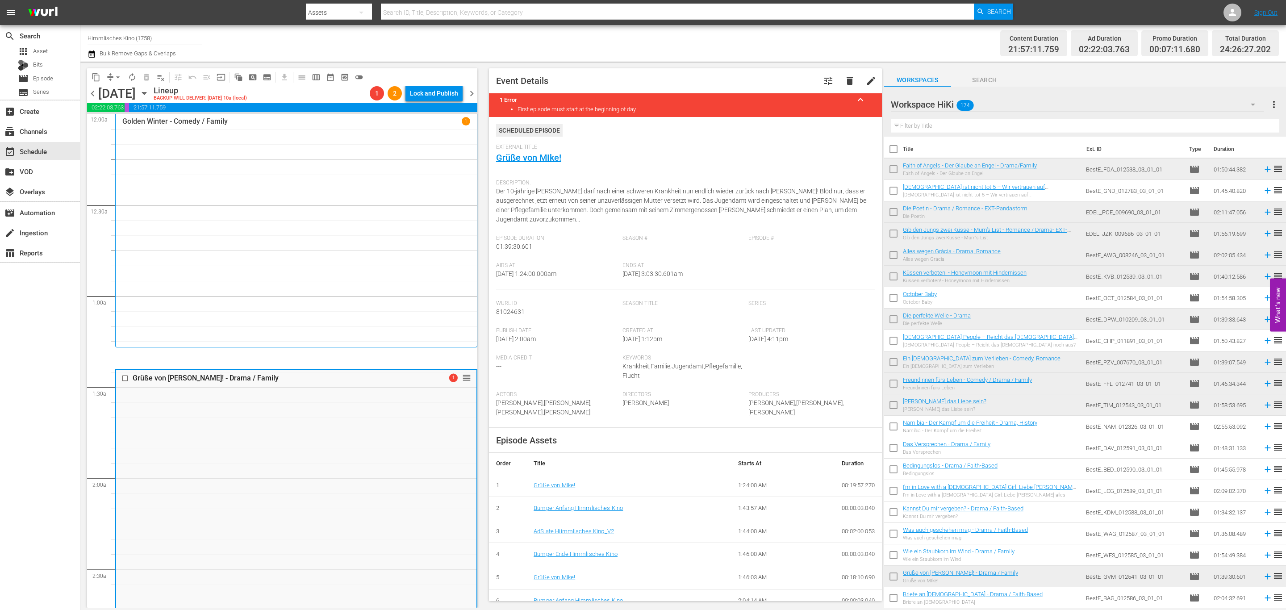
scroll to position [469, 0]
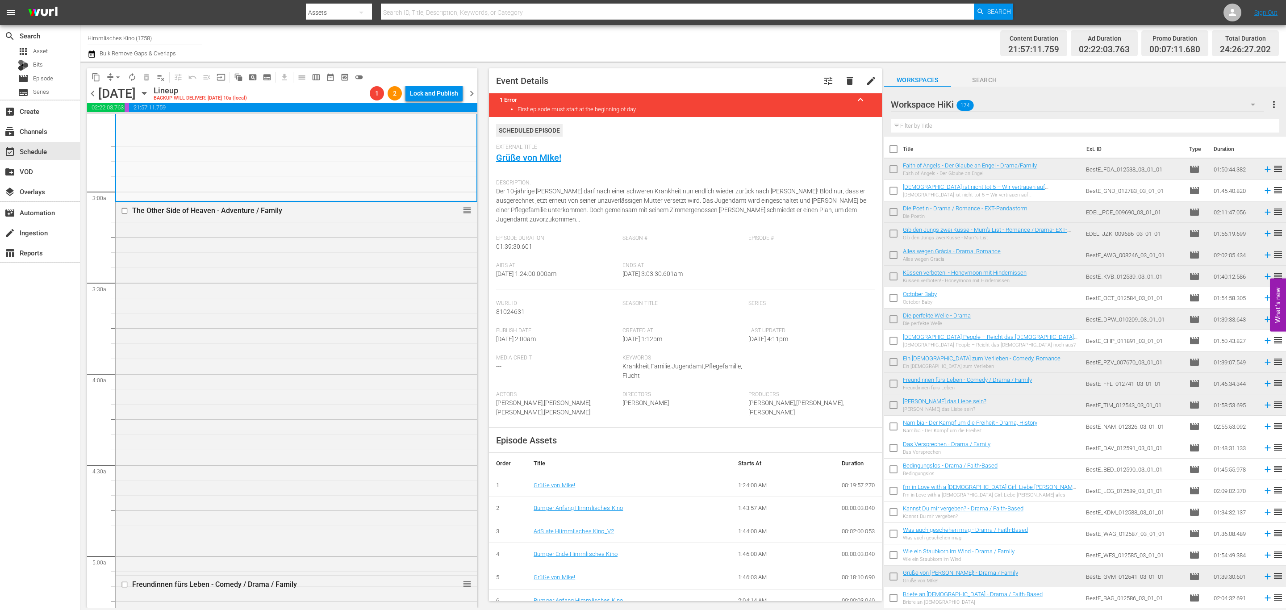
click at [963, 123] on input "text" at bounding box center [1085, 126] width 388 height 14
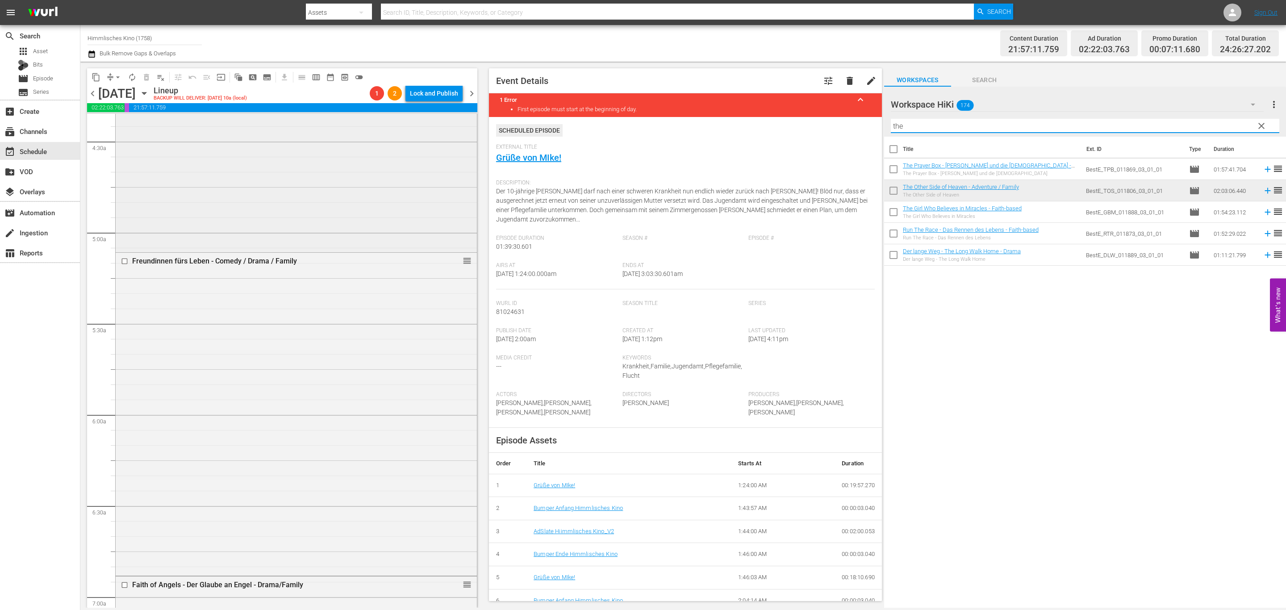
scroll to position [804, 0]
drag, startPoint x: 930, startPoint y: 122, endPoint x: 785, endPoint y: 129, distance: 144.8
click at [785, 129] on div "content_copy compress arrow_drop_down autorenew_outlined delete_forever_outline…" at bounding box center [683, 335] width 1206 height 546
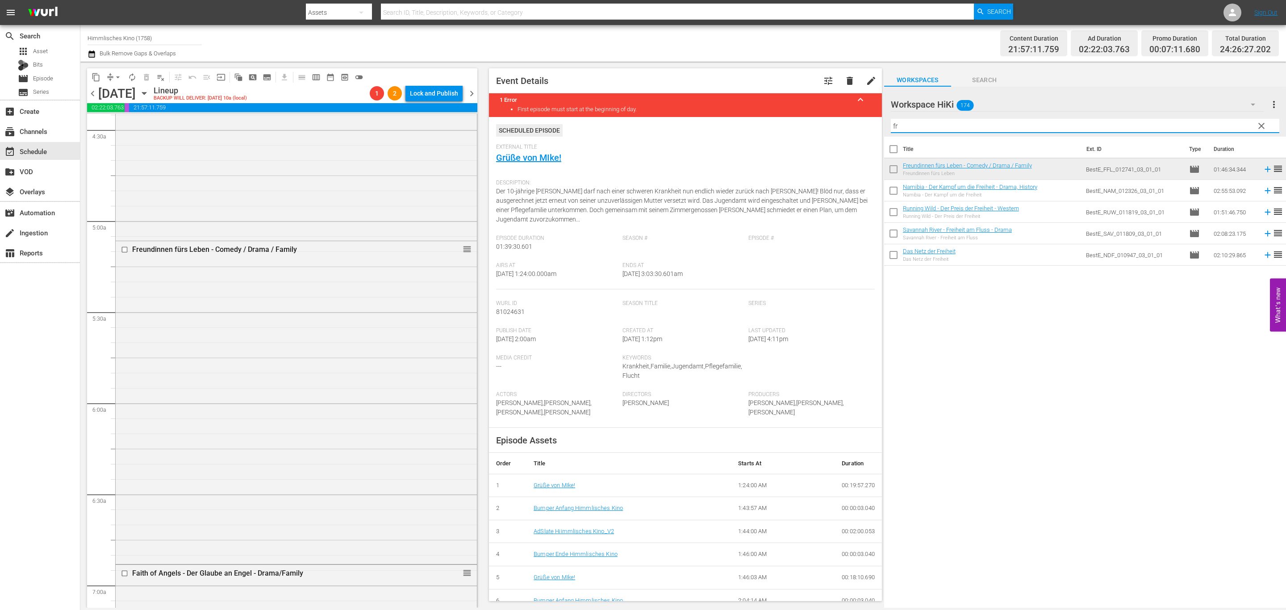
type input "fre"
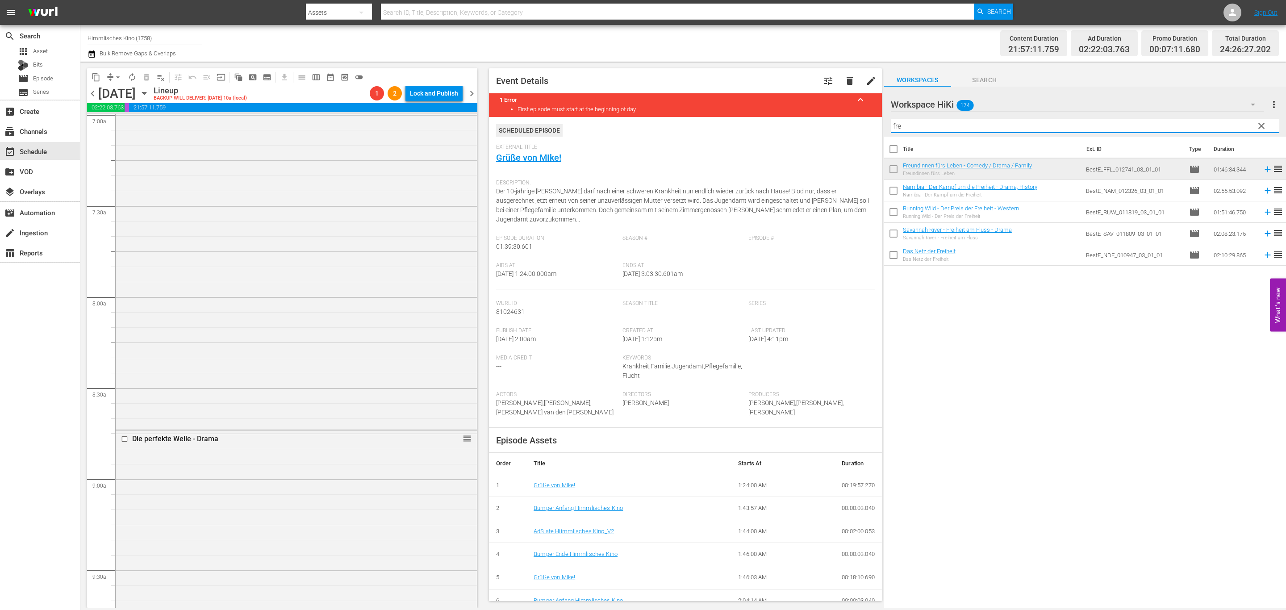
scroll to position [1339, 0]
drag, startPoint x: 927, startPoint y: 121, endPoint x: 772, endPoint y: 118, distance: 155.4
click at [772, 118] on div "content_copy compress arrow_drop_down autorenew_outlined delete_forever_outline…" at bounding box center [683, 335] width 1206 height 546
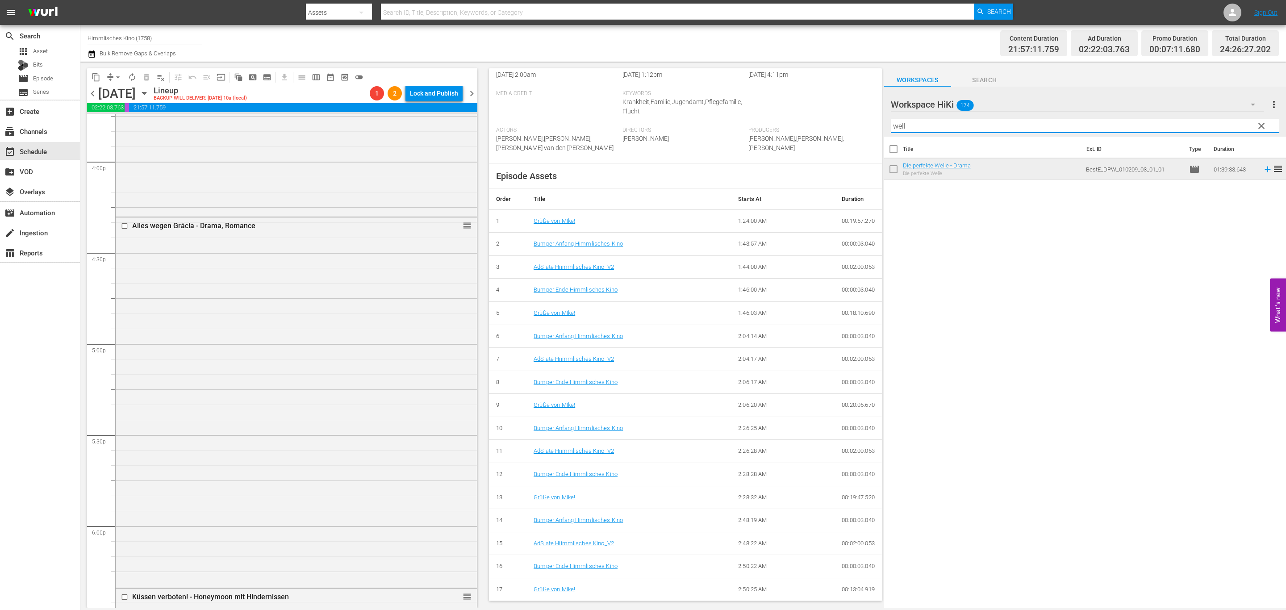
scroll to position [2947, 0]
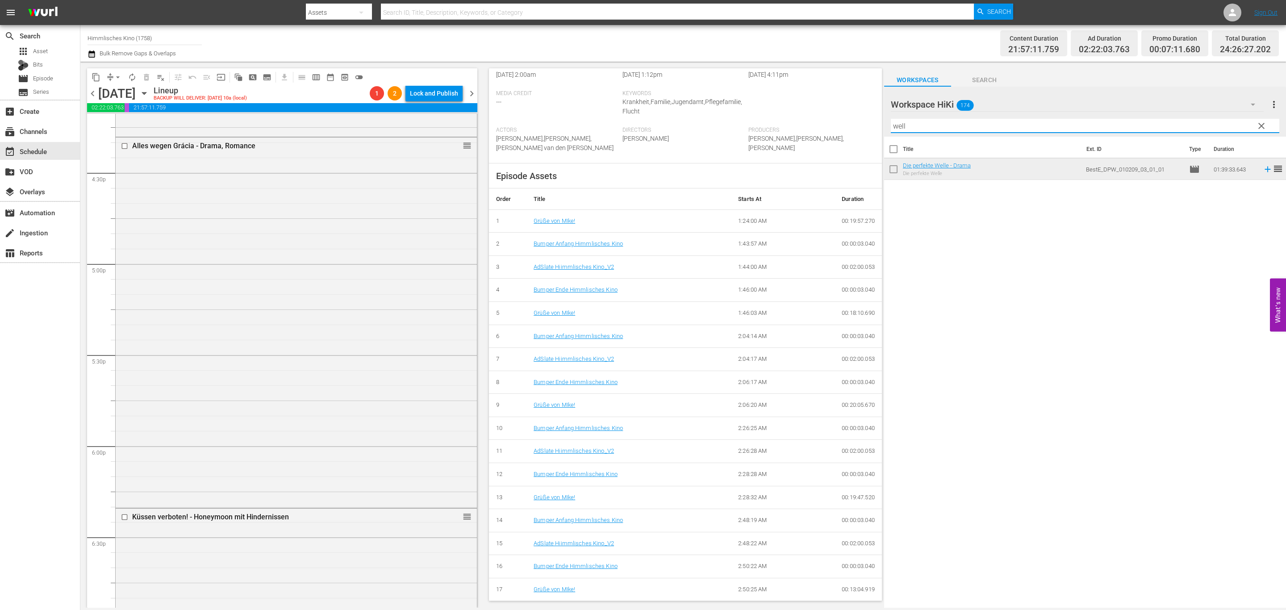
drag, startPoint x: 1068, startPoint y: 121, endPoint x: 763, endPoint y: 113, distance: 304.6
click at [732, 121] on div "content_copy compress arrow_drop_down autorenew_outlined delete_forever_outline…" at bounding box center [683, 335] width 1206 height 546
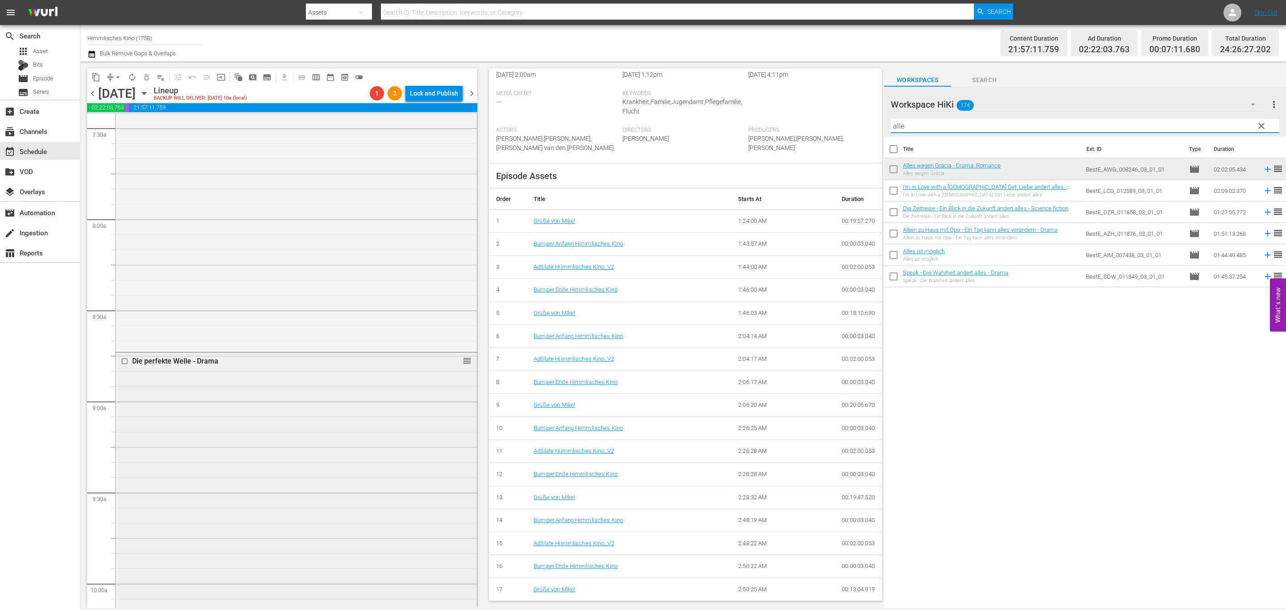
scroll to position [1540, 0]
type input "alle"
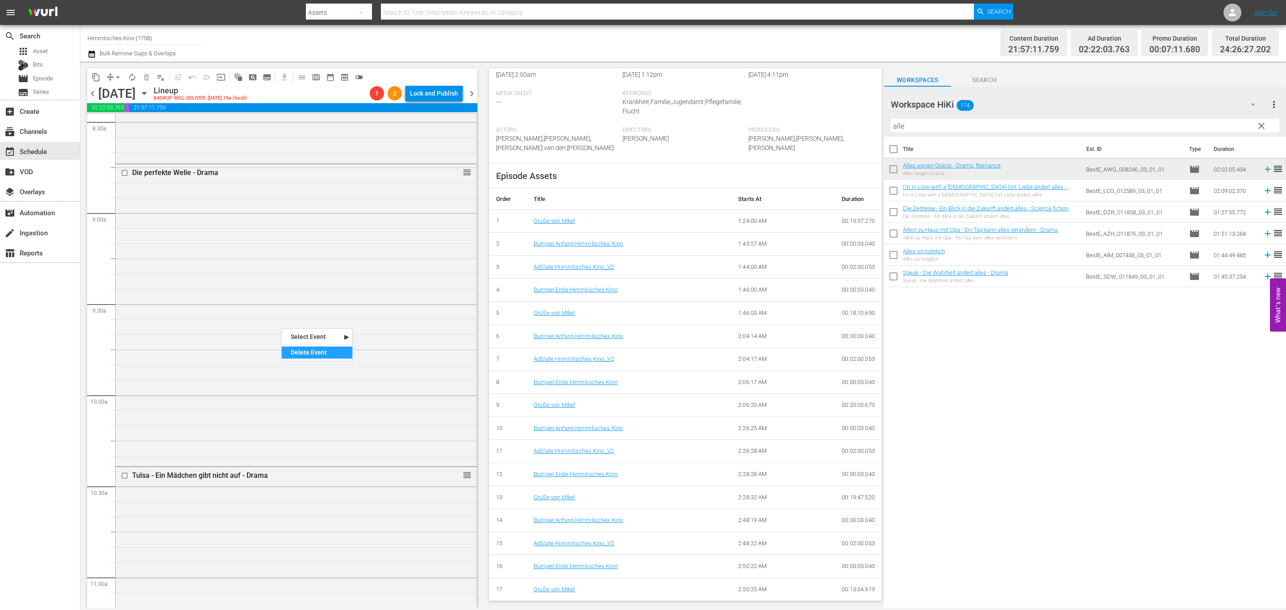
click at [320, 354] on div "Delete Event" at bounding box center [317, 352] width 71 height 12
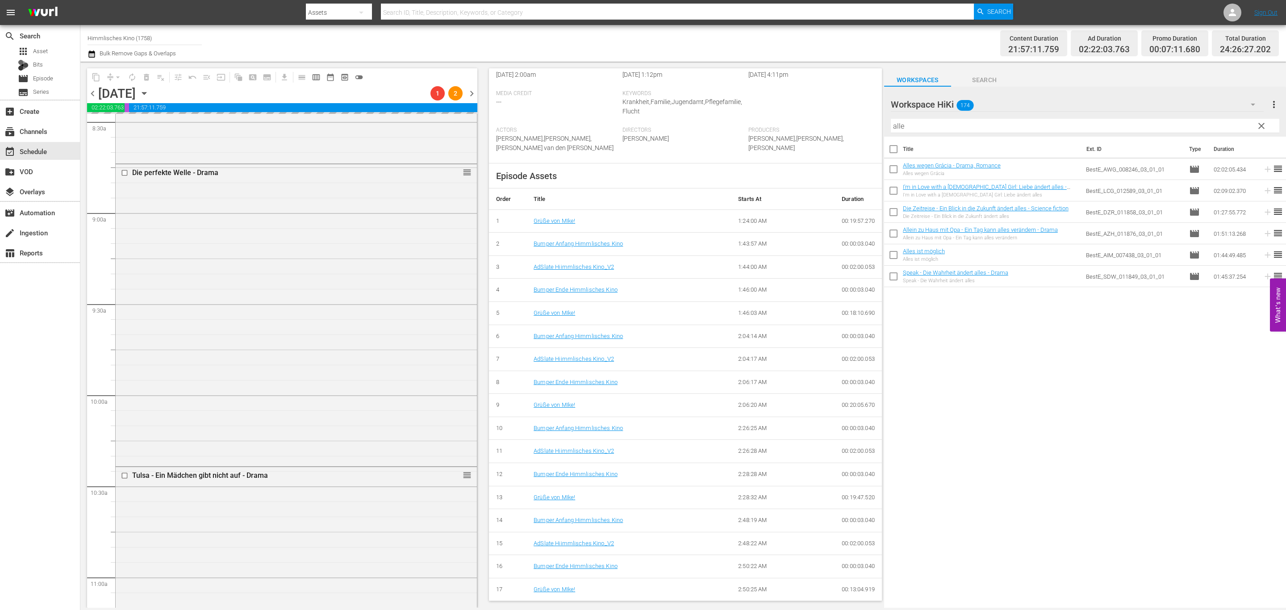
scroll to position [1339, 0]
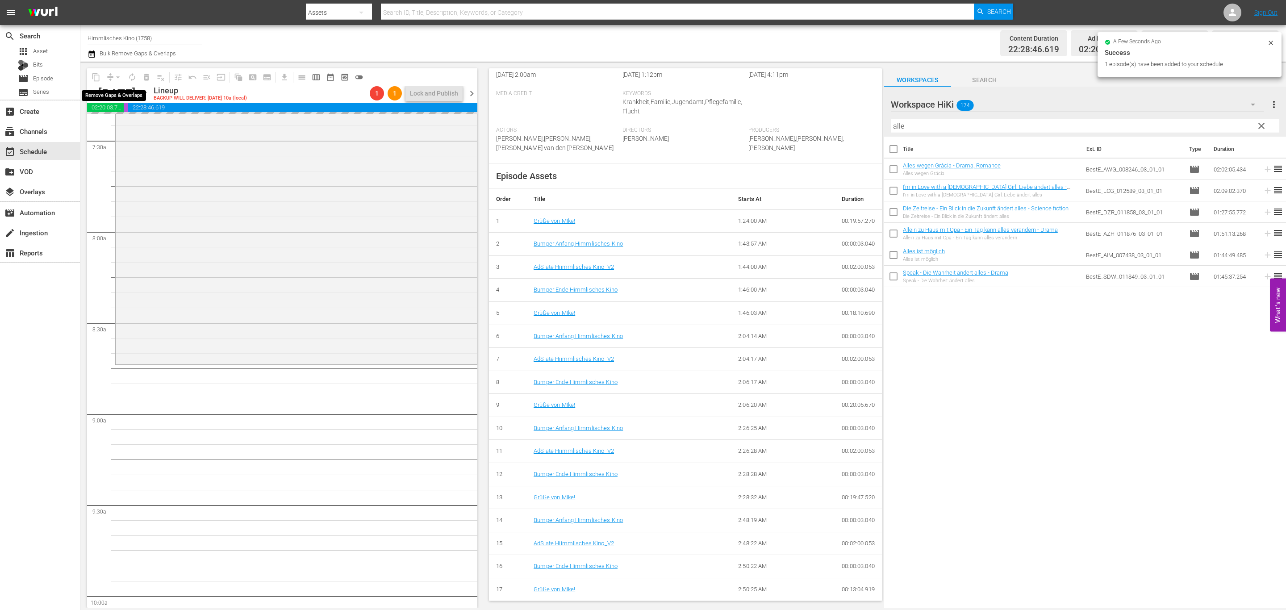
click at [116, 74] on span "arrow_drop_down" at bounding box center [117, 77] width 9 height 9
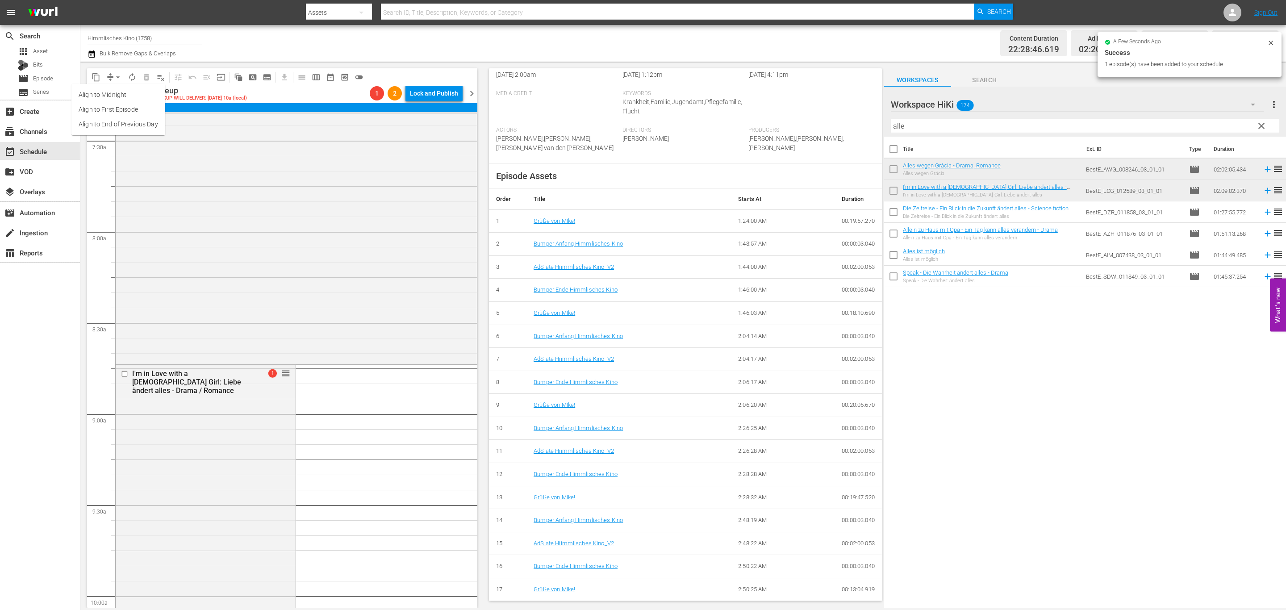
click at [122, 125] on li "Align to End of Previous Day" at bounding box center [118, 124] width 94 height 15
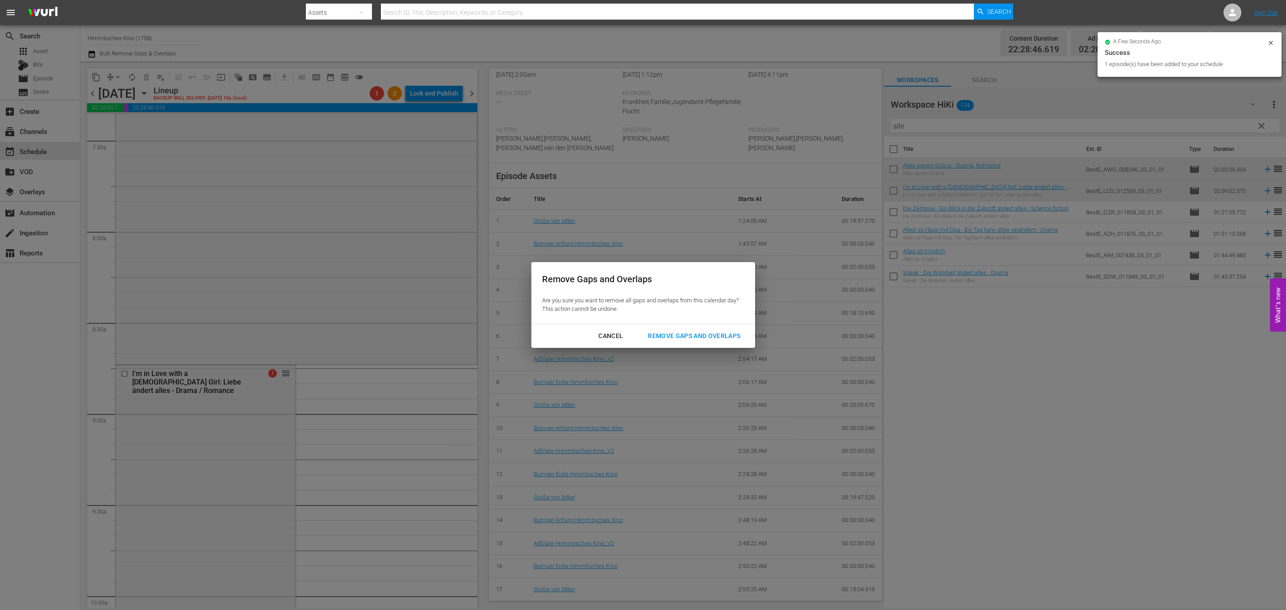
click at [711, 329] on button "Remove Gaps and Overlaps" at bounding box center [694, 336] width 114 height 17
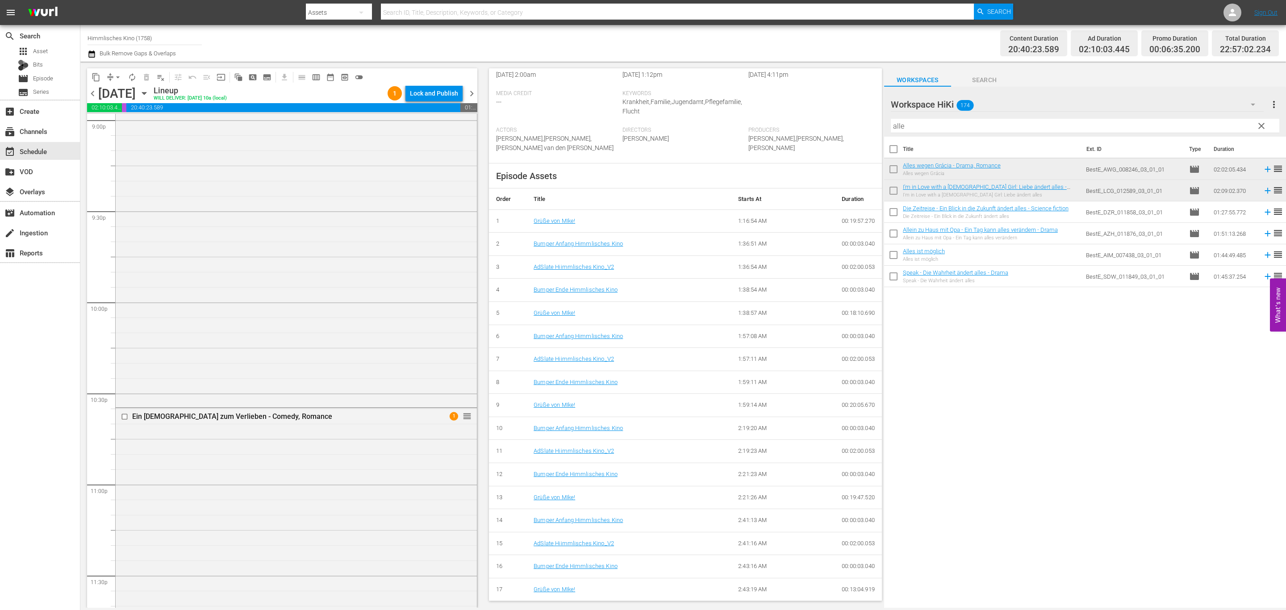
scroll to position [3920, 0]
click at [149, 91] on icon "button" at bounding box center [144, 93] width 10 height 10
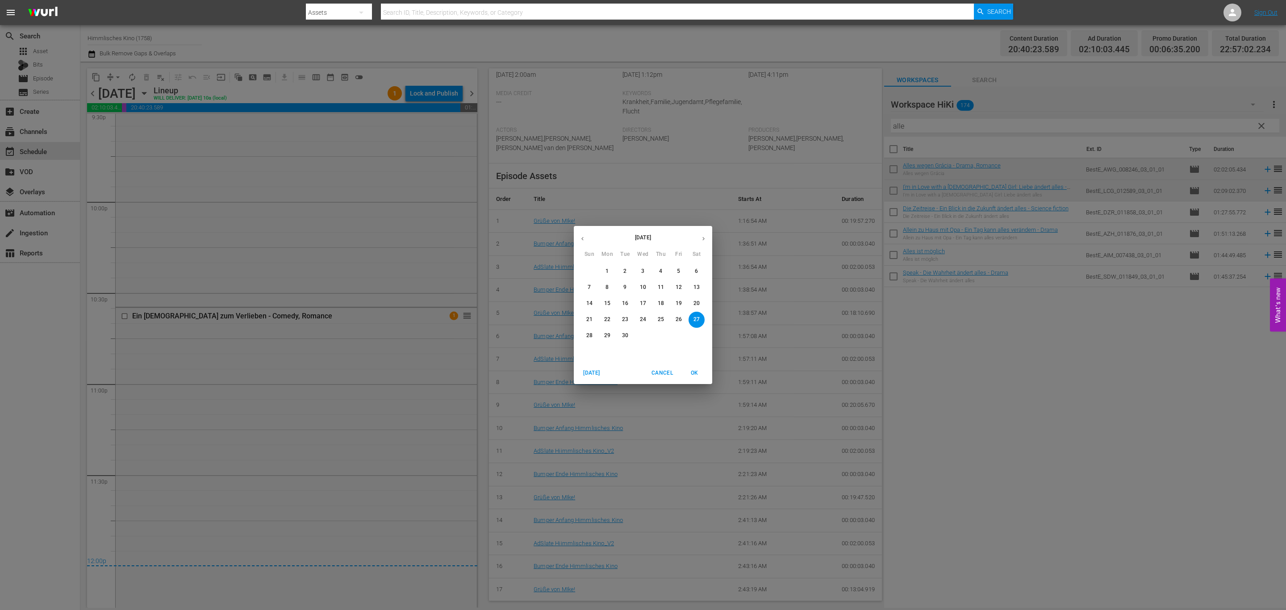
click at [691, 295] on div "13" at bounding box center [697, 287] width 18 height 16
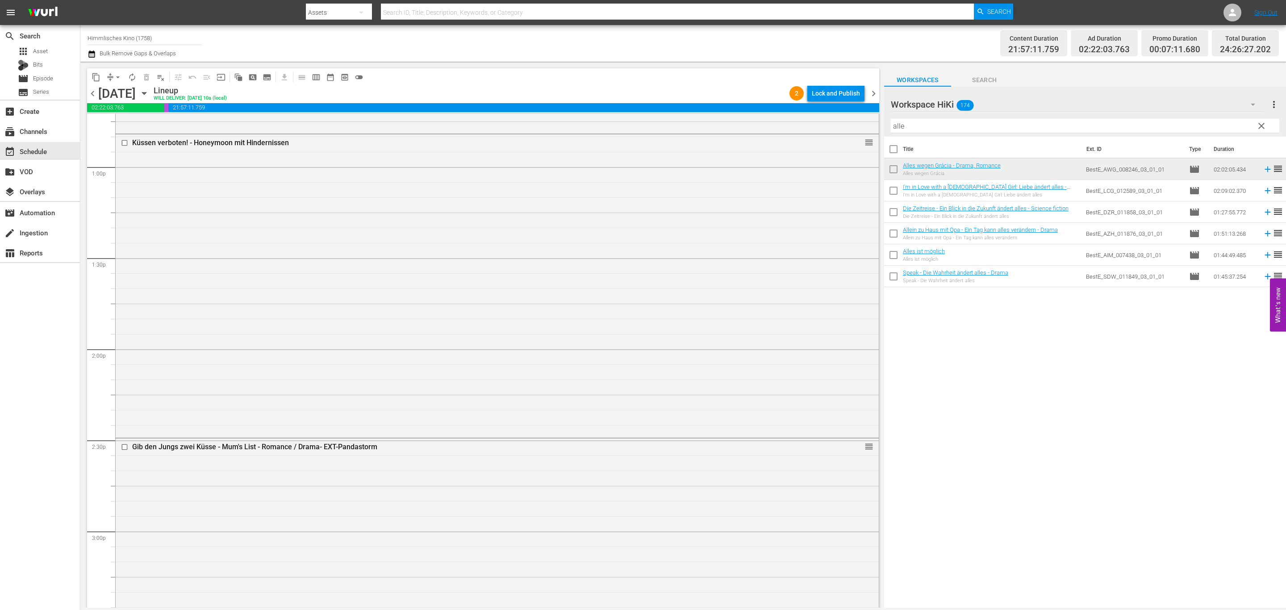
scroll to position [2194, 0]
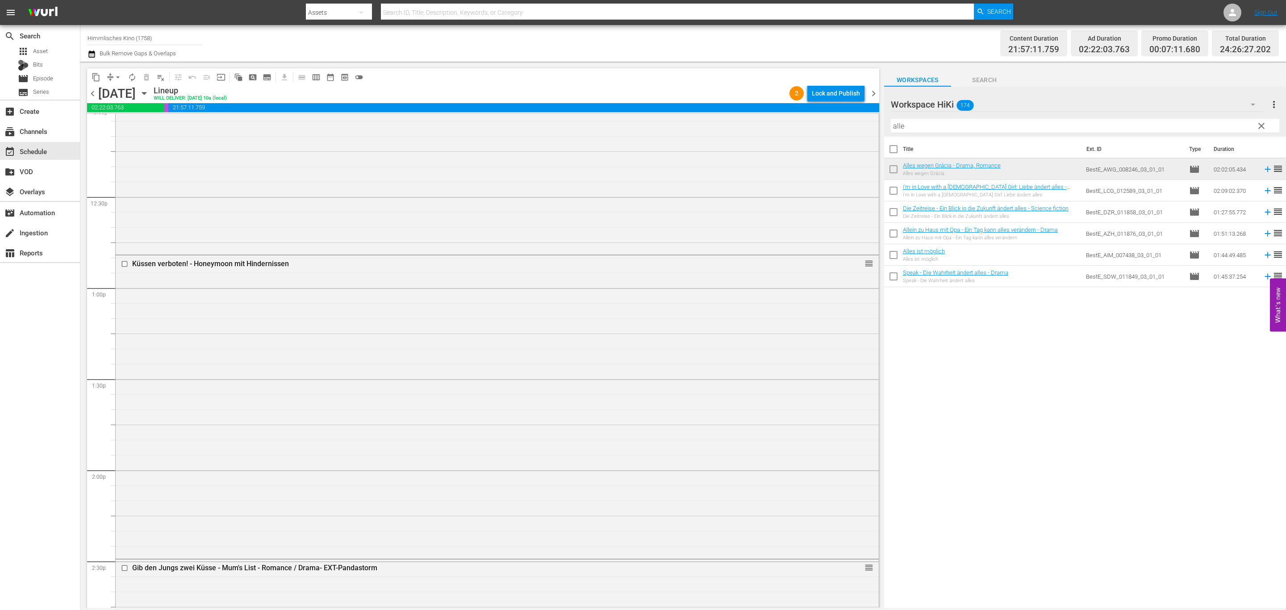
click at [149, 90] on icon "button" at bounding box center [144, 93] width 10 height 10
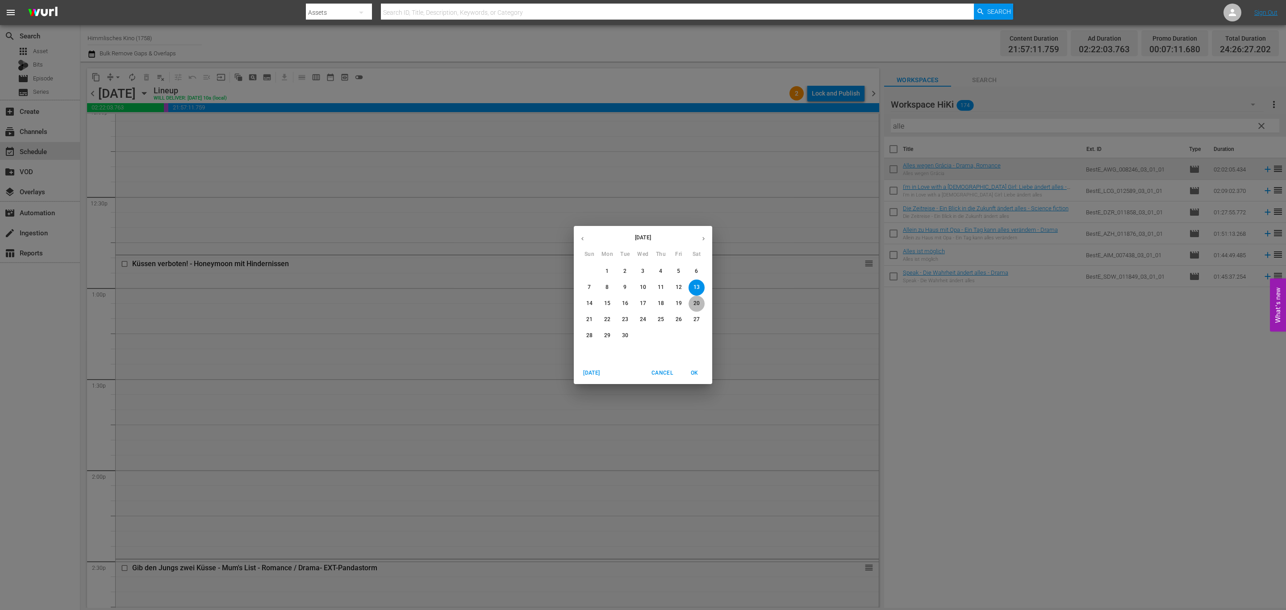
drag, startPoint x: 693, startPoint y: 300, endPoint x: 692, endPoint y: 305, distance: 5.4
click at [693, 300] on p "20" at bounding box center [696, 304] width 6 height 8
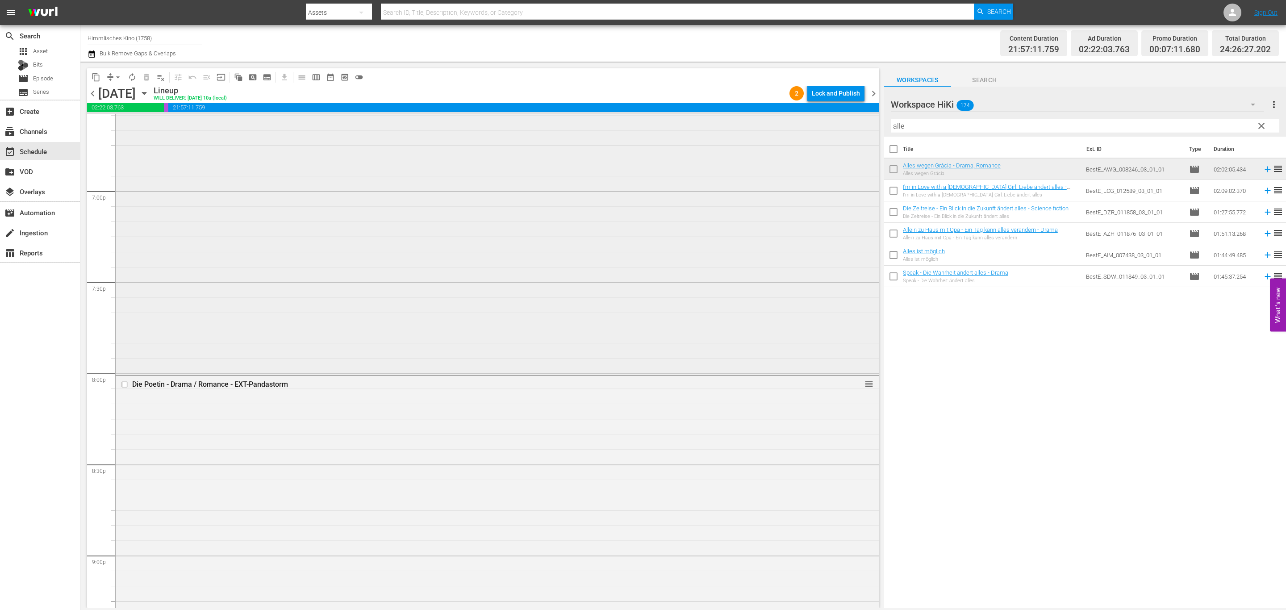
scroll to position [3183, 0]
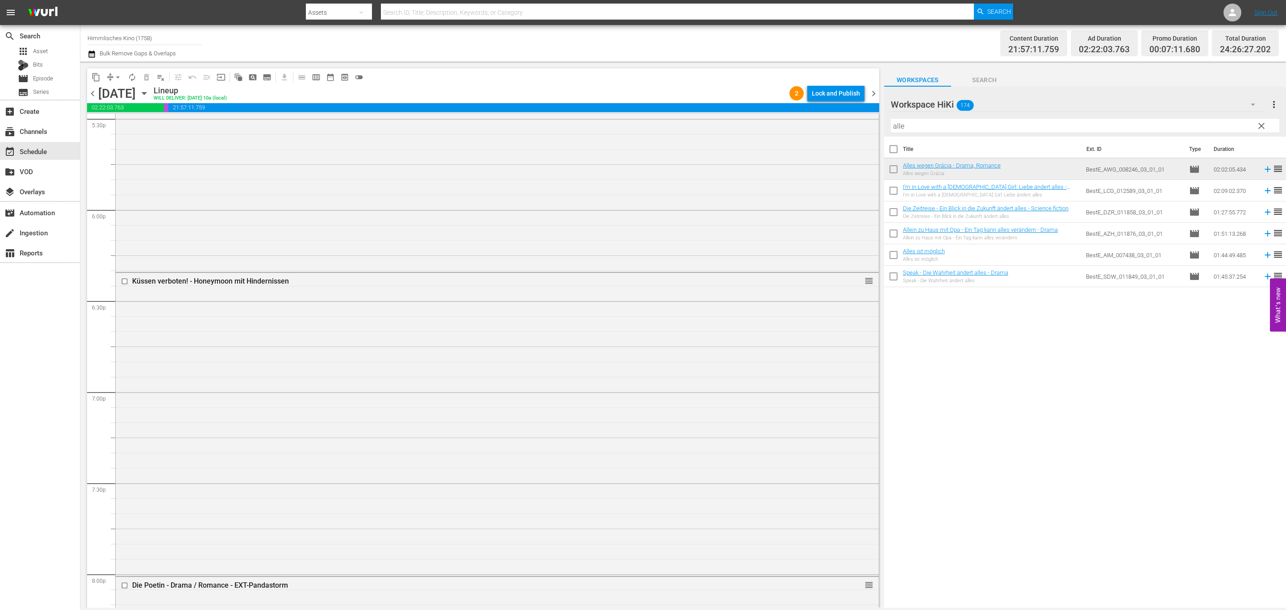
click at [877, 93] on span "chevron_right" at bounding box center [873, 93] width 11 height 11
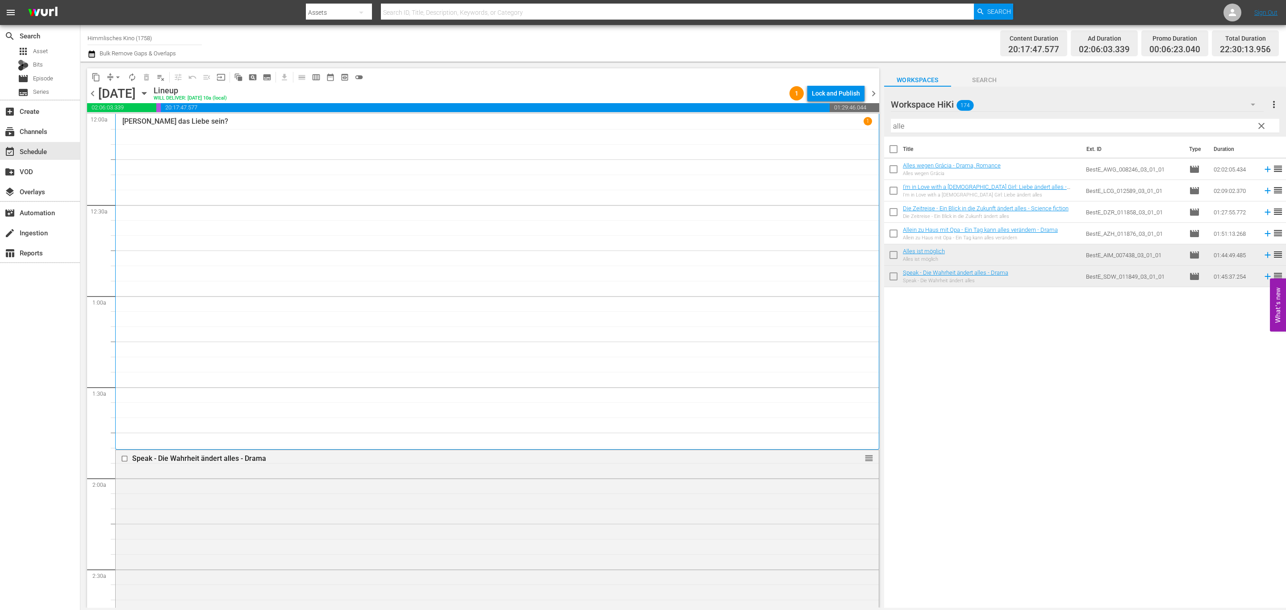
click at [877, 89] on span "chevron_right" at bounding box center [873, 93] width 11 height 11
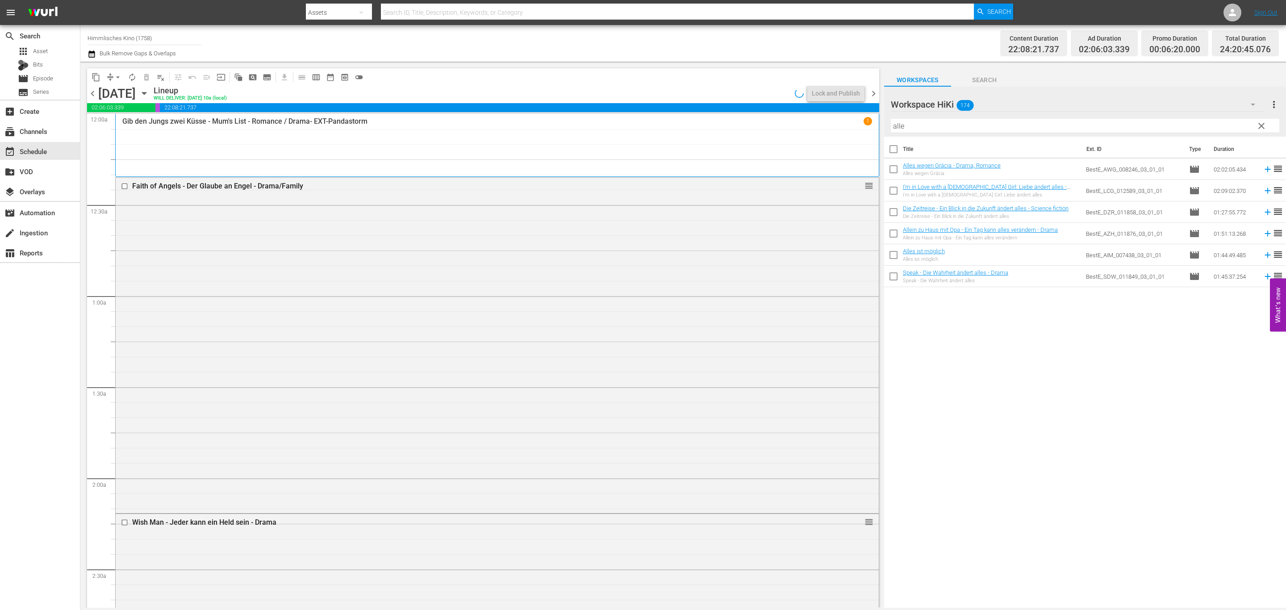
click at [149, 90] on icon "button" at bounding box center [144, 93] width 10 height 10
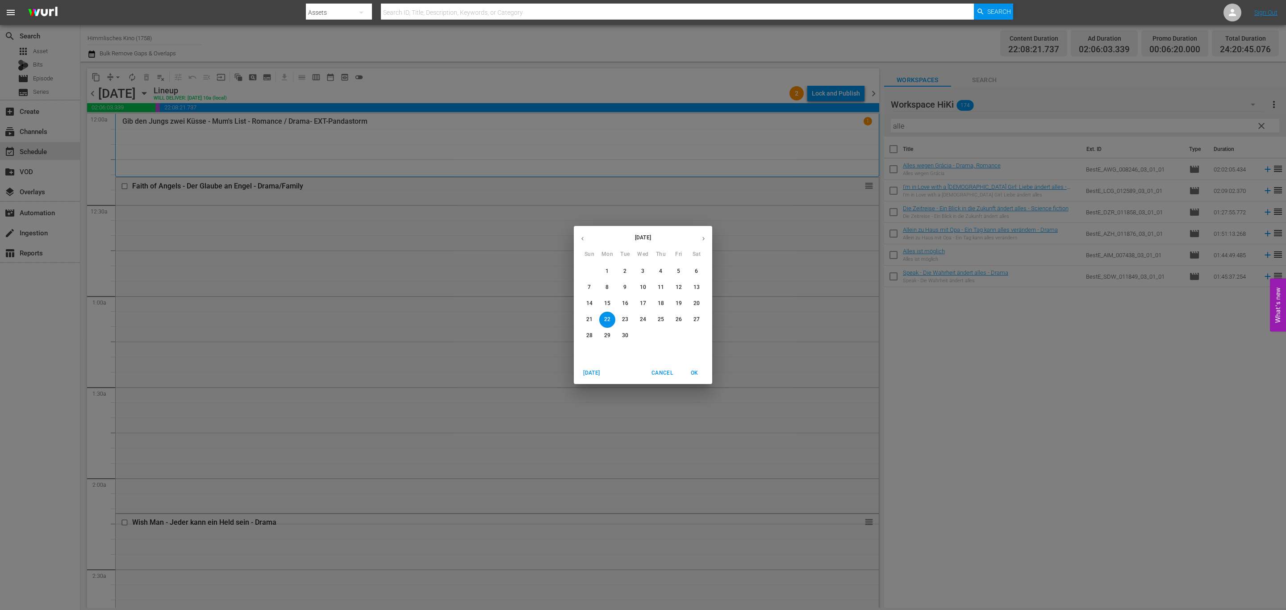
click at [686, 318] on span "26" at bounding box center [679, 320] width 16 height 8
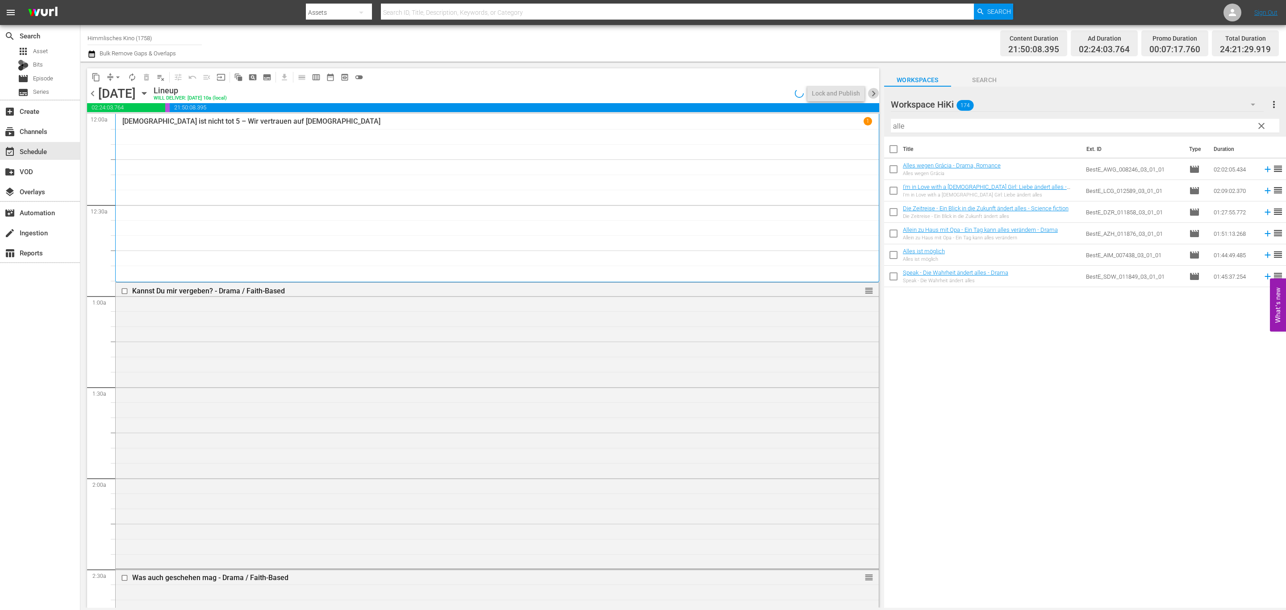
click at [873, 94] on span "chevron_right" at bounding box center [873, 93] width 11 height 11
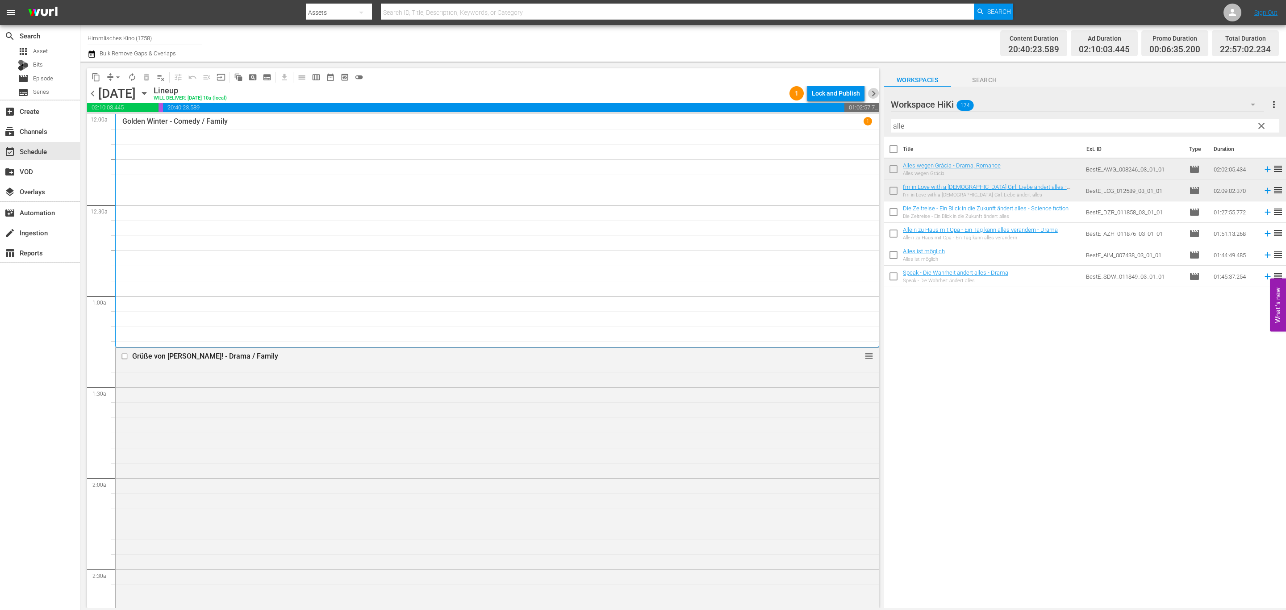
click at [873, 94] on span "chevron_right" at bounding box center [873, 93] width 11 height 11
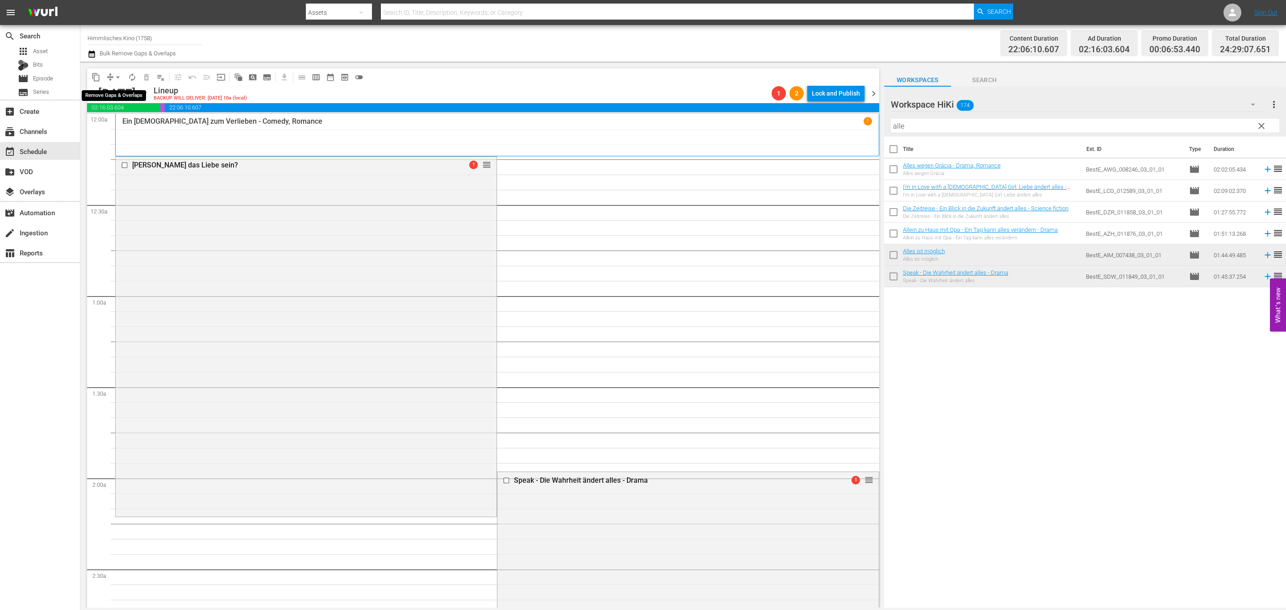
click at [121, 74] on span "arrow_drop_down" at bounding box center [117, 77] width 9 height 9
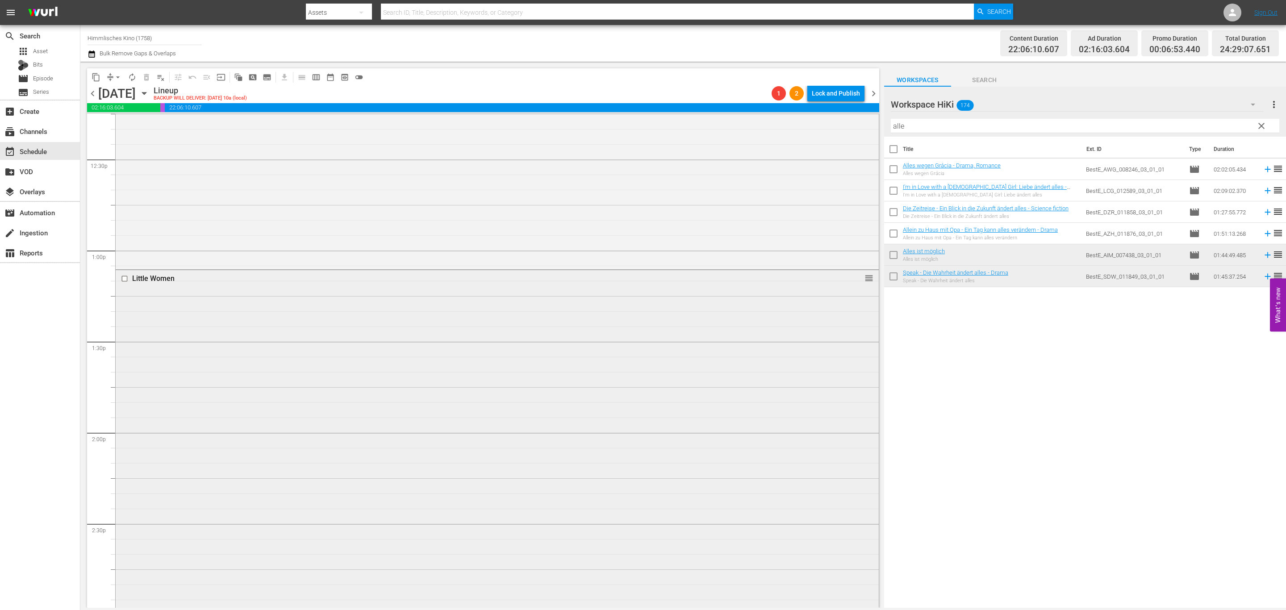
scroll to position [2478, 0]
click at [121, 75] on span "arrow_drop_down" at bounding box center [117, 77] width 9 height 9
click at [129, 118] on li "Align to End of Previous Day" at bounding box center [118, 124] width 94 height 15
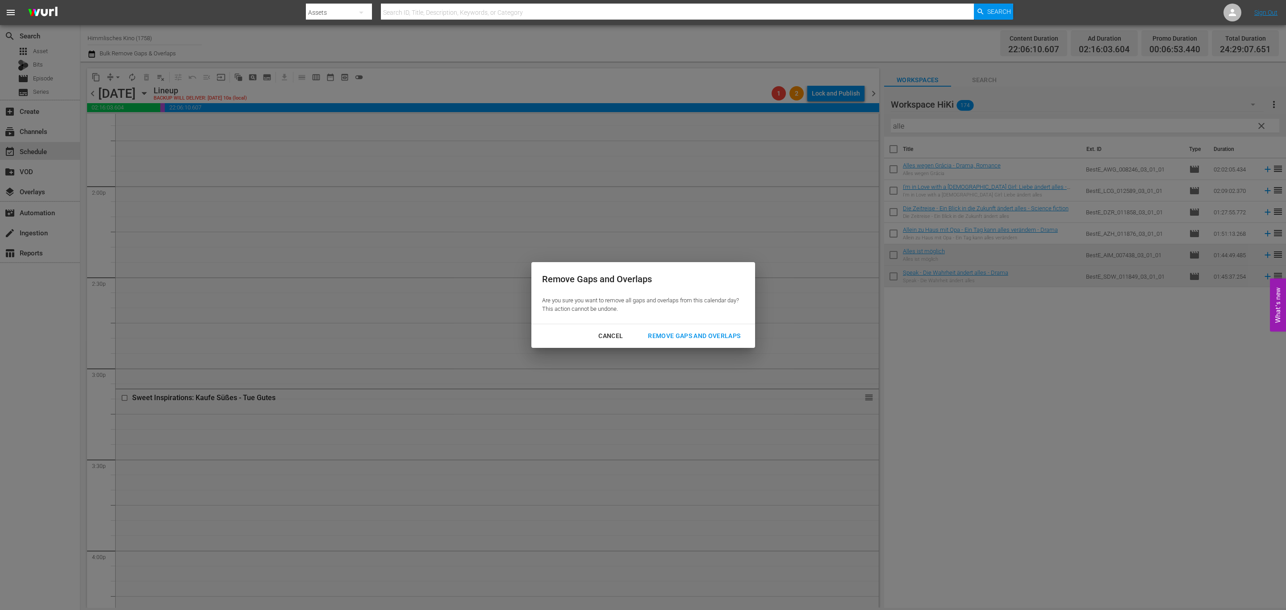
click at [694, 342] on button "Remove Gaps and Overlaps" at bounding box center [694, 336] width 114 height 17
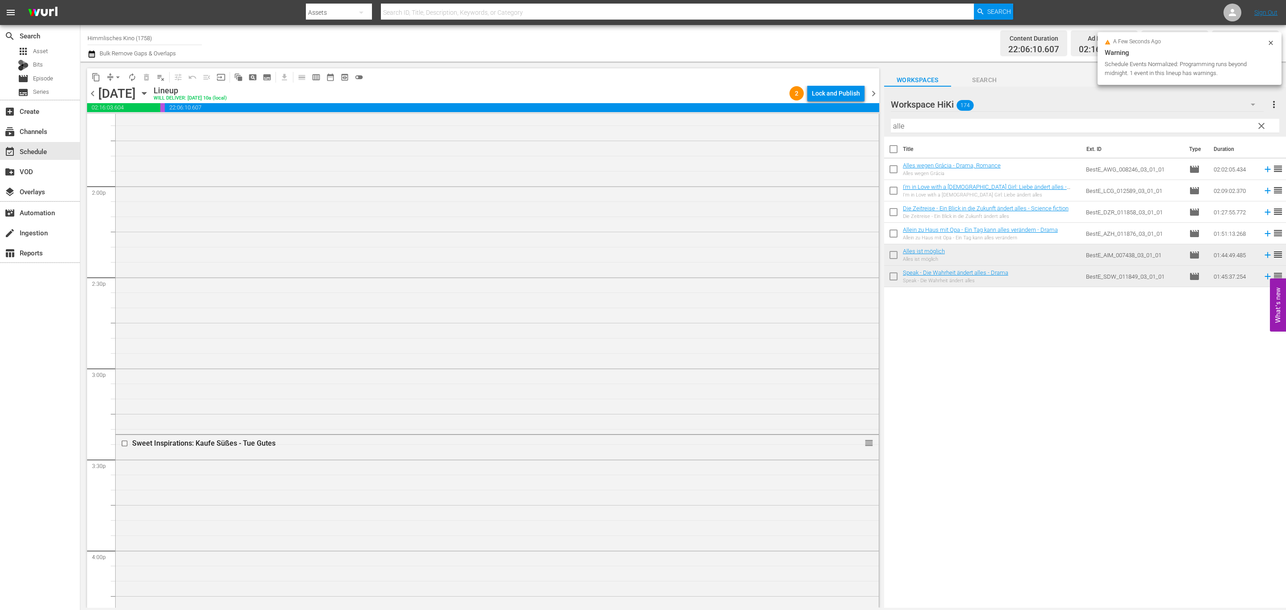
click at [874, 94] on span "chevron_right" at bounding box center [873, 93] width 11 height 11
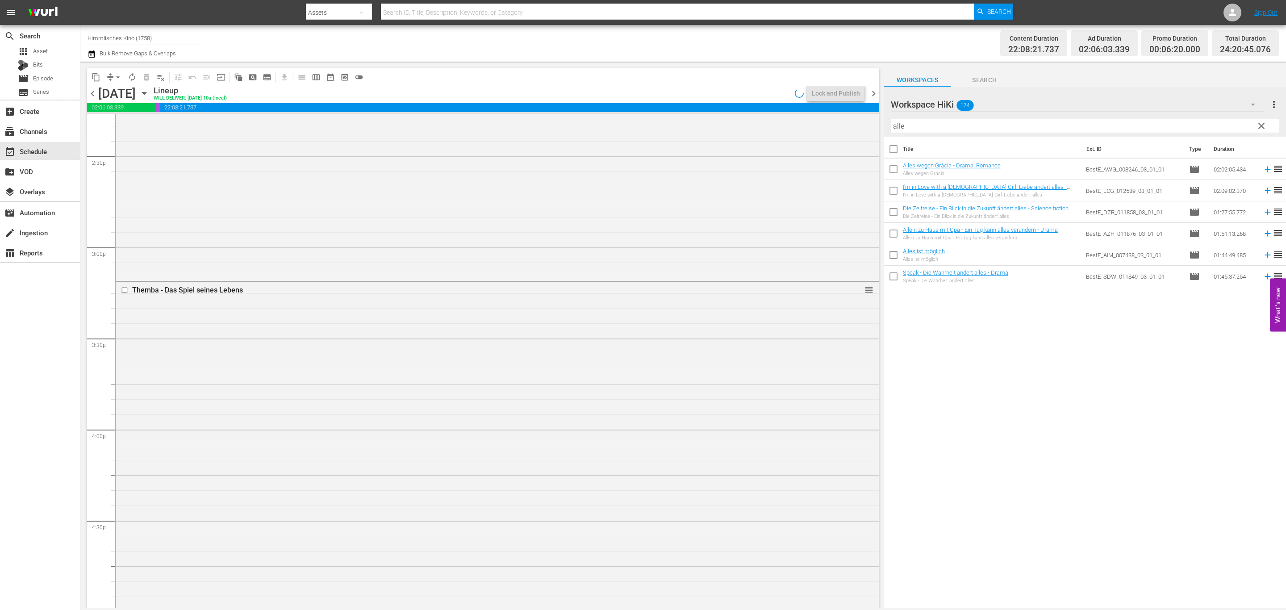
scroll to position [2508, 0]
click at [120, 73] on span "arrow_drop_down" at bounding box center [117, 77] width 9 height 9
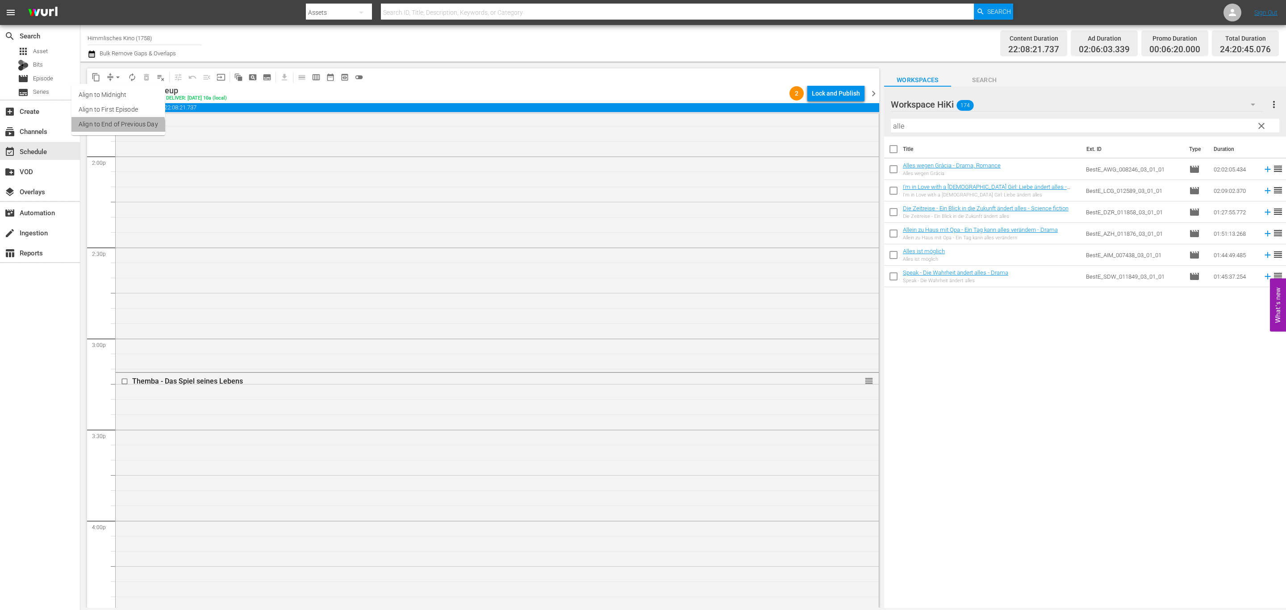
click at [104, 131] on li "Align to End of Previous Day" at bounding box center [118, 124] width 94 height 15
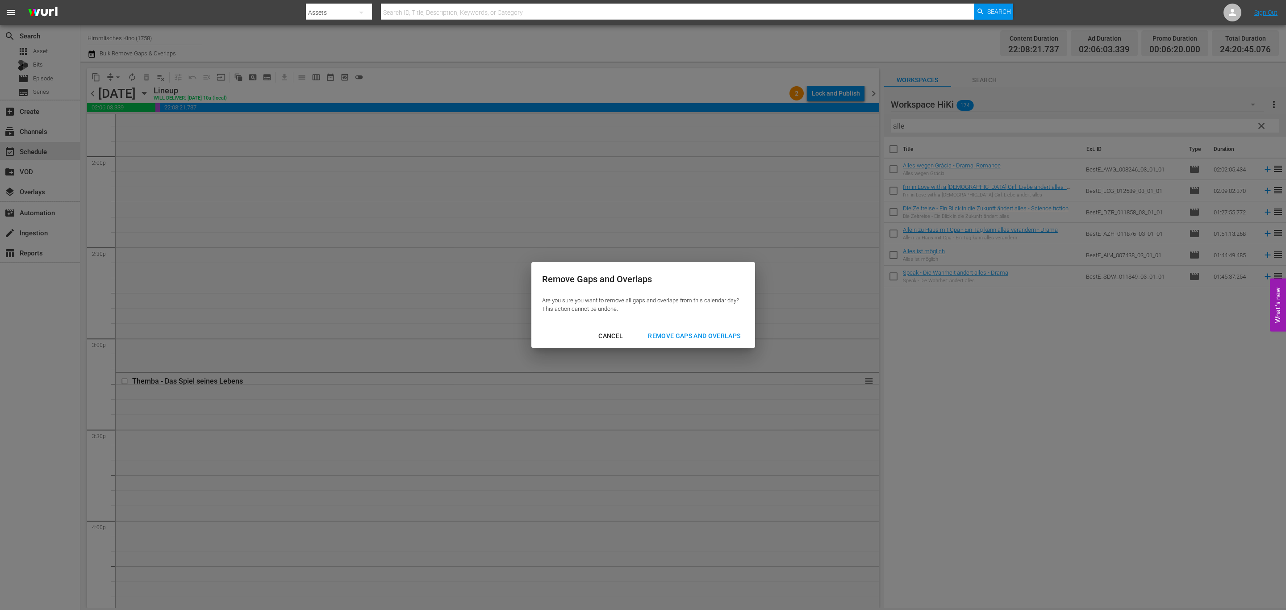
click at [717, 333] on div "Remove Gaps and Overlaps" at bounding box center [694, 335] width 107 height 11
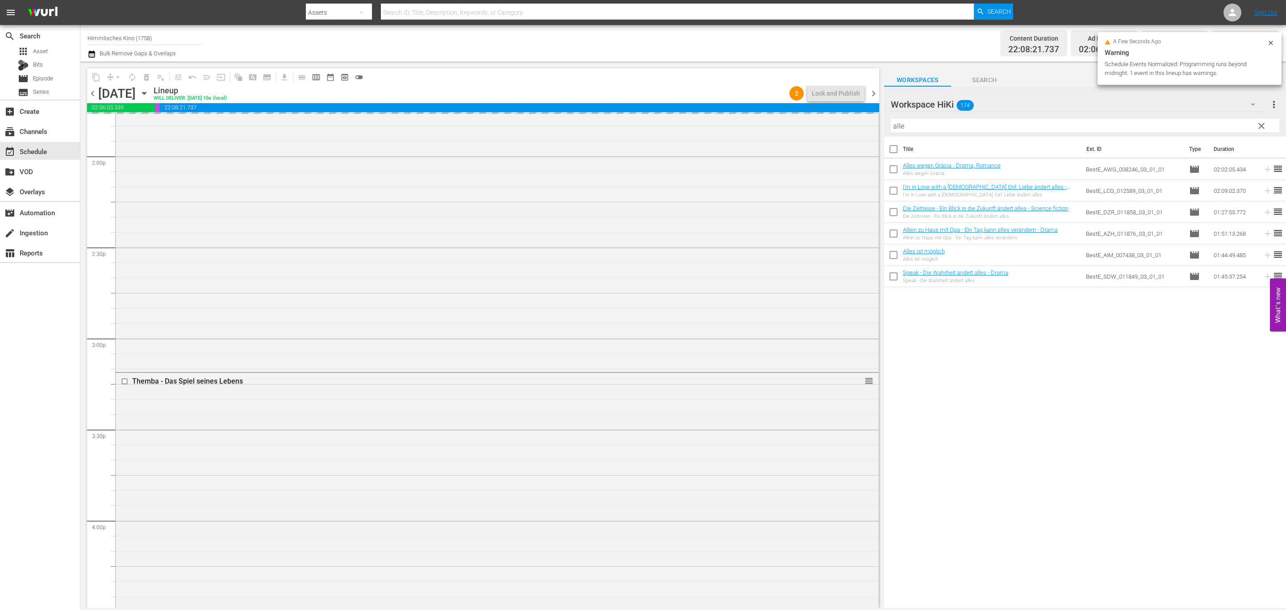
click at [873, 92] on span "chevron_right" at bounding box center [873, 93] width 11 height 11
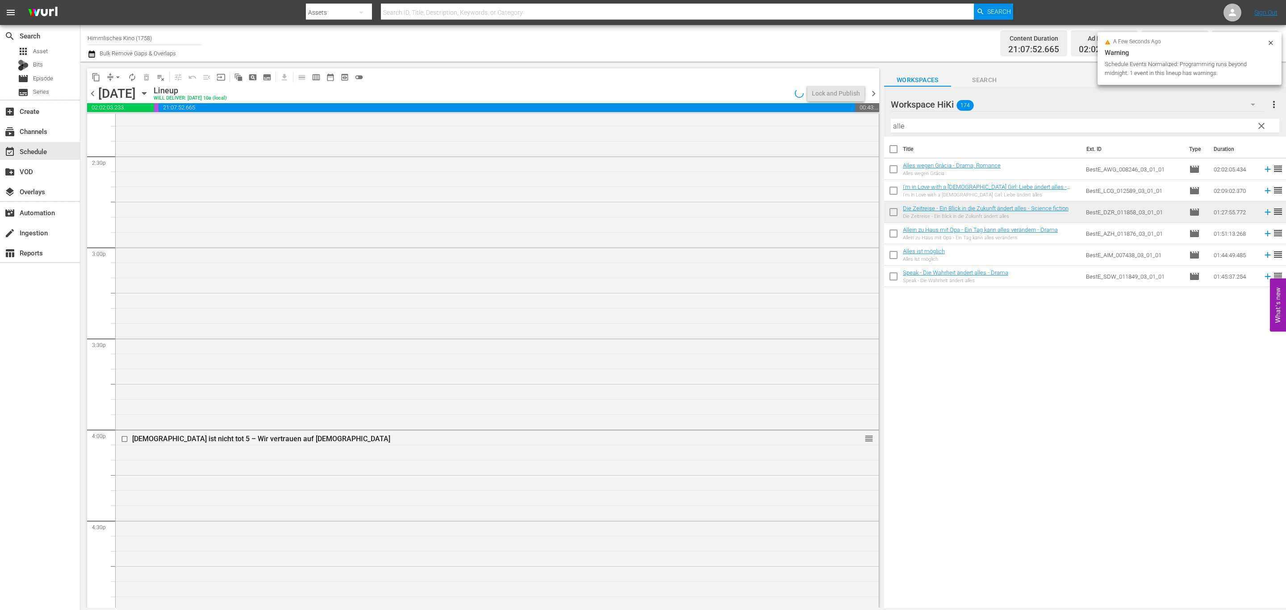
scroll to position [2508, 0]
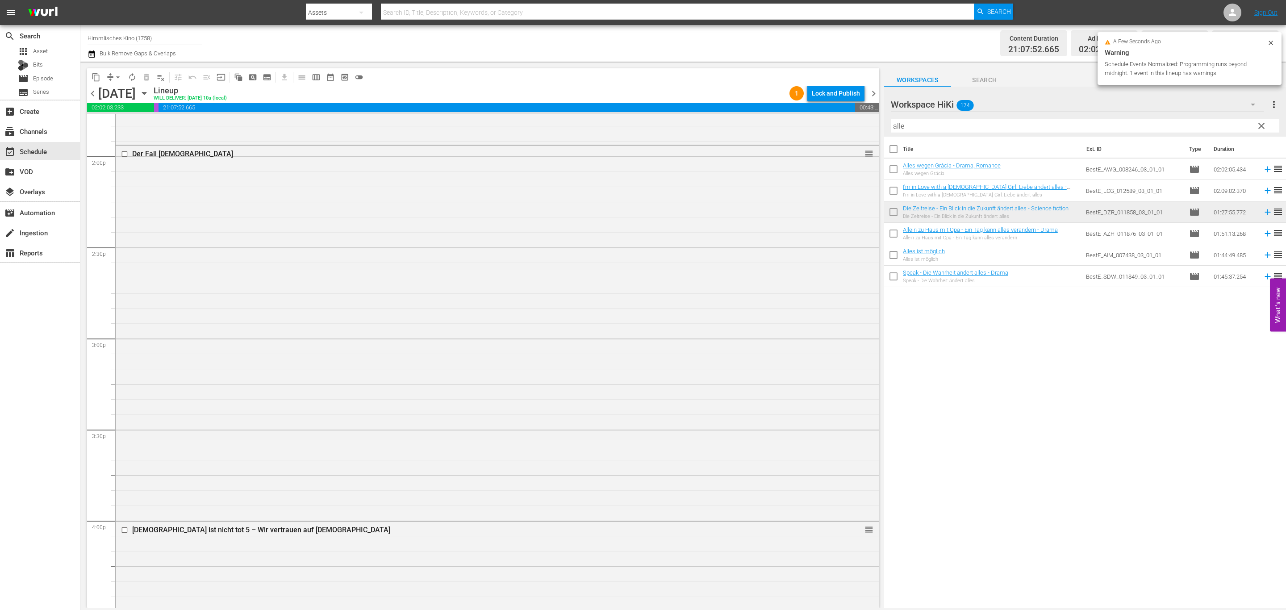
click at [118, 75] on span "arrow_drop_down" at bounding box center [117, 77] width 9 height 9
click at [128, 121] on li "Align to End of Previous Day" at bounding box center [118, 124] width 94 height 15
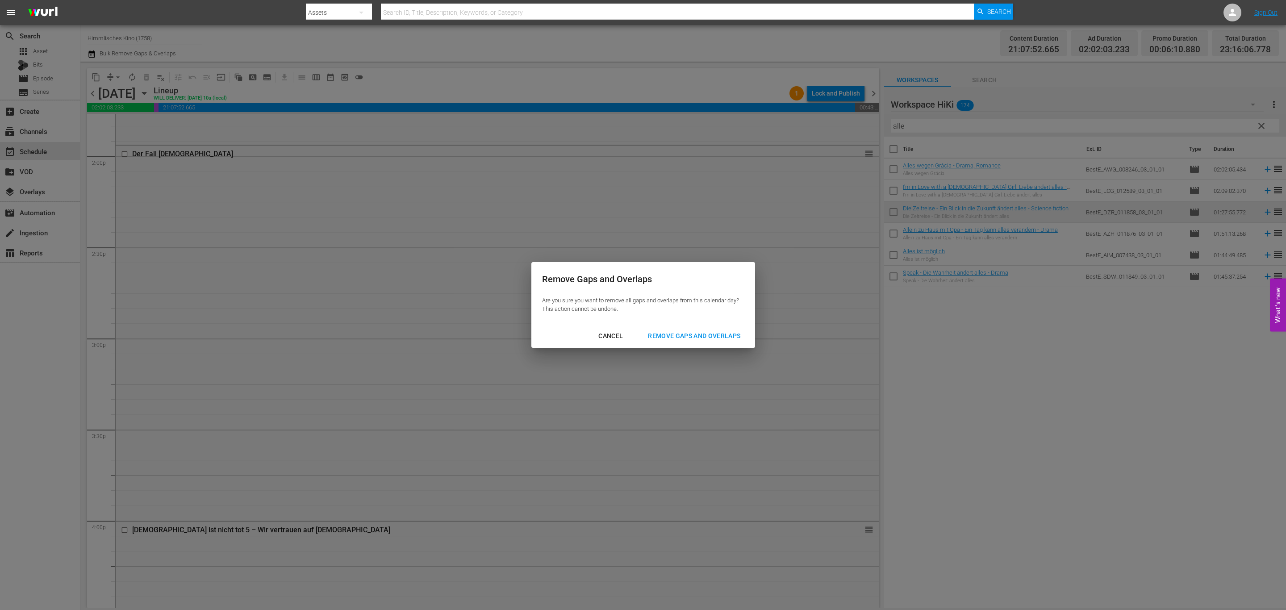
click at [733, 329] on button "Remove Gaps and Overlaps" at bounding box center [694, 336] width 114 height 17
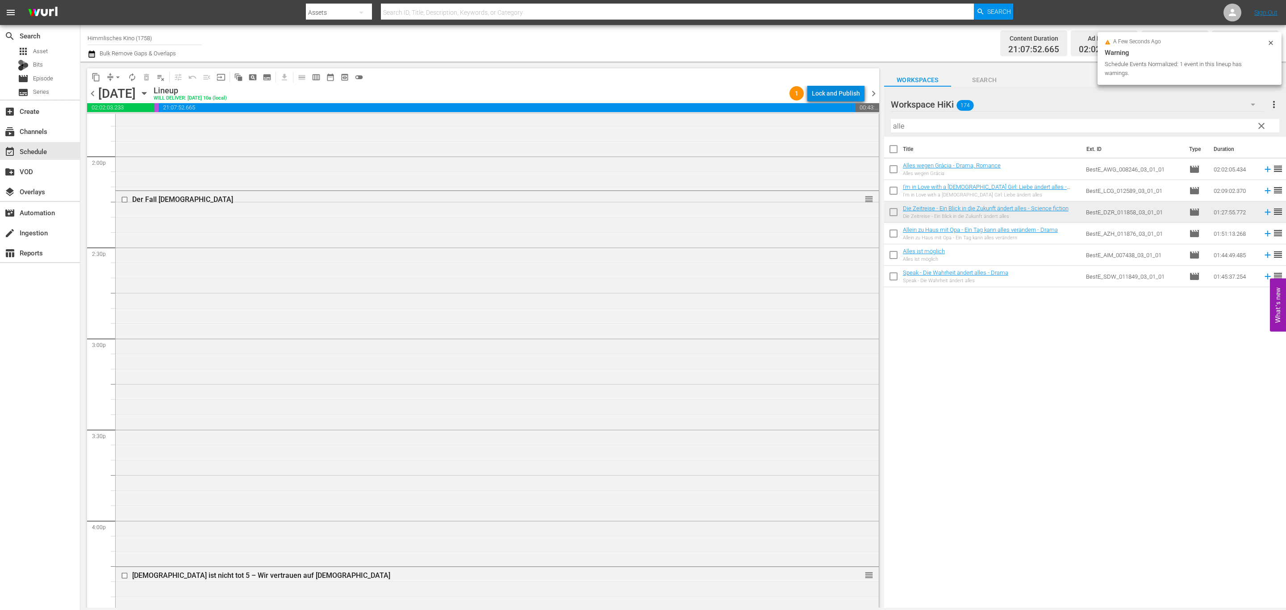
click at [838, 92] on div "Lock and Publish" at bounding box center [836, 93] width 48 height 16
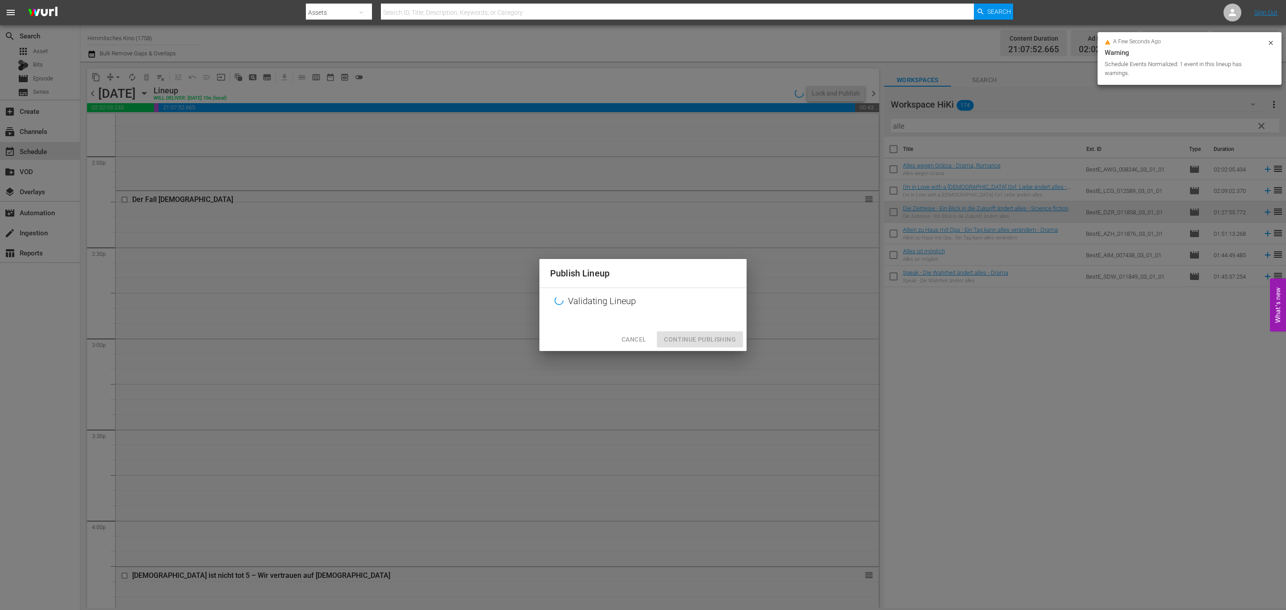
click at [640, 346] on button "Cancel" at bounding box center [633, 339] width 39 height 17
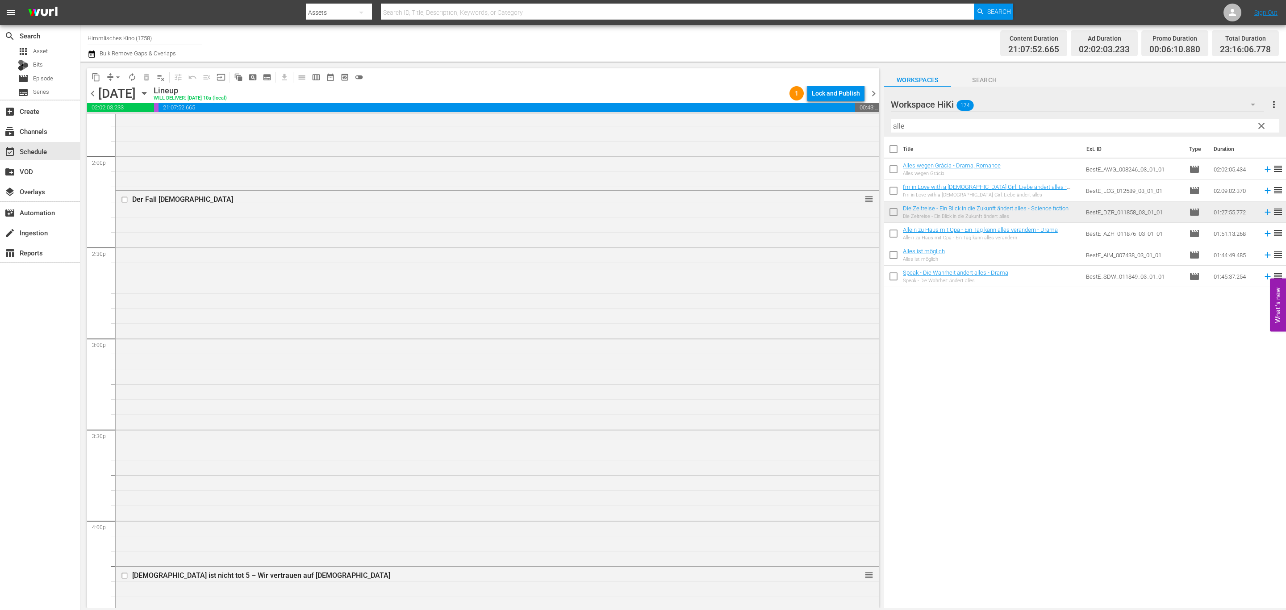
click at [149, 94] on icon "button" at bounding box center [144, 93] width 10 height 10
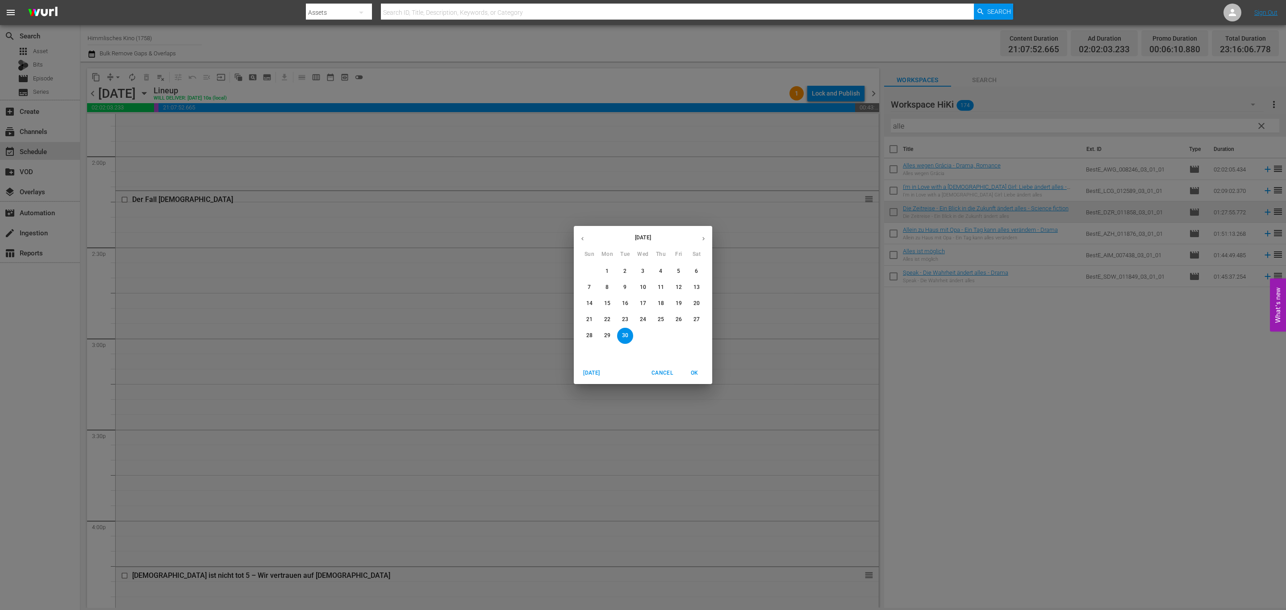
click at [630, 269] on span "2" at bounding box center [625, 271] width 16 height 8
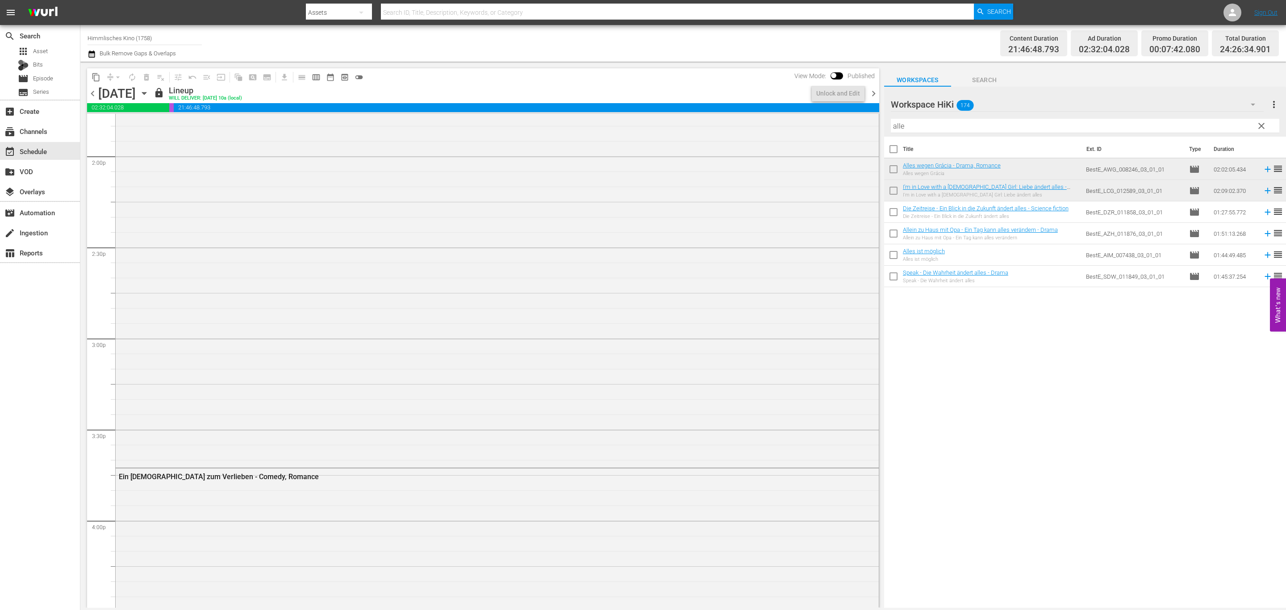
click at [873, 89] on span "chevron_right" at bounding box center [873, 93] width 11 height 11
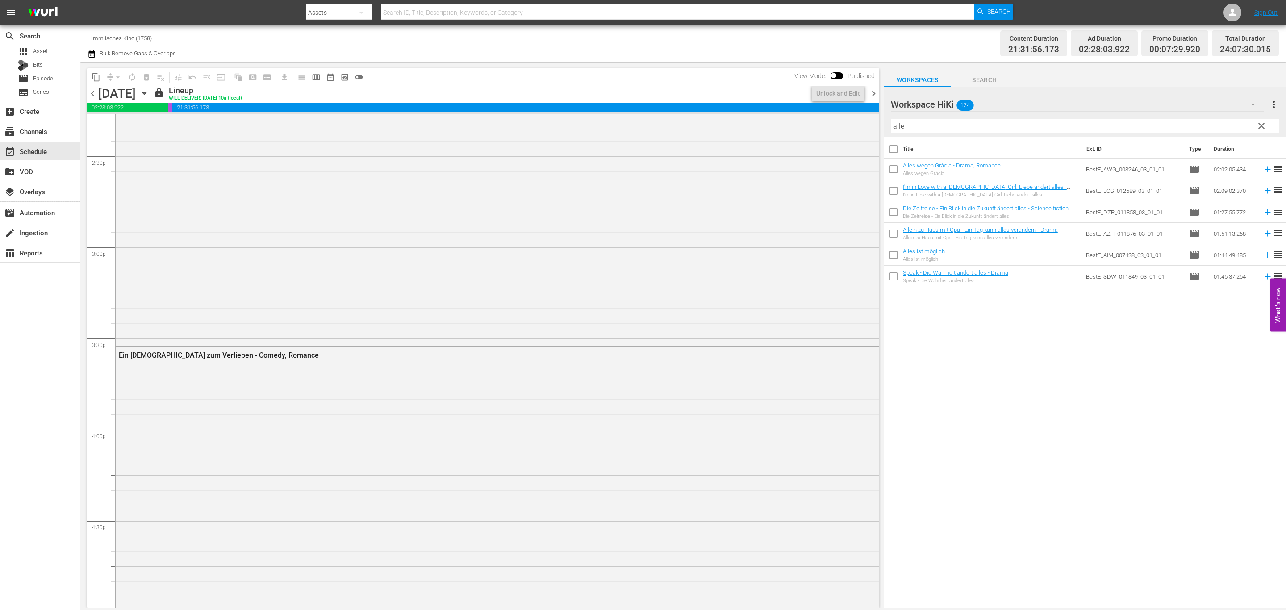
scroll to position [2508, 0]
click at [92, 51] on icon "button" at bounding box center [91, 53] width 6 height 7
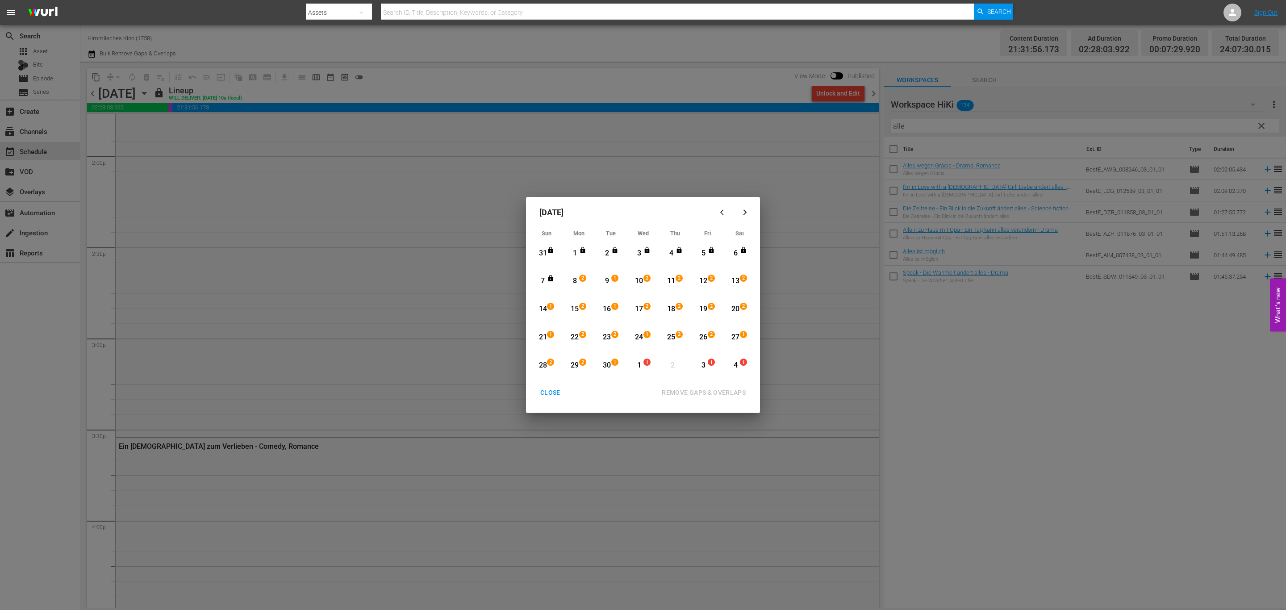
click at [546, 398] on button "CLOSE" at bounding box center [551, 392] width 42 height 17
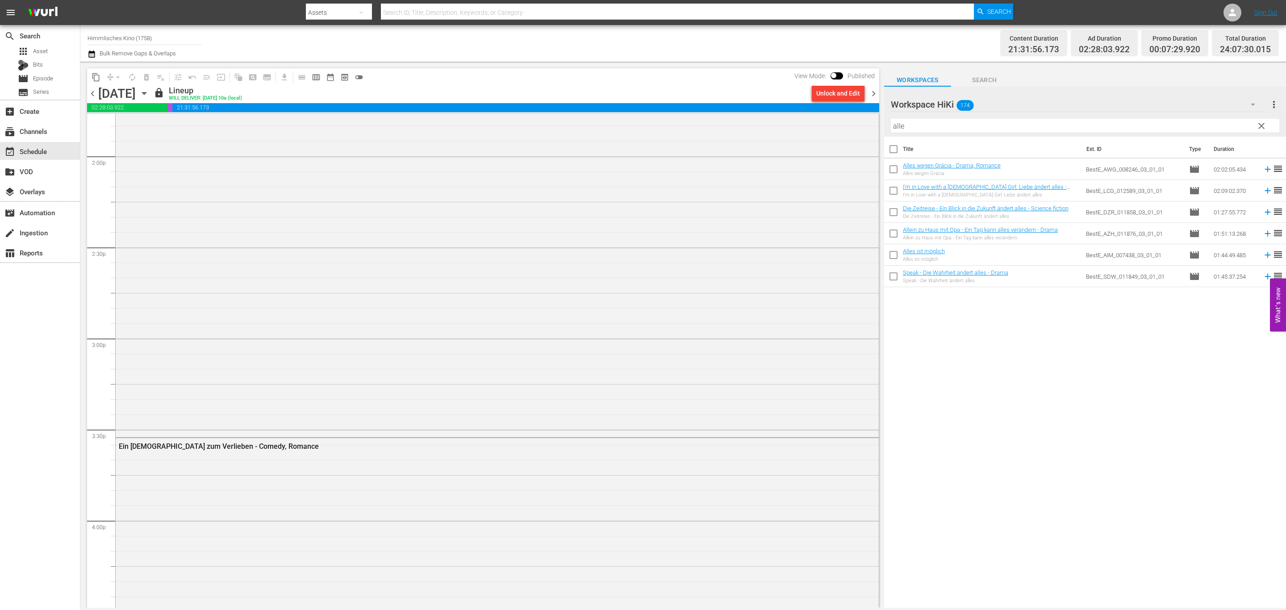
click at [875, 93] on span "chevron_right" at bounding box center [873, 93] width 11 height 11
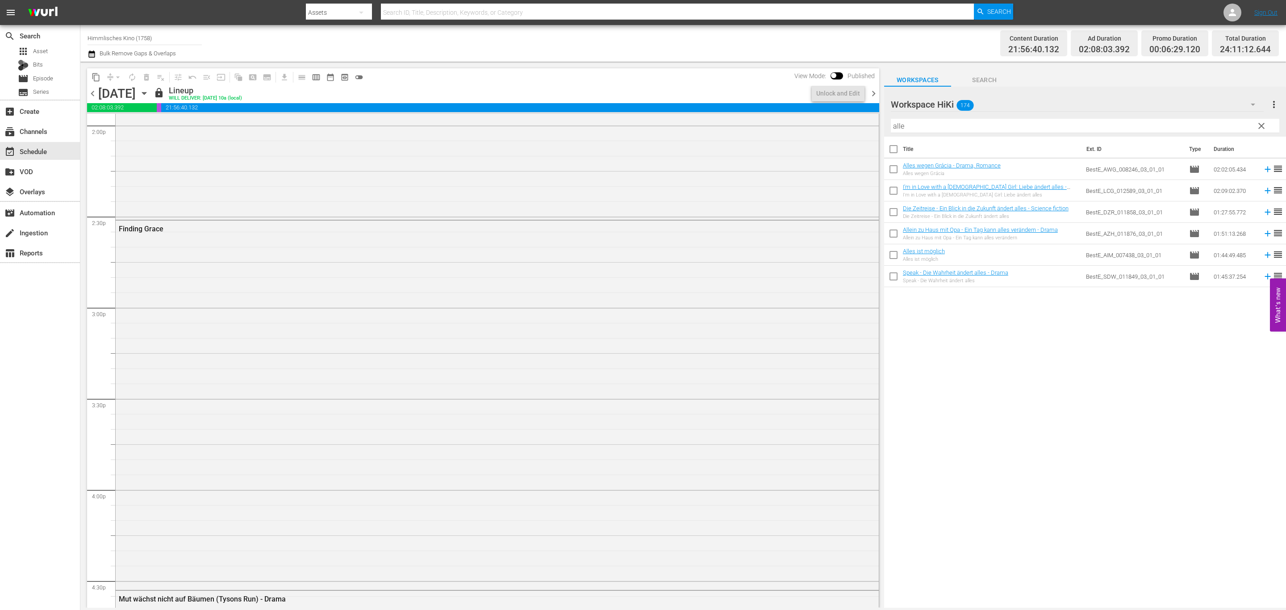
click at [875, 94] on span "chevron_right" at bounding box center [873, 93] width 11 height 11
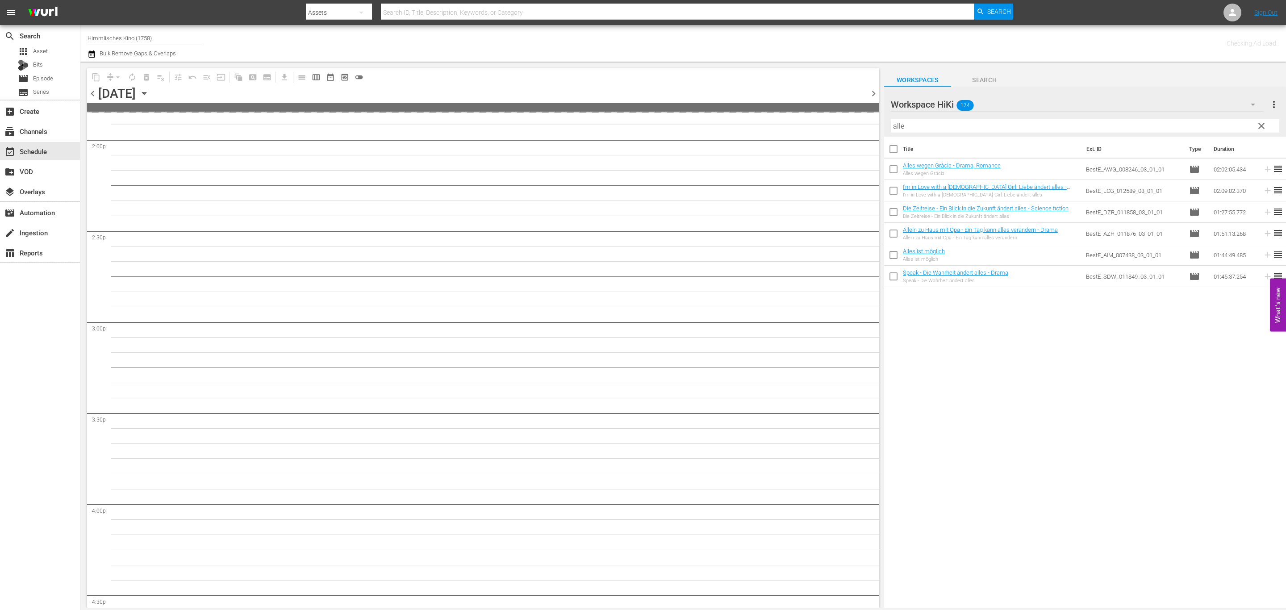
scroll to position [2599, 0]
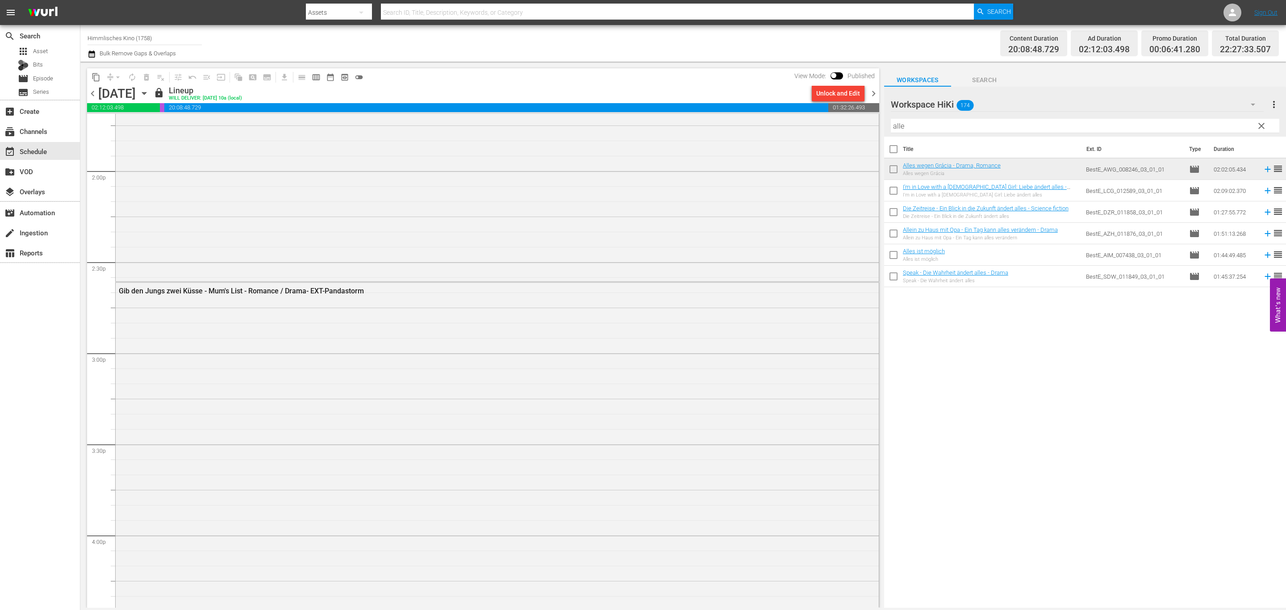
click at [875, 94] on span "chevron_right" at bounding box center [873, 93] width 11 height 11
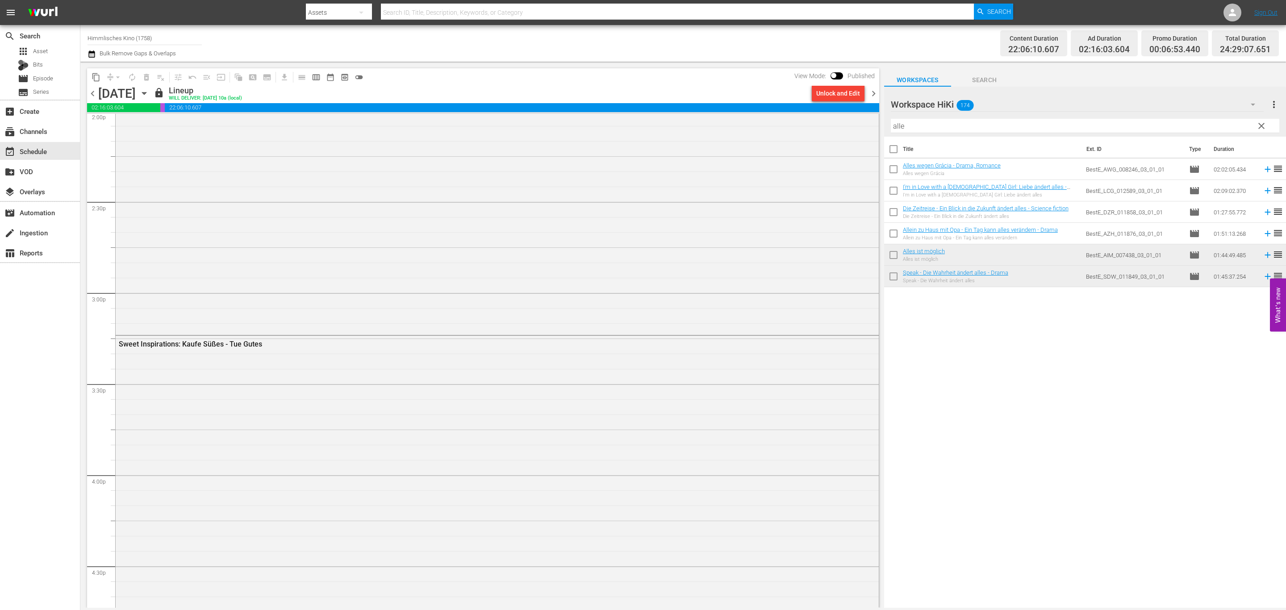
click at [875, 94] on span "chevron_right" at bounding box center [873, 93] width 11 height 11
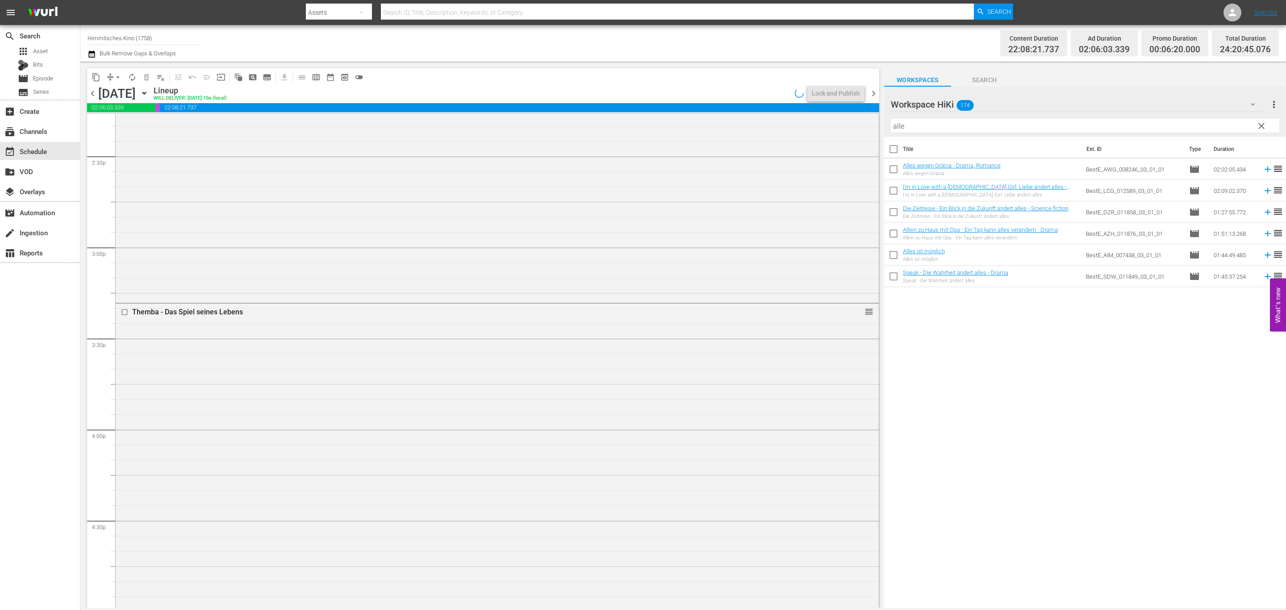
scroll to position [2539, 0]
click at [851, 97] on div "Lock and Publish" at bounding box center [836, 93] width 48 height 16
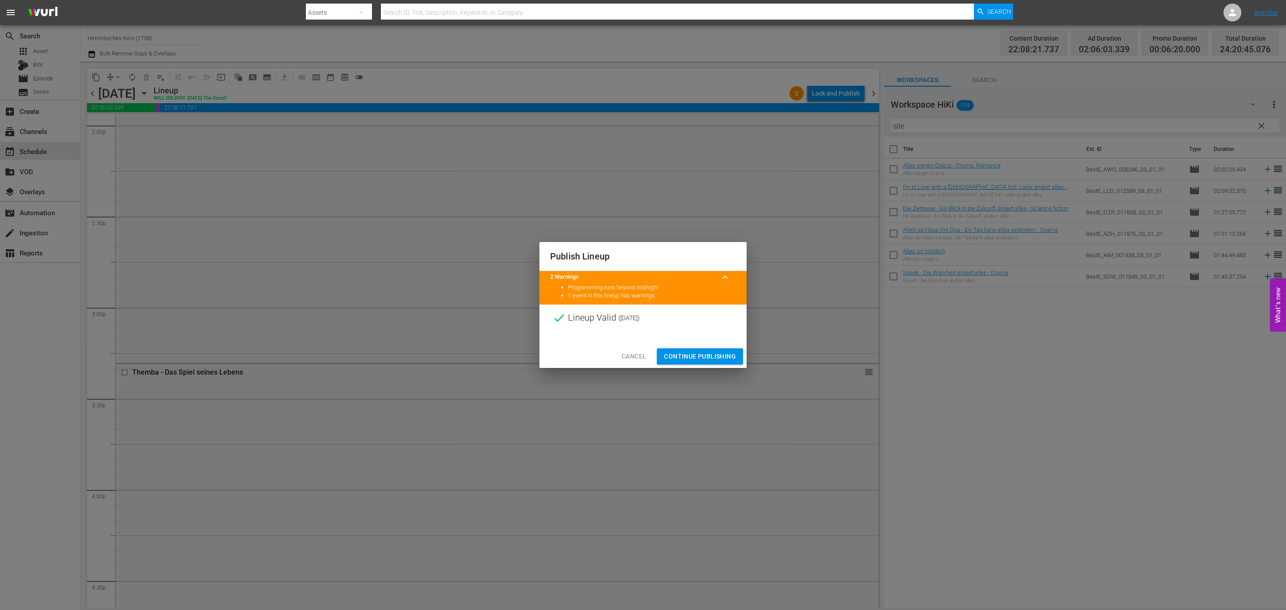
click at [727, 359] on span "Continue Publishing" at bounding box center [700, 356] width 72 height 11
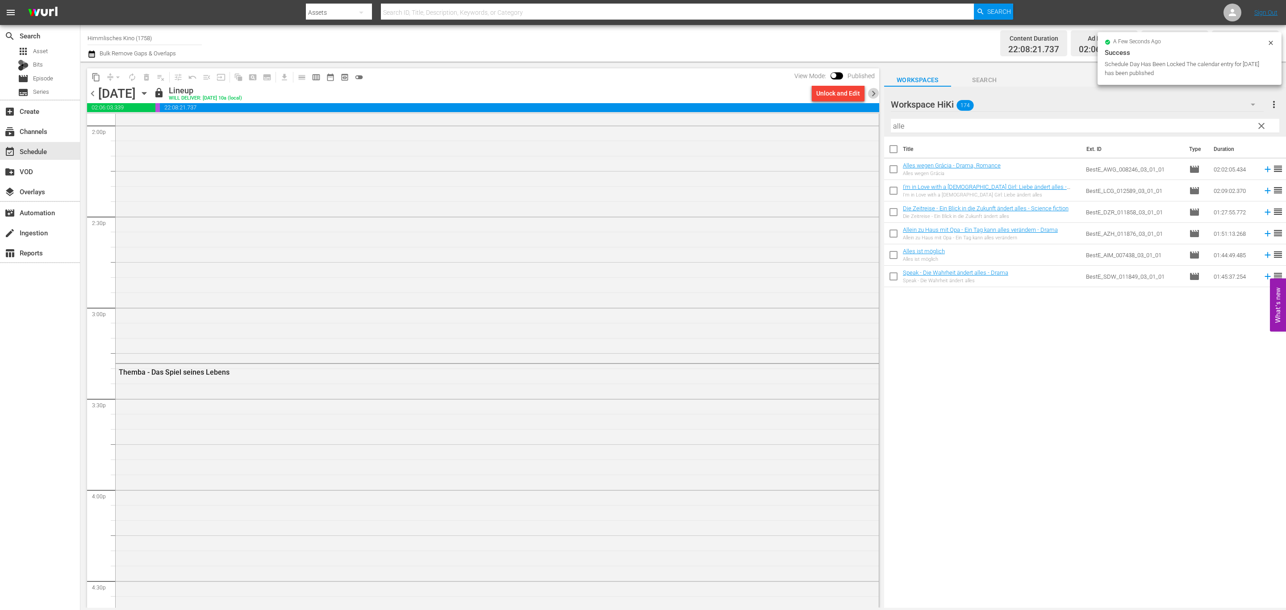
click at [873, 90] on span "chevron_right" at bounding box center [873, 93] width 11 height 11
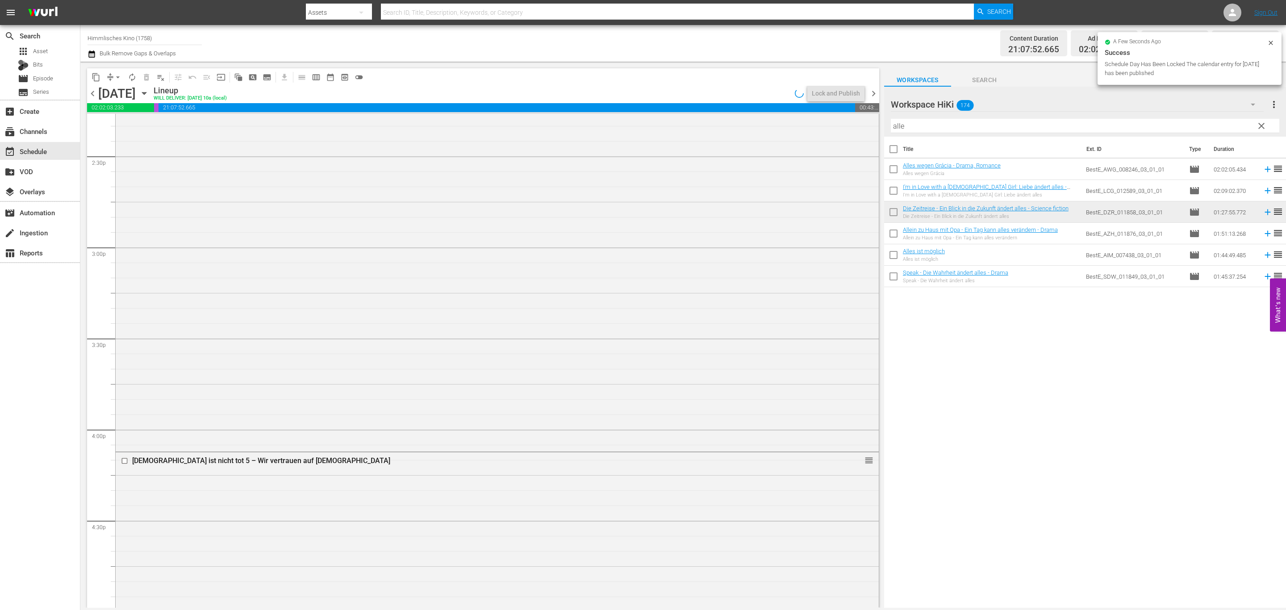
scroll to position [2508, 0]
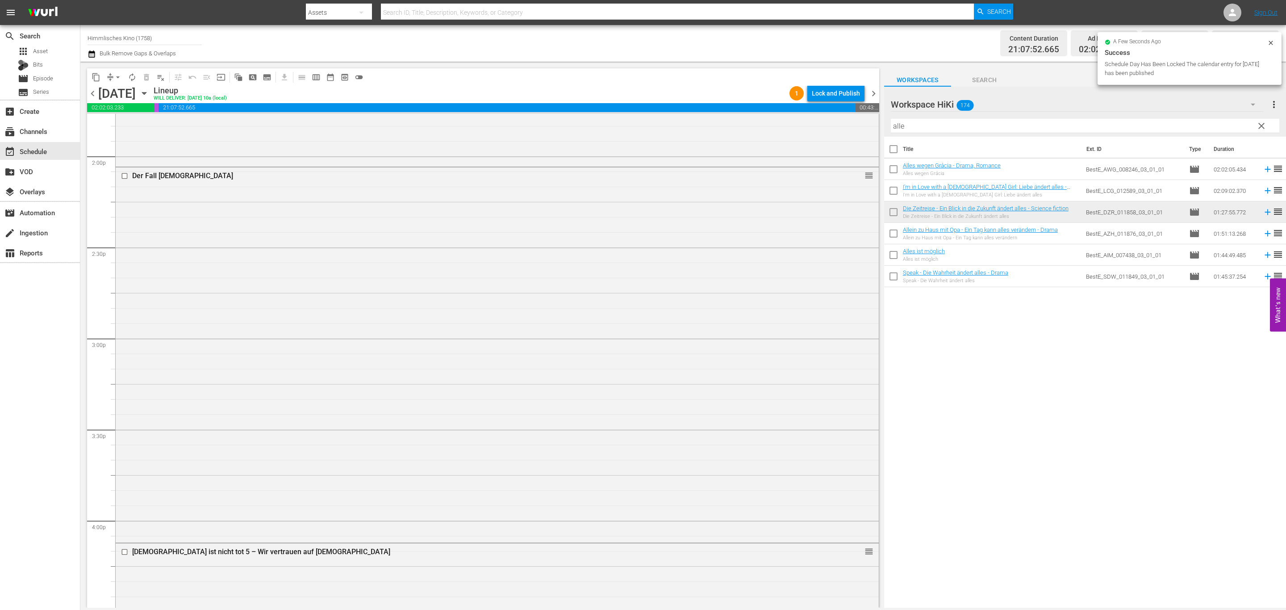
click at [845, 94] on div "Lock and Publish" at bounding box center [836, 93] width 48 height 16
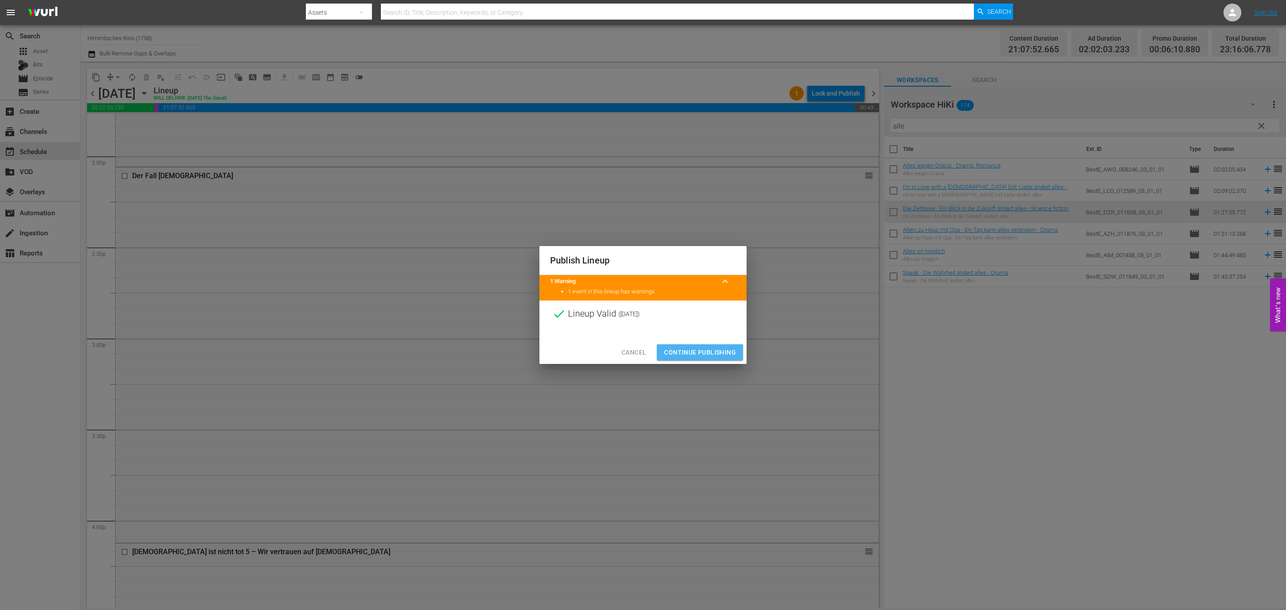
click at [724, 353] on span "Continue Publishing" at bounding box center [700, 352] width 72 height 11
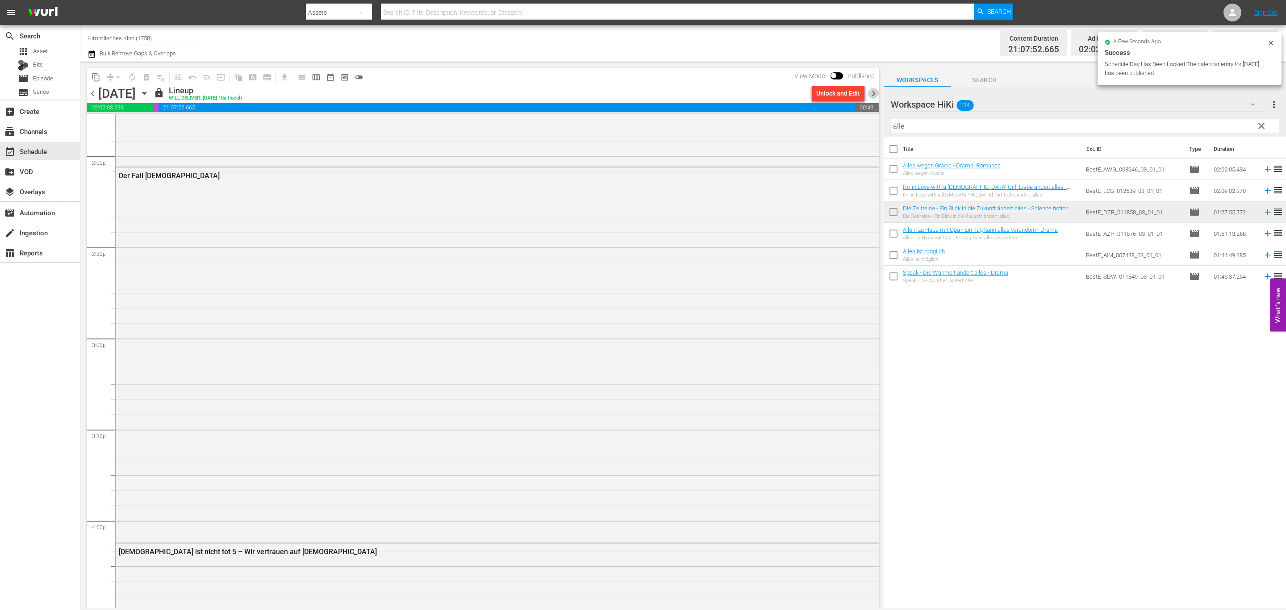
click at [874, 91] on span "chevron_right" at bounding box center [873, 93] width 11 height 11
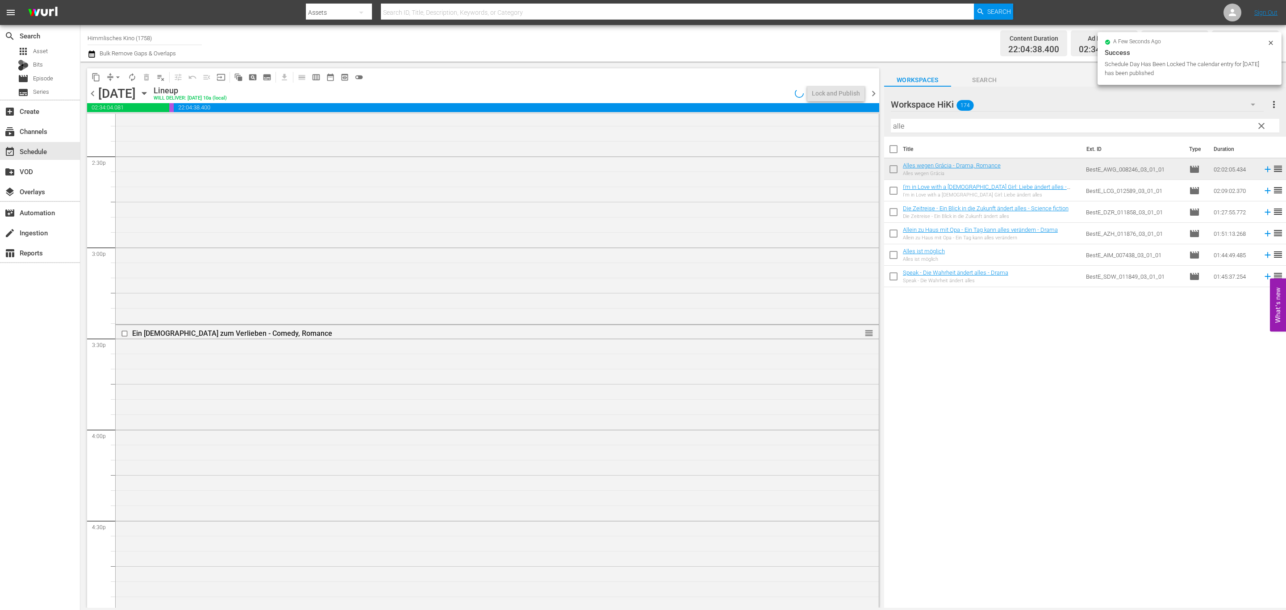
scroll to position [2553, 0]
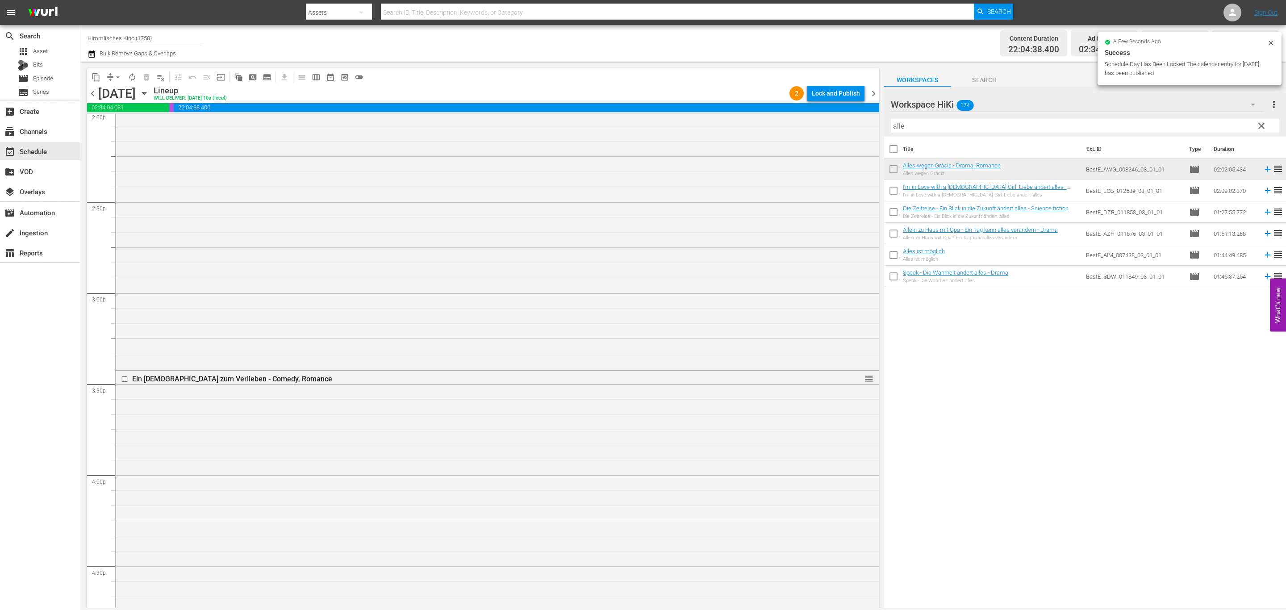
click at [848, 94] on div "Lock and Publish" at bounding box center [836, 93] width 48 height 16
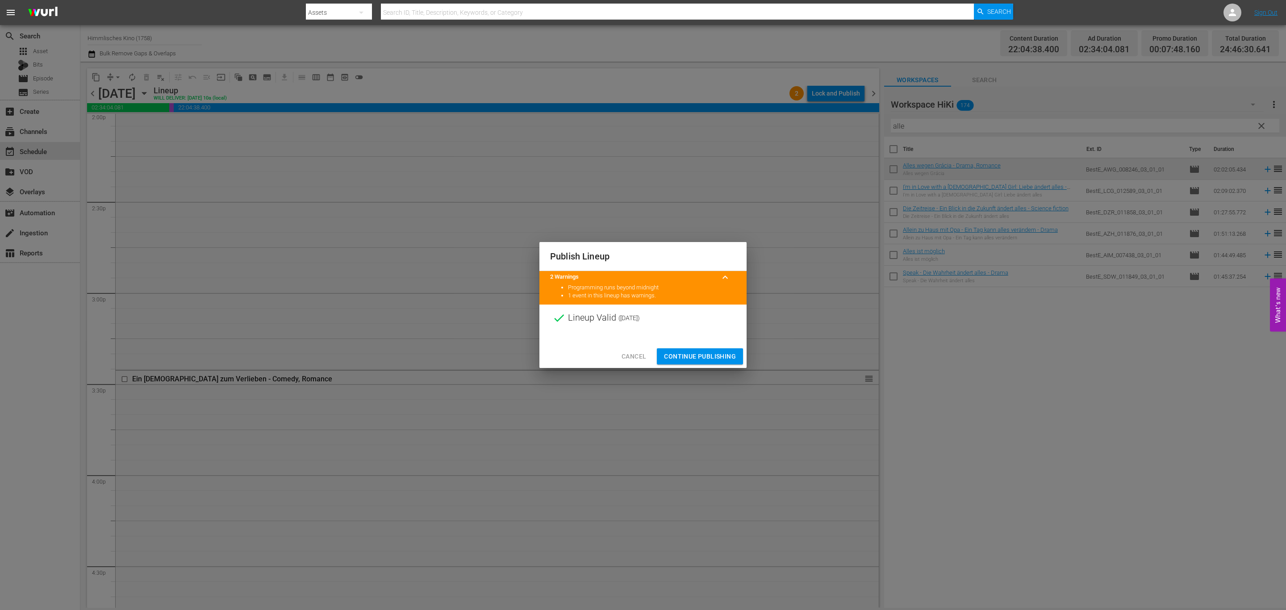
click at [720, 358] on span "Continue Publishing" at bounding box center [700, 356] width 72 height 11
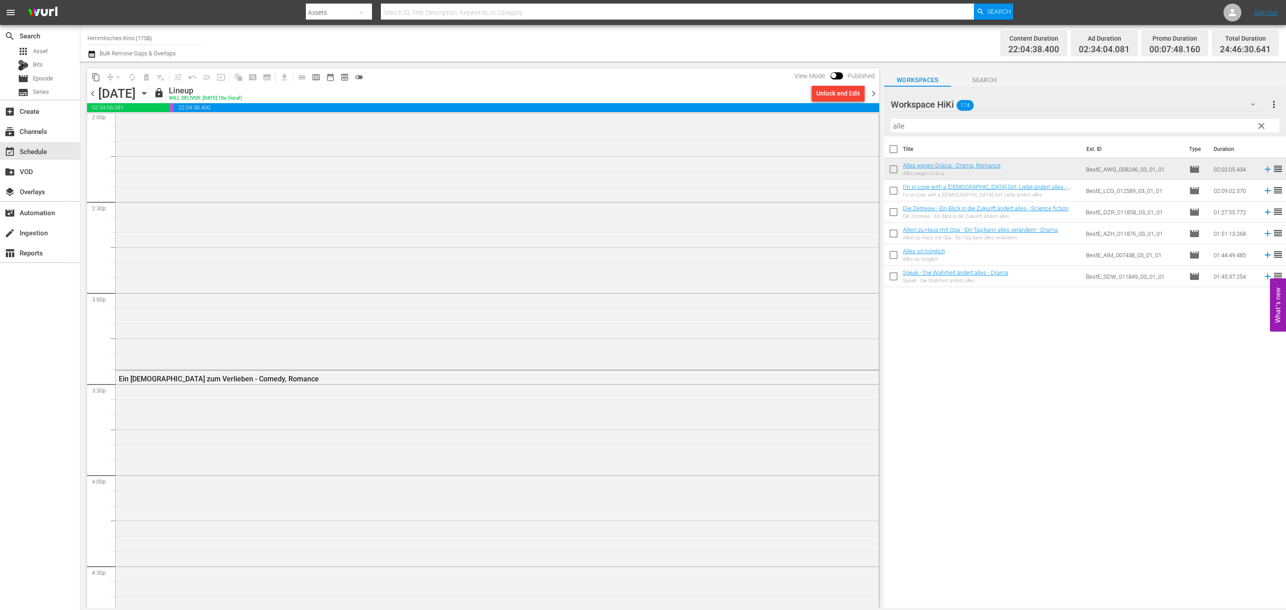
click at [871, 90] on span "chevron_right" at bounding box center [873, 93] width 11 height 11
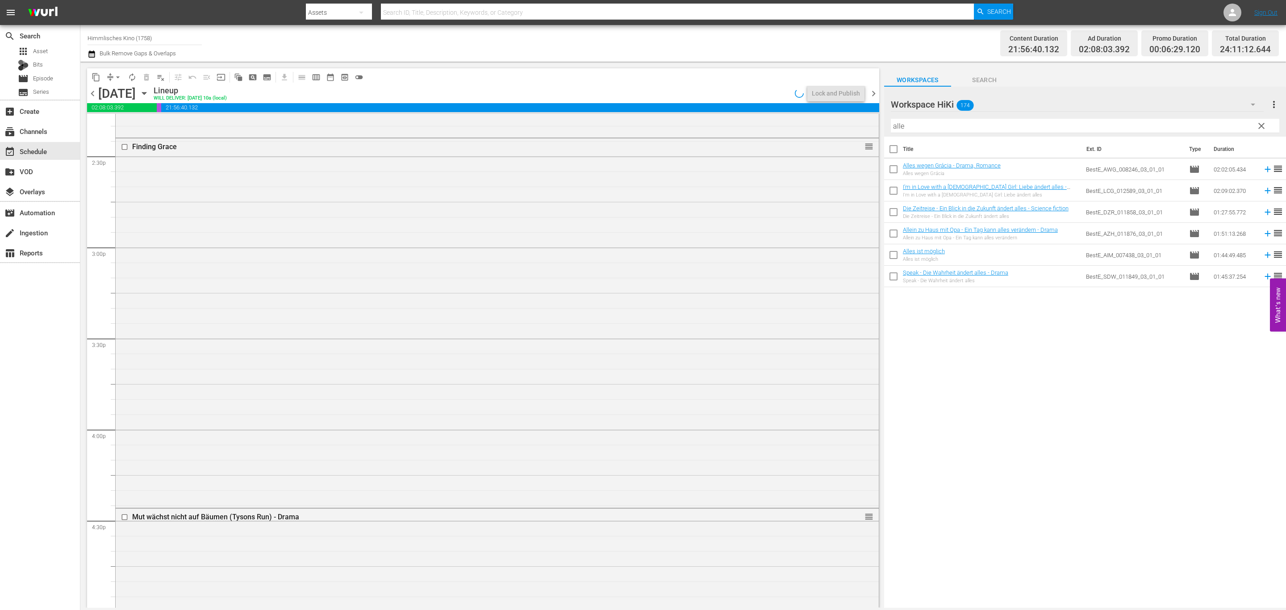
scroll to position [2539, 0]
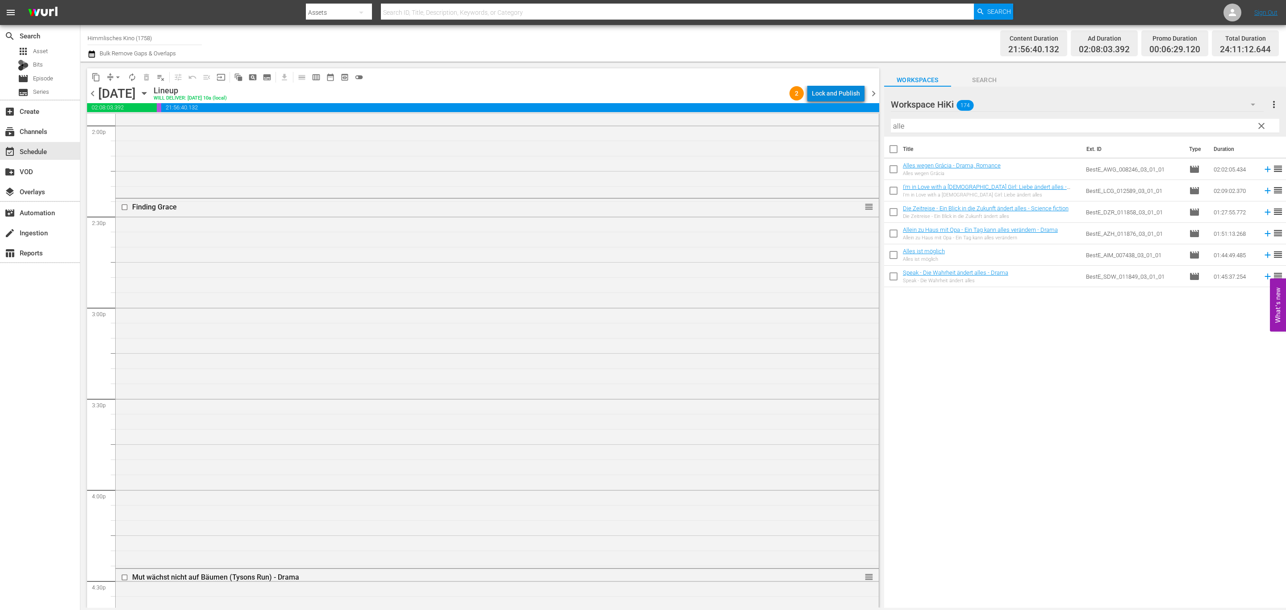
click at [850, 93] on div "Lock and Publish" at bounding box center [836, 93] width 48 height 16
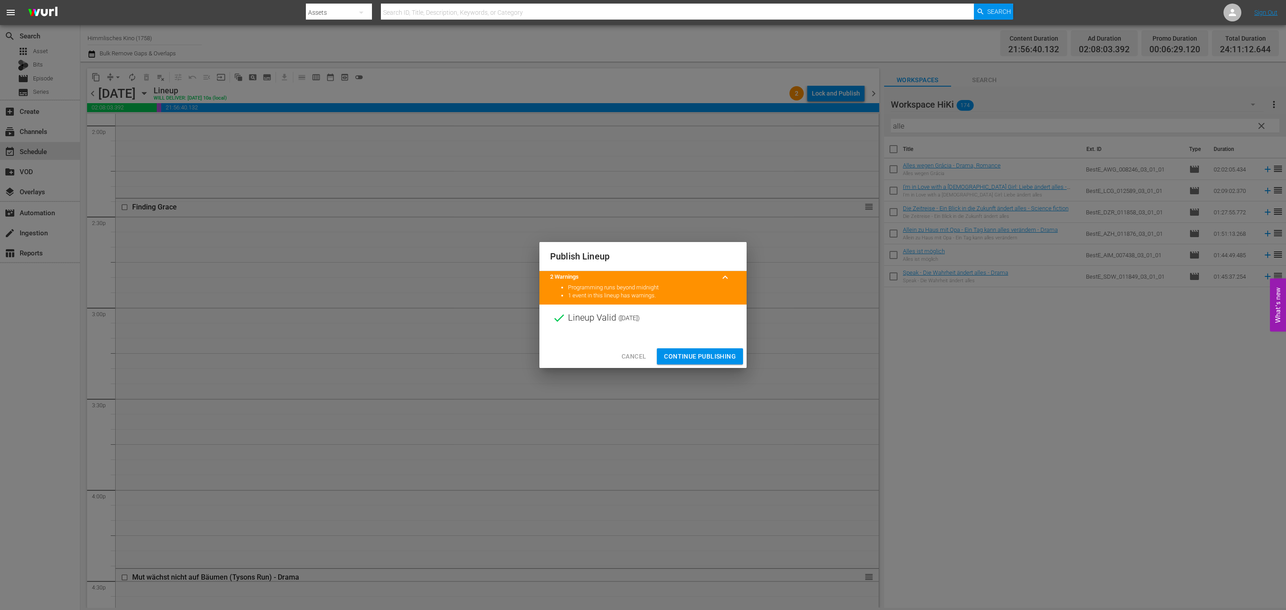
click at [722, 351] on span "Continue Publishing" at bounding box center [700, 356] width 72 height 11
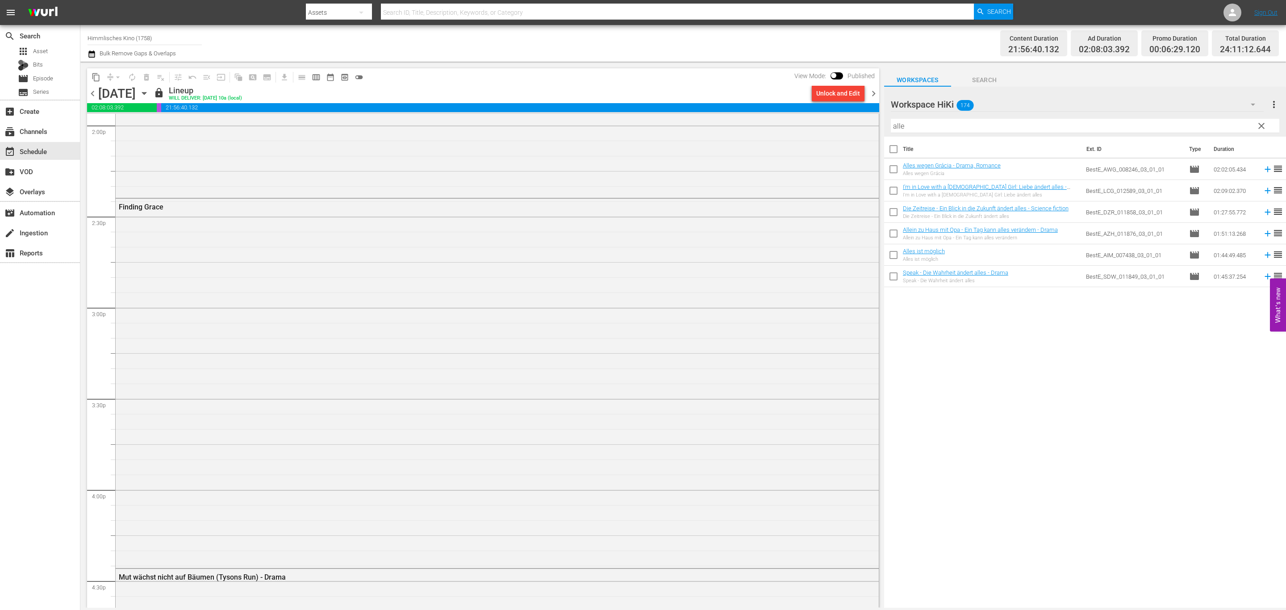
click at [876, 93] on span "chevron_right" at bounding box center [873, 93] width 11 height 11
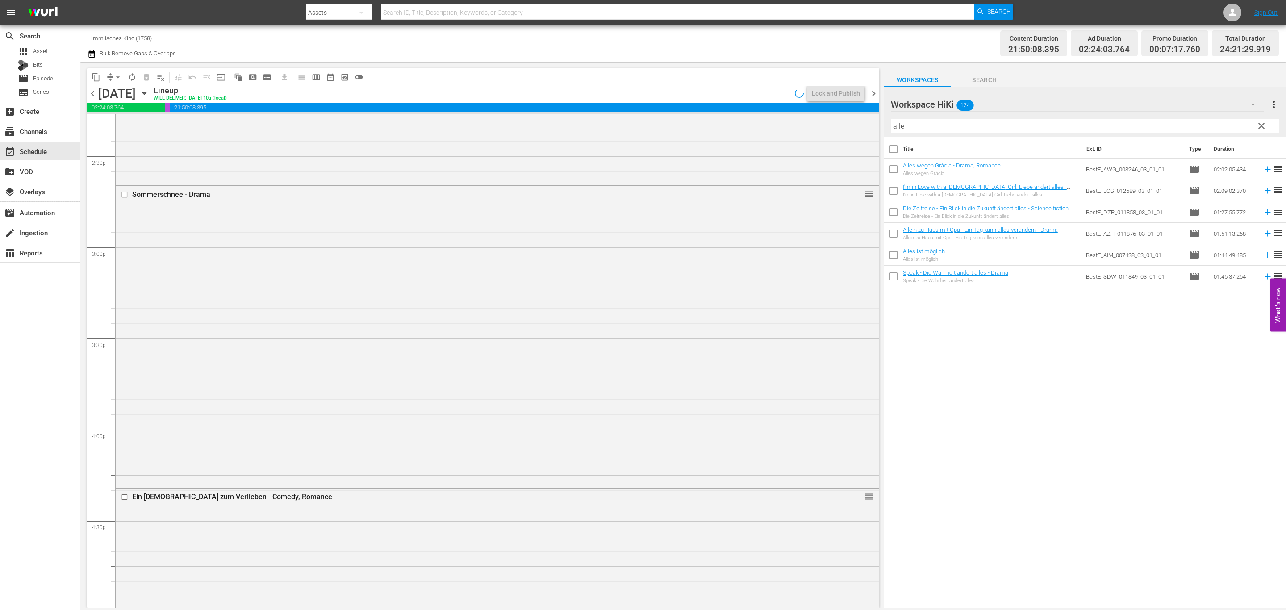
scroll to position [2539, 0]
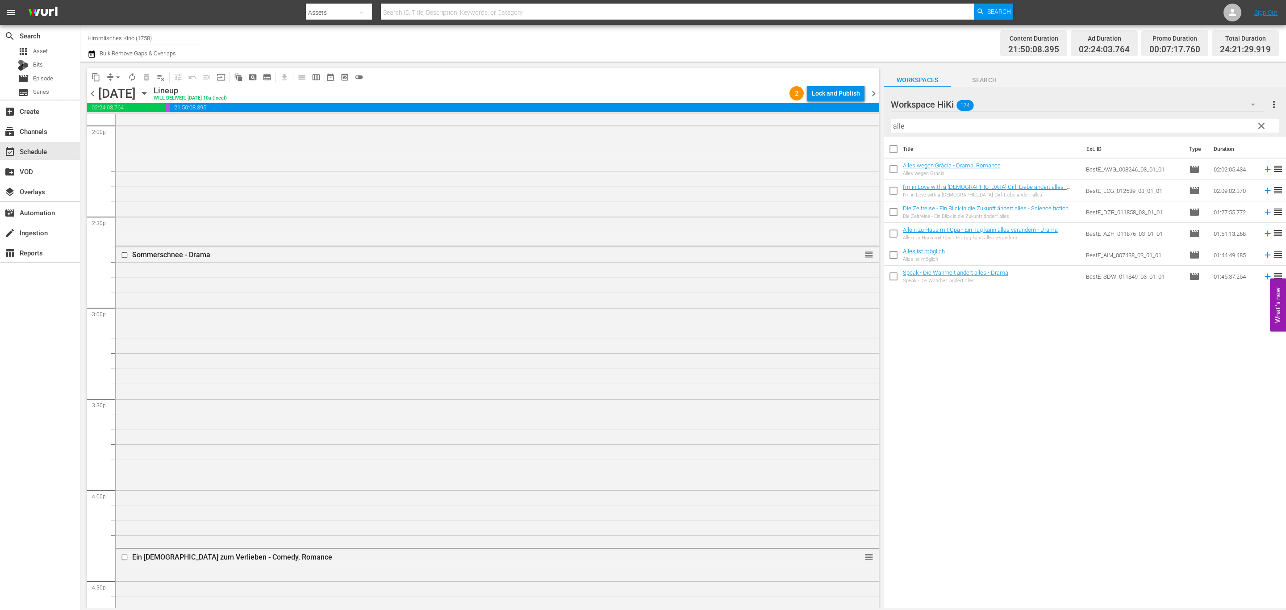
click at [844, 93] on div "Lock and Publish" at bounding box center [836, 93] width 48 height 16
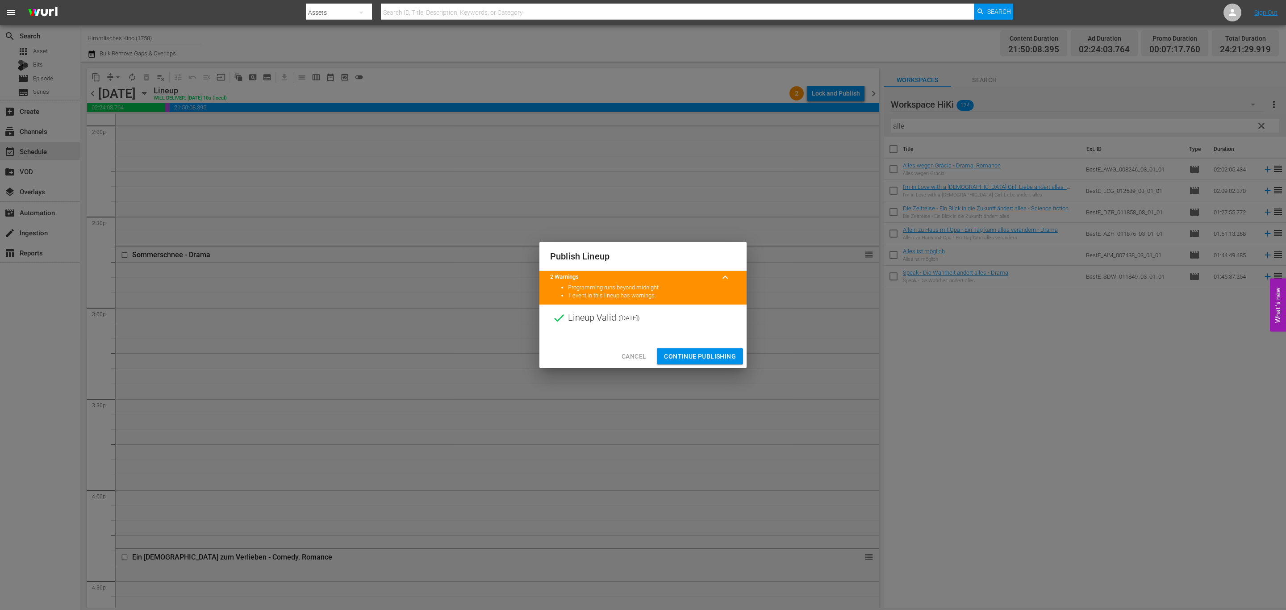
click at [715, 350] on button "Continue Publishing" at bounding box center [700, 356] width 86 height 17
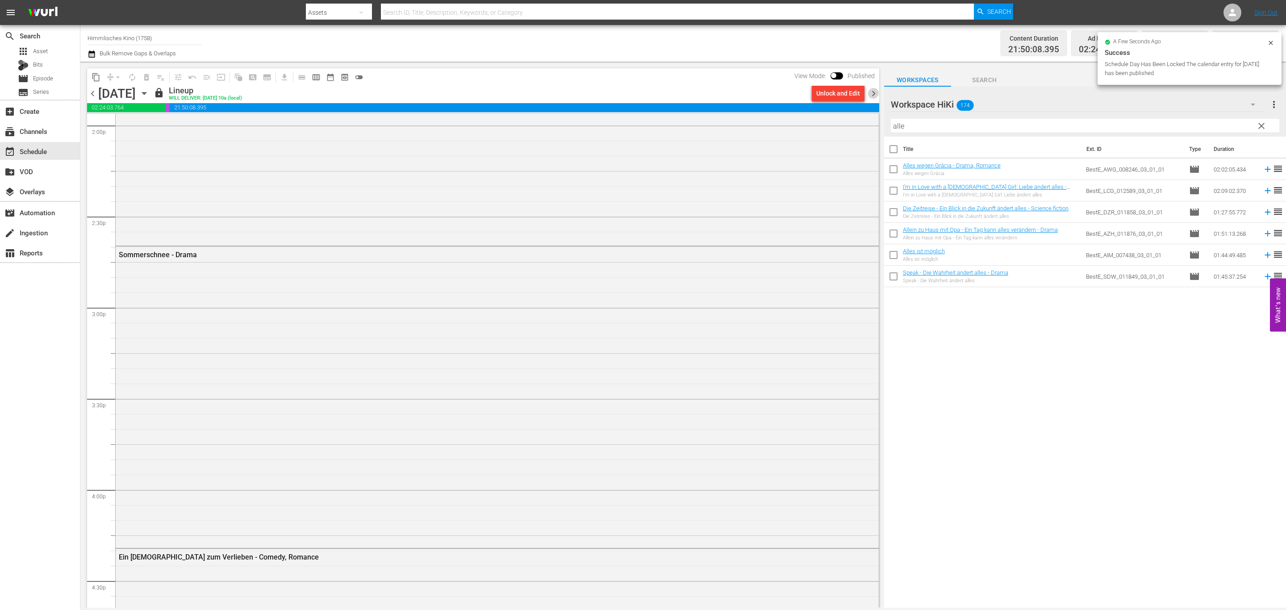
click at [876, 91] on span "chevron_right" at bounding box center [873, 93] width 11 height 11
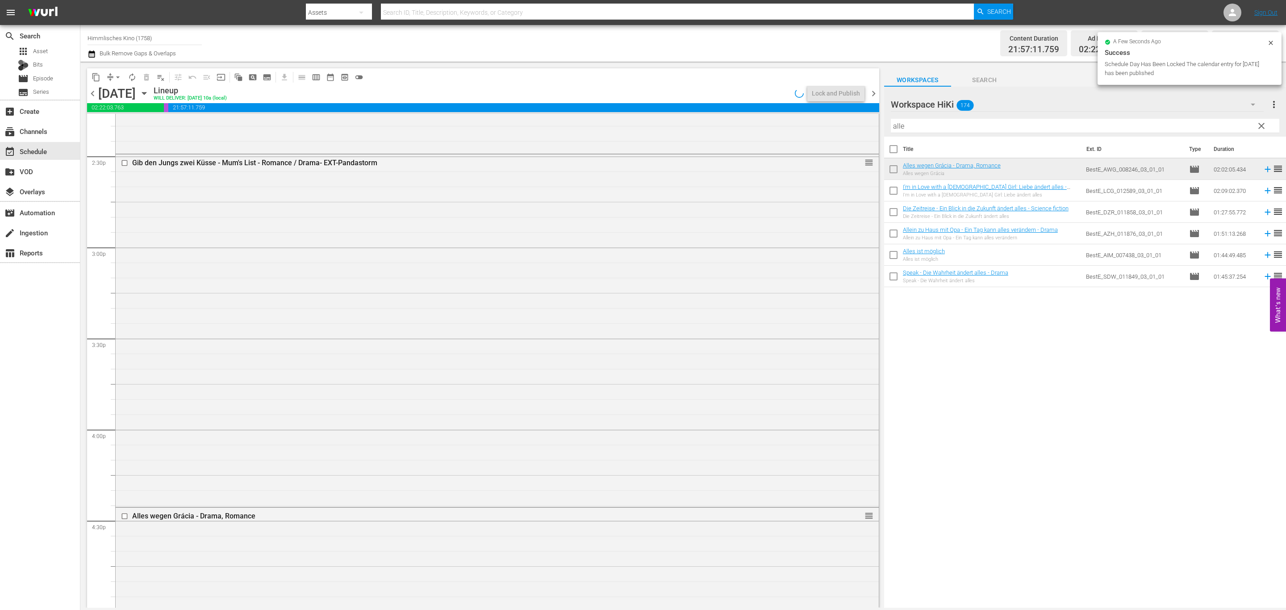
scroll to position [2553, 0]
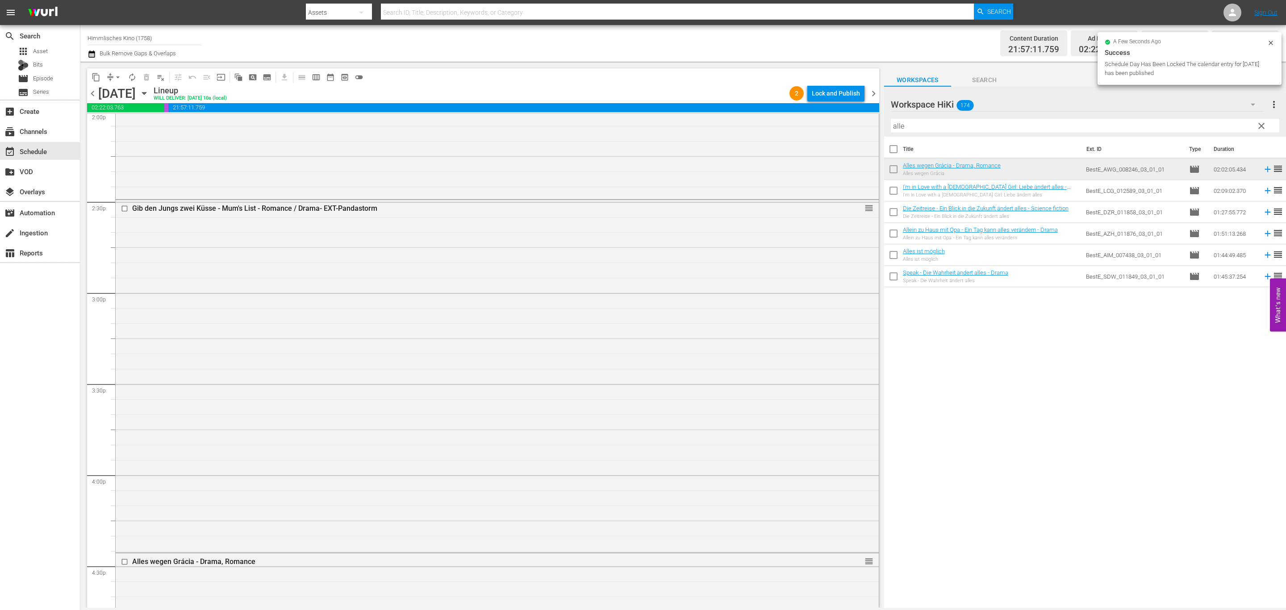
click at [851, 91] on div "Lock and Publish" at bounding box center [836, 93] width 48 height 16
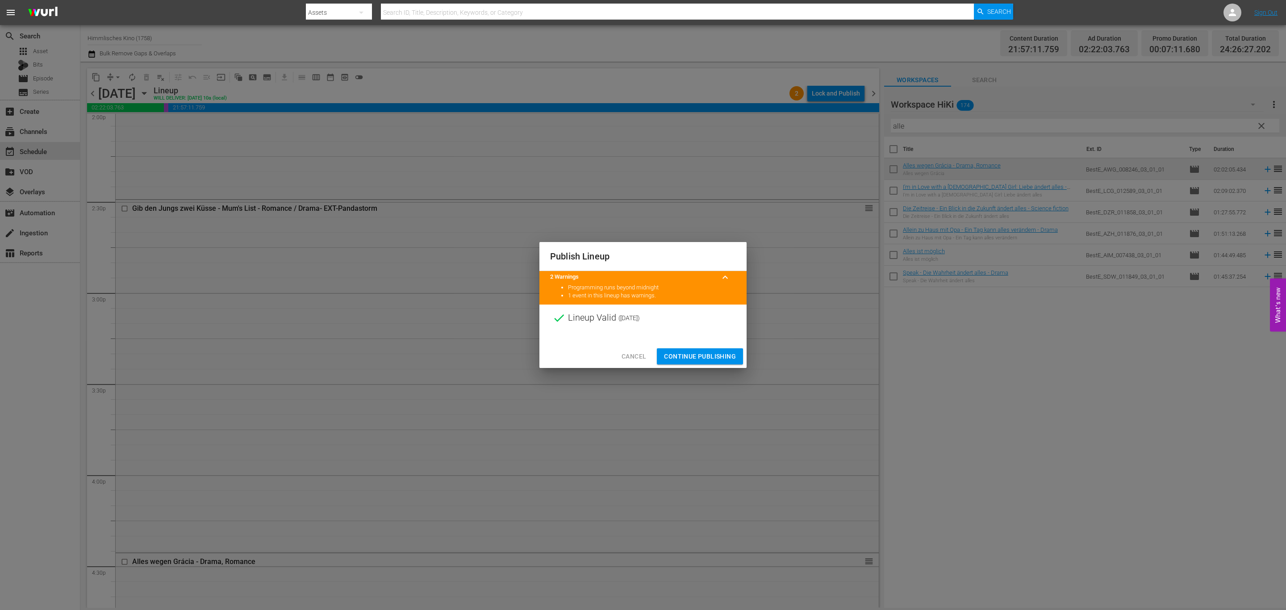
click at [722, 355] on span "Continue Publishing" at bounding box center [700, 356] width 72 height 11
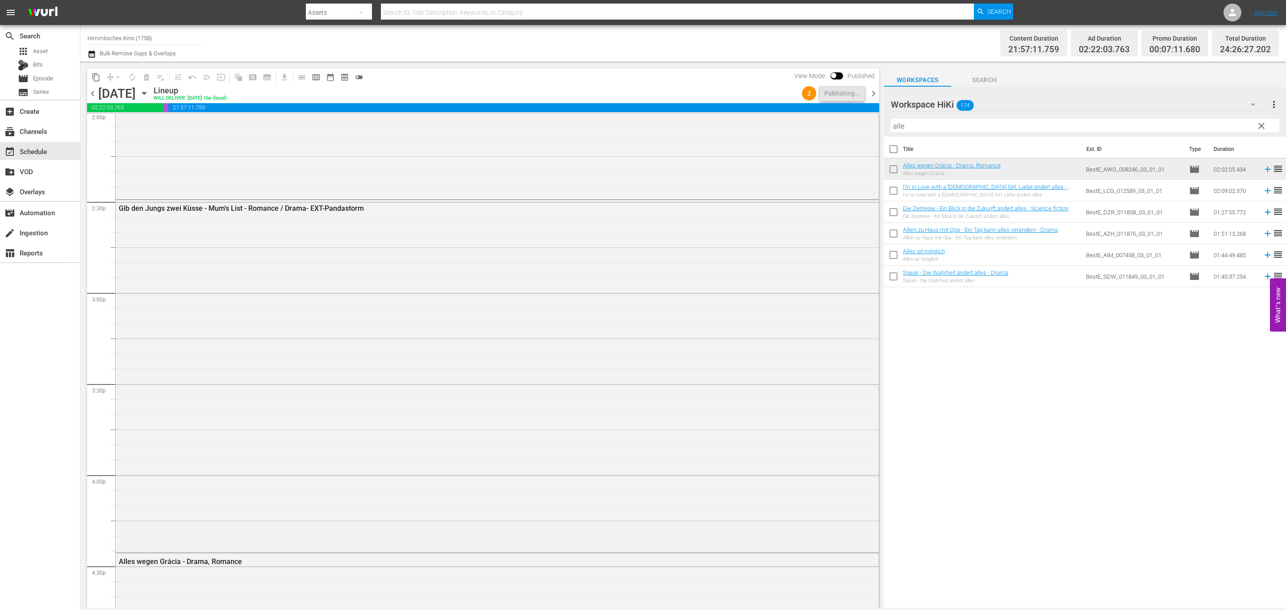
click at [871, 92] on span "chevron_right" at bounding box center [873, 93] width 11 height 11
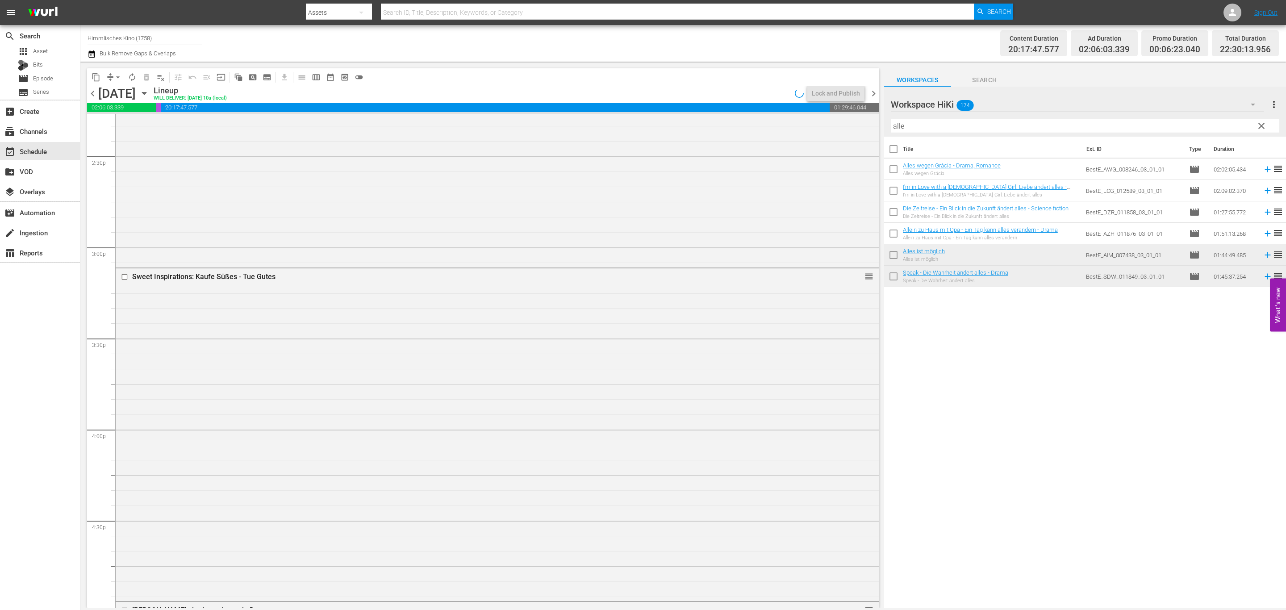
scroll to position [2493, 0]
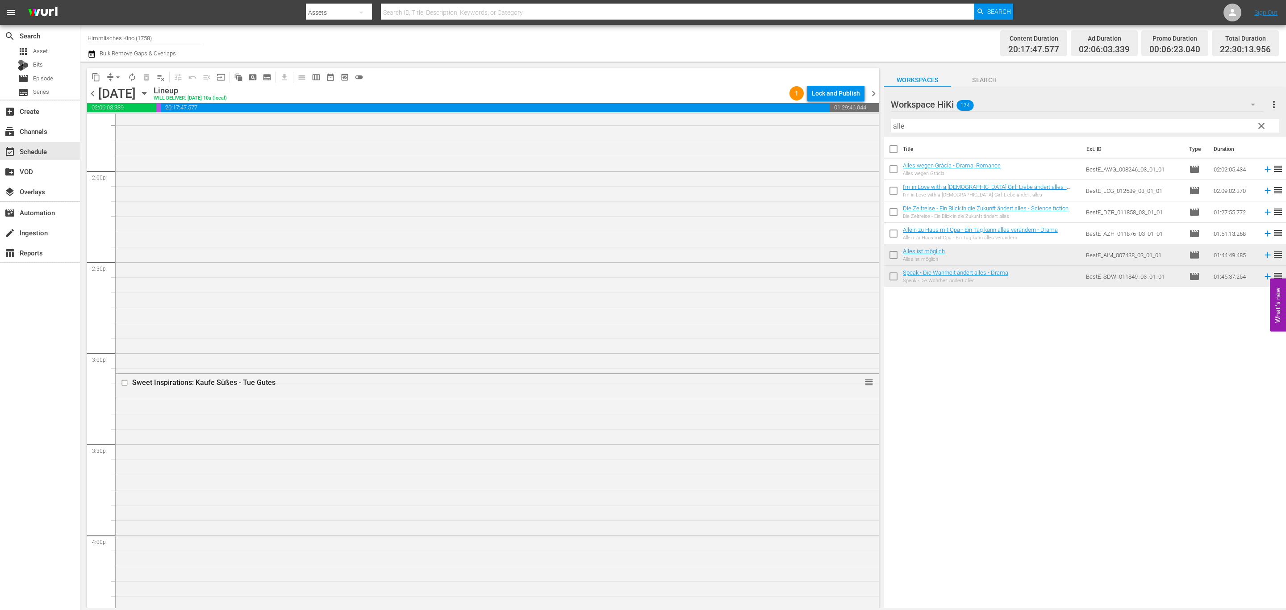
click at [856, 92] on div "Lock and Publish" at bounding box center [836, 93] width 48 height 16
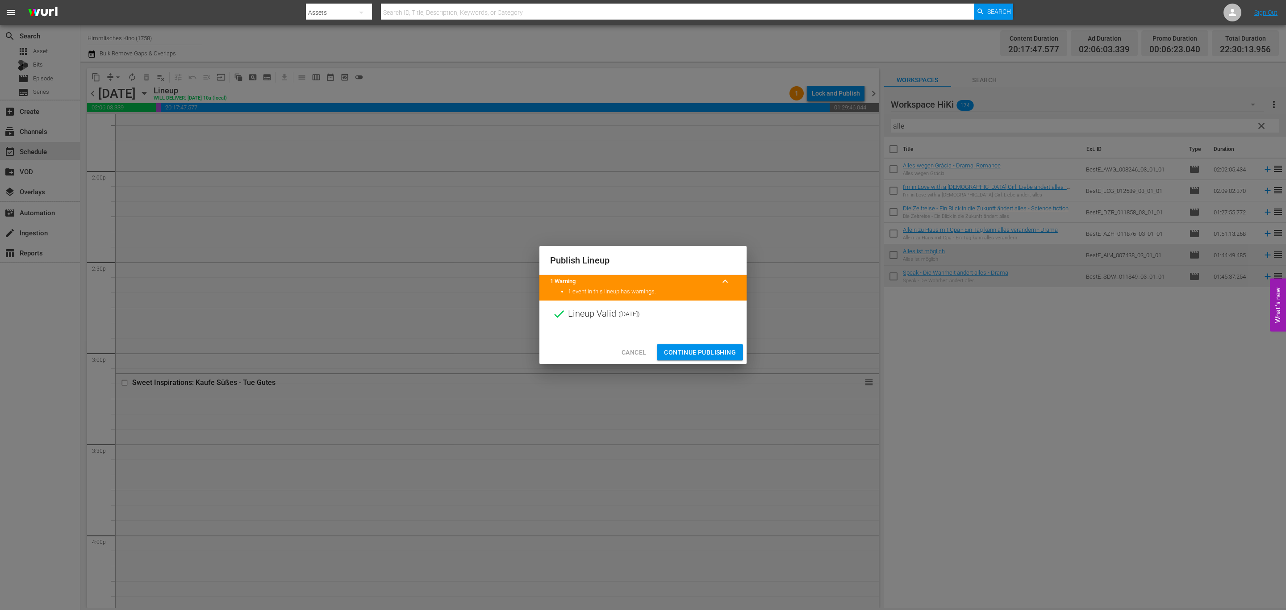
click at [714, 351] on span "Continue Publishing" at bounding box center [700, 352] width 72 height 11
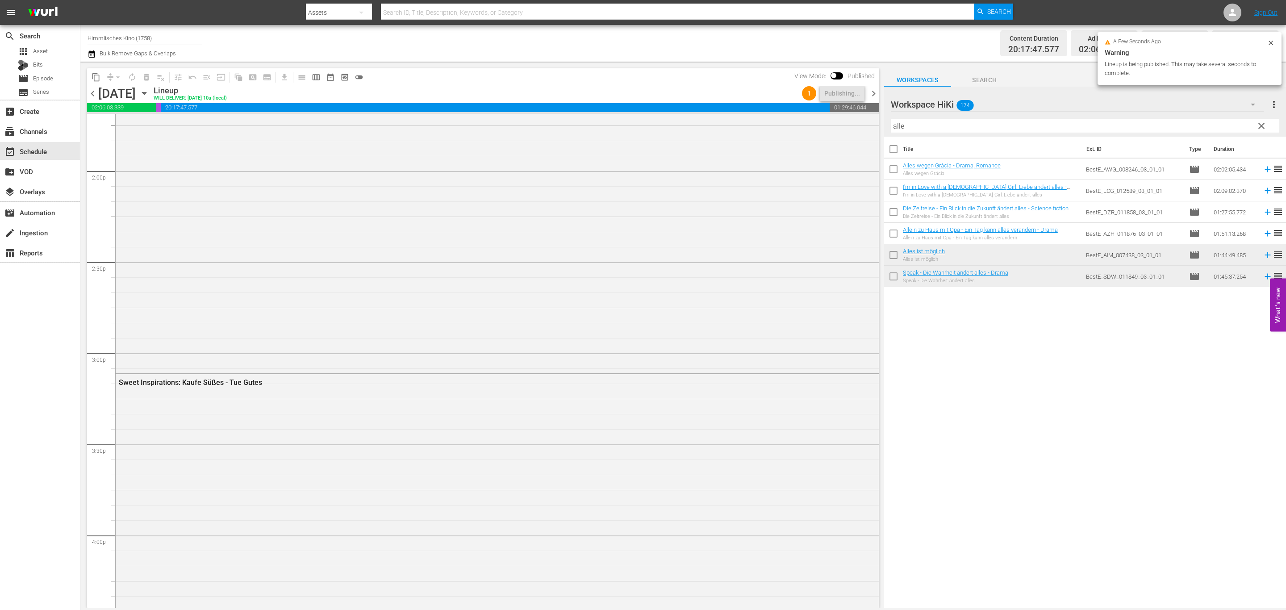
click at [874, 91] on span "chevron_right" at bounding box center [873, 93] width 11 height 11
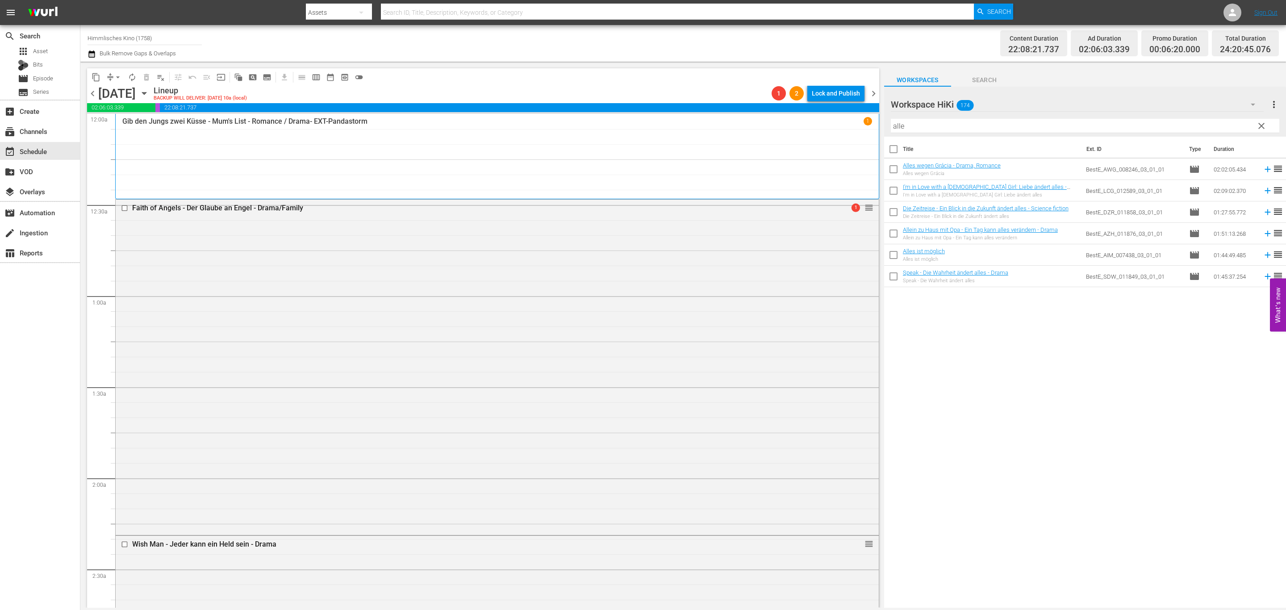
click at [816, 92] on div "Lock and Publish" at bounding box center [836, 93] width 48 height 16
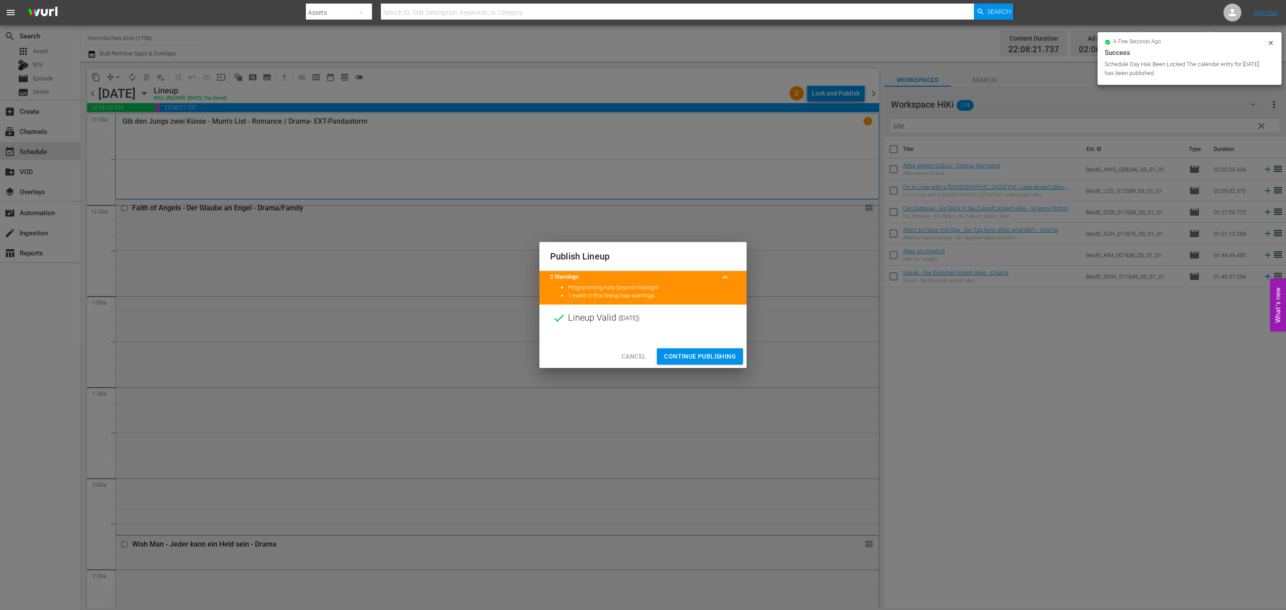
click at [713, 351] on span "Continue Publishing" at bounding box center [700, 356] width 72 height 11
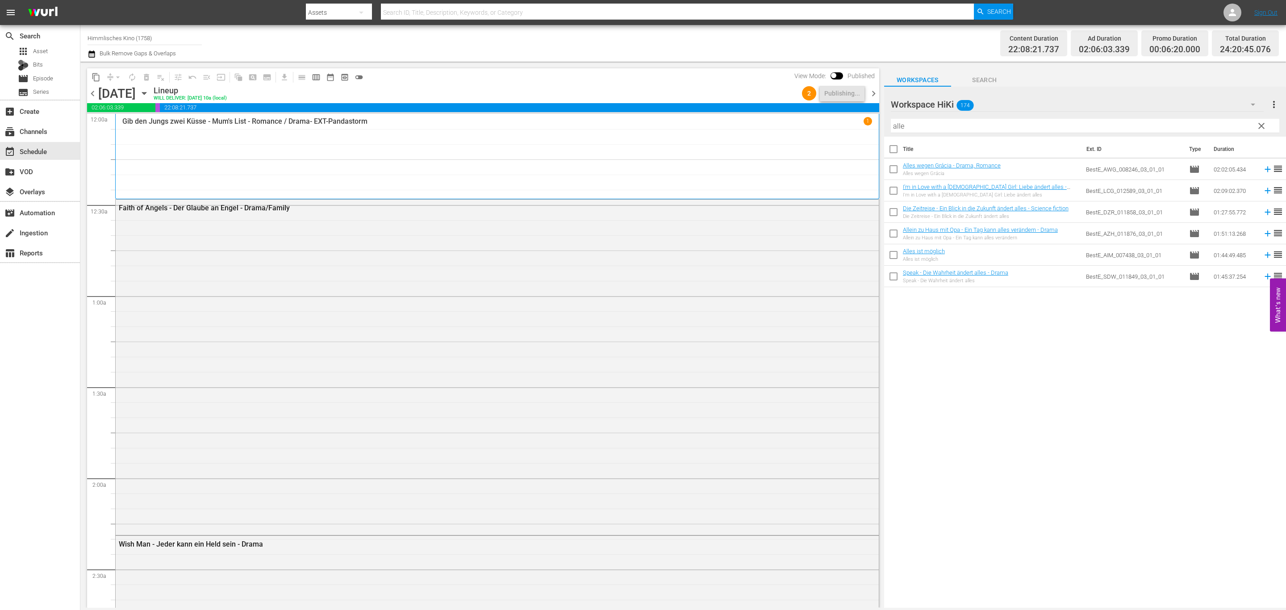
click at [95, 92] on span "chevron_left" at bounding box center [92, 93] width 11 height 11
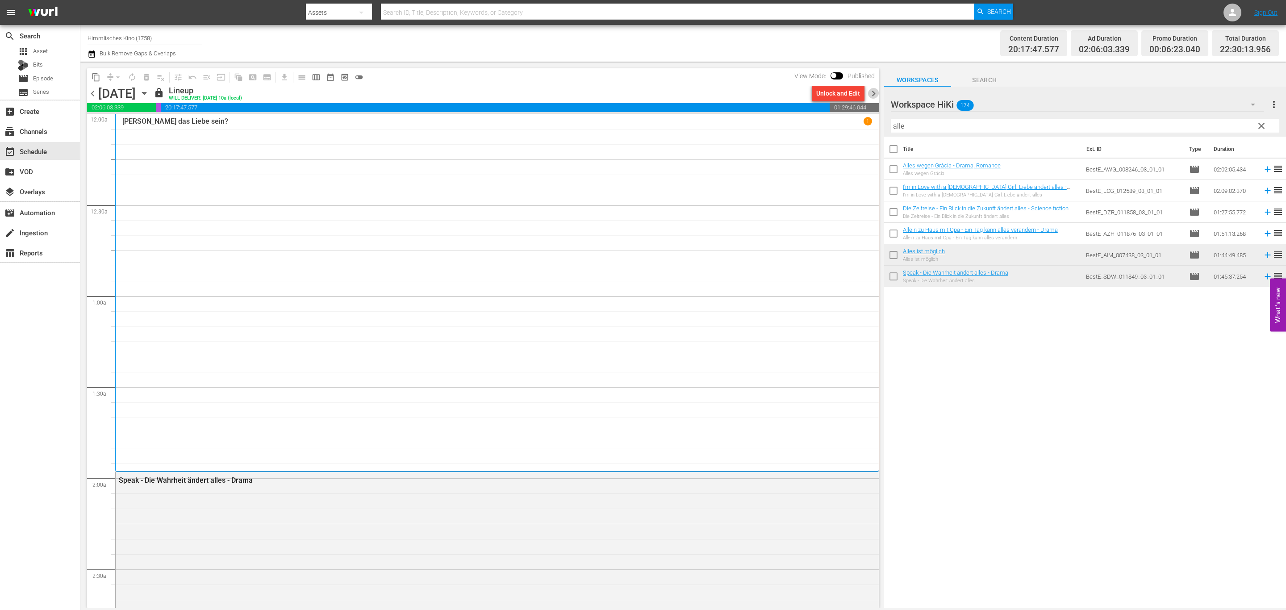
click at [875, 90] on span "chevron_right" at bounding box center [873, 93] width 11 height 11
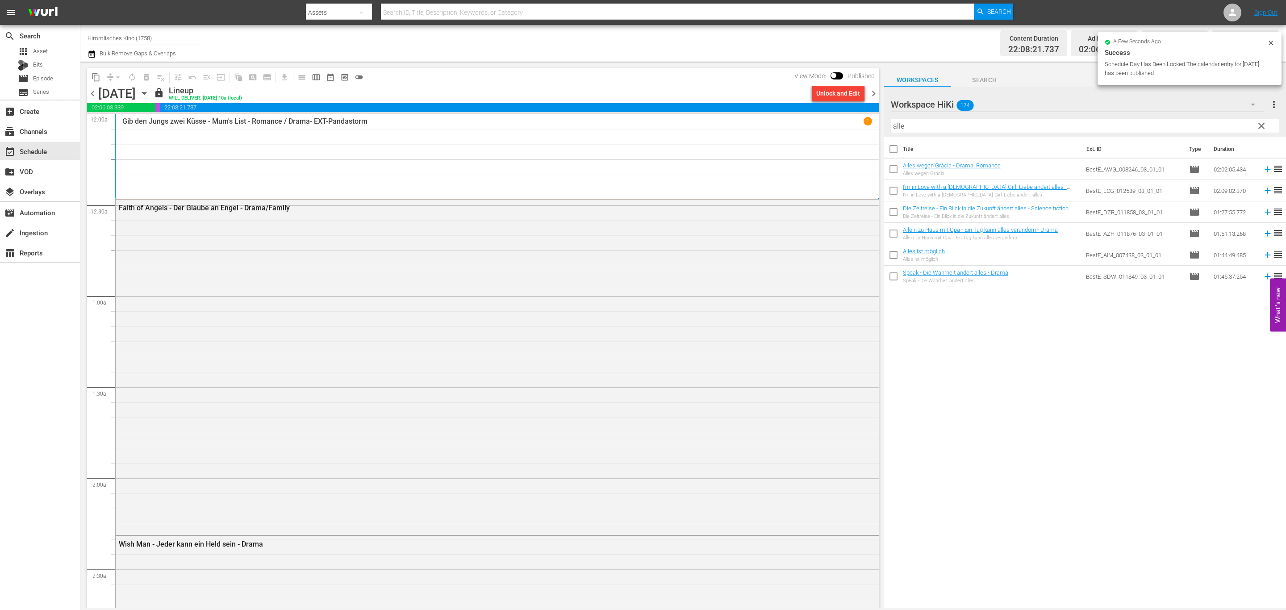
click at [875, 90] on span "chevron_right" at bounding box center [873, 93] width 11 height 11
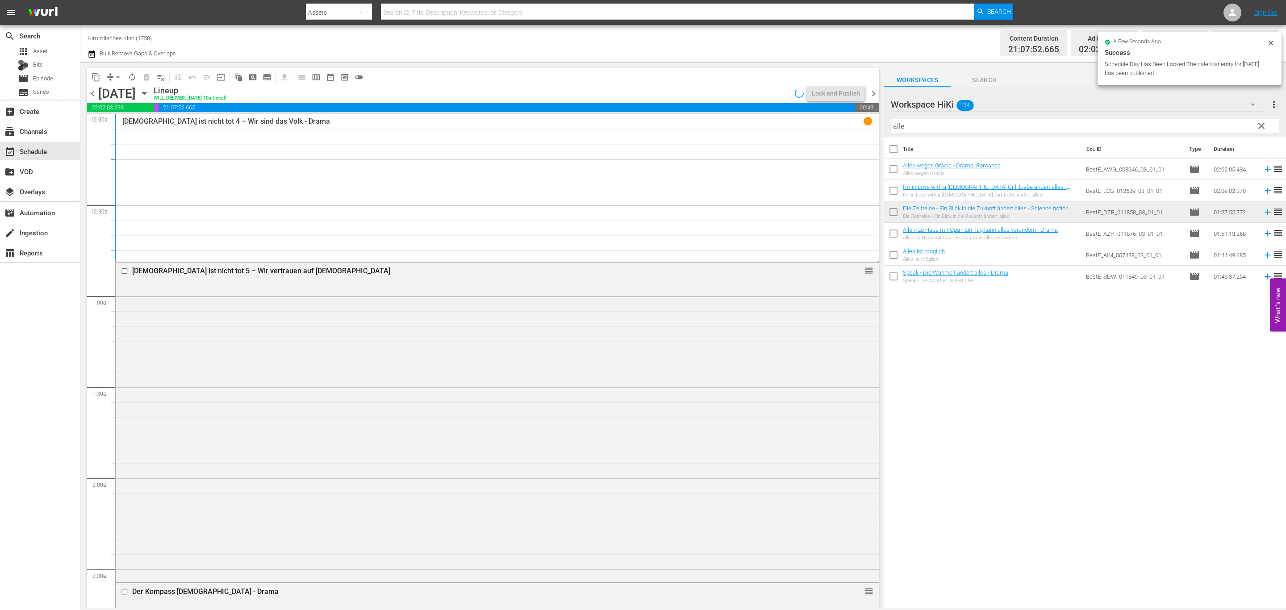
click at [855, 83] on div "content_copy compress arrow_drop_down autorenew_outlined delete_forever_outline…" at bounding box center [483, 76] width 792 height 17
click at [852, 86] on div "Lock and Publish" at bounding box center [836, 93] width 48 height 16
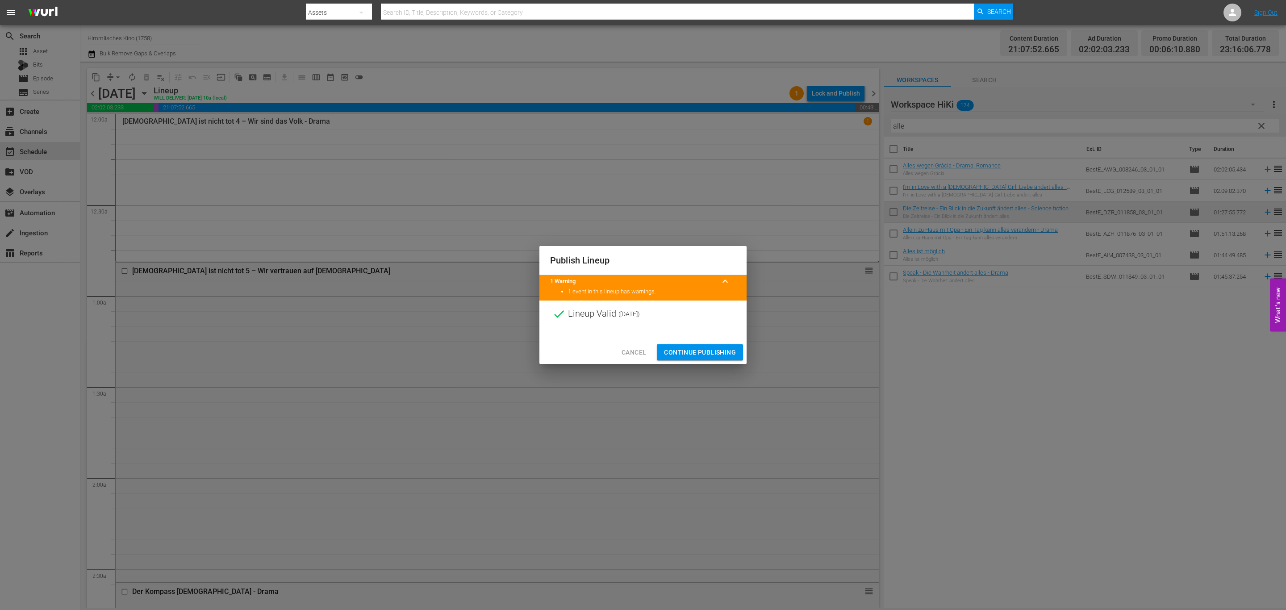
click at [719, 350] on span "Continue Publishing" at bounding box center [700, 352] width 72 height 11
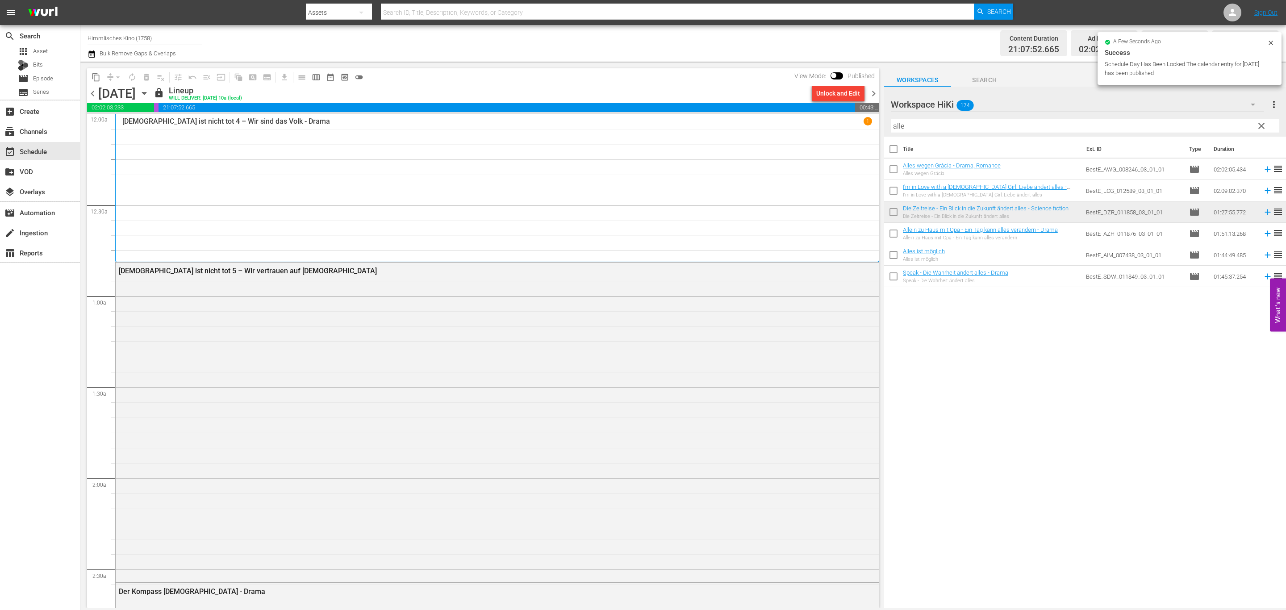
click at [870, 97] on span "chevron_right" at bounding box center [873, 93] width 11 height 11
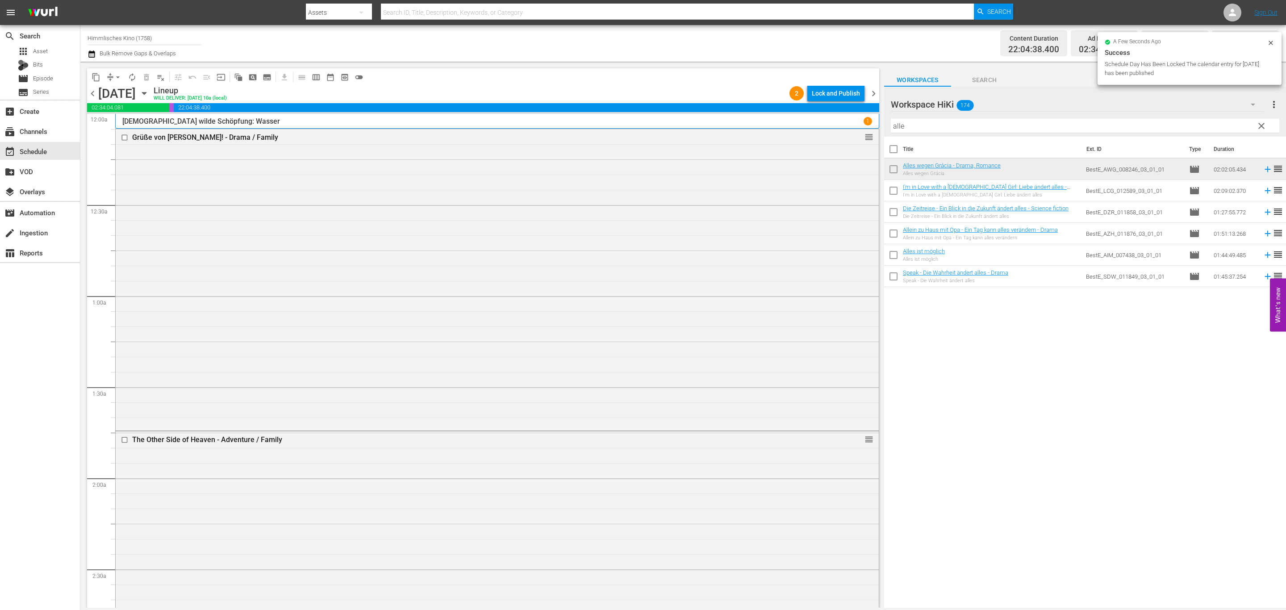
click at [845, 94] on div "Lock and Publish" at bounding box center [836, 93] width 48 height 16
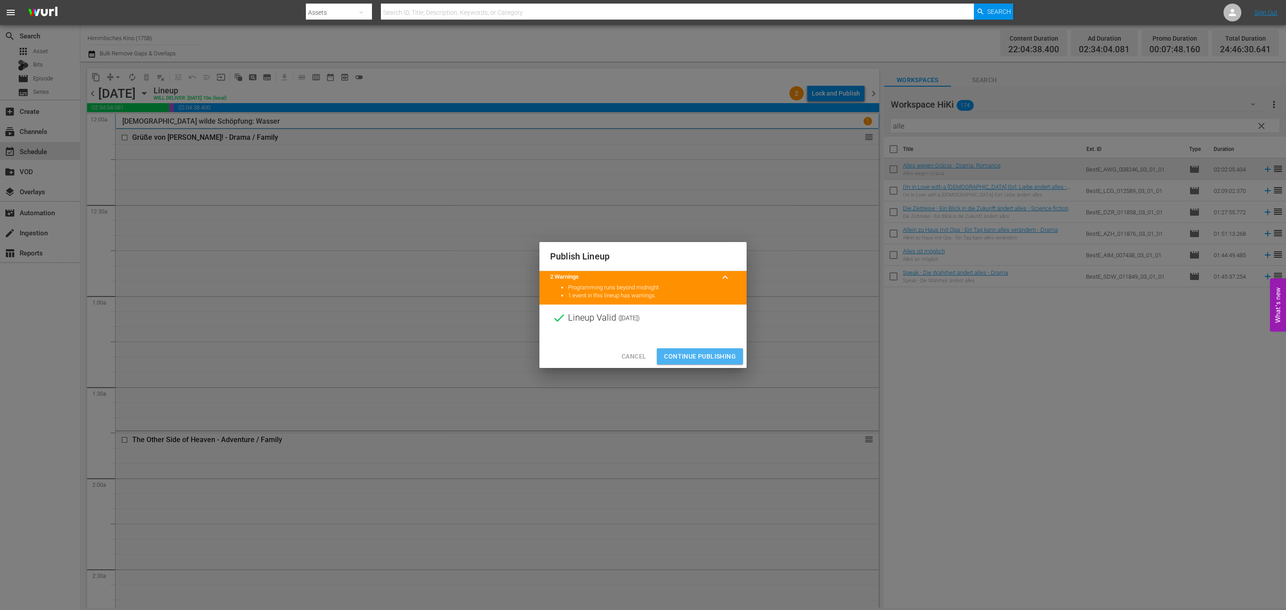
click at [717, 349] on button "Continue Publishing" at bounding box center [700, 356] width 86 height 17
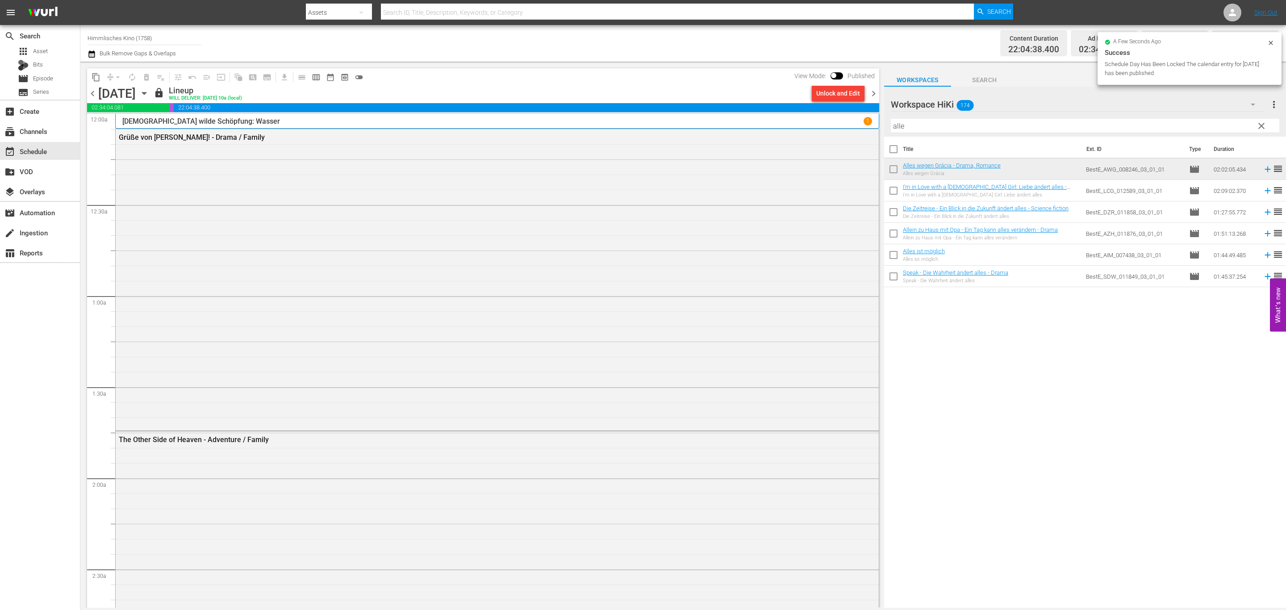
click at [875, 92] on span "chevron_right" at bounding box center [873, 93] width 11 height 11
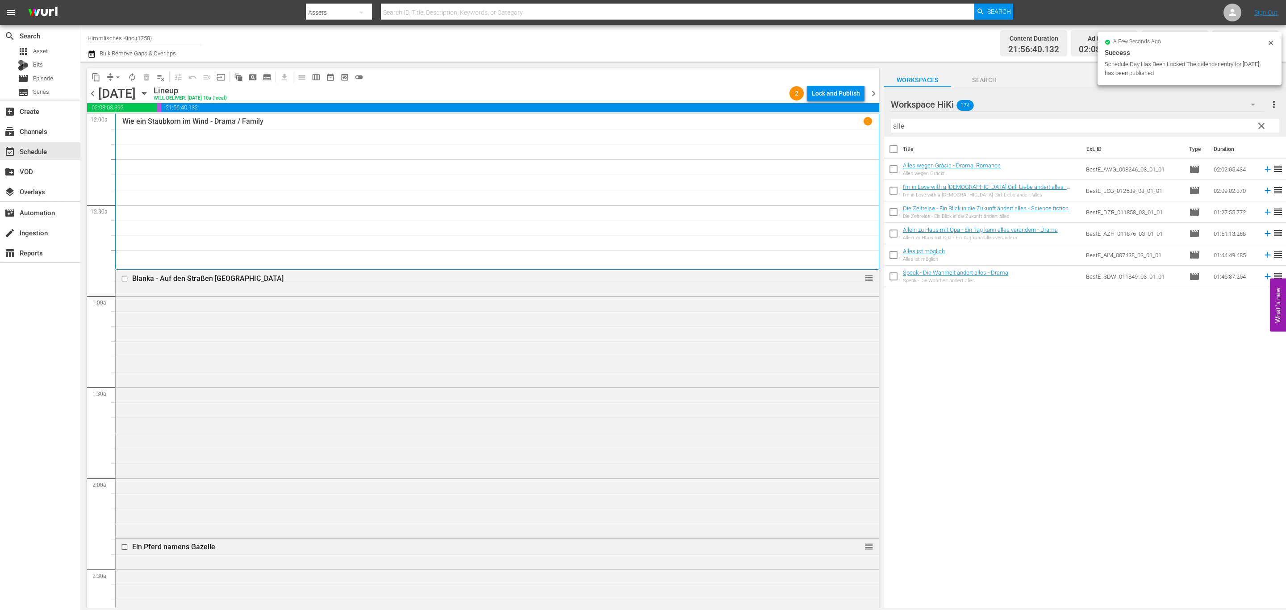
click at [844, 94] on div "Lock and Publish" at bounding box center [836, 93] width 48 height 16
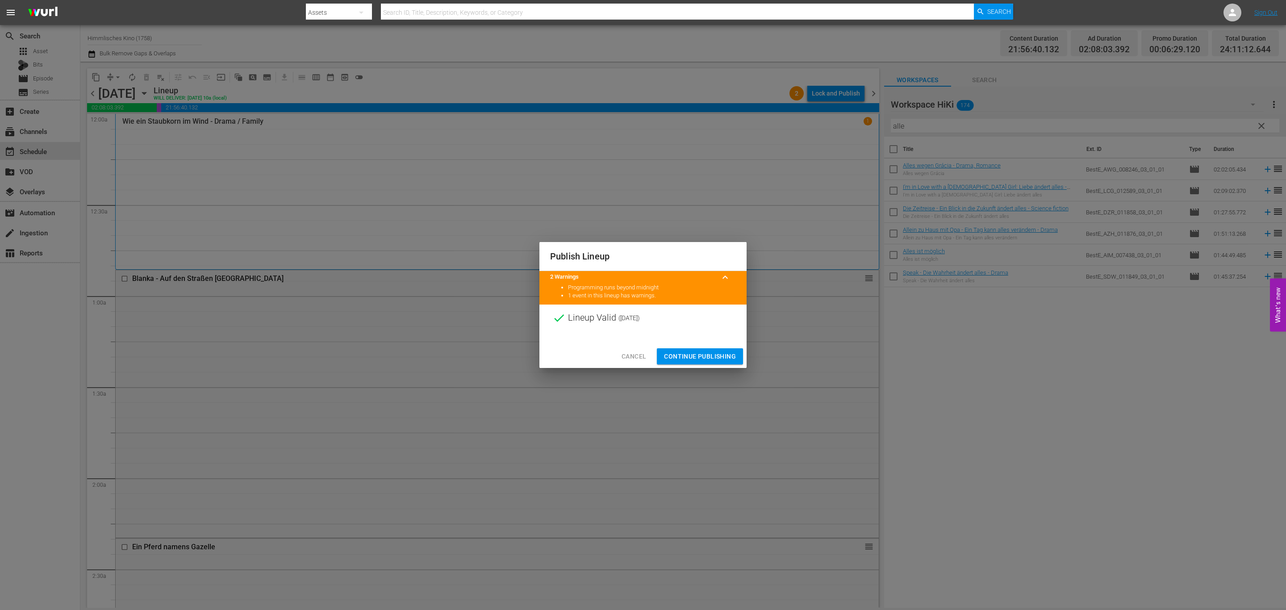
click at [722, 350] on button "Continue Publishing" at bounding box center [700, 356] width 86 height 17
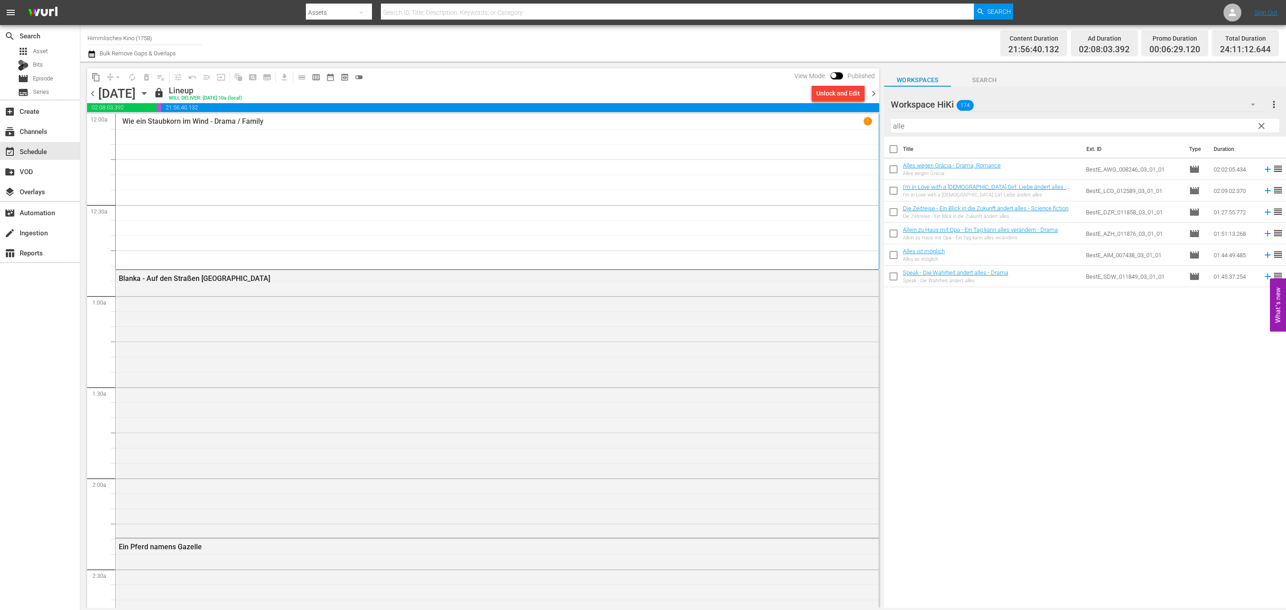
click at [871, 93] on span "chevron_right" at bounding box center [873, 93] width 11 height 11
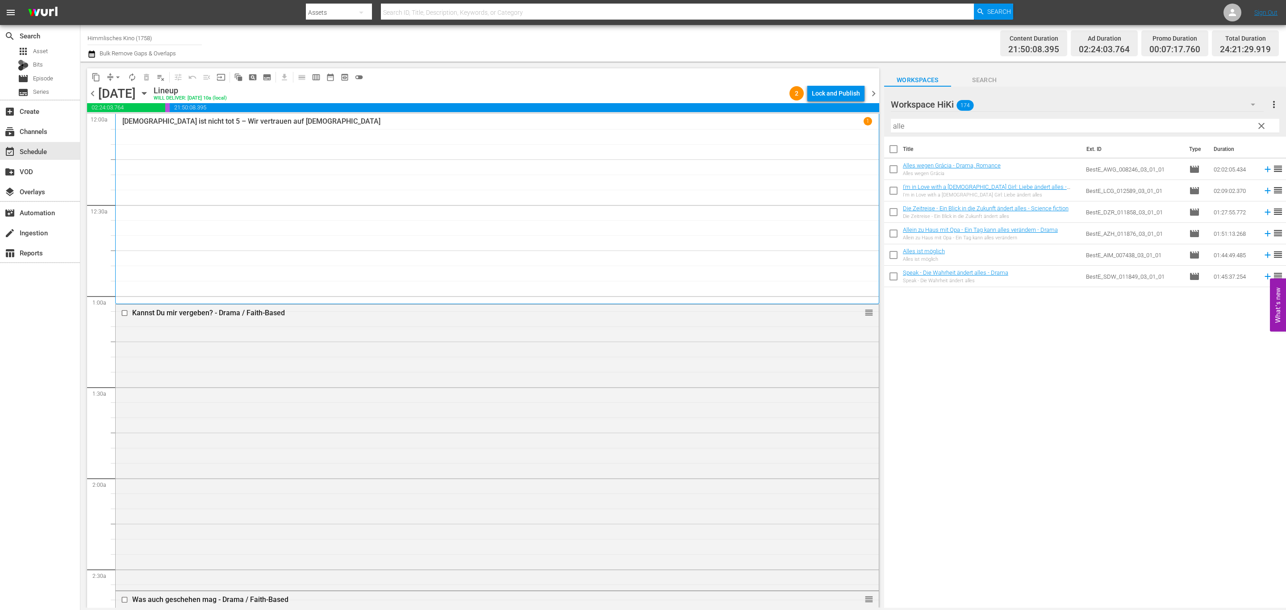
click at [852, 93] on div "Lock and Publish" at bounding box center [836, 93] width 48 height 16
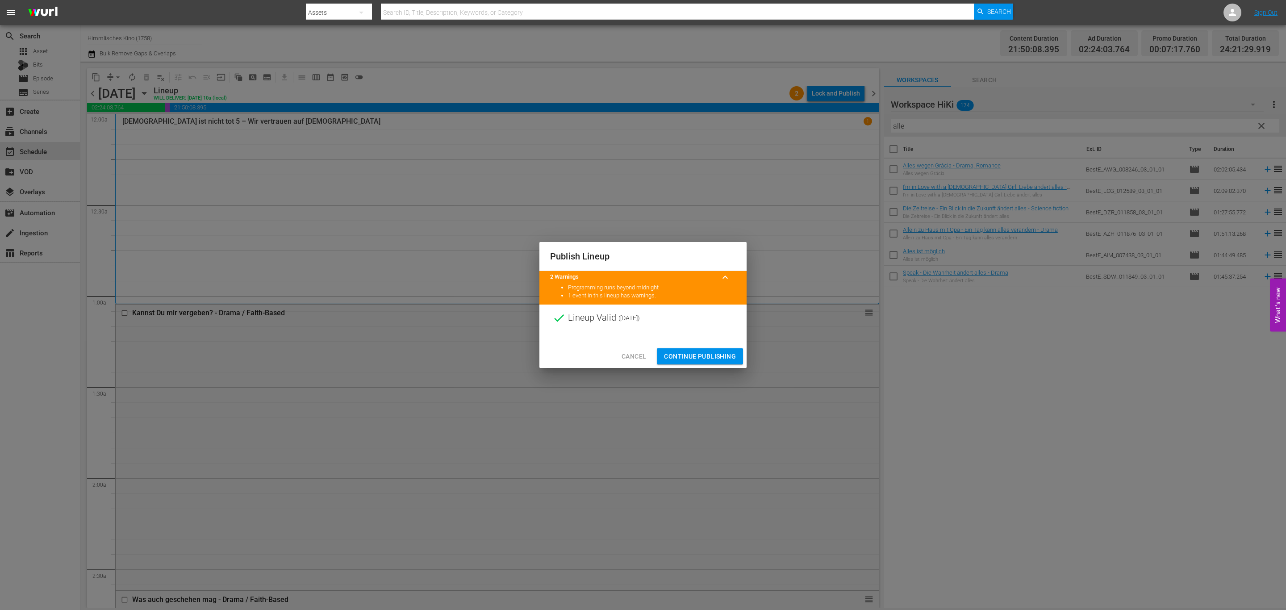
click at [737, 355] on button "Continue Publishing" at bounding box center [700, 356] width 86 height 17
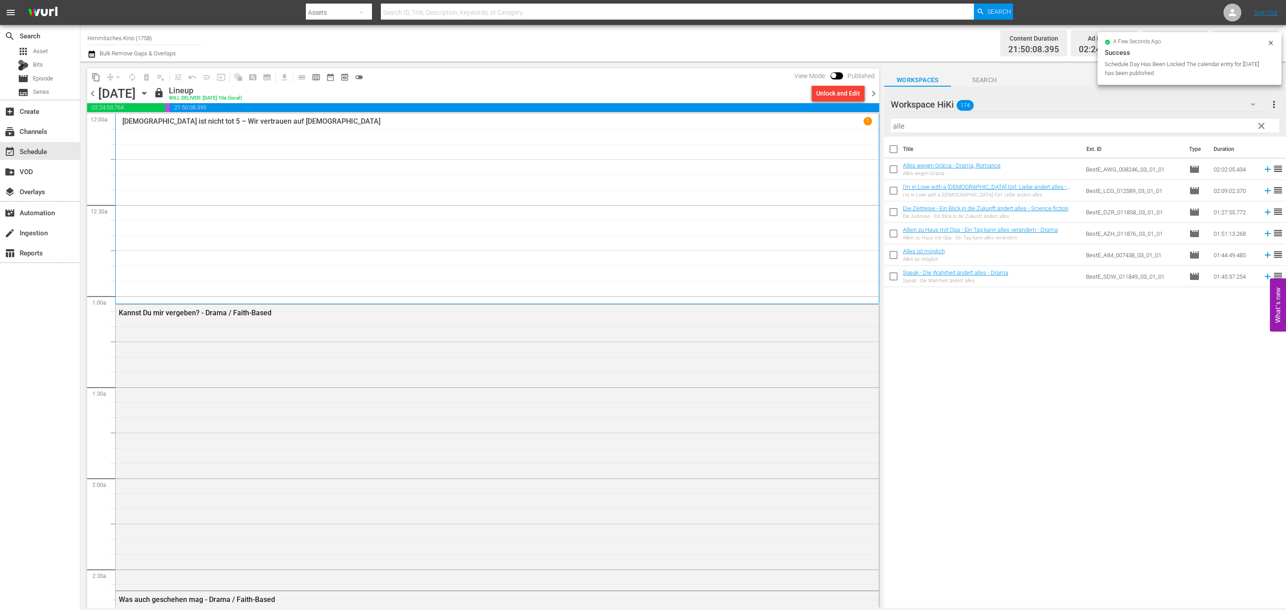
click at [871, 92] on span "chevron_right" at bounding box center [873, 93] width 11 height 11
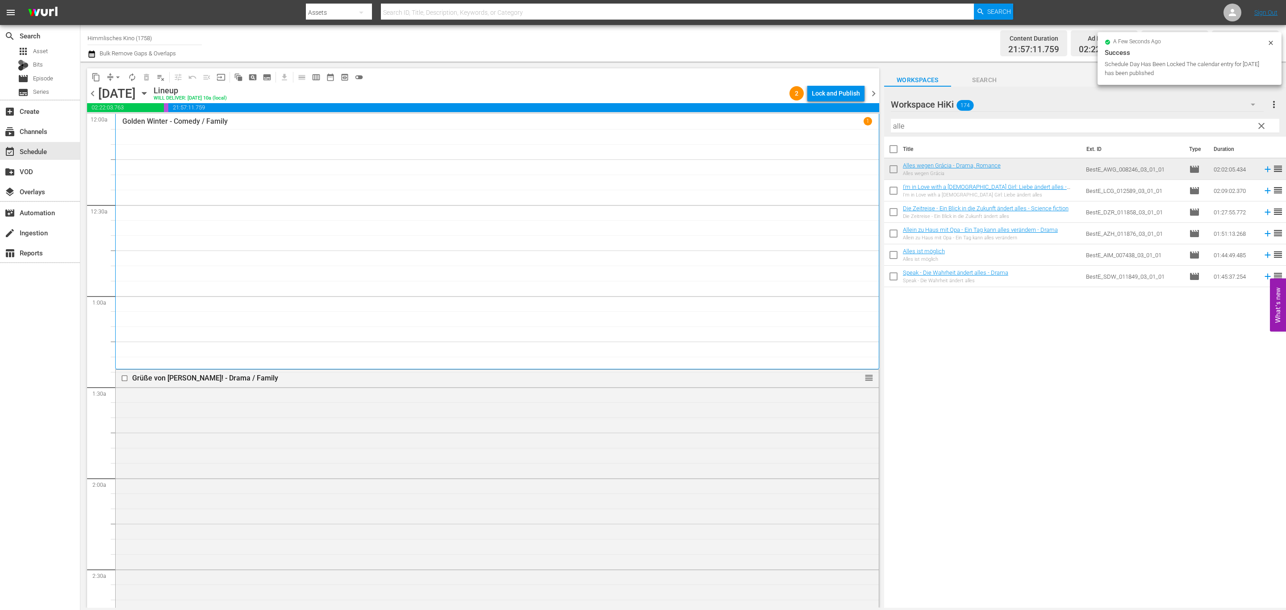
click at [843, 93] on div "Lock and Publish" at bounding box center [836, 93] width 48 height 16
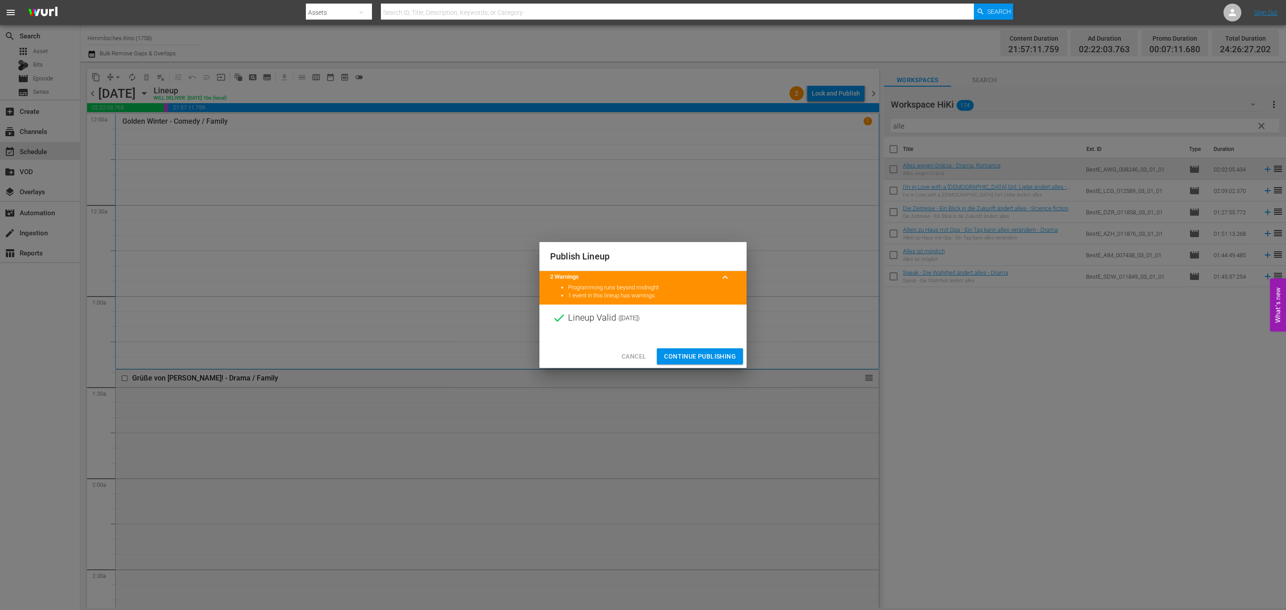
click at [733, 350] on button "Continue Publishing" at bounding box center [700, 356] width 86 height 17
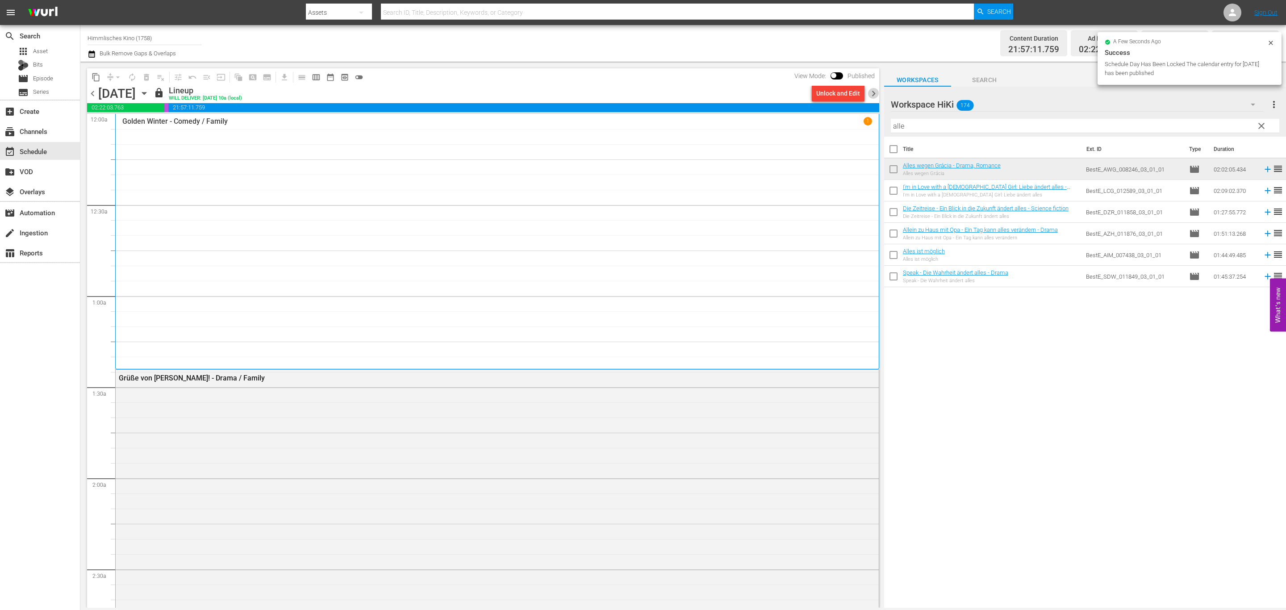
click at [874, 94] on span "chevron_right" at bounding box center [873, 93] width 11 height 11
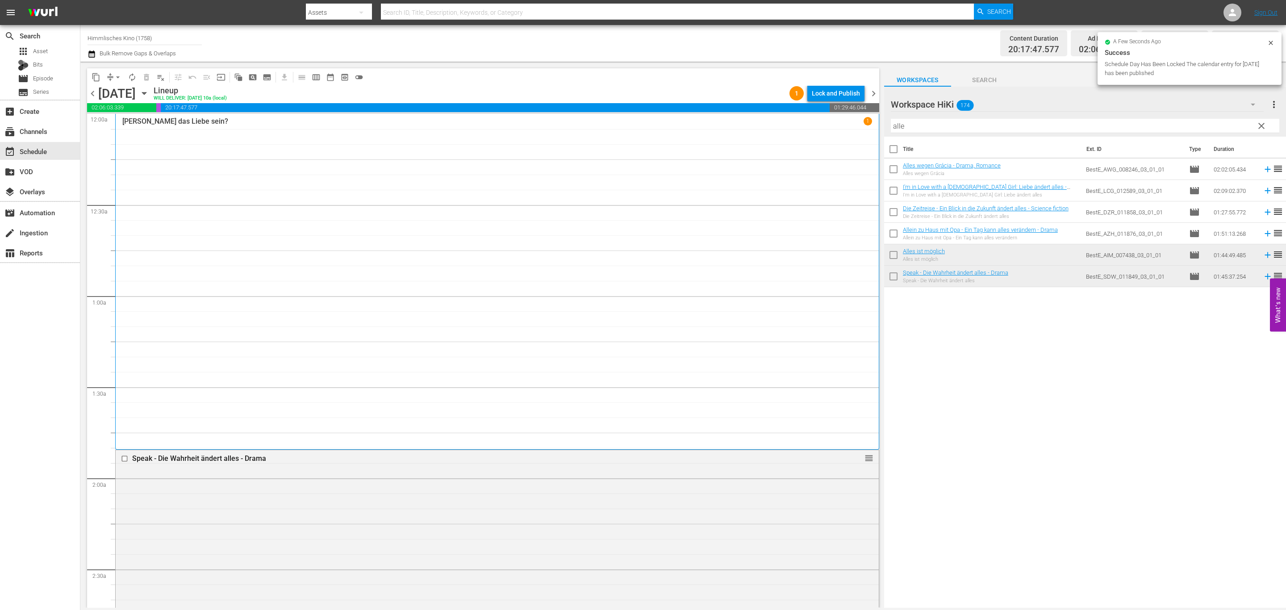
click at [844, 94] on div "Lock and Publish" at bounding box center [836, 93] width 48 height 16
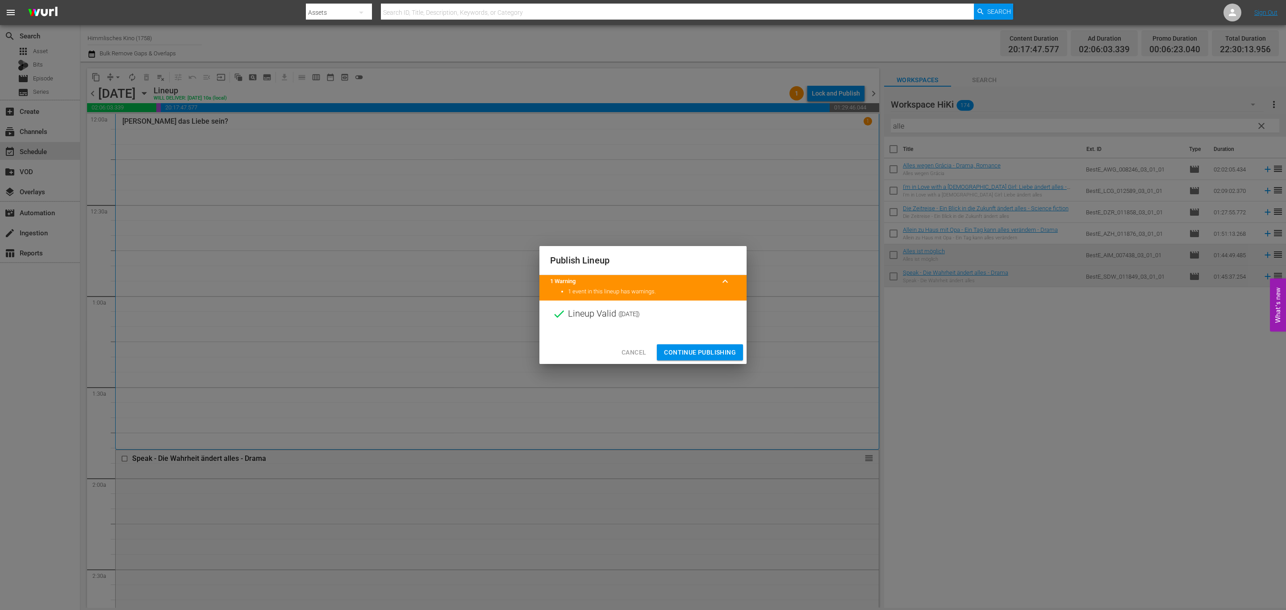
click at [728, 354] on span "Continue Publishing" at bounding box center [700, 352] width 72 height 11
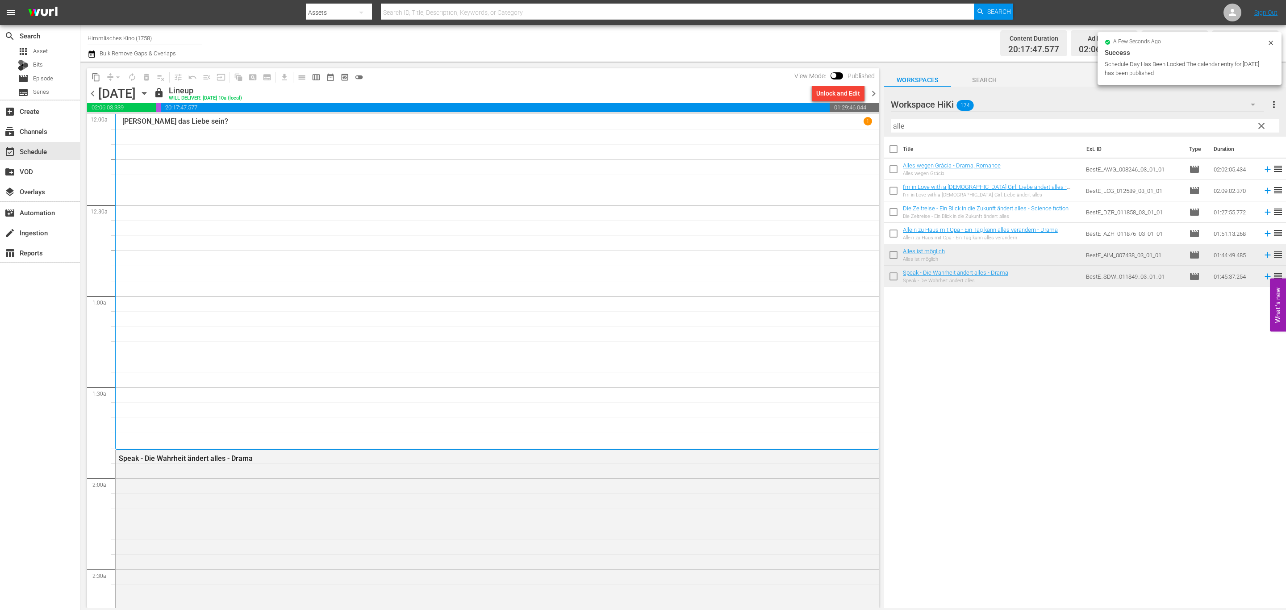
click at [870, 92] on span "chevron_right" at bounding box center [873, 93] width 11 height 11
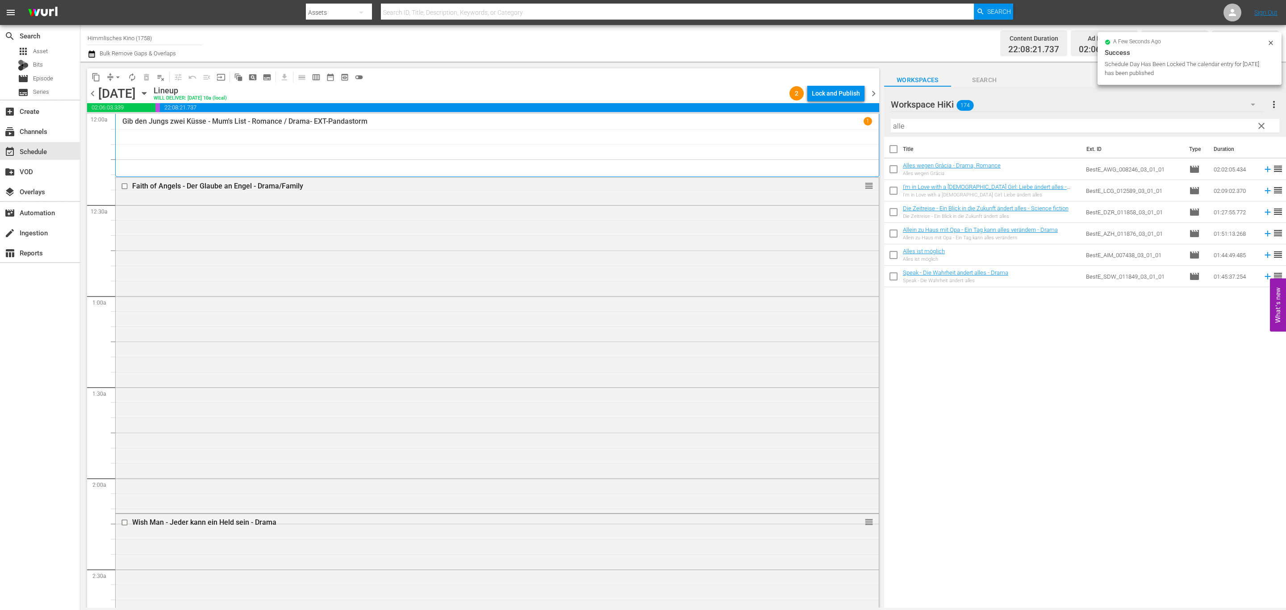
click at [848, 92] on div "Lock and Publish" at bounding box center [836, 93] width 48 height 16
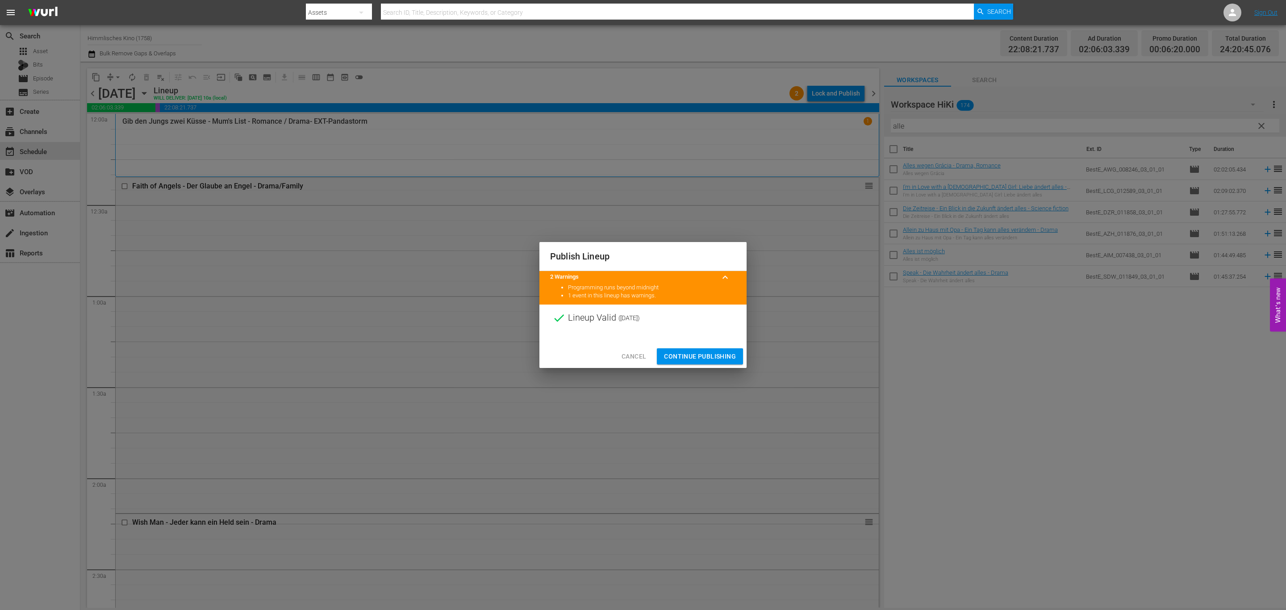
click at [724, 356] on span "Continue Publishing" at bounding box center [700, 356] width 72 height 11
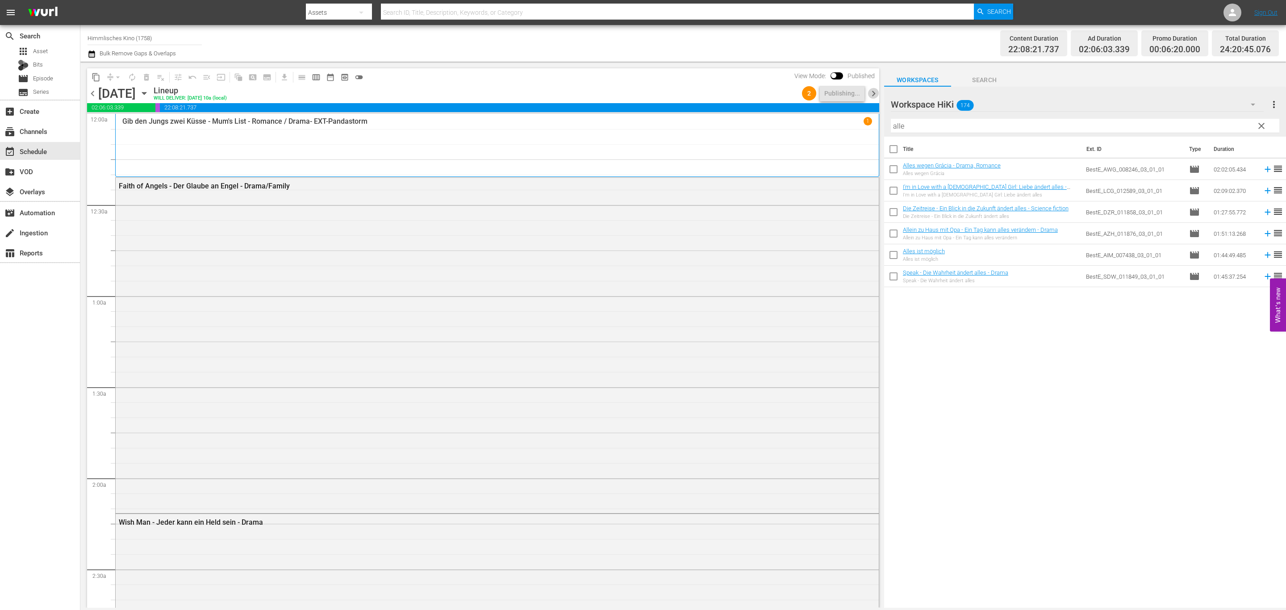
click at [873, 93] on span "chevron_right" at bounding box center [873, 93] width 11 height 11
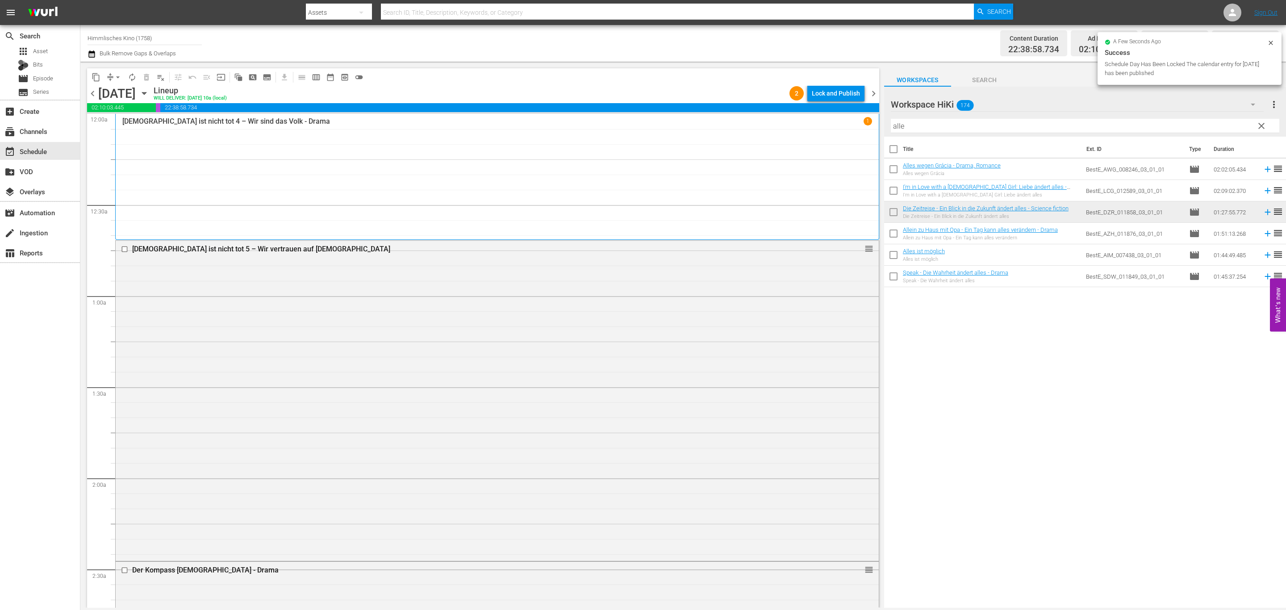
click at [843, 92] on div "Lock and Publish" at bounding box center [836, 93] width 48 height 16
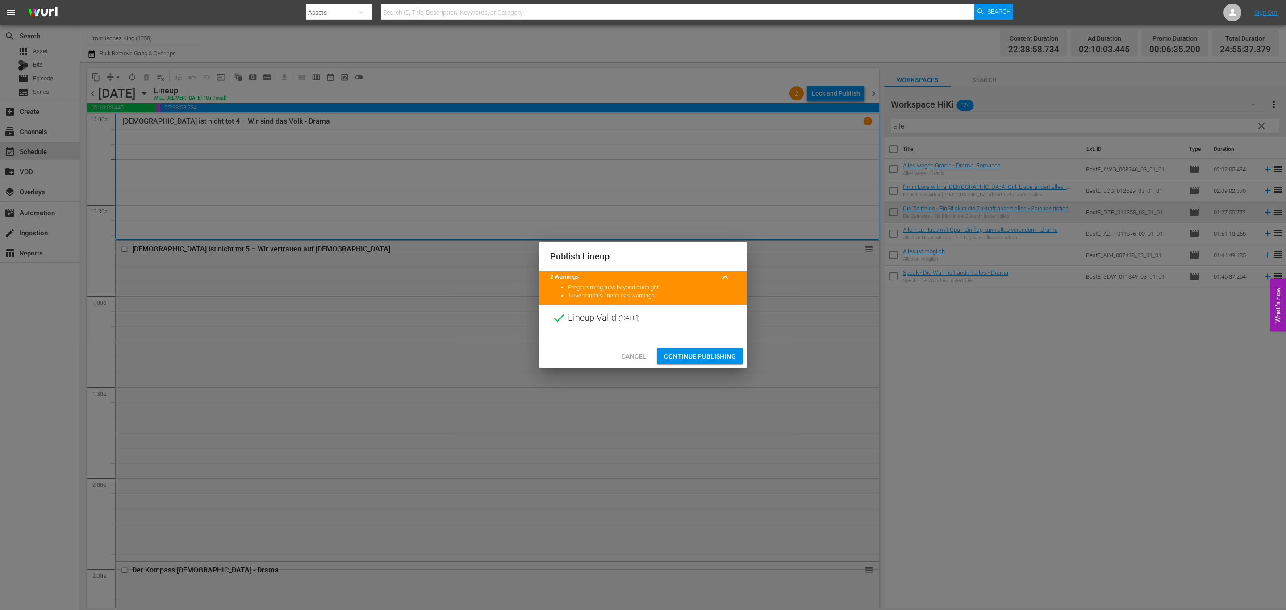
click at [727, 347] on div "Cancel Continue Publishing" at bounding box center [642, 357] width 207 height 24
click at [727, 354] on span "Continue Publishing" at bounding box center [700, 356] width 72 height 11
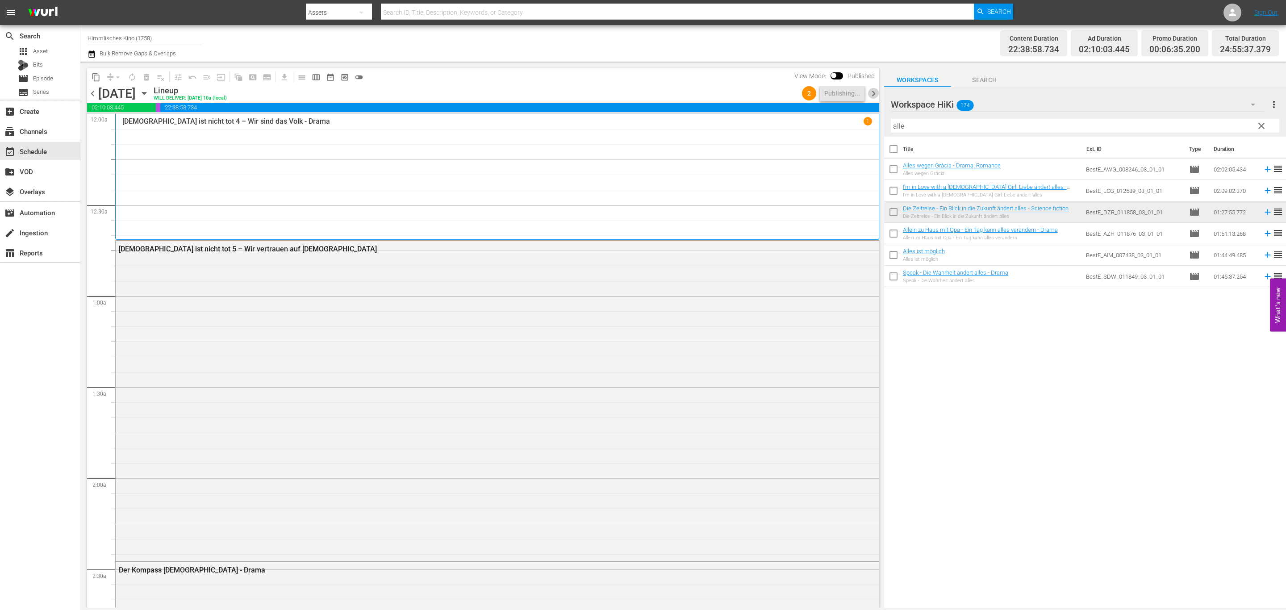
click at [872, 91] on span "chevron_right" at bounding box center [873, 93] width 11 height 11
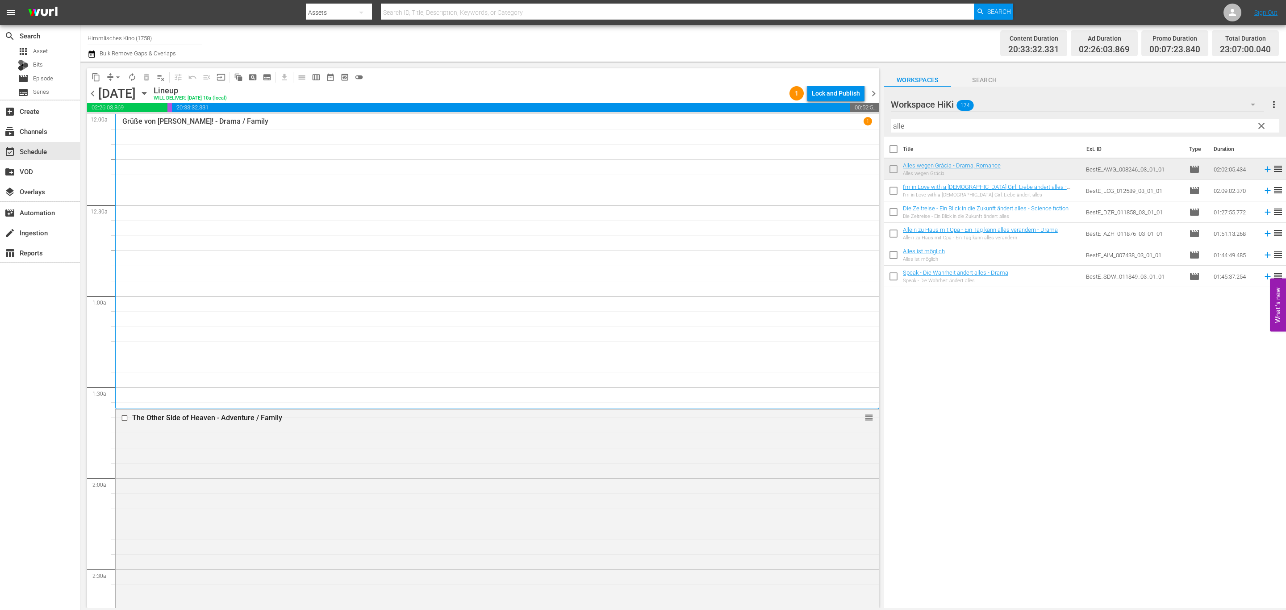
click at [844, 93] on div "Lock and Publish" at bounding box center [836, 93] width 48 height 16
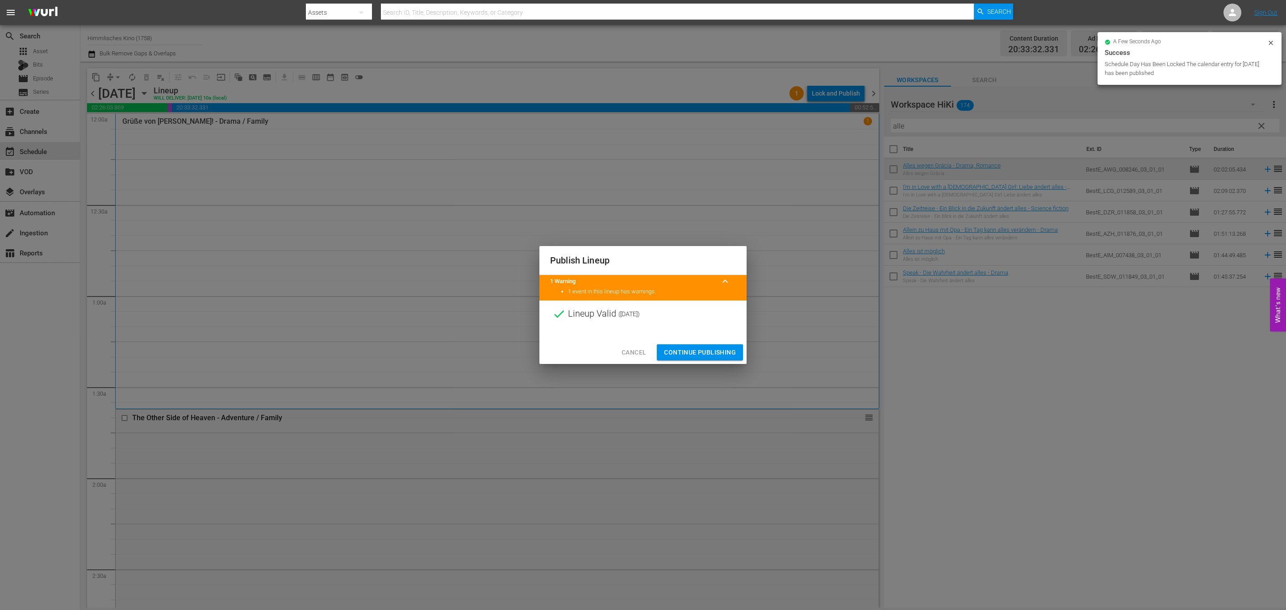
click at [741, 351] on button "Continue Publishing" at bounding box center [700, 352] width 86 height 17
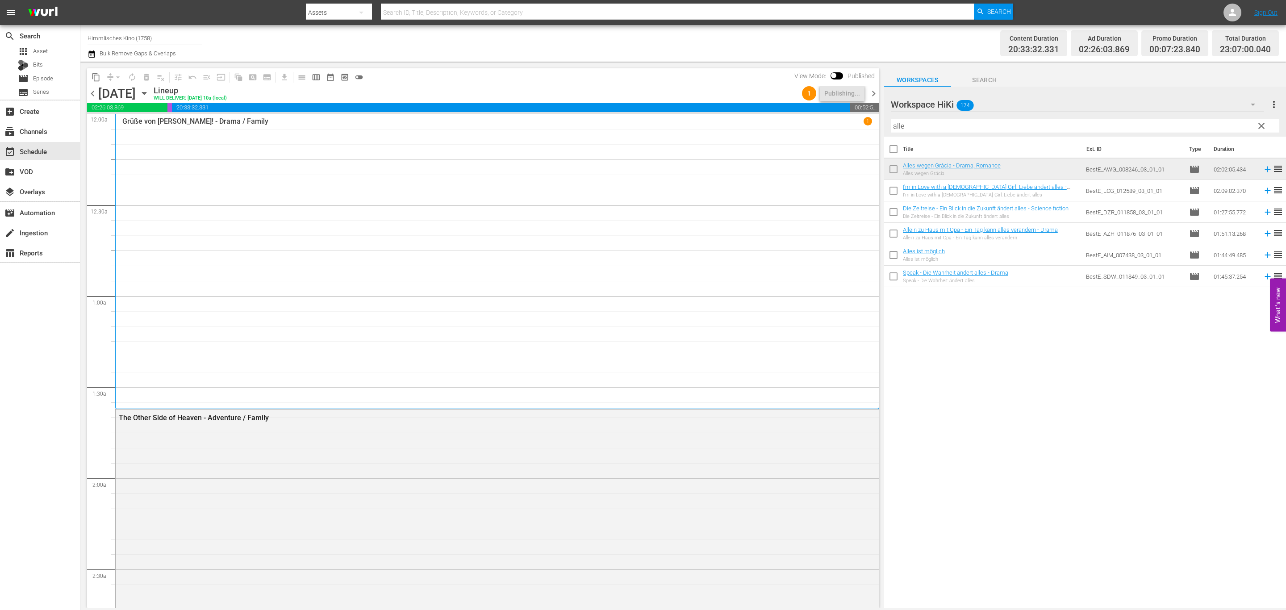
click at [873, 92] on span "chevron_right" at bounding box center [873, 93] width 11 height 11
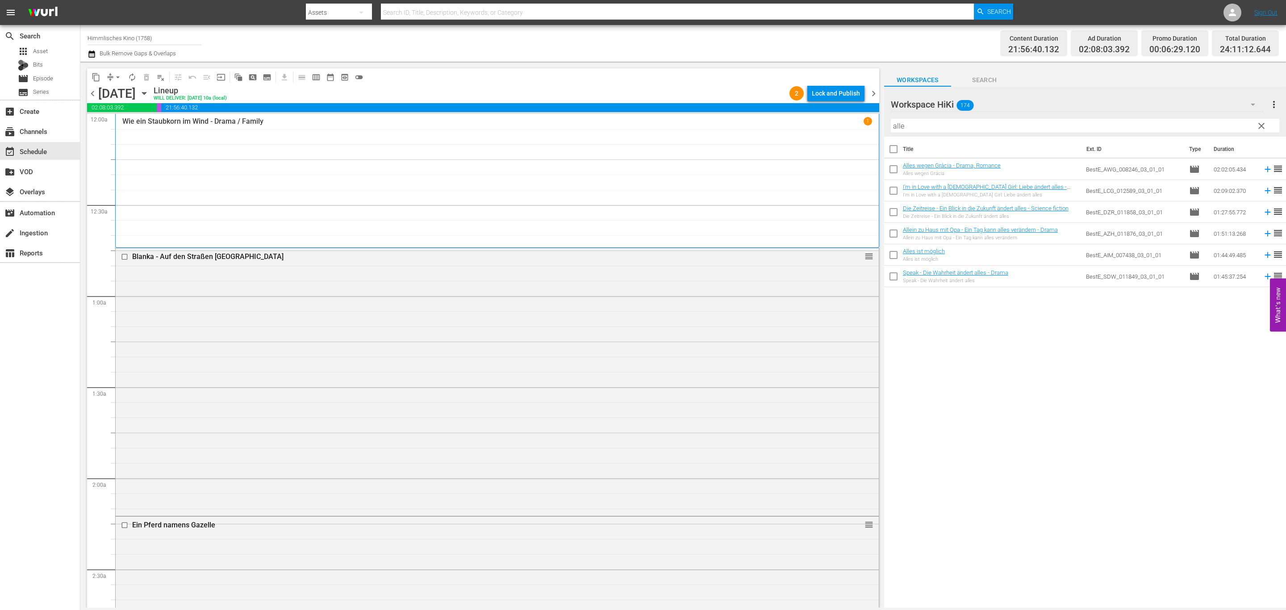
click at [852, 91] on div "Lock and Publish" at bounding box center [836, 93] width 48 height 16
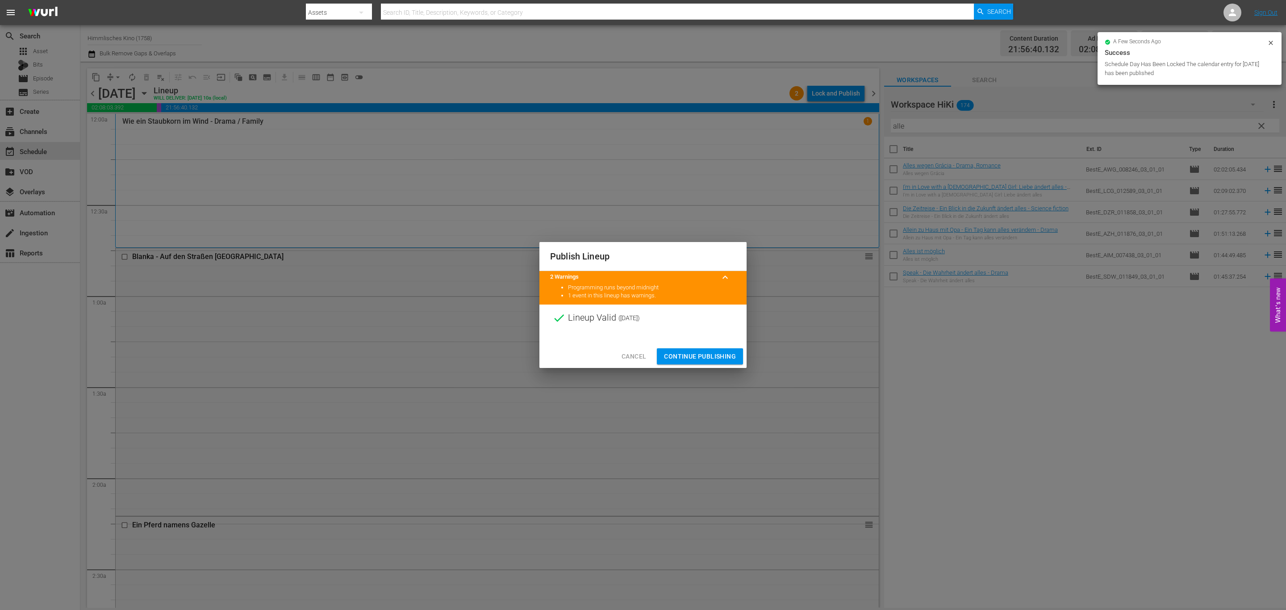
click at [725, 354] on span "Continue Publishing" at bounding box center [700, 356] width 72 height 11
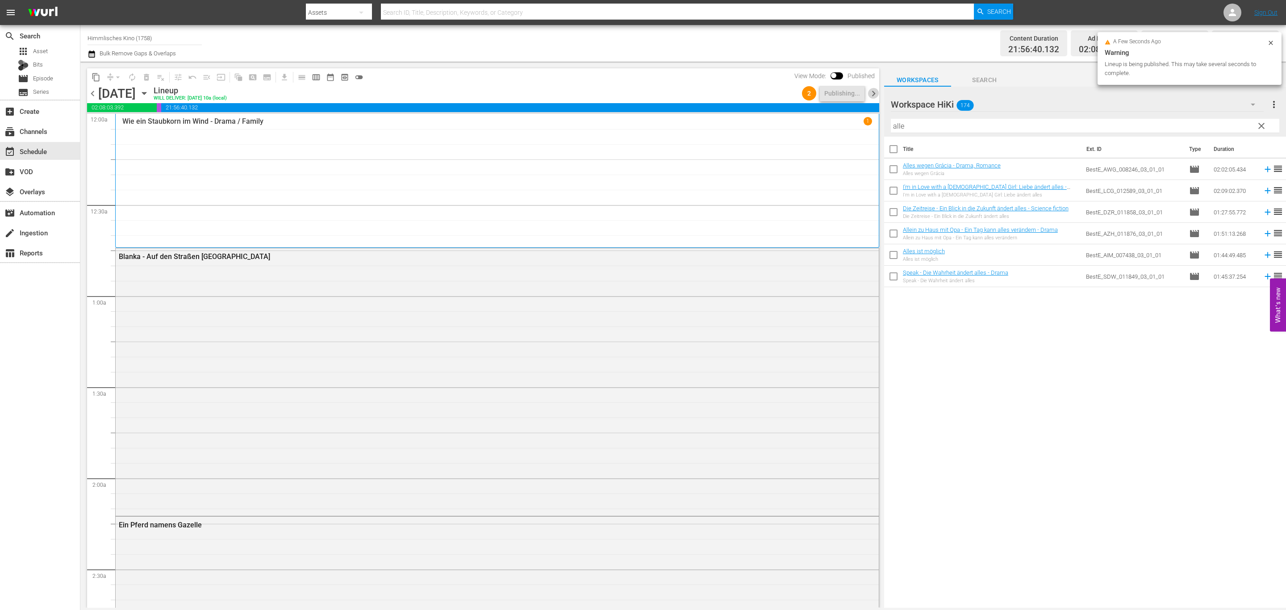
click at [873, 98] on span "chevron_right" at bounding box center [873, 93] width 11 height 11
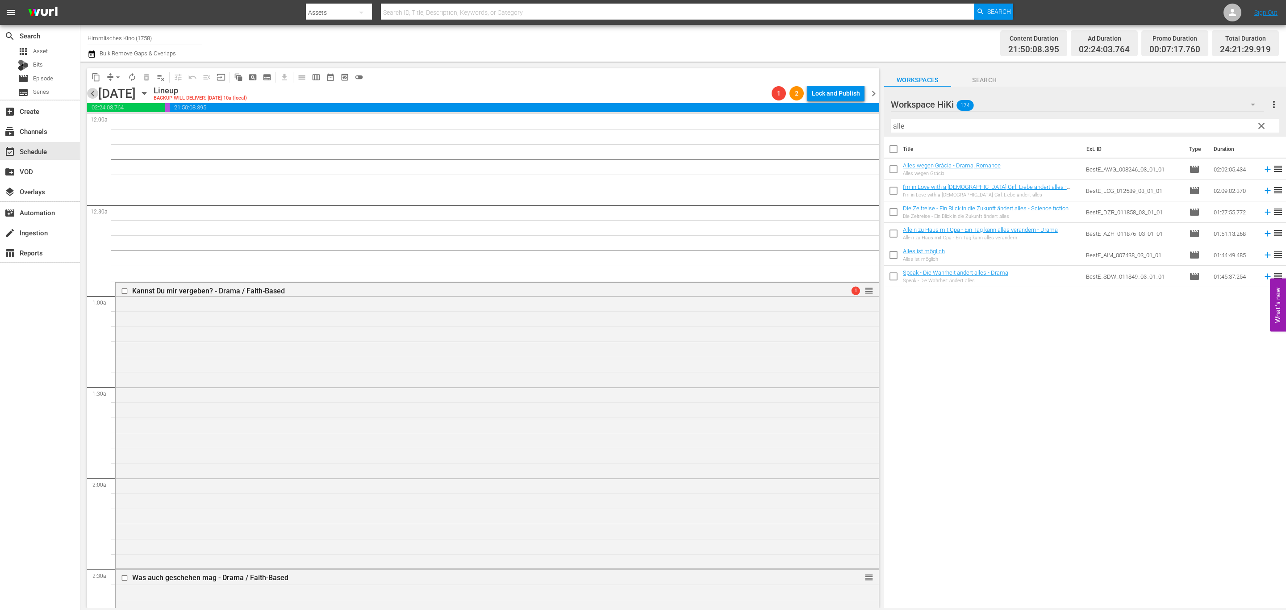
click at [97, 94] on span "chevron_left" at bounding box center [92, 93] width 11 height 11
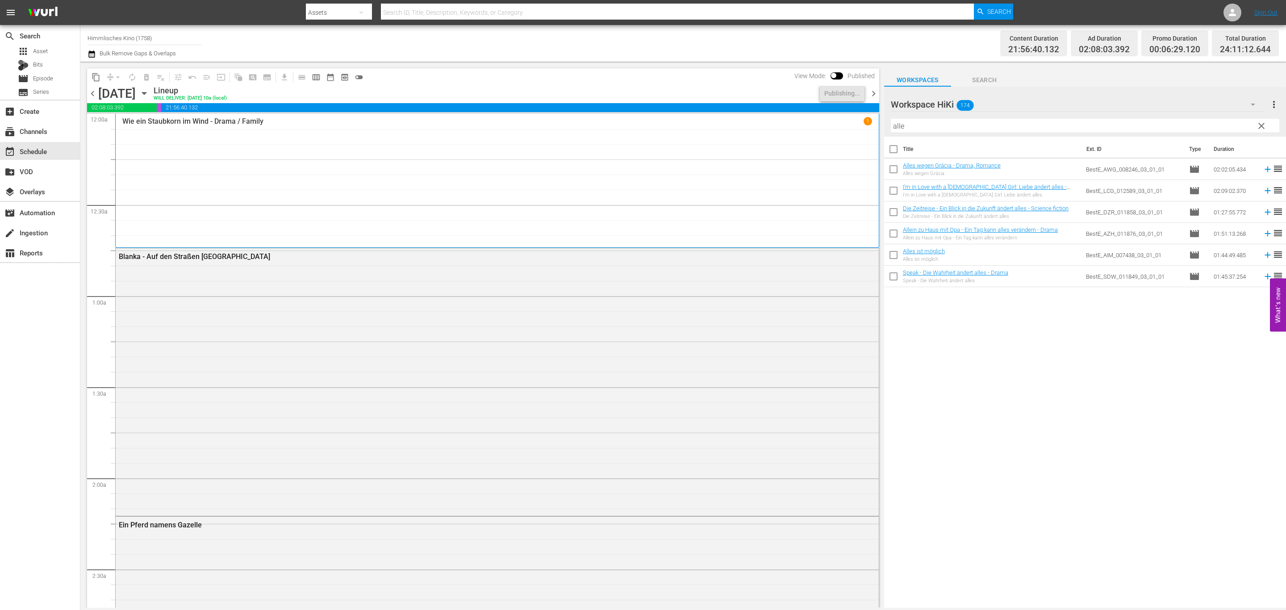
click at [871, 92] on span "chevron_right" at bounding box center [873, 93] width 11 height 11
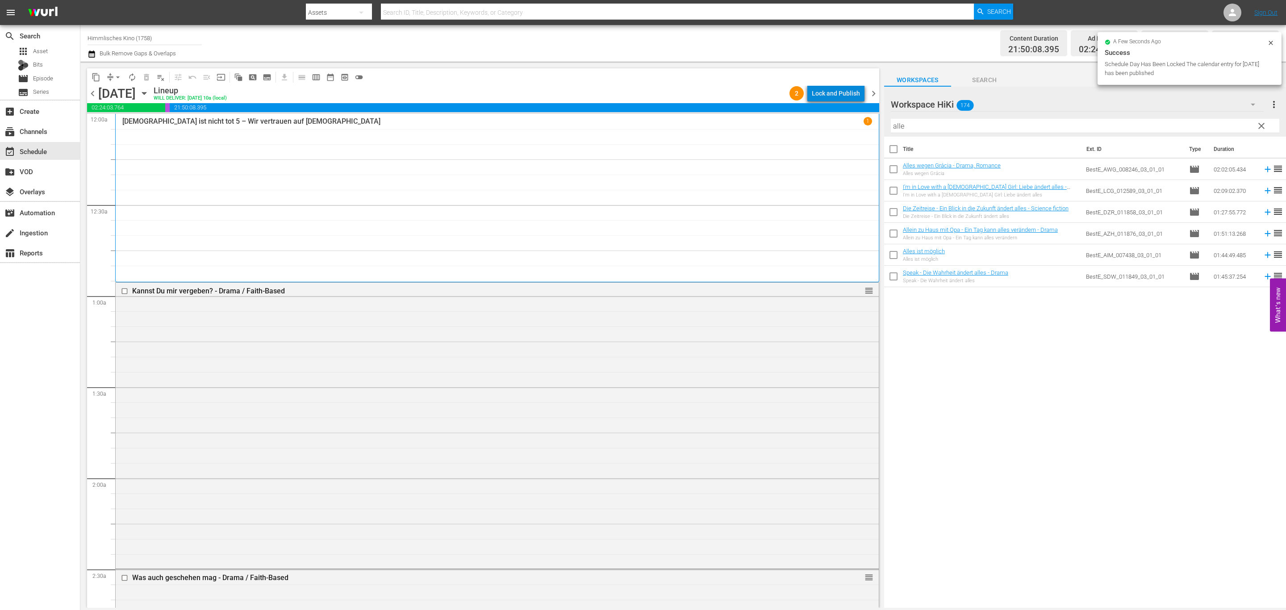
click at [844, 93] on div "Lock and Publish" at bounding box center [836, 93] width 48 height 16
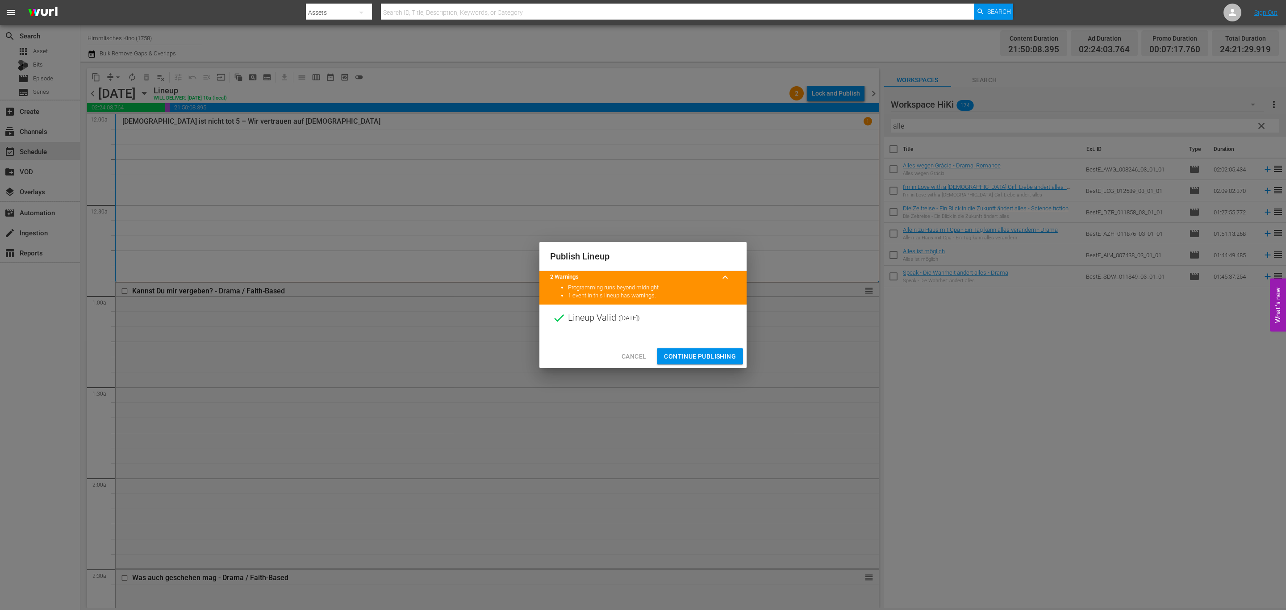
click at [734, 355] on span "Continue Publishing" at bounding box center [700, 356] width 72 height 11
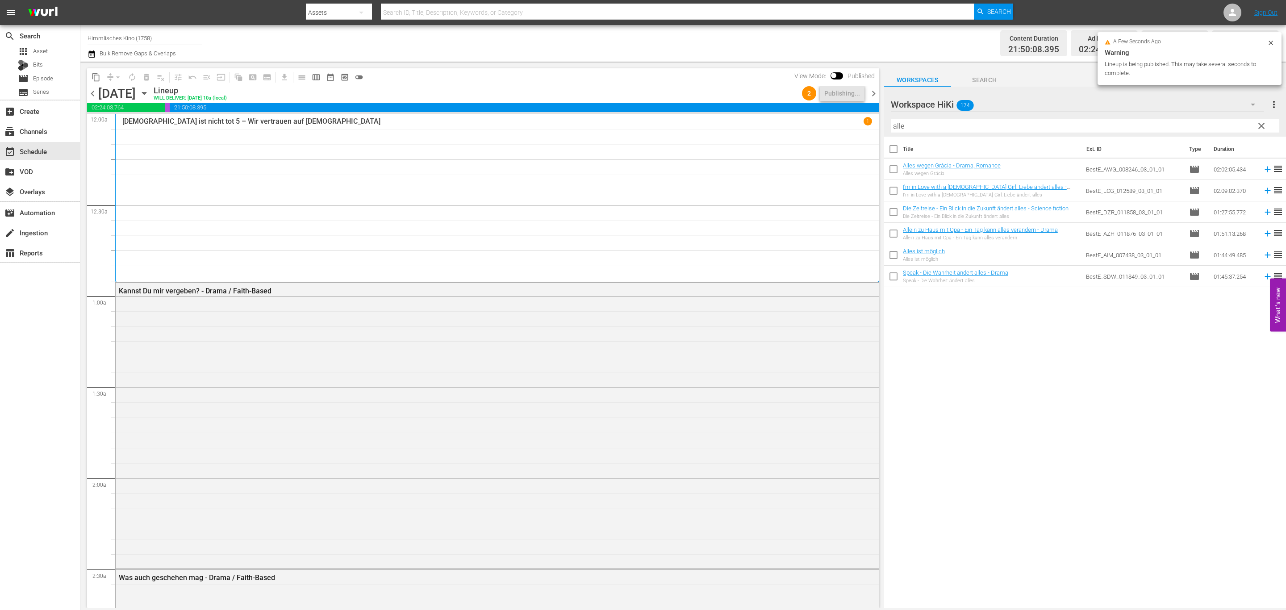
click at [884, 51] on div "Content Duration 21:50:08.395 Ad Duration 02:24:03.764 Promo Duration 00:07:17.…" at bounding box center [1008, 43] width 542 height 32
click at [871, 92] on span "chevron_right" at bounding box center [873, 93] width 11 height 11
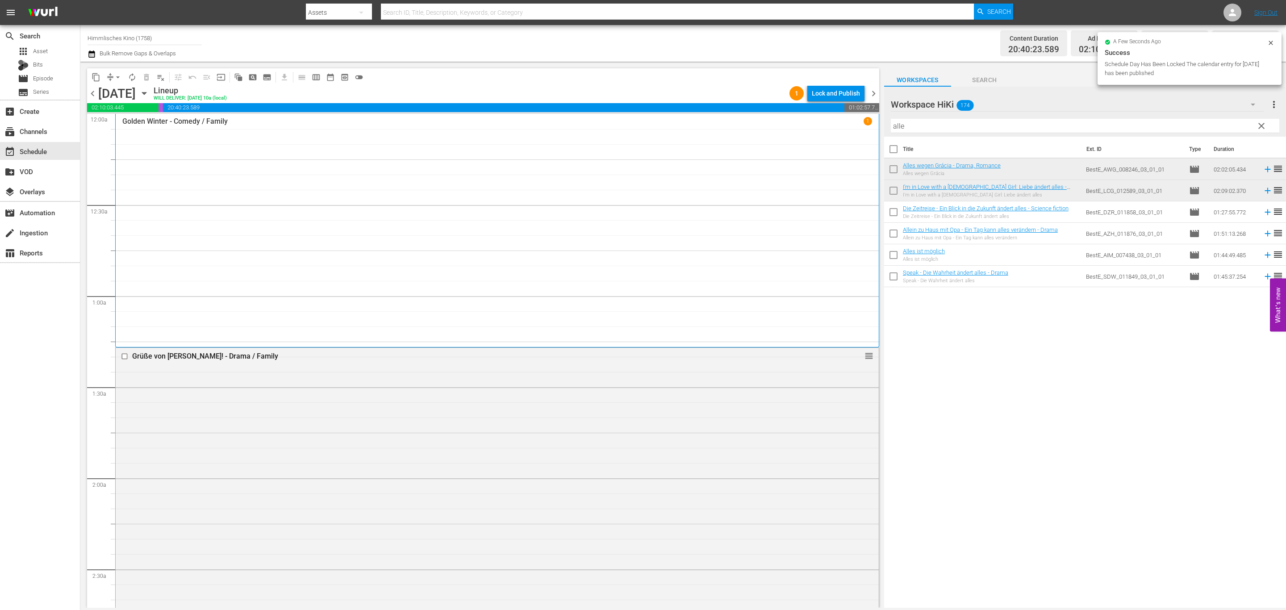
click at [838, 94] on div "Lock and Publish" at bounding box center [836, 93] width 48 height 16
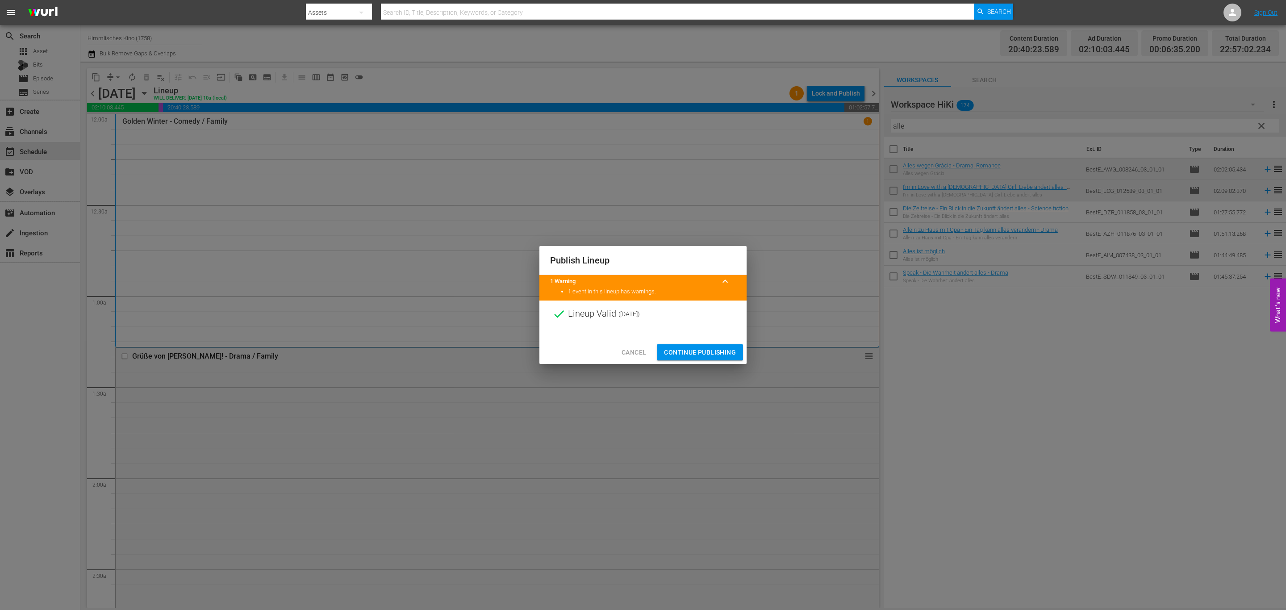
click at [738, 381] on div "Publish Lineup 1 Warning keyboard_arrow_up 1 event in this lineup has warnings.…" at bounding box center [643, 305] width 1286 height 610
click at [722, 354] on span "Continue Publishing" at bounding box center [700, 352] width 72 height 11
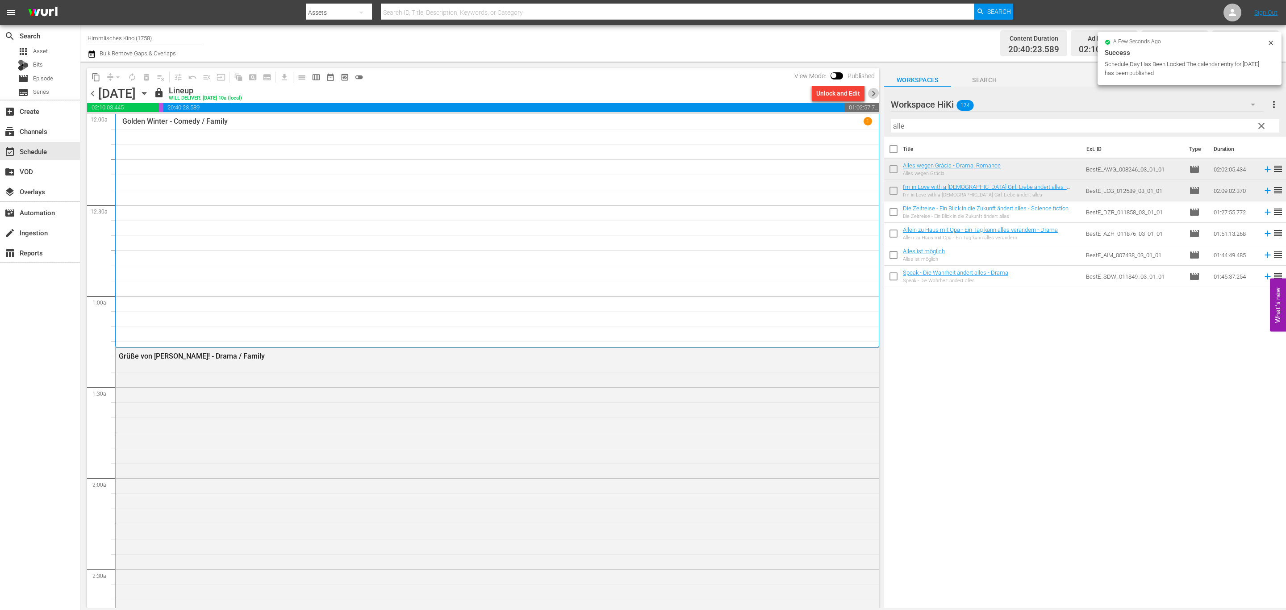
click at [872, 91] on span "chevron_right" at bounding box center [873, 93] width 11 height 11
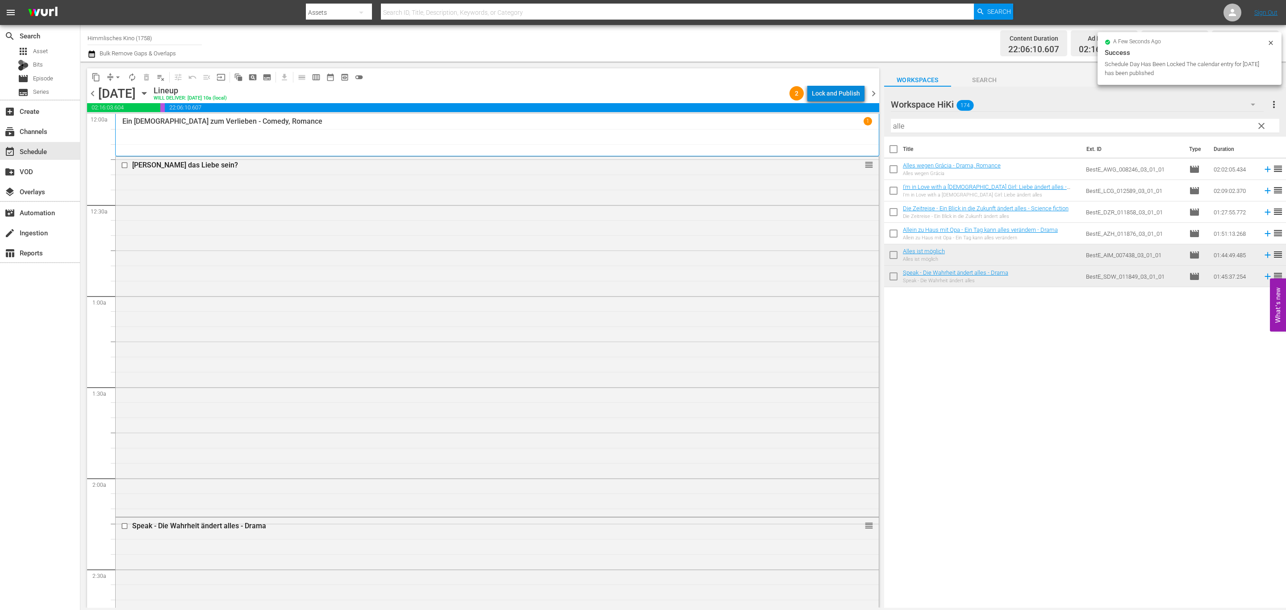
click at [848, 96] on div "Lock and Publish" at bounding box center [836, 93] width 48 height 16
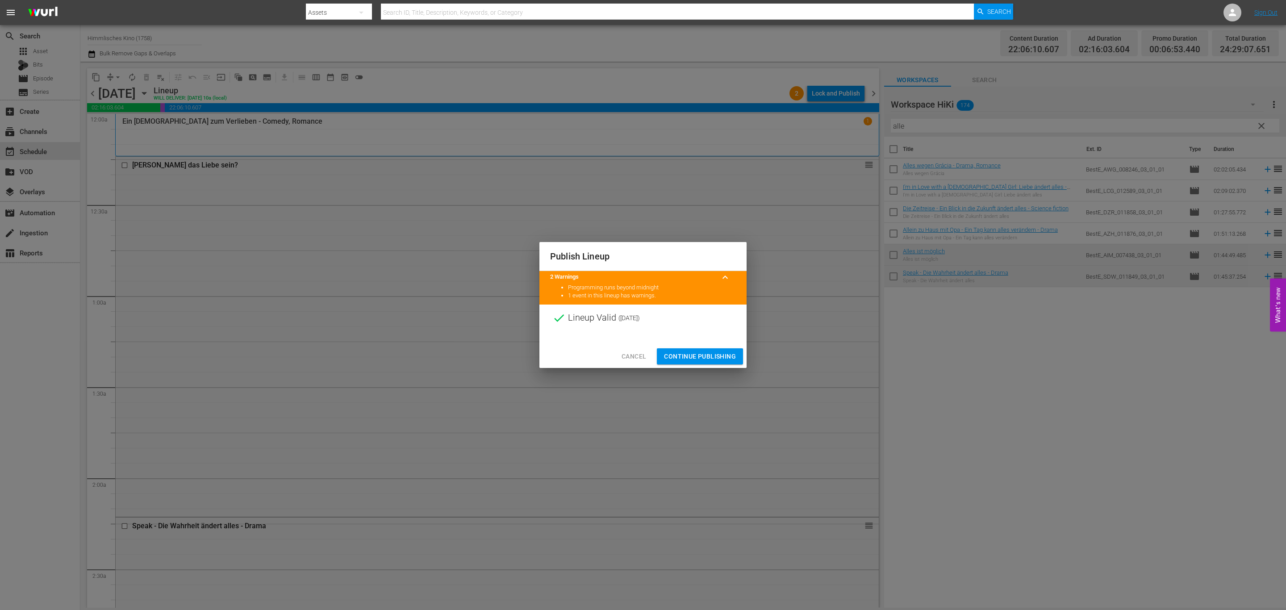
click at [734, 349] on button "Continue Publishing" at bounding box center [700, 356] width 86 height 17
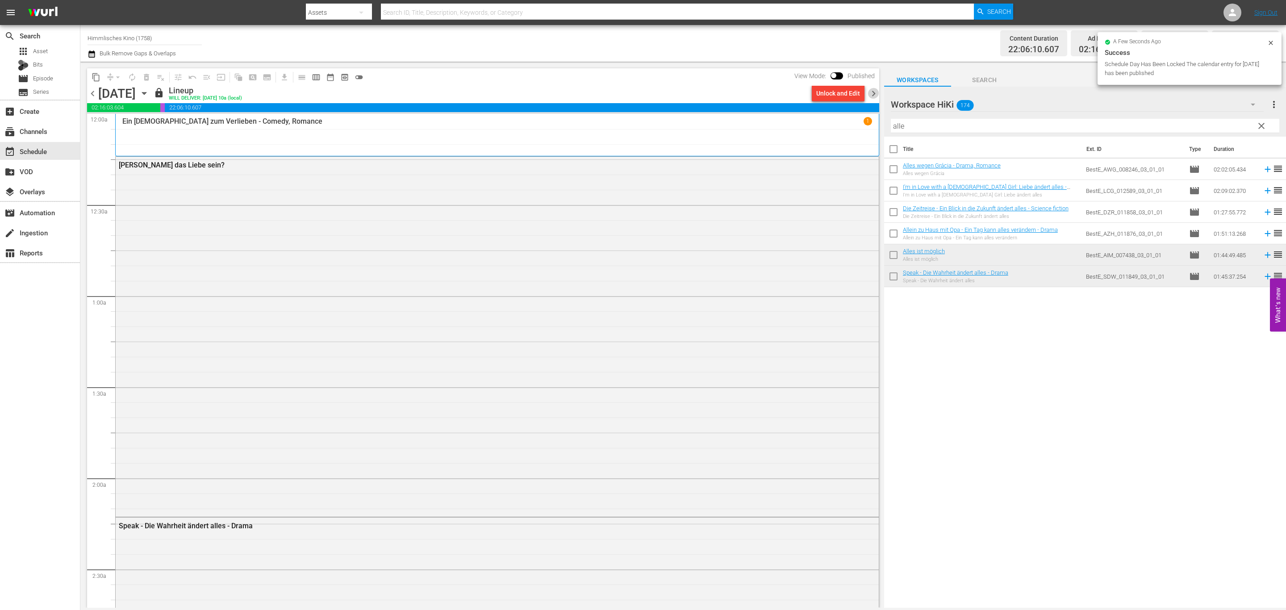
click at [874, 90] on span "chevron_right" at bounding box center [873, 93] width 11 height 11
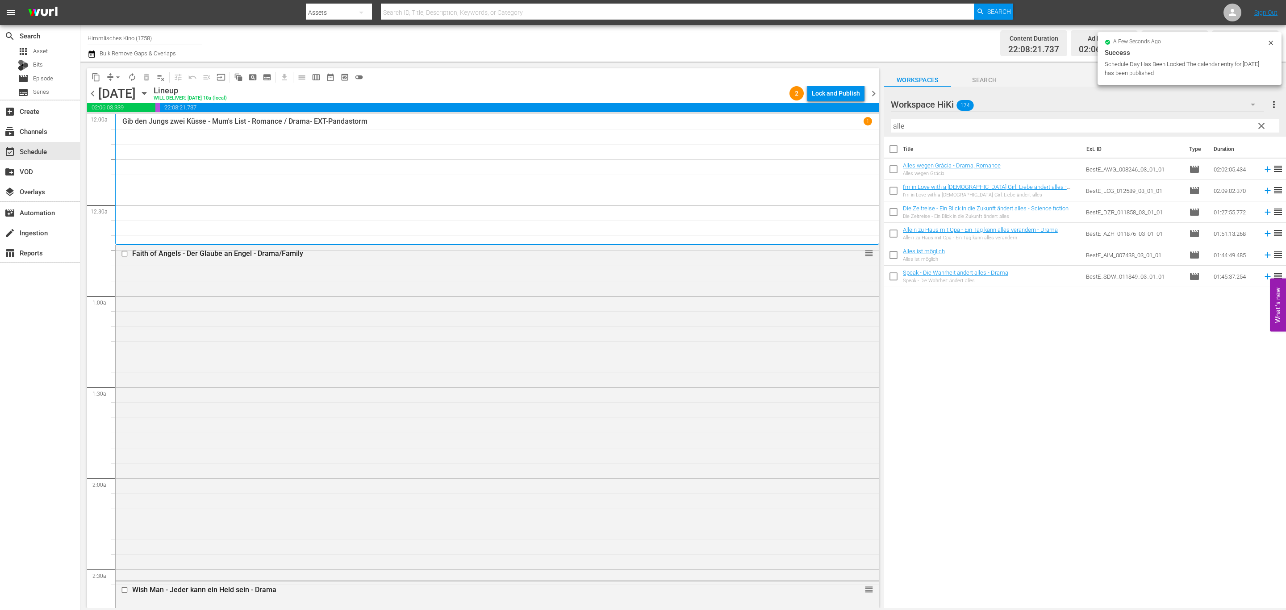
click at [858, 90] on div "Lock and Publish" at bounding box center [836, 93] width 48 height 16
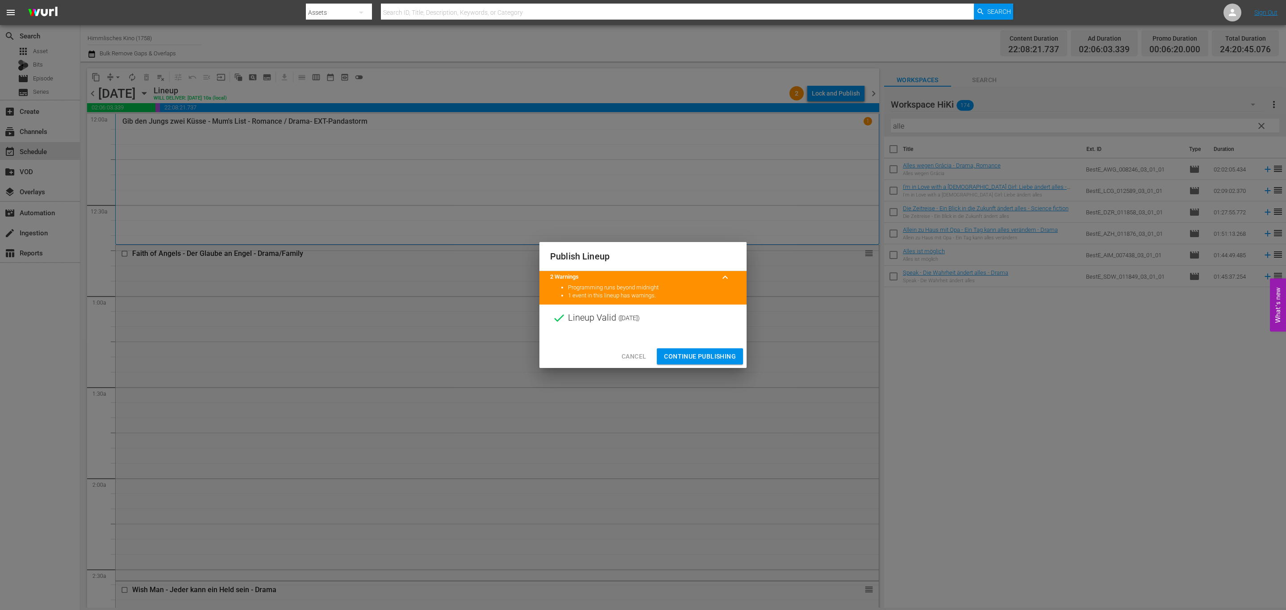
click at [726, 355] on span "Continue Publishing" at bounding box center [700, 356] width 72 height 11
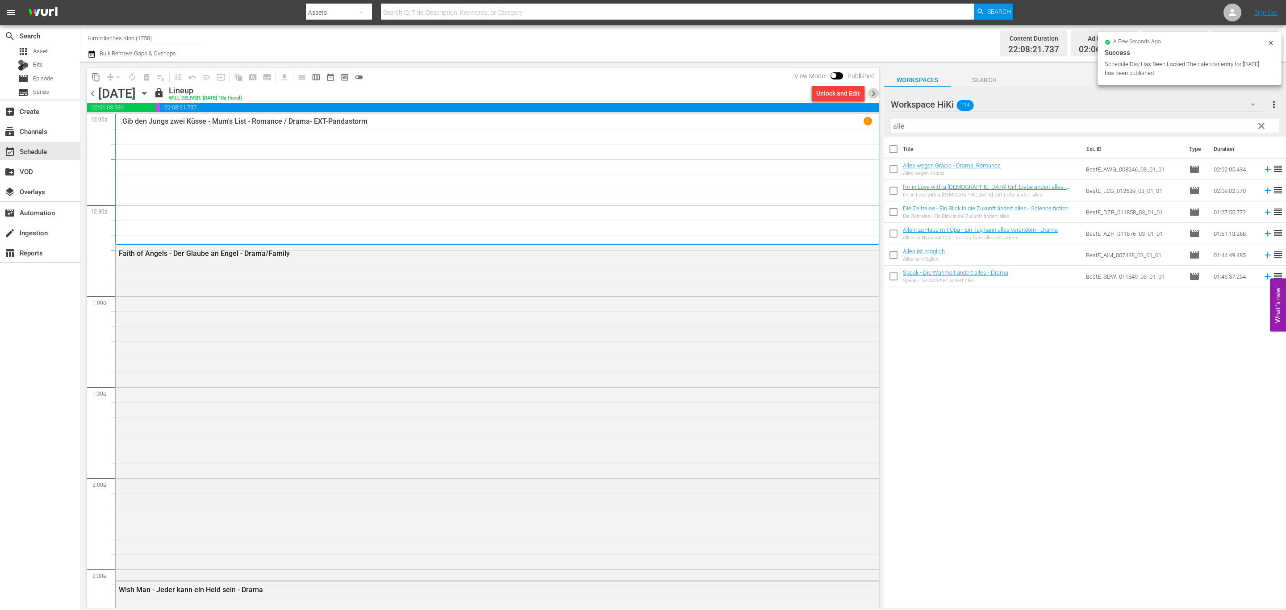
click at [872, 90] on span "chevron_right" at bounding box center [873, 93] width 11 height 11
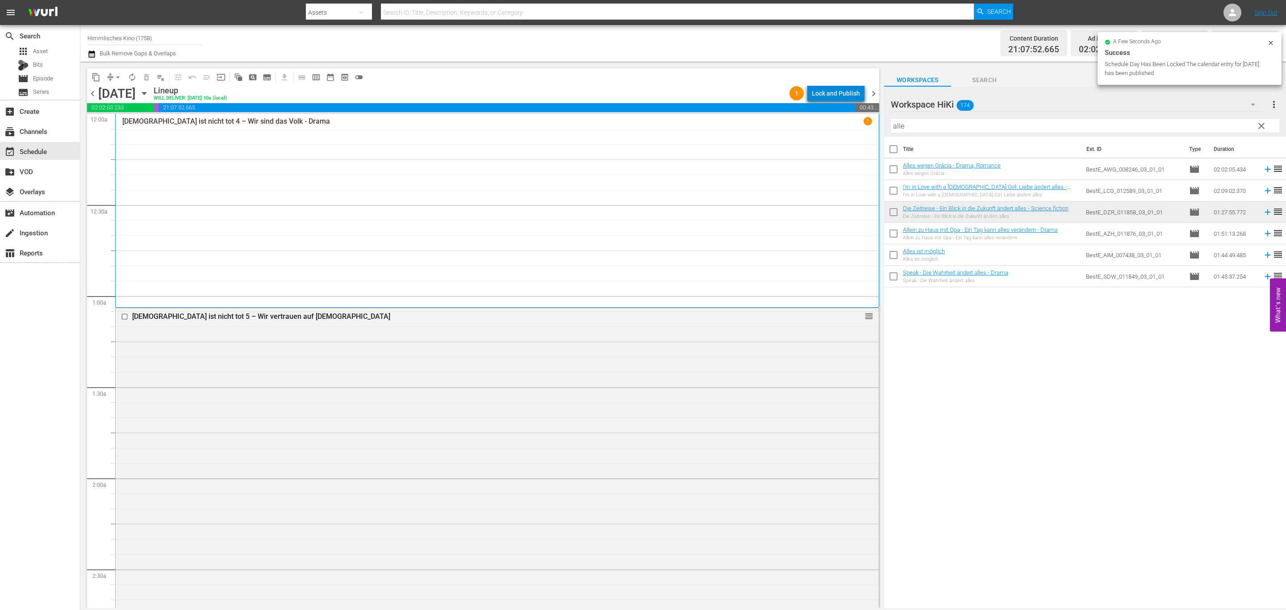
click at [847, 88] on div "Lock and Publish" at bounding box center [836, 93] width 48 height 16
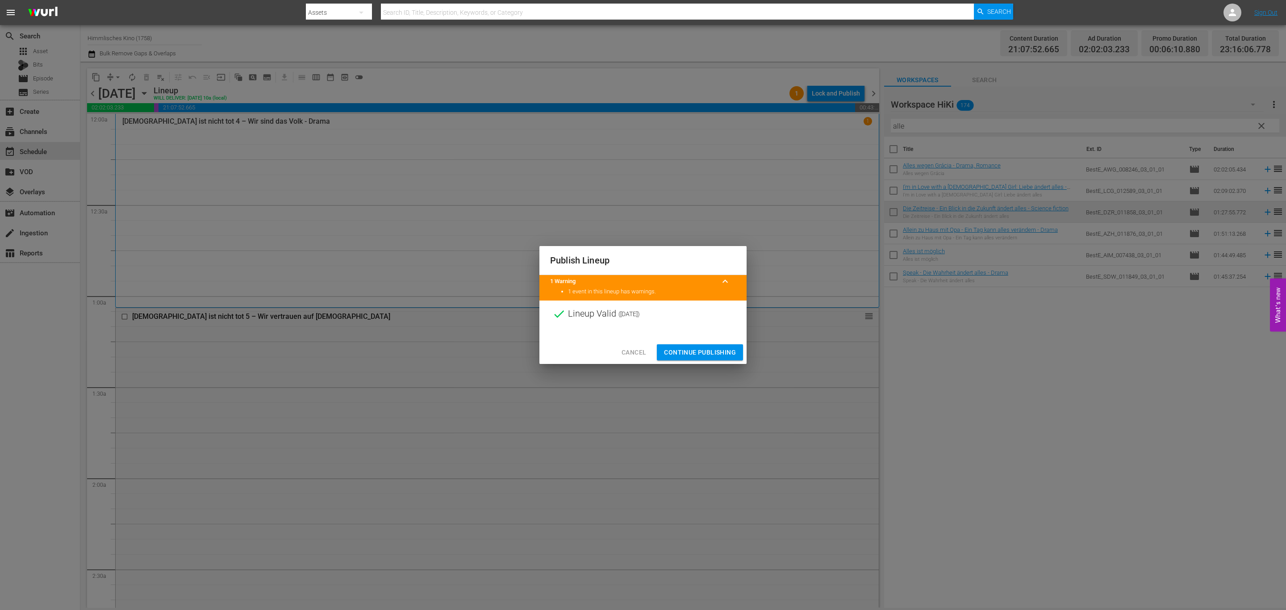
click at [680, 350] on span "Continue Publishing" at bounding box center [700, 352] width 72 height 11
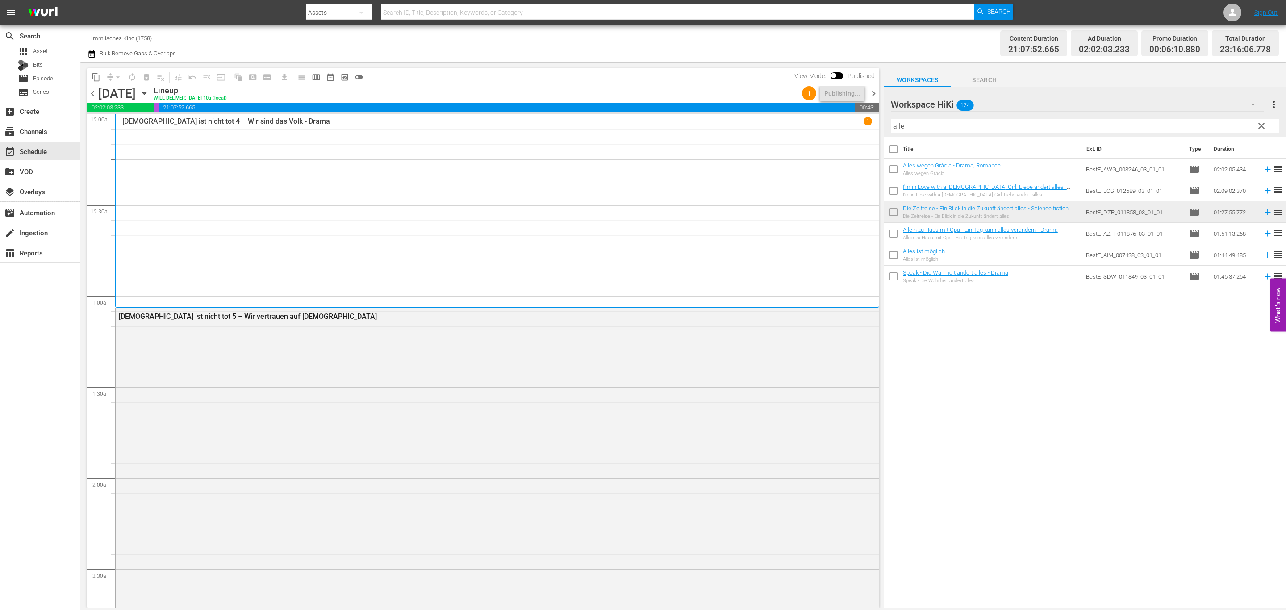
click at [89, 56] on icon "button" at bounding box center [91, 53] width 6 height 7
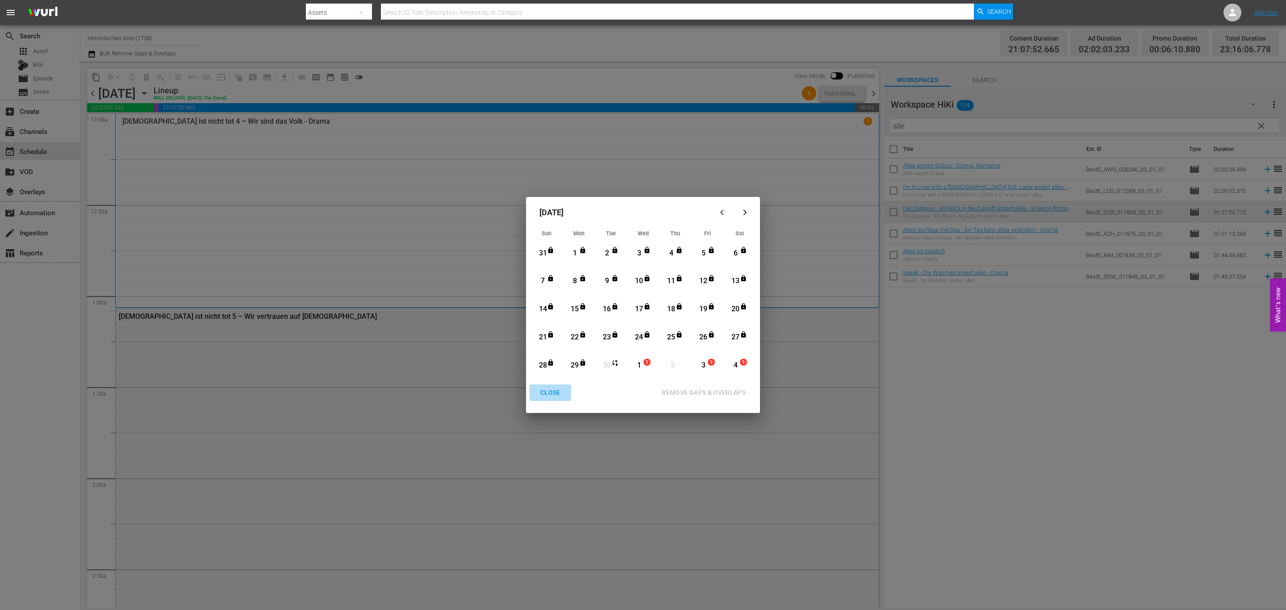
click at [532, 396] on button "CLOSE" at bounding box center [551, 392] width 42 height 17
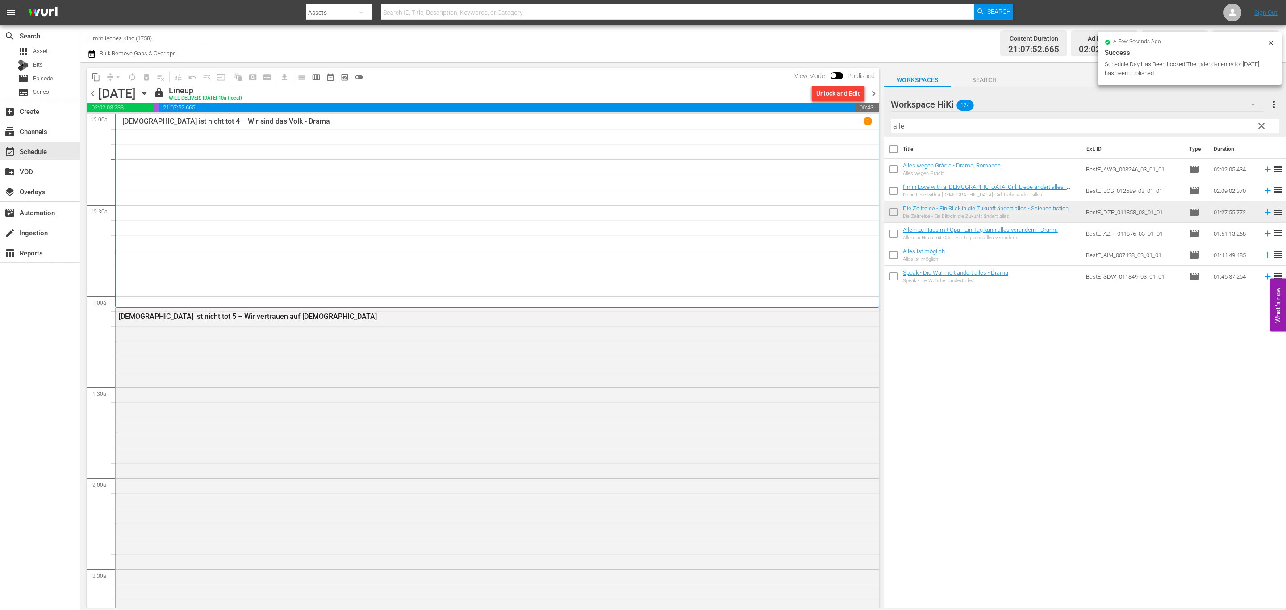
click at [874, 92] on span "chevron_right" at bounding box center [873, 93] width 11 height 11
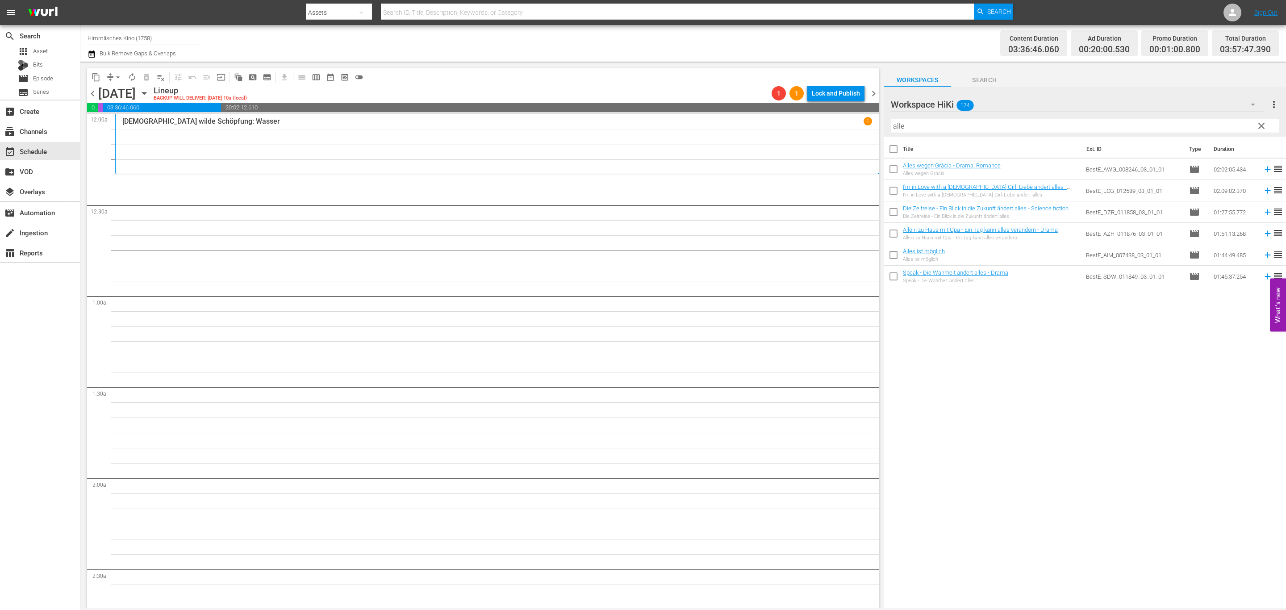
click at [149, 94] on icon "button" at bounding box center [144, 93] width 10 height 10
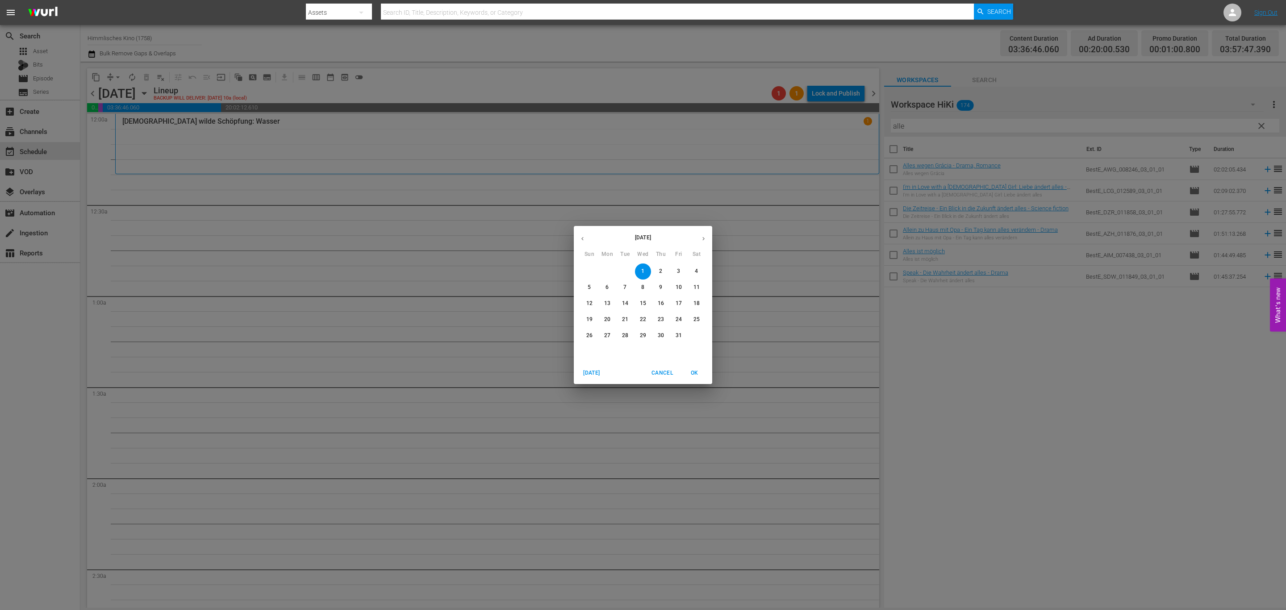
click at [592, 237] on p "October 2025" at bounding box center [643, 238] width 104 height 8
click at [584, 236] on icon "button" at bounding box center [582, 238] width 7 height 7
click at [646, 324] on button "24" at bounding box center [643, 320] width 16 height 16
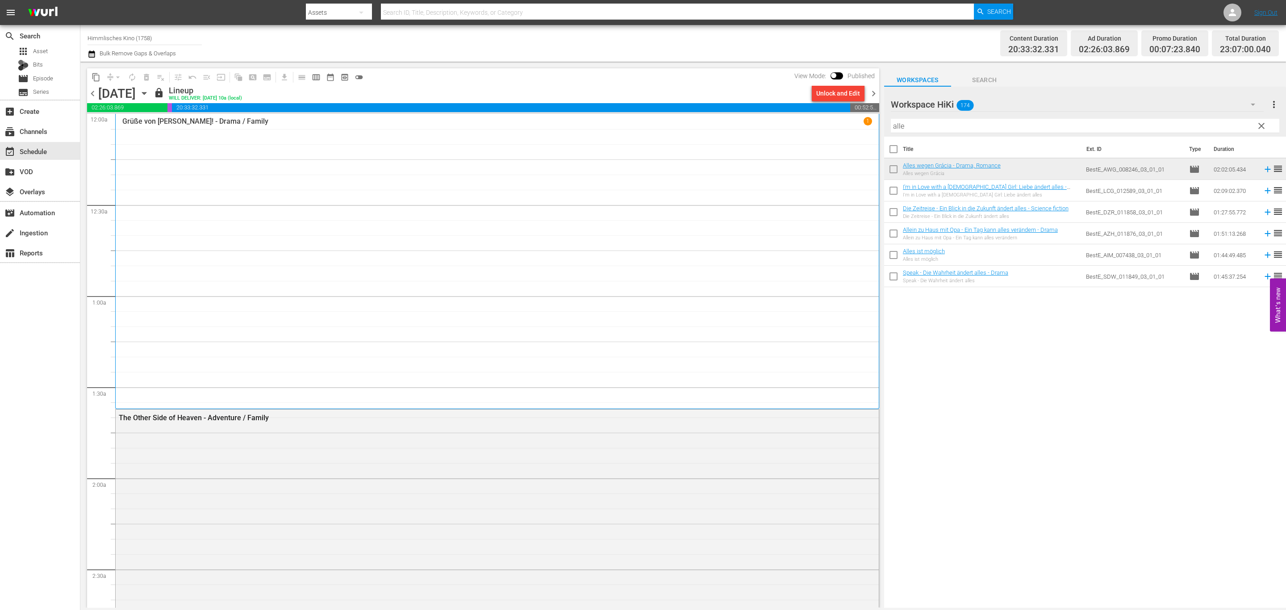
click at [96, 54] on icon "button" at bounding box center [92, 54] width 8 height 11
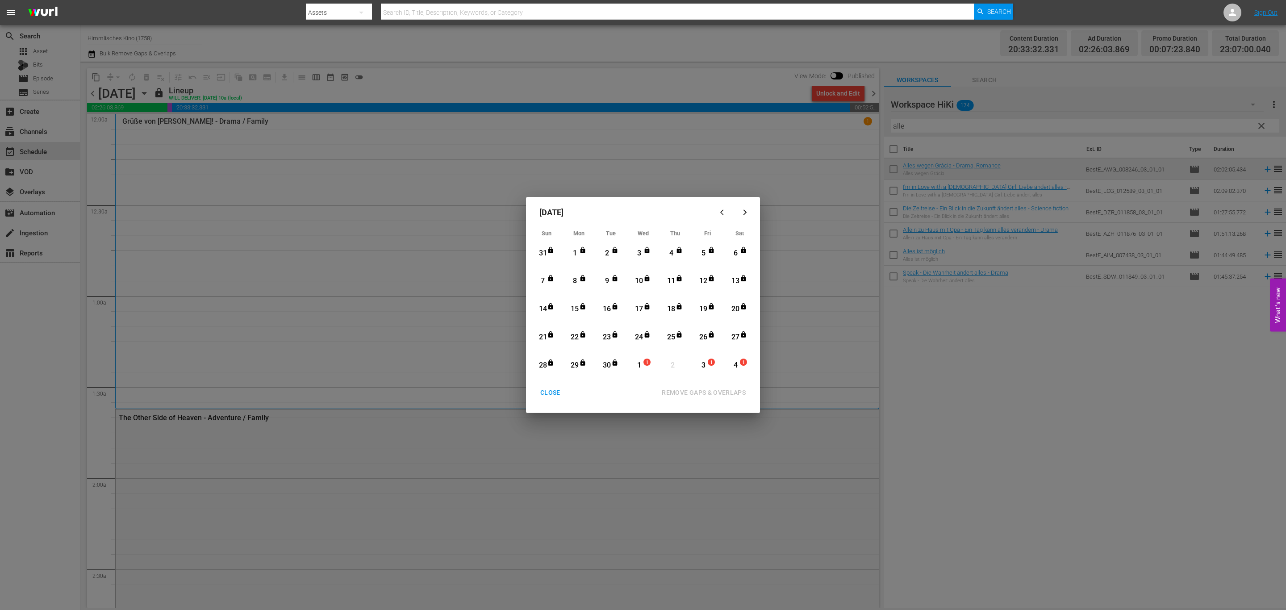
click at [551, 392] on div "CLOSE" at bounding box center [550, 392] width 34 height 11
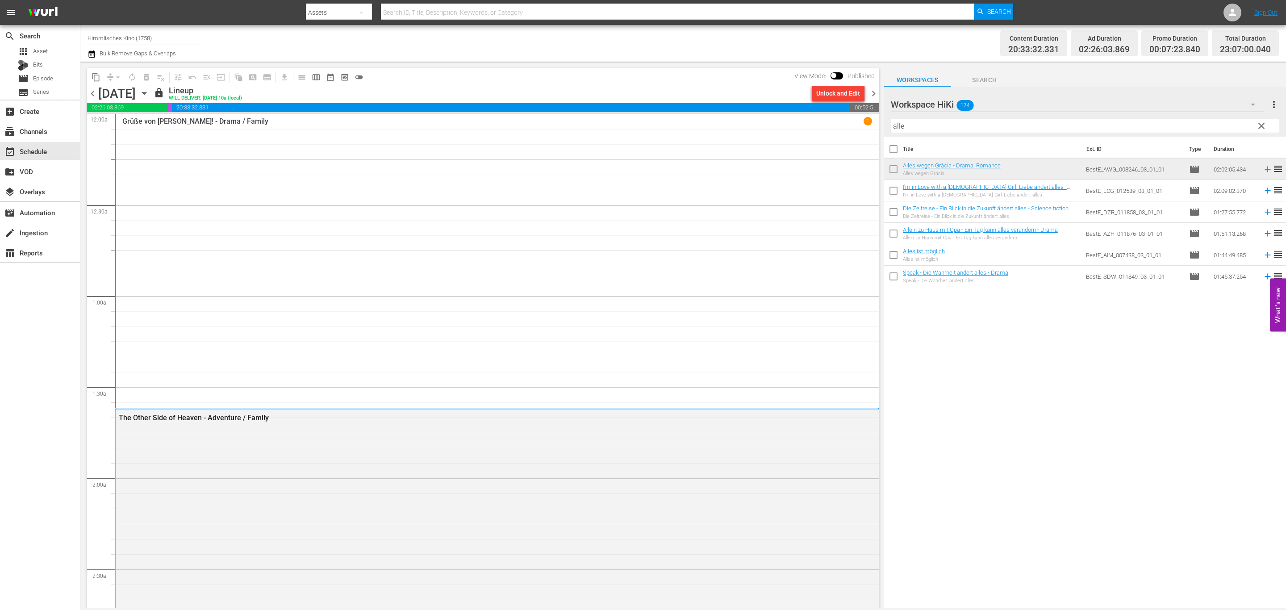
click at [94, 76] on span "content_copy" at bounding box center [96, 77] width 9 height 9
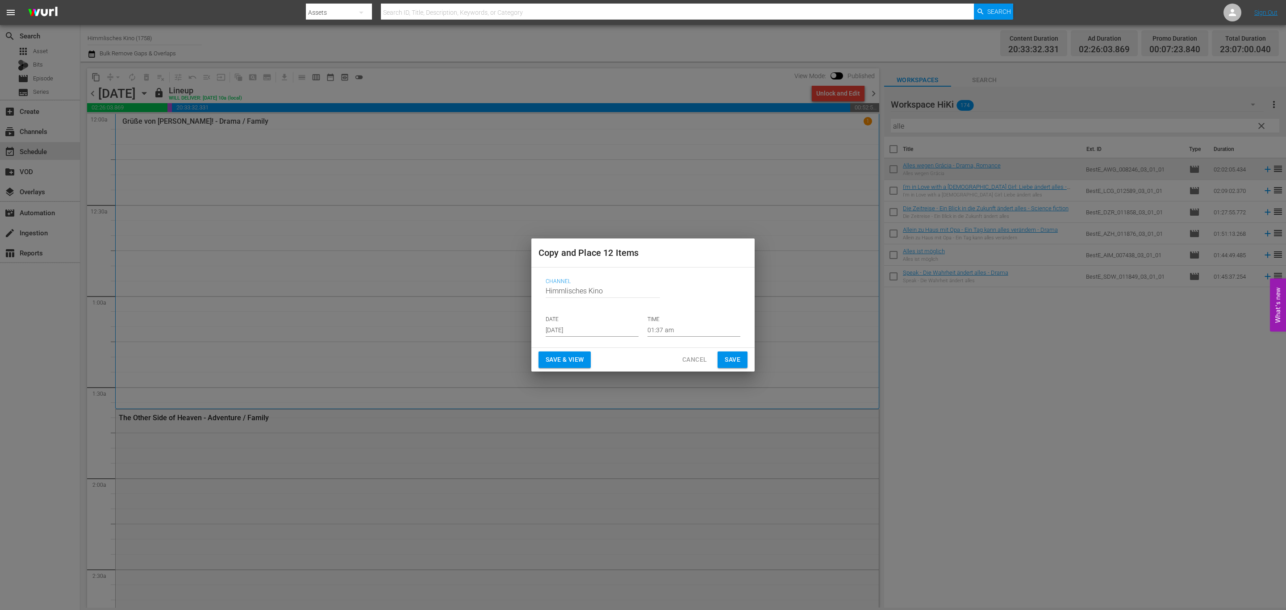
click at [606, 321] on p "DATE" at bounding box center [592, 320] width 93 height 8
click at [635, 335] on input "Aug 31st 2025" at bounding box center [592, 329] width 93 height 13
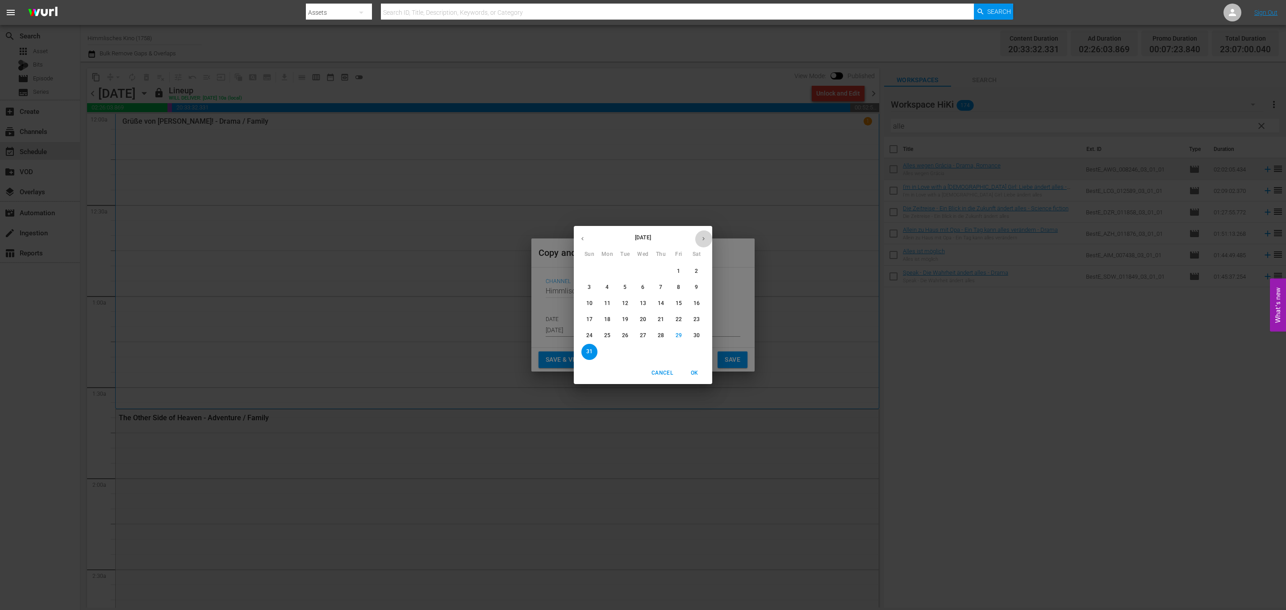
click at [699, 232] on button "button" at bounding box center [703, 238] width 17 height 17
click at [703, 234] on button "button" at bounding box center [703, 238] width 17 height 17
click at [647, 268] on span "1" at bounding box center [643, 271] width 16 height 8
type input "Oct 1st 2025"
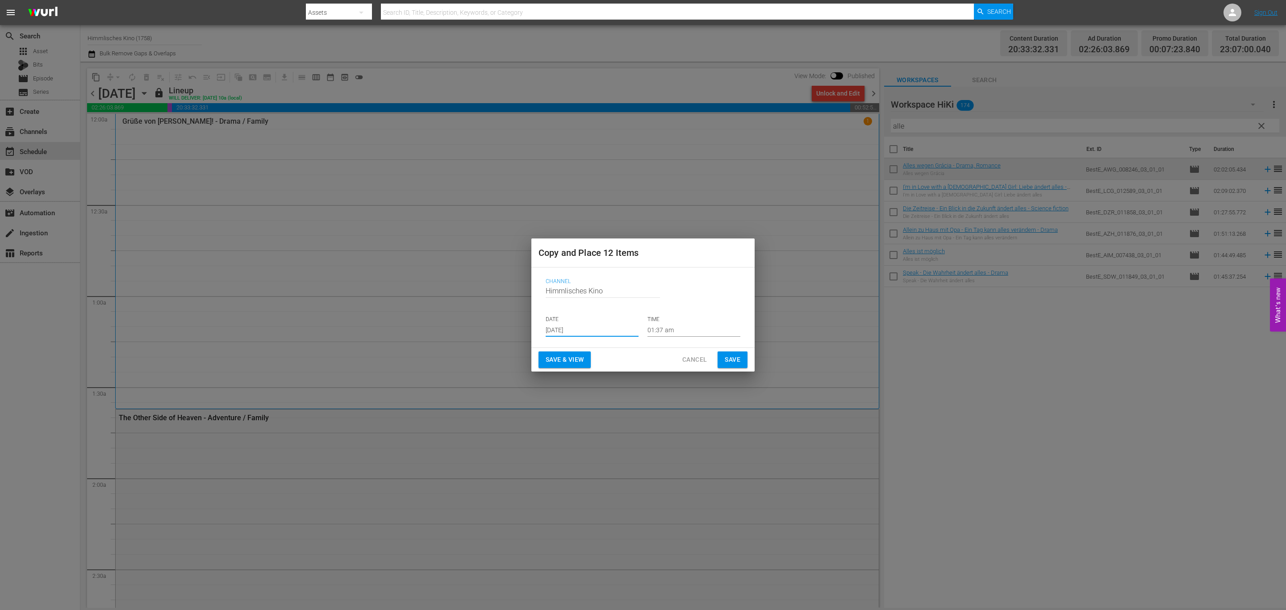
click at [734, 355] on span "Save" at bounding box center [733, 359] width 16 height 11
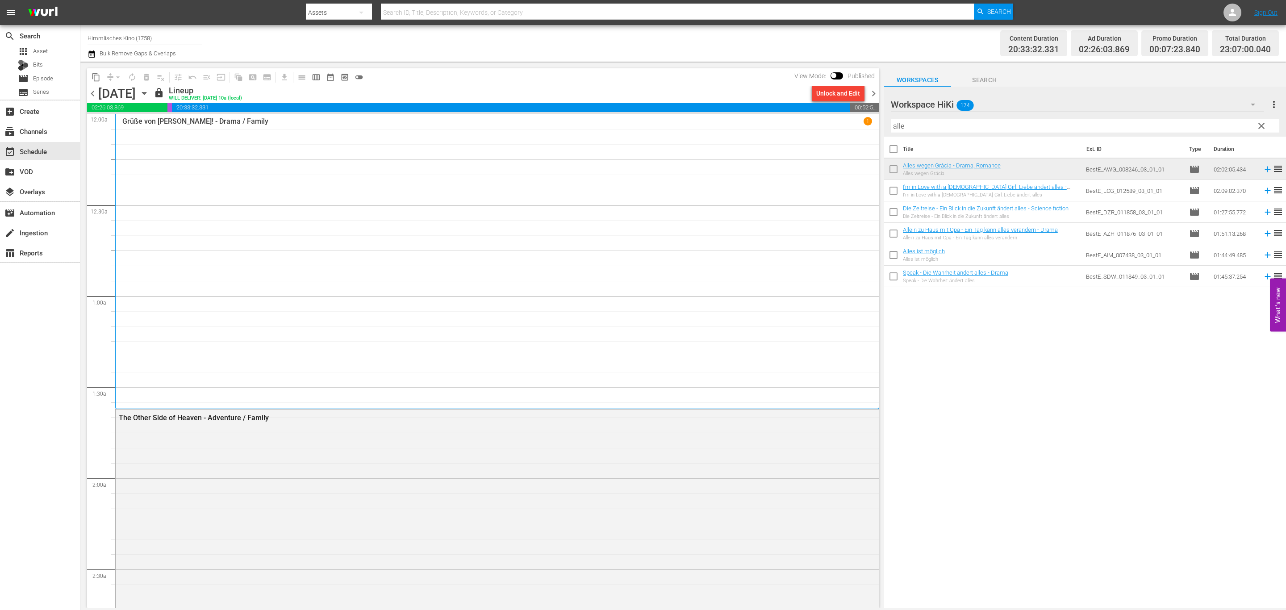
click at [149, 93] on icon "button" at bounding box center [144, 93] width 10 height 10
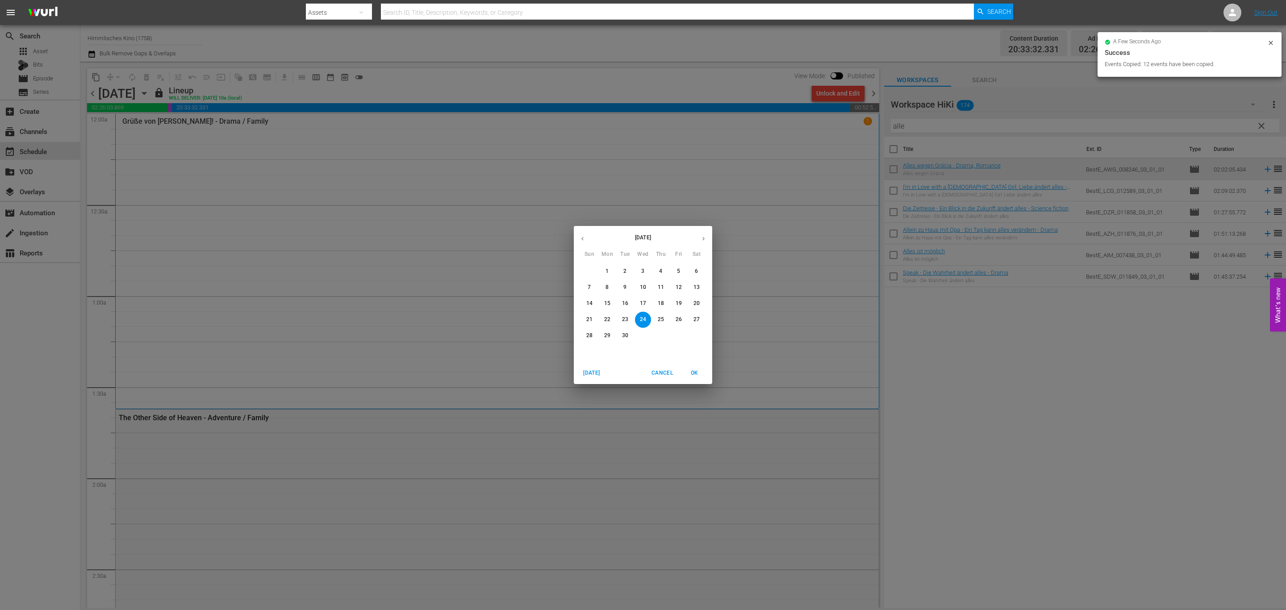
click at [697, 240] on button "button" at bounding box center [703, 238] width 17 height 17
click at [643, 269] on p "1" at bounding box center [642, 271] width 3 height 8
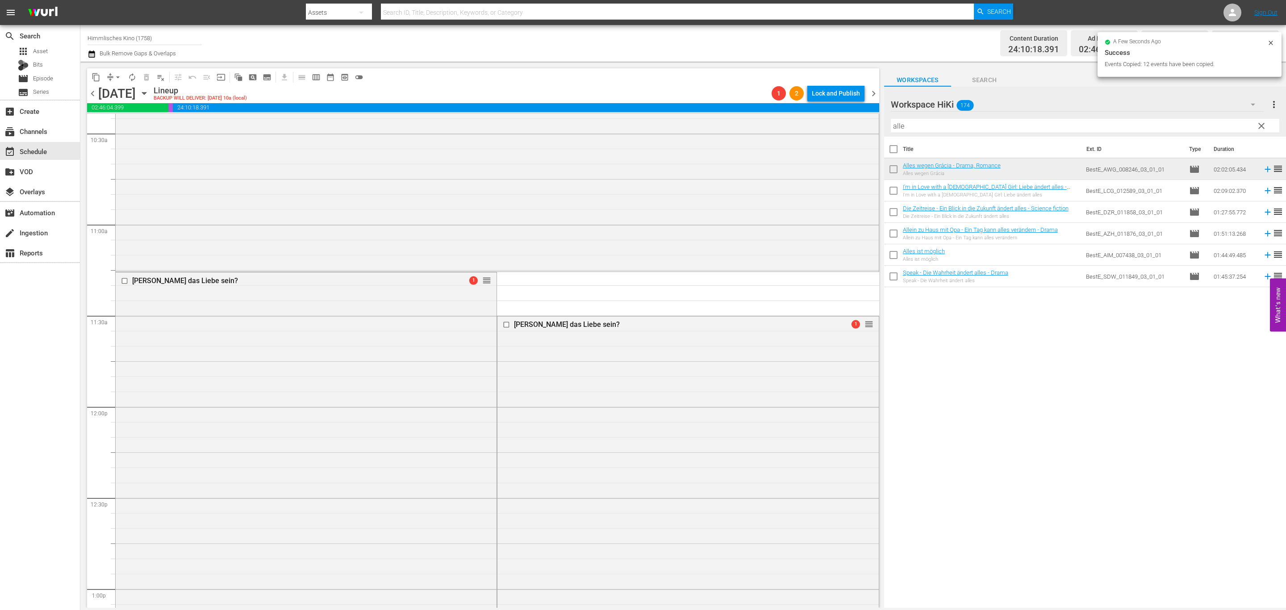
scroll to position [1952, 0]
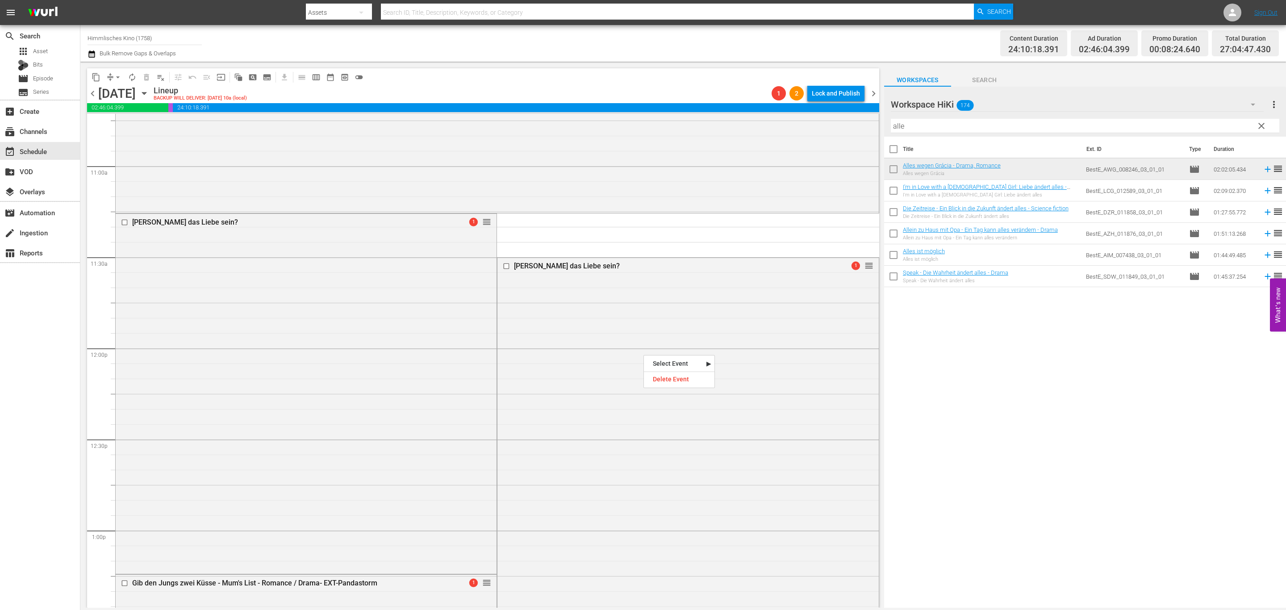
click at [593, 232] on div "Die Poetin - Drama / Romance - EXT-Pandastorm 1 reorder The Other Side of Heave…" at bounding box center [497, 348] width 764 height 4372
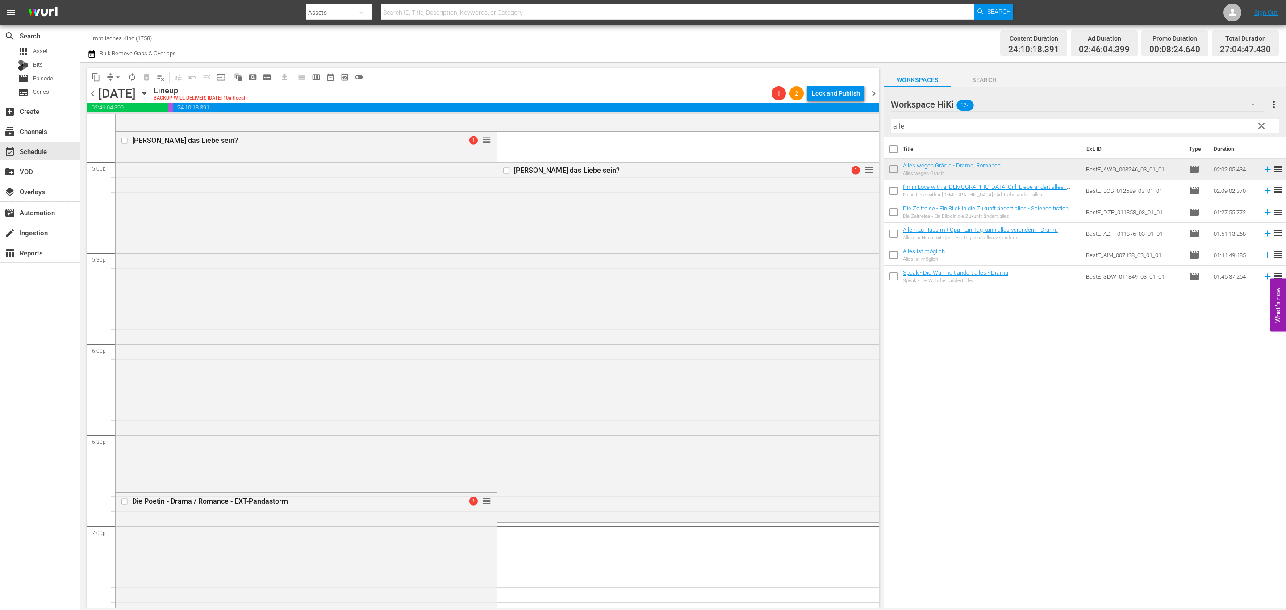
scroll to position [3003, 0]
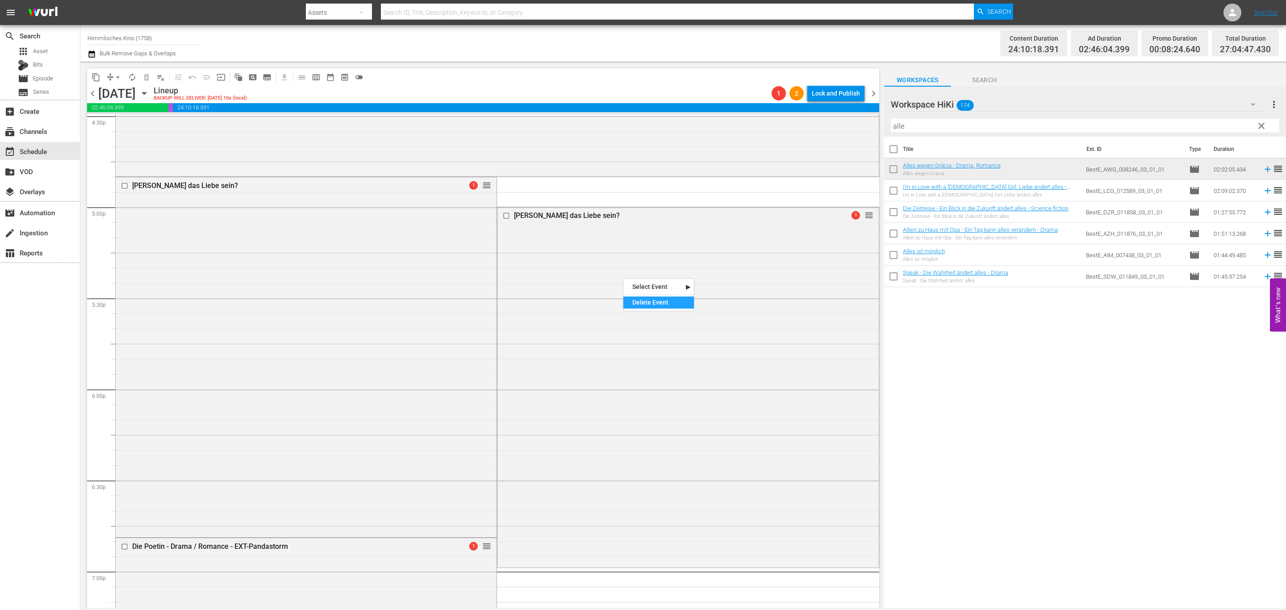
click at [636, 298] on div "Delete Event" at bounding box center [658, 302] width 71 height 12
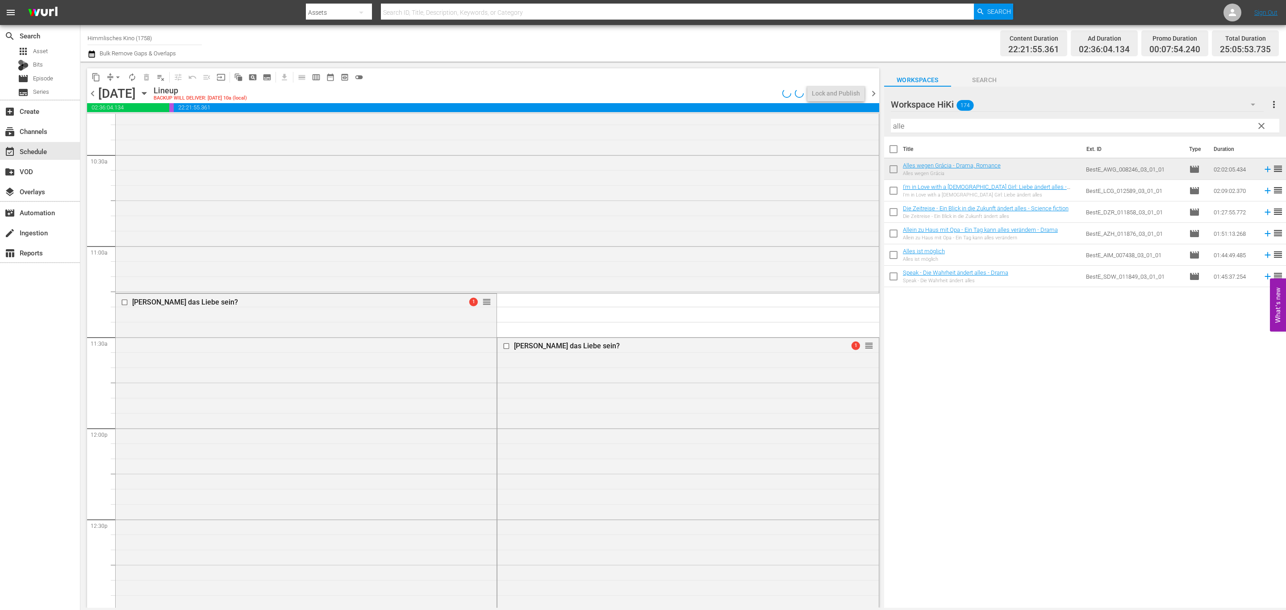
scroll to position [1840, 0]
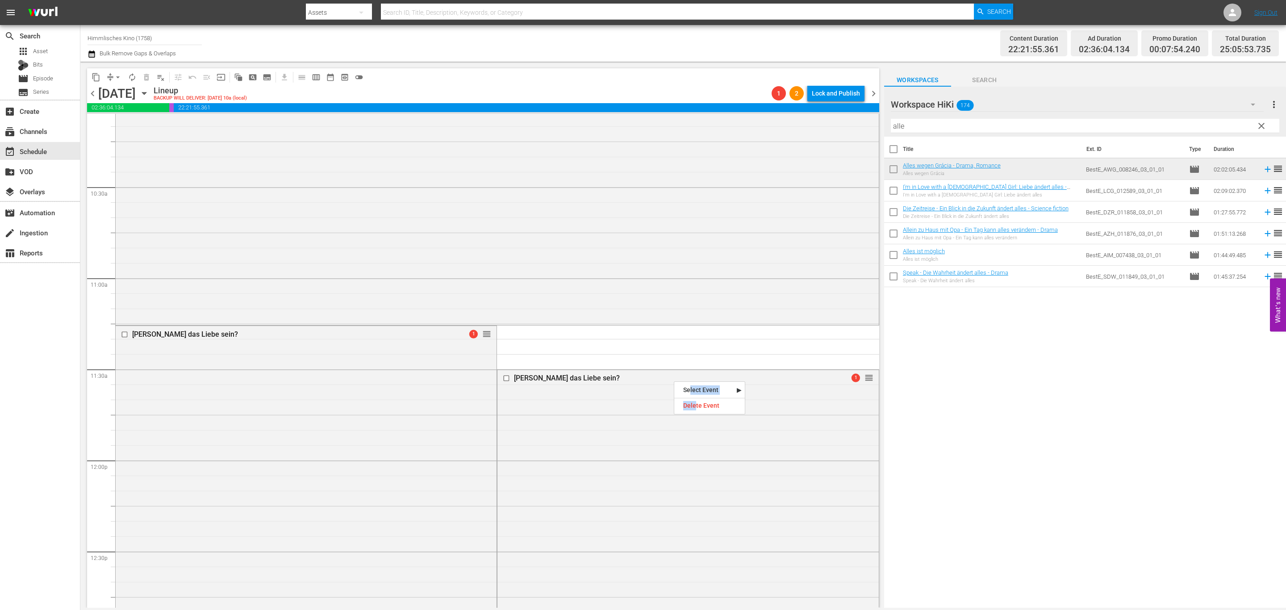
drag, startPoint x: 690, startPoint y: 395, endPoint x: 699, endPoint y: 410, distance: 17.2
click at [699, 410] on nav "Select Event Tim - Kann das Liebe sein? Tim - Kann das Liebe sein? Gib den Jung…" at bounding box center [709, 397] width 71 height 33
click at [701, 410] on div "Delete Event" at bounding box center [709, 406] width 71 height 12
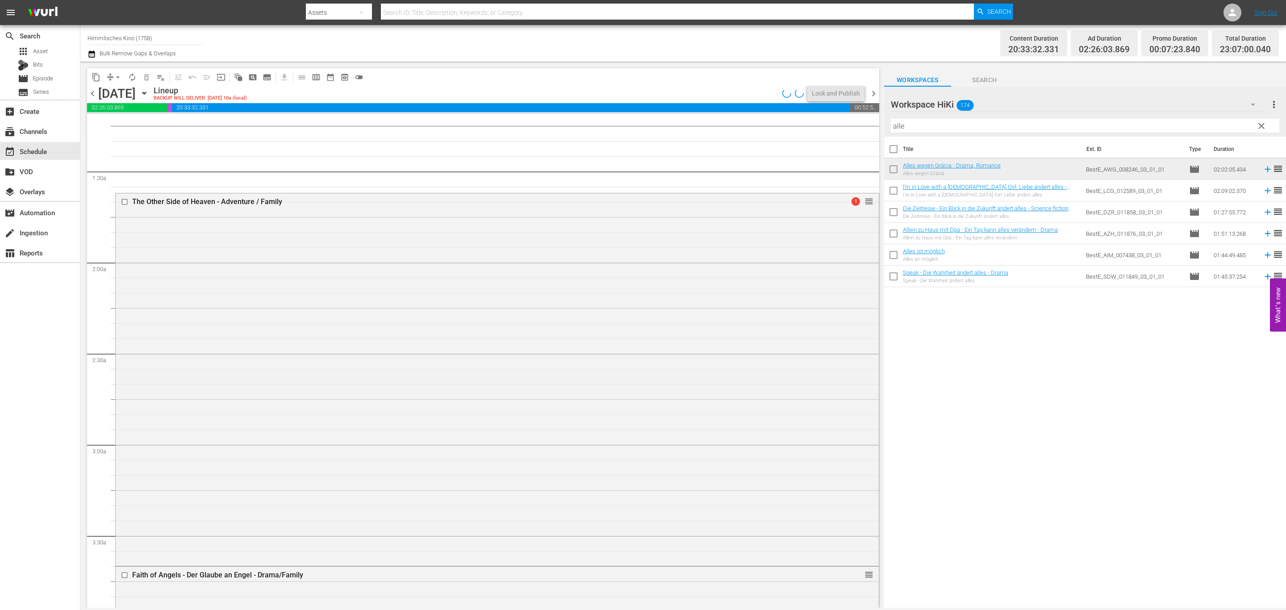
scroll to position [0, 0]
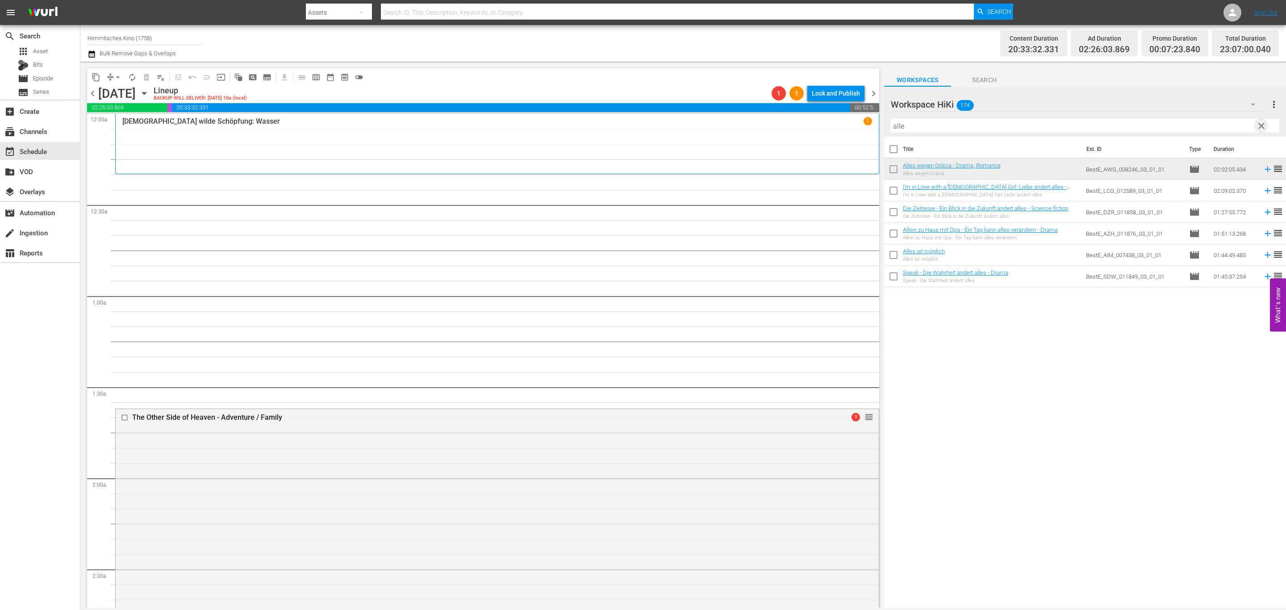
click at [1260, 126] on span "clear" at bounding box center [1261, 126] width 11 height 11
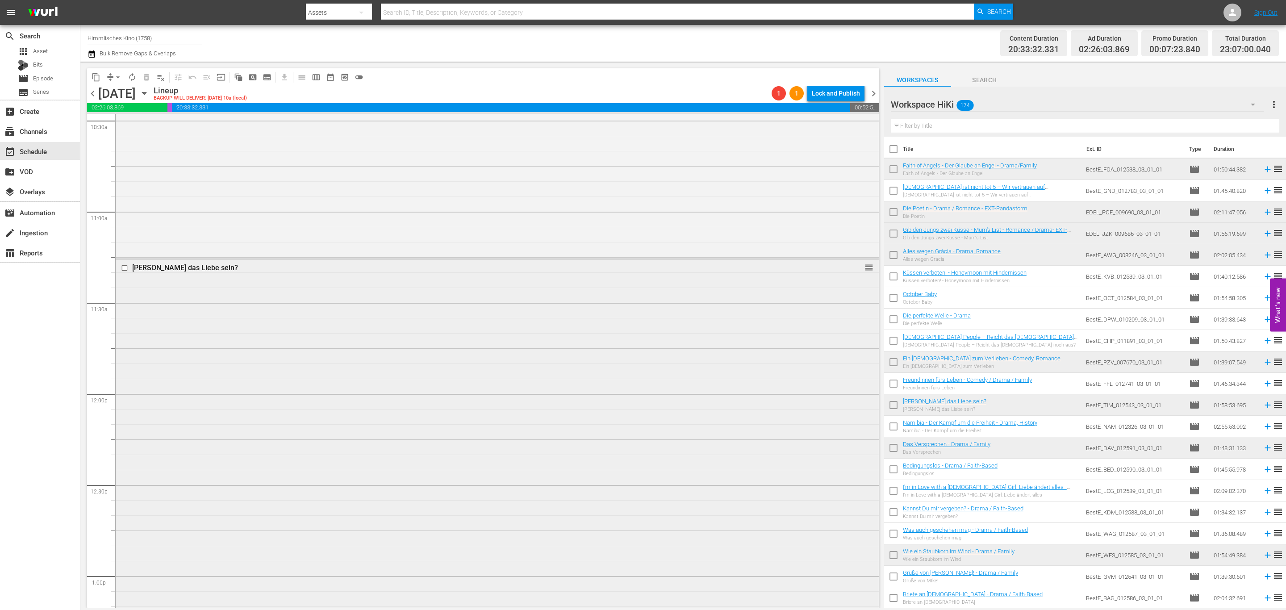
scroll to position [1808, 0]
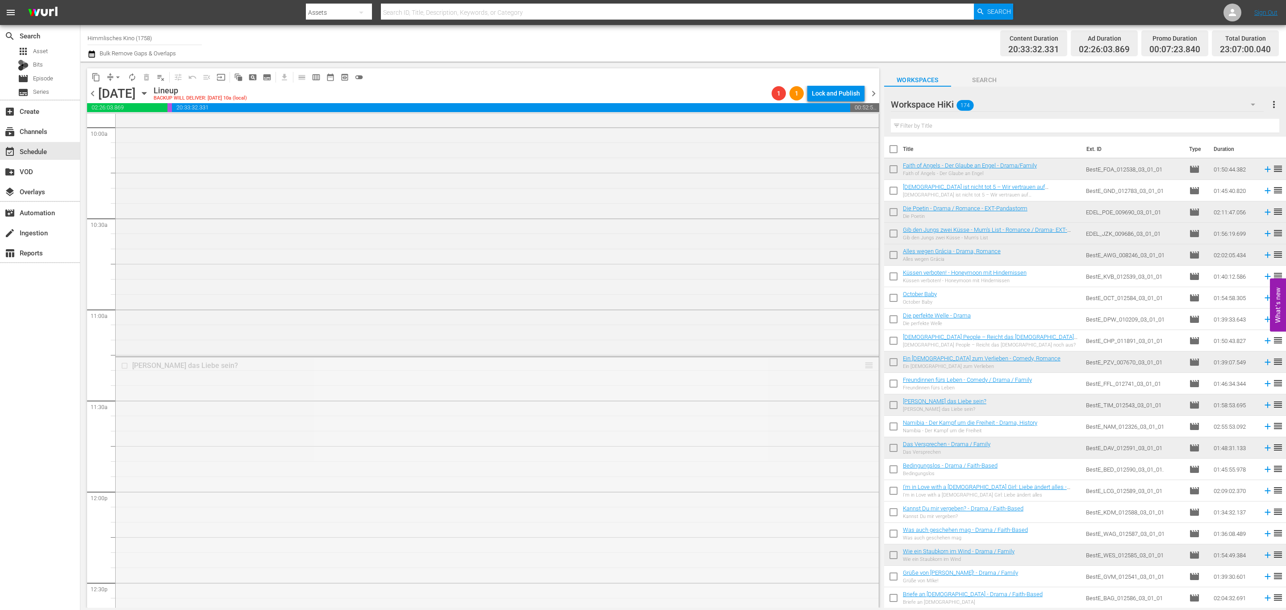
drag, startPoint x: 859, startPoint y: 364, endPoint x: 846, endPoint y: 409, distance: 46.6
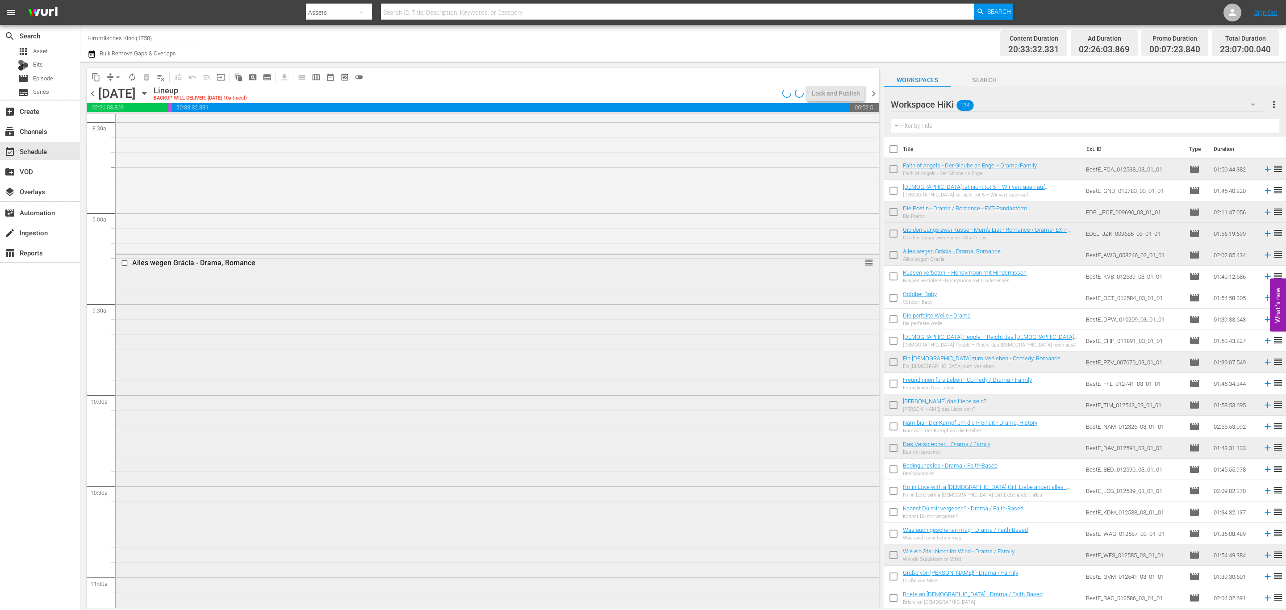
scroll to position [1607, 0]
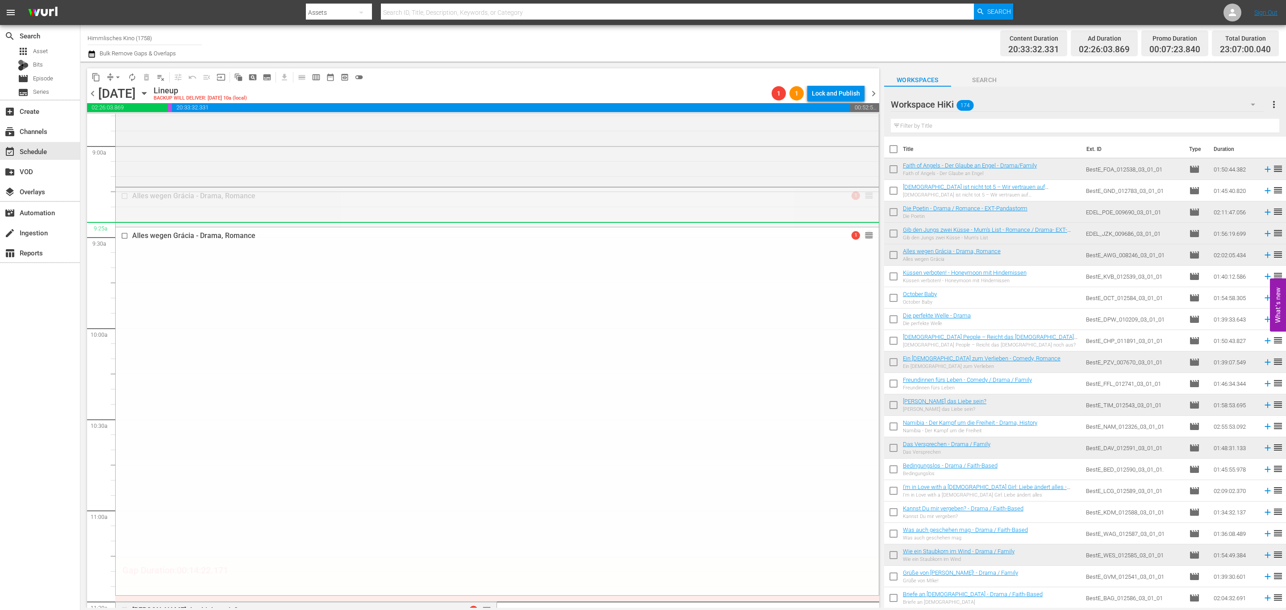
drag, startPoint x: 858, startPoint y: 193, endPoint x: 858, endPoint y: 228, distance: 34.4
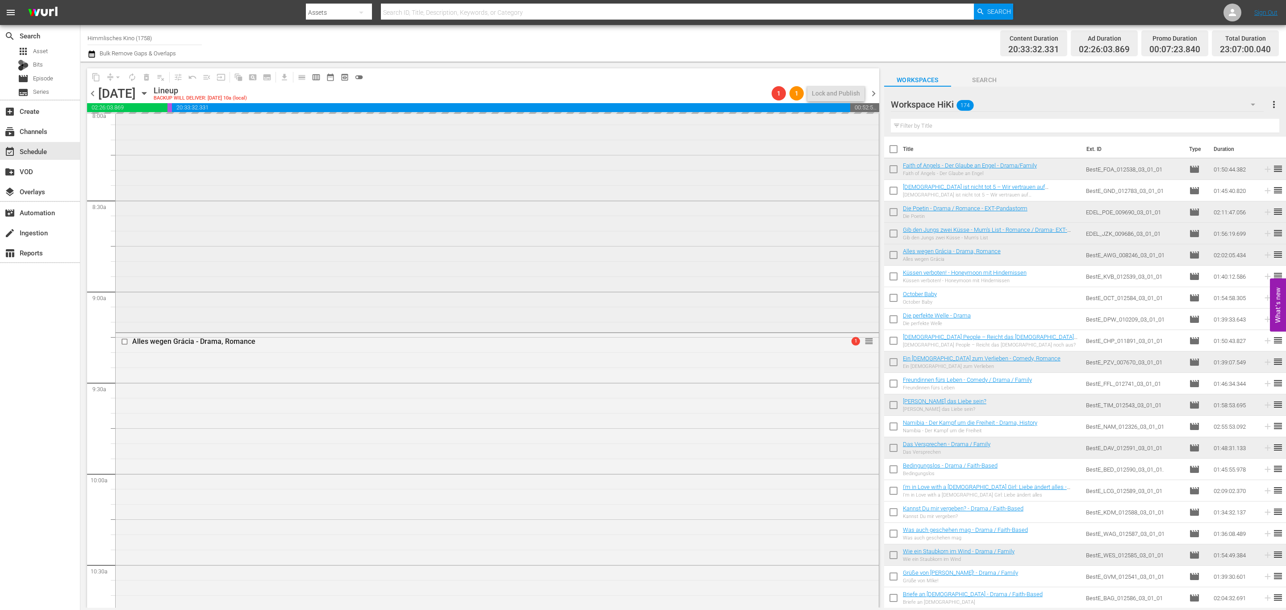
scroll to position [1339, 0]
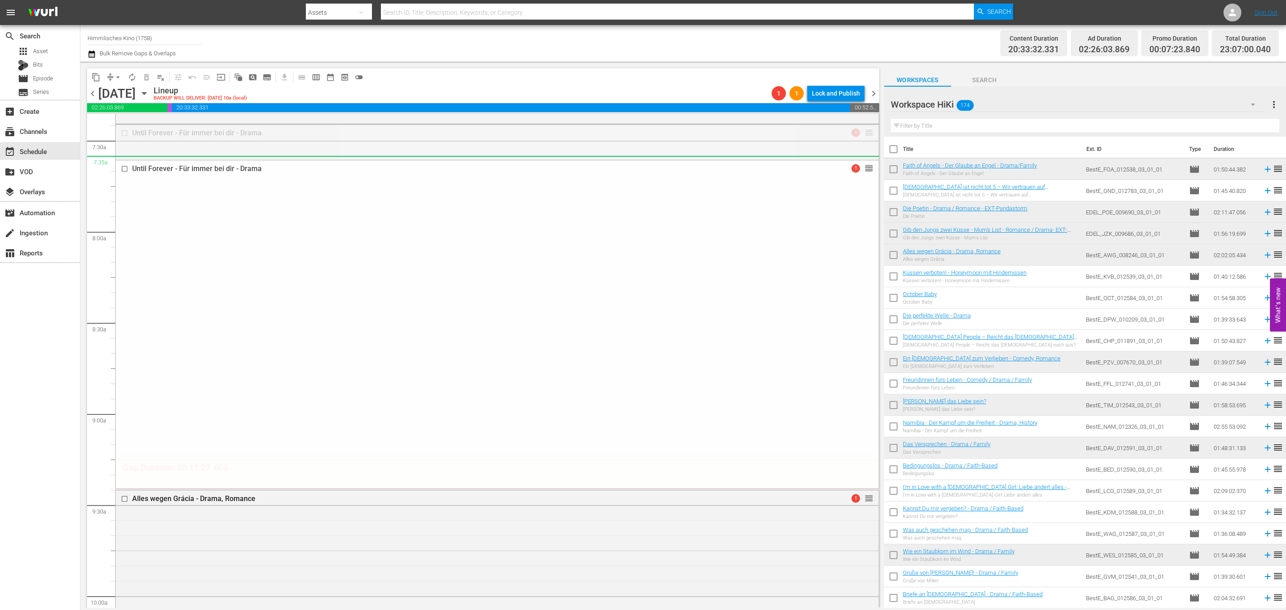
drag, startPoint x: 857, startPoint y: 133, endPoint x: 857, endPoint y: 159, distance: 25.4
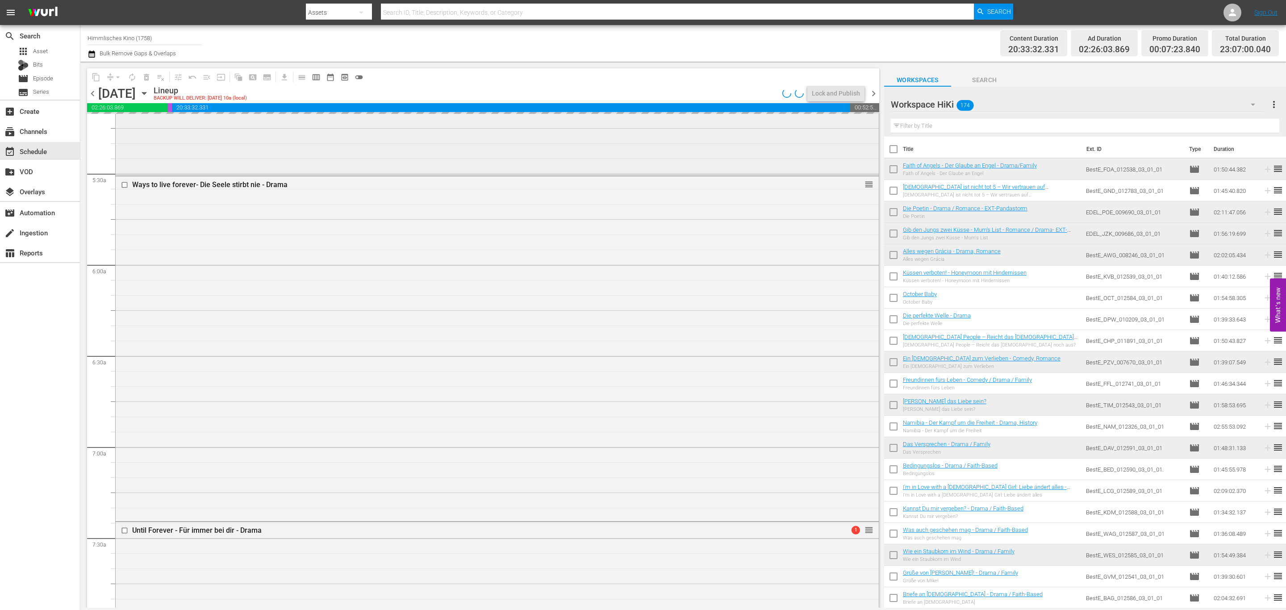
scroll to position [938, 0]
drag, startPoint x: 859, startPoint y: 188, endPoint x: 855, endPoint y: 215, distance: 27.5
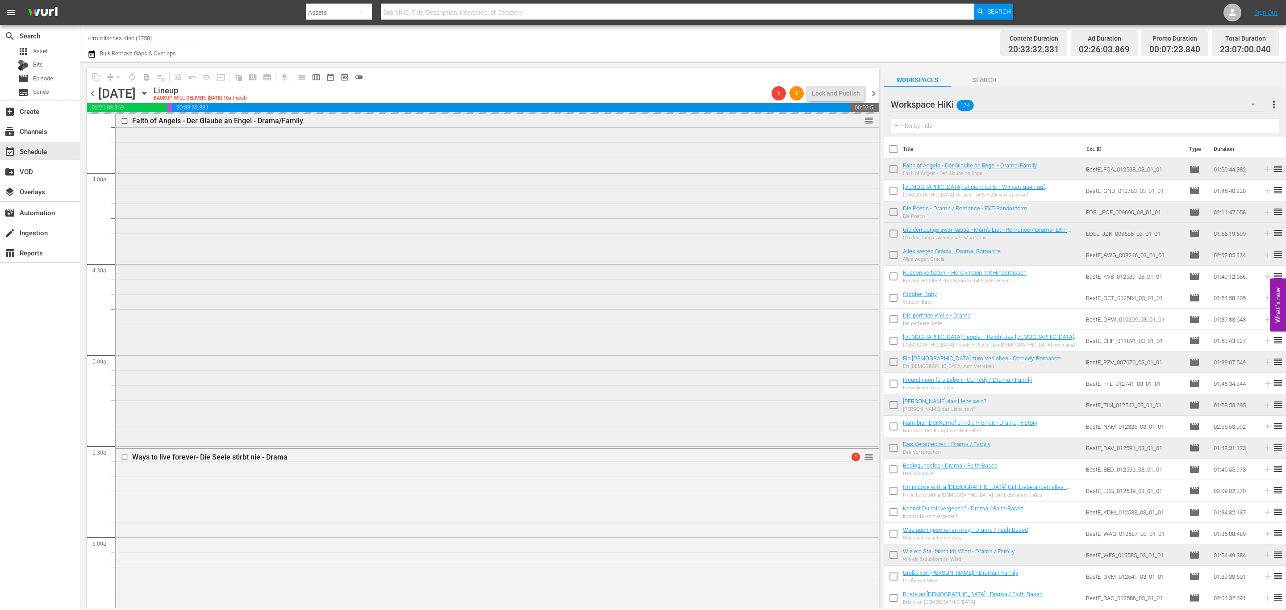
scroll to position [603, 0]
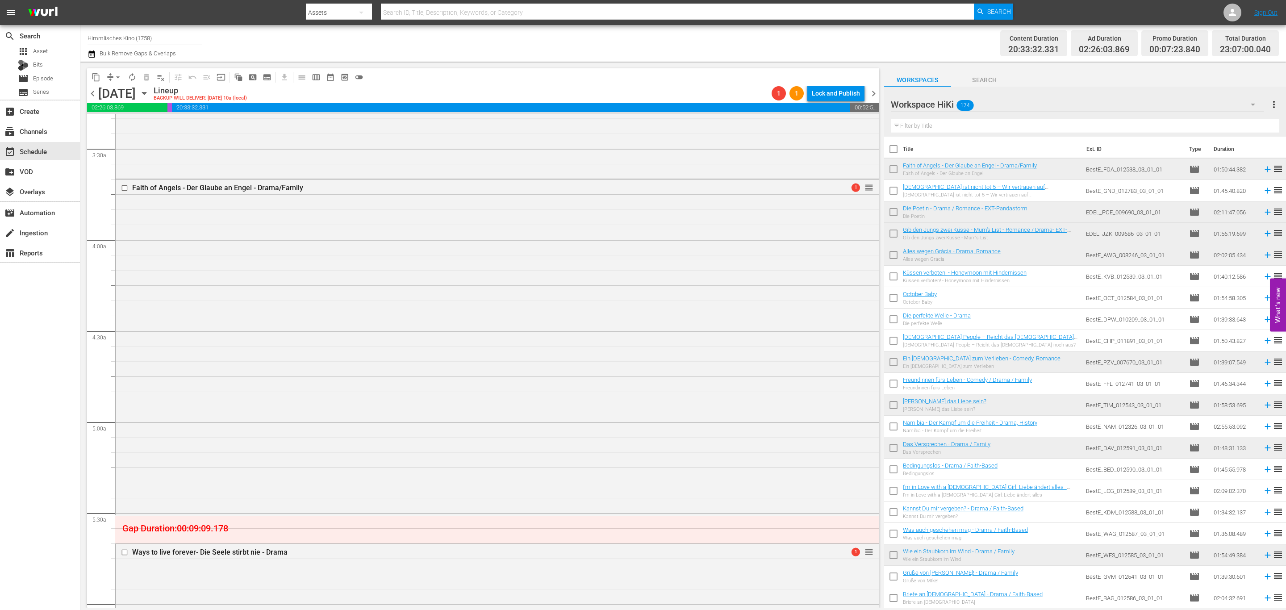
drag, startPoint x: 859, startPoint y: 185, endPoint x: 856, endPoint y: 214, distance: 29.1
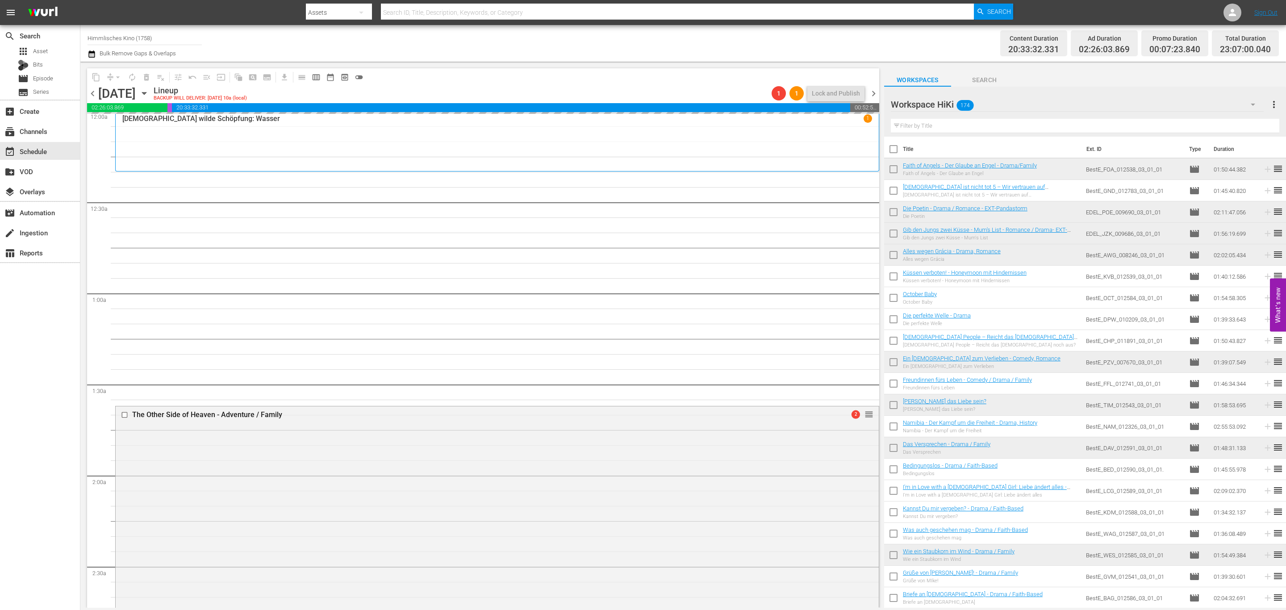
scroll to position [0, 0]
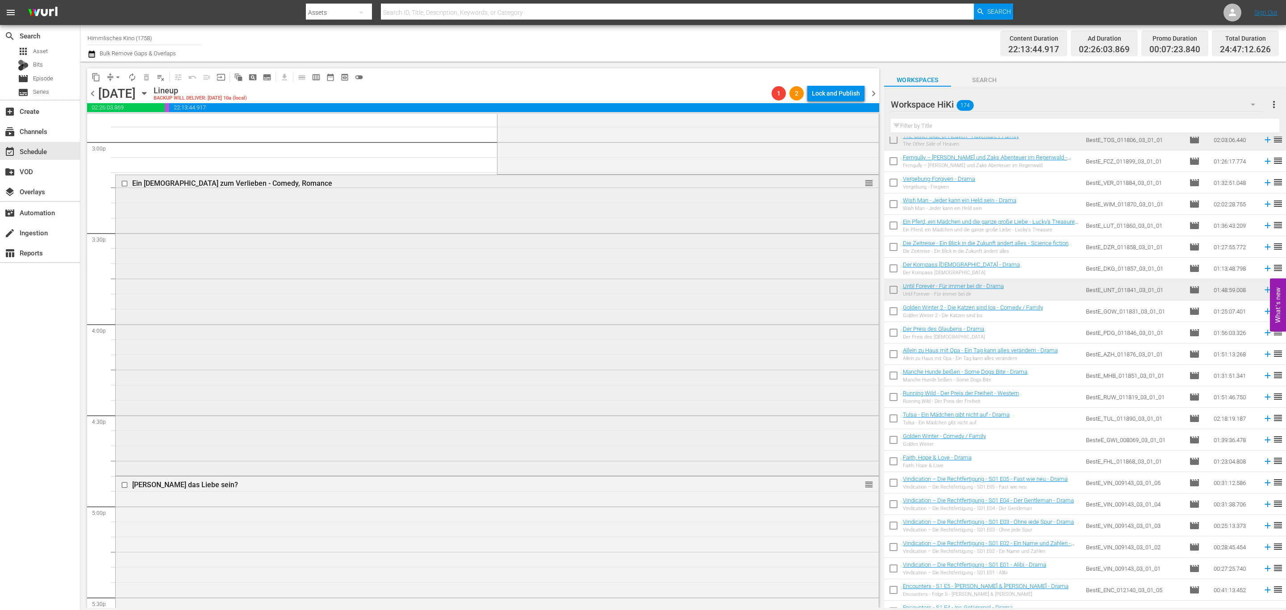
scroll to position [3014, 0]
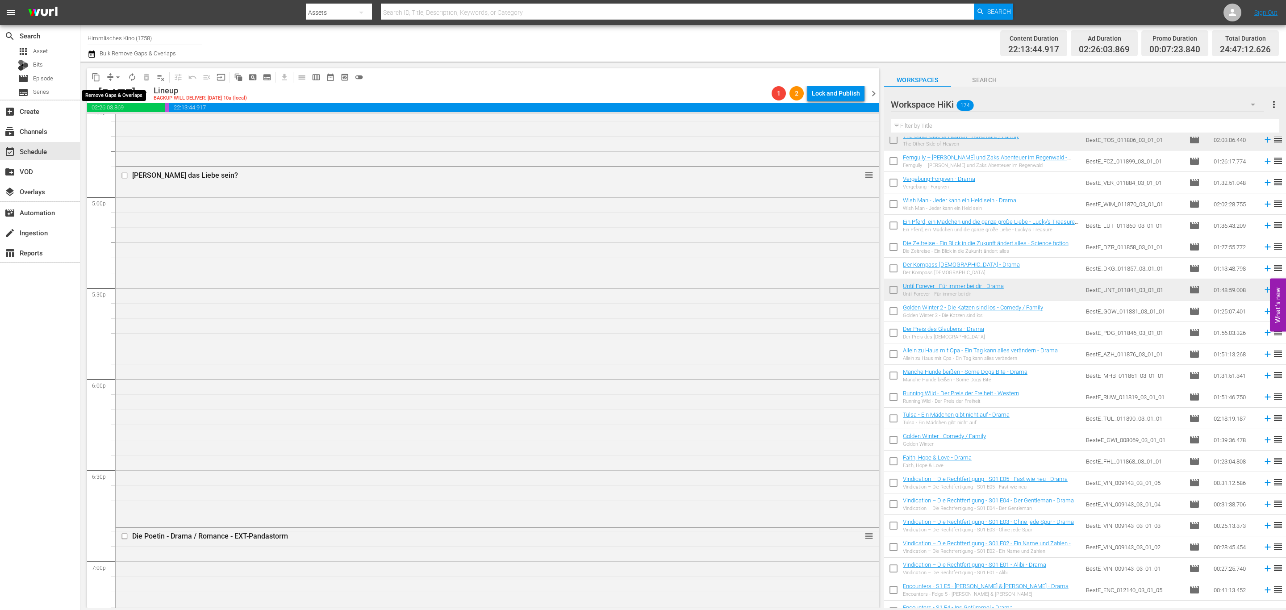
drag, startPoint x: 117, startPoint y: 74, endPoint x: 117, endPoint y: 81, distance: 6.7
click at [117, 74] on span "arrow_drop_down" at bounding box center [117, 77] width 9 height 9
click at [124, 125] on li "Align to End of Previous Day" at bounding box center [118, 124] width 94 height 15
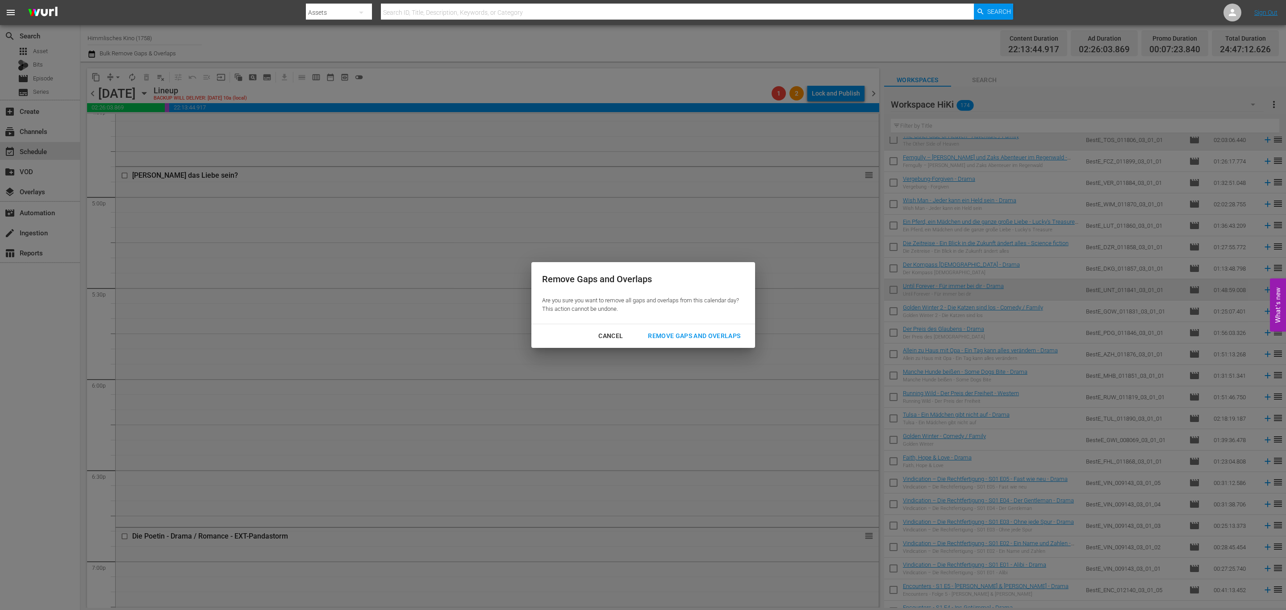
click at [698, 331] on div "Remove Gaps and Overlaps" at bounding box center [694, 335] width 107 height 11
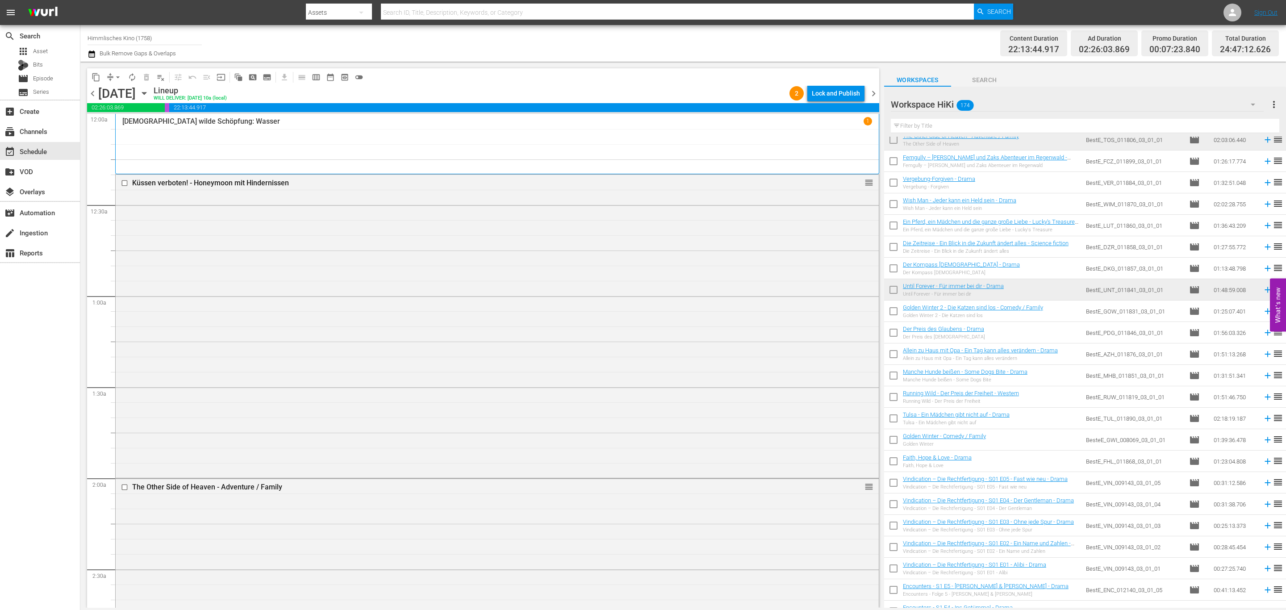
scroll to position [335, 0]
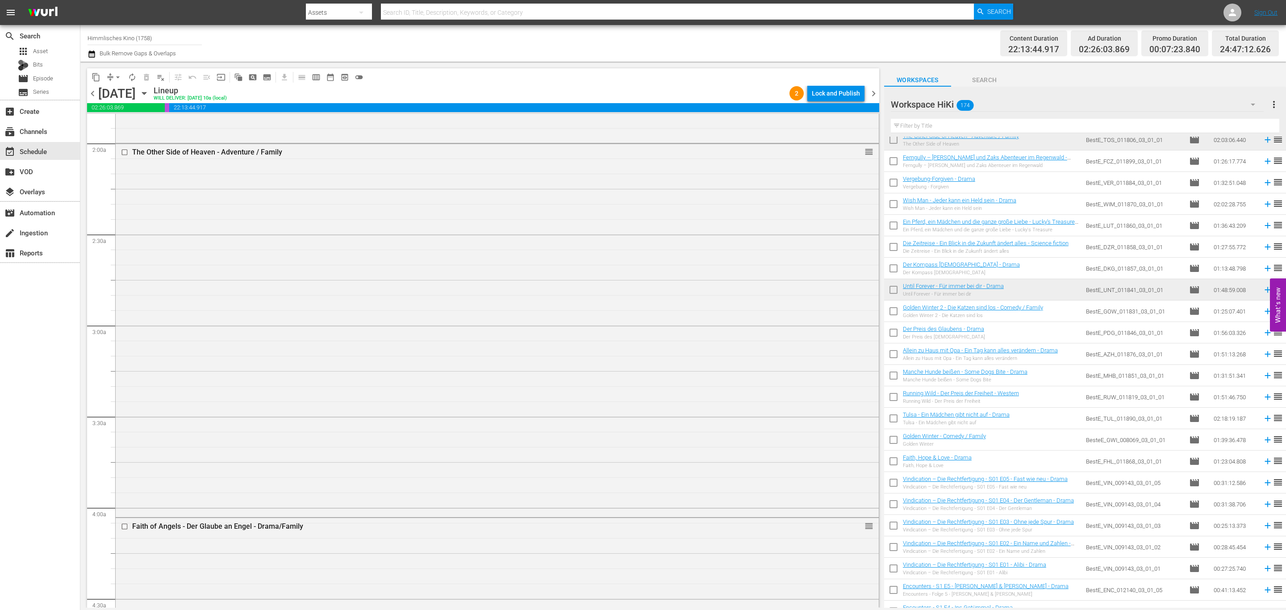
click at [481, 350] on div "The Other Side of Heaven - Adventure / Family reorder" at bounding box center [497, 329] width 763 height 371
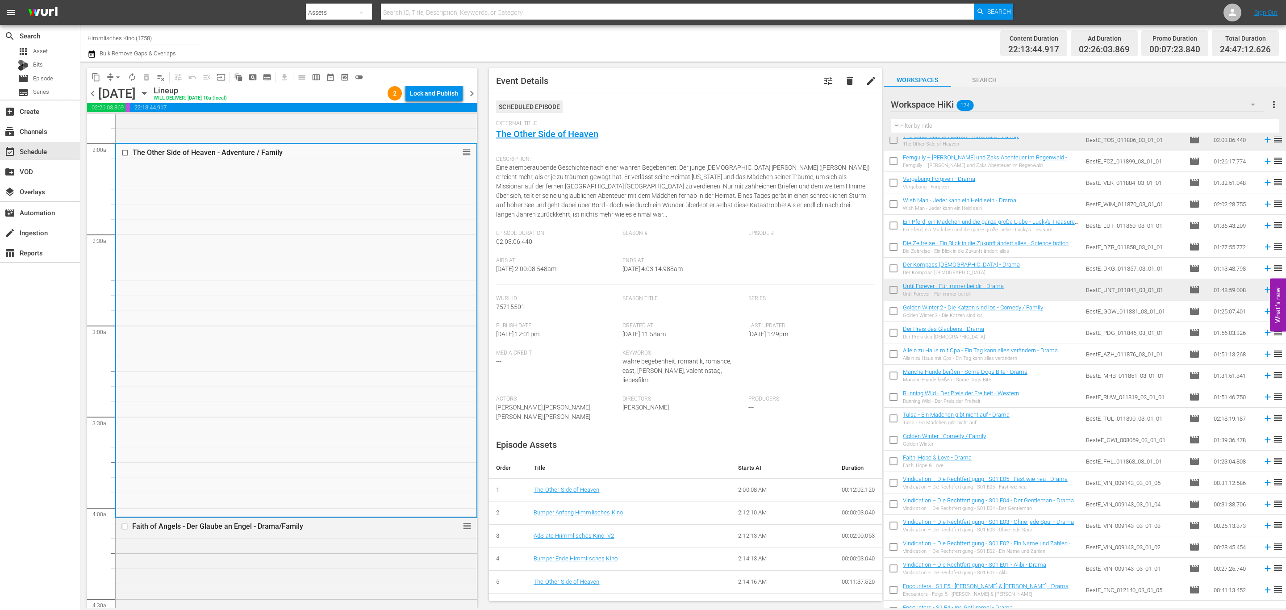
click at [982, 129] on input "text" at bounding box center [1085, 126] width 388 height 14
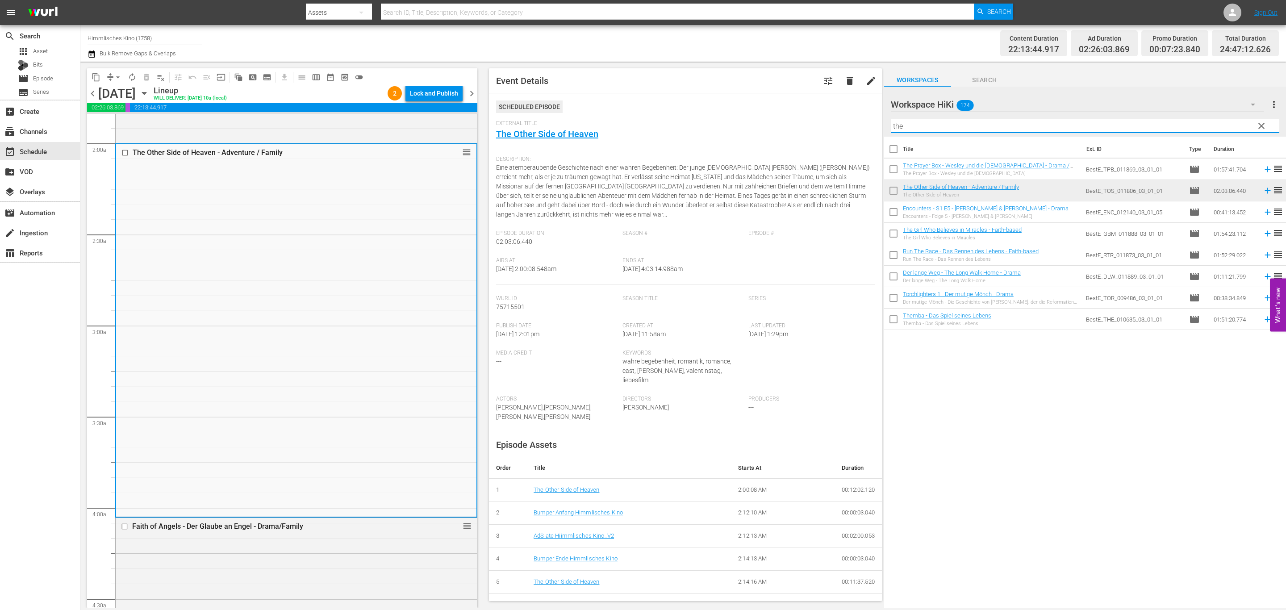
scroll to position [0, 0]
type input "the"
click at [197, 325] on div "Delete Event" at bounding box center [216, 322] width 71 height 12
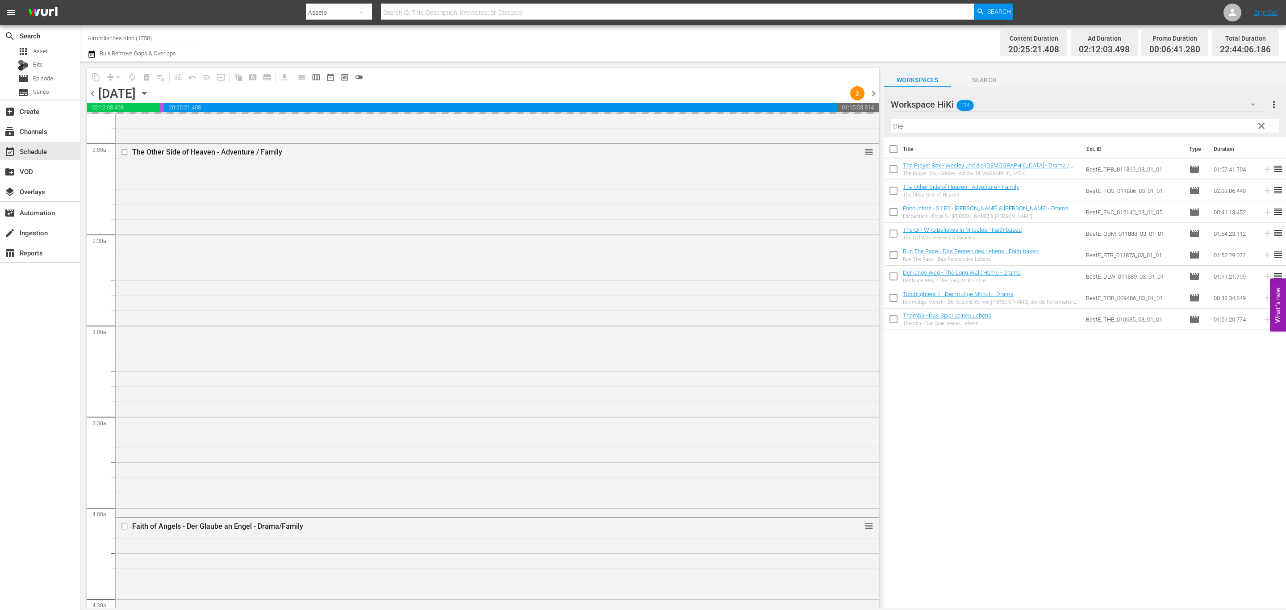
click at [1261, 130] on span "clear" at bounding box center [1261, 126] width 11 height 11
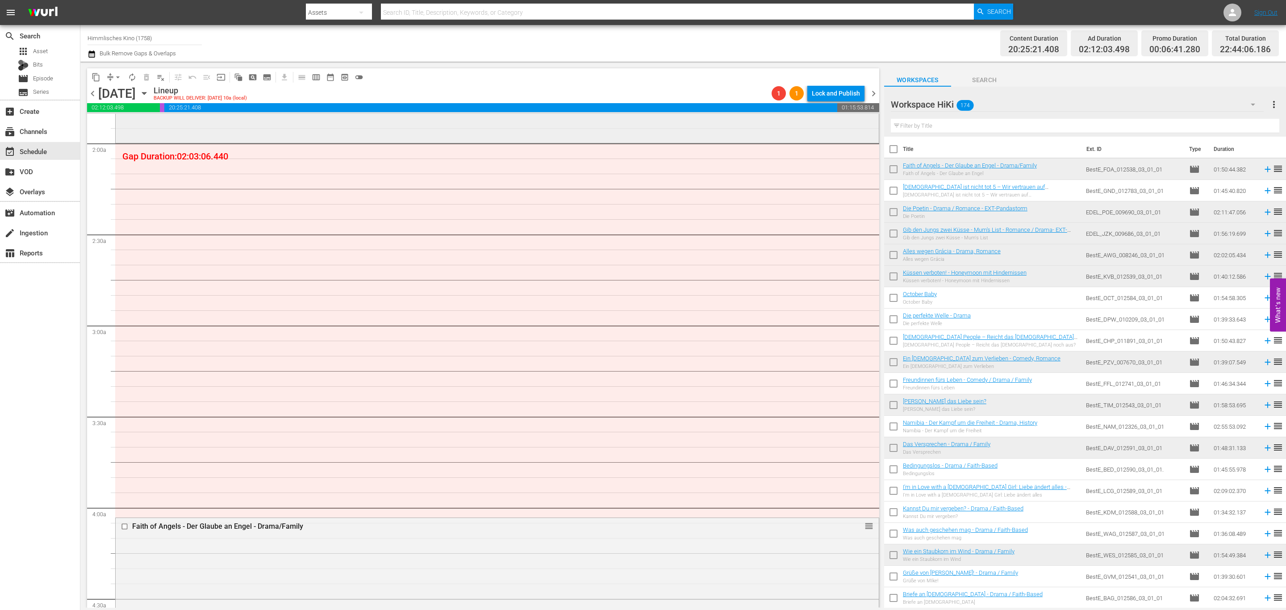
scroll to position [268, 0]
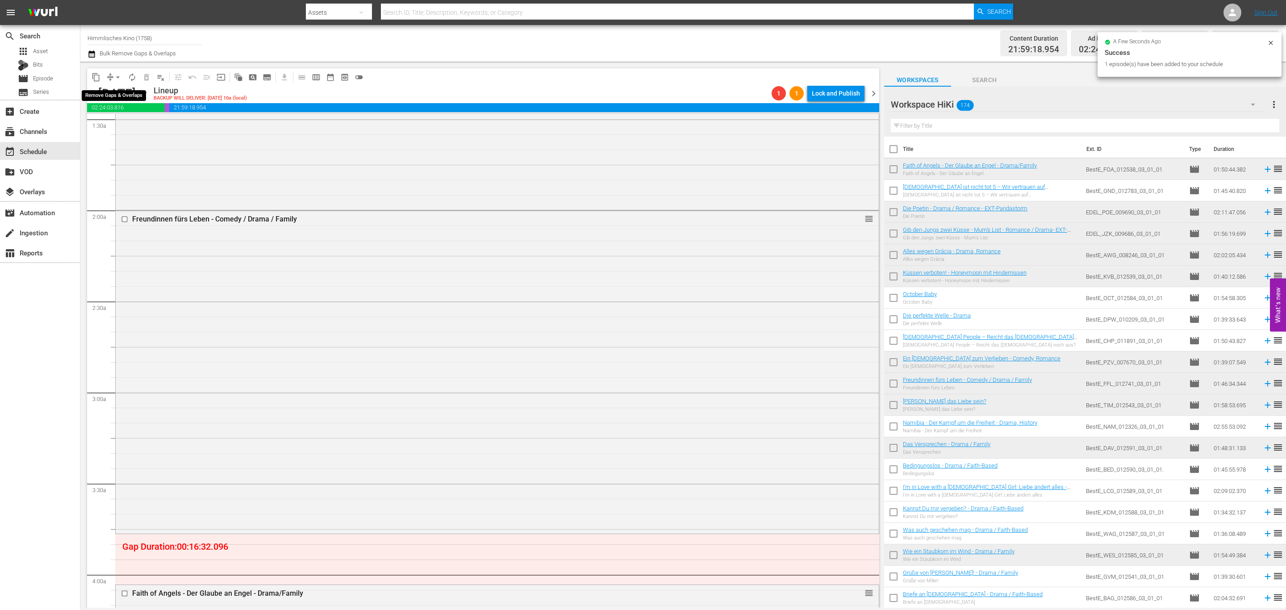
click at [117, 76] on span "arrow_drop_down" at bounding box center [117, 77] width 9 height 9
click at [119, 122] on li "Align to End of Previous Day" at bounding box center [118, 124] width 94 height 15
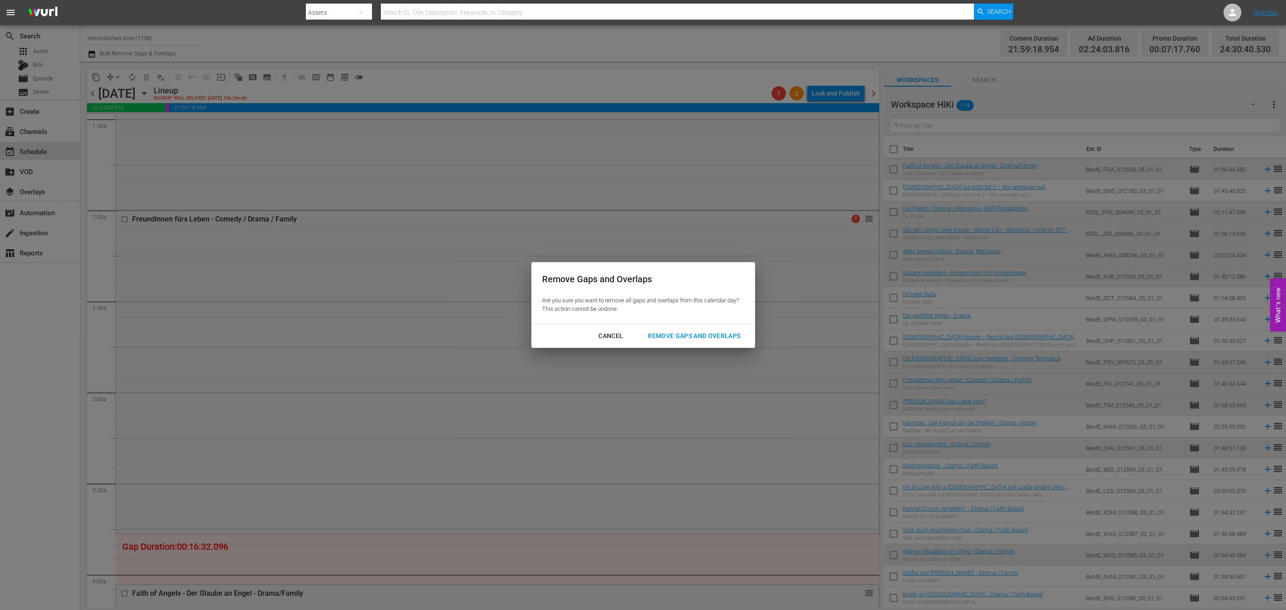
click at [697, 336] on div "Remove Gaps and Overlaps" at bounding box center [694, 335] width 107 height 11
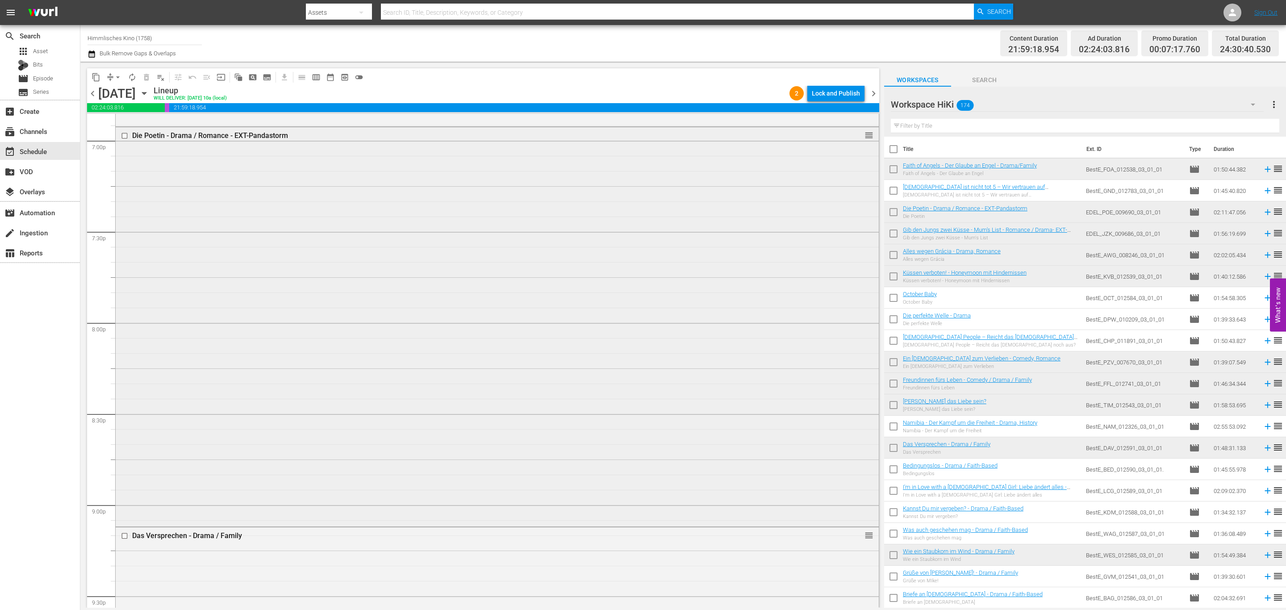
scroll to position [3765, 0]
click at [828, 90] on div "Lock and Publish" at bounding box center [836, 93] width 48 height 16
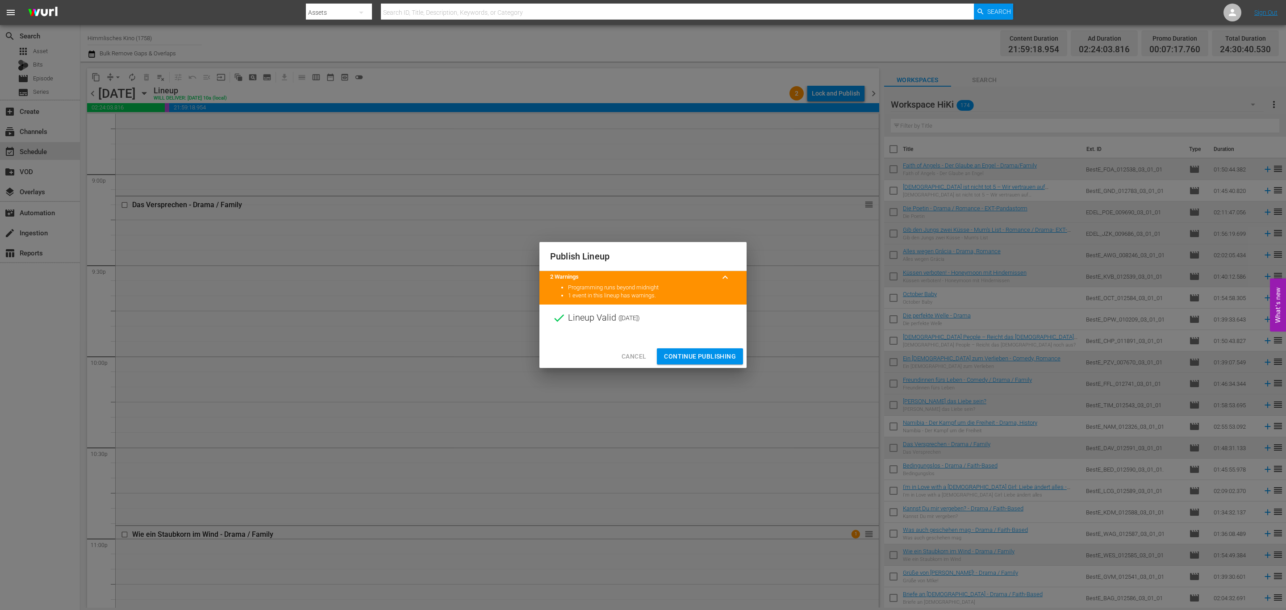
click at [725, 350] on button "Continue Publishing" at bounding box center [700, 356] width 86 height 17
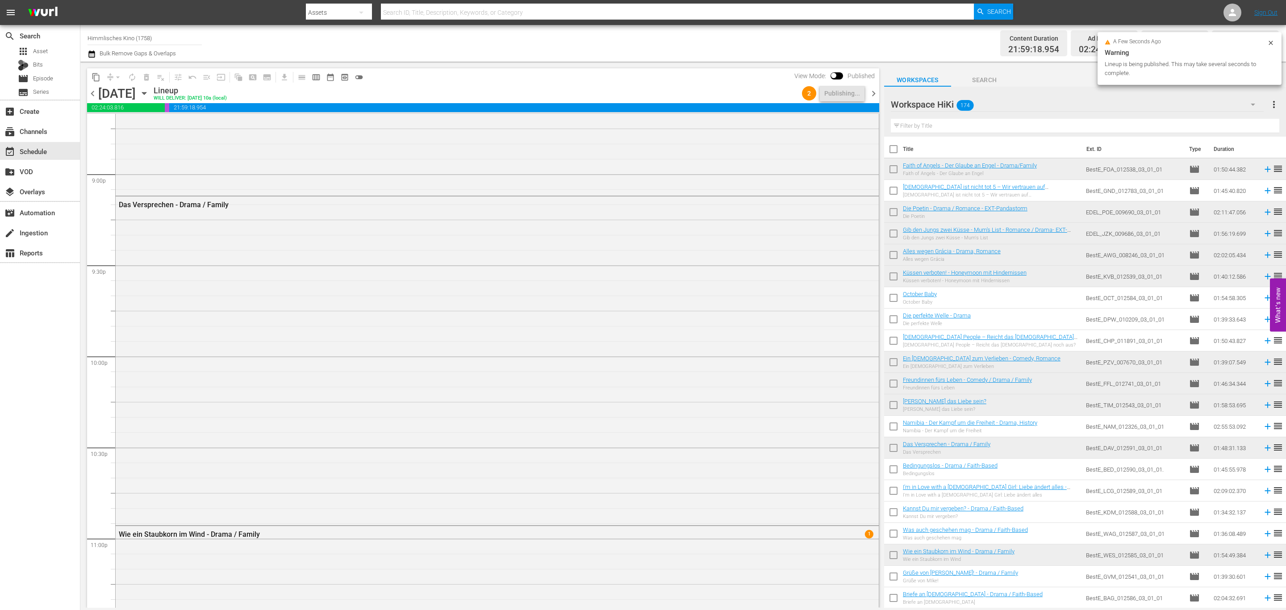
click at [91, 56] on icon "button" at bounding box center [92, 54] width 8 height 11
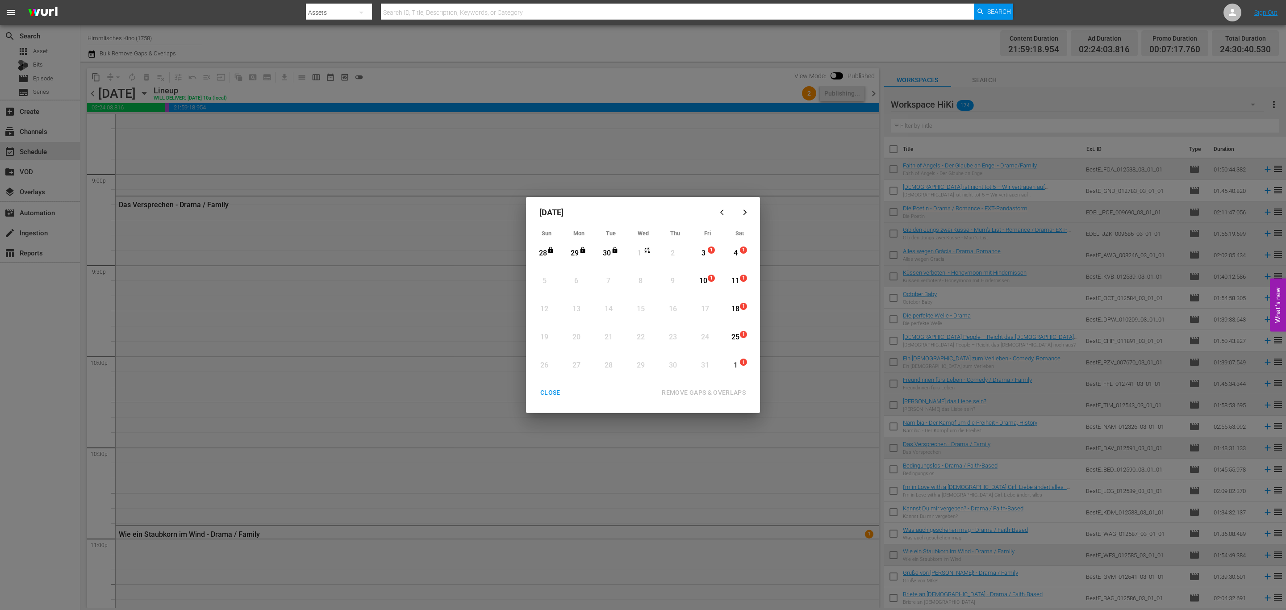
click at [547, 392] on div "CLOSE" at bounding box center [550, 392] width 34 height 11
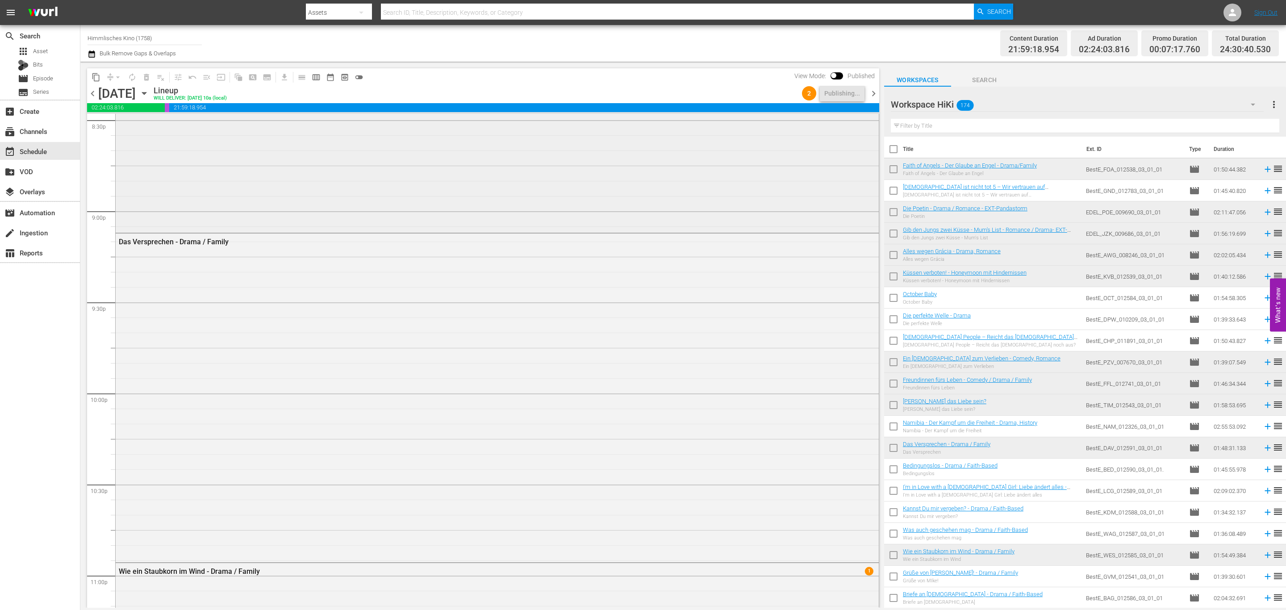
scroll to position [3698, 0]
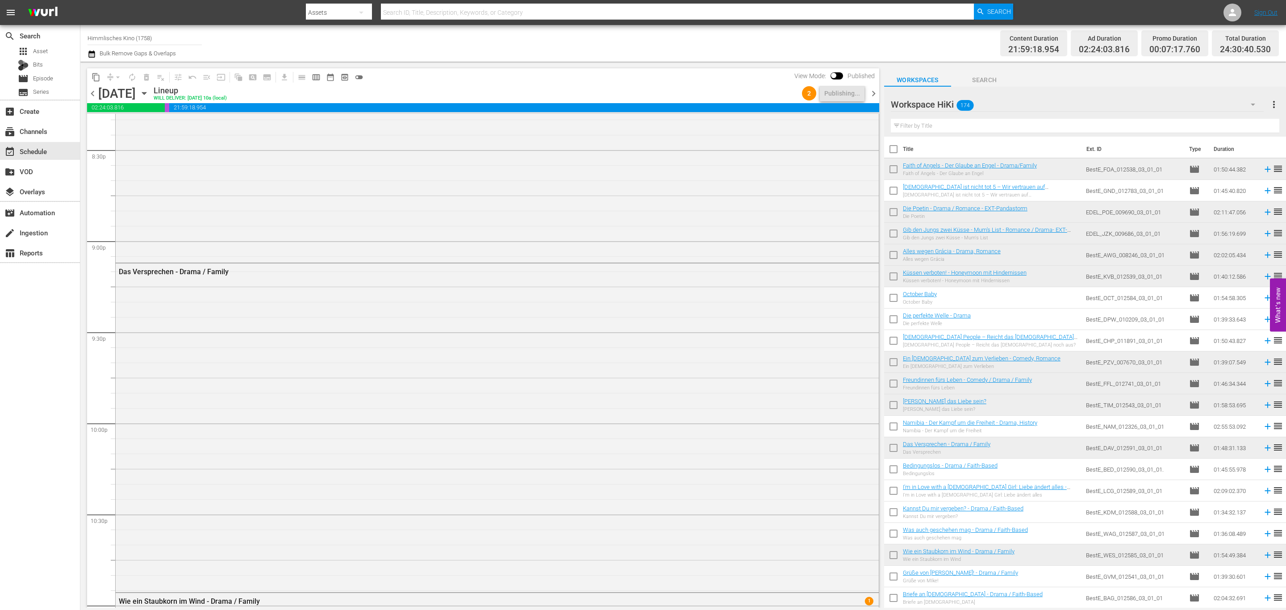
click at [149, 92] on icon "button" at bounding box center [144, 93] width 10 height 10
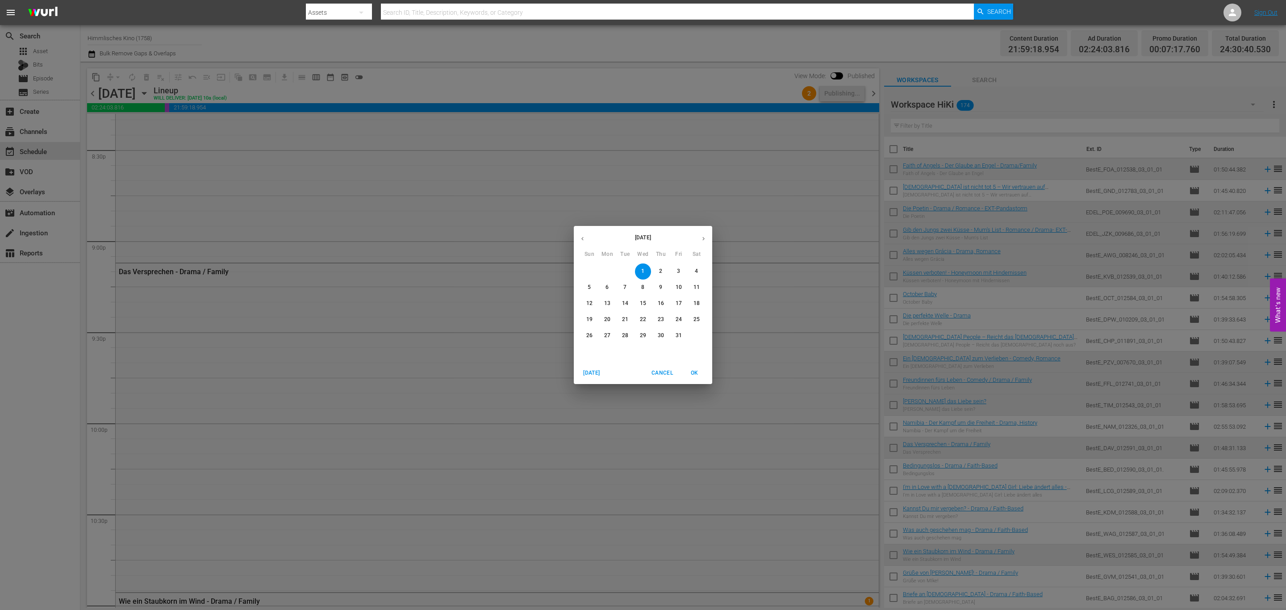
click at [581, 230] on button "button" at bounding box center [582, 238] width 17 height 17
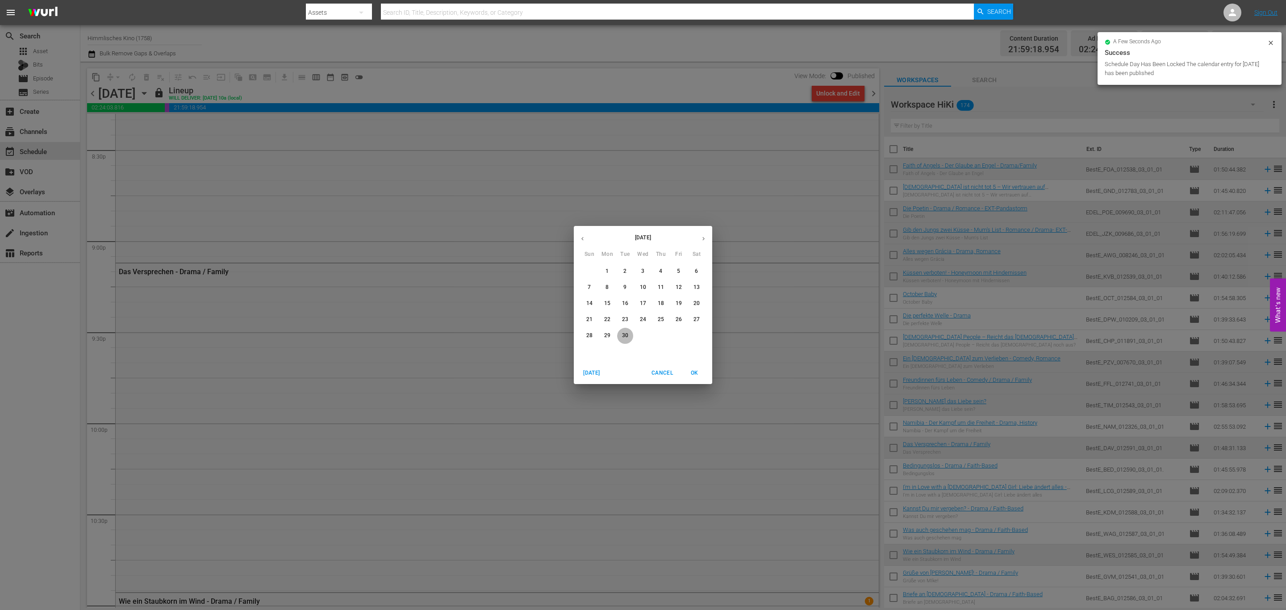
click at [627, 328] on button "30" at bounding box center [625, 336] width 16 height 16
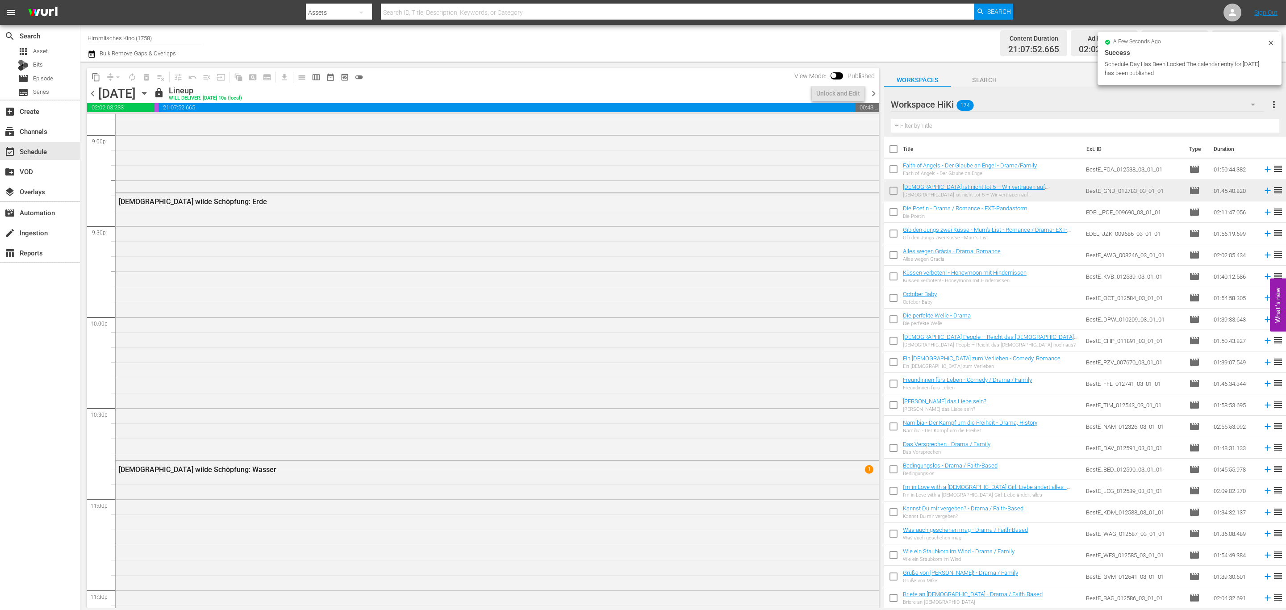
scroll to position [3683, 0]
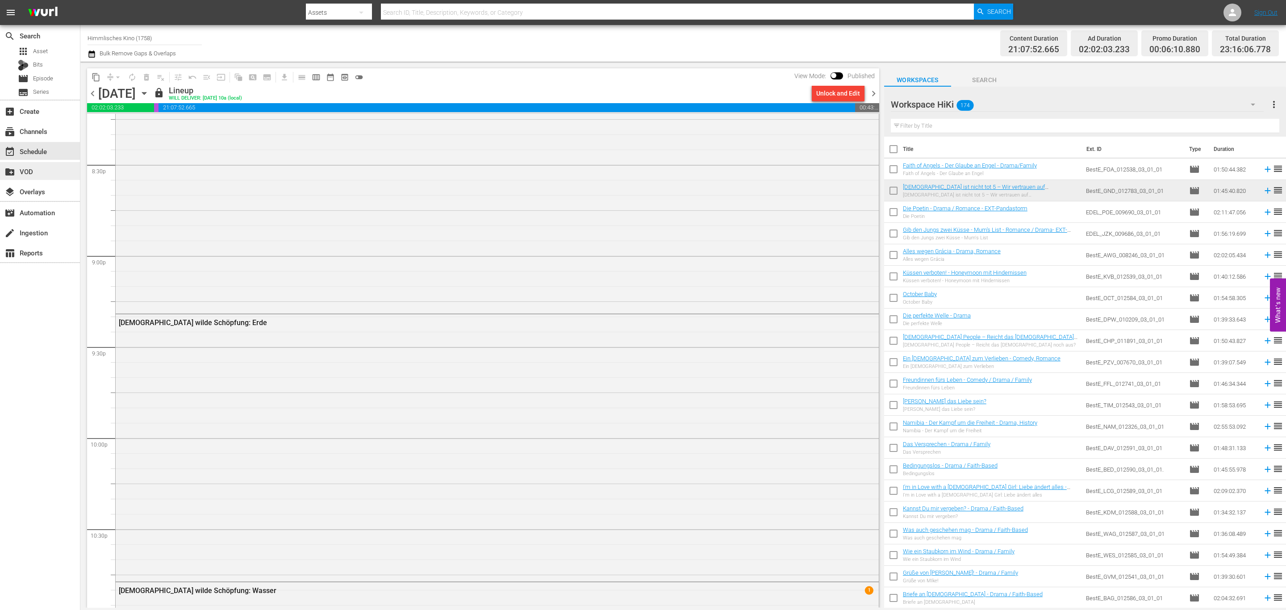
click at [61, 166] on div "create_new_folder VOD" at bounding box center [40, 171] width 80 height 18
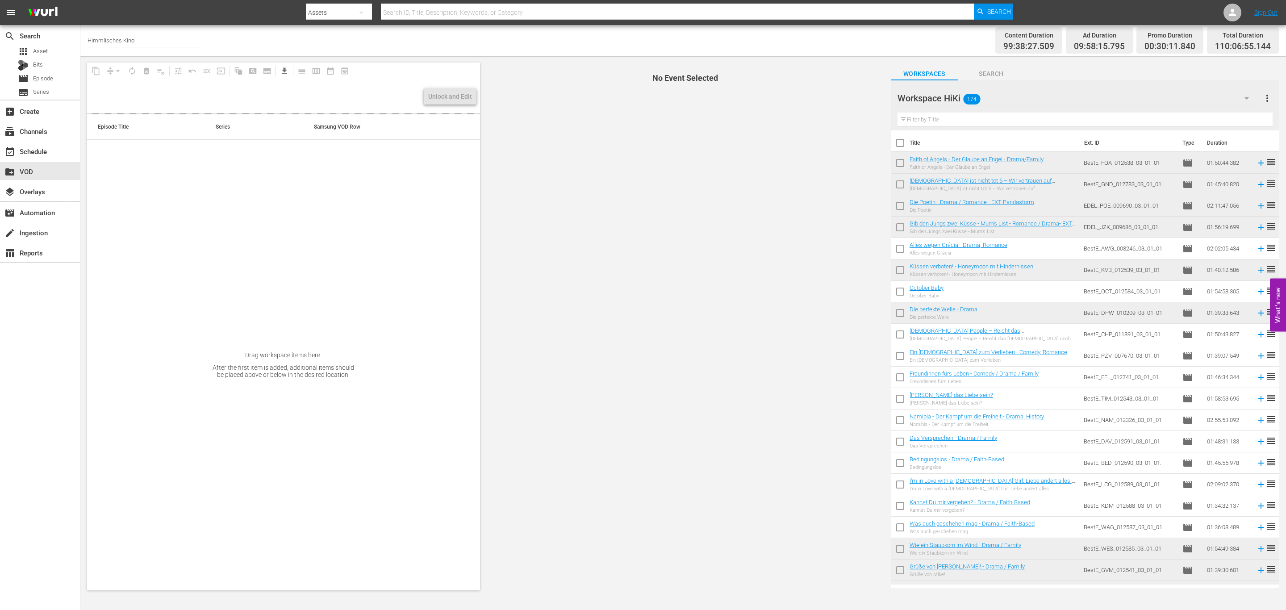
click at [633, 212] on span "No Event Selected" at bounding box center [683, 326] width 402 height 541
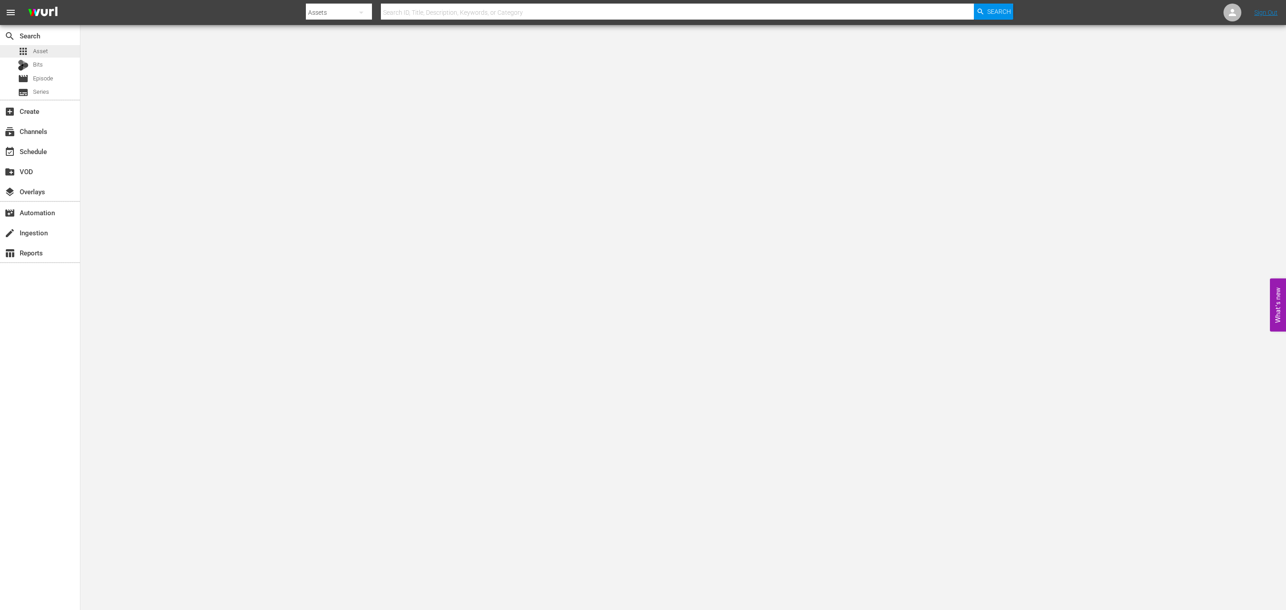
click at [44, 47] on span "Asset" at bounding box center [40, 51] width 15 height 9
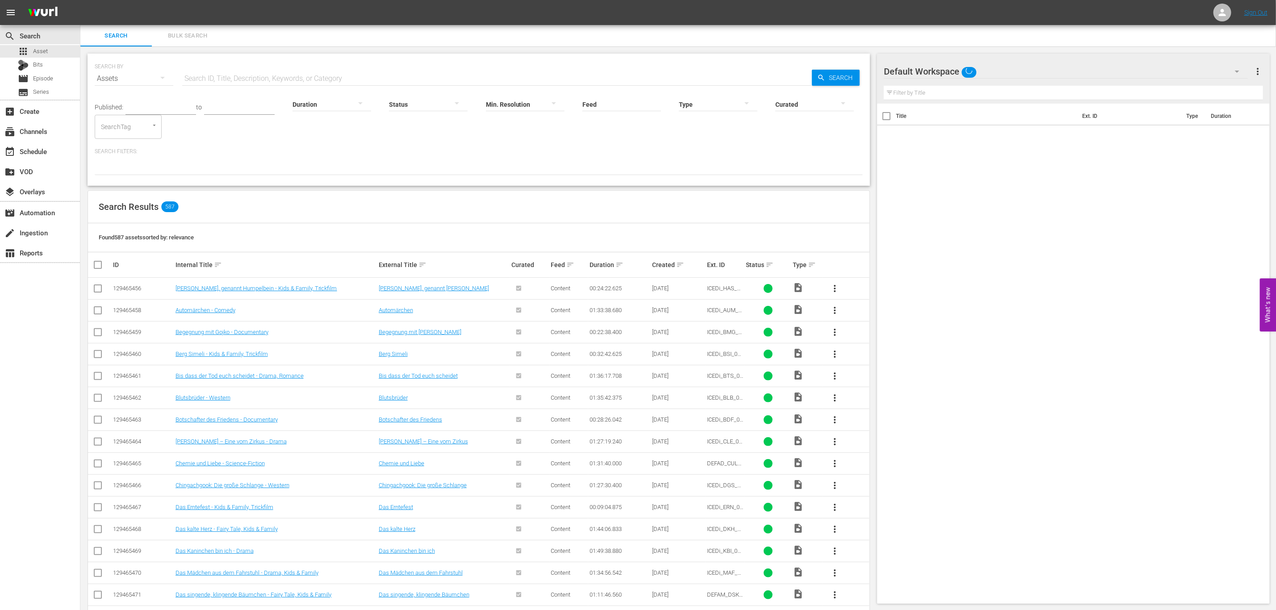
click at [268, 75] on input "text" at bounding box center [497, 78] width 630 height 21
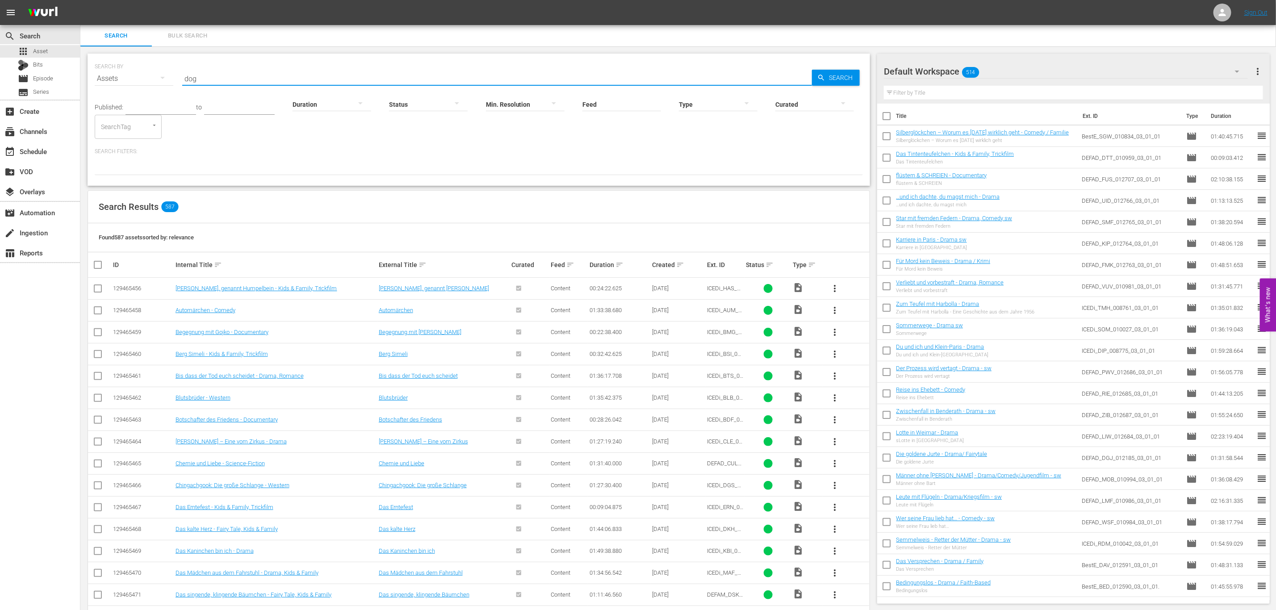
type input "dog"
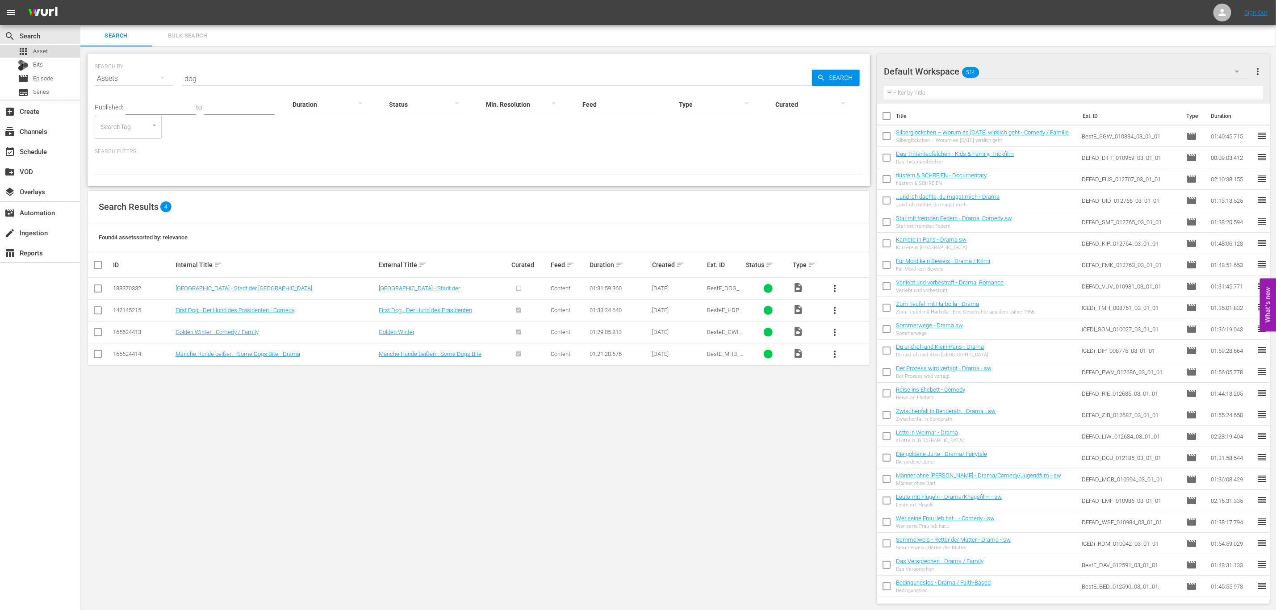
click at [45, 47] on span "Asset" at bounding box center [40, 51] width 15 height 9
